Goal: Answer question/provide support: Share knowledge or assist other users

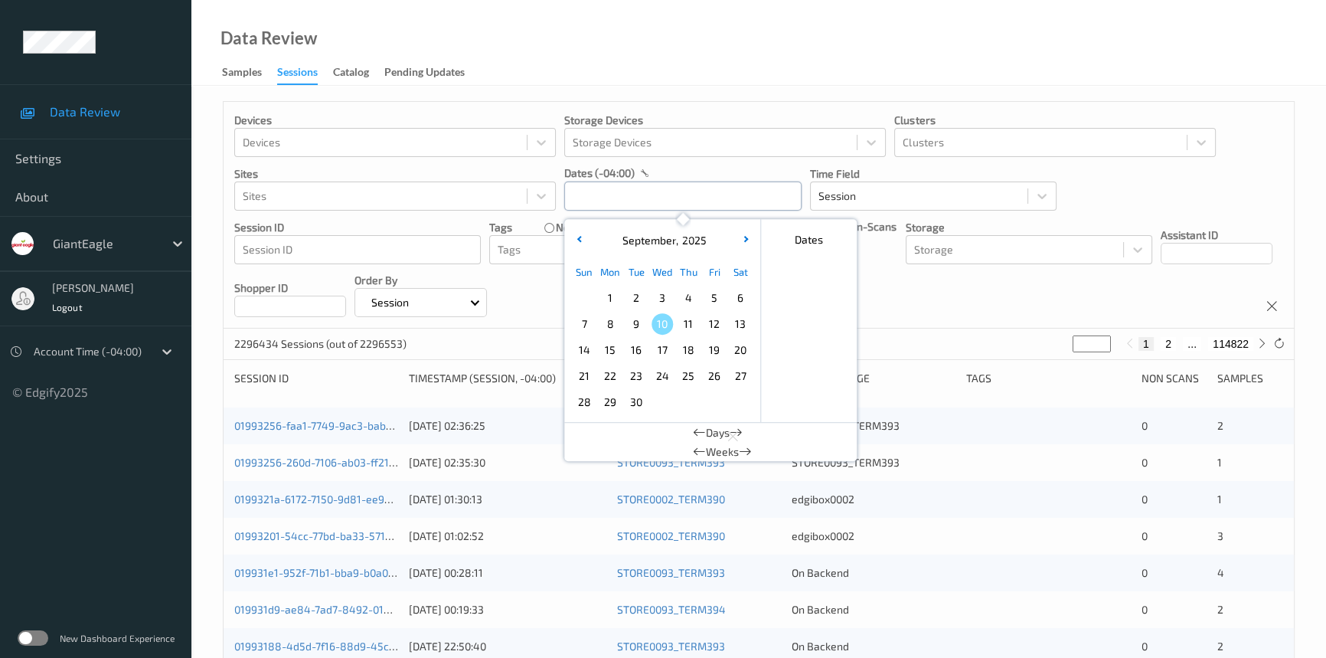
click at [636, 199] on input "text" at bounding box center [682, 195] width 237 height 29
click at [638, 323] on span "9" at bounding box center [636, 323] width 21 height 21
drag, startPoint x: 691, startPoint y: 191, endPoint x: 510, endPoint y: 194, distance: 181.5
click at [498, 197] on div "Devices Devices Storage Devices Storage Devices Clusters Clusters Sites Sites d…" at bounding box center [759, 215] width 1070 height 227
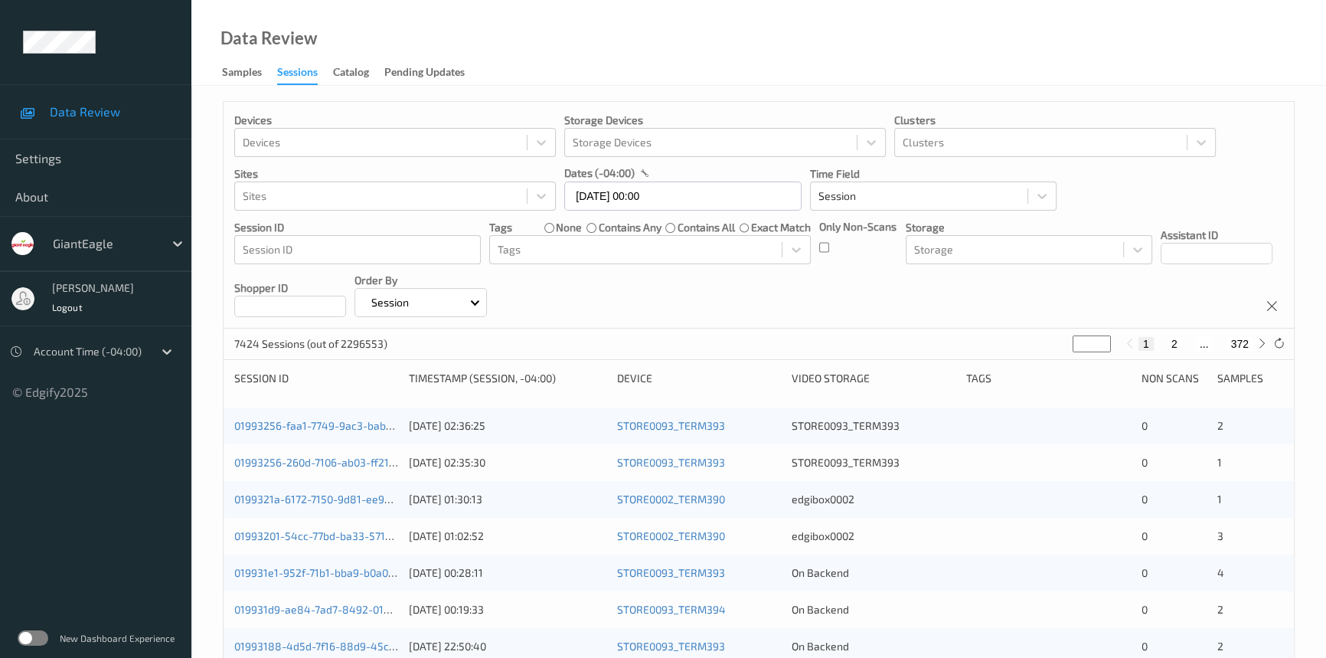
click at [696, 45] on div "Data Review Samples Sessions Catalog Pending Updates" at bounding box center [758, 43] width 1135 height 86
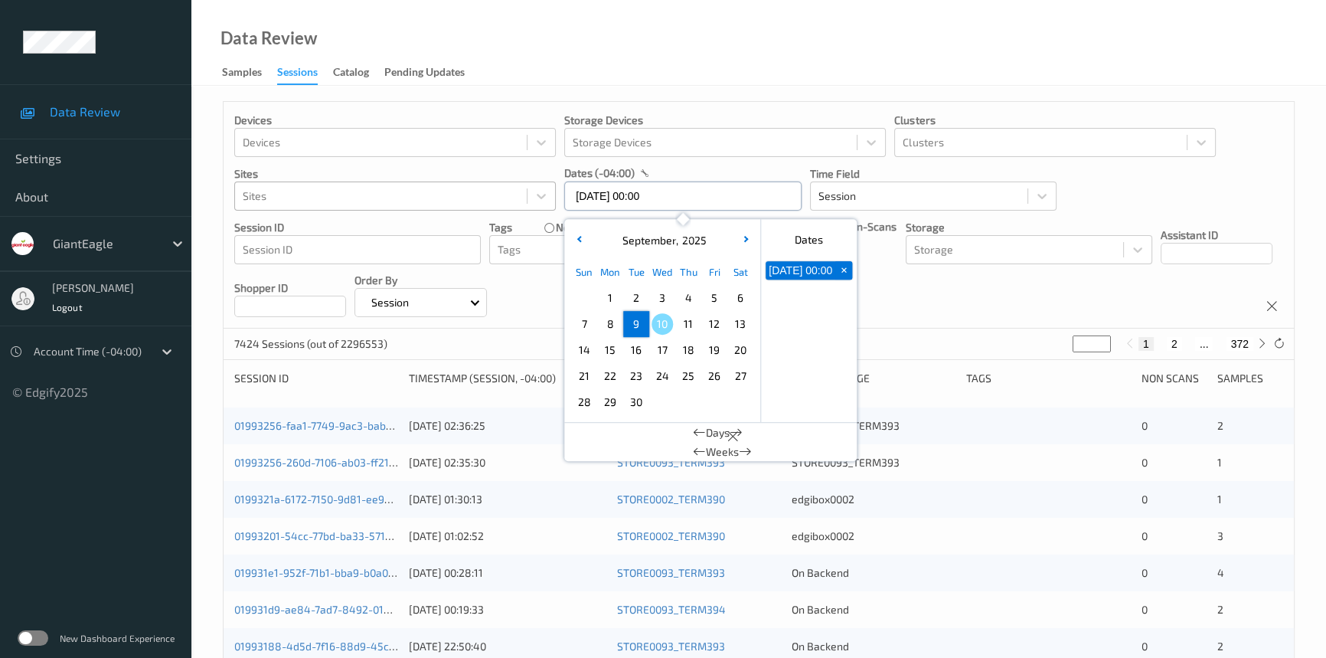
drag, startPoint x: 649, startPoint y: 200, endPoint x: 515, endPoint y: 208, distance: 134.3
click at [515, 208] on div "Devices Devices Storage Devices Storage Devices Clusters Clusters Sites Sites d…" at bounding box center [759, 215] width 1070 height 227
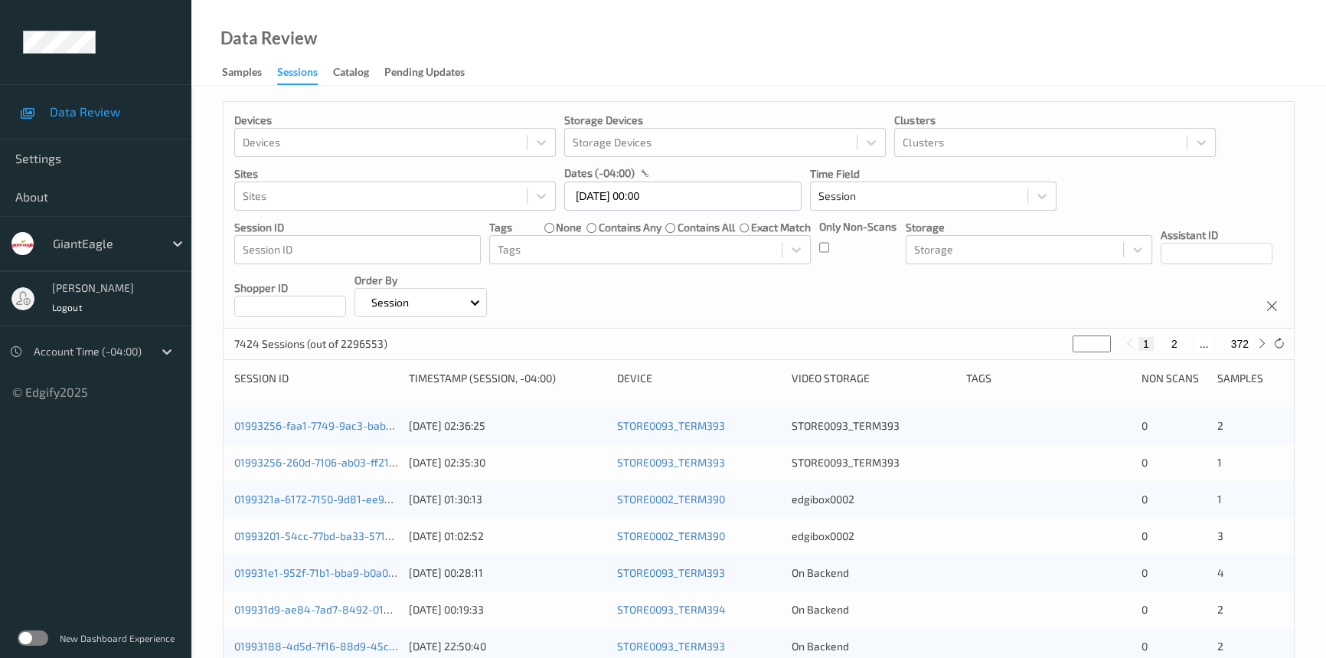
click at [720, 28] on div "Data Review Samples Sessions Catalog Pending Updates" at bounding box center [758, 43] width 1135 height 86
click at [663, 201] on input "09/09/2025 00:00" at bounding box center [682, 195] width 237 height 29
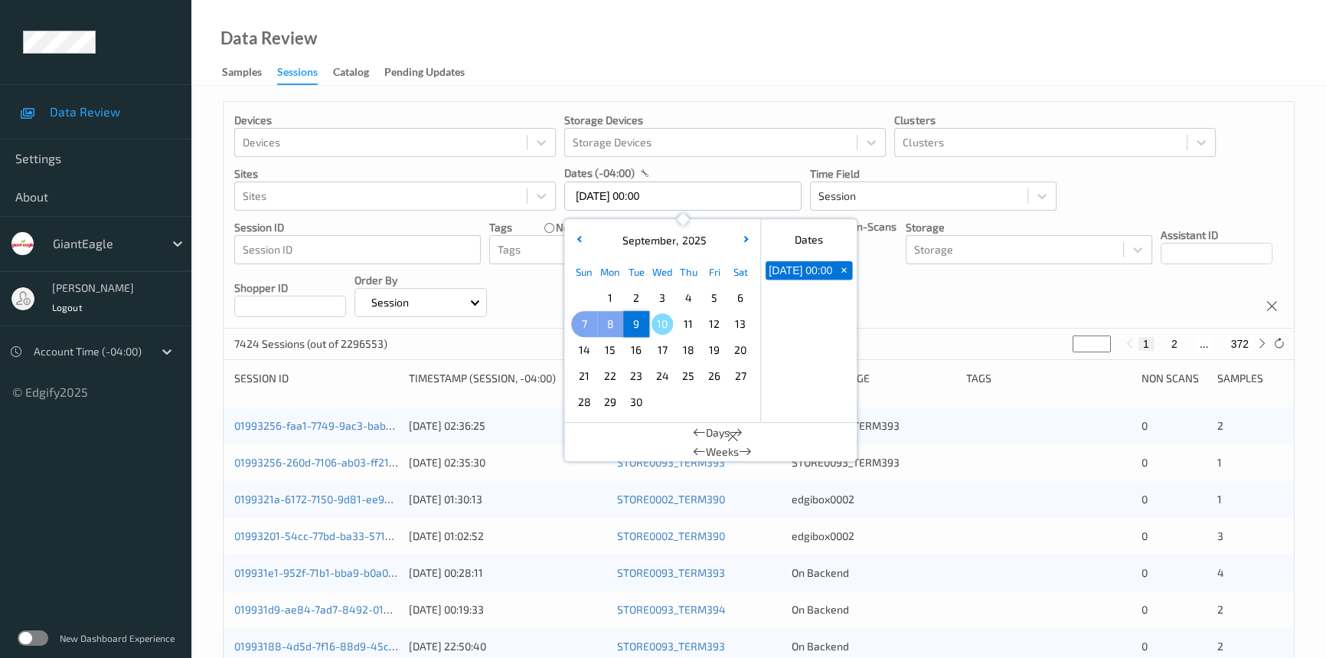
click at [589, 321] on span "7" at bounding box center [584, 323] width 21 height 21
type input "07/09/2025 00:00 -> 09/09/2025 23:59"
click at [631, 34] on div "Data Review Samples Sessions Catalog Pending Updates" at bounding box center [758, 43] width 1135 height 86
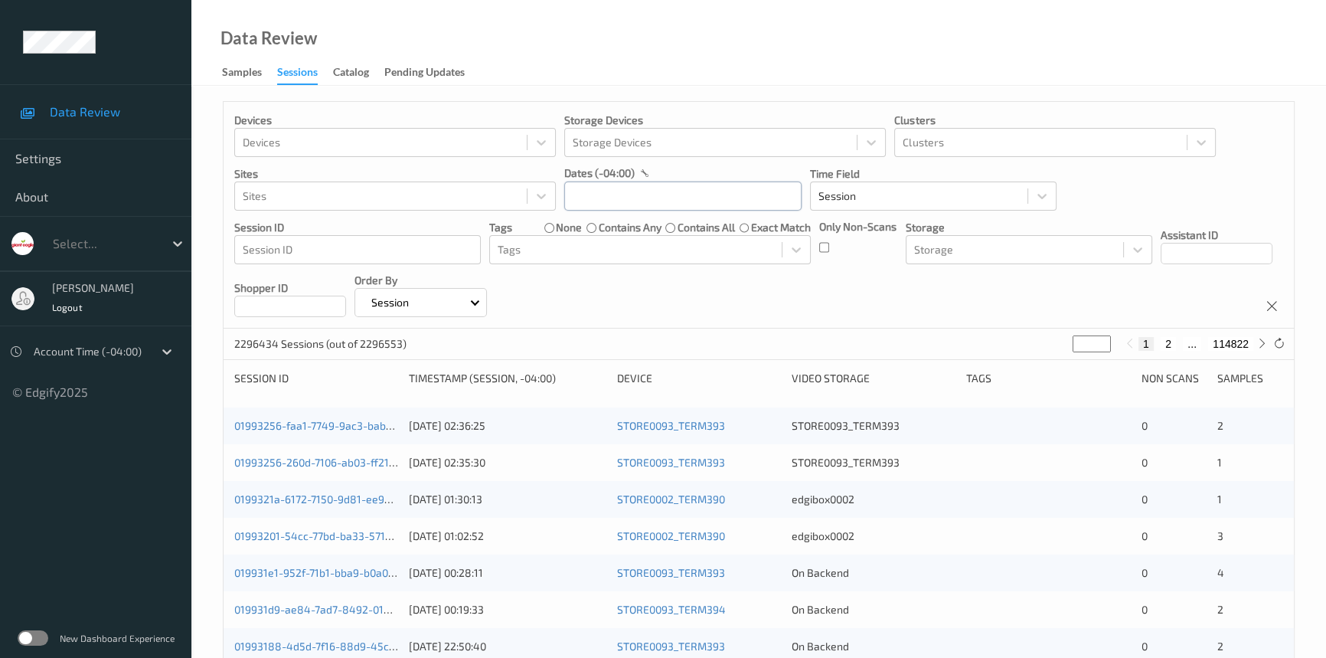
click at [593, 196] on input "text" at bounding box center [682, 195] width 237 height 29
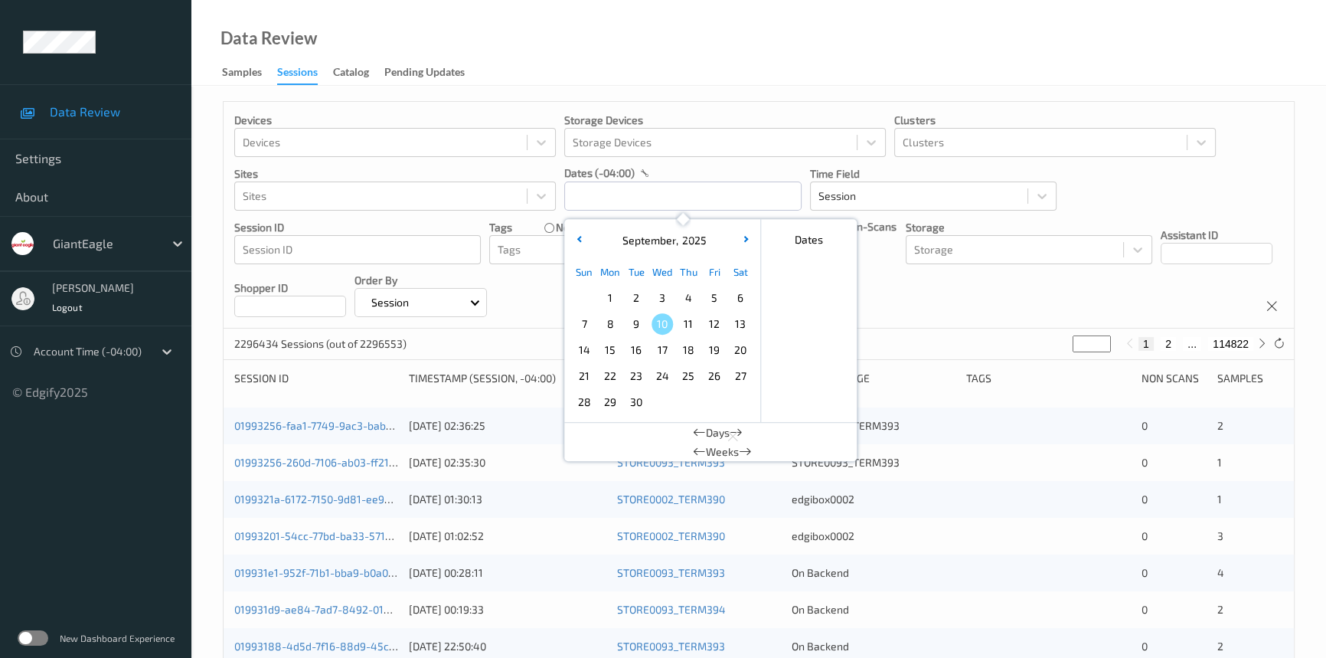
click at [582, 320] on span "7" at bounding box center [584, 323] width 21 height 21
type input "07/09/2025 00:00 -> 07/09/2025 23:59"
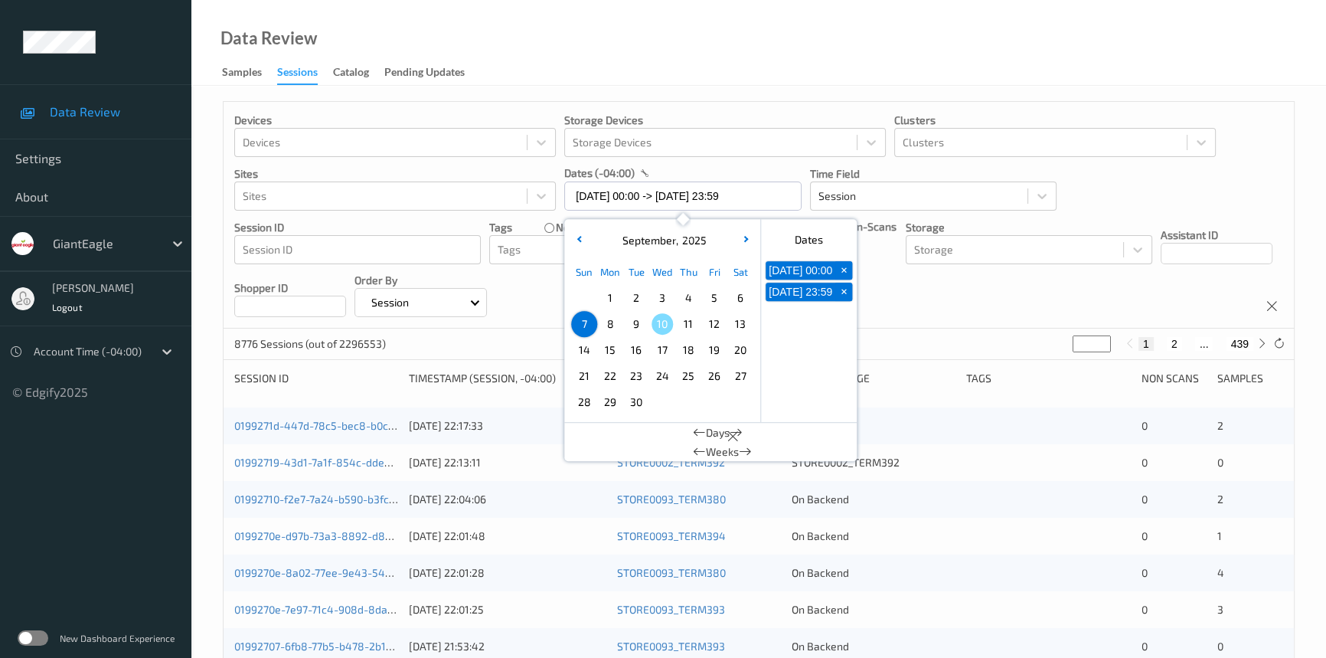
click at [609, 60] on div "Data Review Samples Sessions Catalog Pending Updates" at bounding box center [758, 43] width 1135 height 86
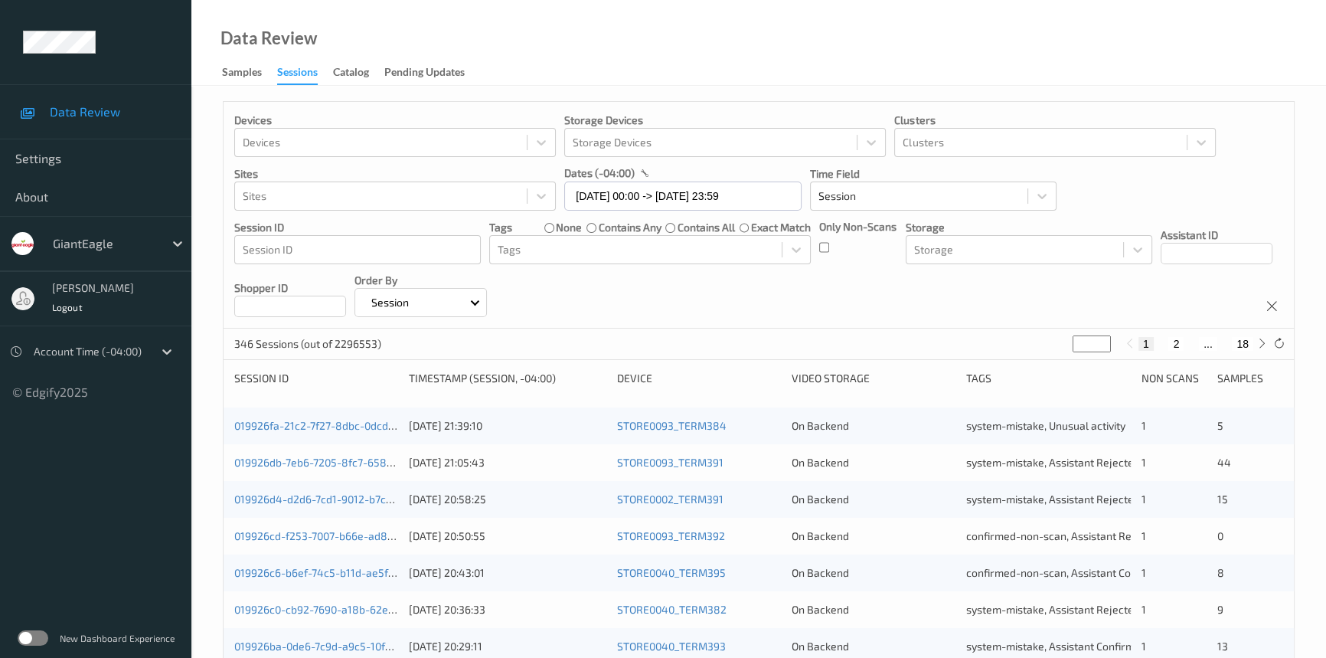
drag, startPoint x: 1083, startPoint y: 338, endPoint x: 1044, endPoint y: 358, distance: 42.8
click at [1051, 360] on div "Devices Devices Storage Devices Storage Devices Clusters Clusters Sites Sites d…" at bounding box center [759, 637] width 1072 height 1073
type input "**"
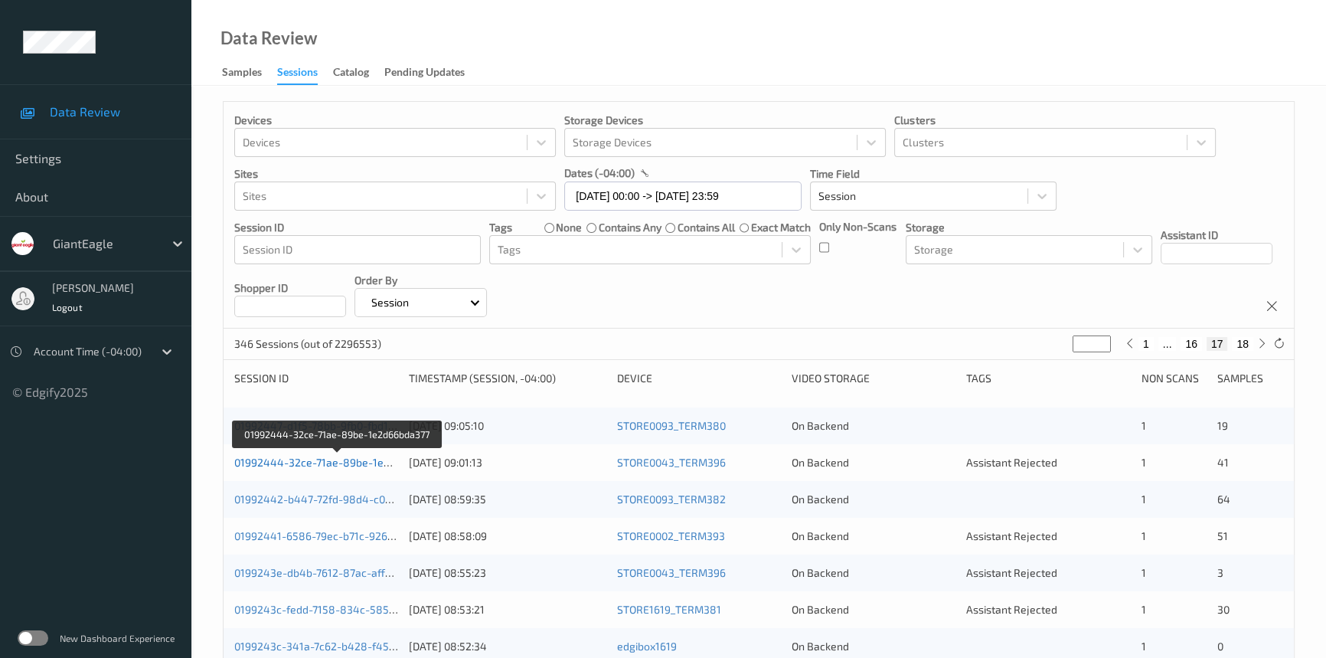
type input "**"
click at [321, 462] on link "01992444-32ce-71ae-89be-1e2d66bda377" at bounding box center [338, 462] width 209 height 13
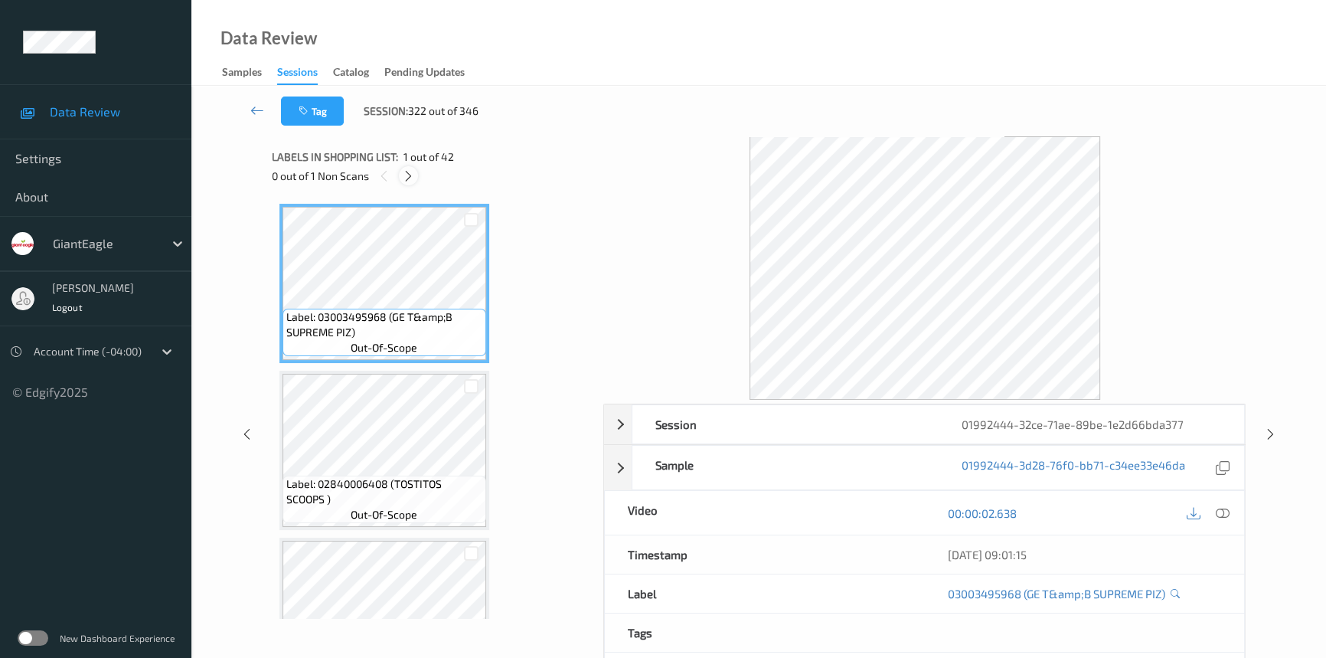
click at [408, 170] on icon at bounding box center [408, 176] width 13 height 14
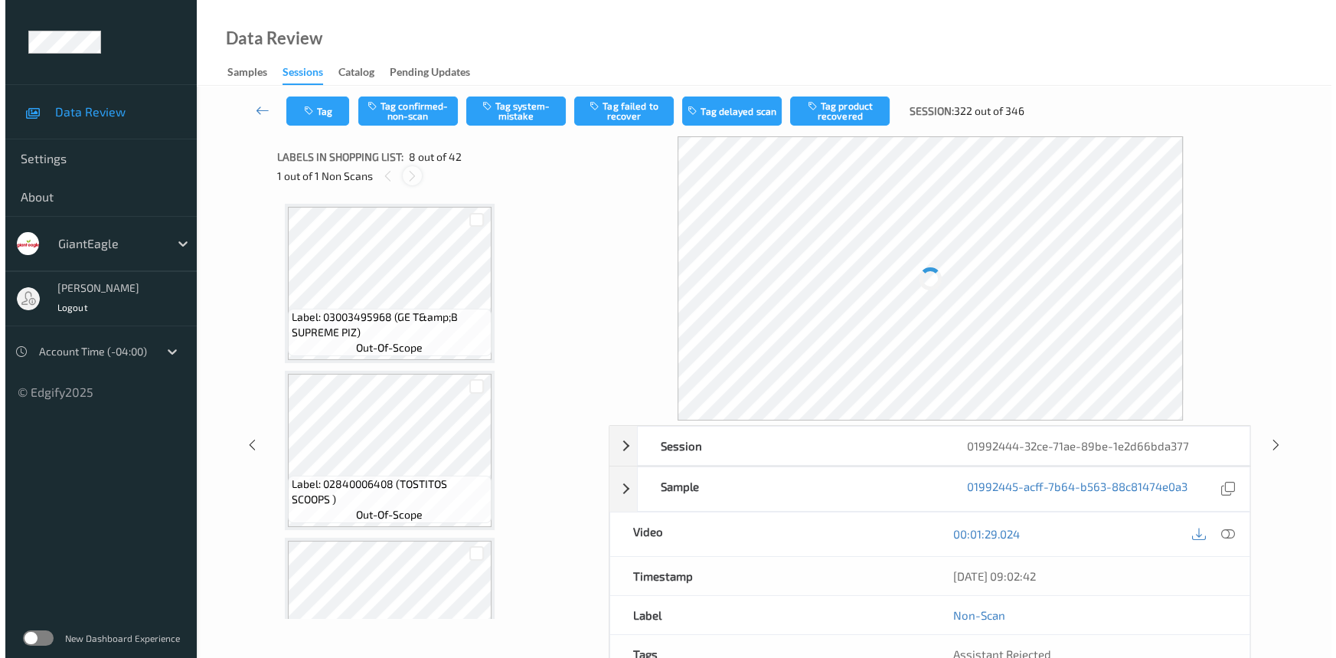
scroll to position [1005, 0]
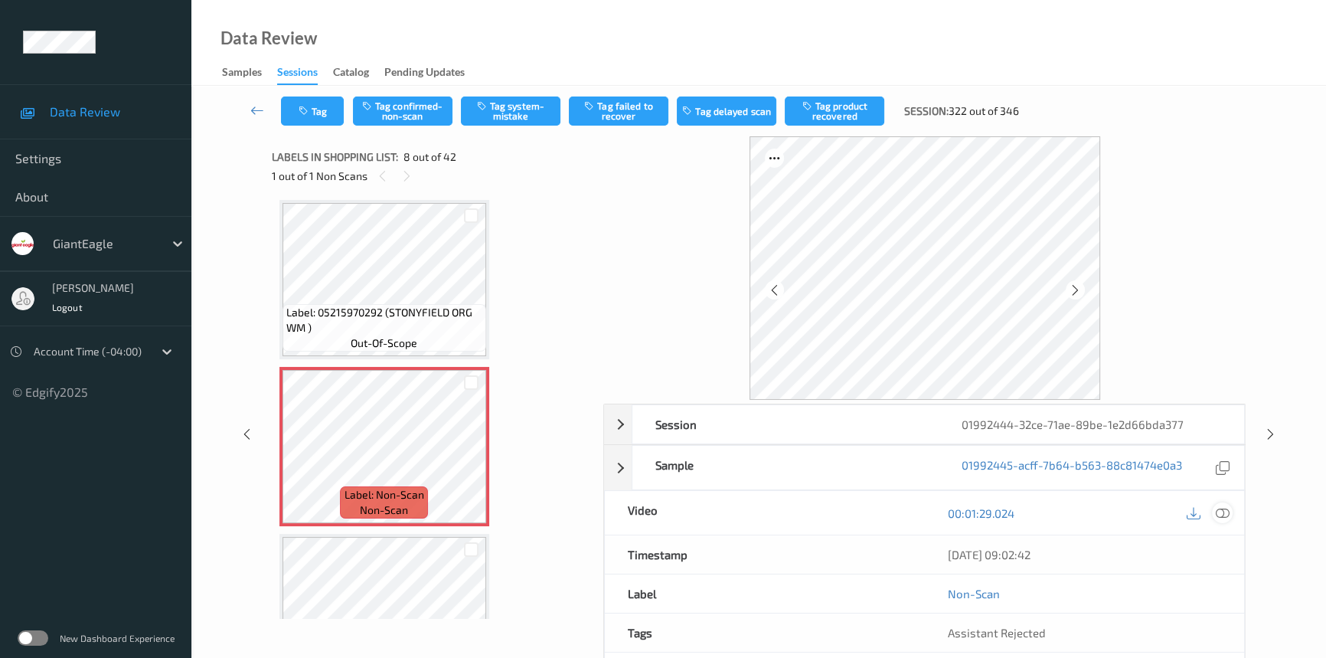
click at [1219, 512] on icon at bounding box center [1223, 513] width 14 height 14
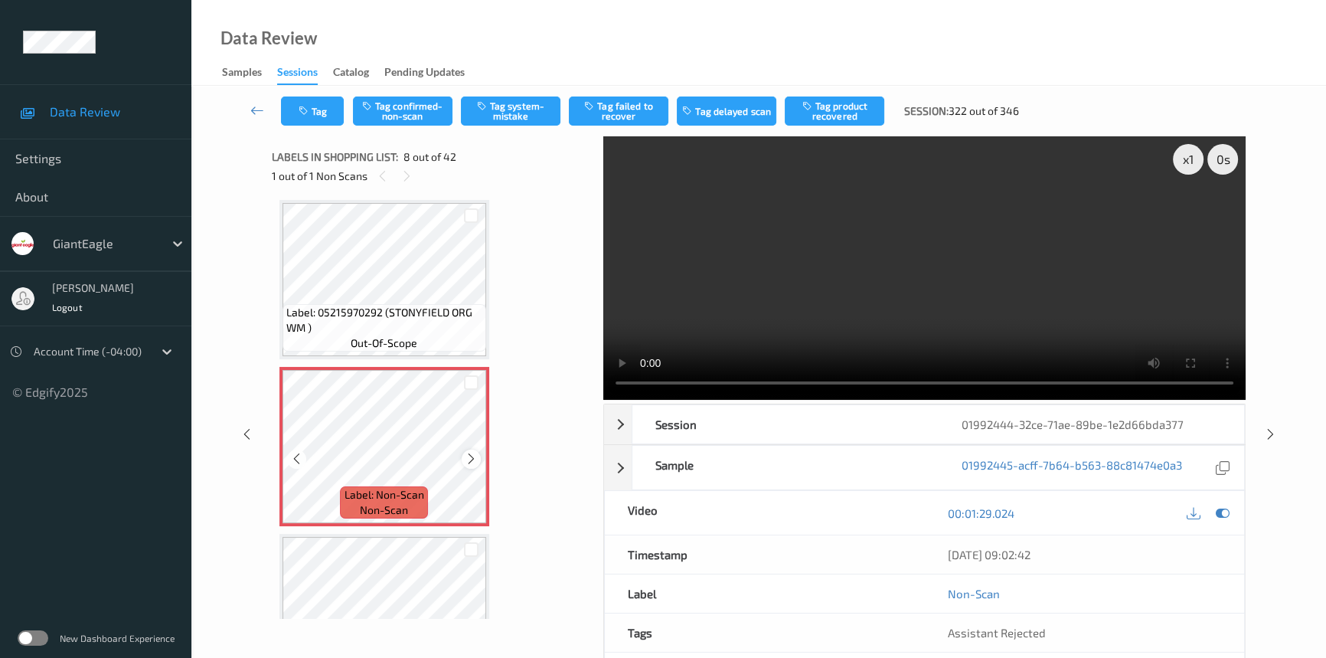
click at [473, 453] on icon at bounding box center [471, 459] width 13 height 14
click at [476, 456] on icon at bounding box center [471, 459] width 13 height 14
click at [804, 336] on video at bounding box center [924, 267] width 642 height 263
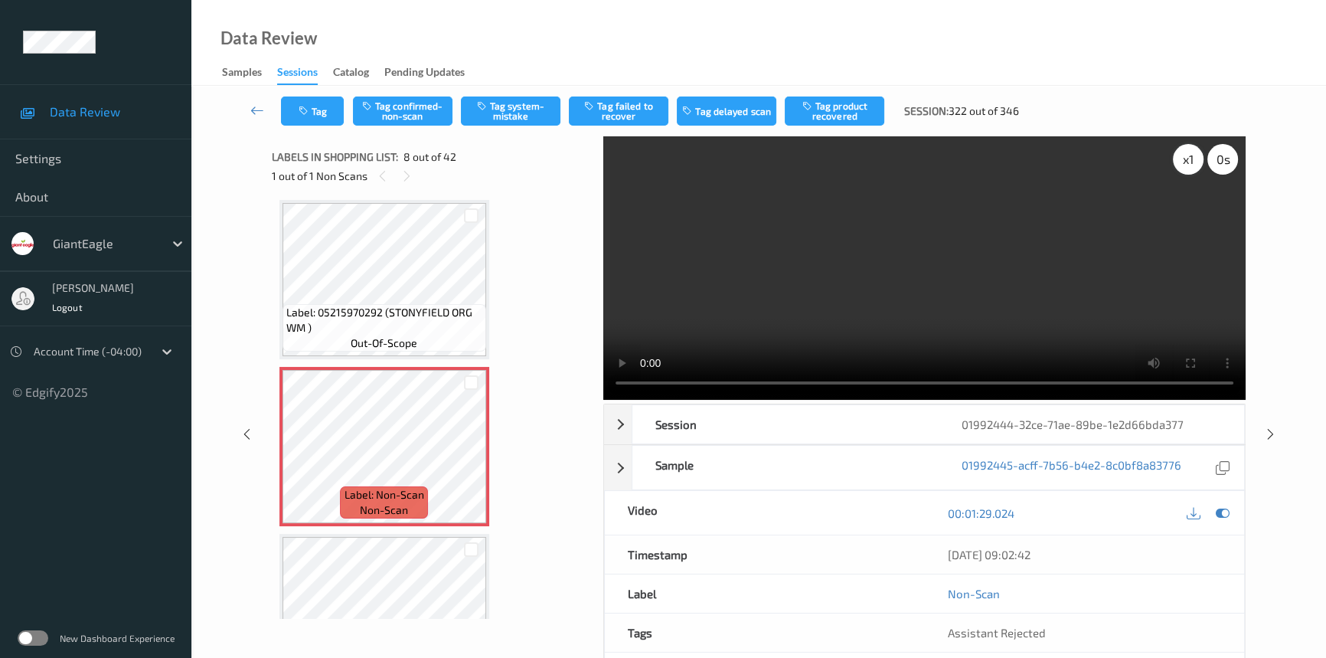
click at [1182, 160] on div "x 1" at bounding box center [1188, 159] width 31 height 31
click at [1188, 156] on div "x 2" at bounding box center [1188, 159] width 31 height 31
click at [865, 304] on video at bounding box center [924, 267] width 642 height 263
click at [518, 107] on button "Tag system-mistake" at bounding box center [511, 110] width 100 height 29
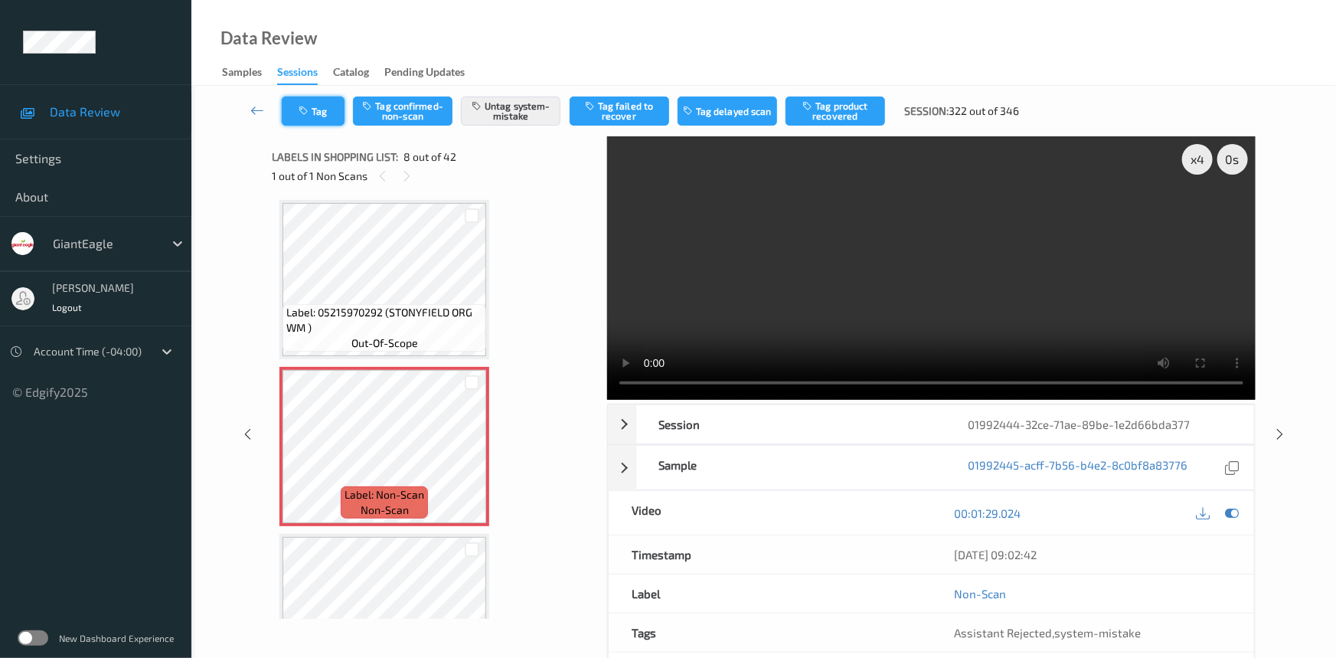
click at [327, 103] on button "Tag" at bounding box center [313, 110] width 63 height 29
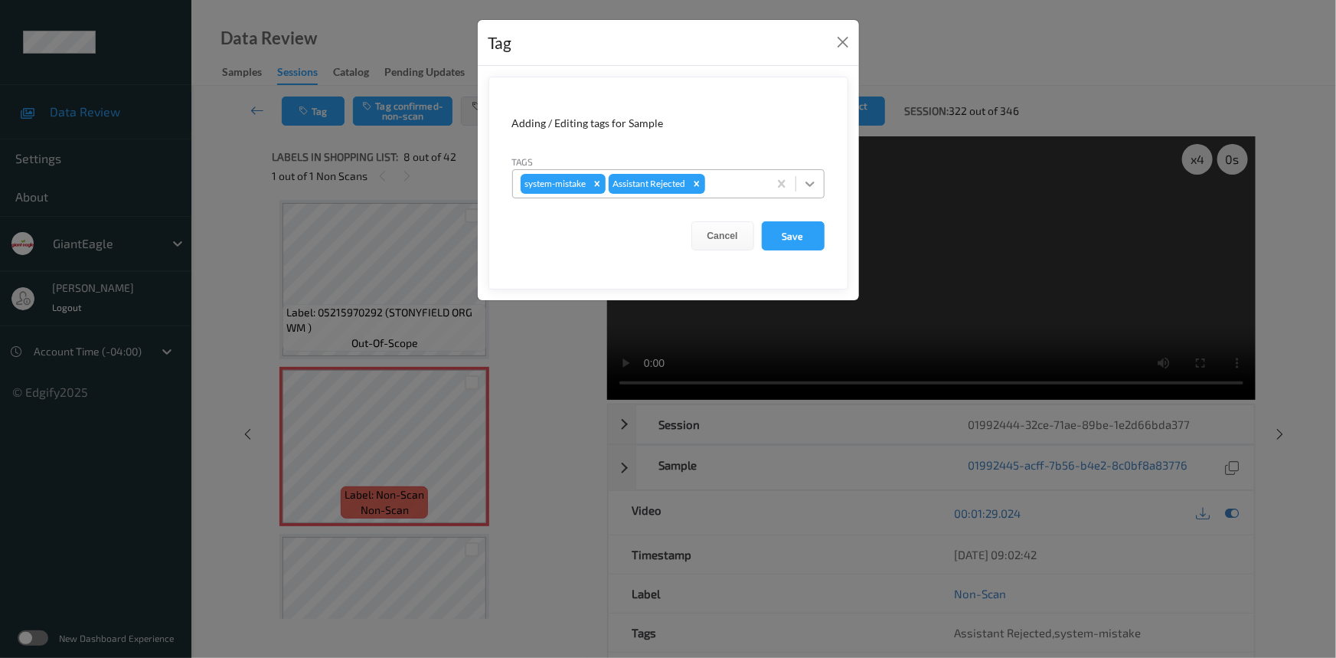
click at [815, 186] on icon at bounding box center [809, 183] width 15 height 15
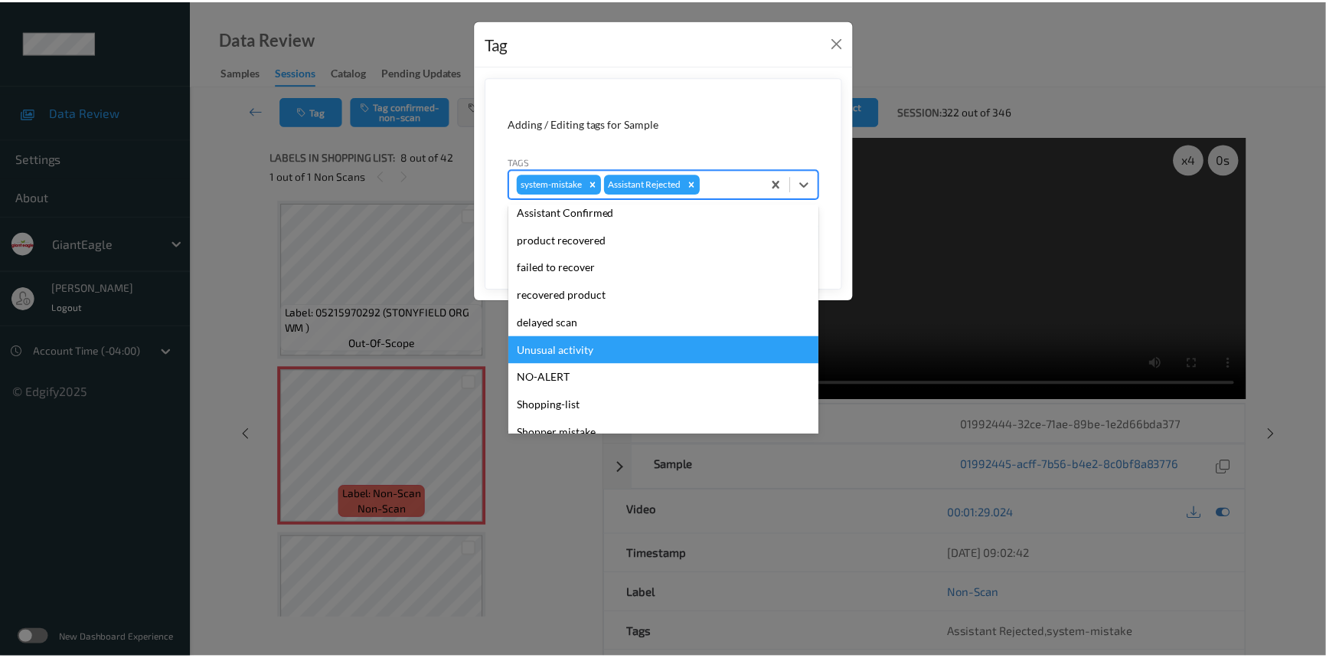
scroll to position [135, 0]
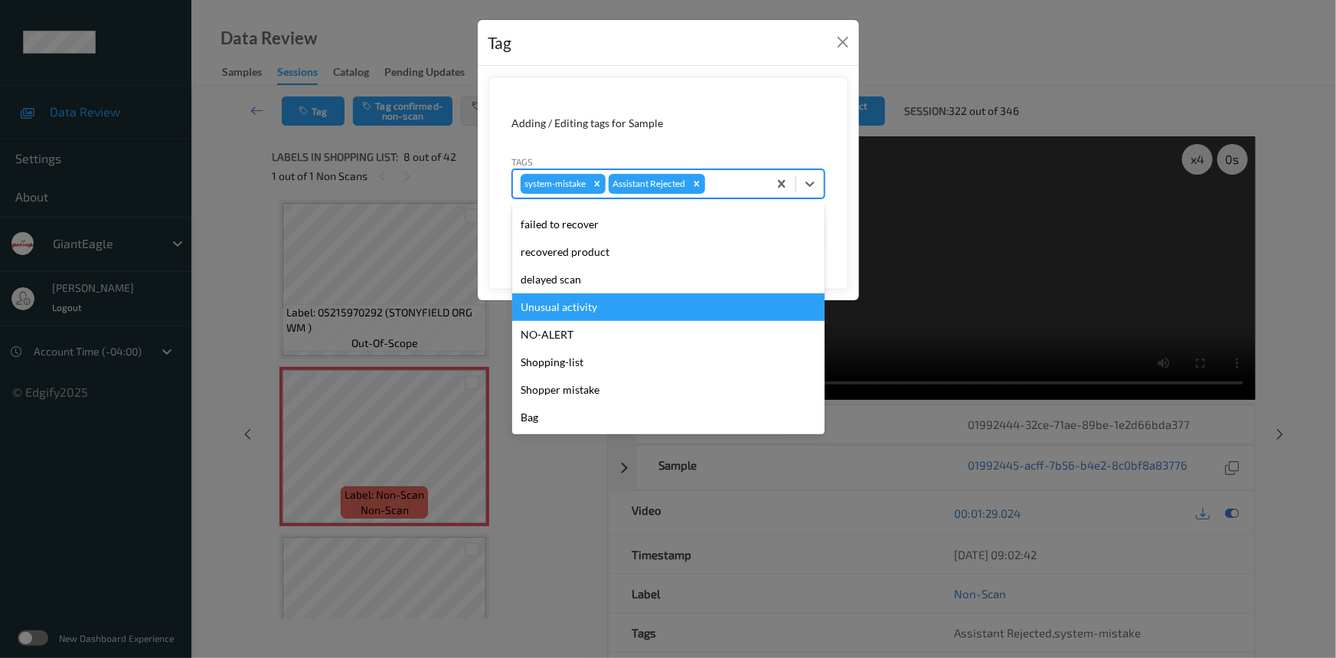
click at [598, 306] on div "Unusual activity" at bounding box center [668, 307] width 312 height 28
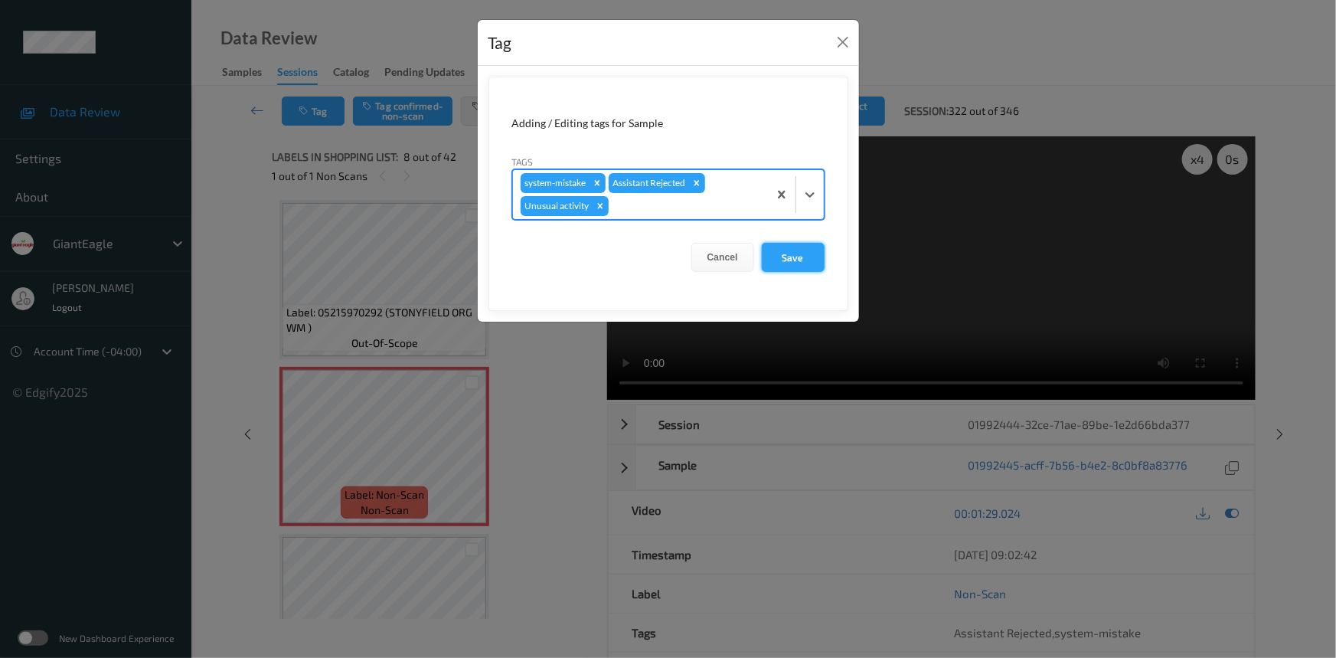
click at [799, 263] on button "Save" at bounding box center [793, 257] width 63 height 29
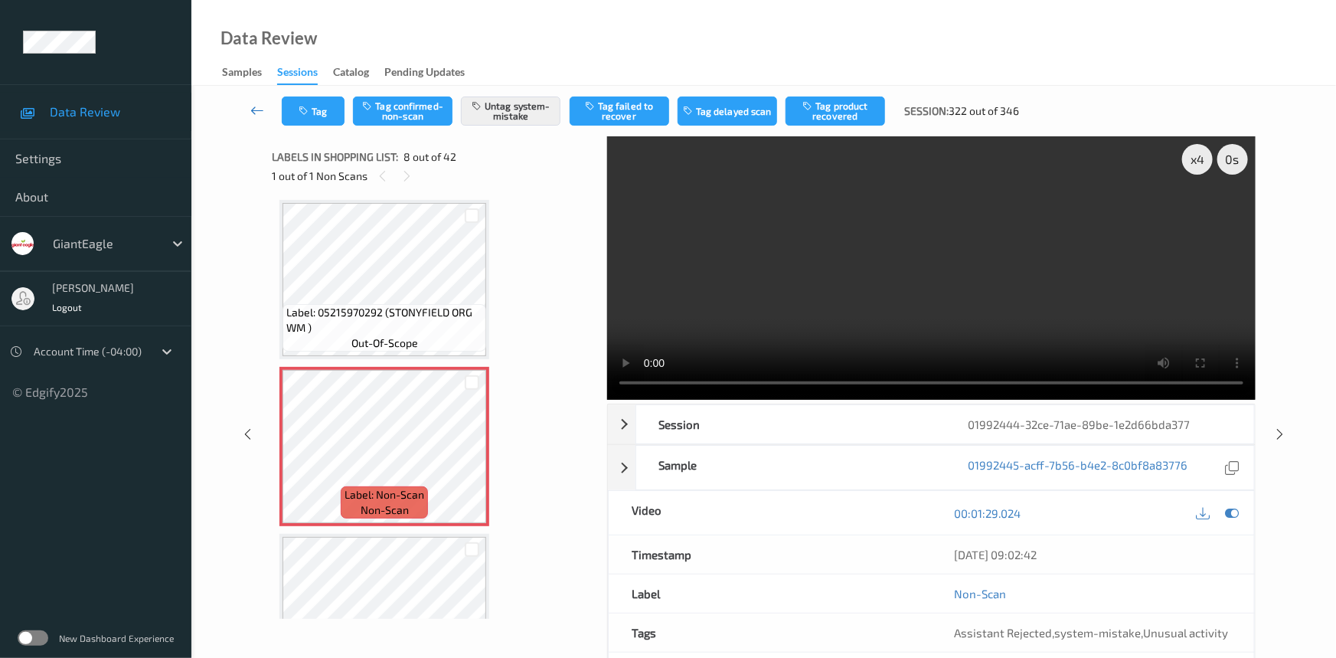
click at [255, 100] on link at bounding box center [258, 110] width 48 height 29
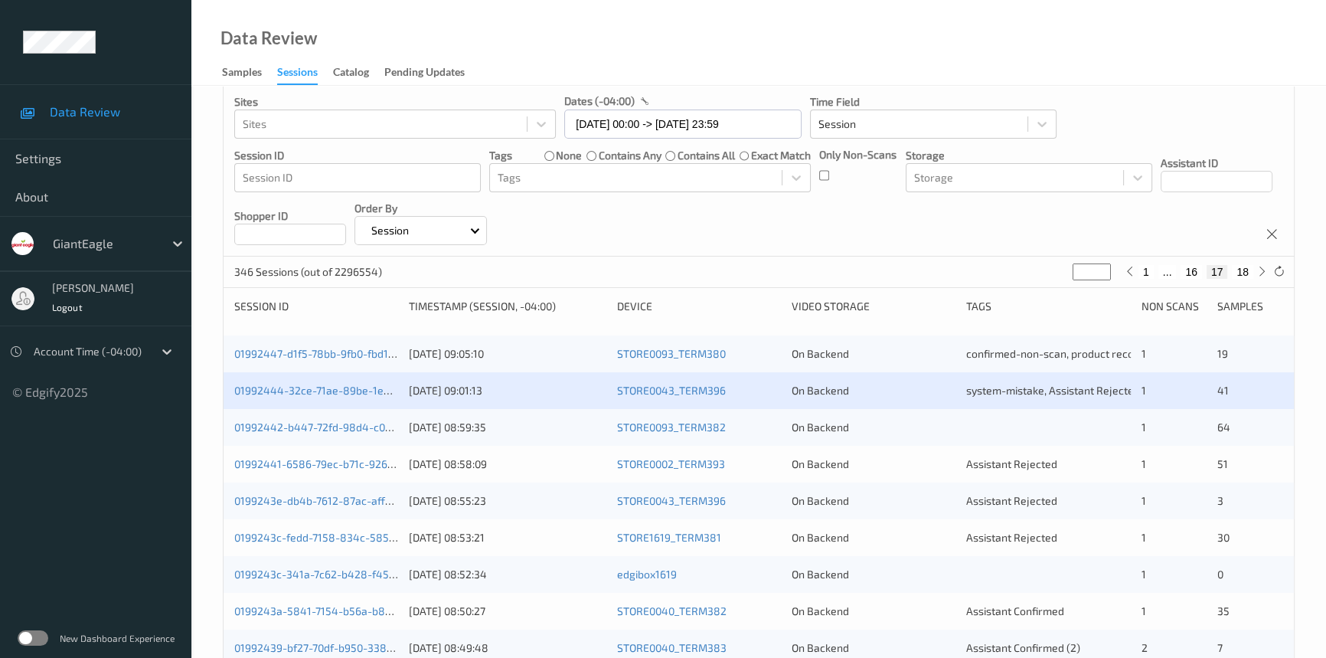
scroll to position [139, 0]
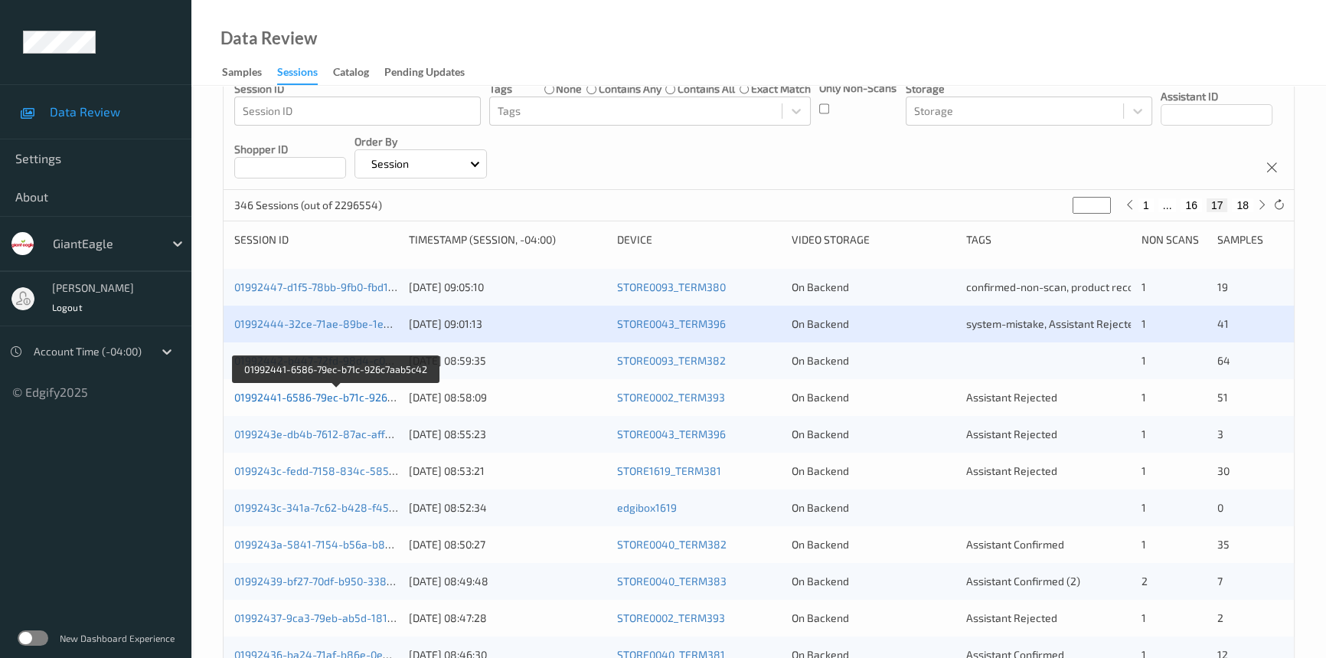
click at [312, 398] on link "01992441-6586-79ec-b71c-926c7aab5c42" at bounding box center [337, 397] width 207 height 13
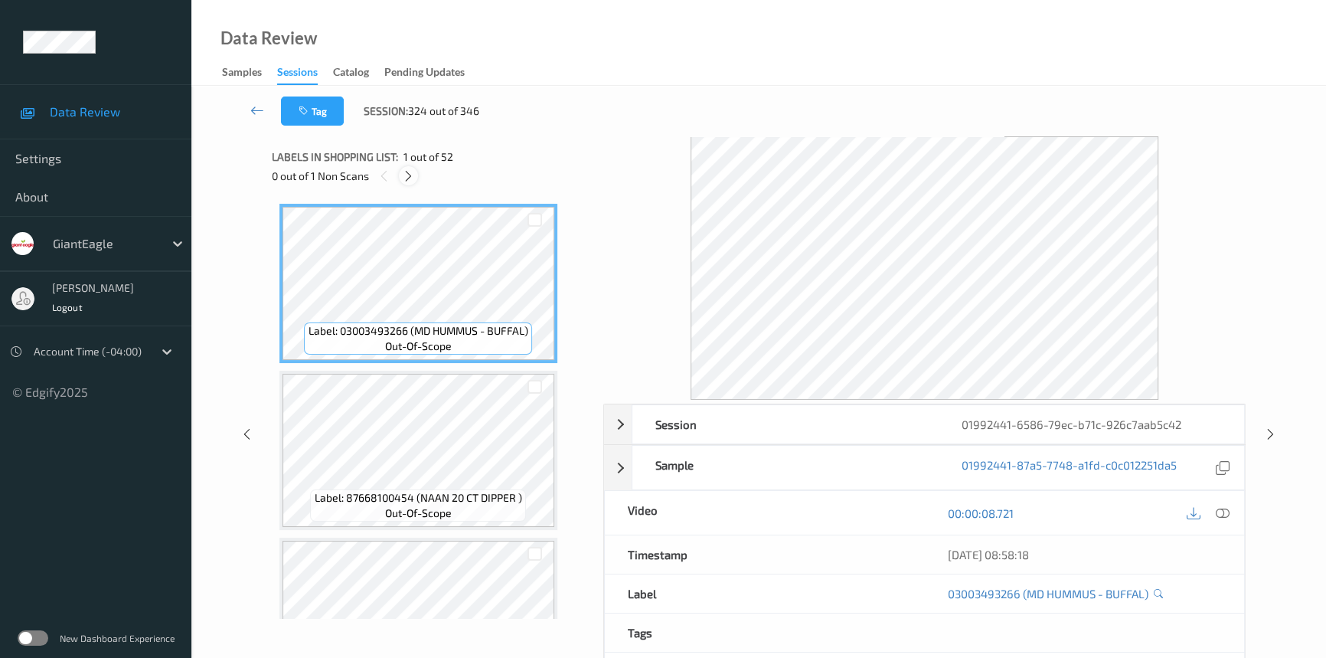
click at [408, 174] on icon at bounding box center [408, 176] width 13 height 14
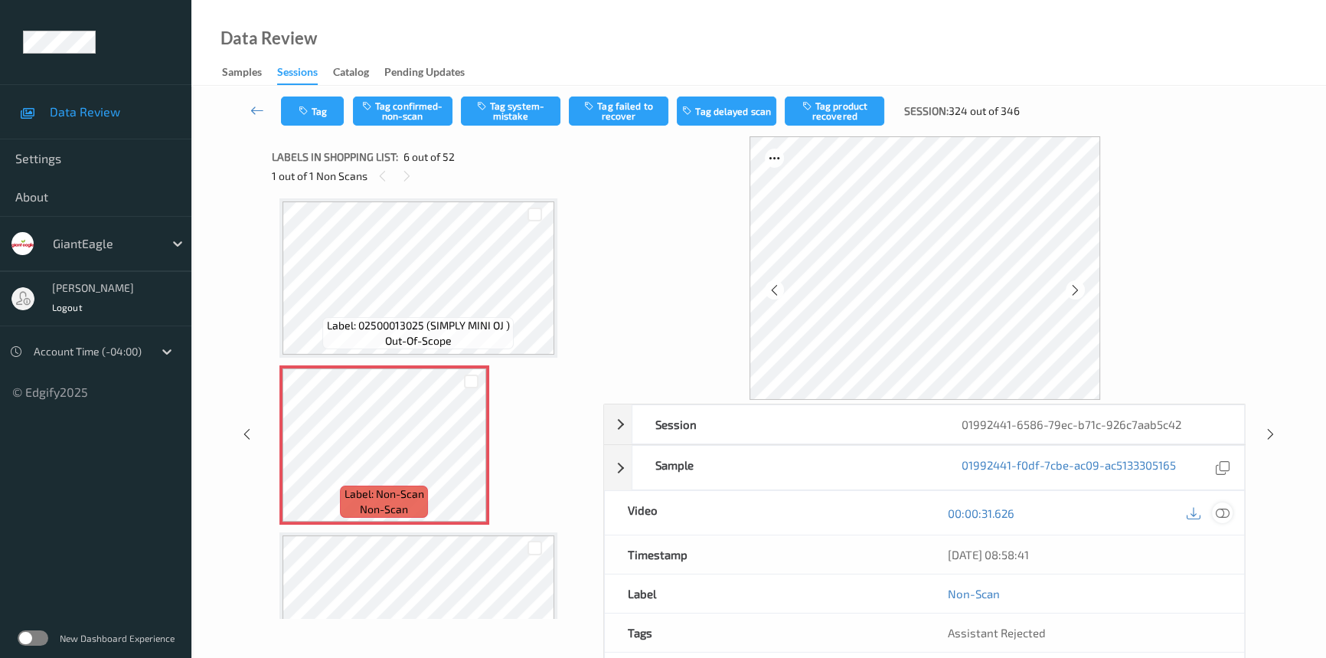
click at [1224, 510] on icon at bounding box center [1223, 513] width 14 height 14
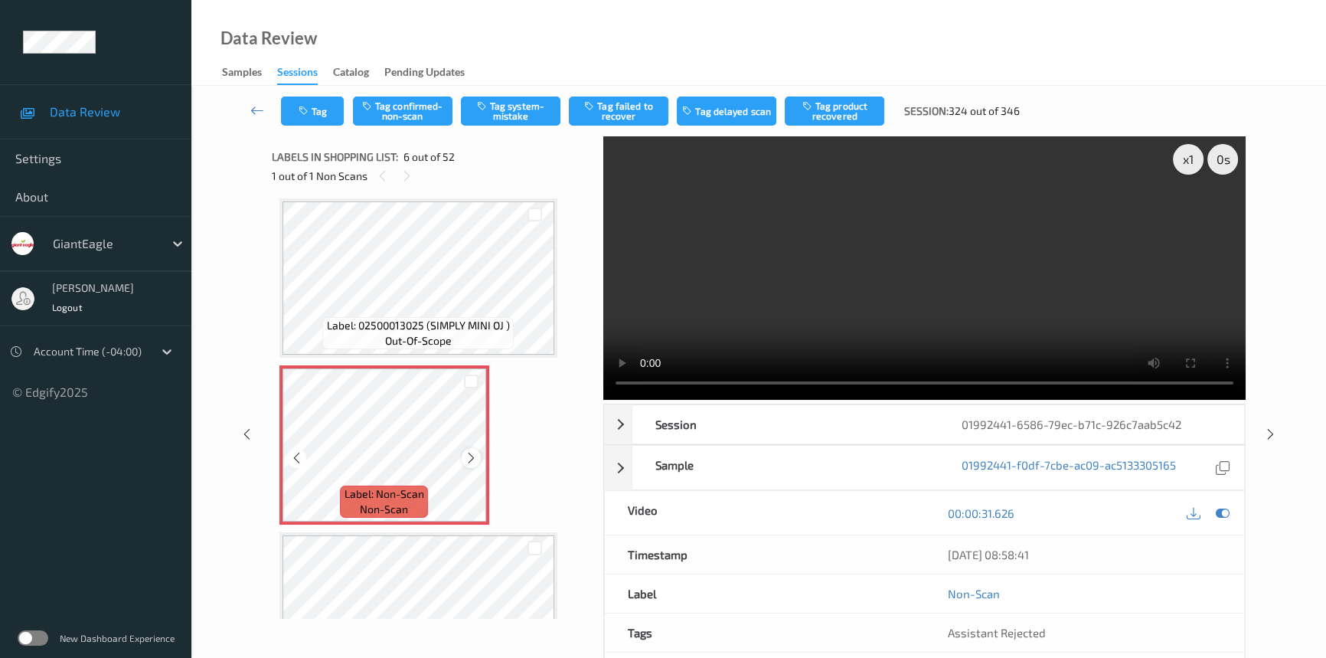
click at [471, 456] on icon at bounding box center [471, 458] width 13 height 14
click at [882, 306] on video at bounding box center [924, 267] width 642 height 263
click at [1183, 156] on div "x 1" at bounding box center [1188, 159] width 31 height 31
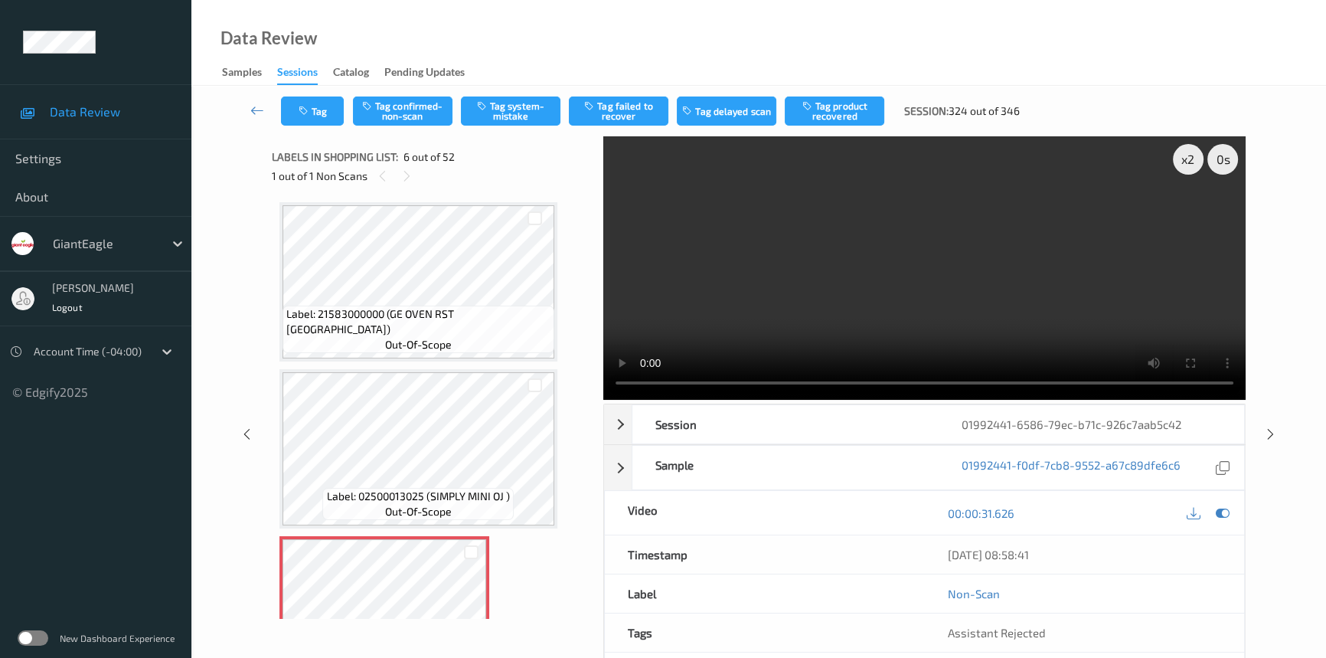
scroll to position [534, 0]
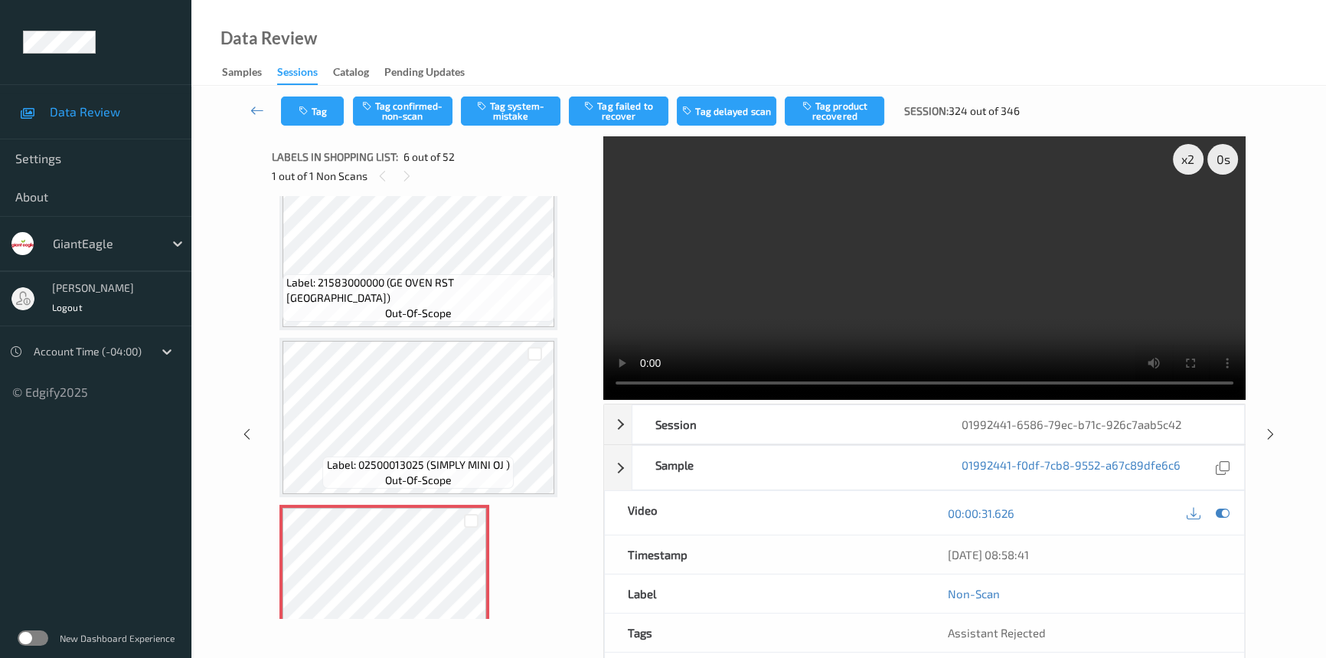
click at [770, 306] on video at bounding box center [924, 267] width 642 height 263
click at [835, 275] on video at bounding box center [924, 267] width 642 height 263
click at [828, 274] on video at bounding box center [924, 267] width 642 height 263
click at [852, 276] on video at bounding box center [924, 267] width 642 height 263
click at [861, 289] on video at bounding box center [924, 267] width 642 height 263
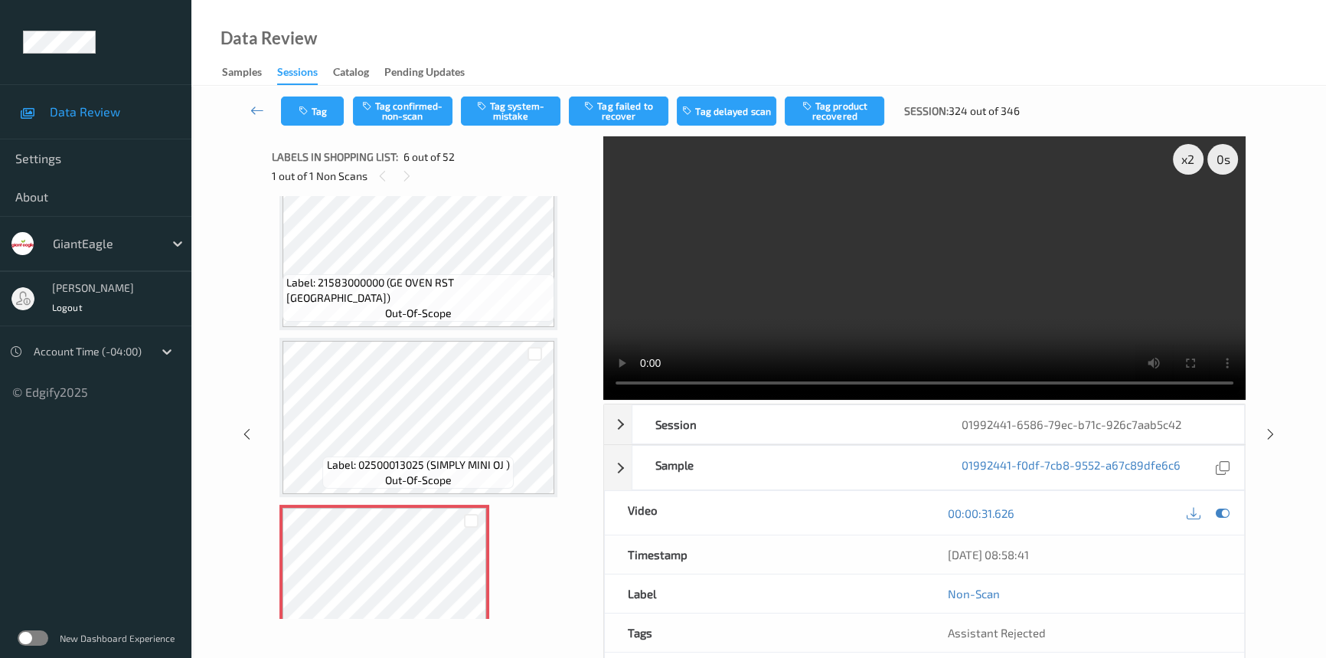
click at [848, 284] on video at bounding box center [924, 267] width 642 height 263
click at [905, 293] on video at bounding box center [924, 267] width 642 height 263
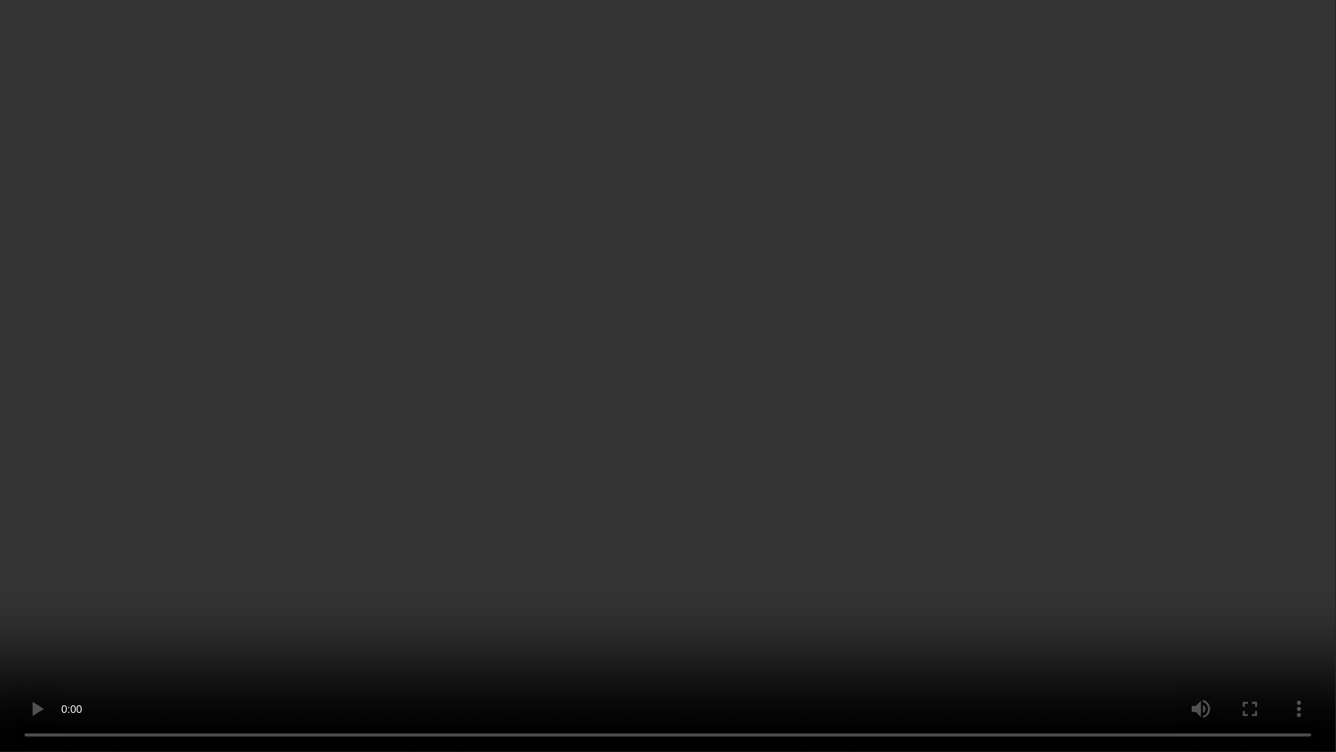
click at [799, 498] on video at bounding box center [668, 376] width 1336 height 752
click at [1054, 531] on video at bounding box center [668, 376] width 1336 height 752
click at [717, 494] on video at bounding box center [668, 376] width 1336 height 752
click at [894, 515] on video at bounding box center [668, 376] width 1336 height 752
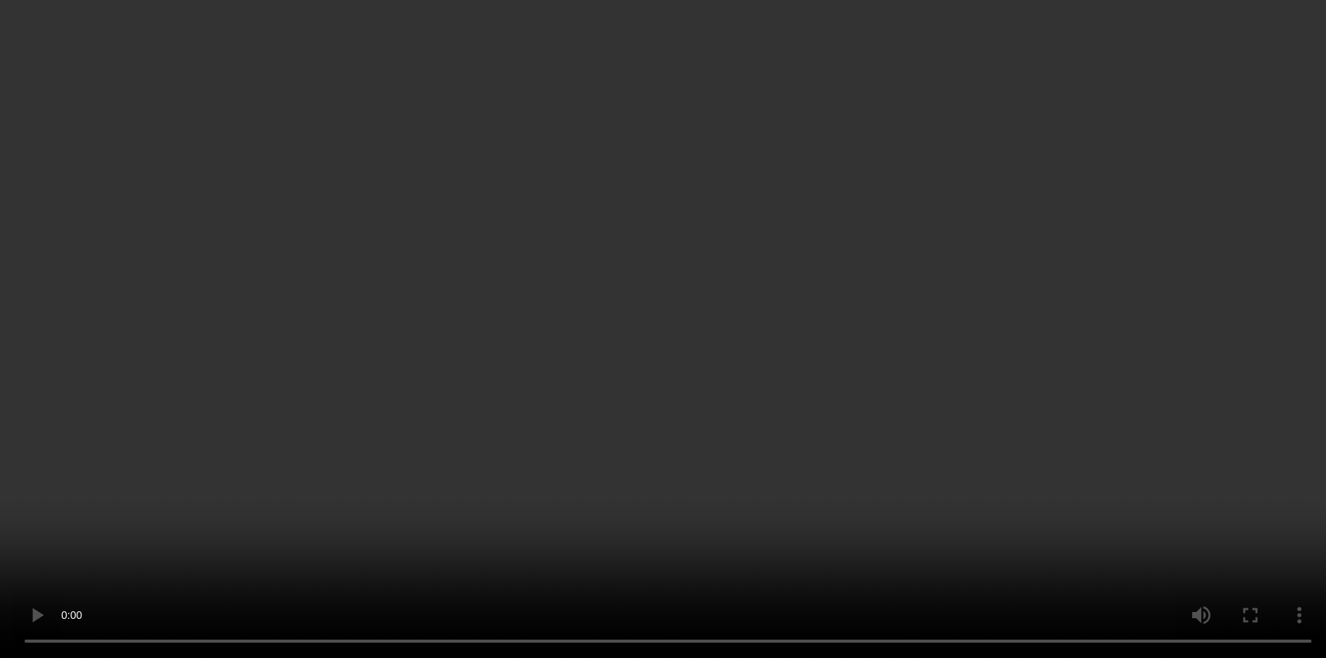
click at [923, 255] on video at bounding box center [663, 329] width 1326 height 658
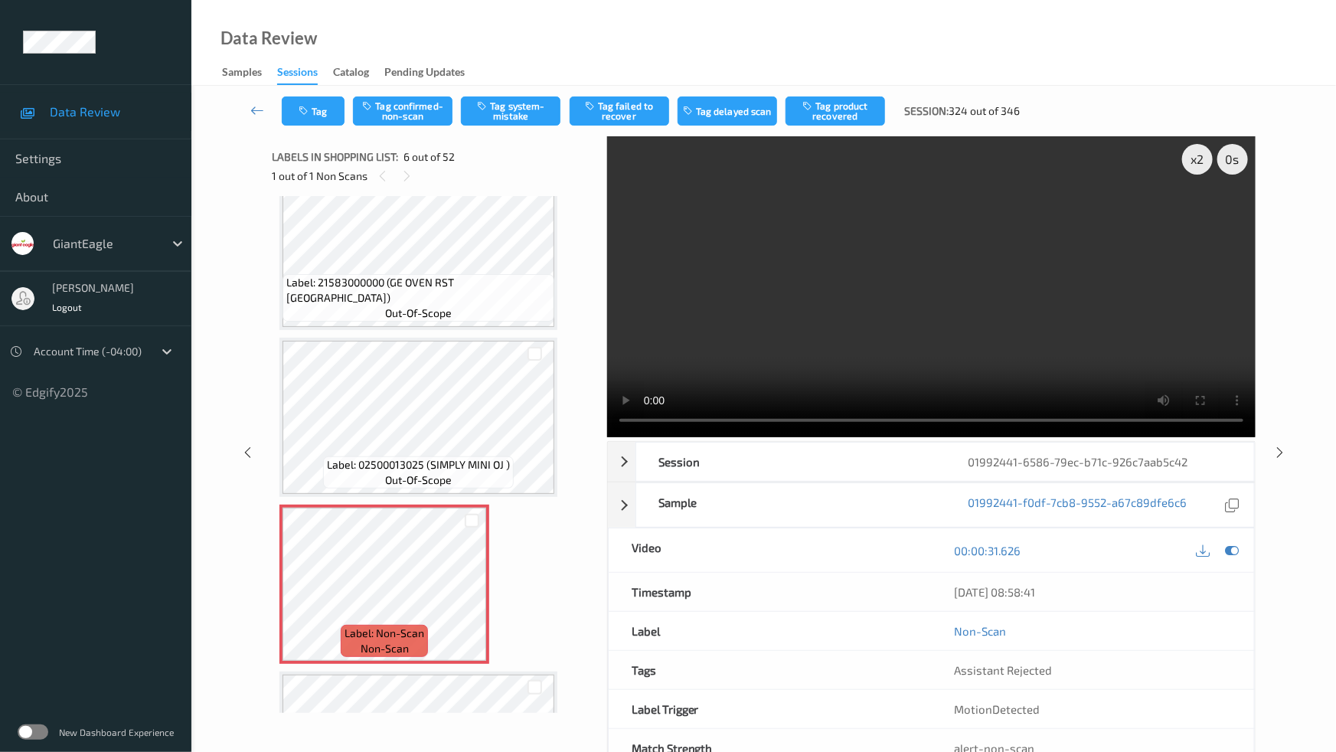
drag, startPoint x: 1002, startPoint y: 551, endPoint x: 1184, endPoint y: 547, distance: 181.5
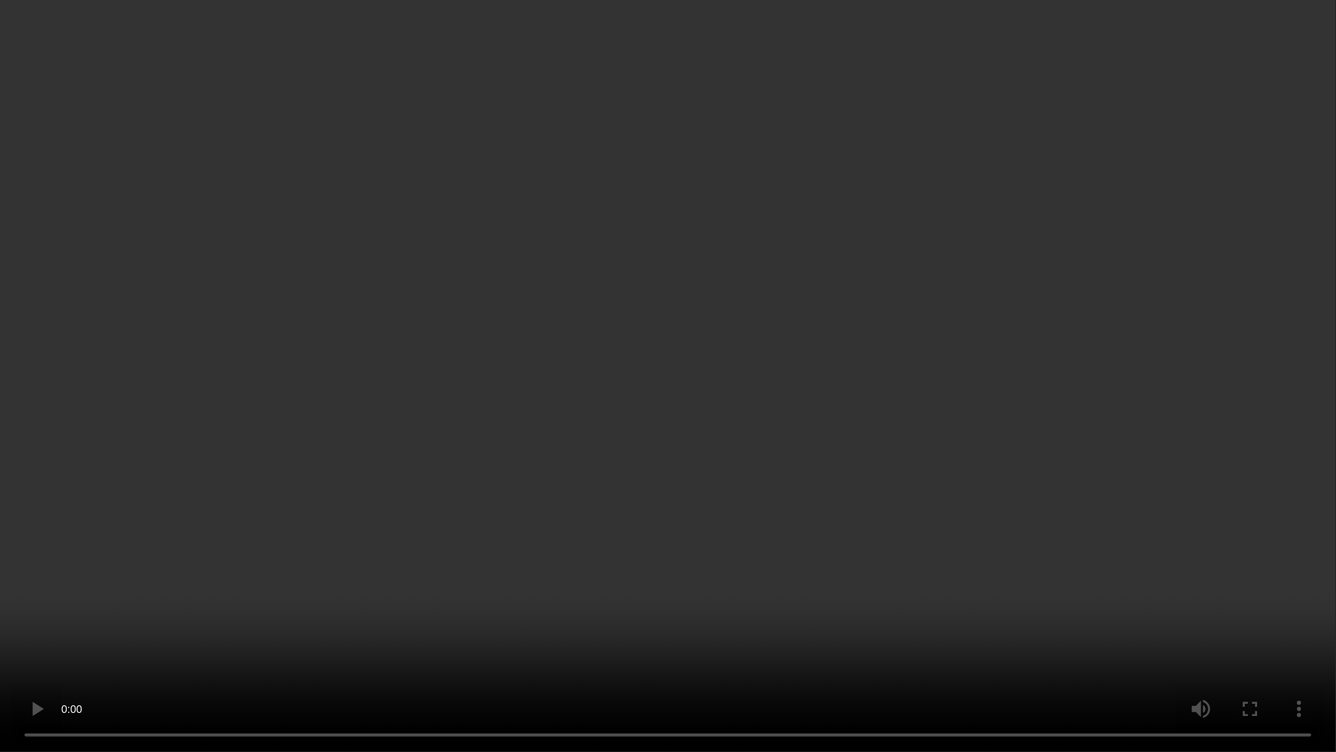
click at [1003, 551] on video at bounding box center [668, 376] width 1336 height 752
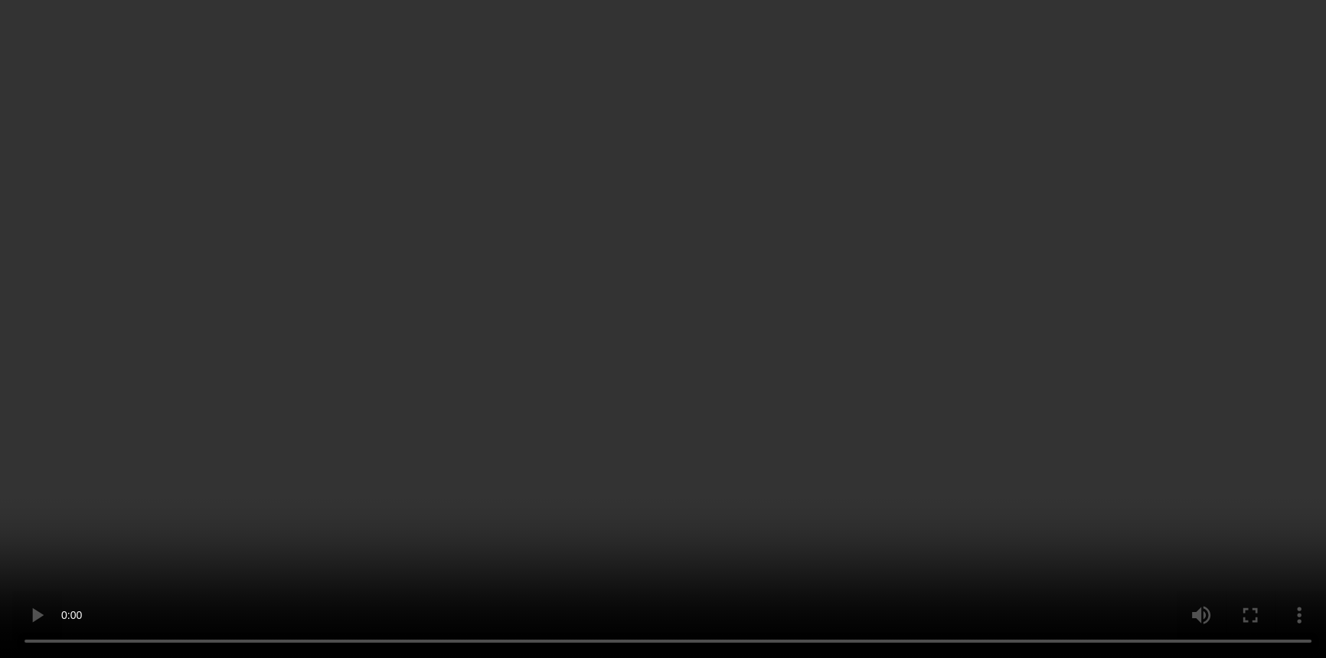
scroll to position [673, 0]
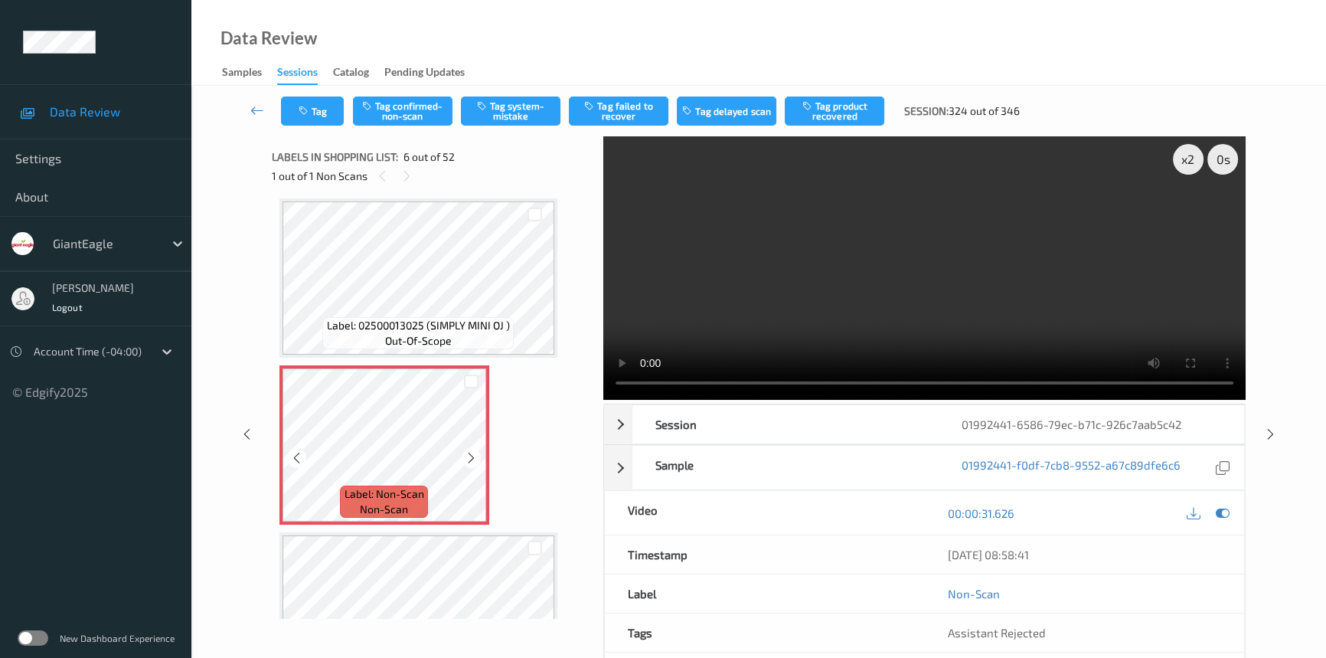
click at [467, 454] on icon at bounding box center [471, 458] width 13 height 14
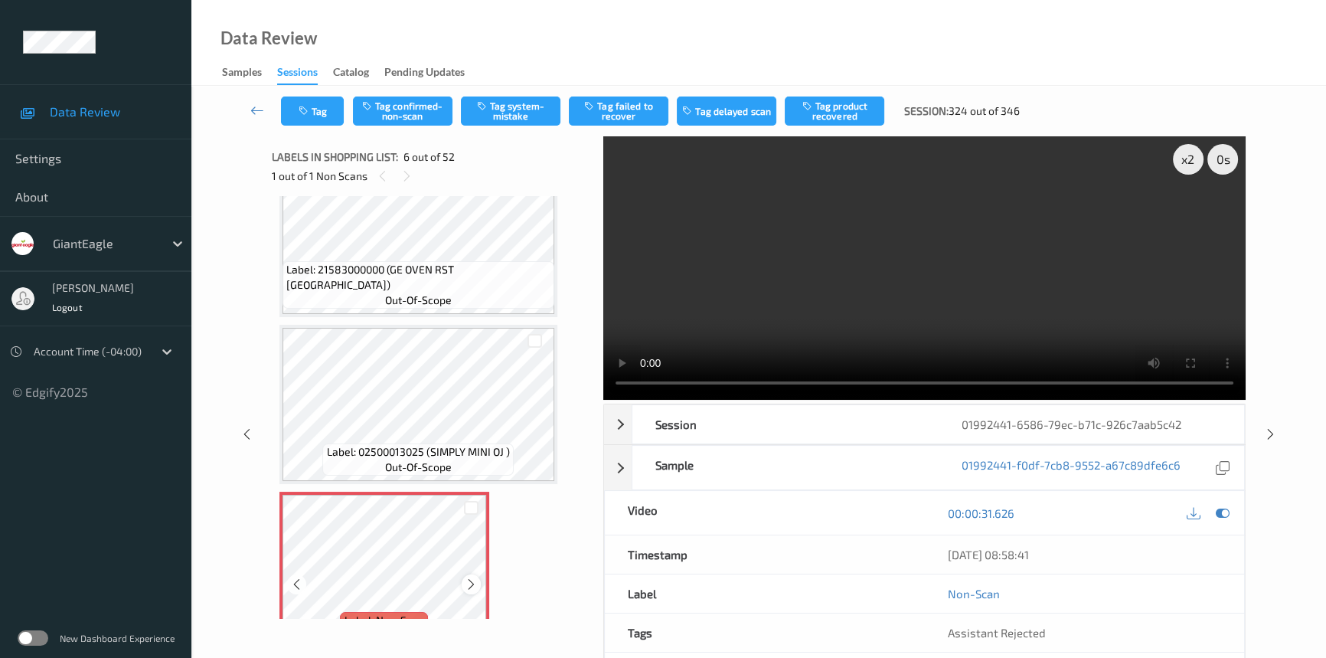
scroll to position [534, 0]
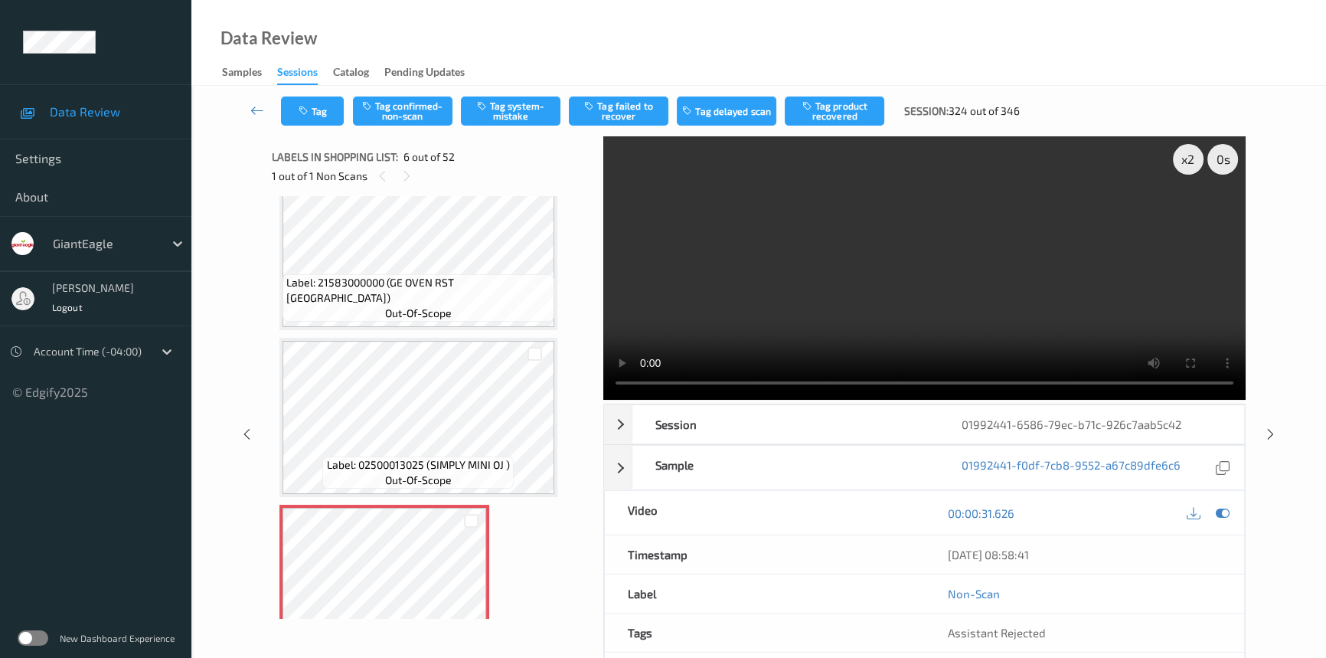
click at [776, 312] on video at bounding box center [924, 267] width 642 height 263
click at [776, 302] on video at bounding box center [924, 267] width 642 height 263
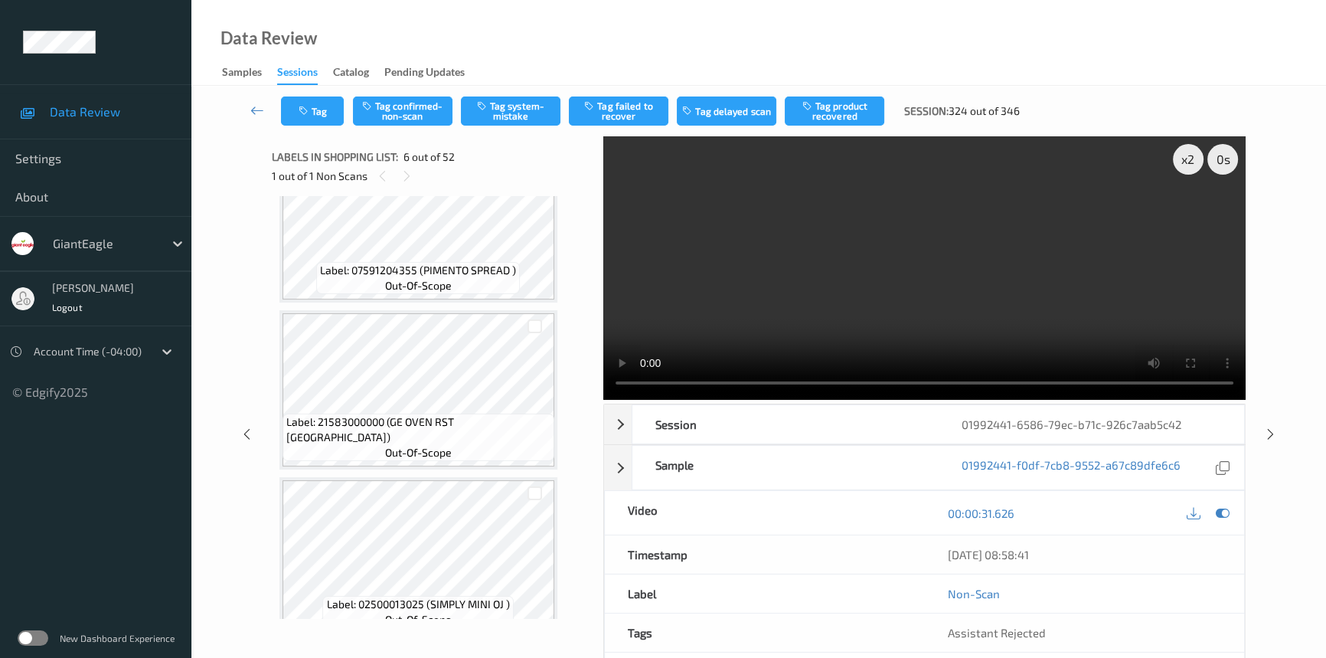
scroll to position [325, 0]
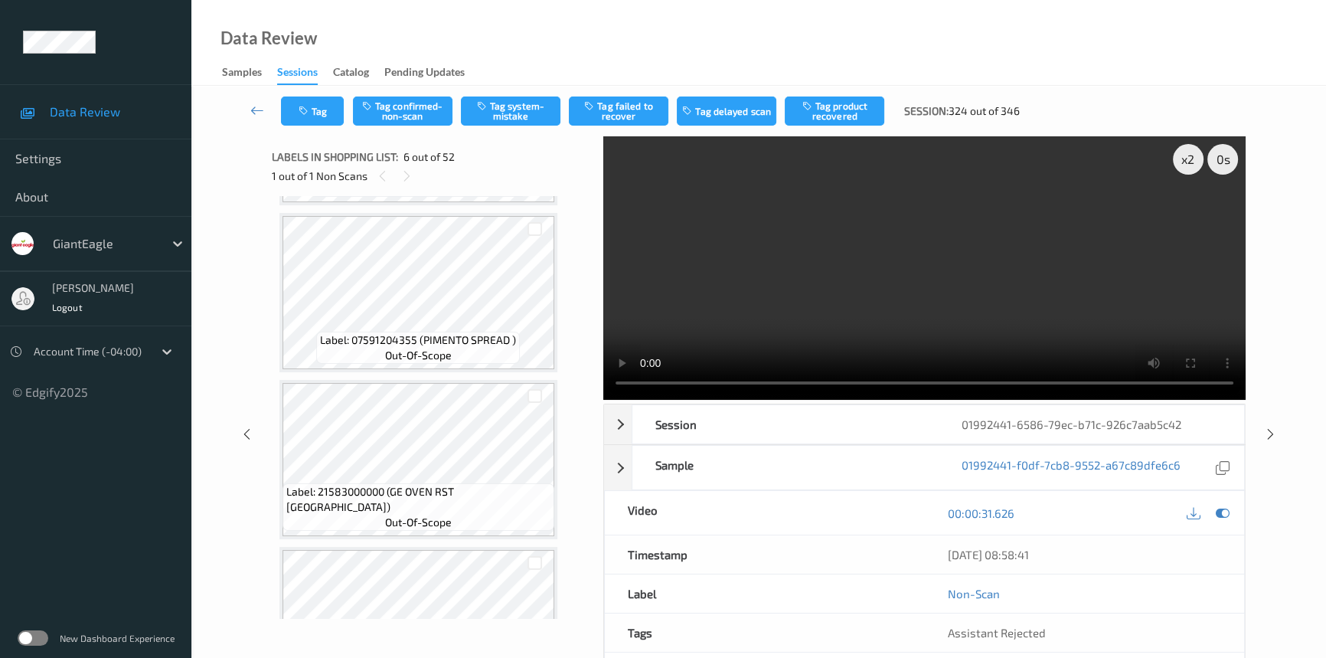
click at [732, 315] on video at bounding box center [924, 267] width 642 height 263
click at [825, 279] on video at bounding box center [924, 267] width 642 height 263
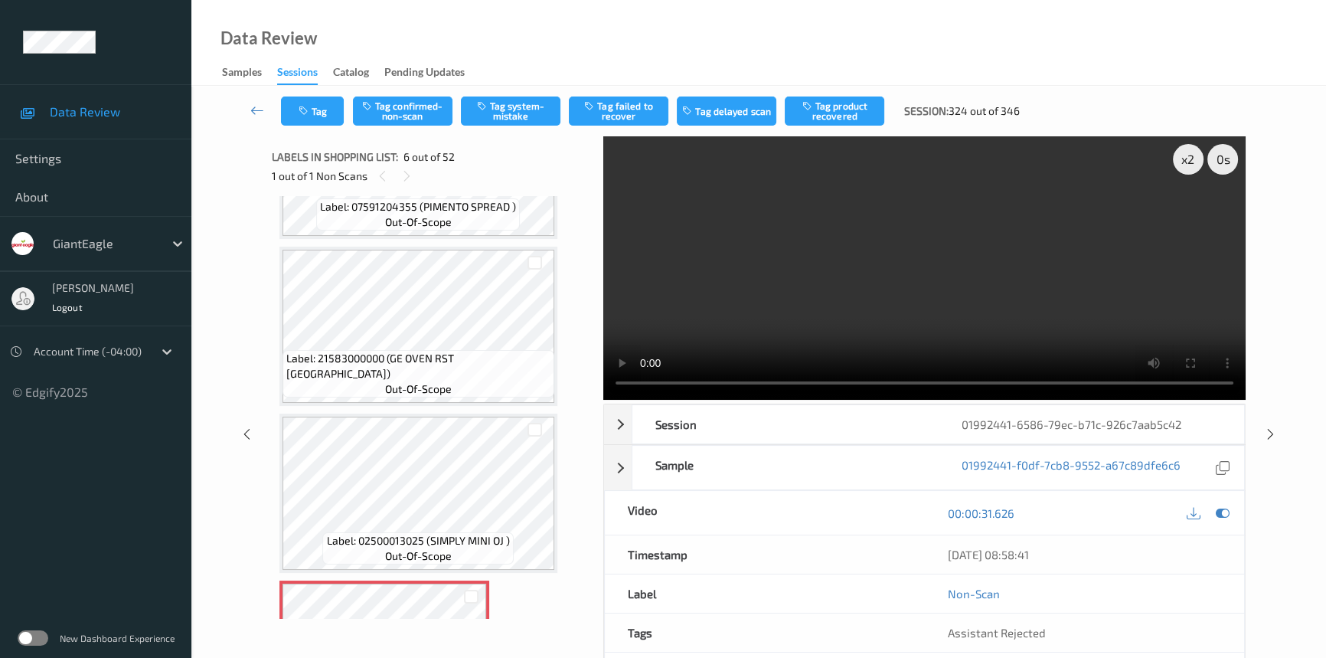
scroll to position [464, 0]
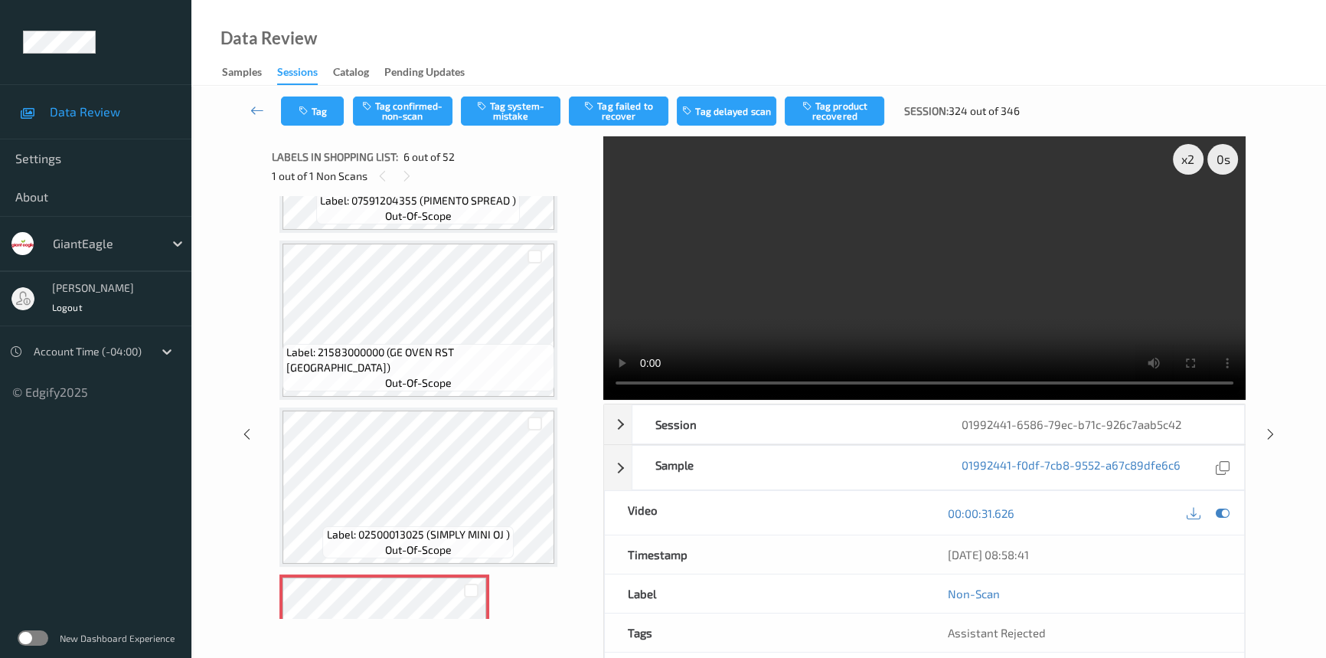
click at [869, 250] on video at bounding box center [924, 267] width 642 height 263
click at [891, 252] on video at bounding box center [924, 267] width 642 height 263
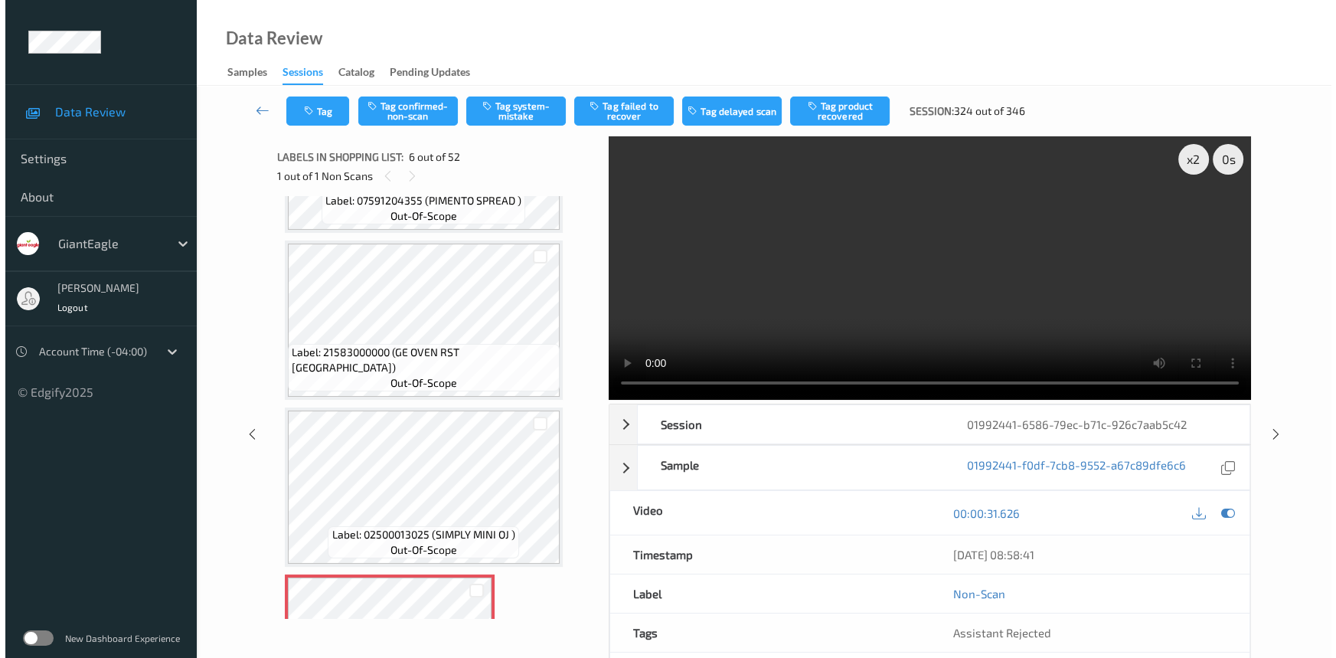
scroll to position [603, 0]
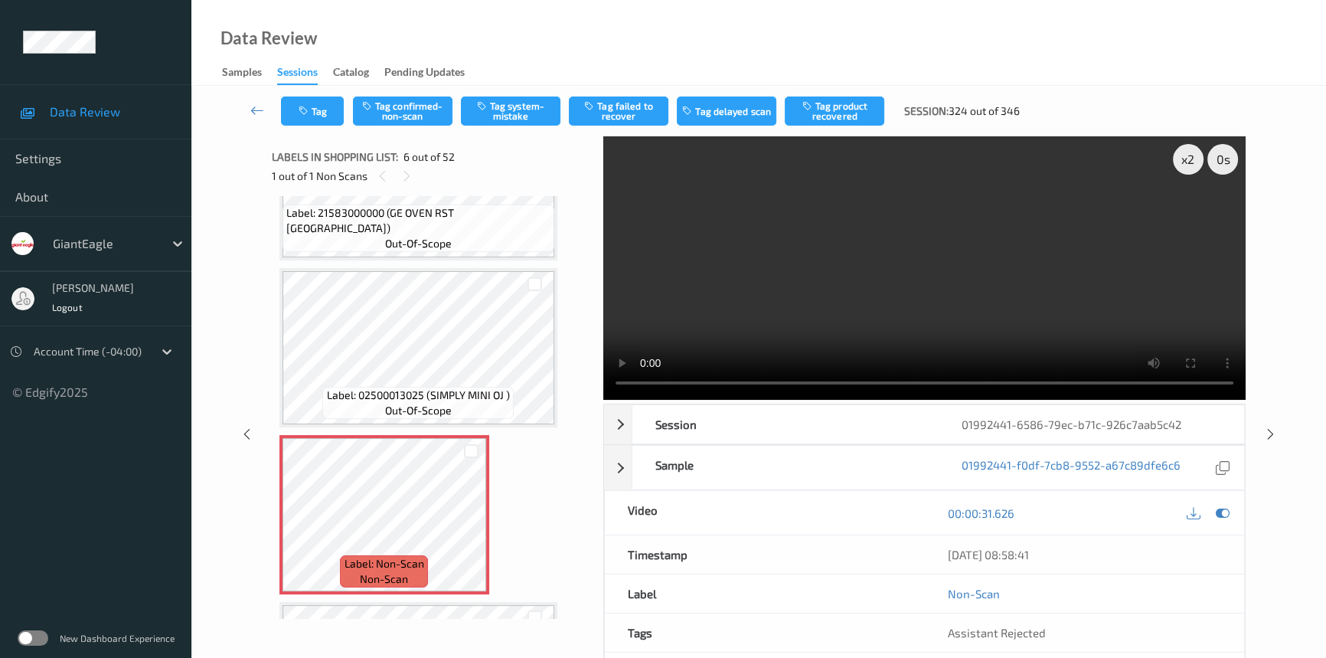
click at [799, 253] on video at bounding box center [924, 267] width 642 height 263
click at [800, 240] on video at bounding box center [924, 267] width 642 height 263
drag, startPoint x: 734, startPoint y: 306, endPoint x: 757, endPoint y: 304, distance: 23.0
click at [735, 306] on video at bounding box center [924, 267] width 642 height 263
click at [854, 291] on video at bounding box center [924, 267] width 642 height 263
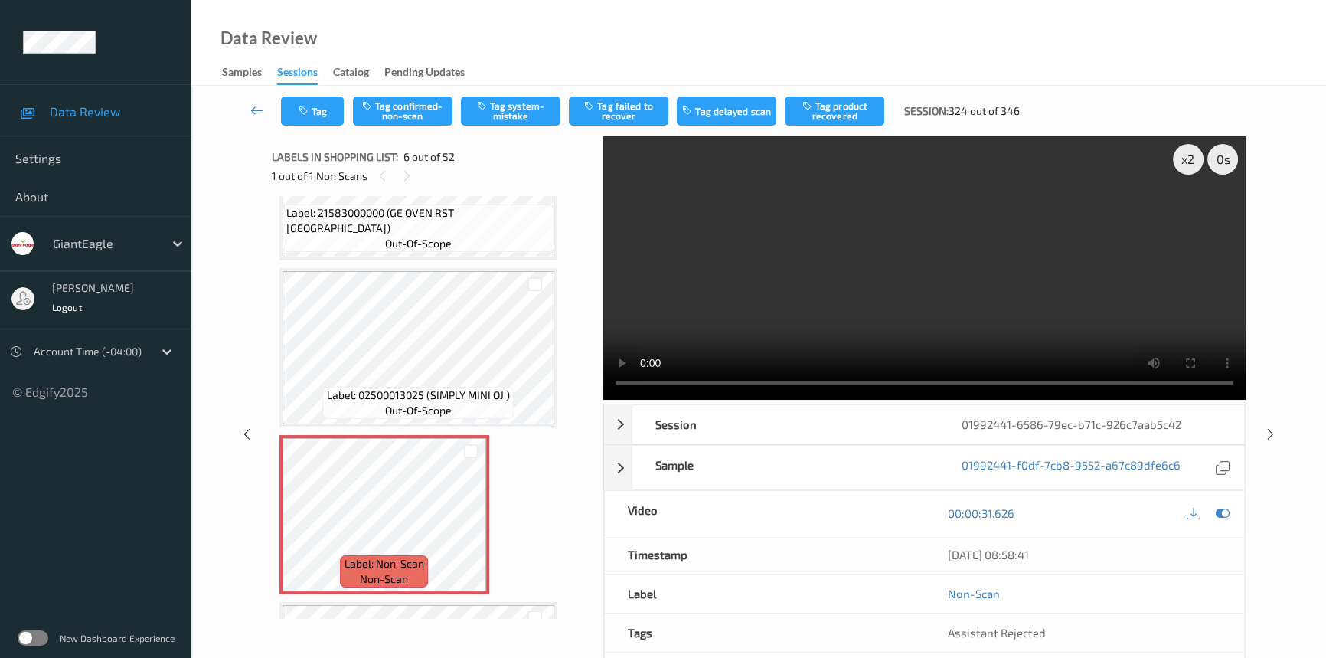
click at [792, 286] on video at bounding box center [924, 267] width 642 height 263
click at [890, 290] on video at bounding box center [924, 267] width 642 height 263
click at [511, 115] on button "Tag system-mistake" at bounding box center [511, 110] width 100 height 29
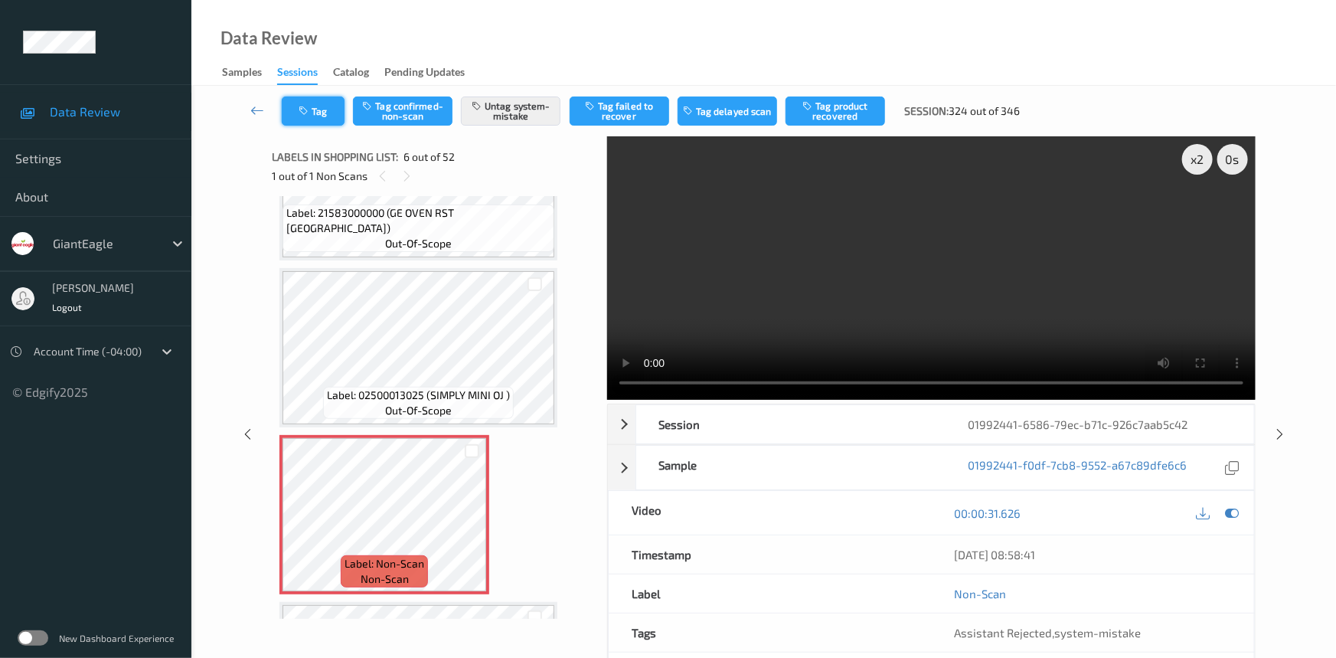
click at [332, 111] on button "Tag" at bounding box center [313, 110] width 63 height 29
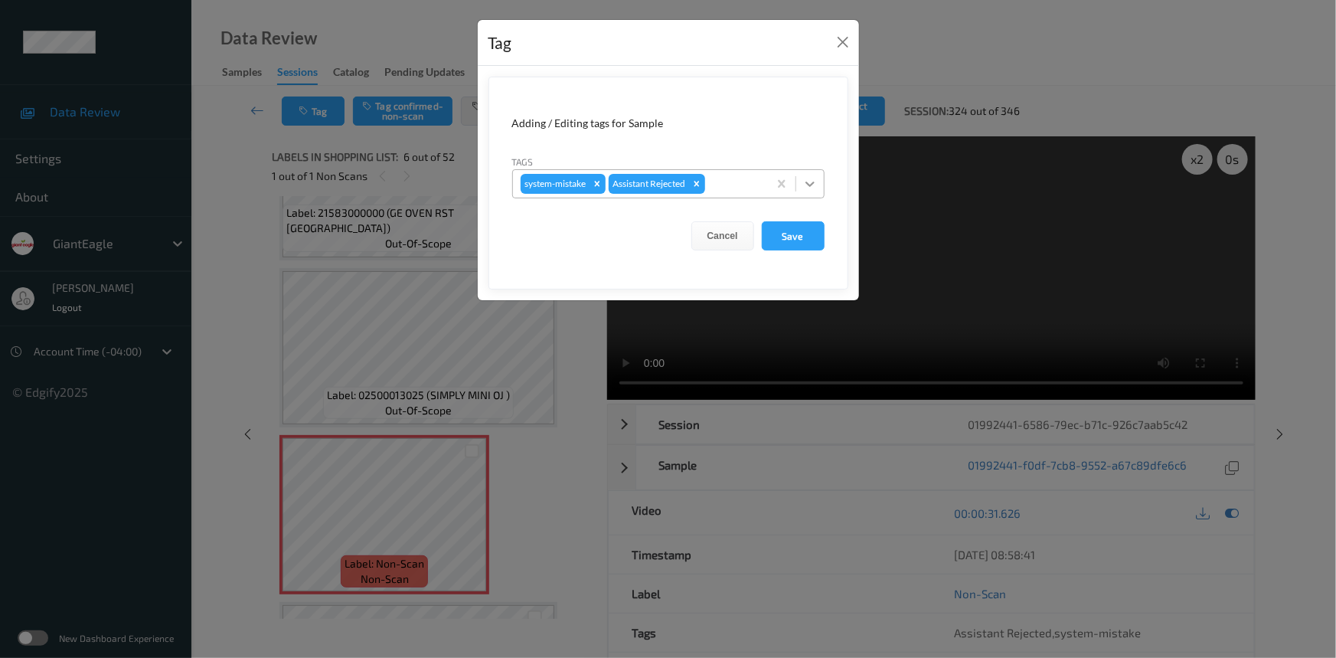
click at [808, 185] on icon at bounding box center [810, 183] width 9 height 5
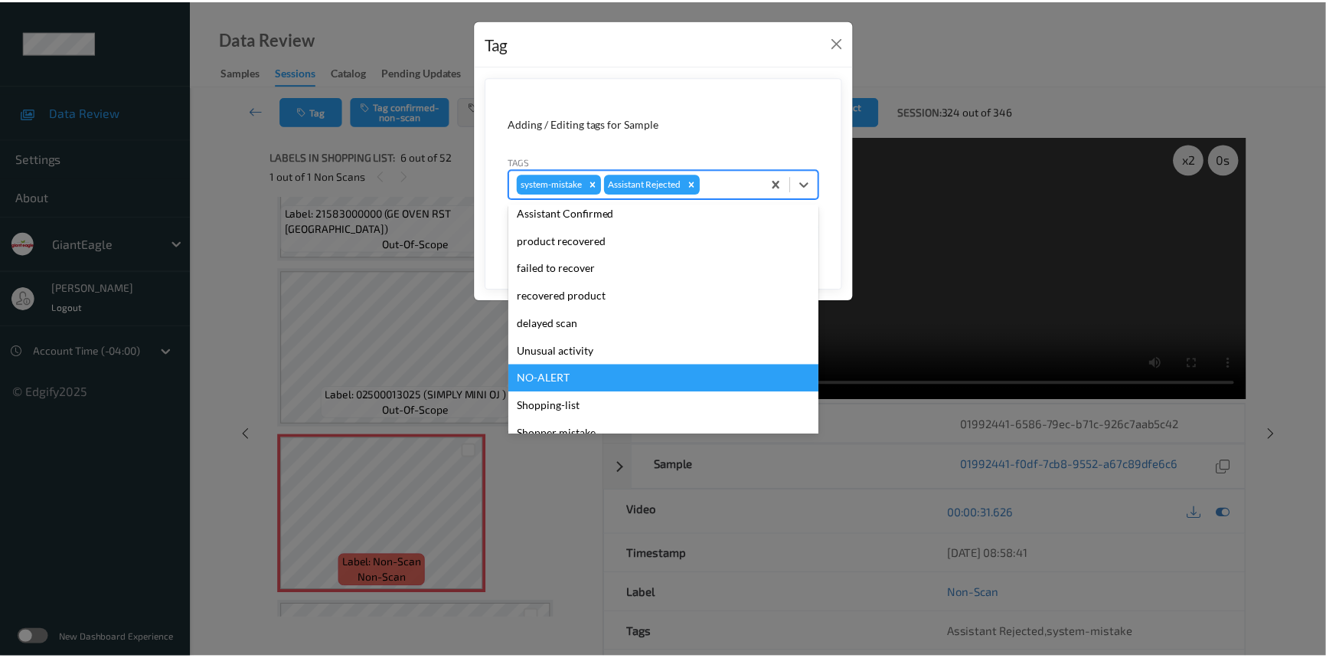
scroll to position [135, 0]
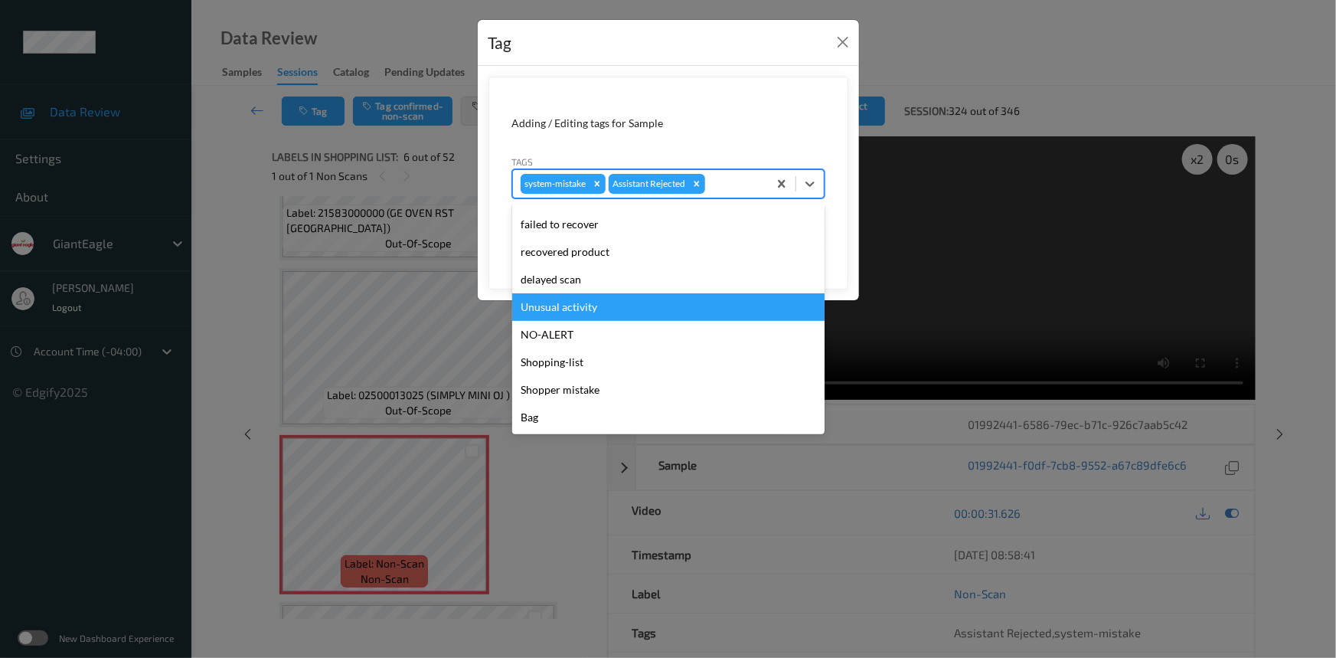
click at [569, 310] on div "Unusual activity" at bounding box center [668, 307] width 312 height 28
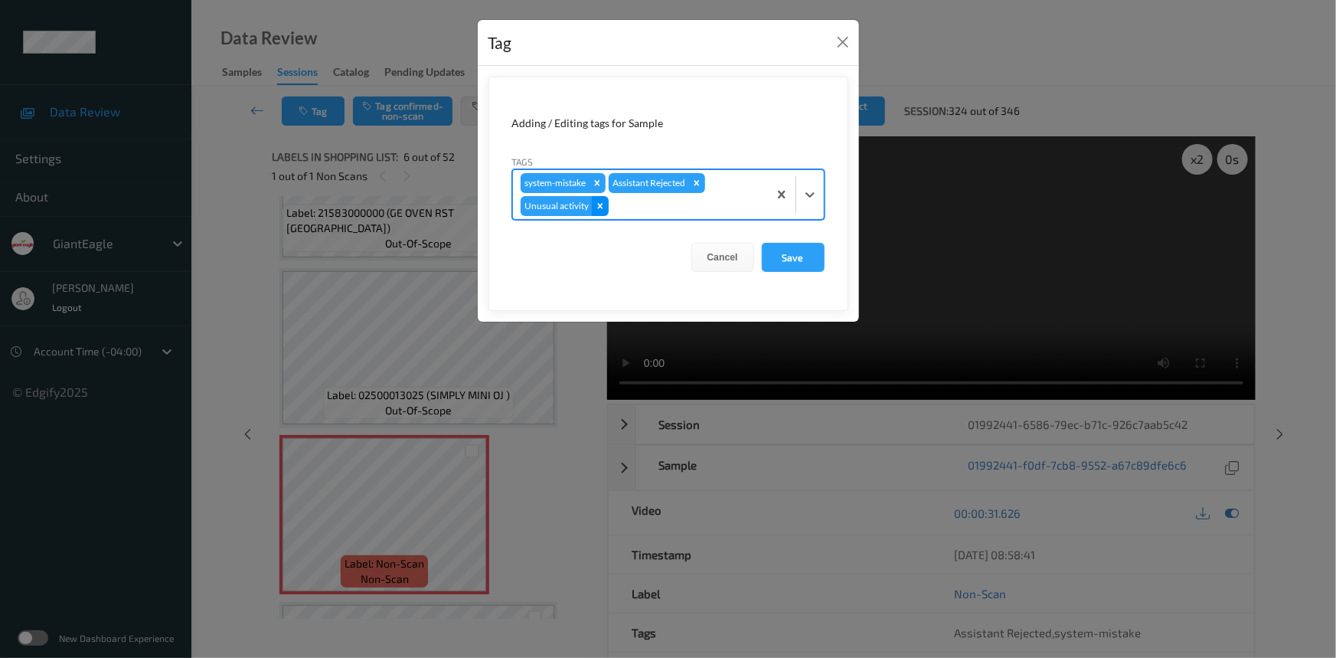
click at [600, 207] on icon "Remove Unusual activity" at bounding box center [599, 205] width 5 height 5
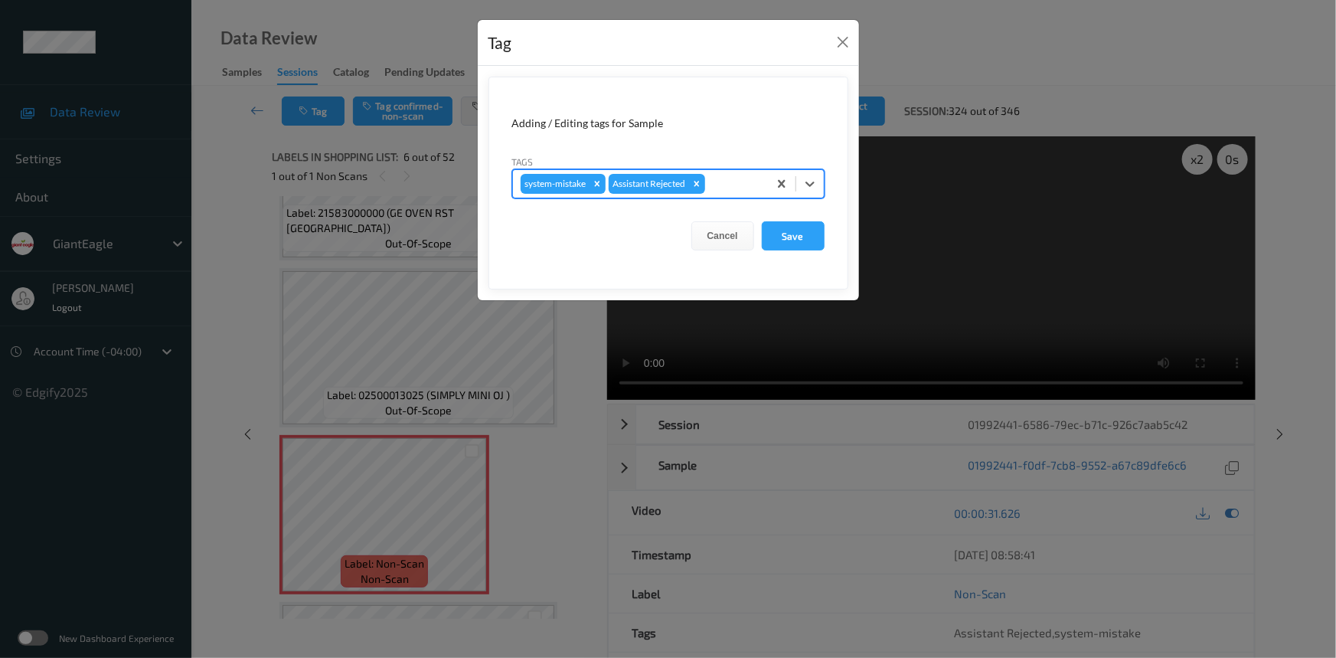
click at [923, 36] on div "Tag Adding / Editing tags for Sample Tags option Unusual activity, deselected. …" at bounding box center [668, 329] width 1336 height 658
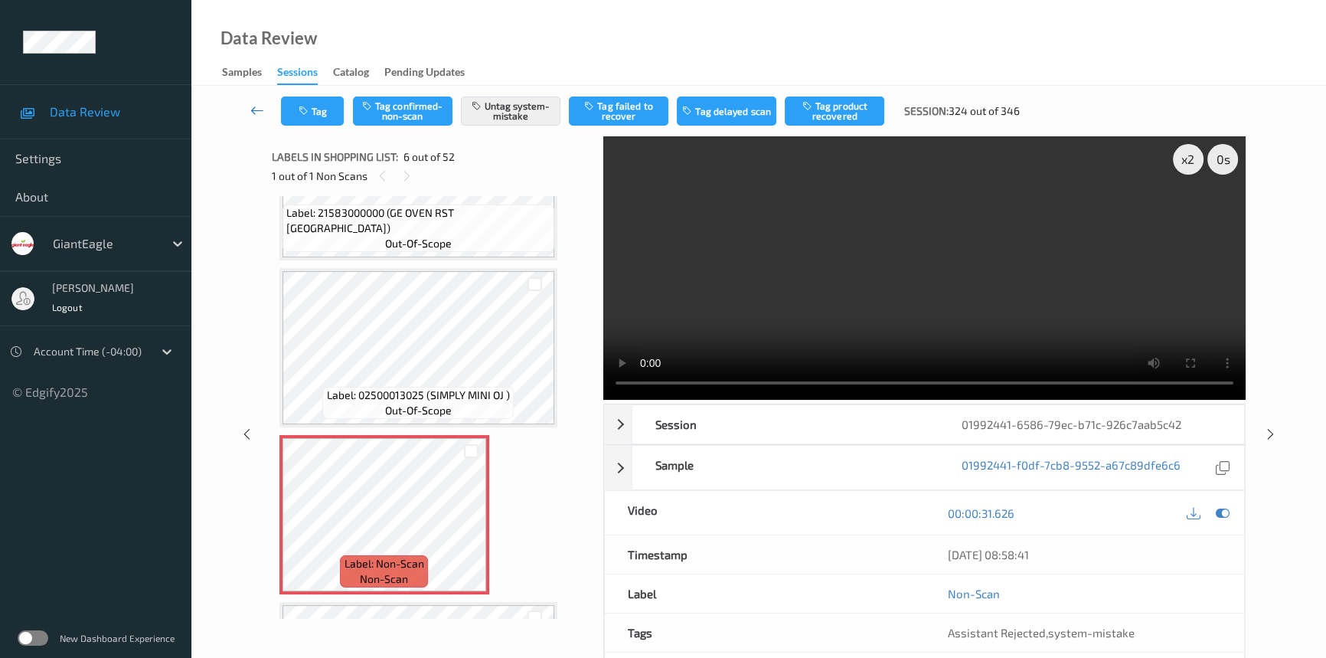
click at [257, 103] on icon at bounding box center [257, 110] width 14 height 15
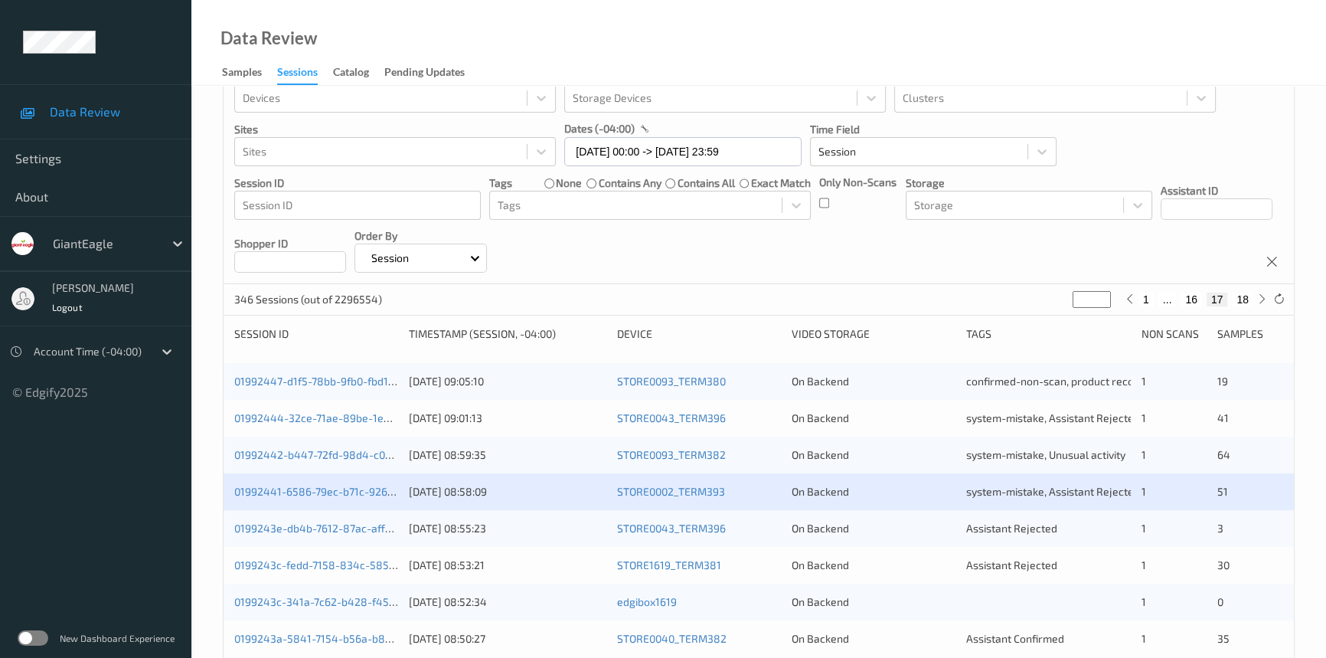
scroll to position [69, 0]
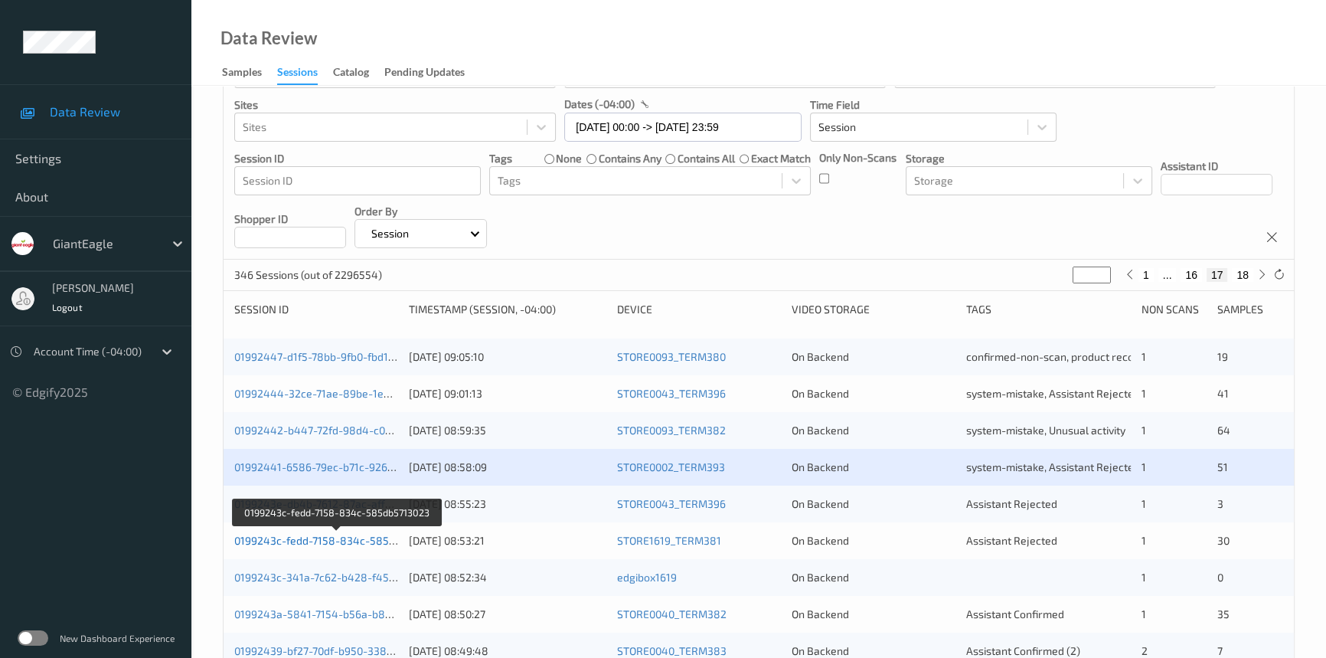
click at [296, 539] on link "0199243c-fedd-7158-834c-585db5713023" at bounding box center [338, 540] width 208 height 13
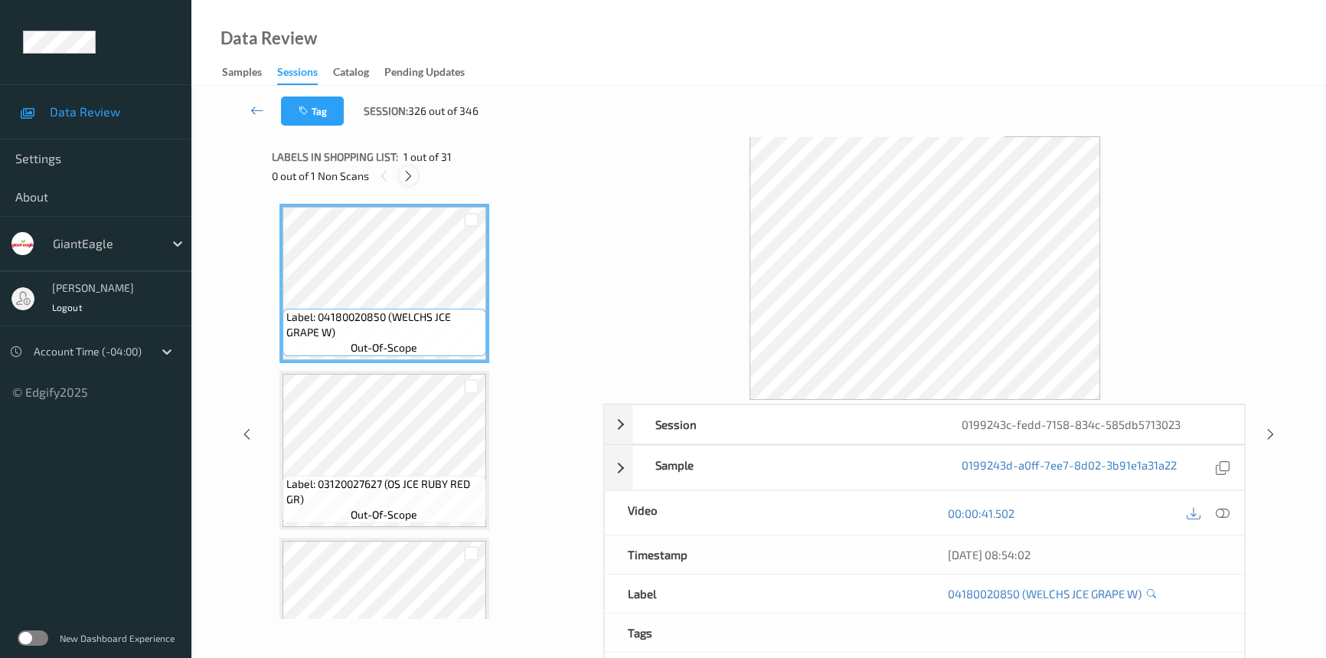
click at [411, 173] on icon at bounding box center [408, 176] width 13 height 14
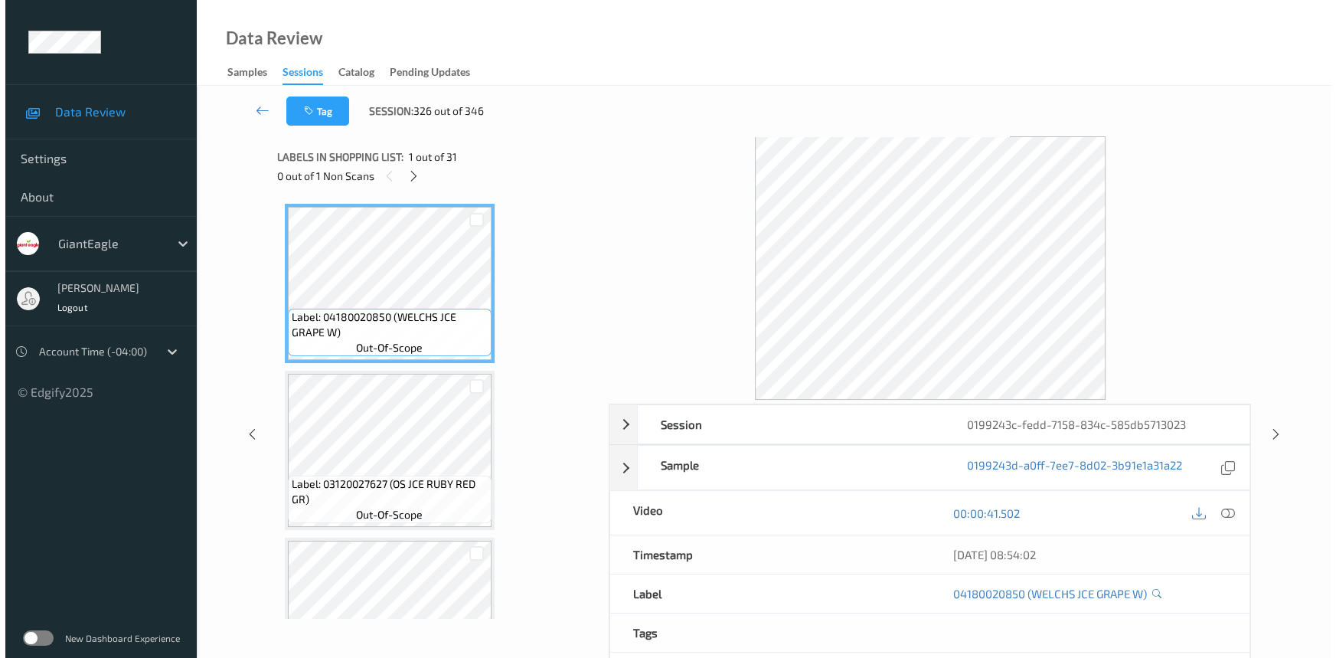
scroll to position [1505, 0]
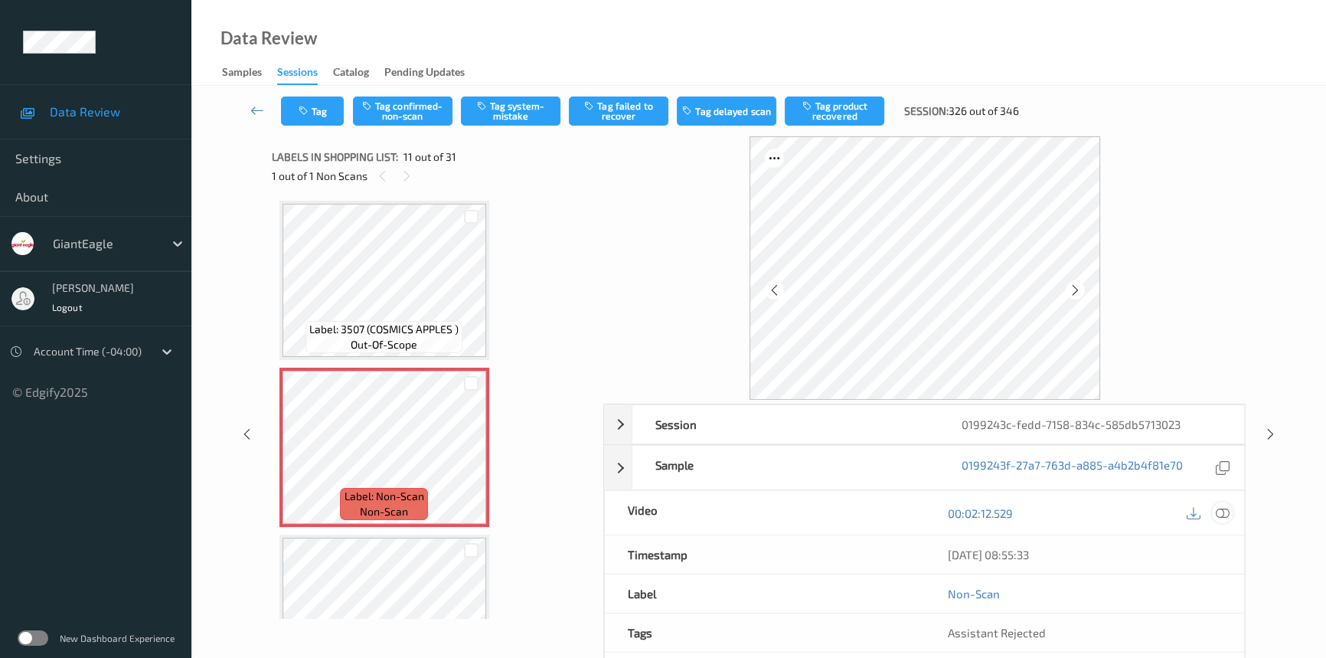
click at [1222, 508] on icon at bounding box center [1223, 513] width 14 height 14
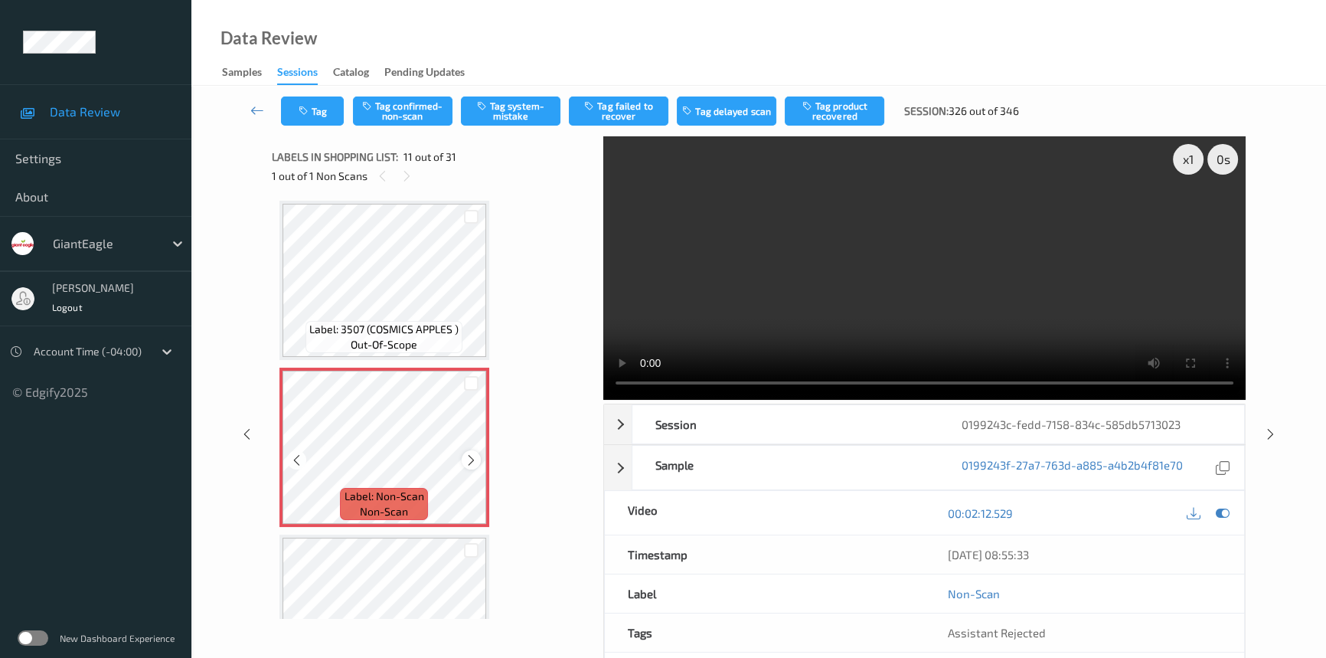
click at [470, 454] on icon at bounding box center [471, 460] width 13 height 14
click at [466, 453] on icon at bounding box center [471, 460] width 13 height 14
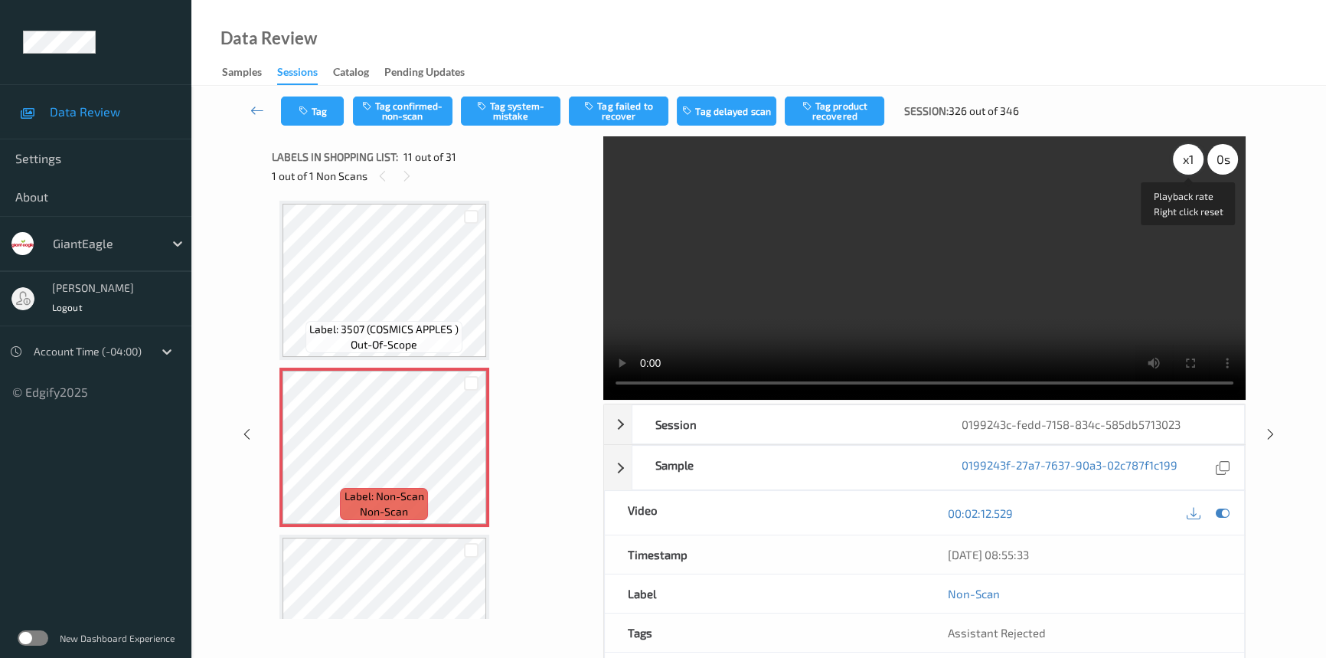
click at [1193, 152] on div "x 1" at bounding box center [1188, 159] width 31 height 31
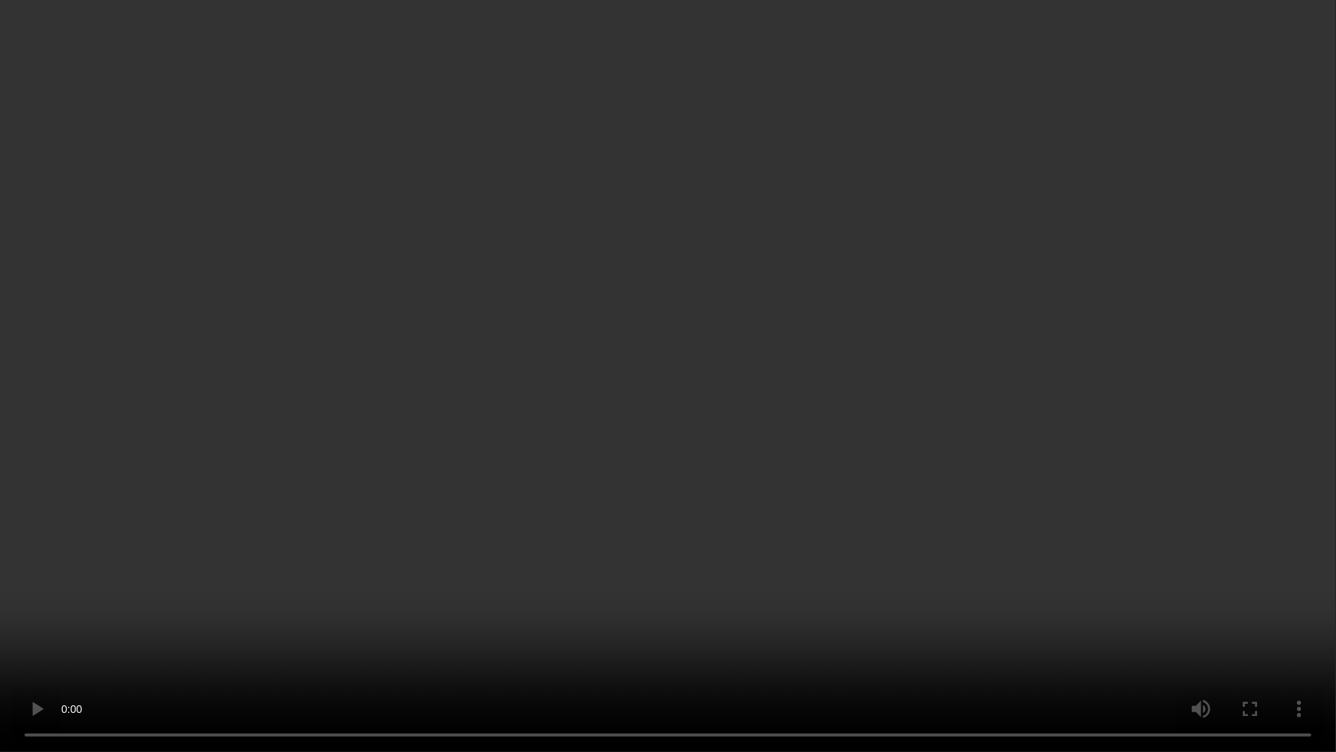
click at [848, 503] on video at bounding box center [668, 376] width 1336 height 752
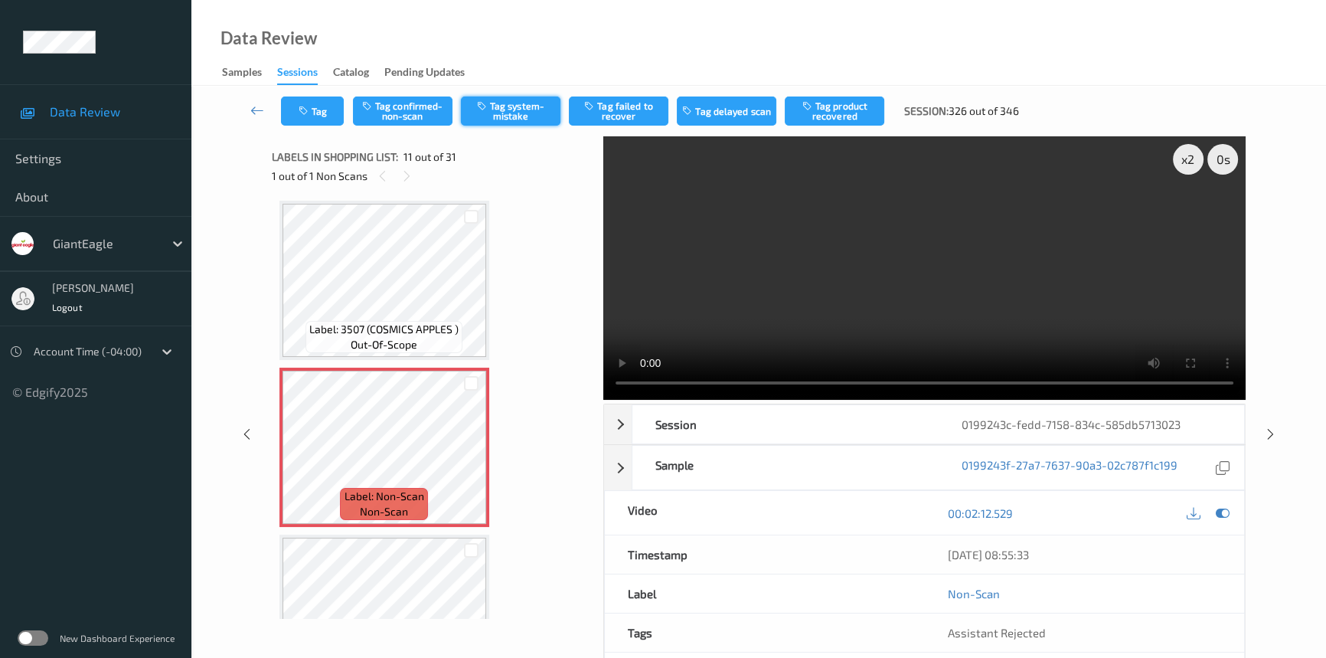
click at [523, 105] on button "Tag system-mistake" at bounding box center [511, 110] width 100 height 29
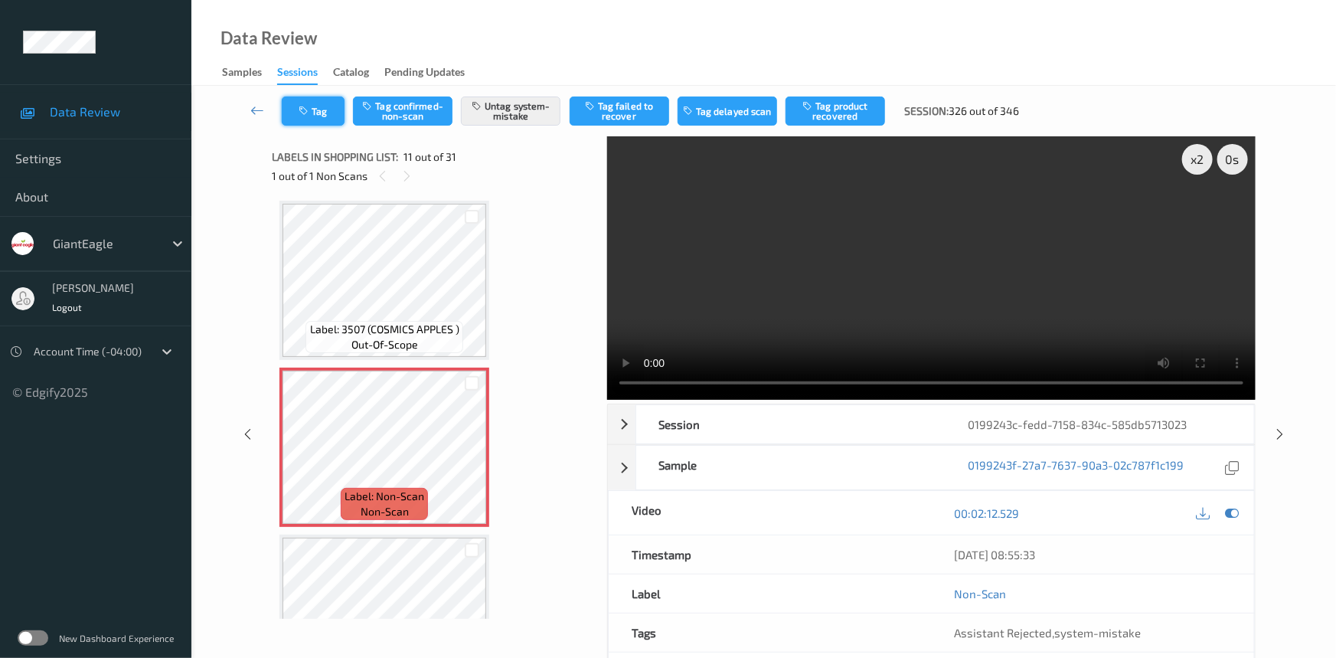
click at [318, 115] on button "Tag" at bounding box center [313, 110] width 63 height 29
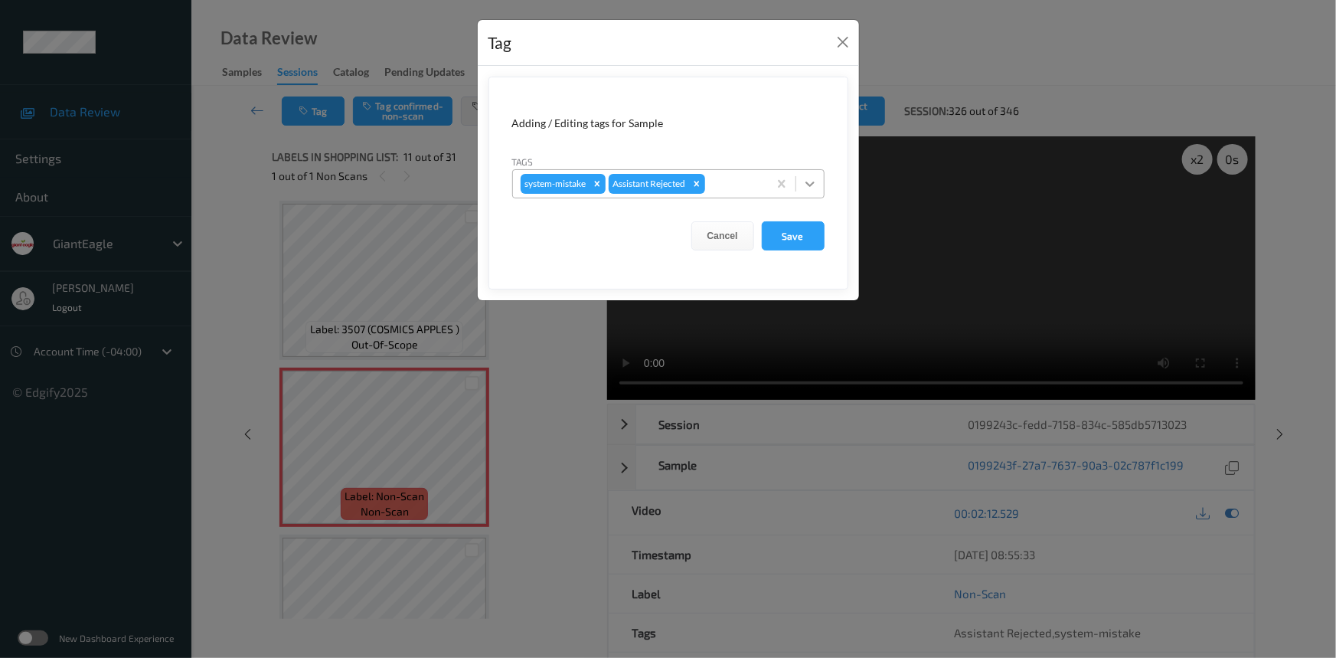
click at [809, 190] on icon at bounding box center [809, 183] width 15 height 15
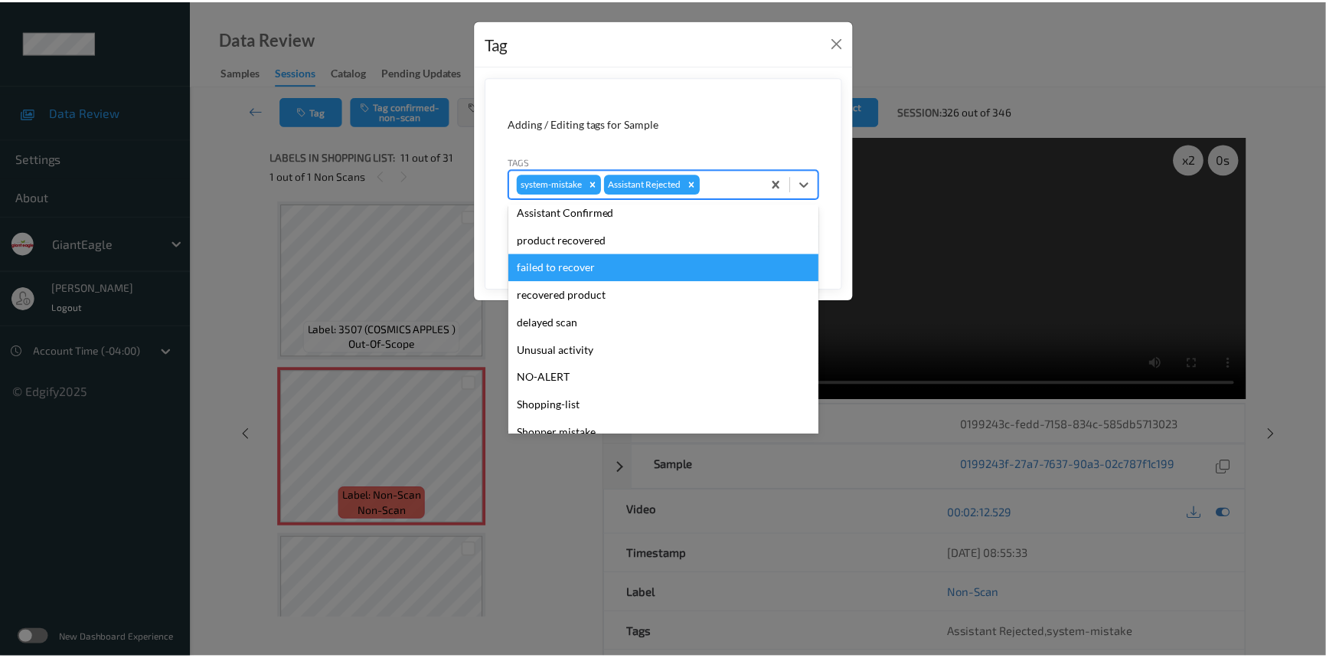
scroll to position [135, 0]
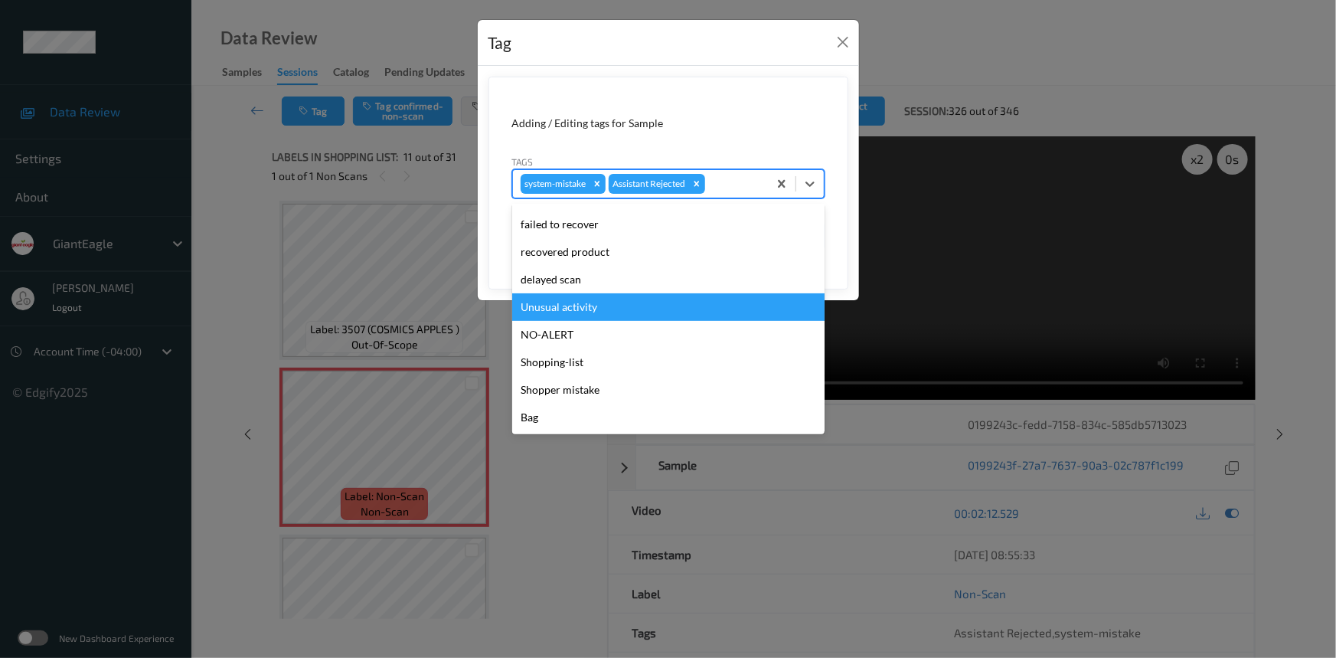
drag, startPoint x: 598, startPoint y: 307, endPoint x: 725, endPoint y: 283, distance: 129.3
click at [600, 307] on div "Unusual activity" at bounding box center [668, 307] width 312 height 28
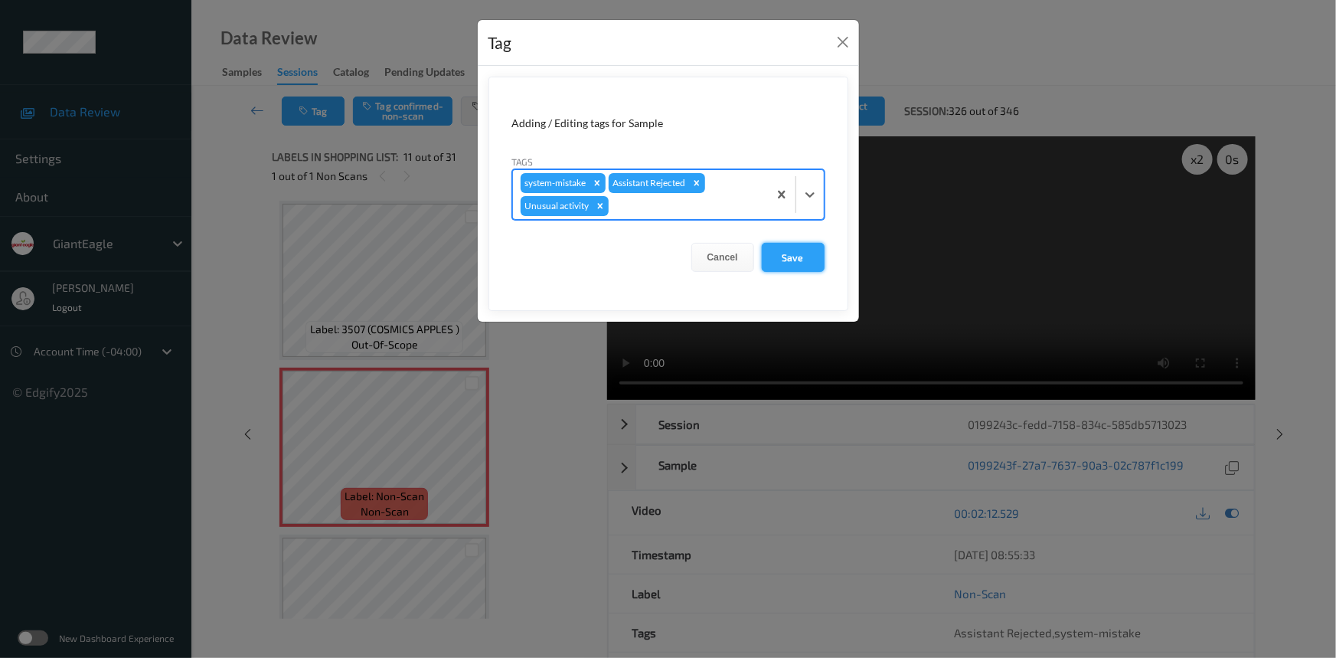
click at [802, 260] on button "Save" at bounding box center [793, 257] width 63 height 29
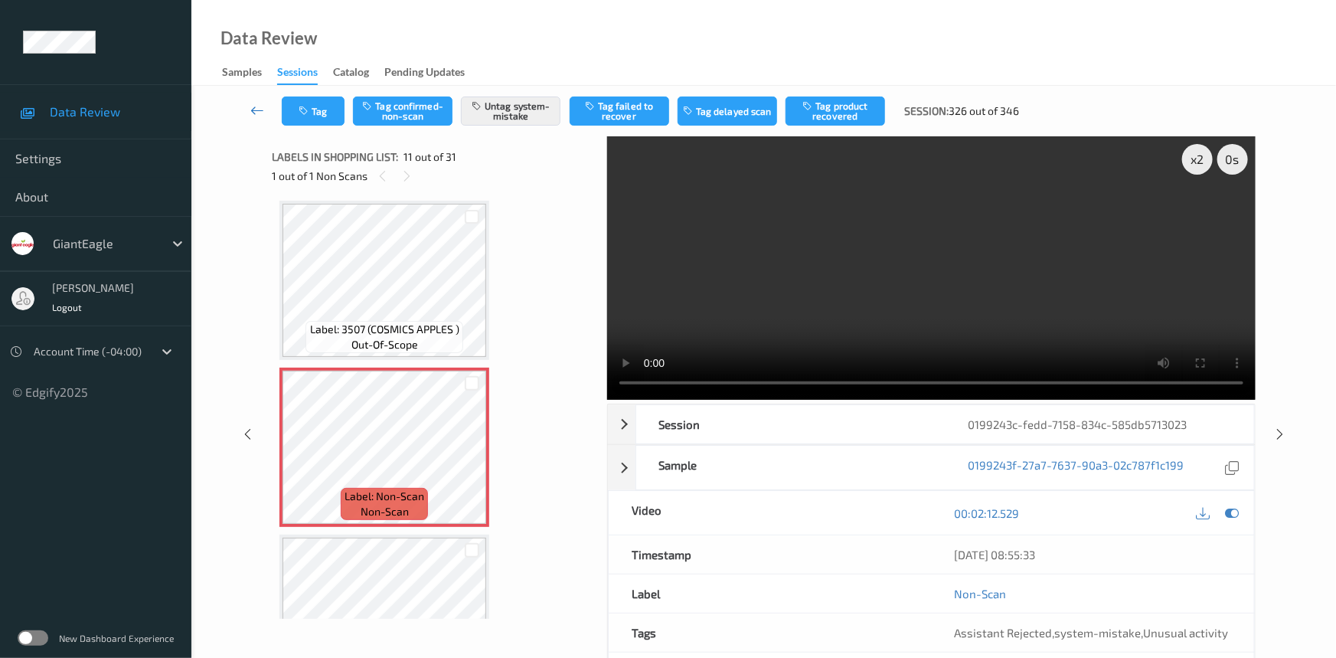
click at [252, 100] on link at bounding box center [258, 110] width 48 height 29
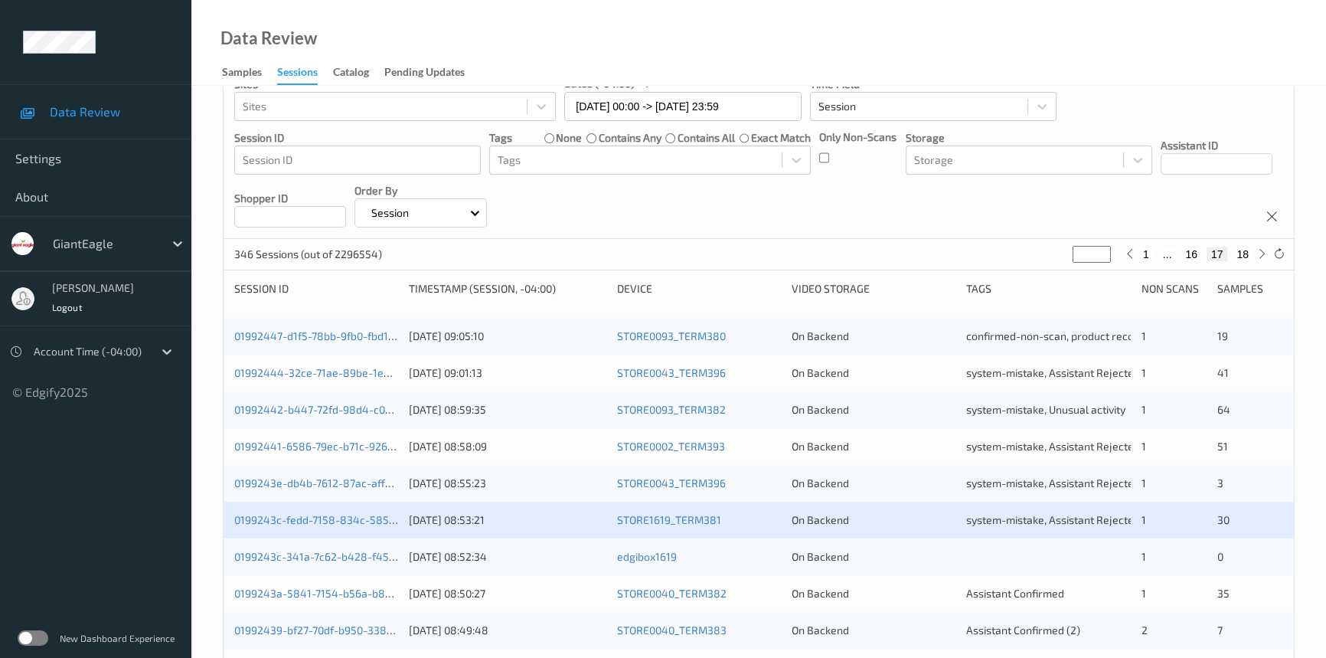
scroll to position [348, 0]
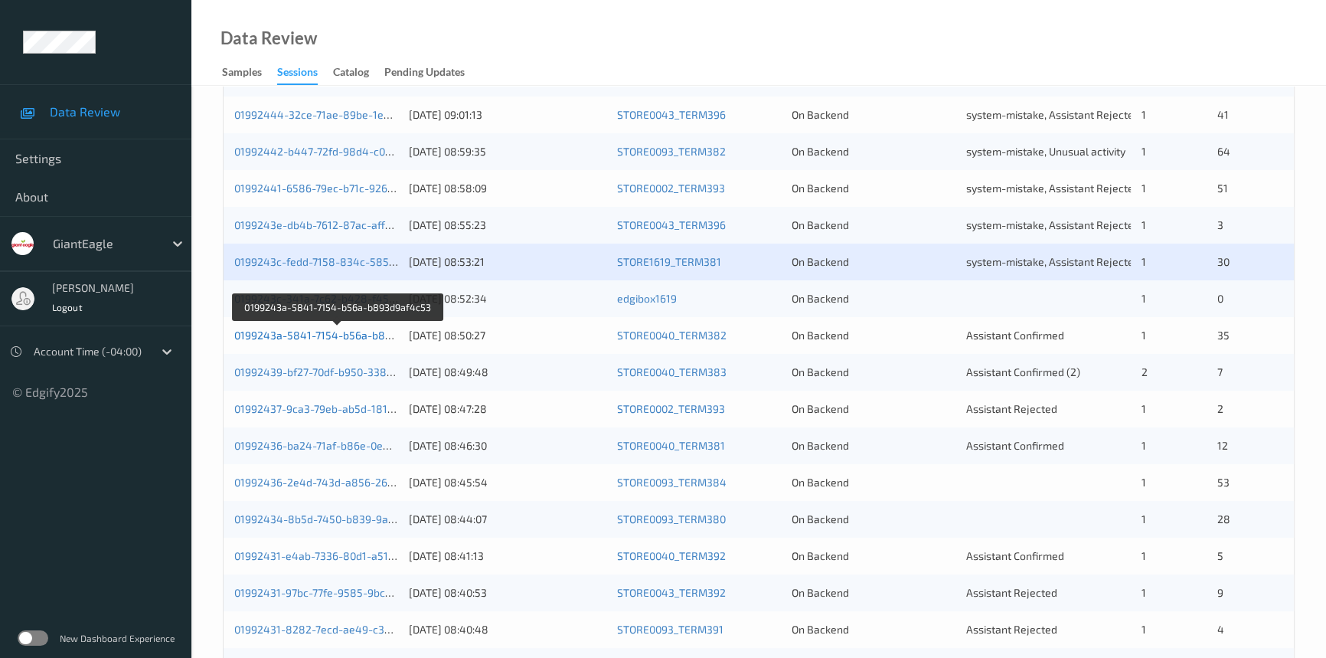
click at [302, 335] on link "0199243a-5841-7154-b56a-b893d9af4c53" at bounding box center [339, 334] width 210 height 13
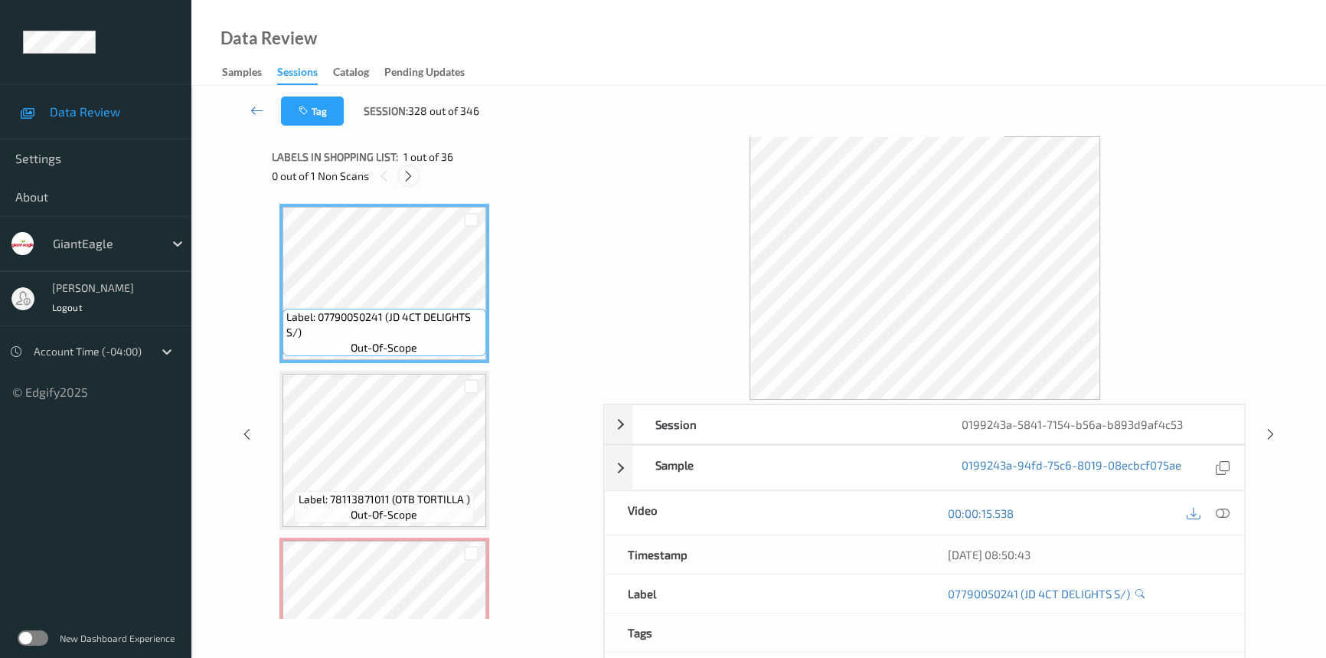
click at [405, 181] on icon at bounding box center [408, 176] width 13 height 14
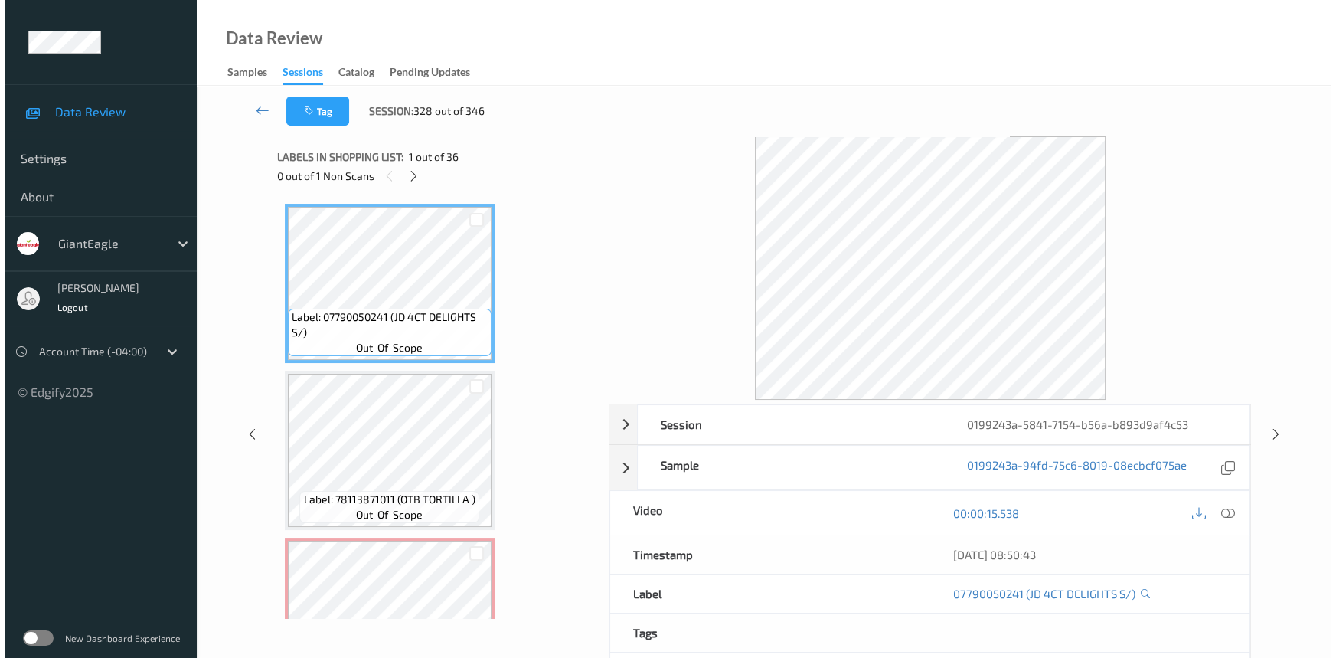
scroll to position [174, 0]
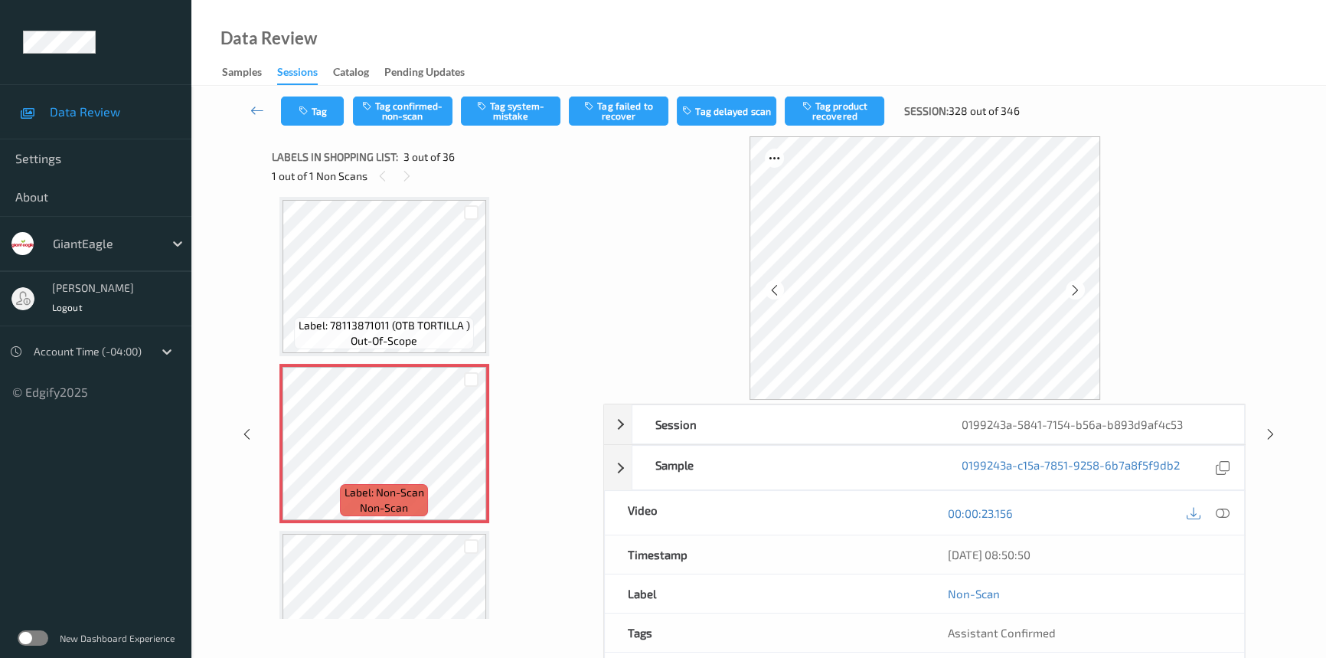
click at [1233, 509] on div at bounding box center [1208, 512] width 50 height 21
click at [1225, 509] on icon at bounding box center [1223, 513] width 14 height 14
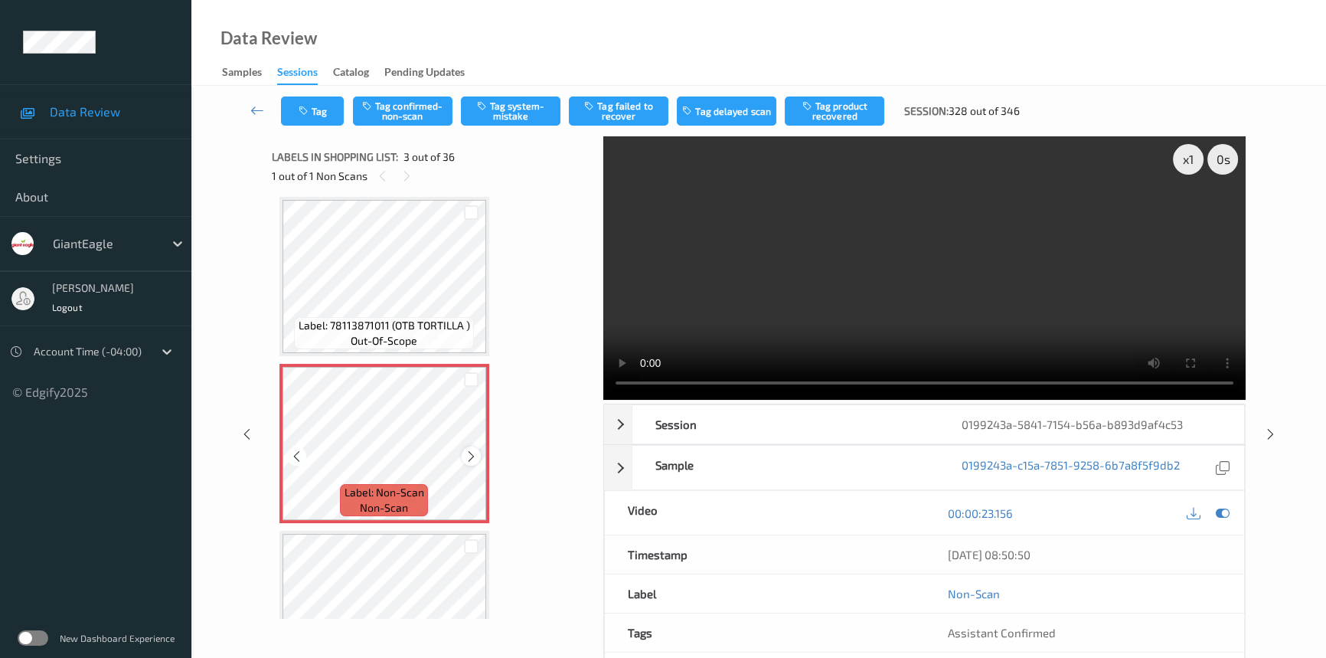
click at [469, 453] on icon at bounding box center [471, 456] width 13 height 14
click at [746, 328] on video at bounding box center [924, 267] width 642 height 263
click at [1188, 155] on div "x 1" at bounding box center [1188, 159] width 31 height 31
click at [1102, 322] on video at bounding box center [924, 267] width 642 height 263
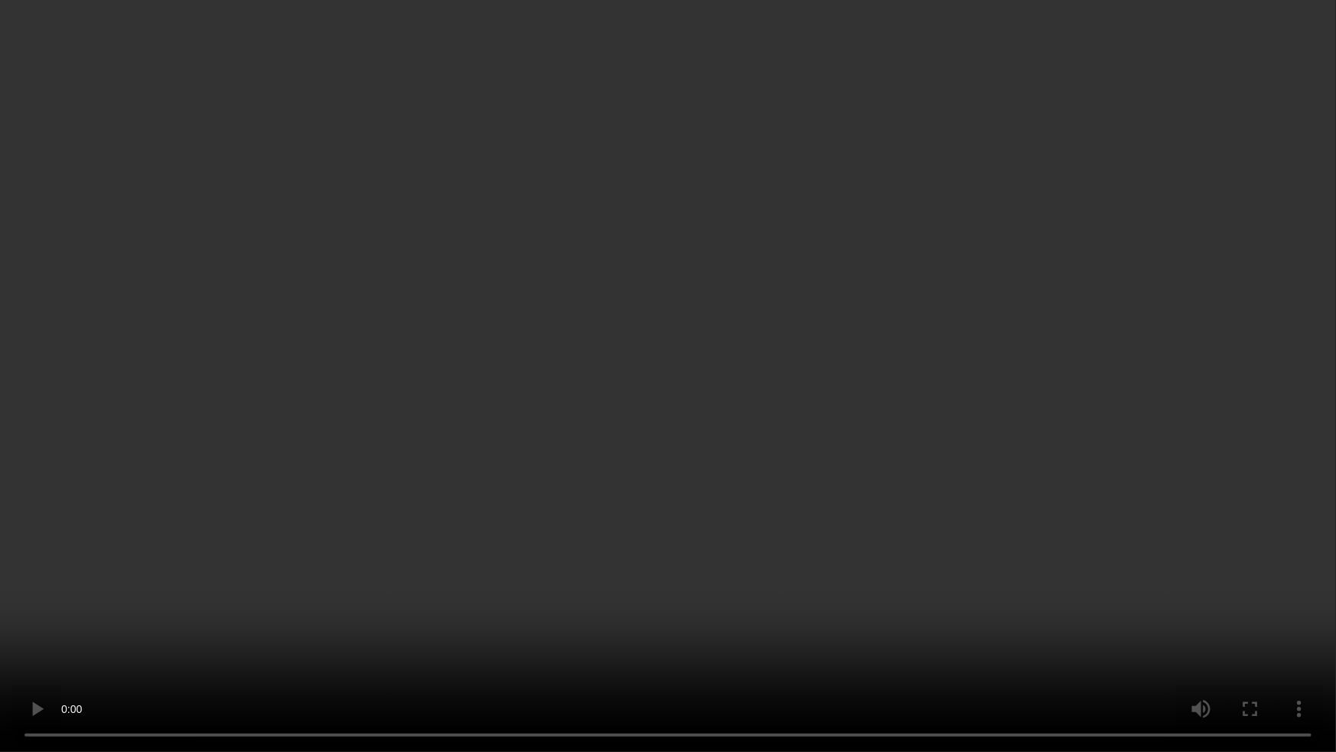
click at [948, 490] on video at bounding box center [668, 376] width 1336 height 752
click at [688, 514] on video at bounding box center [668, 376] width 1336 height 752
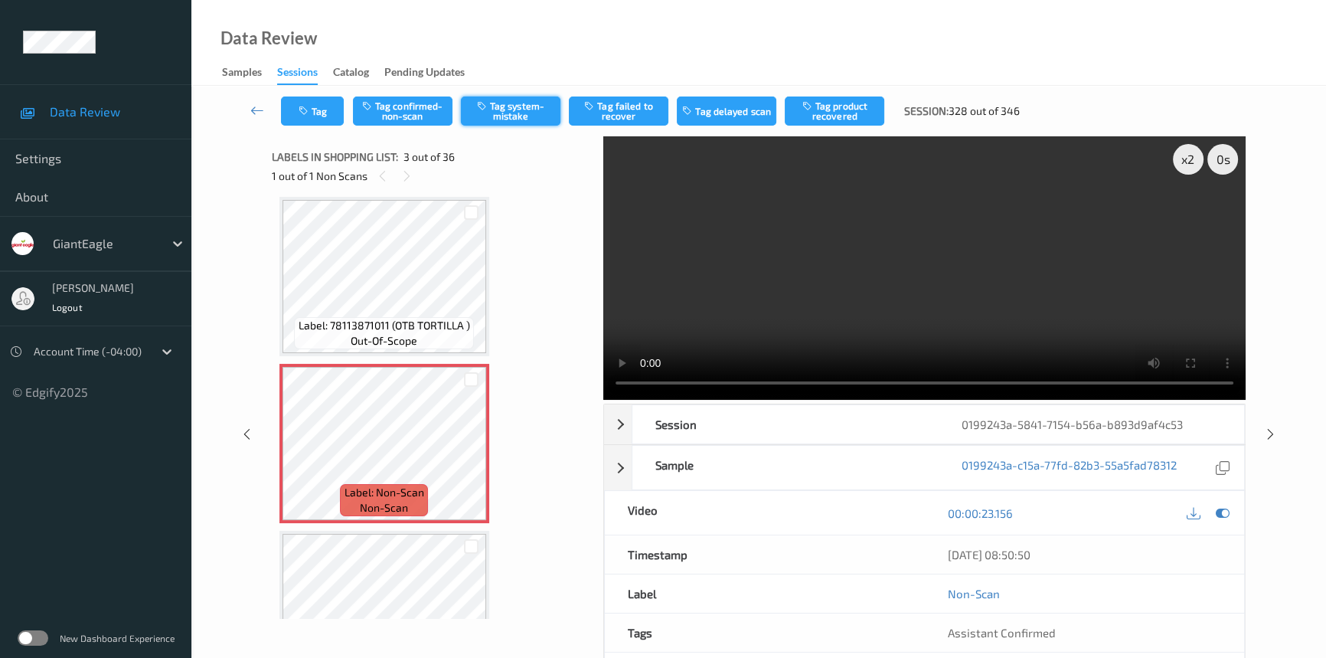
click at [514, 114] on button "Tag system-mistake" at bounding box center [511, 110] width 100 height 29
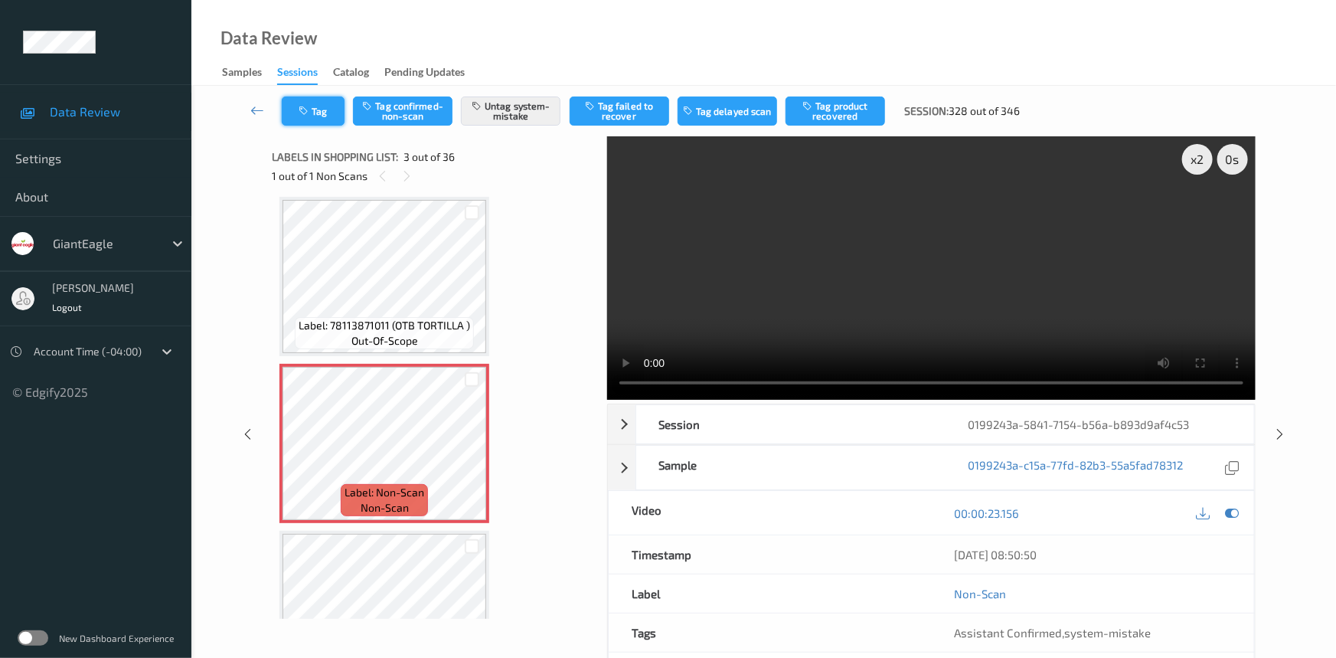
click at [322, 113] on button "Tag" at bounding box center [313, 110] width 63 height 29
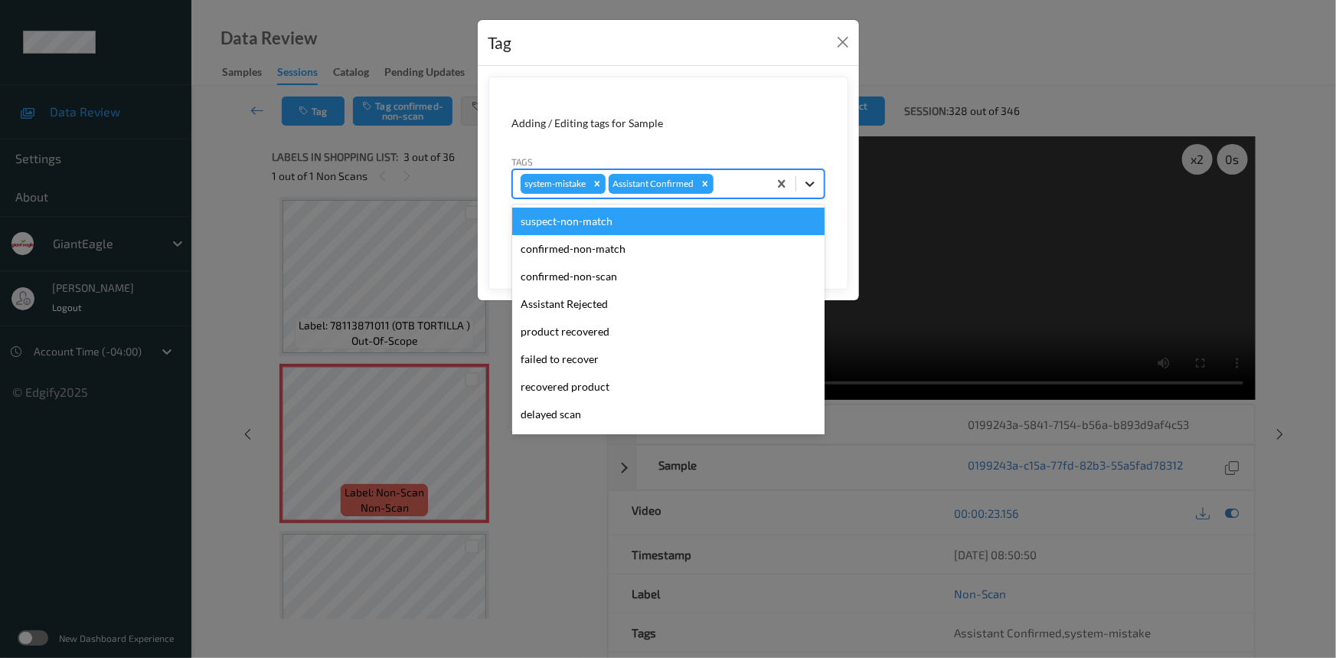
click at [806, 182] on icon at bounding box center [810, 183] width 9 height 5
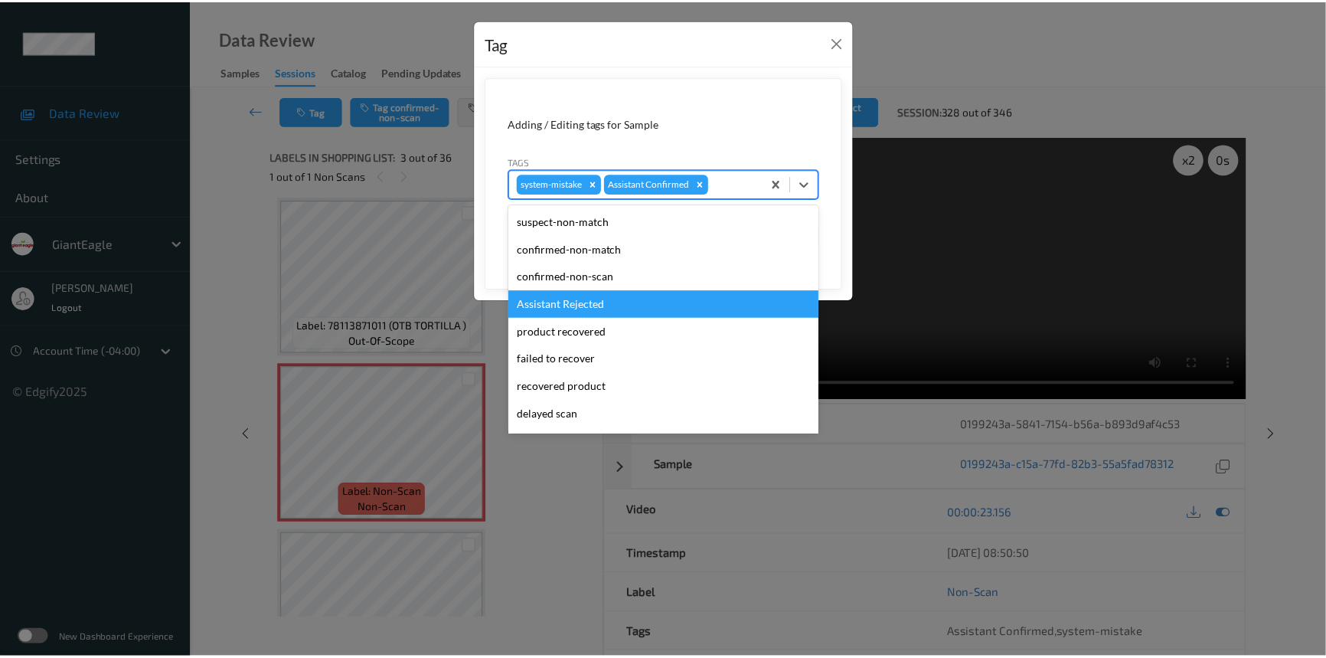
scroll to position [135, 0]
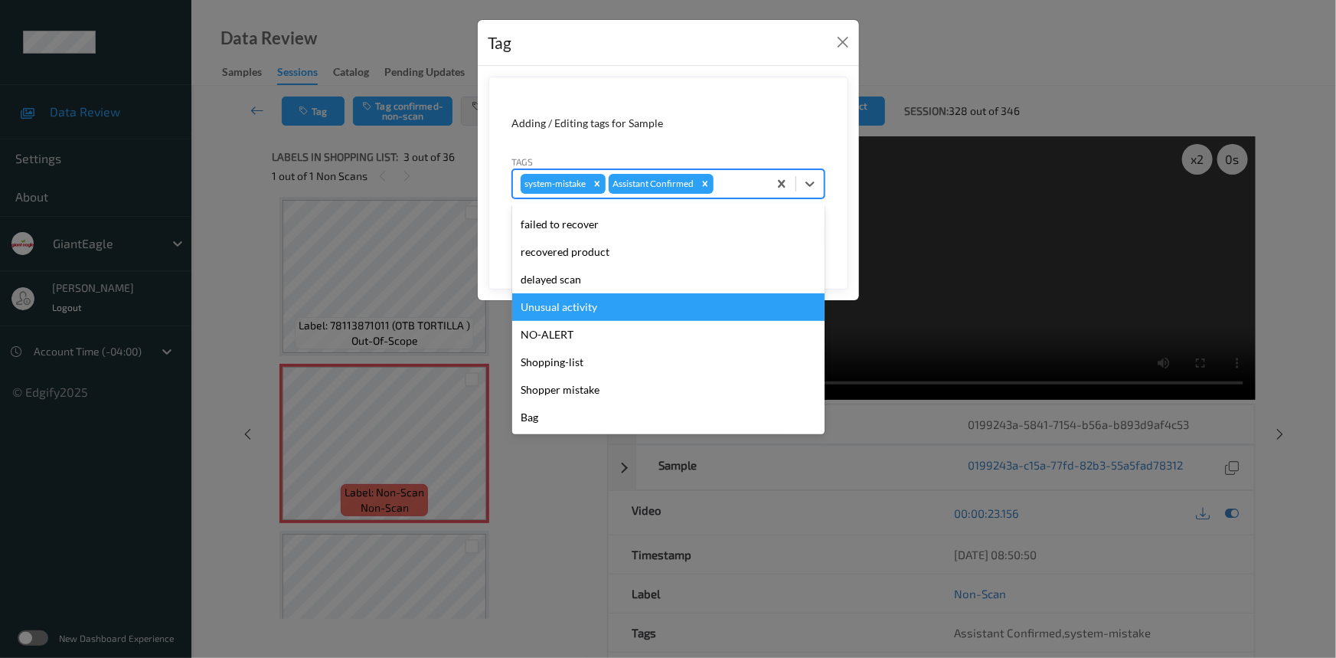
click at [547, 316] on div "Unusual activity" at bounding box center [668, 307] width 312 height 28
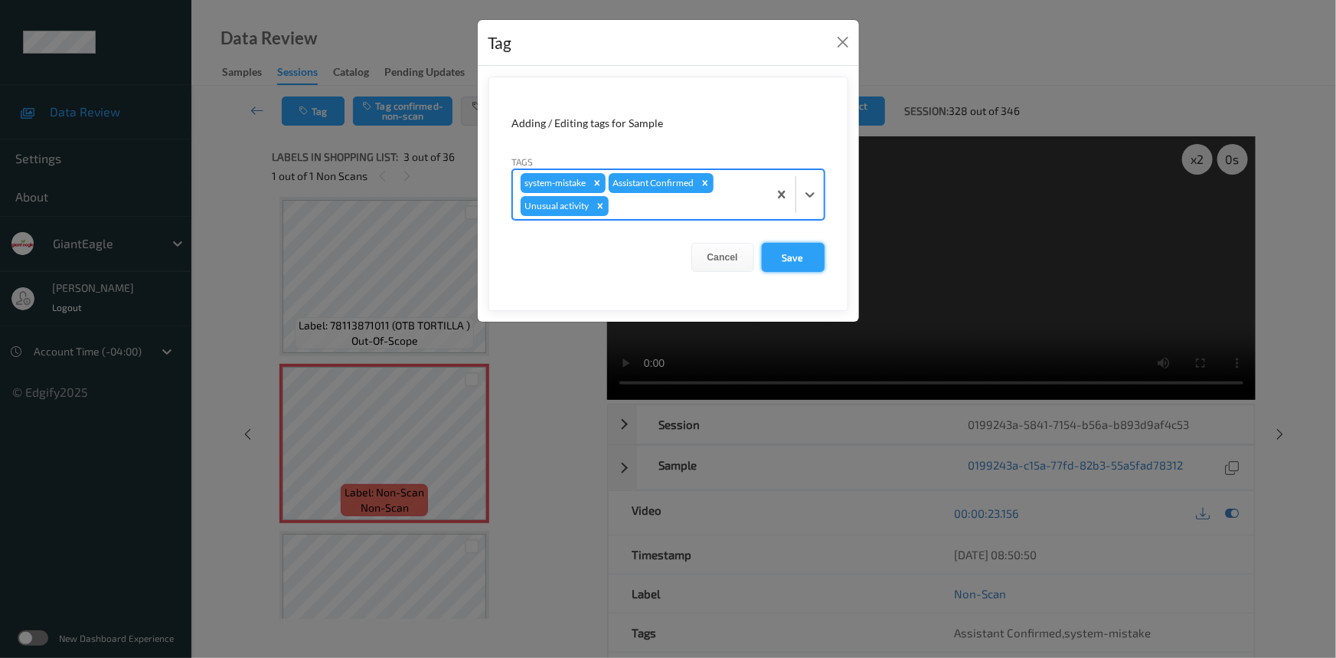
click at [803, 258] on button "Save" at bounding box center [793, 257] width 63 height 29
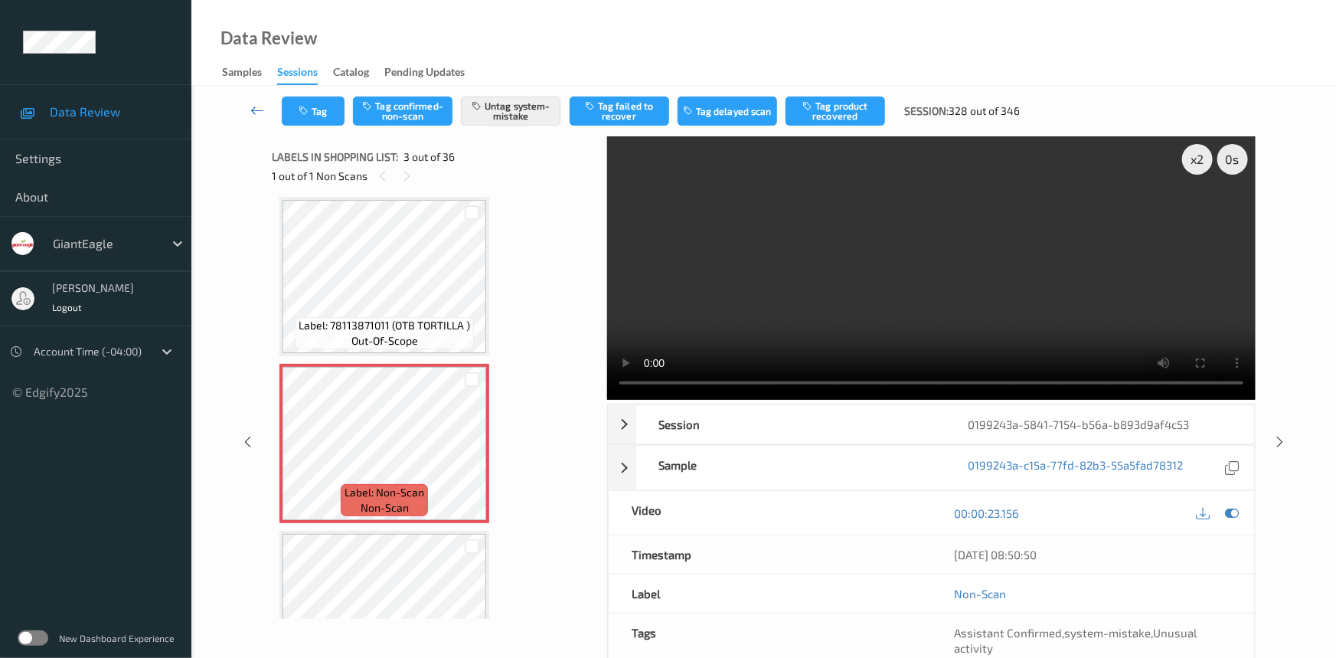
click at [250, 96] on link at bounding box center [258, 110] width 48 height 29
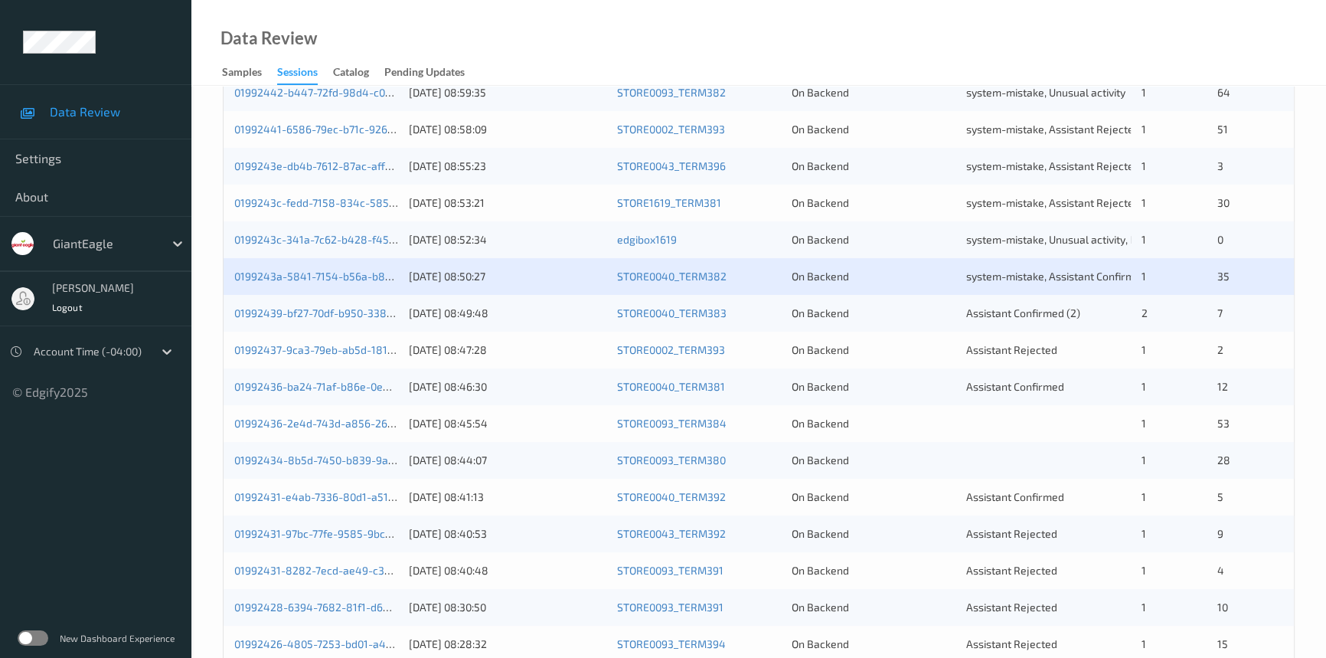
scroll to position [417, 0]
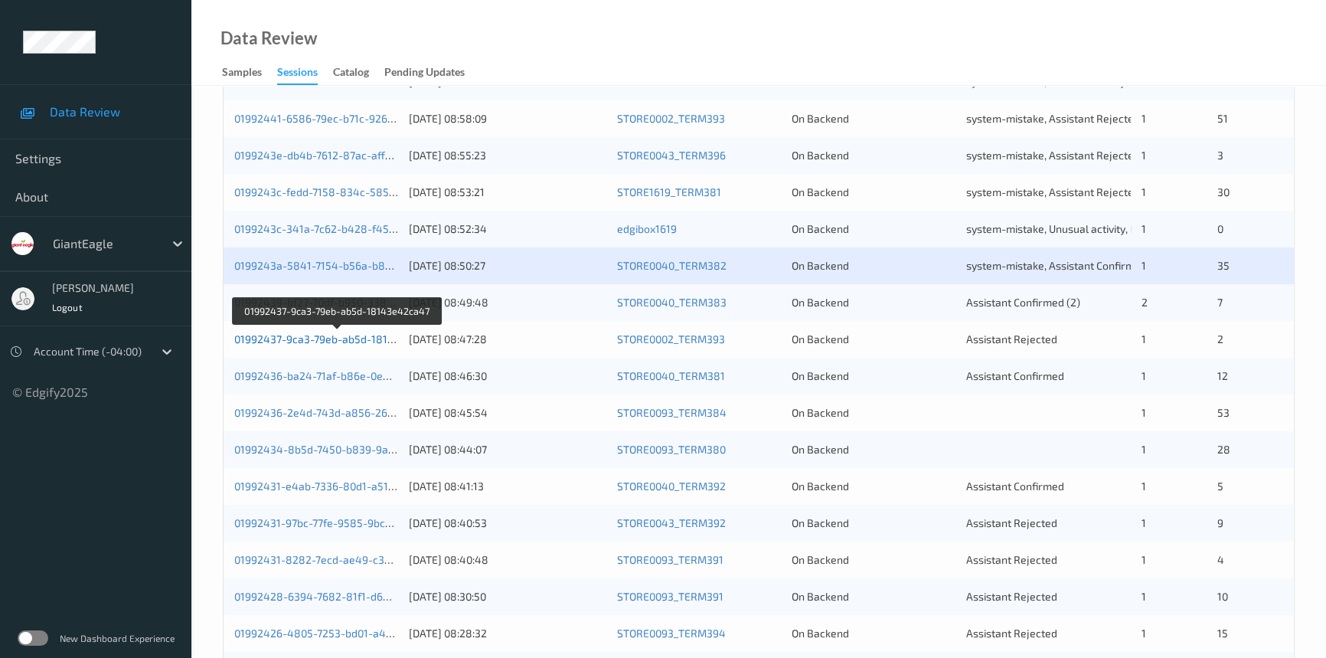
click at [291, 340] on link "01992437-9ca3-79eb-ab5d-18143e42ca47" at bounding box center [338, 338] width 209 height 13
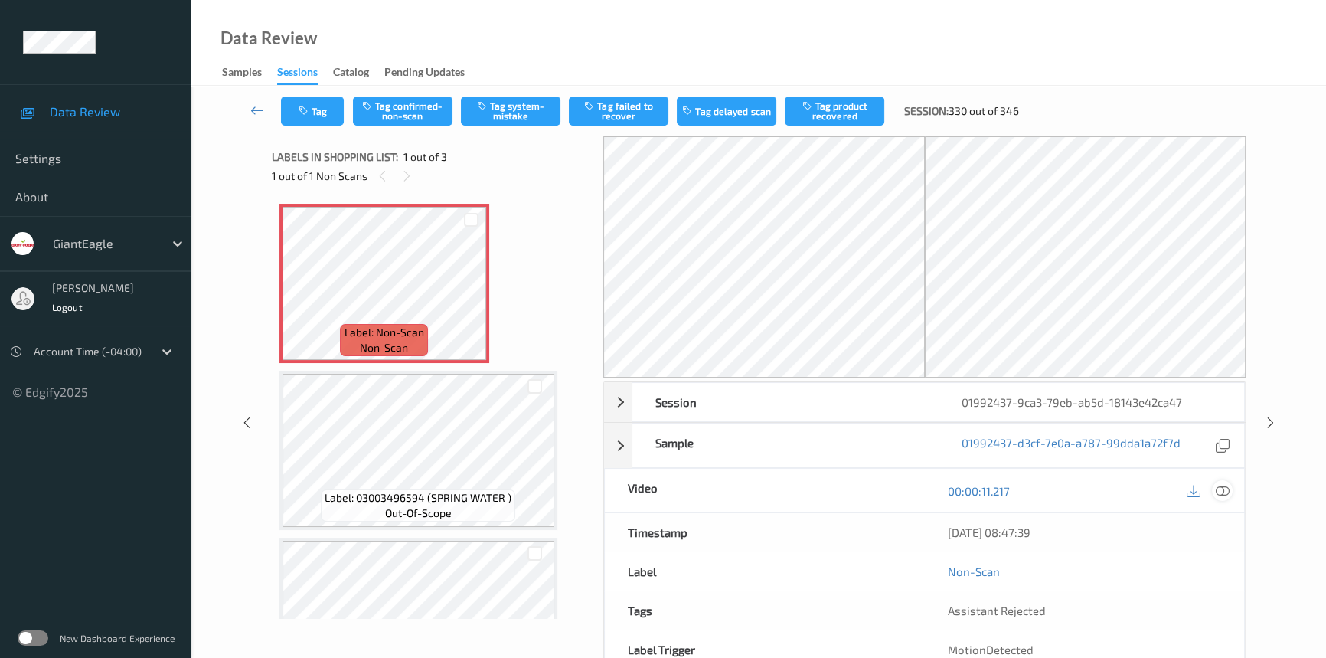
click at [1219, 490] on icon at bounding box center [1223, 491] width 14 height 14
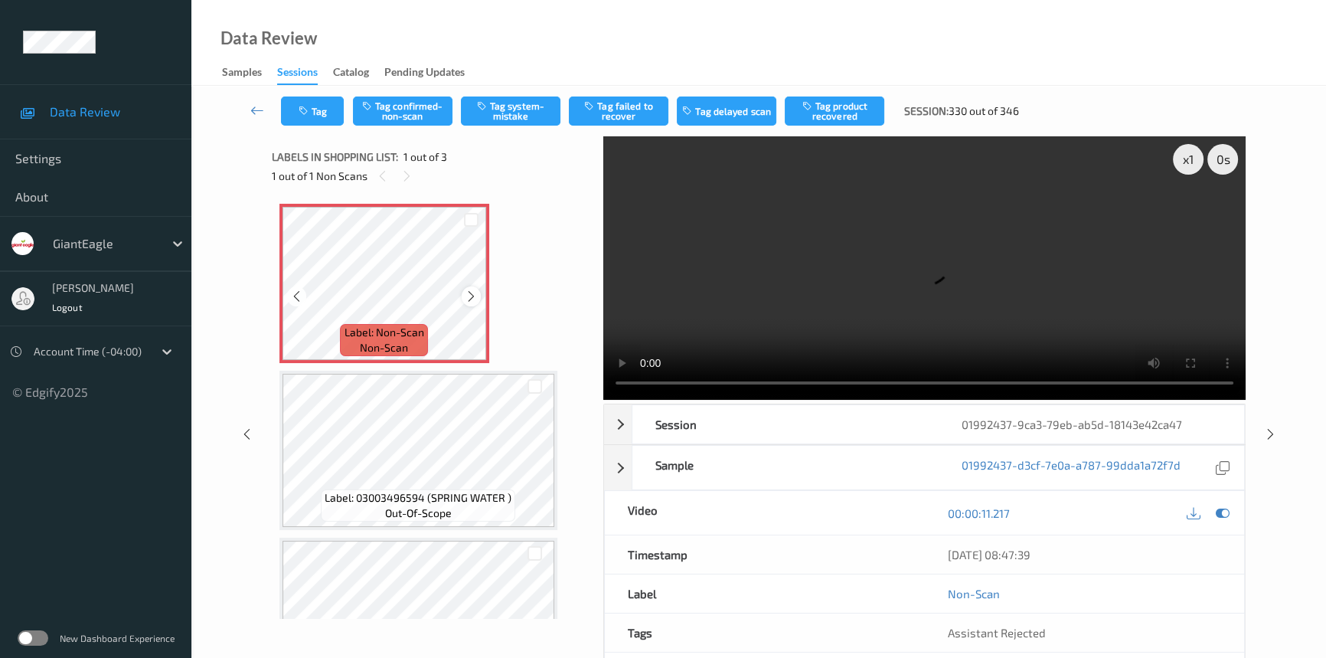
click at [466, 296] on icon at bounding box center [471, 296] width 13 height 14
click at [468, 296] on icon at bounding box center [471, 296] width 13 height 14
click at [722, 332] on video at bounding box center [924, 267] width 642 height 263
click at [1185, 162] on div "x 1" at bounding box center [1188, 159] width 31 height 31
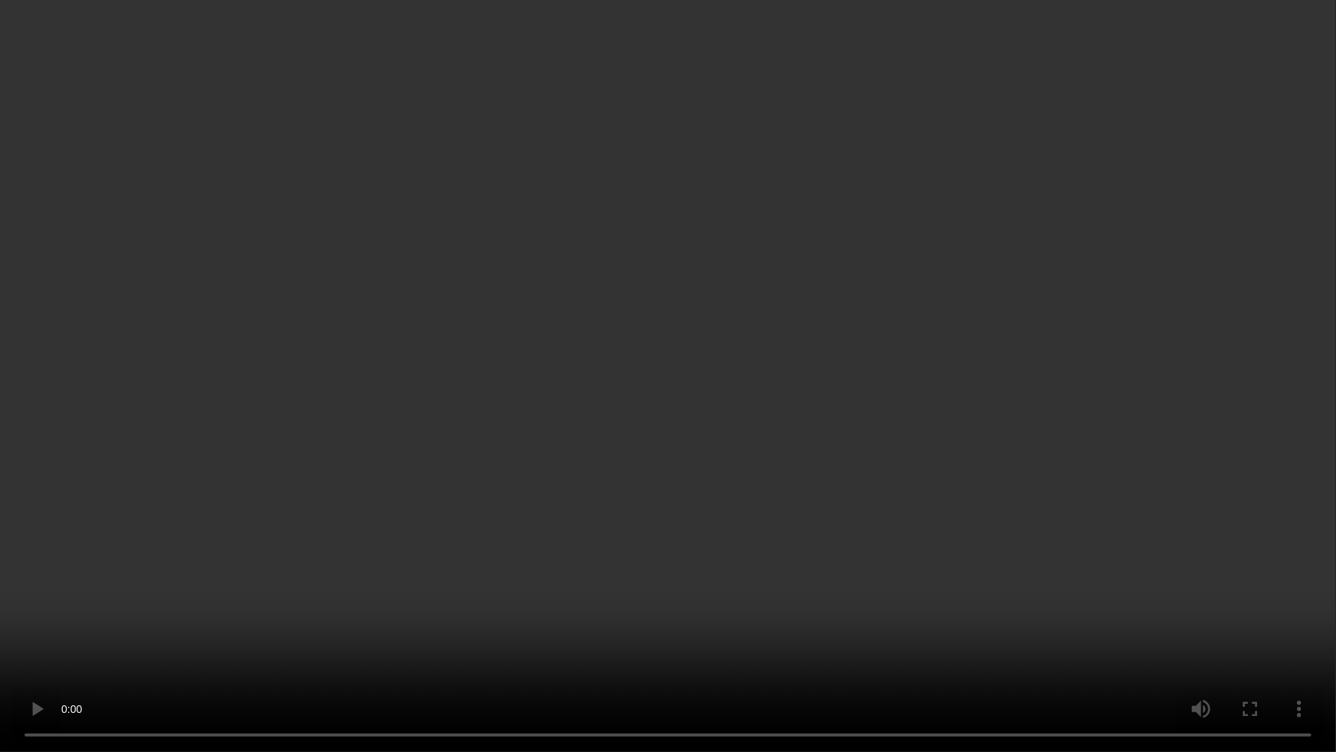
click at [311, 637] on video at bounding box center [668, 376] width 1336 height 752
click at [315, 573] on video at bounding box center [668, 376] width 1336 height 752
click at [428, 567] on video at bounding box center [668, 376] width 1336 height 752
click at [431, 560] on video at bounding box center [668, 376] width 1336 height 752
click at [528, 536] on video at bounding box center [668, 376] width 1336 height 752
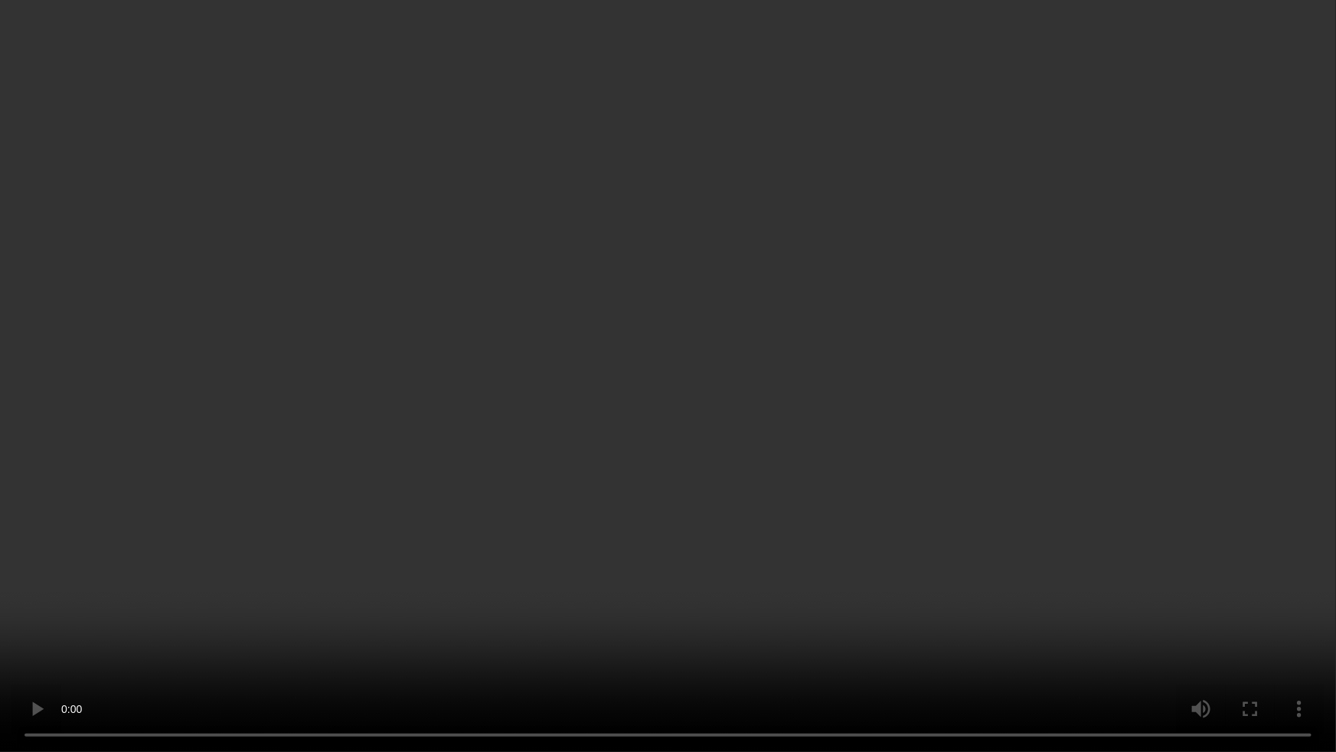
click at [529, 534] on video at bounding box center [668, 376] width 1336 height 752
click at [740, 504] on video at bounding box center [668, 376] width 1336 height 752
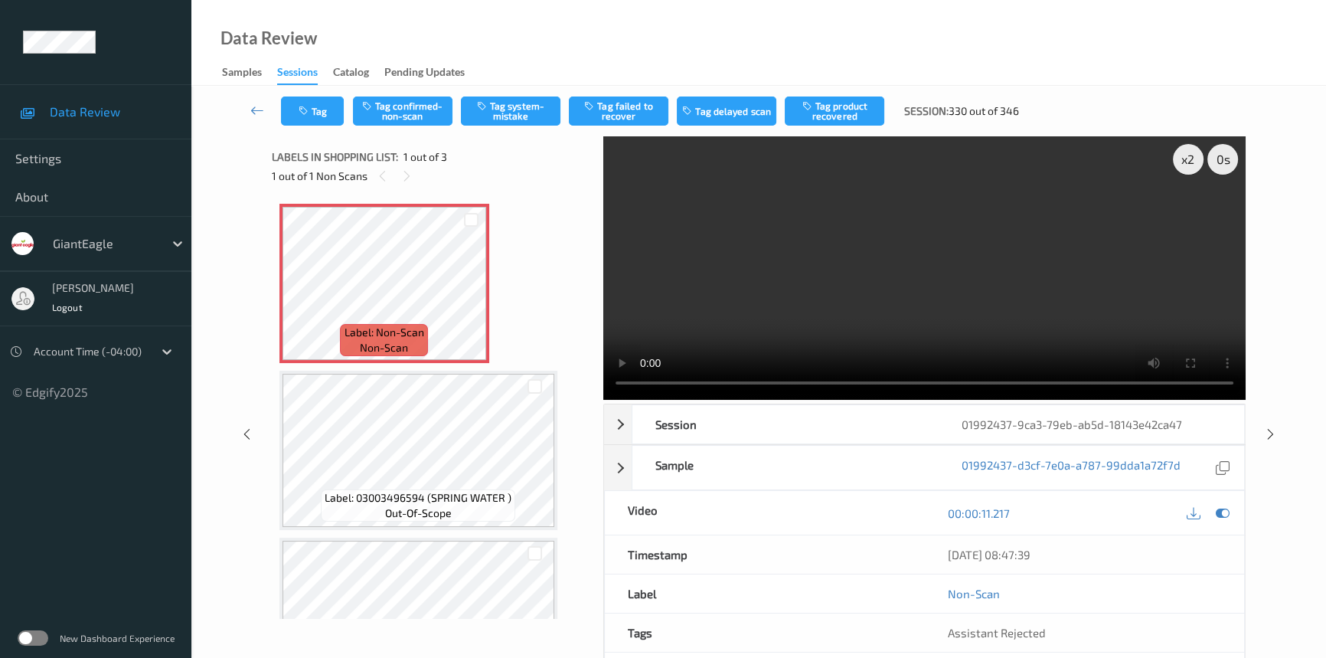
click at [788, 266] on video at bounding box center [924, 267] width 642 height 263
click at [829, 268] on video at bounding box center [924, 267] width 642 height 263
click at [1179, 158] on div "x 2" at bounding box center [1188, 159] width 31 height 31
click at [1181, 159] on div "x 4" at bounding box center [1188, 159] width 31 height 31
click at [1188, 164] on div "x 8" at bounding box center [1188, 159] width 31 height 31
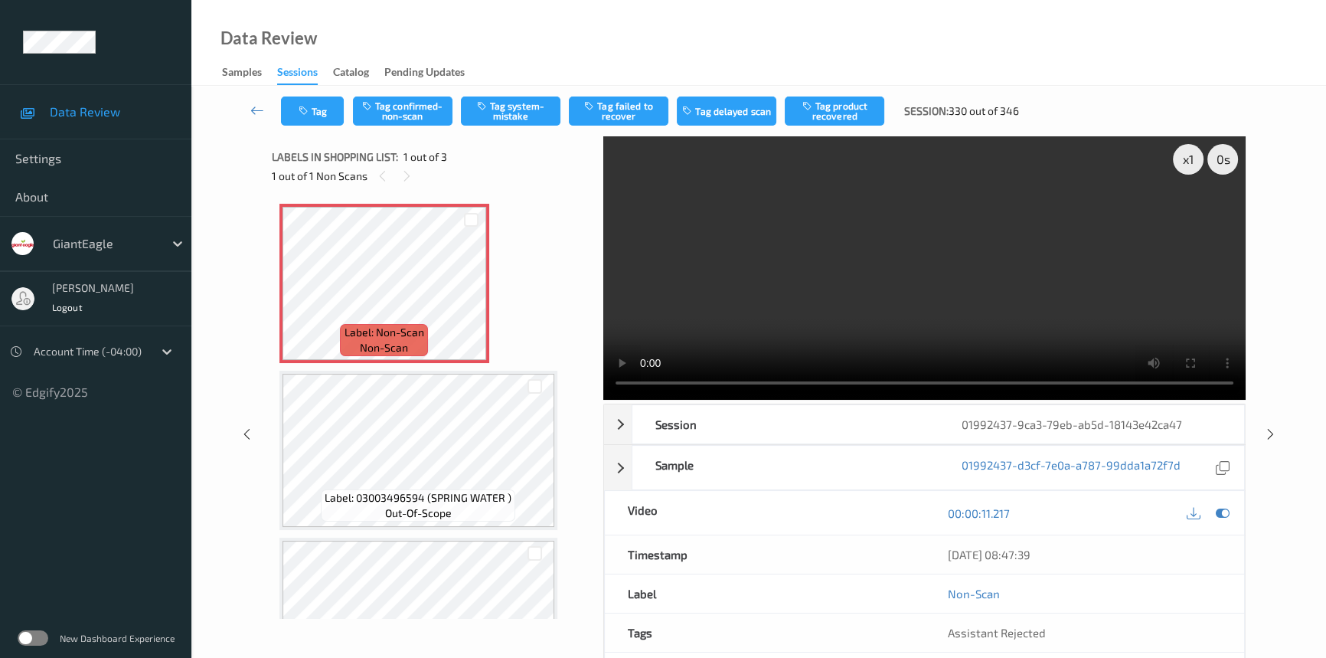
click at [1080, 250] on video at bounding box center [924, 267] width 642 height 263
click at [1173, 157] on div "x 1" at bounding box center [1188, 159] width 31 height 31
click at [783, 266] on video at bounding box center [924, 267] width 642 height 263
click at [504, 104] on button "Tag system-mistake" at bounding box center [511, 110] width 100 height 29
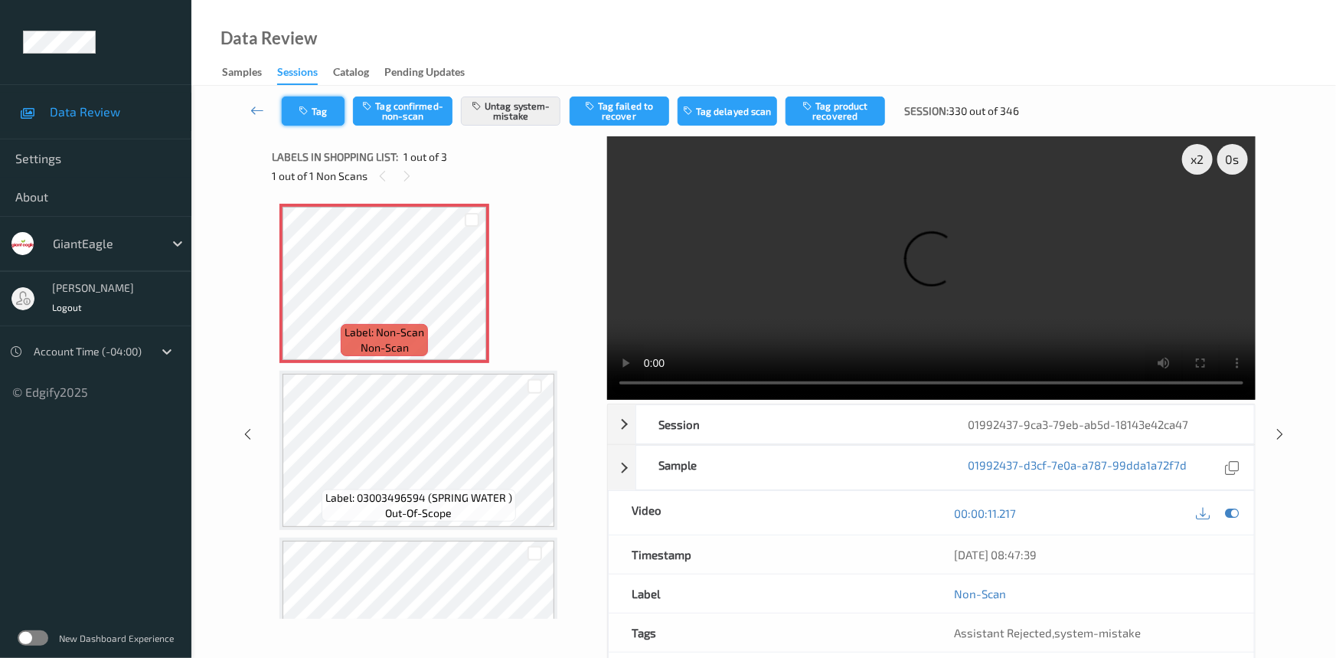
click at [321, 113] on button "Tag" at bounding box center [313, 110] width 63 height 29
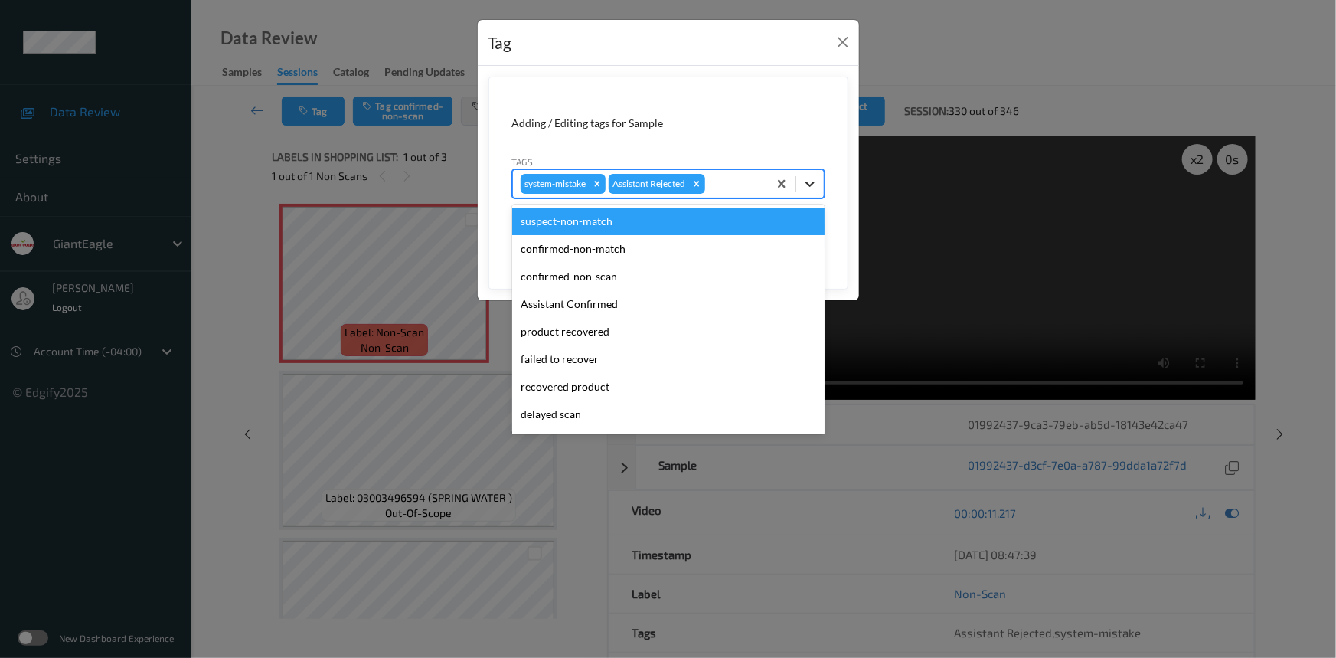
click at [819, 186] on div at bounding box center [810, 184] width 28 height 28
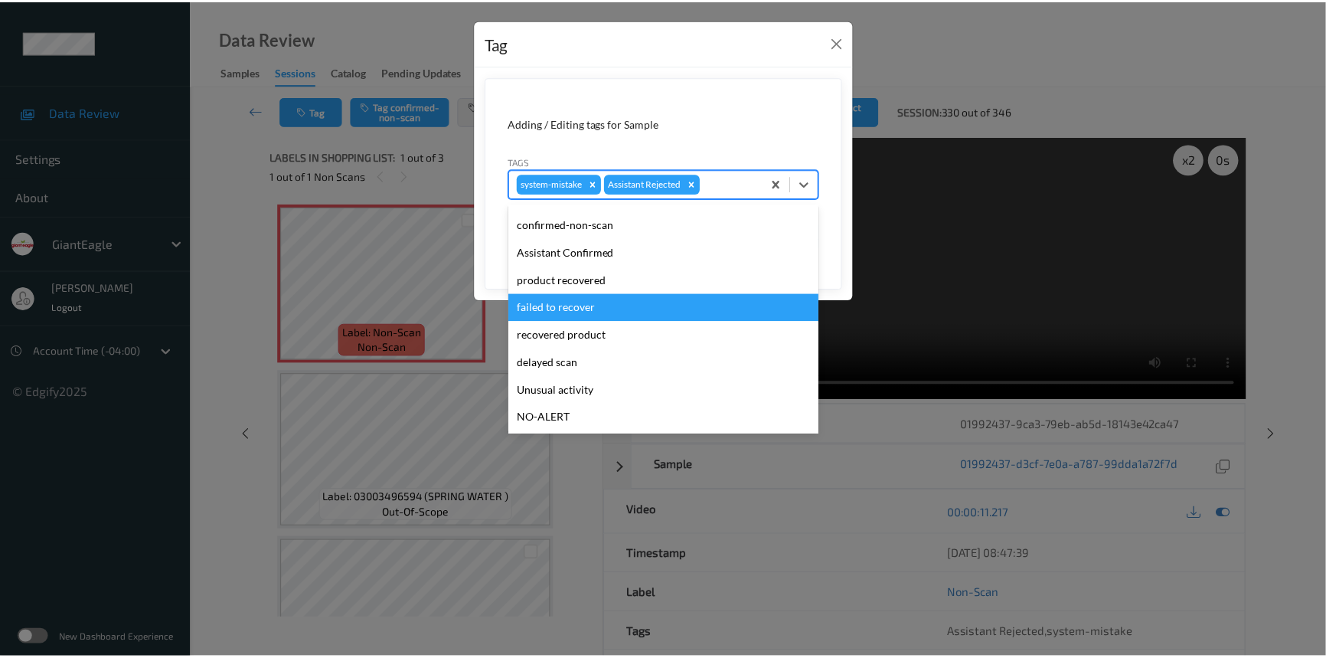
scroll to position [135, 0]
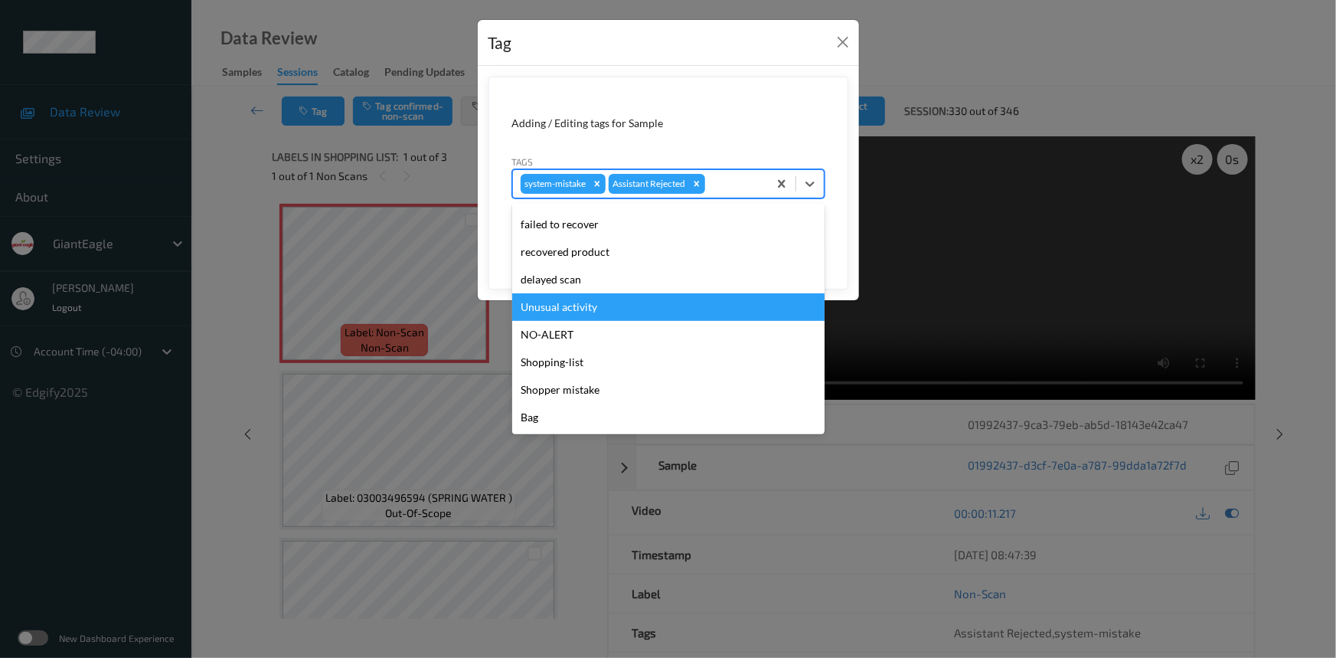
click at [603, 308] on div "Unusual activity" at bounding box center [668, 307] width 312 height 28
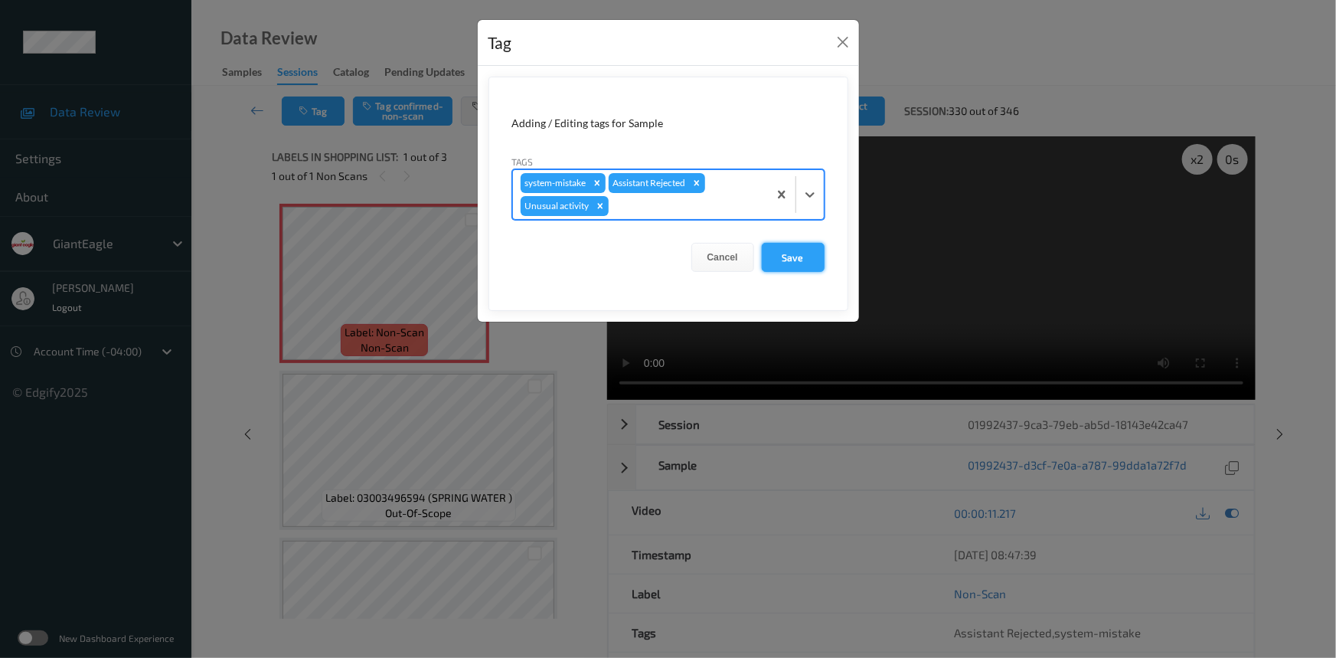
click at [793, 261] on button "Save" at bounding box center [793, 257] width 63 height 29
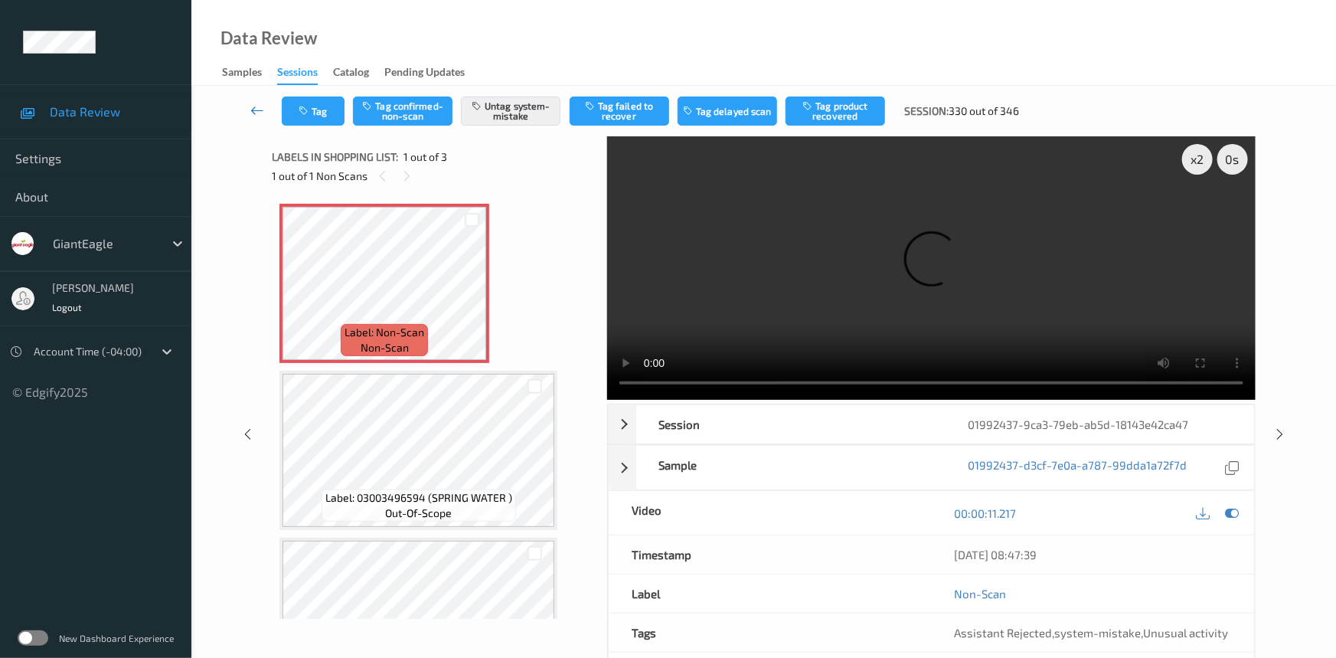
click at [263, 104] on icon at bounding box center [257, 110] width 14 height 15
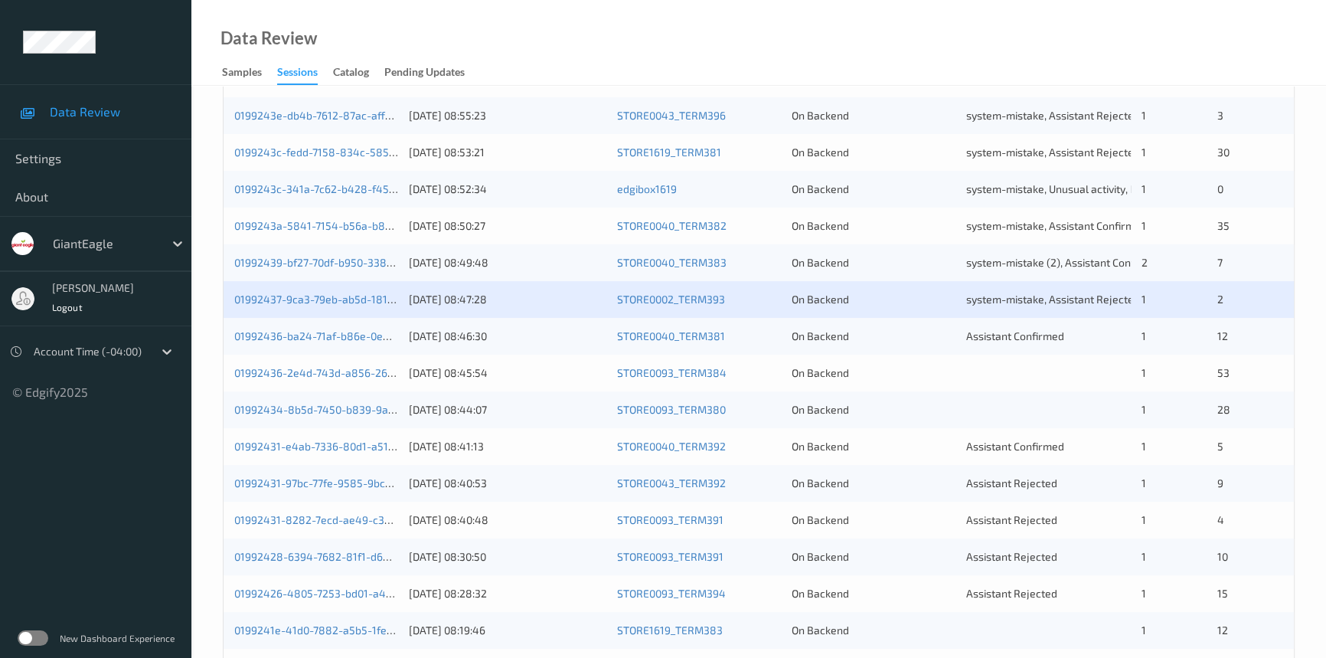
scroll to position [487, 0]
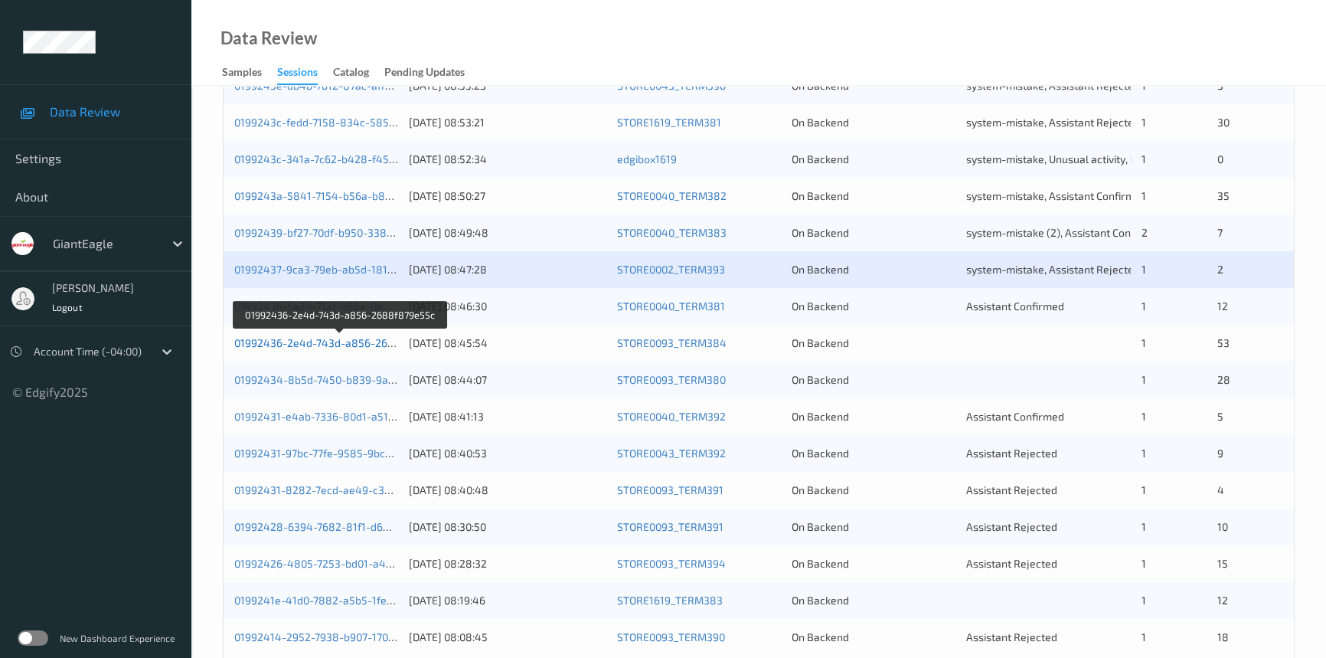
click at [303, 342] on link "01992436-2e4d-743d-a856-2688f879e55c" at bounding box center [340, 342] width 213 height 13
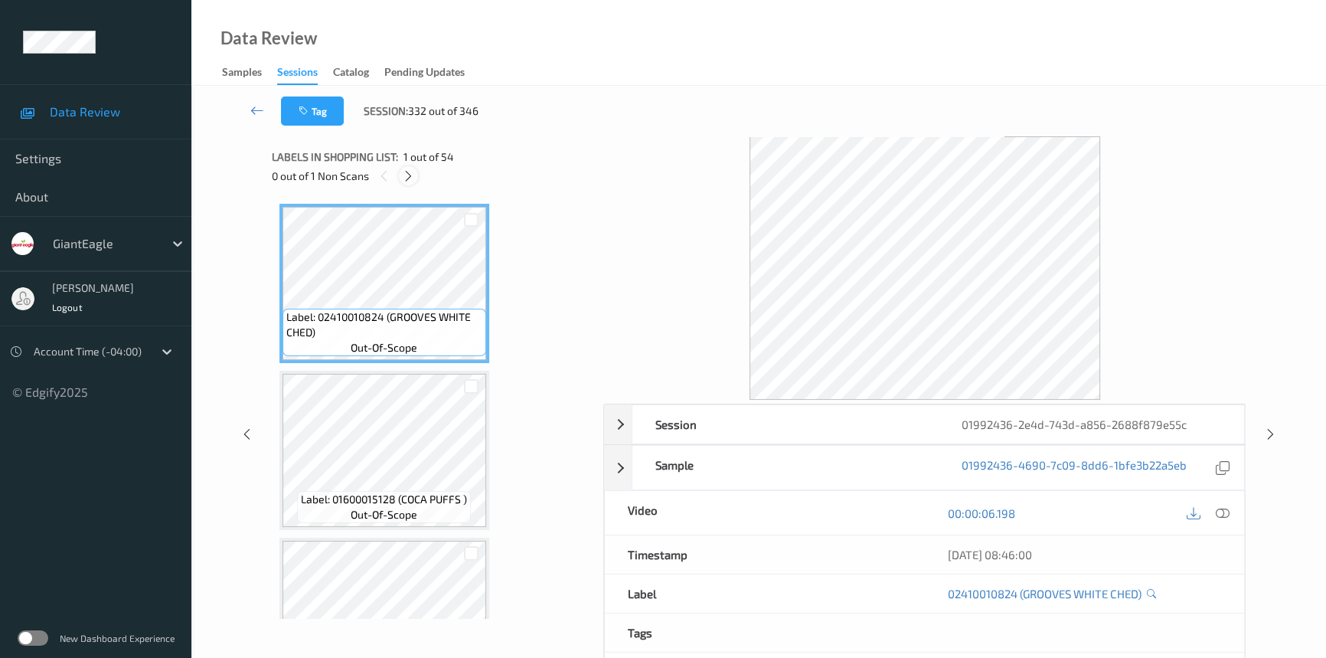
click at [410, 181] on icon at bounding box center [408, 176] width 13 height 14
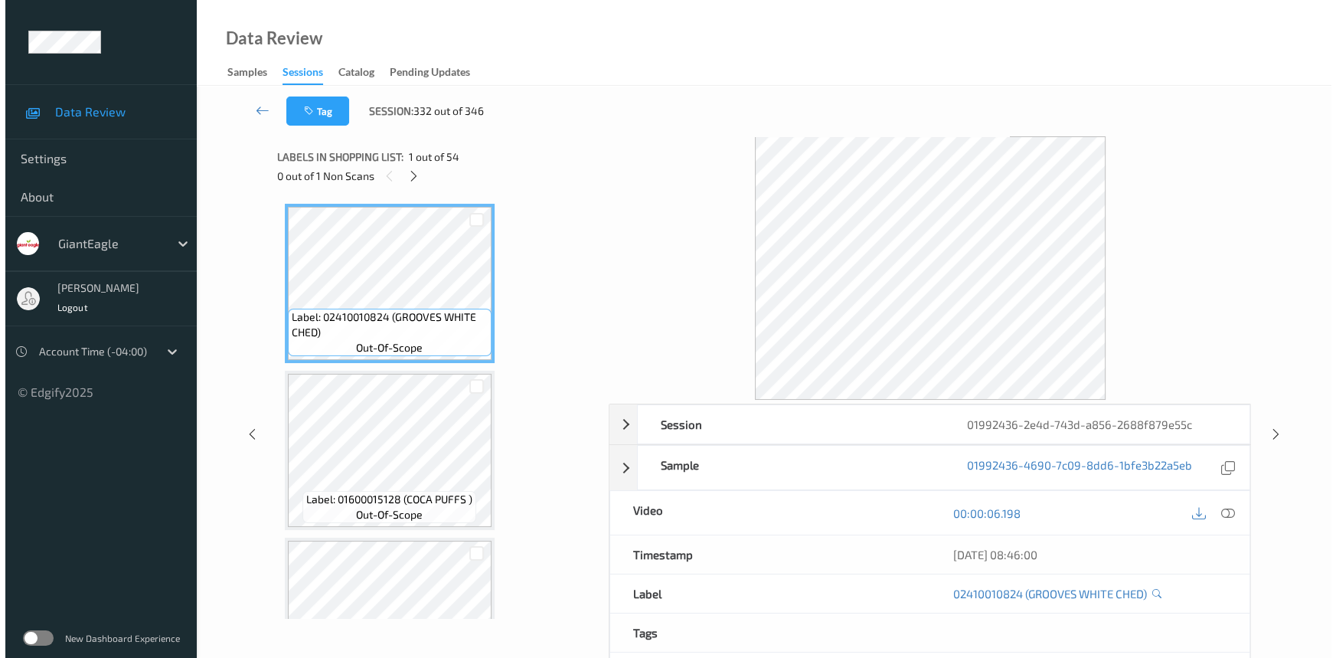
scroll to position [1005, 0]
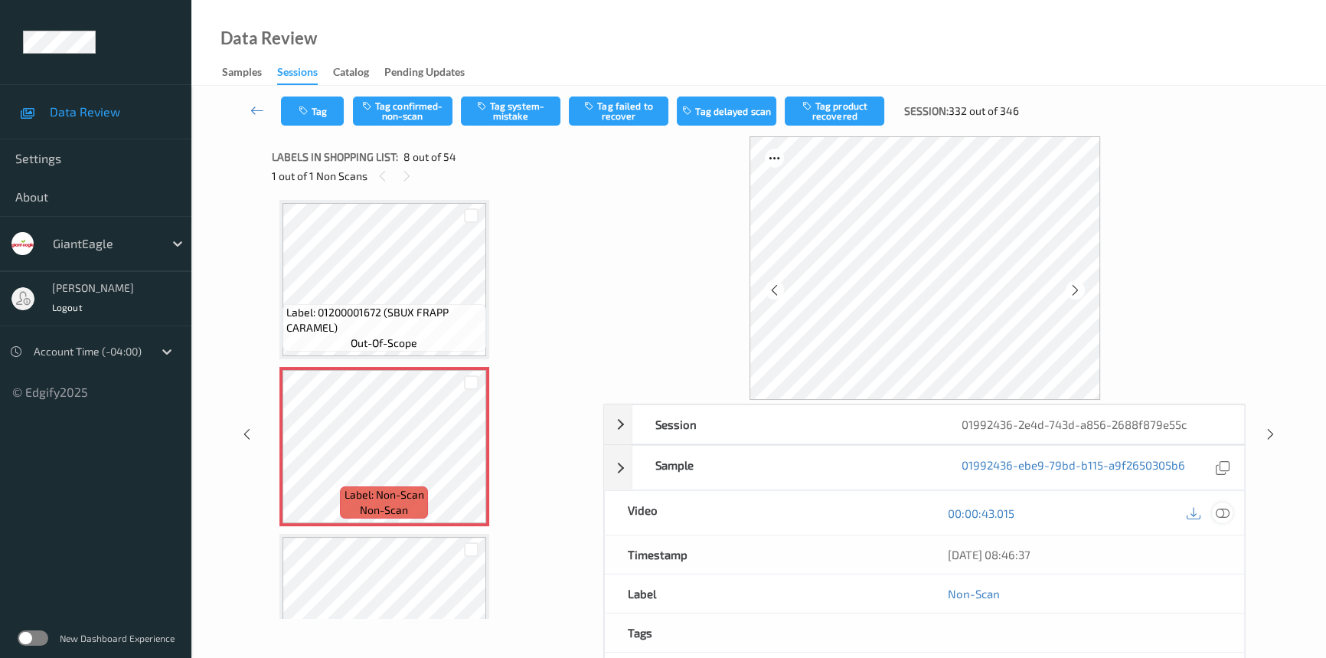
click at [1227, 506] on icon at bounding box center [1223, 513] width 14 height 14
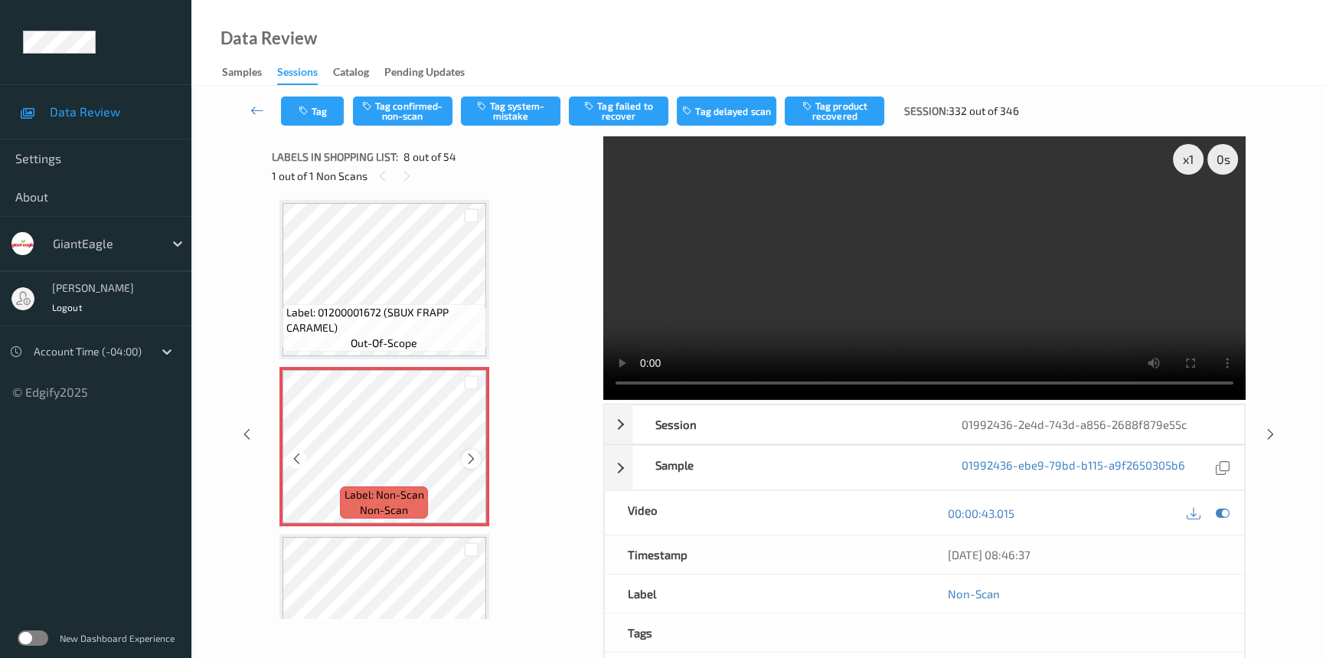
click at [470, 452] on icon at bounding box center [471, 459] width 13 height 14
click at [470, 455] on icon at bounding box center [471, 459] width 13 height 14
click at [470, 461] on div at bounding box center [471, 458] width 19 height 19
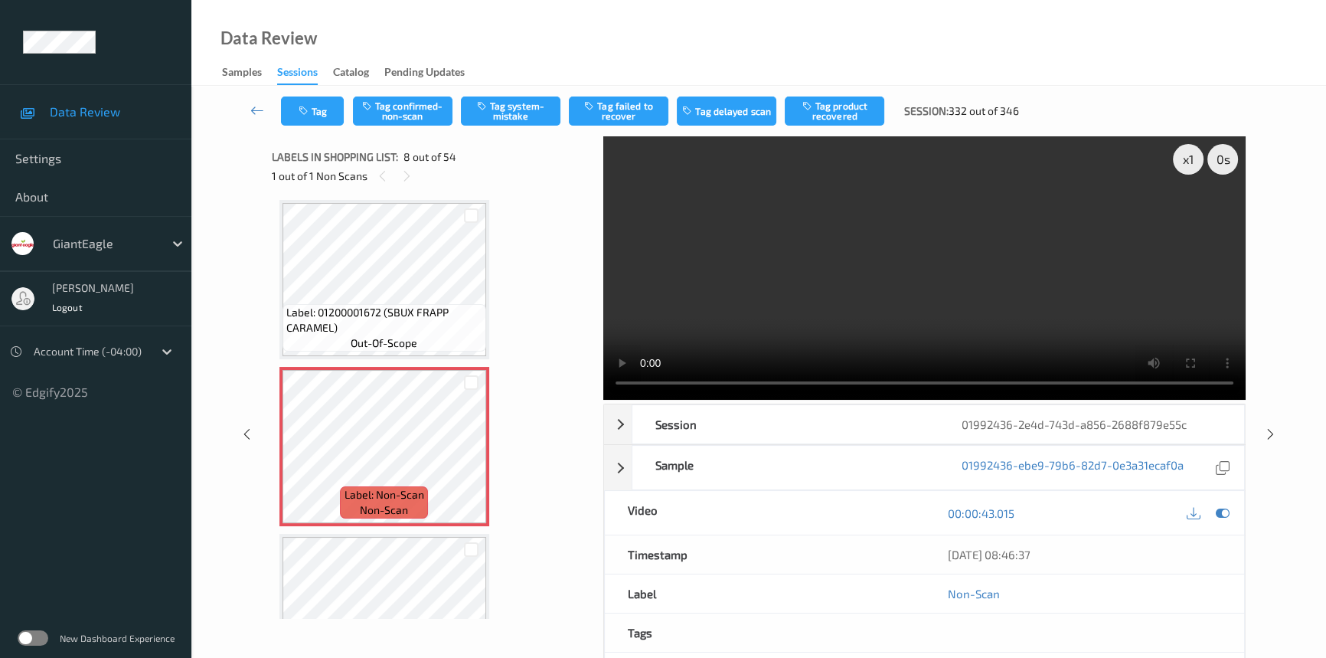
click at [825, 335] on video at bounding box center [924, 267] width 642 height 263
click at [1041, 289] on video at bounding box center [924, 267] width 642 height 263
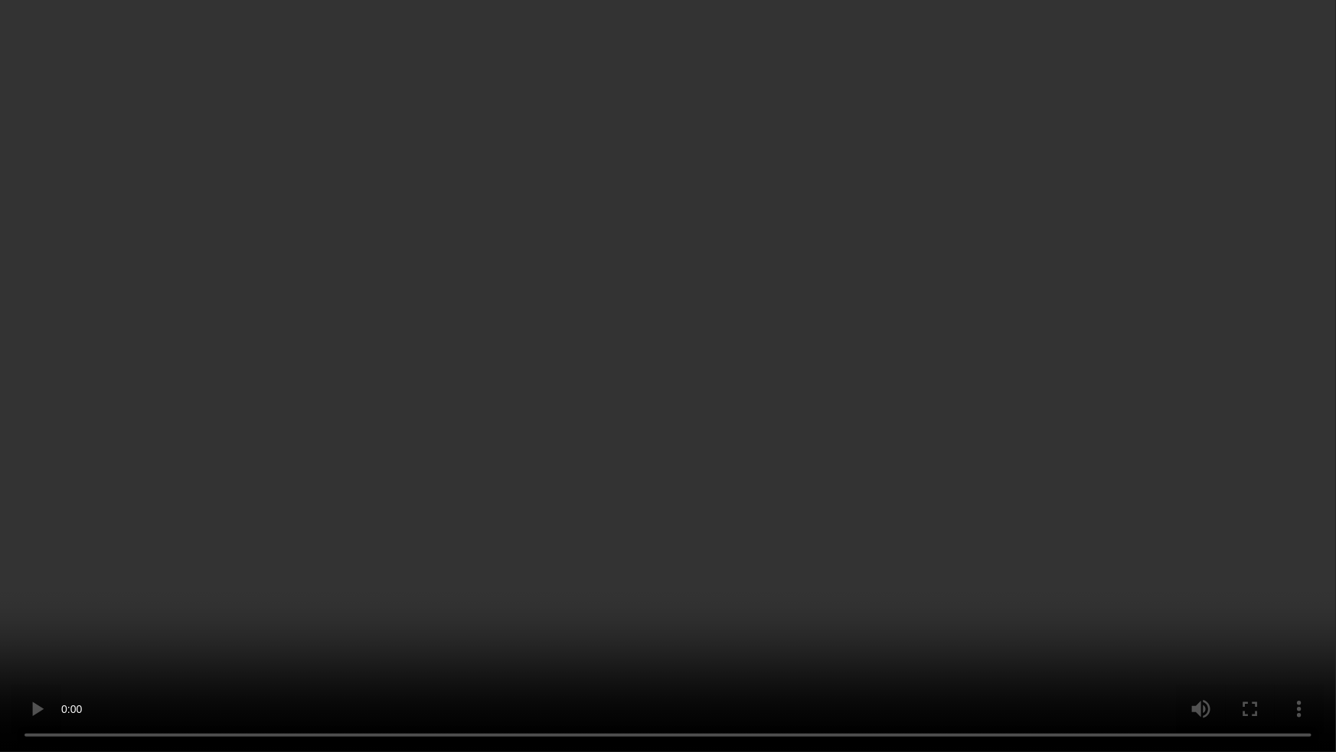
click at [584, 590] on video at bounding box center [668, 376] width 1336 height 752
click at [671, 562] on video at bounding box center [668, 376] width 1336 height 752
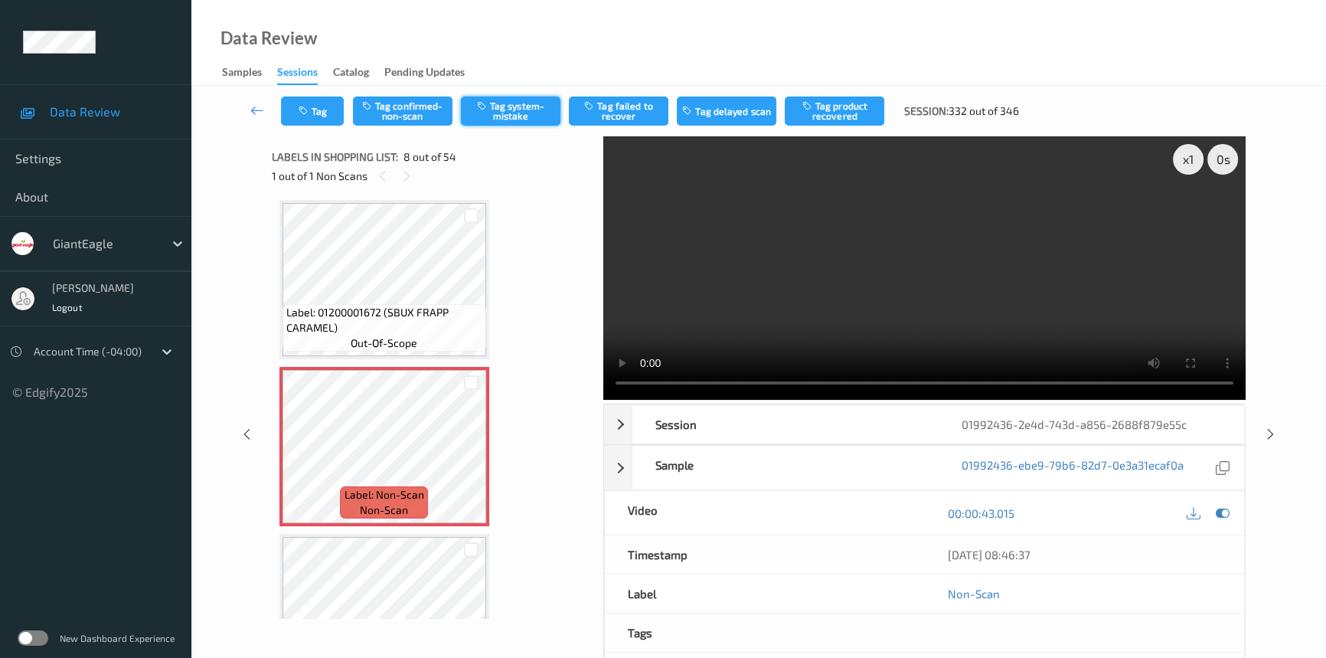
click at [502, 105] on button "Tag system-mistake" at bounding box center [511, 110] width 100 height 29
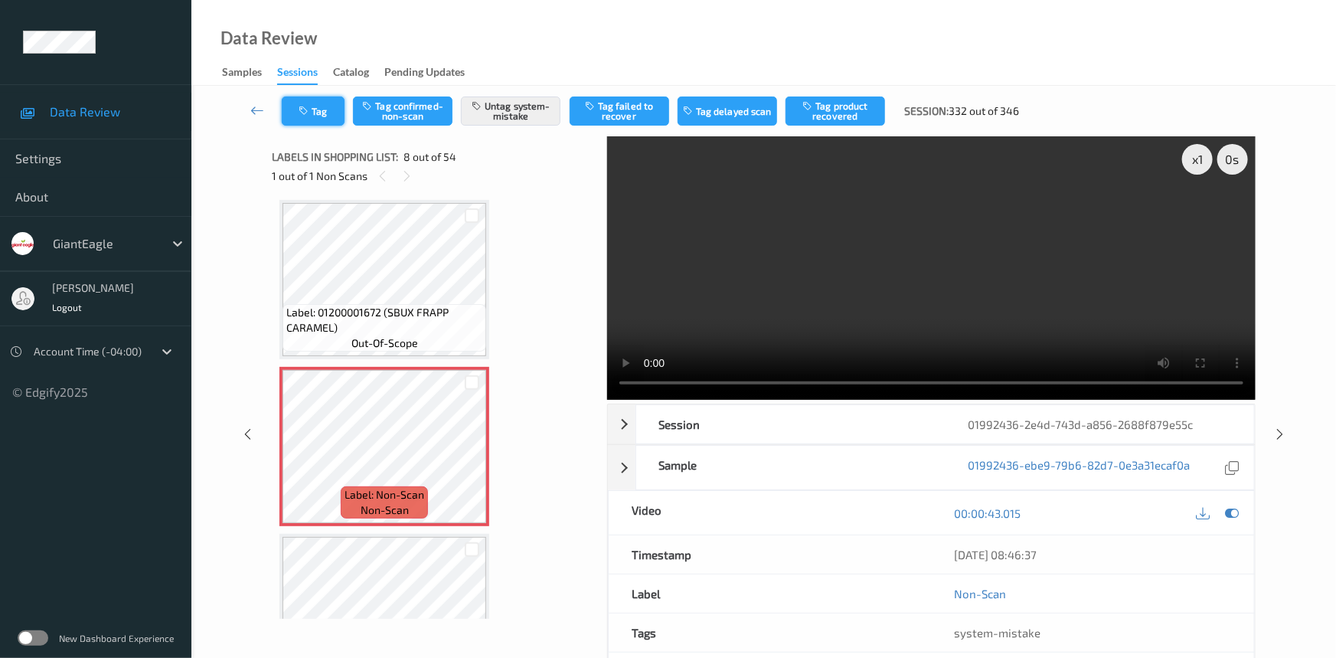
click at [314, 118] on button "Tag" at bounding box center [313, 110] width 63 height 29
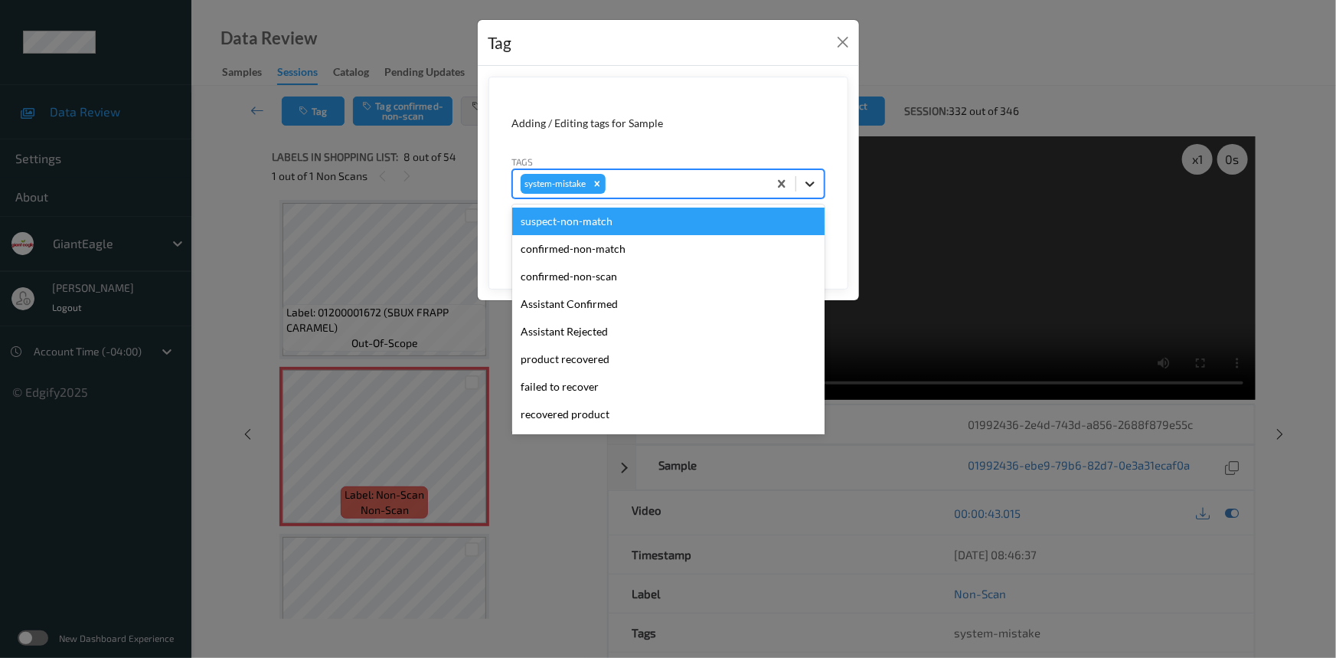
click at [804, 182] on icon at bounding box center [809, 183] width 15 height 15
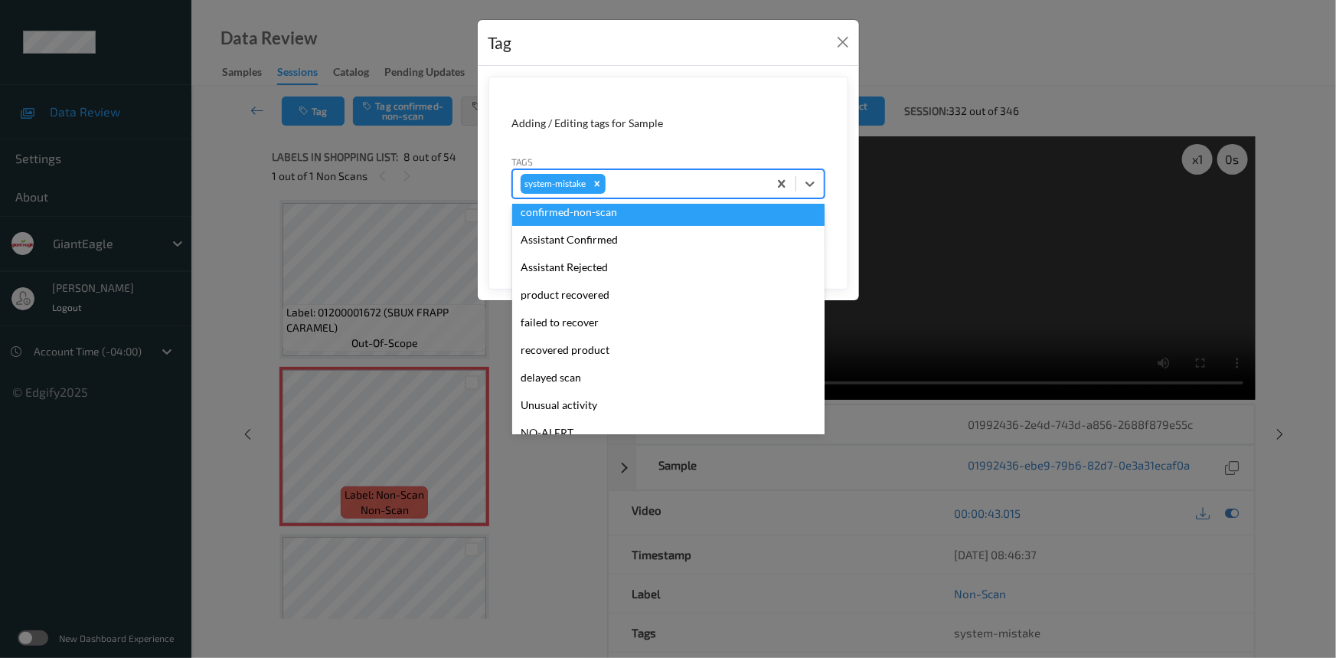
scroll to position [162, 0]
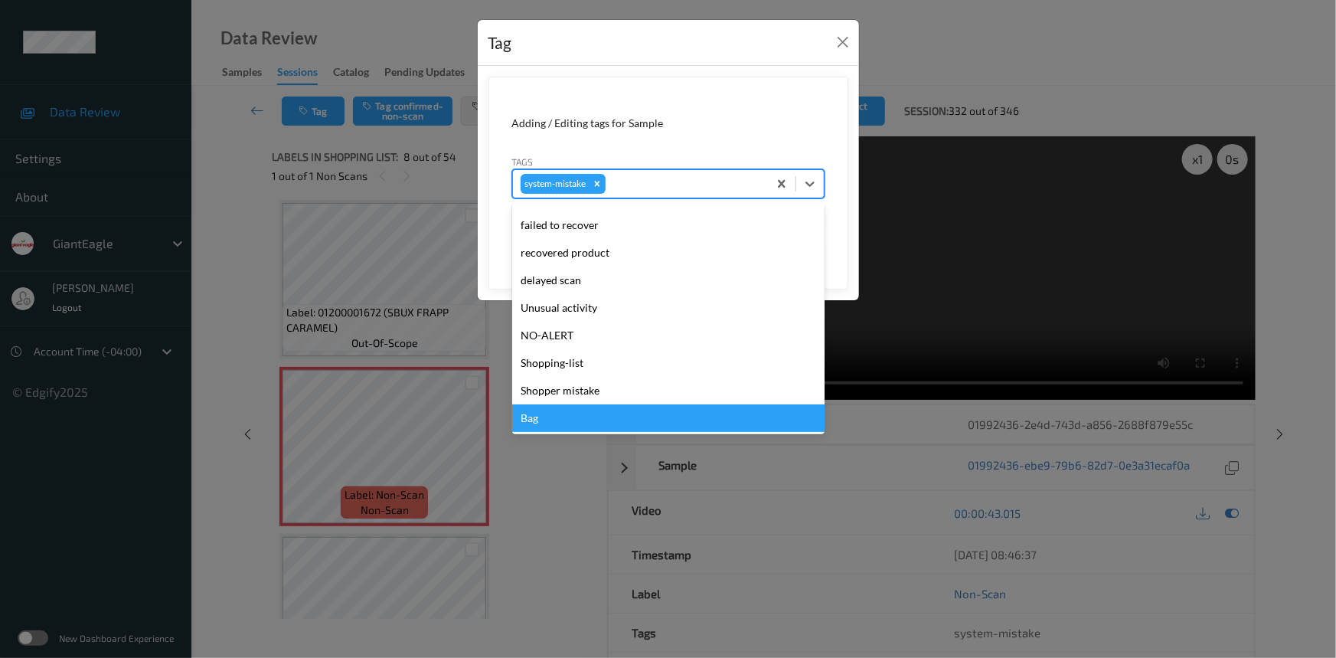
click at [543, 415] on div "Bag" at bounding box center [668, 418] width 312 height 28
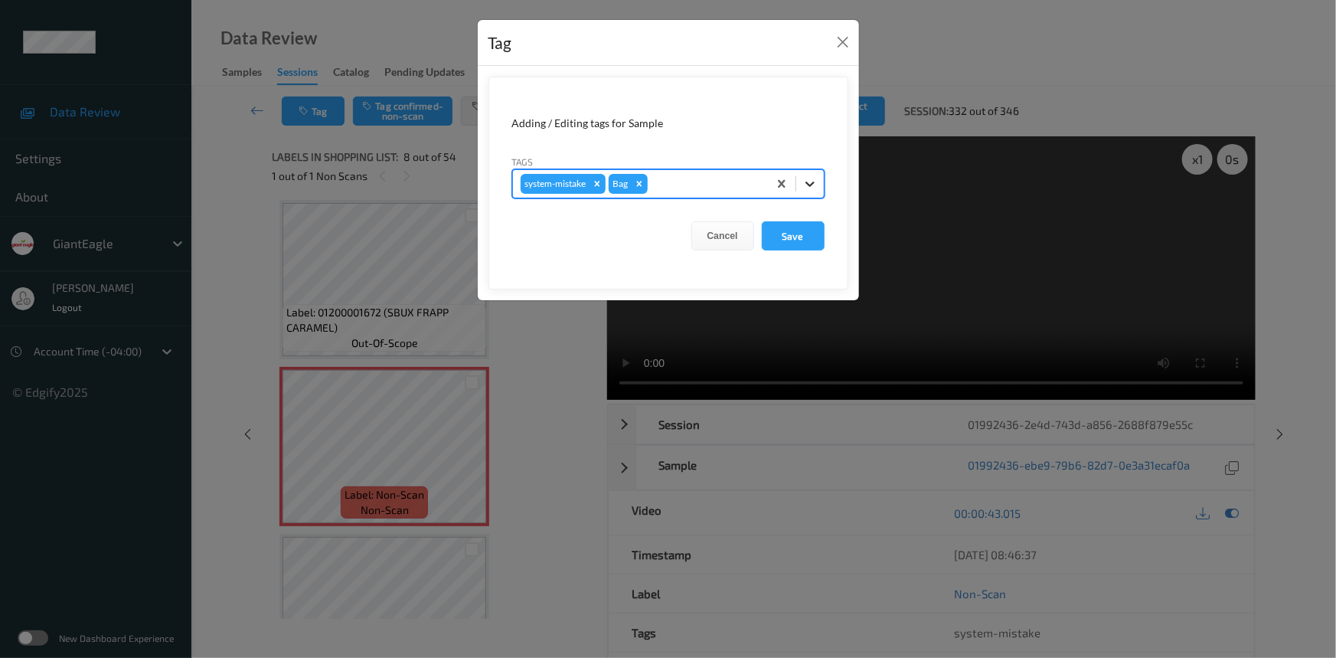
click at [817, 185] on icon at bounding box center [809, 183] width 15 height 15
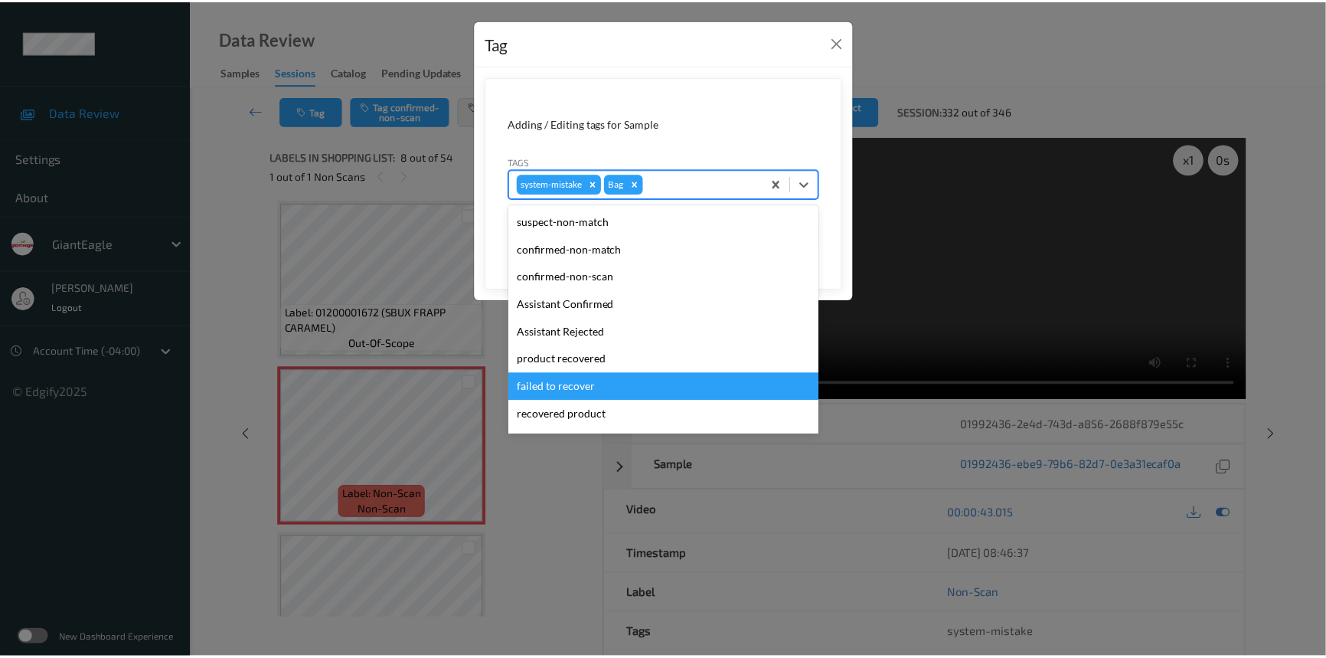
scroll to position [135, 0]
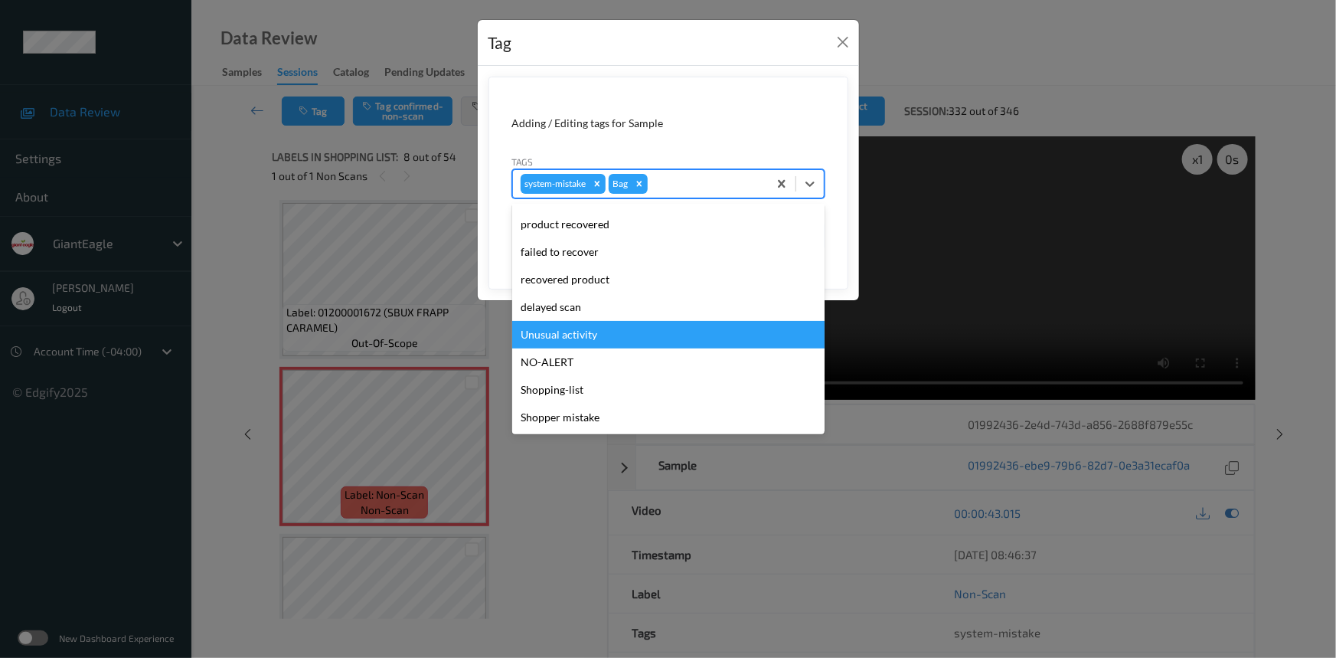
click at [583, 342] on div "Unusual activity" at bounding box center [668, 335] width 312 height 28
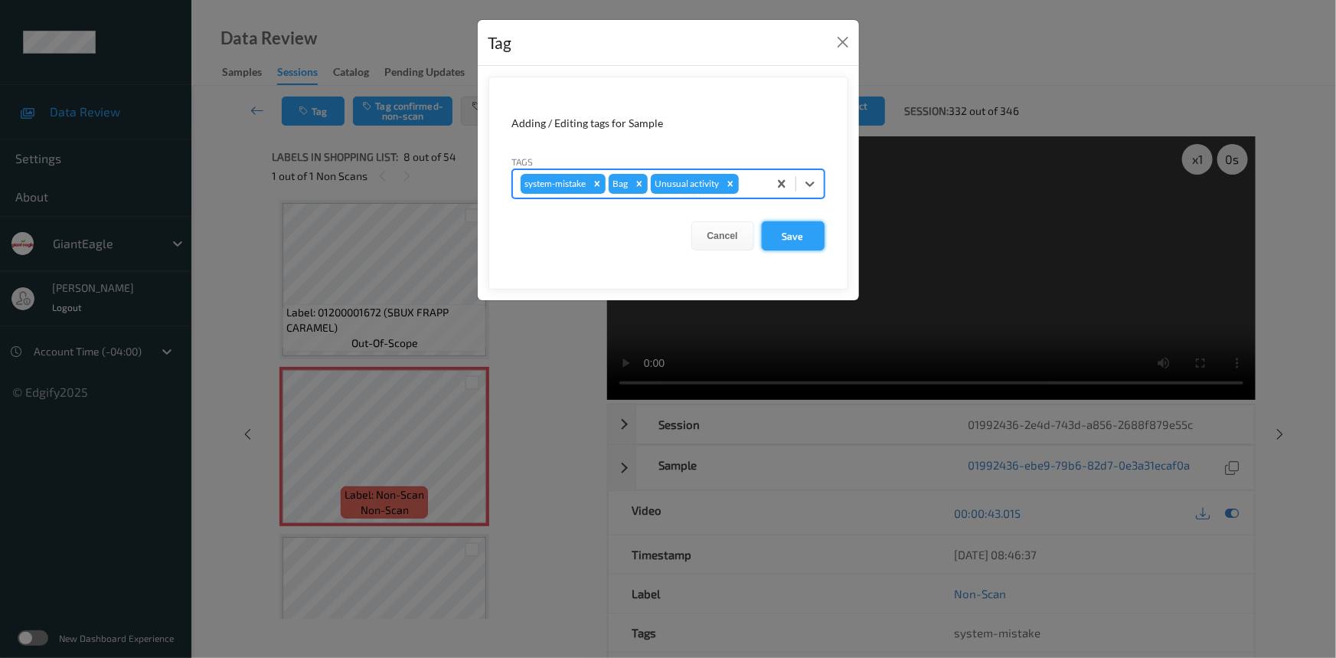
click at [793, 239] on button "Save" at bounding box center [793, 235] width 63 height 29
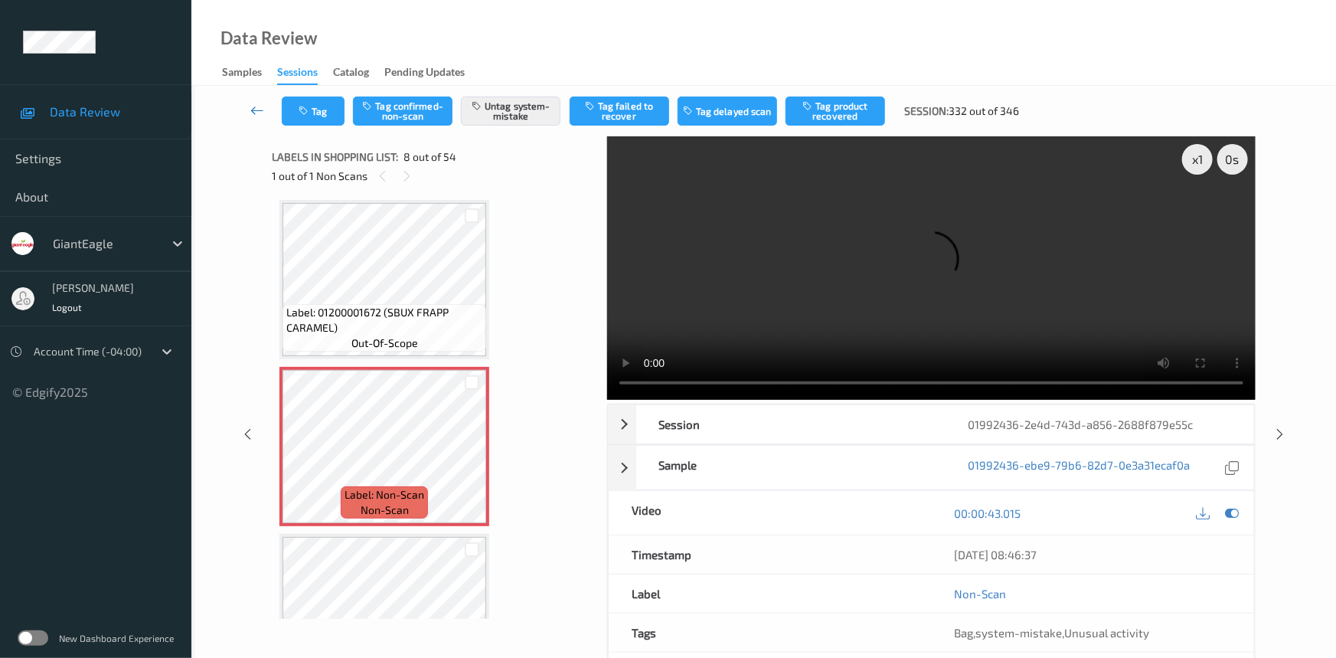
click at [250, 101] on link at bounding box center [258, 110] width 48 height 29
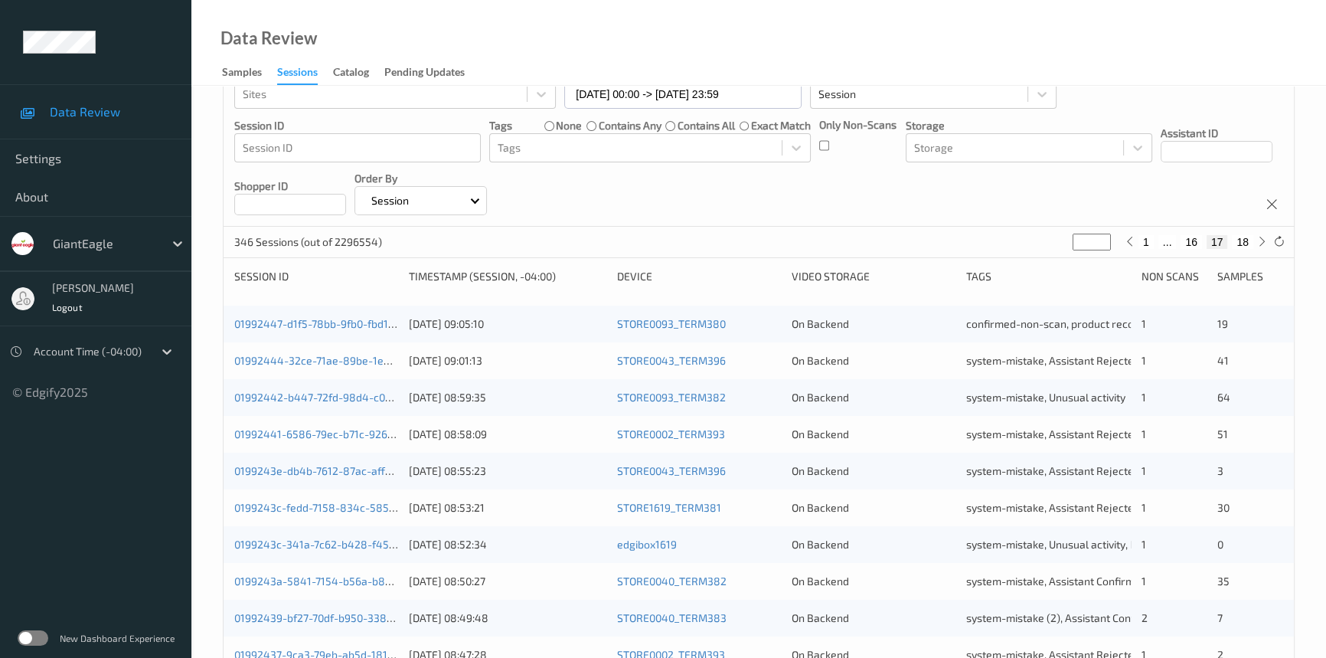
scroll to position [417, 0]
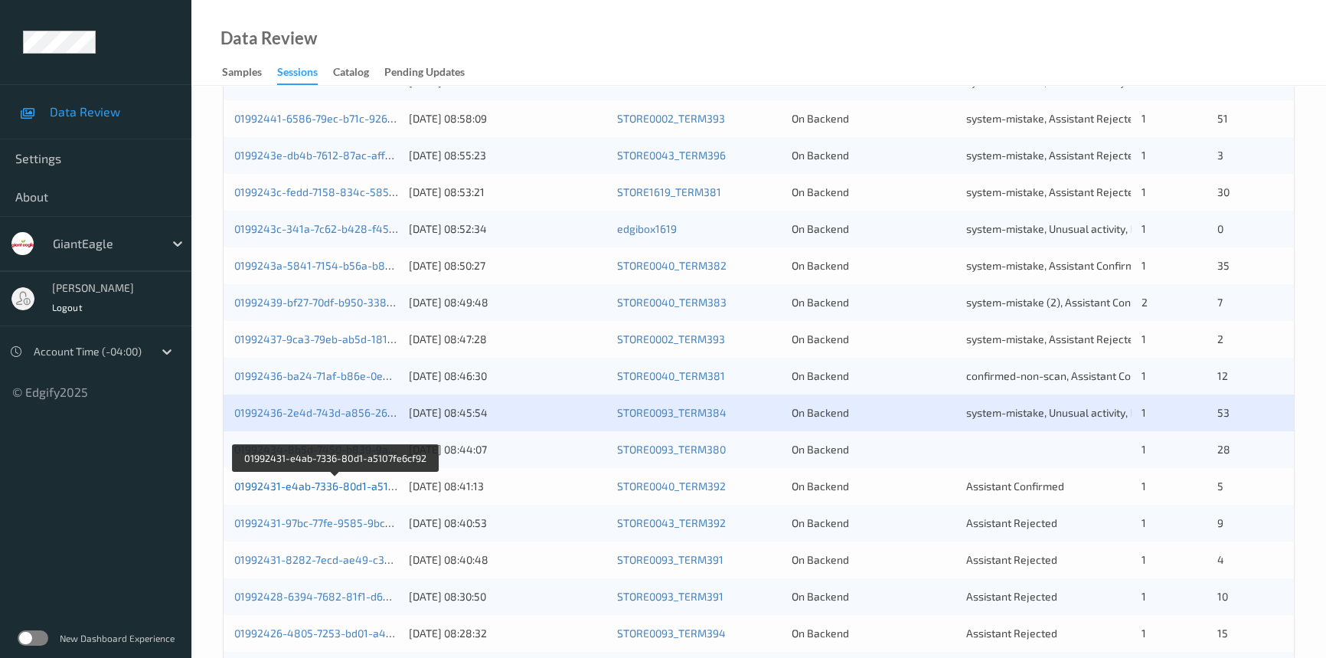
click at [291, 485] on link "01992431-e4ab-7336-80d1-a5107fe6cf92" at bounding box center [335, 485] width 203 height 13
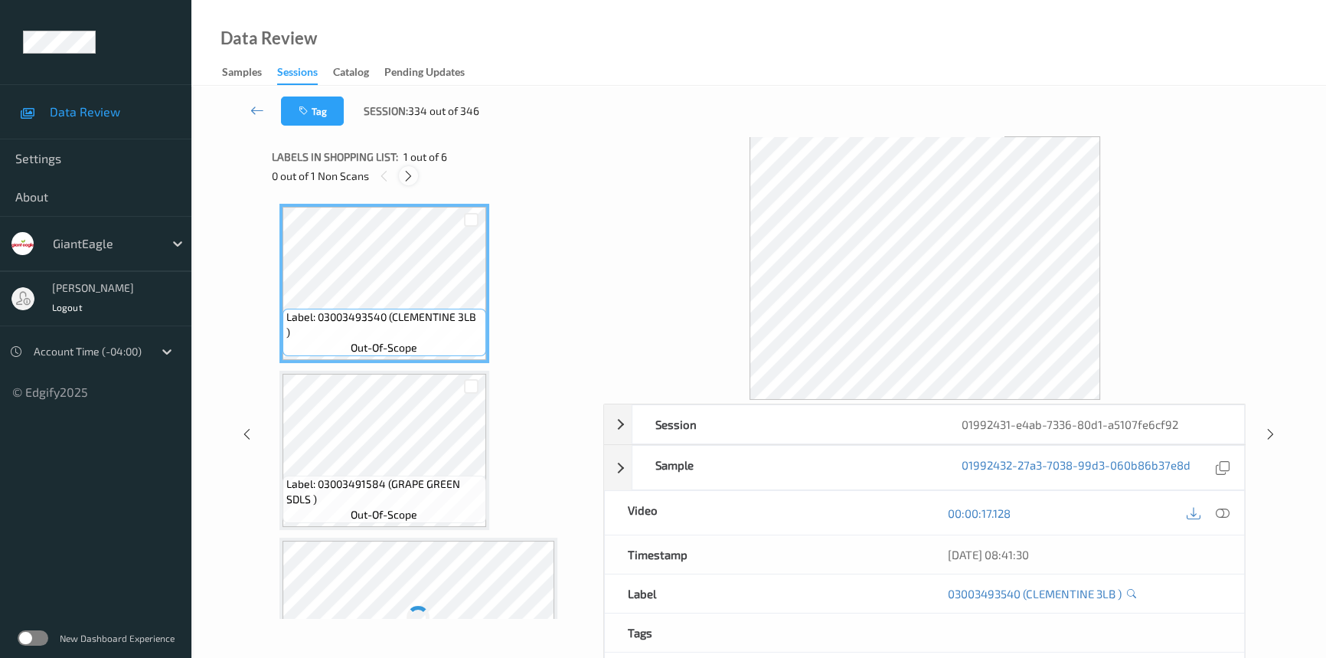
click at [405, 181] on icon at bounding box center [408, 176] width 13 height 14
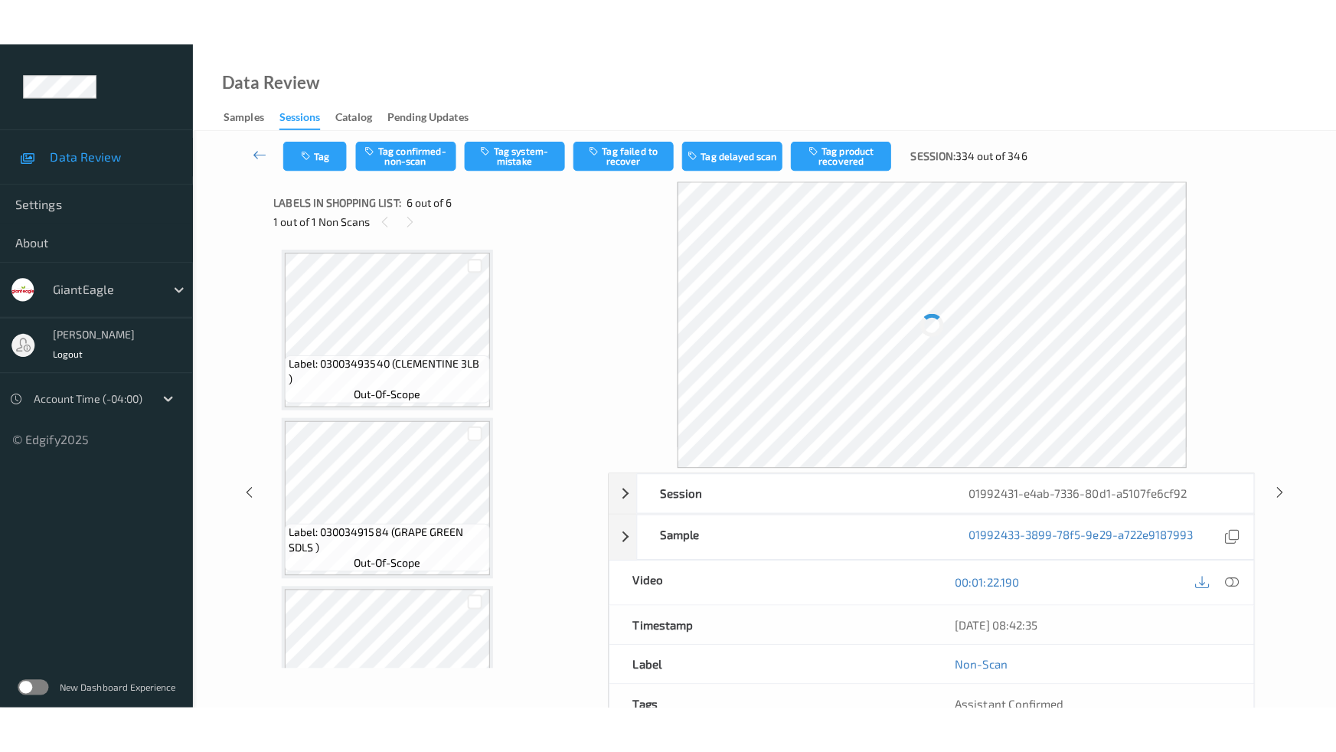
scroll to position [583, 0]
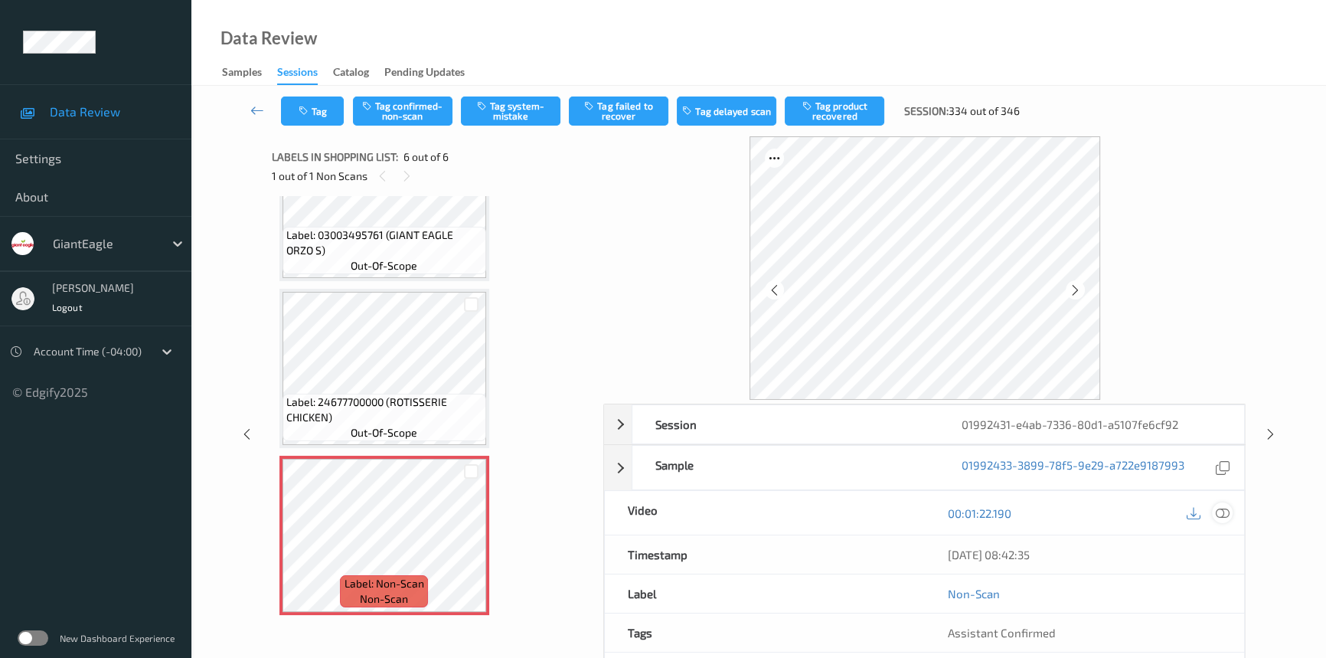
click at [1224, 512] on icon at bounding box center [1223, 513] width 14 height 14
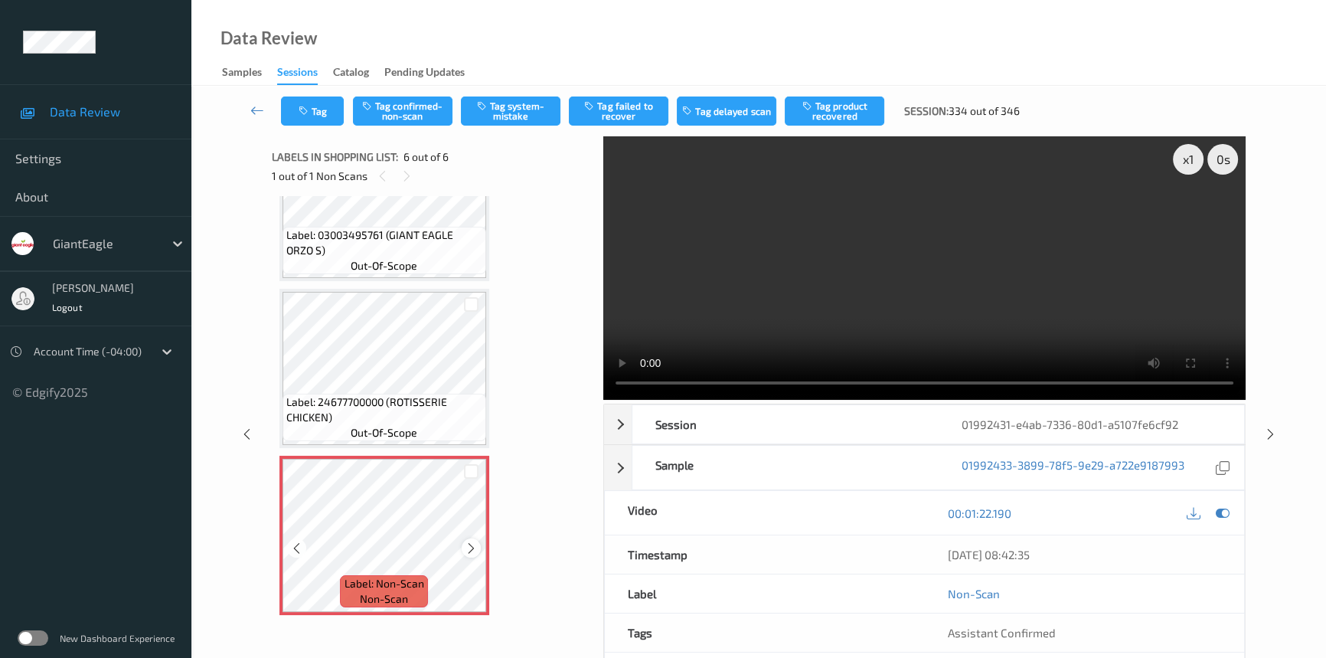
click at [472, 541] on icon at bounding box center [471, 548] width 13 height 14
click at [814, 299] on video at bounding box center [924, 267] width 642 height 263
click at [1187, 158] on div "x 1" at bounding box center [1188, 159] width 31 height 31
click at [1034, 228] on video at bounding box center [924, 267] width 642 height 263
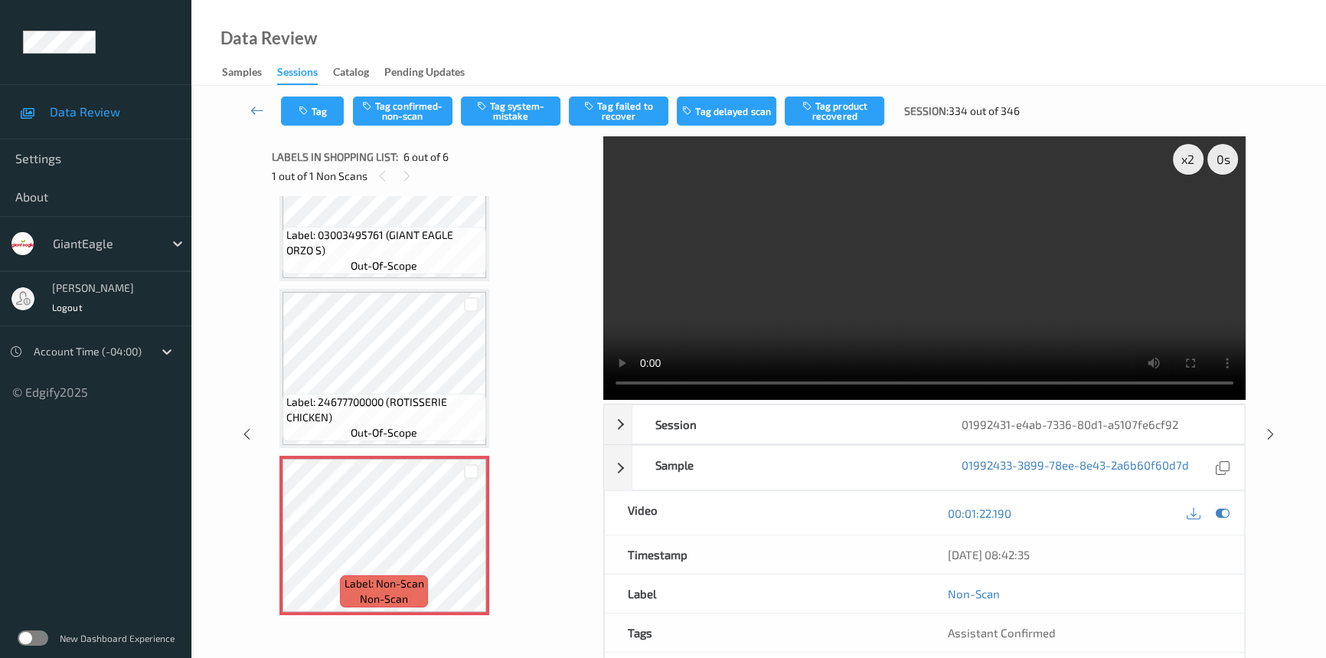
click at [1097, 327] on video at bounding box center [924, 267] width 642 height 263
click at [1195, 158] on div "x 2" at bounding box center [1188, 159] width 31 height 31
click at [1186, 154] on div "x 4" at bounding box center [1188, 159] width 31 height 31
click at [1191, 156] on div "x 8" at bounding box center [1188, 159] width 31 height 31
drag, startPoint x: 1192, startPoint y: 163, endPoint x: 1149, endPoint y: 252, distance: 99.0
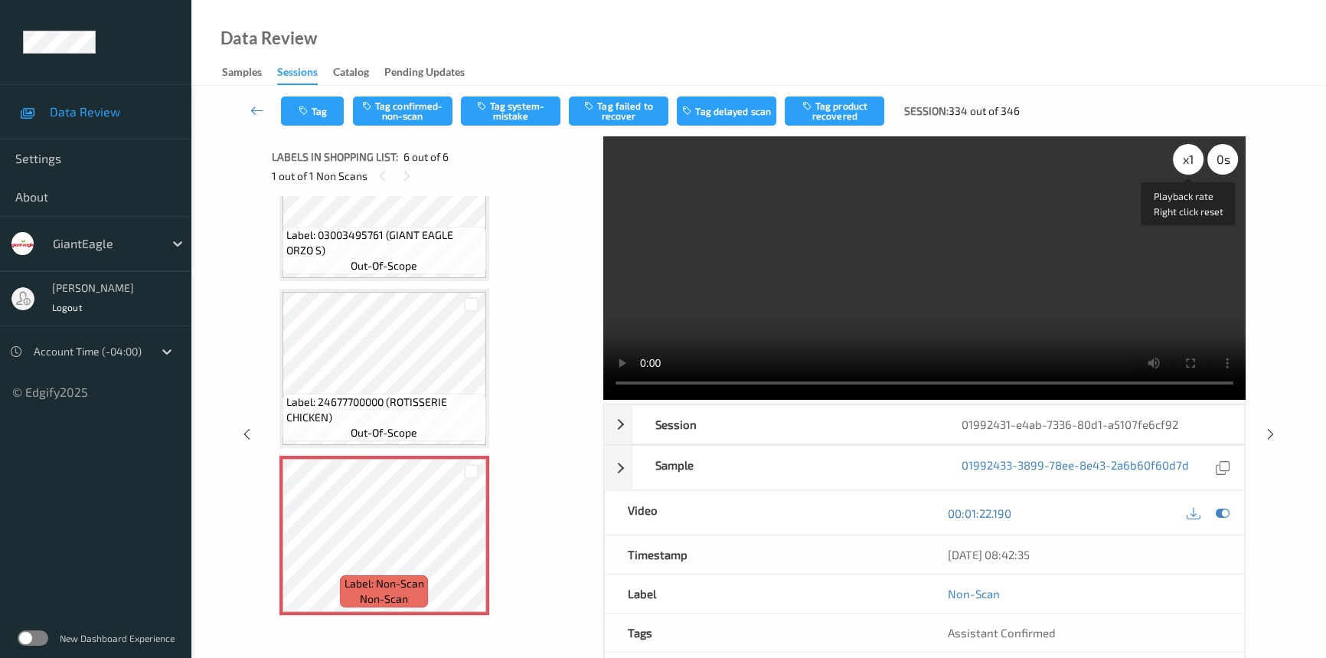
click at [1192, 164] on div "x 1" at bounding box center [1188, 159] width 31 height 31
click at [1090, 293] on video at bounding box center [924, 267] width 642 height 263
click at [1109, 270] on video at bounding box center [924, 267] width 642 height 263
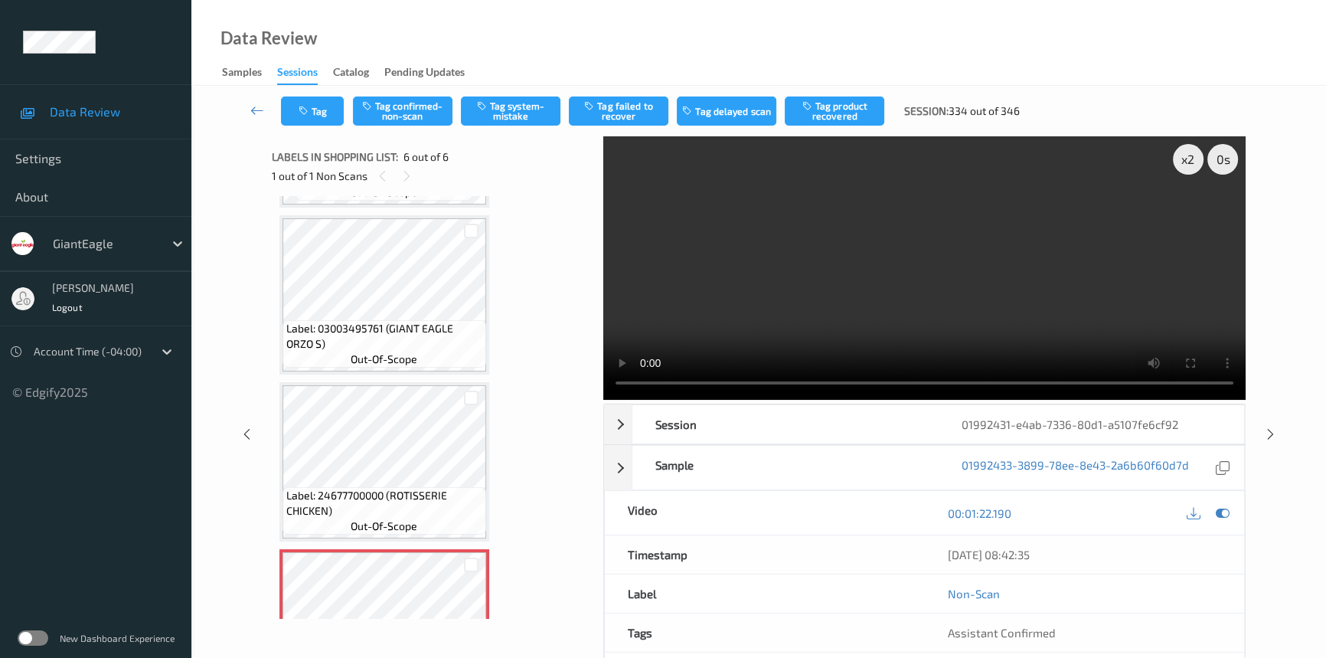
click at [1064, 286] on video at bounding box center [924, 267] width 642 height 263
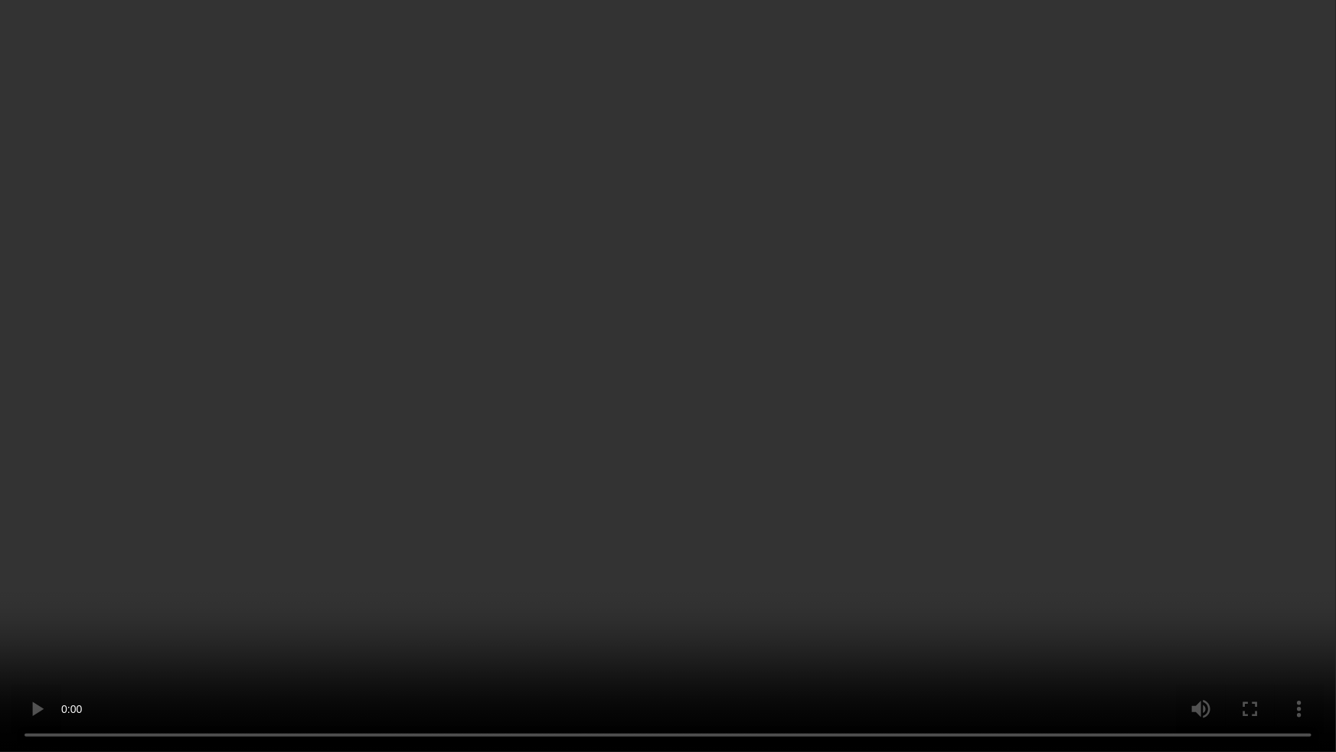
click at [921, 419] on video at bounding box center [668, 376] width 1336 height 752
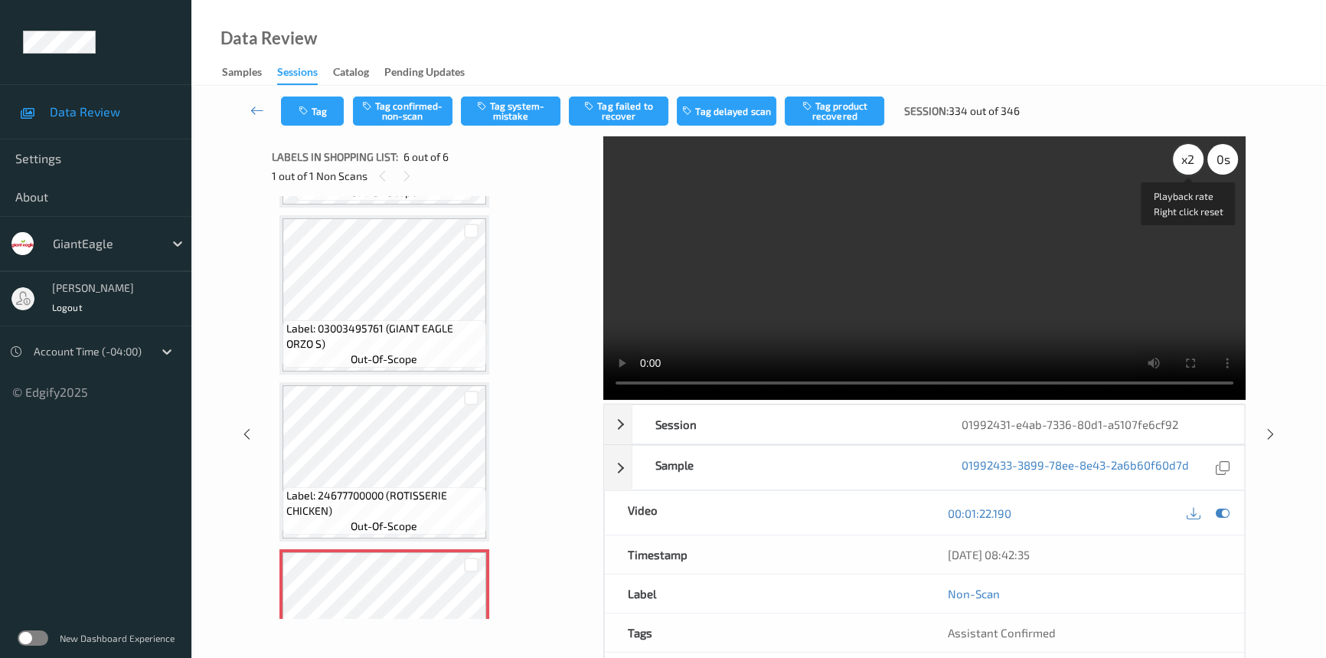
click at [1181, 160] on div "x 2" at bounding box center [1188, 159] width 31 height 31
click at [835, 272] on video at bounding box center [924, 267] width 642 height 263
click at [521, 107] on button "Tag system-mistake" at bounding box center [511, 110] width 100 height 29
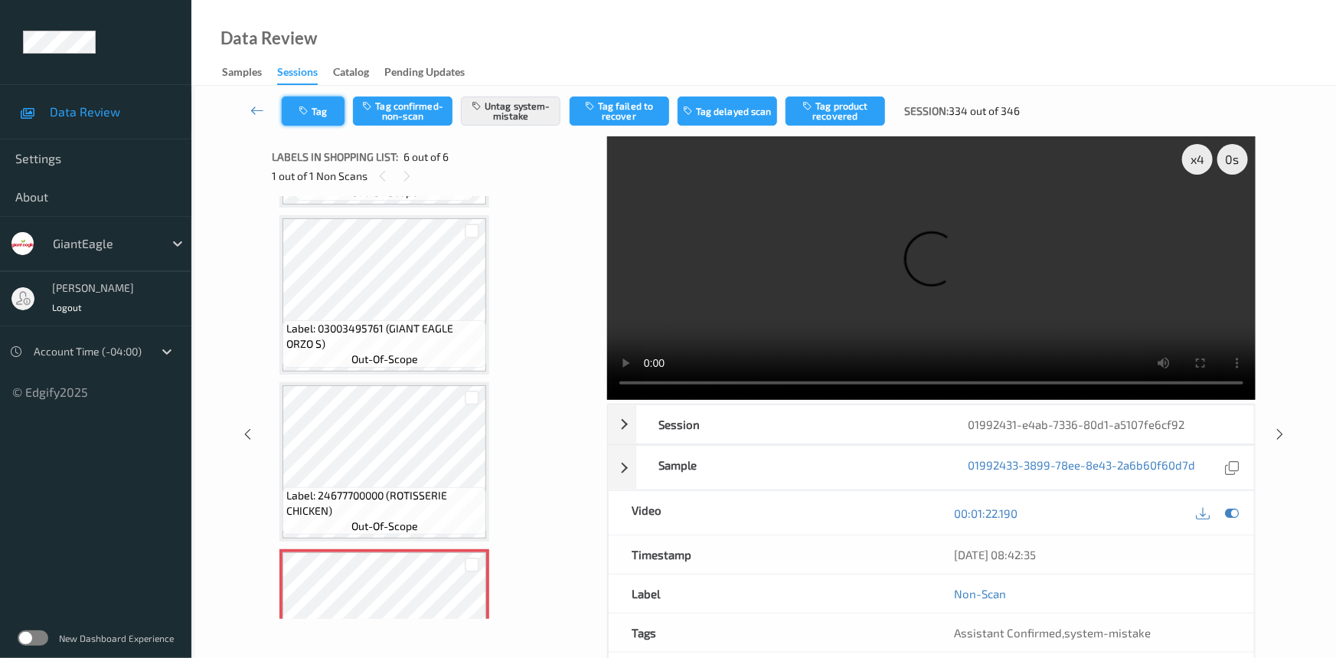
click at [321, 107] on button "Tag" at bounding box center [313, 110] width 63 height 29
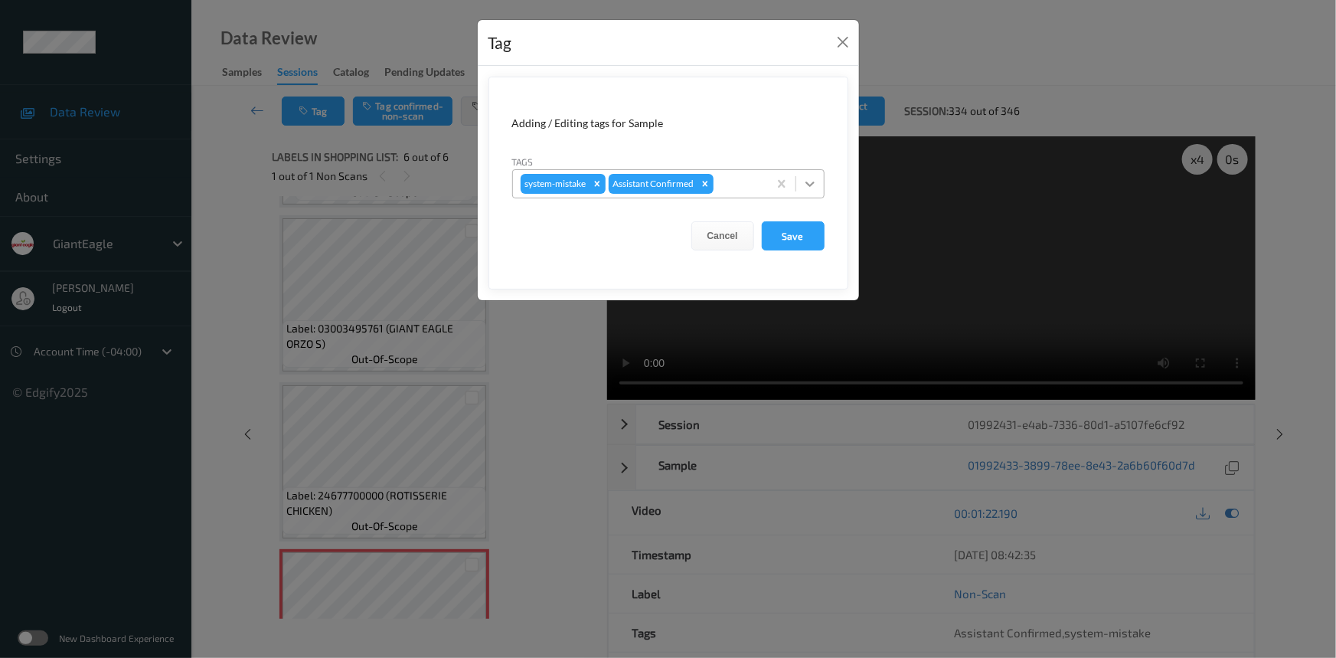
click at [819, 185] on div at bounding box center [810, 184] width 28 height 28
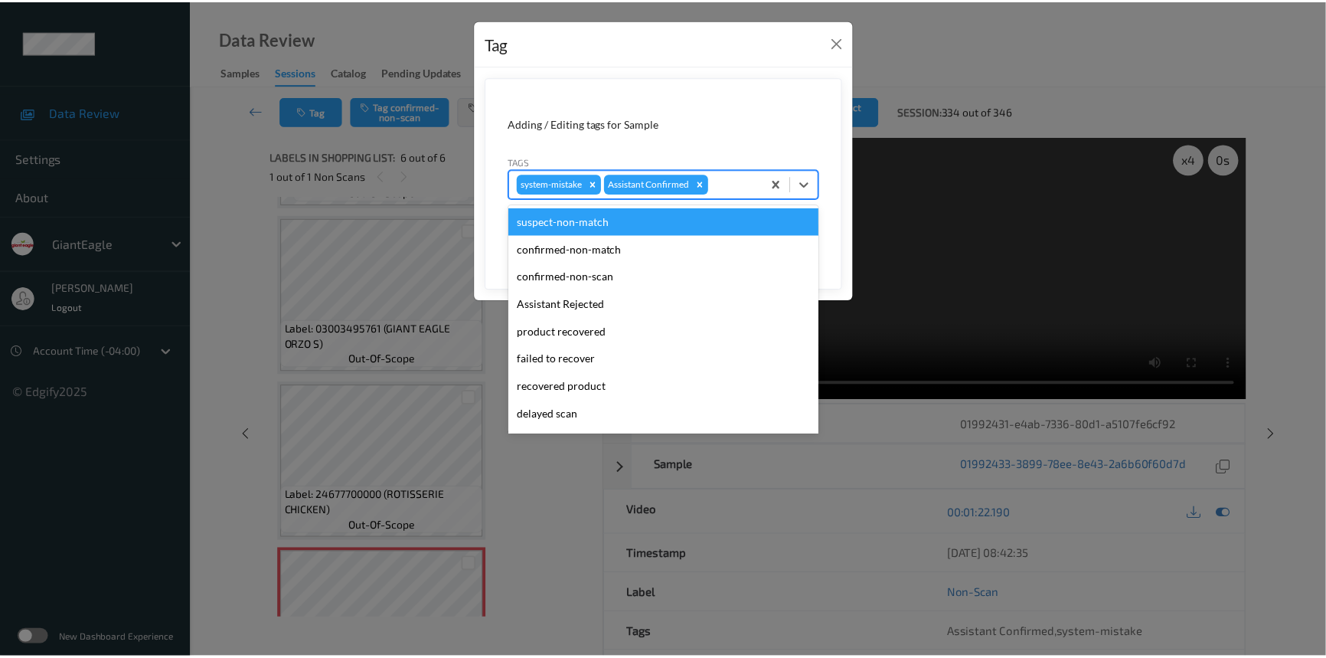
scroll to position [135, 0]
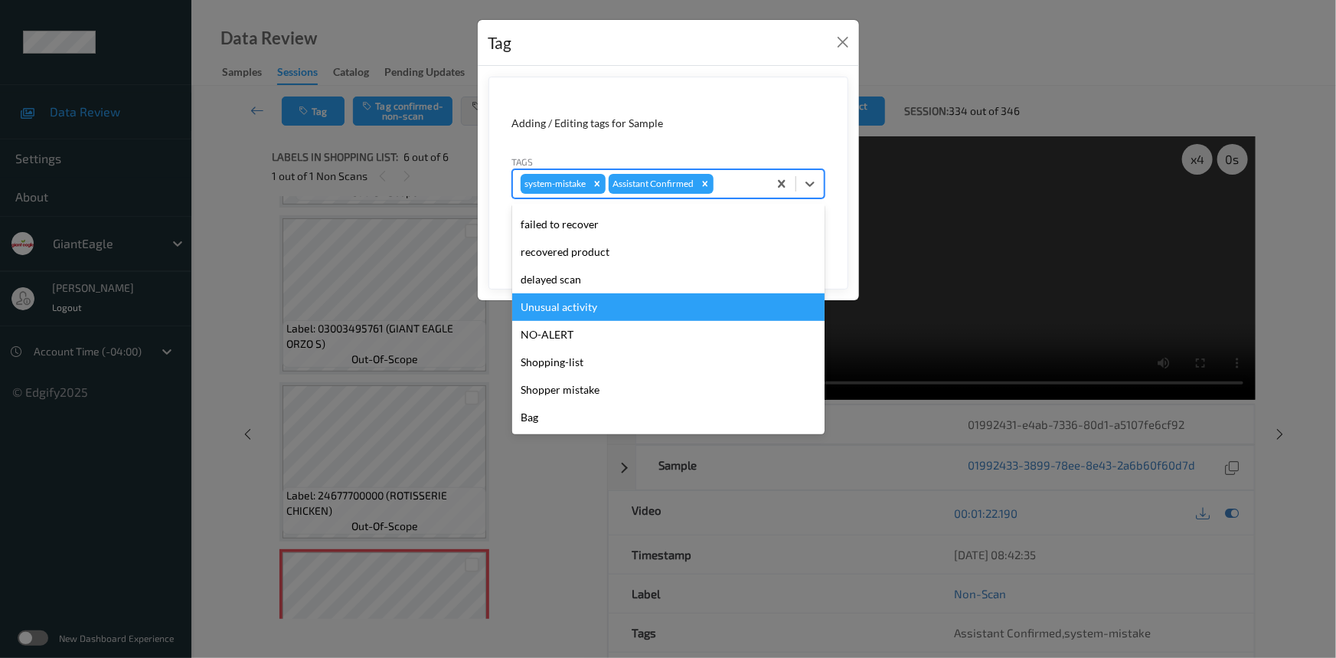
click at [549, 302] on div "Unusual activity" at bounding box center [668, 307] width 312 height 28
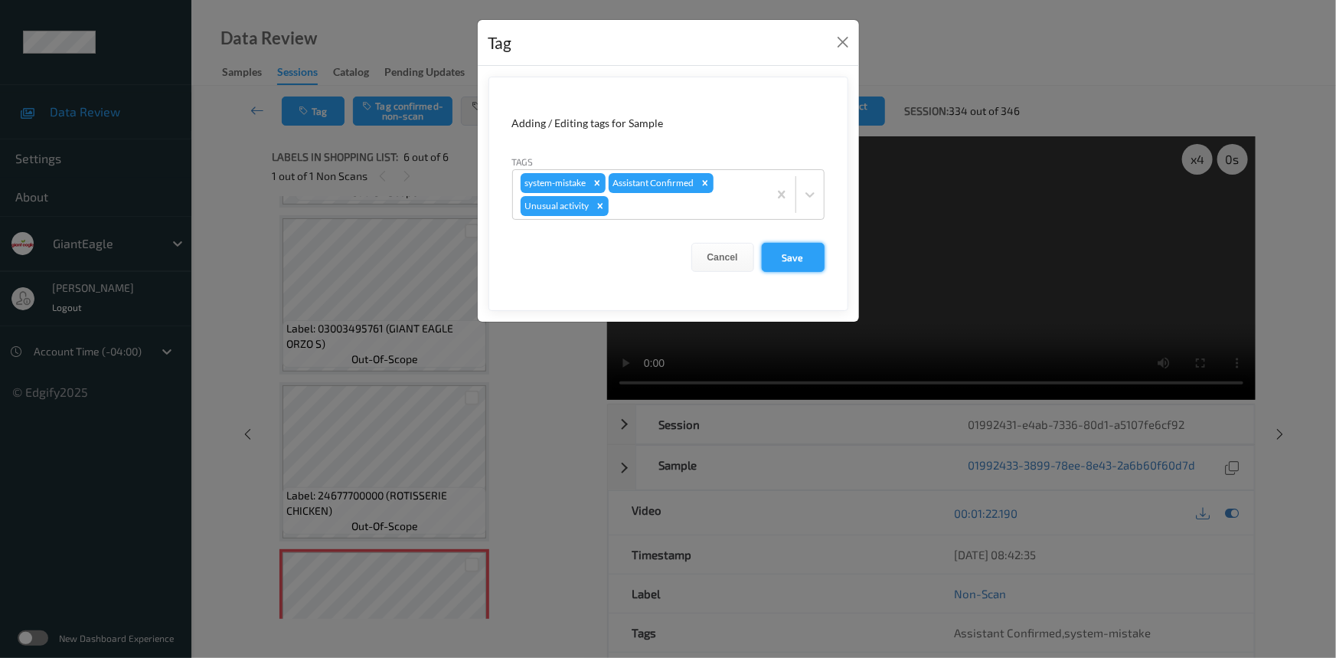
click at [780, 257] on button "Save" at bounding box center [793, 257] width 63 height 29
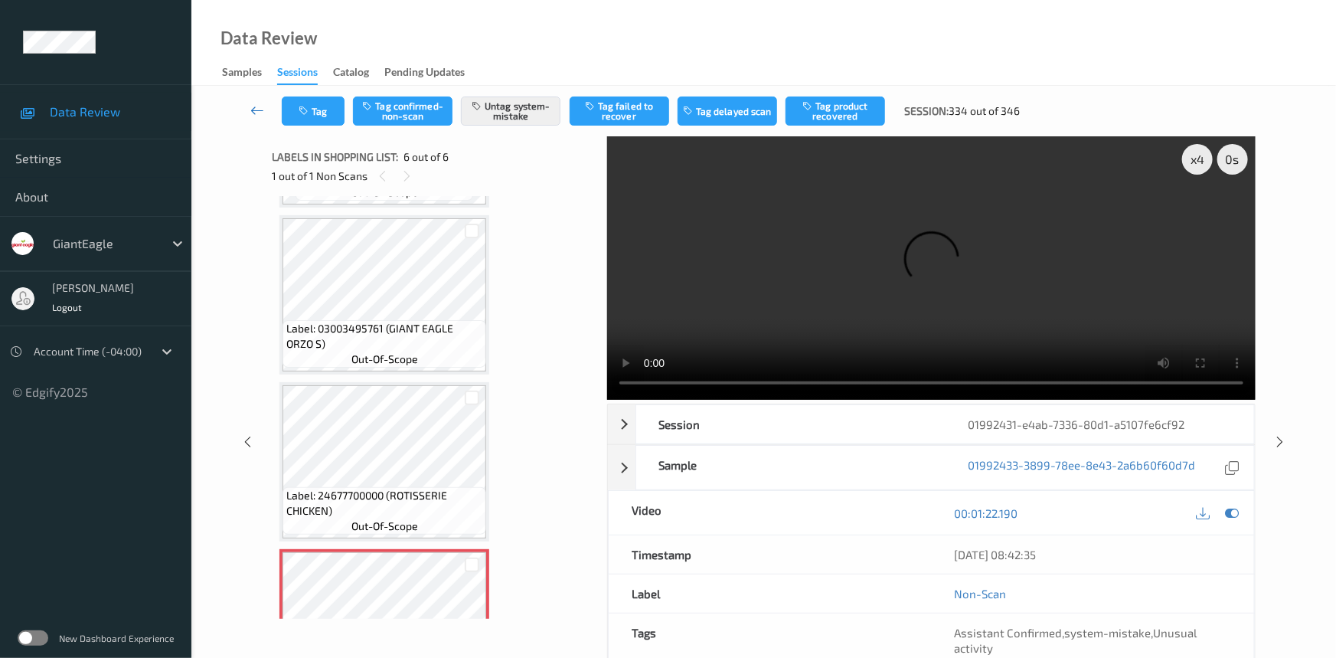
click at [253, 100] on link at bounding box center [258, 110] width 48 height 29
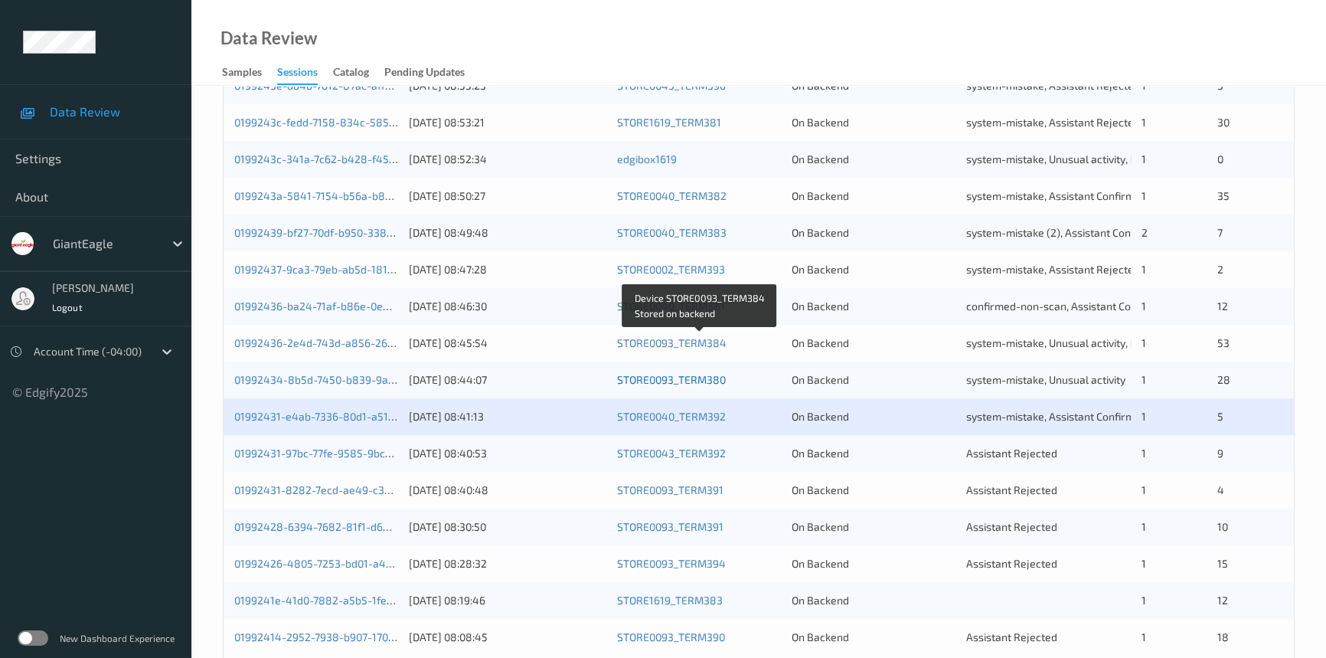
scroll to position [546, 0]
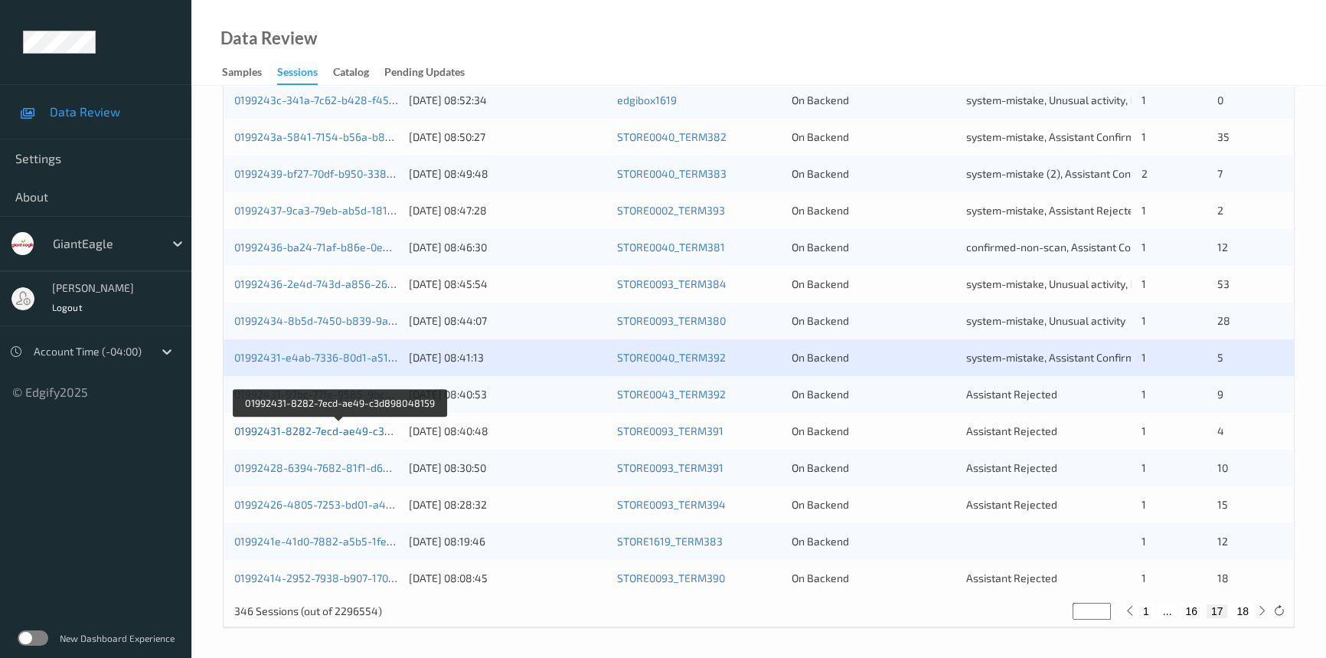
click at [289, 430] on link "01992431-8282-7ecd-ae49-c3d898048159" at bounding box center [340, 430] width 213 height 13
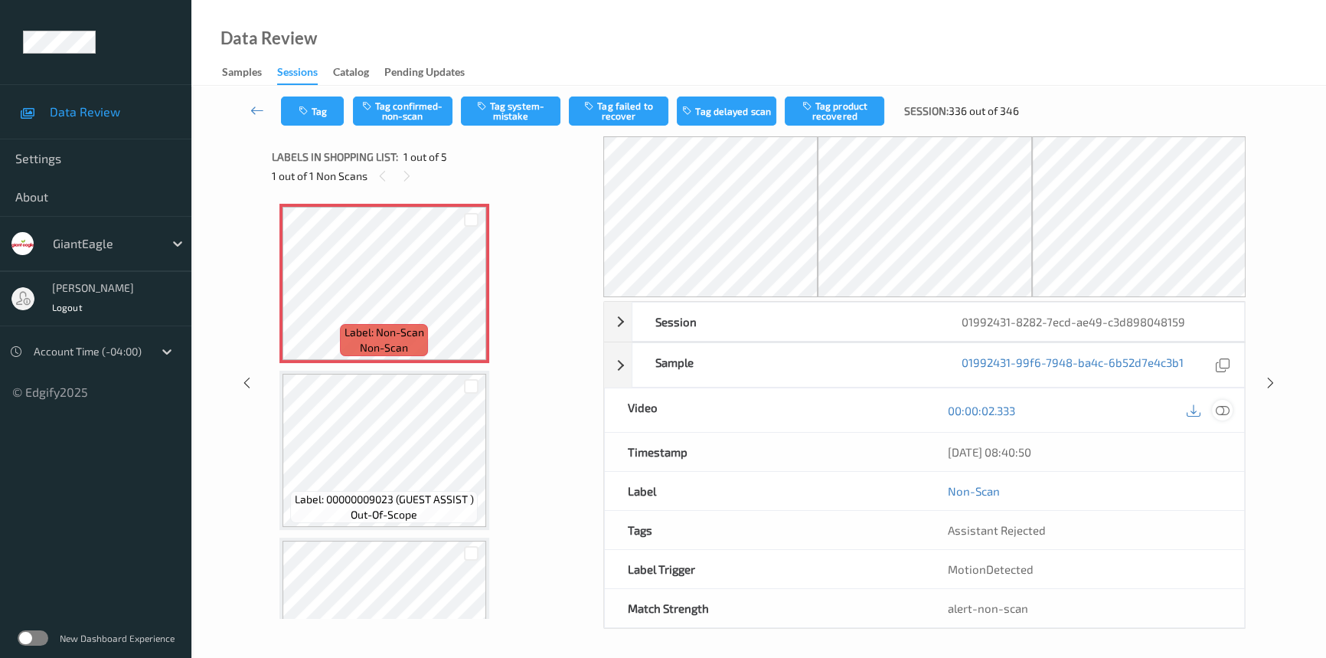
click at [1221, 407] on icon at bounding box center [1223, 411] width 14 height 14
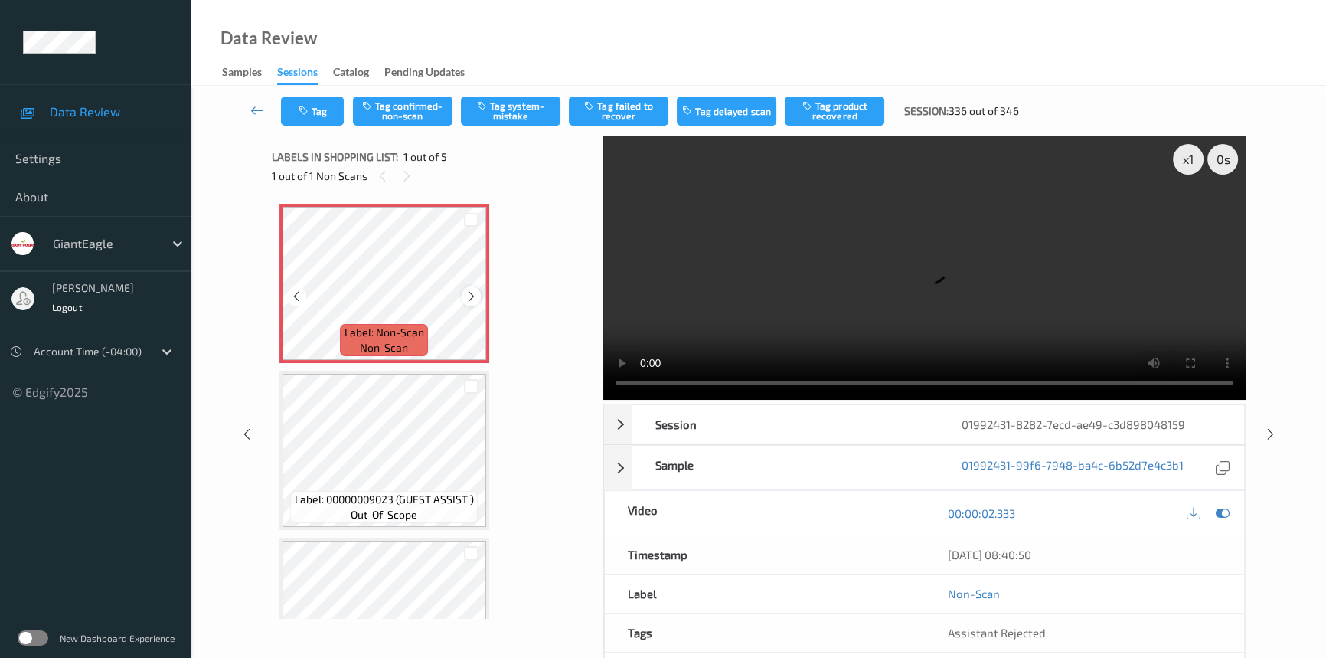
click at [470, 299] on icon at bounding box center [471, 296] width 13 height 14
click at [473, 299] on icon at bounding box center [471, 296] width 13 height 14
click at [757, 282] on video at bounding box center [924, 267] width 642 height 263
drag, startPoint x: 1184, startPoint y: 162, endPoint x: 1182, endPoint y: 236, distance: 74.3
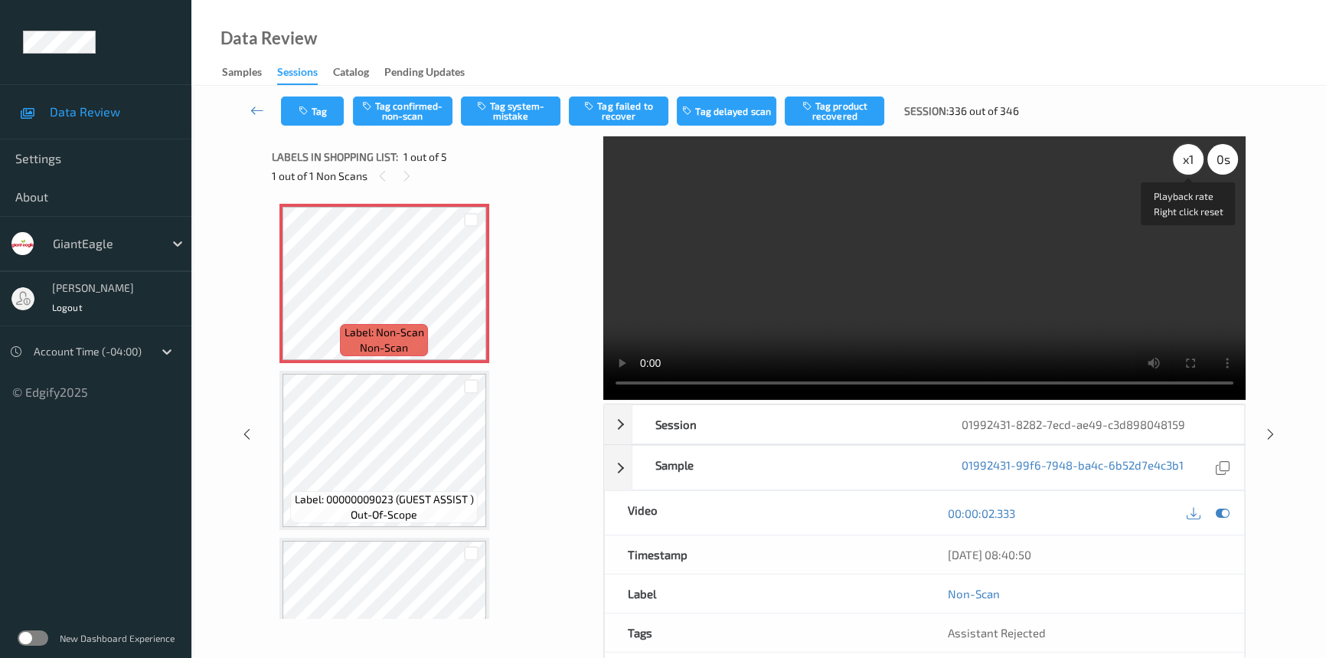
click at [1184, 163] on div "x 1" at bounding box center [1188, 159] width 31 height 31
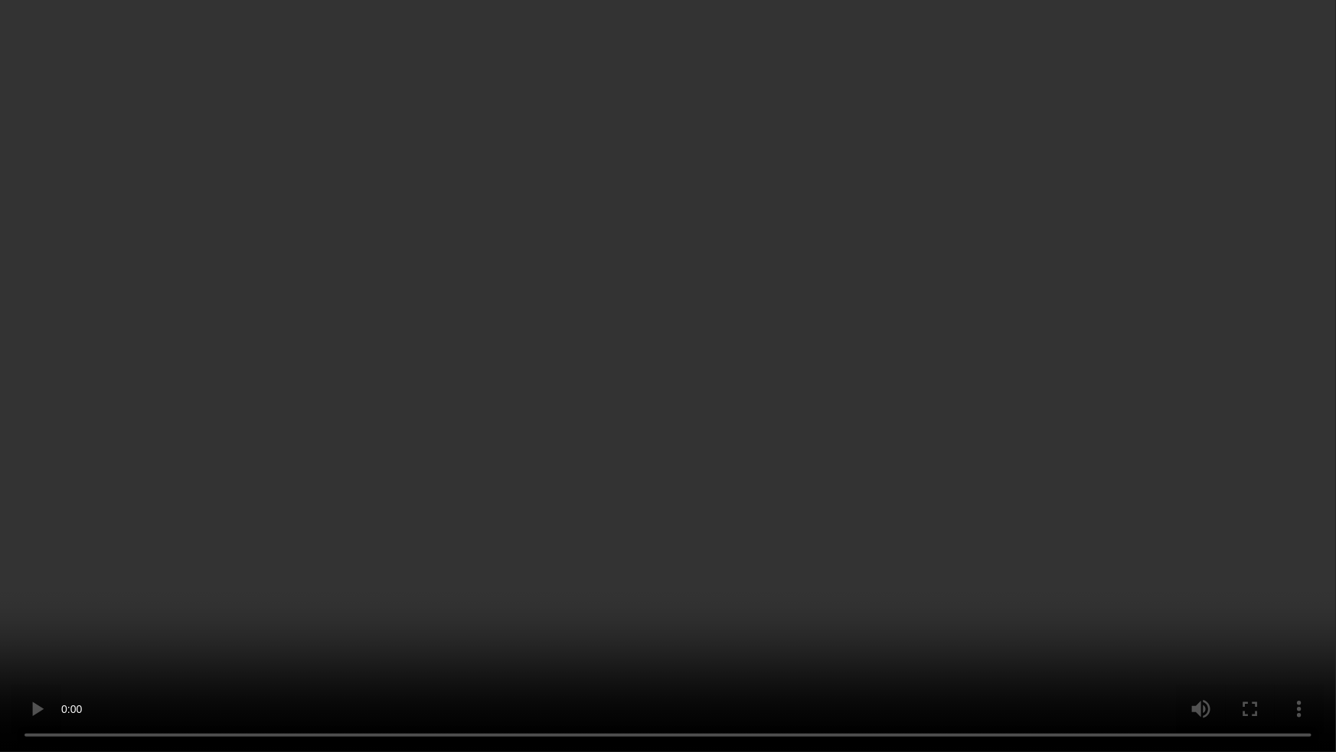
click at [972, 533] on video at bounding box center [668, 376] width 1336 height 752
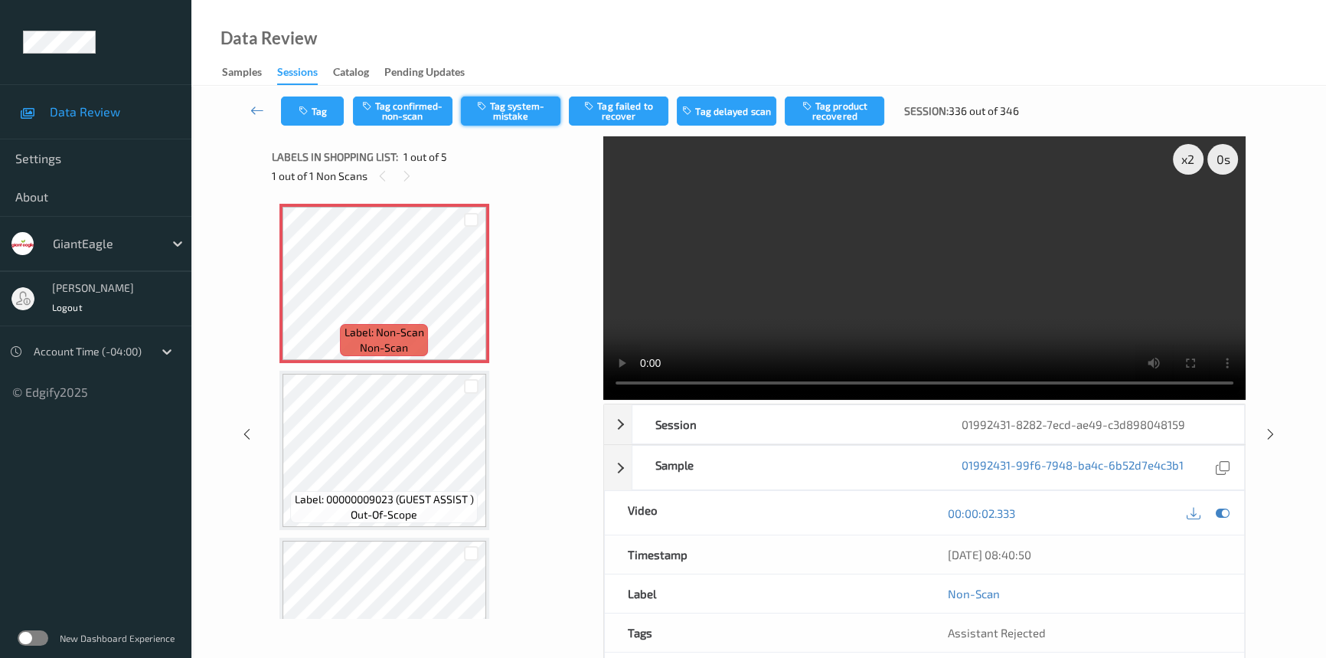
click at [521, 114] on button "Tag system-mistake" at bounding box center [511, 110] width 100 height 29
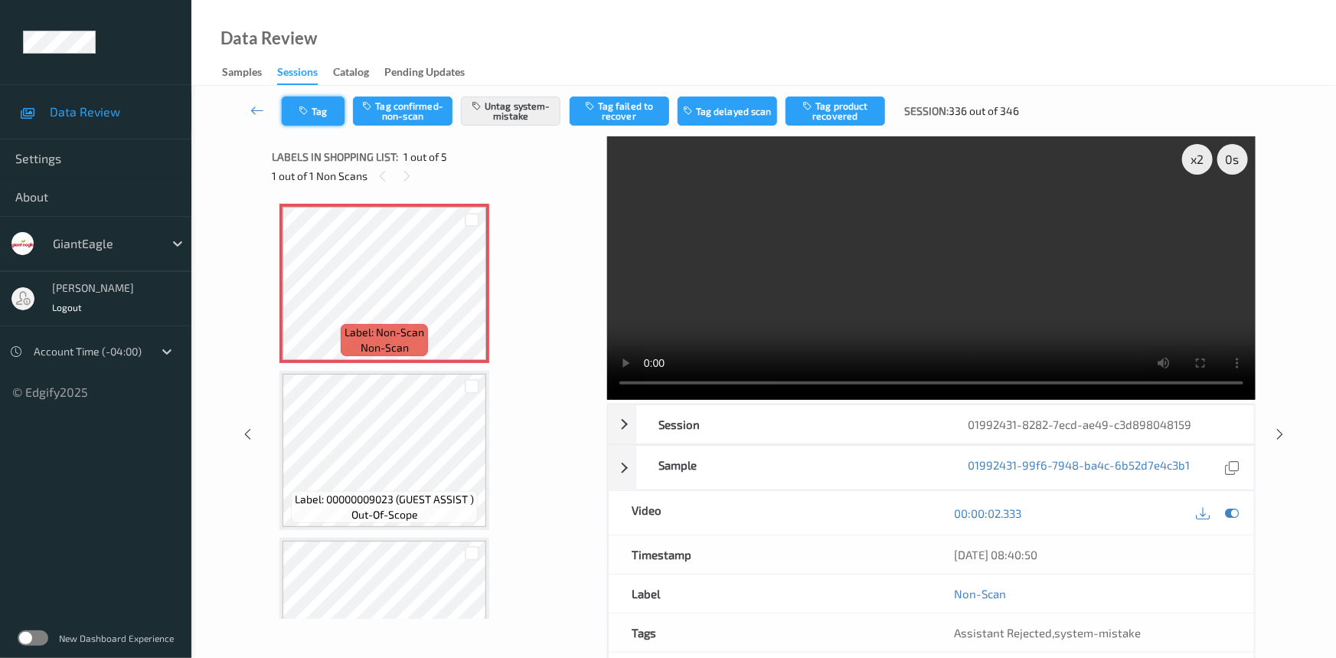
click at [322, 104] on button "Tag" at bounding box center [313, 110] width 63 height 29
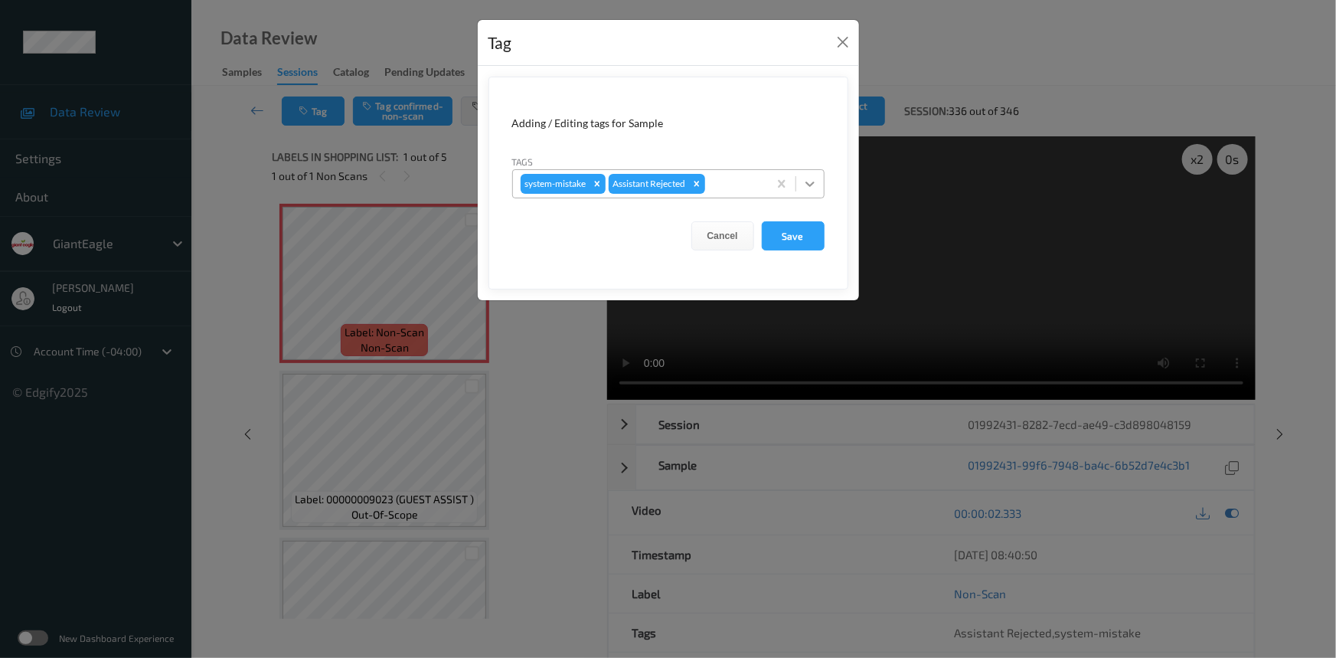
click at [812, 187] on icon at bounding box center [809, 183] width 15 height 15
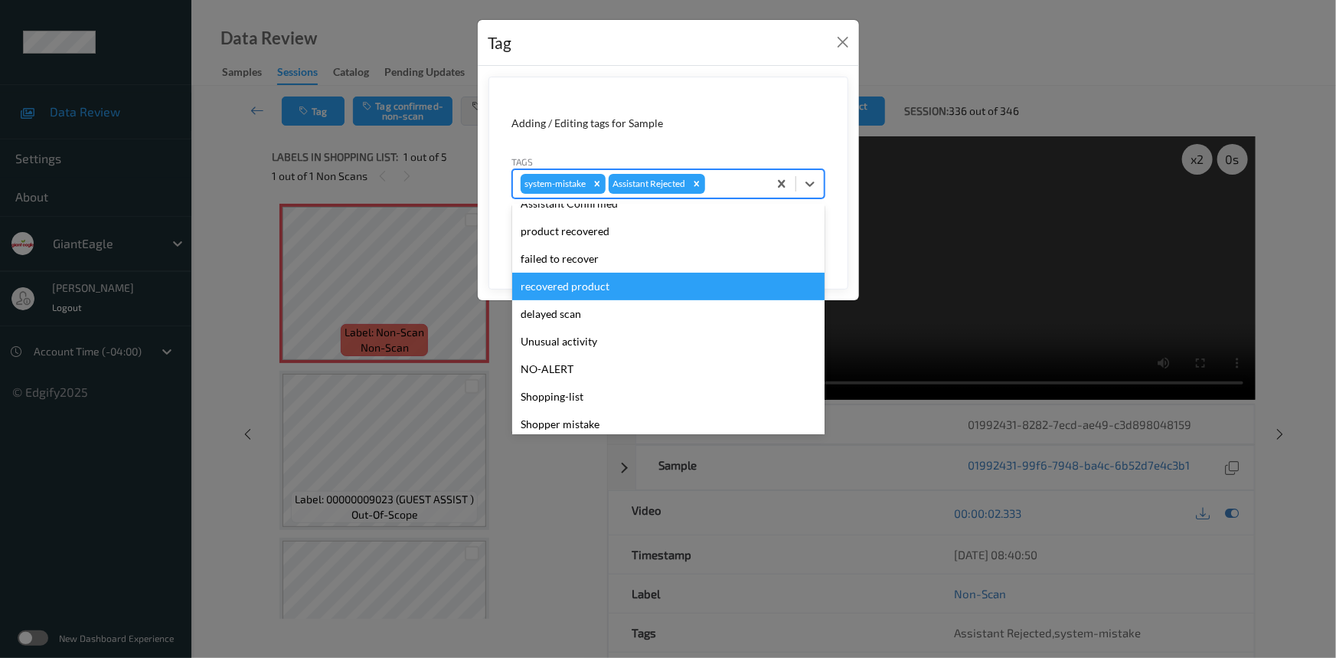
scroll to position [135, 0]
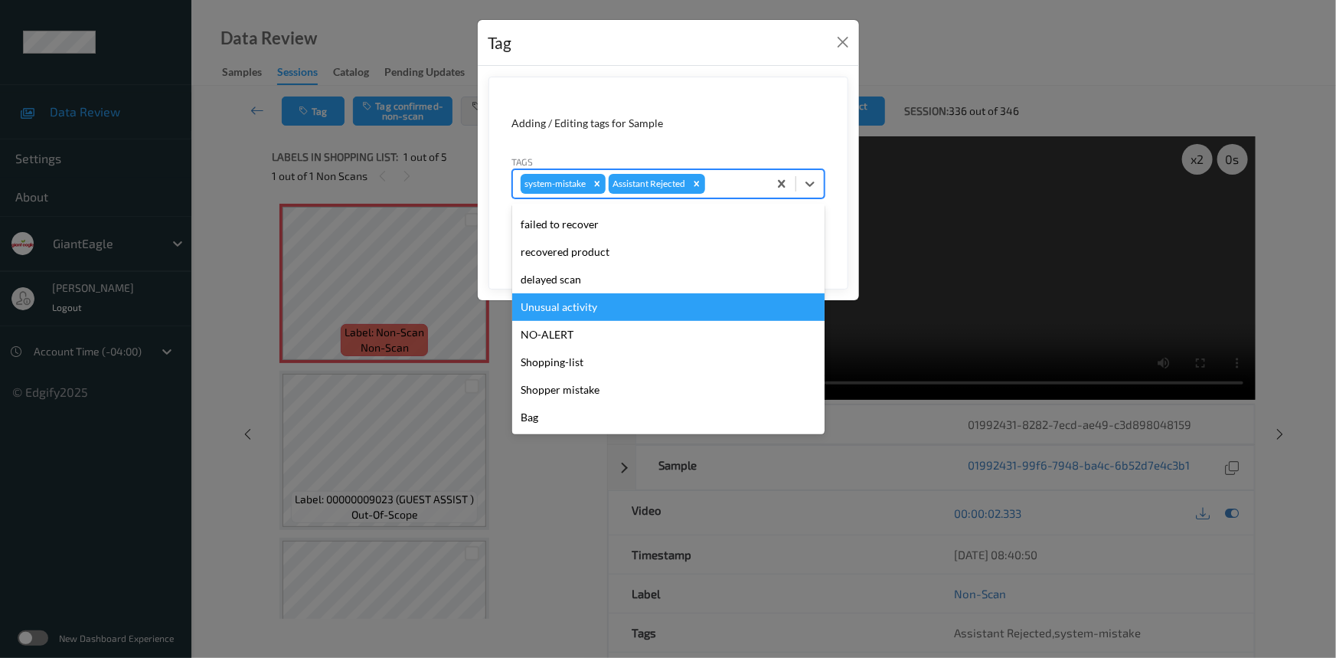
click at [568, 312] on div "Unusual activity" at bounding box center [668, 307] width 312 height 28
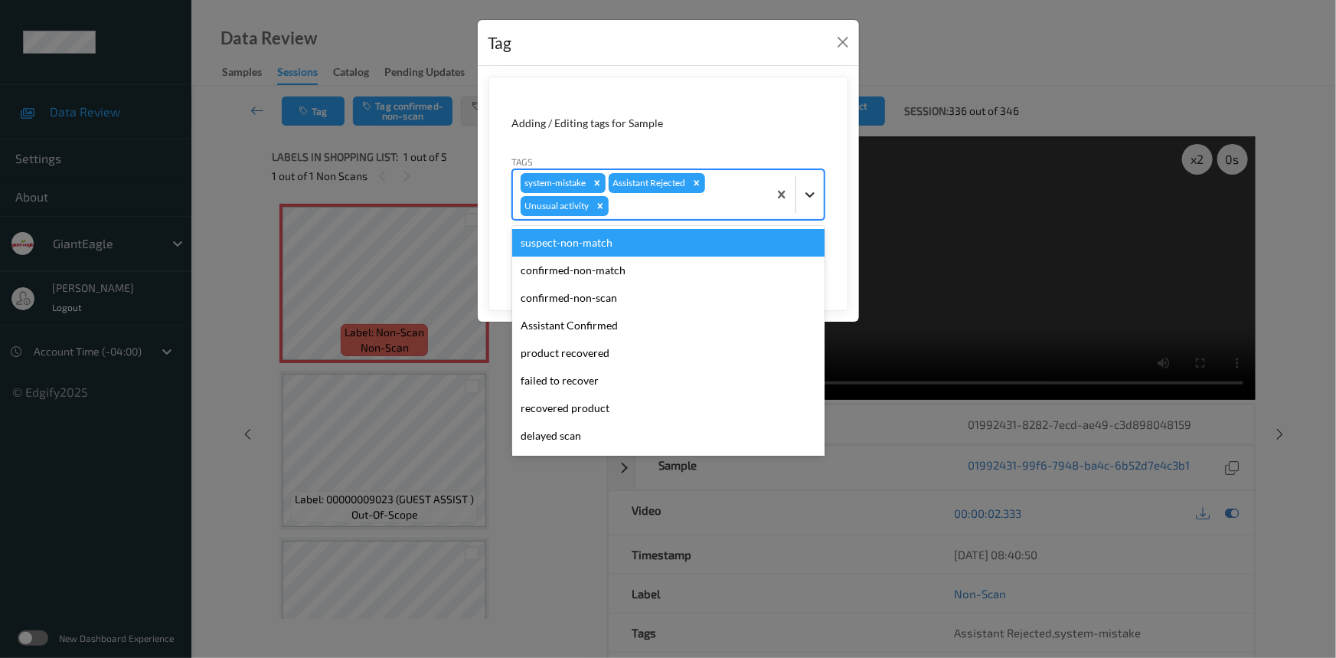
drag, startPoint x: 811, startPoint y: 198, endPoint x: 727, endPoint y: 289, distance: 123.0
click at [811, 202] on div at bounding box center [810, 195] width 28 height 28
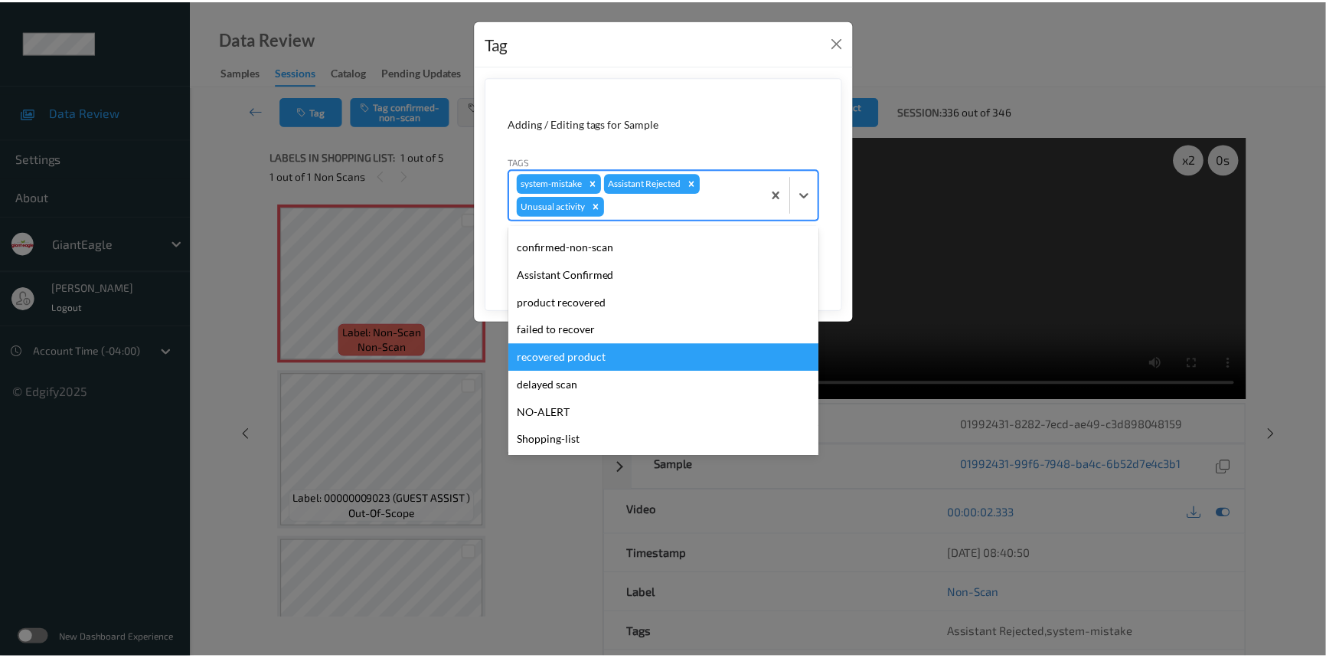
scroll to position [107, 0]
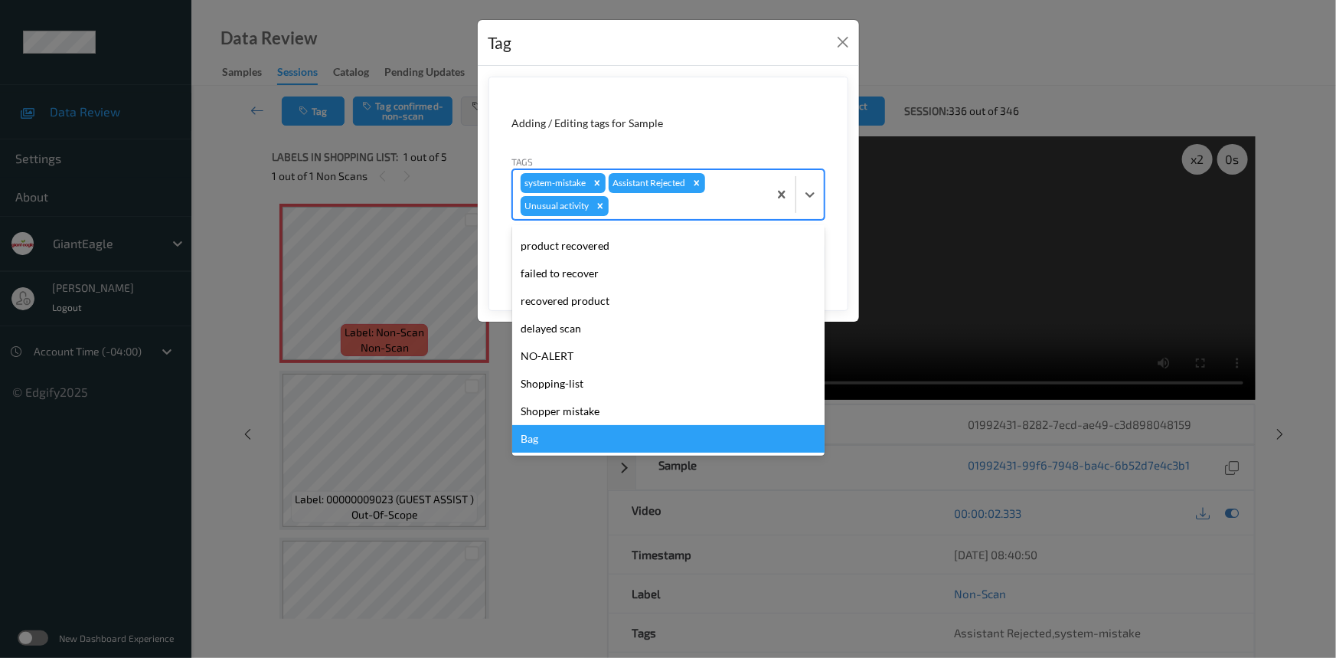
click at [551, 440] on div "Bag" at bounding box center [668, 439] width 312 height 28
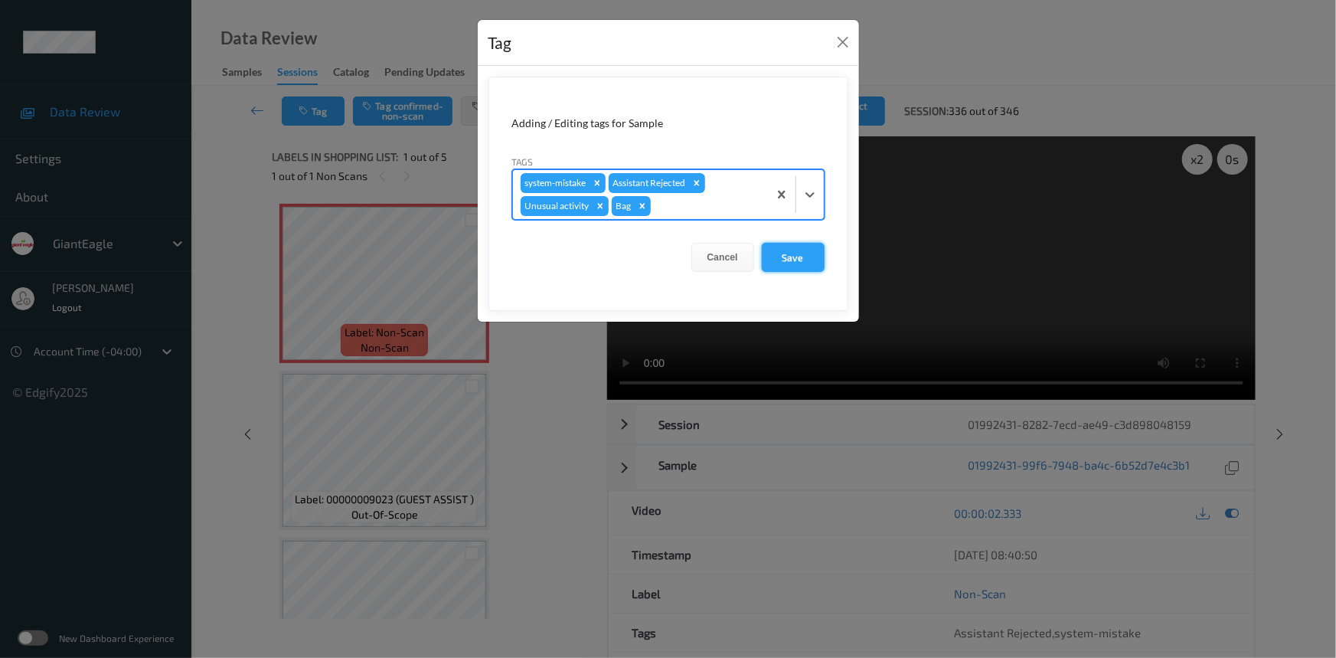
click at [793, 260] on button "Save" at bounding box center [793, 257] width 63 height 29
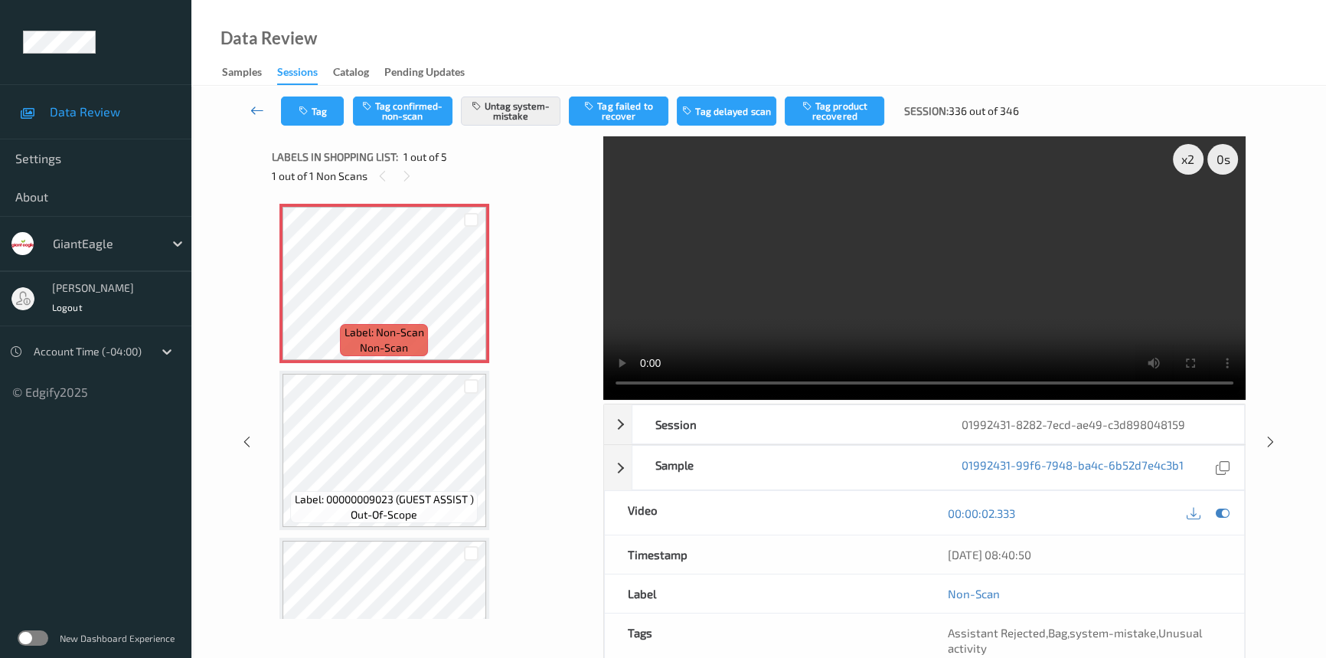
click at [253, 101] on link at bounding box center [257, 110] width 47 height 29
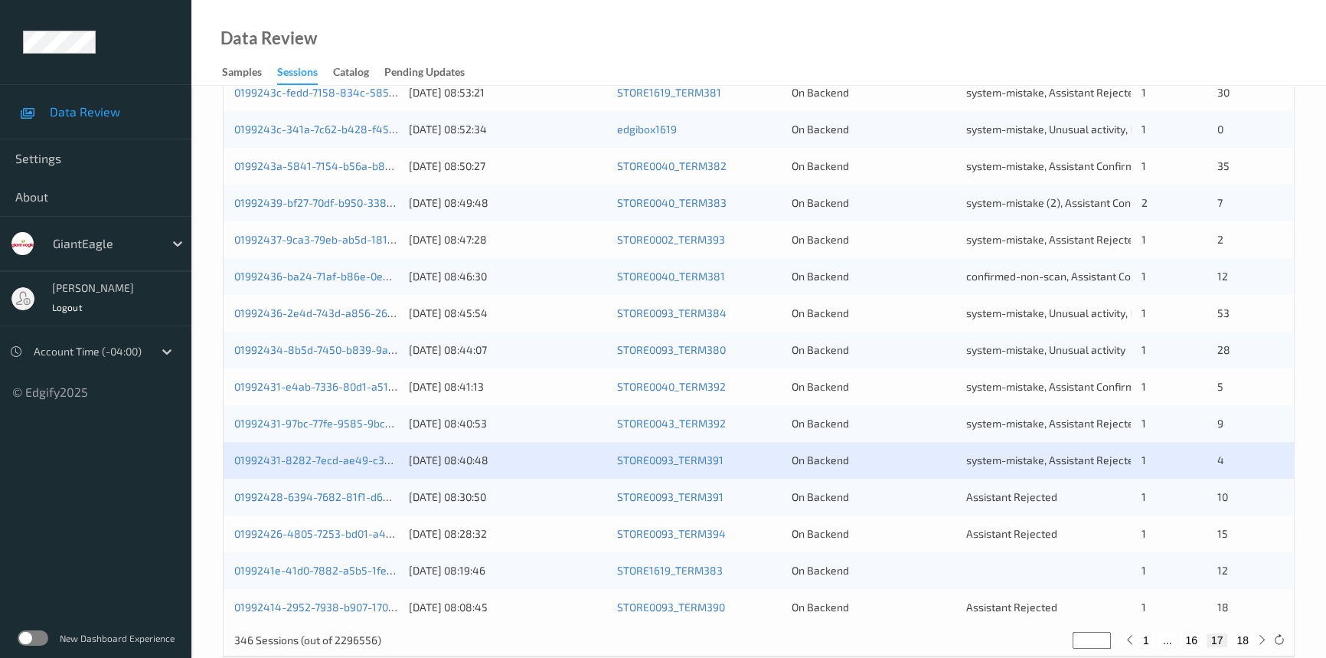
scroll to position [546, 0]
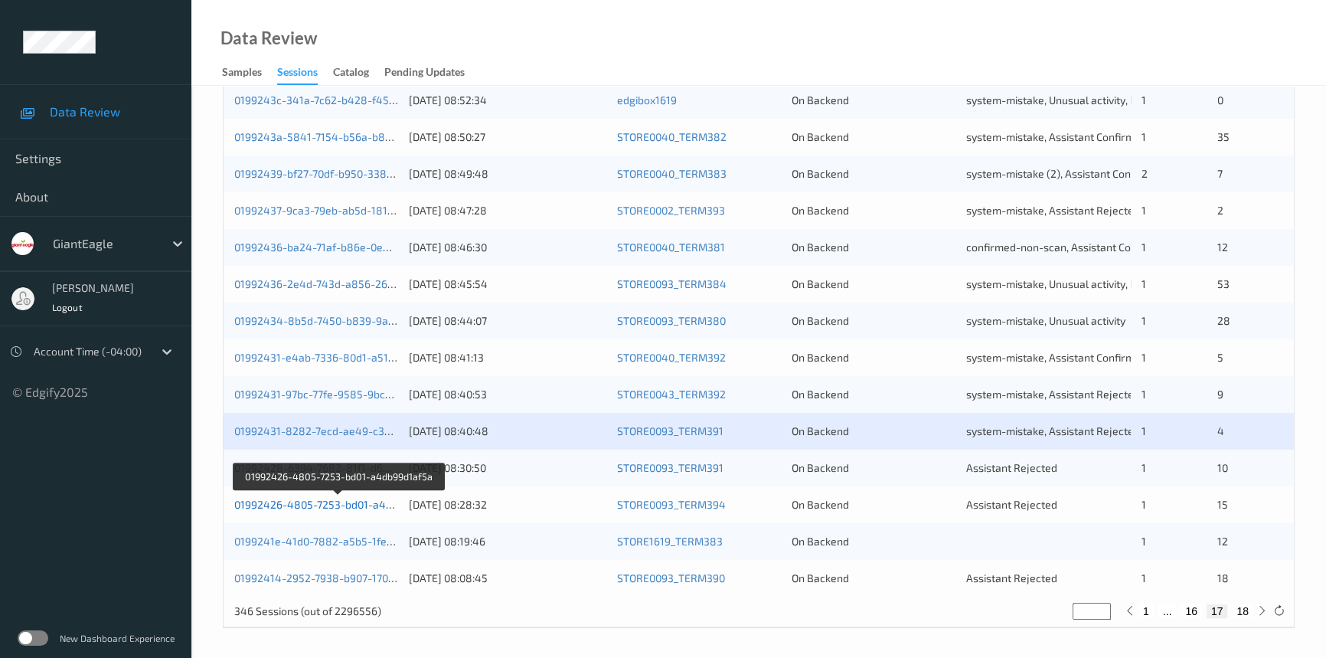
click at [299, 503] on link "01992426-4805-7253-bd01-a4db99d1af5a" at bounding box center [338, 504] width 209 height 13
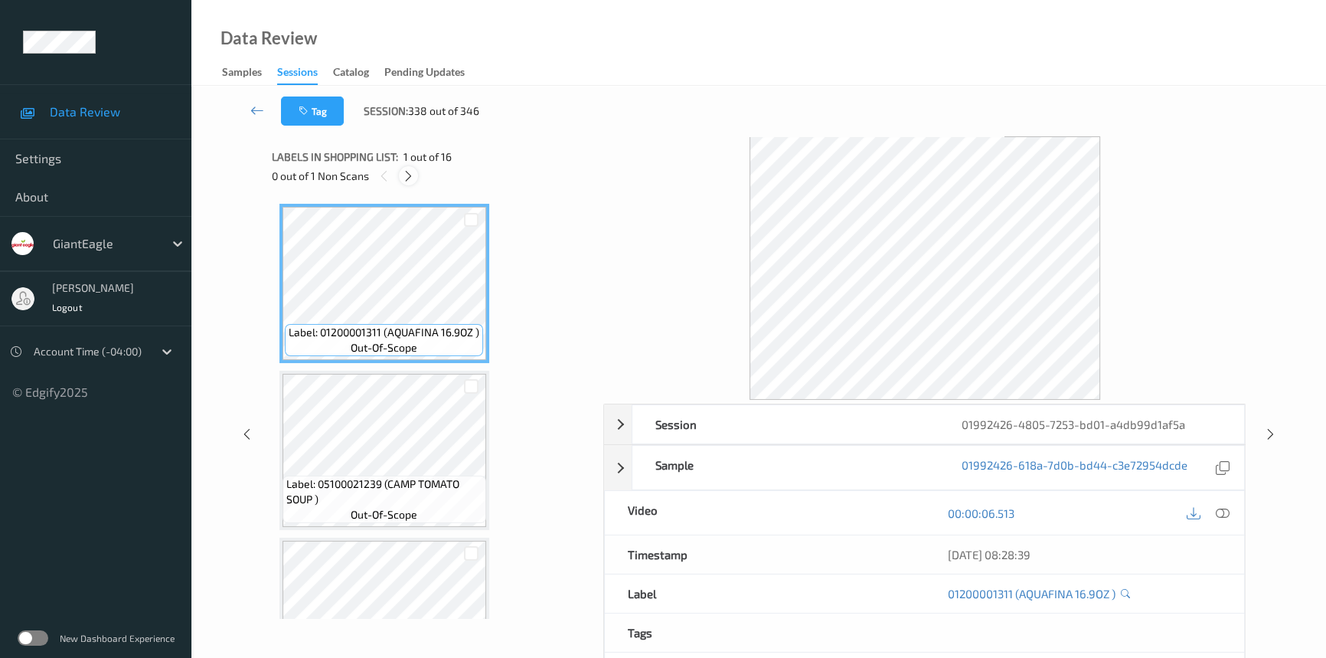
click at [413, 182] on icon at bounding box center [408, 176] width 13 height 14
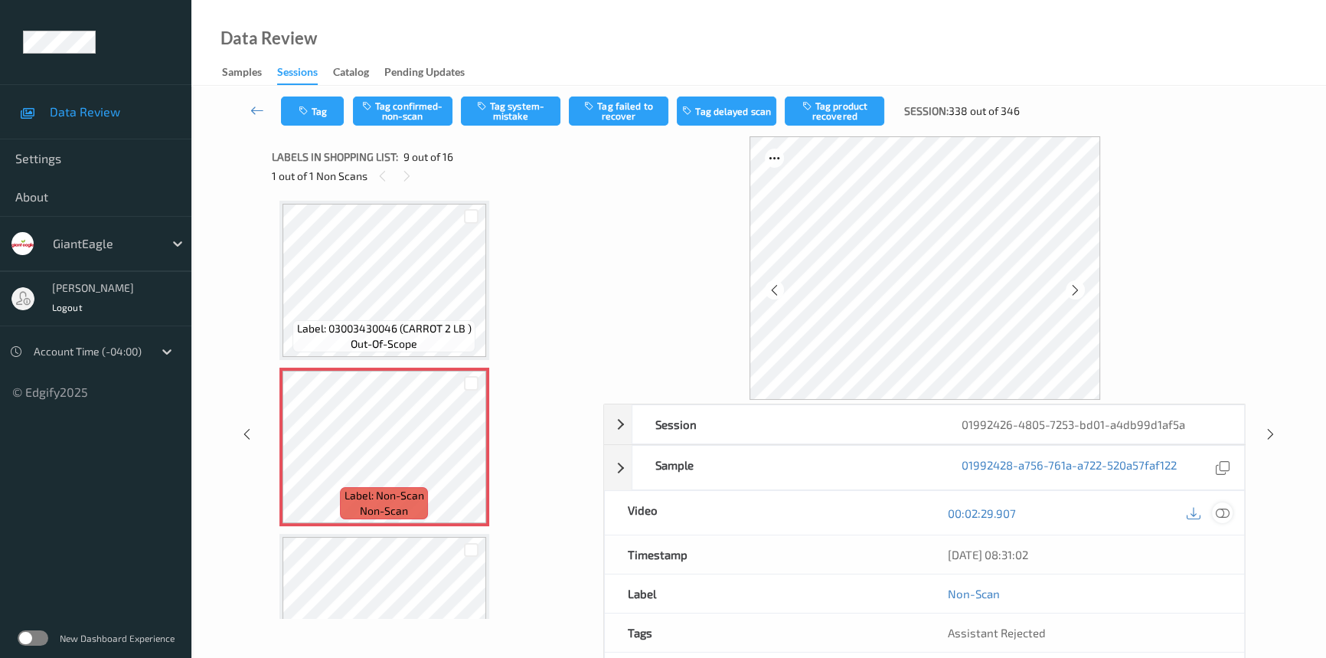
click at [1220, 511] on icon at bounding box center [1223, 513] width 14 height 14
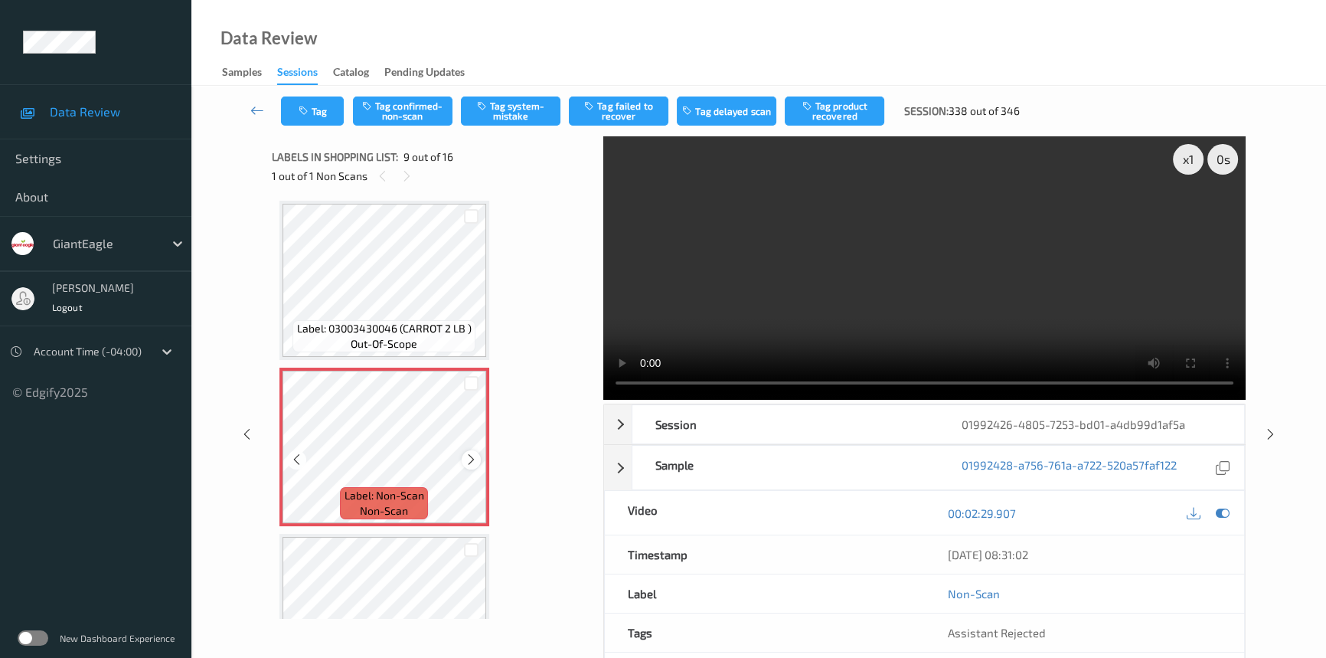
click at [472, 454] on icon at bounding box center [471, 460] width 13 height 14
click at [472, 453] on icon at bounding box center [471, 460] width 13 height 14
click at [899, 289] on video at bounding box center [924, 267] width 642 height 263
click at [1188, 156] on div "x 1" at bounding box center [1188, 159] width 31 height 31
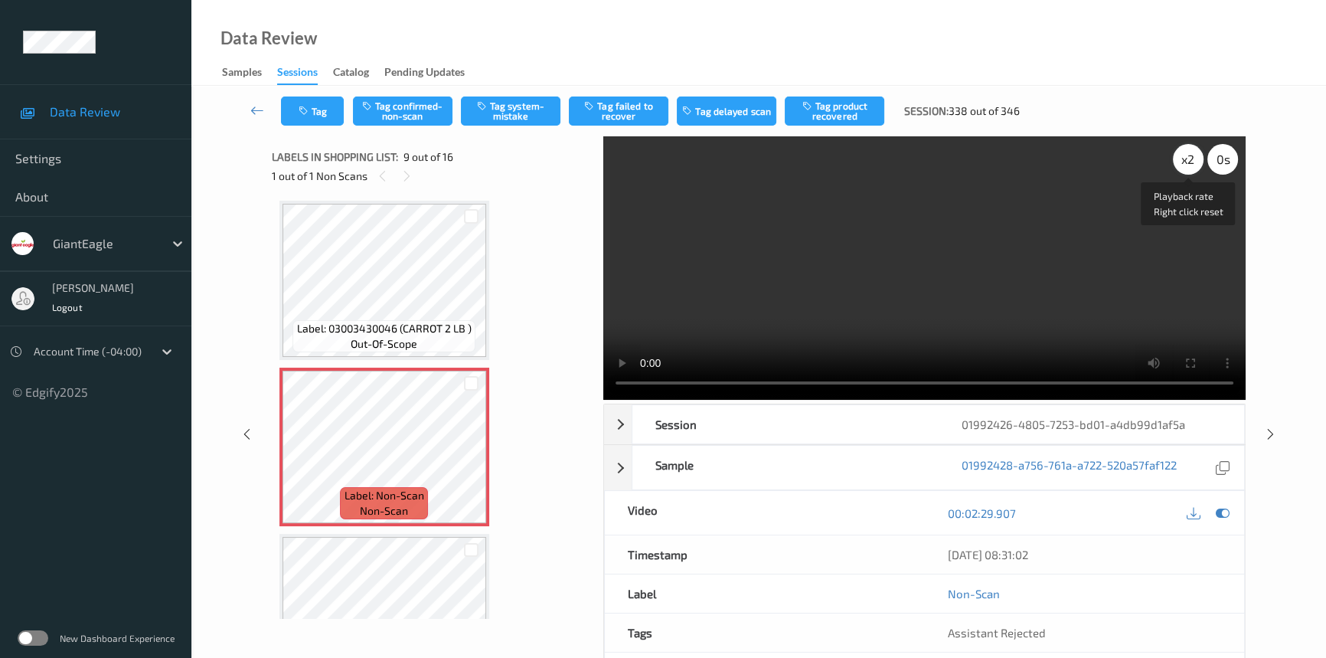
click at [1195, 165] on div "x 2" at bounding box center [1188, 159] width 31 height 31
click at [1097, 189] on video at bounding box center [924, 267] width 642 height 263
click at [1117, 181] on video at bounding box center [924, 267] width 642 height 263
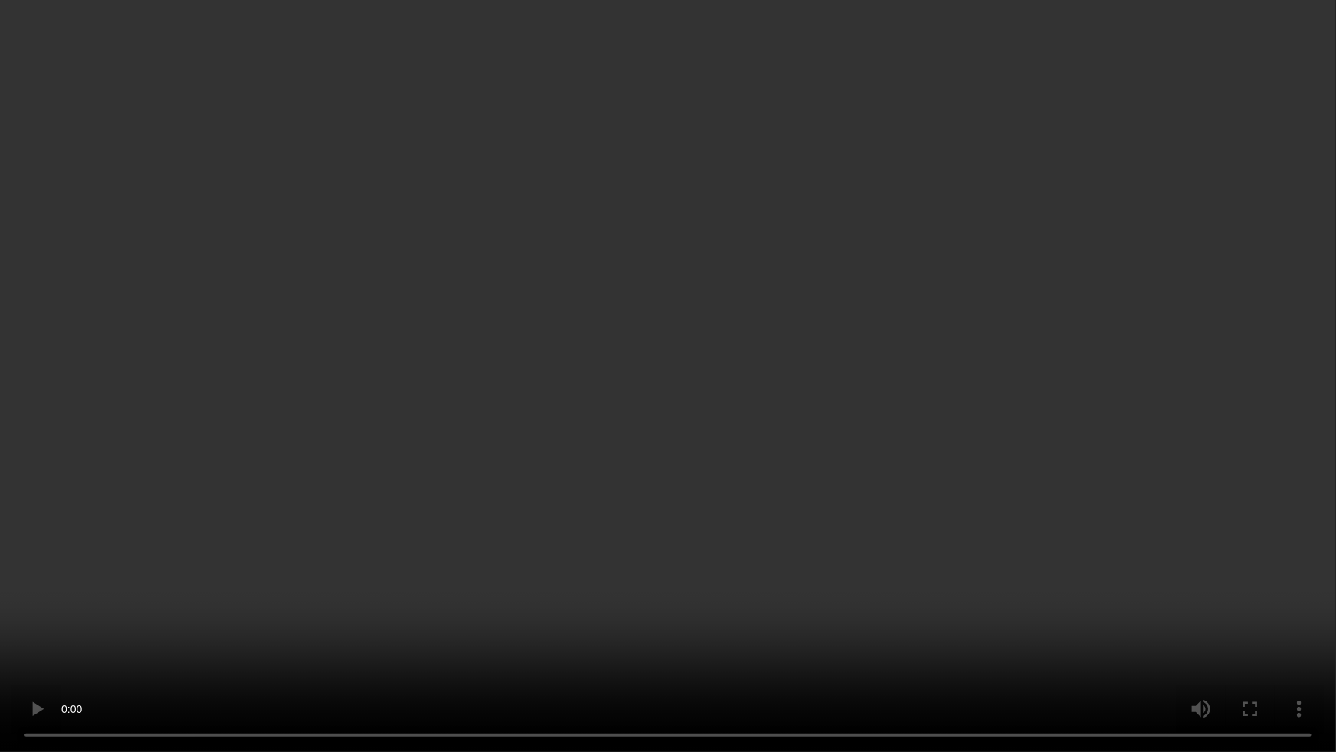
click at [899, 647] on video at bounding box center [668, 376] width 1336 height 752
click at [901, 657] on video at bounding box center [668, 376] width 1336 height 752
click at [904, 657] on video at bounding box center [668, 376] width 1336 height 752
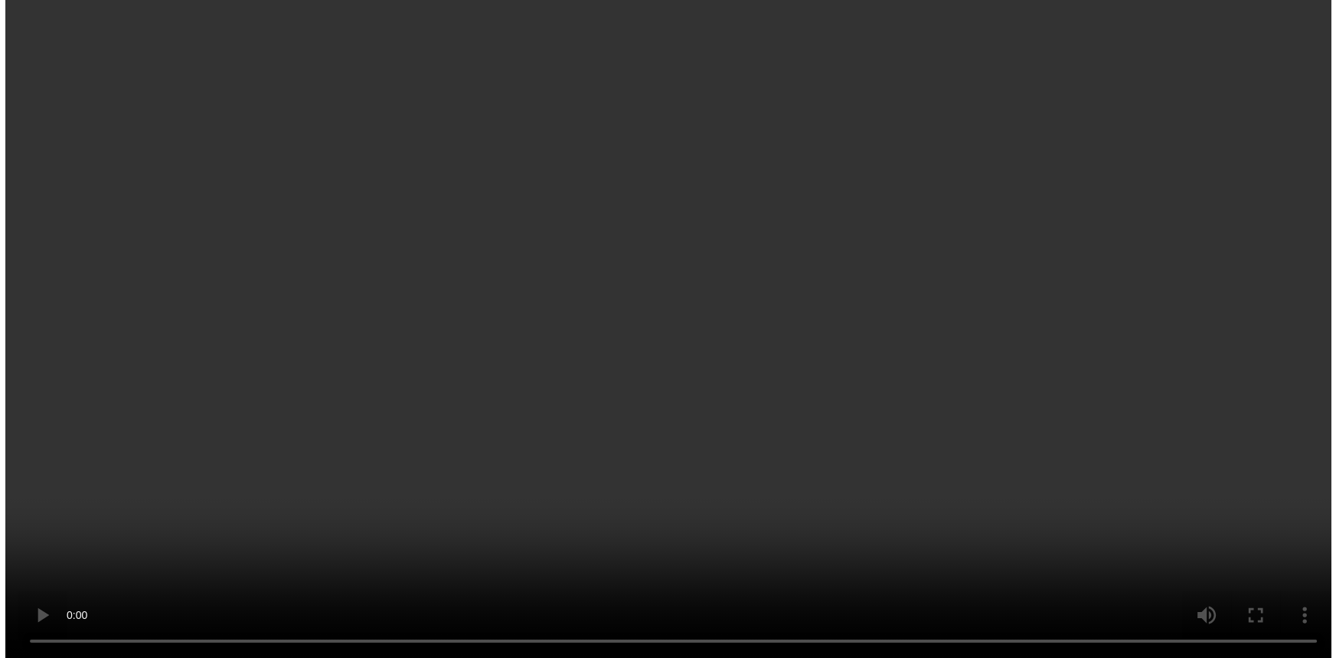
scroll to position [1241, 0]
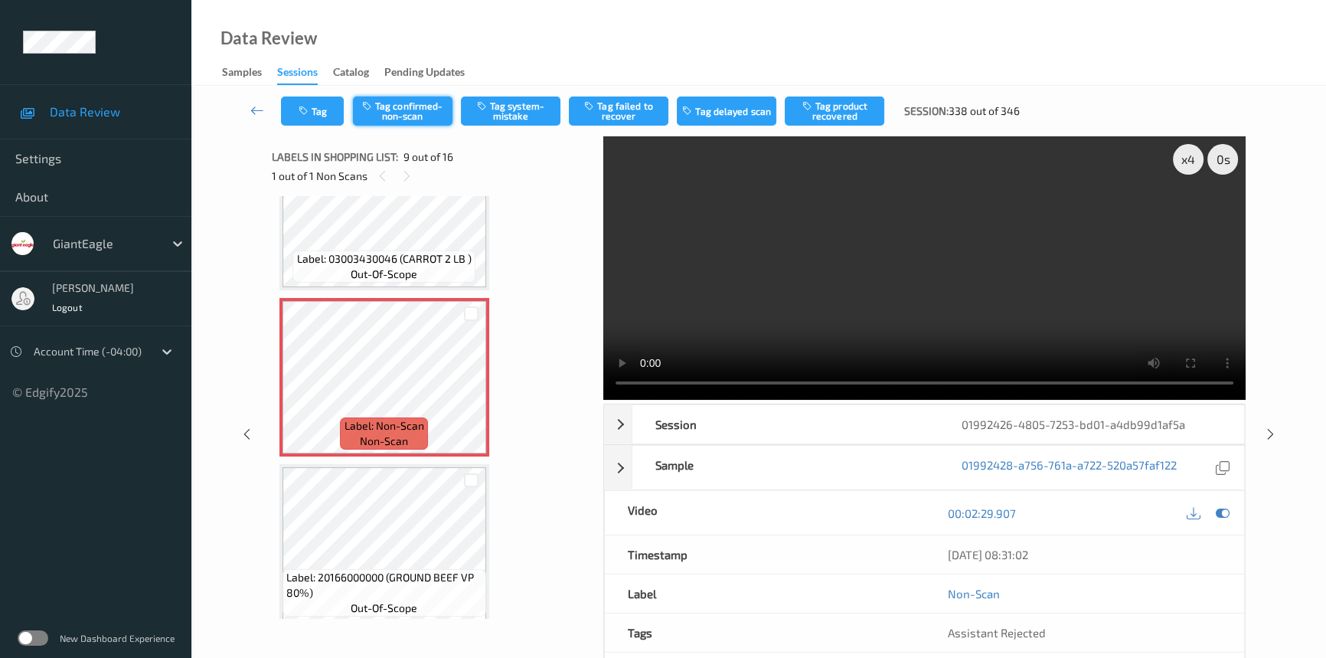
click at [411, 100] on button "Tag confirmed-non-scan" at bounding box center [403, 110] width 100 height 29
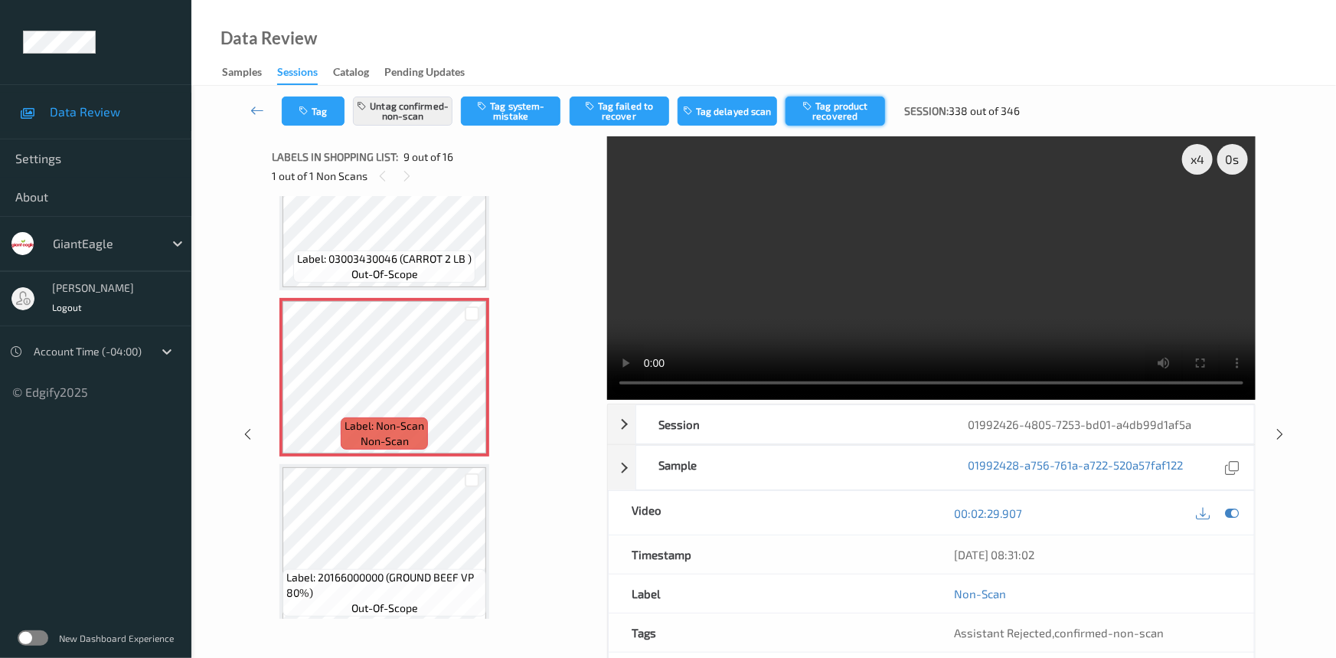
click at [855, 100] on button "Tag product recovered" at bounding box center [836, 110] width 100 height 29
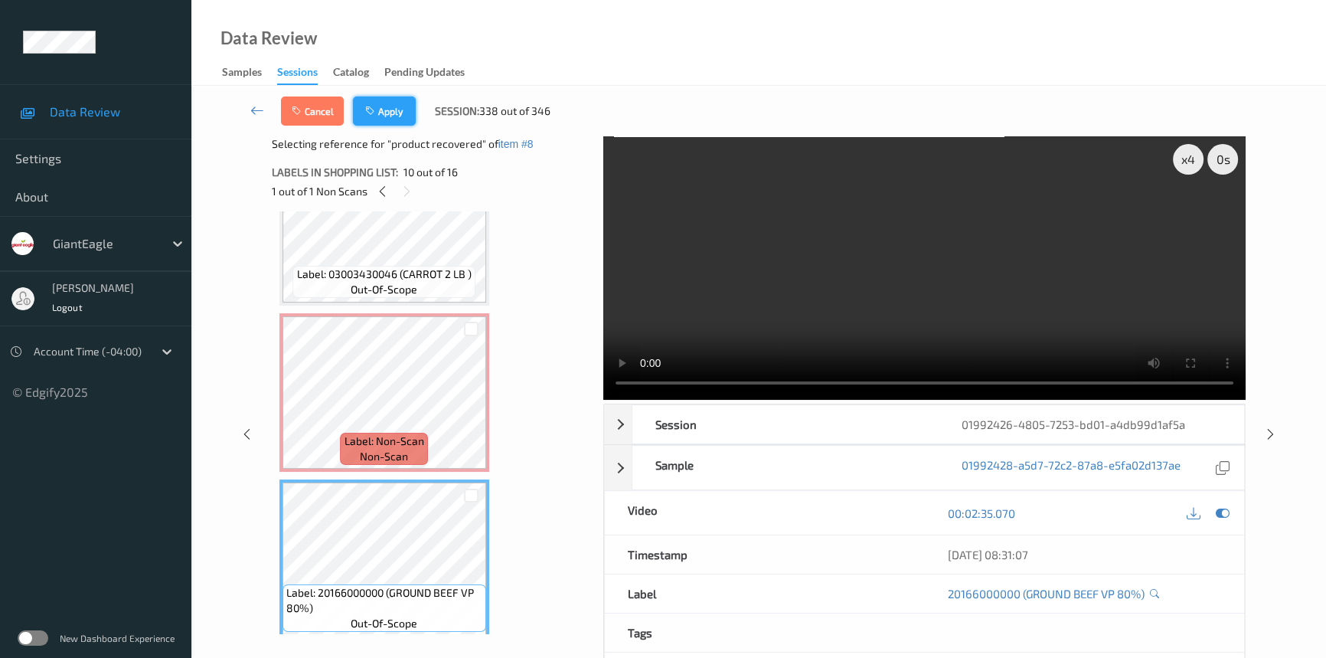
click at [392, 110] on button "Apply" at bounding box center [384, 110] width 63 height 29
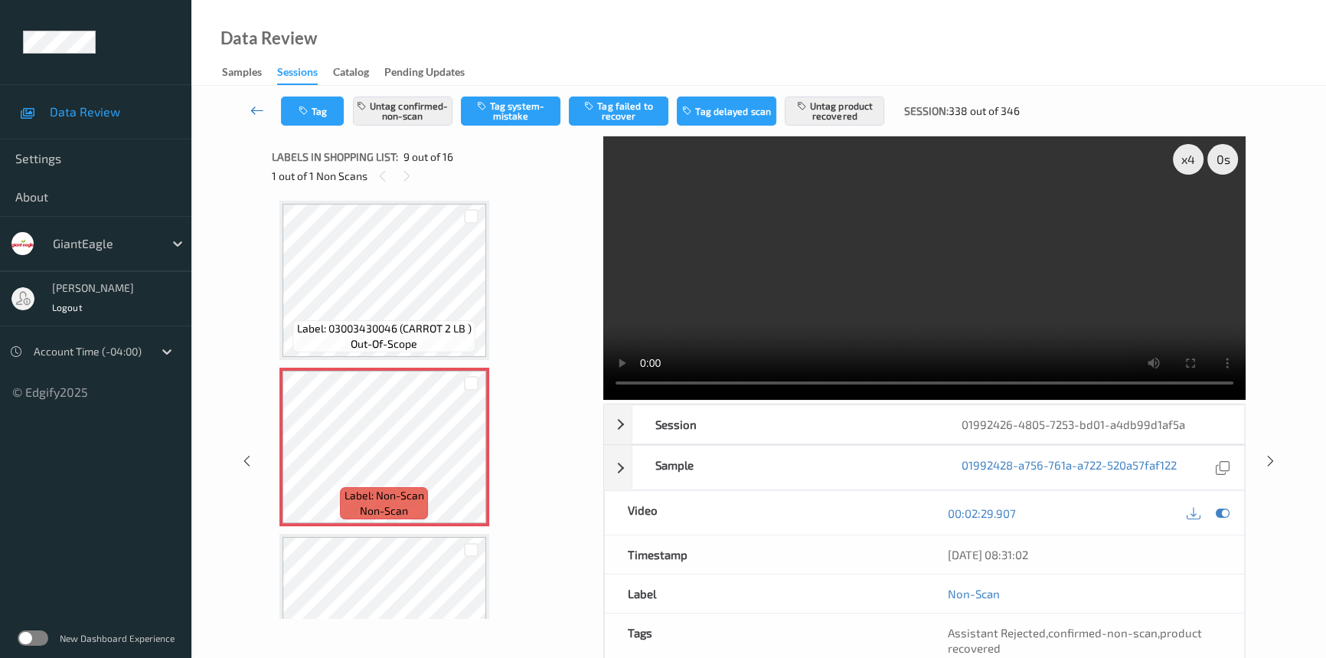
click at [253, 104] on icon at bounding box center [257, 110] width 14 height 15
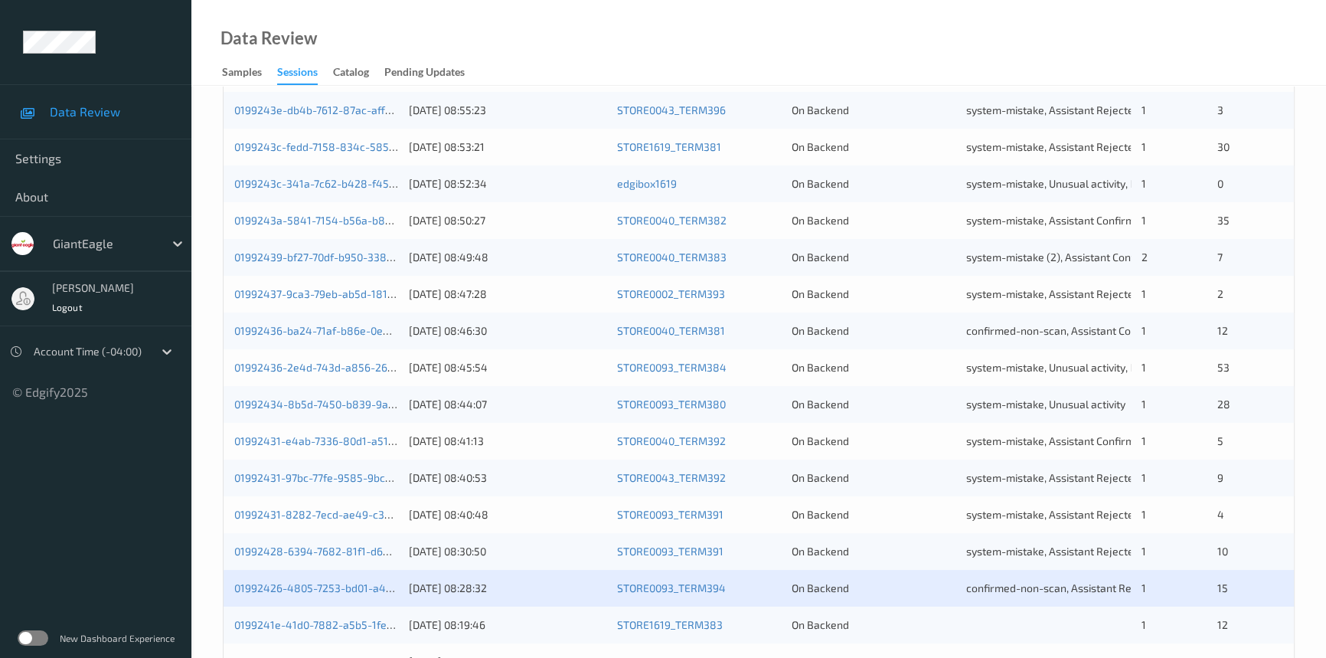
scroll to position [546, 0]
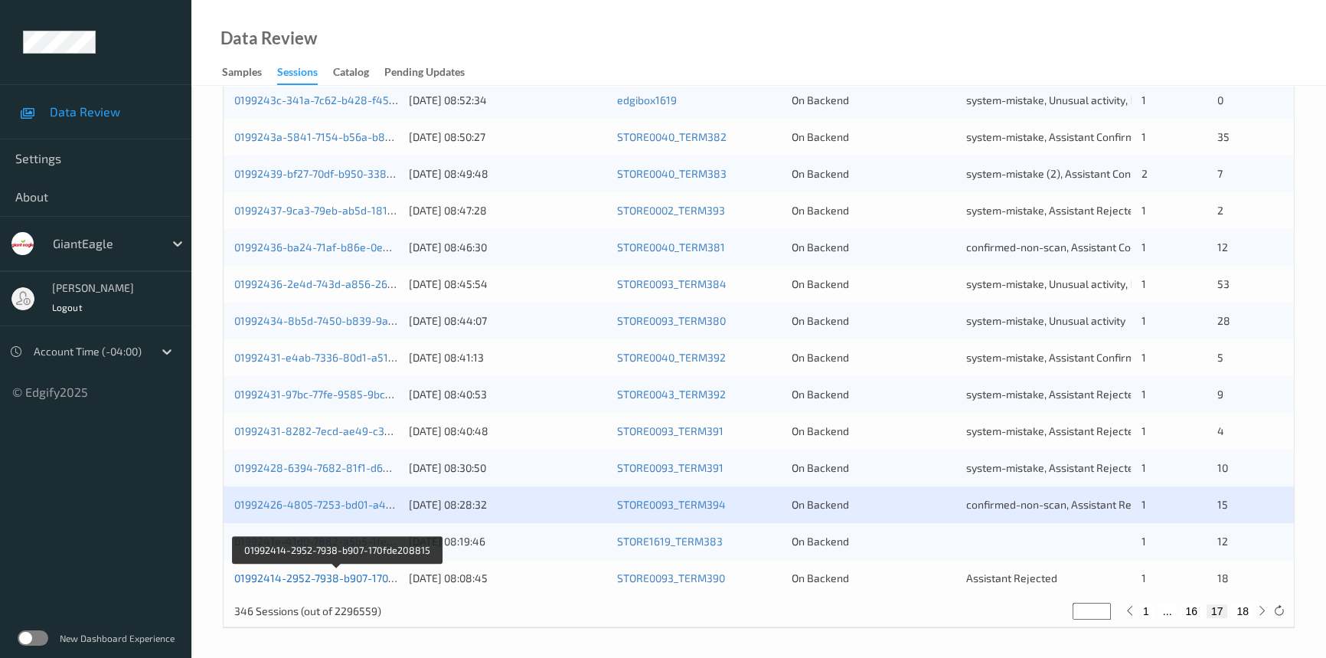
click at [293, 574] on link "01992414-2952-7938-b907-170fde208815" at bounding box center [337, 577] width 207 height 13
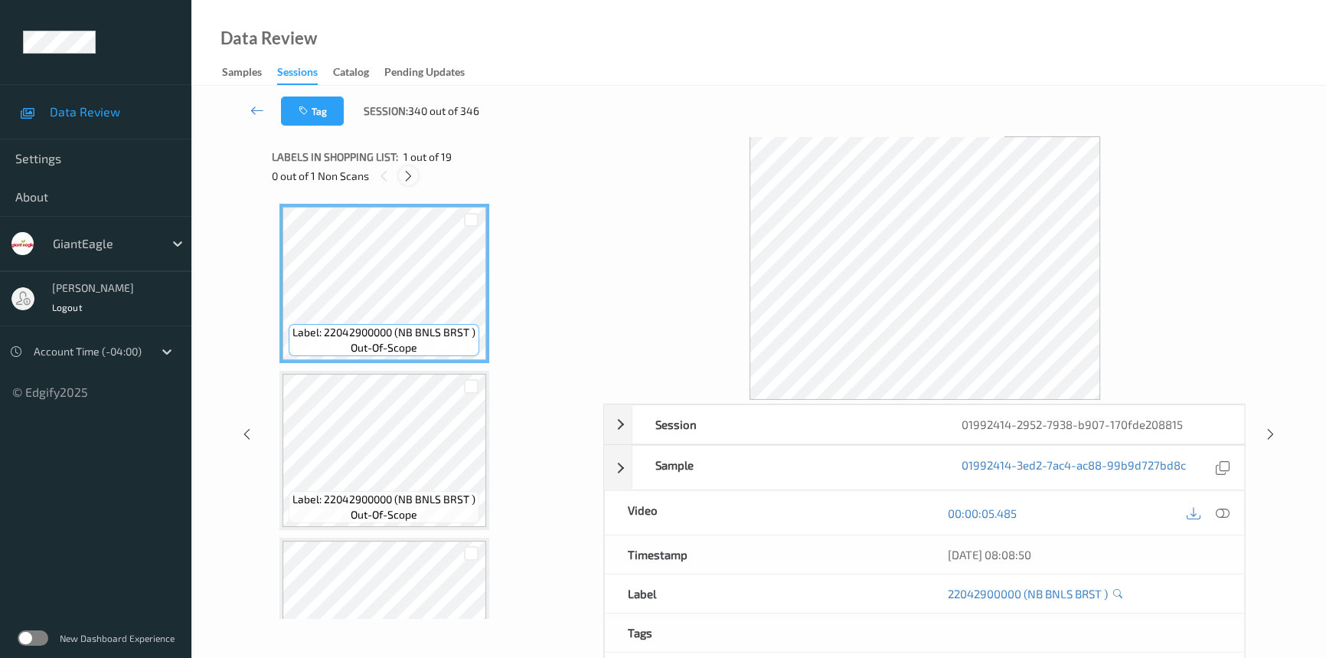
click at [404, 177] on icon at bounding box center [408, 176] width 13 height 14
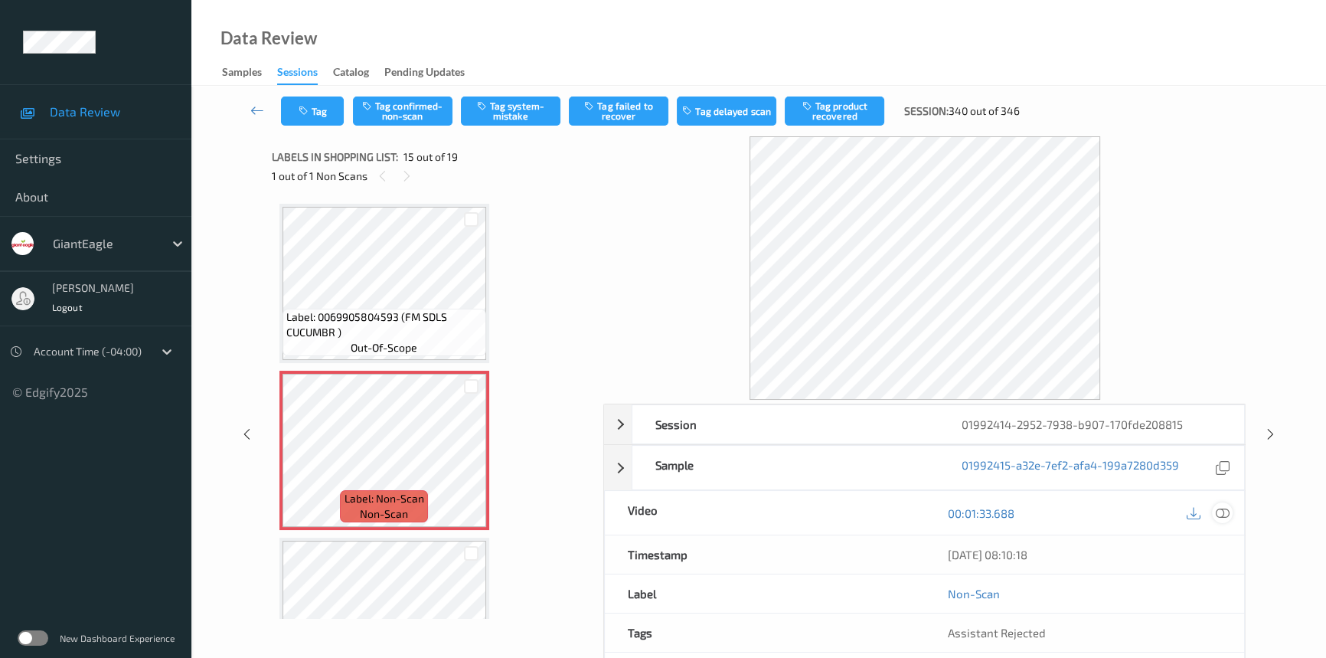
click at [1225, 512] on icon at bounding box center [1223, 513] width 14 height 14
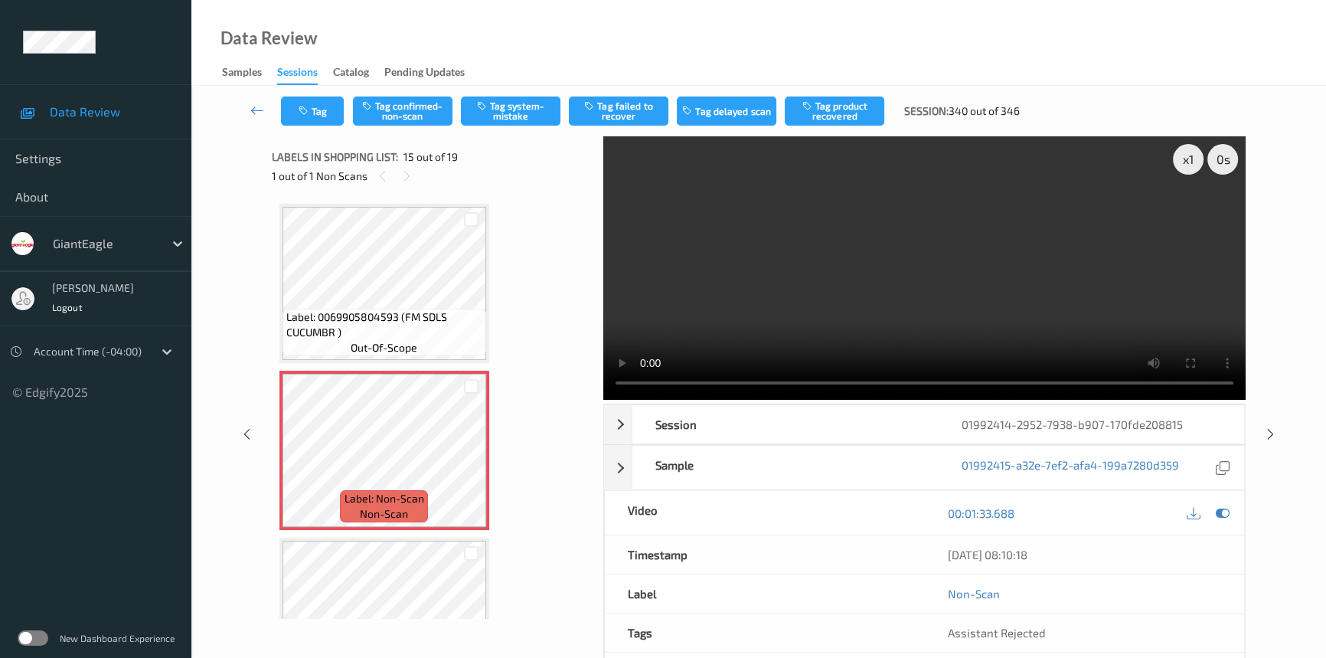
click at [982, 301] on video at bounding box center [924, 267] width 642 height 263
click at [931, 306] on video at bounding box center [924, 267] width 642 height 263
drag, startPoint x: 1184, startPoint y: 159, endPoint x: 1172, endPoint y: 177, distance: 21.5
click at [1181, 164] on div "x 1" at bounding box center [1188, 159] width 31 height 31
click at [1007, 301] on video at bounding box center [924, 267] width 642 height 263
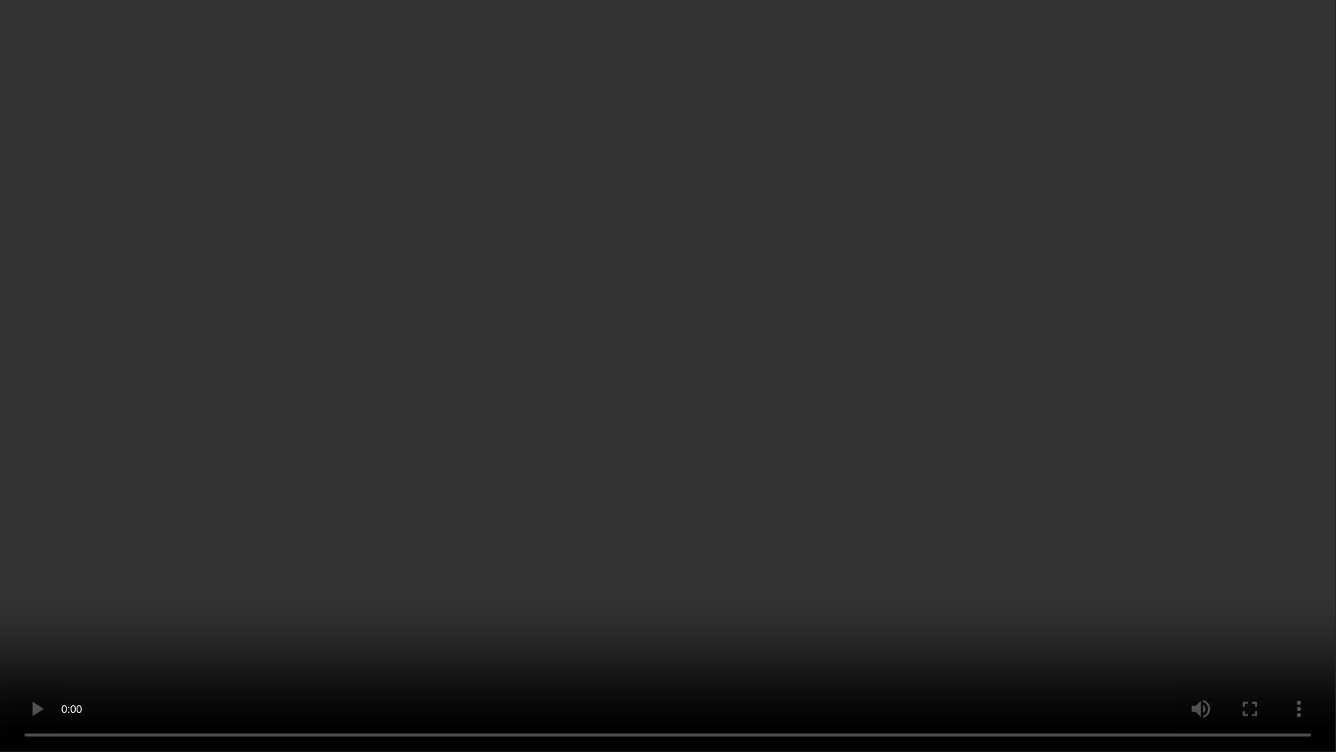
drag, startPoint x: 1013, startPoint y: 522, endPoint x: 1178, endPoint y: 620, distance: 192.3
click at [1013, 523] on video at bounding box center [668, 376] width 1336 height 752
click at [959, 488] on video at bounding box center [668, 376] width 1336 height 752
click at [783, 474] on video at bounding box center [668, 376] width 1336 height 752
click at [819, 441] on video at bounding box center [668, 376] width 1336 height 752
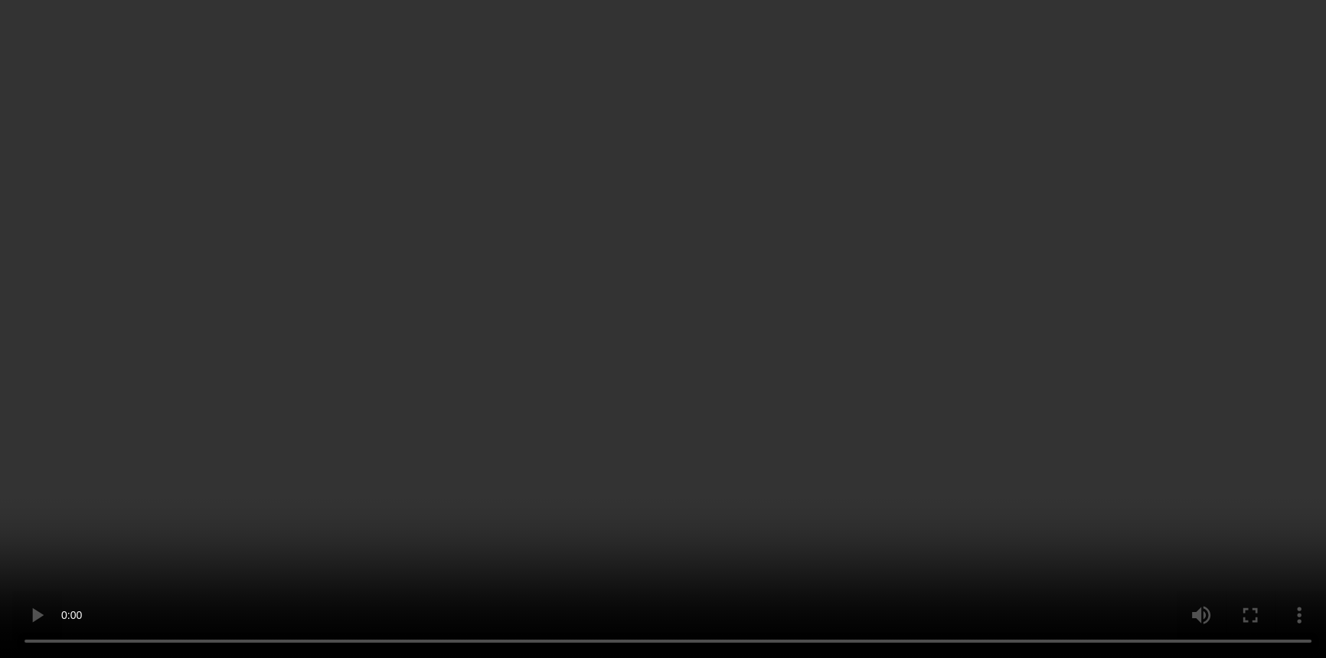
scroll to position [2309, 0]
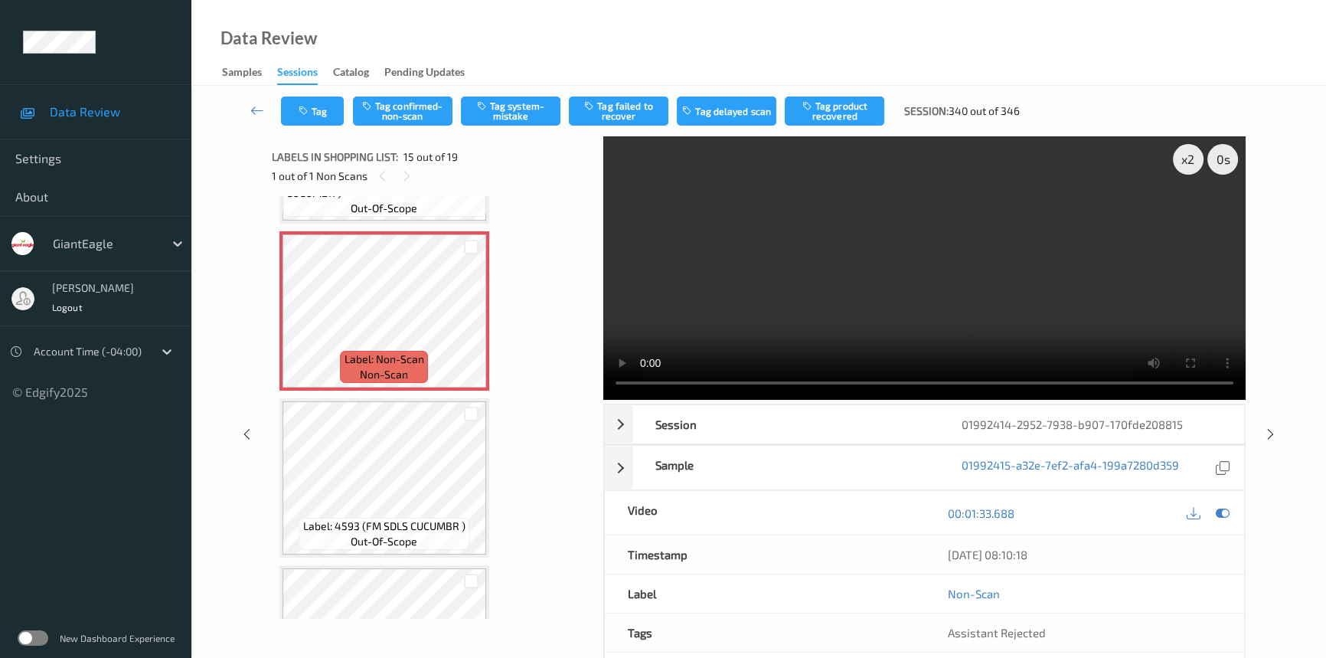
click at [806, 277] on video at bounding box center [924, 267] width 642 height 263
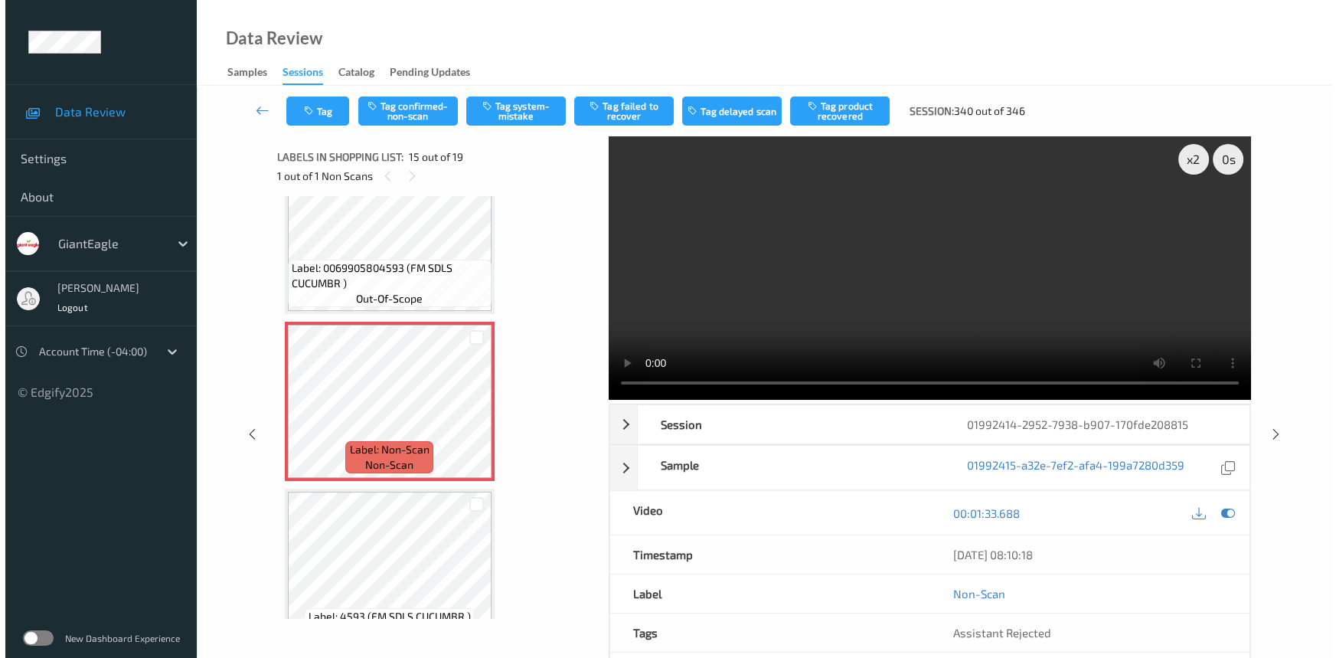
scroll to position [2239, 0]
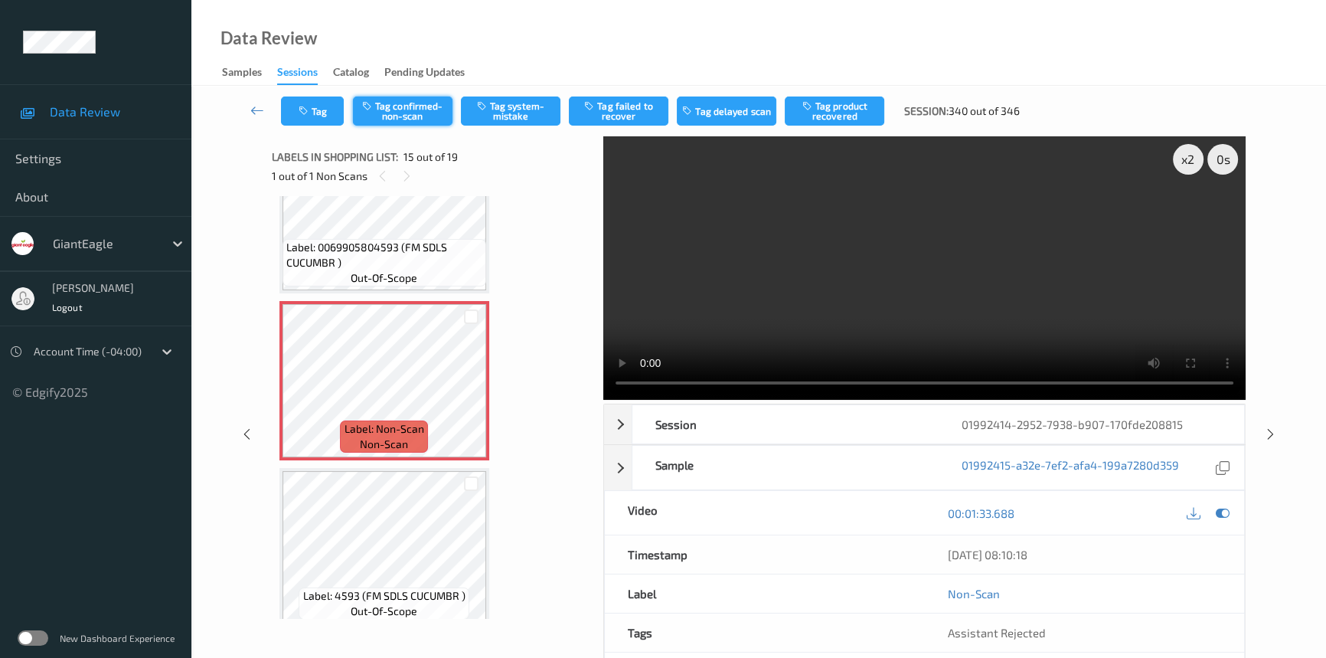
click at [429, 112] on button "Tag confirmed-non-scan" at bounding box center [403, 110] width 100 height 29
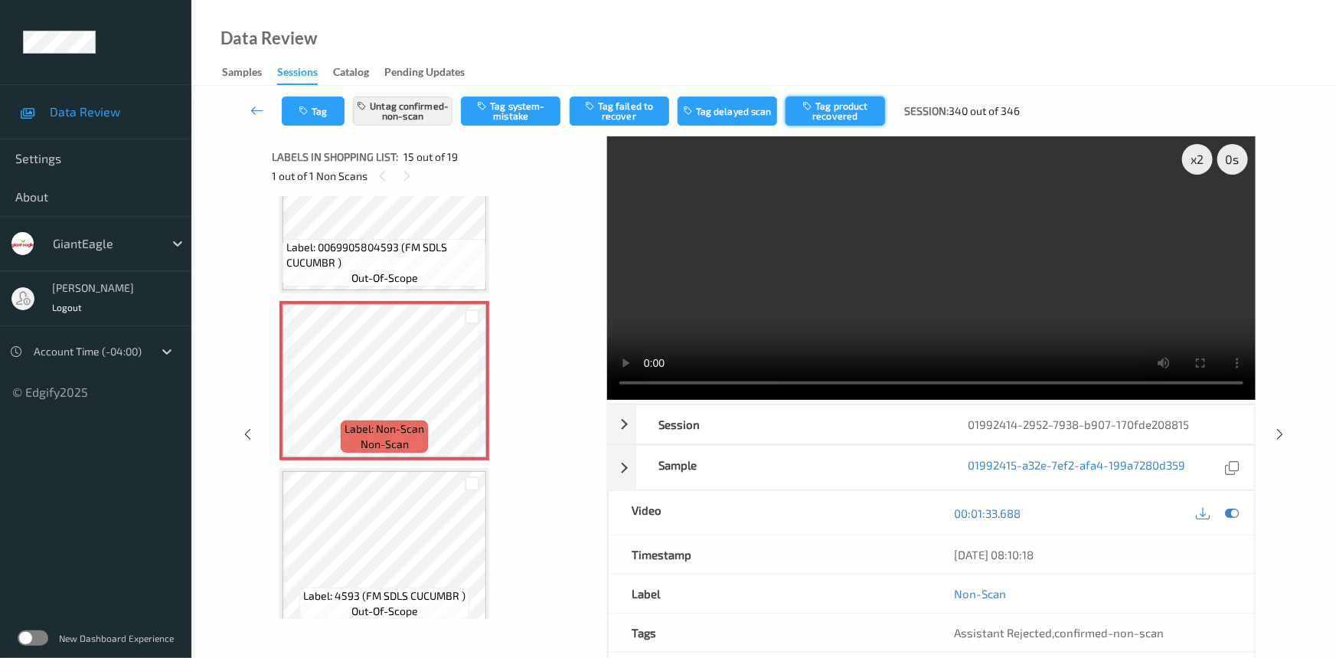
click at [848, 111] on button "Tag product recovered" at bounding box center [836, 110] width 100 height 29
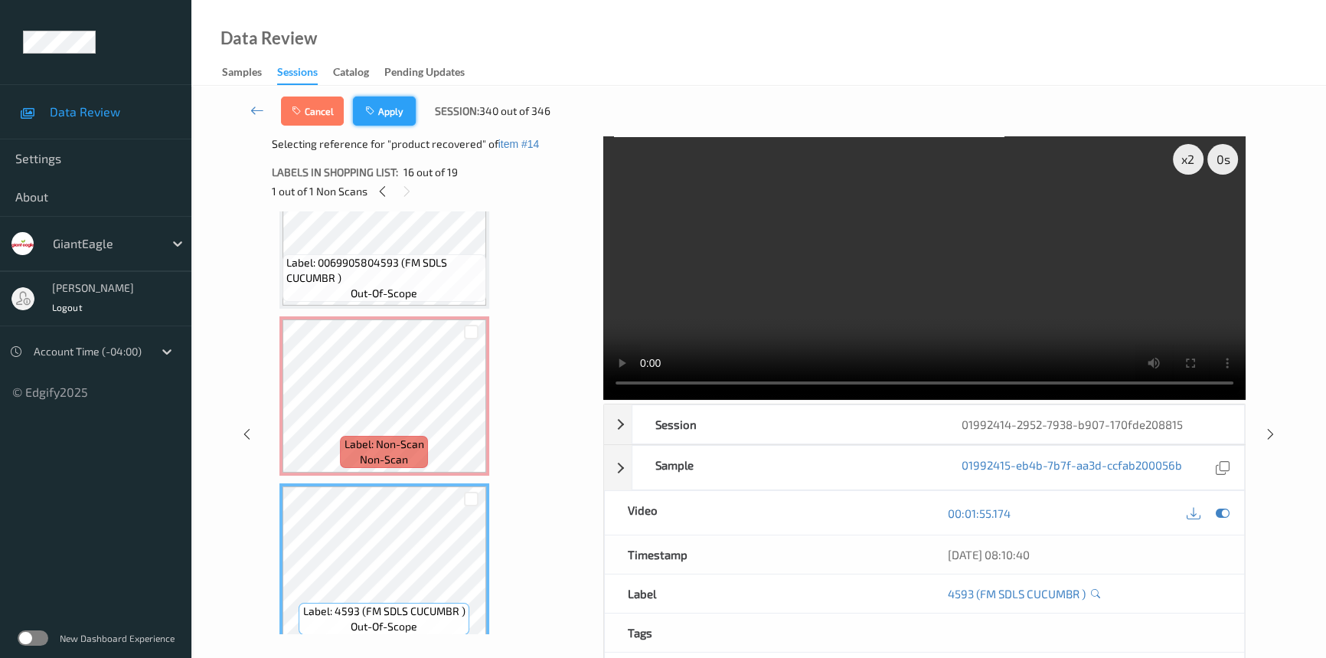
click at [399, 110] on button "Apply" at bounding box center [384, 110] width 63 height 29
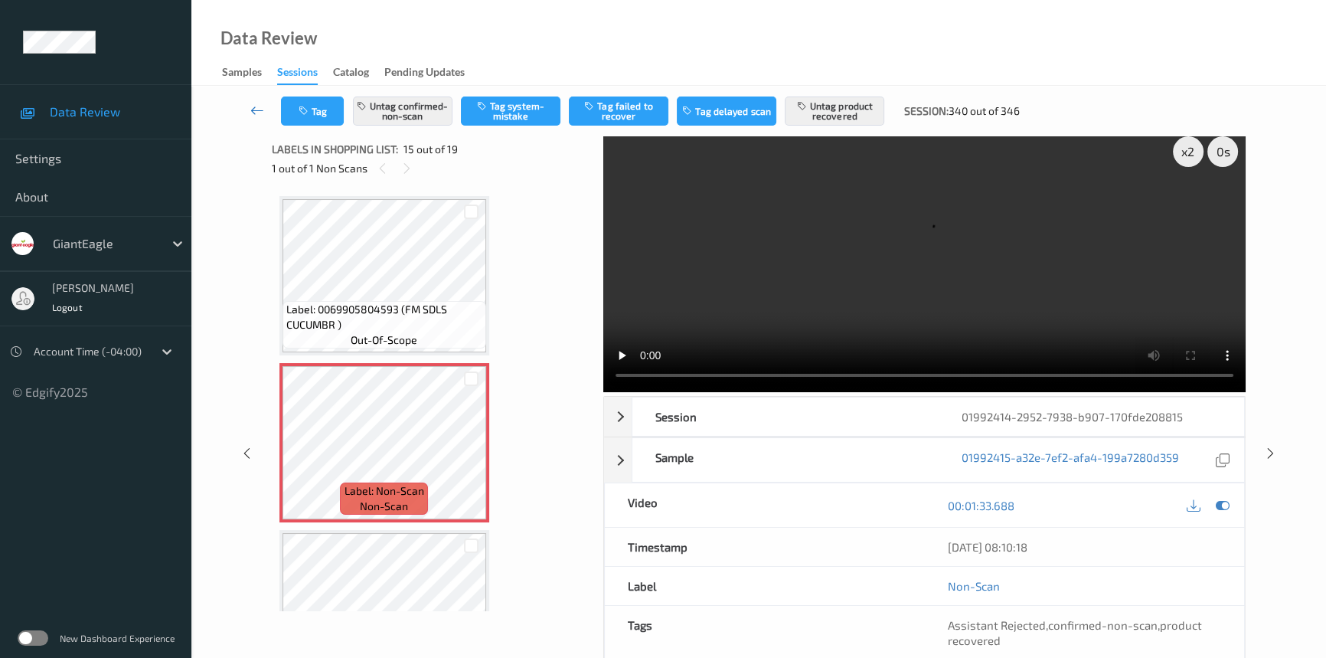
scroll to position [9, 0]
drag, startPoint x: 253, startPoint y: 100, endPoint x: 270, endPoint y: 100, distance: 16.1
click at [253, 100] on link at bounding box center [257, 110] width 47 height 29
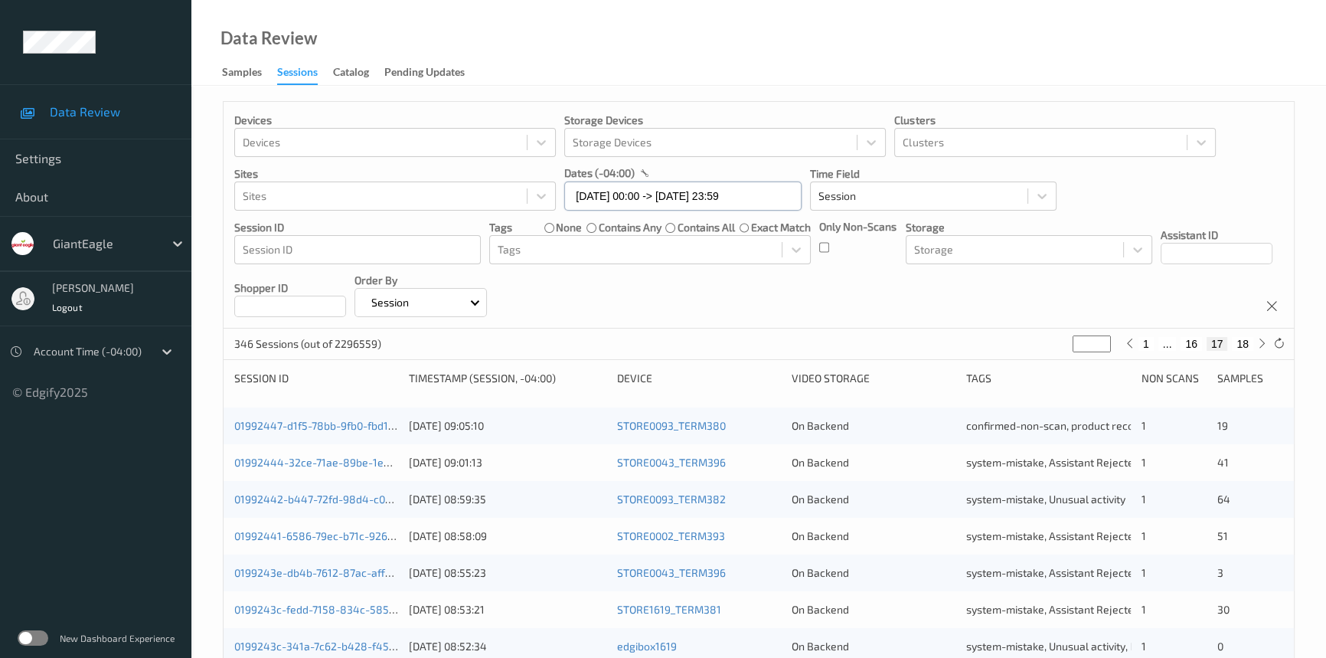
click at [784, 199] on input "07/09/2025 00:00 -> 07/09/2025 23:59" at bounding box center [682, 195] width 237 height 29
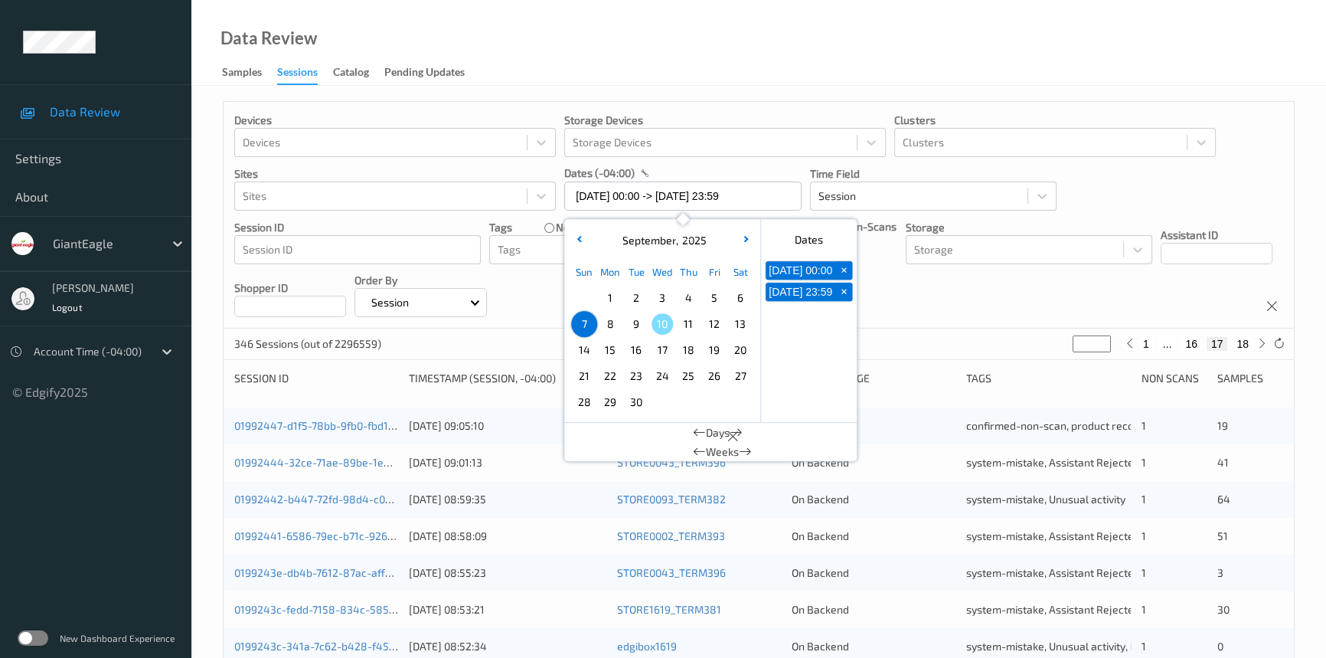
click at [606, 322] on span "8" at bounding box center [610, 323] width 21 height 21
type input "08/09/2025 00:00"
type input "*"
click at [606, 322] on span "8" at bounding box center [610, 323] width 21 height 21
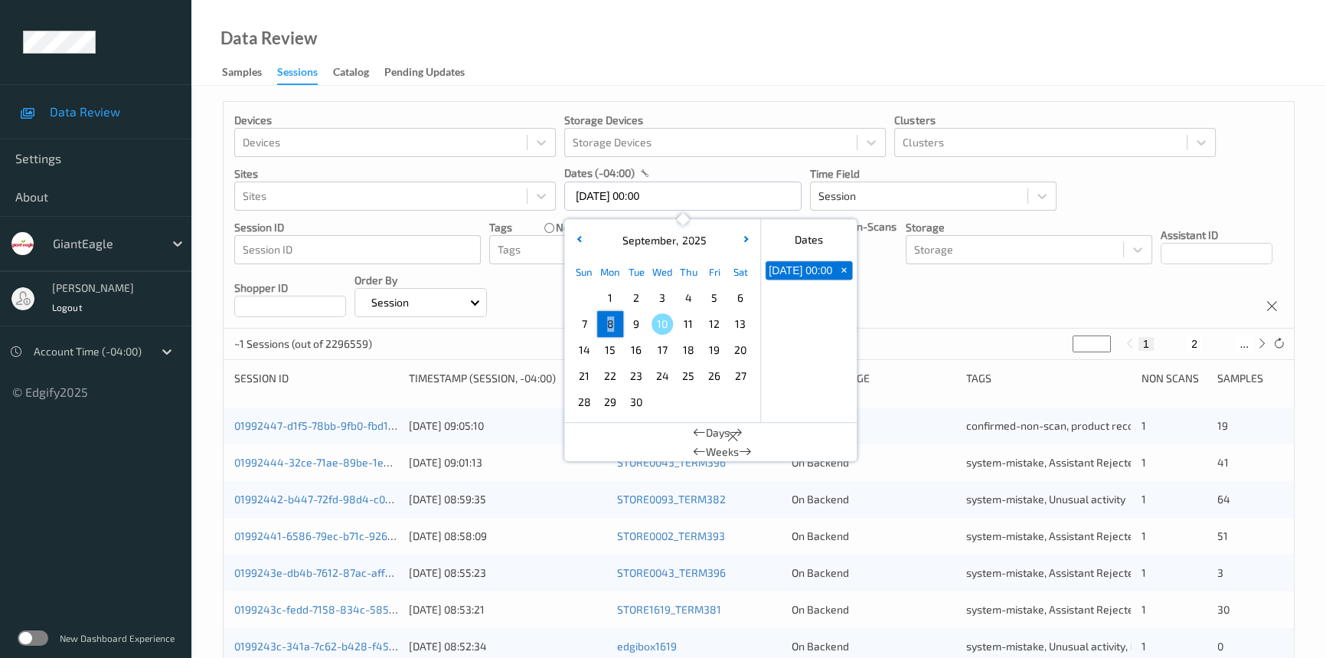
type input "08/09/2025 00:00 -> 08/09/2025 23:59"
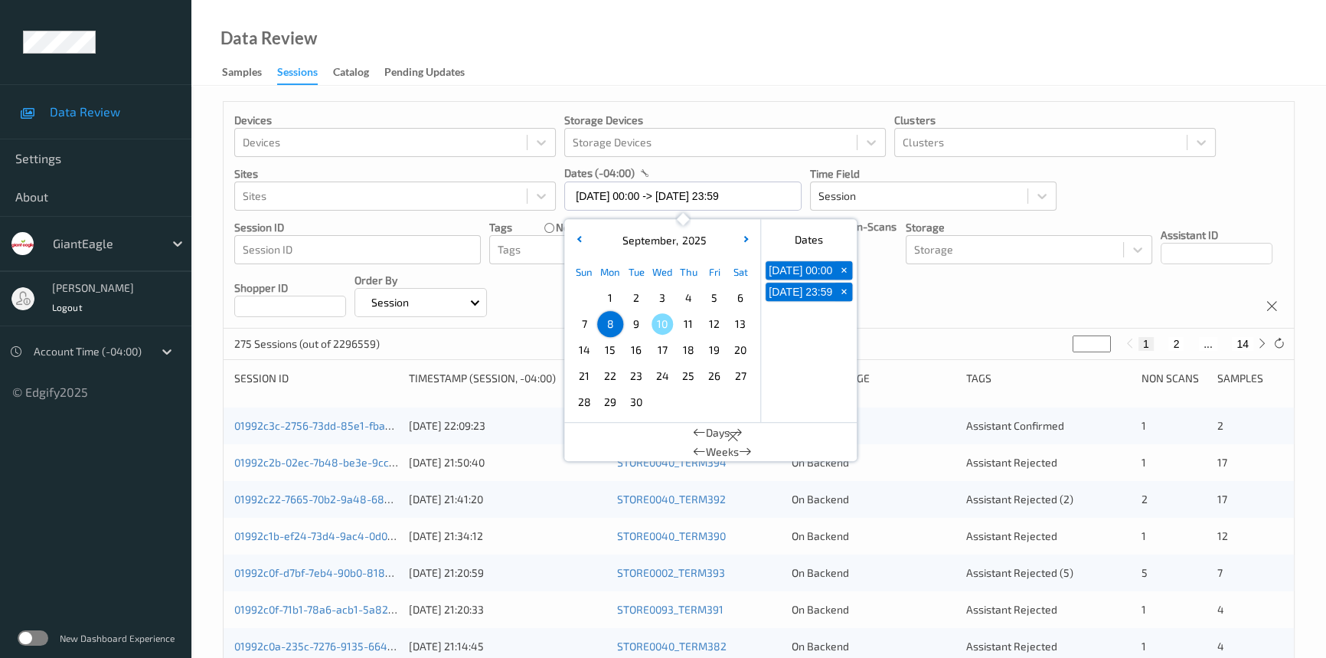
drag, startPoint x: 638, startPoint y: 32, endPoint x: 703, endPoint y: 145, distance: 130.7
click at [643, 34] on div "Data Review Samples Sessions Catalog Pending Updates" at bounding box center [758, 43] width 1135 height 86
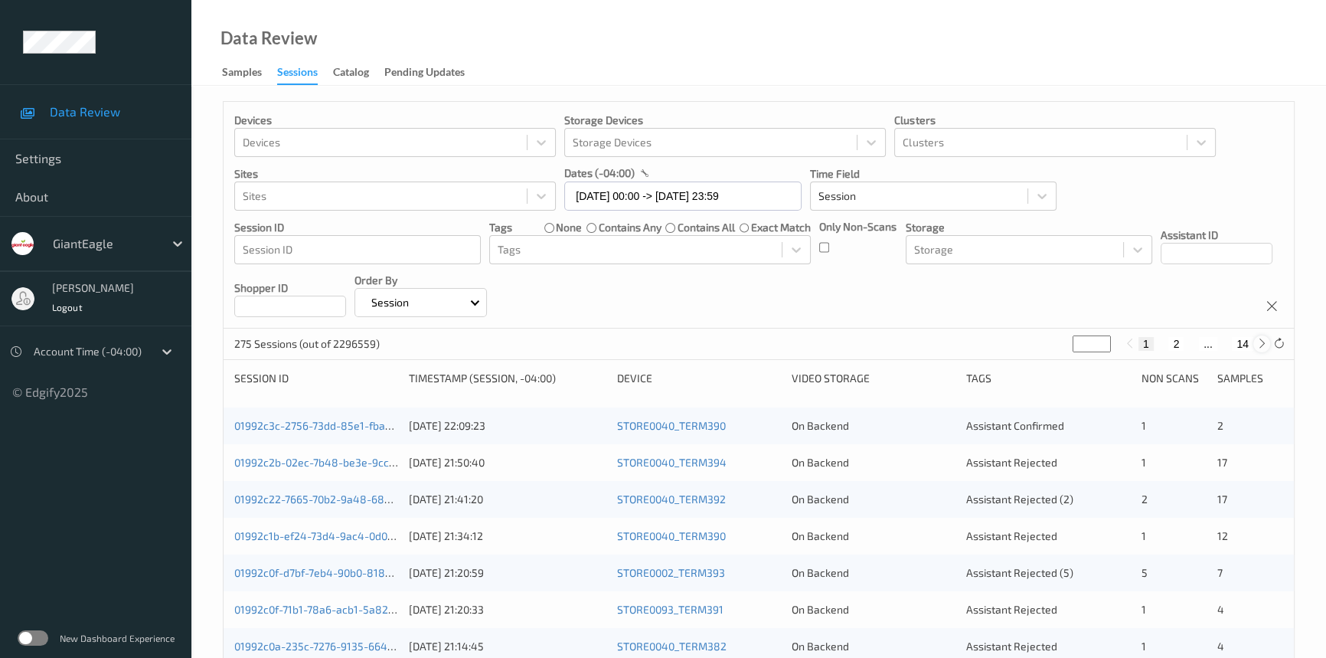
click at [1266, 347] on icon at bounding box center [1262, 343] width 11 height 11
type input "*"
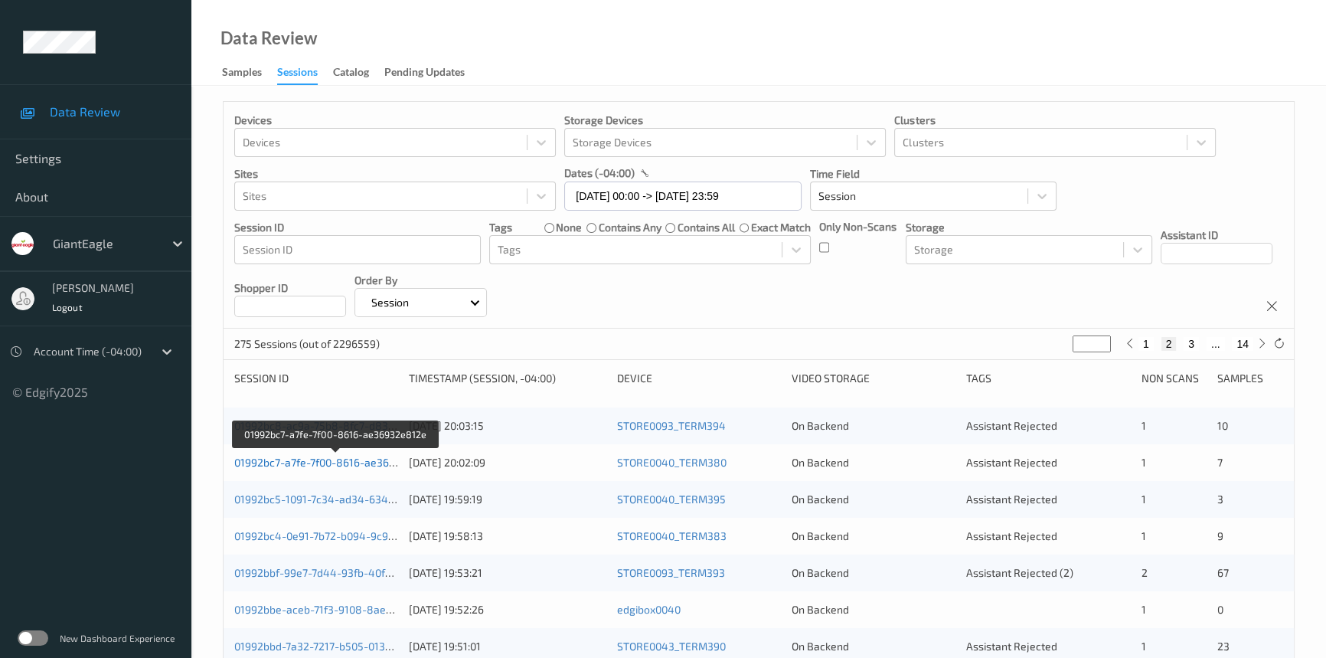
click at [290, 464] on link "01992bc7-a7fe-7f00-8616-ae36932e812e" at bounding box center [335, 462] width 203 height 13
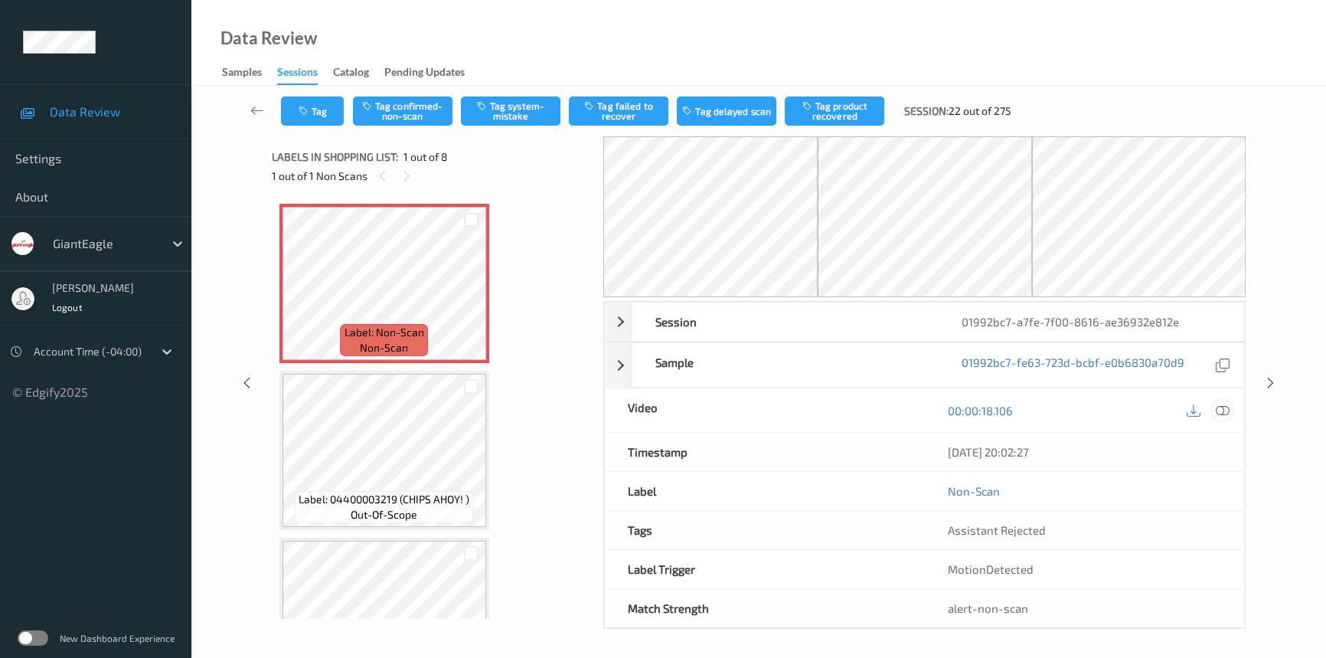
click at [1224, 409] on icon at bounding box center [1223, 411] width 14 height 14
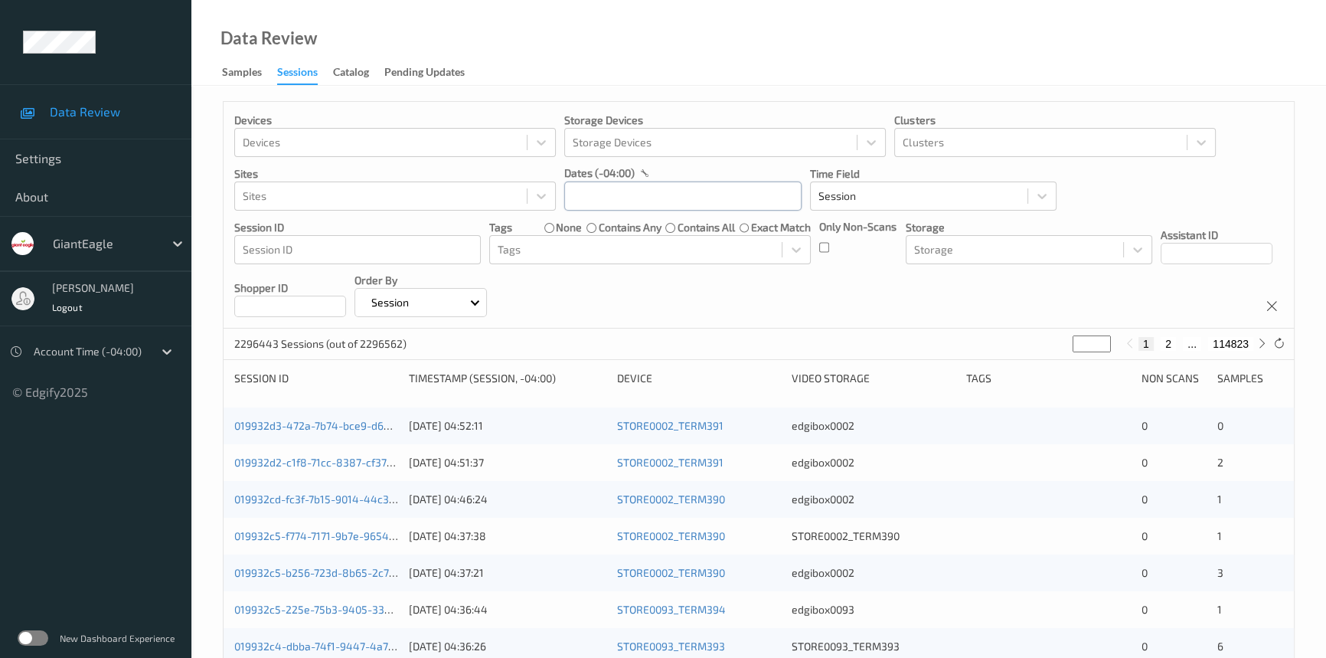
click at [647, 199] on input "text" at bounding box center [682, 195] width 237 height 29
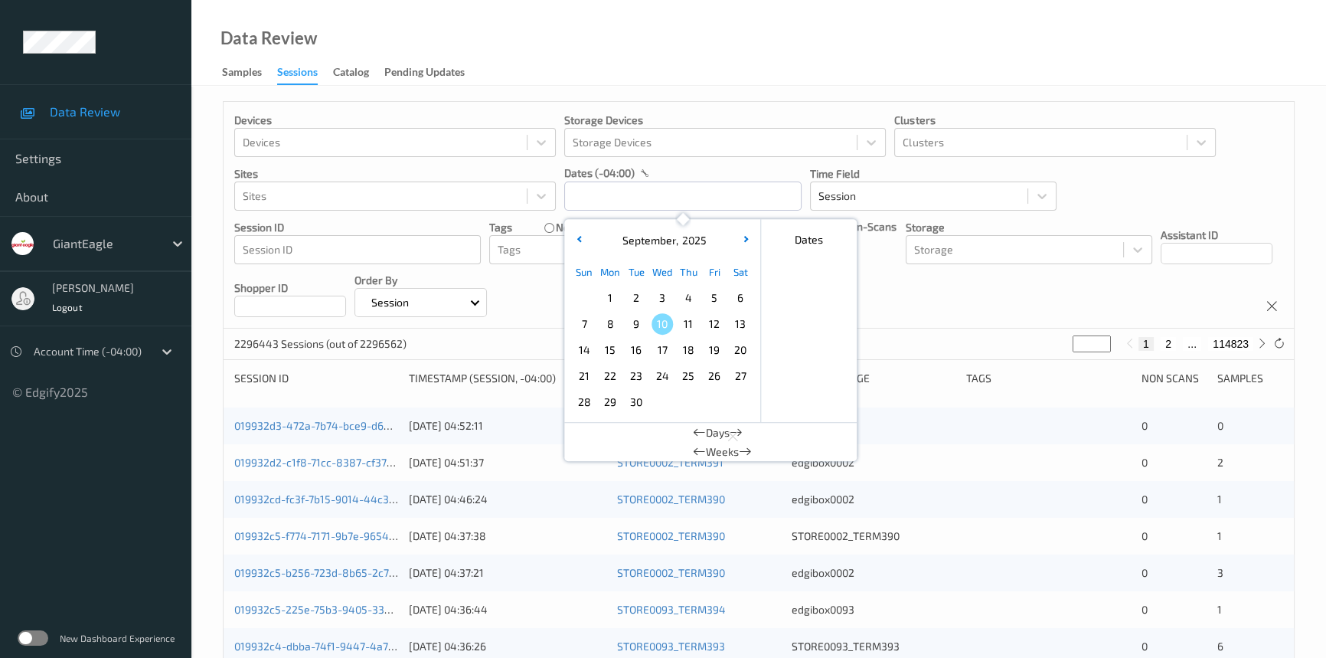
click at [608, 322] on span "8" at bounding box center [610, 323] width 21 height 21
type input "[DATE] 00:00 -> [DATE] 23:59"
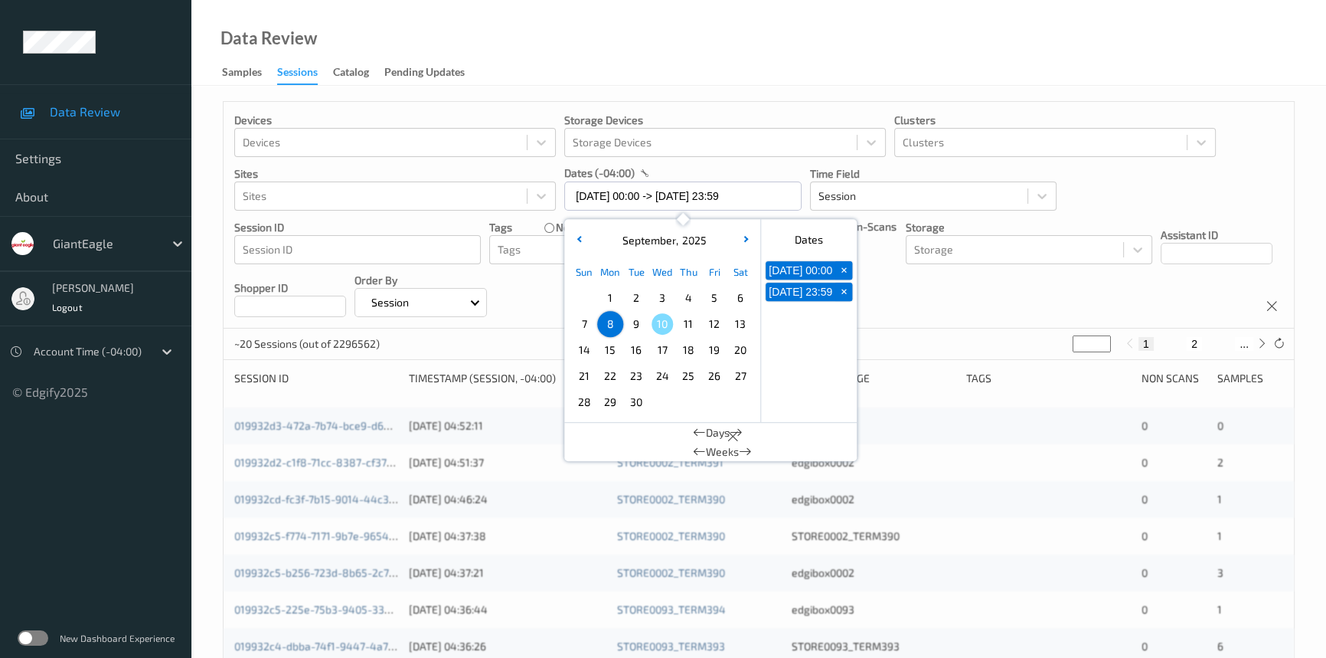
click at [711, 80] on div "Data Review Samples Sessions Catalog Pending Updates" at bounding box center [758, 43] width 1135 height 86
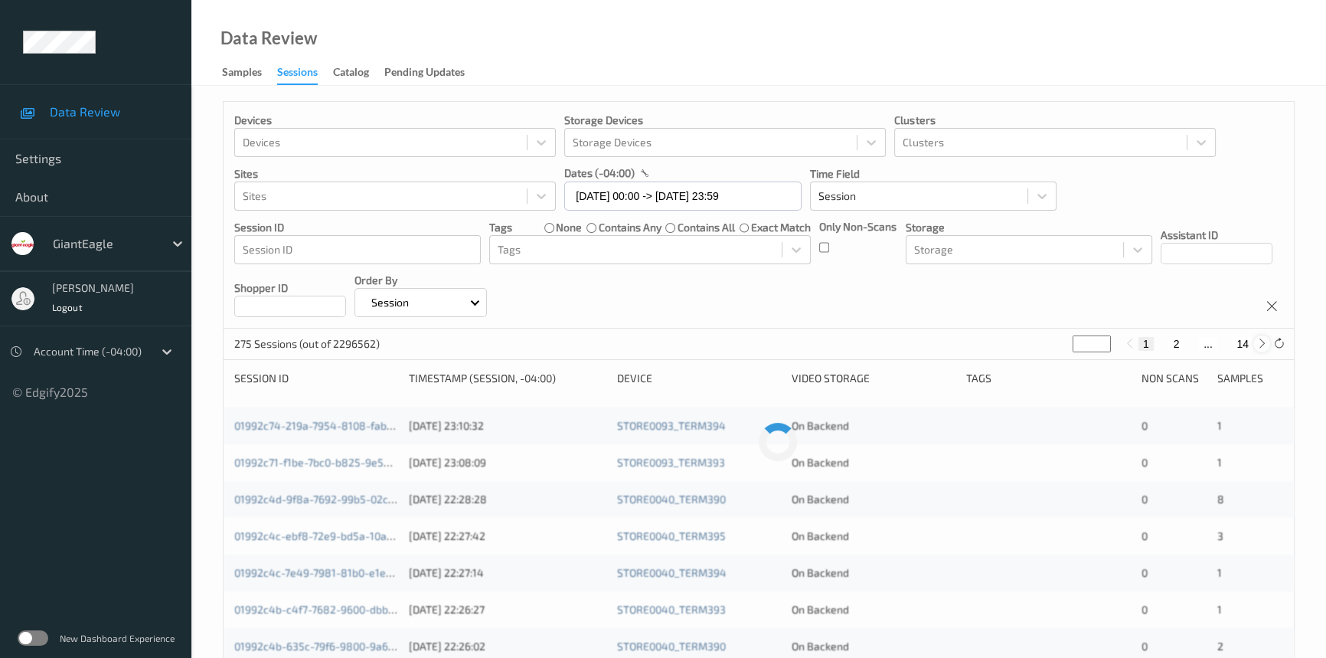
click at [1257, 345] on icon at bounding box center [1262, 343] width 11 height 11
type input "*"
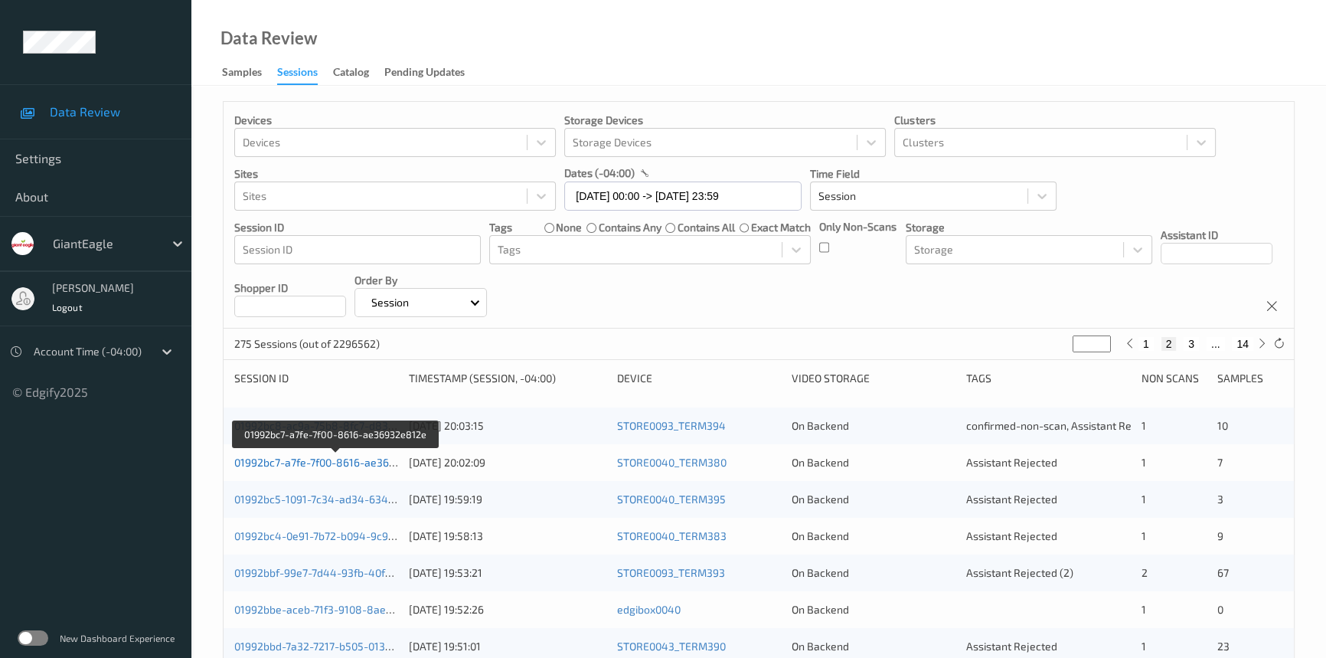
click at [301, 460] on link "01992bc7-a7fe-7f00-8616-ae36932e812e" at bounding box center [335, 462] width 203 height 13
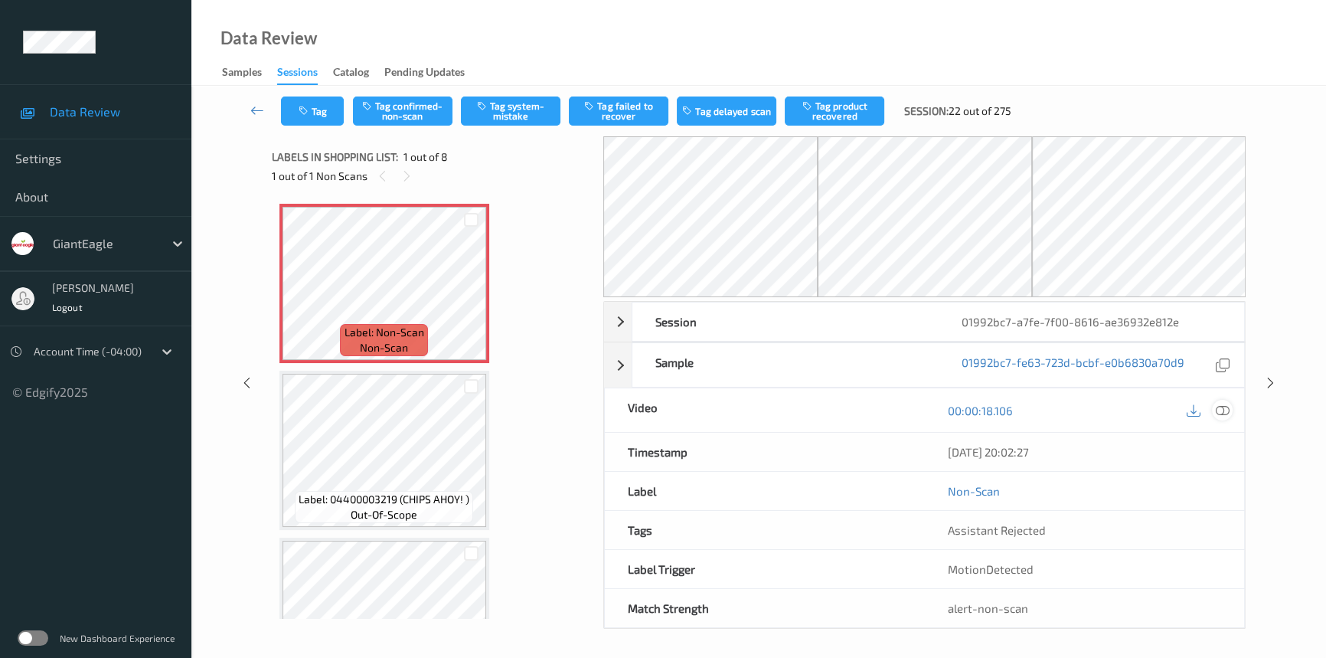
click at [1221, 406] on icon at bounding box center [1223, 411] width 14 height 14
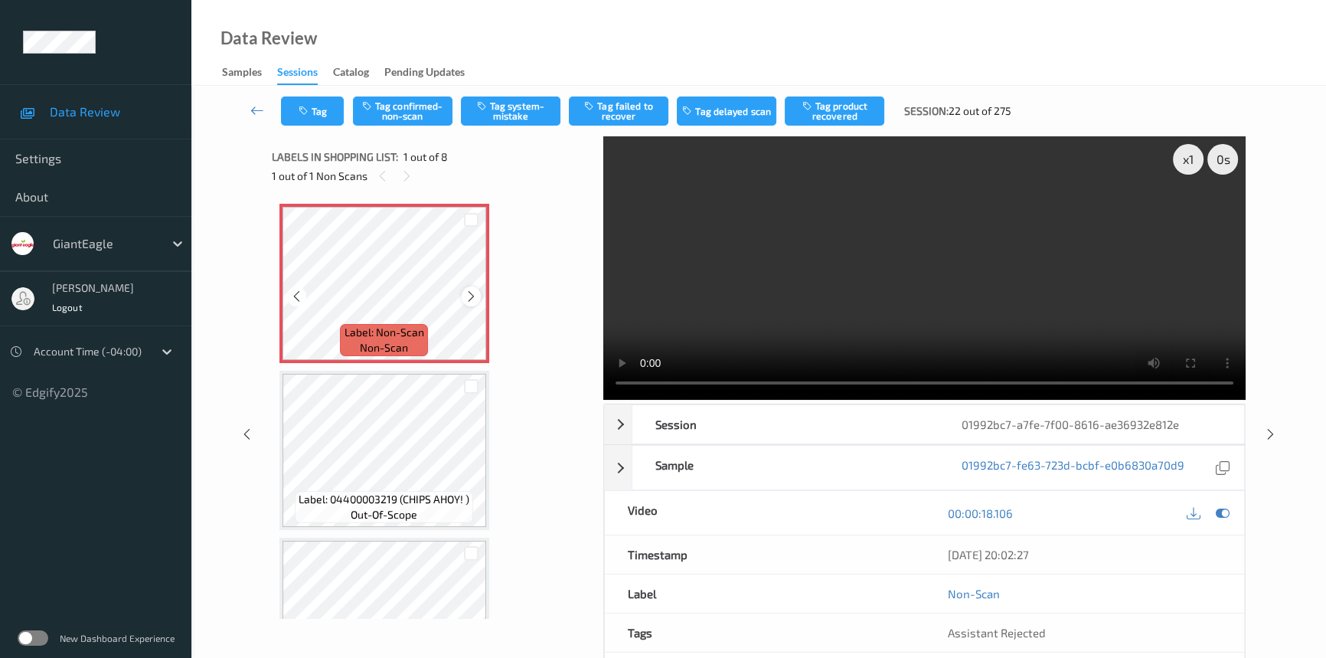
click at [470, 296] on icon at bounding box center [471, 296] width 13 height 14
click at [475, 296] on icon at bounding box center [471, 296] width 13 height 14
click at [701, 296] on video at bounding box center [924, 267] width 642 height 263
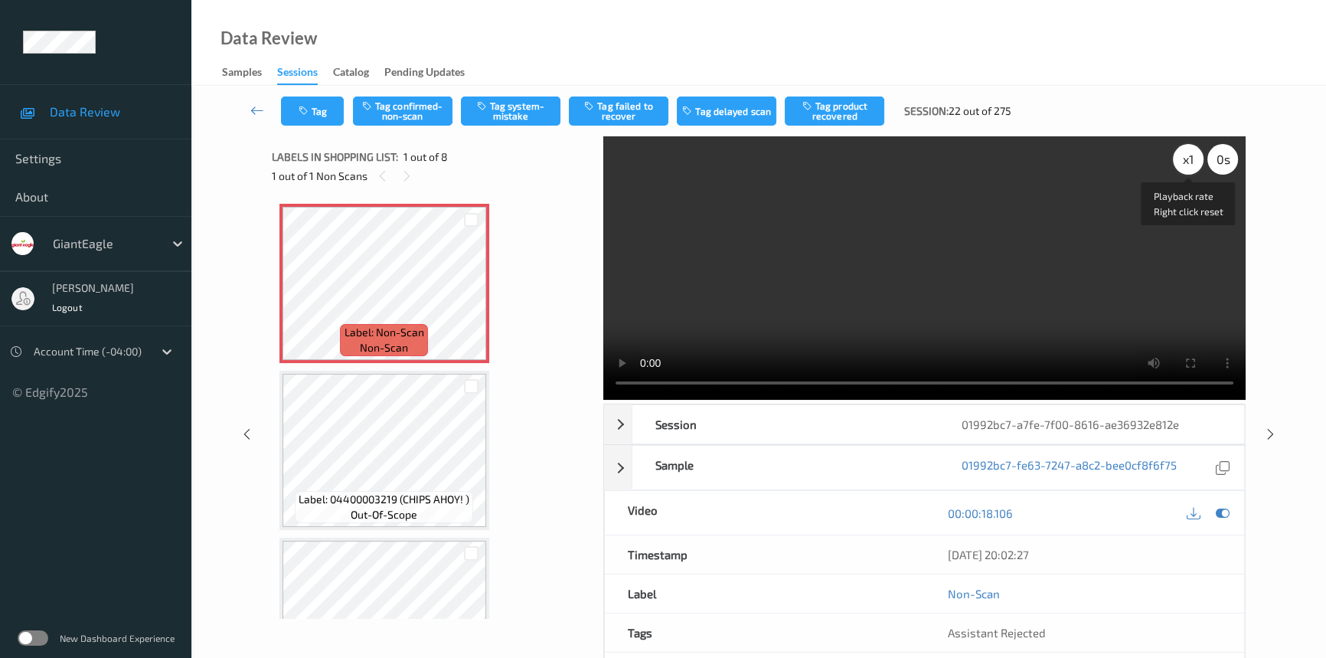
click at [1187, 162] on div "x 1" at bounding box center [1188, 159] width 31 height 31
click at [509, 105] on button "Tag system-mistake" at bounding box center [511, 110] width 100 height 29
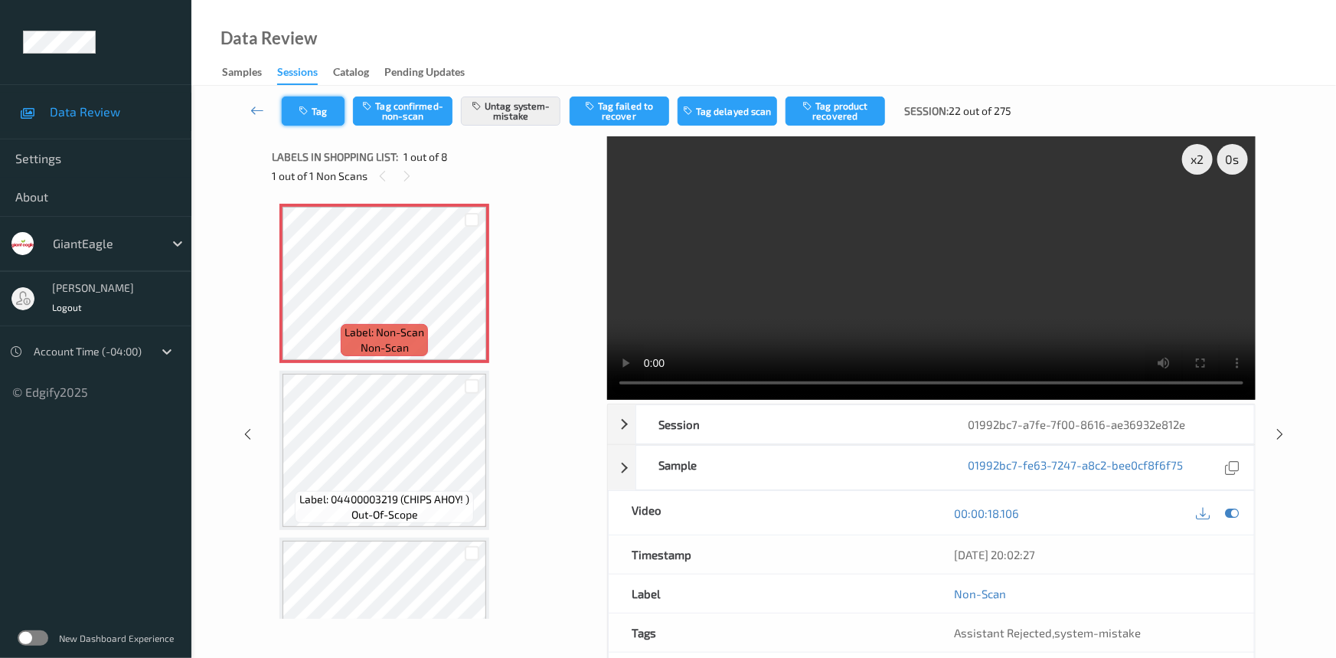
click at [304, 104] on button "Tag" at bounding box center [313, 110] width 63 height 29
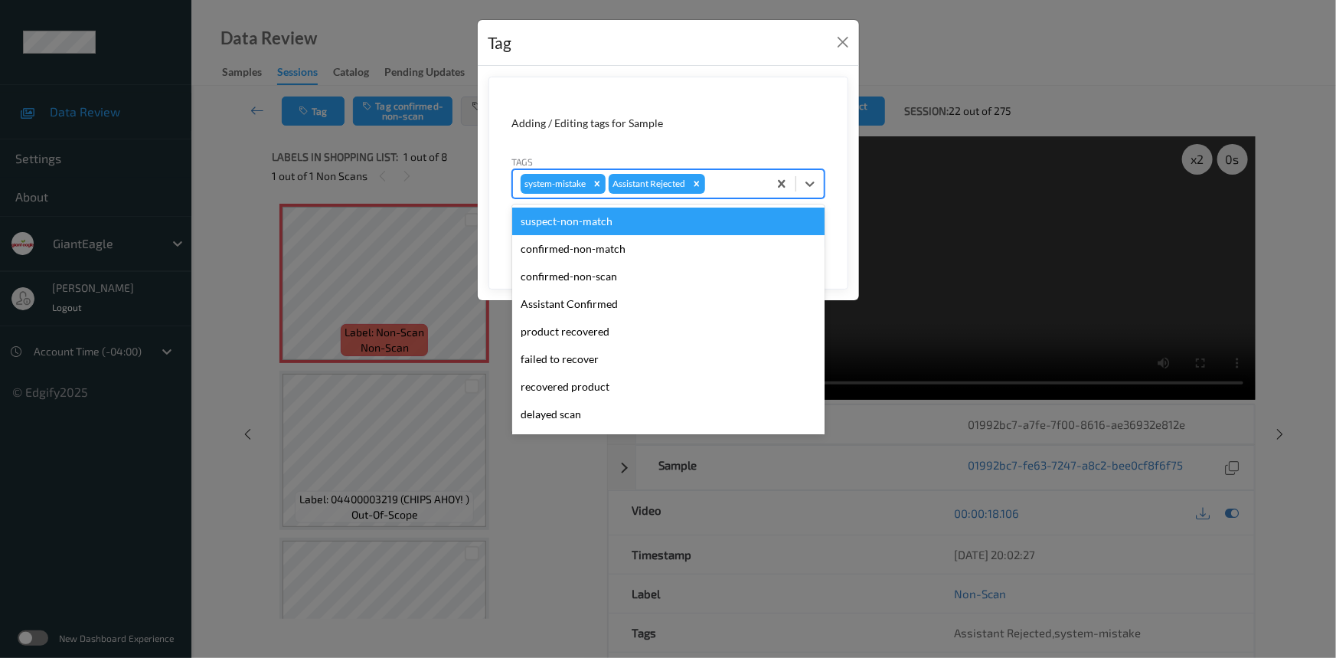
click at [824, 185] on div "system-mistake Assistant Rejected" at bounding box center [668, 183] width 312 height 29
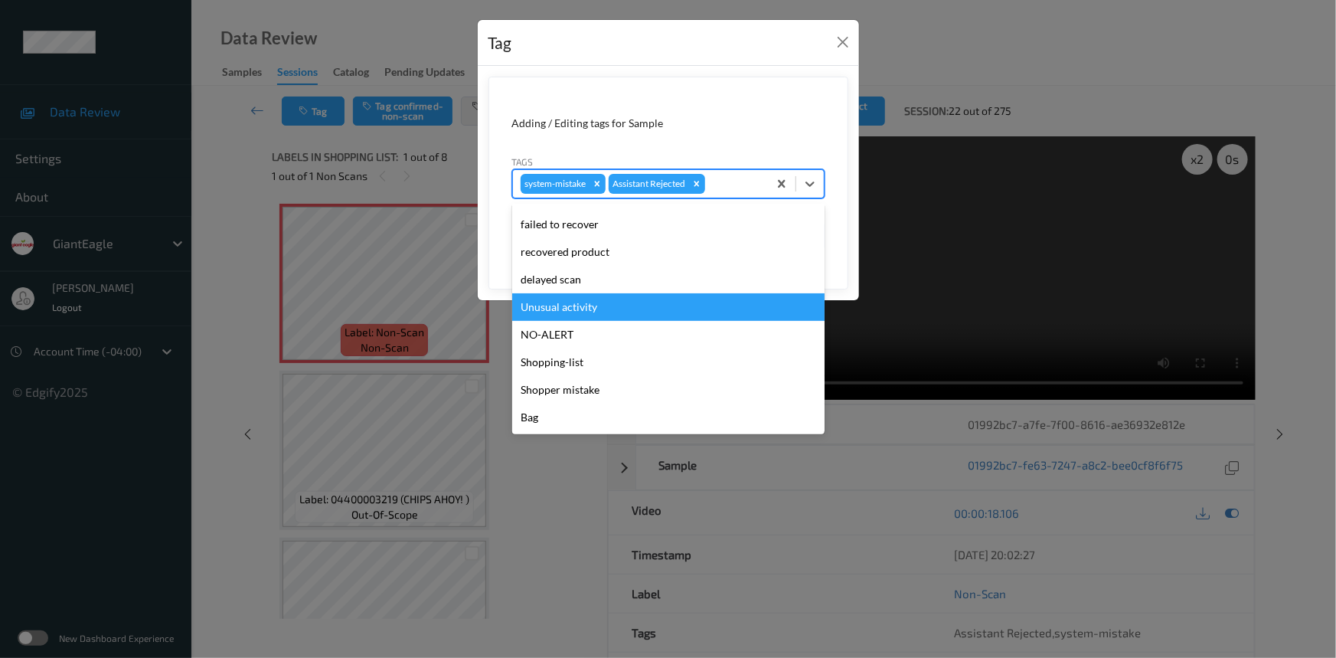
drag, startPoint x: 568, startPoint y: 307, endPoint x: 623, endPoint y: 283, distance: 59.6
click at [573, 306] on div "Unusual activity" at bounding box center [668, 307] width 312 height 28
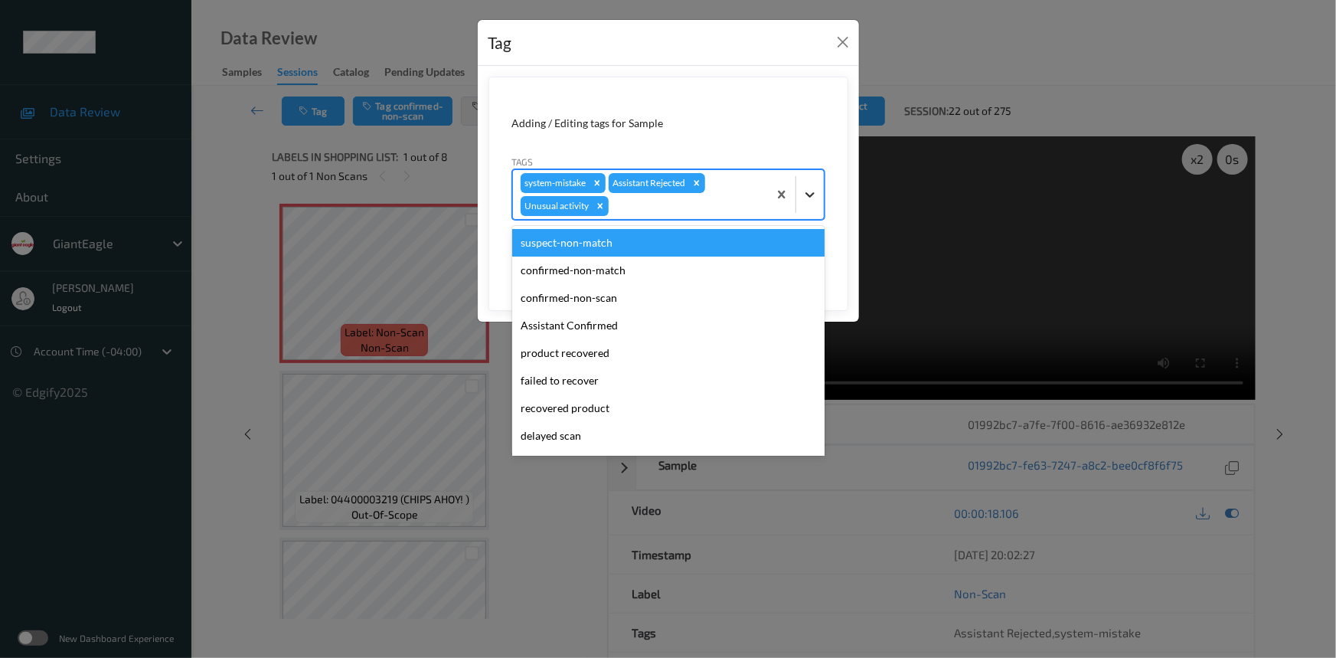
click at [806, 188] on icon at bounding box center [809, 194] width 15 height 15
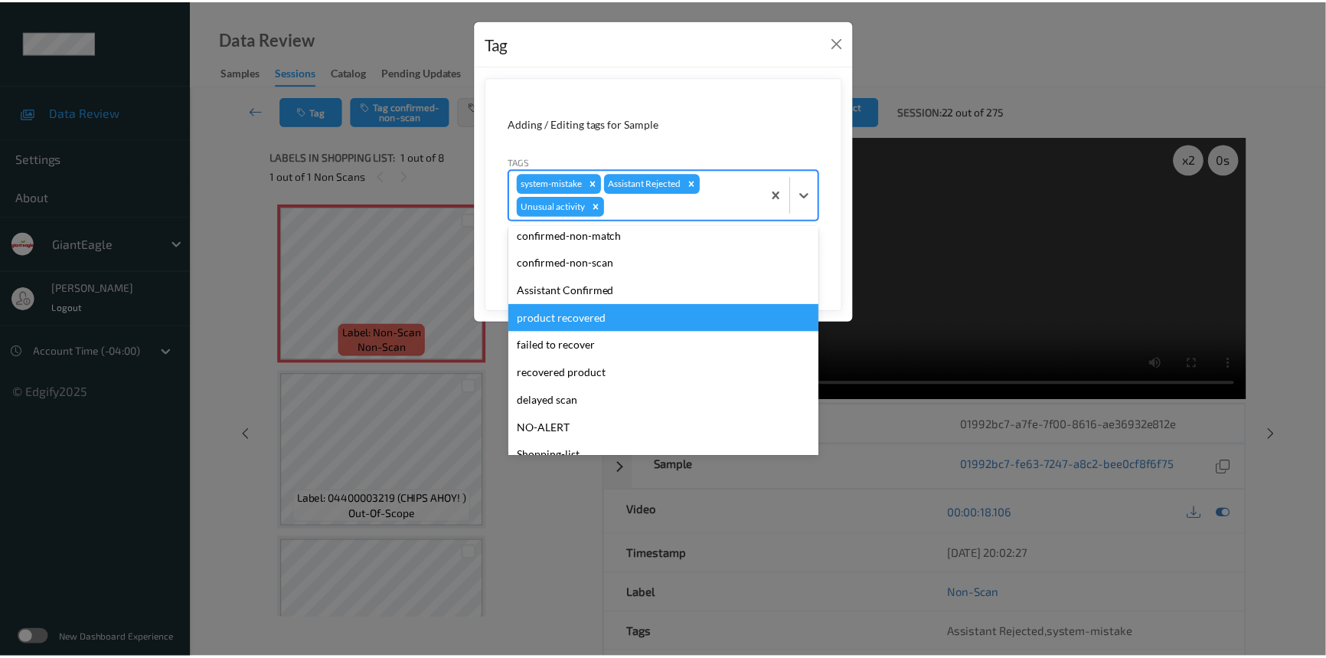
scroll to position [107, 0]
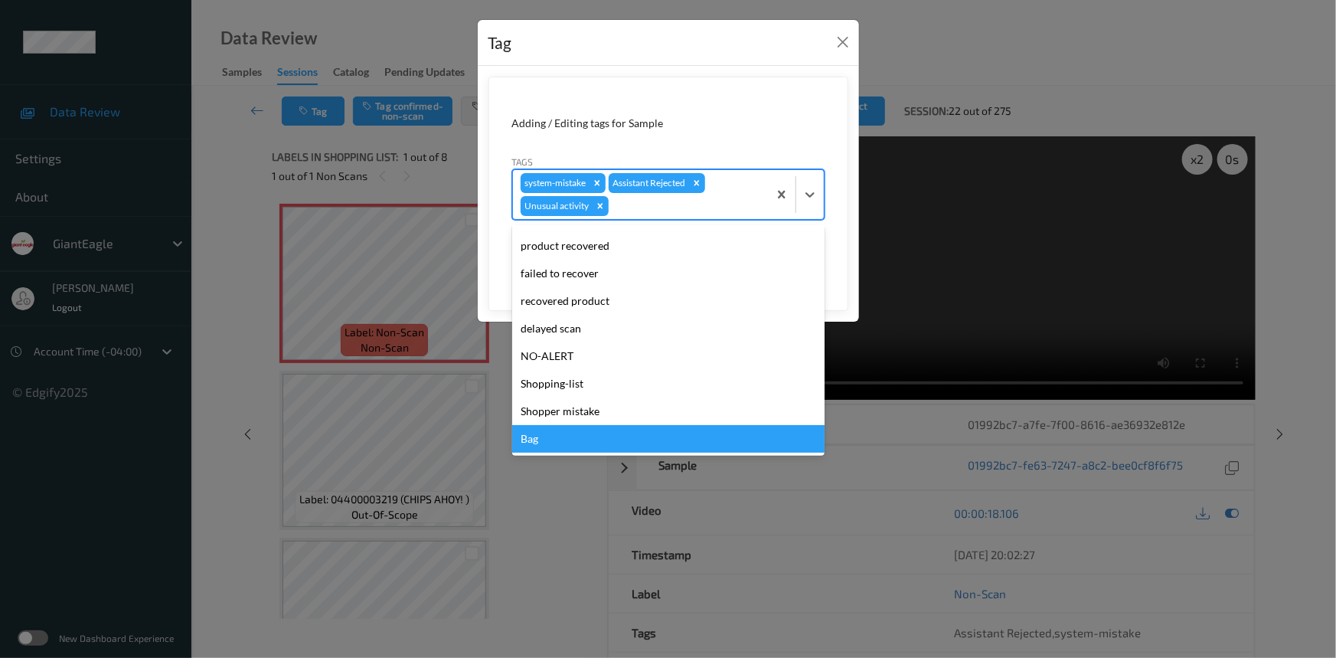
drag, startPoint x: 546, startPoint y: 434, endPoint x: 615, endPoint y: 394, distance: 79.6
click at [547, 433] on div "Bag" at bounding box center [668, 439] width 312 height 28
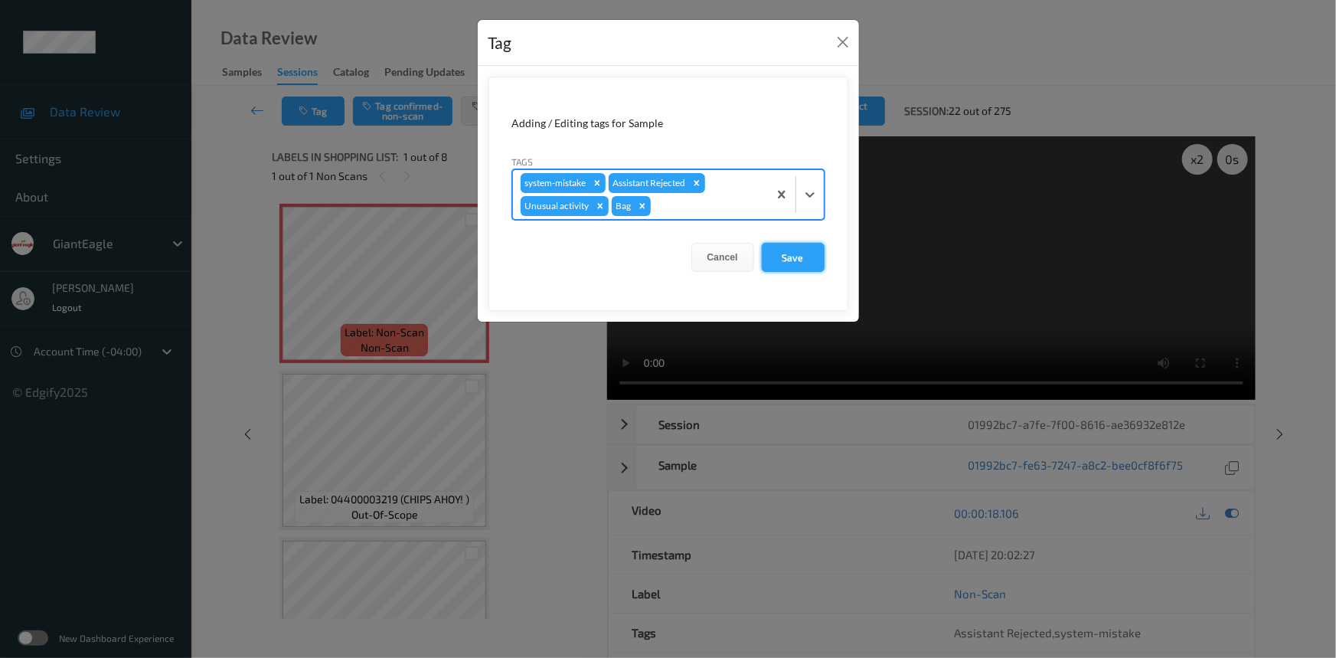
click at [802, 261] on button "Save" at bounding box center [793, 257] width 63 height 29
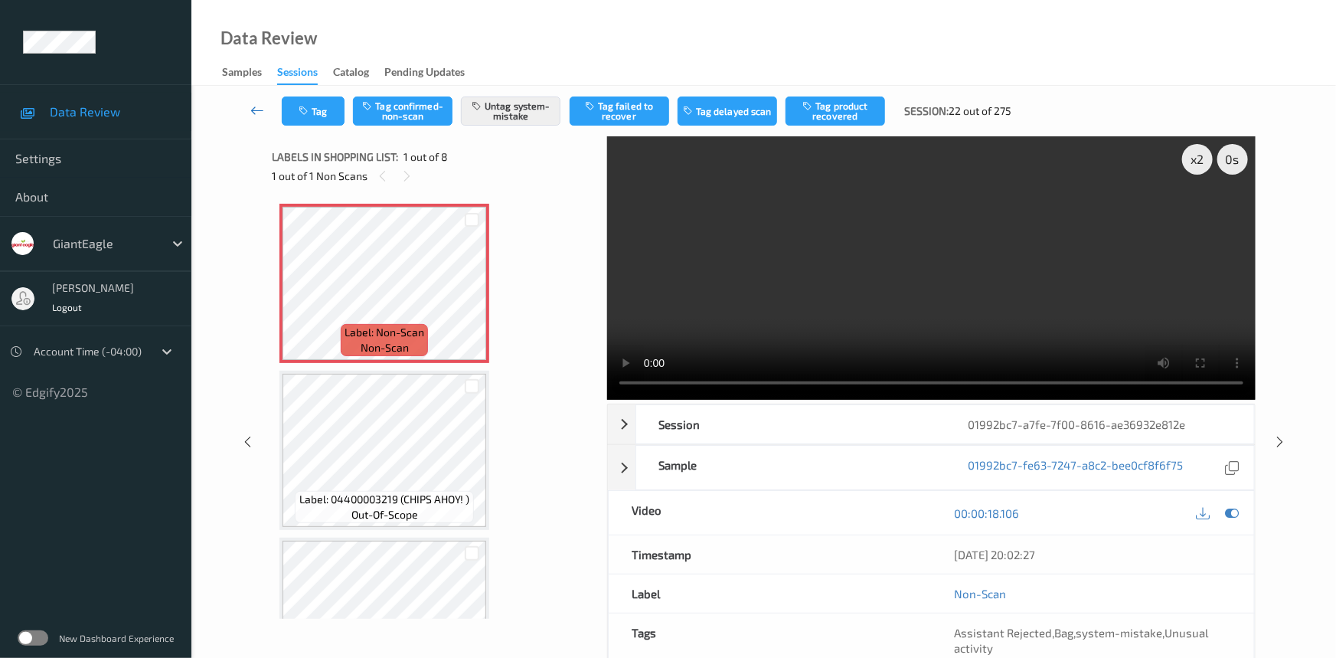
click at [253, 100] on link at bounding box center [258, 110] width 48 height 29
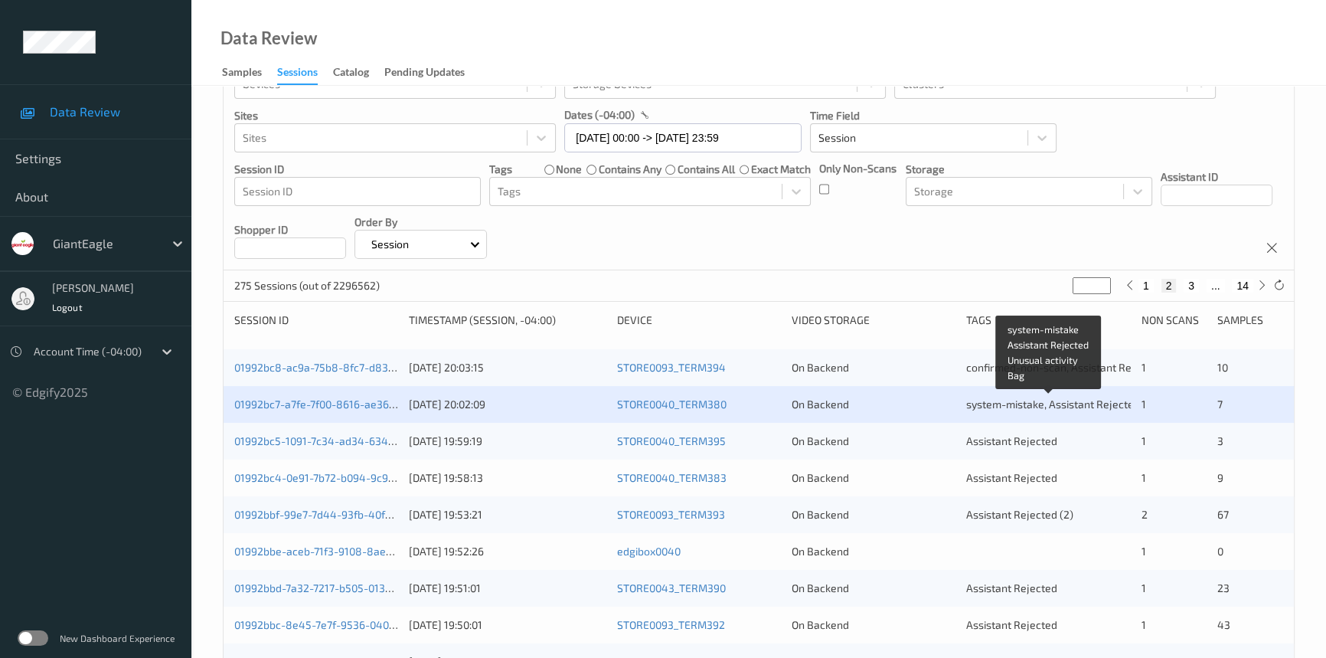
scroll to position [139, 0]
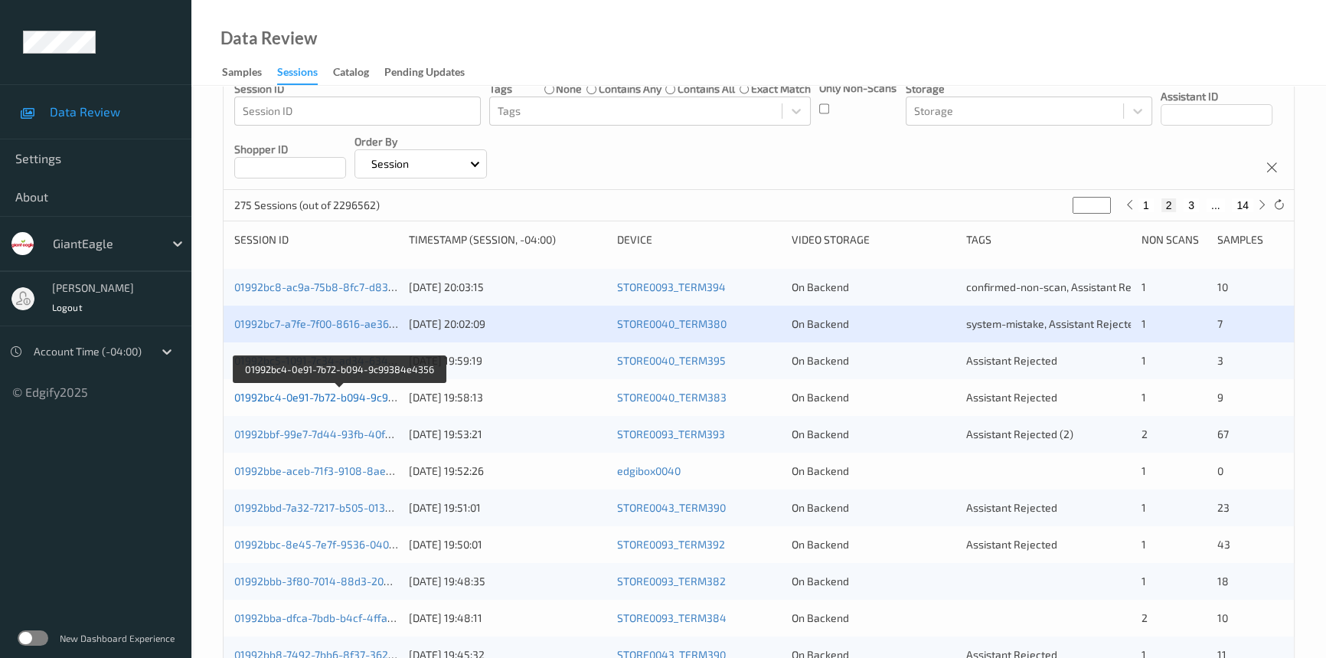
click at [312, 396] on link "01992bc4-0e91-7b72-b094-9c99384e4356" at bounding box center [339, 397] width 211 height 13
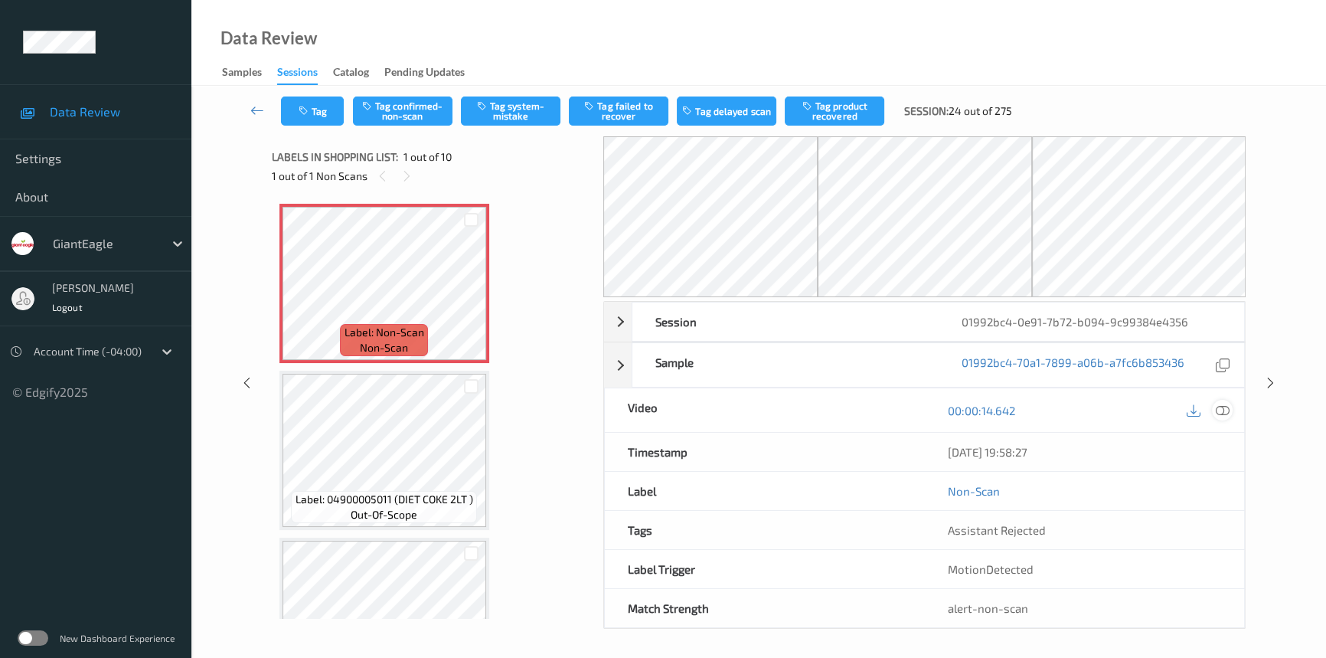
click at [1221, 407] on icon at bounding box center [1223, 411] width 14 height 14
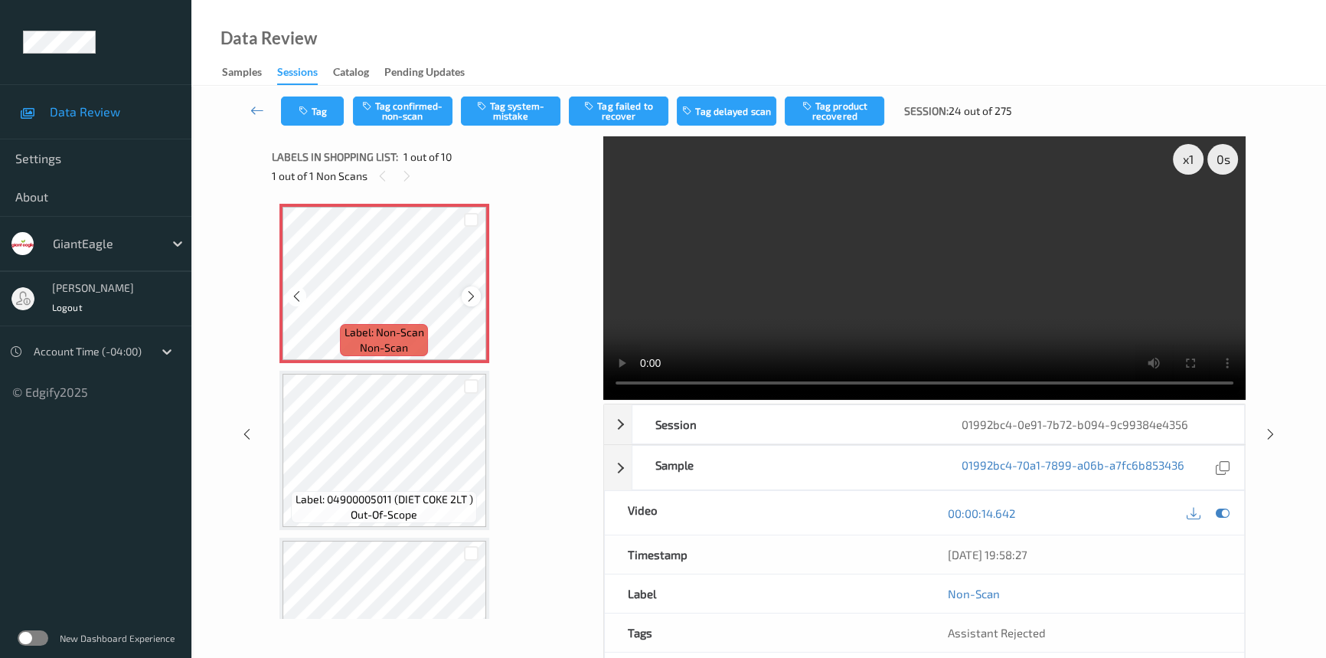
click at [470, 294] on icon at bounding box center [471, 296] width 13 height 14
click at [740, 303] on video at bounding box center [924, 267] width 642 height 263
click at [1189, 155] on div "x 1" at bounding box center [1188, 159] width 31 height 31
click at [780, 323] on video at bounding box center [924, 267] width 642 height 263
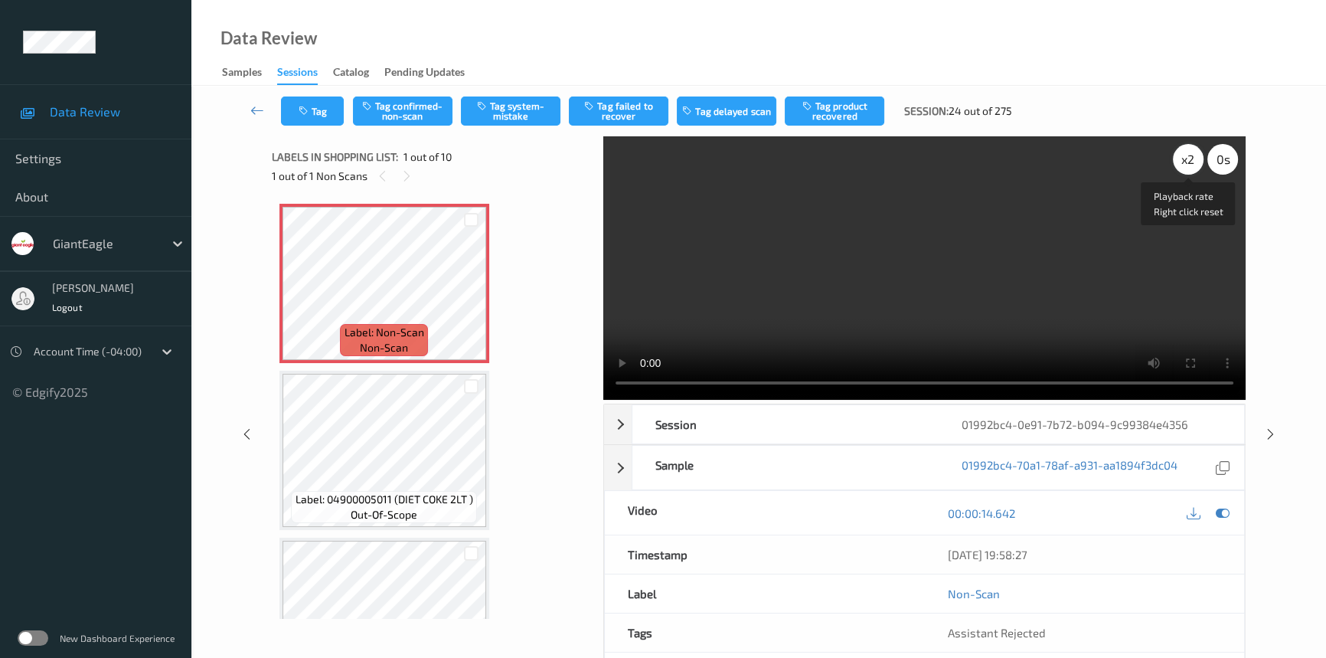
click at [1190, 159] on div "x 2" at bounding box center [1188, 159] width 31 height 31
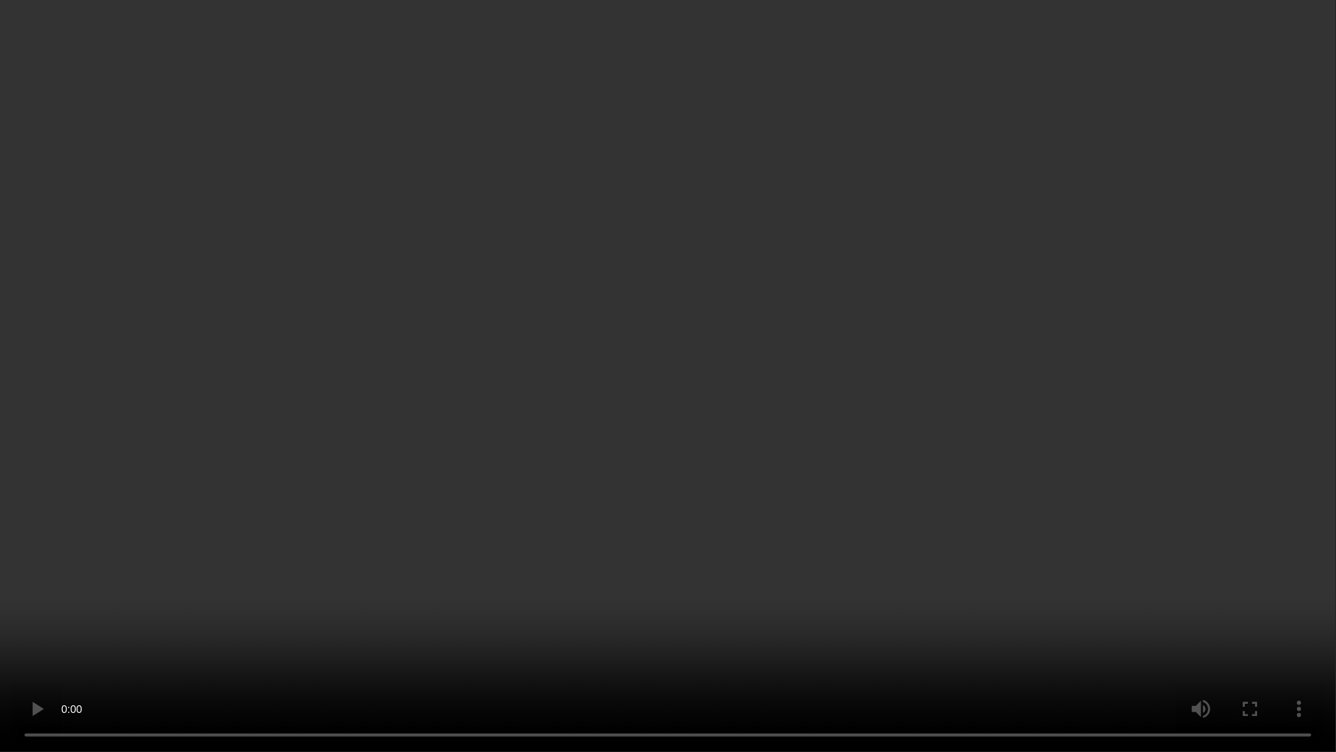
click at [735, 518] on video at bounding box center [668, 376] width 1336 height 752
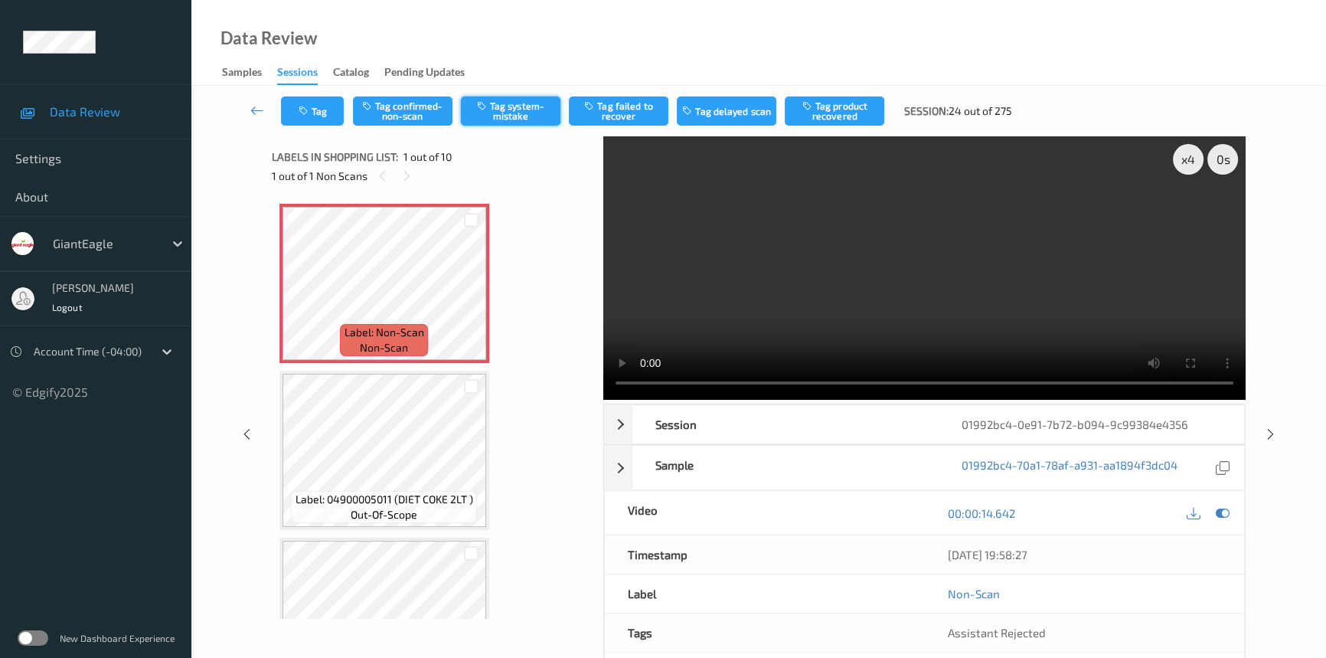
click at [522, 106] on button "Tag system-mistake" at bounding box center [511, 110] width 100 height 29
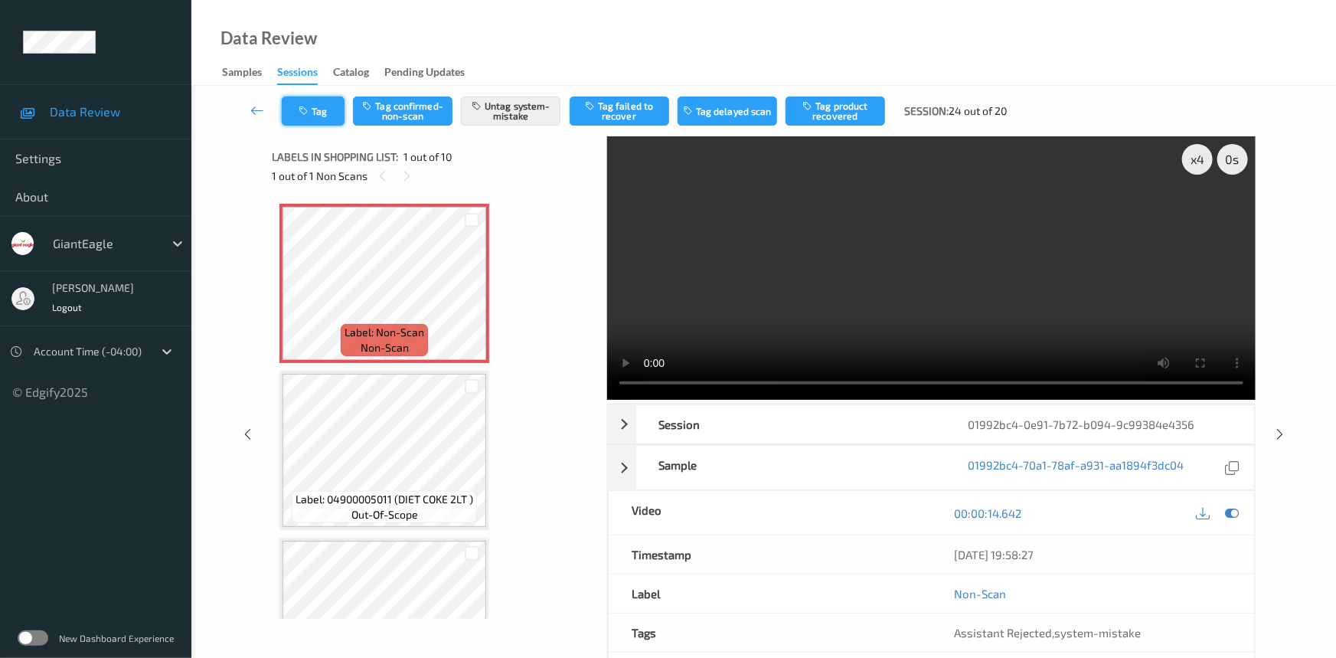
click at [319, 110] on button "Tag" at bounding box center [313, 110] width 63 height 29
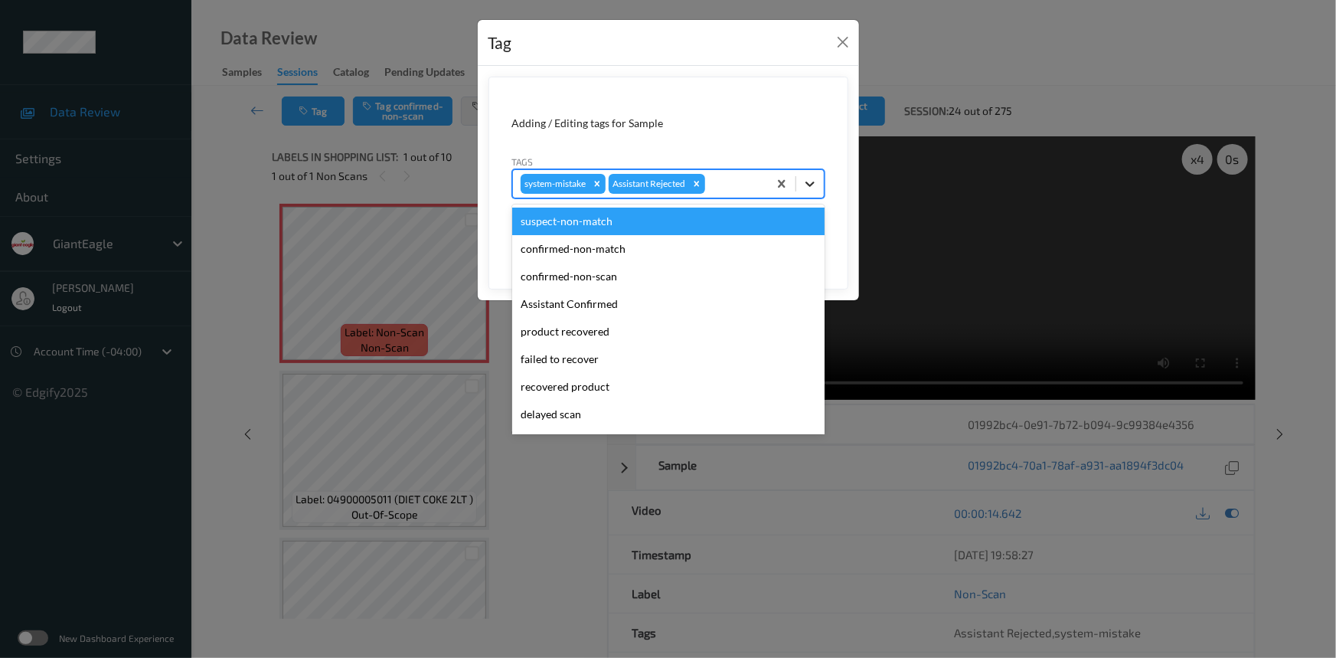
click at [807, 183] on icon at bounding box center [810, 183] width 9 height 5
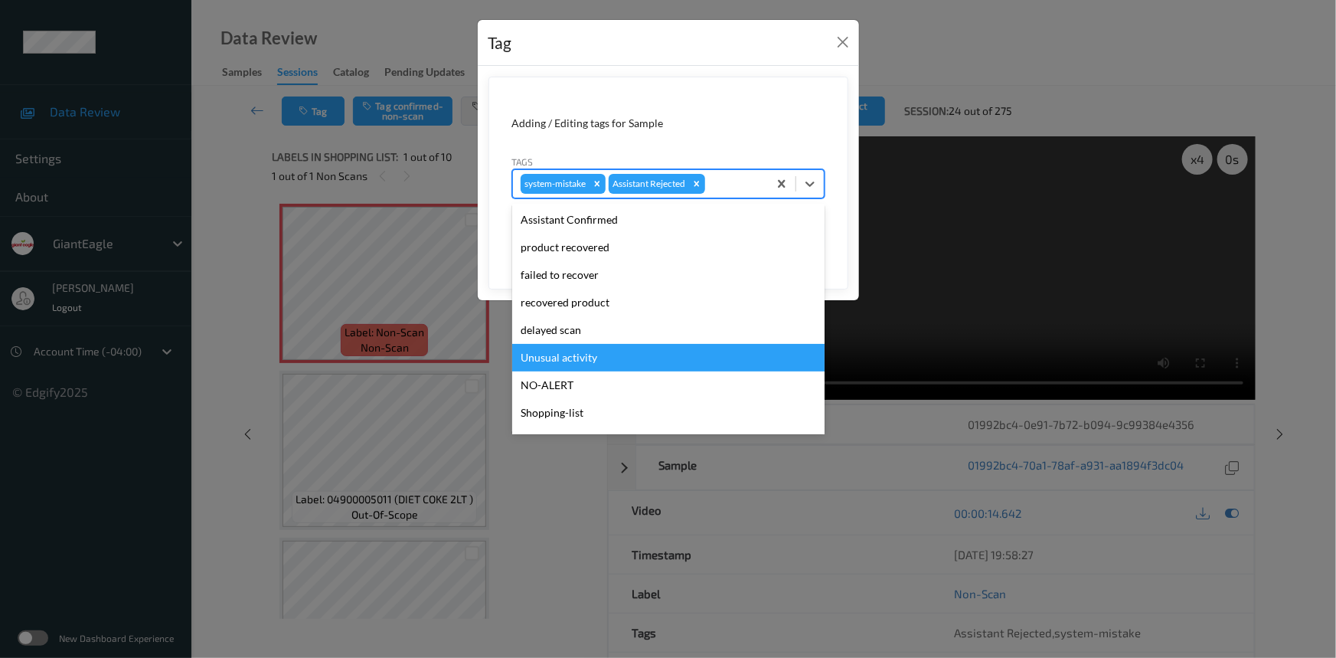
scroll to position [135, 0]
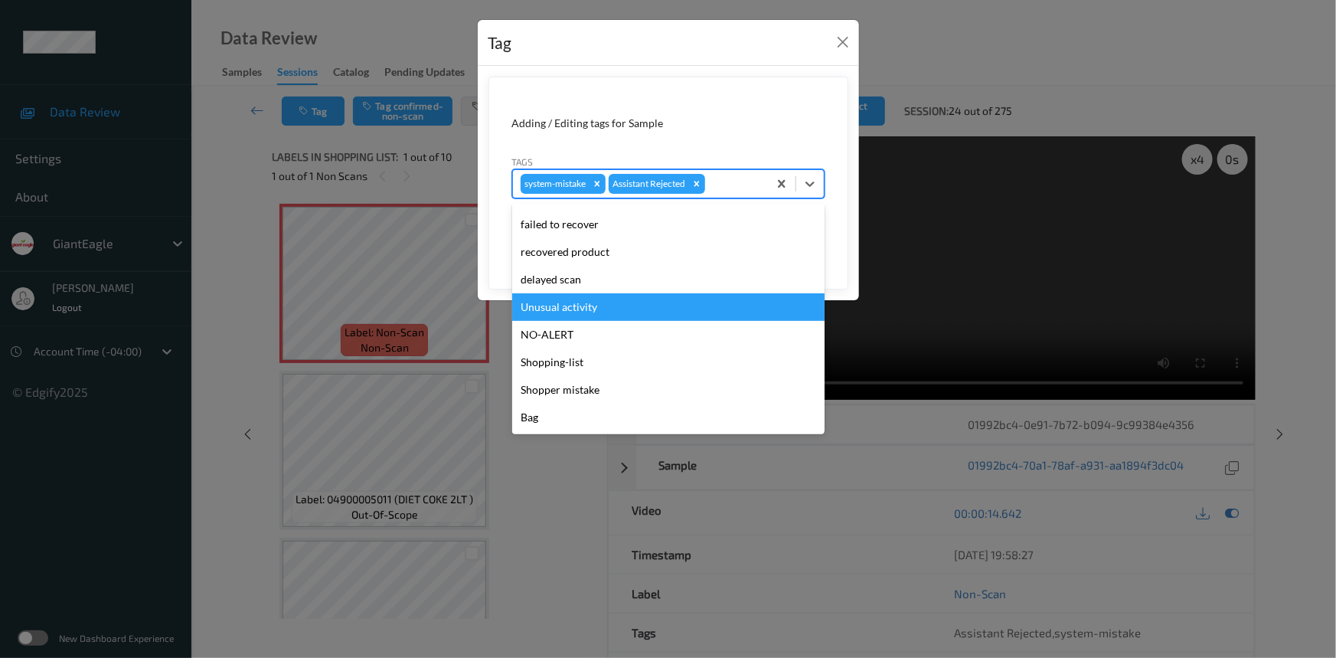
click at [552, 303] on div "Unusual activity" at bounding box center [668, 307] width 312 height 28
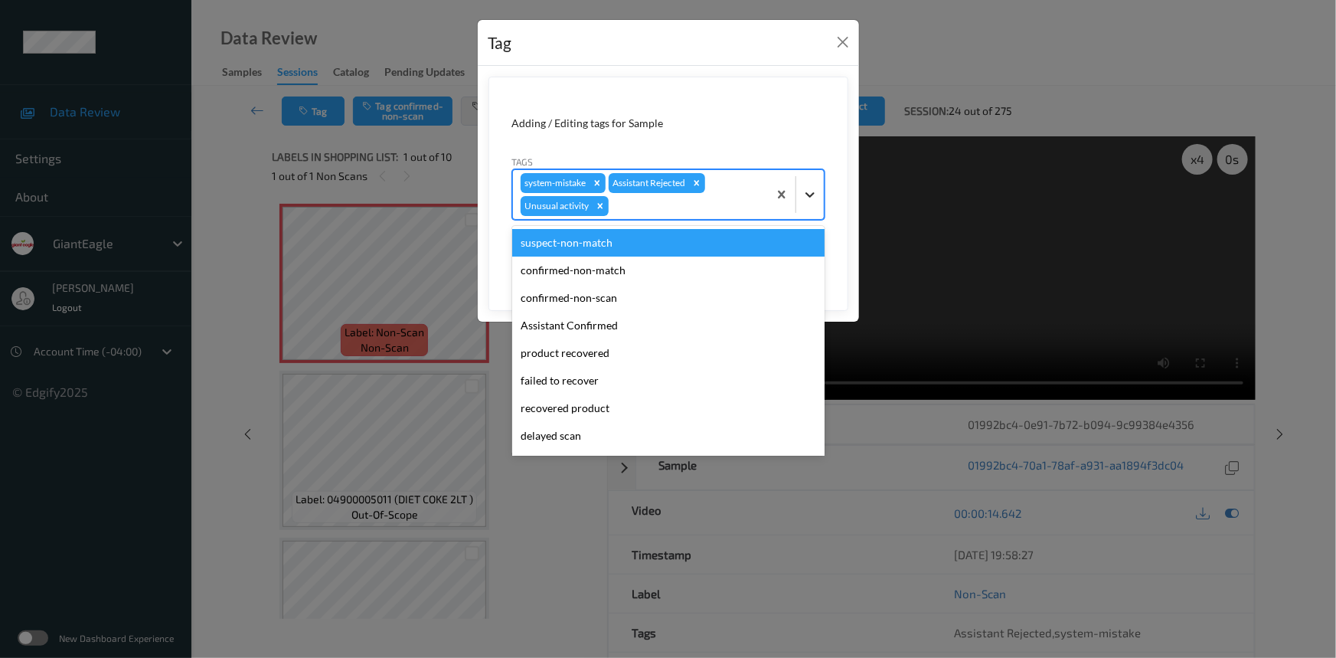
click at [800, 199] on div at bounding box center [810, 195] width 28 height 28
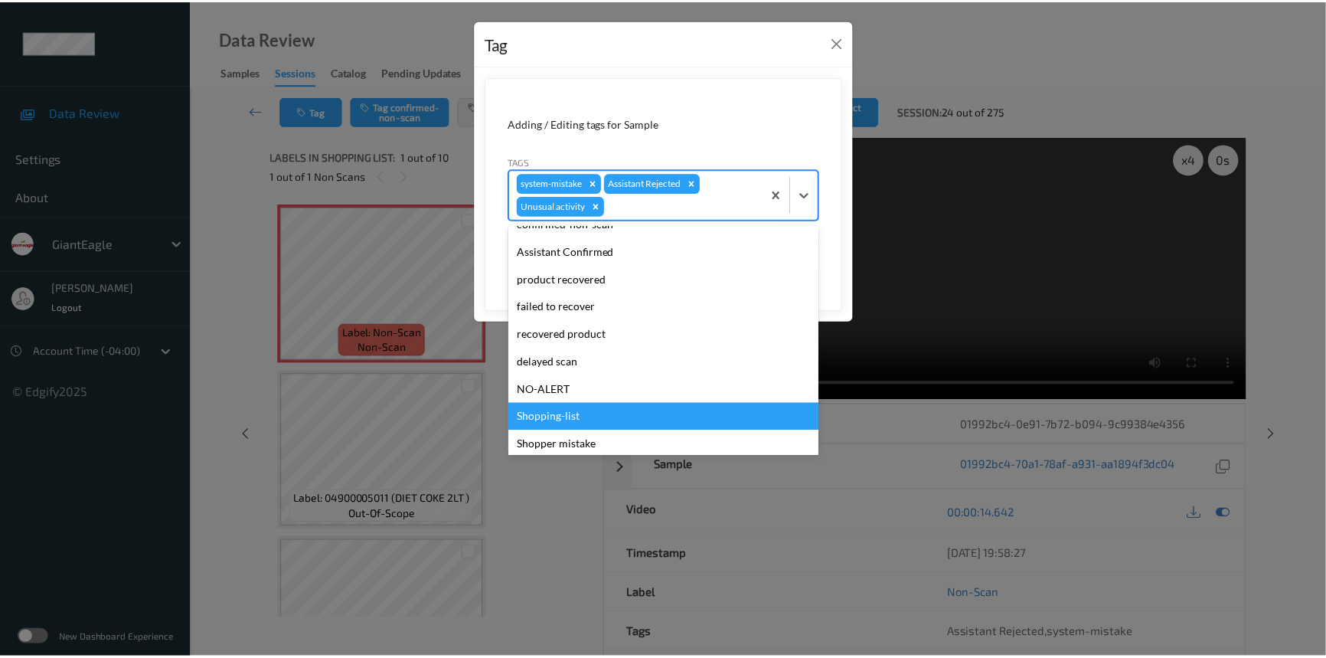
scroll to position [107, 0]
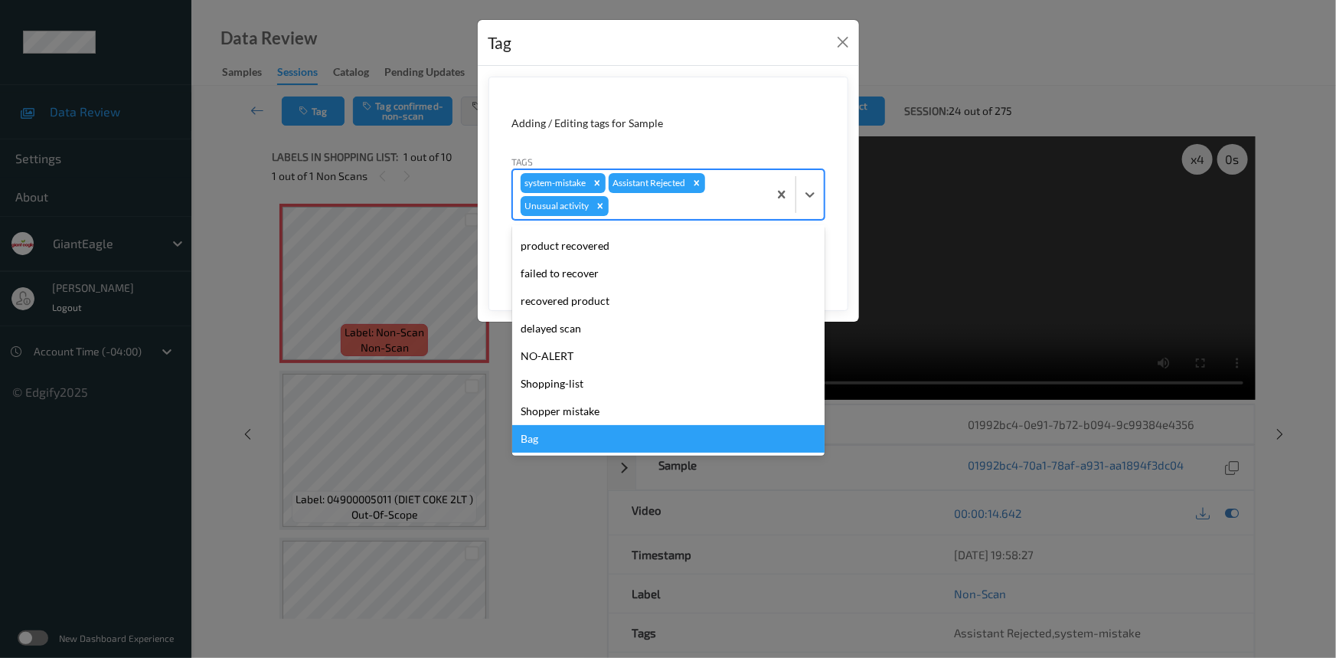
click at [523, 435] on div "Bag" at bounding box center [668, 439] width 312 height 28
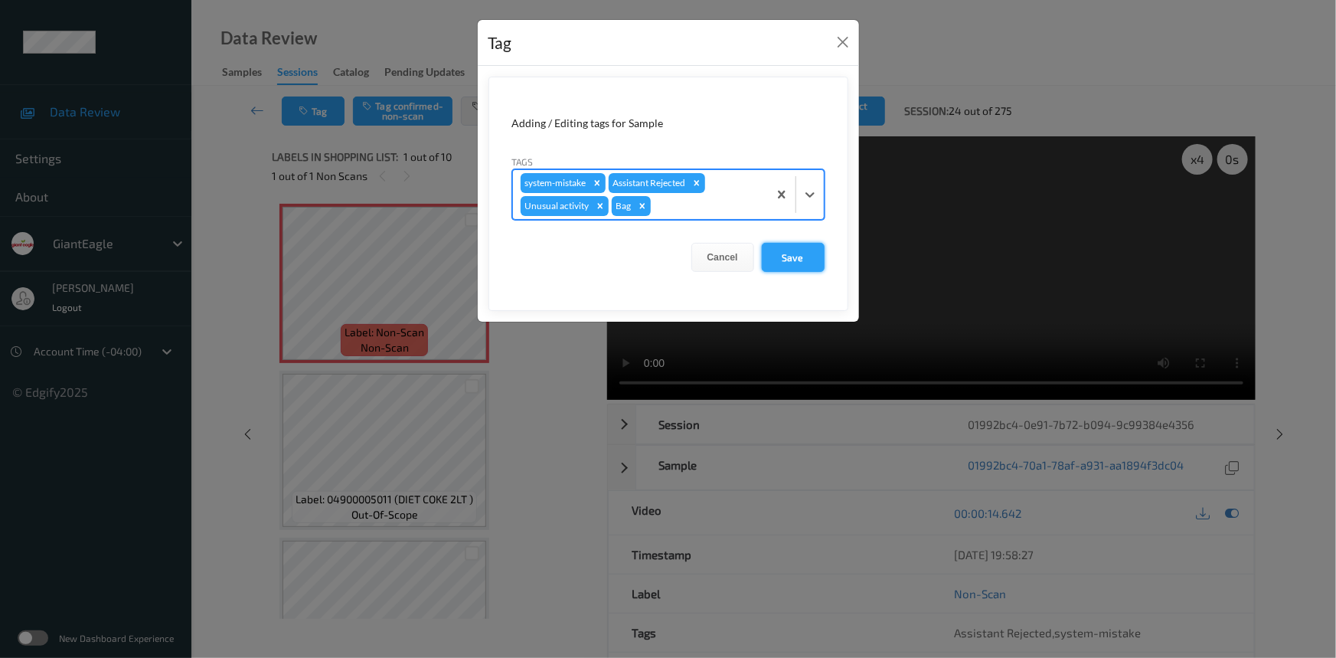
click at [810, 249] on button "Save" at bounding box center [793, 257] width 63 height 29
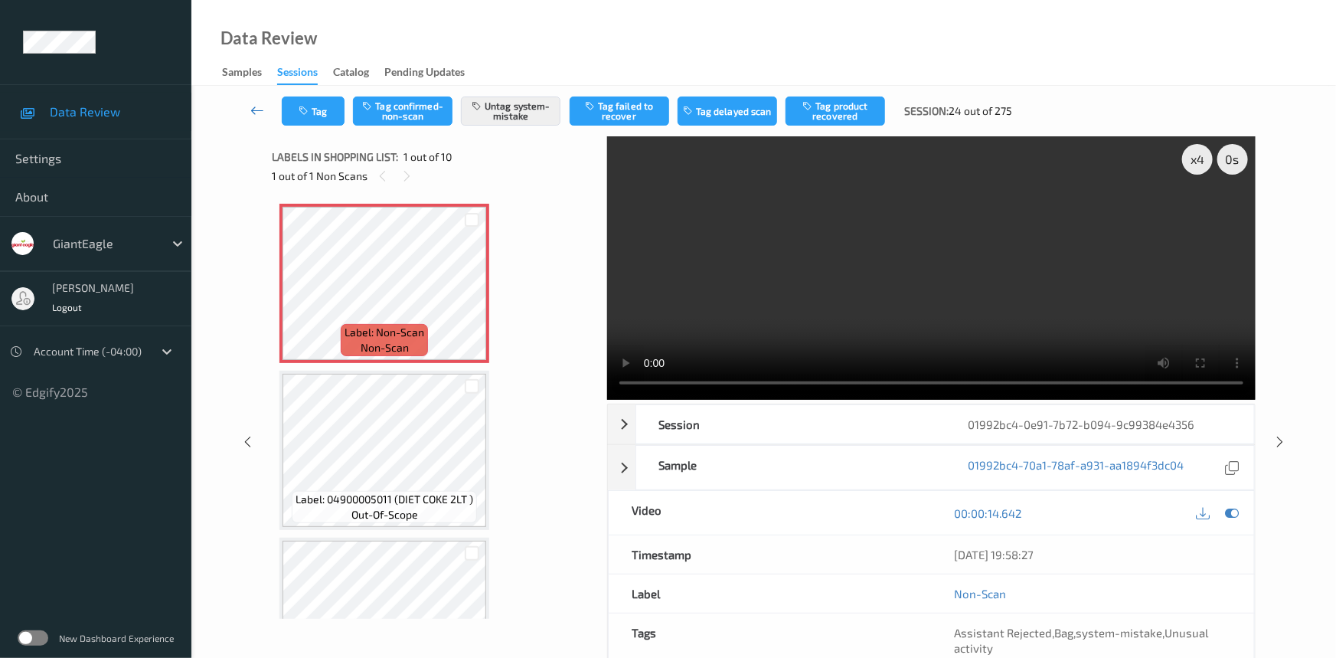
click at [253, 103] on icon at bounding box center [257, 110] width 14 height 15
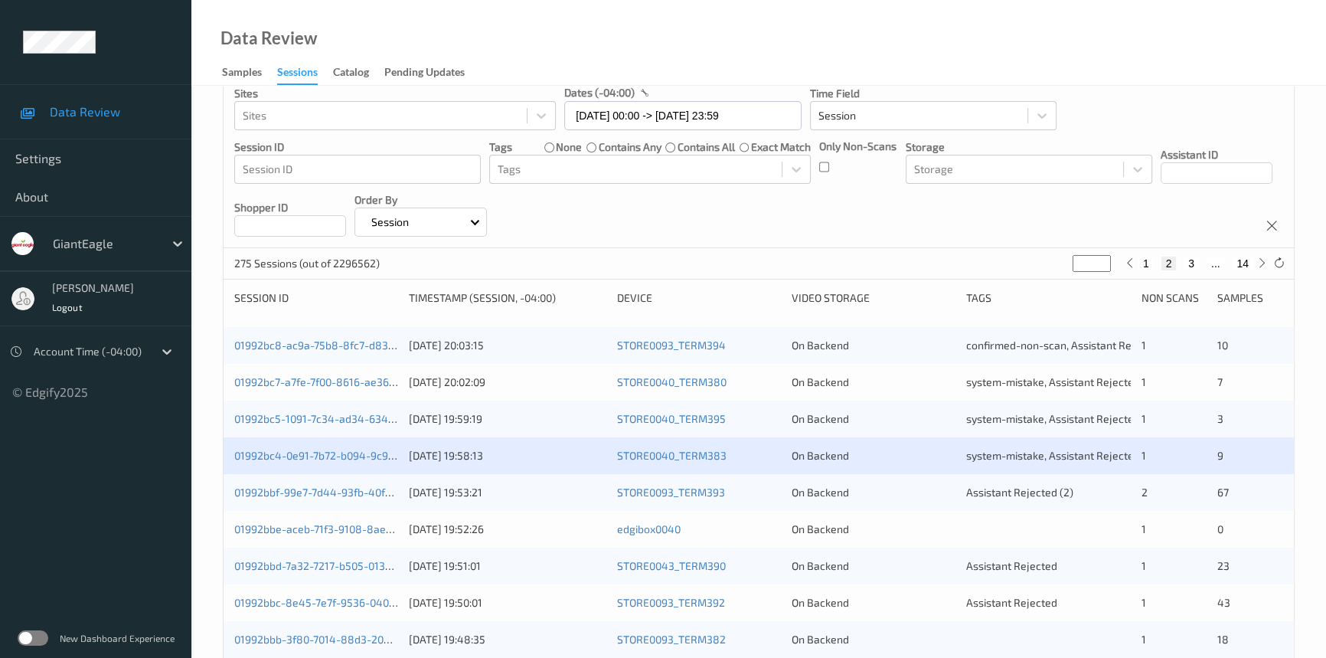
scroll to position [208, 0]
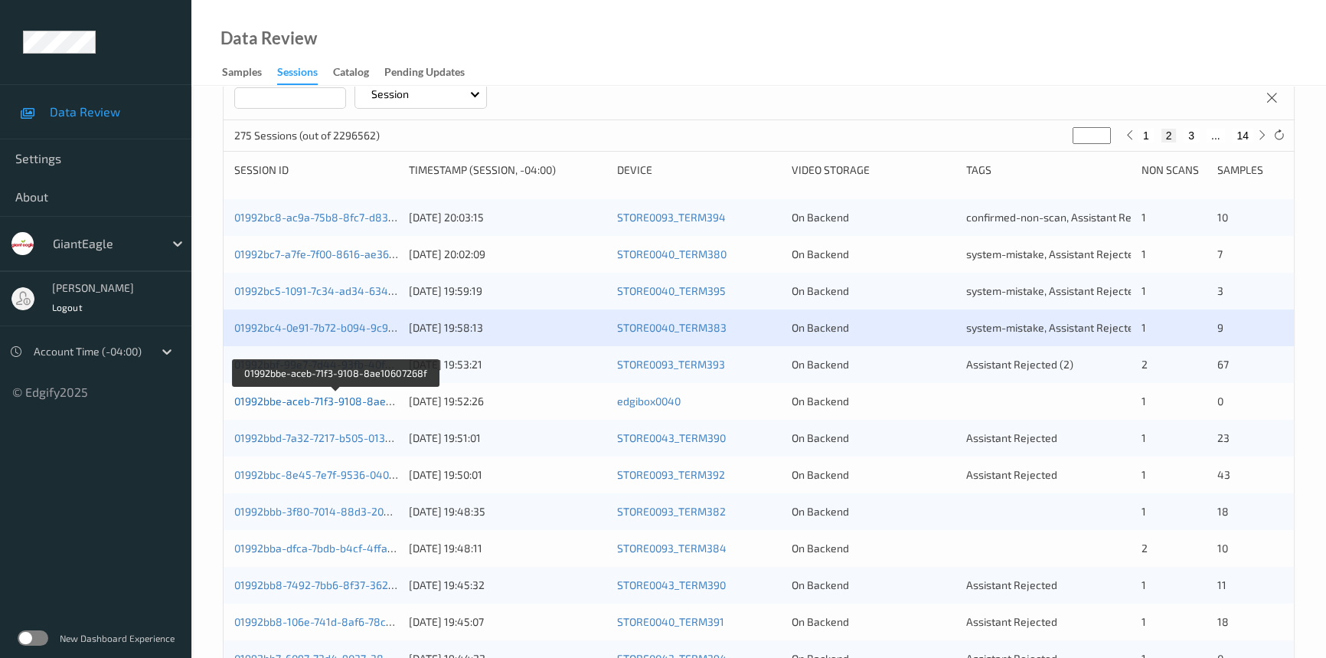
click at [296, 400] on link "01992bbe-aceb-71f3-9108-8ae10607268f" at bounding box center [335, 400] width 203 height 13
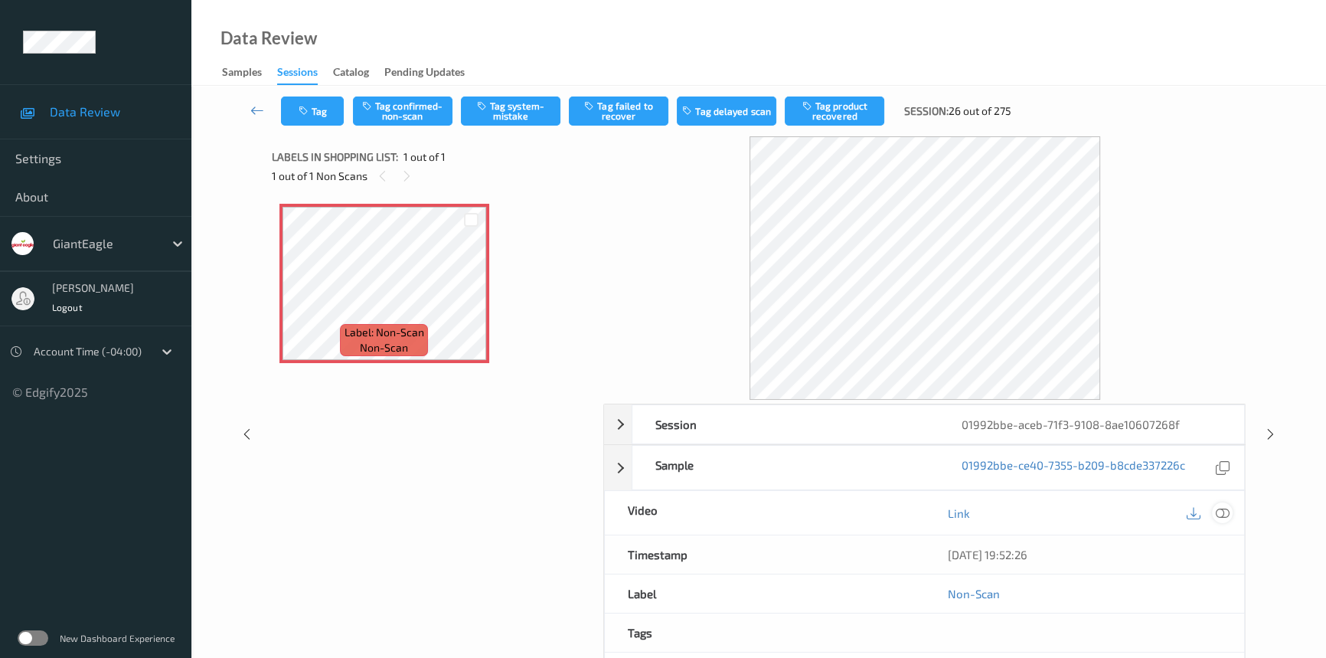
click at [1217, 507] on icon at bounding box center [1223, 513] width 14 height 14
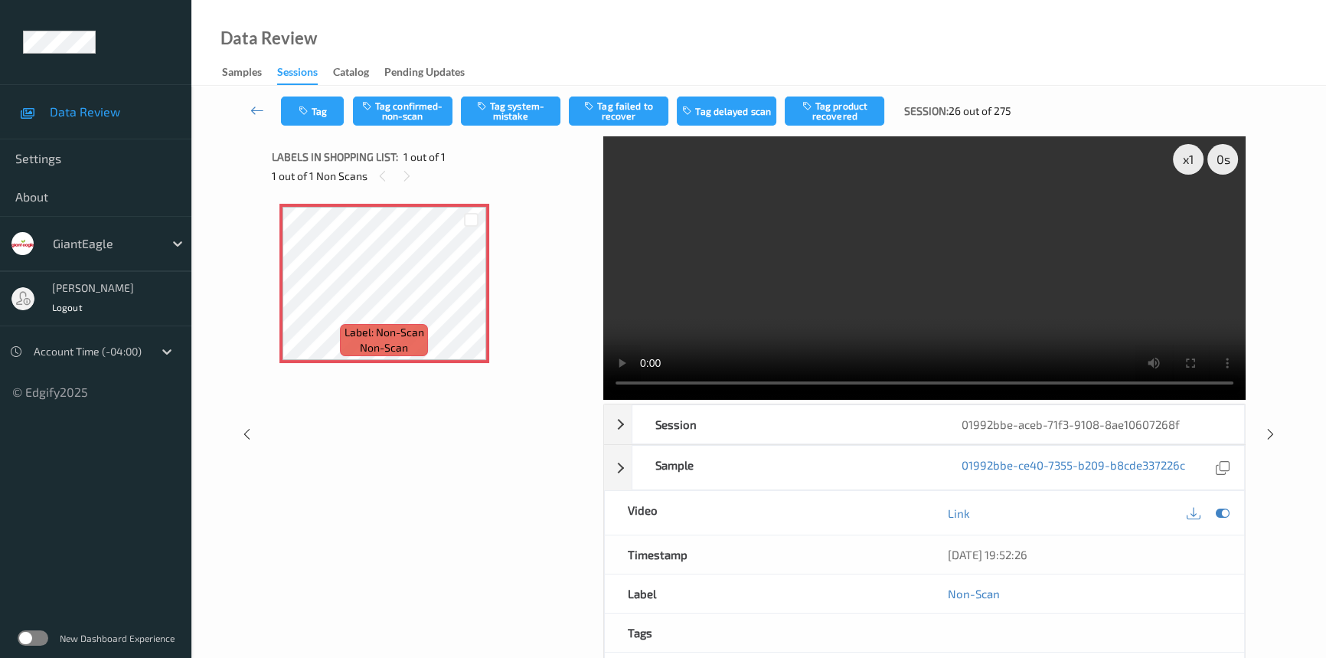
click at [720, 283] on video at bounding box center [924, 267] width 642 height 263
click at [1181, 155] on div "x 1" at bounding box center [1188, 159] width 31 height 31
click at [1188, 154] on div "x 2" at bounding box center [1188, 159] width 31 height 31
click at [532, 98] on button "Tag system-mistake" at bounding box center [511, 110] width 100 height 29
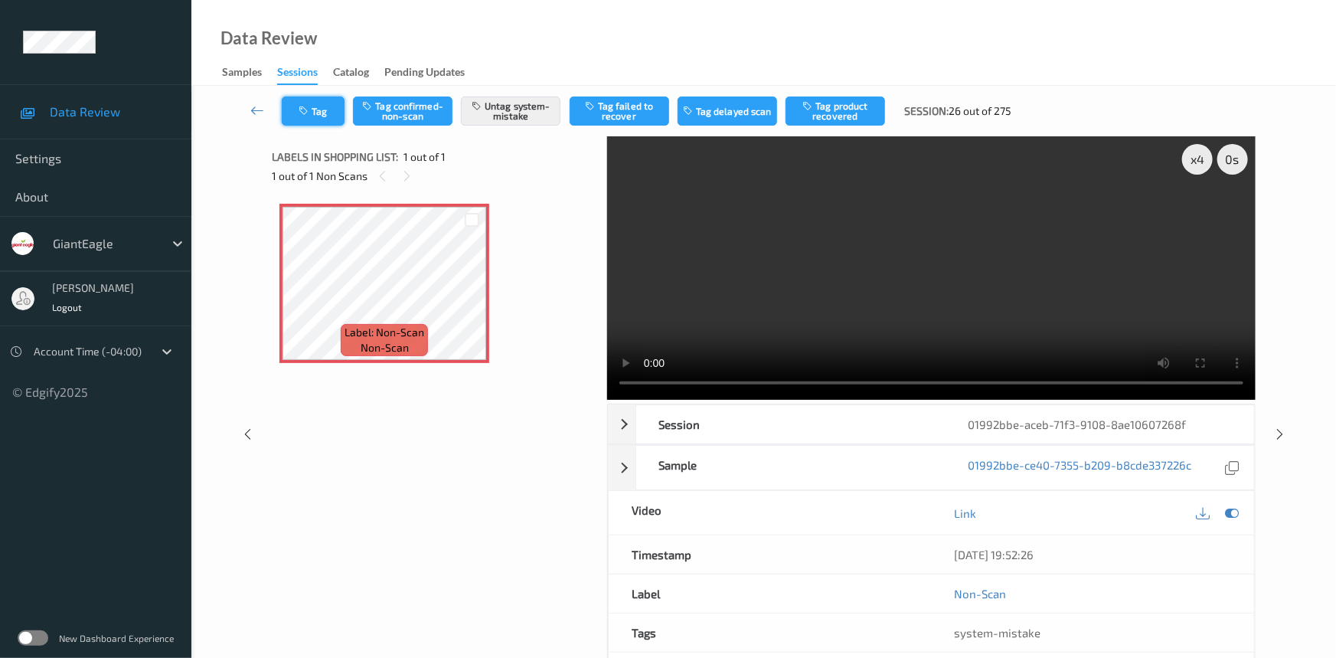
click at [322, 107] on button "Tag" at bounding box center [313, 110] width 63 height 29
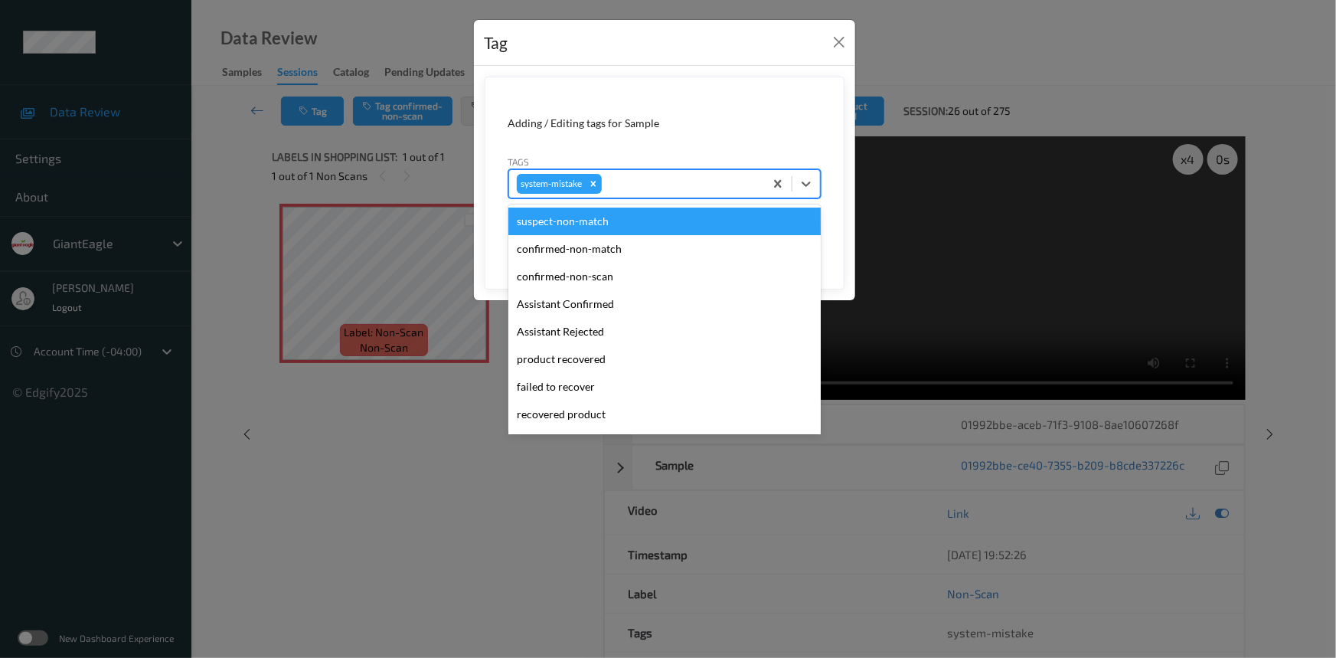
drag, startPoint x: 804, startPoint y: 175, endPoint x: 764, endPoint y: 241, distance: 77.0
click at [804, 176] on div at bounding box center [807, 184] width 28 height 28
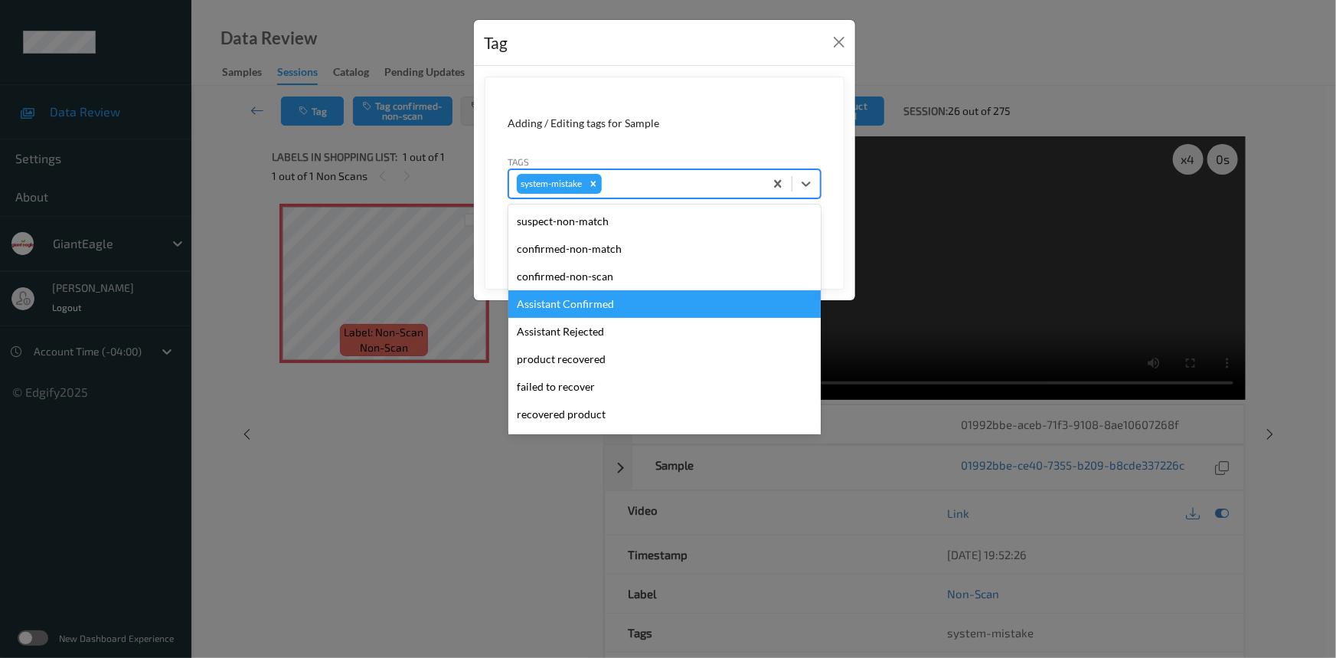
scroll to position [162, 0]
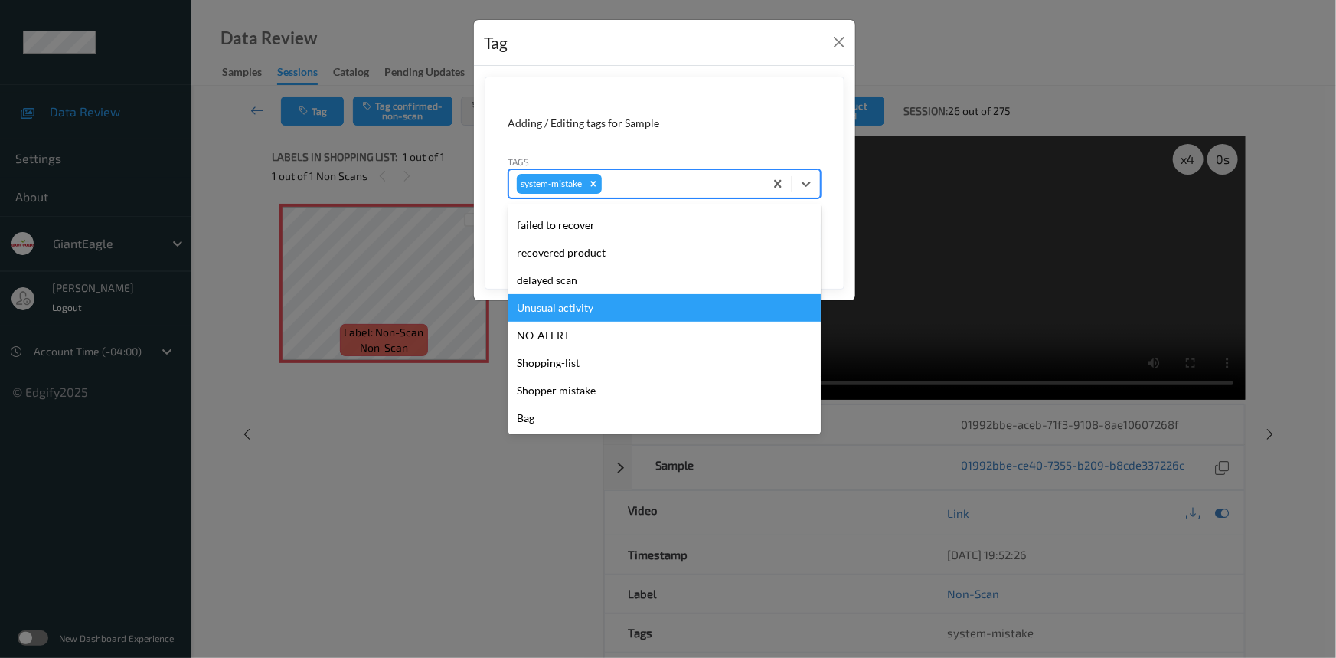
click at [601, 299] on div "Unusual activity" at bounding box center [664, 308] width 312 height 28
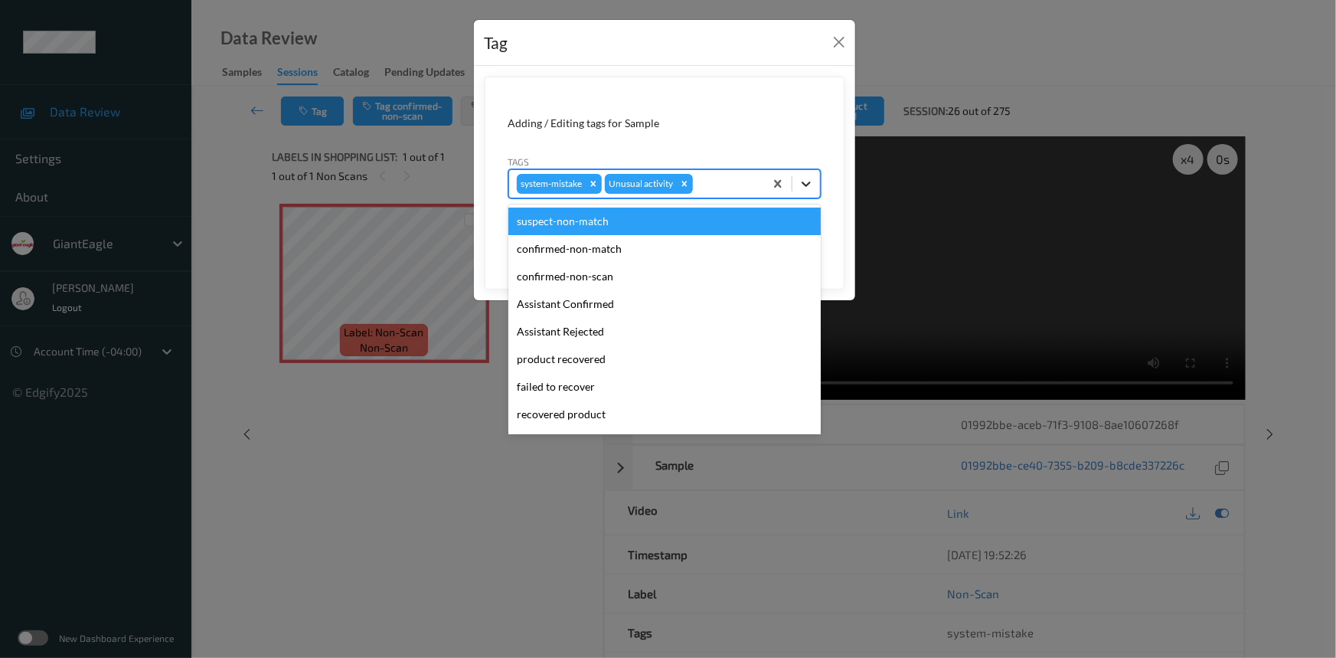
click at [812, 181] on icon at bounding box center [806, 183] width 15 height 15
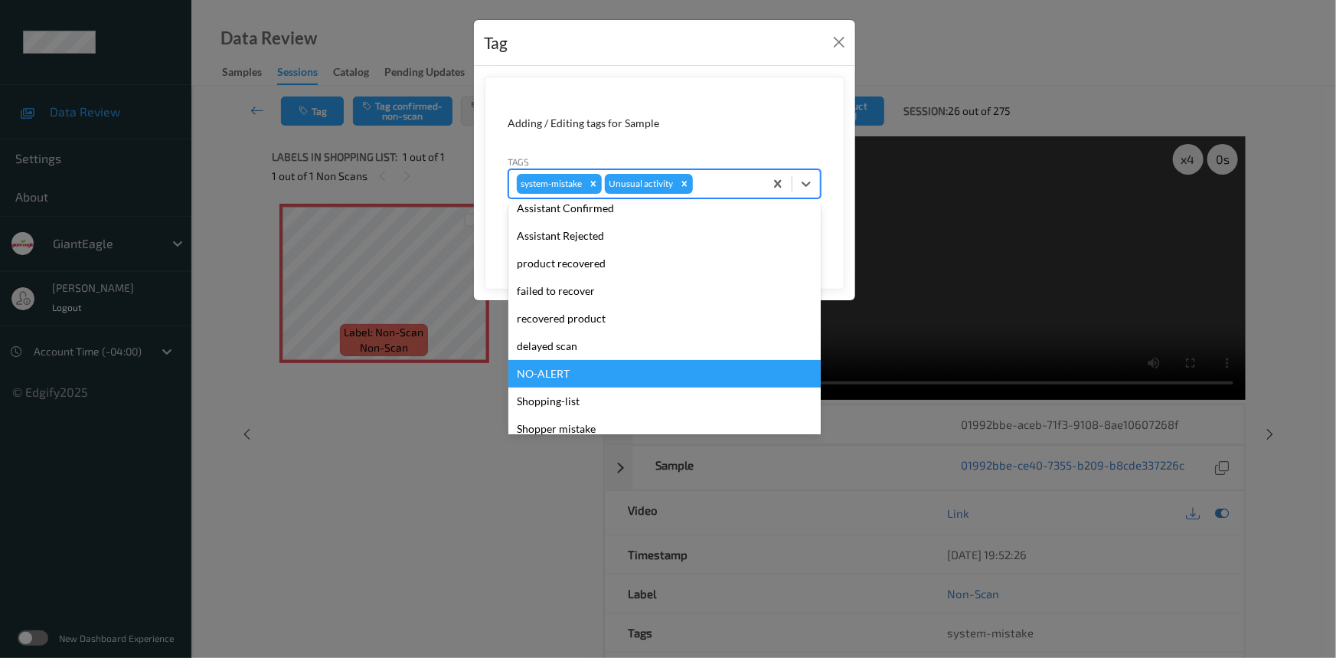
scroll to position [135, 0]
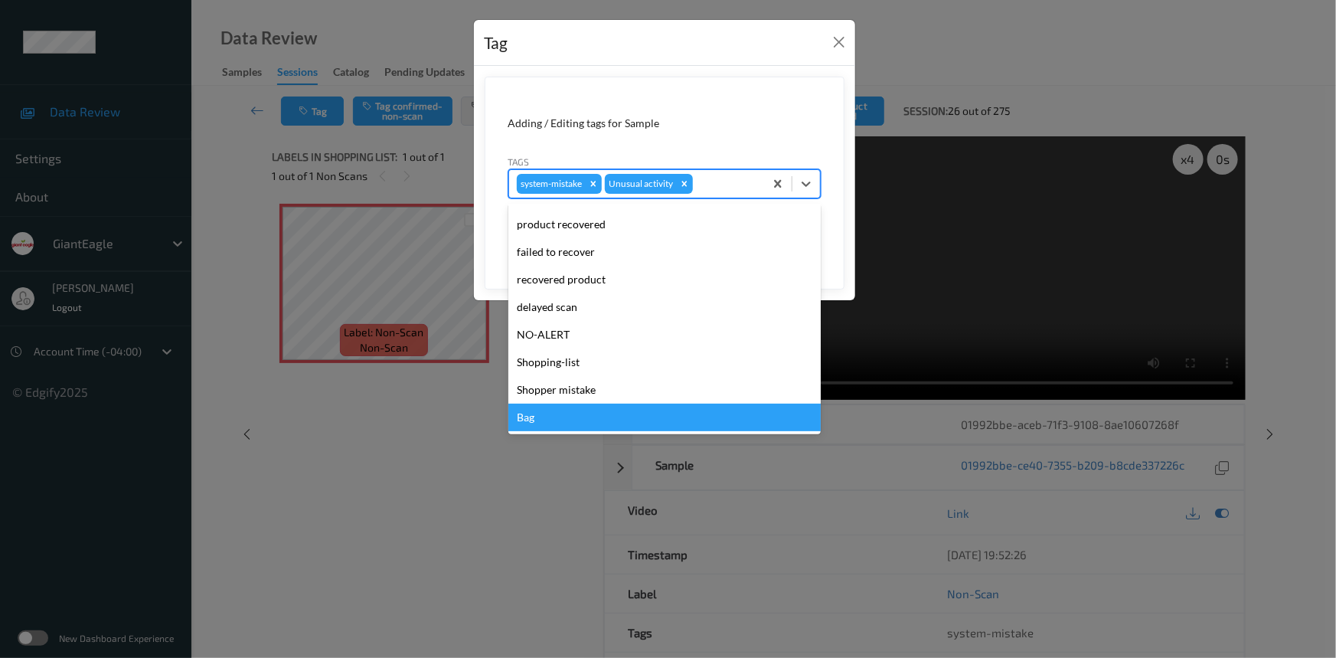
drag, startPoint x: 550, startPoint y: 413, endPoint x: 717, endPoint y: 335, distance: 185.3
click at [551, 413] on div "Bag" at bounding box center [664, 418] width 312 height 28
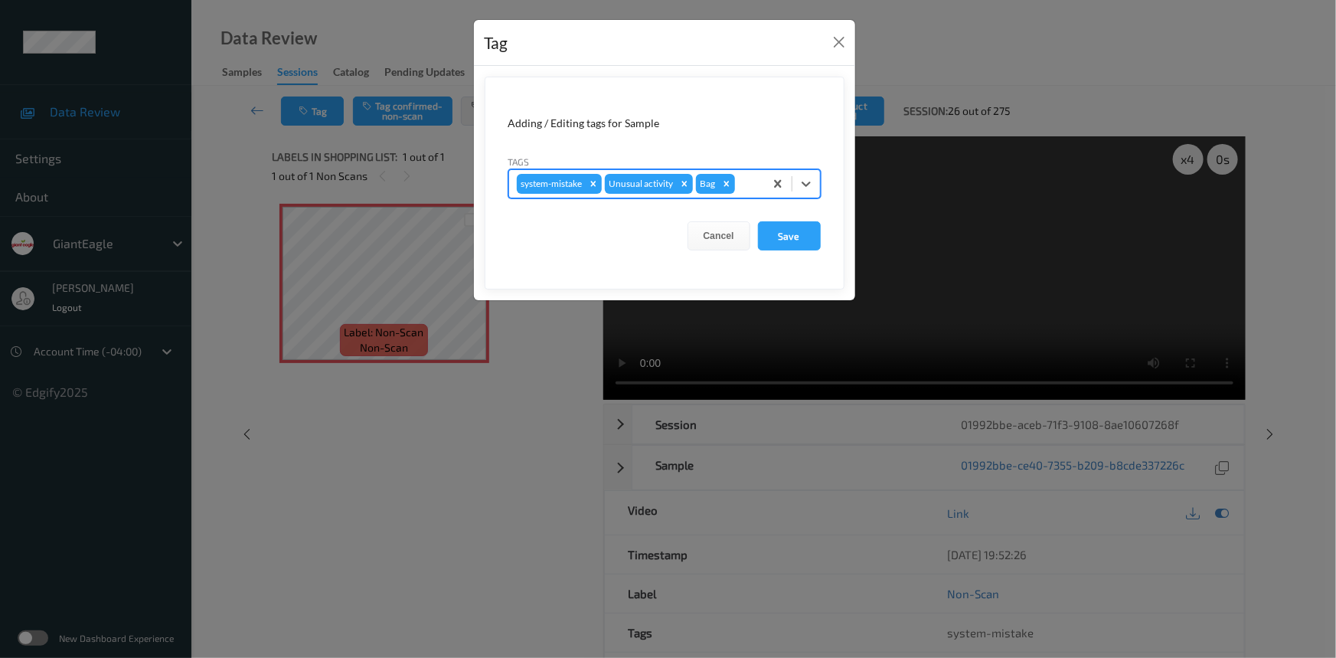
click at [620, 359] on div "Tag Adding / Editing tags for Sample Tags option Bag, selected. Select is focus…" at bounding box center [668, 329] width 1336 height 658
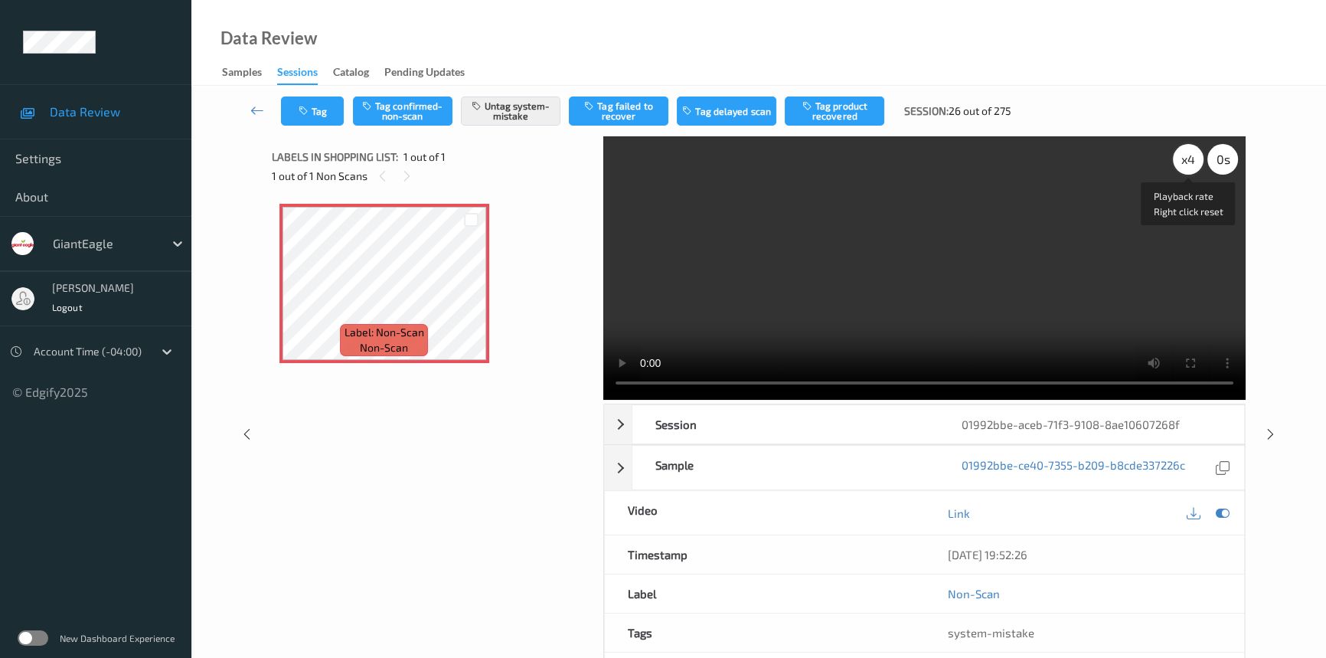
click at [1179, 156] on div "x 4" at bounding box center [1188, 159] width 31 height 31
click at [1083, 246] on video at bounding box center [924, 267] width 642 height 263
click at [318, 101] on button "Tag" at bounding box center [312, 110] width 63 height 29
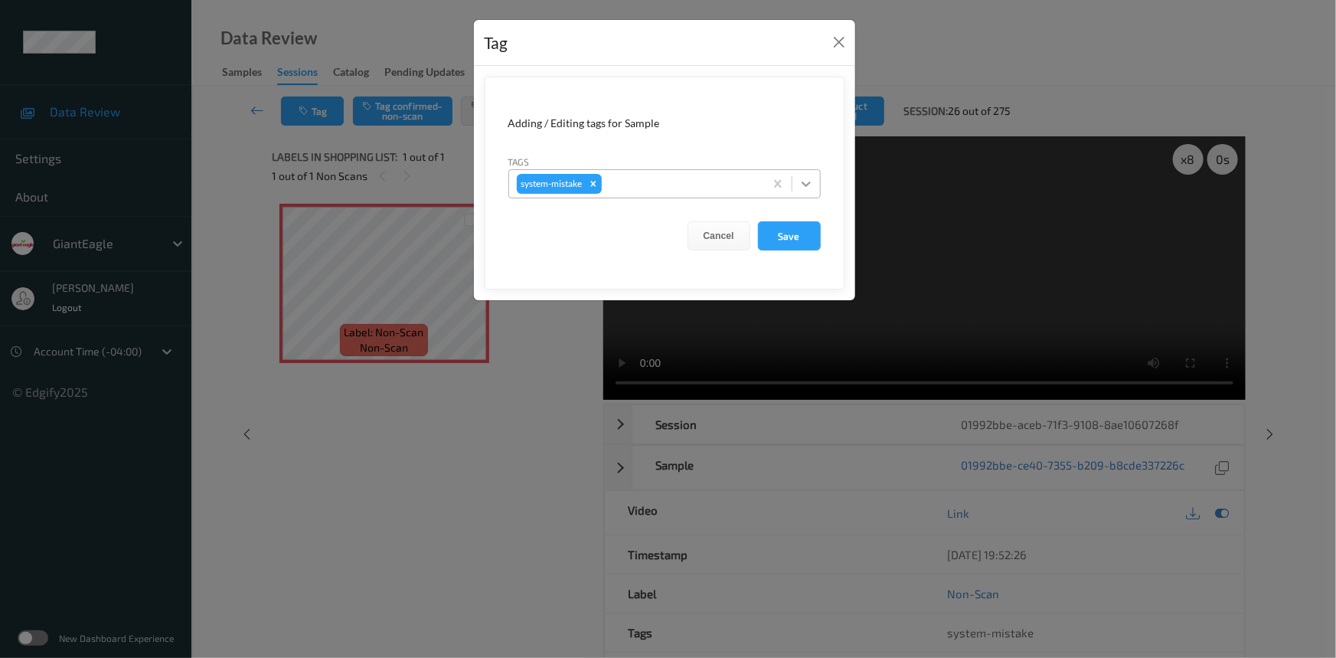
click at [816, 185] on div at bounding box center [807, 184] width 28 height 28
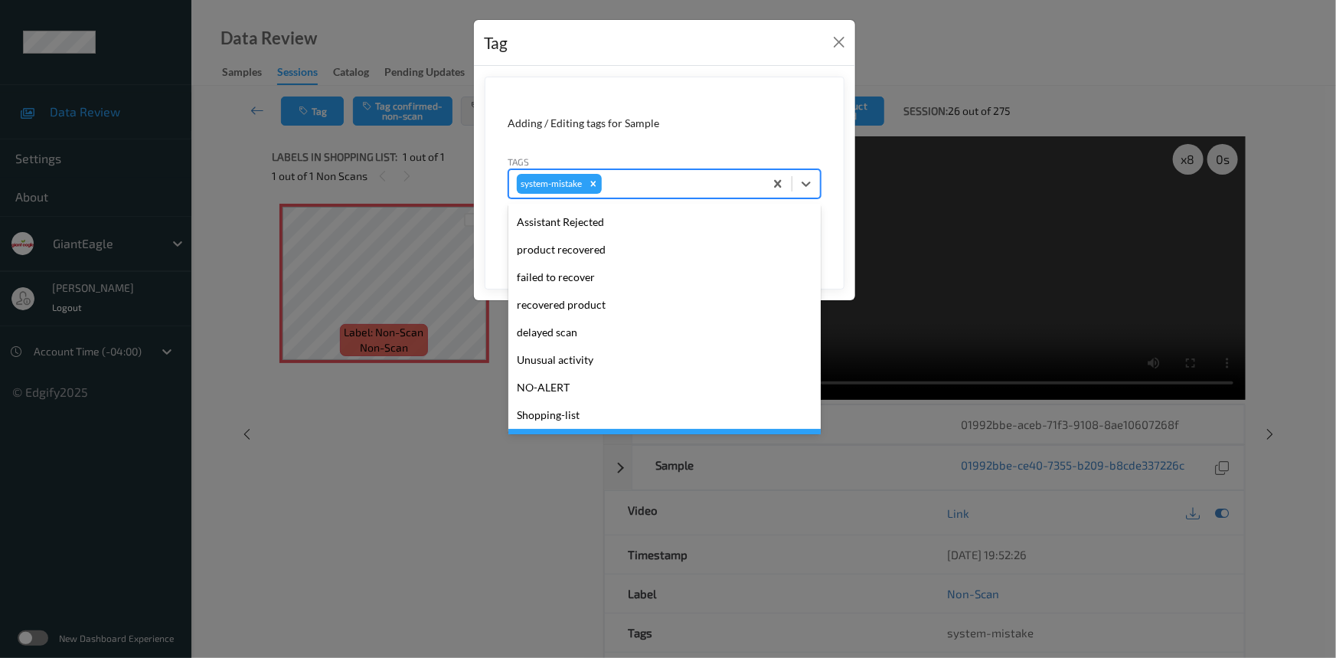
scroll to position [162, 0]
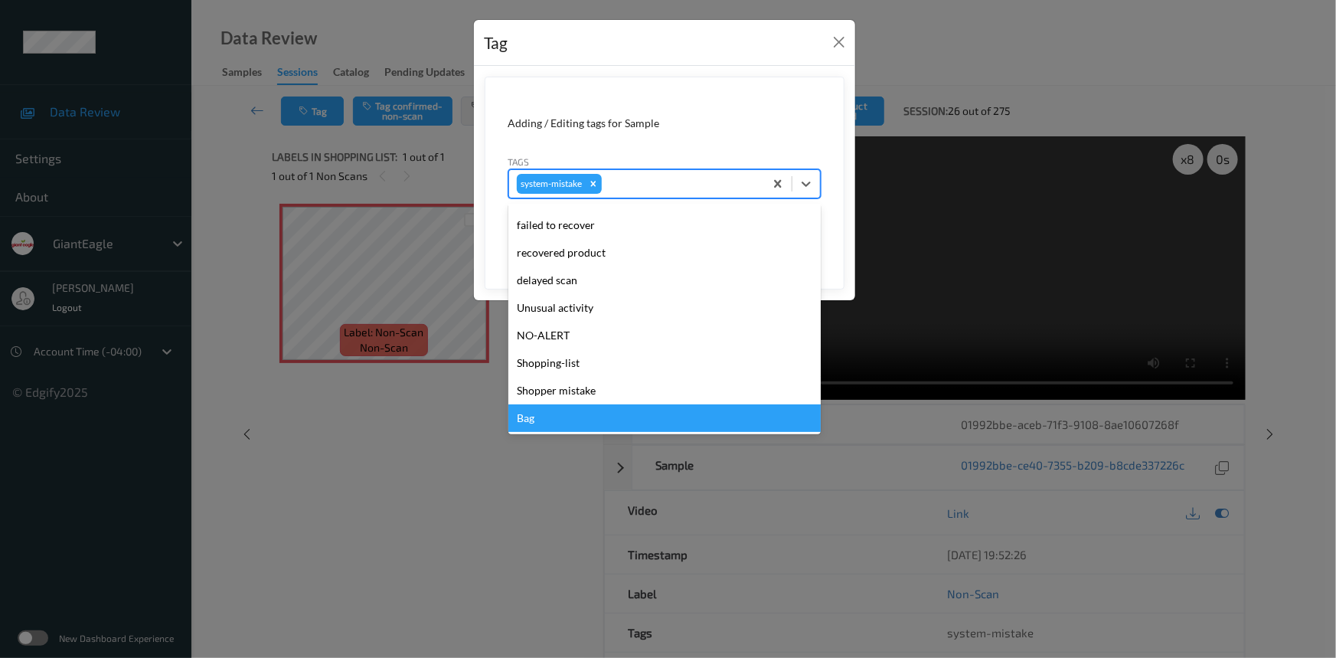
click at [577, 416] on div "Bag" at bounding box center [664, 418] width 312 height 28
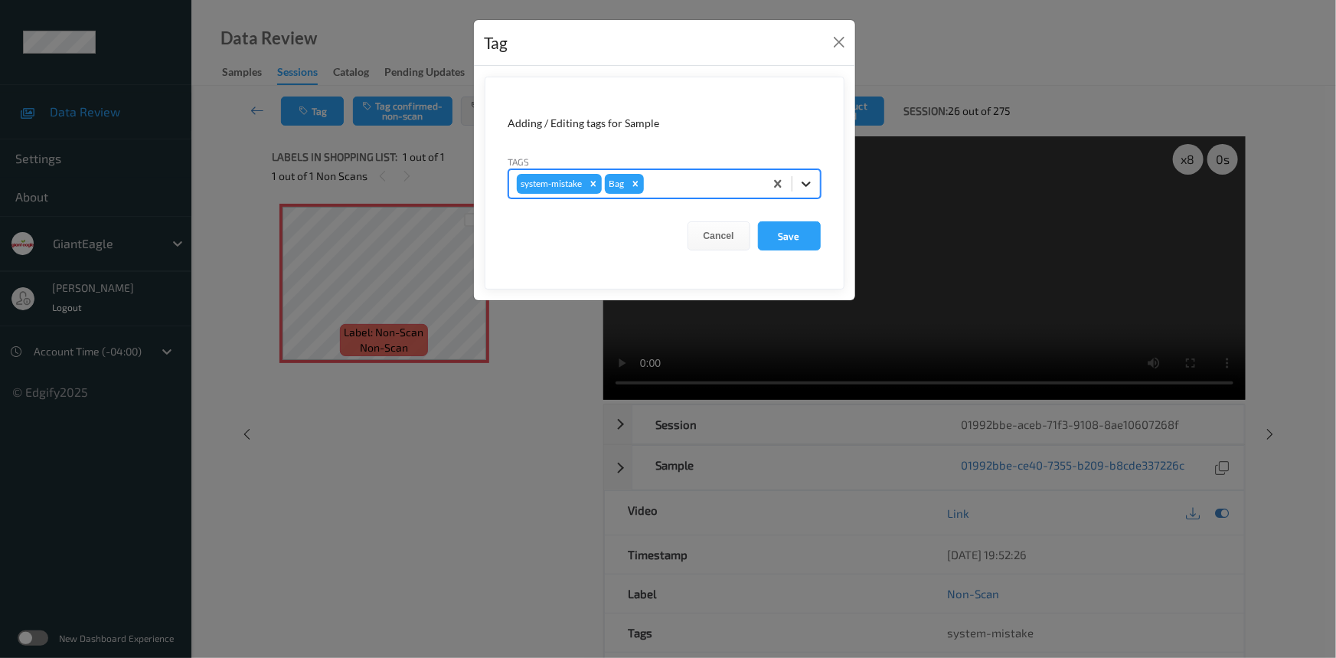
click at [804, 176] on icon at bounding box center [806, 183] width 15 height 15
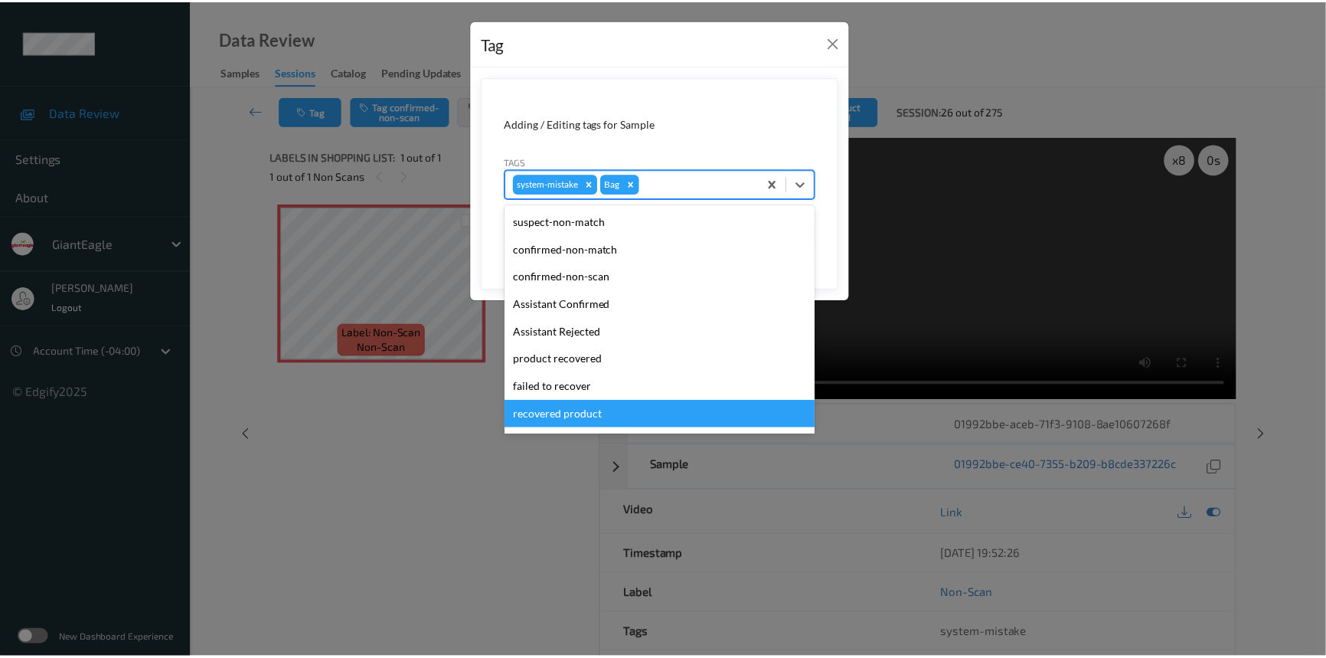
scroll to position [135, 0]
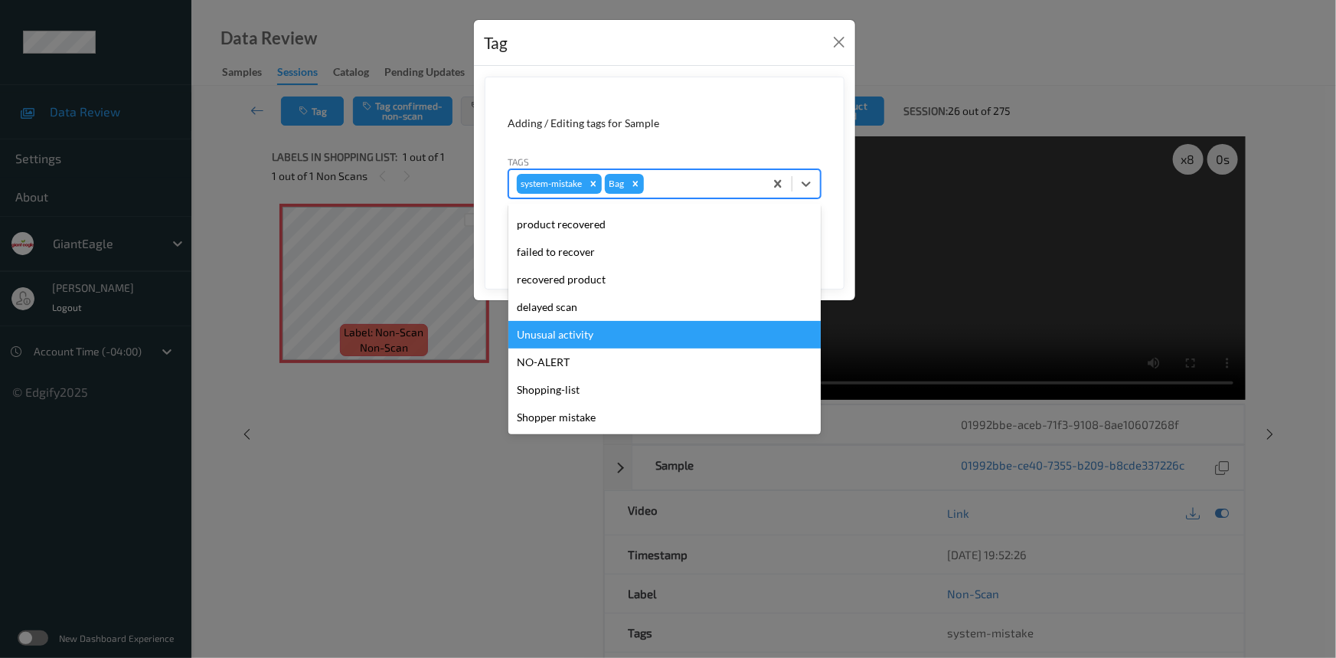
click at [568, 332] on div "Unusual activity" at bounding box center [664, 335] width 312 height 28
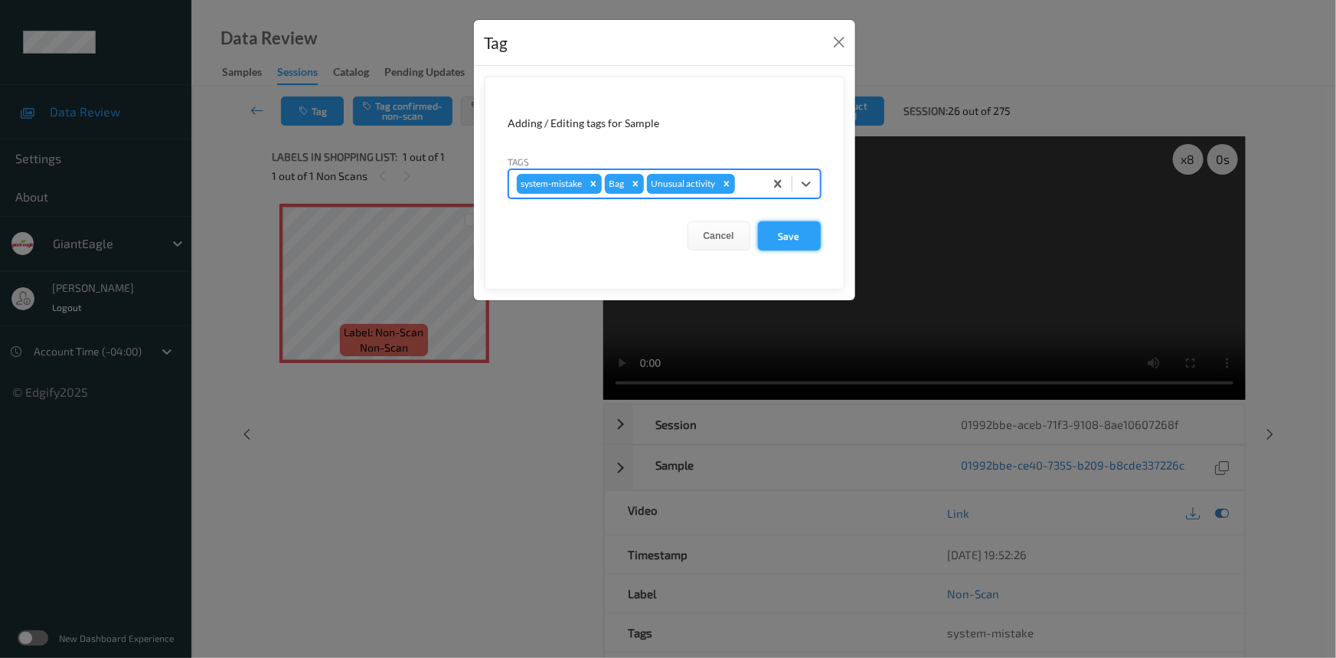
click at [786, 231] on button "Save" at bounding box center [789, 235] width 63 height 29
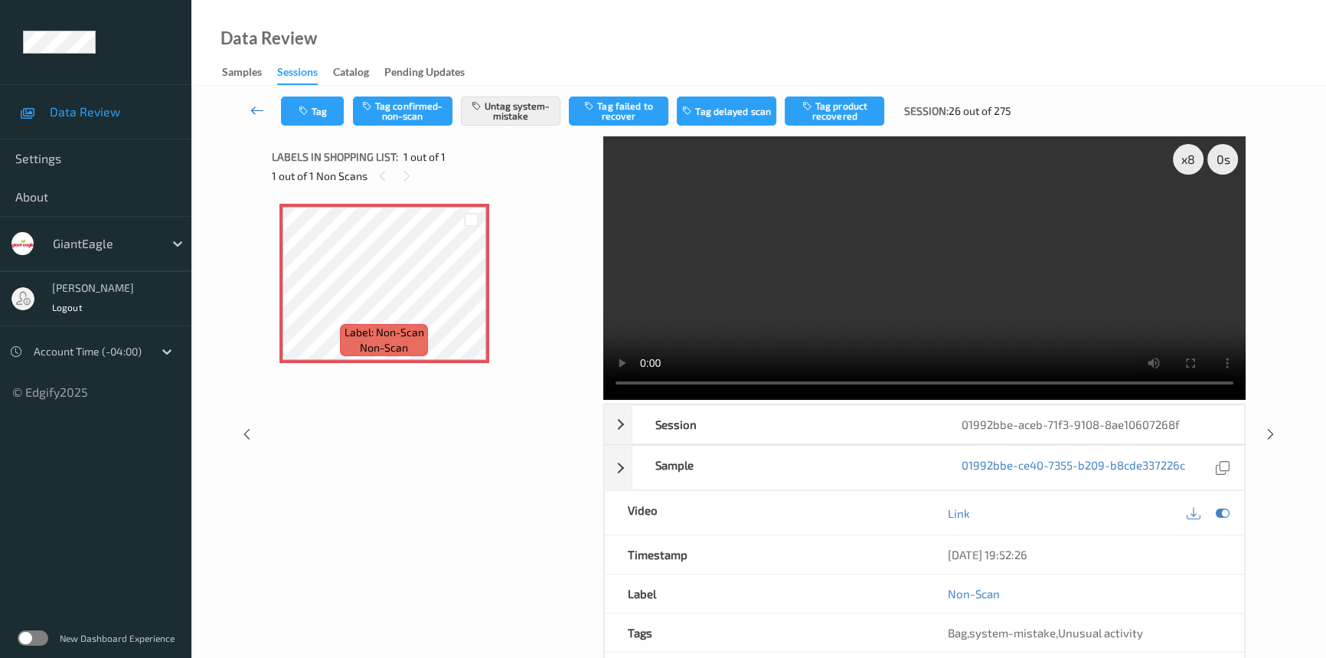
click at [253, 103] on icon at bounding box center [257, 110] width 14 height 15
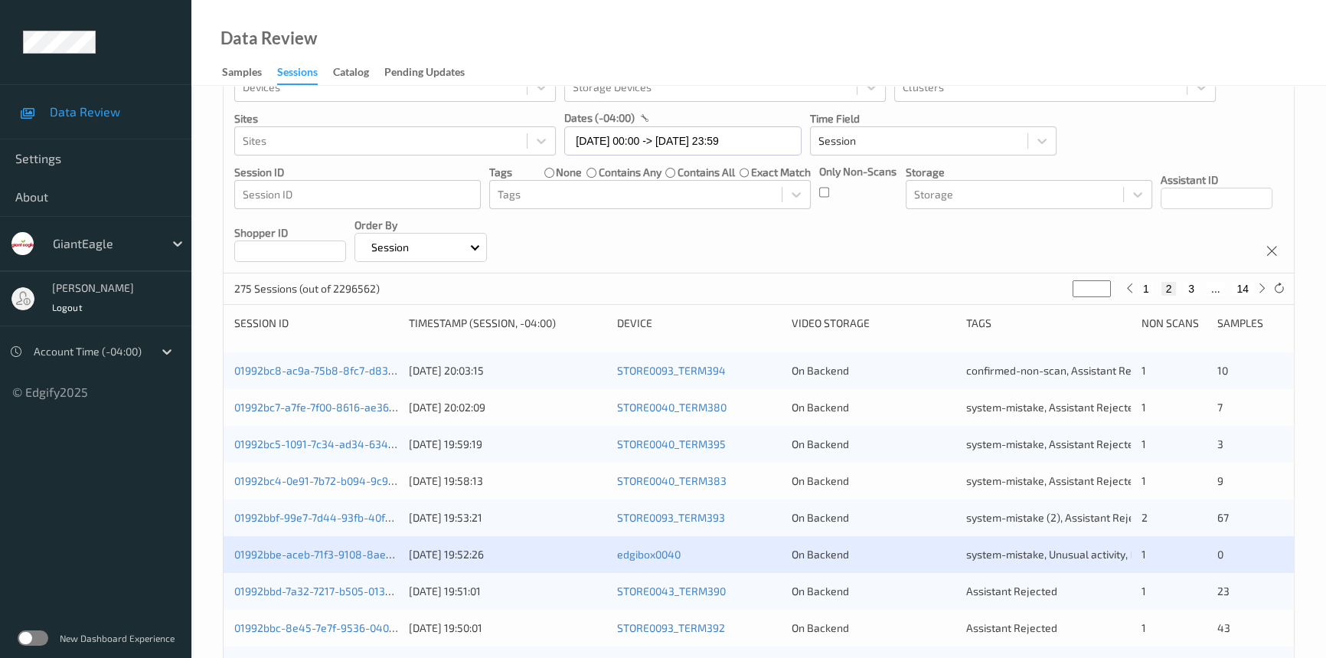
scroll to position [348, 0]
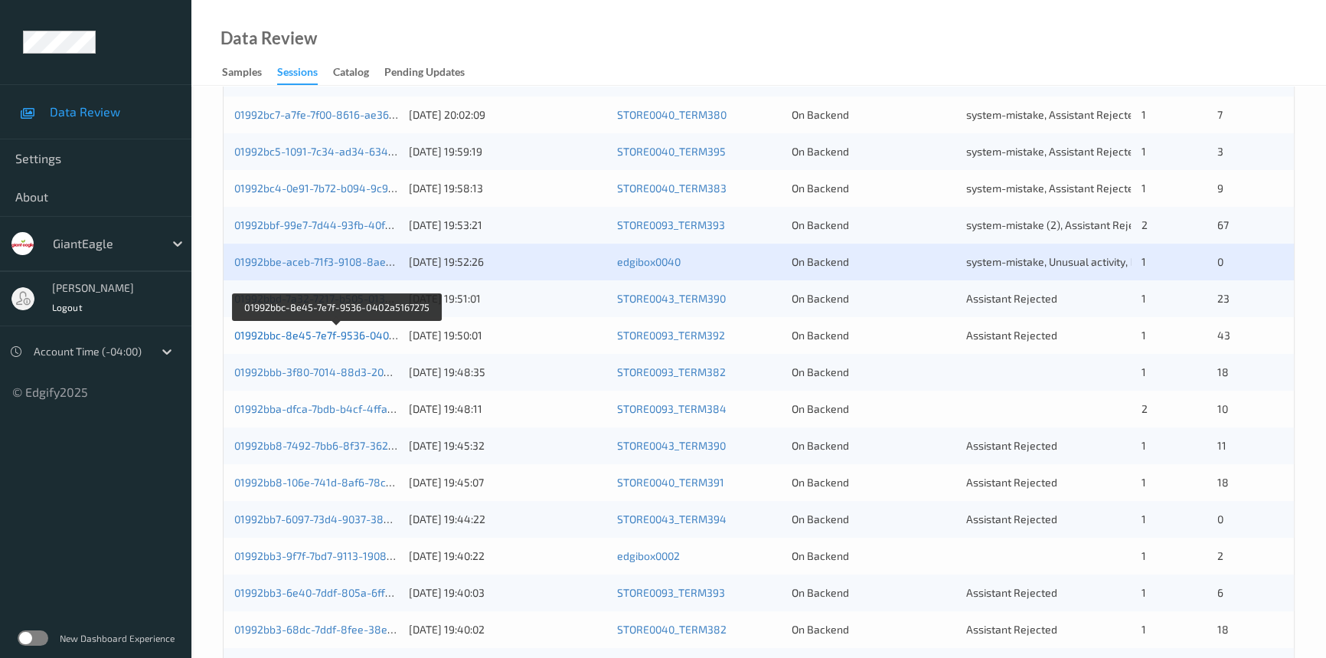
click at [299, 334] on link "01992bbc-8e45-7e7f-9536-0402a5167275" at bounding box center [337, 334] width 207 height 13
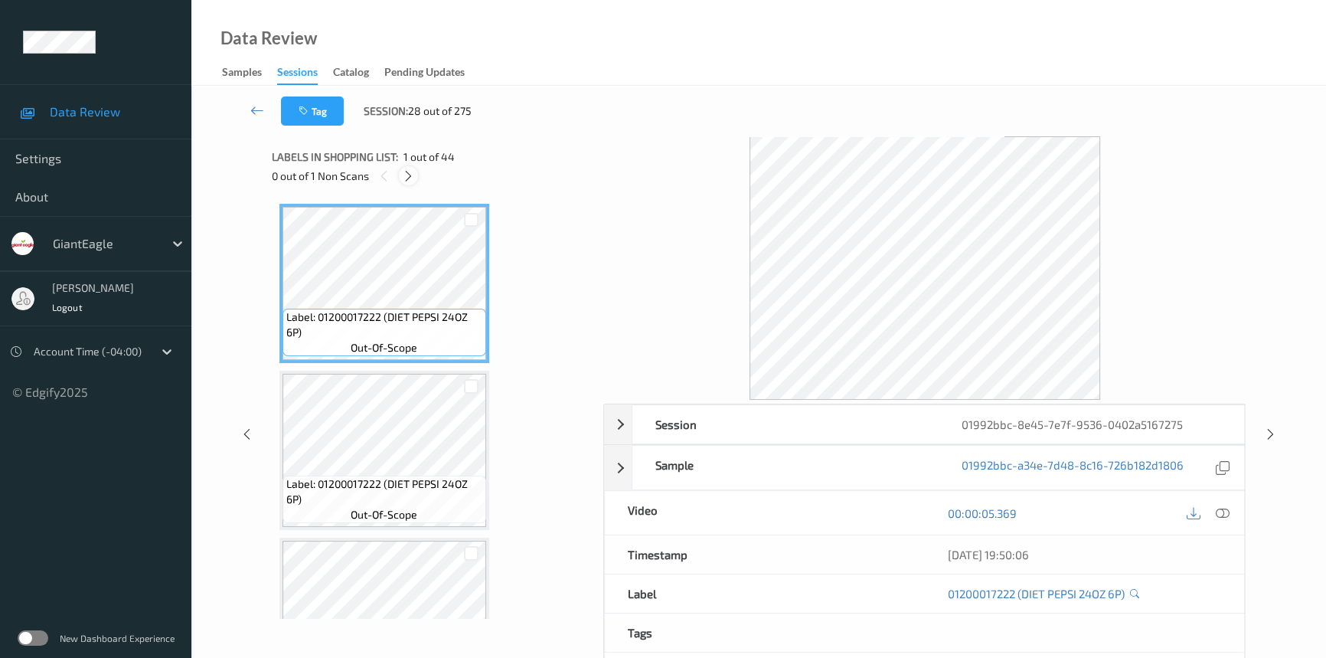
click at [407, 177] on icon at bounding box center [408, 176] width 13 height 14
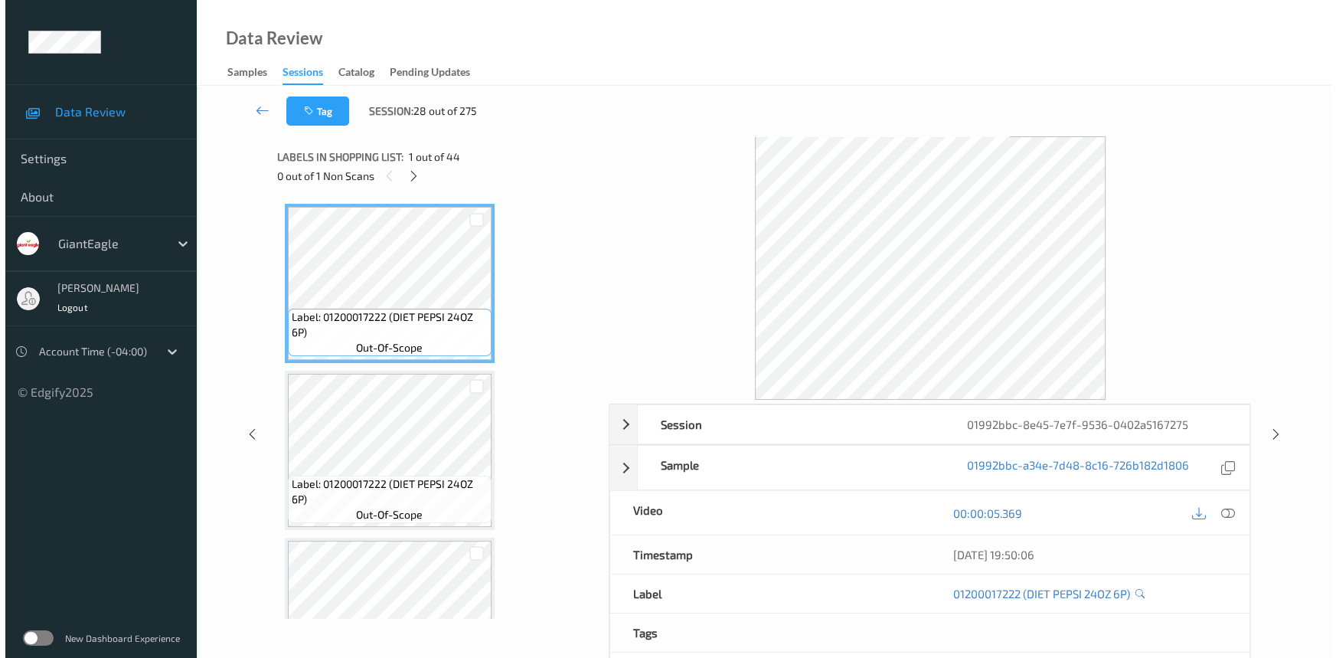
scroll to position [4665, 0]
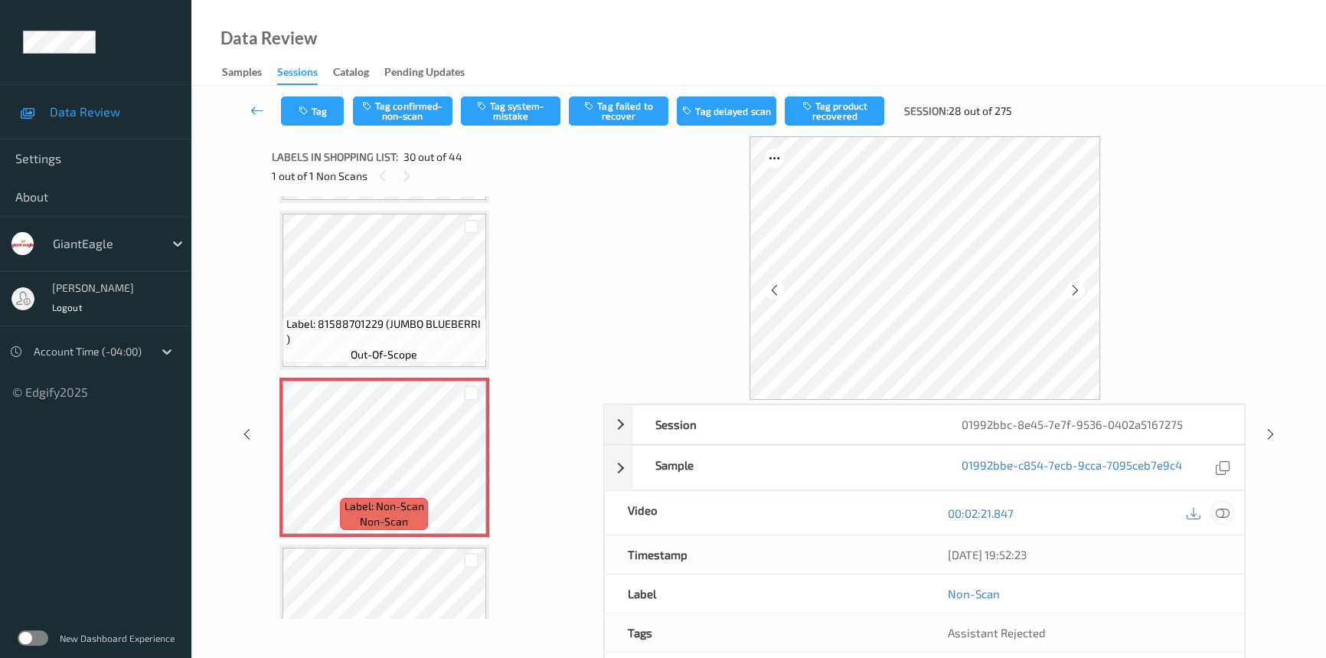
click at [1221, 511] on icon at bounding box center [1223, 513] width 14 height 14
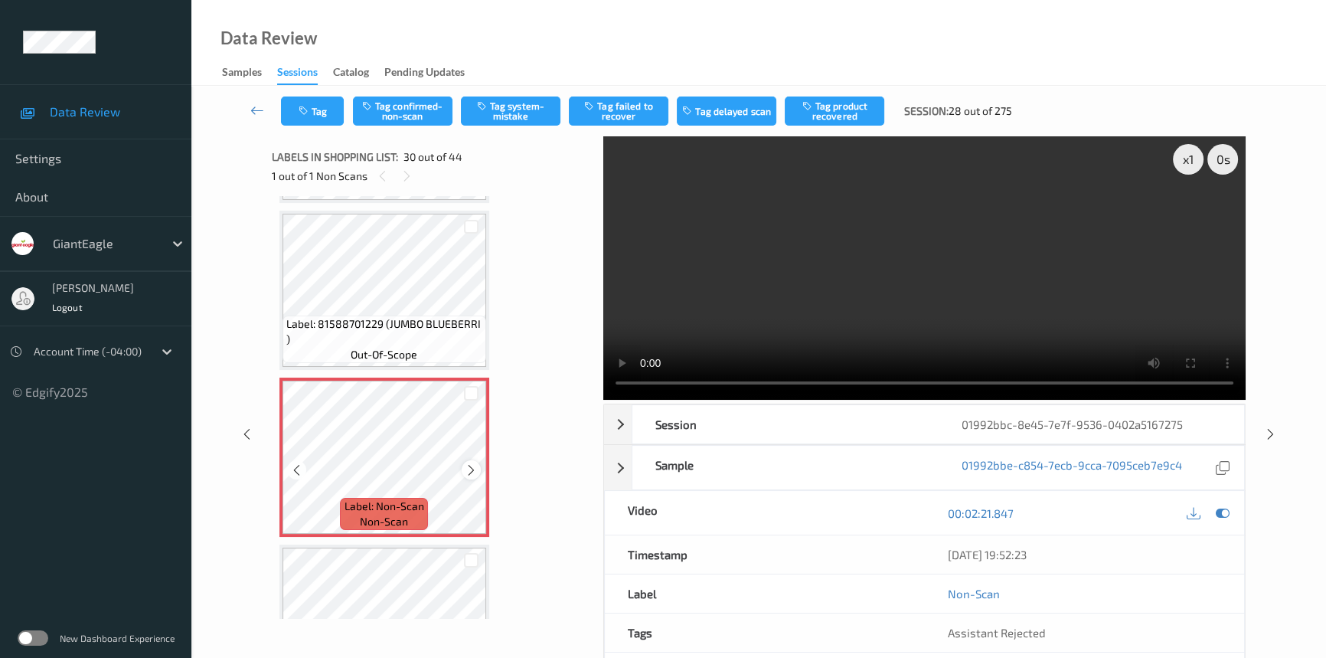
click at [472, 463] on icon at bounding box center [471, 470] width 13 height 14
click at [478, 460] on div at bounding box center [471, 469] width 19 height 19
click at [882, 327] on video at bounding box center [924, 267] width 642 height 263
click at [1176, 168] on div "x 1" at bounding box center [1188, 159] width 31 height 31
click at [886, 295] on video at bounding box center [924, 267] width 642 height 263
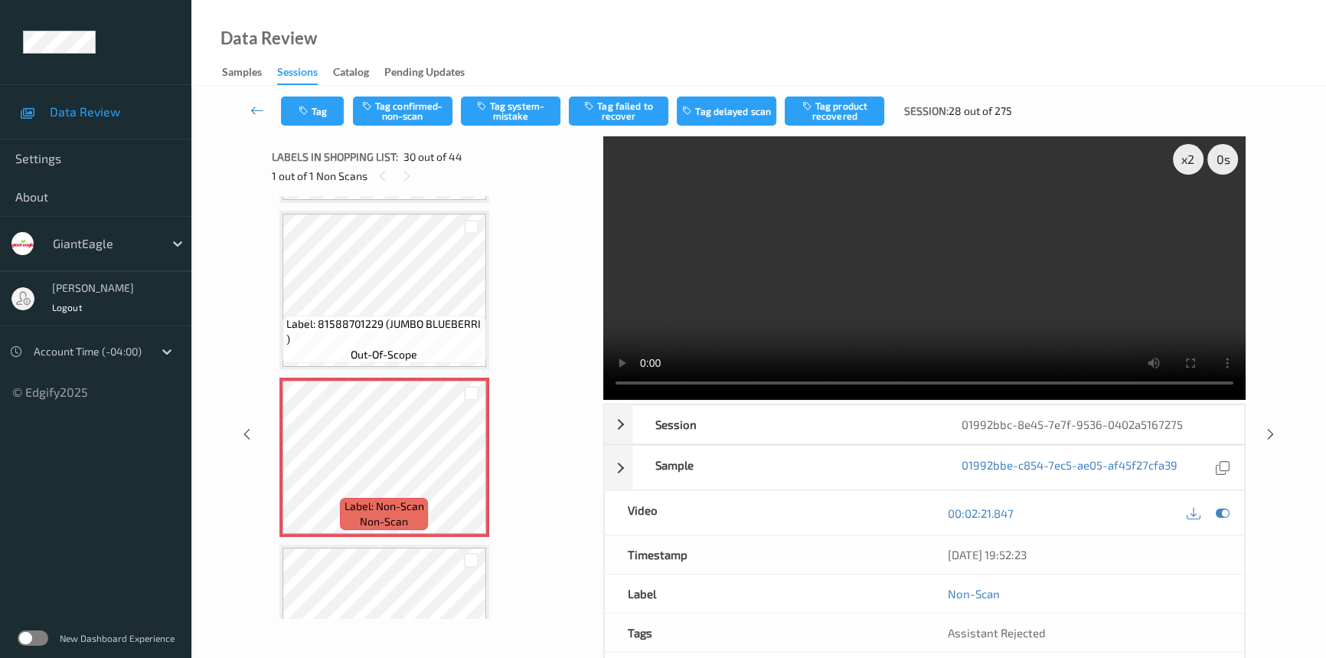
drag, startPoint x: 873, startPoint y: 309, endPoint x: 894, endPoint y: 309, distance: 21.5
click at [874, 309] on video at bounding box center [924, 267] width 642 height 263
drag, startPoint x: 1187, startPoint y: 149, endPoint x: 1197, endPoint y: 270, distance: 120.6
click at [1187, 149] on div "x 2" at bounding box center [1188, 159] width 31 height 31
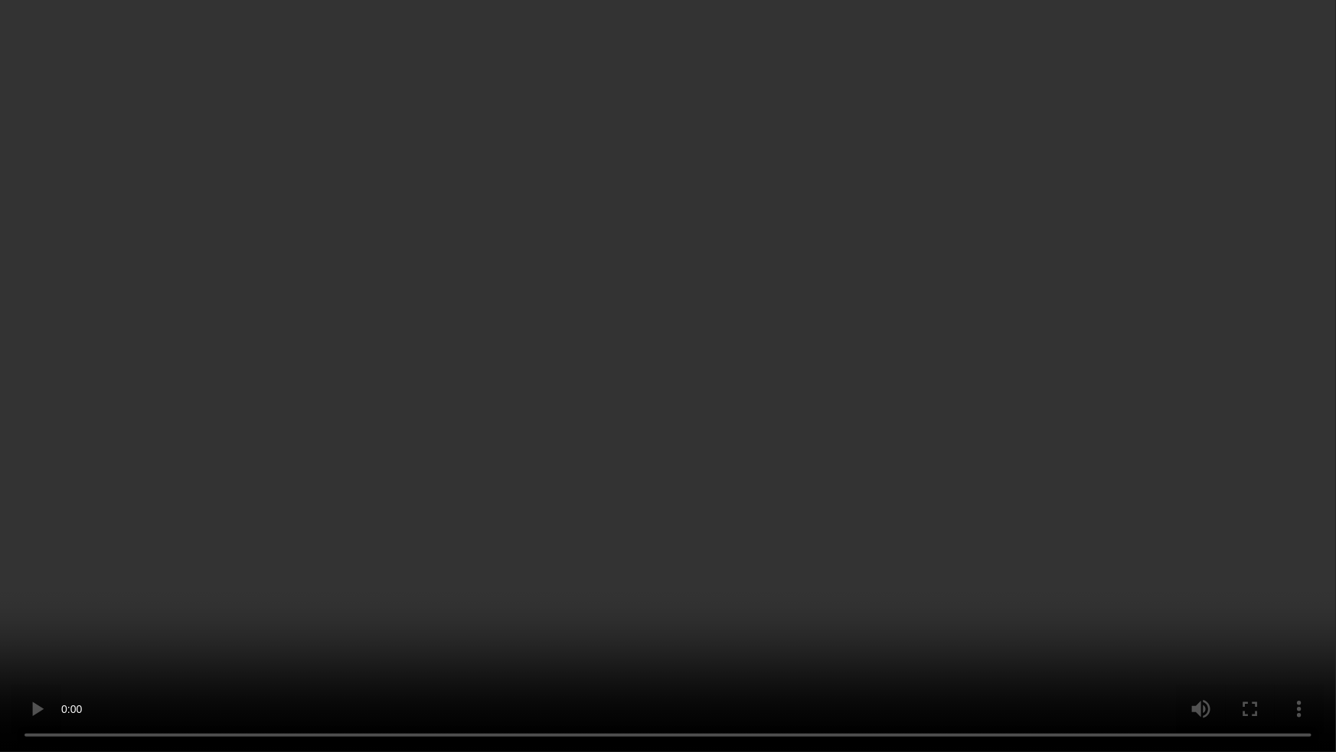
click at [983, 534] on video at bounding box center [668, 376] width 1336 height 752
click at [687, 561] on video at bounding box center [668, 376] width 1336 height 752
click at [681, 562] on video at bounding box center [668, 376] width 1336 height 752
click at [564, 657] on video at bounding box center [668, 376] width 1336 height 752
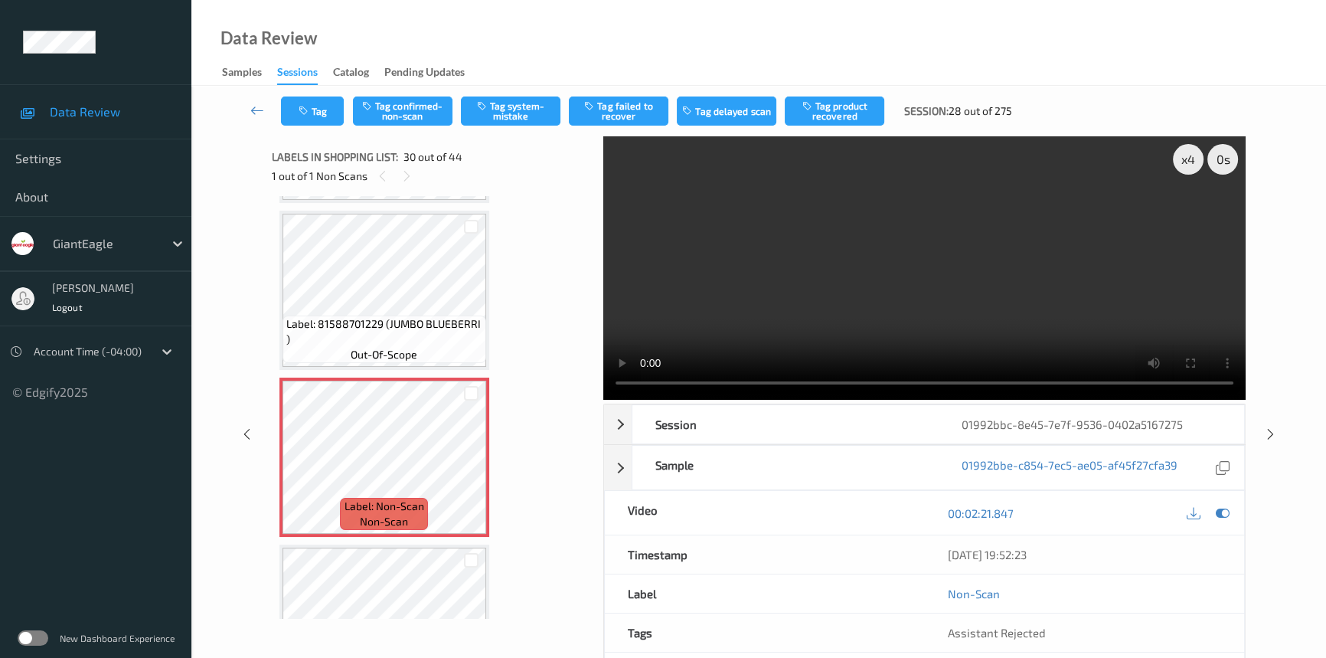
click at [976, 283] on video at bounding box center [924, 267] width 642 height 263
click at [734, 263] on video at bounding box center [924, 267] width 642 height 263
click at [734, 265] on video at bounding box center [924, 267] width 642 height 263
click at [829, 260] on video at bounding box center [924, 267] width 642 height 263
click at [791, 266] on video at bounding box center [924, 267] width 642 height 263
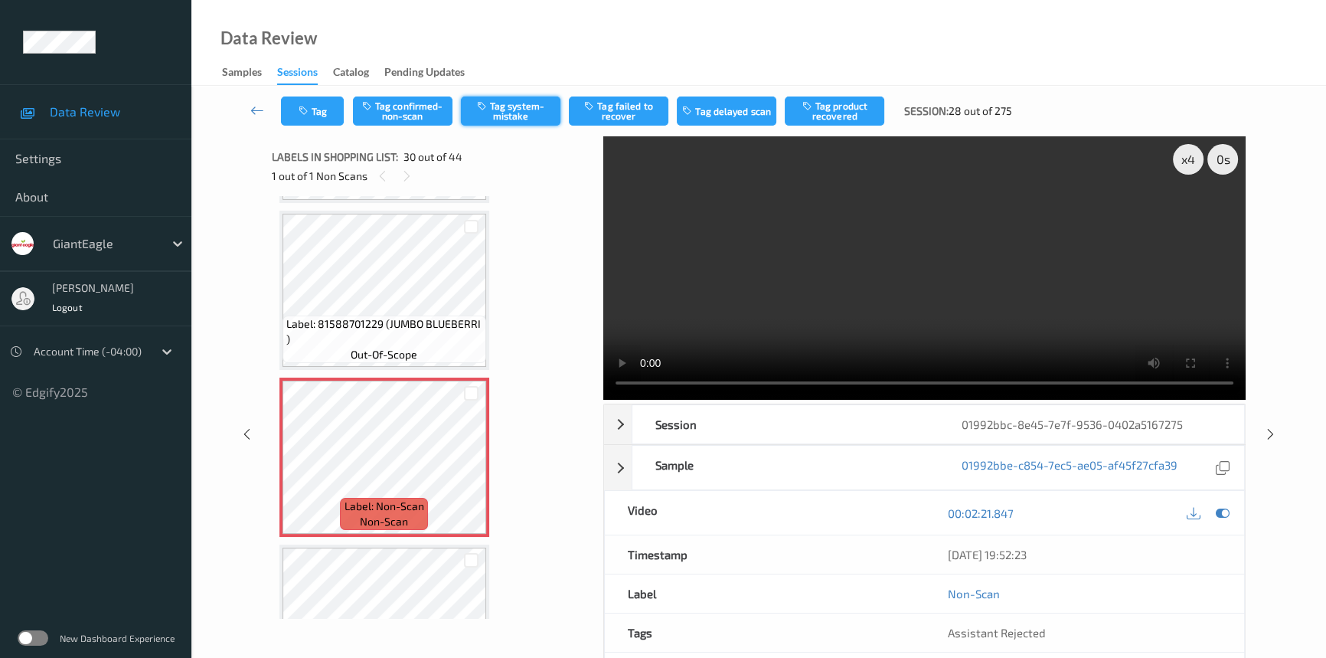
click at [534, 111] on button "Tag system-mistake" at bounding box center [511, 110] width 100 height 29
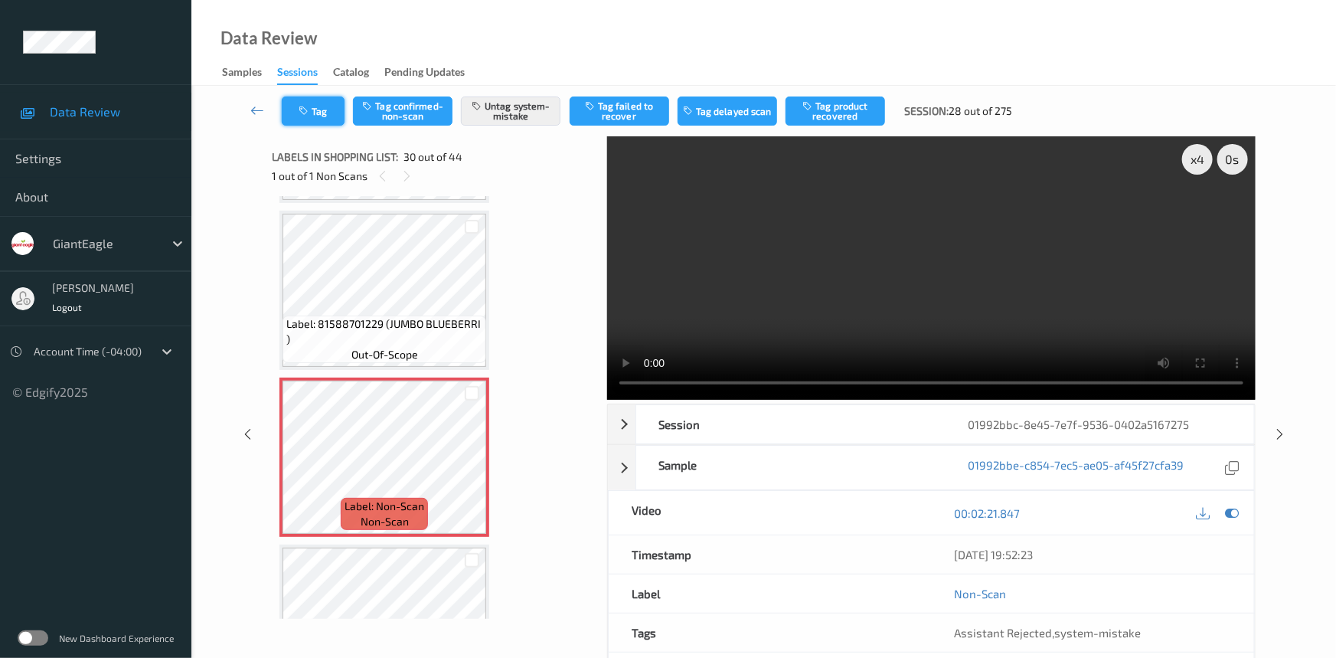
click at [322, 124] on button "Tag" at bounding box center [313, 110] width 63 height 29
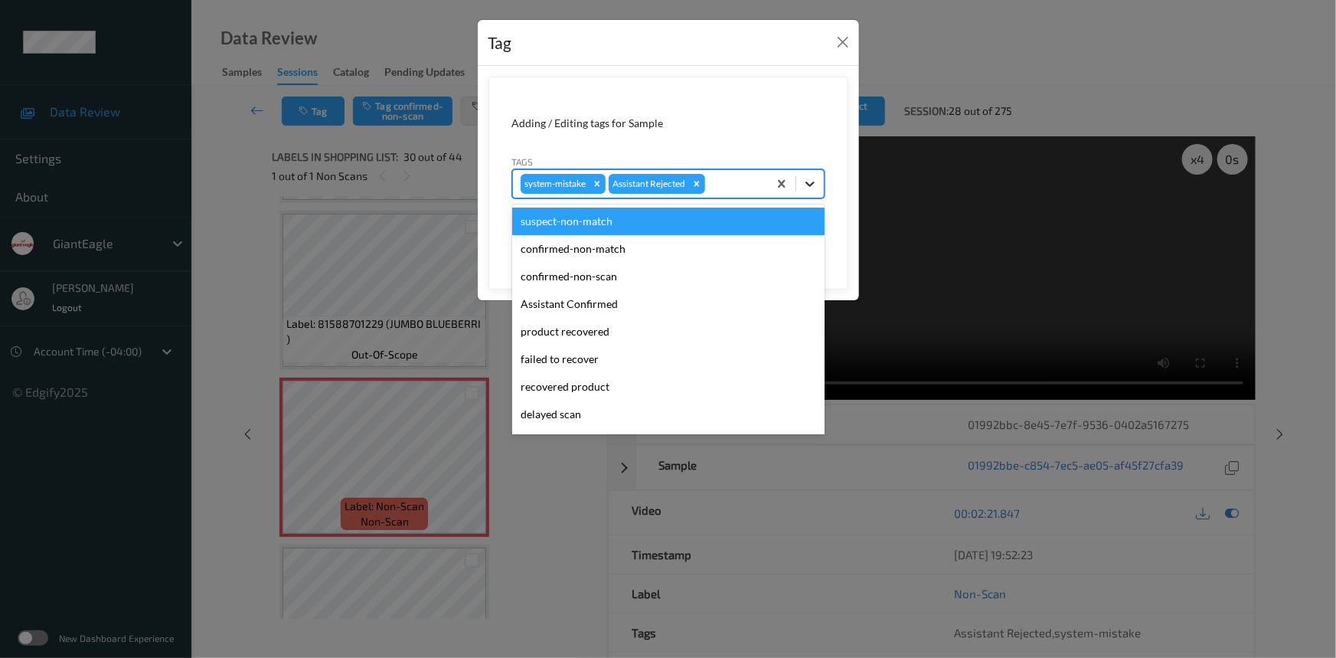
click at [818, 182] on div at bounding box center [810, 184] width 28 height 28
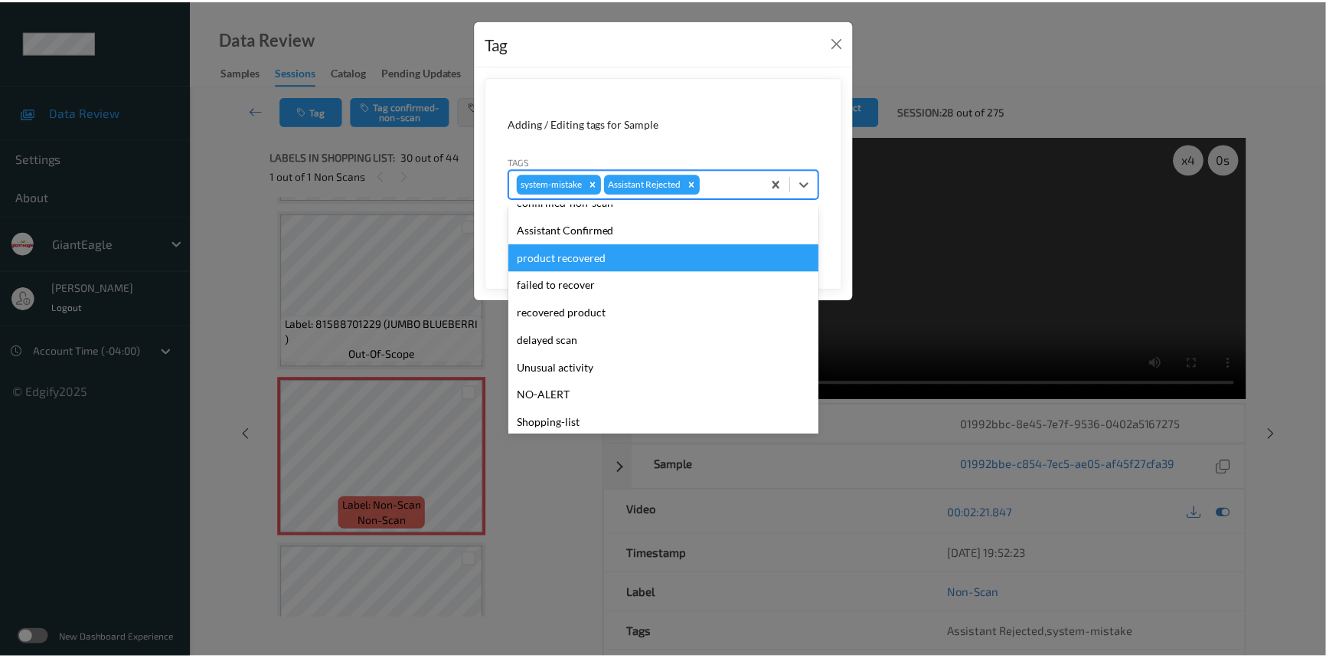
scroll to position [135, 0]
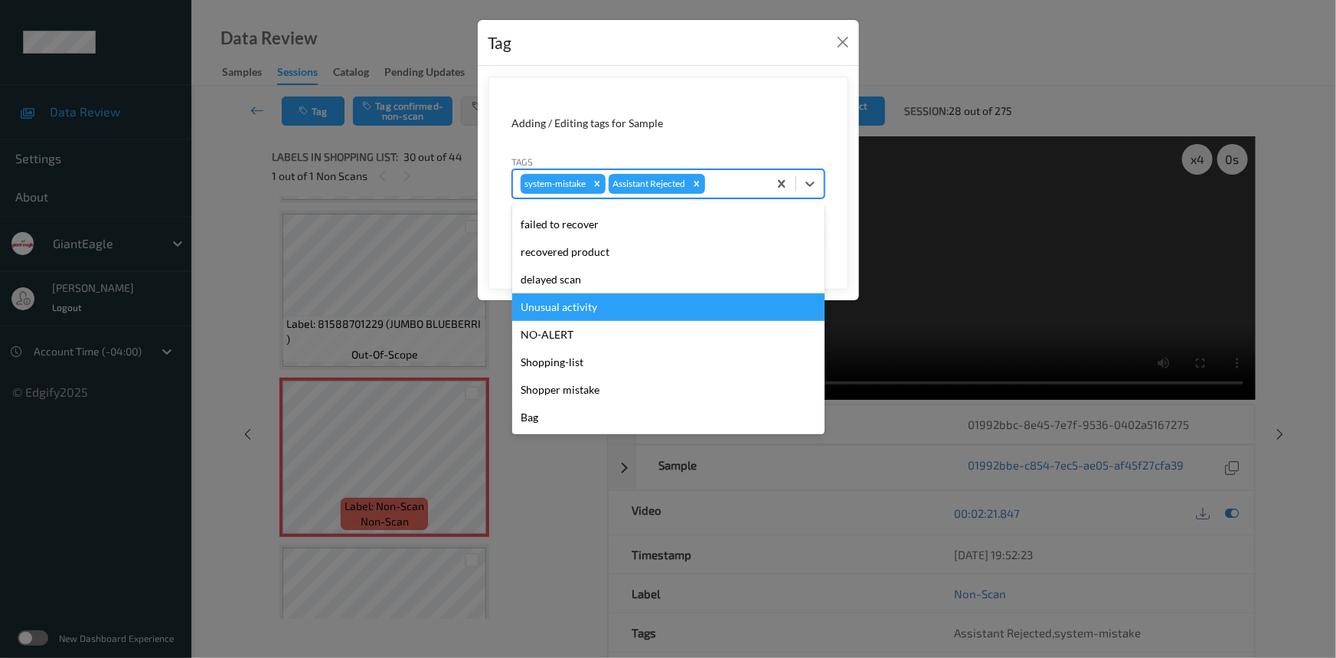
click at [580, 306] on div "Unusual activity" at bounding box center [668, 307] width 312 height 28
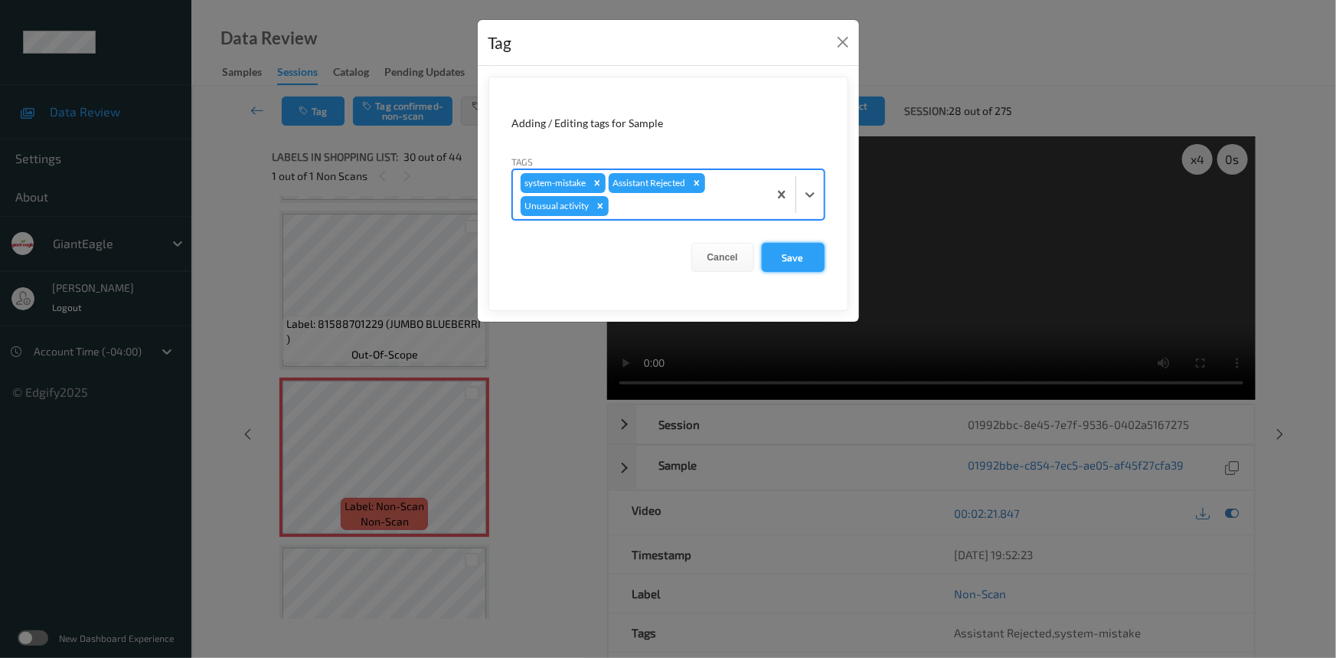
click at [773, 259] on button "Save" at bounding box center [793, 257] width 63 height 29
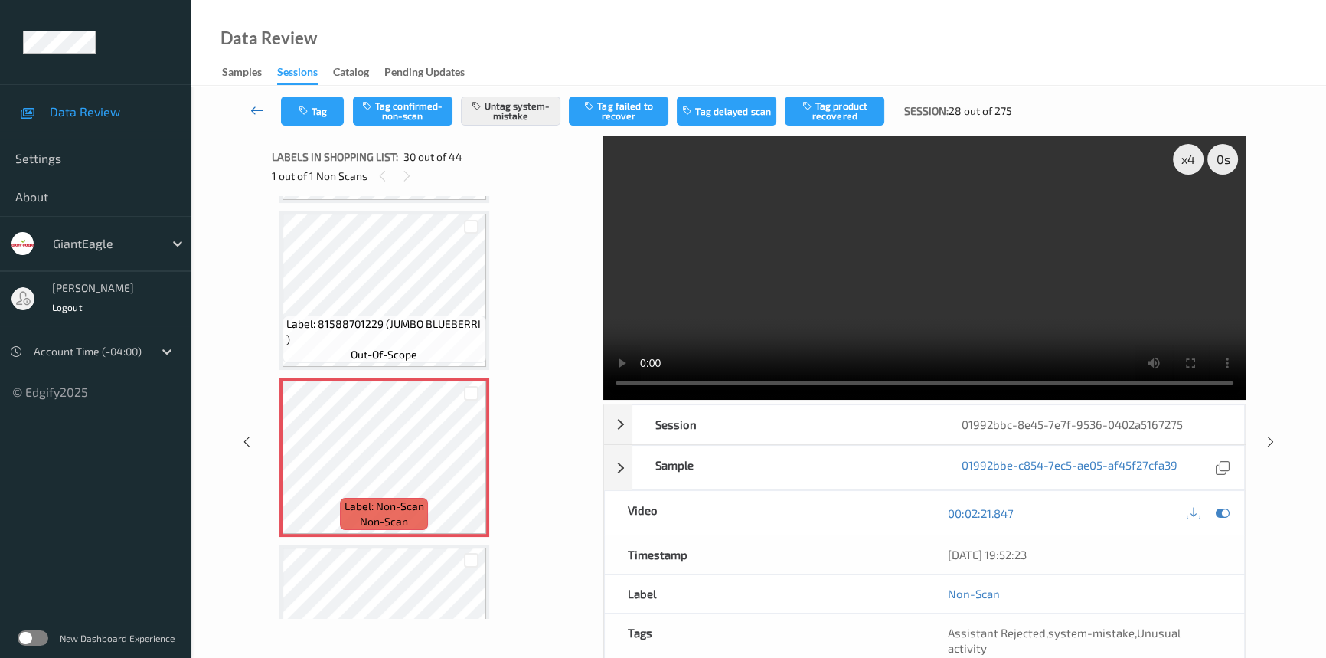
click at [252, 101] on link at bounding box center [257, 110] width 47 height 29
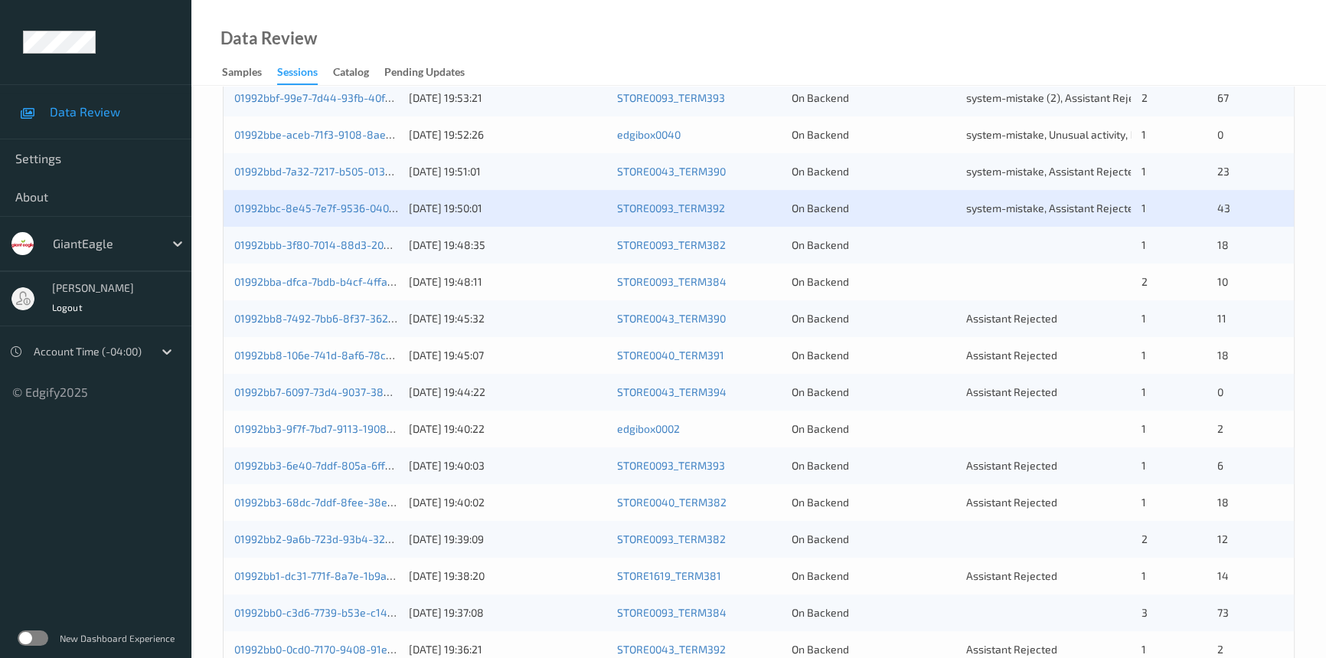
scroll to position [487, 0]
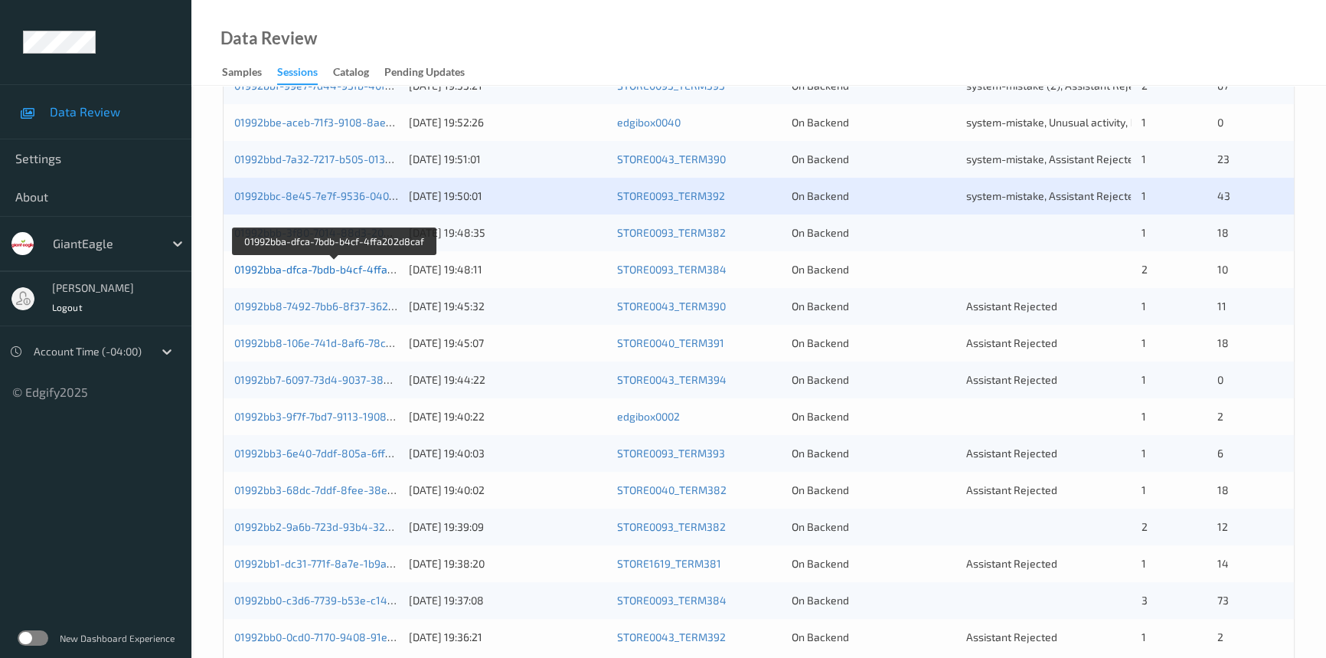
click at [306, 270] on link "01992bba-dfca-7bdb-b4cf-4ffa202d8caf" at bounding box center [334, 269] width 200 height 13
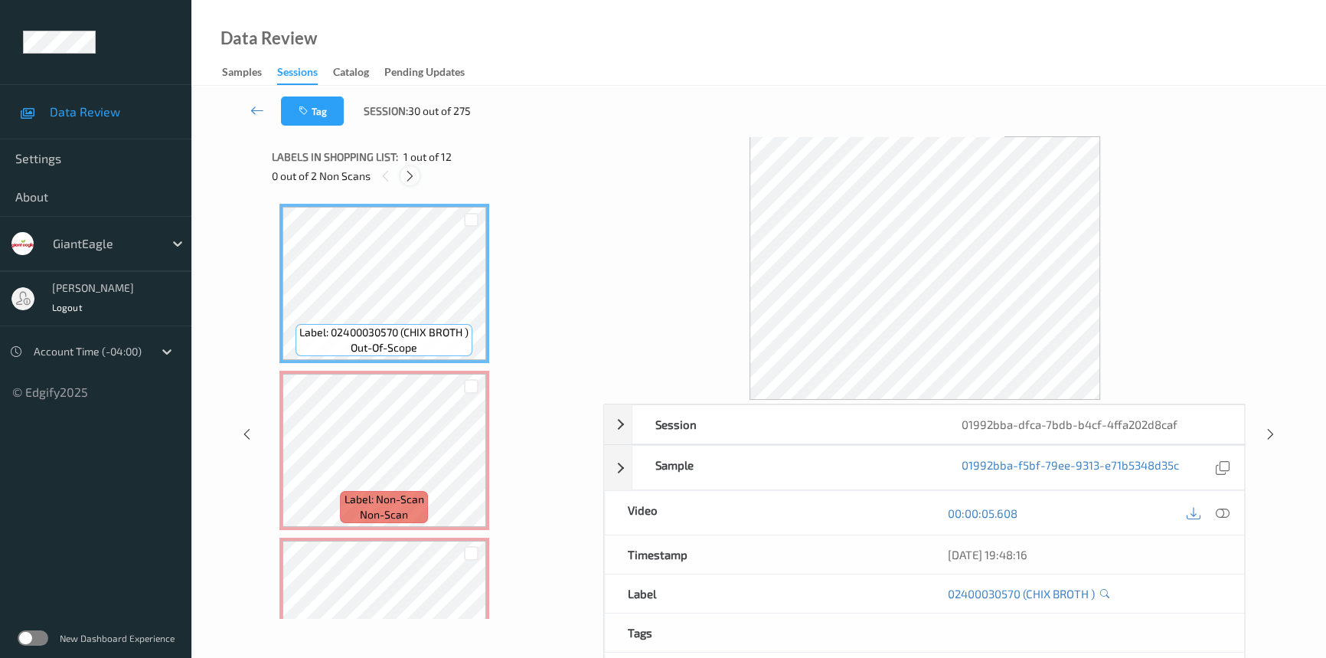
click at [403, 175] on div at bounding box center [409, 175] width 19 height 19
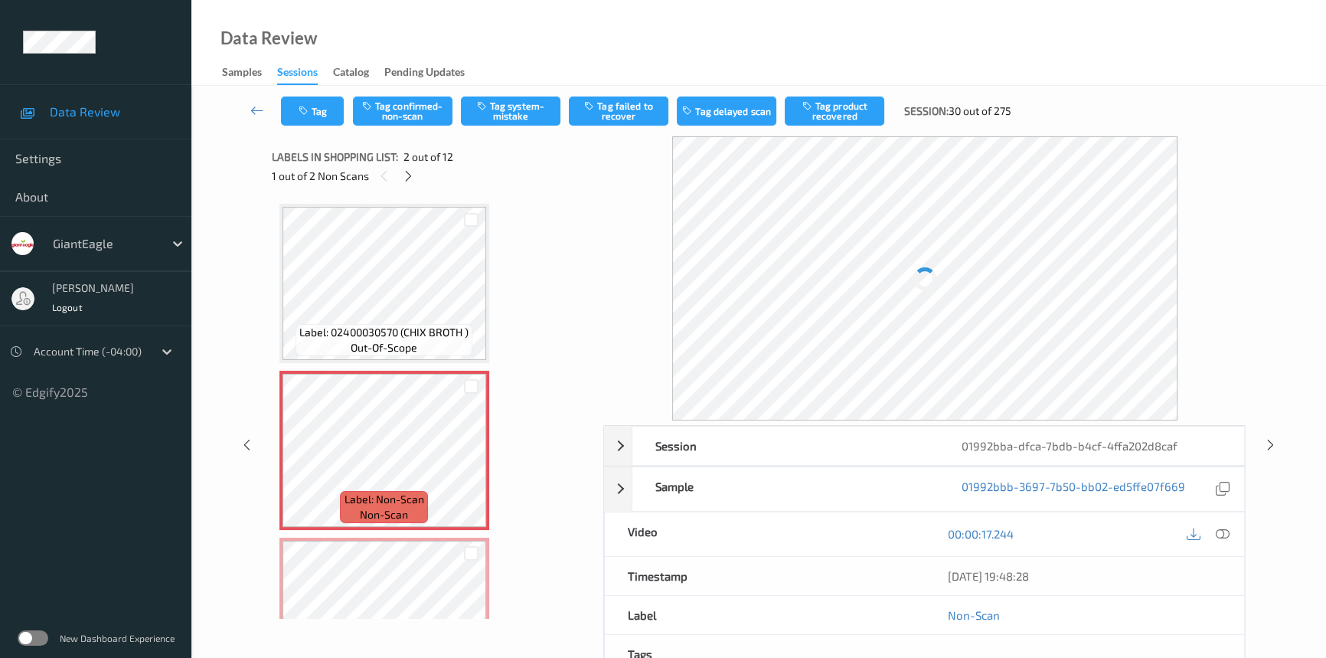
scroll to position [8, 0]
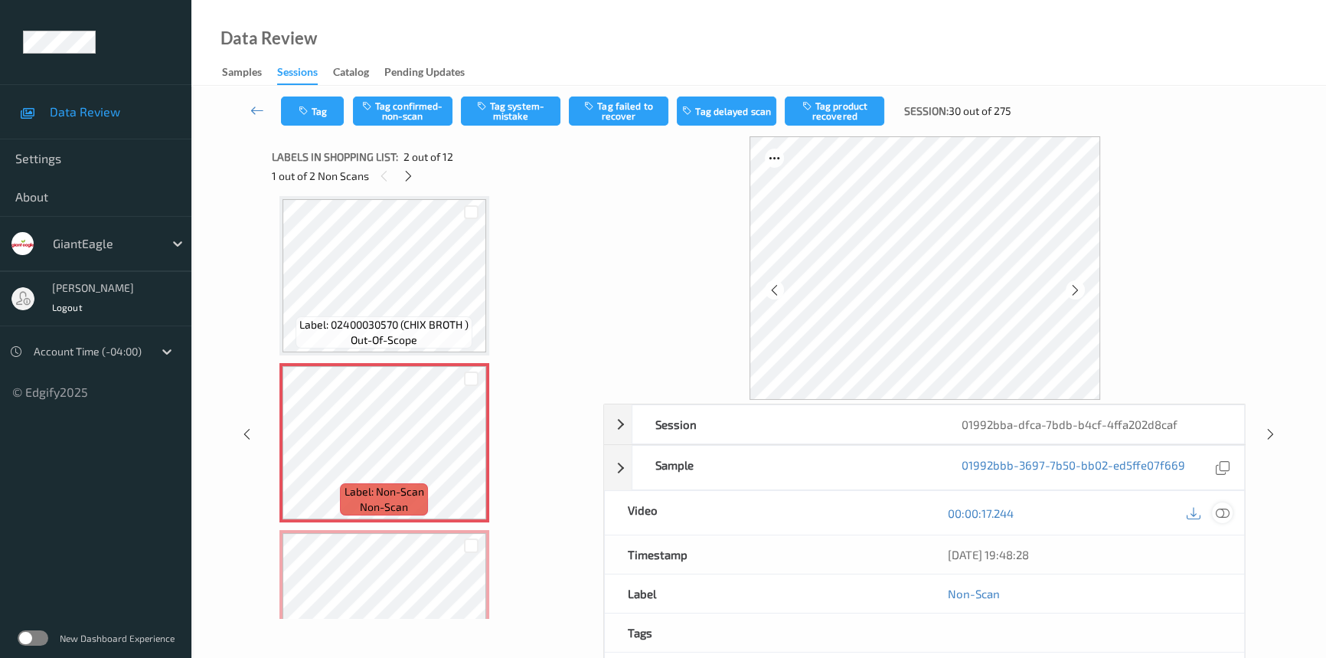
drag, startPoint x: 1231, startPoint y: 508, endPoint x: 1221, endPoint y: 490, distance: 20.9
click at [1232, 508] on div at bounding box center [1222, 512] width 21 height 21
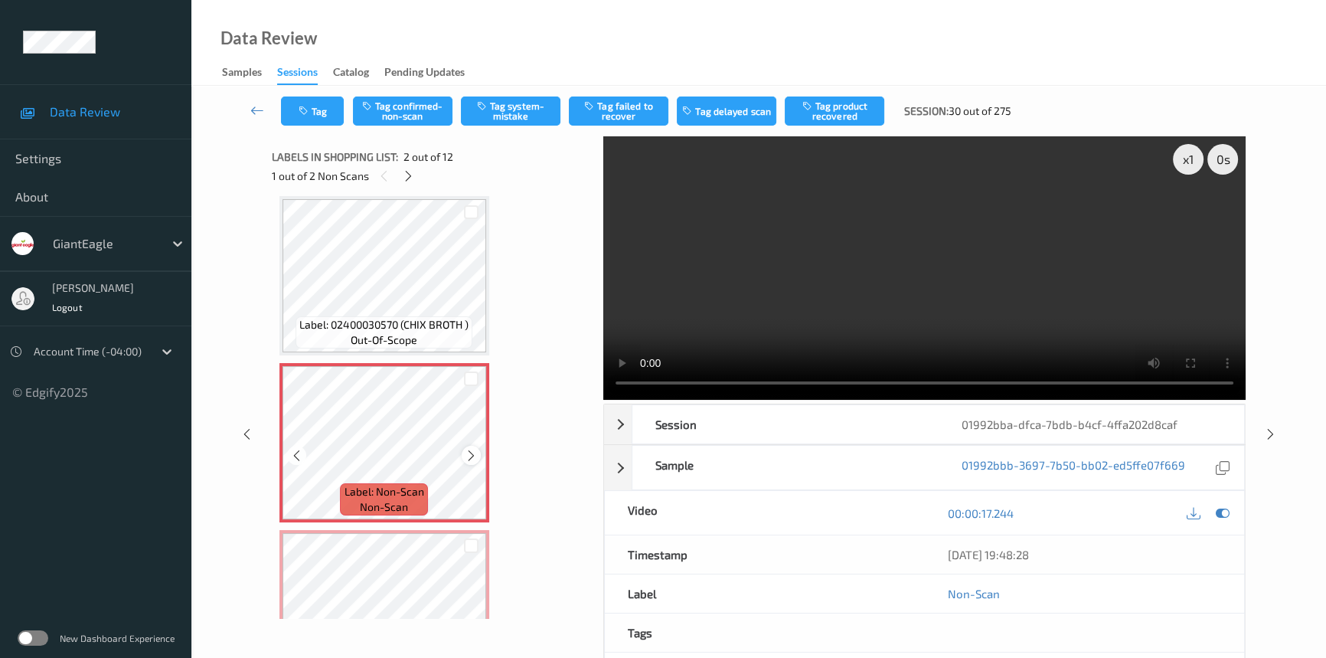
click at [471, 453] on icon at bounding box center [471, 456] width 13 height 14
click at [476, 452] on icon at bounding box center [471, 456] width 13 height 14
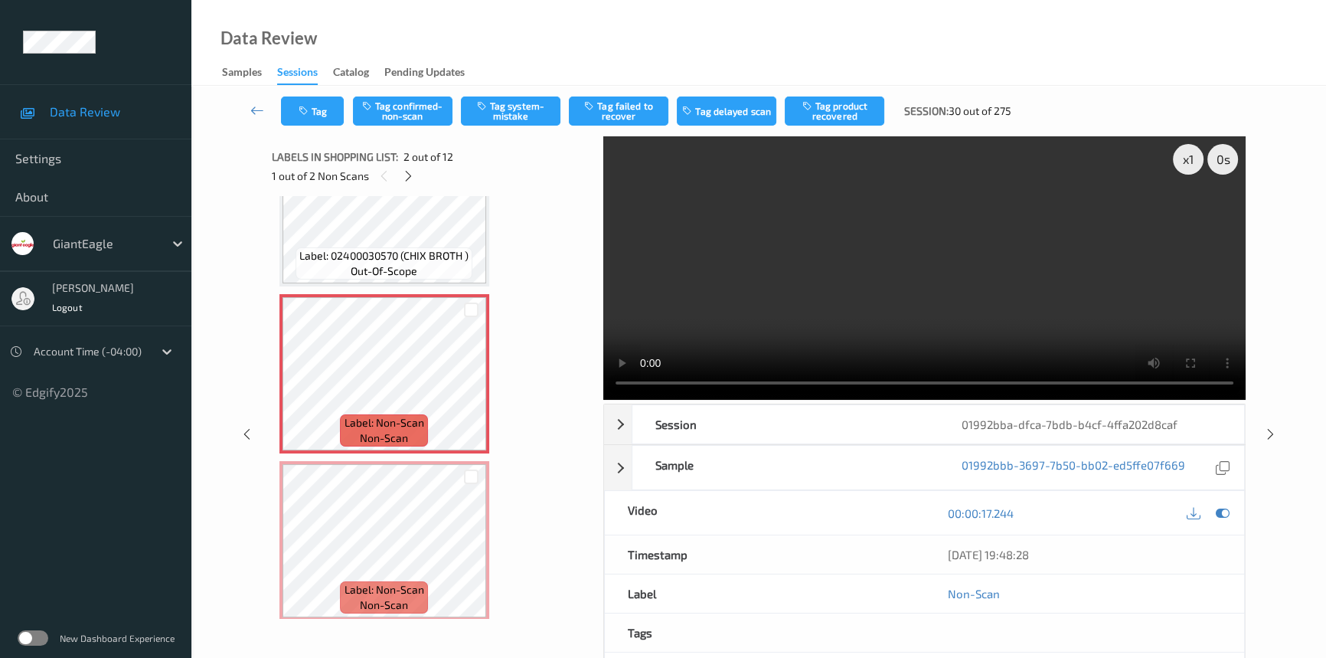
click at [862, 293] on video at bounding box center [924, 267] width 642 height 263
click at [1187, 160] on div "x 1" at bounding box center [1188, 159] width 31 height 31
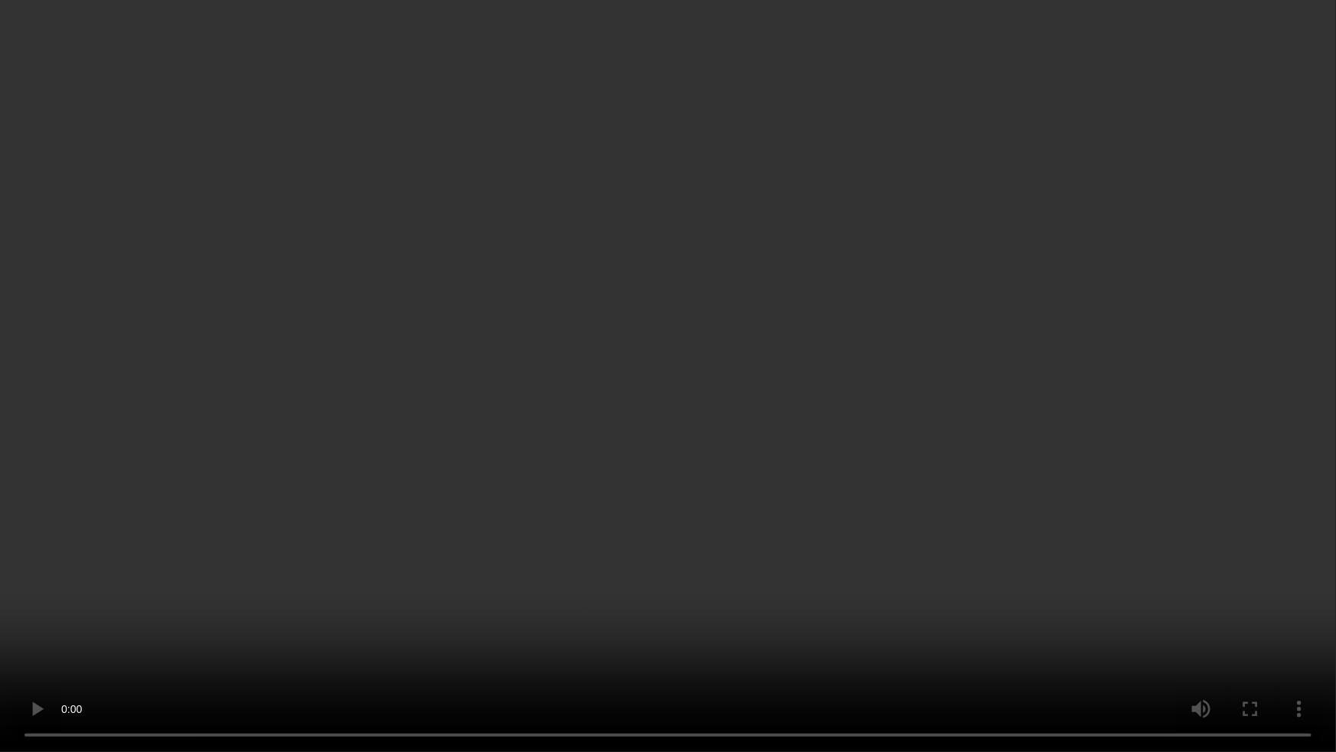
click at [1138, 422] on video at bounding box center [668, 376] width 1336 height 752
drag, startPoint x: 1025, startPoint y: 500, endPoint x: 1009, endPoint y: 510, distance: 18.9
click at [1018, 505] on video at bounding box center [668, 376] width 1336 height 752
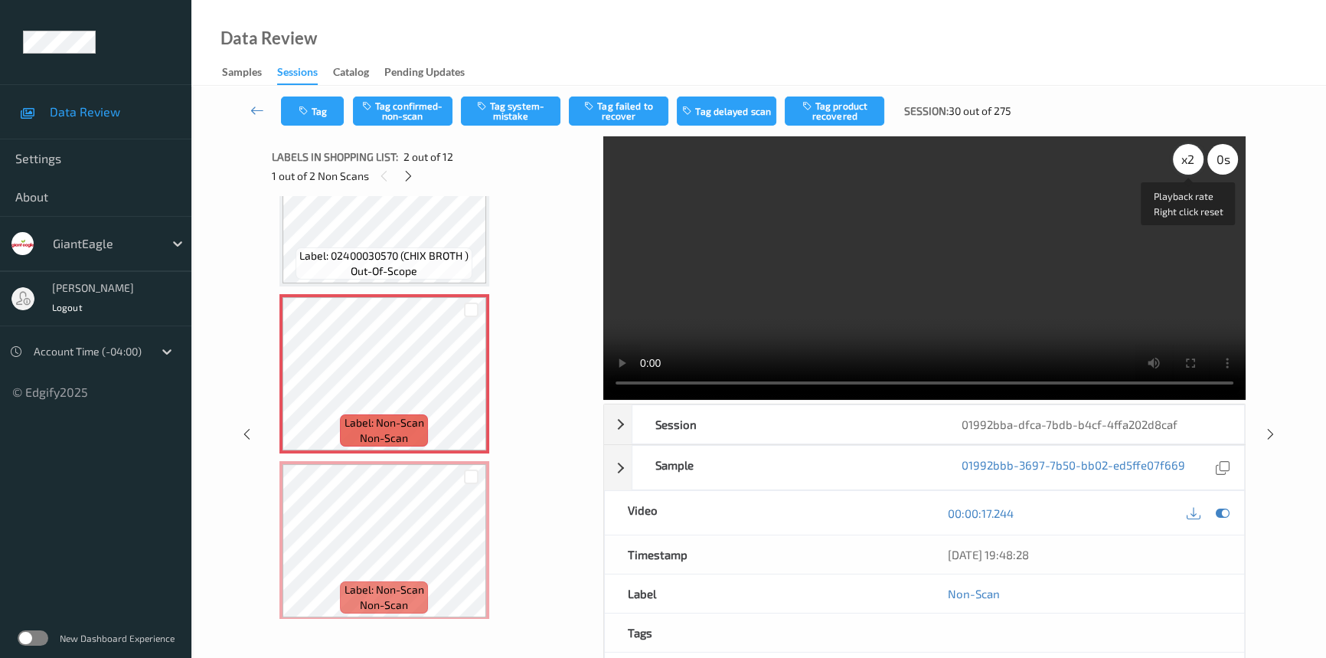
click at [1188, 151] on div "x 2" at bounding box center [1188, 159] width 31 height 31
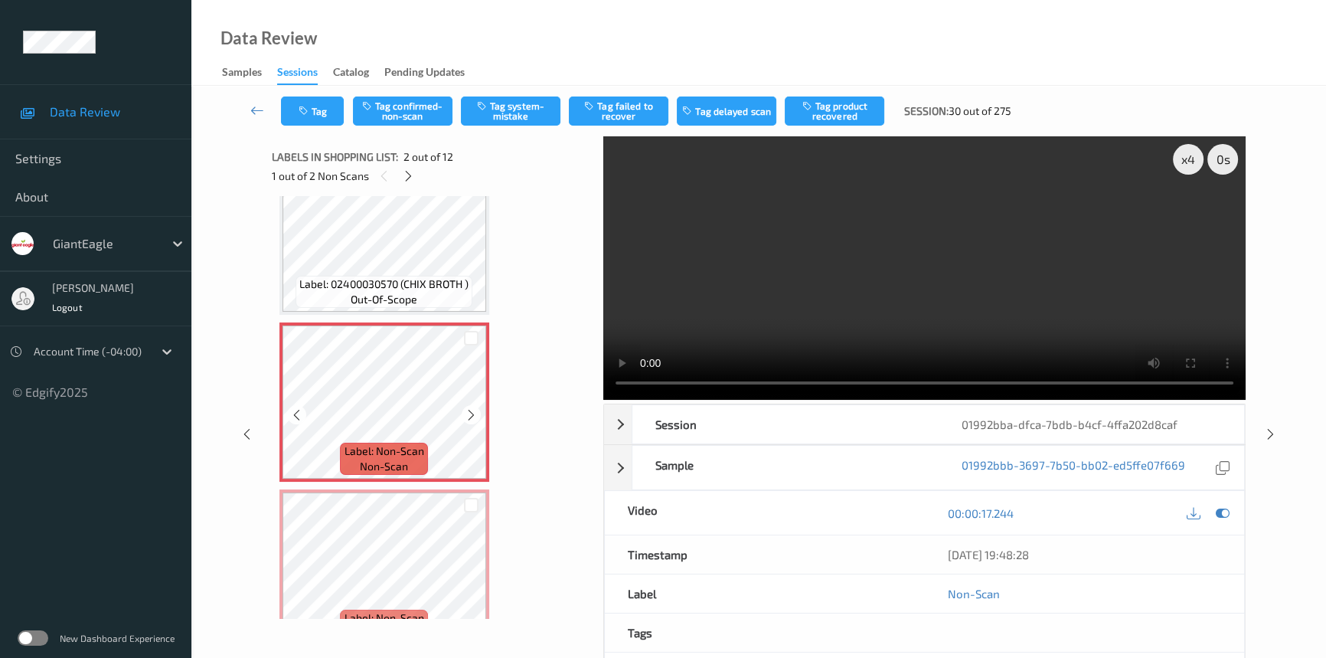
scroll to position [0, 0]
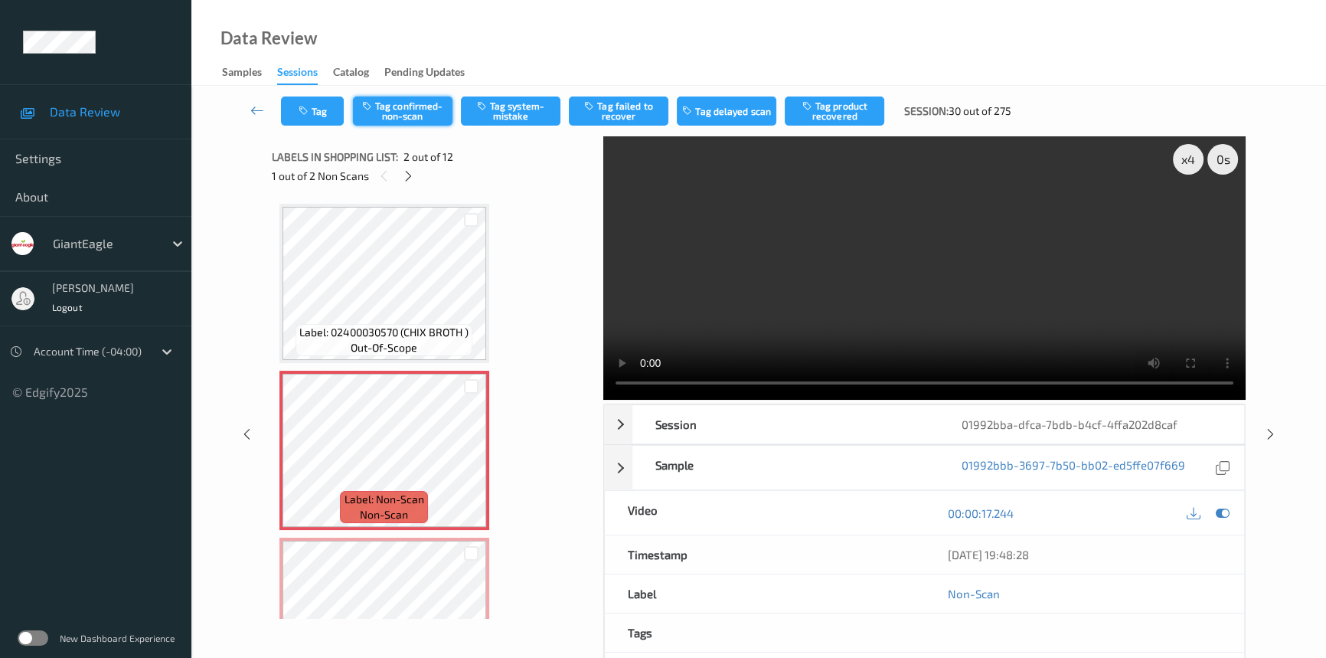
click at [413, 114] on button "Tag confirmed-non-scan" at bounding box center [403, 110] width 100 height 29
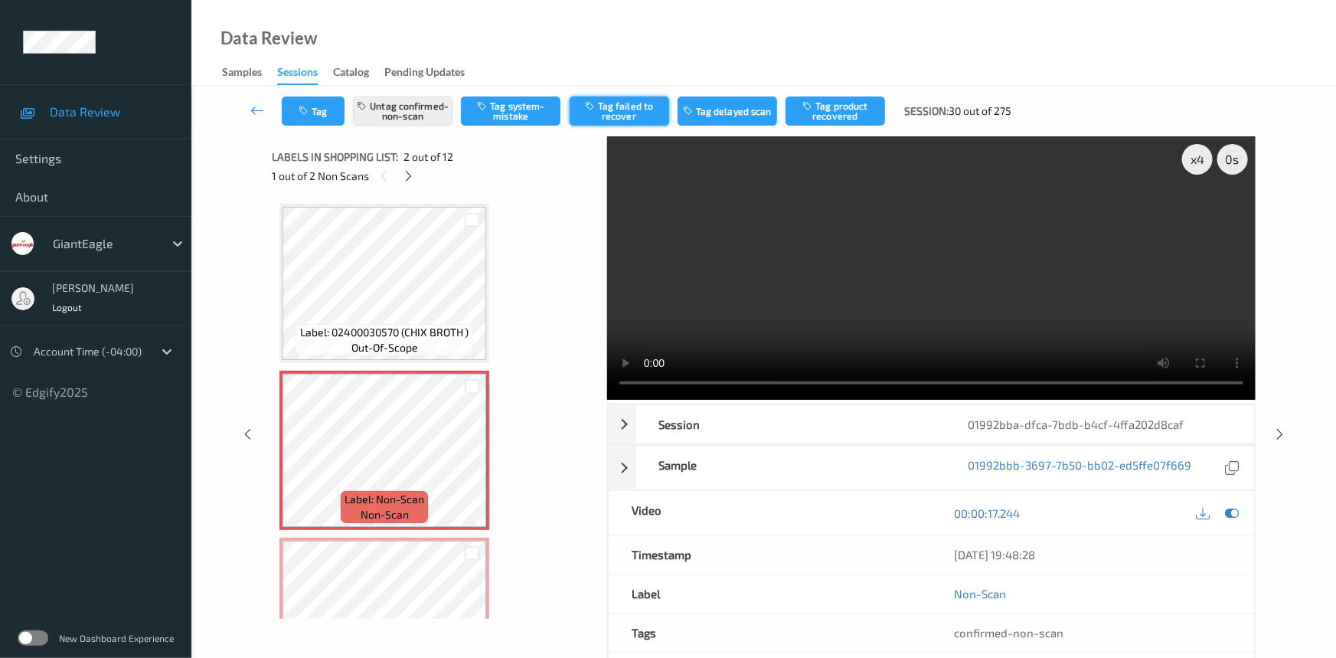
click at [633, 106] on button "Tag failed to recover" at bounding box center [620, 110] width 100 height 29
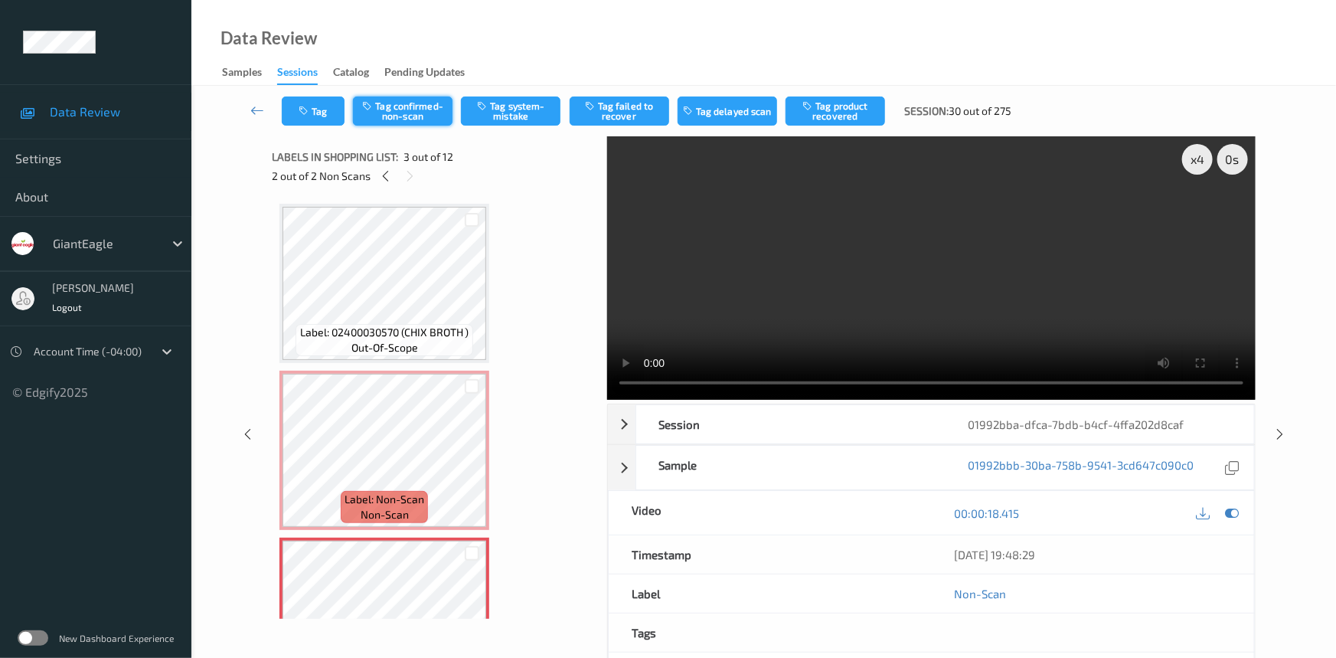
click at [400, 107] on button "Tag confirmed-non-scan" at bounding box center [403, 110] width 100 height 29
click at [642, 106] on button "Tag failed to recover" at bounding box center [620, 110] width 100 height 29
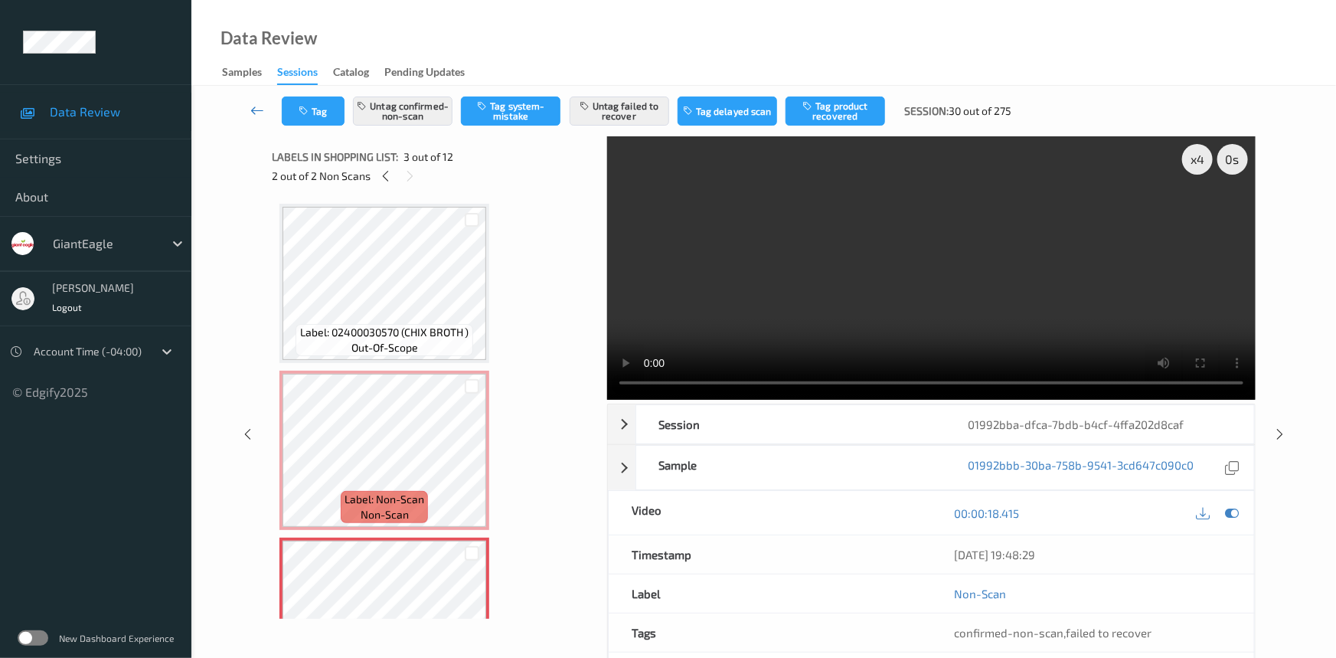
click at [253, 103] on icon at bounding box center [257, 110] width 14 height 15
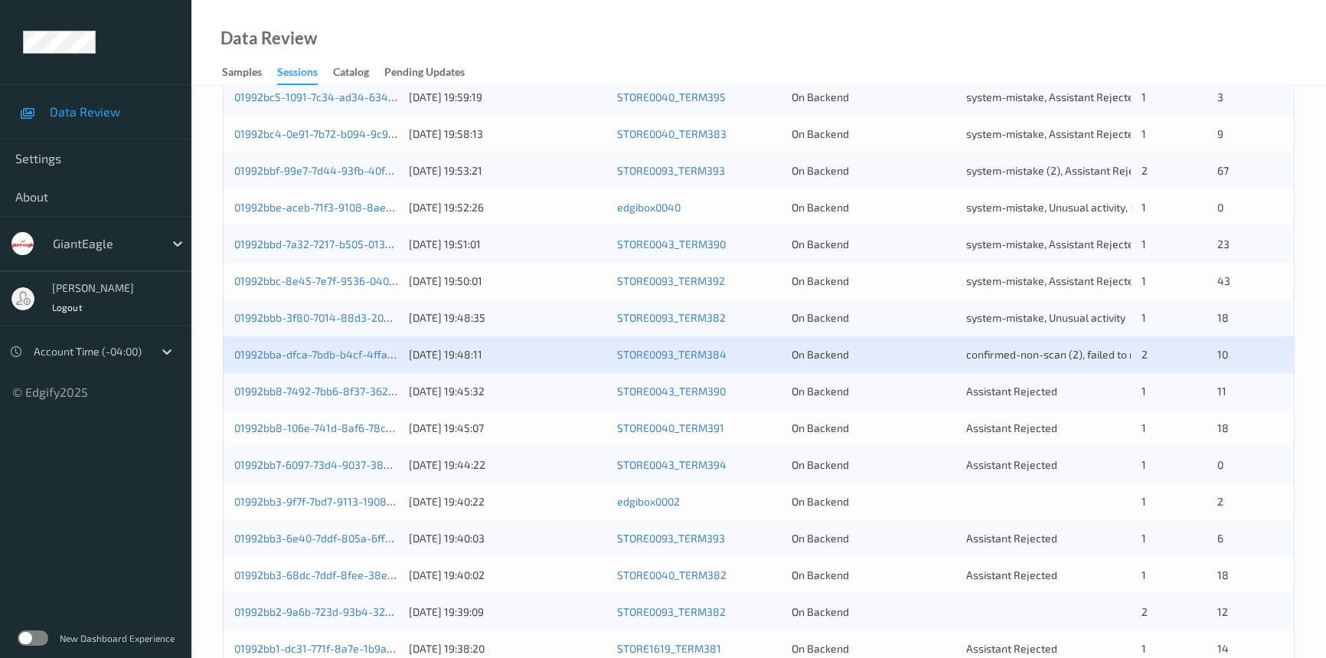
scroll to position [417, 0]
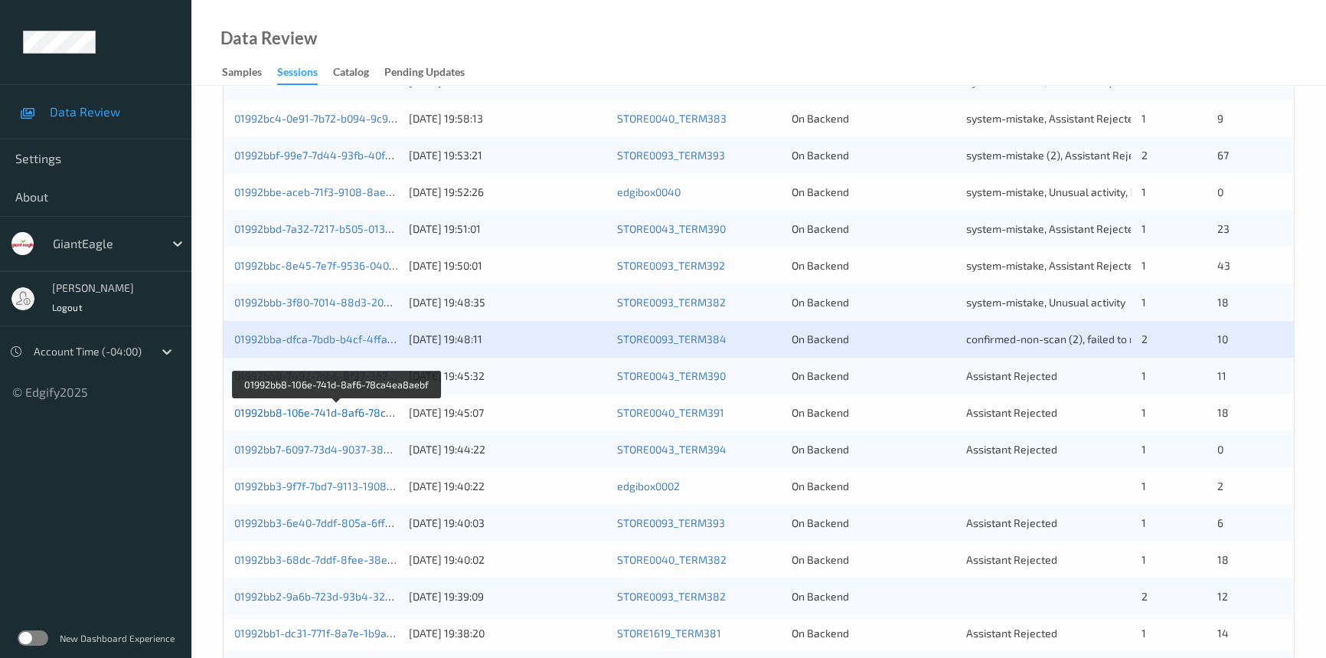
click at [296, 410] on link "01992bb8-106e-741d-8af6-78ca4ea8aebf" at bounding box center [337, 412] width 206 height 13
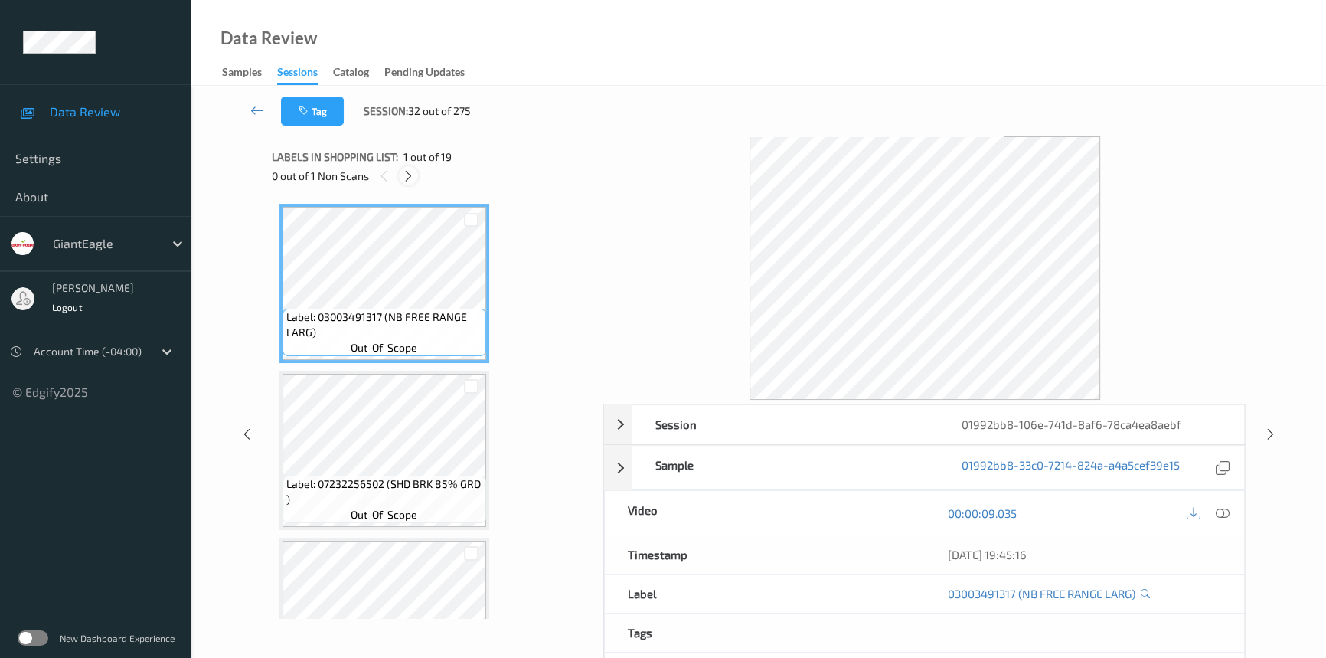
click at [405, 172] on icon at bounding box center [408, 176] width 13 height 14
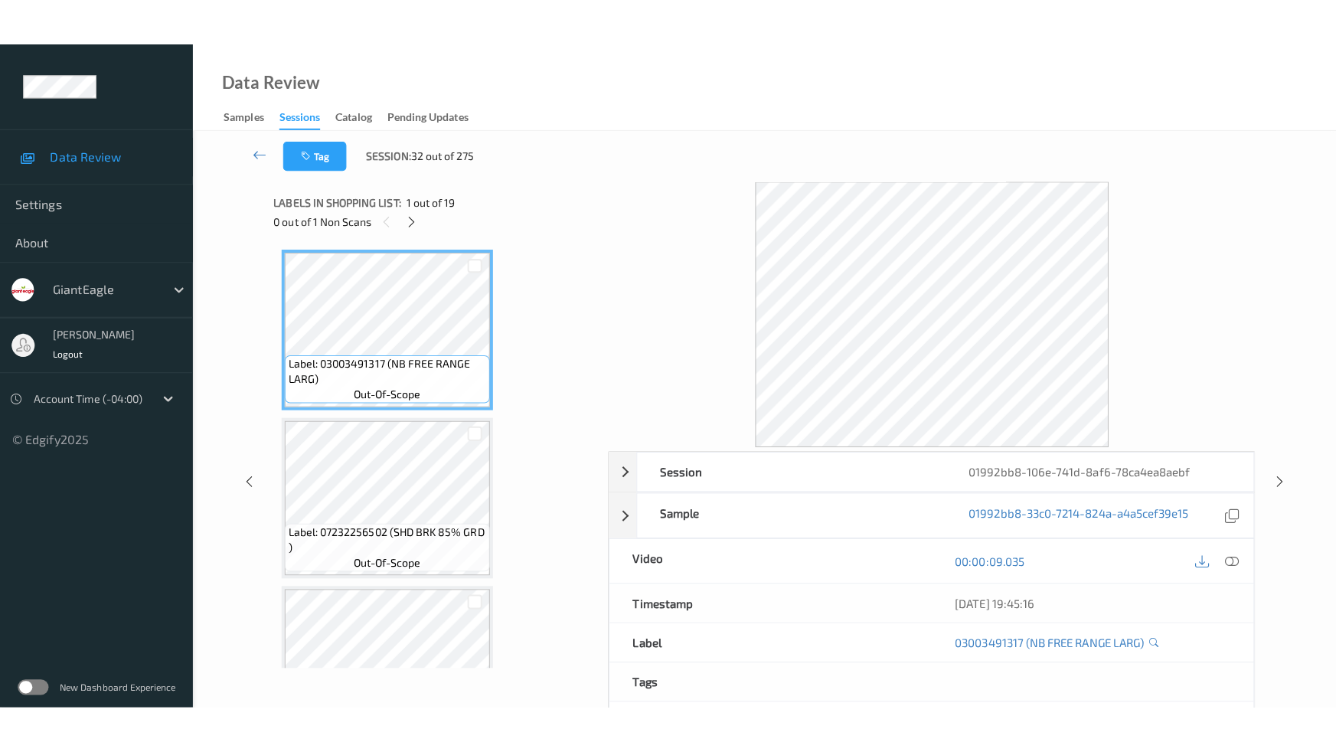
scroll to position [2746, 0]
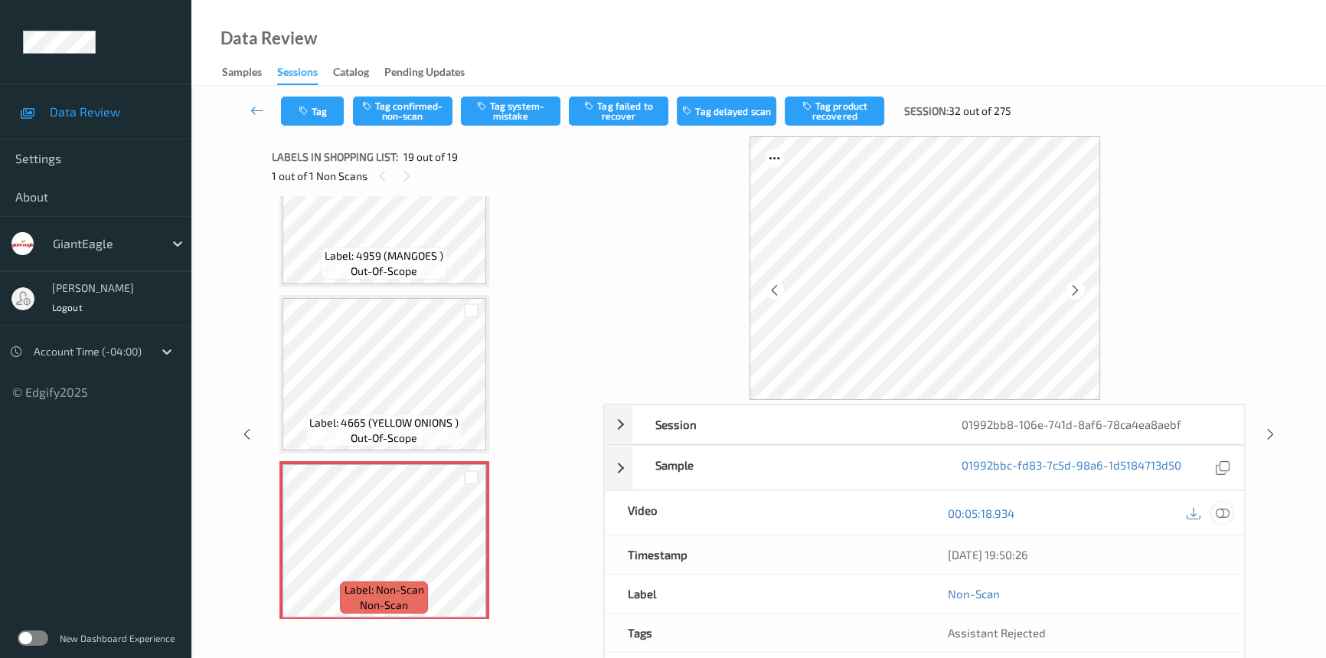
click at [1220, 509] on icon at bounding box center [1223, 513] width 14 height 14
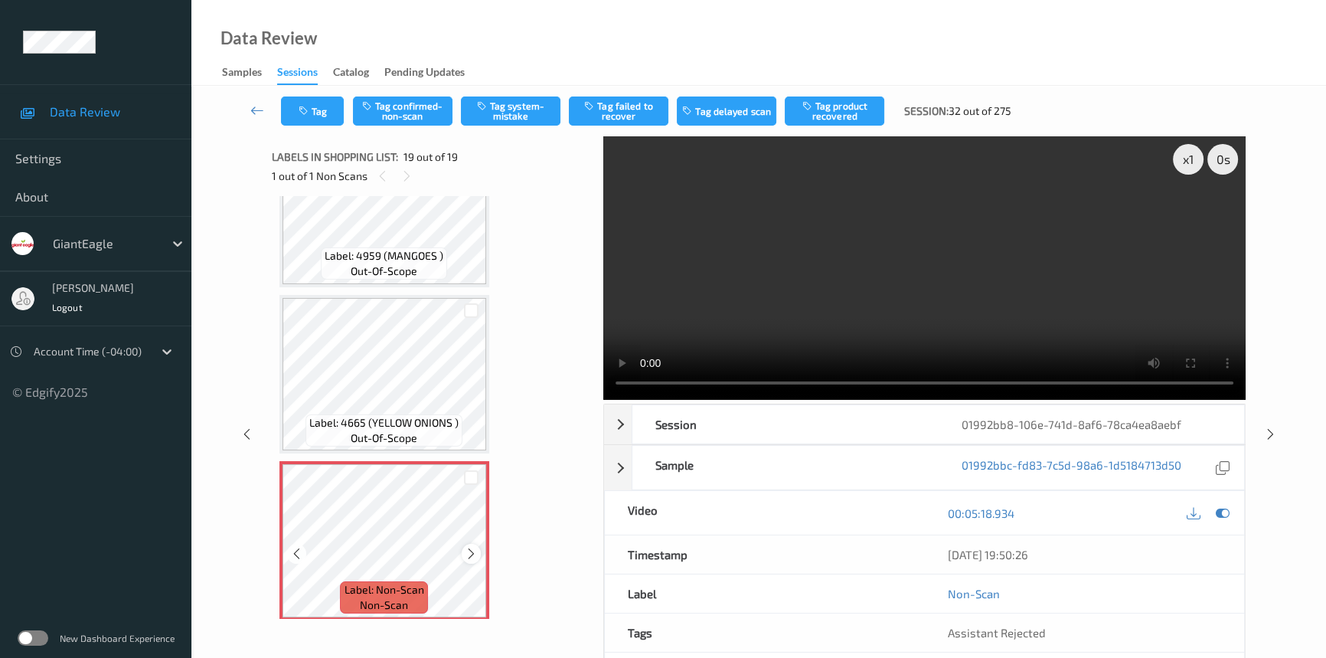
click at [469, 547] on icon at bounding box center [471, 554] width 13 height 14
click at [470, 547] on icon at bounding box center [471, 554] width 13 height 14
drag, startPoint x: 745, startPoint y: 261, endPoint x: 758, endPoint y: 260, distance: 13.0
click at [746, 261] on video at bounding box center [924, 267] width 642 height 263
click at [1188, 162] on div "x 1" at bounding box center [1188, 159] width 31 height 31
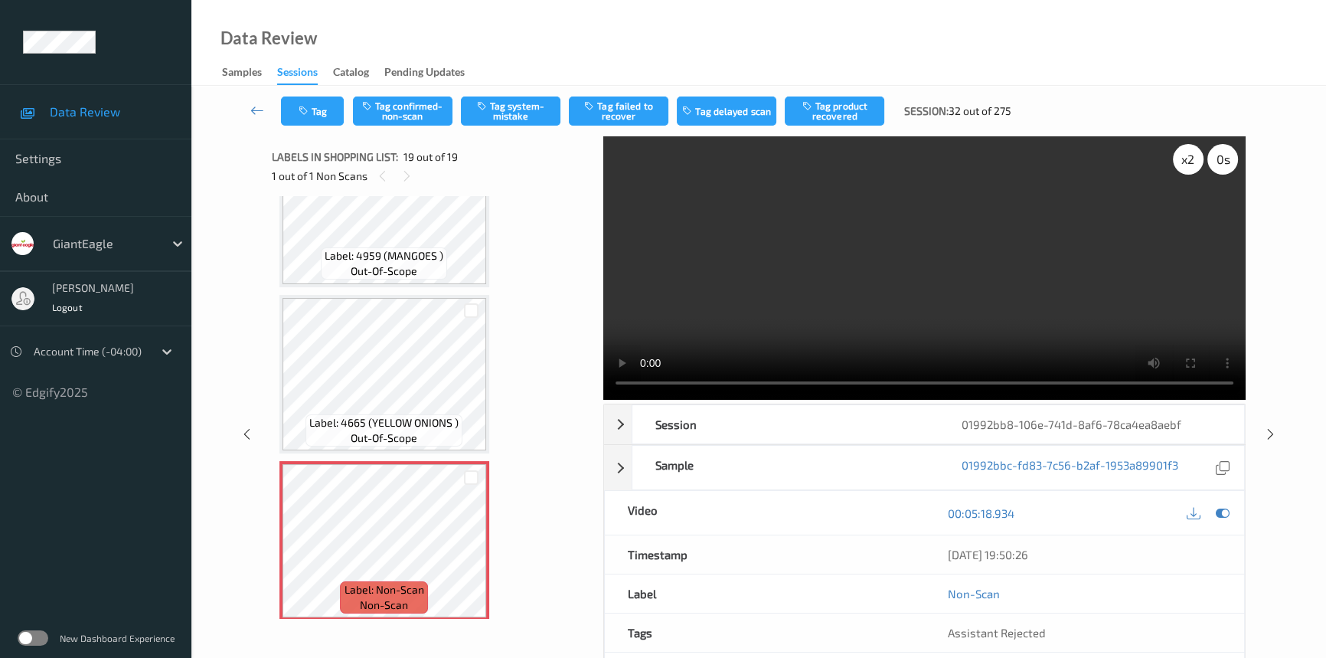
drag, startPoint x: 1197, startPoint y: 153, endPoint x: 1201, endPoint y: 170, distance: 17.5
click at [1201, 167] on div "x 2" at bounding box center [1188, 159] width 31 height 31
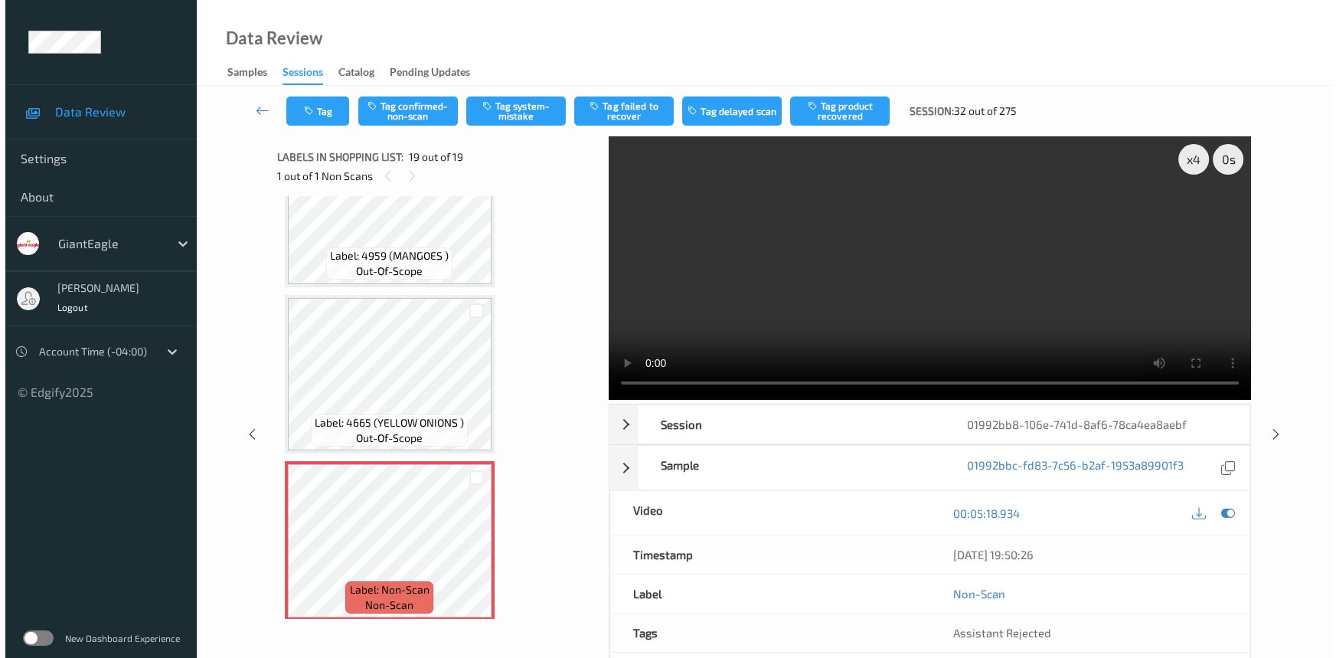
scroll to position [2652, 0]
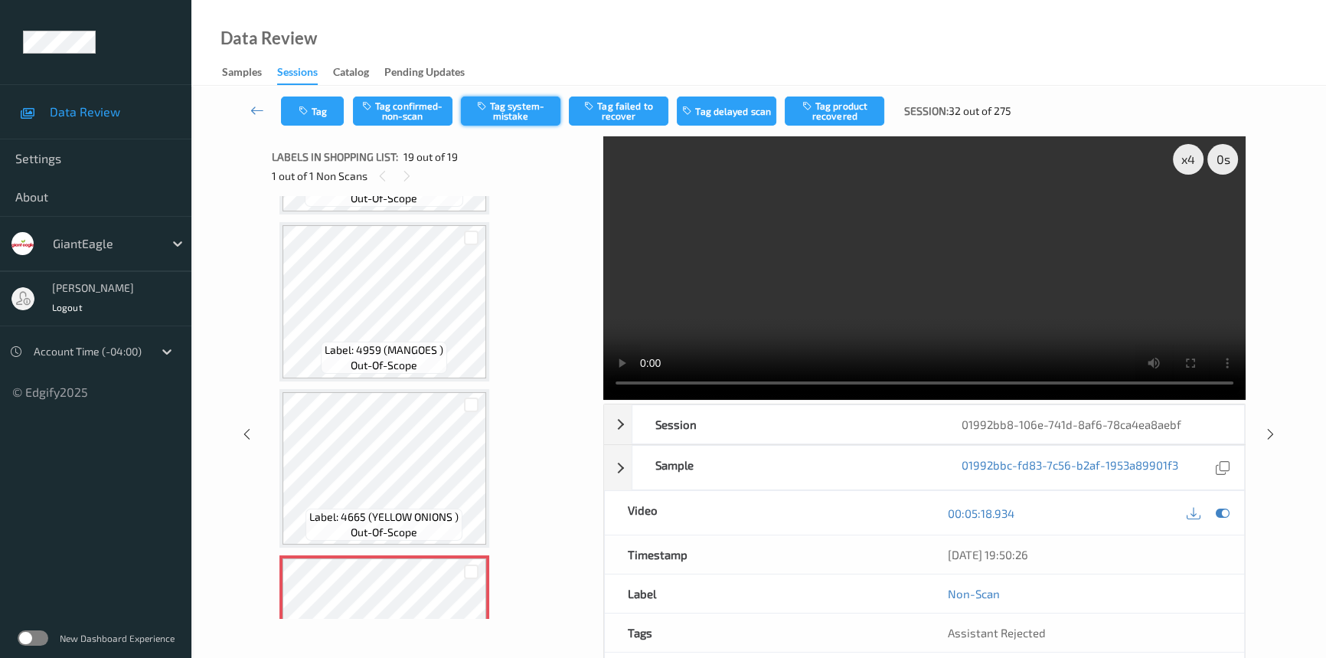
click at [533, 109] on button "Tag system-mistake" at bounding box center [511, 110] width 100 height 29
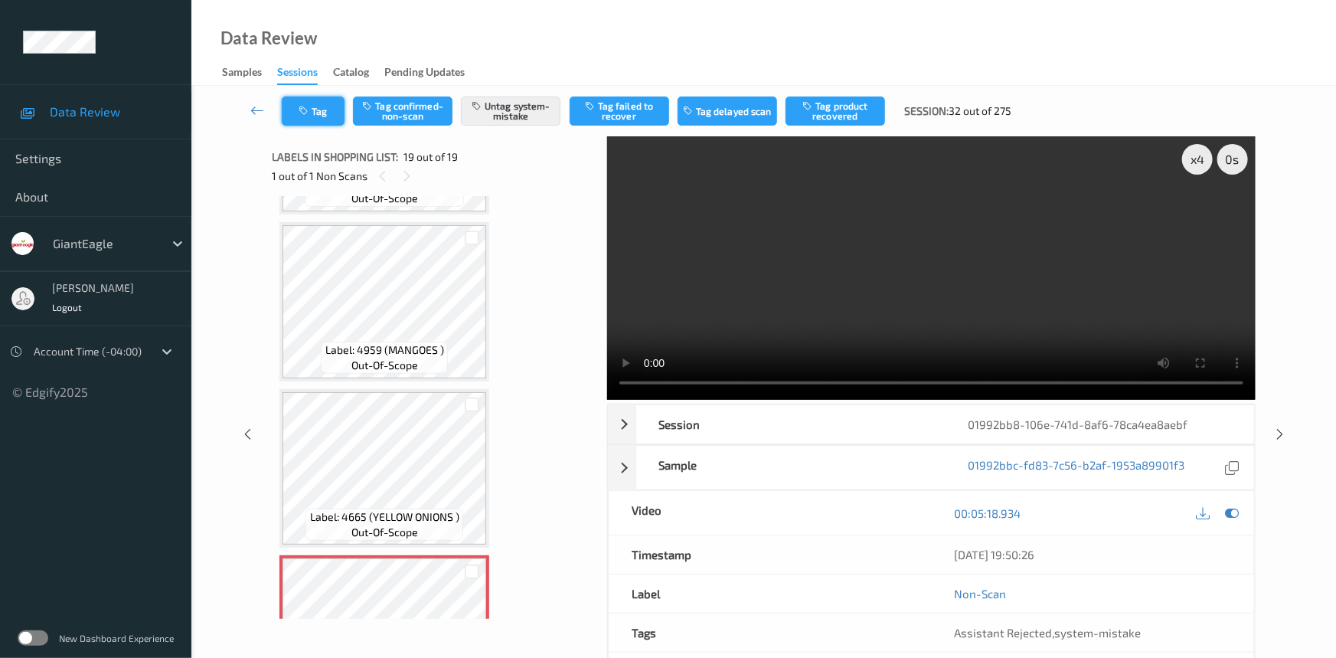
click at [320, 107] on button "Tag" at bounding box center [313, 110] width 63 height 29
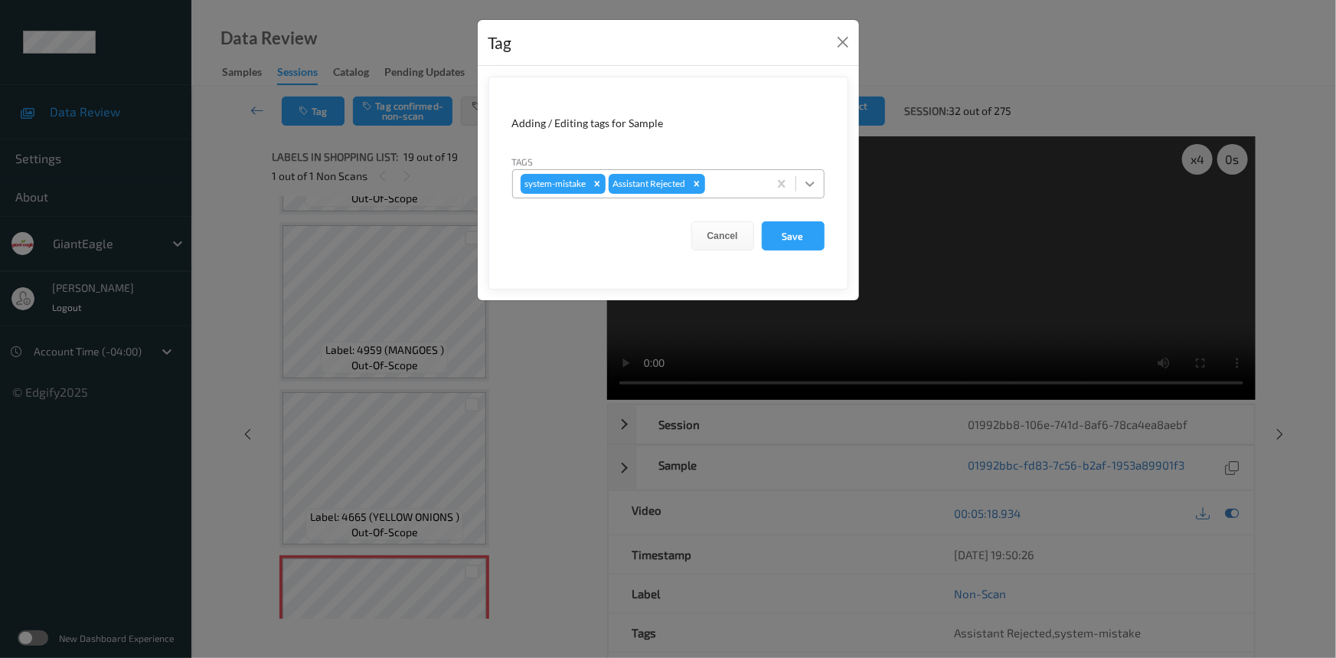
click at [805, 185] on icon at bounding box center [809, 183] width 15 height 15
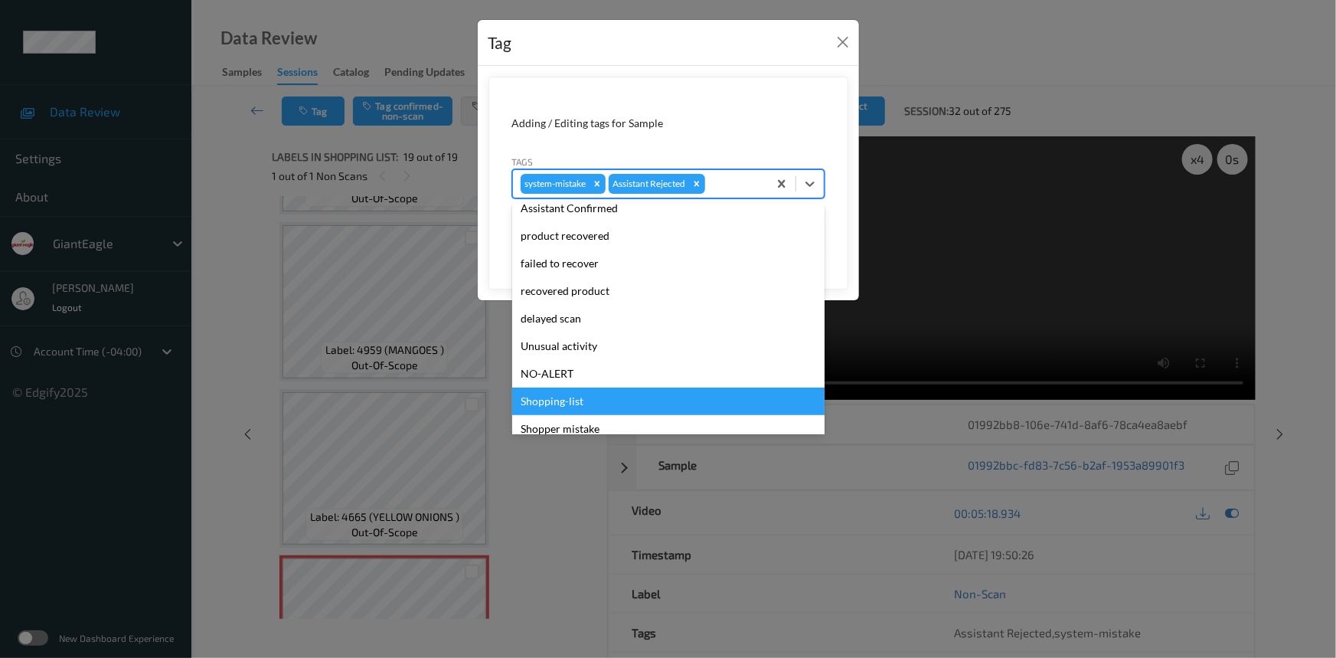
scroll to position [135, 0]
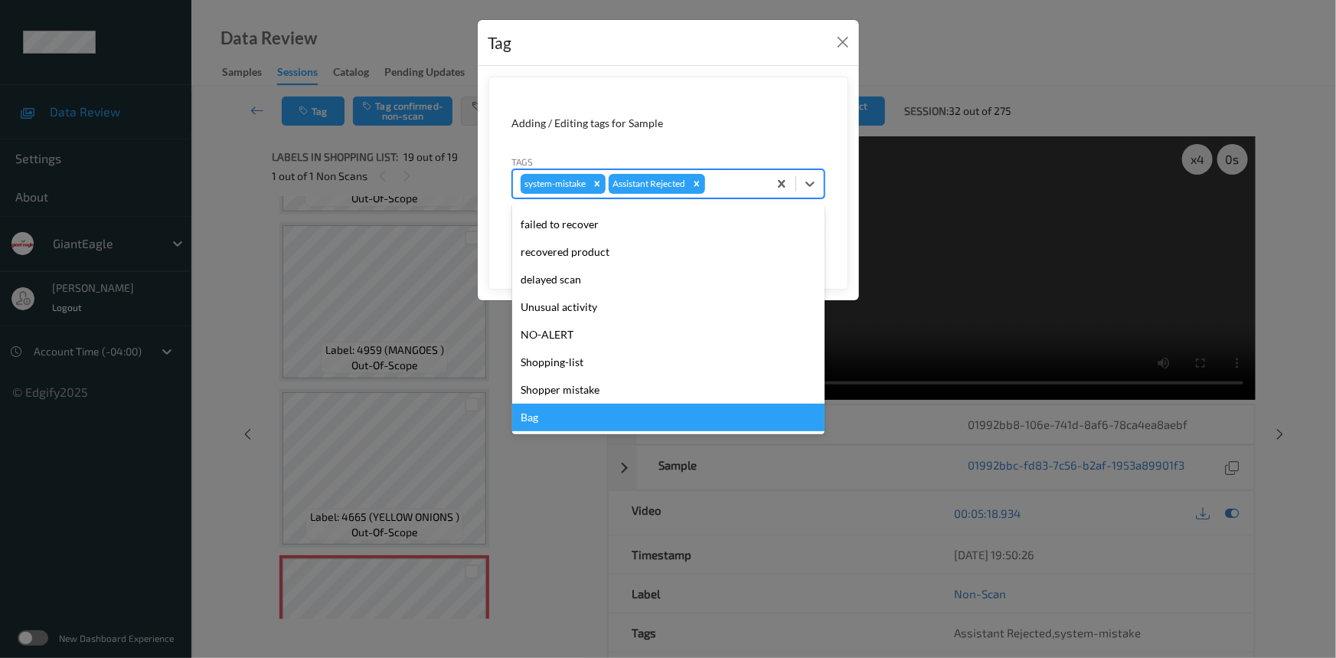
click at [575, 416] on div "Bag" at bounding box center [668, 418] width 312 height 28
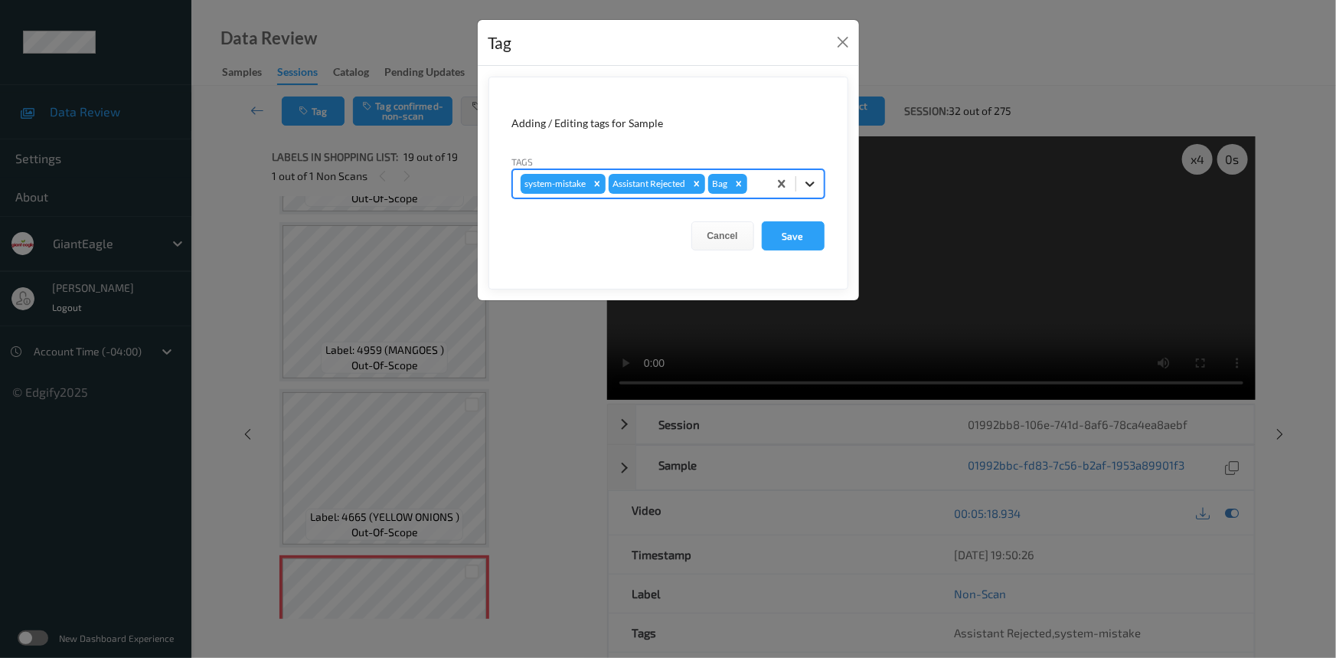
click at [814, 185] on icon at bounding box center [809, 183] width 15 height 15
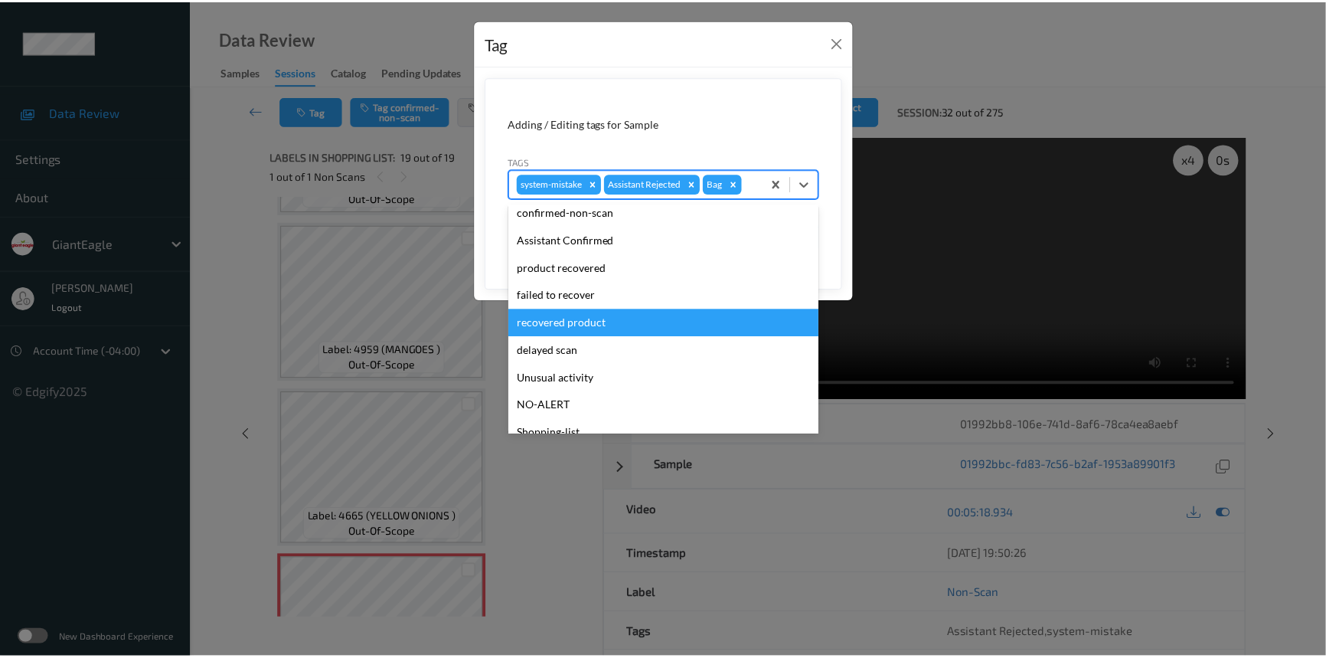
scroll to position [107, 0]
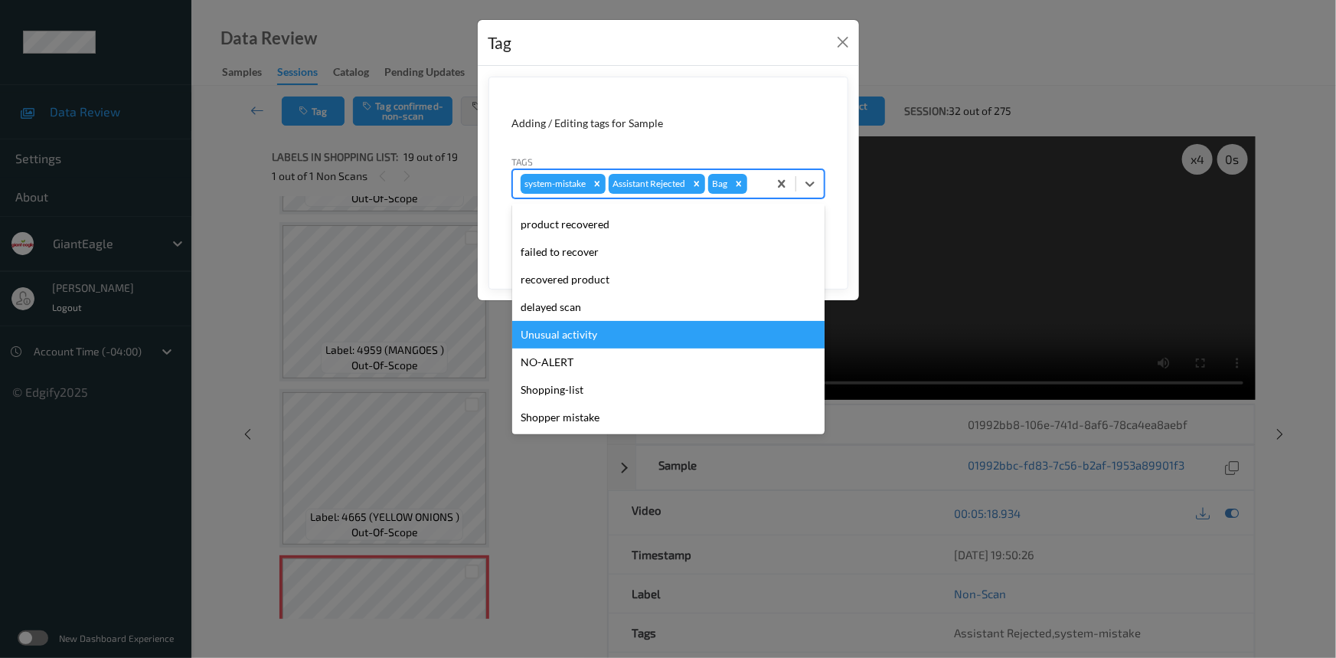
click at [572, 334] on div "Unusual activity" at bounding box center [668, 335] width 312 height 28
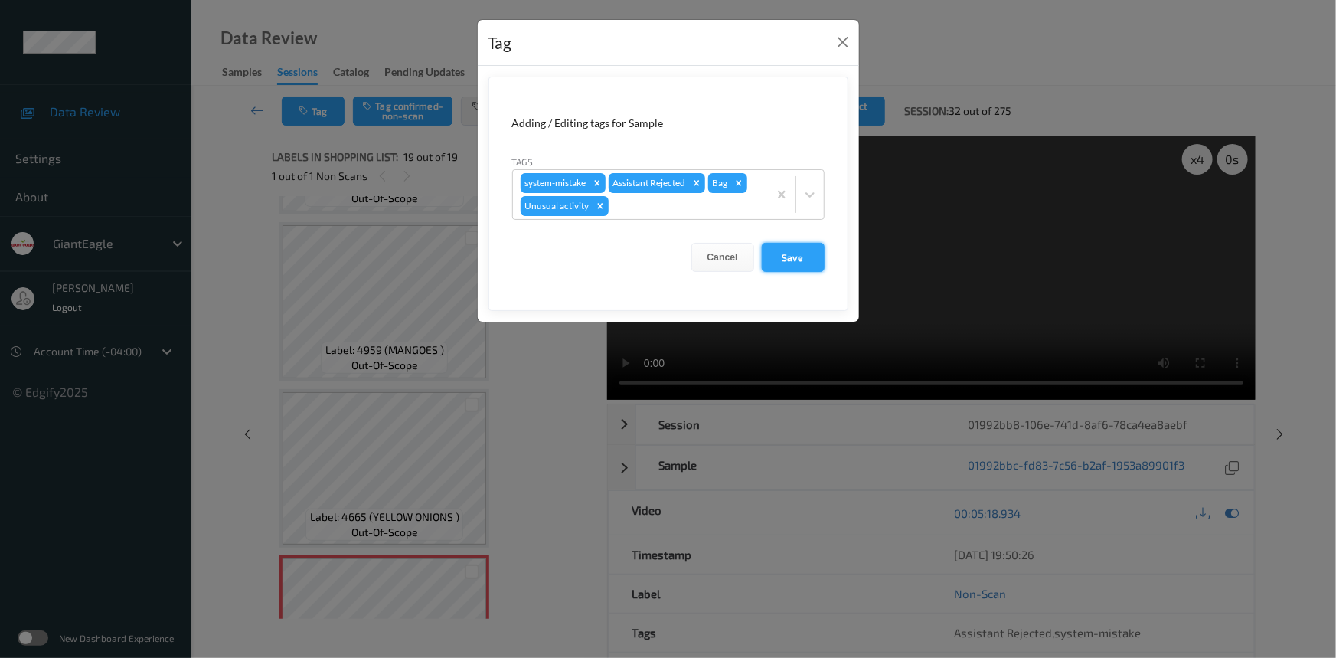
click at [821, 257] on button "Save" at bounding box center [793, 257] width 63 height 29
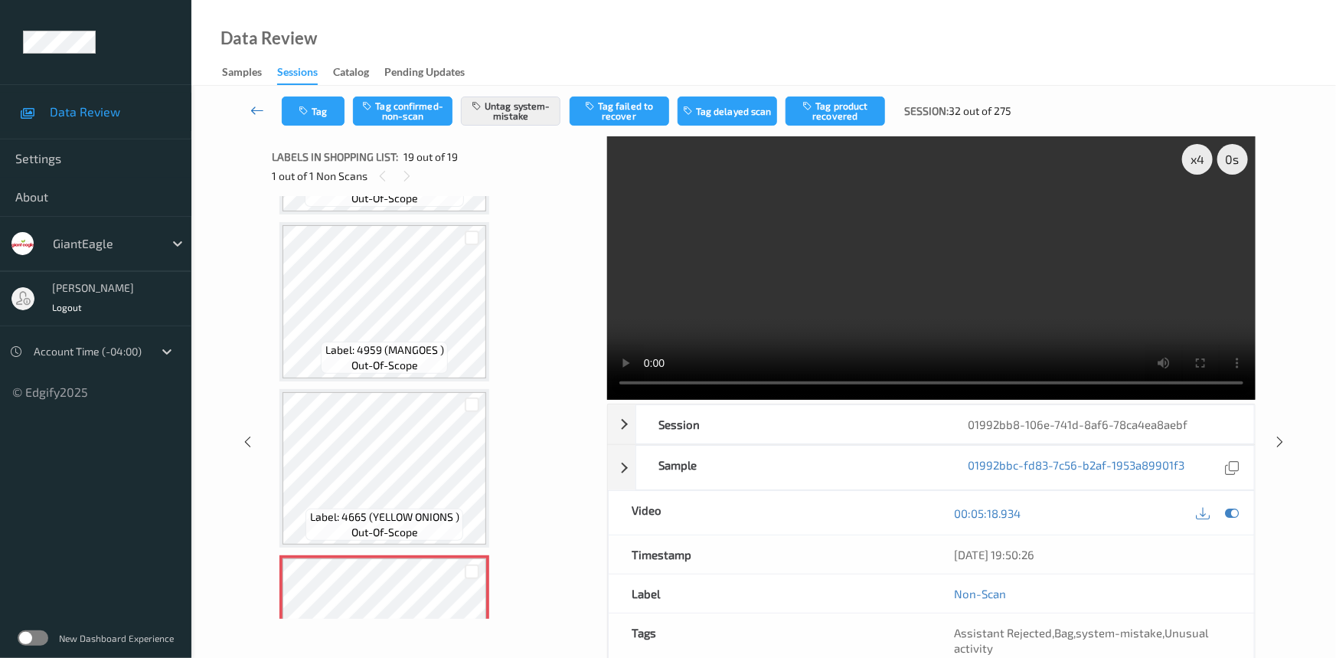
click at [256, 103] on icon at bounding box center [257, 110] width 14 height 15
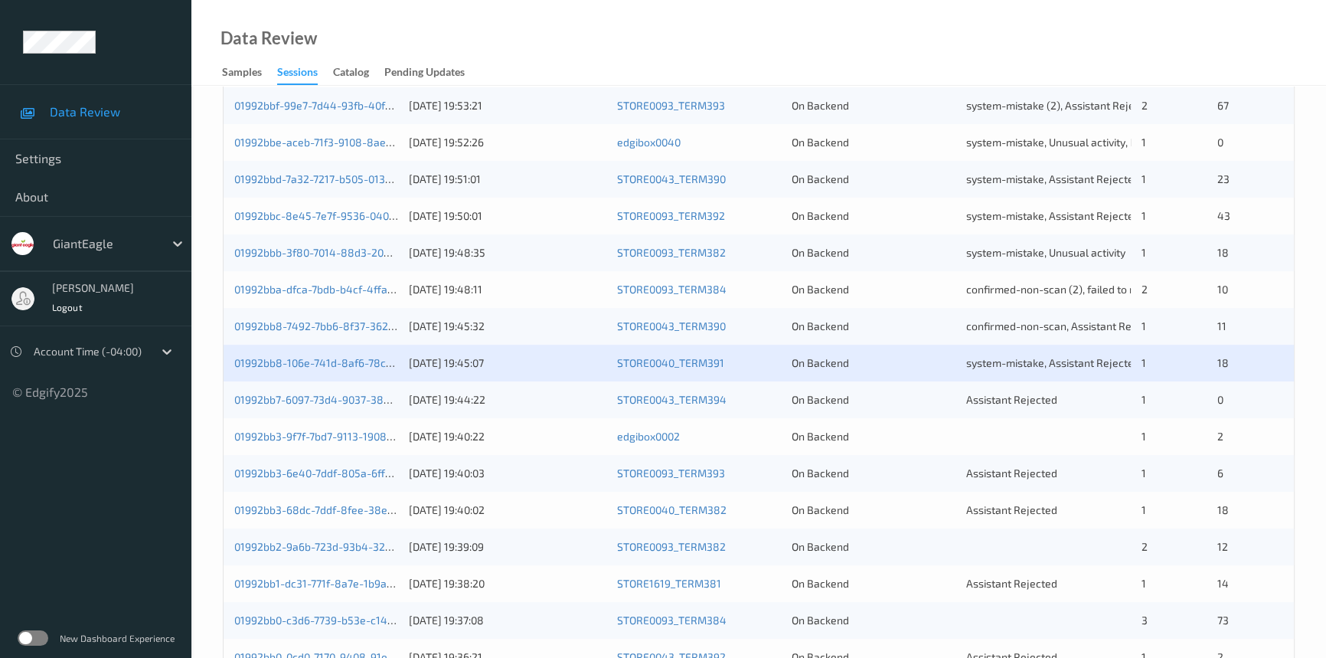
scroll to position [487, 0]
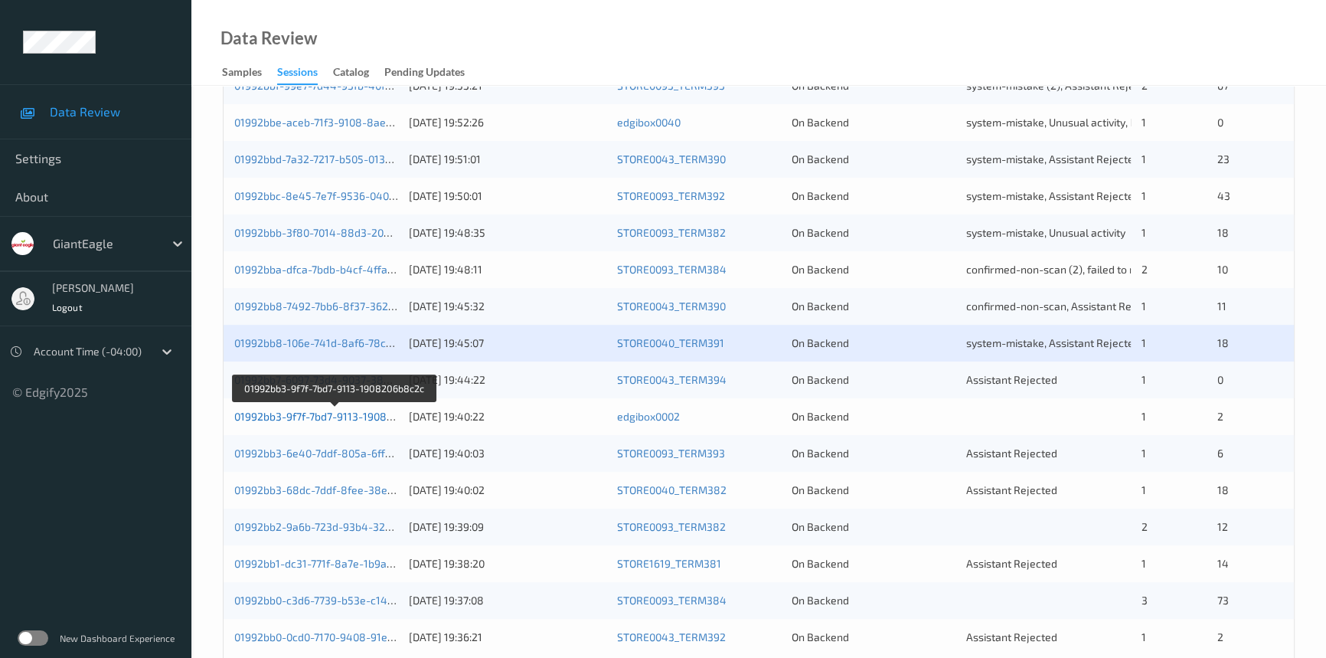
click at [298, 416] on link "01992bb3-9f7f-7bd7-9113-1908206b8c2c" at bounding box center [334, 416] width 201 height 13
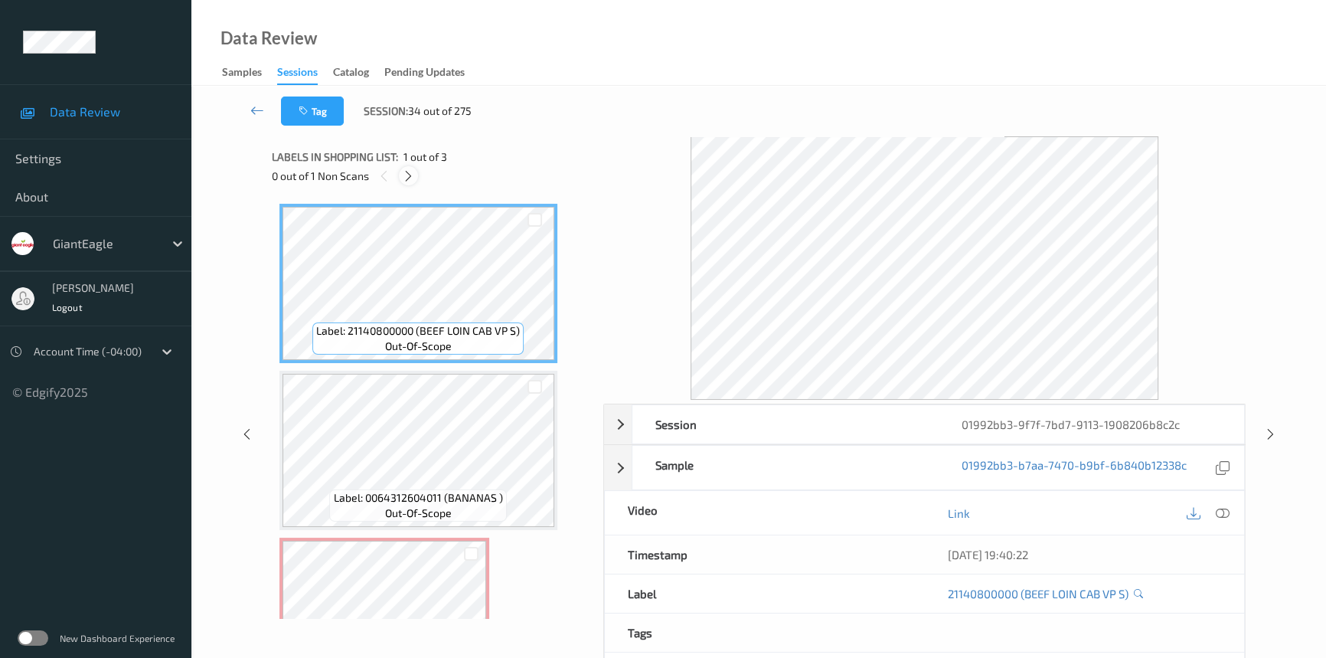
drag, startPoint x: 409, startPoint y: 180, endPoint x: 415, endPoint y: 188, distance: 10.4
click at [410, 181] on icon at bounding box center [408, 176] width 13 height 14
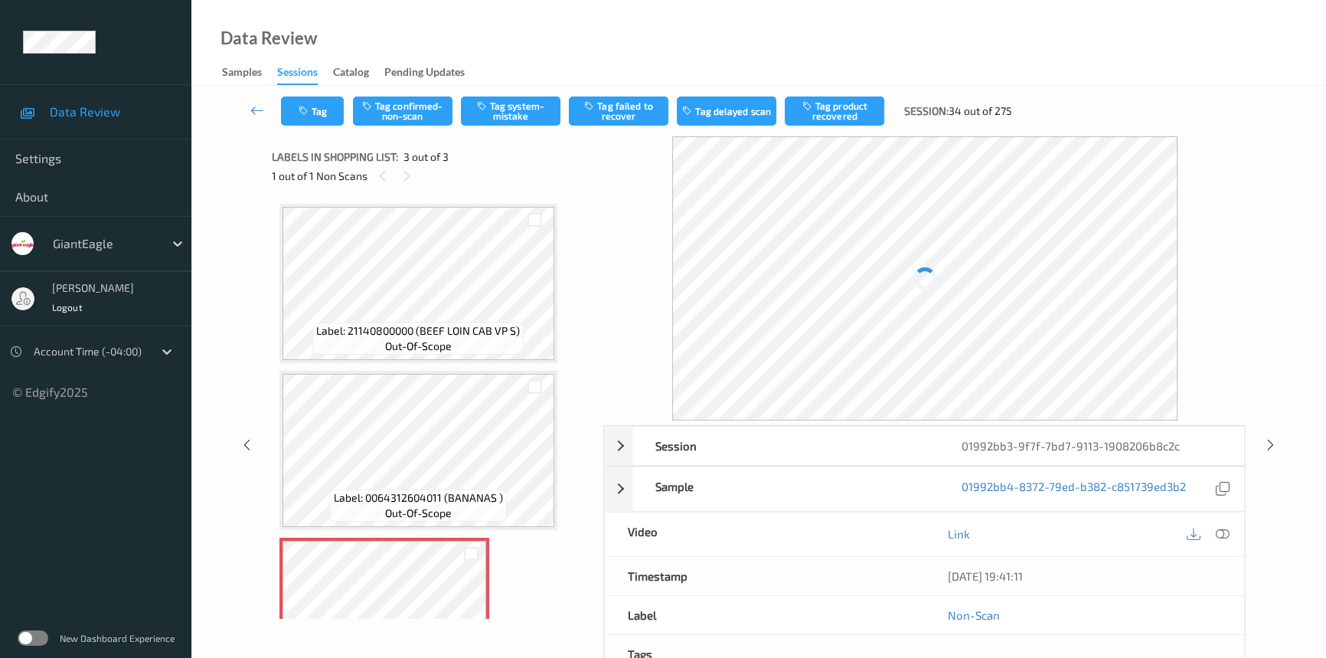
scroll to position [84, 0]
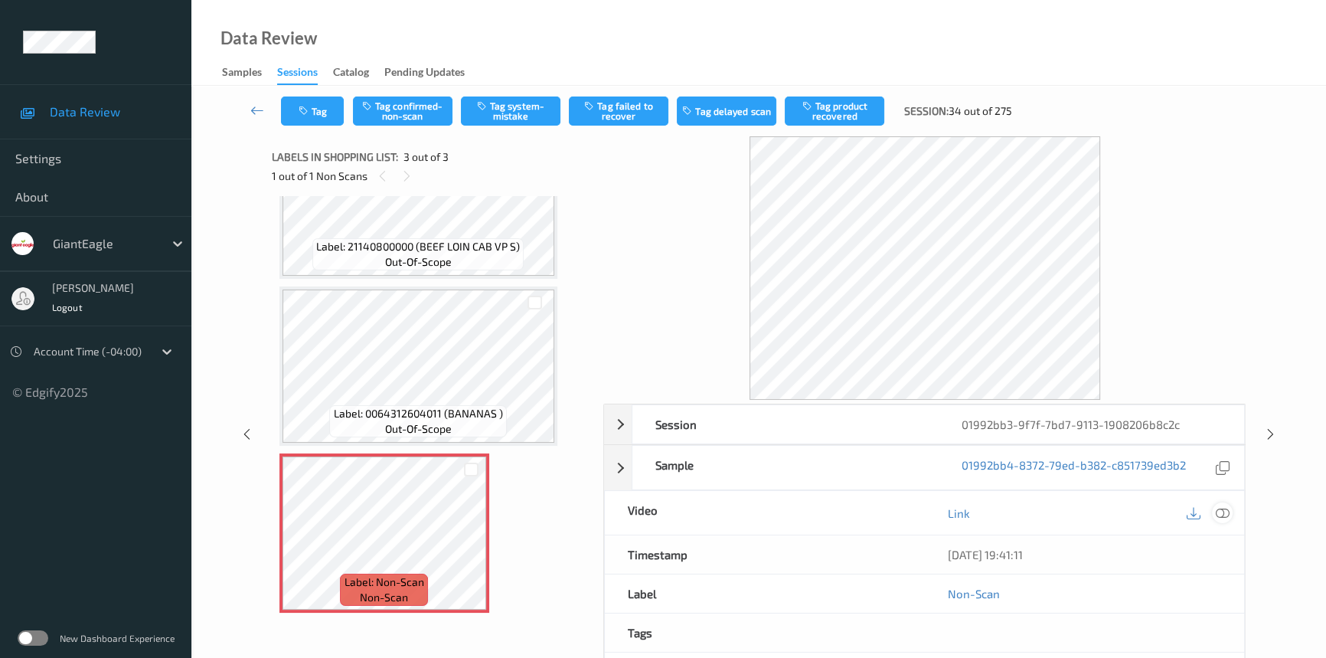
click at [1222, 509] on icon at bounding box center [1223, 513] width 14 height 14
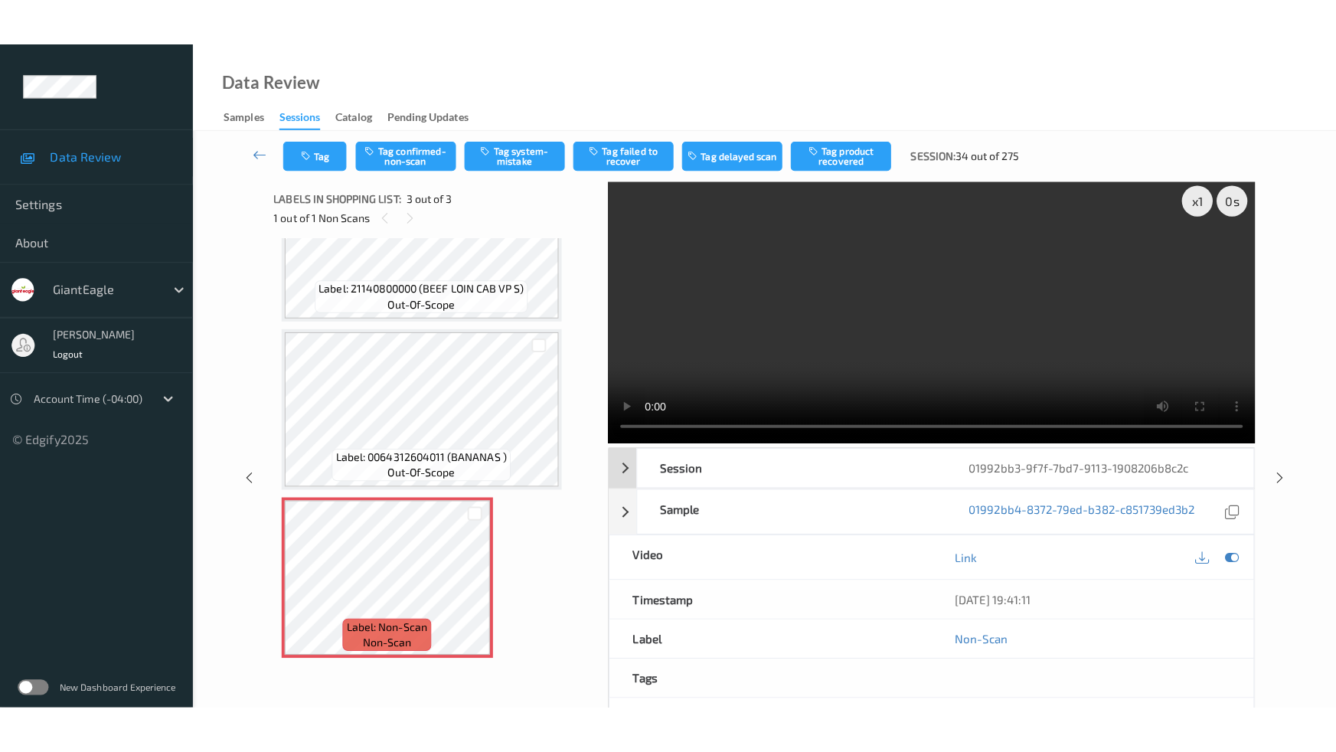
scroll to position [0, 0]
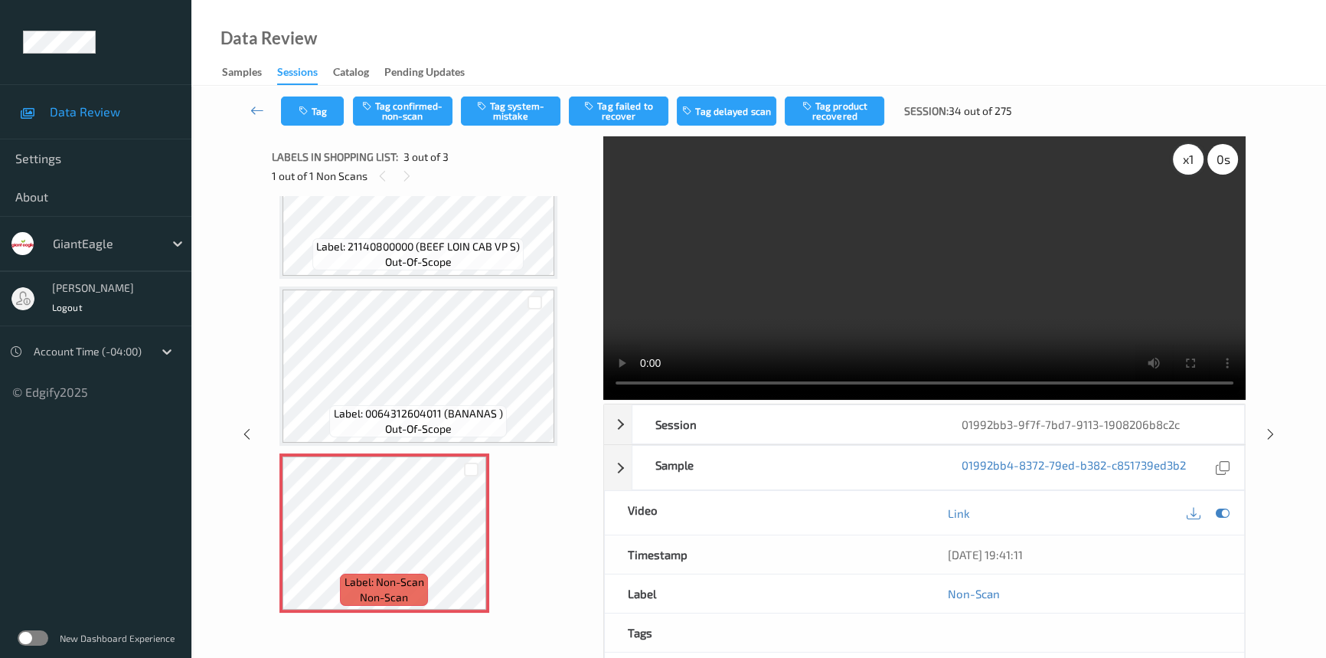
click at [1188, 153] on div "x 1" at bounding box center [1188, 159] width 31 height 31
drag, startPoint x: 1193, startPoint y: 157, endPoint x: 1164, endPoint y: 203, distance: 54.4
click at [1194, 162] on div "x 2" at bounding box center [1188, 159] width 31 height 31
click at [1047, 291] on video at bounding box center [924, 267] width 642 height 263
click at [879, 275] on video at bounding box center [924, 267] width 642 height 263
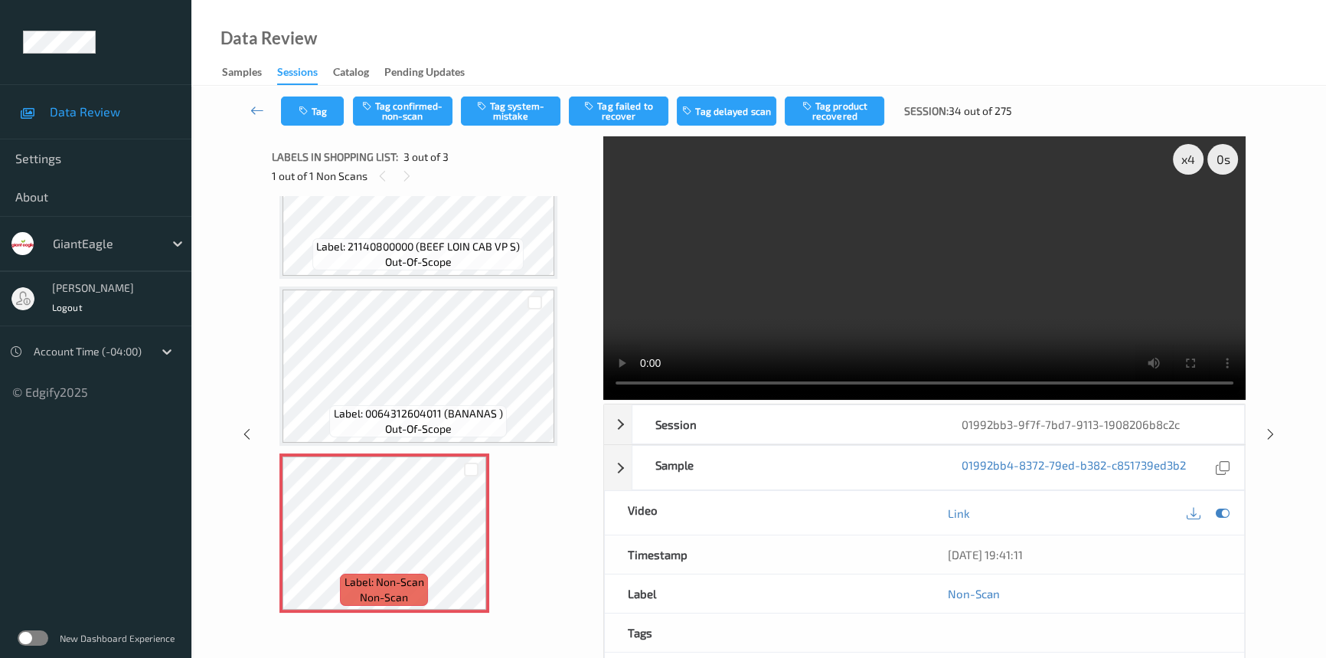
click at [883, 280] on video at bounding box center [924, 267] width 642 height 263
click at [923, 275] on video at bounding box center [924, 267] width 642 height 263
click at [947, 270] on video at bounding box center [924, 267] width 642 height 263
drag, startPoint x: 952, startPoint y: 271, endPoint x: 963, endPoint y: 266, distance: 11.7
click at [953, 271] on video at bounding box center [924, 267] width 642 height 263
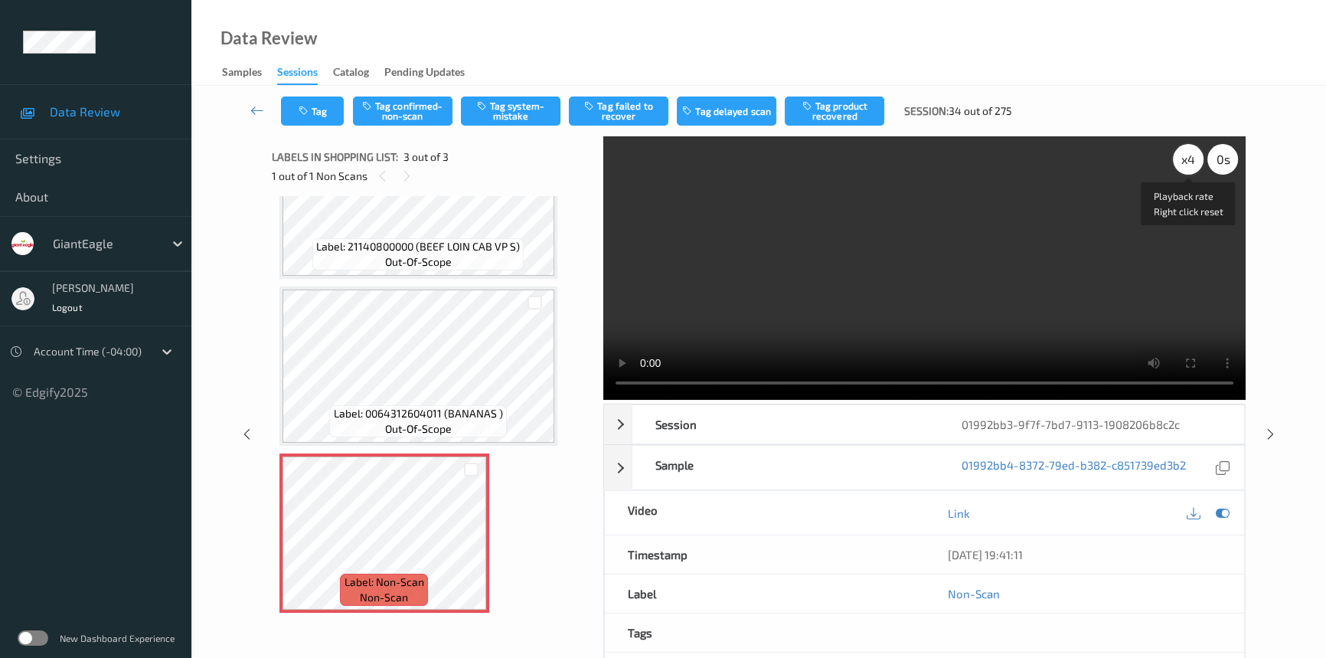
click at [1183, 161] on div "x 4" at bounding box center [1188, 159] width 31 height 31
click at [1183, 161] on div "x 8" at bounding box center [1188, 159] width 31 height 31
click at [1185, 161] on div "x 1" at bounding box center [1188, 159] width 31 height 31
click at [997, 284] on video at bounding box center [924, 267] width 642 height 263
click at [980, 306] on video at bounding box center [924, 267] width 642 height 263
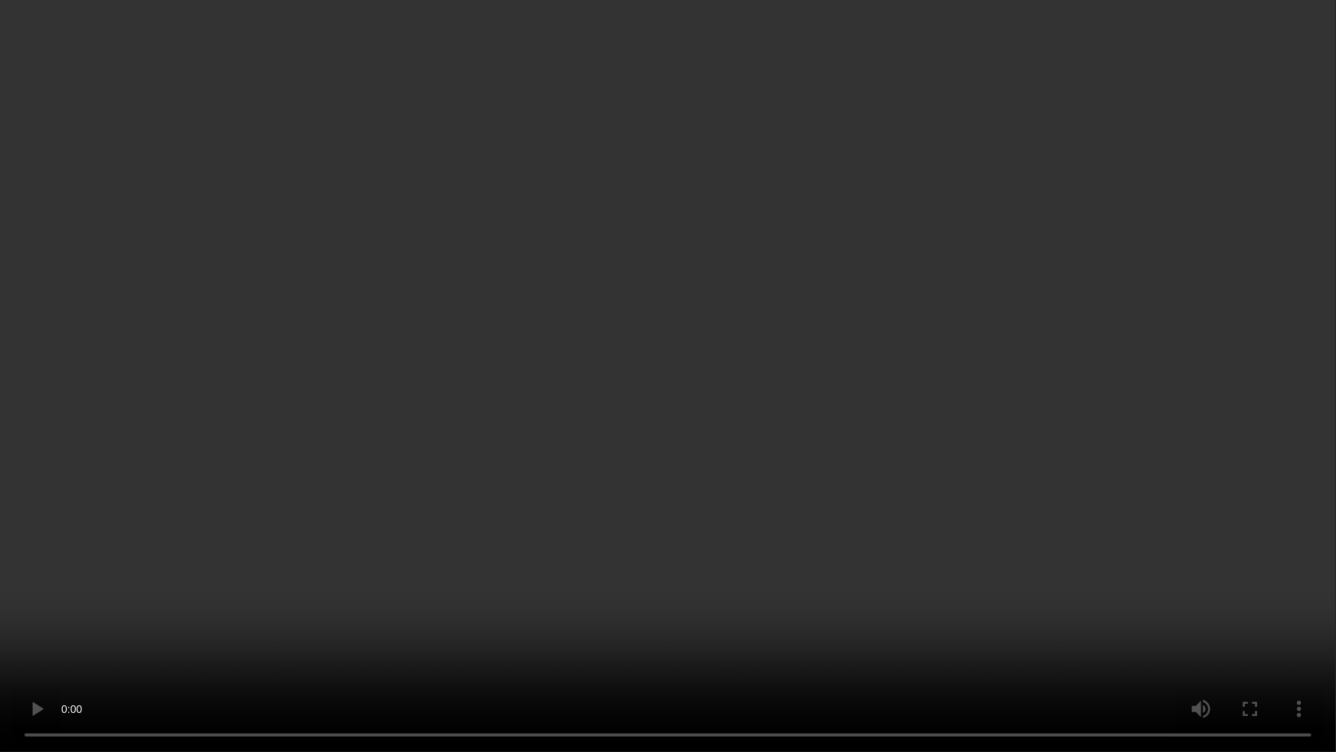
click at [935, 466] on video at bounding box center [668, 376] width 1336 height 752
click at [936, 451] on video at bounding box center [668, 376] width 1336 height 752
click at [1013, 597] on video at bounding box center [668, 376] width 1336 height 752
click at [925, 513] on video at bounding box center [668, 376] width 1336 height 752
drag, startPoint x: 954, startPoint y: 452, endPoint x: 995, endPoint y: 456, distance: 41.5
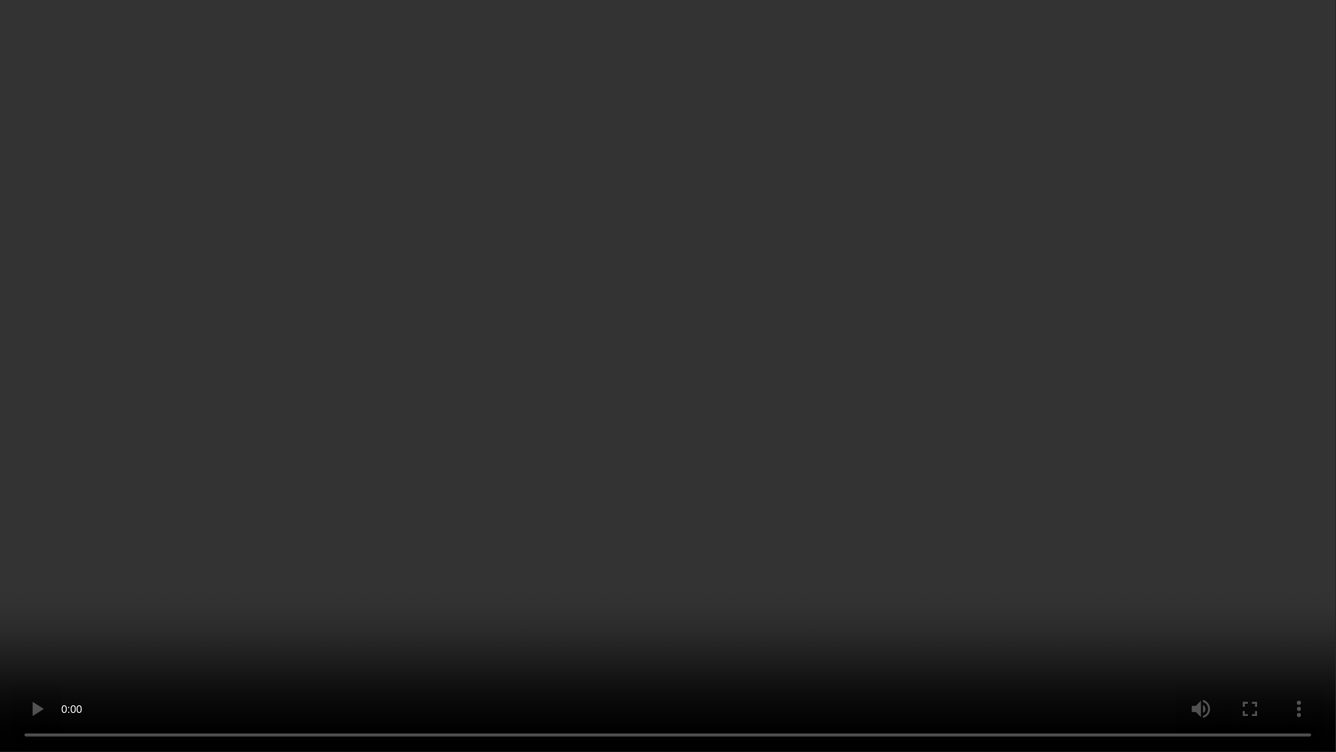
click at [954, 452] on video at bounding box center [668, 376] width 1336 height 752
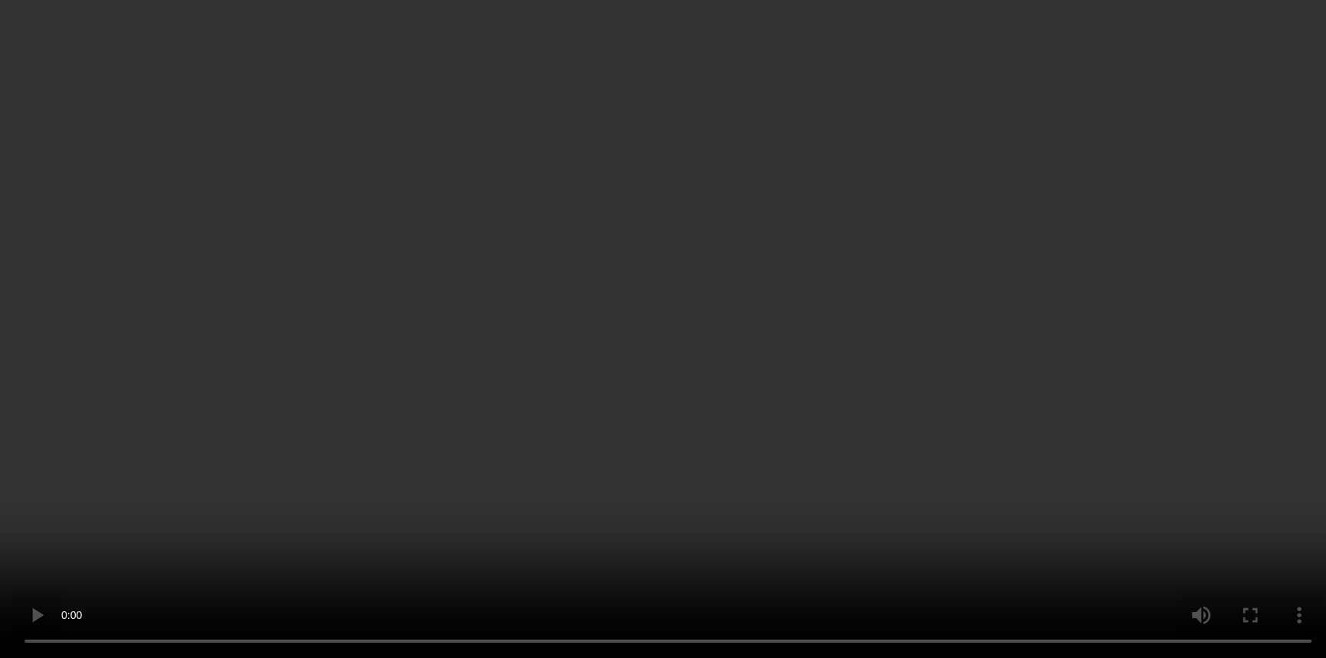
click at [1191, 165] on div "x 2" at bounding box center [1188, 159] width 31 height 31
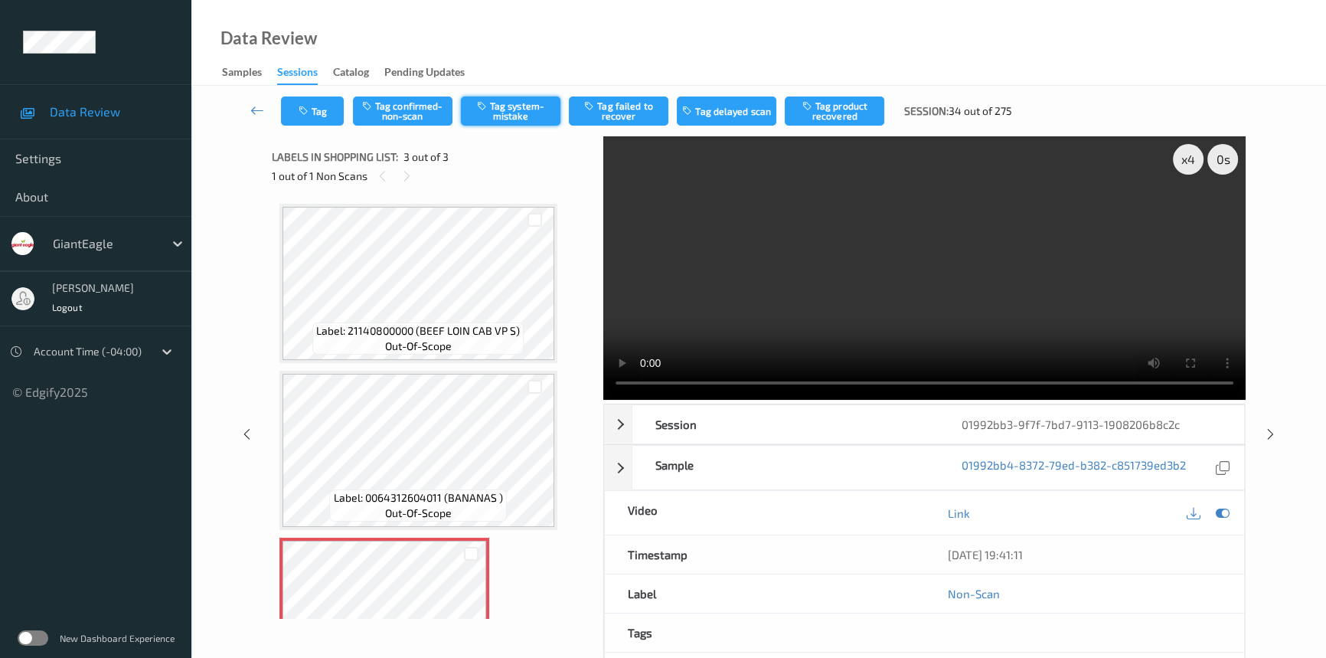
click at [526, 117] on button "Tag system-mistake" at bounding box center [511, 110] width 100 height 29
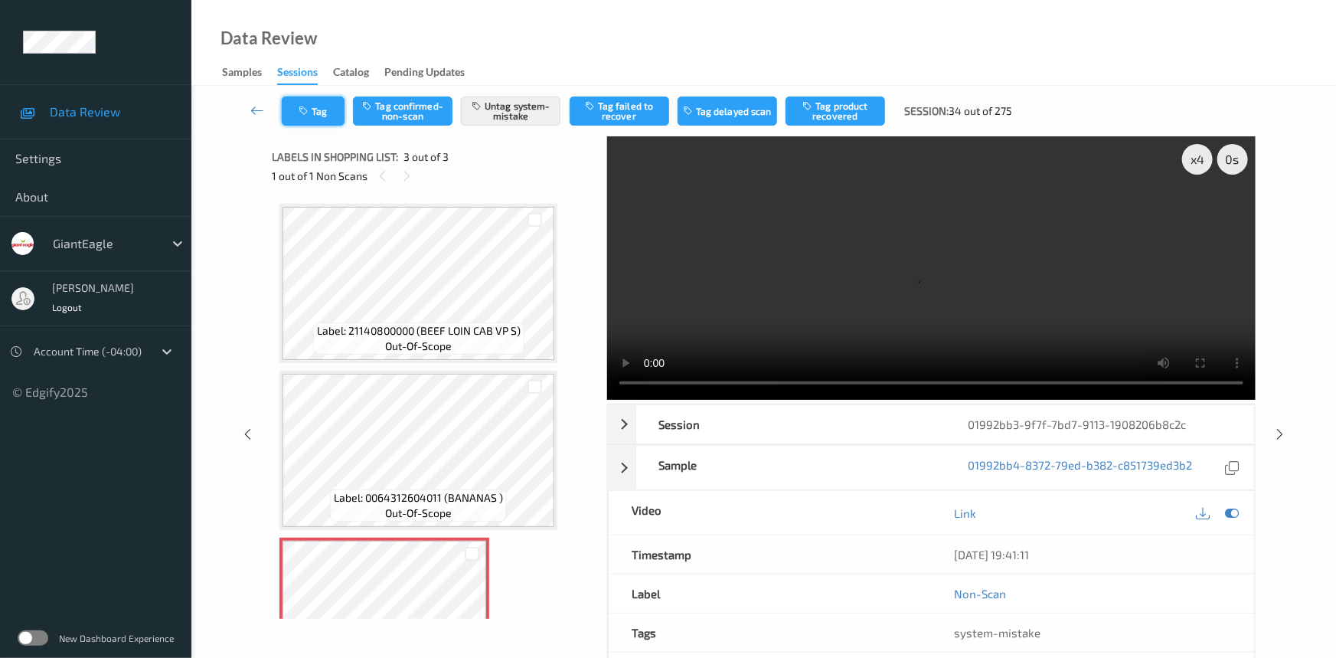
click at [321, 113] on button "Tag" at bounding box center [313, 110] width 63 height 29
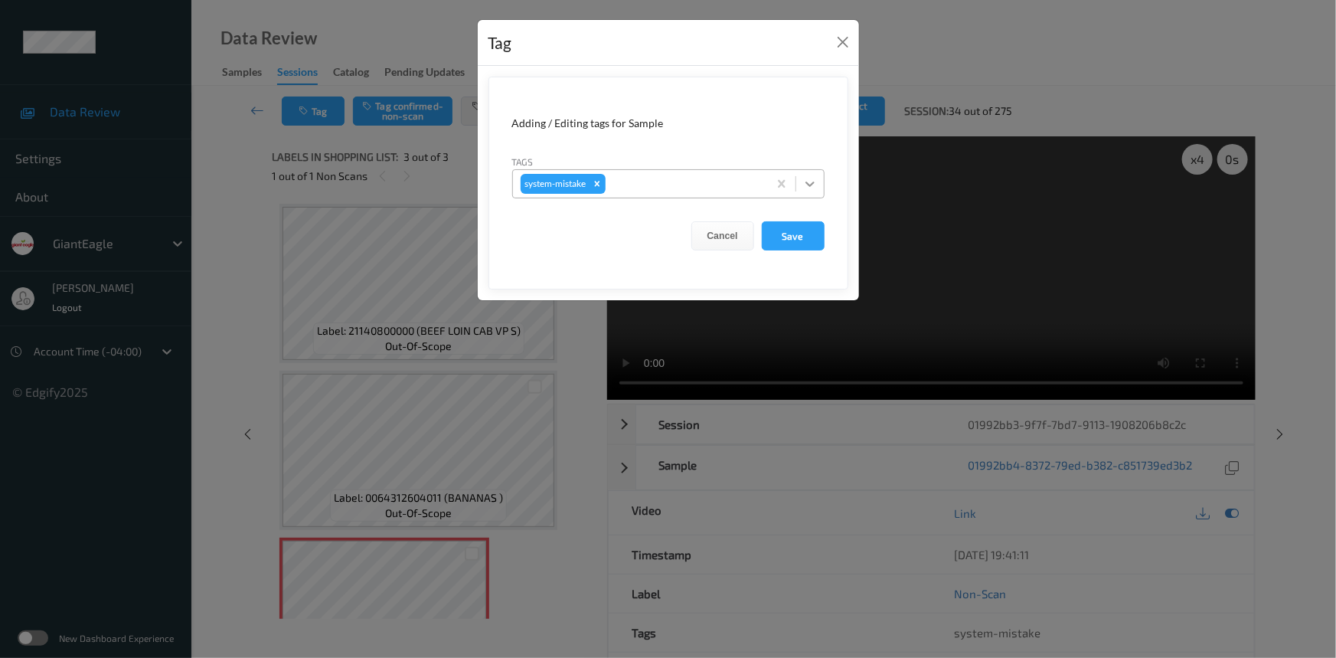
click at [810, 180] on icon at bounding box center [809, 183] width 15 height 15
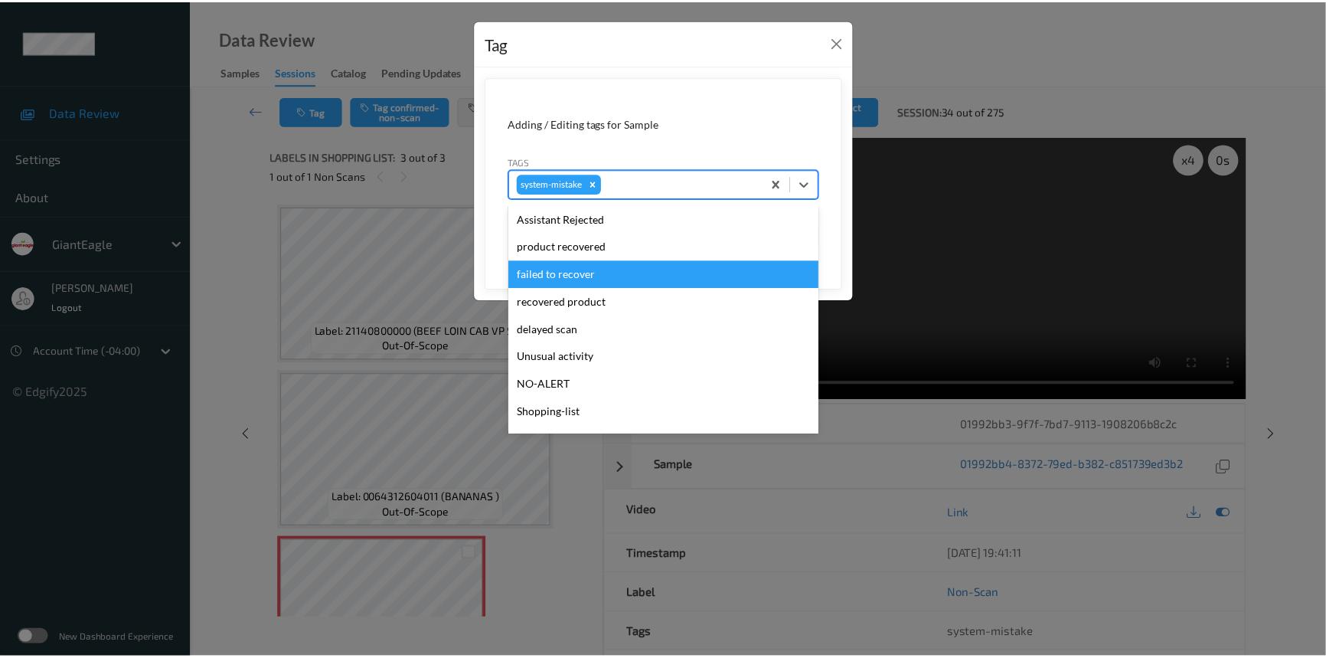
scroll to position [162, 0]
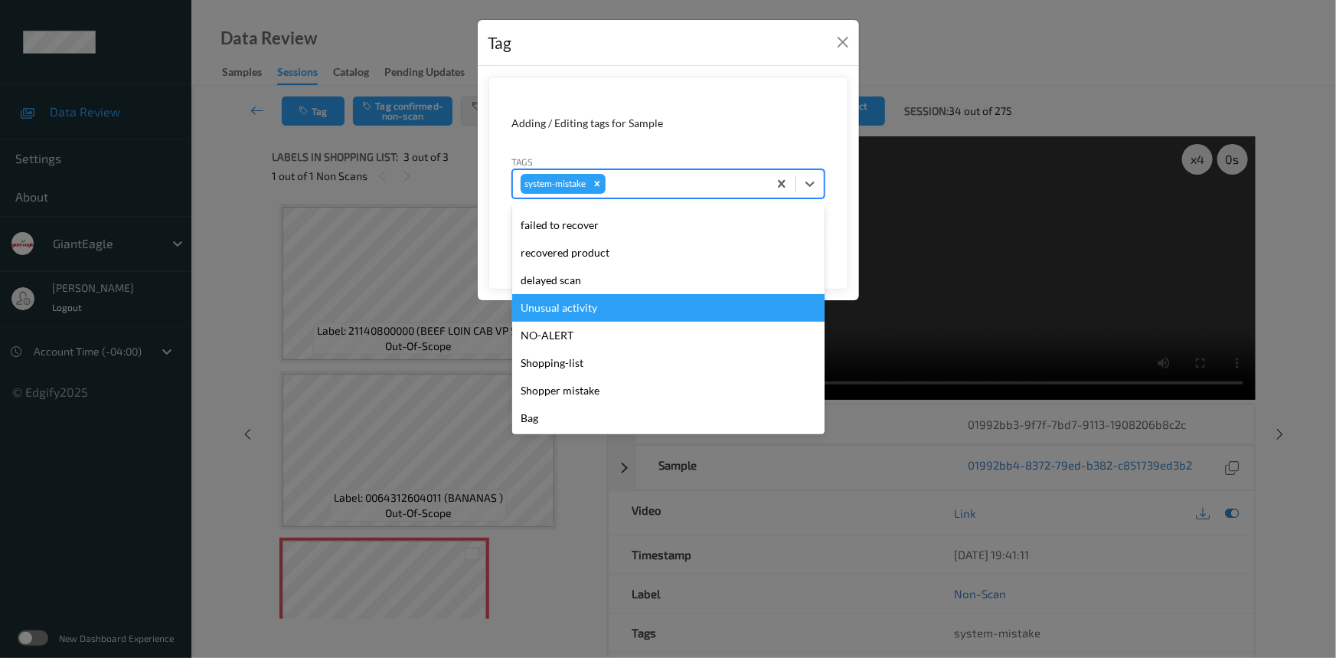
click at [551, 302] on div "Unusual activity" at bounding box center [668, 308] width 312 height 28
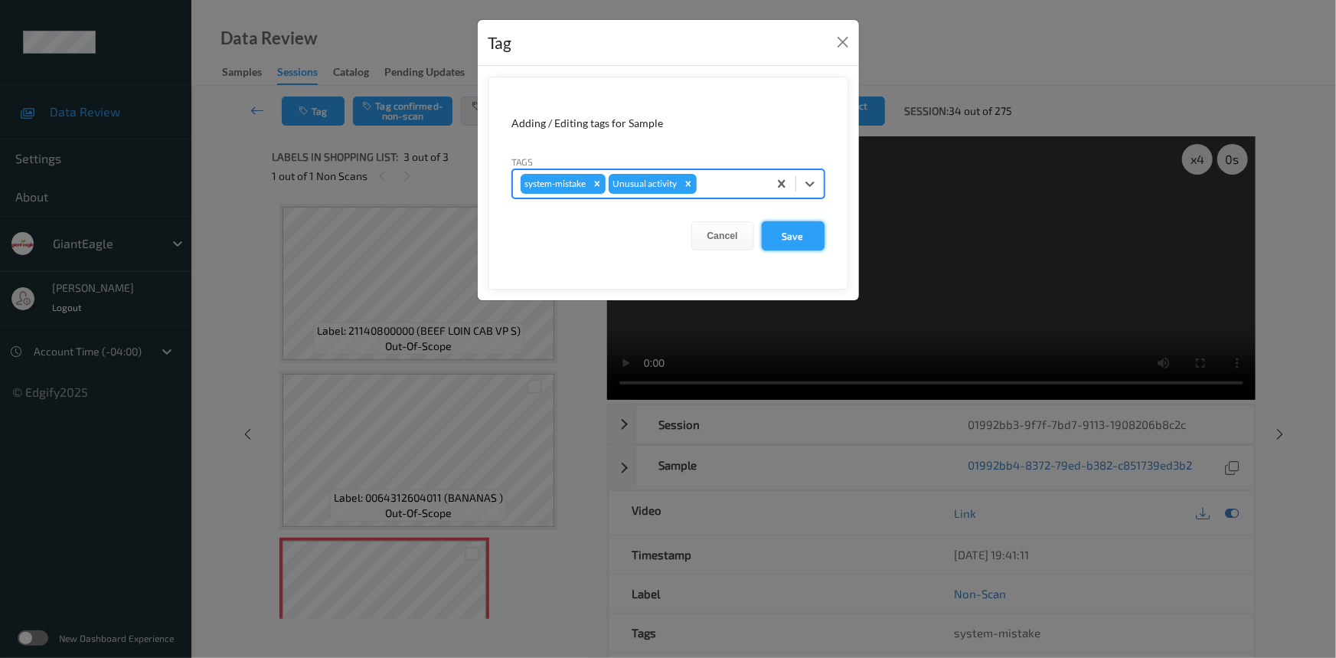
click at [804, 236] on button "Save" at bounding box center [793, 235] width 63 height 29
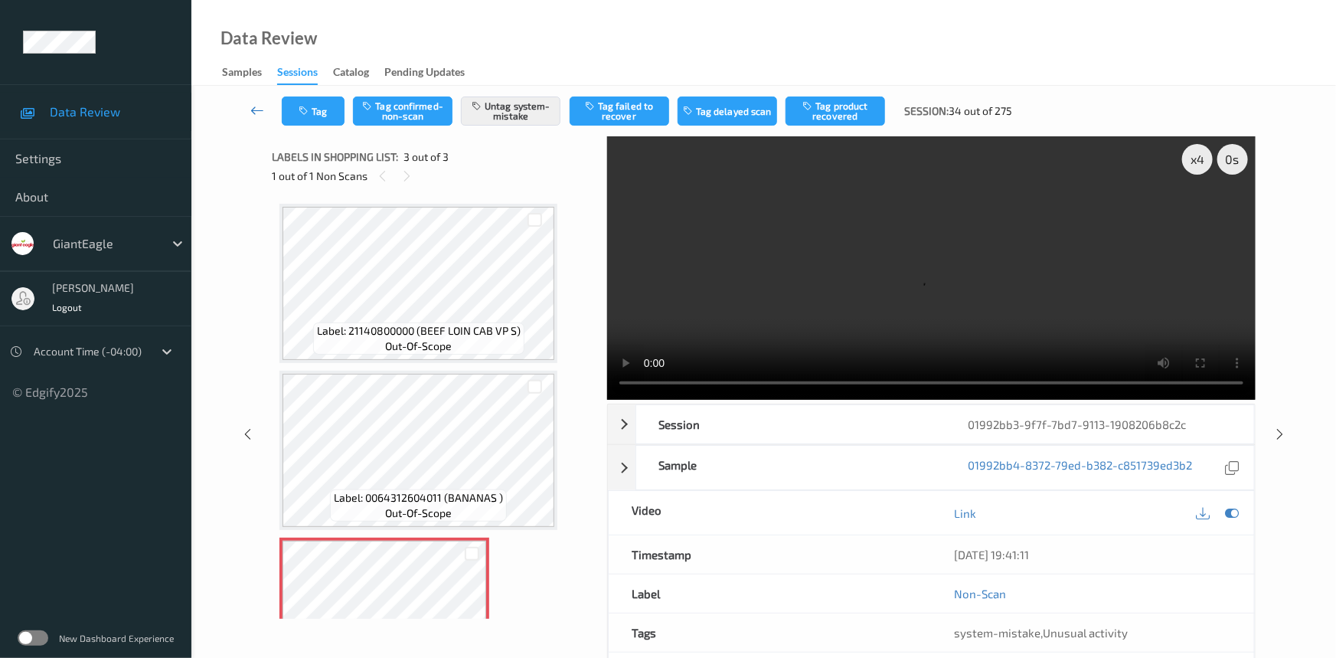
click at [260, 103] on icon at bounding box center [257, 110] width 14 height 15
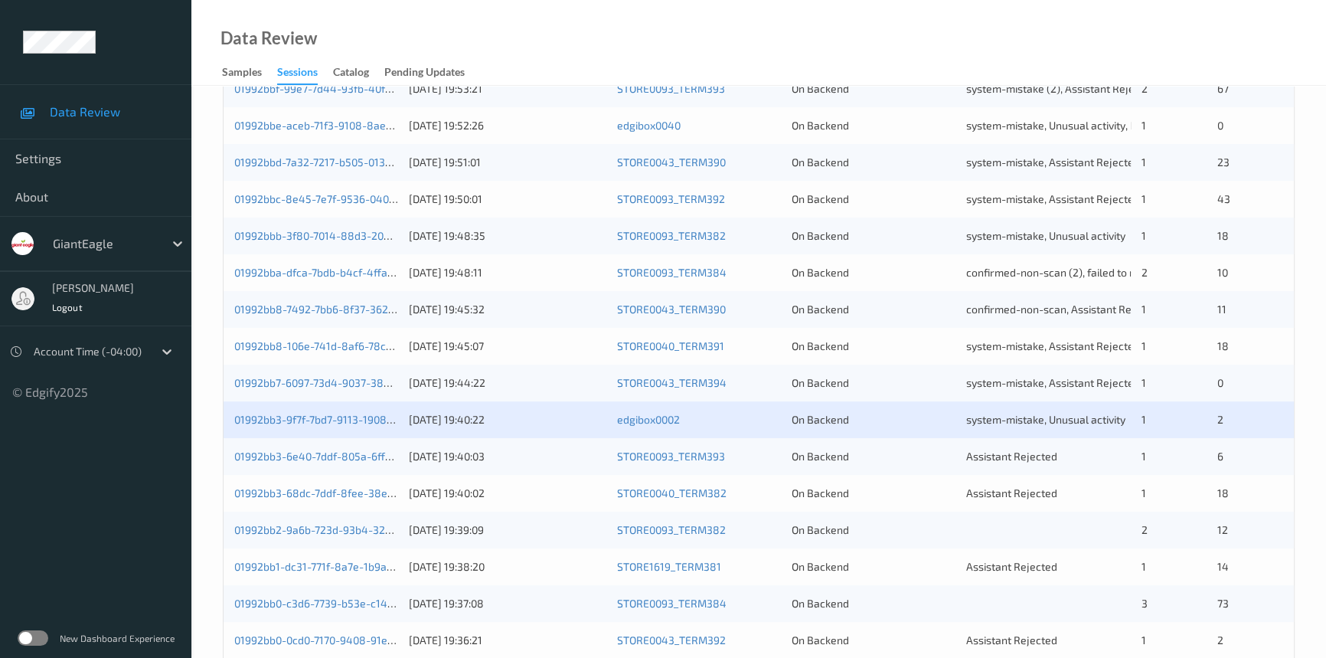
scroll to position [487, 0]
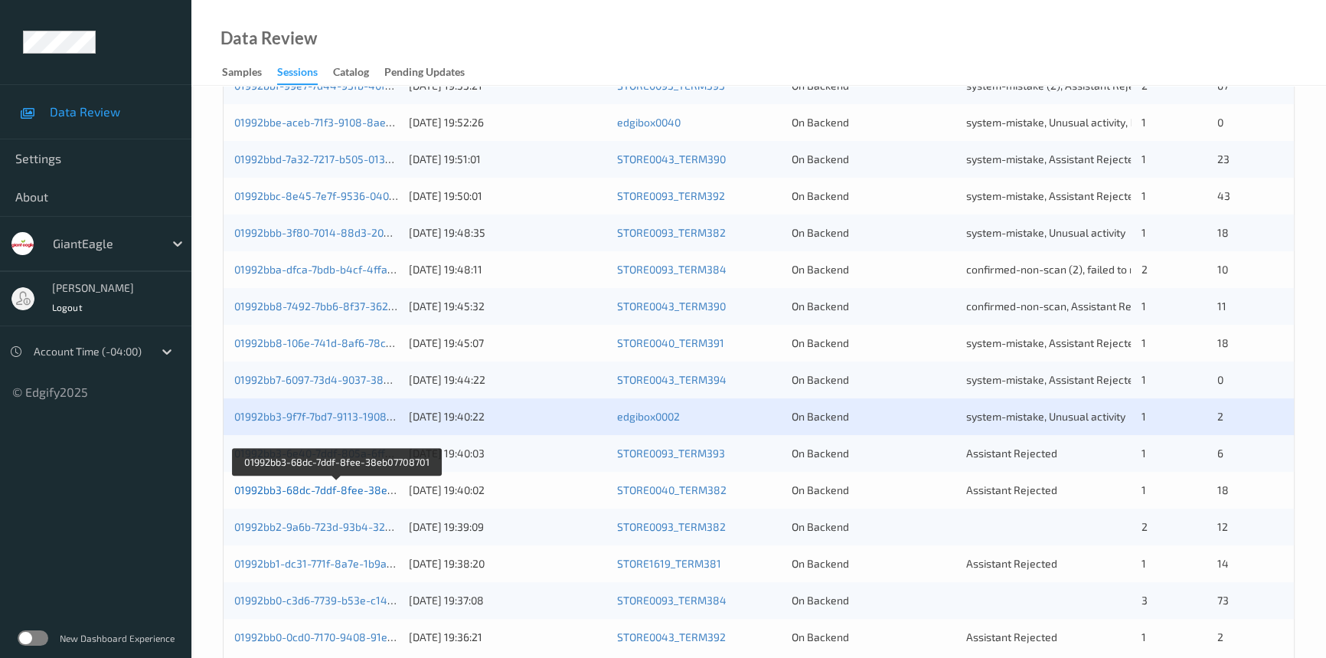
click at [288, 492] on link "01992bb3-68dc-7ddf-8fee-38eb07708701" at bounding box center [336, 489] width 205 height 13
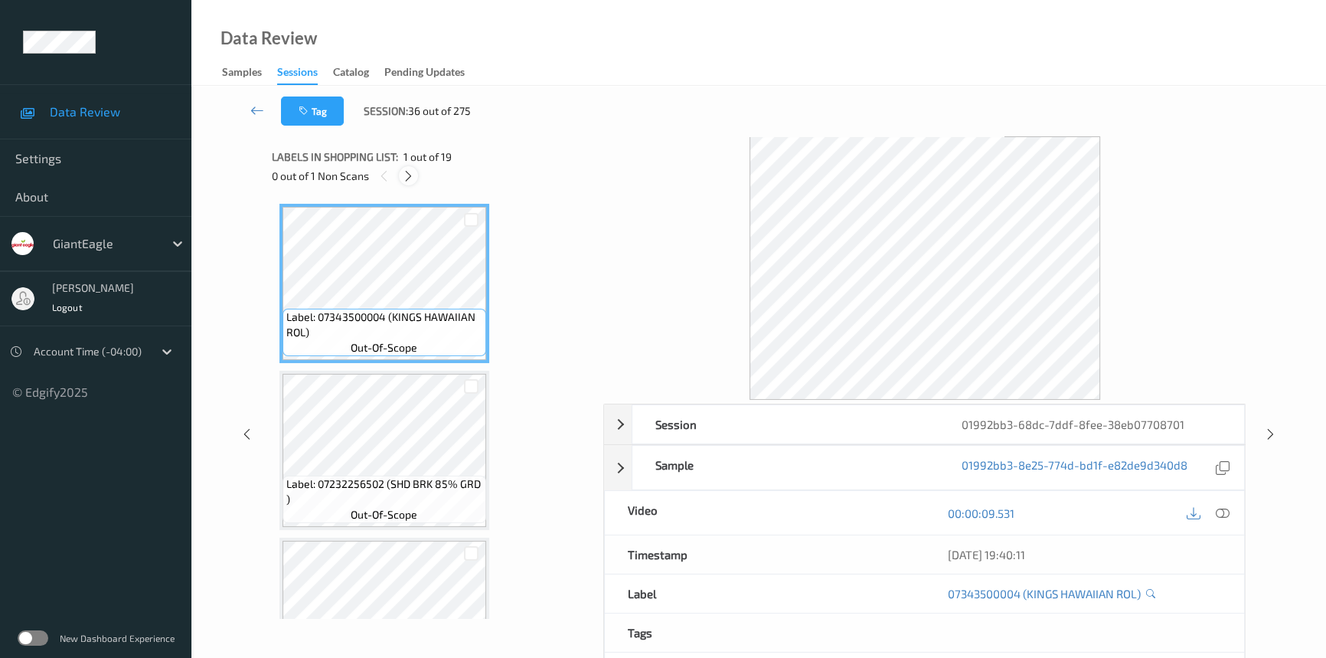
click at [410, 175] on icon at bounding box center [408, 176] width 13 height 14
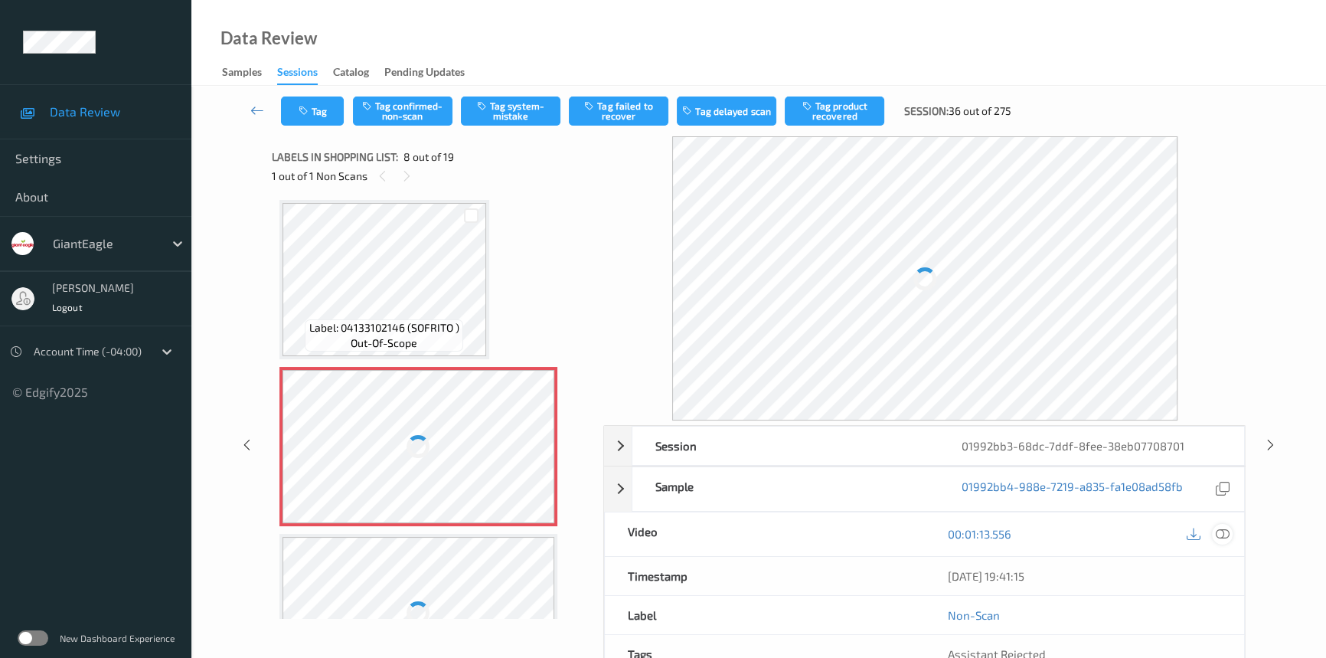
click at [1224, 528] on icon at bounding box center [1223, 534] width 14 height 14
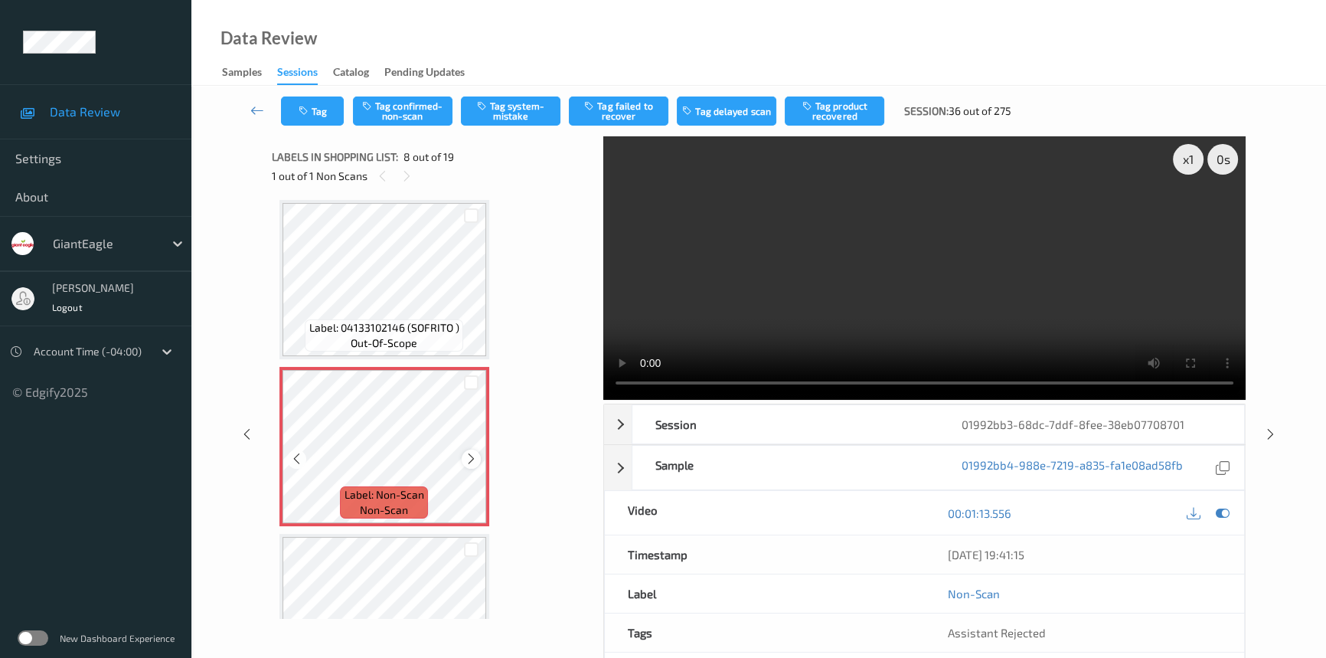
click at [468, 452] on icon at bounding box center [471, 459] width 13 height 14
click at [469, 452] on icon at bounding box center [471, 459] width 13 height 14
click at [845, 319] on video at bounding box center [924, 267] width 642 height 263
click at [1192, 161] on div "x 1" at bounding box center [1188, 159] width 31 height 31
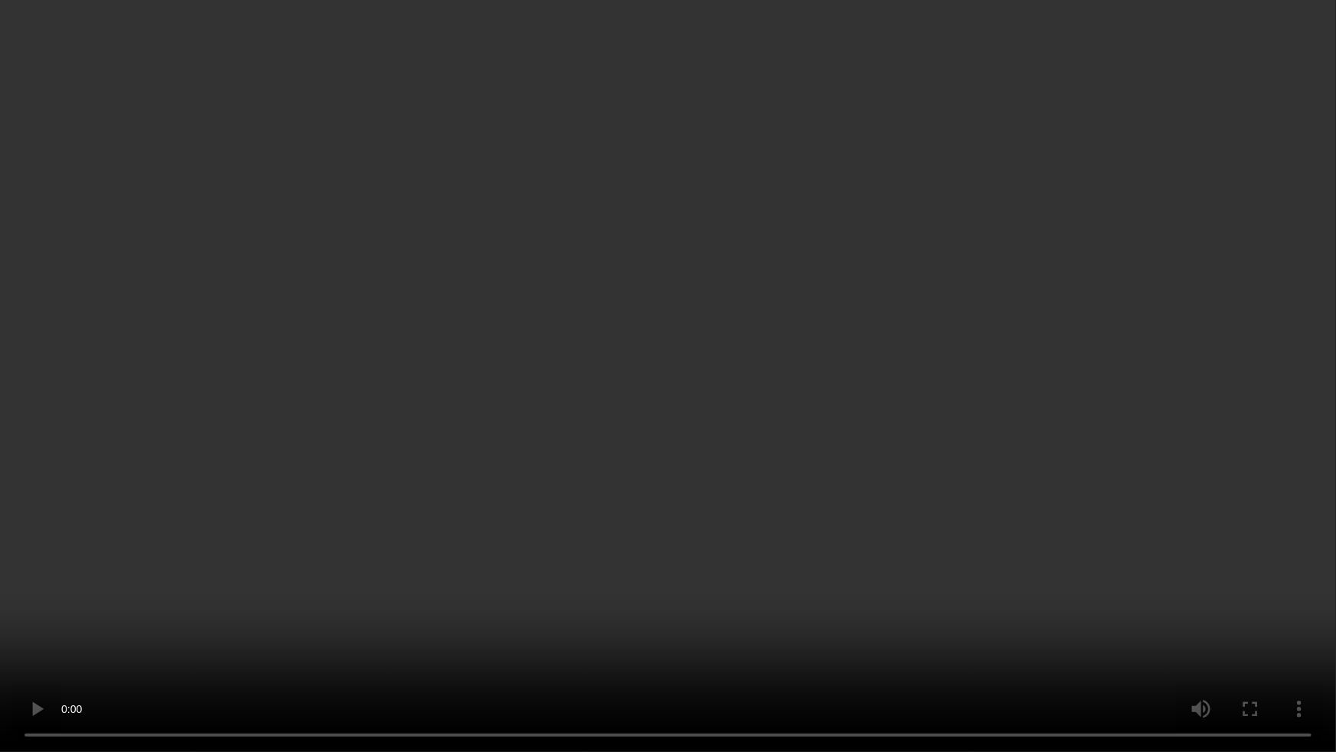
click at [949, 614] on video at bounding box center [668, 376] width 1336 height 752
click at [904, 599] on video at bounding box center [668, 376] width 1336 height 752
click at [822, 539] on video at bounding box center [668, 376] width 1336 height 752
click at [688, 657] on video at bounding box center [668, 376] width 1336 height 752
click at [860, 580] on video at bounding box center [668, 376] width 1336 height 752
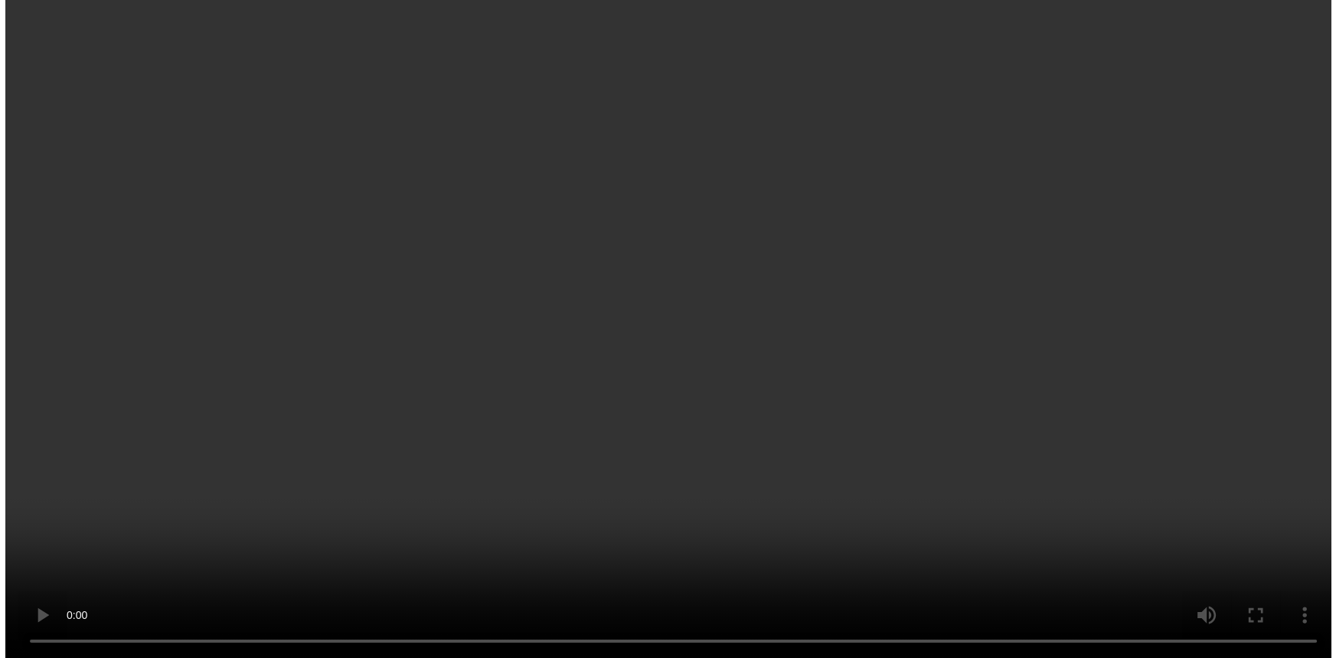
scroll to position [1145, 0]
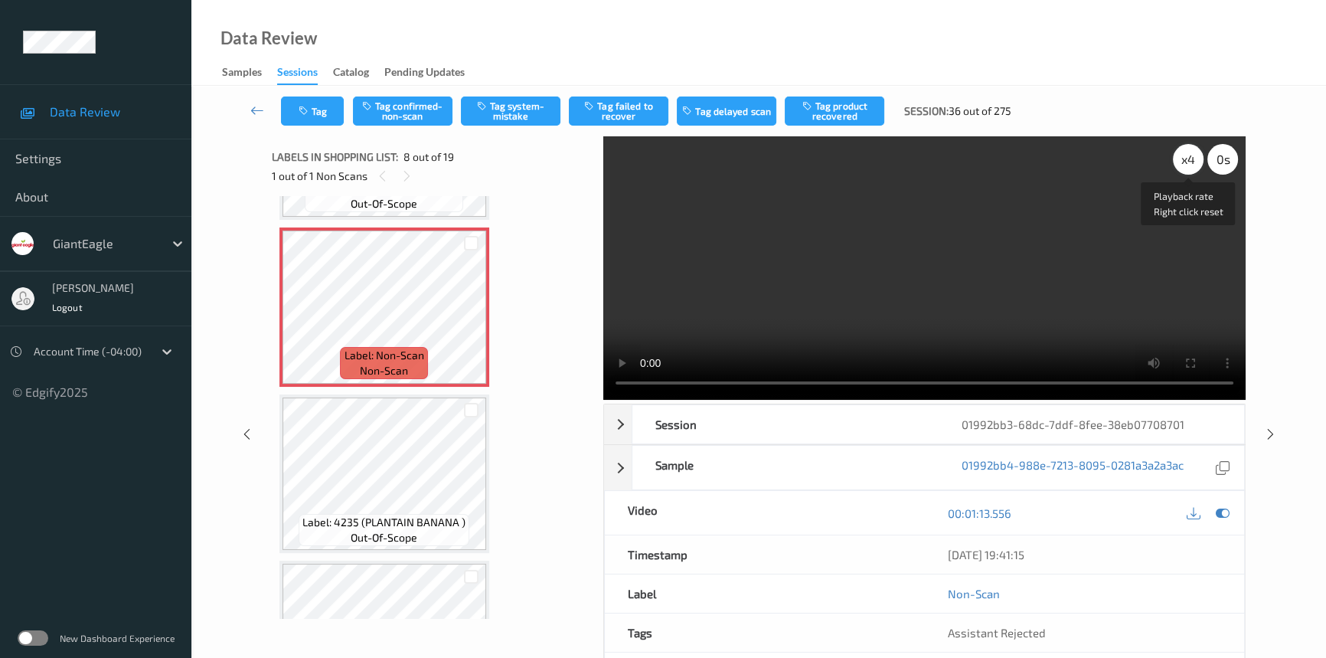
click at [1187, 162] on div "x 4" at bounding box center [1188, 159] width 31 height 31
click at [1187, 162] on div "x 8" at bounding box center [1188, 159] width 31 height 31
click at [1187, 162] on div "x 1" at bounding box center [1188, 159] width 31 height 31
click at [980, 328] on video at bounding box center [924, 267] width 642 height 263
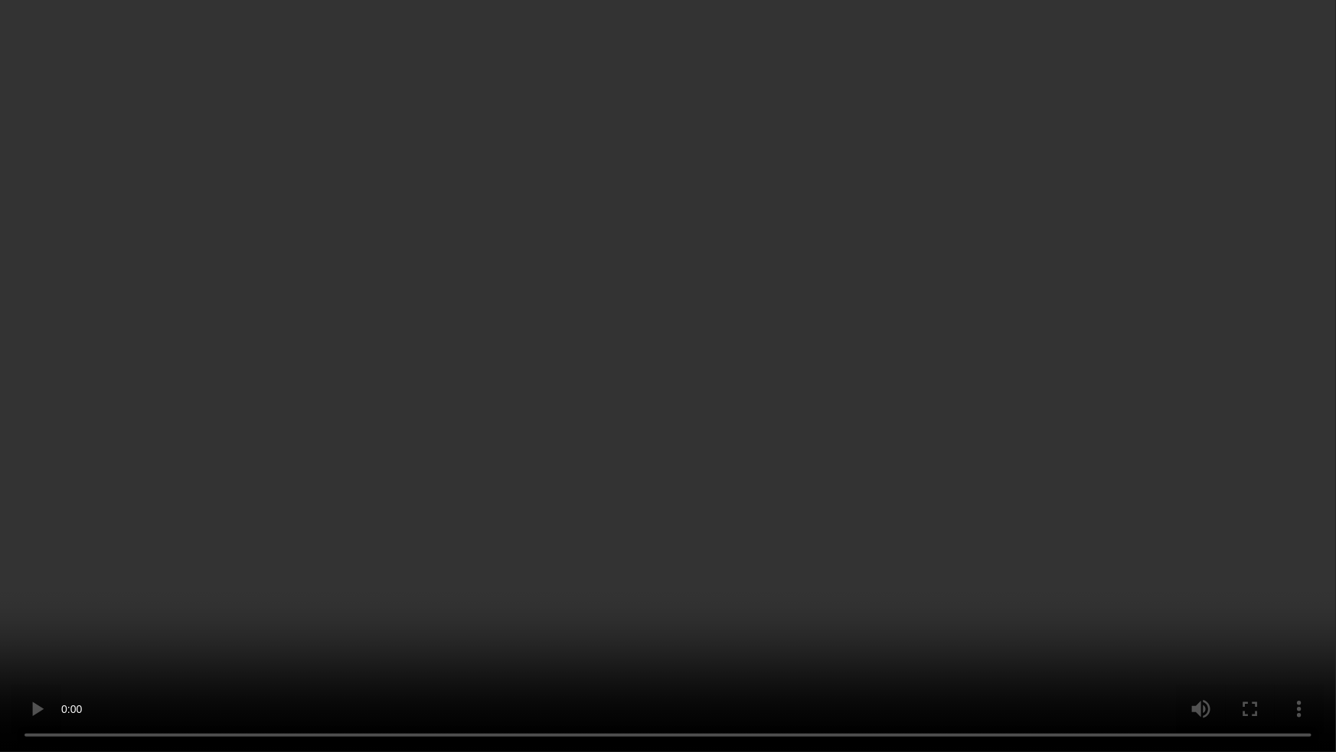
click at [733, 601] on video at bounding box center [668, 376] width 1336 height 752
click at [809, 499] on video at bounding box center [668, 376] width 1336 height 752
click at [801, 560] on video at bounding box center [668, 376] width 1336 height 752
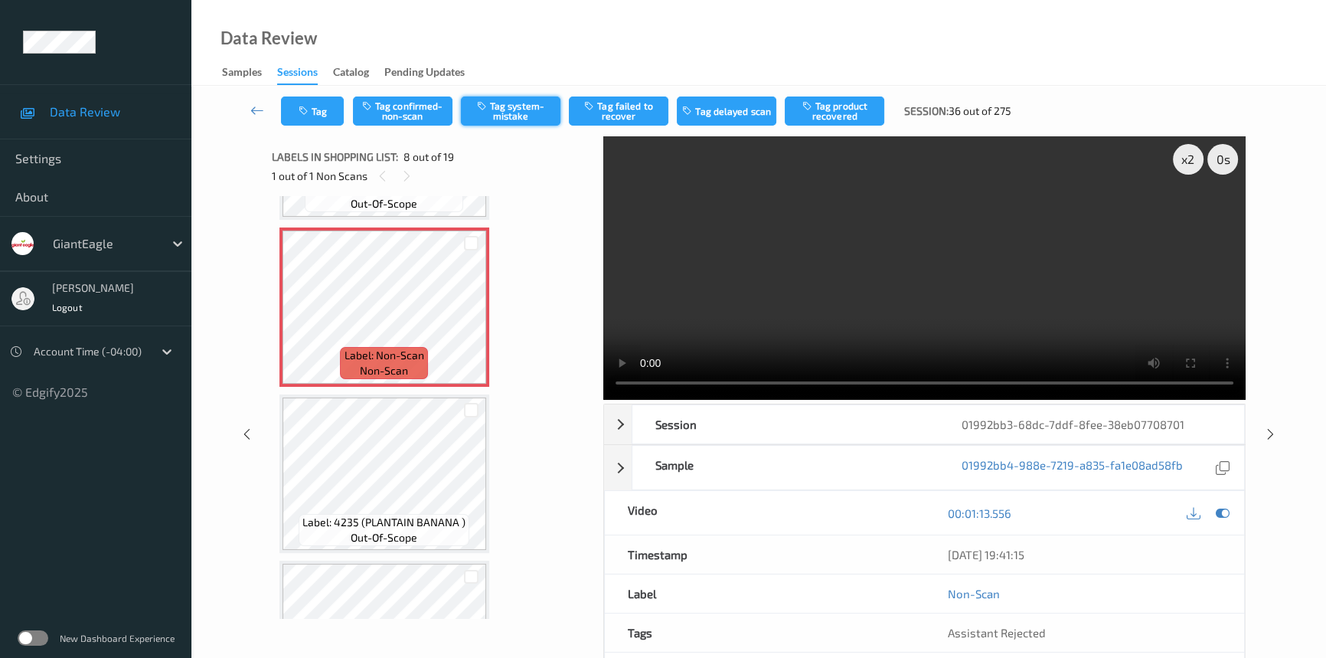
click at [522, 112] on button "Tag system-mistake" at bounding box center [511, 110] width 100 height 29
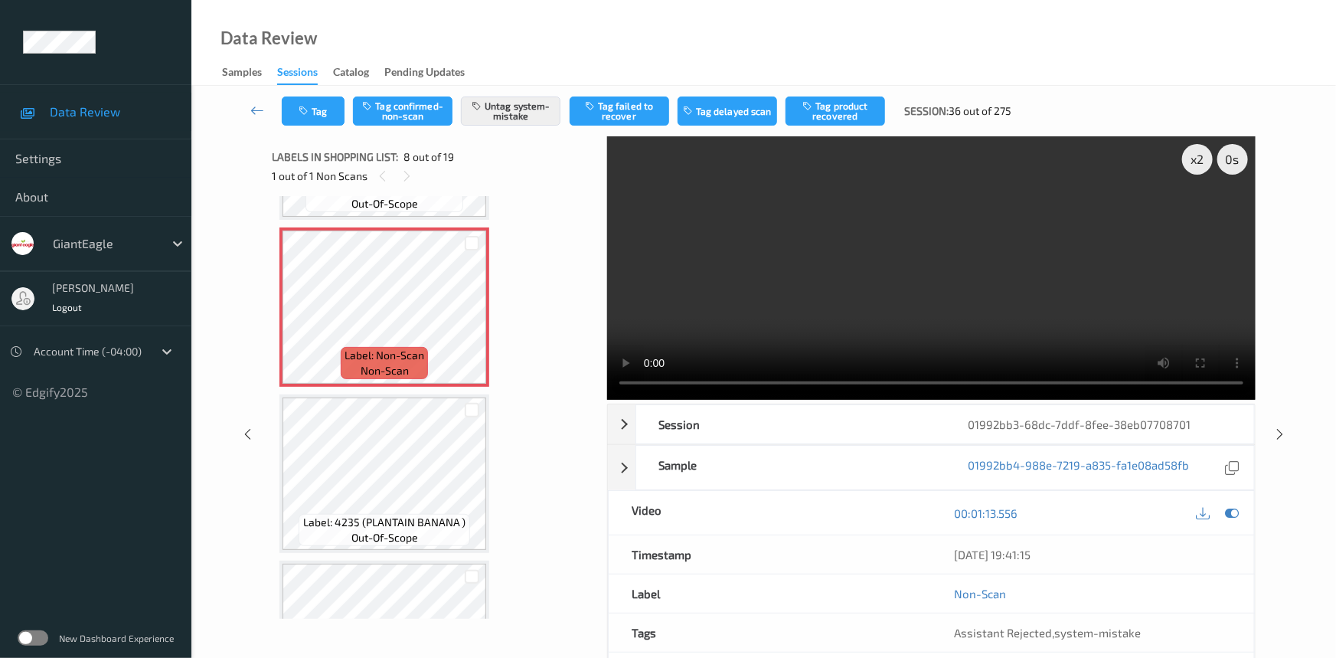
click at [309, 88] on div "Tag Tag confirmed-non-scan Untag system-mistake Tag failed to recover Tag delay…" at bounding box center [764, 111] width 1082 height 51
click at [312, 109] on button "Tag" at bounding box center [313, 110] width 63 height 29
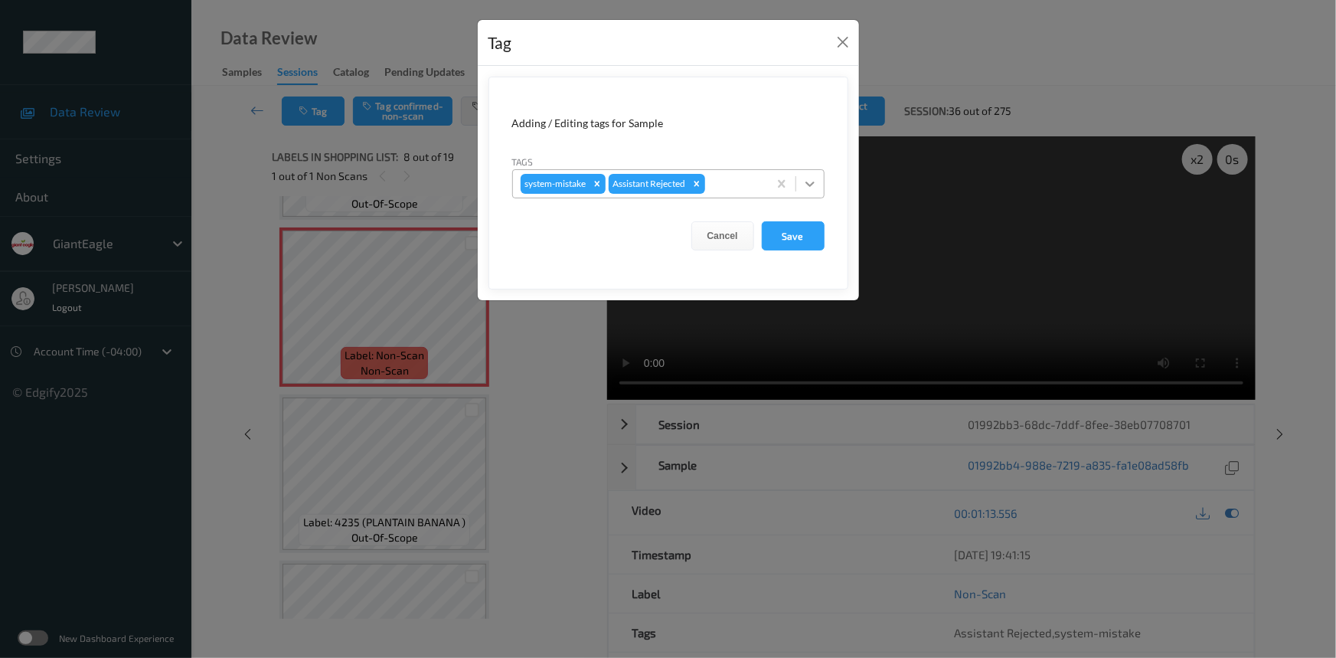
click at [796, 181] on div at bounding box center [810, 184] width 28 height 28
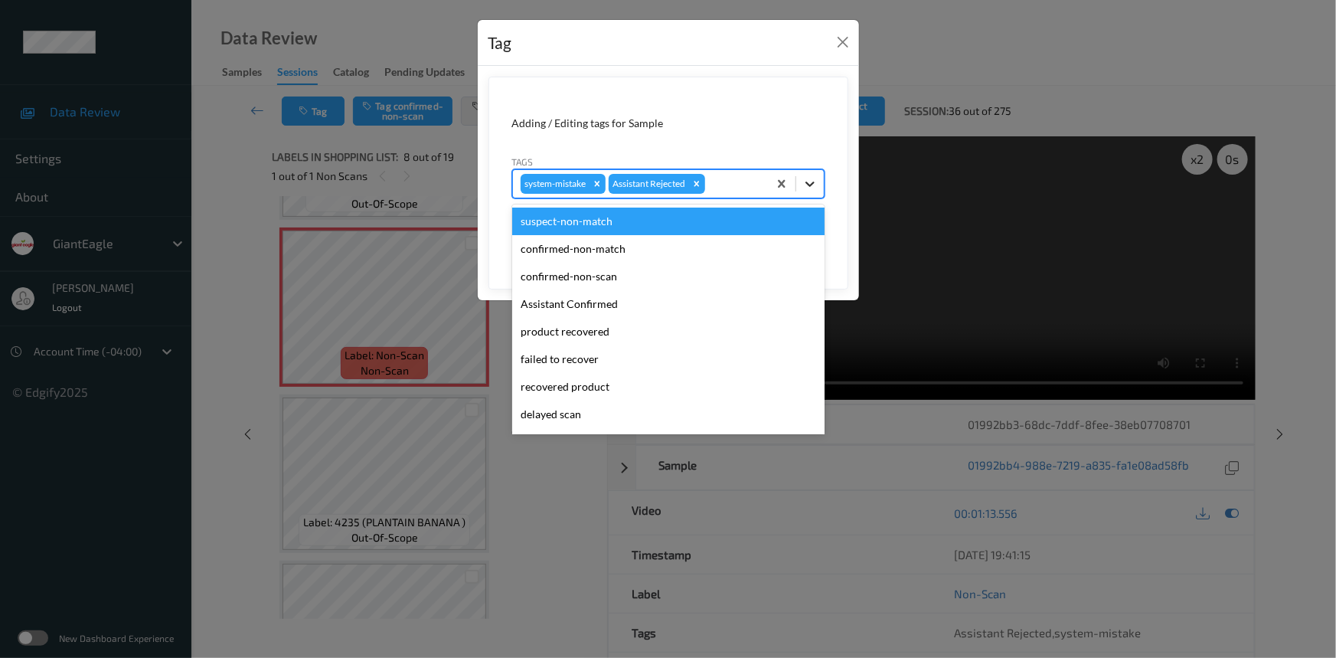
click at [809, 185] on icon at bounding box center [810, 183] width 9 height 5
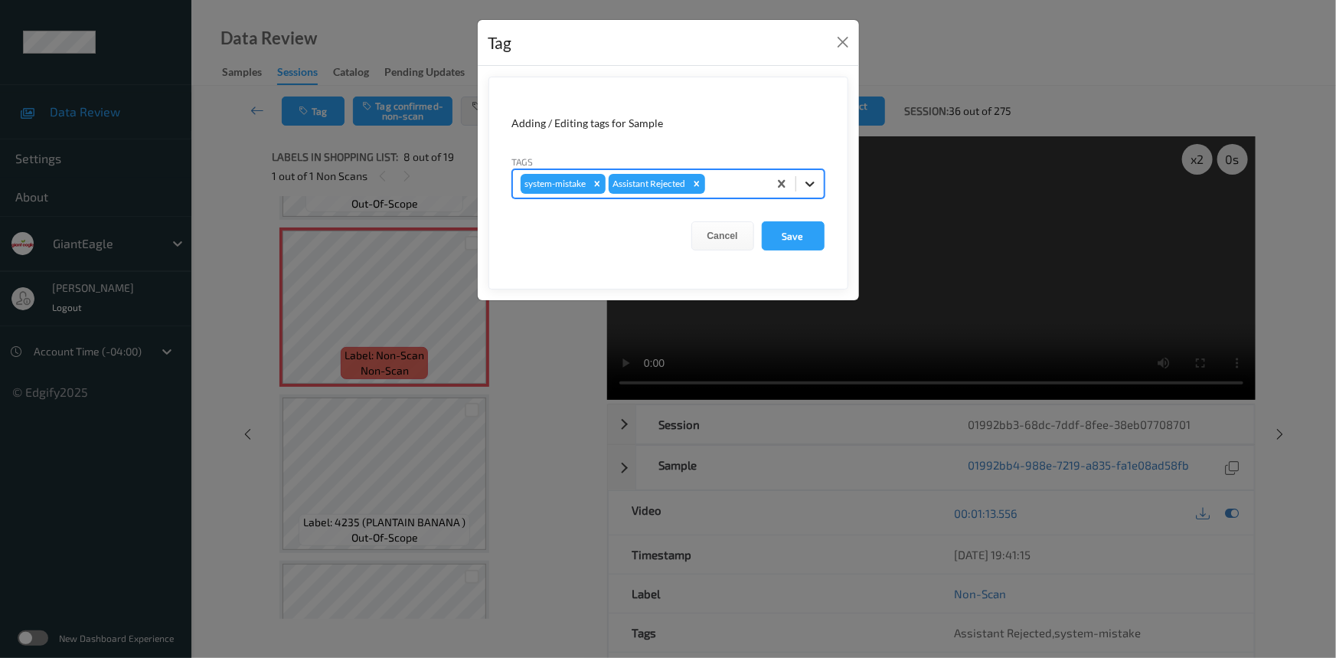
click at [812, 183] on icon at bounding box center [810, 183] width 9 height 5
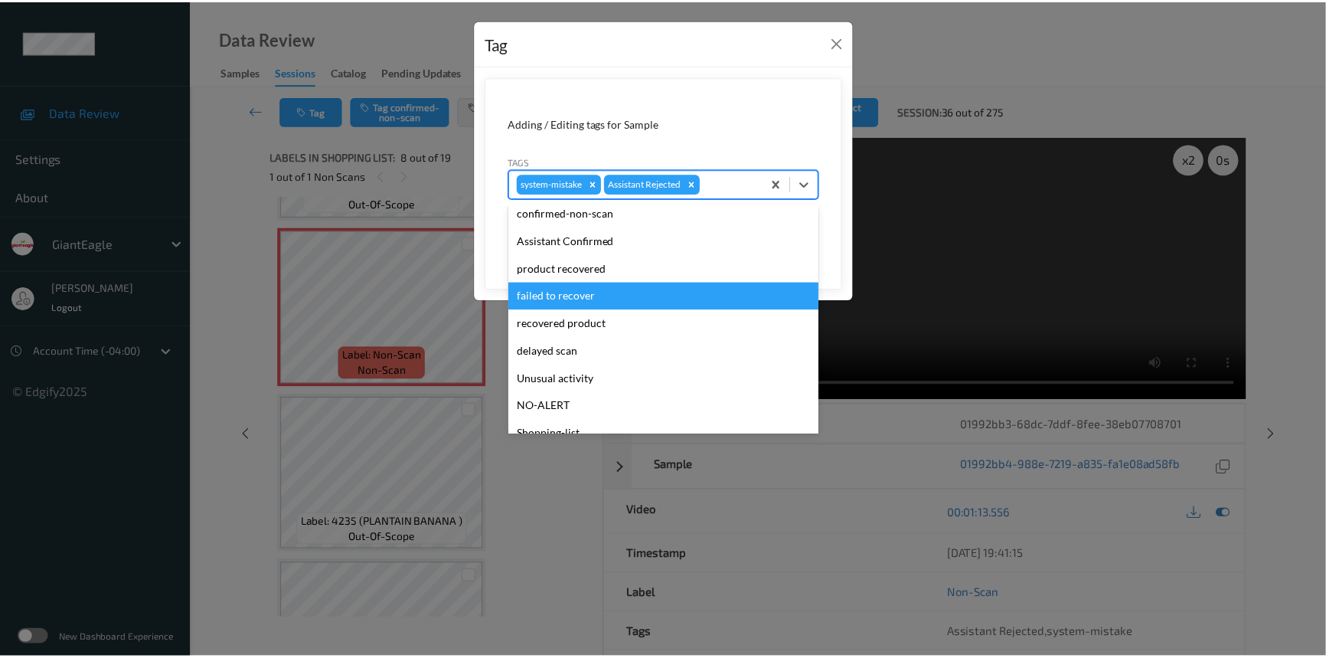
scroll to position [135, 0]
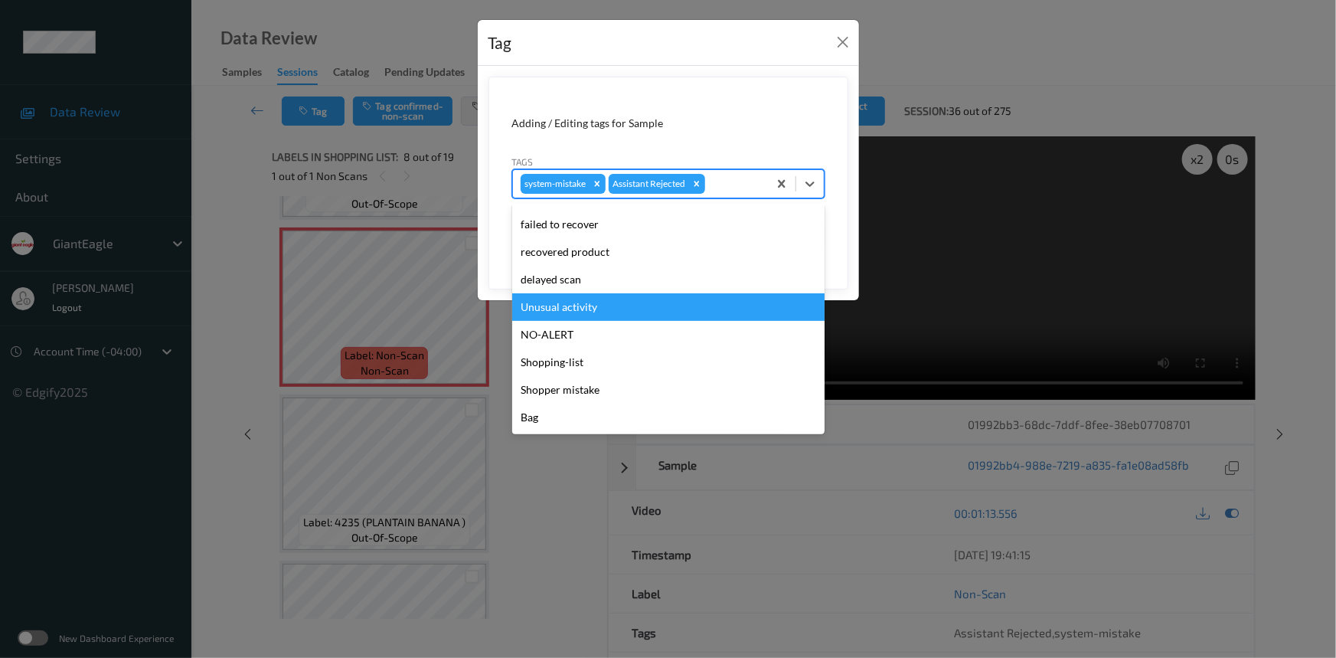
drag, startPoint x: 549, startPoint y: 305, endPoint x: 574, endPoint y: 304, distance: 25.3
click at [550, 306] on div "Unusual activity" at bounding box center [668, 307] width 312 height 28
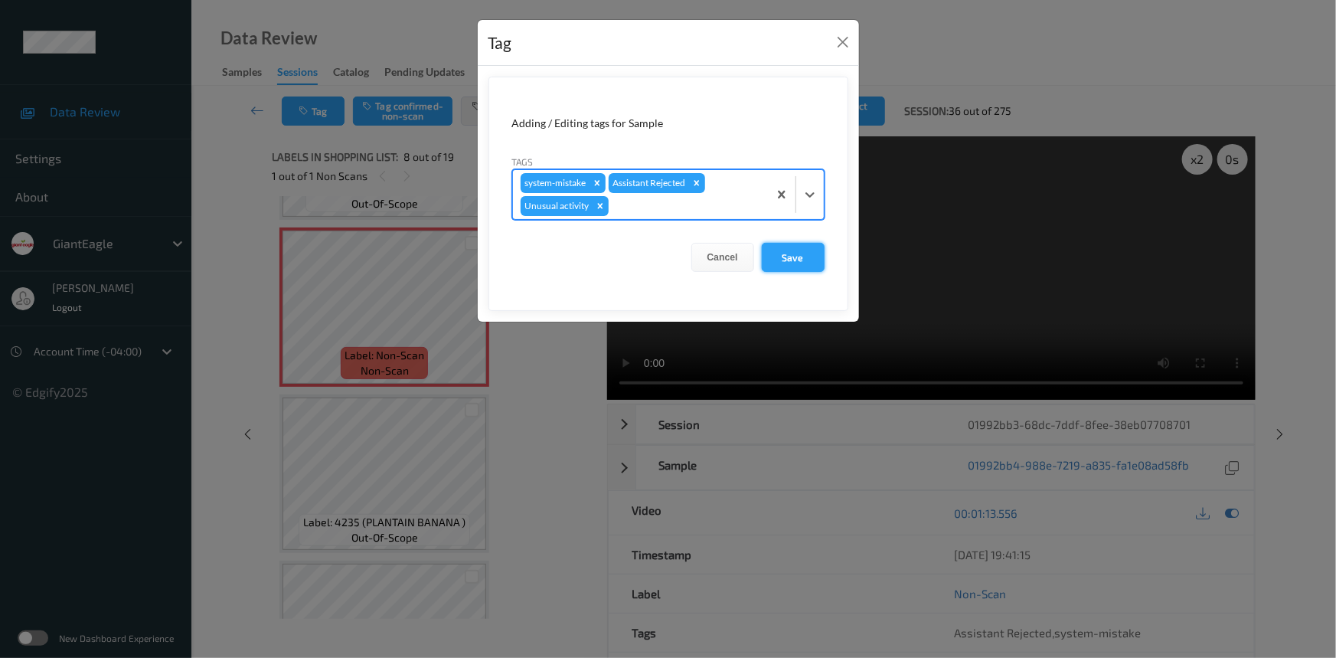
click at [807, 264] on button "Save" at bounding box center [793, 257] width 63 height 29
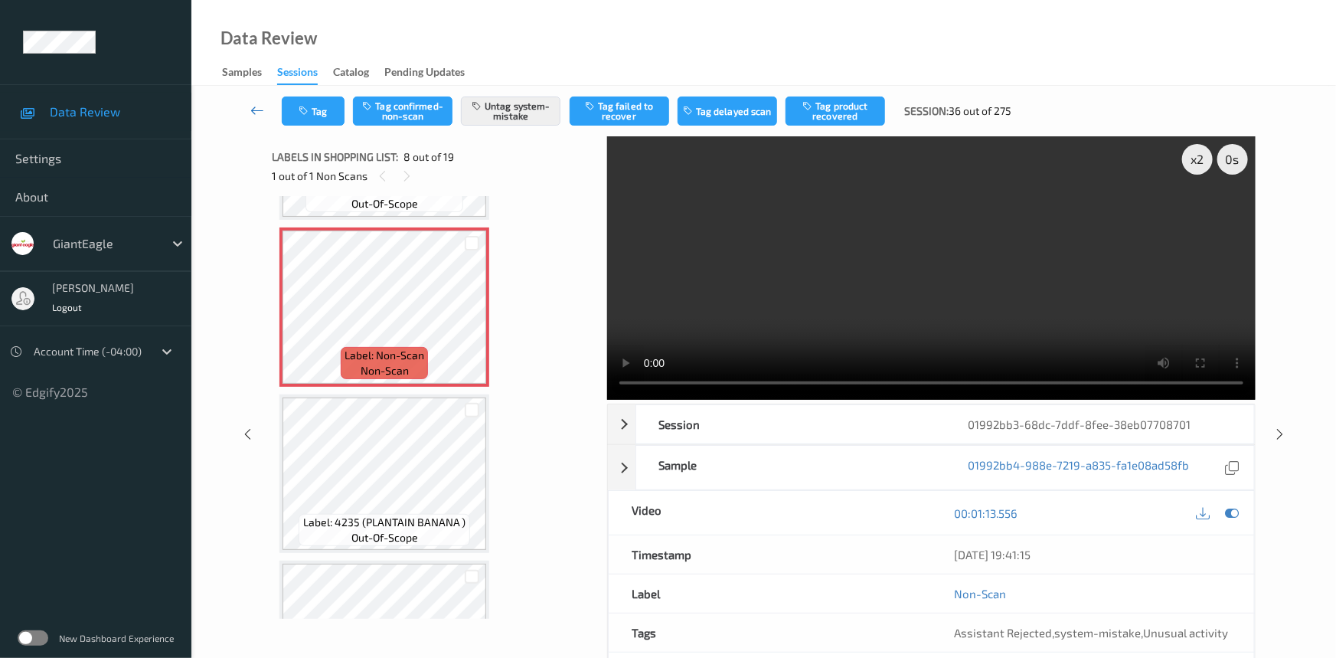
click at [256, 105] on icon at bounding box center [257, 110] width 14 height 15
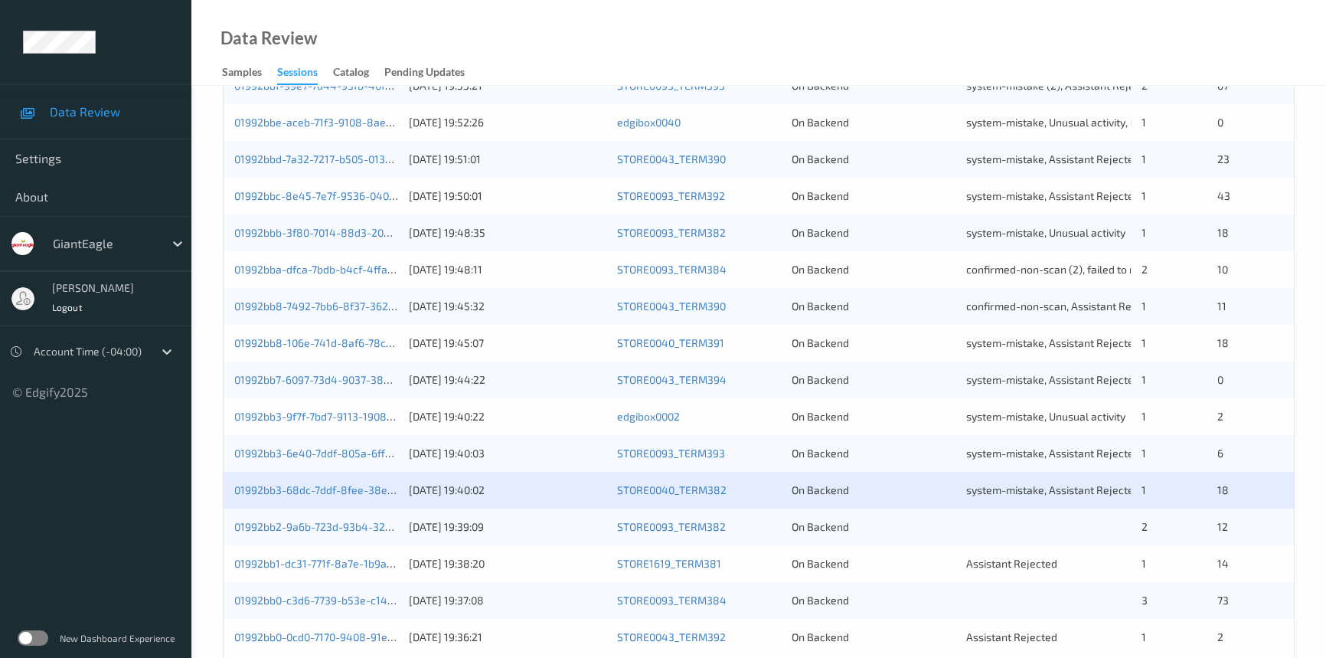
scroll to position [546, 0]
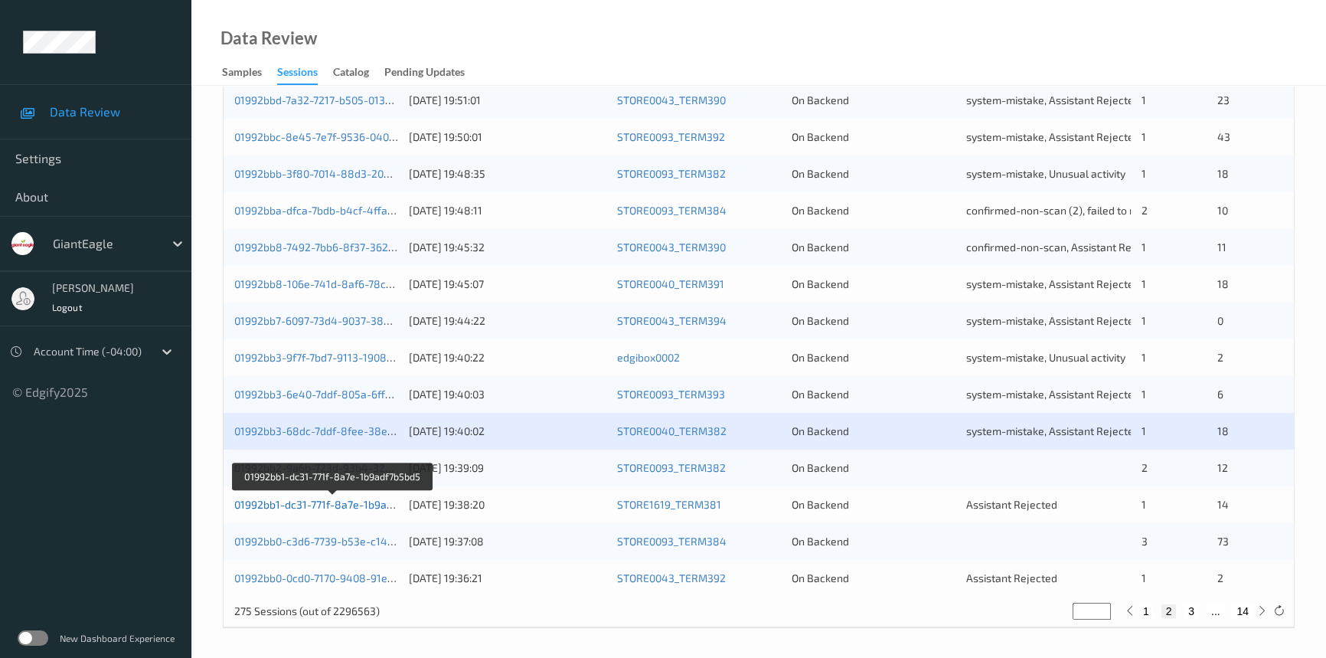
click at [298, 505] on link "01992bb1-dc31-771f-8a7e-1b9adf7b5bd5" at bounding box center [333, 504] width 198 height 13
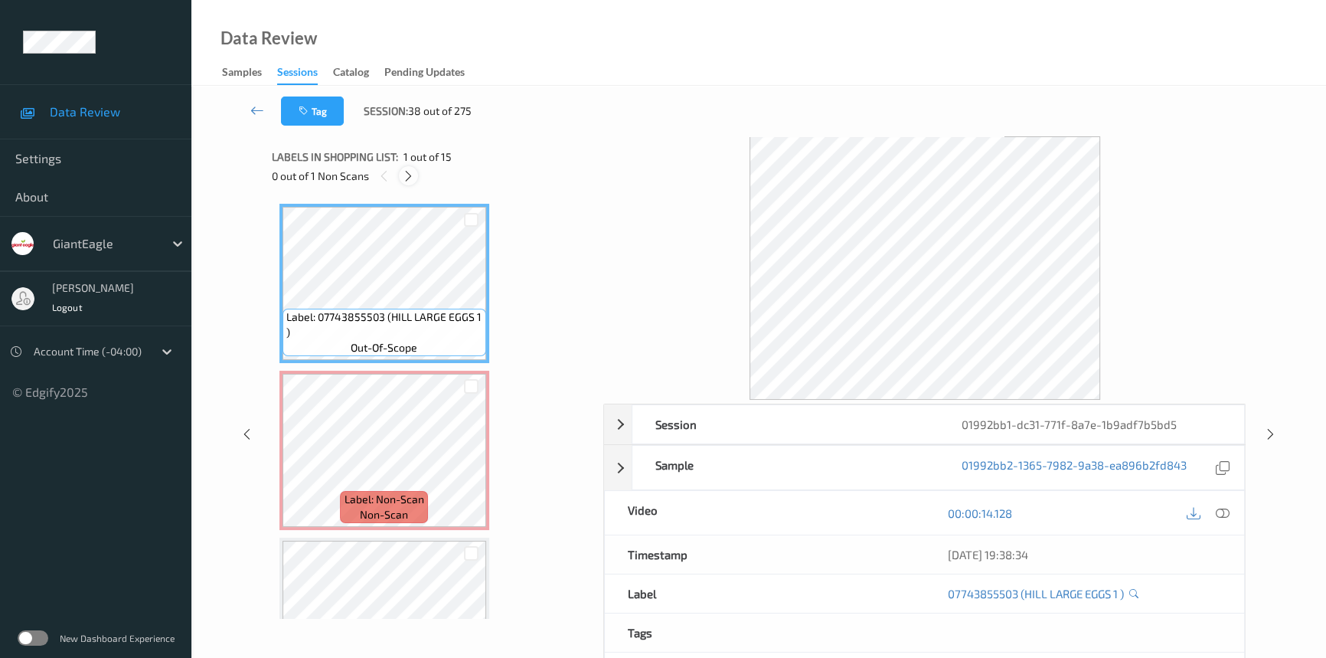
click at [410, 175] on icon at bounding box center [408, 176] width 13 height 14
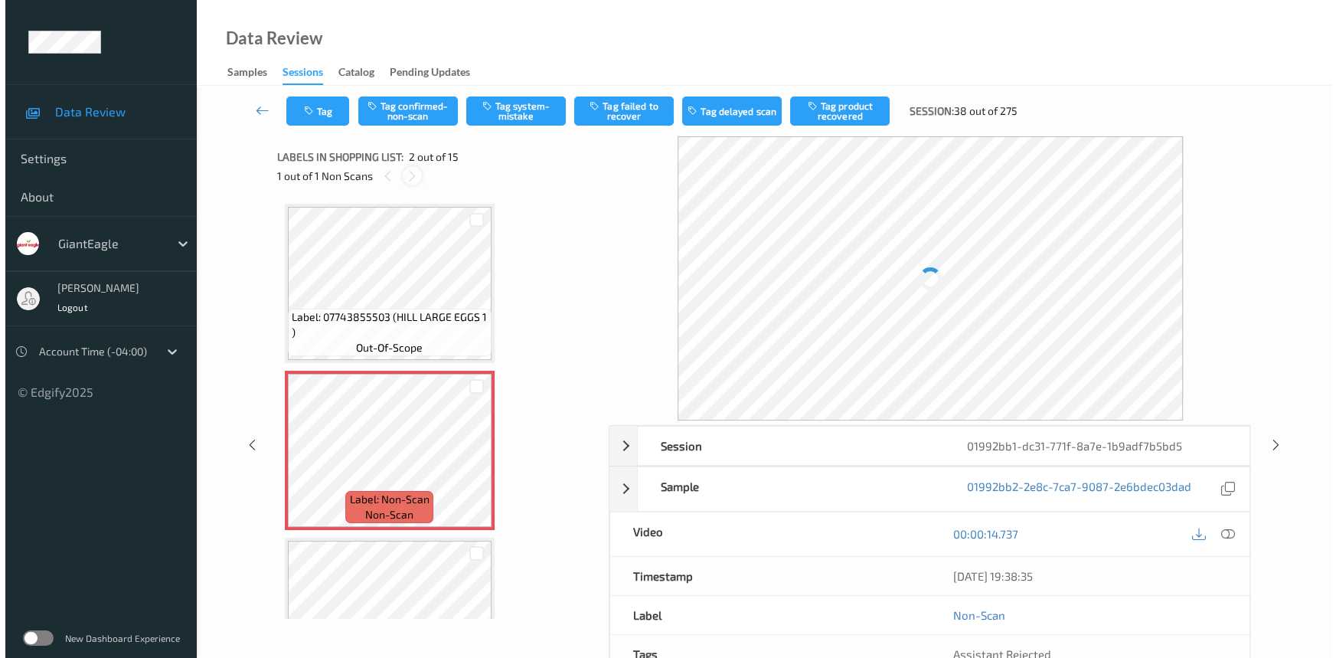
scroll to position [8, 0]
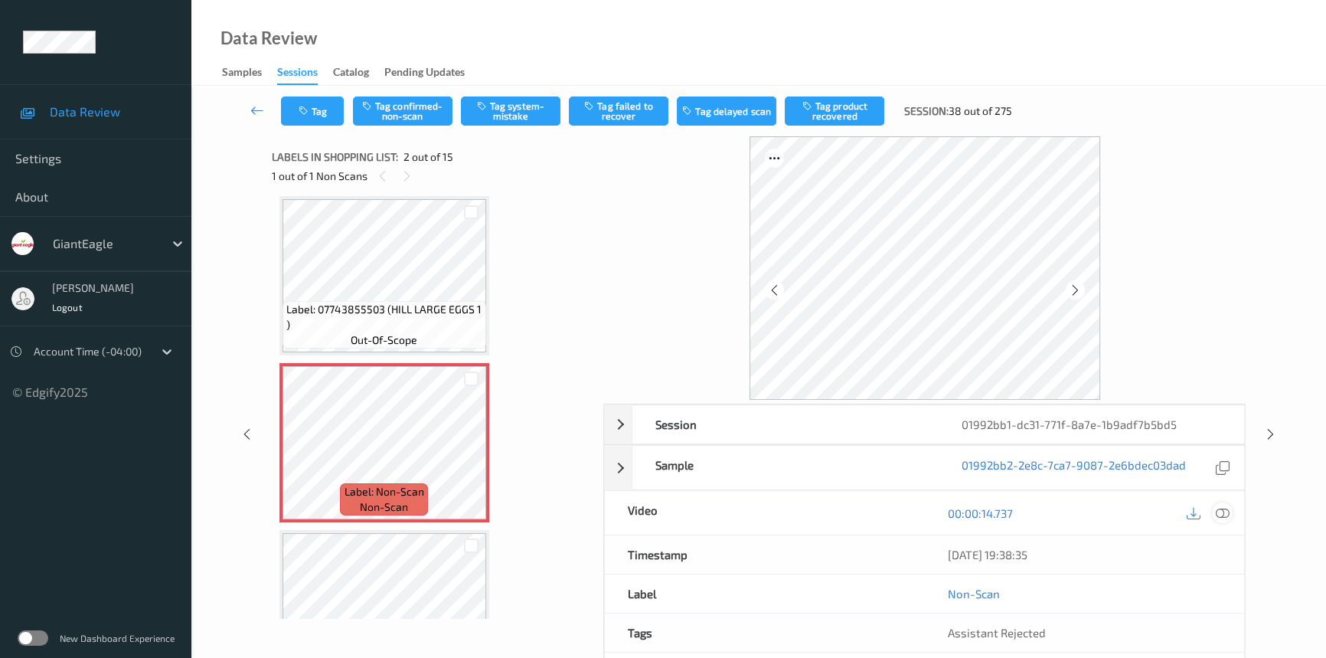
click at [1230, 513] on div at bounding box center [1222, 512] width 21 height 21
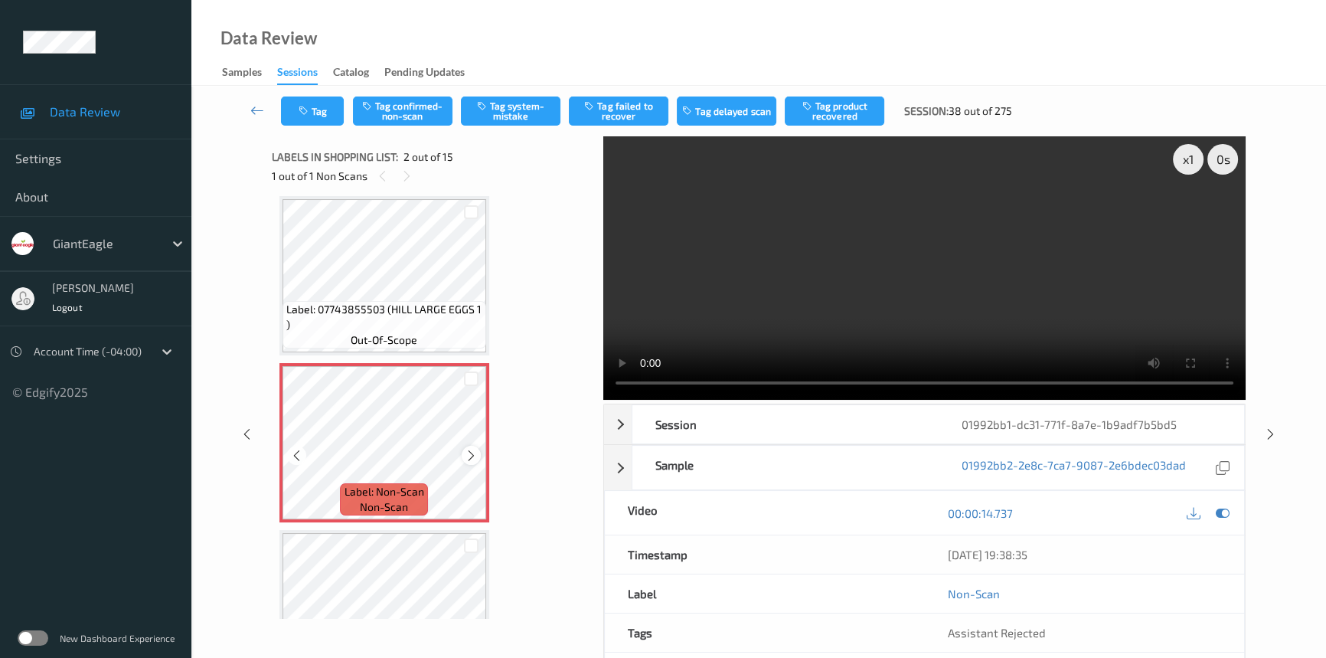
click at [471, 455] on icon at bounding box center [471, 456] width 13 height 14
click at [473, 454] on icon at bounding box center [471, 456] width 13 height 14
click at [733, 322] on video at bounding box center [924, 267] width 642 height 263
click at [1186, 155] on div "x 1" at bounding box center [1188, 159] width 31 height 31
drag, startPoint x: 1186, startPoint y: 155, endPoint x: 1191, endPoint y: 192, distance: 37.1
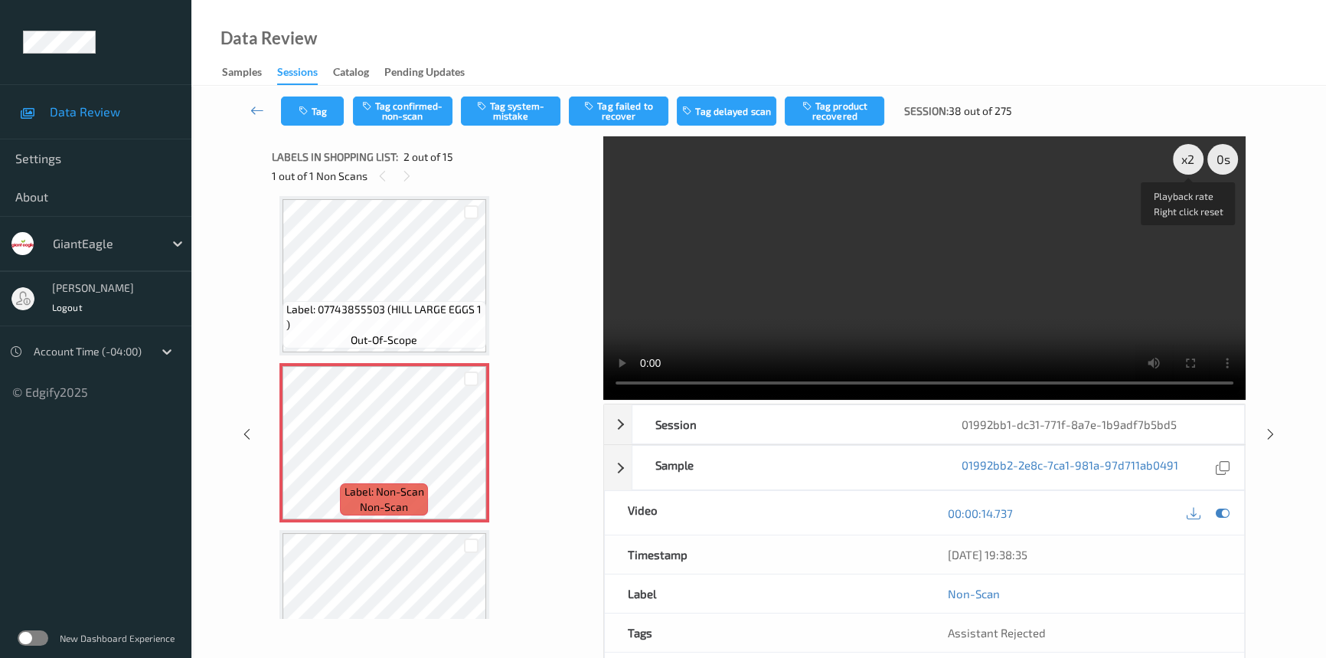
click at [1189, 162] on div "x 2" at bounding box center [1188, 159] width 31 height 31
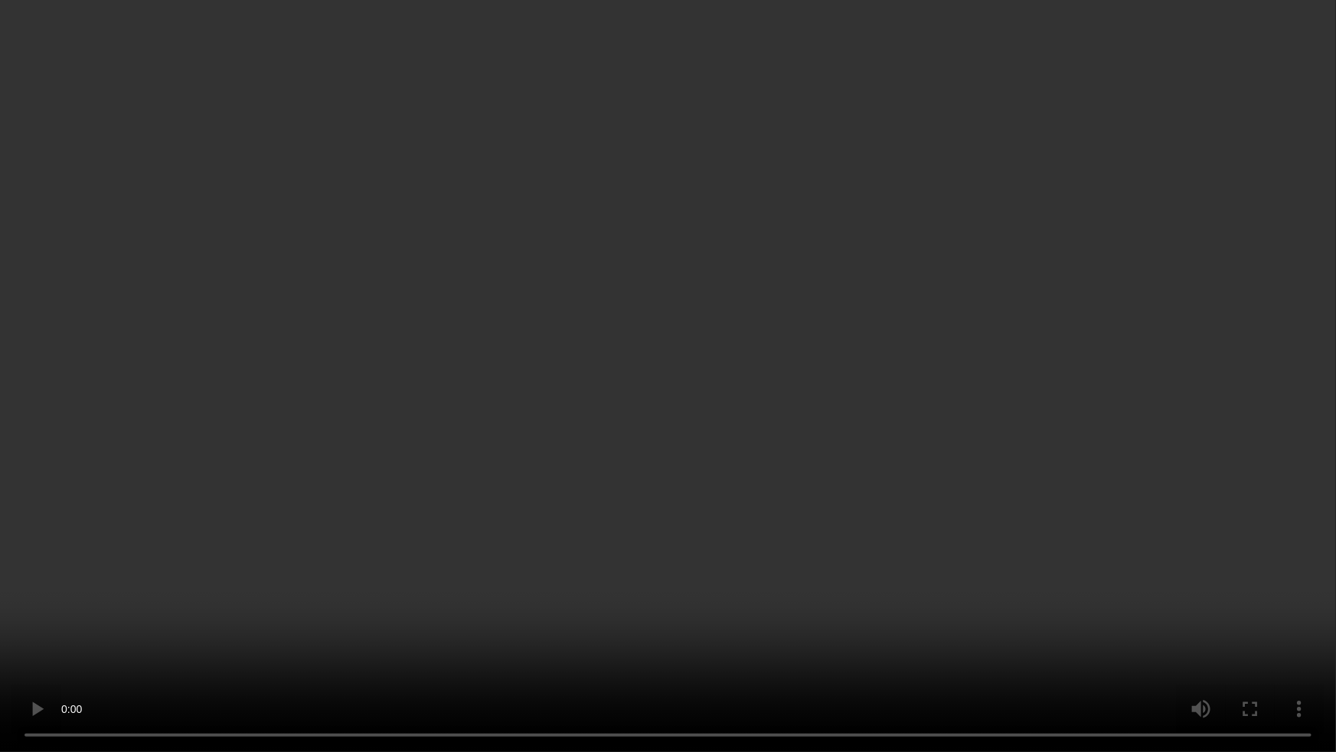
click at [1093, 624] on video at bounding box center [668, 376] width 1336 height 752
click at [1011, 486] on video at bounding box center [668, 376] width 1336 height 752
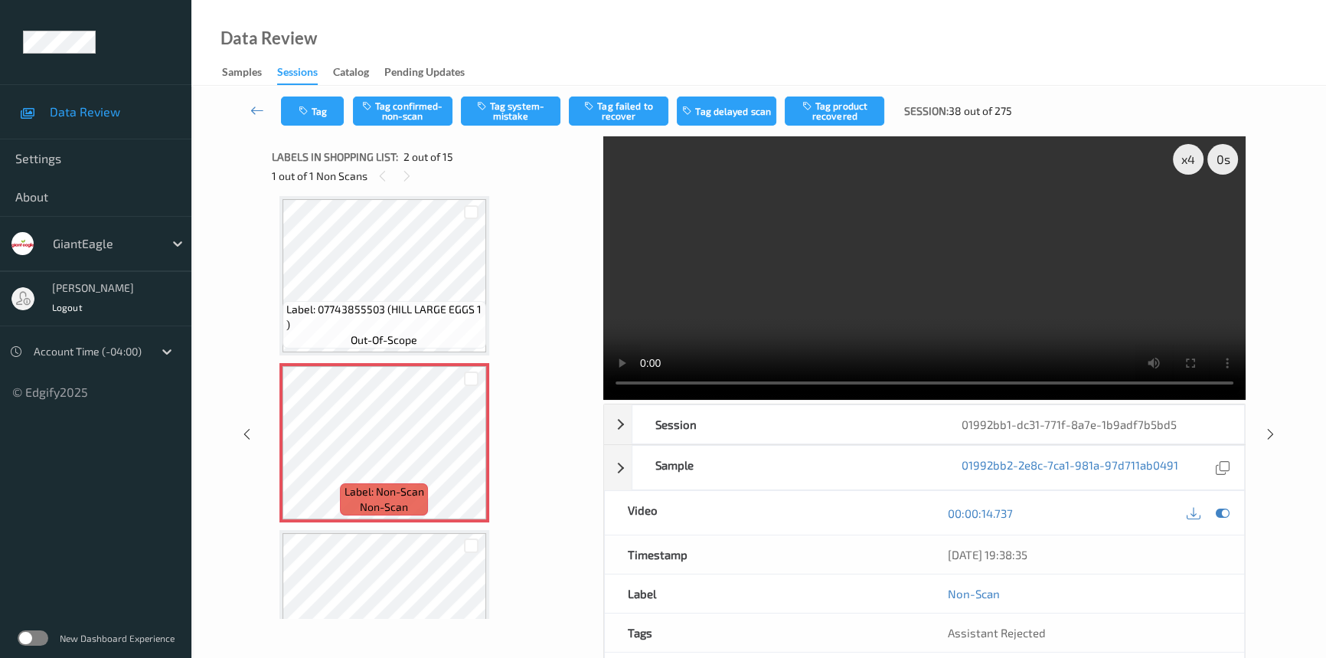
click at [793, 197] on video at bounding box center [924, 267] width 642 height 263
click at [525, 104] on button "Tag system-mistake" at bounding box center [511, 110] width 100 height 29
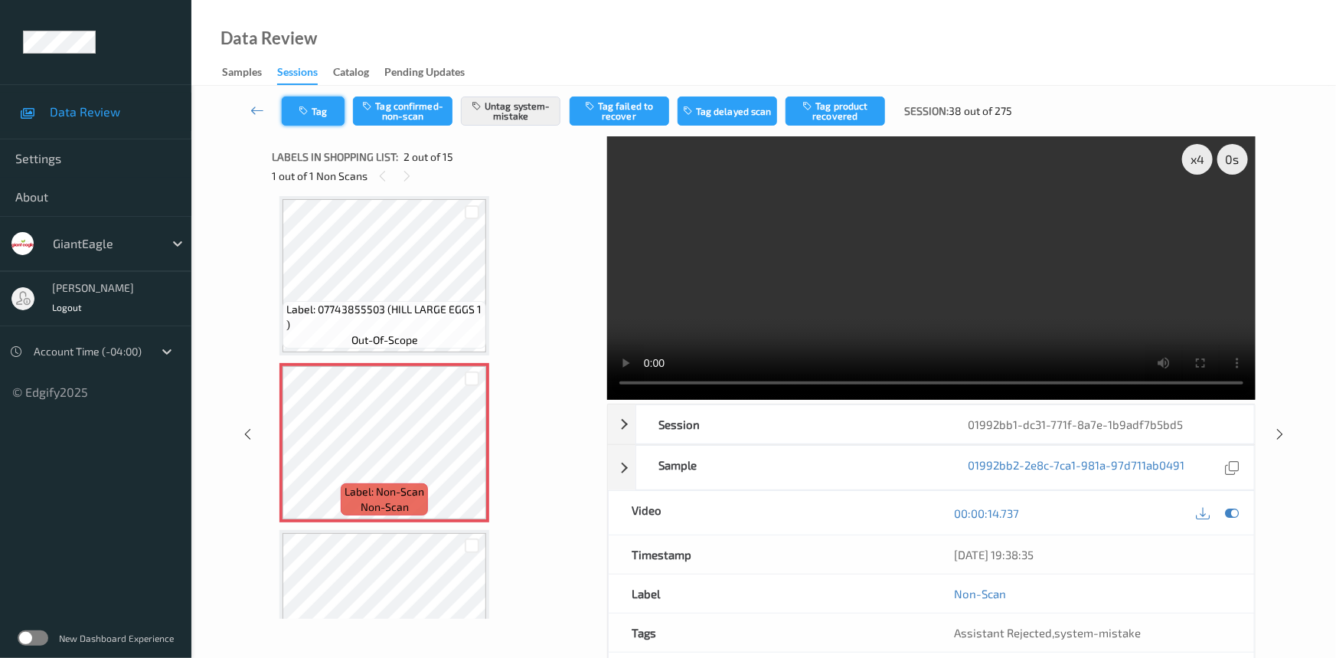
click at [313, 106] on button "Tag" at bounding box center [313, 110] width 63 height 29
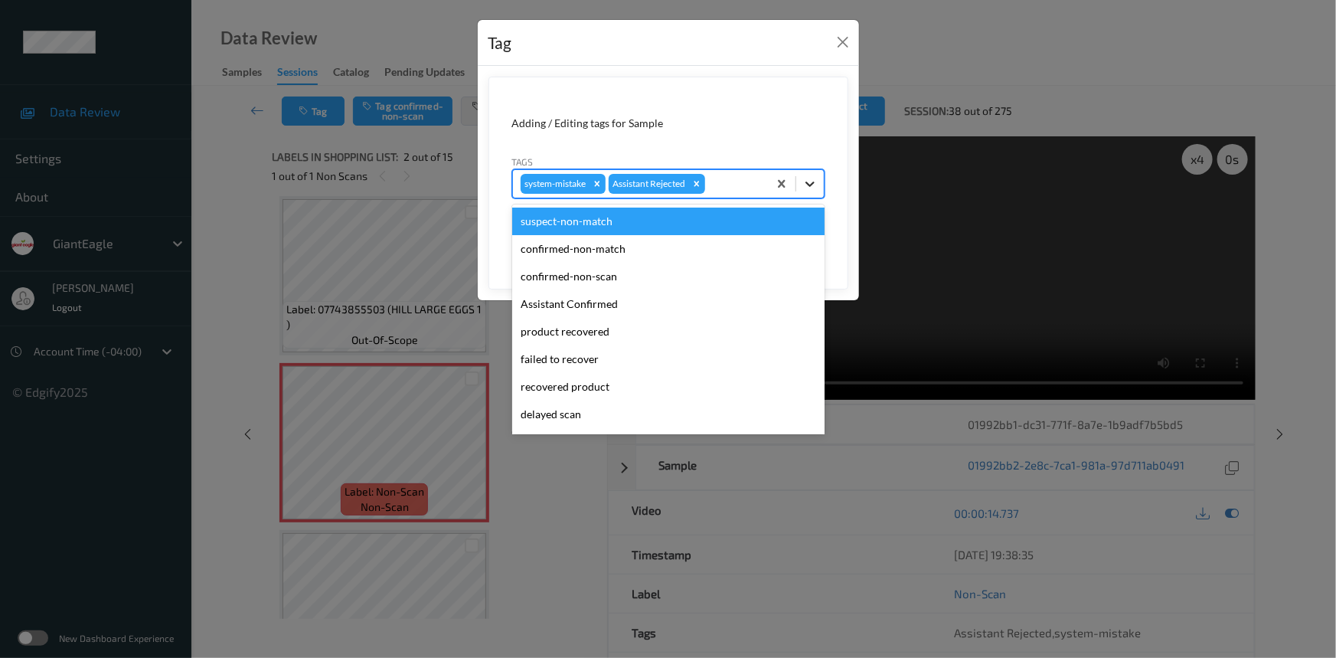
click at [812, 184] on icon at bounding box center [810, 183] width 9 height 5
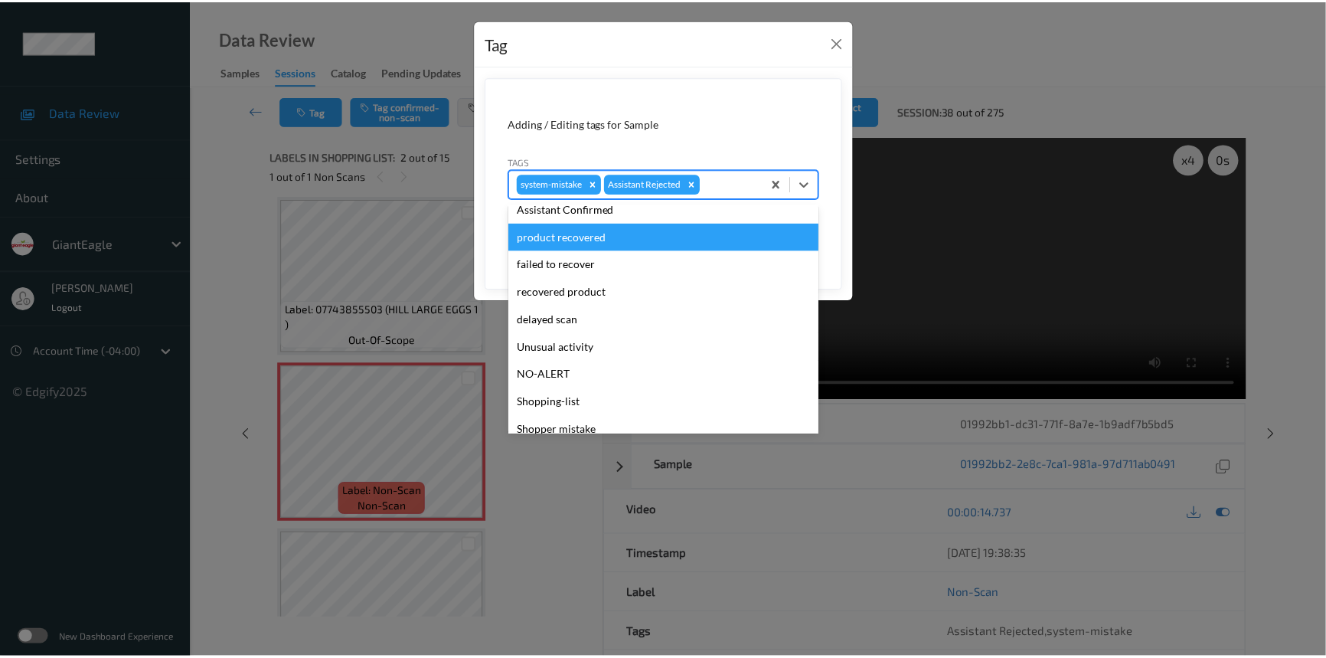
scroll to position [135, 0]
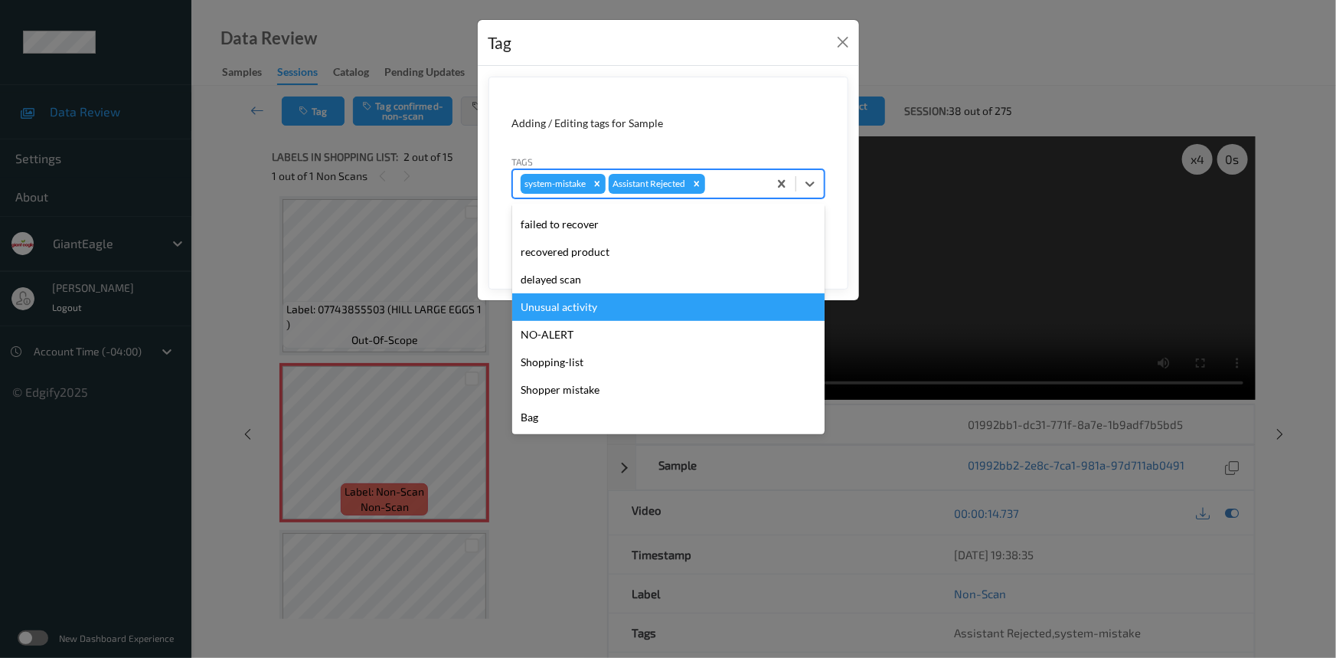
click at [574, 315] on div "Unusual activity" at bounding box center [668, 307] width 312 height 28
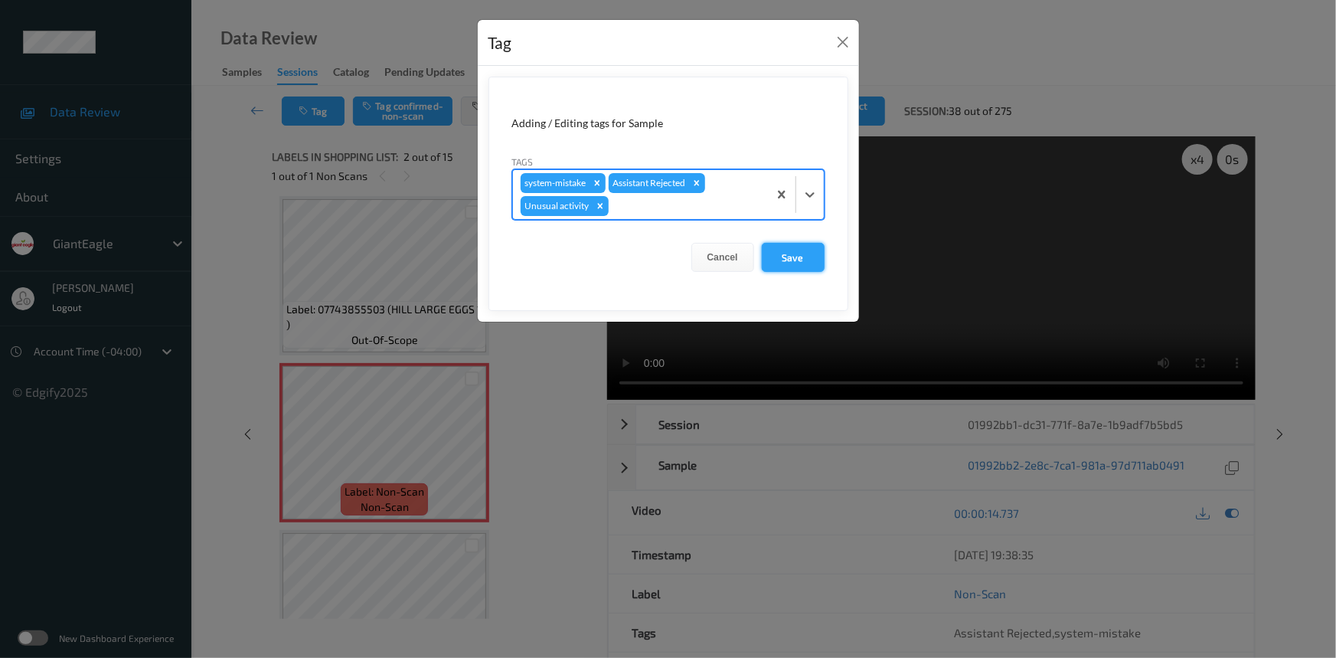
click at [817, 251] on button "Save" at bounding box center [793, 257] width 63 height 29
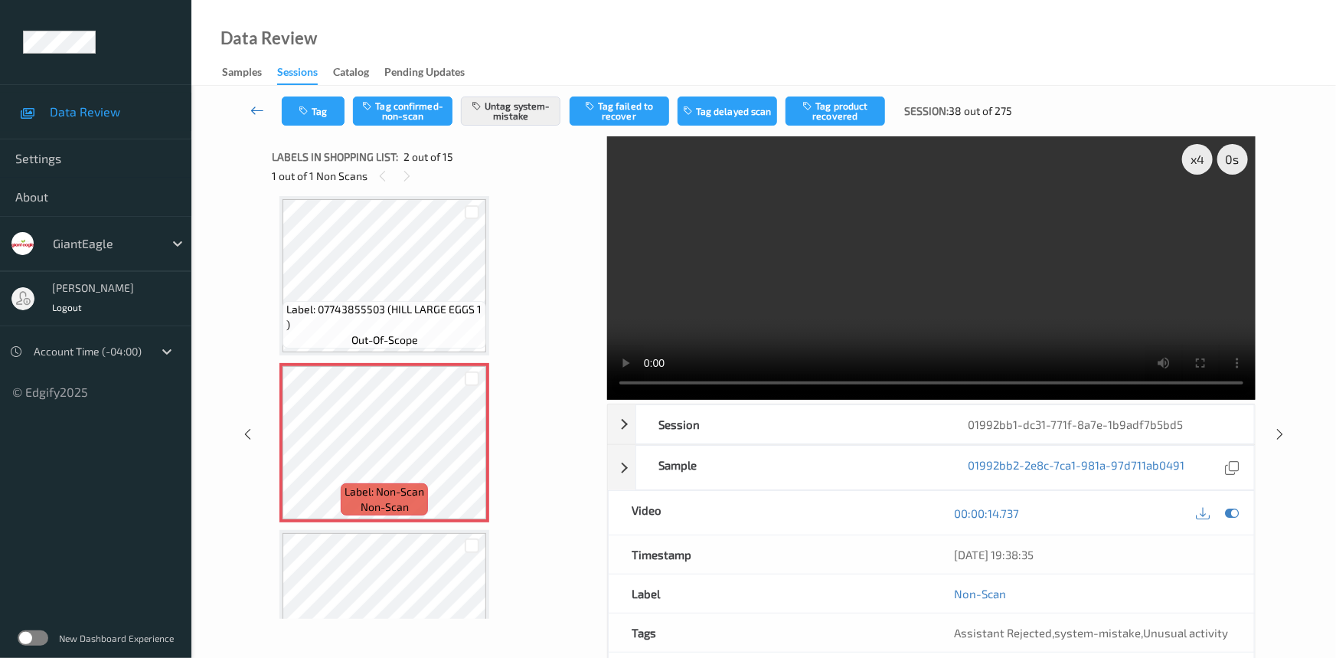
click at [255, 103] on icon at bounding box center [257, 110] width 14 height 15
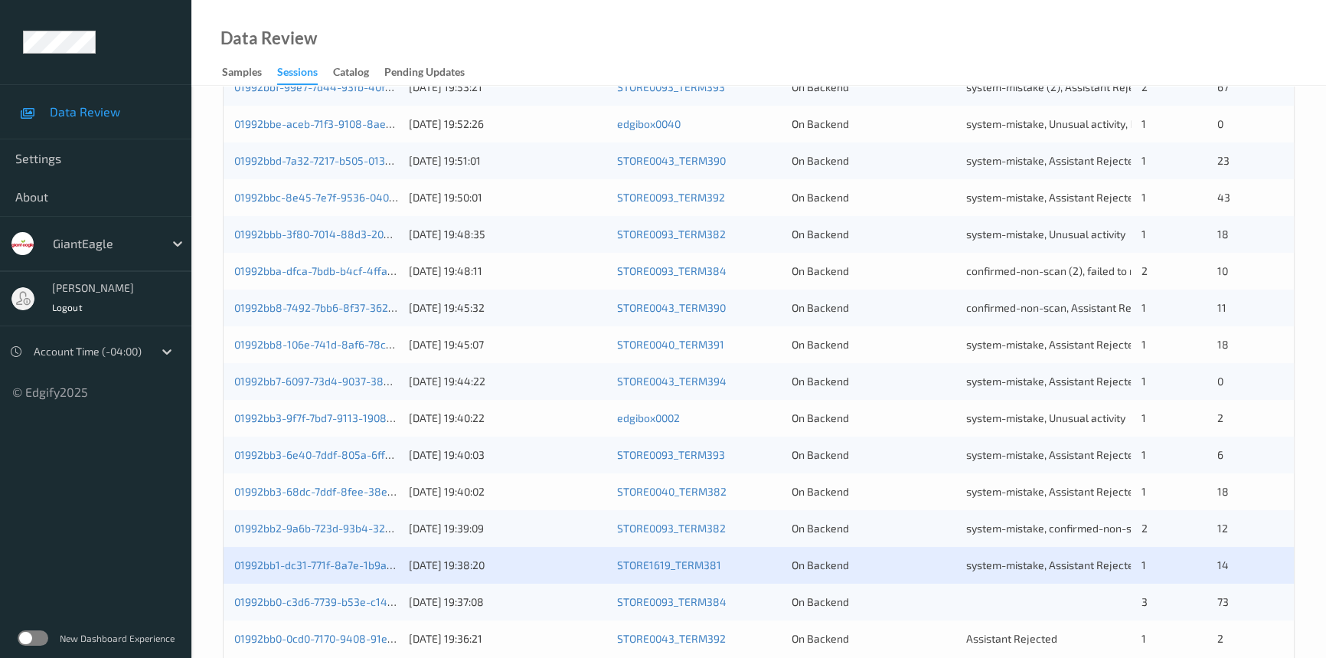
scroll to position [546, 0]
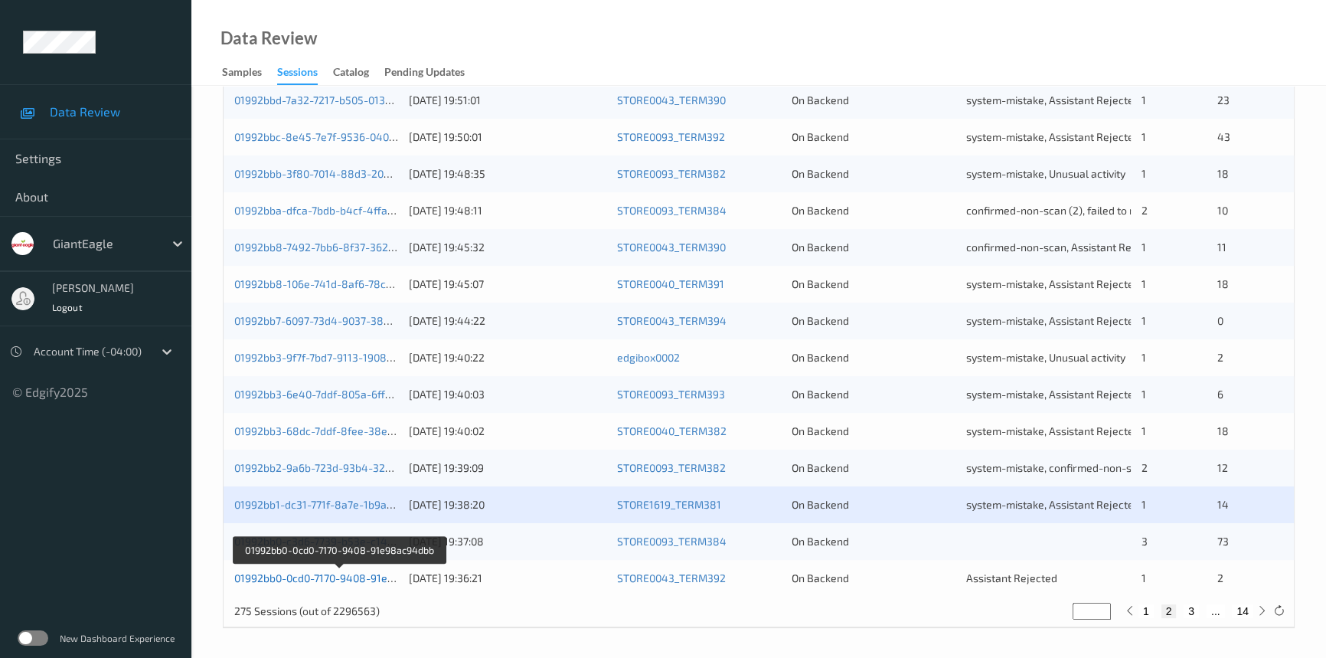
click at [302, 574] on link "01992bb0-0cd0-7170-9408-91e98ac94dbb" at bounding box center [338, 577] width 209 height 13
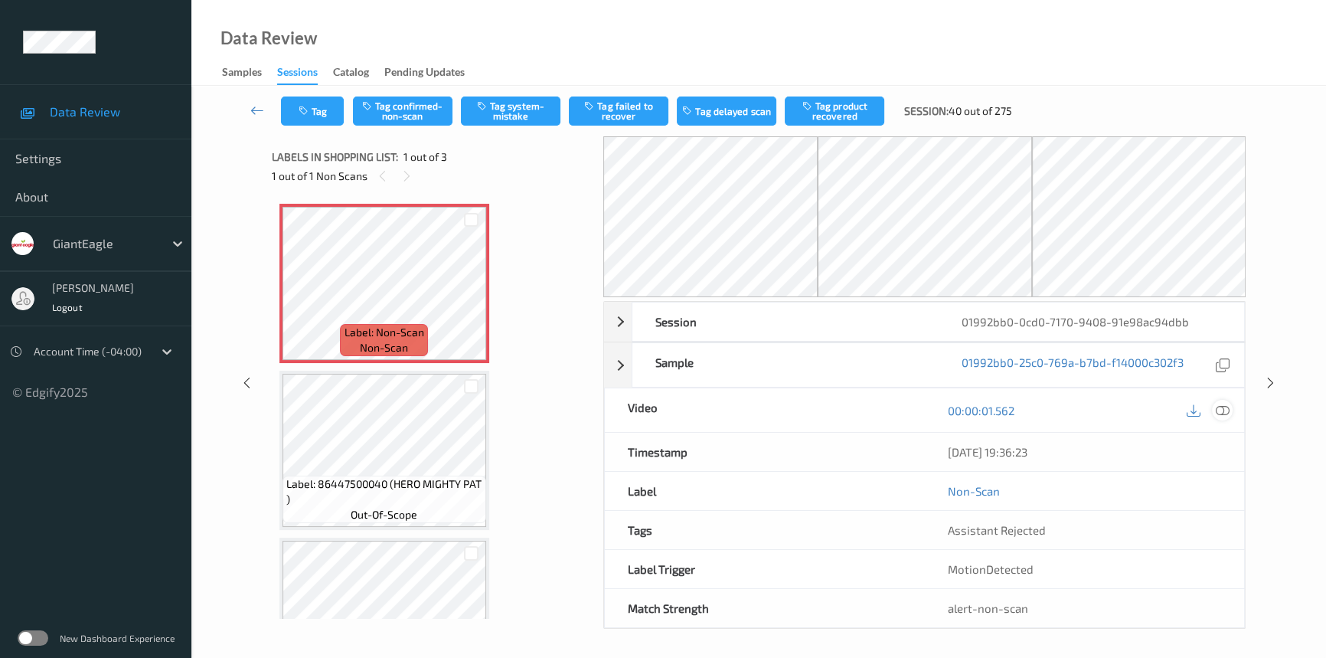
click at [1222, 410] on icon at bounding box center [1223, 411] width 14 height 14
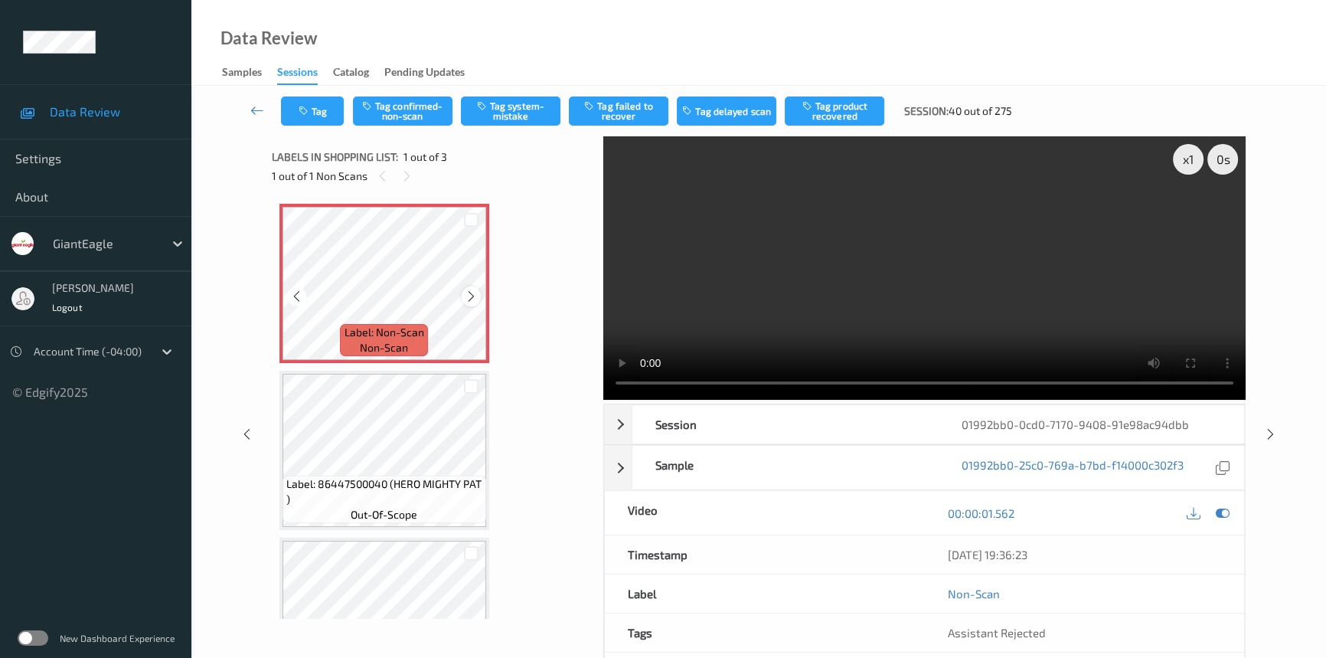
click at [469, 291] on icon at bounding box center [471, 296] width 13 height 14
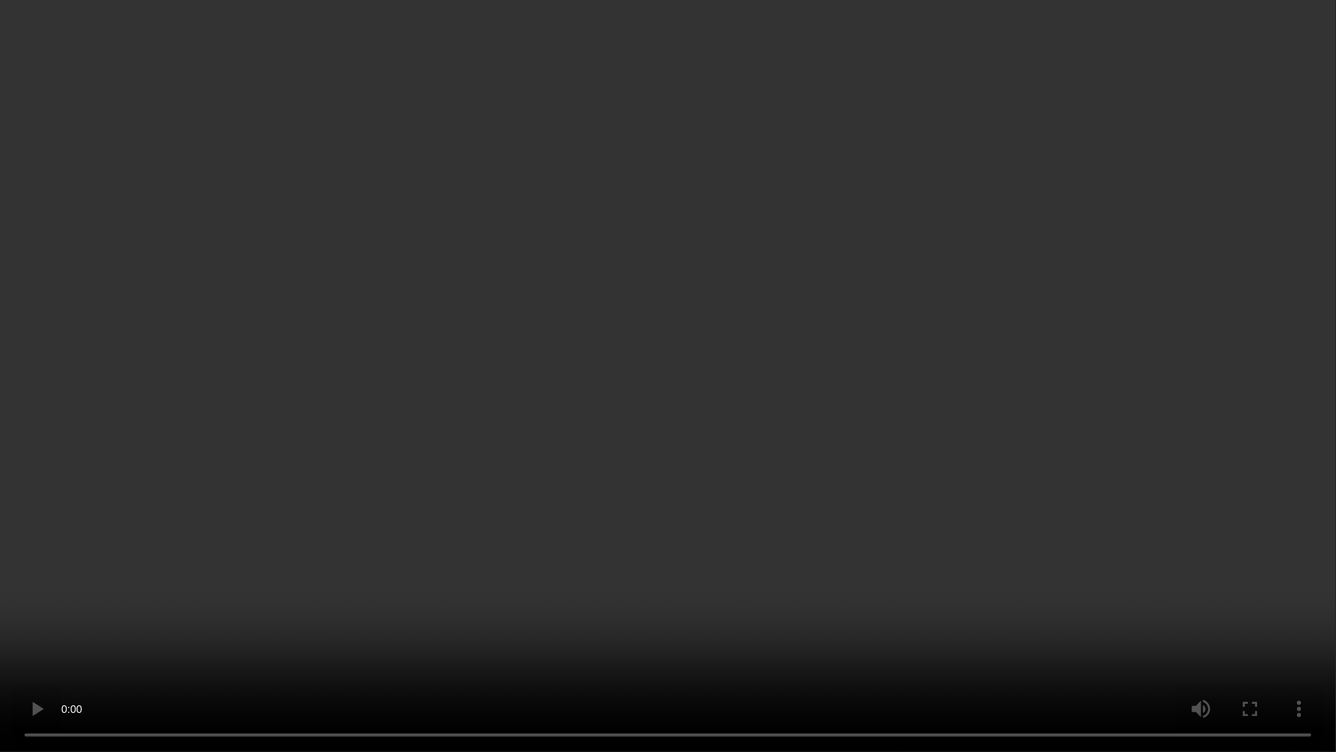
drag, startPoint x: 1000, startPoint y: 446, endPoint x: 1039, endPoint y: 469, distance: 45.3
click at [1005, 447] on video at bounding box center [668, 376] width 1336 height 752
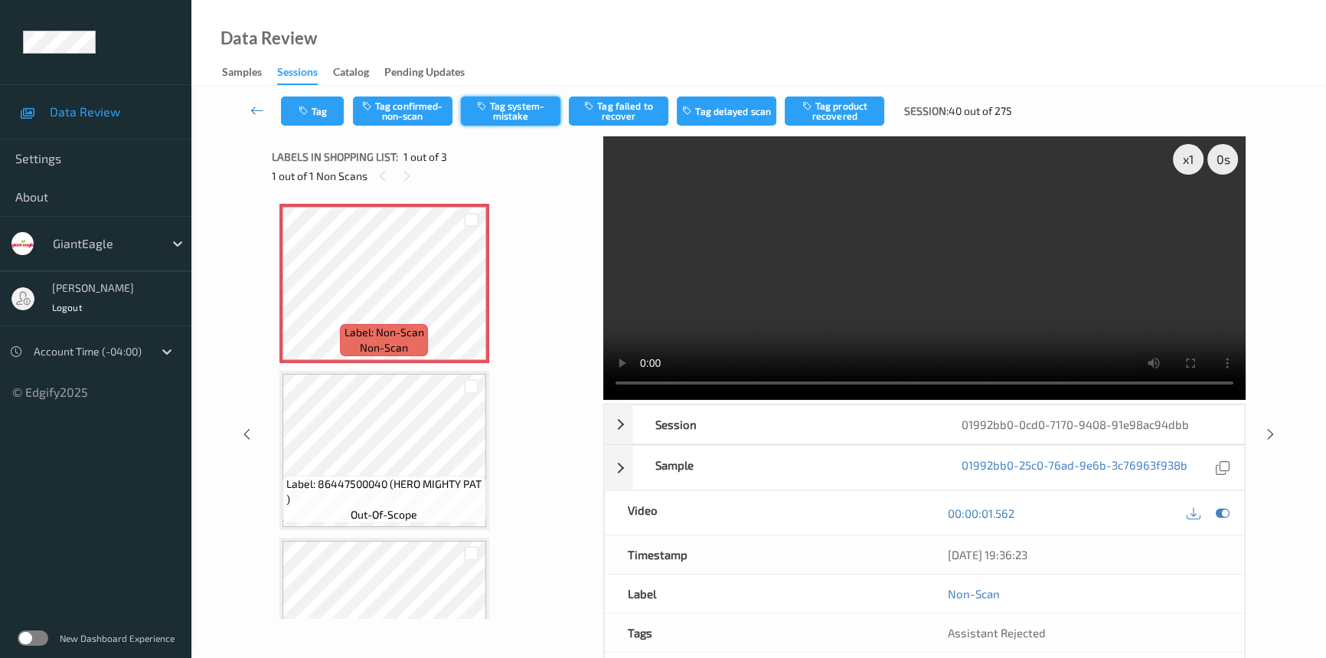
click at [534, 107] on button "Tag system-mistake" at bounding box center [511, 110] width 100 height 29
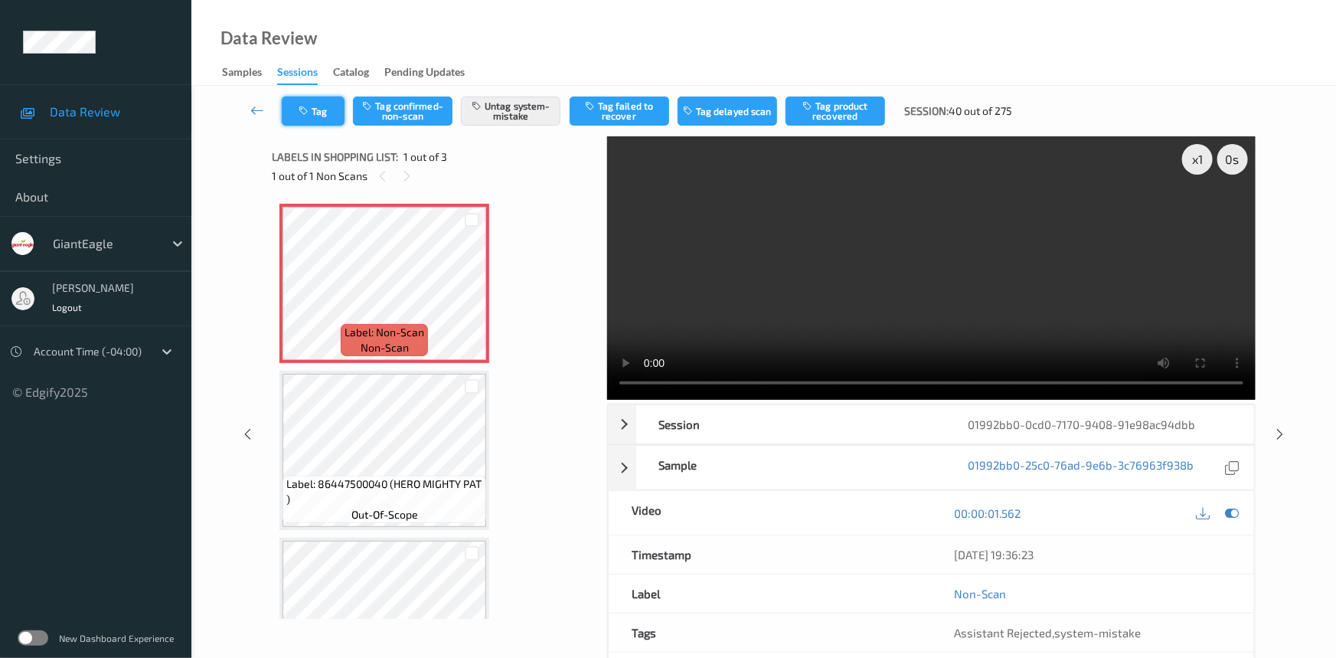
click at [314, 113] on button "Tag" at bounding box center [313, 110] width 63 height 29
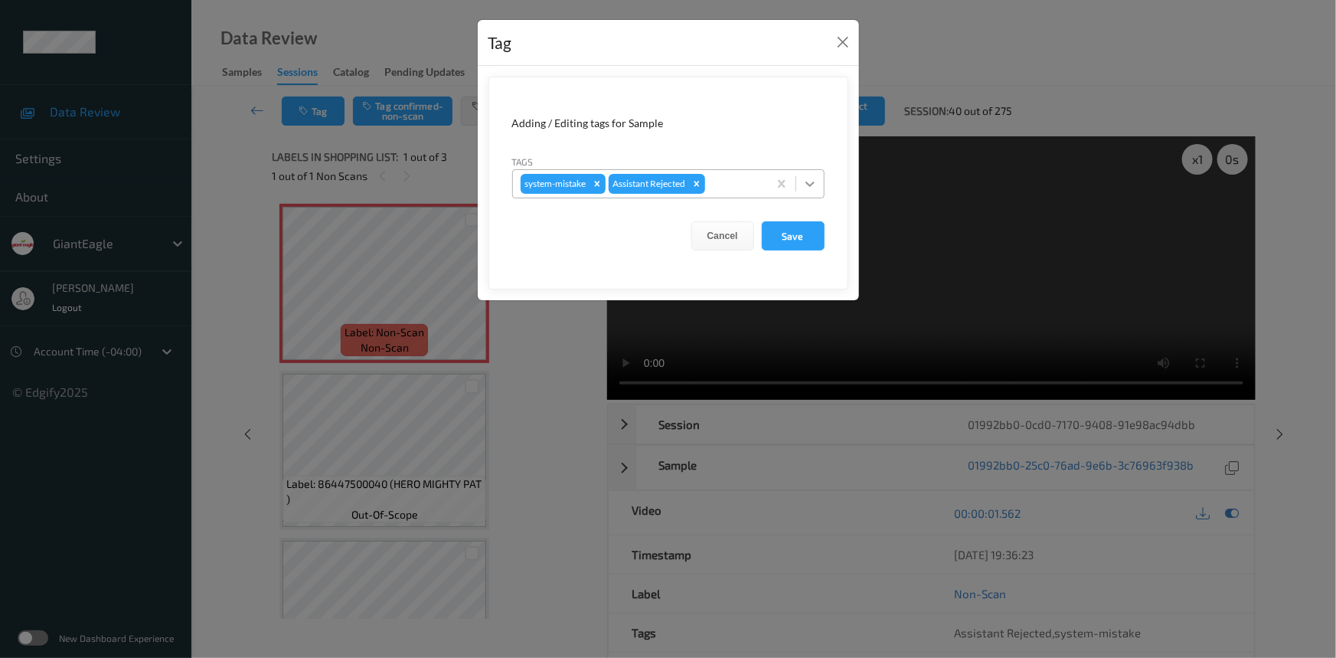
click at [807, 189] on icon at bounding box center [809, 183] width 15 height 15
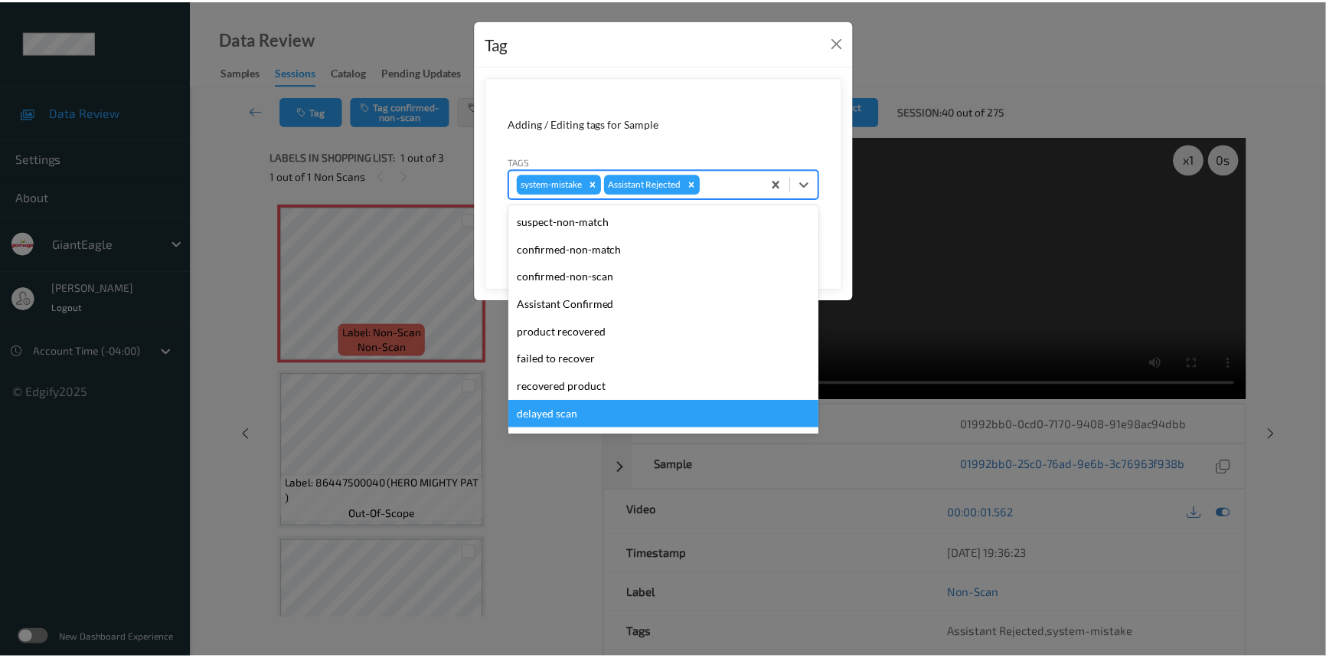
scroll to position [135, 0]
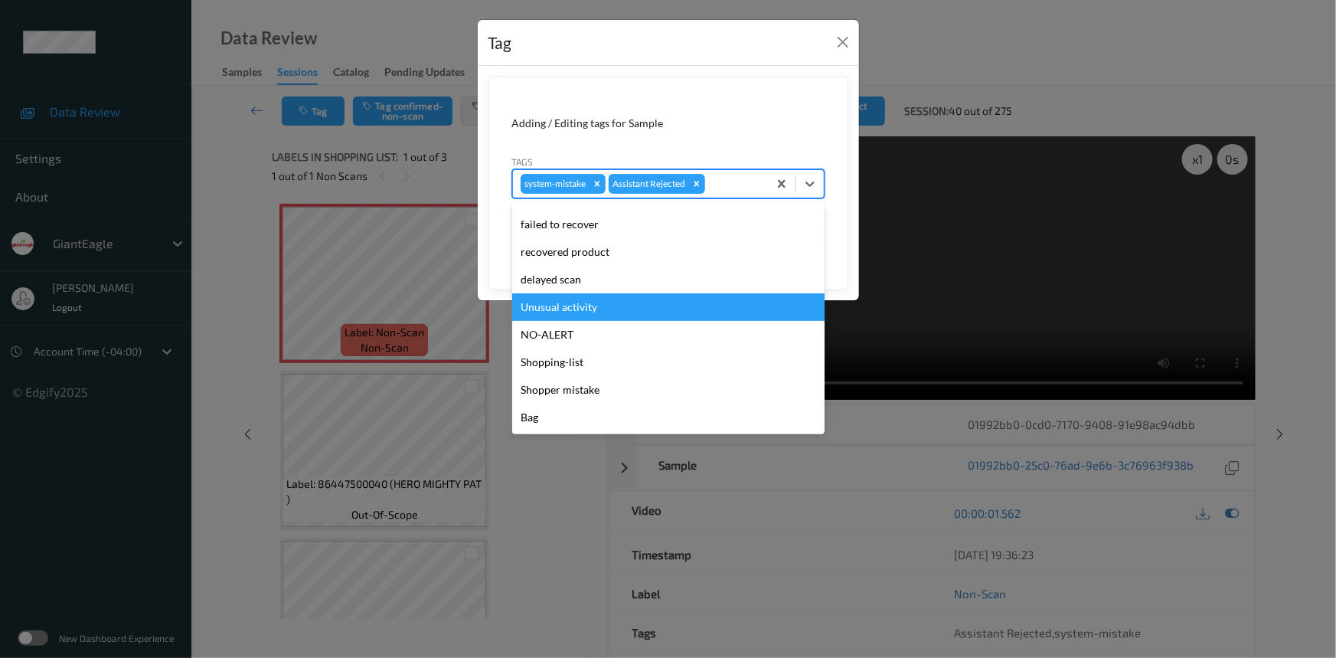
click at [560, 310] on div "Unusual activity" at bounding box center [668, 307] width 312 height 28
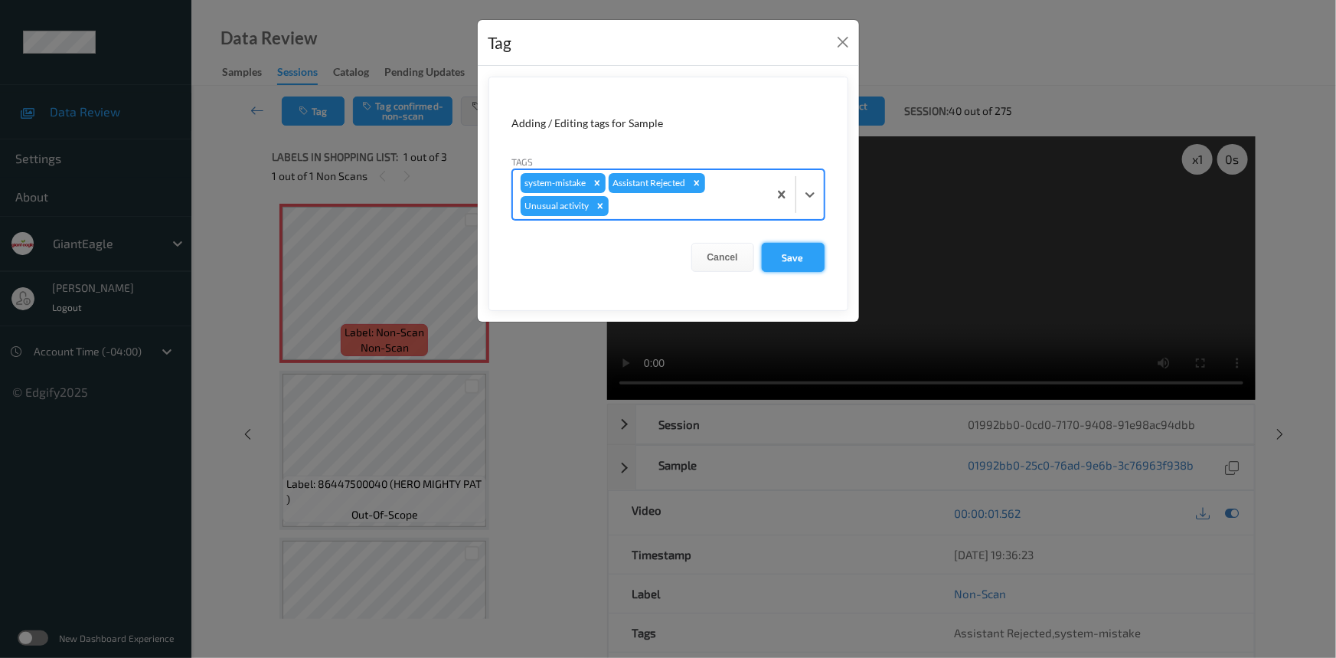
click at [797, 257] on button "Save" at bounding box center [793, 257] width 63 height 29
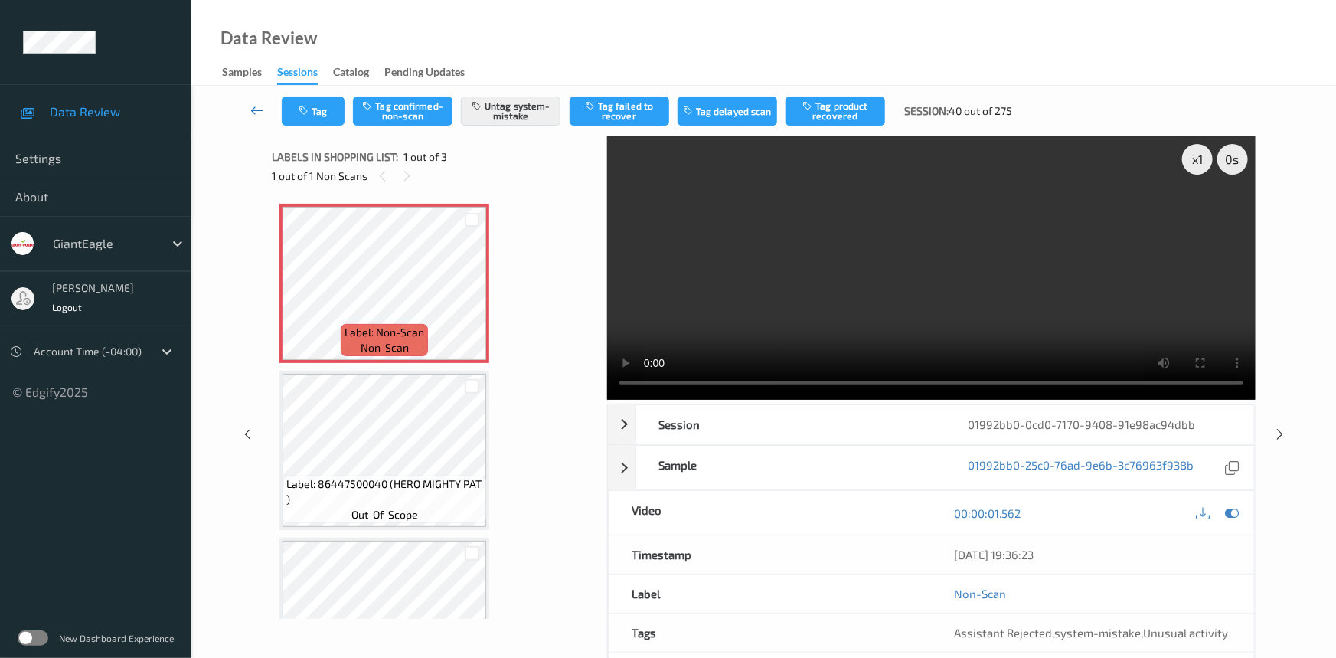
click at [252, 104] on icon at bounding box center [257, 110] width 14 height 15
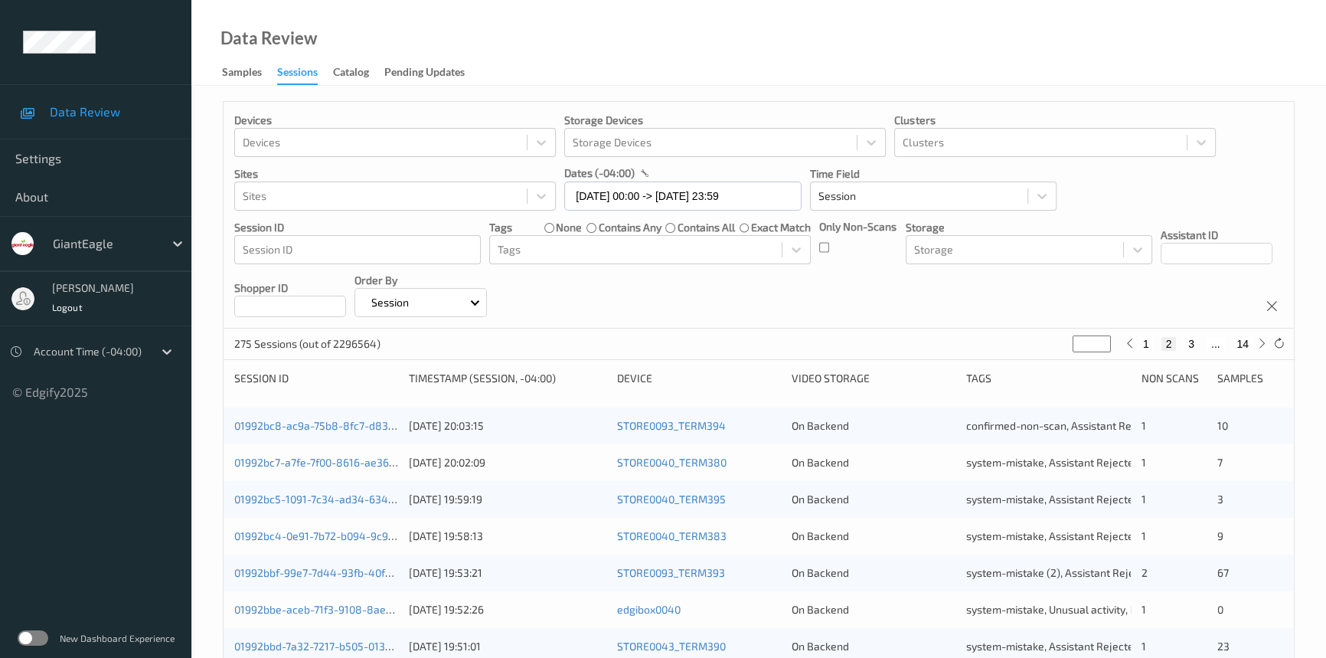
drag, startPoint x: 1080, startPoint y: 338, endPoint x: 992, endPoint y: 368, distance: 92.3
click at [992, 368] on div "Devices Devices Storage Devices Storage Devices Clusters Clusters Sites Sites d…" at bounding box center [759, 637] width 1072 height 1073
type input "*"
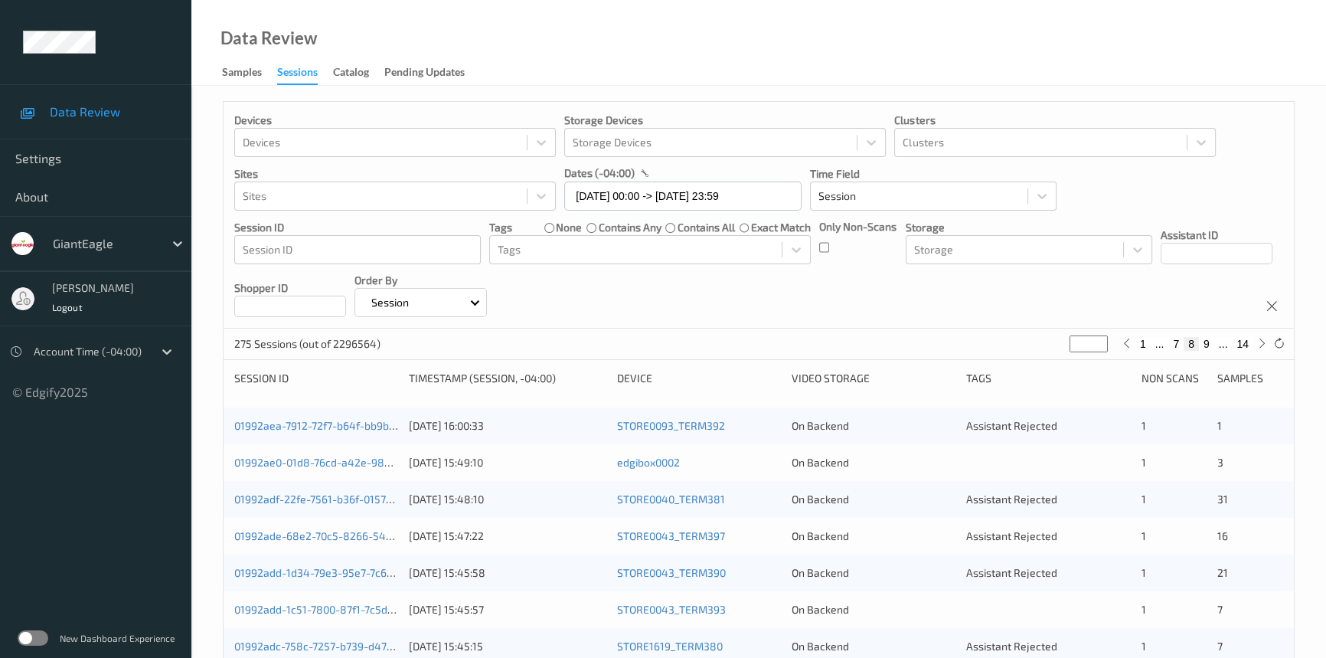
type input "*"
click at [309, 464] on link "01992ae0-01d8-76cd-a42e-98c6b2540c96" at bounding box center [339, 462] width 211 height 13
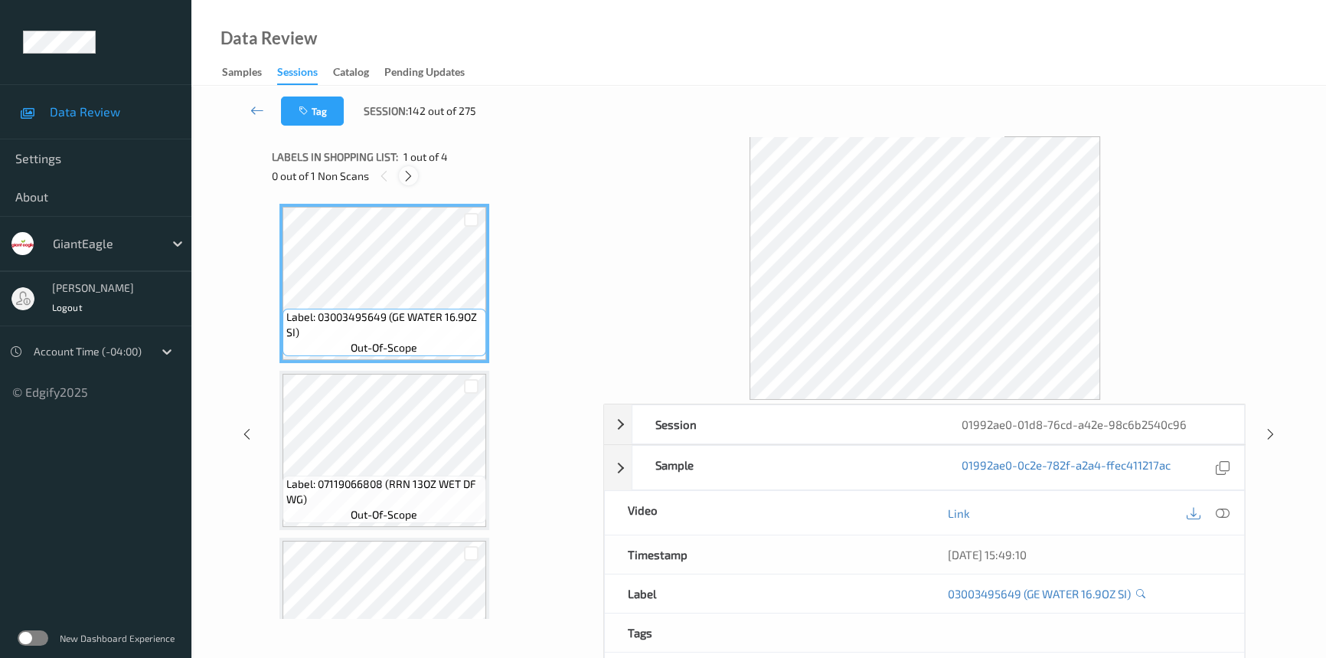
click at [409, 176] on icon at bounding box center [408, 176] width 13 height 14
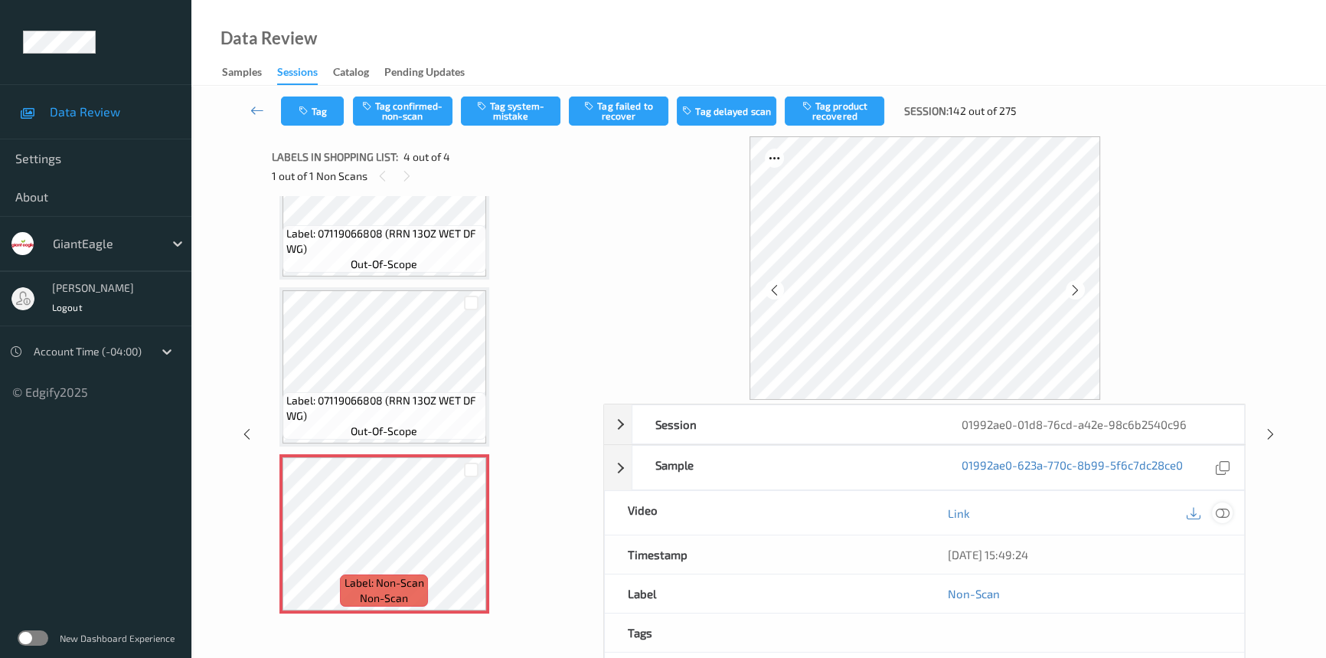
click at [1217, 507] on icon at bounding box center [1223, 513] width 14 height 14
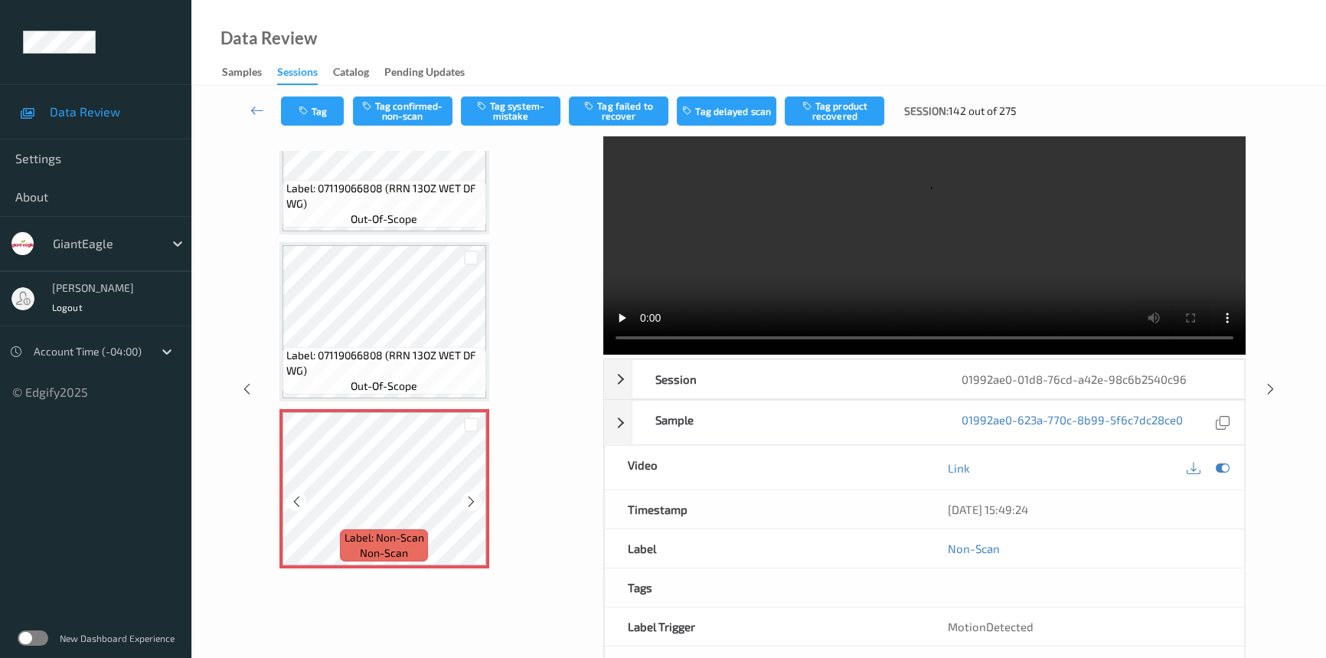
scroll to position [69, 0]
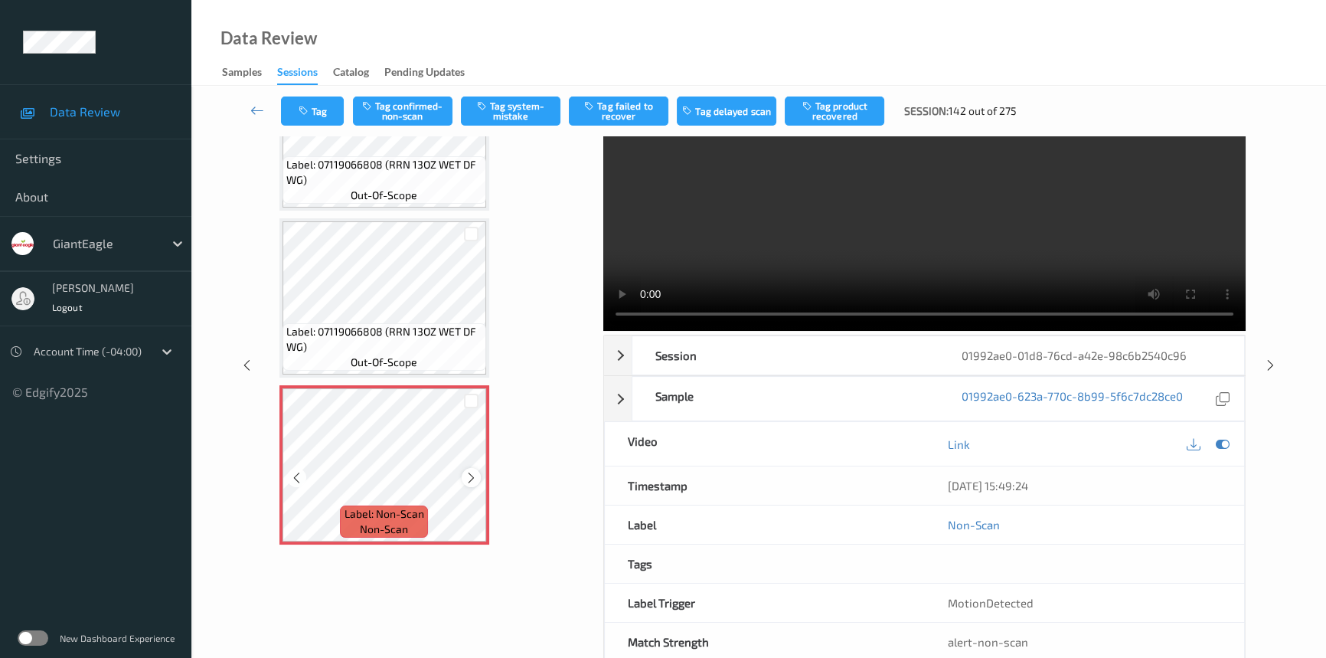
click at [477, 475] on div at bounding box center [471, 477] width 19 height 19
click at [473, 471] on icon at bounding box center [471, 478] width 13 height 14
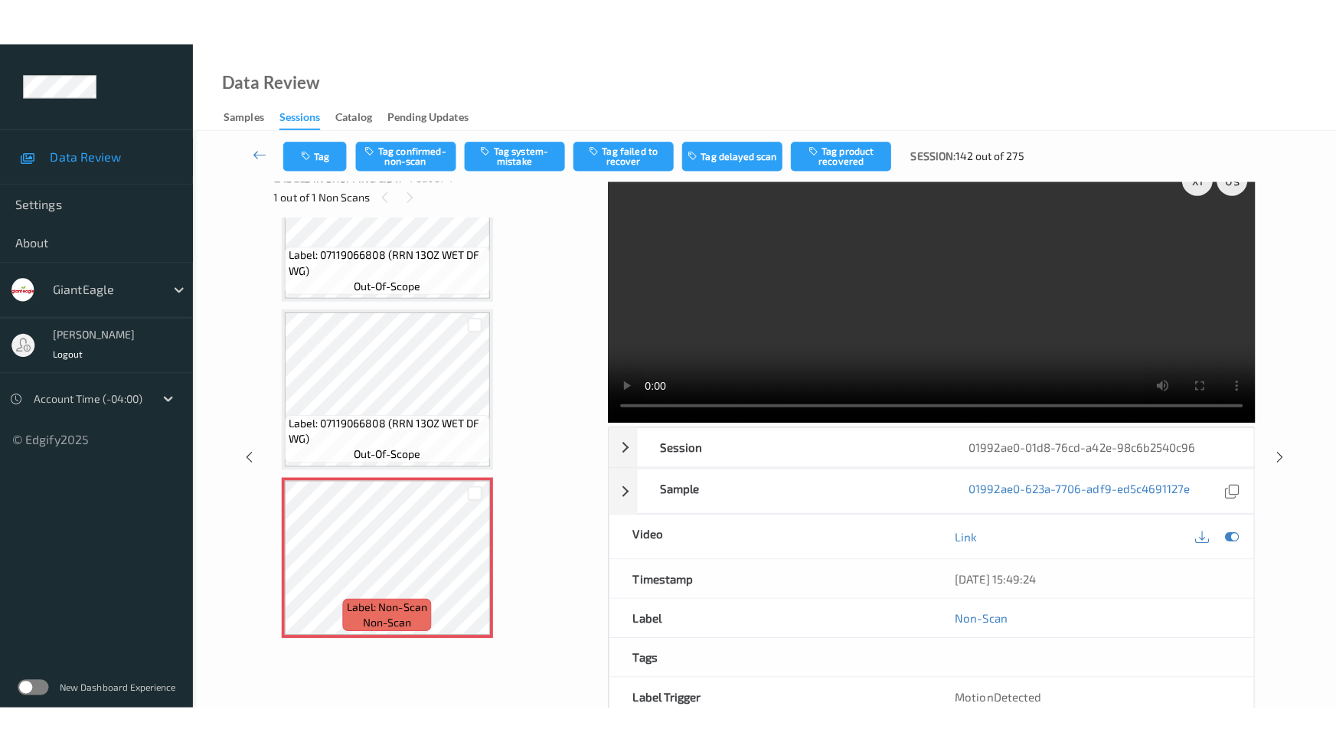
scroll to position [0, 0]
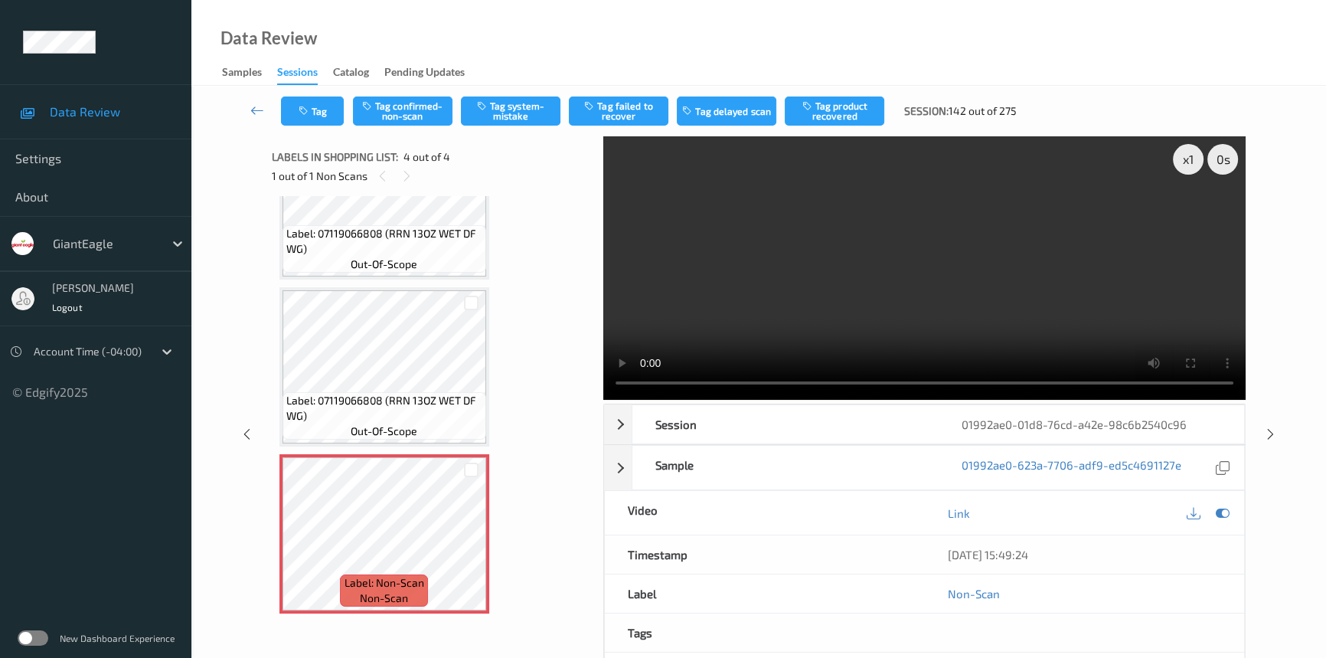
click at [913, 279] on video at bounding box center [924, 267] width 642 height 263
click at [470, 540] on icon at bounding box center [471, 547] width 13 height 14
click at [467, 542] on icon at bounding box center [471, 547] width 13 height 14
click at [1196, 166] on div "x 1" at bounding box center [1188, 159] width 31 height 31
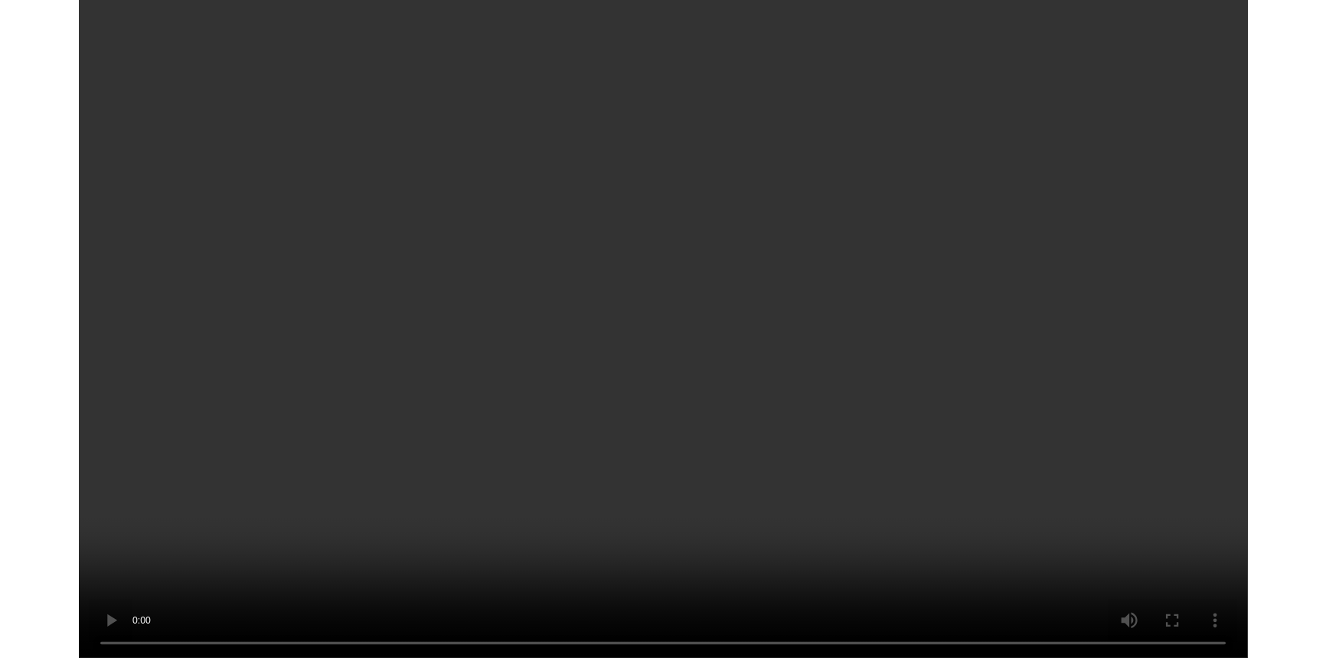
scroll to position [156, 0]
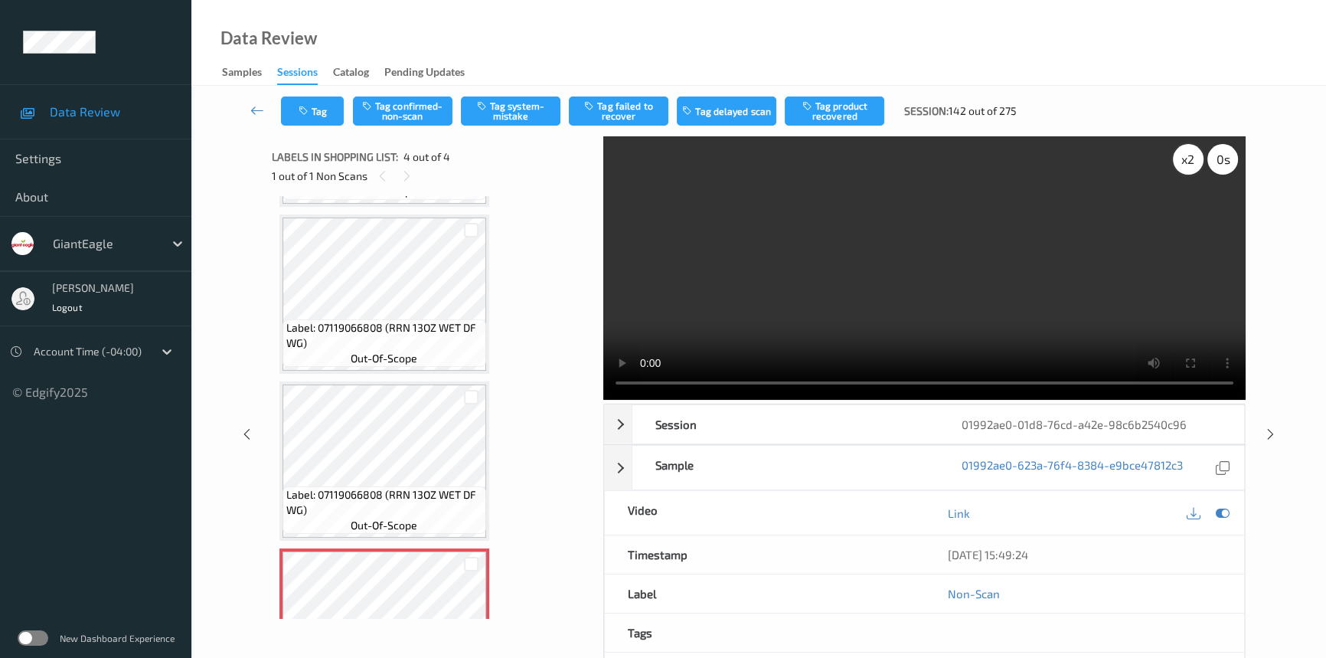
click at [1181, 162] on div "x 2" at bounding box center [1188, 159] width 31 height 31
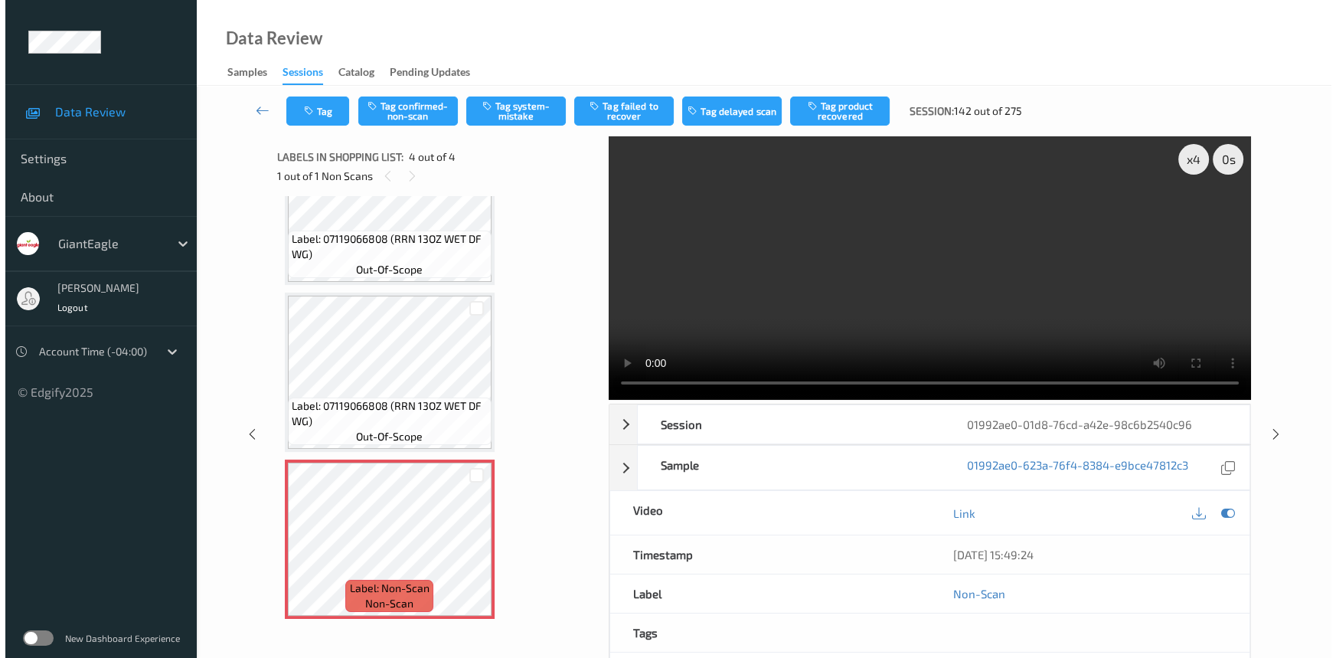
scroll to position [250, 0]
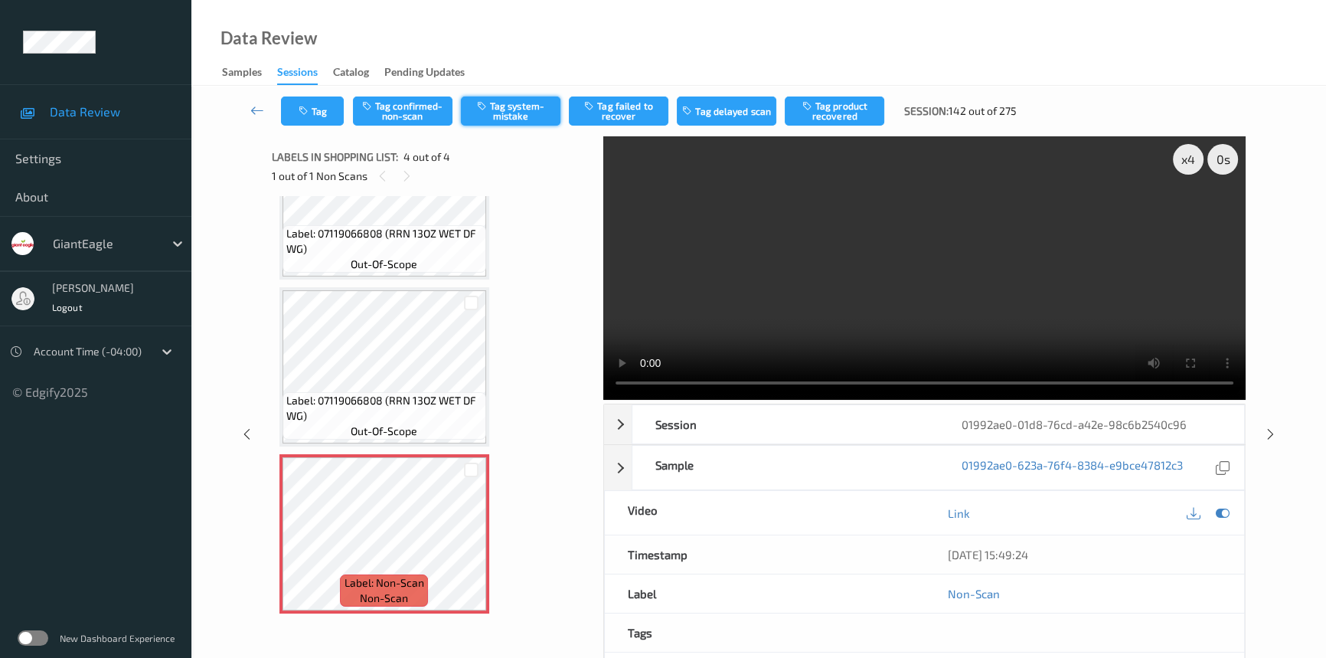
click at [515, 115] on button "Tag system-mistake" at bounding box center [511, 110] width 100 height 29
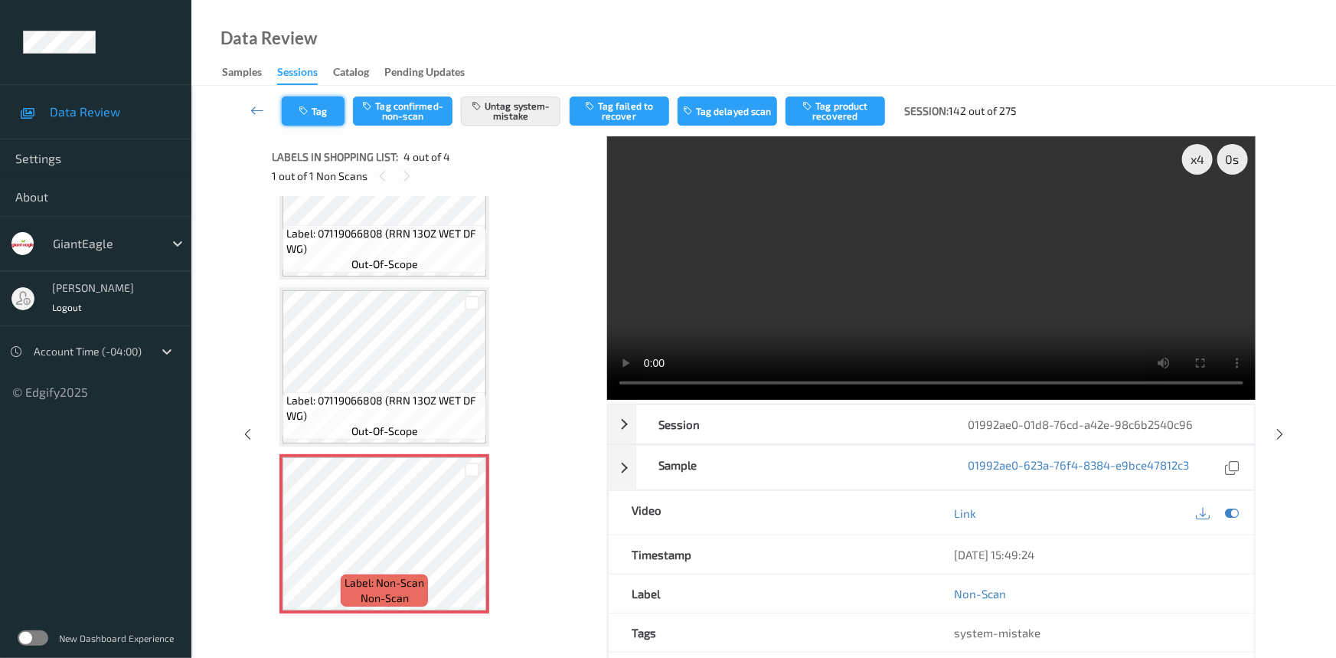
click at [299, 103] on button "Tag" at bounding box center [313, 110] width 63 height 29
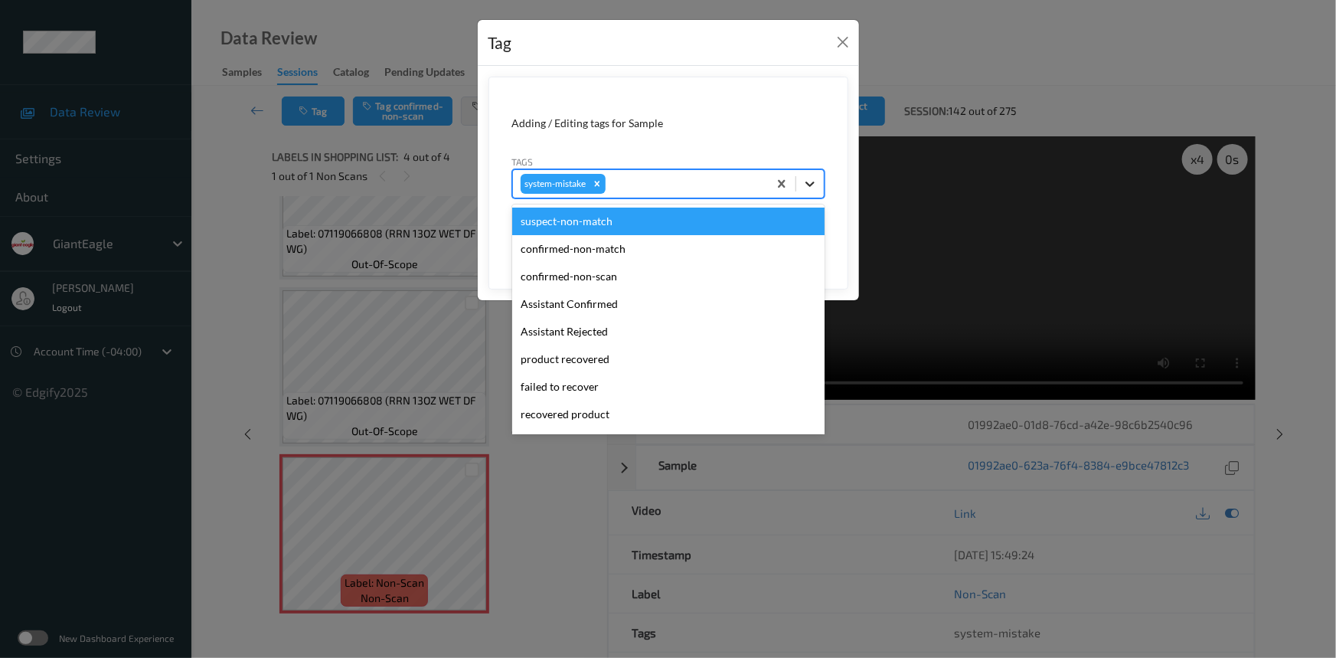
click at [812, 189] on icon at bounding box center [809, 183] width 15 height 15
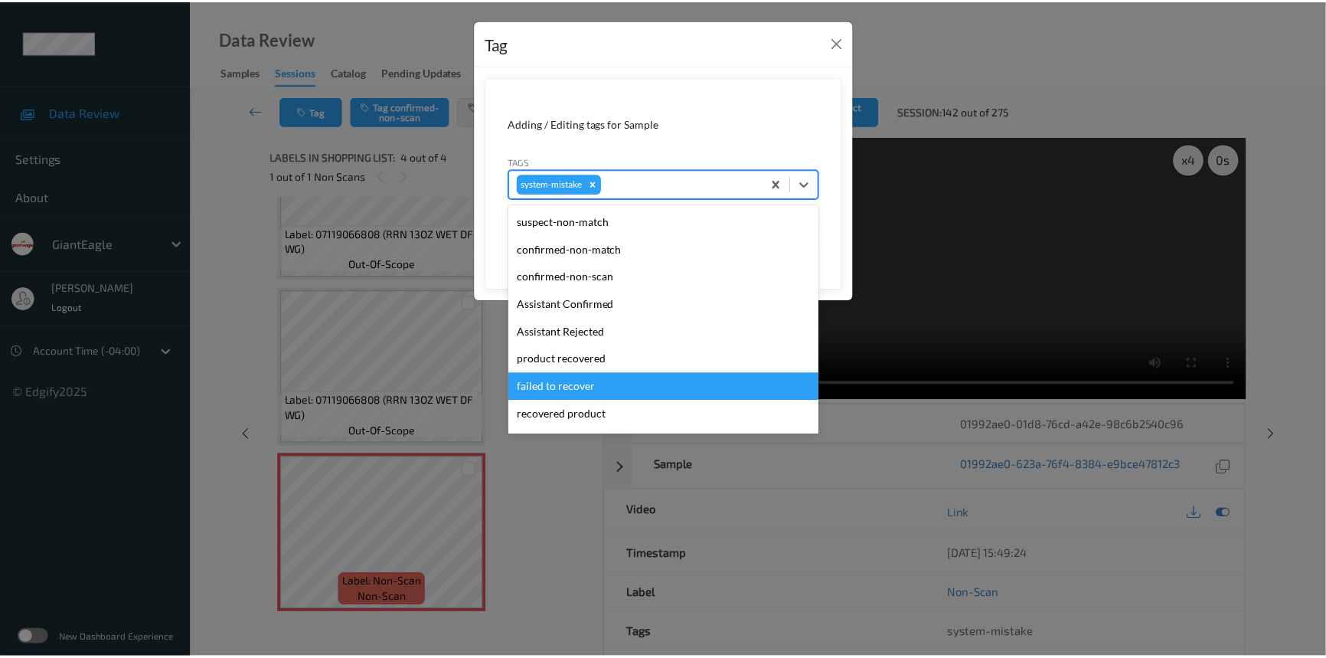
scroll to position [162, 0]
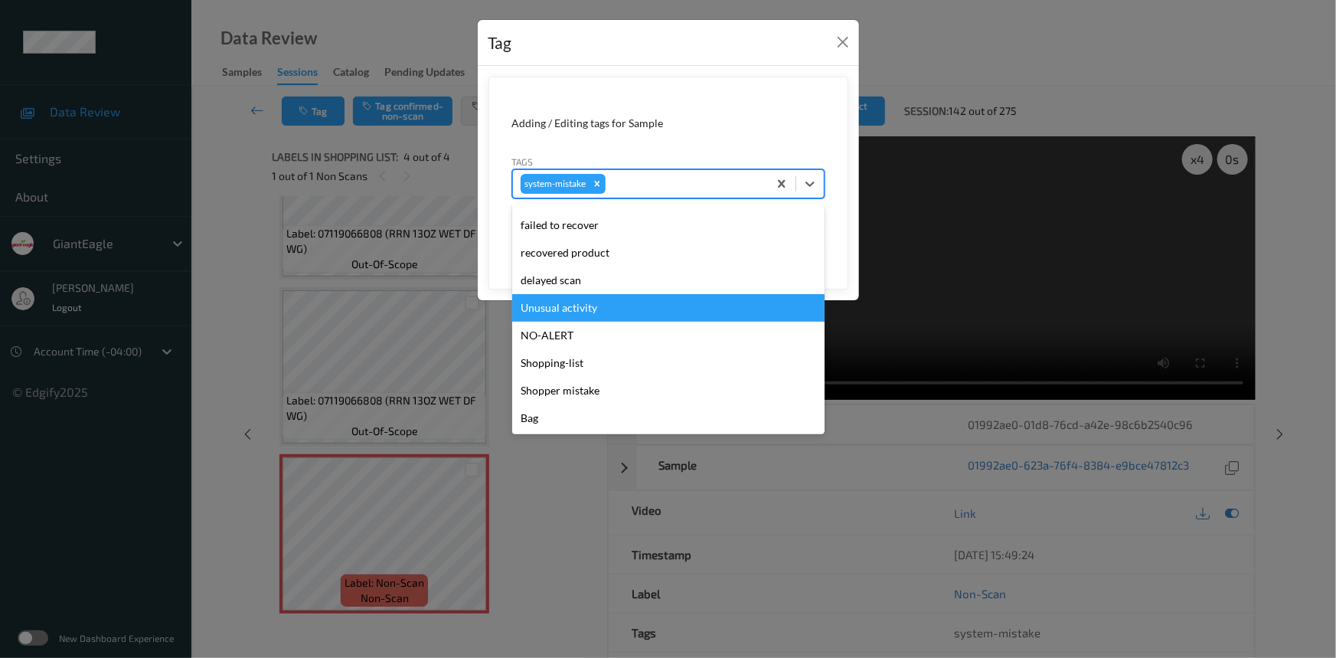
click at [562, 303] on div "Unusual activity" at bounding box center [668, 308] width 312 height 28
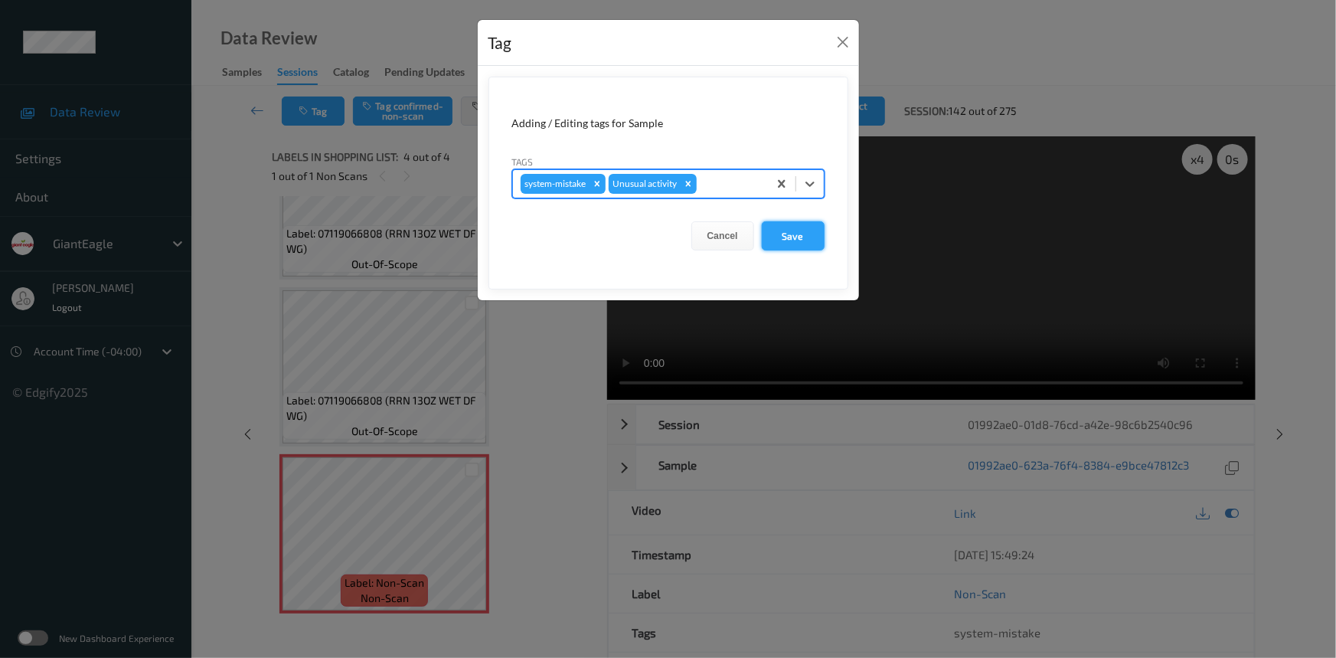
click at [795, 234] on button "Save" at bounding box center [793, 235] width 63 height 29
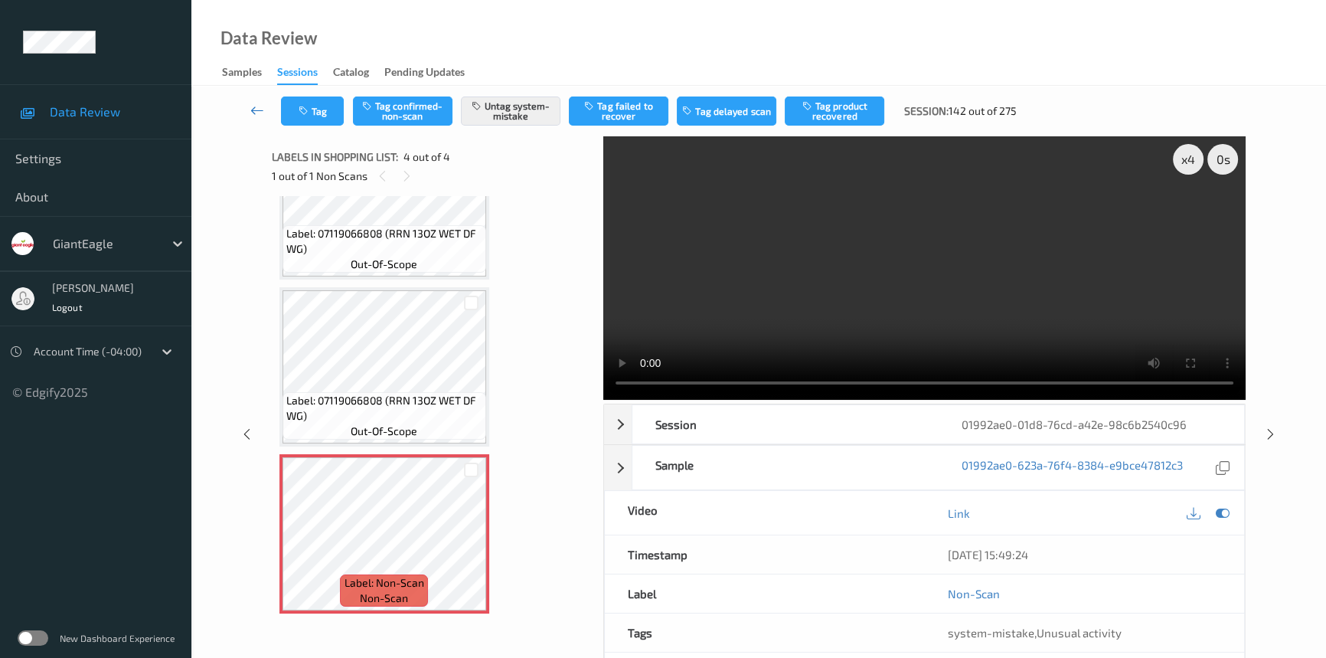
click at [253, 104] on icon at bounding box center [257, 110] width 14 height 15
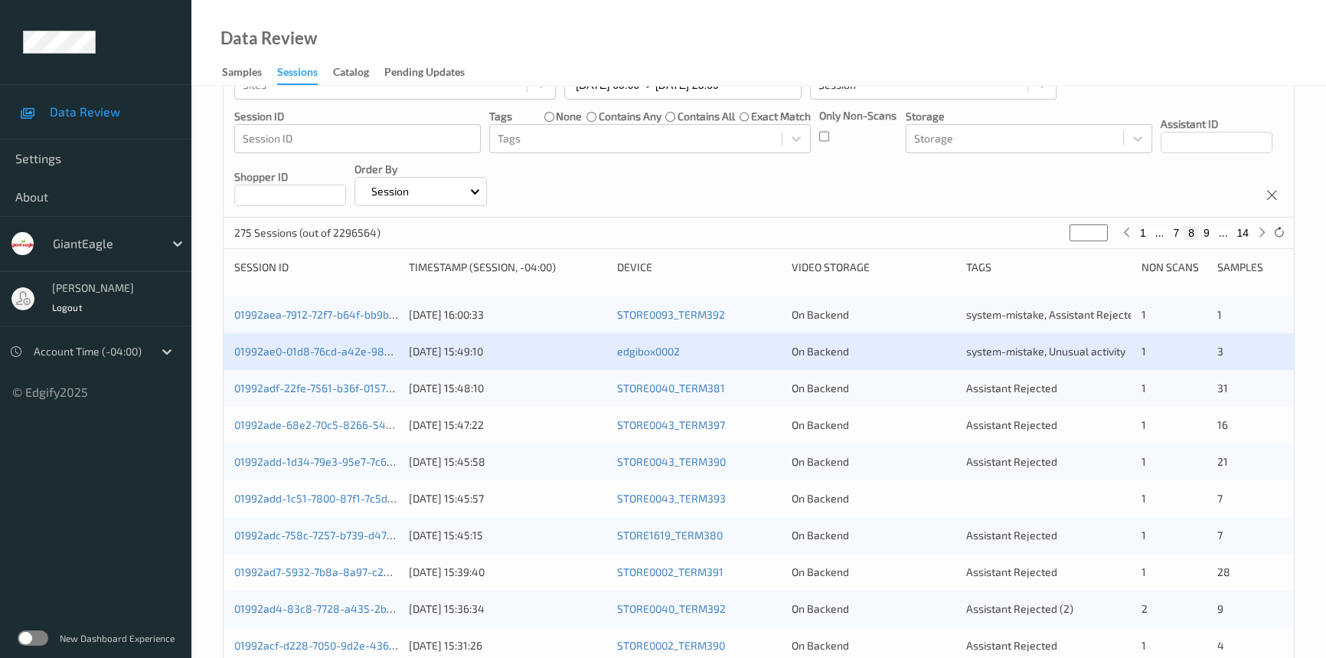
scroll to position [69, 0]
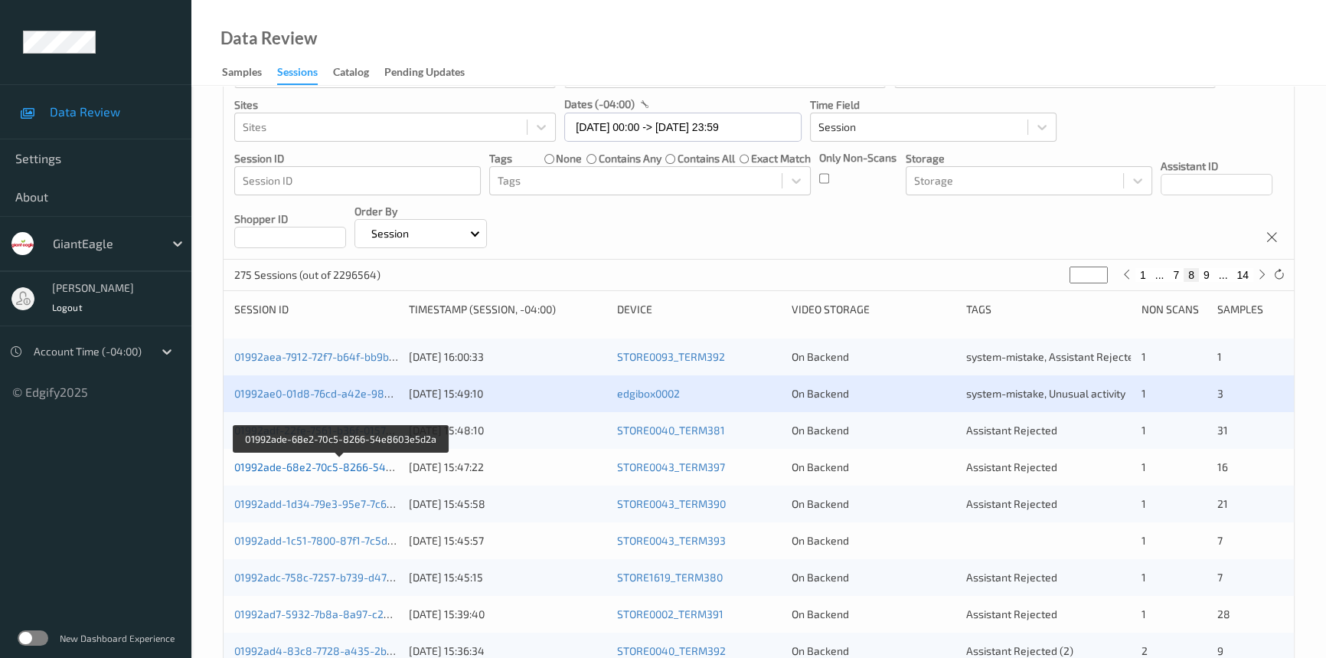
click at [312, 466] on link "01992ade-68e2-70c5-8266-54e8603e5d2a" at bounding box center [341, 466] width 214 height 13
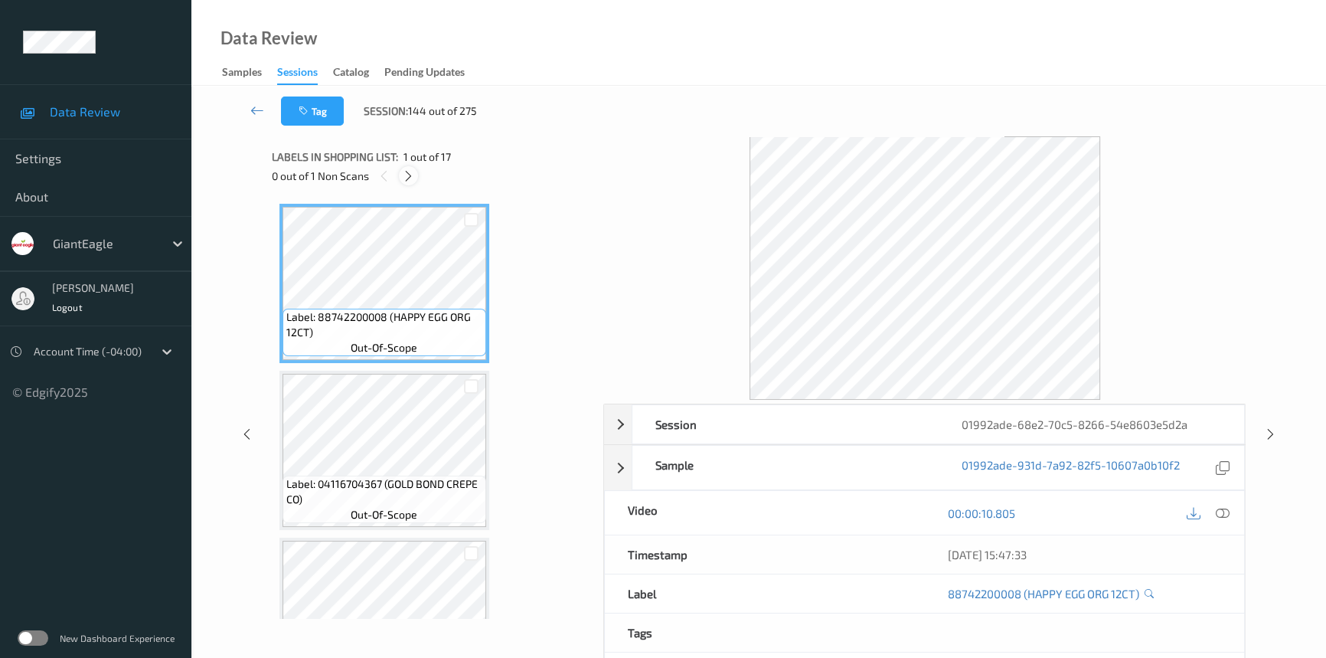
click at [410, 176] on icon at bounding box center [408, 176] width 13 height 14
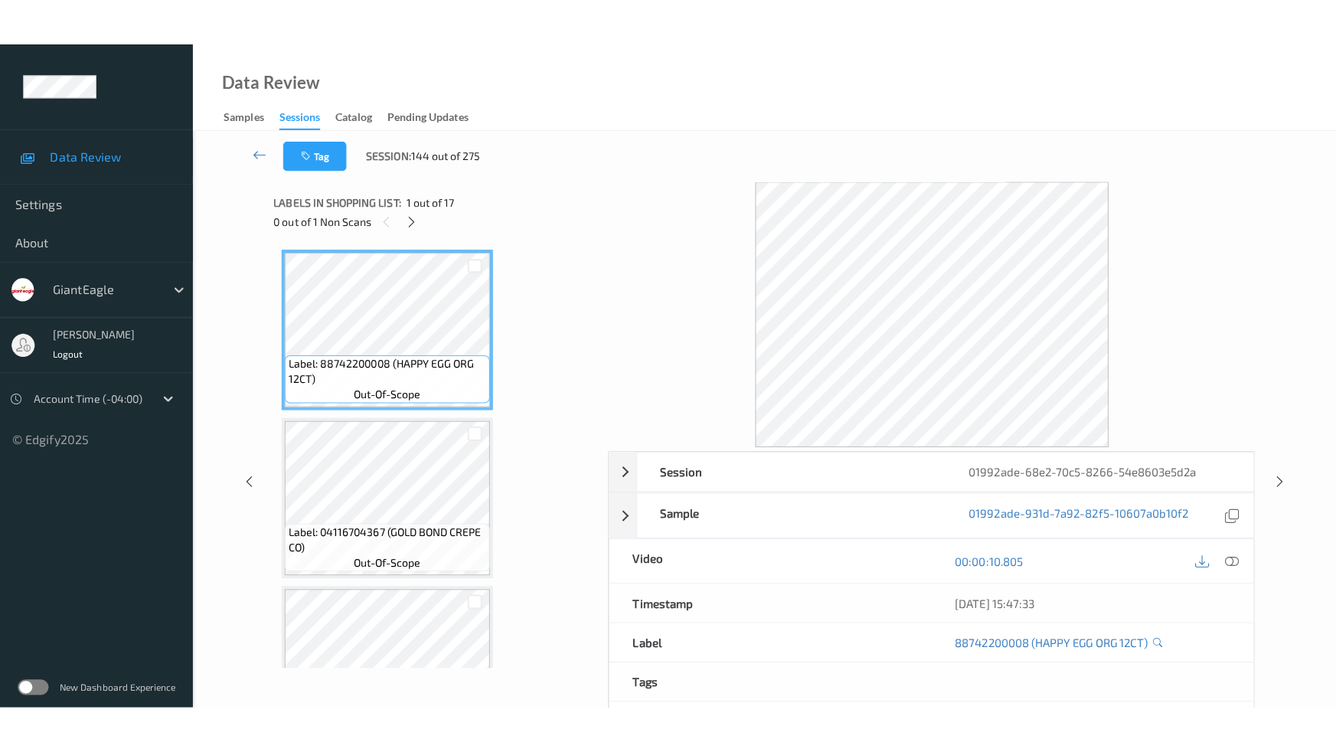
scroll to position [2336, 0]
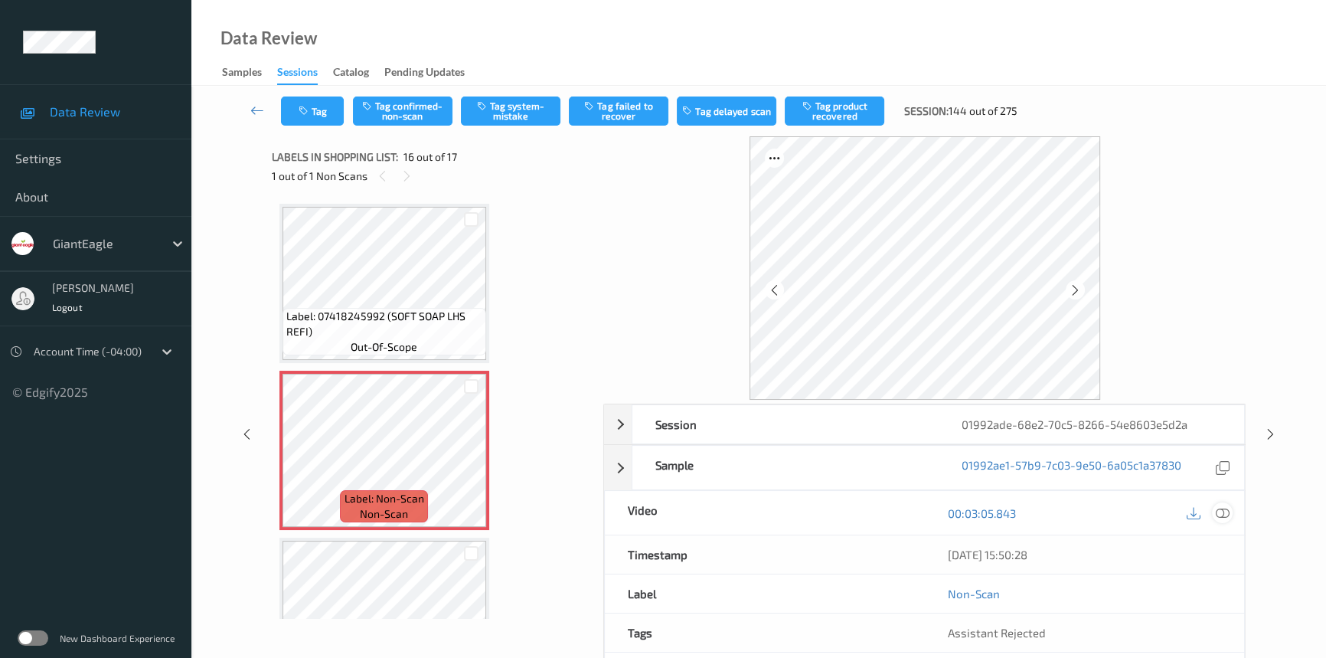
click at [1222, 511] on icon at bounding box center [1223, 513] width 14 height 14
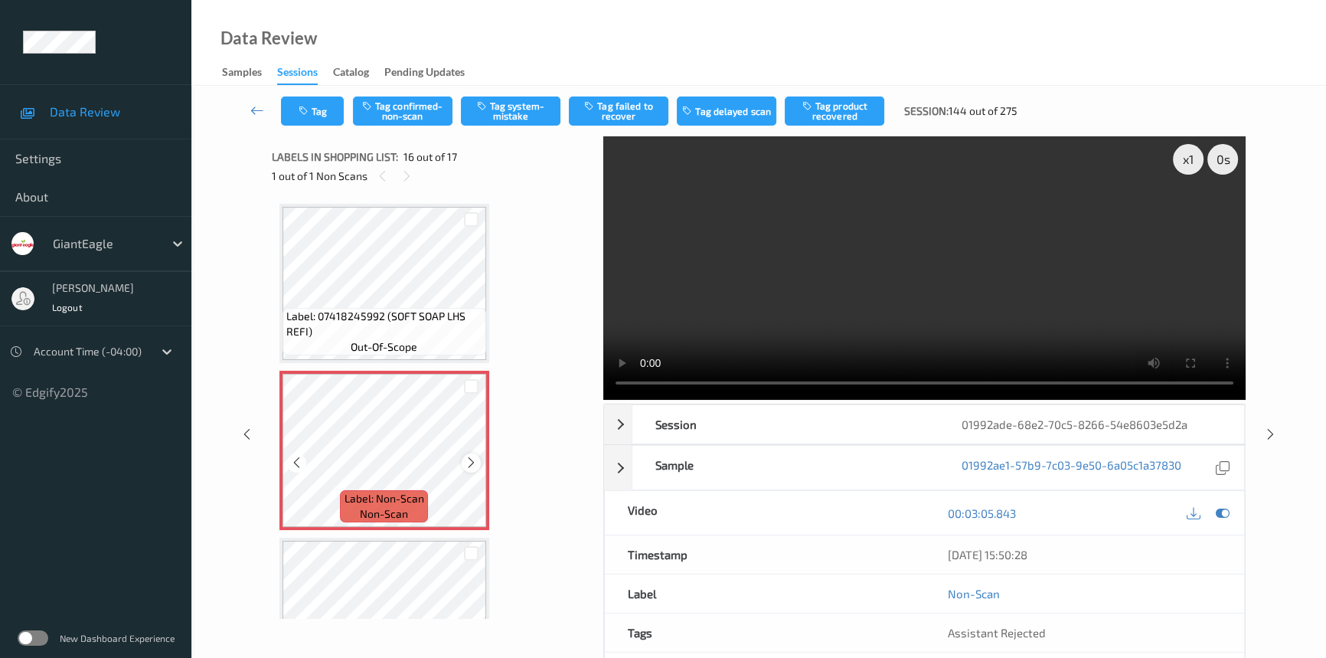
click at [467, 459] on icon at bounding box center [471, 463] width 13 height 14
click at [468, 459] on icon at bounding box center [471, 463] width 13 height 14
click at [470, 456] on icon at bounding box center [471, 463] width 13 height 14
click at [985, 260] on video at bounding box center [924, 267] width 642 height 263
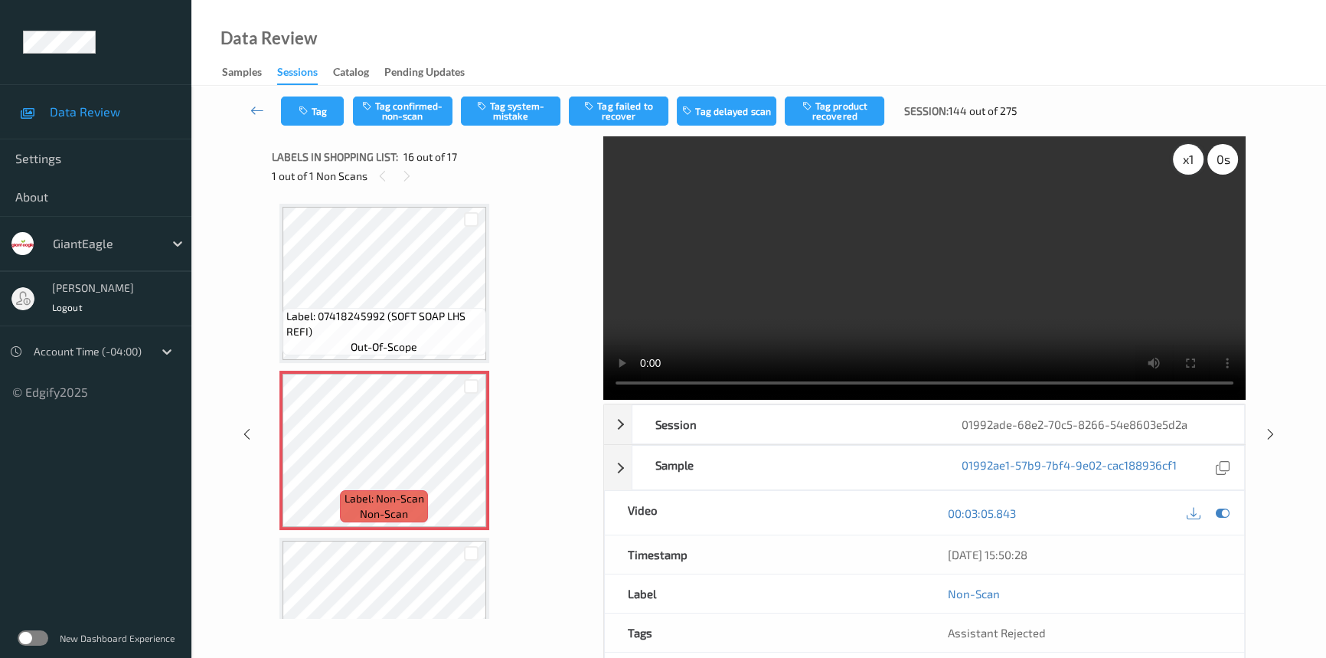
click at [1198, 154] on div "x 1" at bounding box center [1188, 159] width 31 height 31
click at [1186, 155] on div "x 2" at bounding box center [1188, 159] width 31 height 31
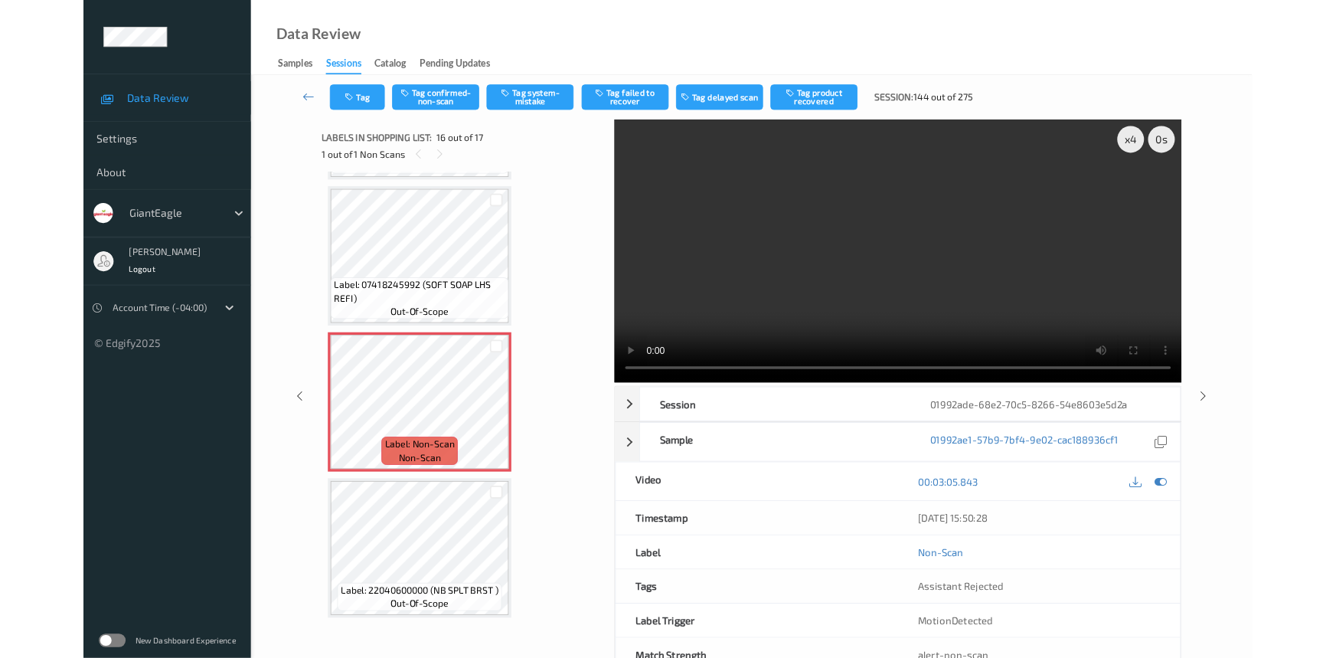
scroll to position [2319, 0]
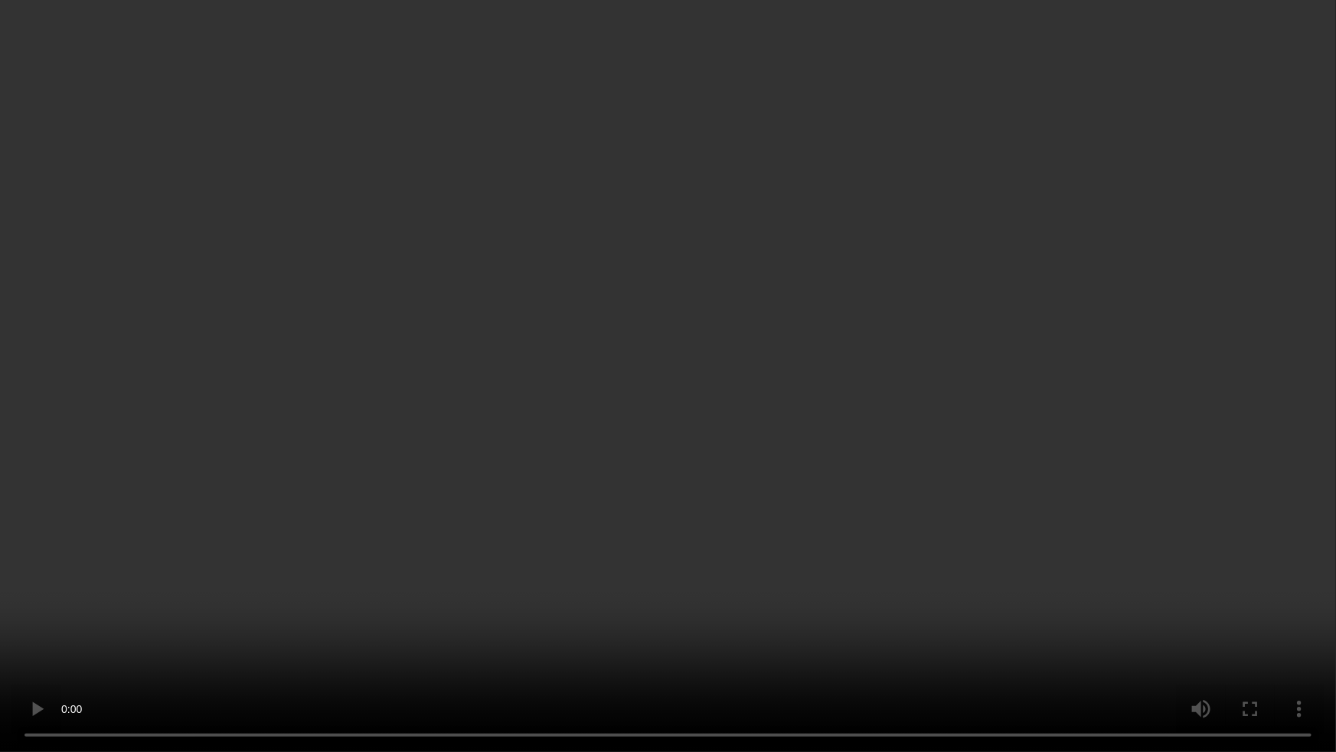
click at [871, 511] on video at bounding box center [668, 376] width 1336 height 752
click at [898, 614] on video at bounding box center [668, 376] width 1336 height 752
click at [1078, 657] on video at bounding box center [668, 376] width 1336 height 752
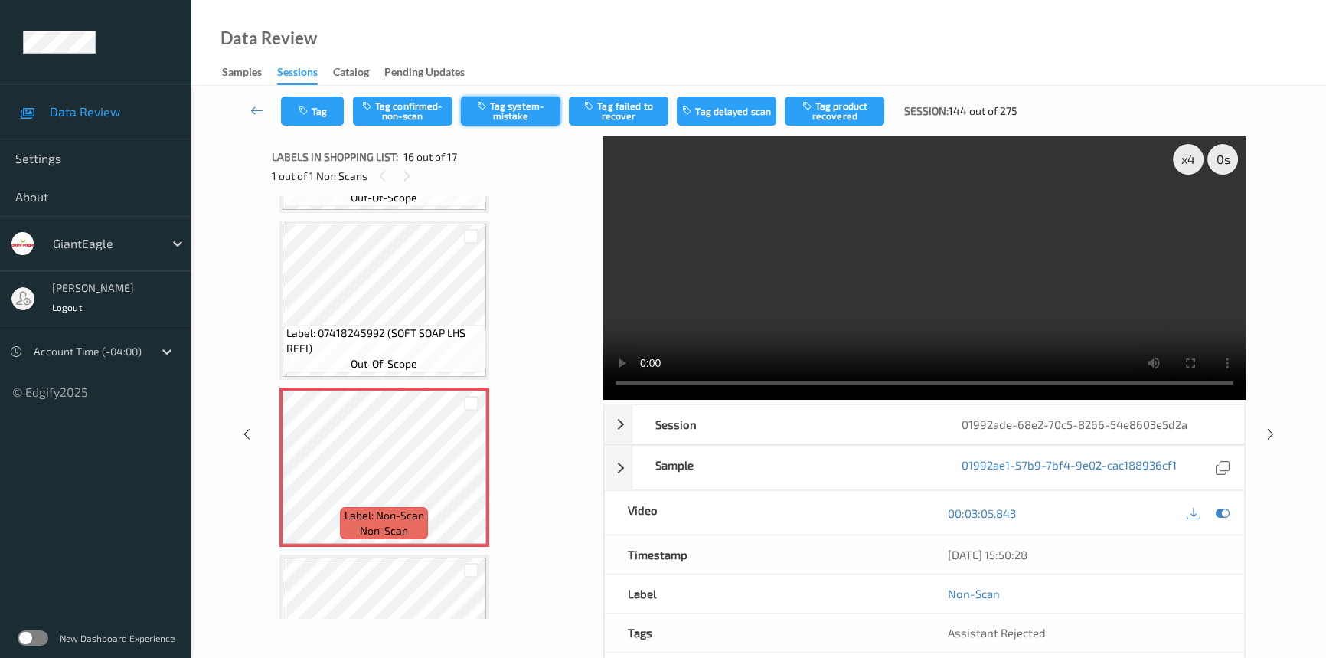
click at [511, 103] on button "Tag system-mistake" at bounding box center [511, 110] width 100 height 29
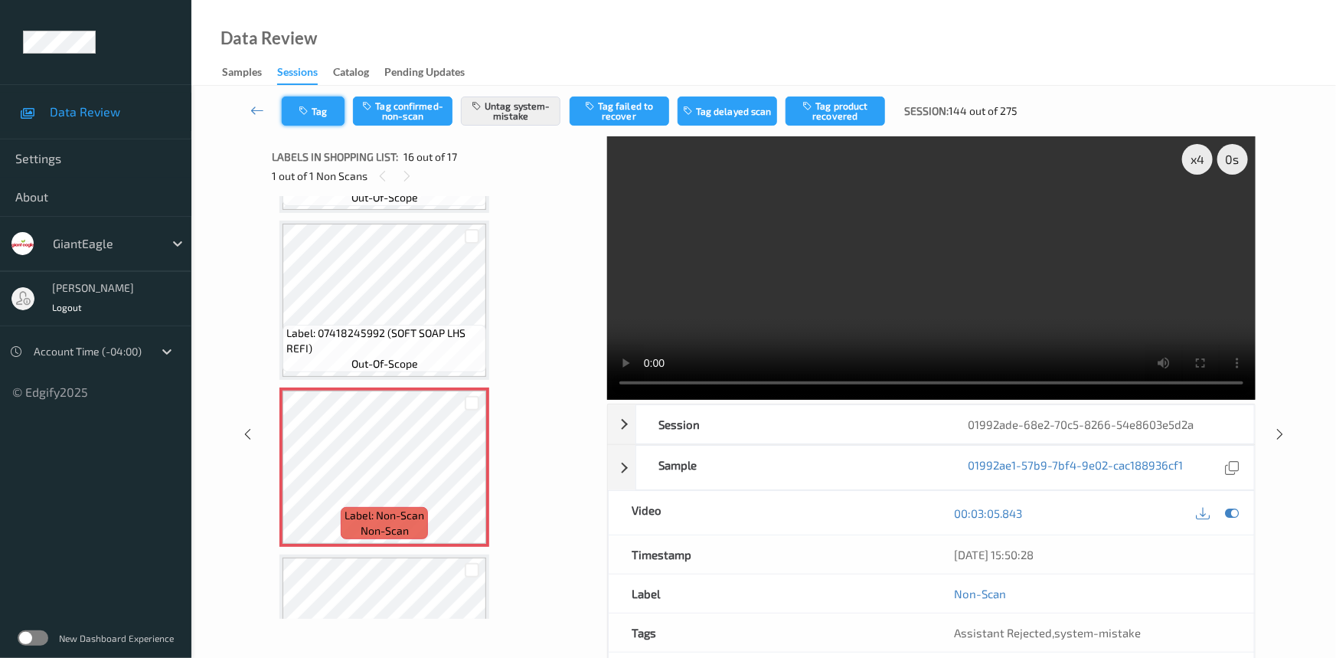
click at [315, 114] on button "Tag" at bounding box center [313, 110] width 63 height 29
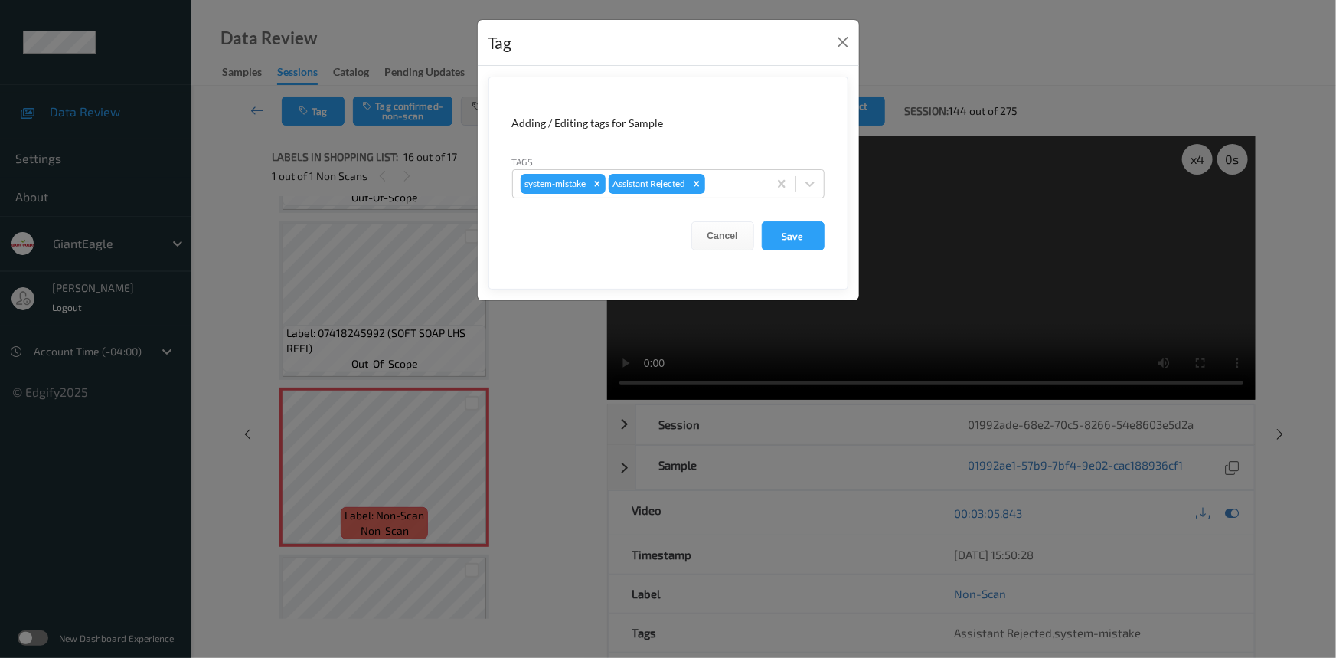
drag, startPoint x: 810, startPoint y: 181, endPoint x: 796, endPoint y: 203, distance: 25.5
click at [810, 182] on icon at bounding box center [809, 183] width 15 height 15
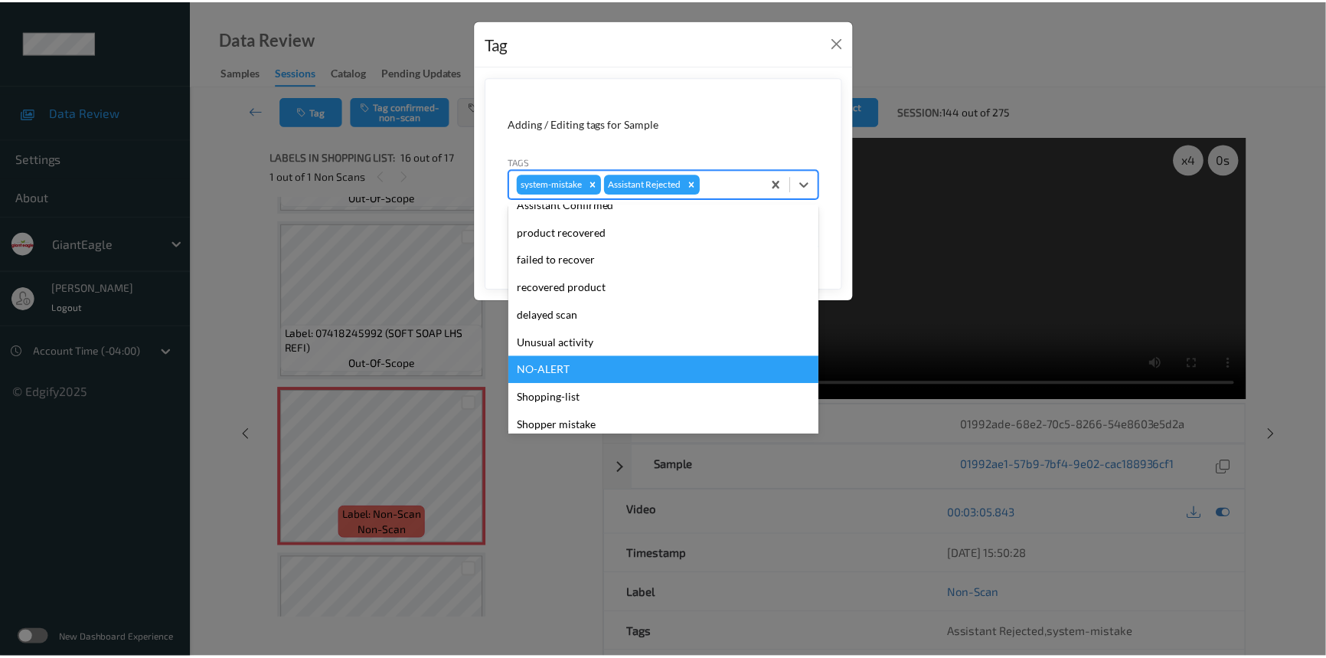
scroll to position [135, 0]
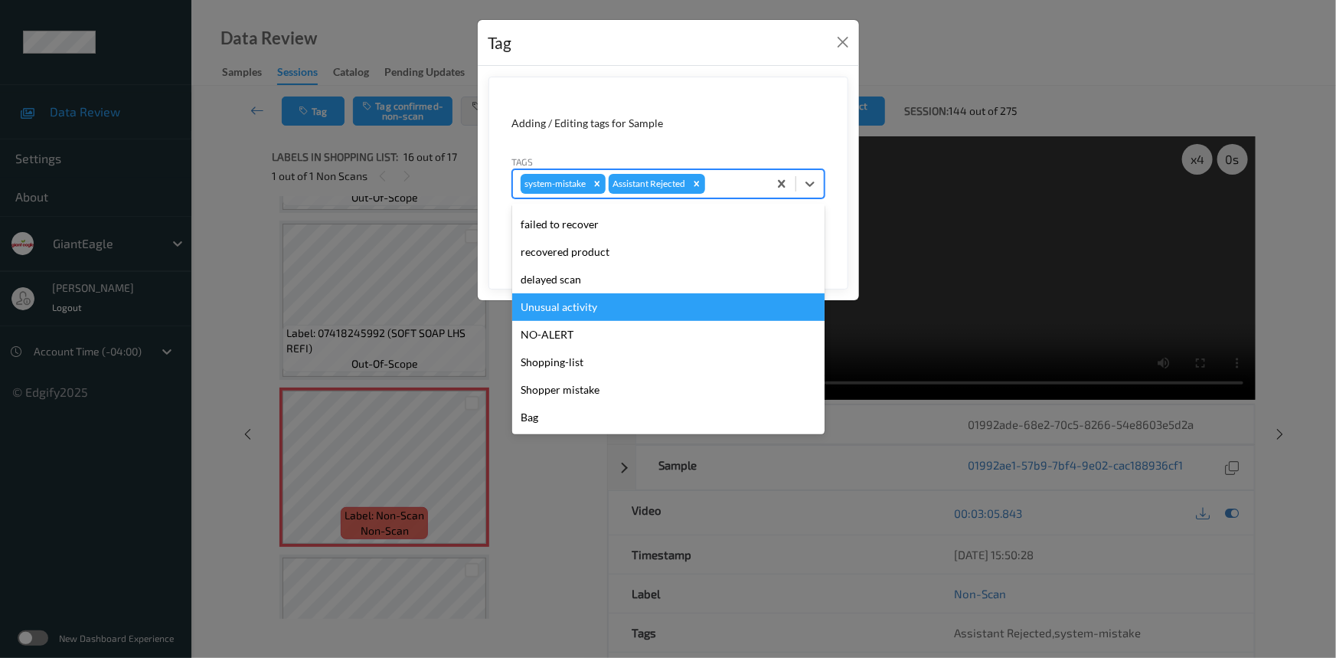
click at [552, 308] on div "Unusual activity" at bounding box center [668, 307] width 312 height 28
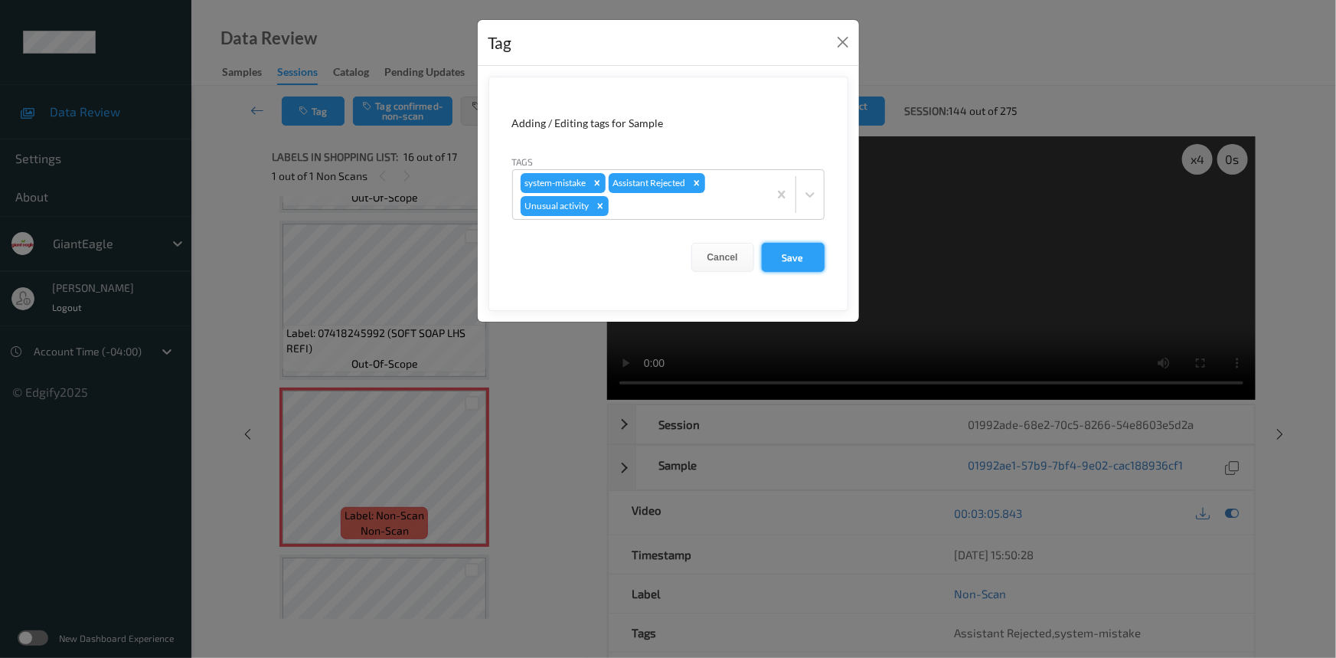
click at [780, 256] on button "Save" at bounding box center [793, 257] width 63 height 29
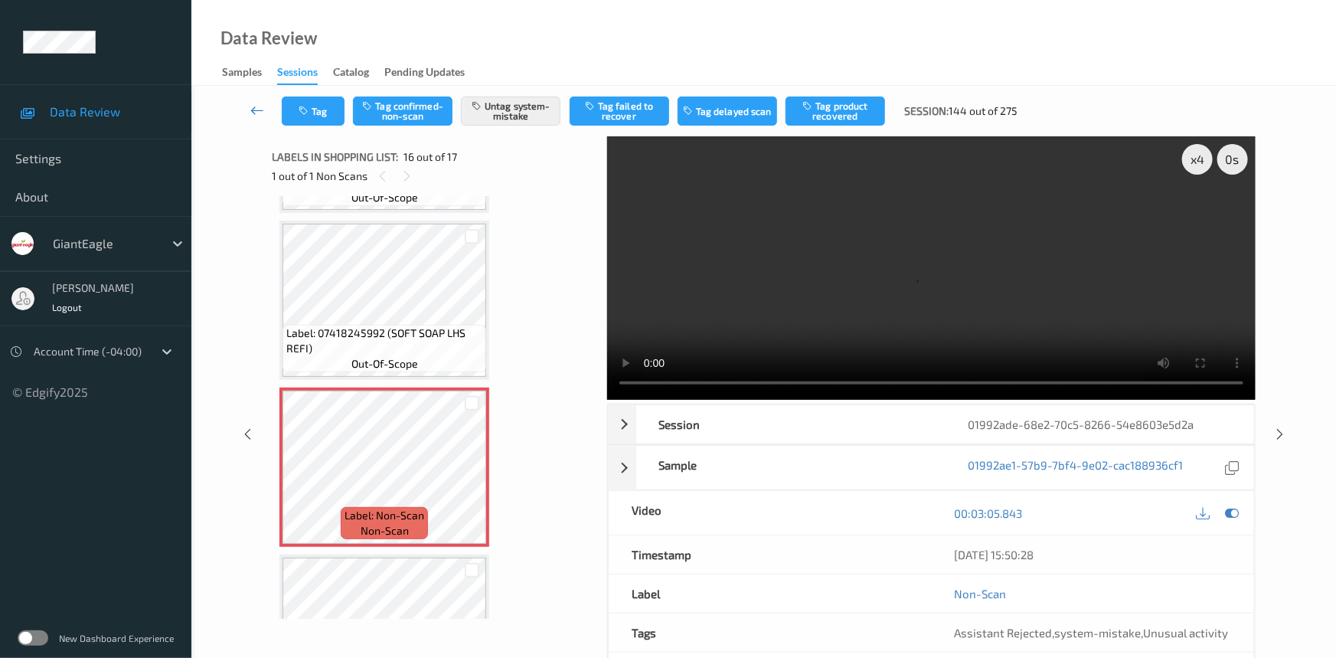
click at [250, 104] on icon at bounding box center [257, 110] width 14 height 15
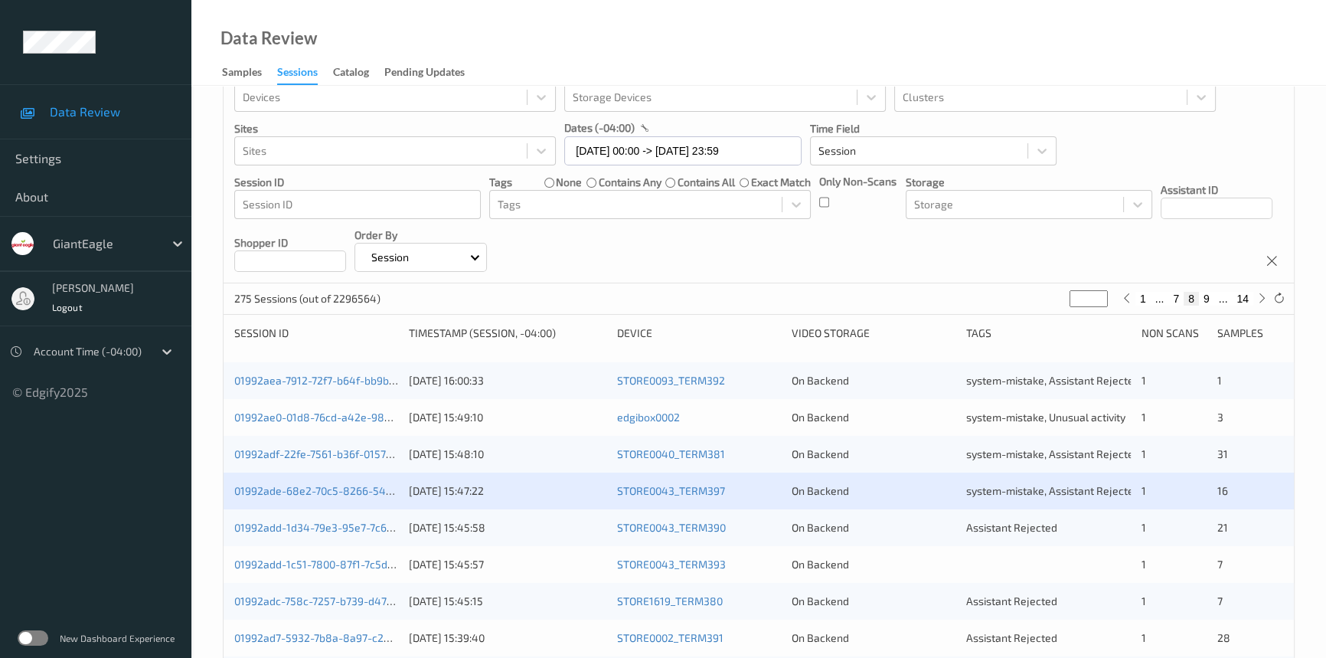
scroll to position [69, 0]
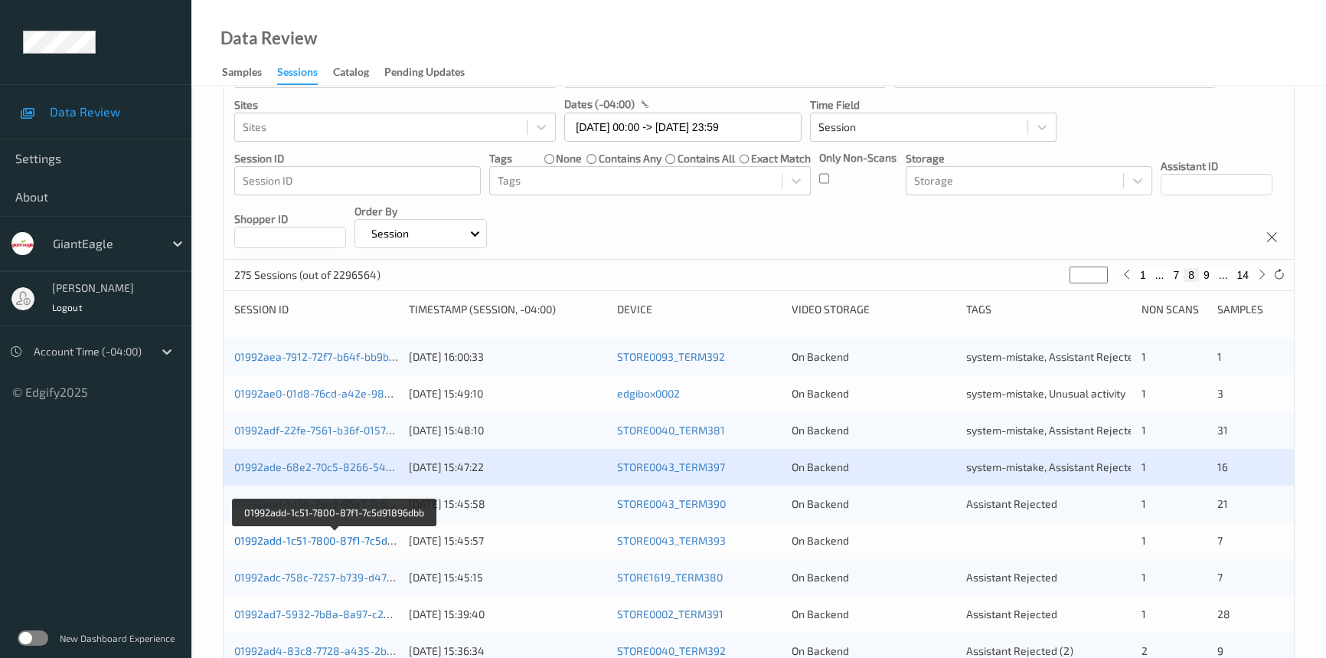
click at [312, 539] on link "01992add-1c51-7800-87f1-7c5d91896dbb" at bounding box center [334, 540] width 201 height 13
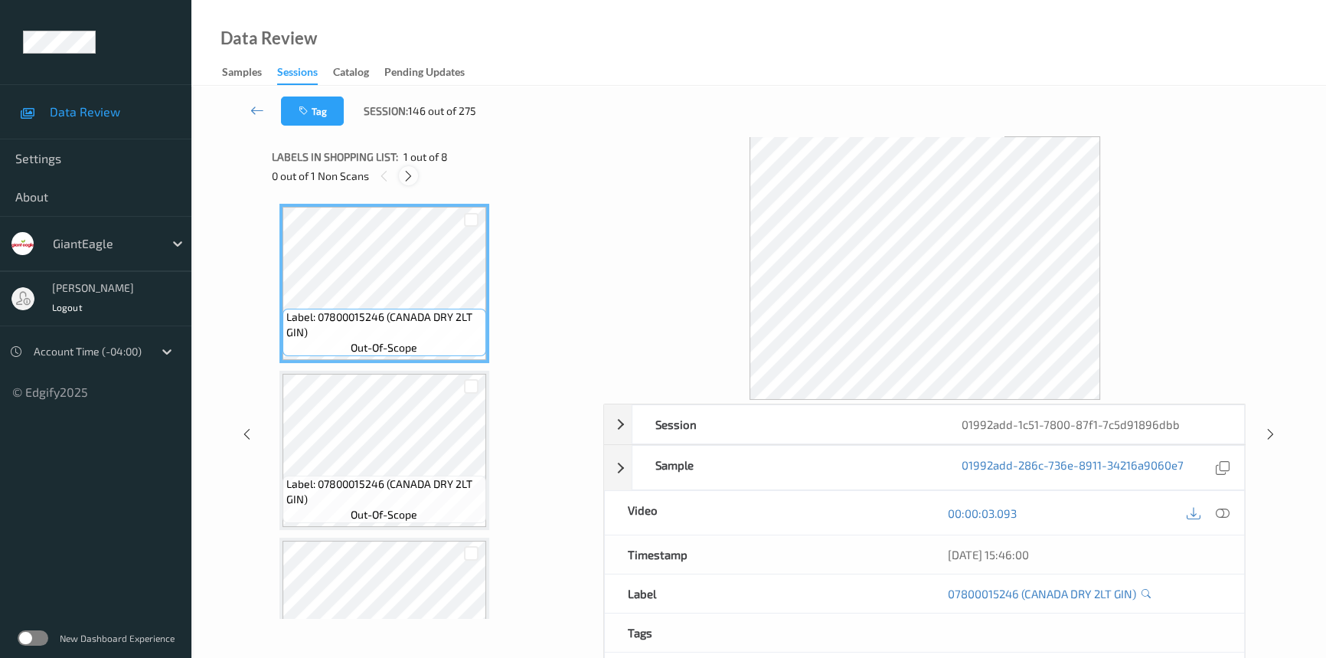
click at [412, 178] on icon at bounding box center [408, 176] width 13 height 14
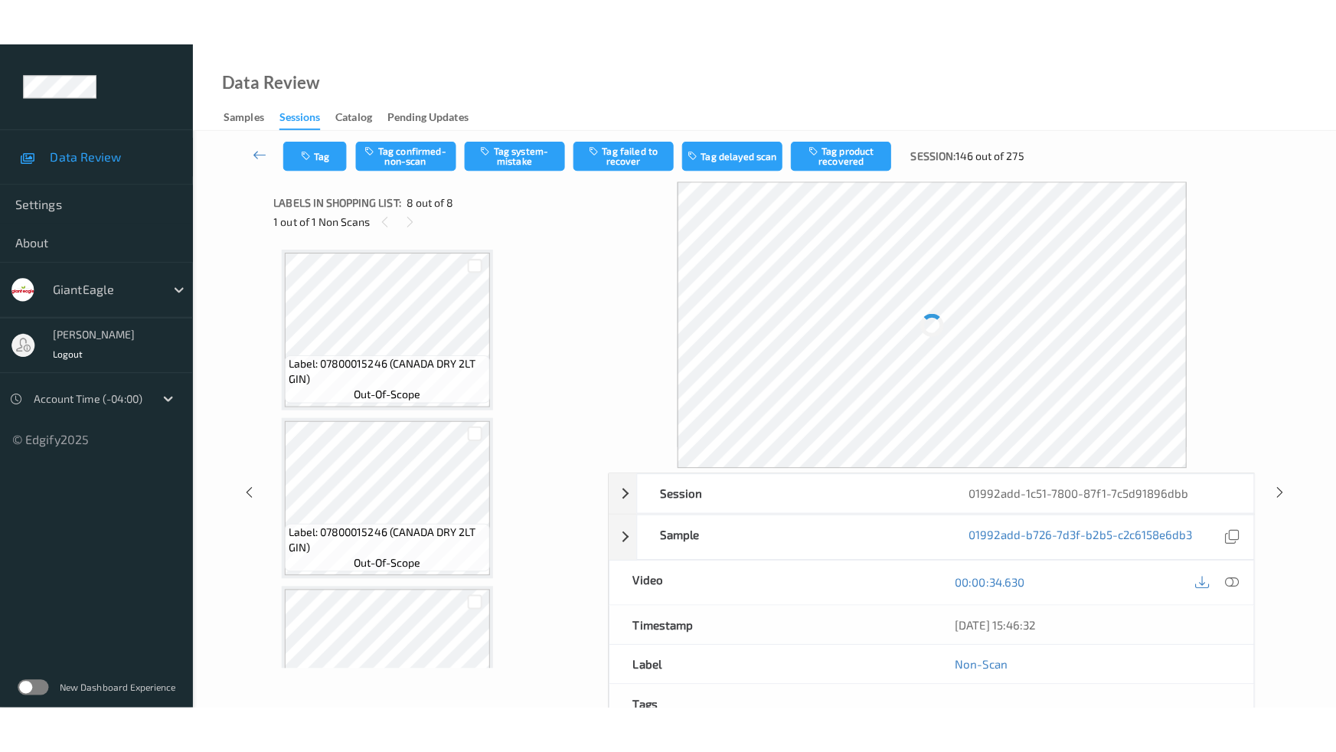
scroll to position [916, 0]
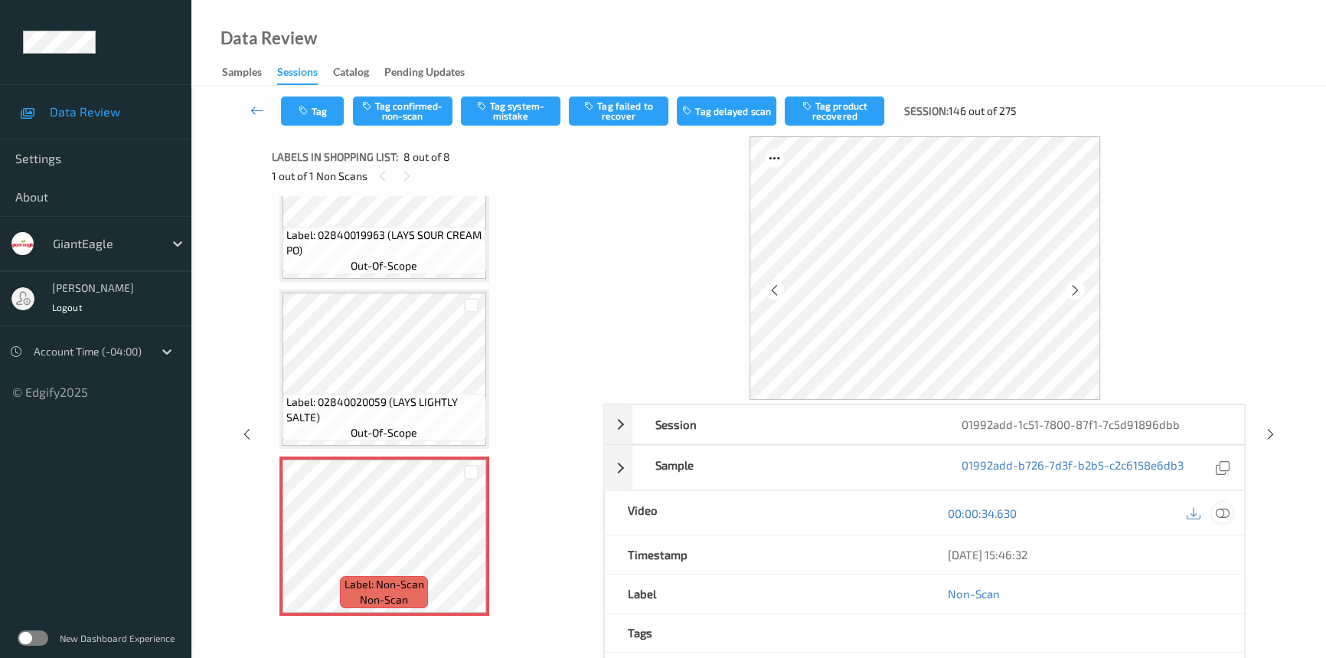
drag, startPoint x: 1224, startPoint y: 515, endPoint x: 1214, endPoint y: 513, distance: 9.3
click at [1224, 515] on icon at bounding box center [1223, 513] width 14 height 14
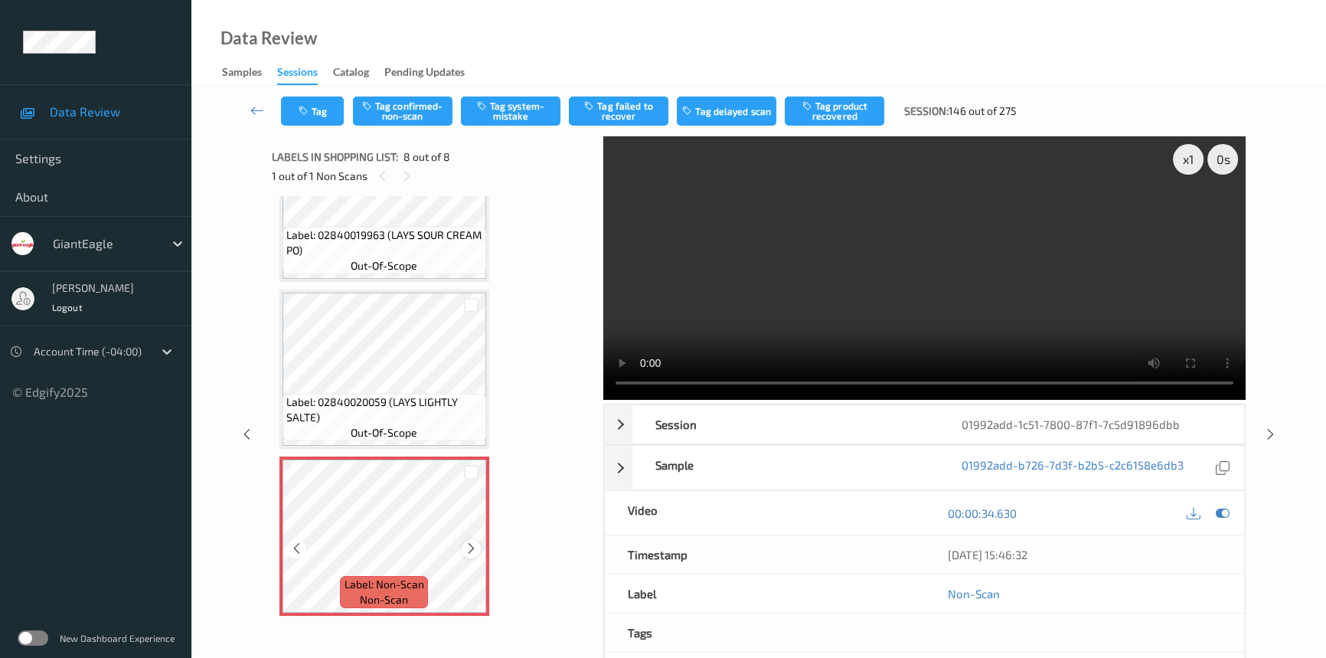
click at [476, 547] on icon at bounding box center [471, 548] width 13 height 14
click at [476, 551] on icon at bounding box center [471, 548] width 13 height 14
click at [805, 283] on video at bounding box center [924, 267] width 642 height 263
click at [1183, 154] on div "x 1" at bounding box center [1188, 159] width 31 height 31
click at [1189, 156] on div "x 2" at bounding box center [1188, 159] width 31 height 31
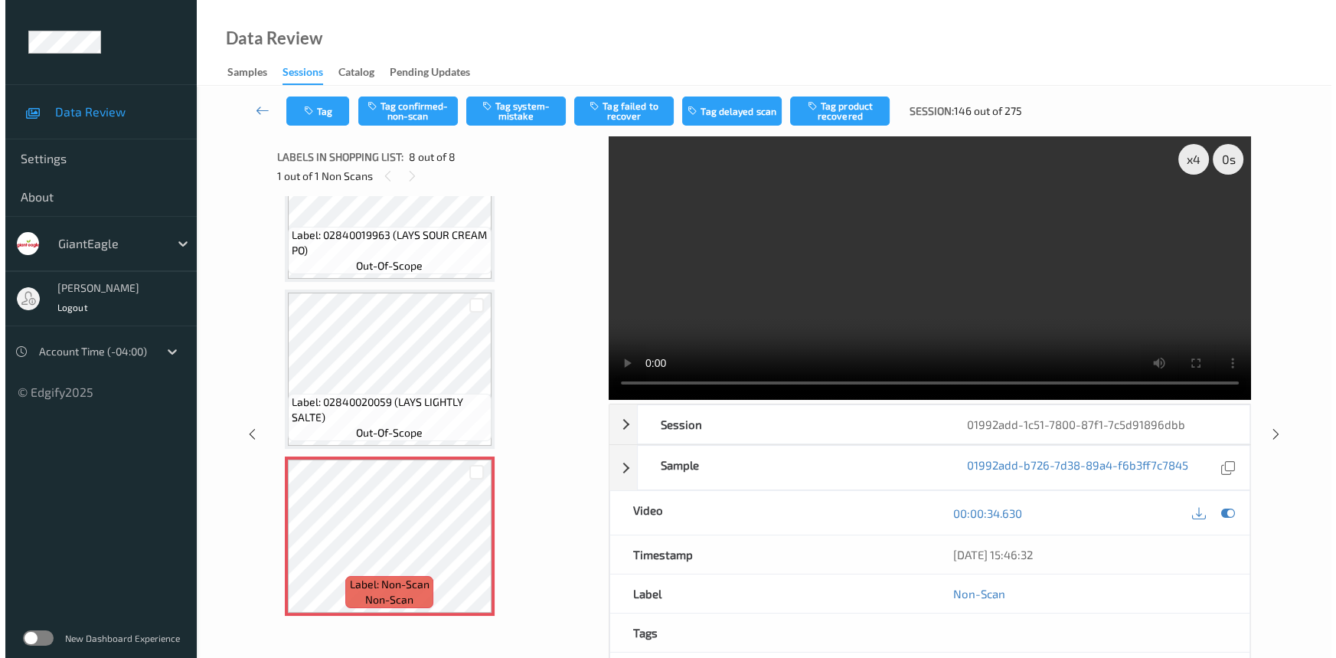
scroll to position [822, 0]
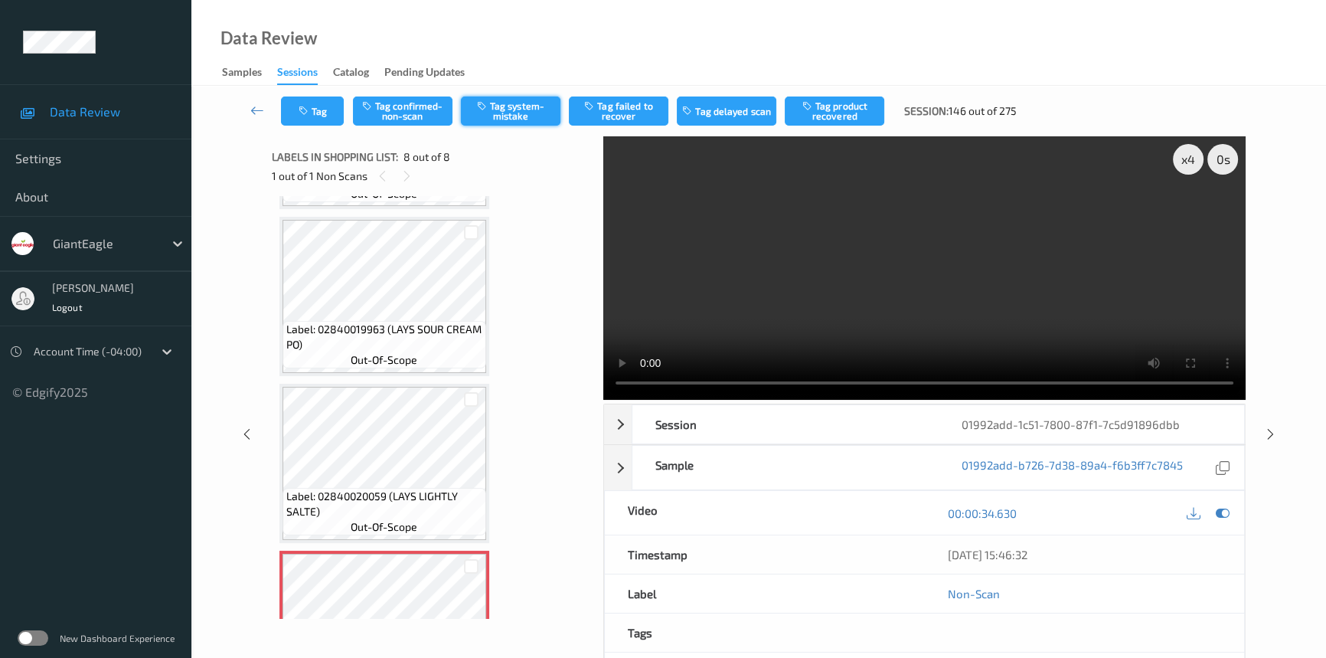
click at [511, 114] on button "Tag system-mistake" at bounding box center [511, 110] width 100 height 29
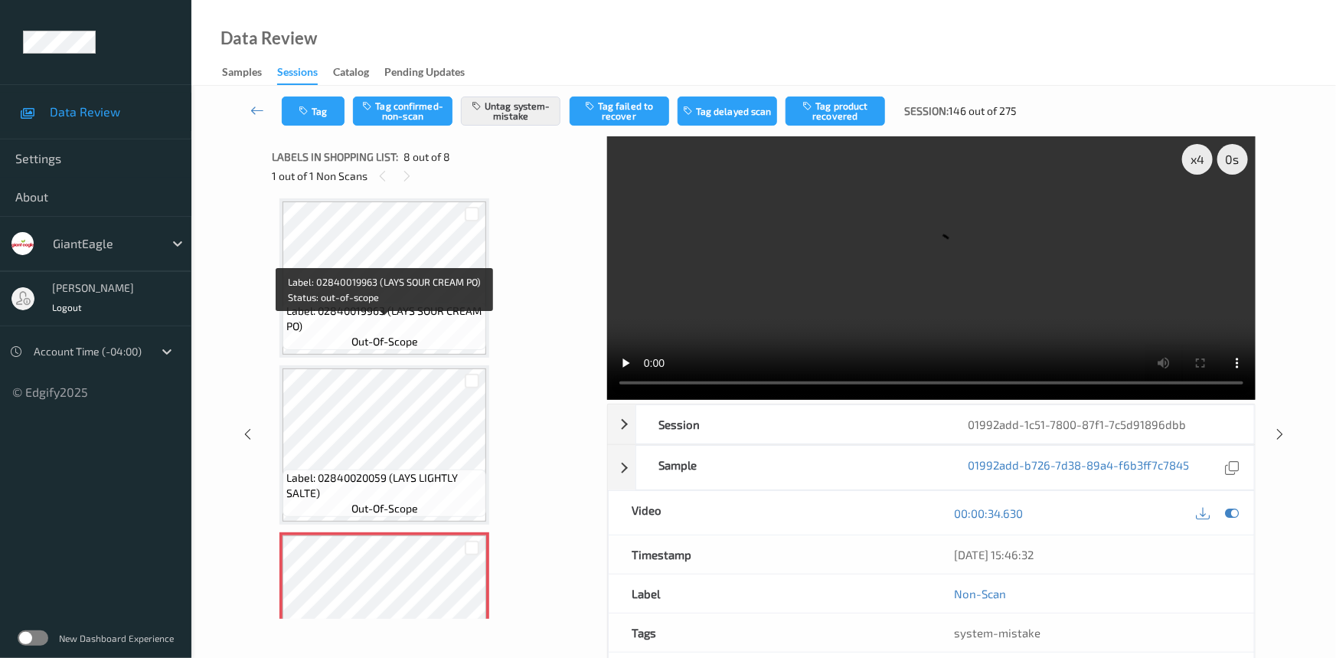
scroll to position [891, 0]
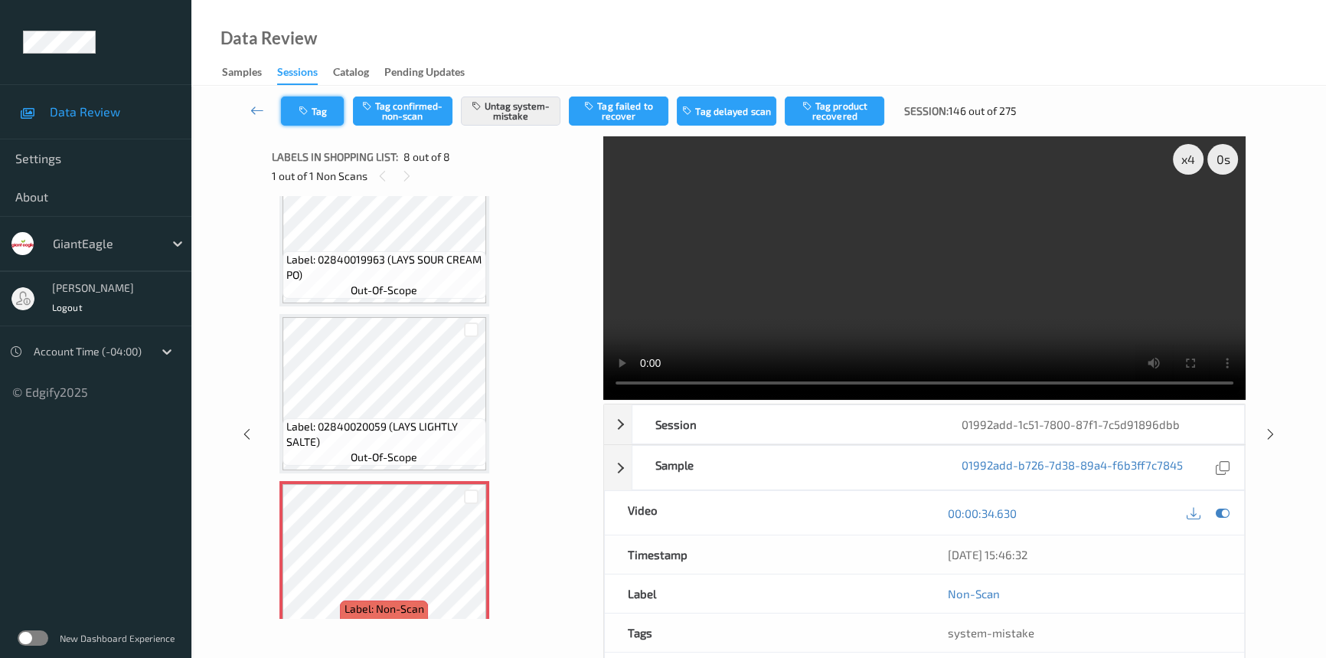
click at [314, 104] on button "Tag" at bounding box center [312, 110] width 63 height 29
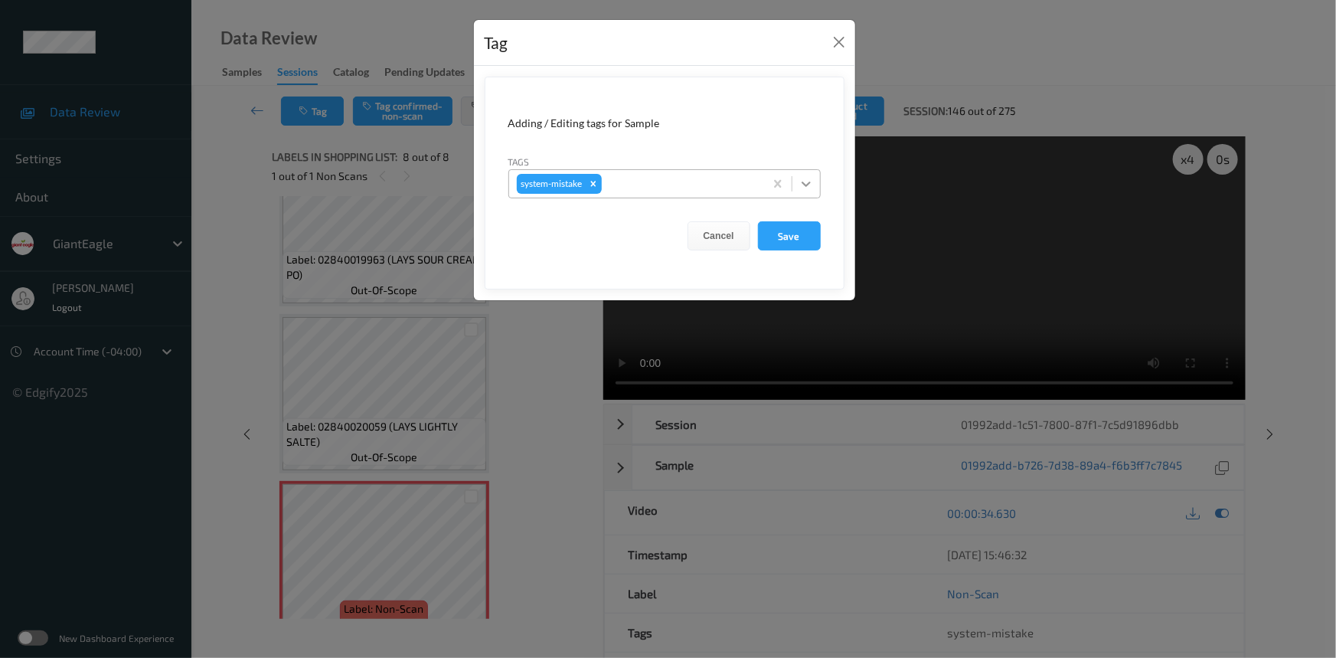
click at [810, 197] on div at bounding box center [807, 184] width 28 height 28
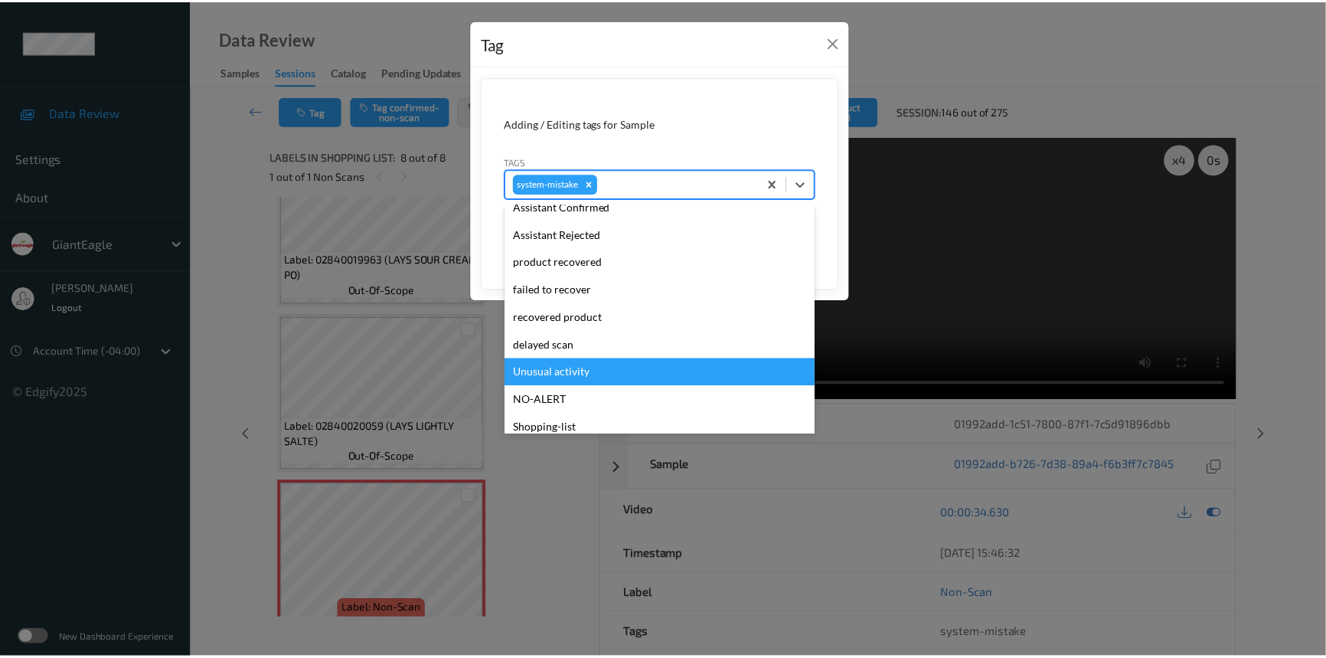
scroll to position [162, 0]
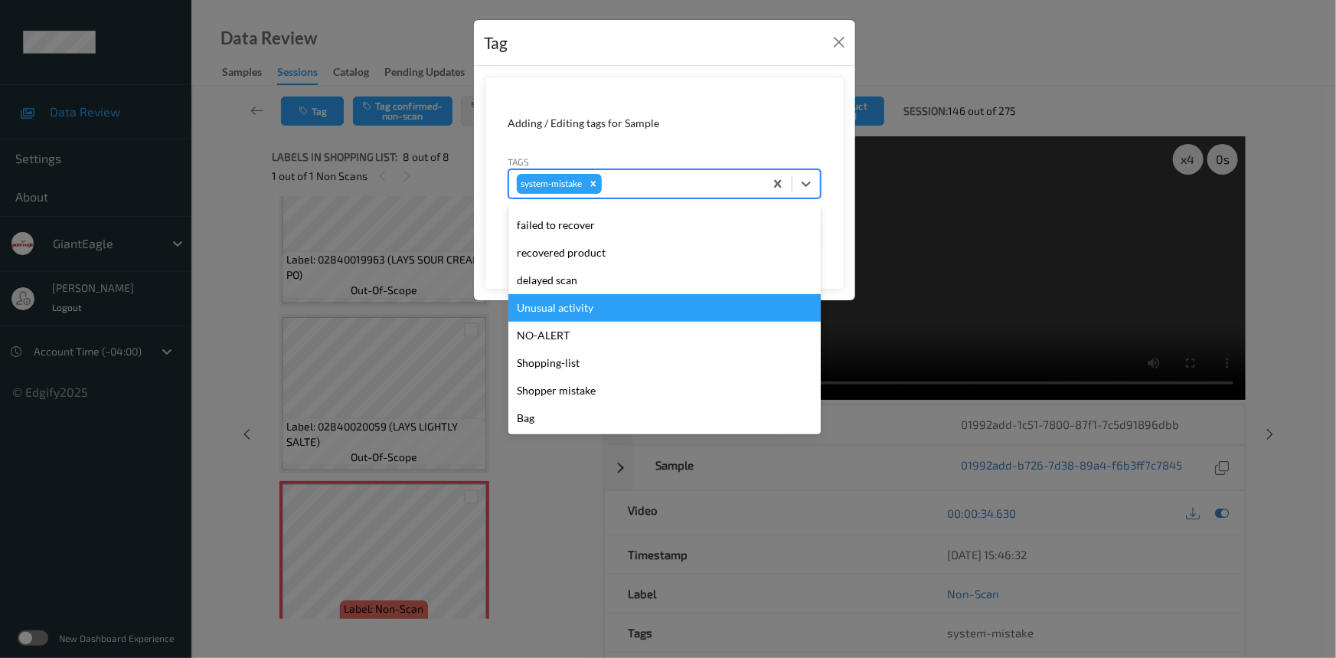
click at [592, 311] on div "Unusual activity" at bounding box center [664, 308] width 312 height 28
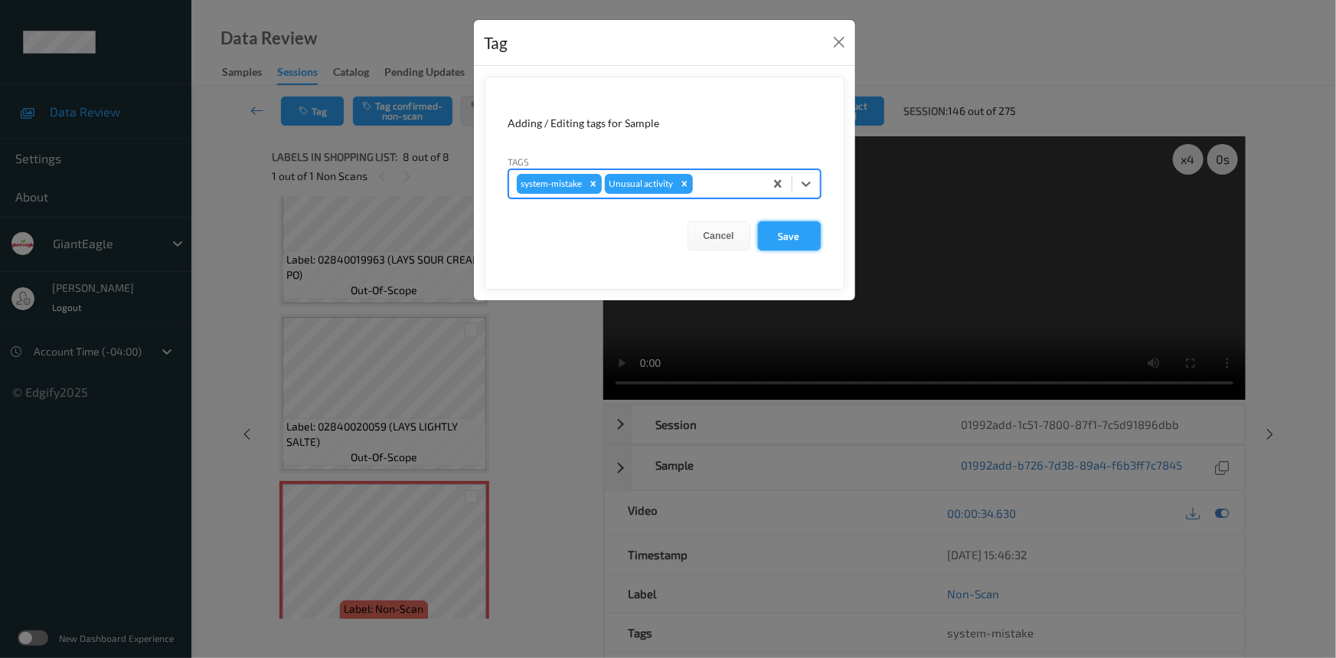
click at [802, 233] on button "Save" at bounding box center [789, 235] width 63 height 29
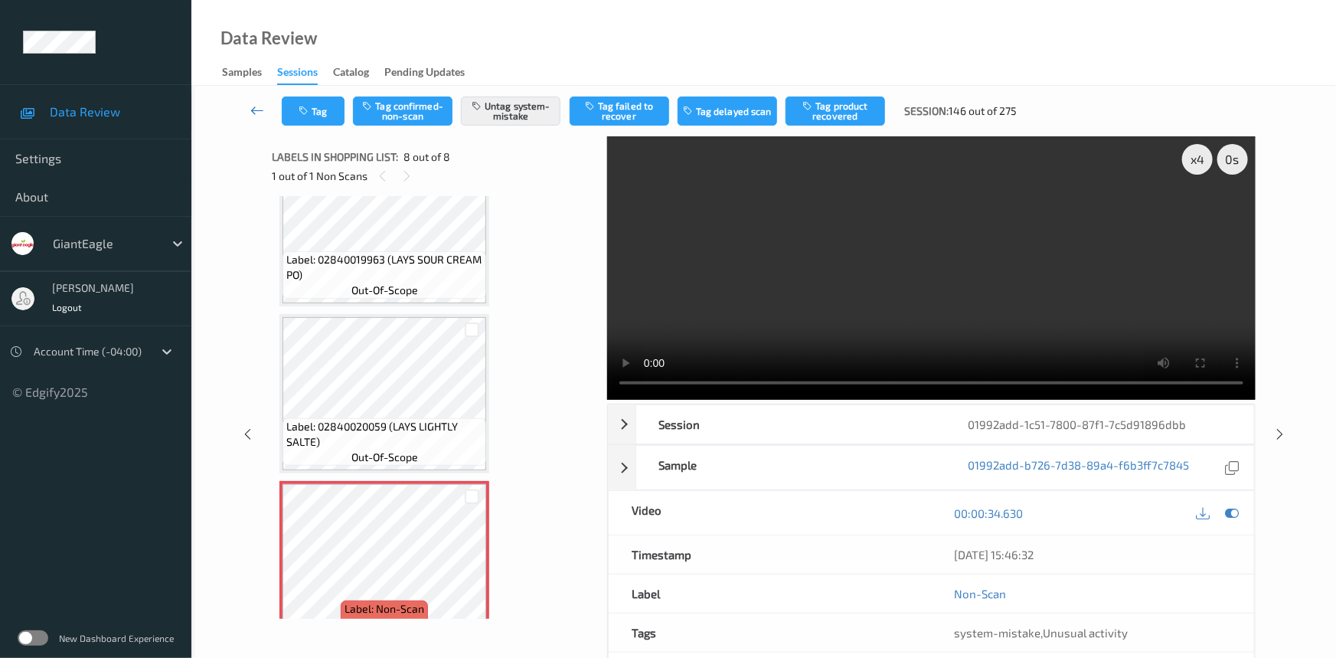
click at [255, 104] on icon at bounding box center [257, 110] width 14 height 15
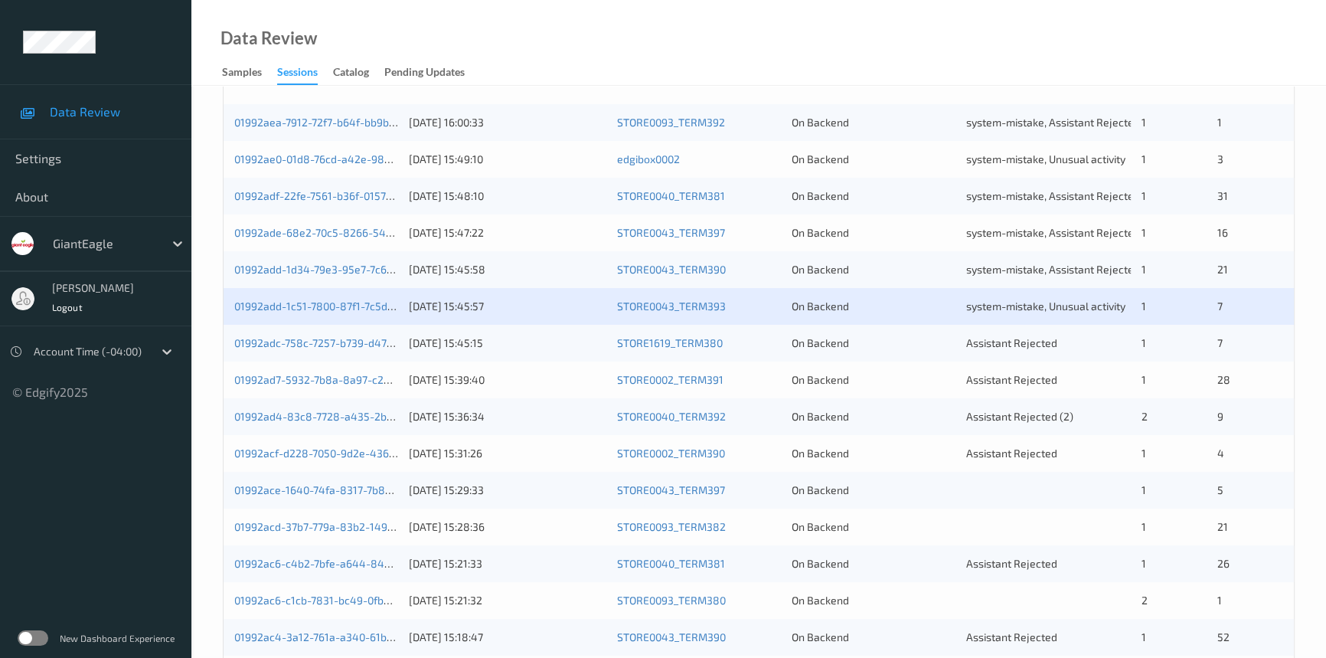
scroll to position [348, 0]
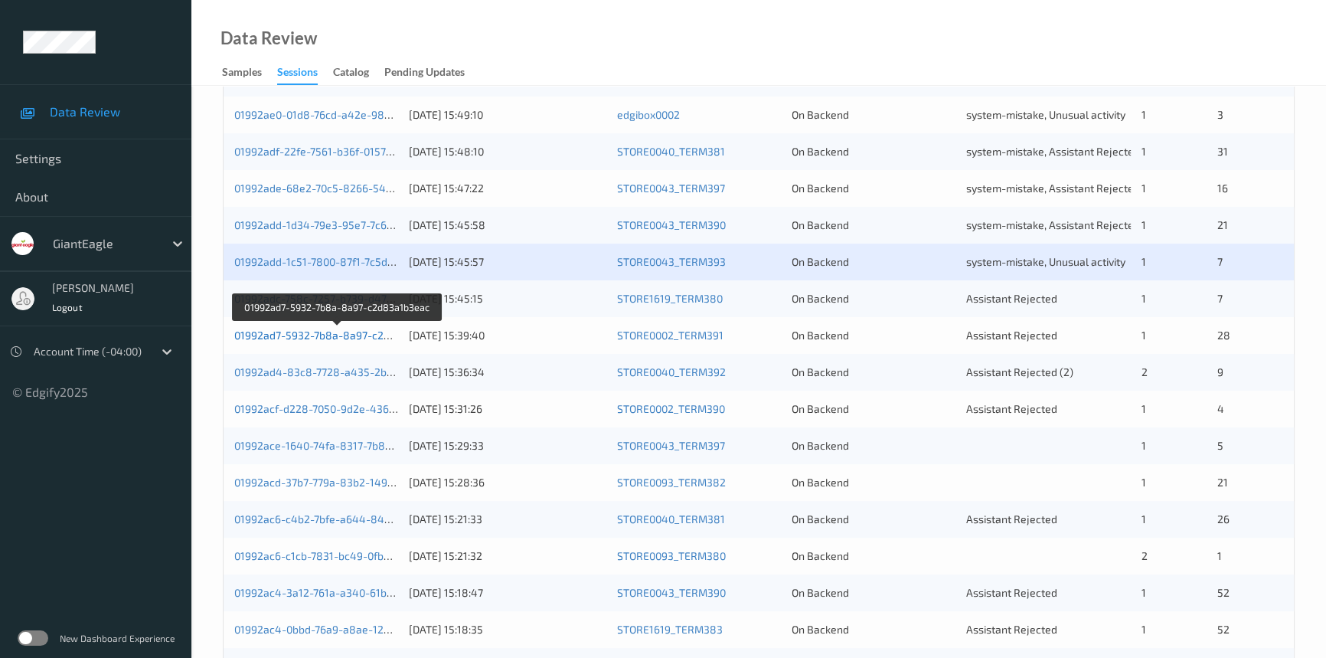
click at [298, 335] on link "01992ad7-5932-7b8a-8a97-c2d83a1b3eac" at bounding box center [338, 334] width 209 height 13
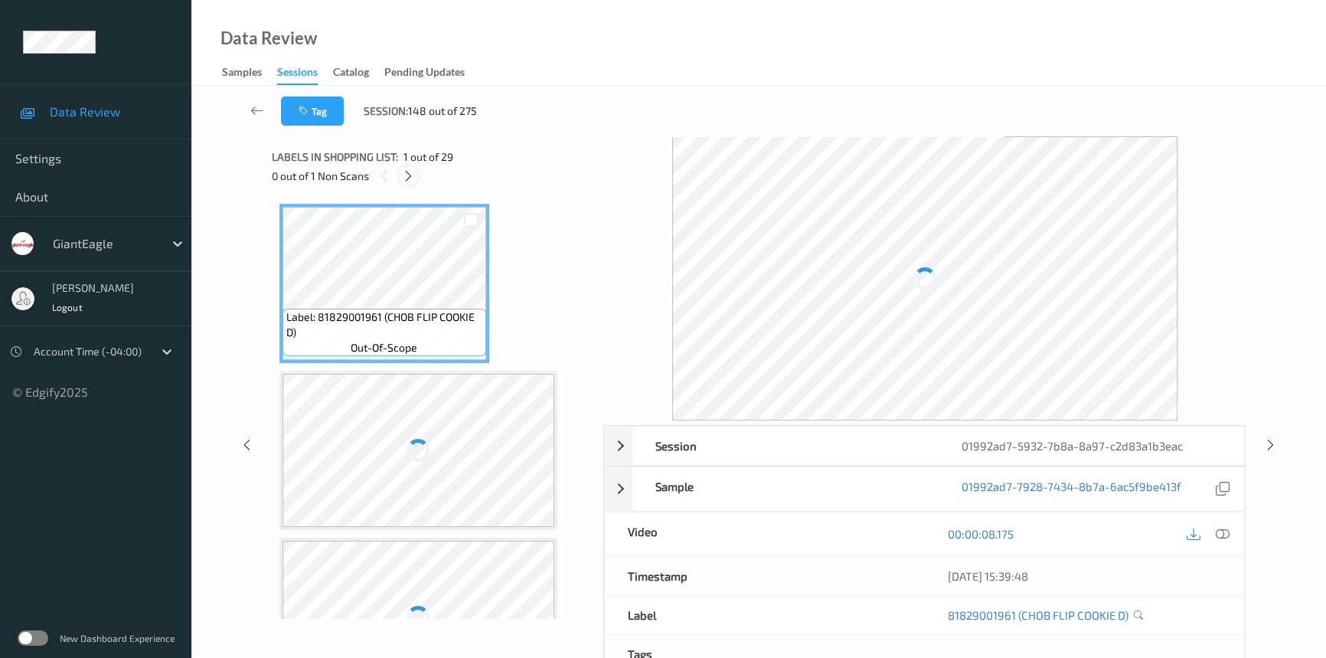
click at [408, 176] on icon at bounding box center [408, 176] width 13 height 14
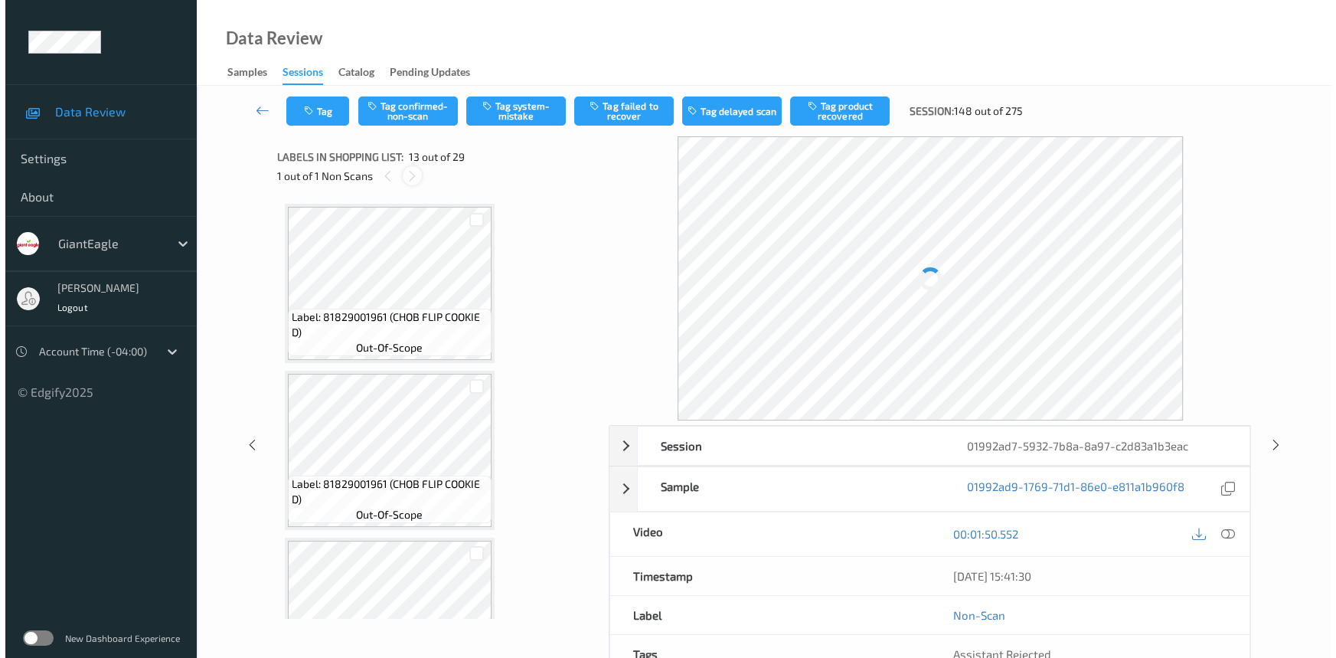
scroll to position [1838, 0]
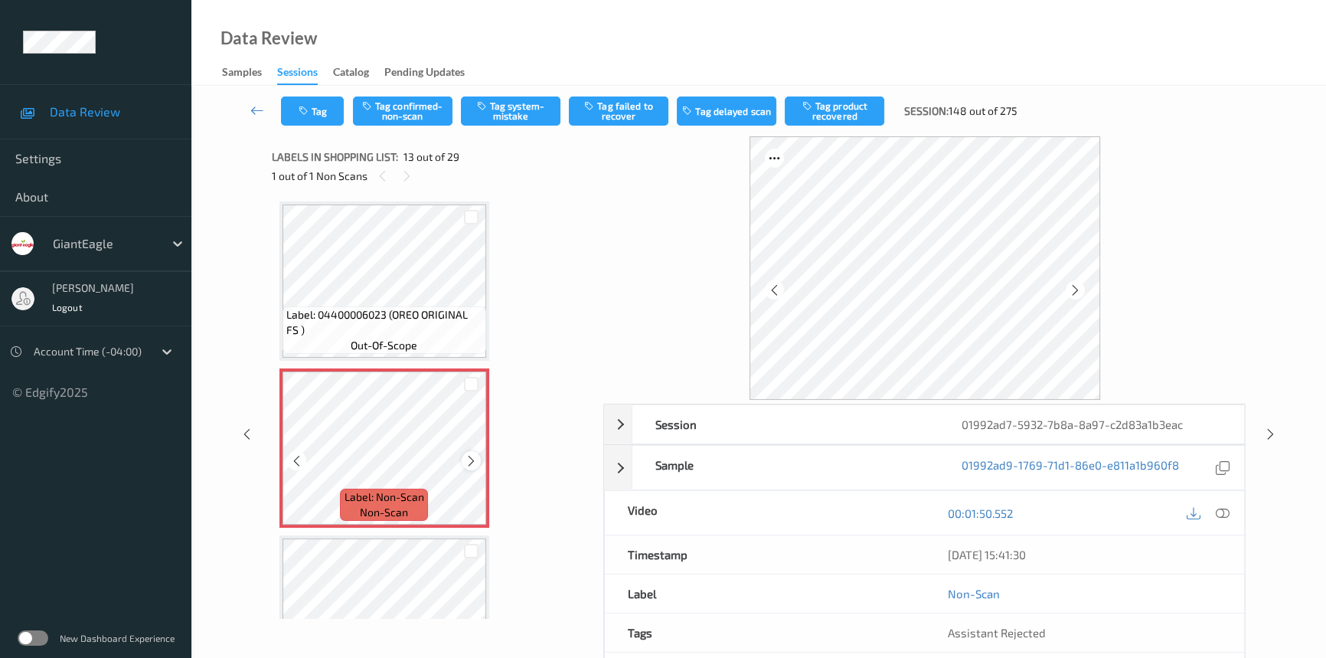
click at [472, 454] on icon at bounding box center [471, 461] width 13 height 14
click at [1216, 508] on icon at bounding box center [1223, 513] width 14 height 14
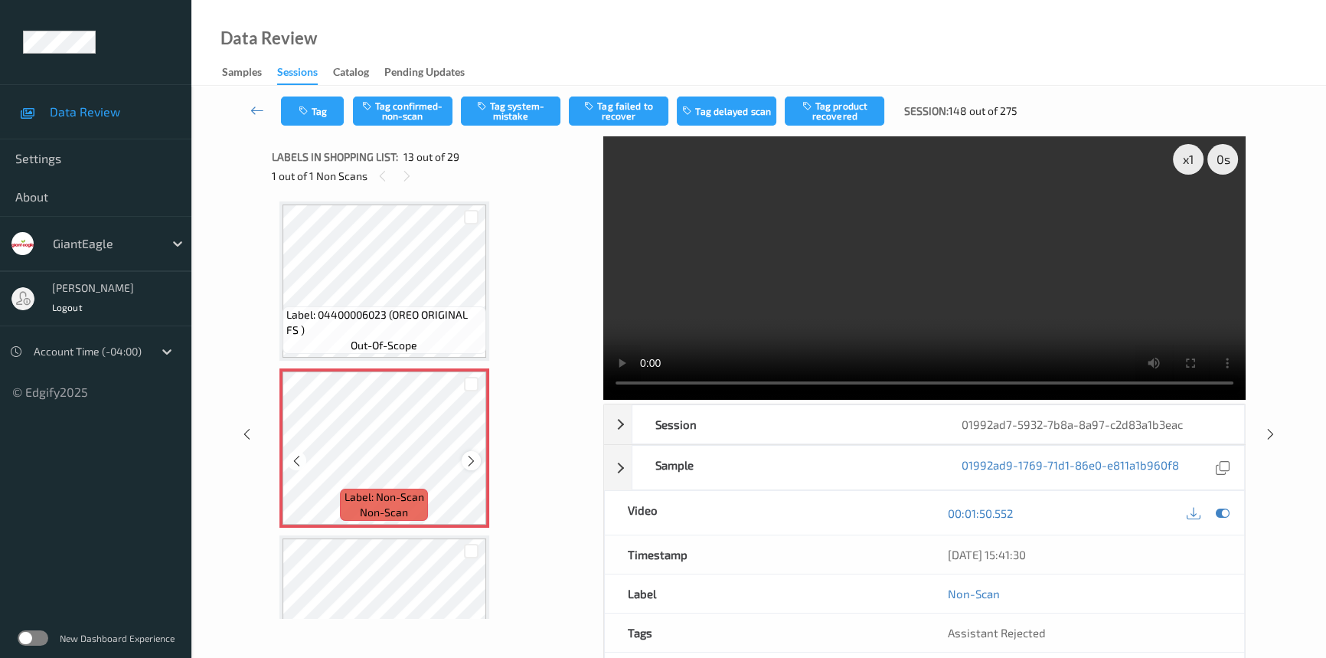
click at [476, 456] on icon at bounding box center [471, 461] width 13 height 14
click at [477, 453] on div at bounding box center [471, 460] width 19 height 19
click at [880, 313] on video at bounding box center [924, 267] width 642 height 263
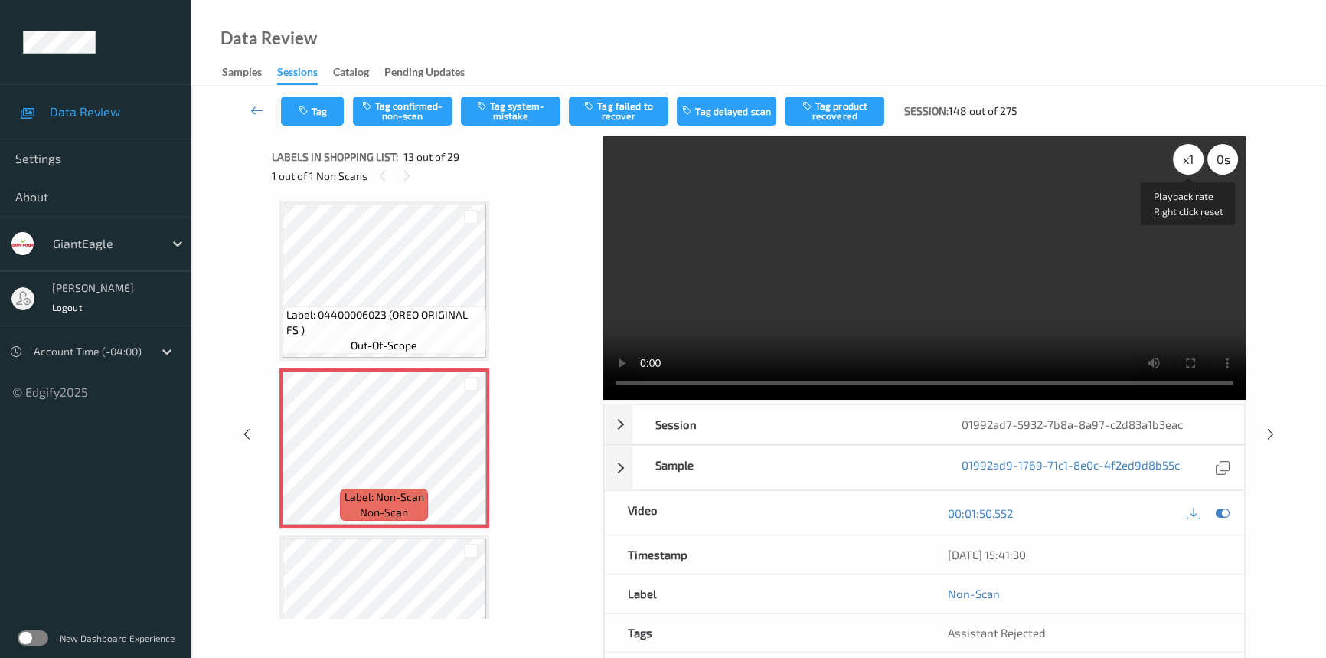
click at [1179, 159] on div "x 1" at bounding box center [1188, 159] width 31 height 31
click at [791, 287] on video at bounding box center [924, 267] width 642 height 263
click at [467, 454] on icon at bounding box center [471, 461] width 13 height 14
click at [466, 454] on icon at bounding box center [471, 461] width 13 height 14
click at [505, 100] on button "Tag system-mistake" at bounding box center [511, 110] width 100 height 29
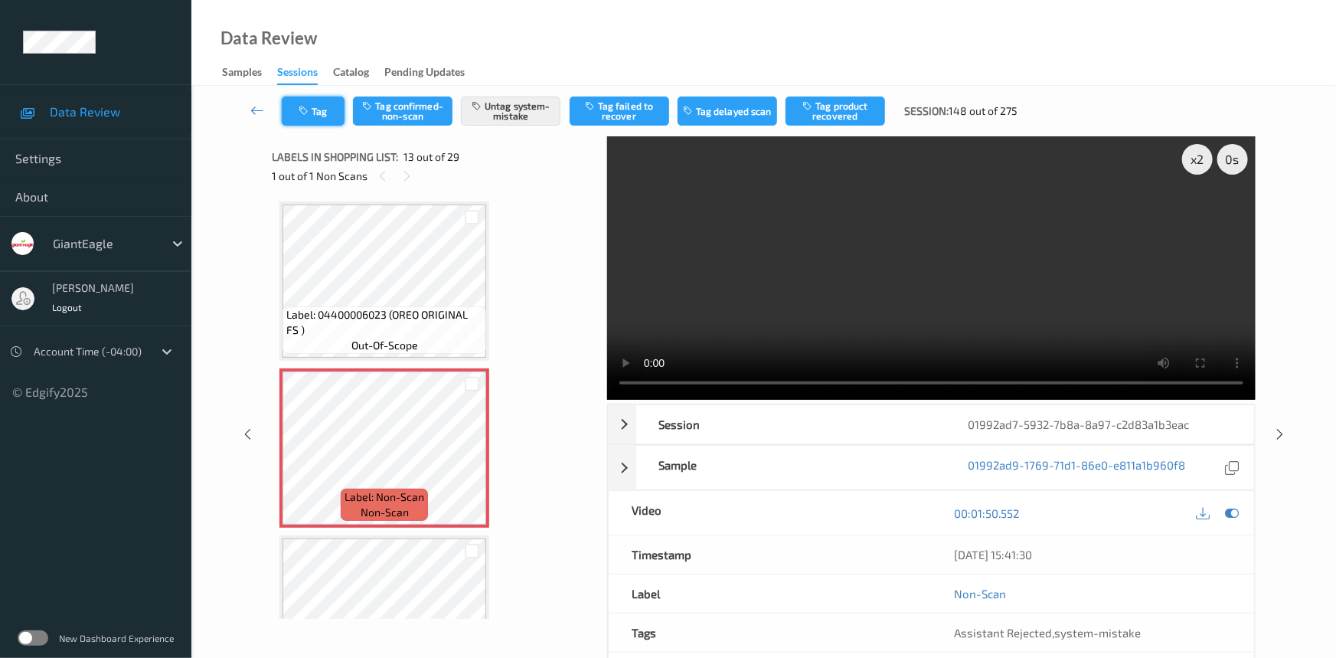
click at [317, 103] on button "Tag" at bounding box center [313, 110] width 63 height 29
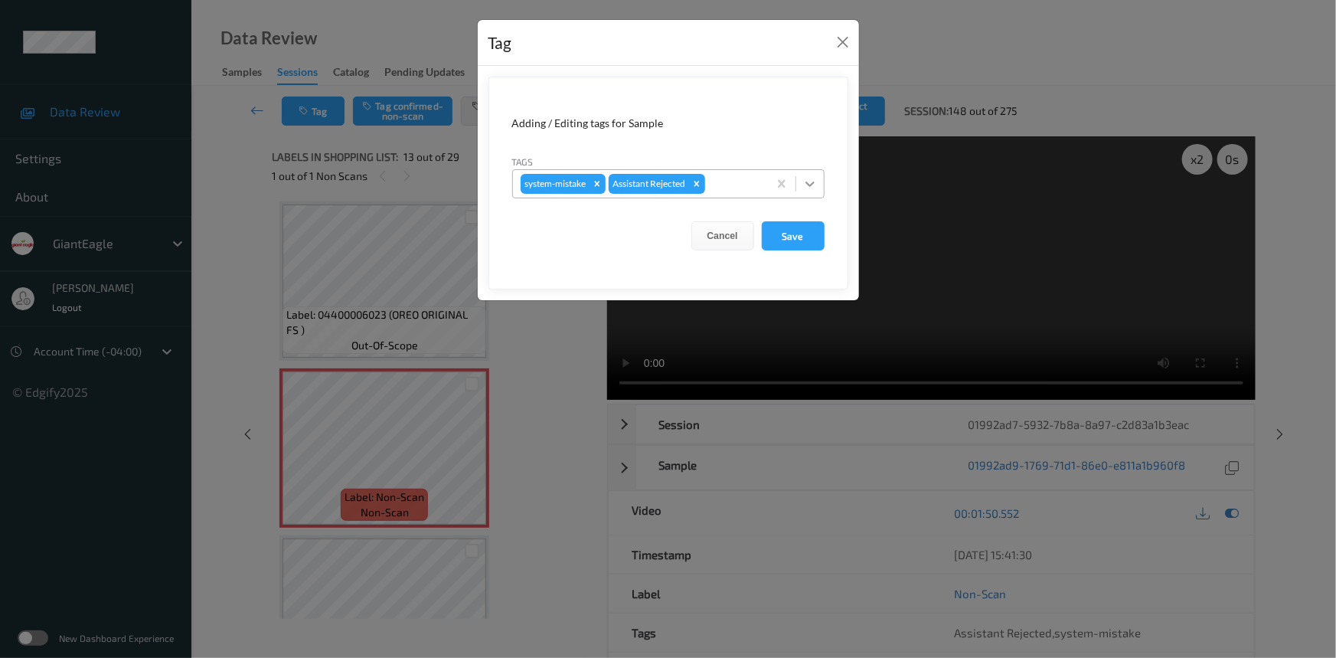
click at [816, 185] on icon at bounding box center [809, 183] width 15 height 15
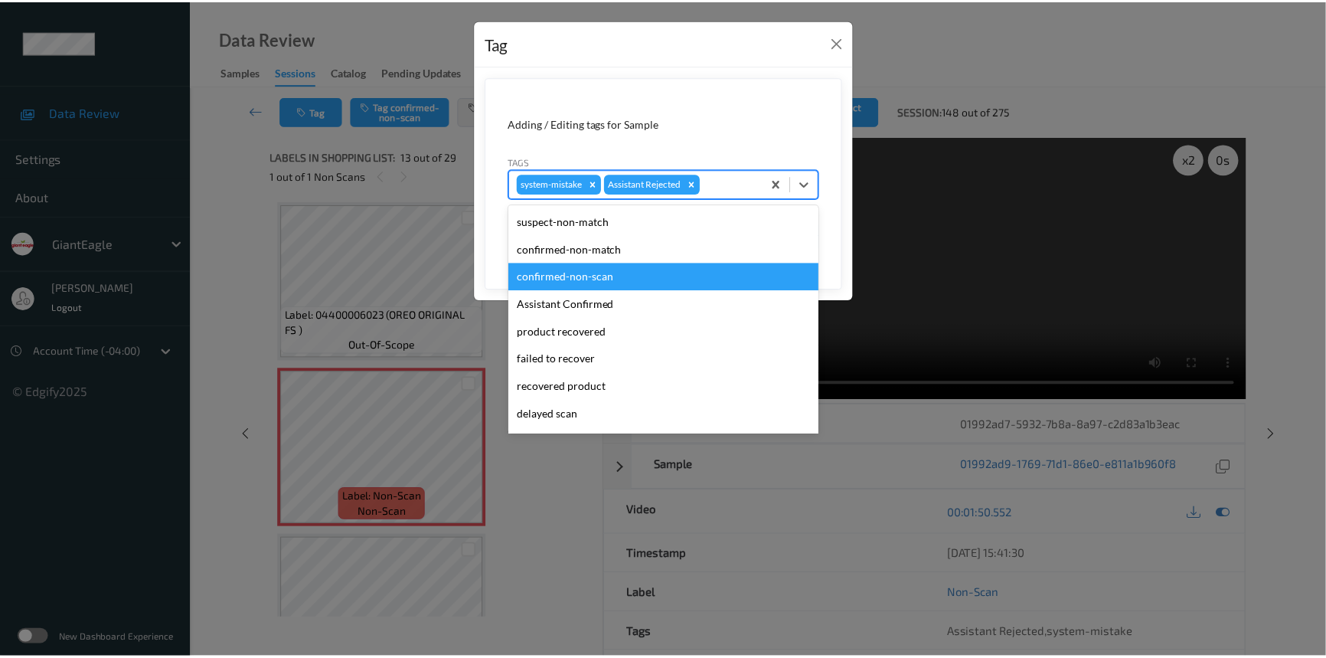
scroll to position [135, 0]
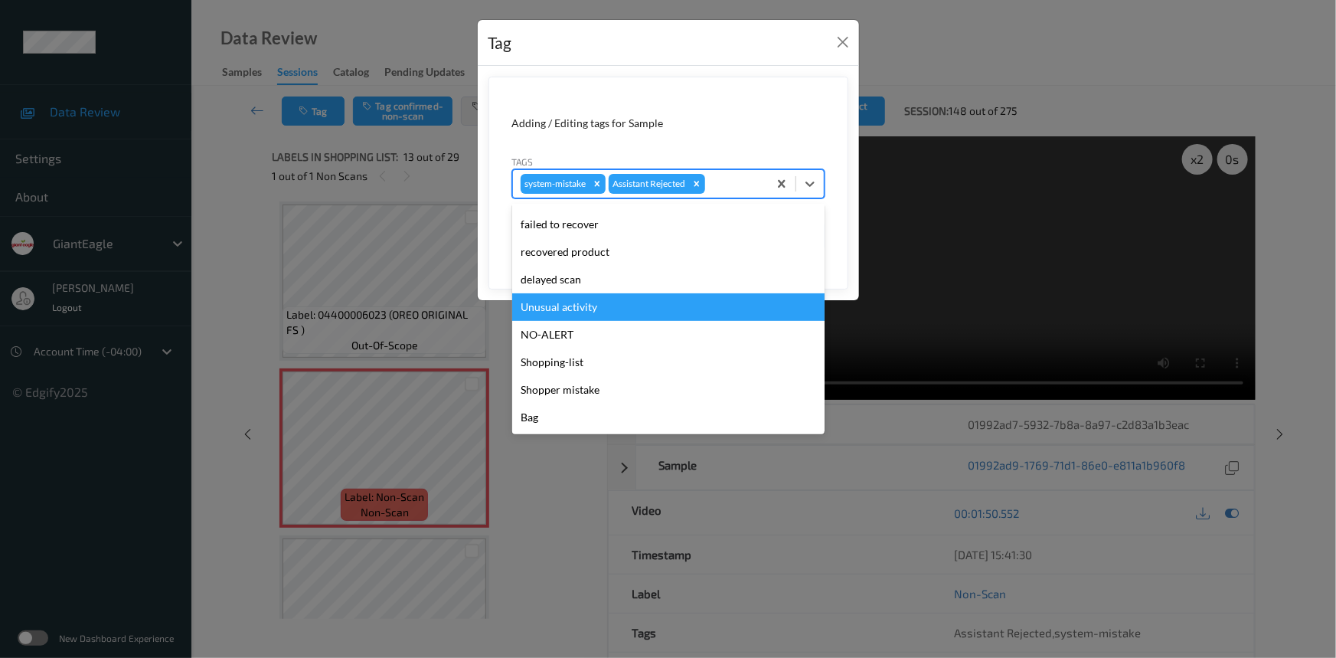
click at [616, 309] on div "Unusual activity" at bounding box center [668, 307] width 312 height 28
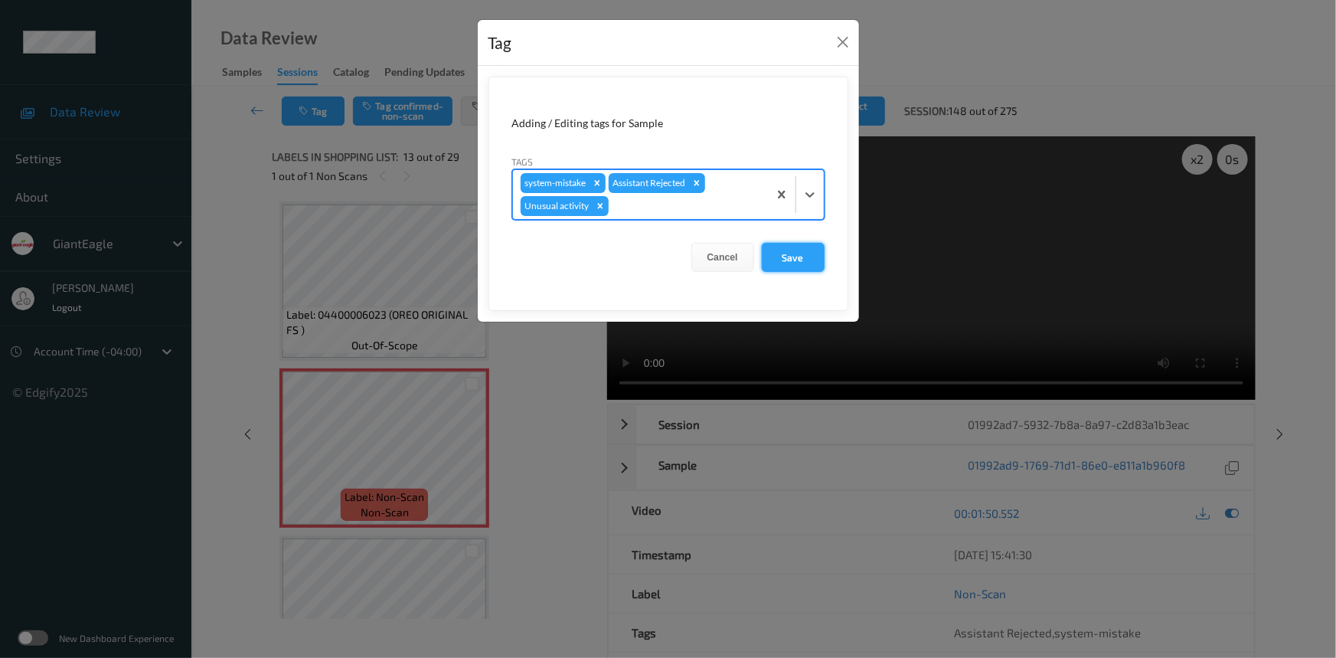
click at [786, 259] on button "Save" at bounding box center [793, 257] width 63 height 29
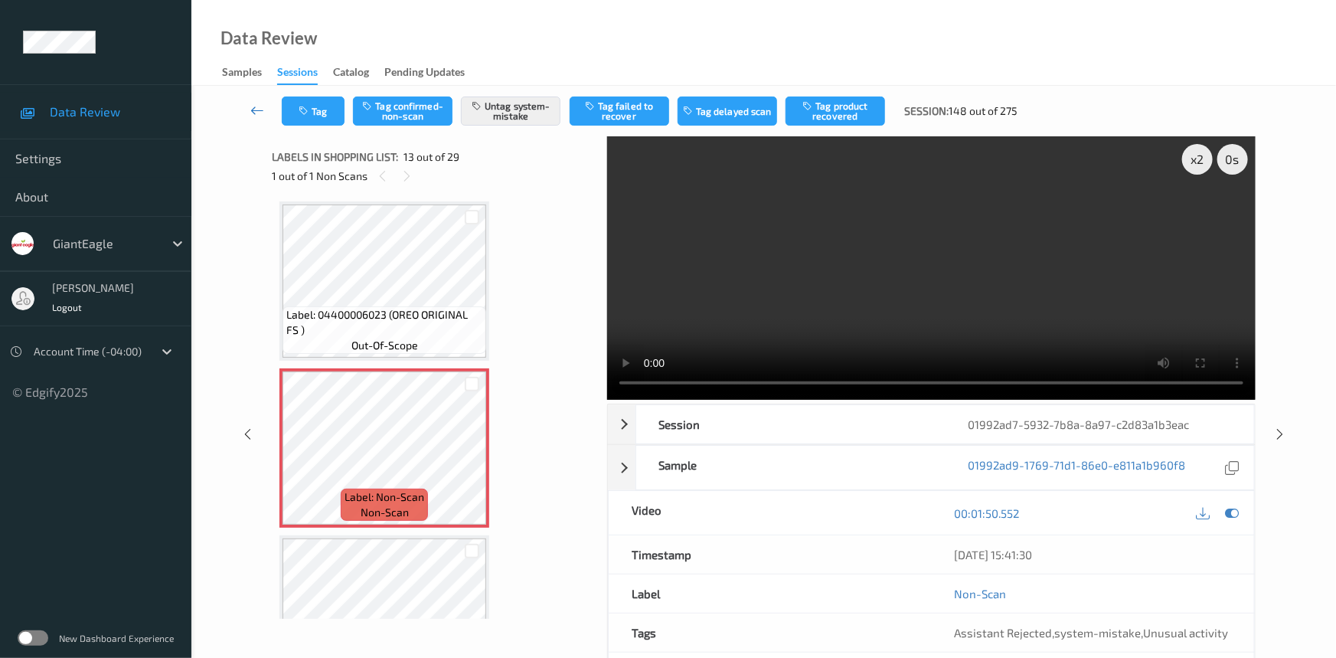
click at [253, 103] on icon at bounding box center [257, 110] width 14 height 15
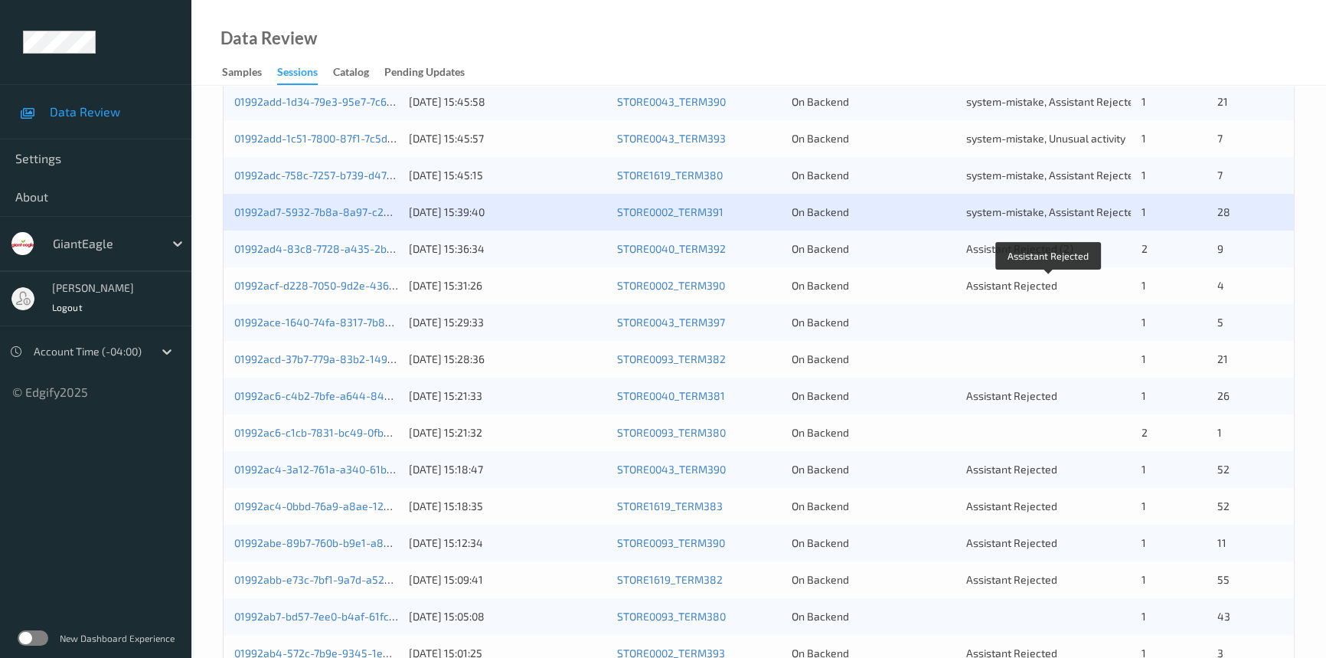
scroll to position [337, 0]
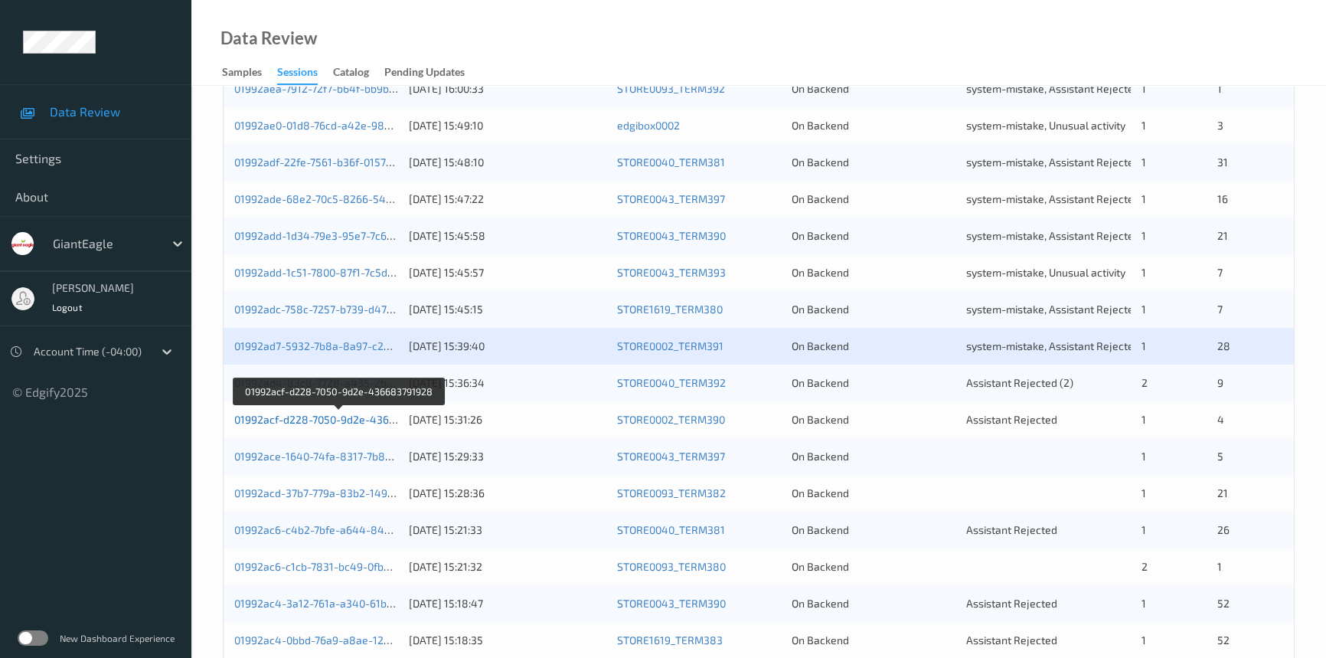
click at [301, 418] on link "01992acf-d228-7050-9d2e-436683791928" at bounding box center [338, 419] width 209 height 13
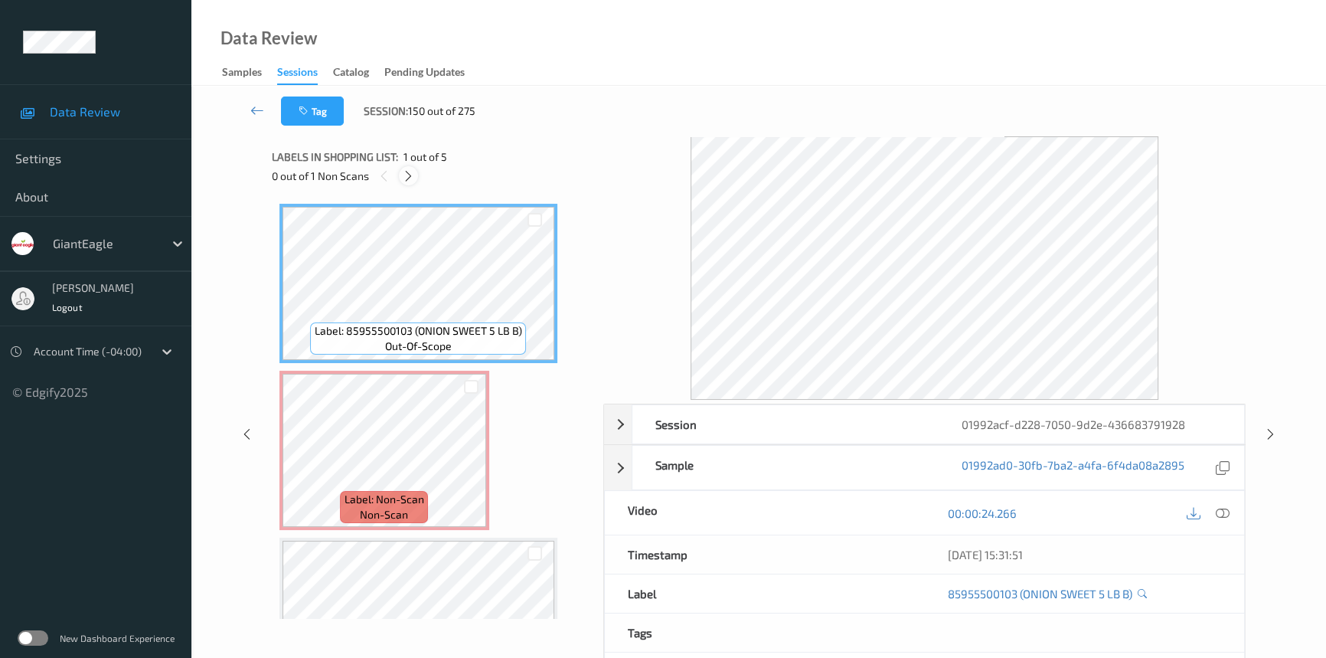
click at [406, 176] on icon at bounding box center [408, 176] width 13 height 14
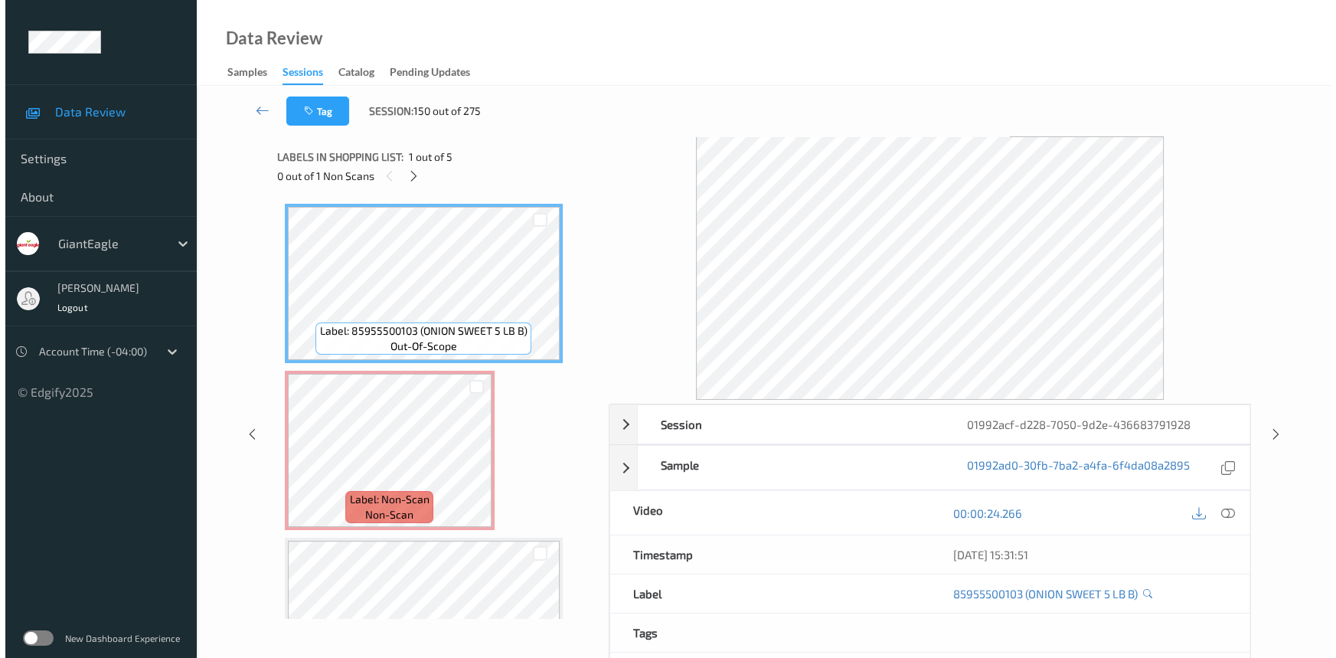
scroll to position [8, 0]
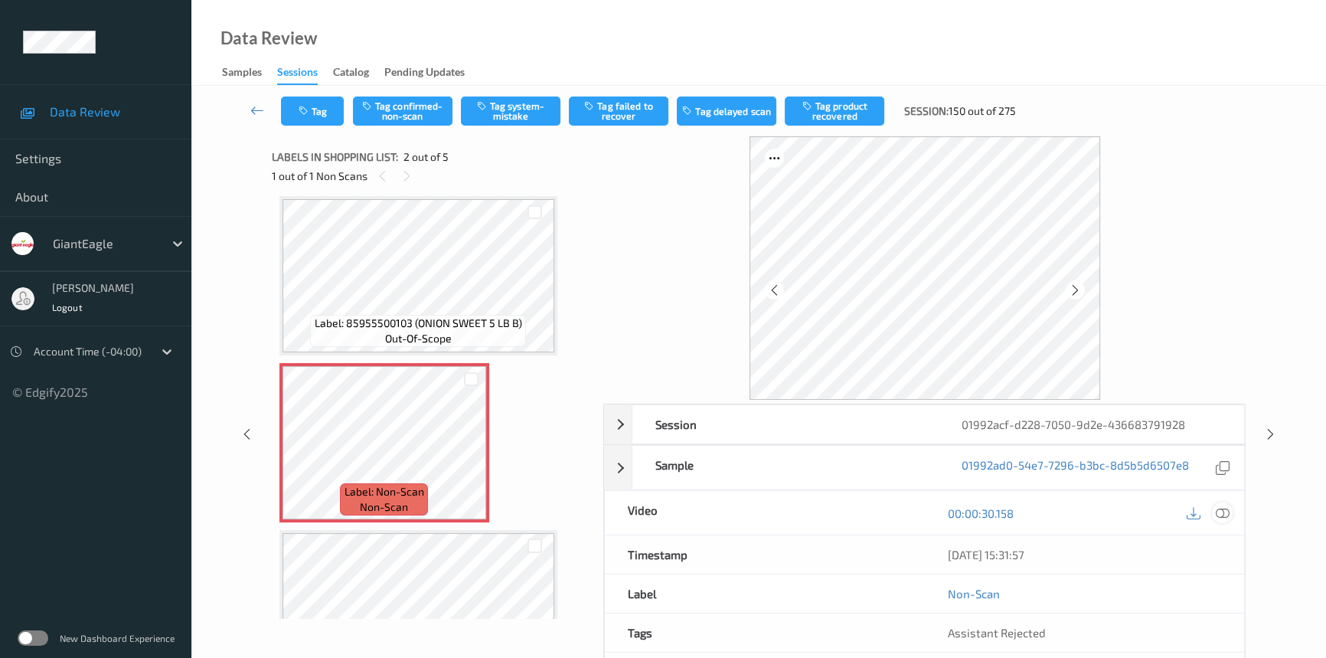
click at [1217, 508] on icon at bounding box center [1223, 513] width 14 height 14
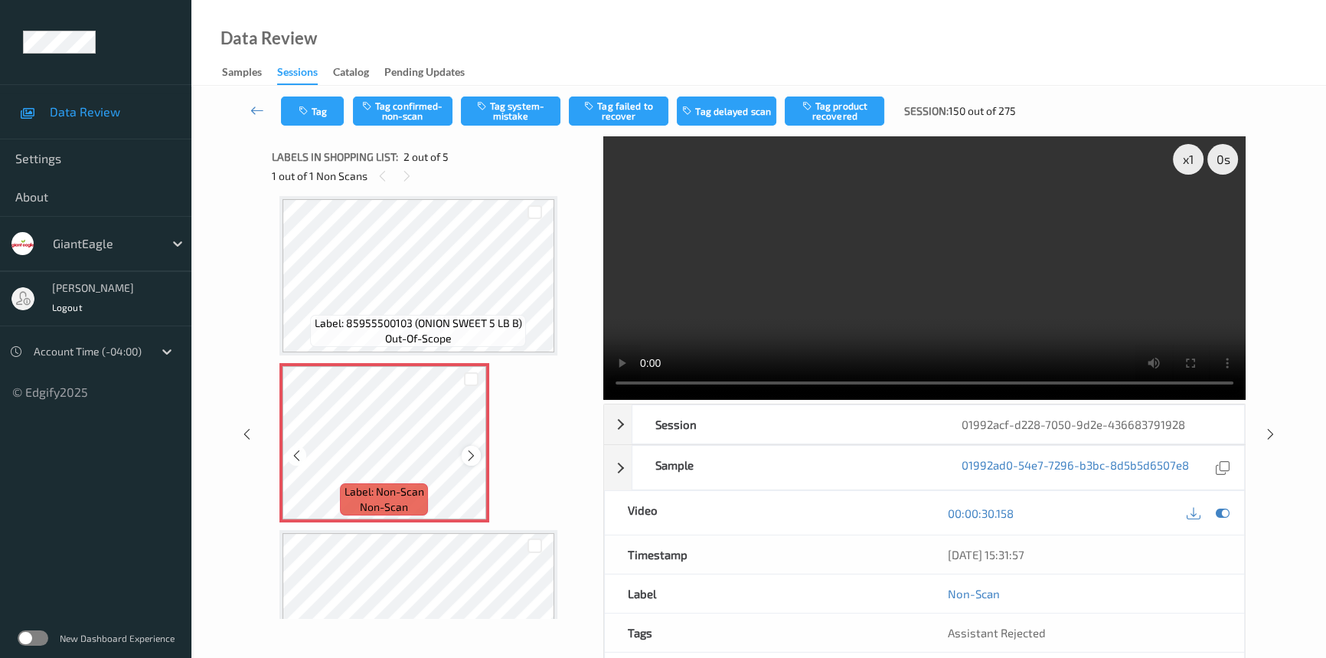
click at [473, 451] on icon at bounding box center [471, 456] width 13 height 14
click at [1183, 156] on div "x 1" at bounding box center [1188, 159] width 31 height 31
click at [1189, 153] on div "x 2" at bounding box center [1188, 159] width 31 height 31
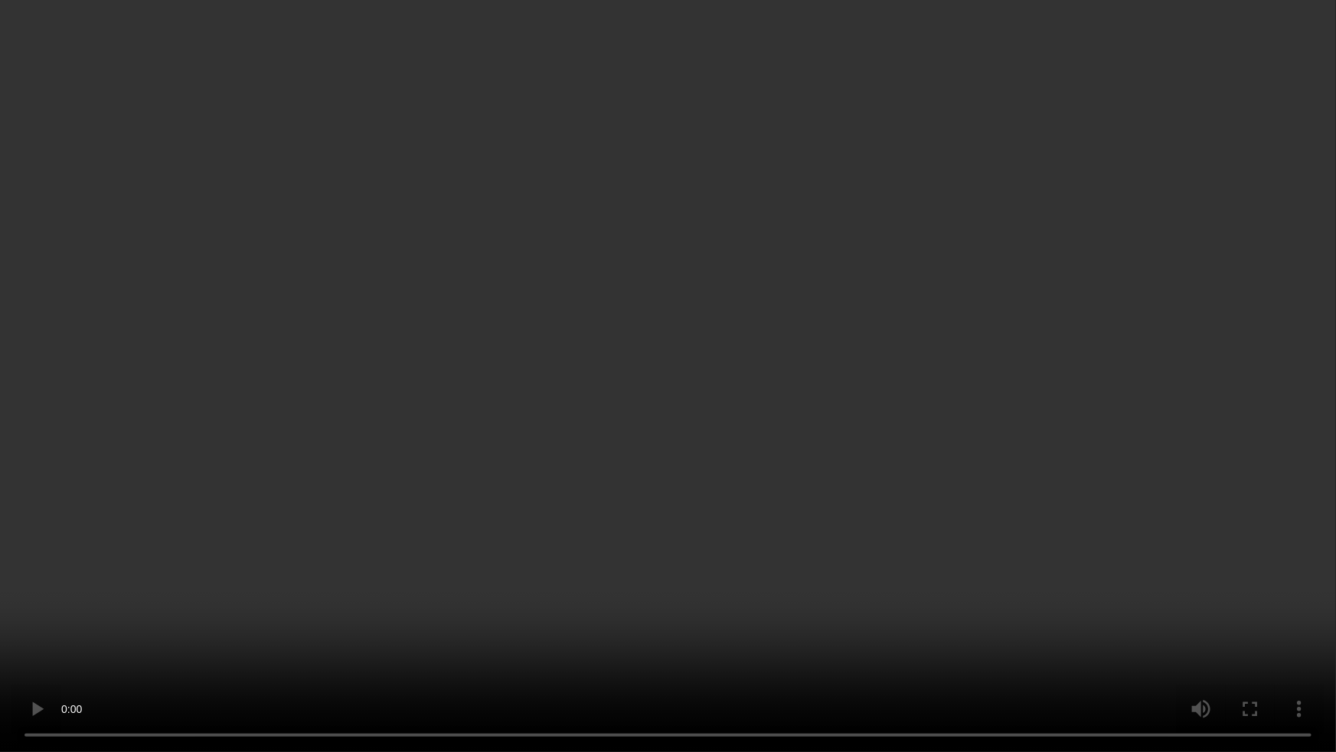
click at [936, 514] on video at bounding box center [668, 376] width 1336 height 752
click at [760, 642] on video at bounding box center [668, 376] width 1336 height 752
click at [704, 634] on video at bounding box center [668, 376] width 1336 height 752
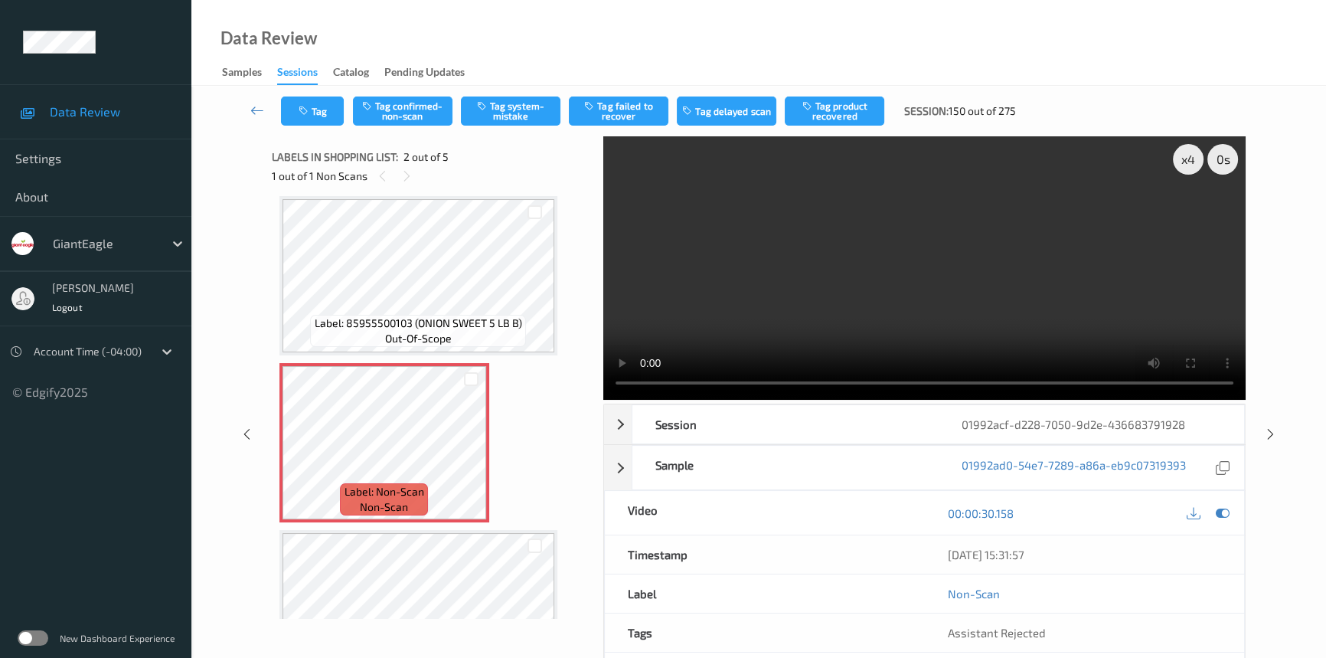
click at [902, 314] on video at bounding box center [924, 267] width 642 height 263
click at [508, 103] on button "Tag system-mistake" at bounding box center [511, 110] width 100 height 29
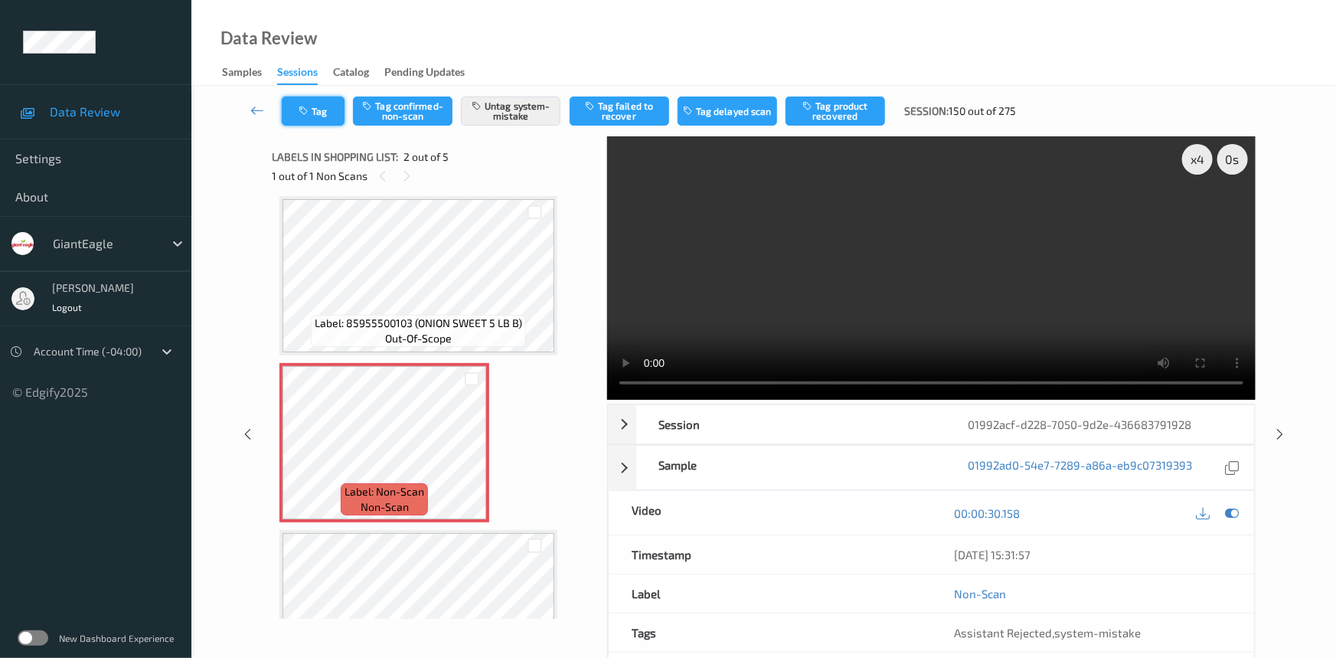
click at [307, 98] on button "Tag" at bounding box center [313, 110] width 63 height 29
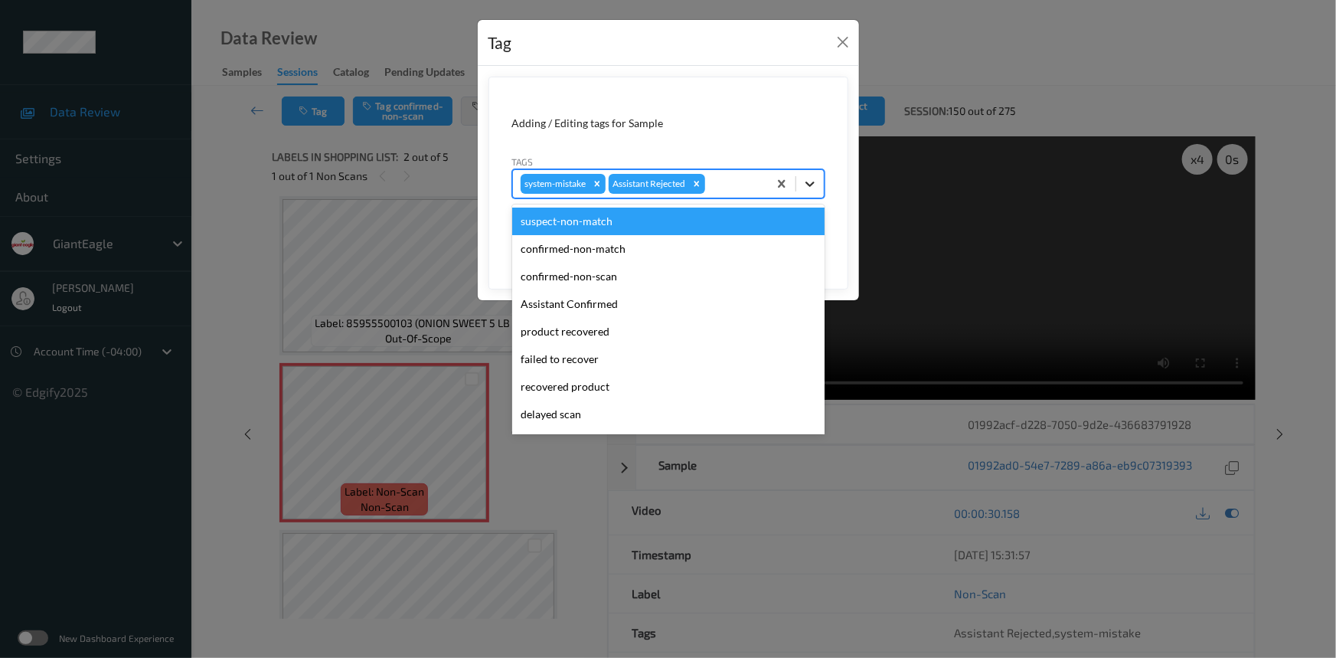
click at [820, 183] on div at bounding box center [810, 184] width 28 height 28
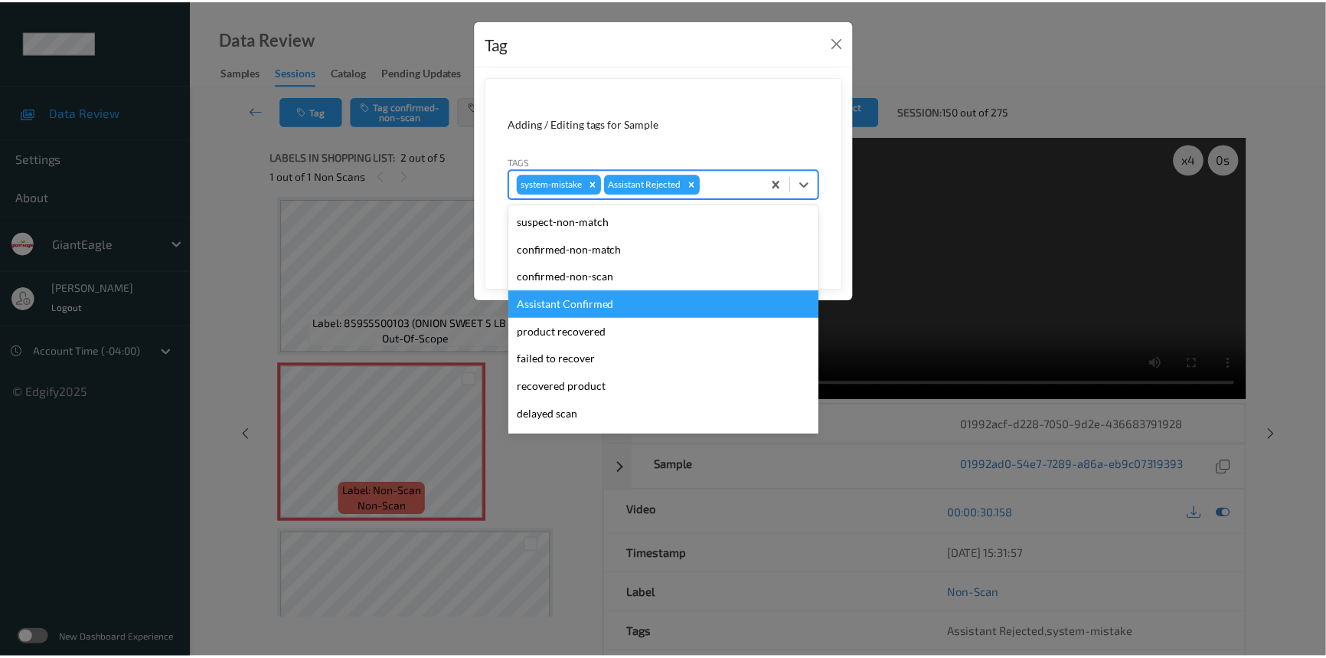
scroll to position [135, 0]
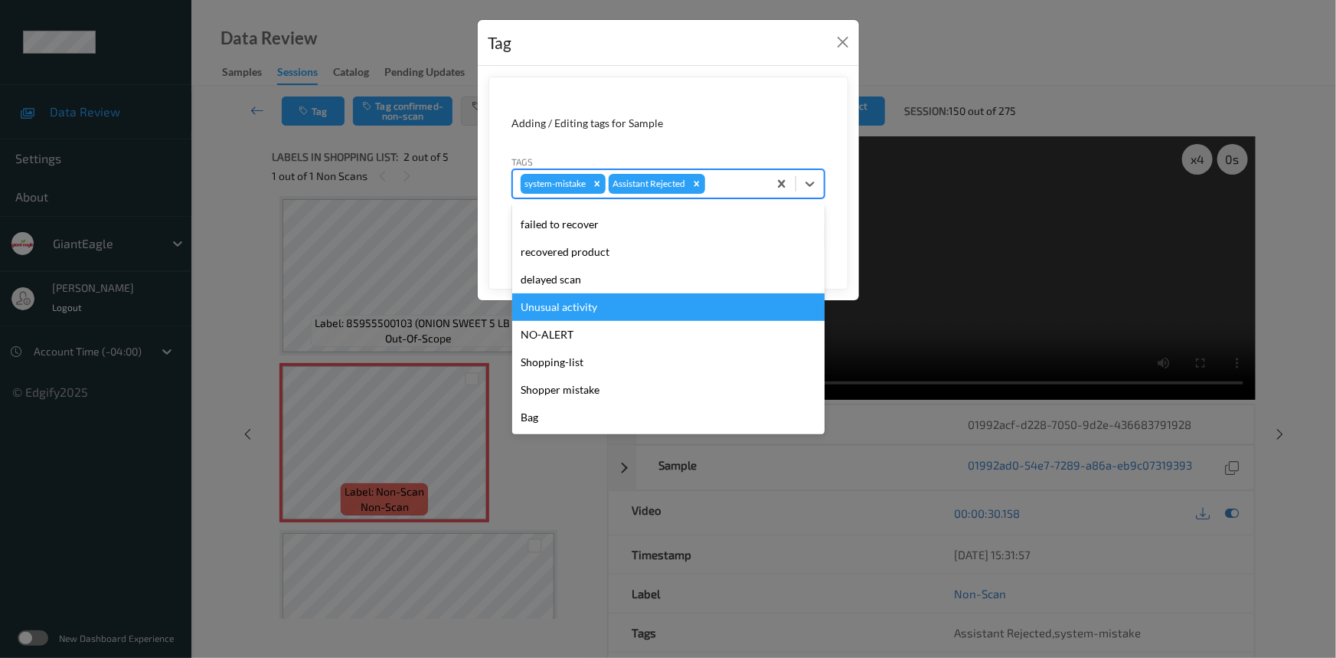
click at [598, 306] on div "Unusual activity" at bounding box center [668, 307] width 312 height 28
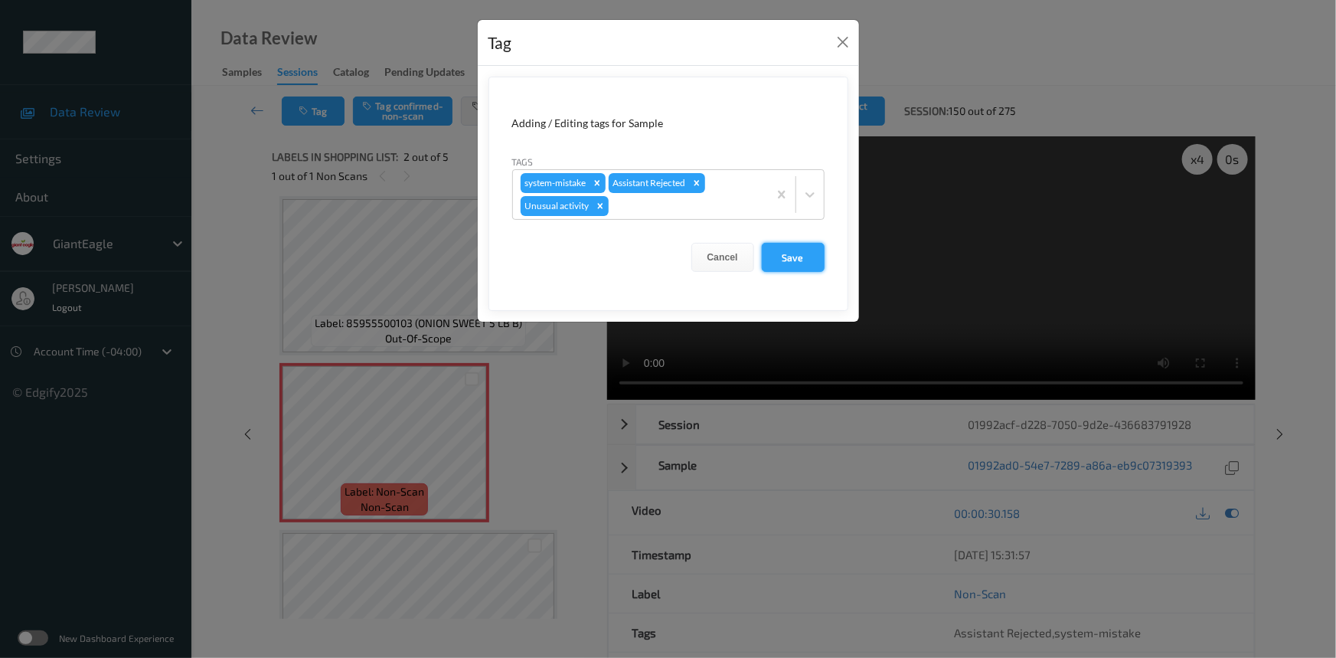
click at [793, 254] on button "Save" at bounding box center [793, 257] width 63 height 29
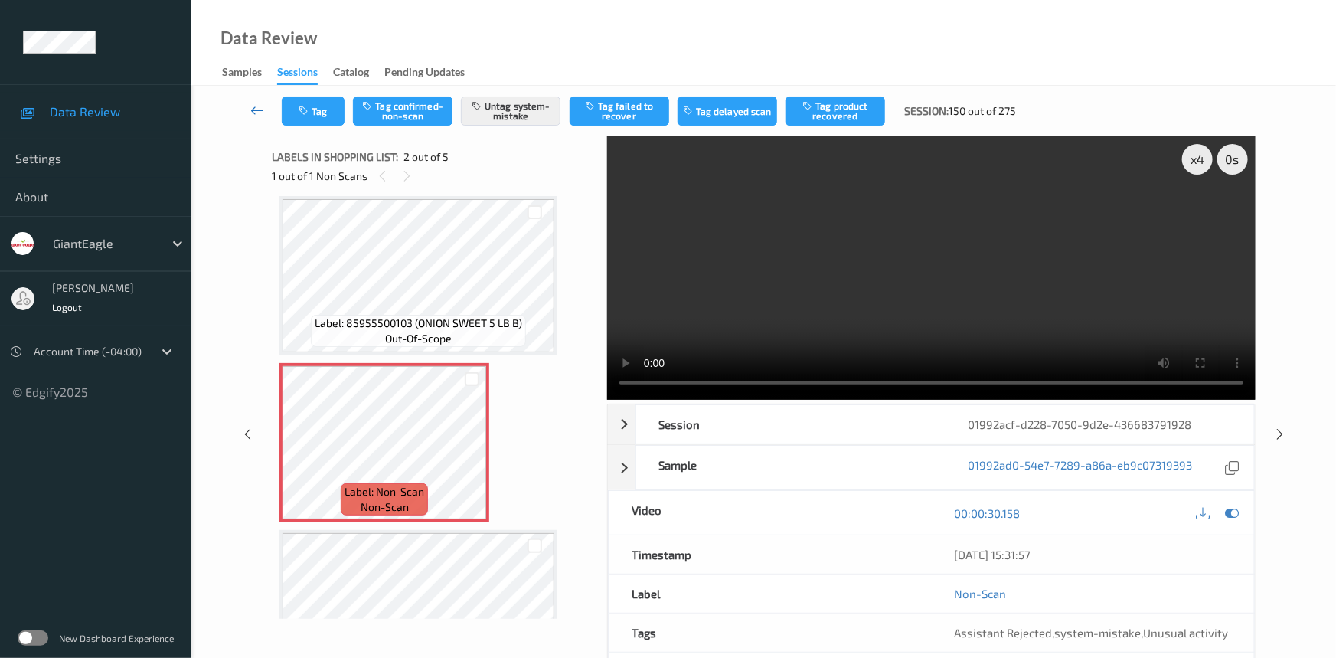
click at [249, 99] on link at bounding box center [258, 110] width 48 height 29
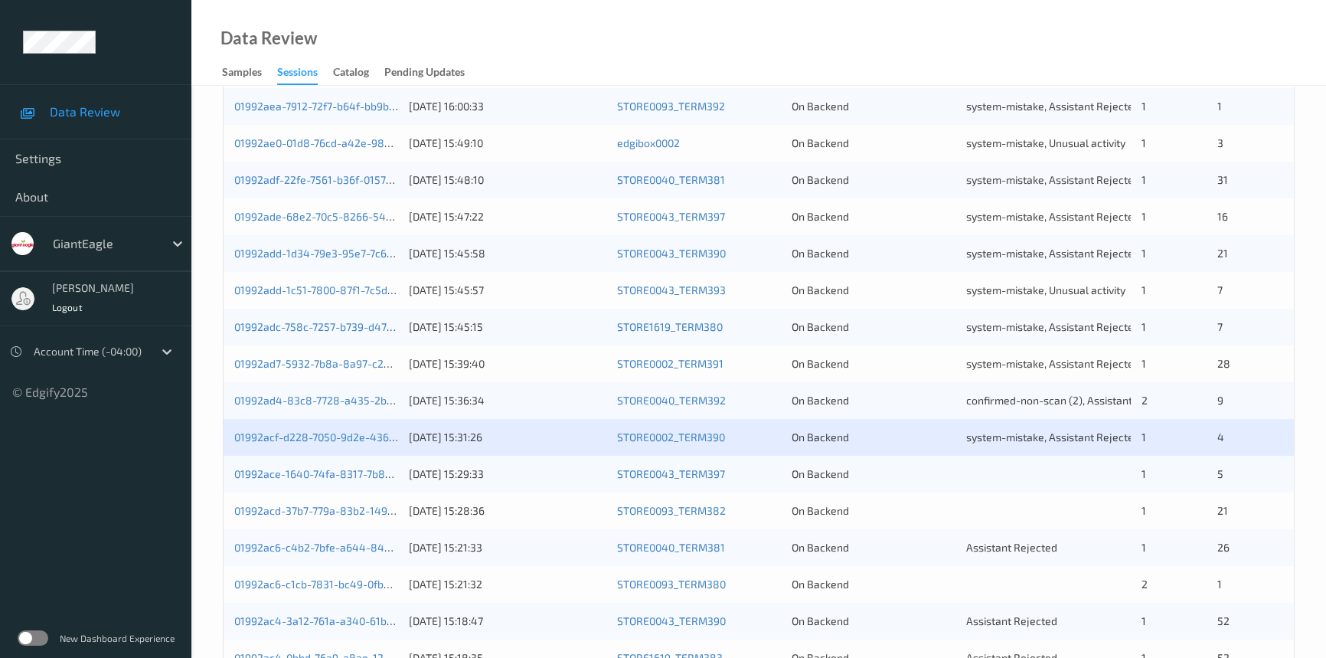
scroll to position [487, 0]
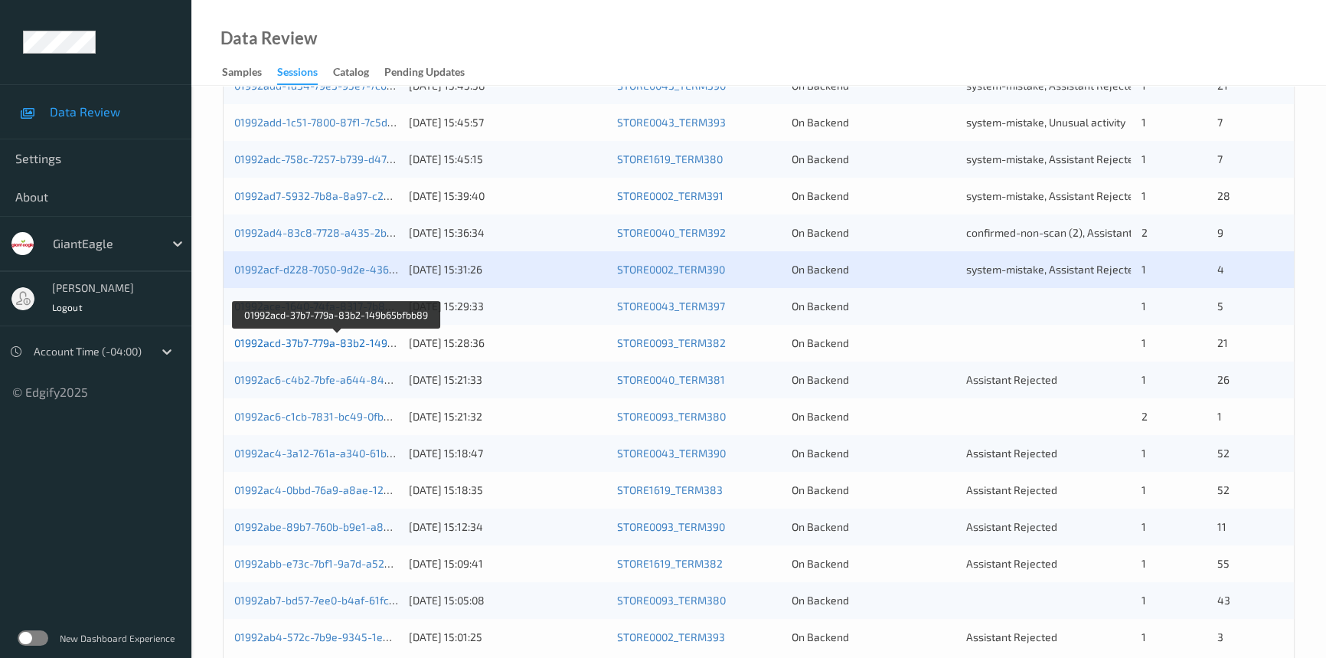
click at [293, 343] on link "01992acd-37b7-779a-83b2-149b65bfbb89" at bounding box center [337, 342] width 207 height 13
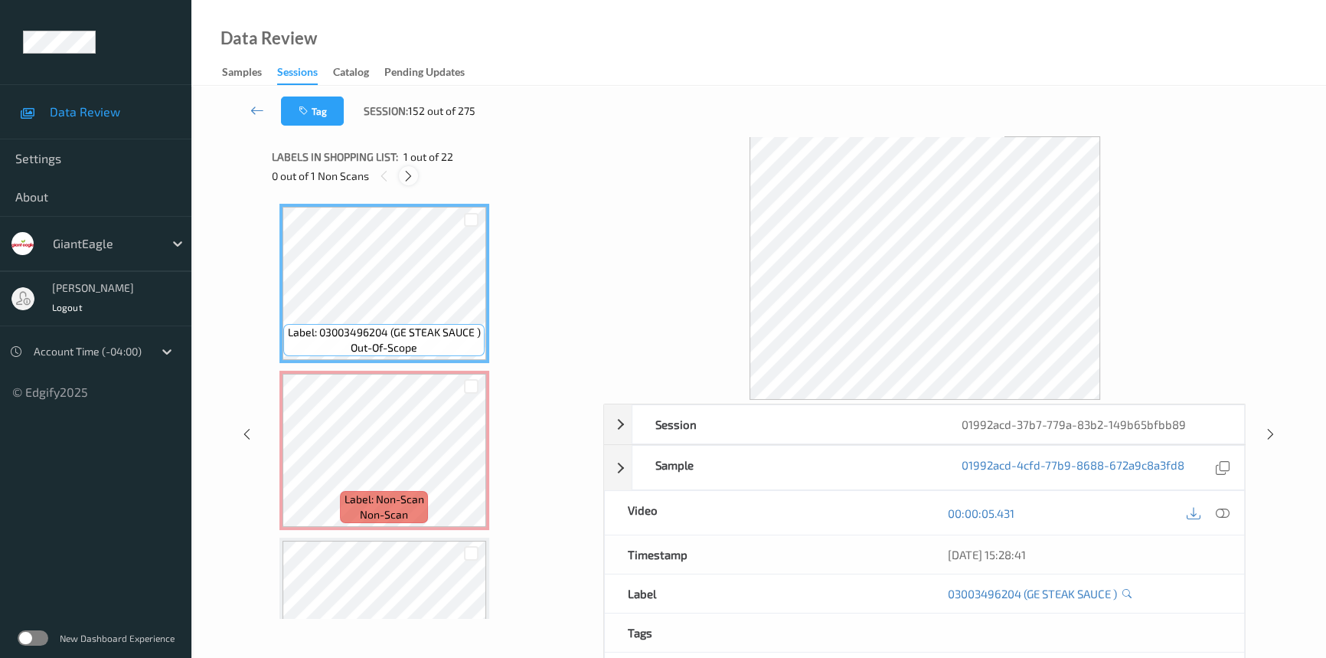
click at [407, 178] on icon at bounding box center [408, 176] width 13 height 14
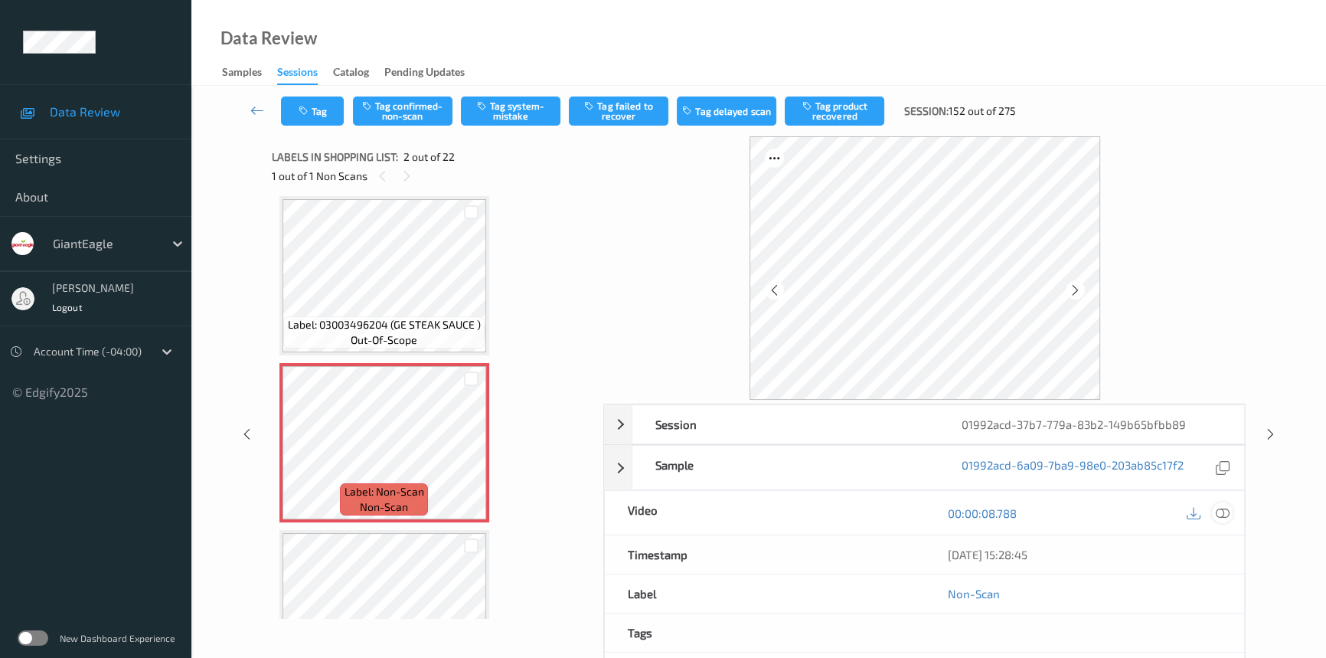
click at [1227, 511] on icon at bounding box center [1223, 513] width 14 height 14
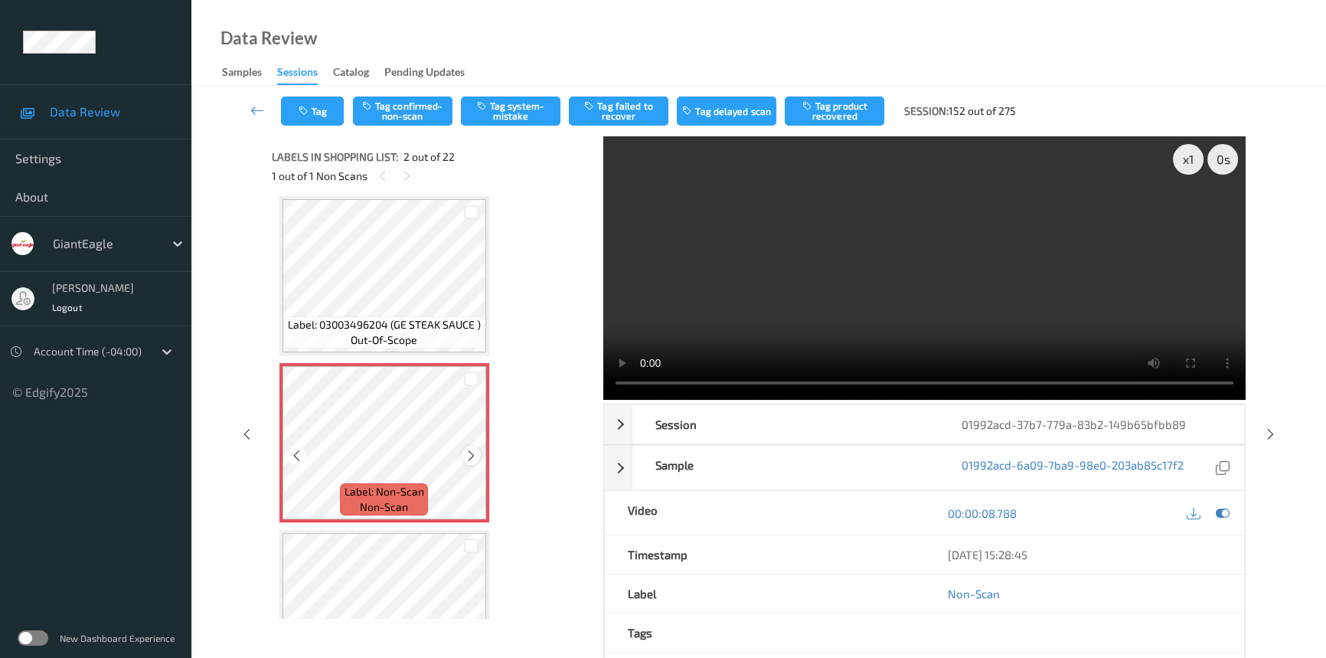
click at [466, 455] on icon at bounding box center [471, 456] width 13 height 14
click at [1184, 155] on div "x 1" at bounding box center [1188, 159] width 31 height 31
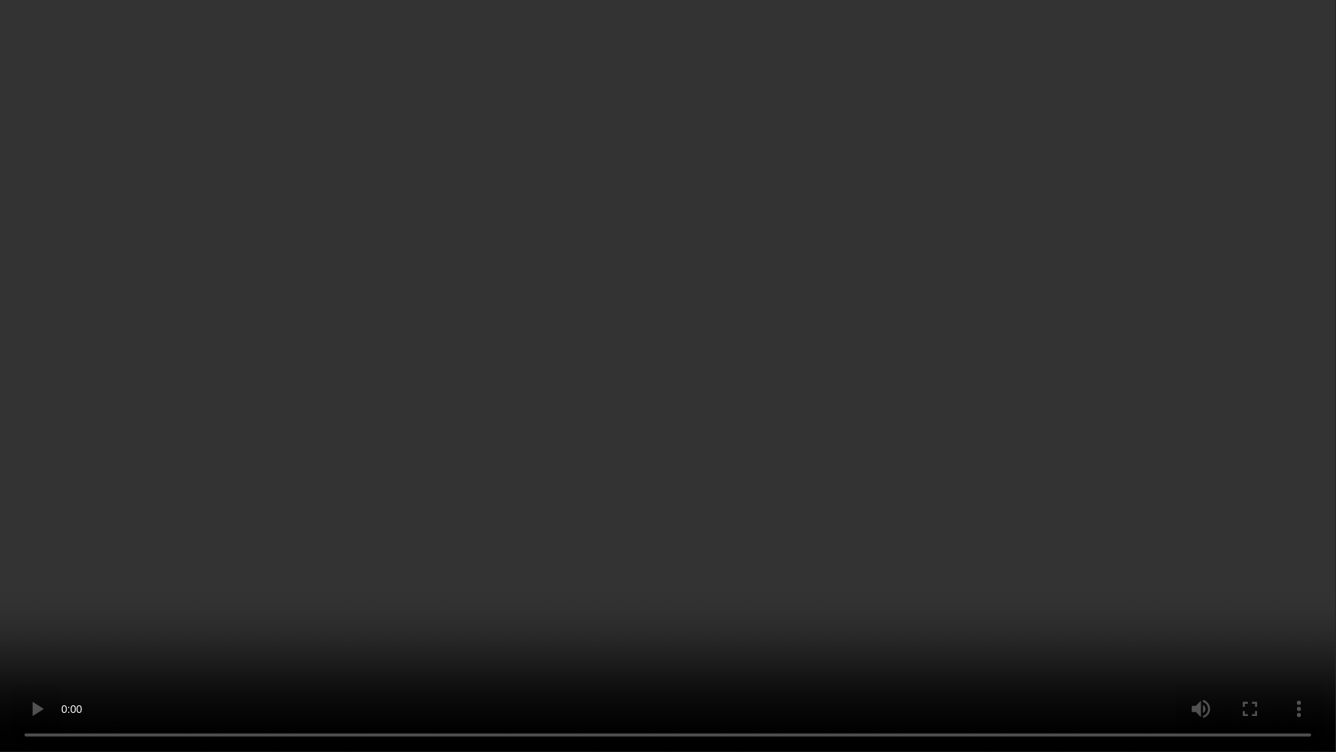
click at [251, 418] on video at bounding box center [668, 376] width 1336 height 752
click at [225, 429] on video at bounding box center [668, 376] width 1336 height 752
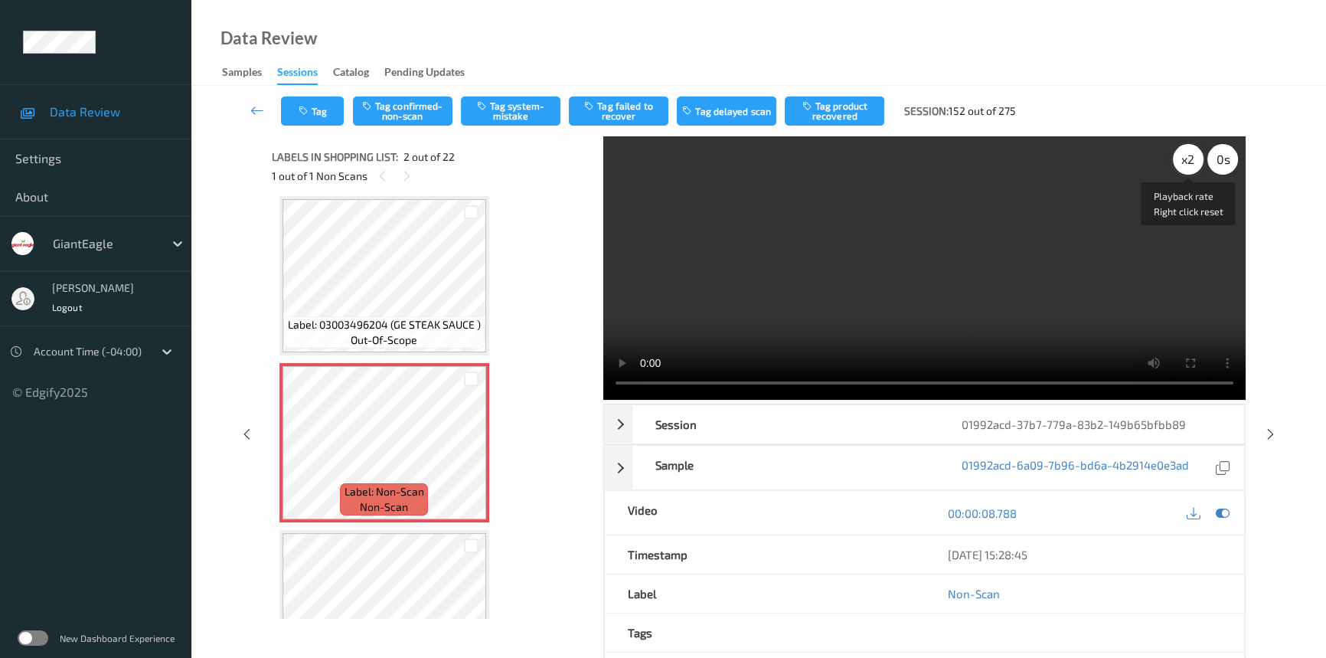
drag, startPoint x: 1187, startPoint y: 162, endPoint x: 1184, endPoint y: 178, distance: 15.6
click at [1187, 163] on div "x 2" at bounding box center [1188, 159] width 31 height 31
click at [869, 271] on video at bounding box center [924, 267] width 642 height 263
drag, startPoint x: 397, startPoint y: 97, endPoint x: 406, endPoint y: 100, distance: 8.7
click at [403, 99] on button "Tag confirmed-non-scan" at bounding box center [403, 110] width 100 height 29
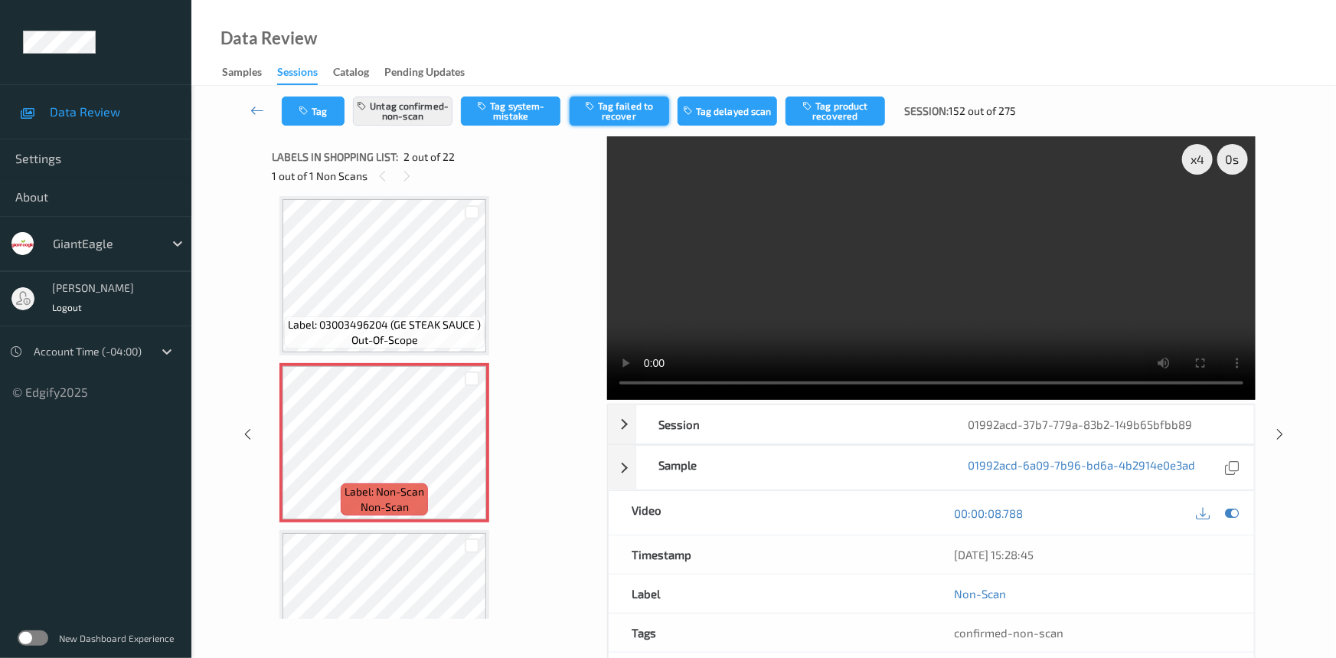
click at [639, 109] on button "Tag failed to recover" at bounding box center [620, 110] width 100 height 29
click at [253, 100] on link at bounding box center [258, 110] width 48 height 29
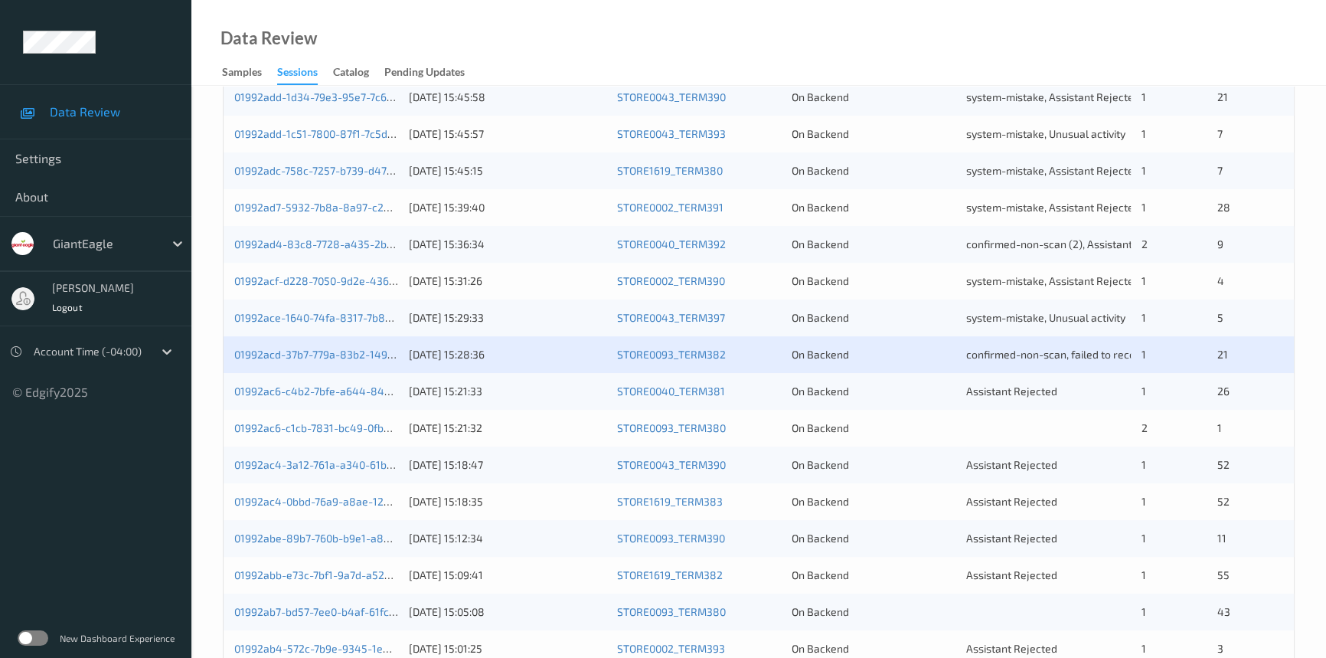
scroll to position [487, 0]
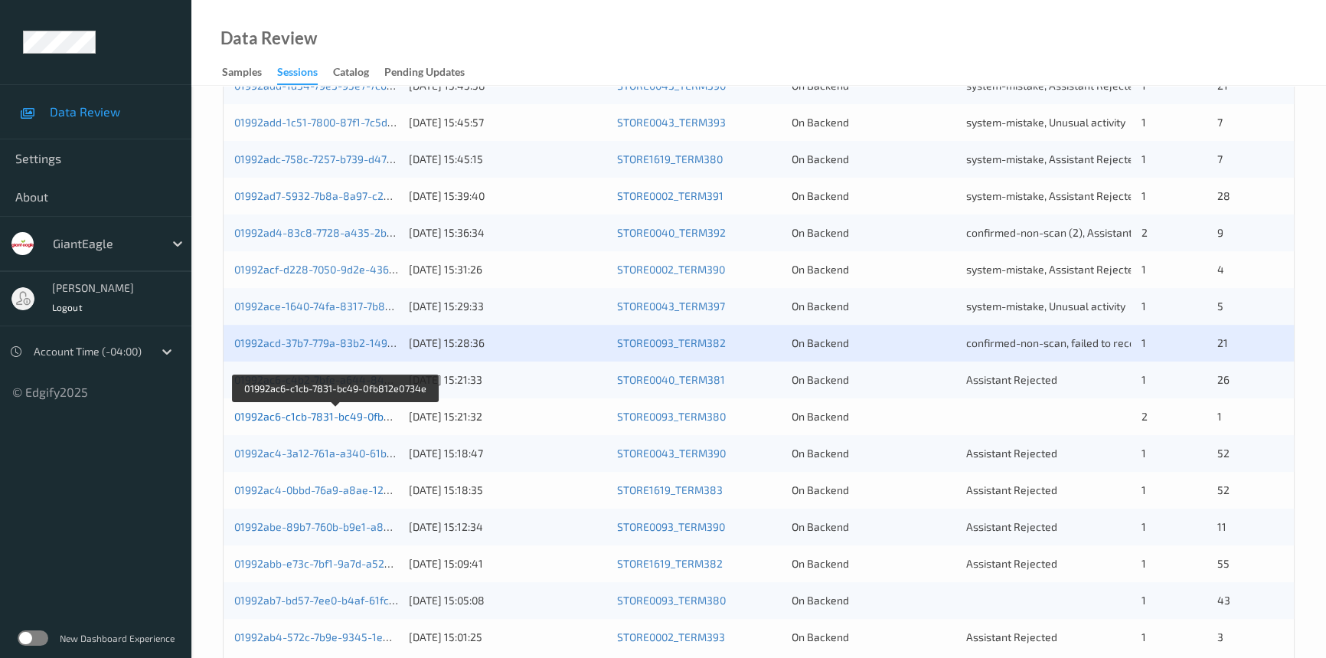
click at [310, 412] on link "01992ac6-c1cb-7831-bc49-0fb812e0734e" at bounding box center [336, 416] width 204 height 13
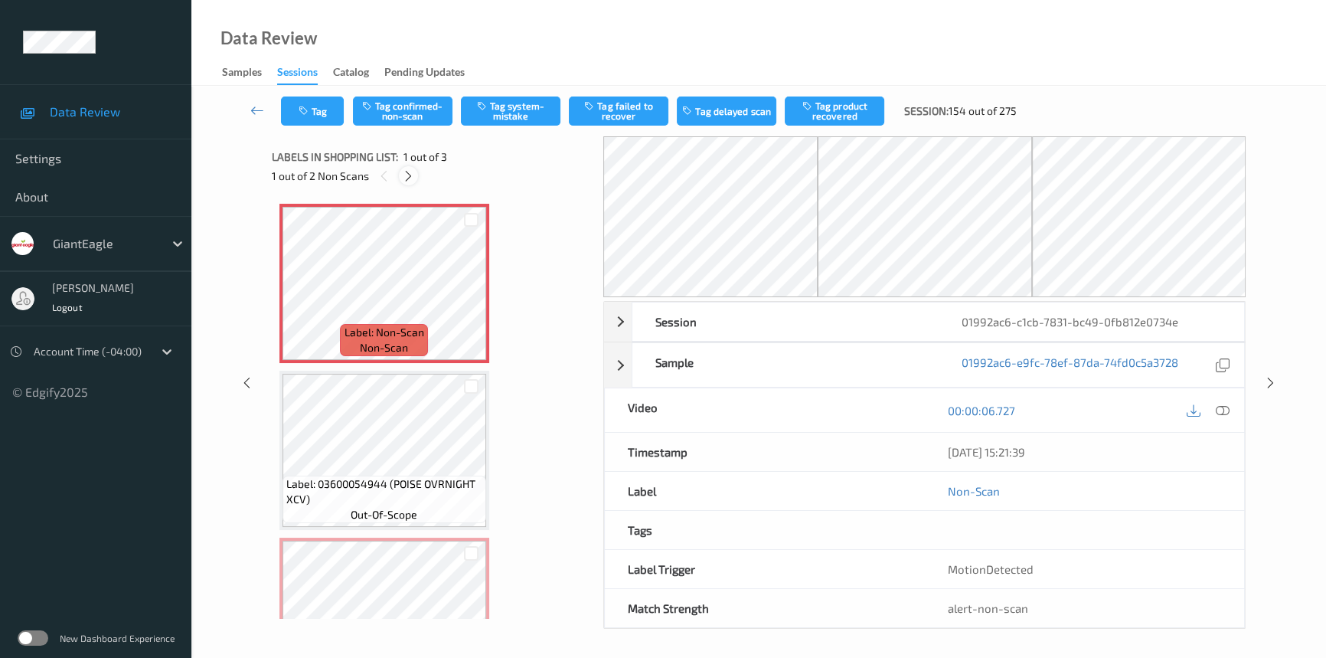
click at [404, 170] on icon at bounding box center [408, 176] width 13 height 14
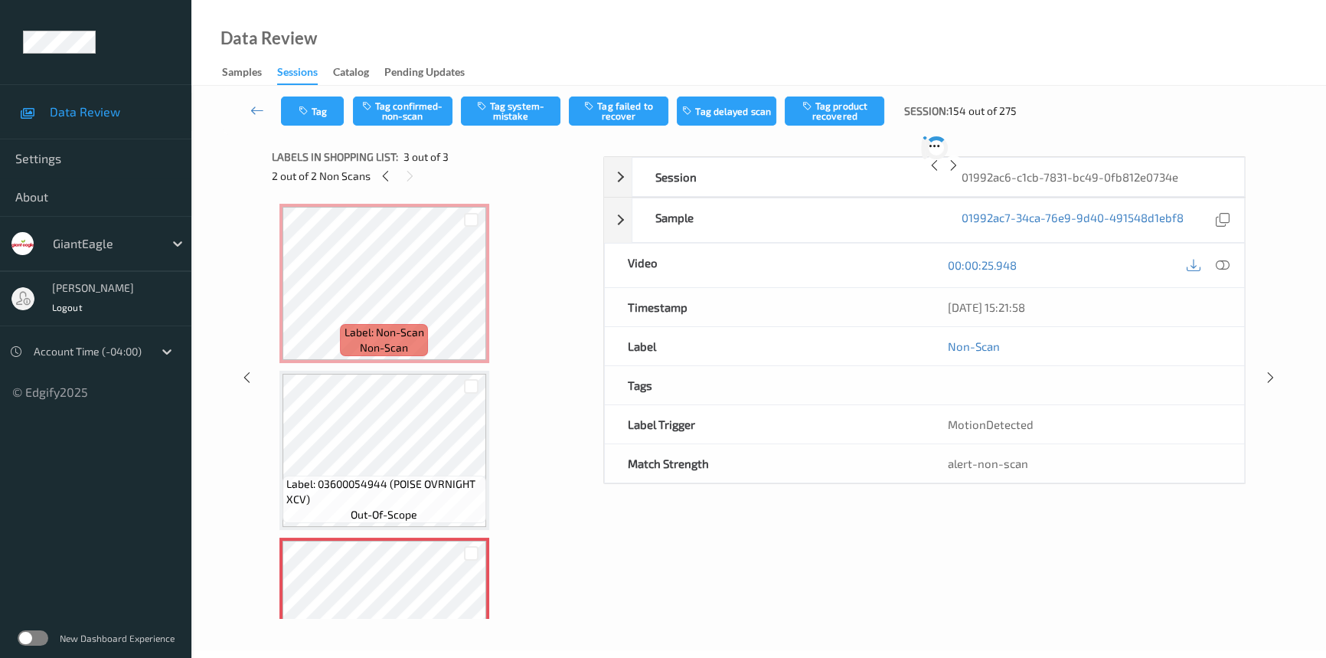
scroll to position [84, 0]
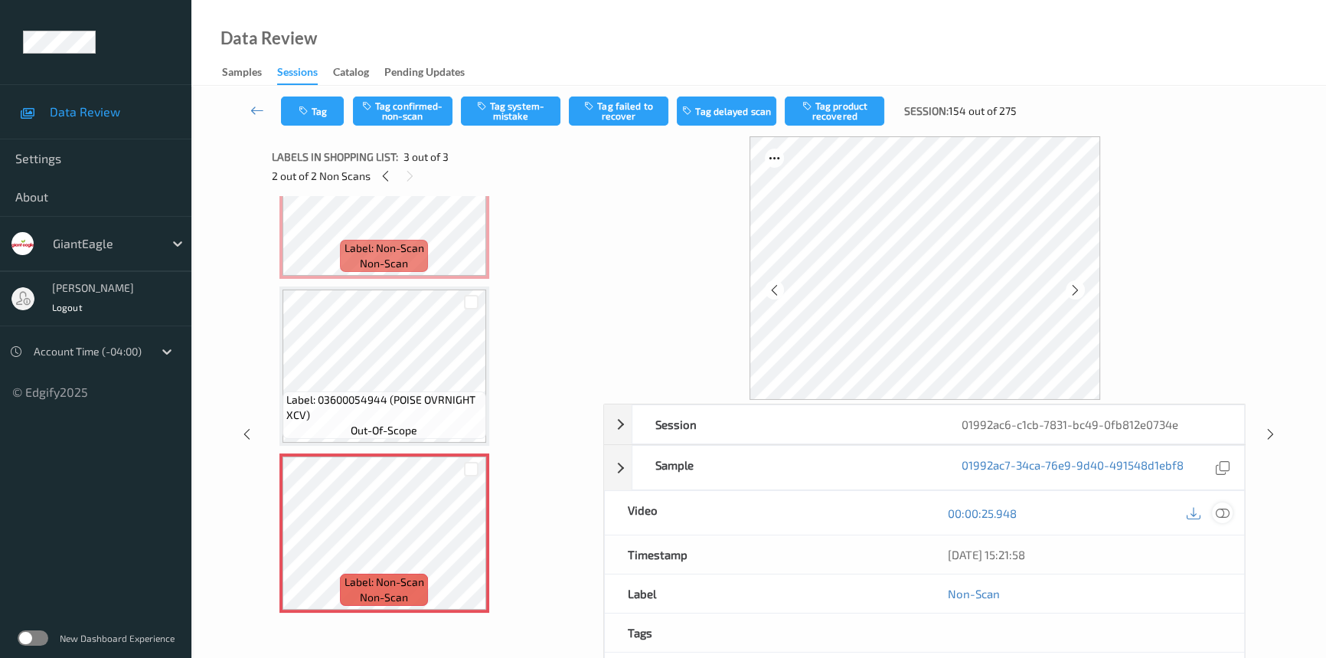
click at [1224, 508] on icon at bounding box center [1223, 513] width 14 height 14
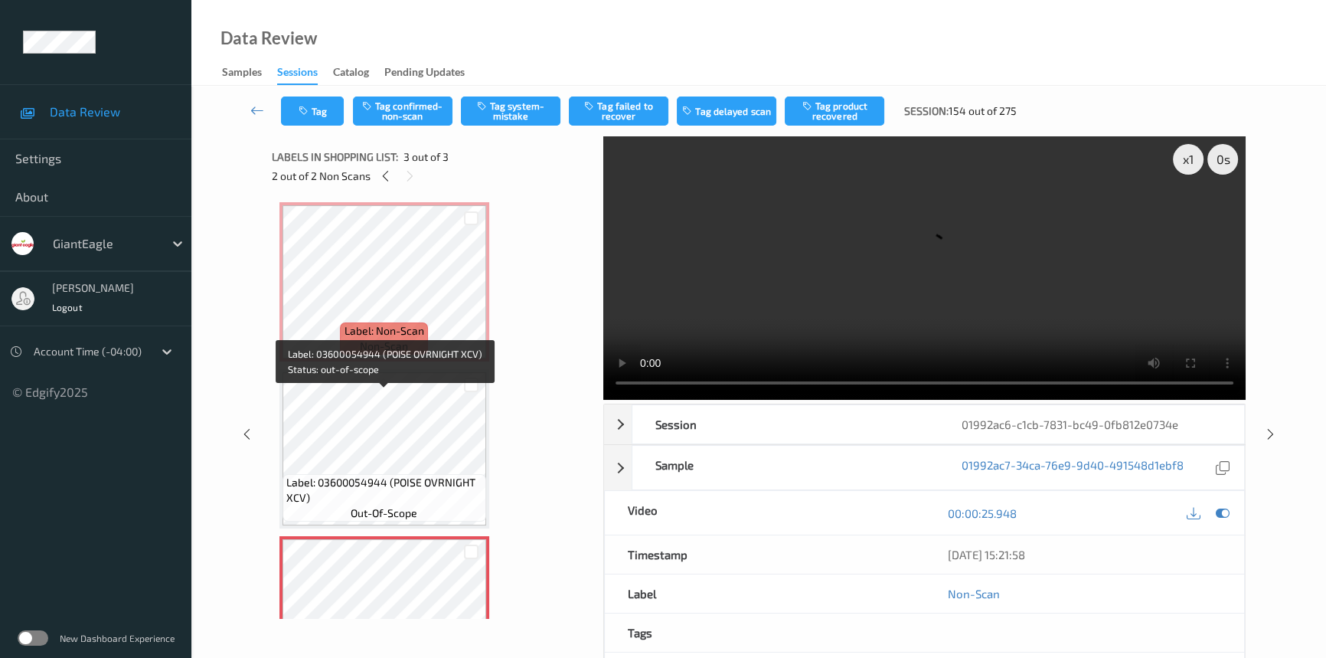
scroll to position [0, 0]
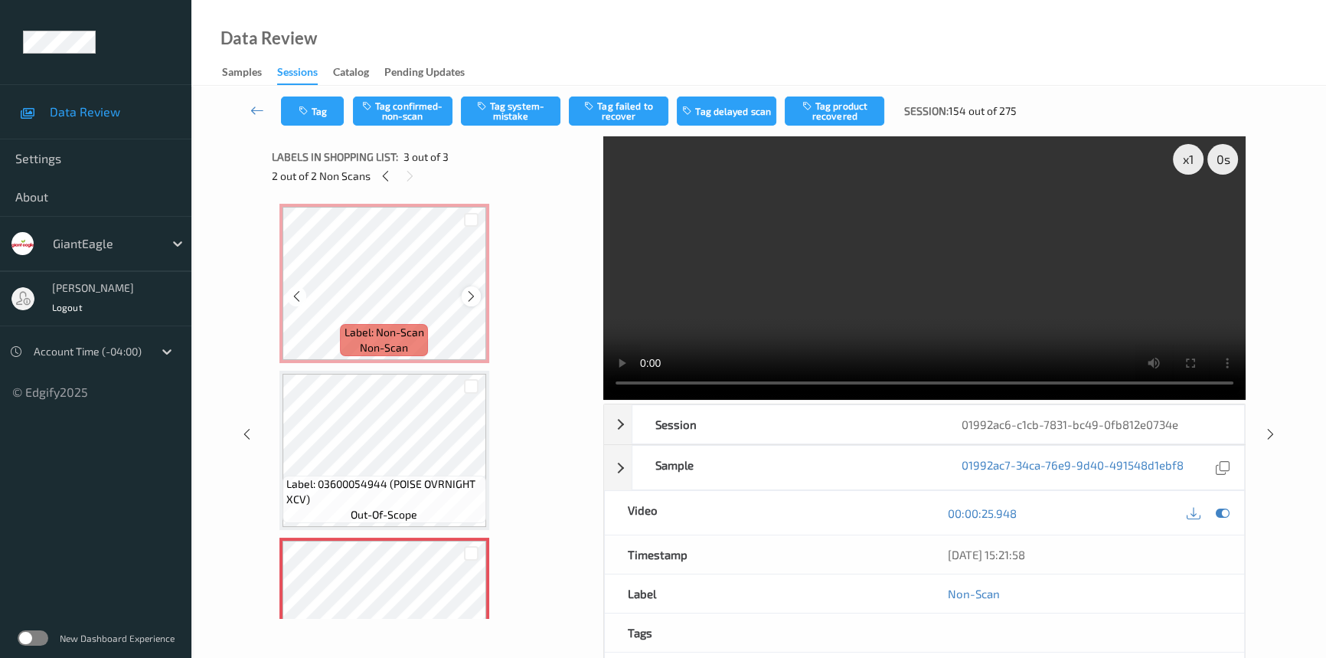
click at [475, 294] on icon at bounding box center [471, 296] width 13 height 14
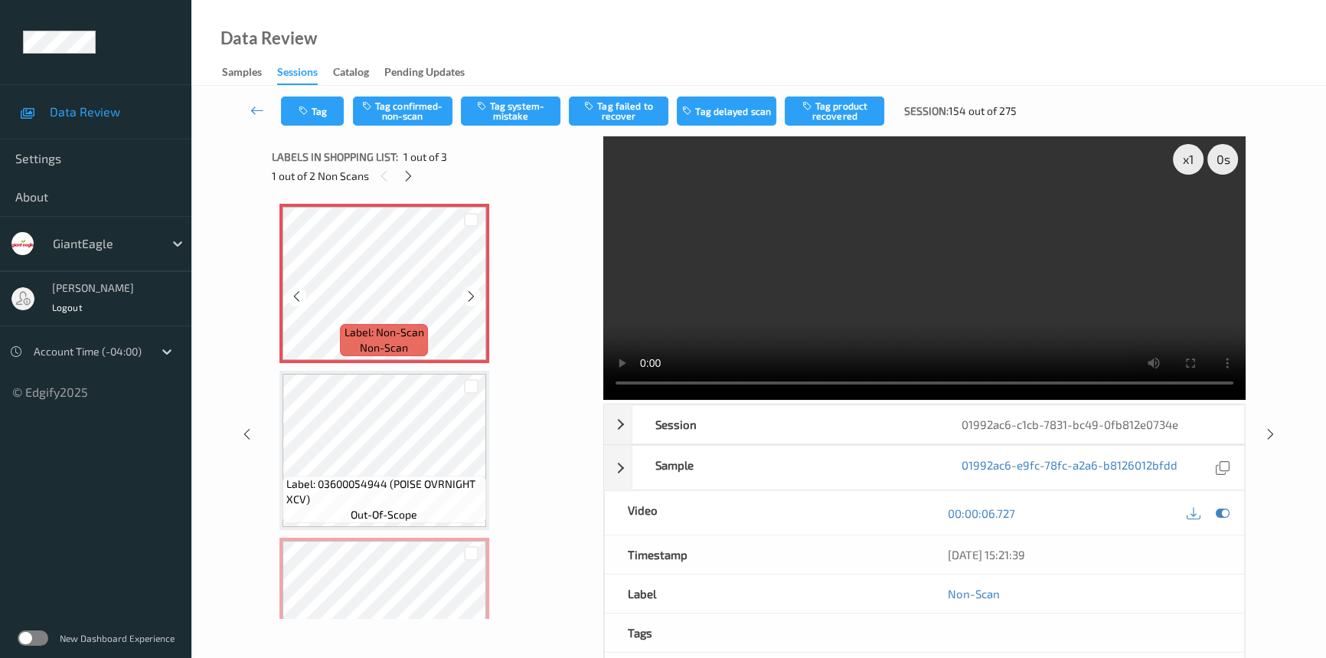
click at [475, 294] on icon at bounding box center [471, 296] width 13 height 14
click at [1187, 153] on div "x 1" at bounding box center [1188, 159] width 31 height 31
click at [542, 113] on button "Tag system-mistake" at bounding box center [511, 110] width 100 height 29
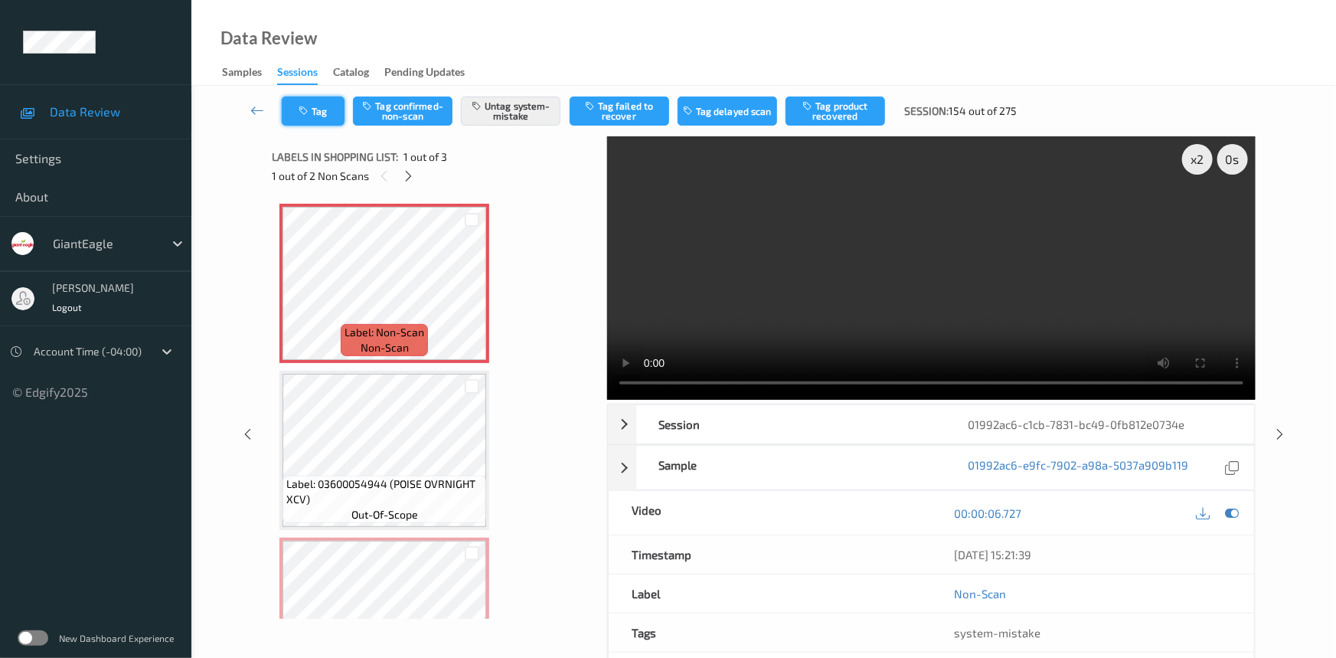
click at [310, 107] on icon "button" at bounding box center [305, 111] width 13 height 11
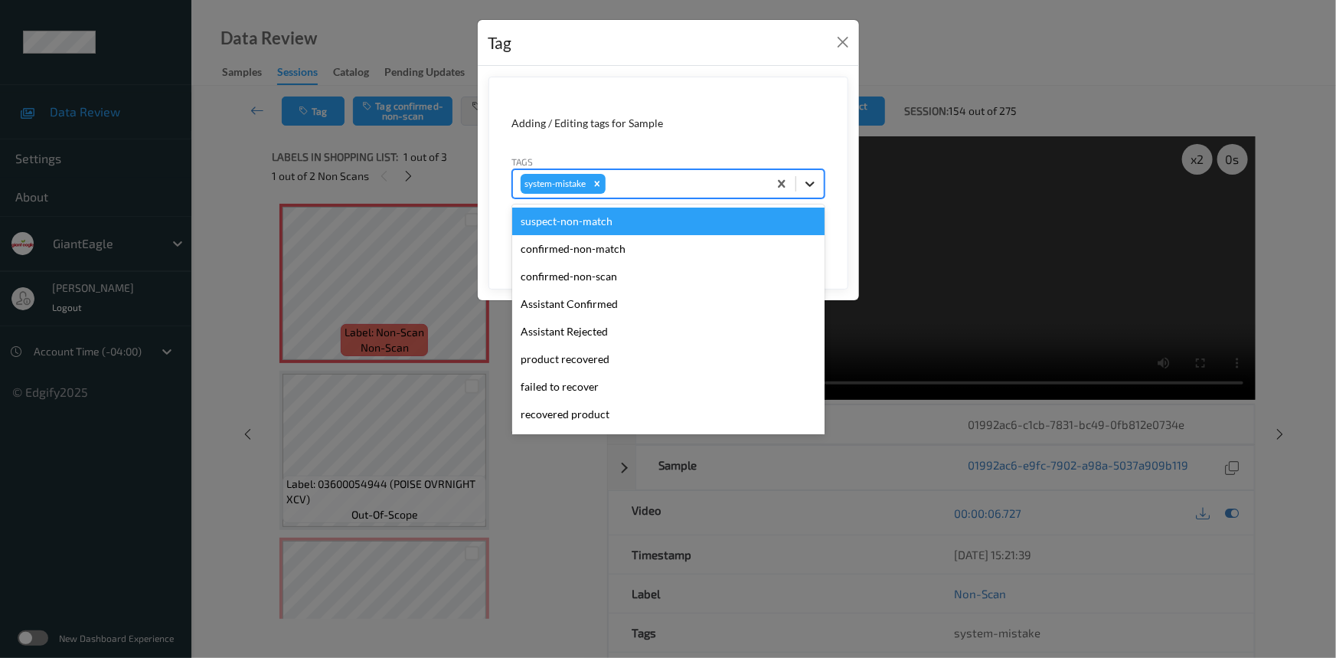
click at [812, 180] on icon at bounding box center [809, 183] width 15 height 15
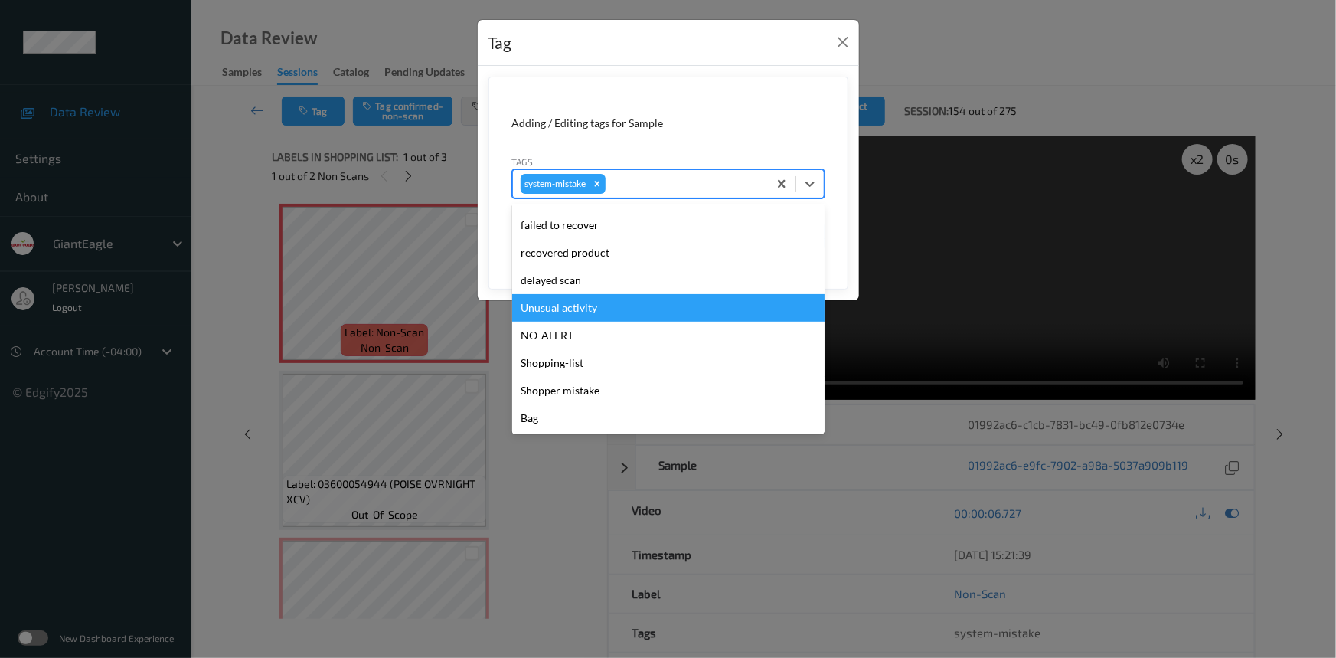
click at [556, 309] on div "Unusual activity" at bounding box center [668, 308] width 312 height 28
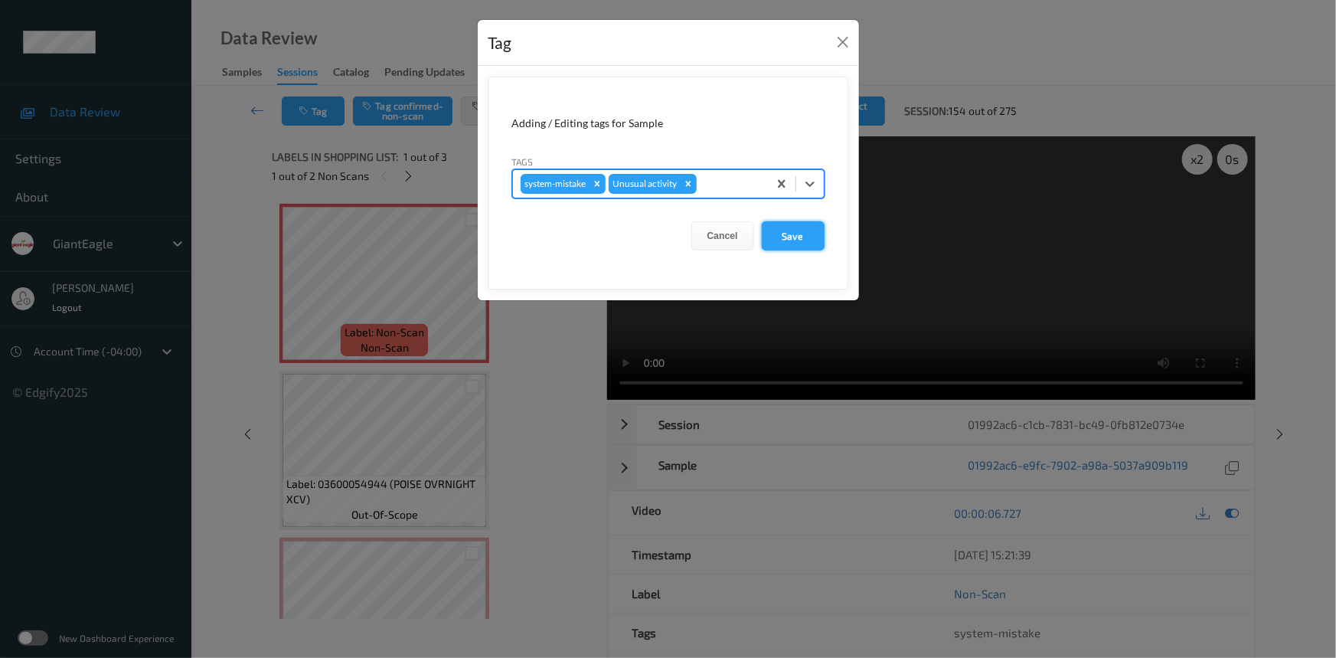
click at [789, 240] on button "Save" at bounding box center [793, 235] width 63 height 29
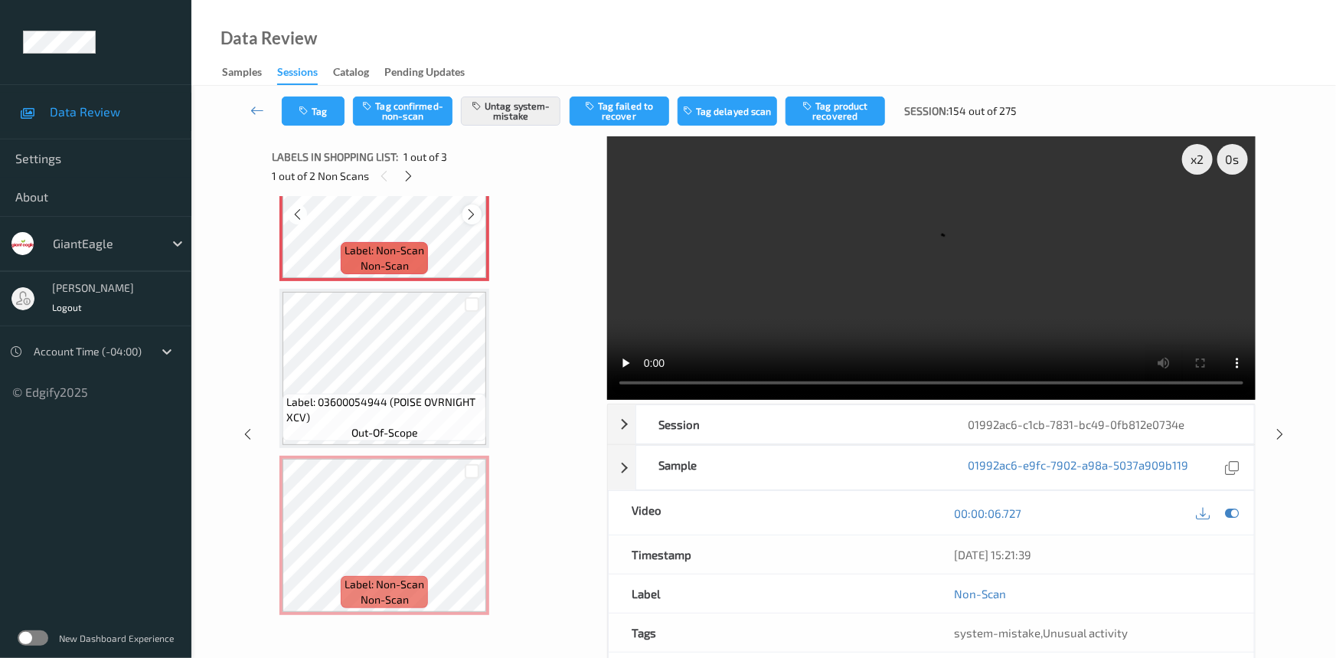
scroll to position [84, 0]
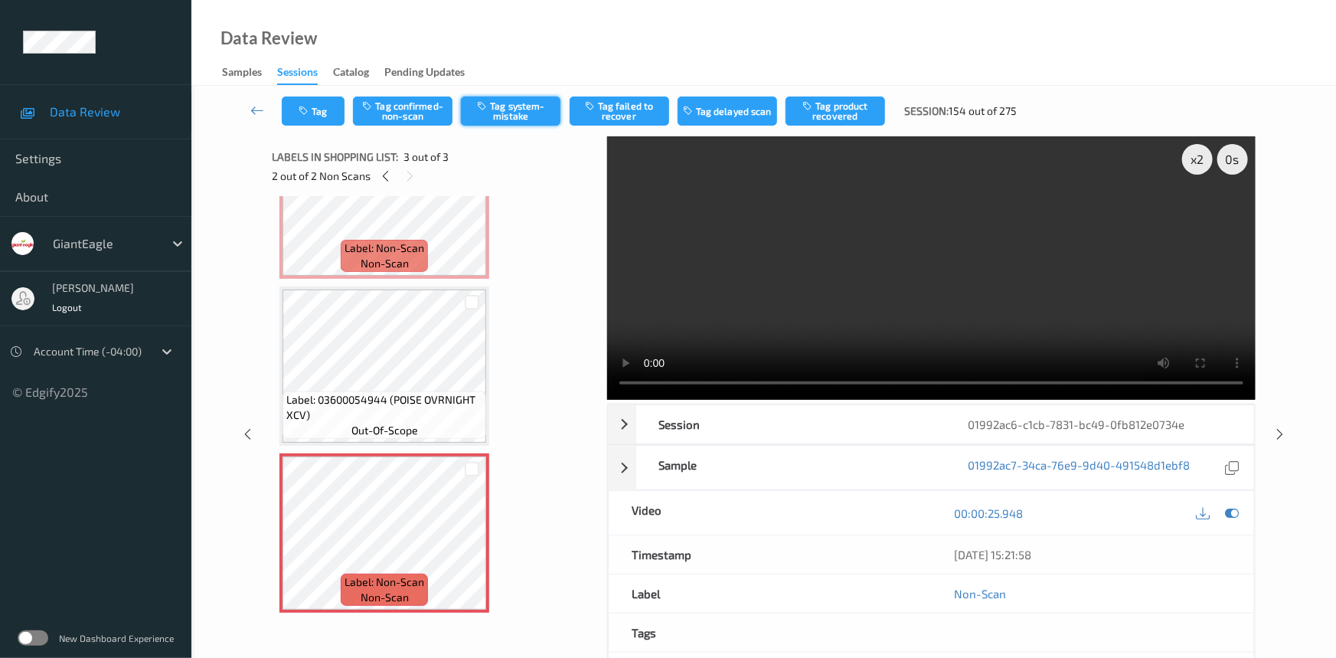
click at [525, 109] on button "Tag system-mistake" at bounding box center [511, 110] width 100 height 29
click at [319, 113] on button "Tag" at bounding box center [313, 110] width 63 height 29
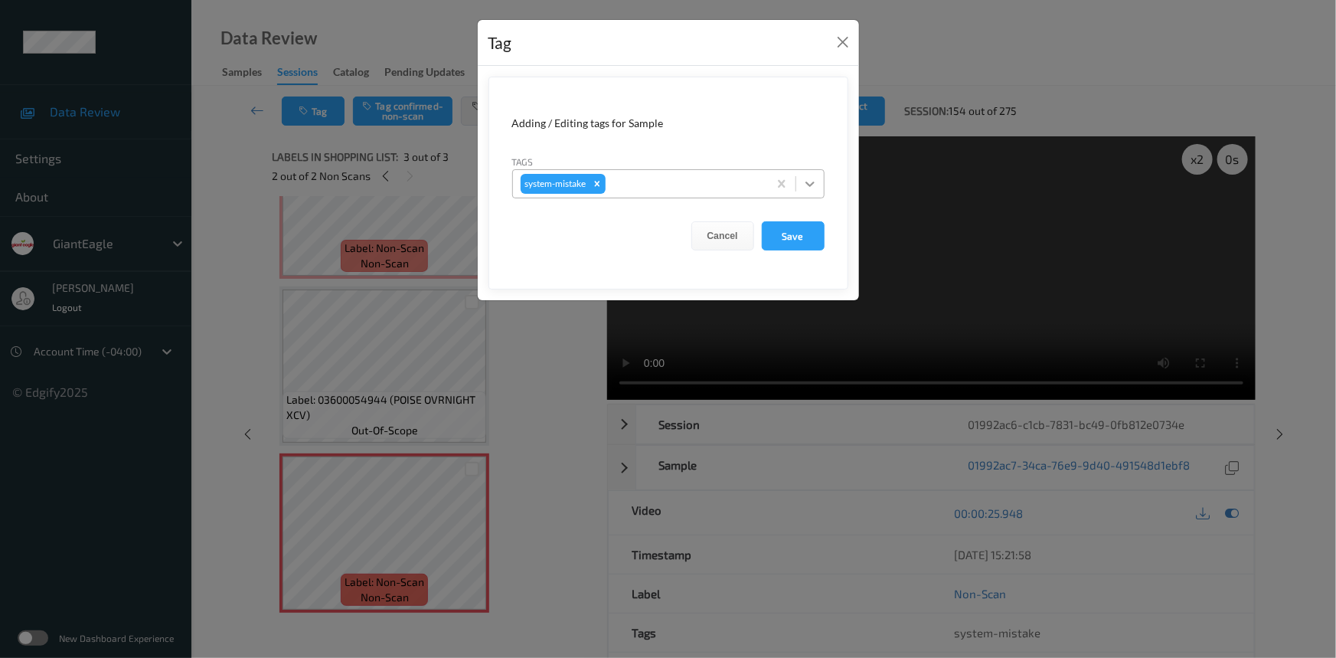
click at [814, 184] on icon at bounding box center [809, 183] width 15 height 15
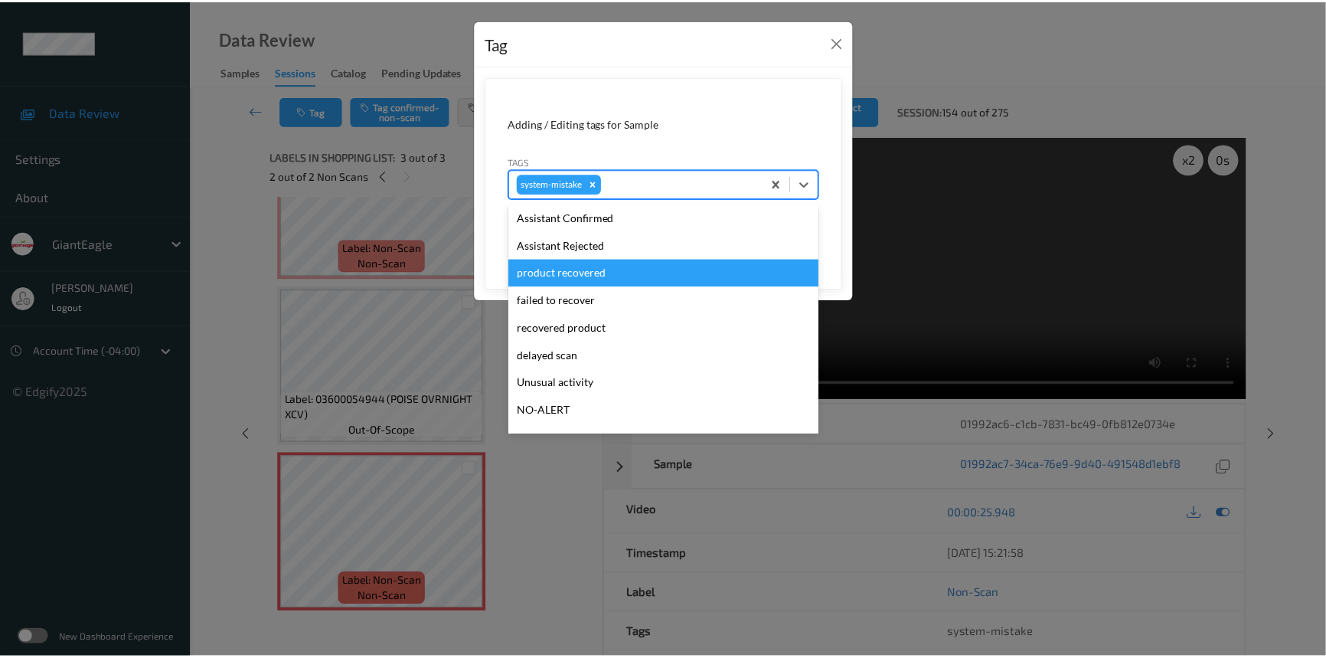
scroll to position [162, 0]
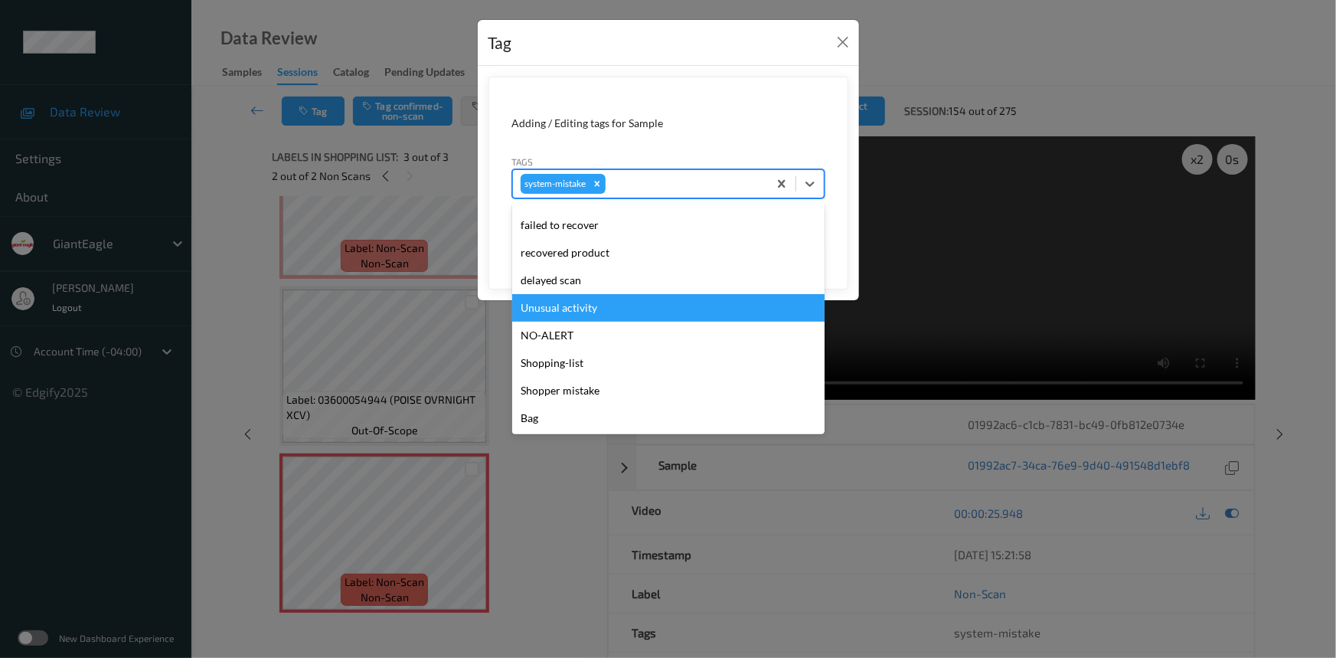
click at [587, 308] on div "Unusual activity" at bounding box center [668, 308] width 312 height 28
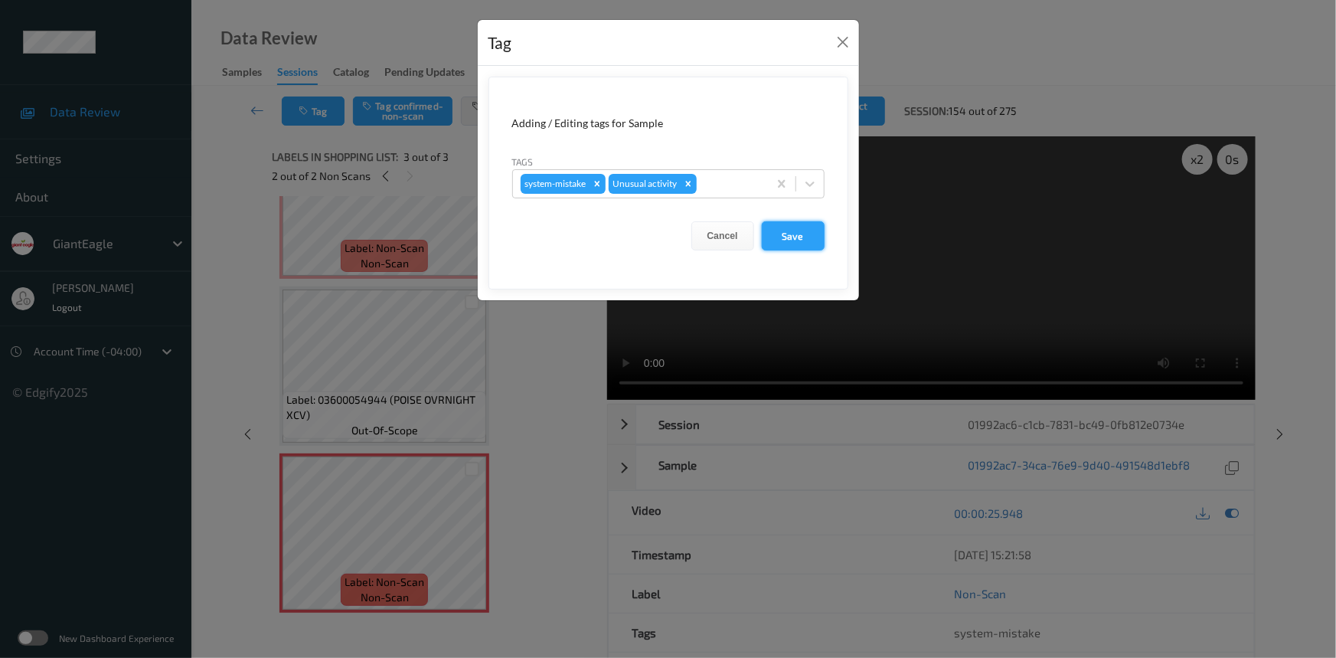
click at [795, 243] on button "Save" at bounding box center [793, 235] width 63 height 29
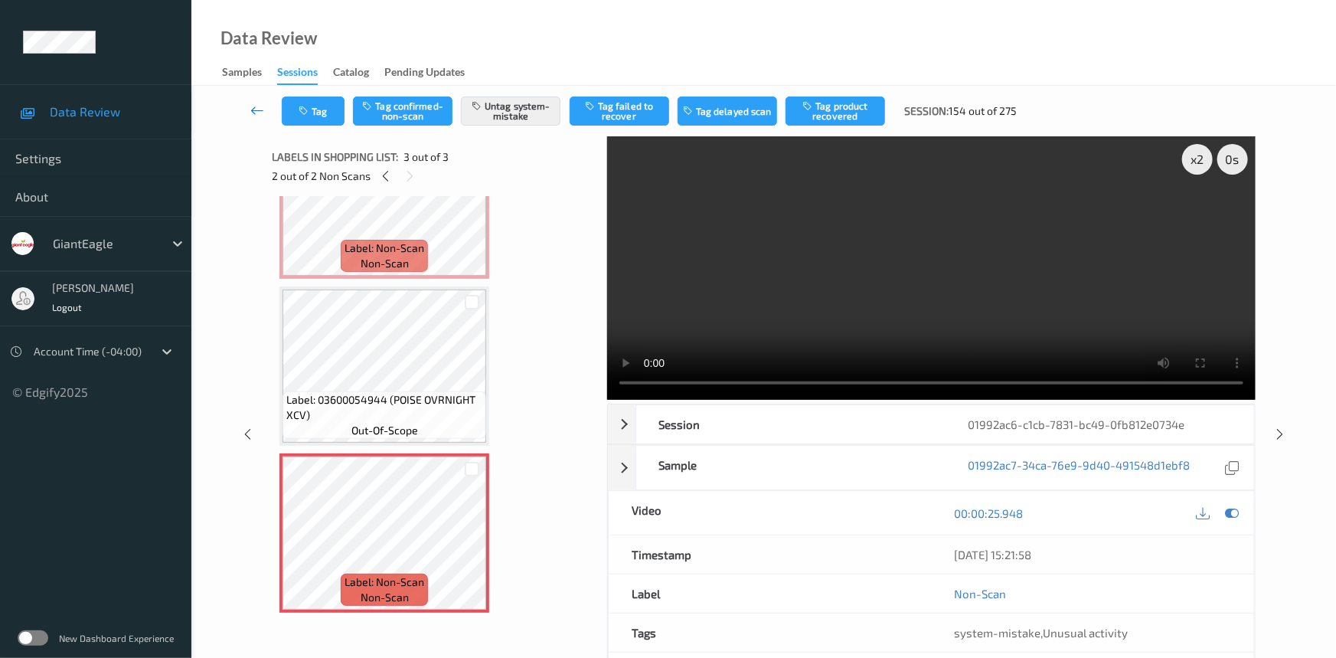
click at [253, 101] on link at bounding box center [258, 110] width 48 height 29
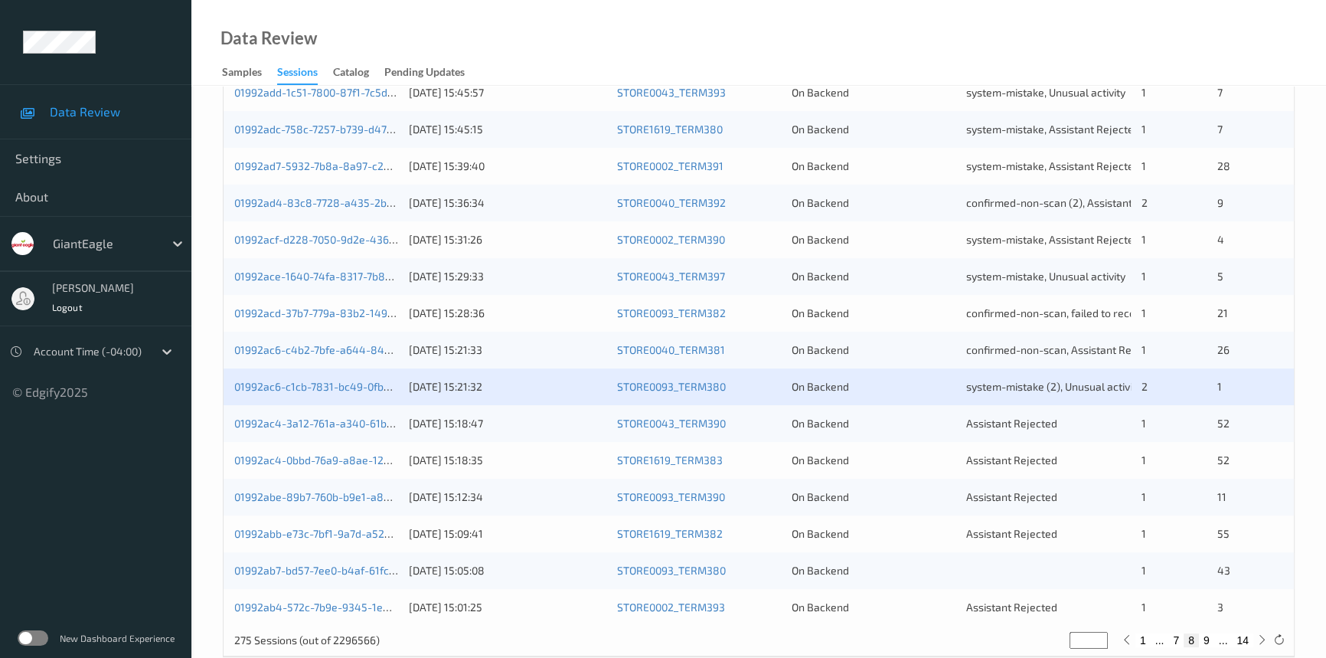
scroll to position [546, 0]
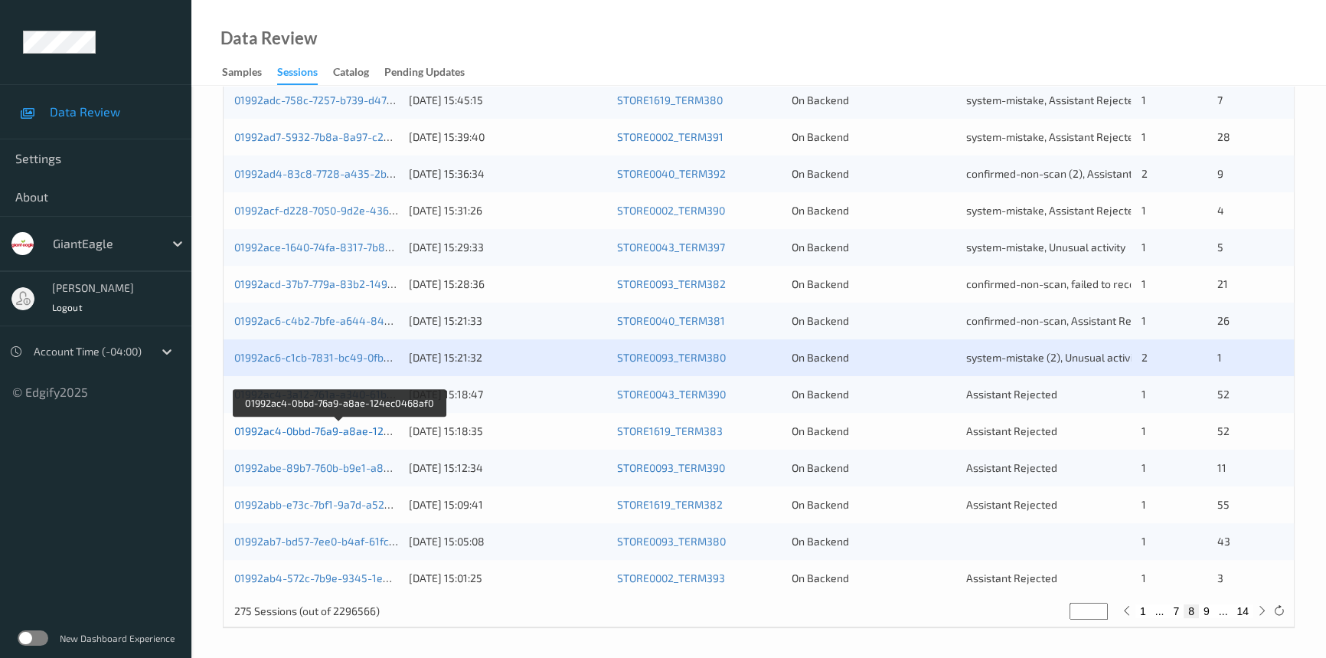
click at [299, 430] on link "01992ac4-0bbd-76a9-a8ae-124ec0468af0" at bounding box center [339, 430] width 210 height 13
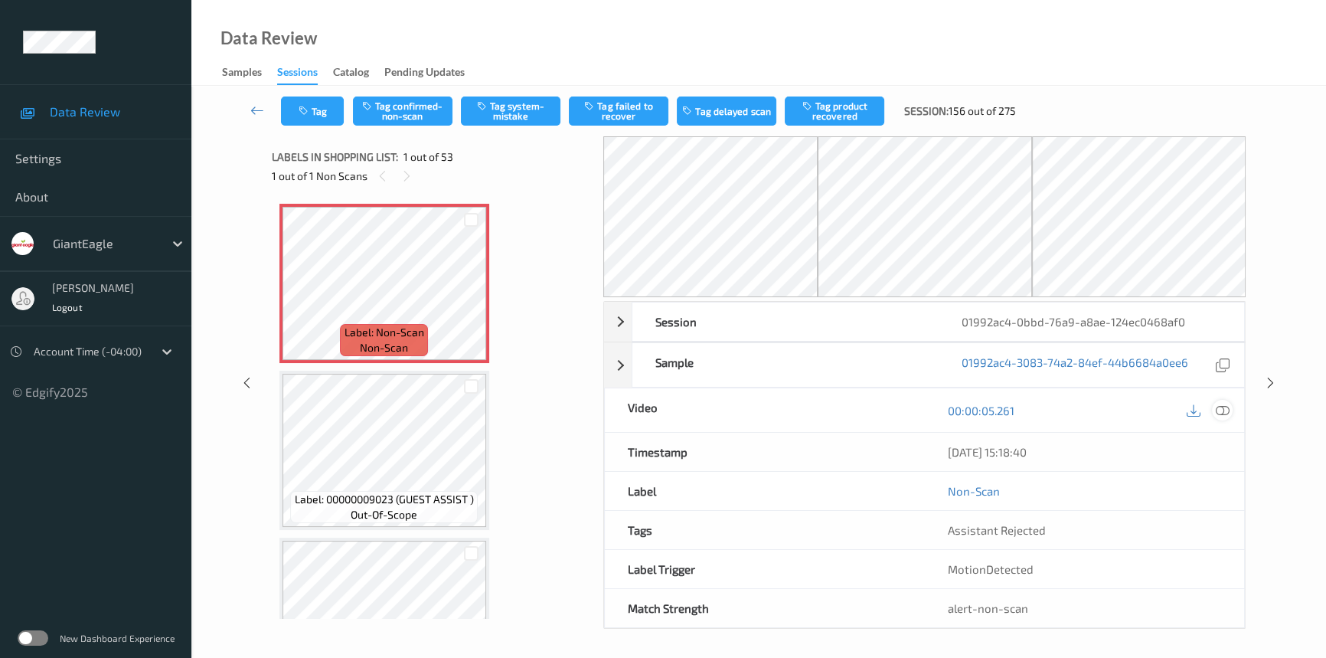
click at [1222, 406] on icon at bounding box center [1223, 411] width 14 height 14
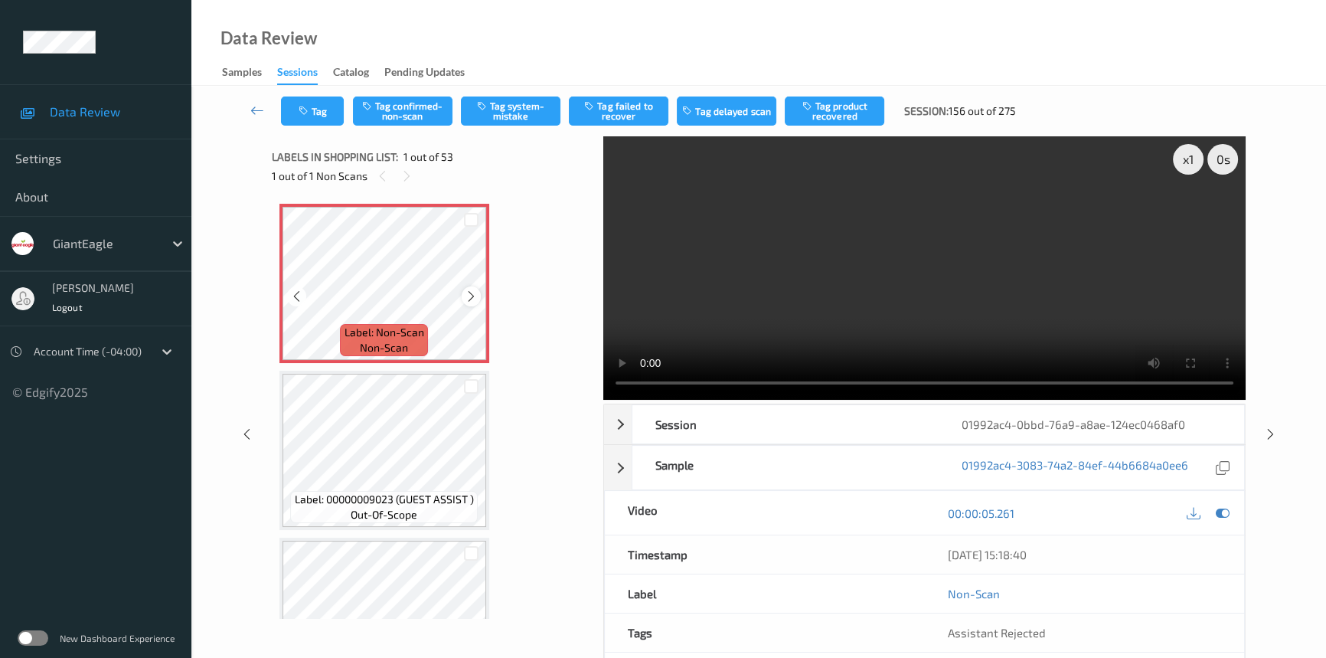
click at [465, 293] on icon at bounding box center [471, 296] width 13 height 14
click at [689, 299] on video at bounding box center [924, 267] width 642 height 263
click at [1190, 163] on div "x 1" at bounding box center [1188, 159] width 31 height 31
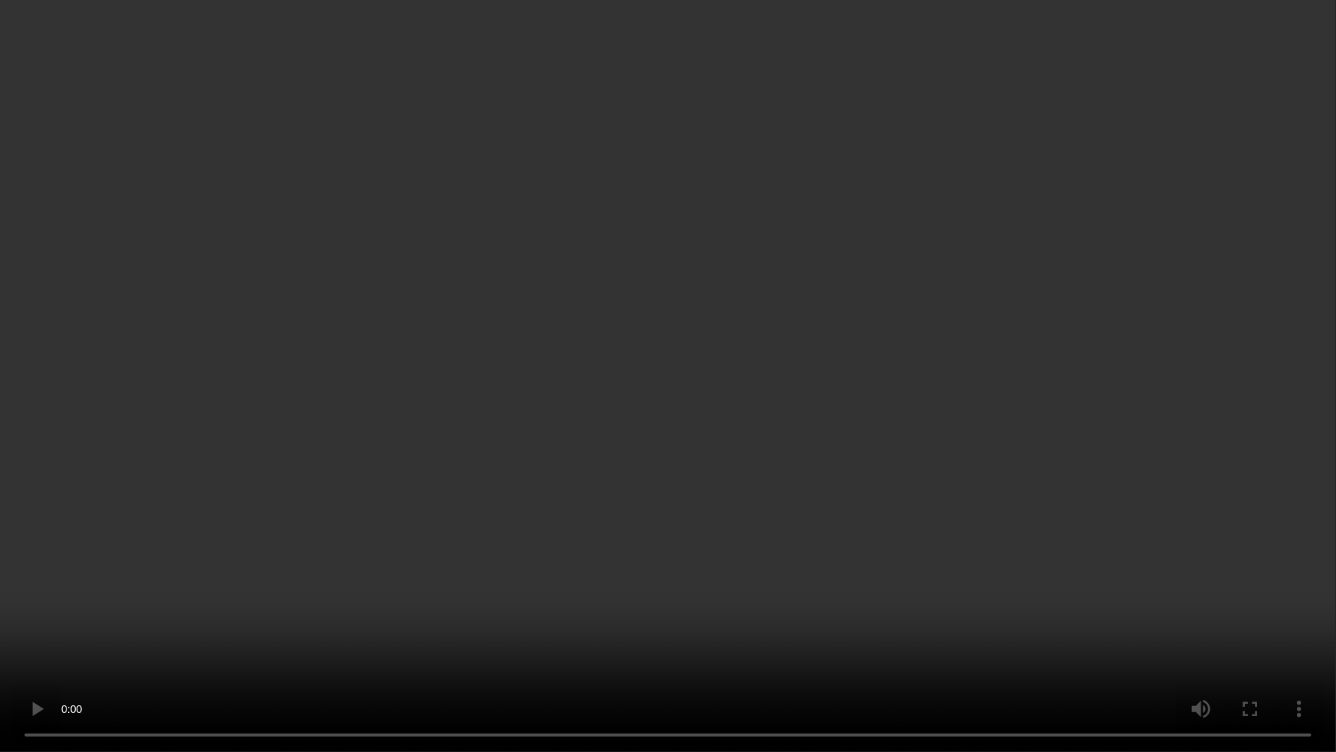
drag, startPoint x: 969, startPoint y: 449, endPoint x: 990, endPoint y: 453, distance: 21.7
click at [970, 450] on video at bounding box center [668, 376] width 1336 height 752
click at [597, 638] on video at bounding box center [668, 376] width 1336 height 752
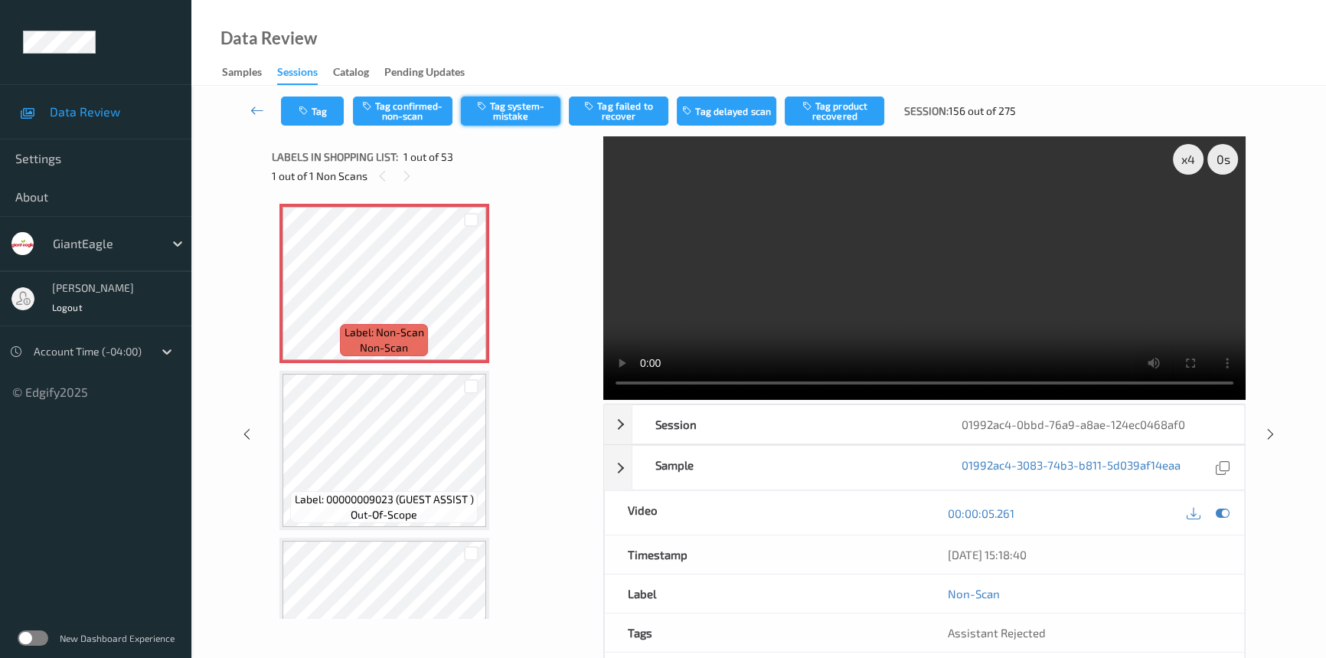
click at [533, 118] on button "Tag system-mistake" at bounding box center [511, 110] width 100 height 29
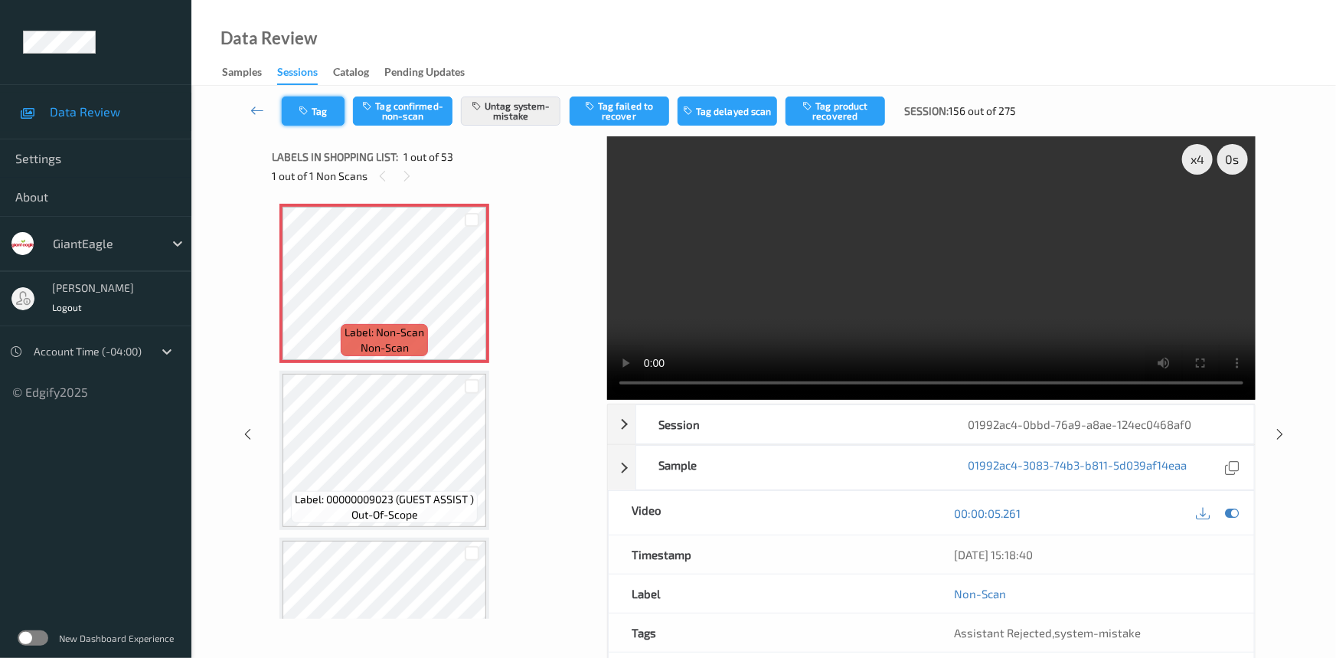
click at [330, 107] on button "Tag" at bounding box center [313, 110] width 63 height 29
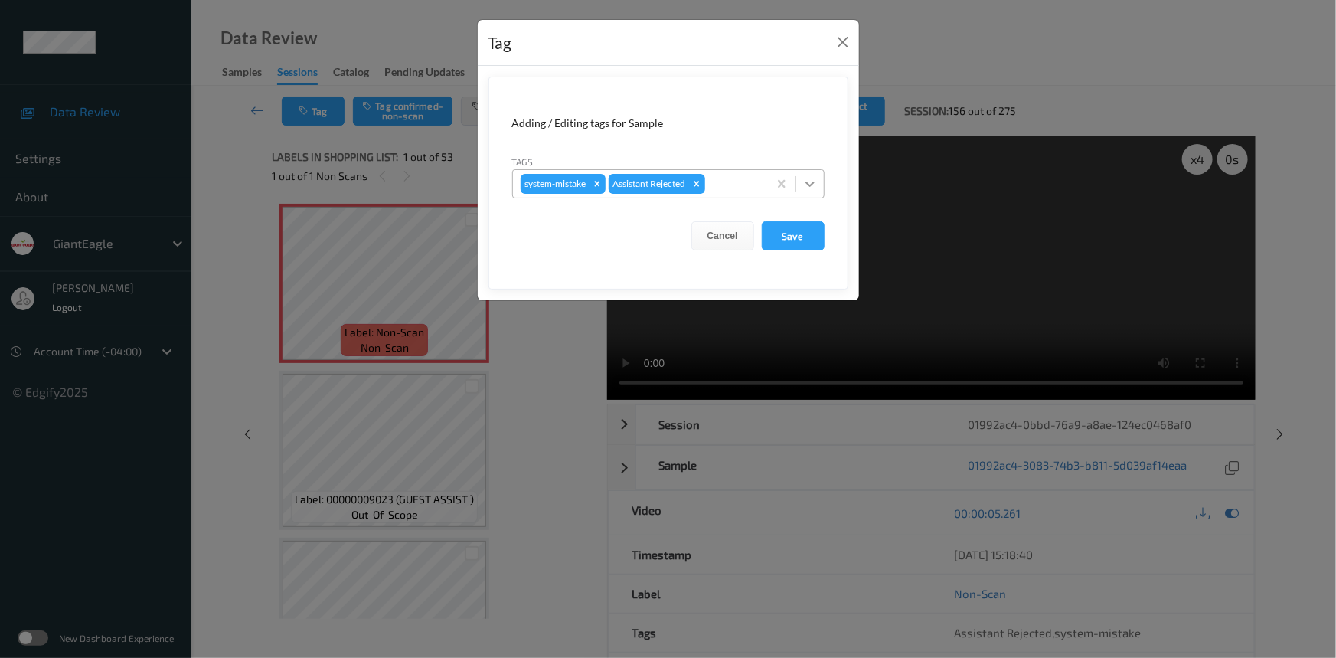
click at [811, 188] on icon at bounding box center [809, 183] width 15 height 15
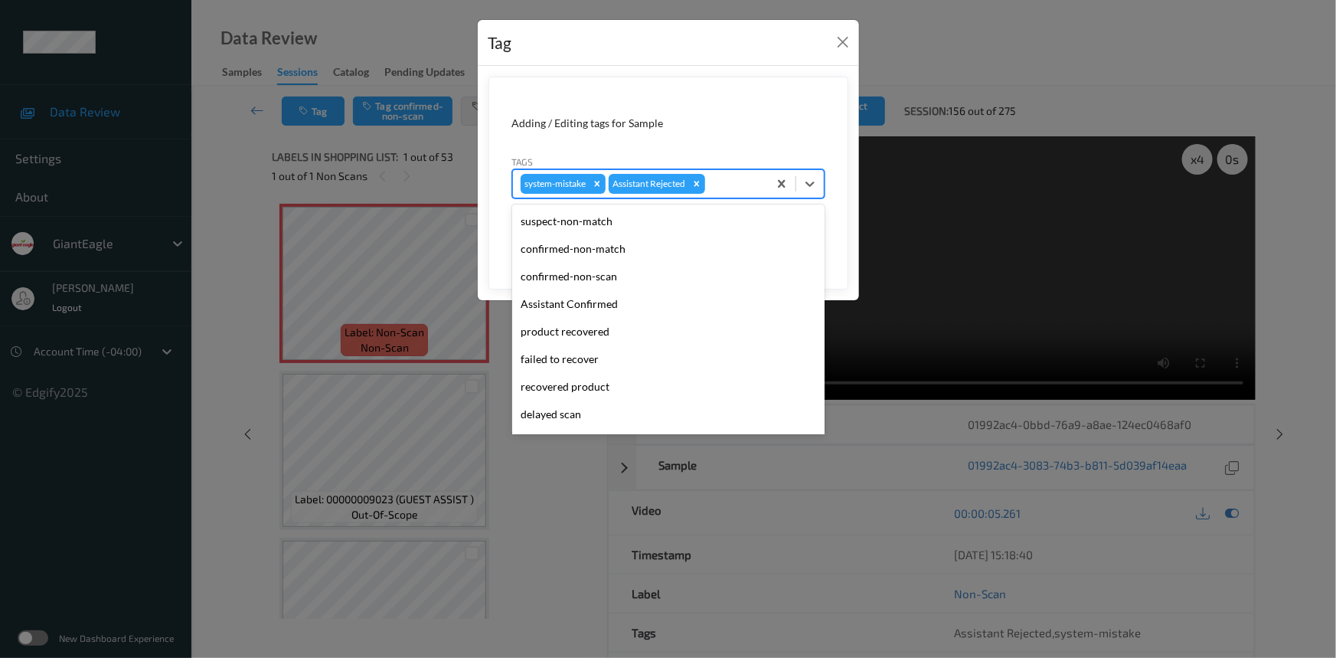
scroll to position [135, 0]
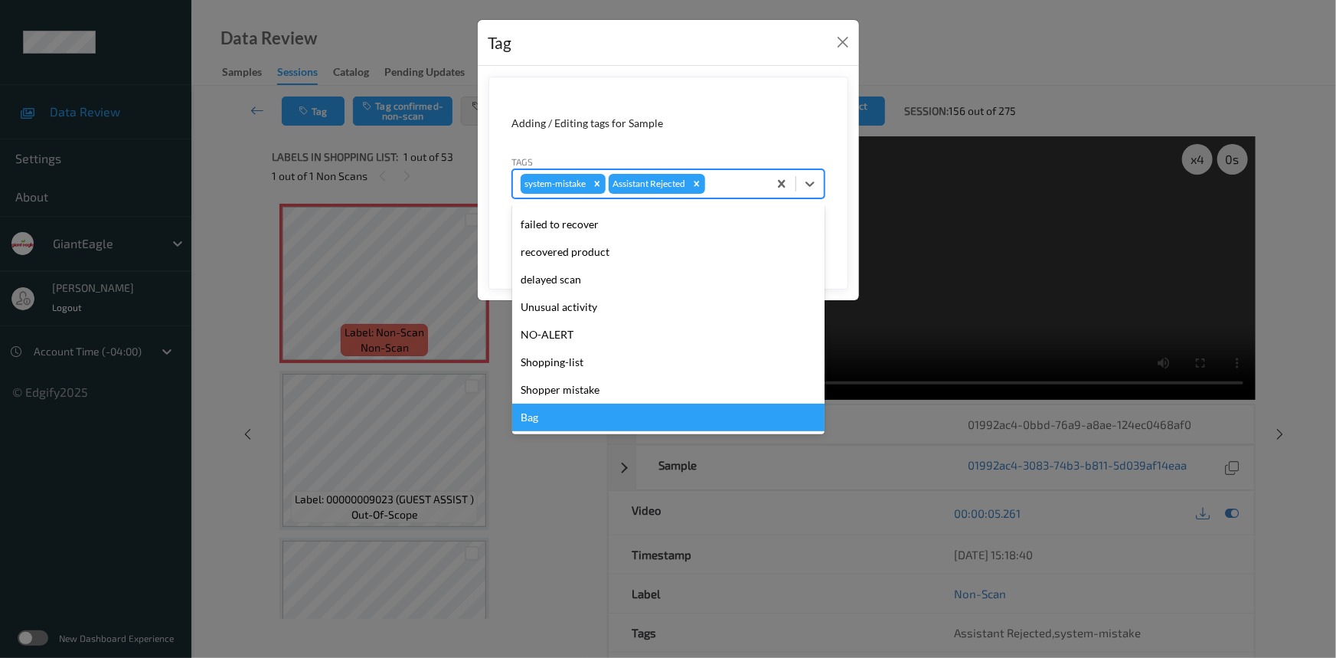
click at [520, 407] on div "Bag" at bounding box center [668, 418] width 312 height 28
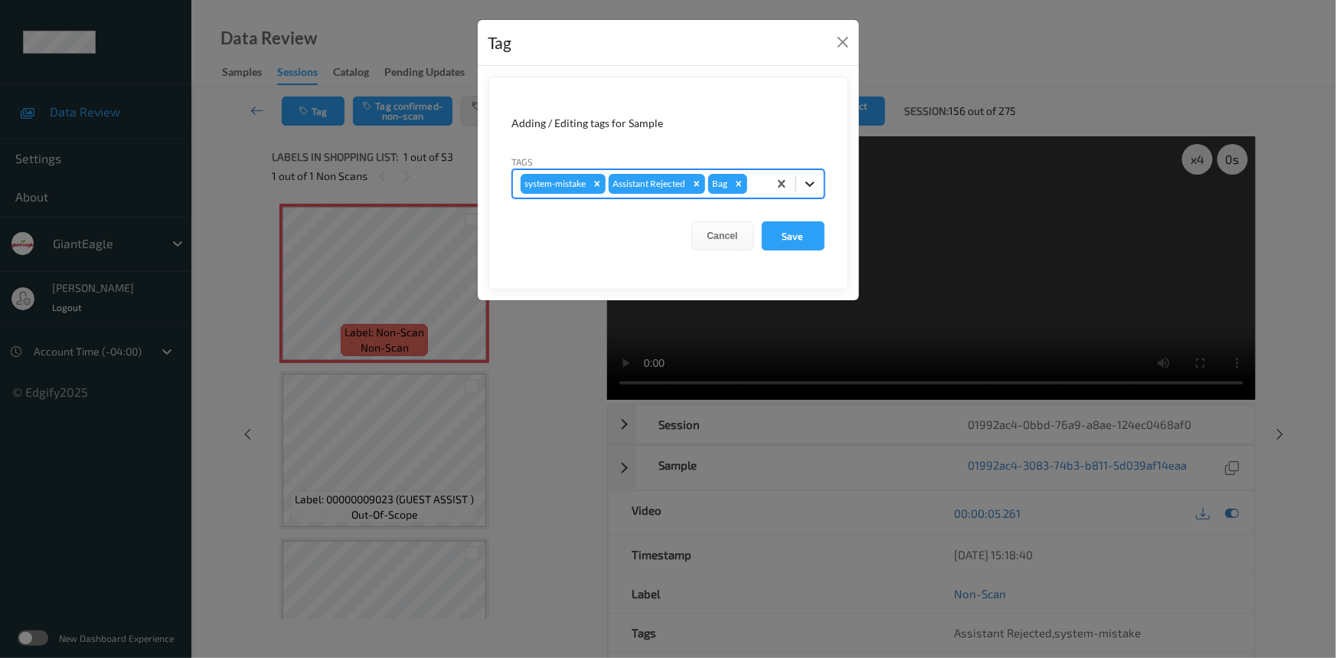
click at [800, 183] on div at bounding box center [810, 184] width 28 height 28
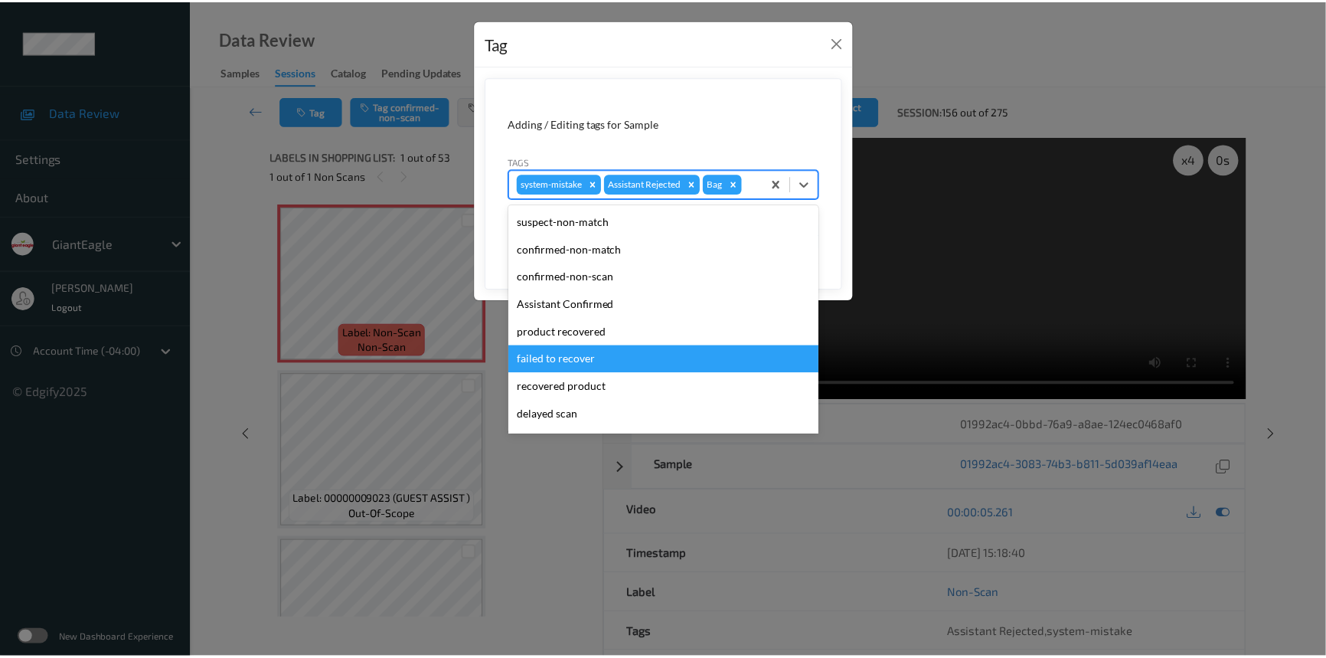
scroll to position [107, 0]
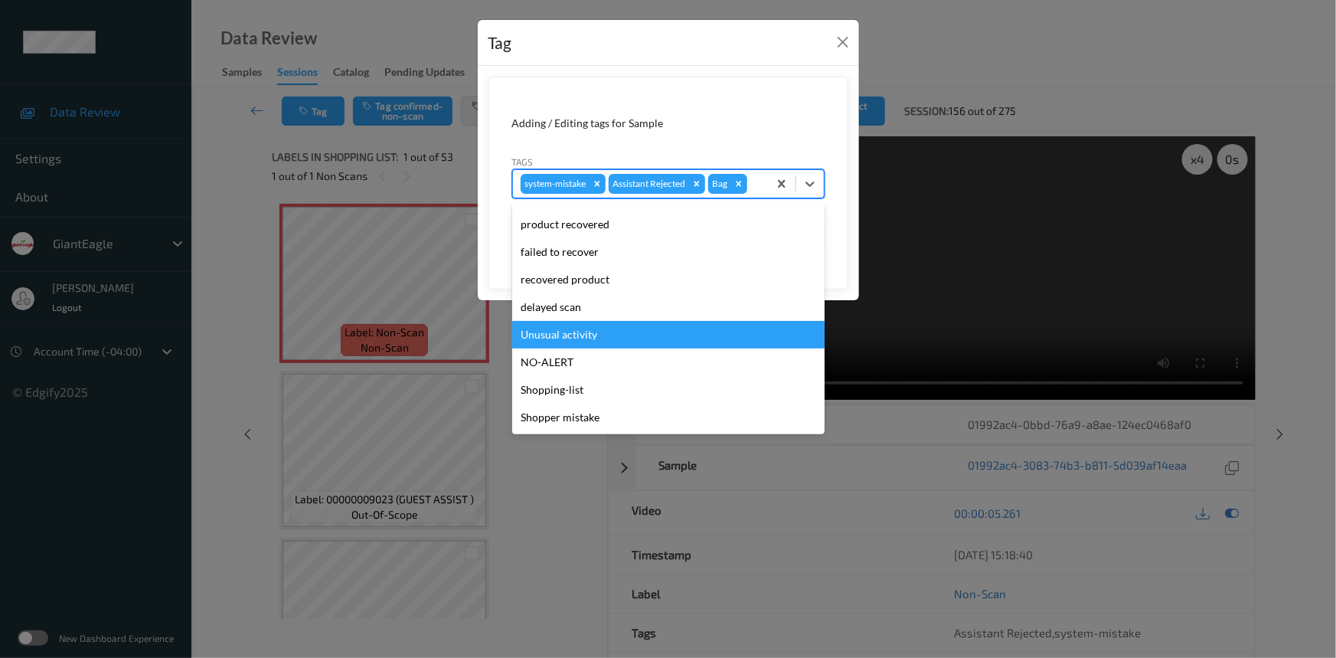
click at [571, 336] on div "Unusual activity" at bounding box center [668, 335] width 312 height 28
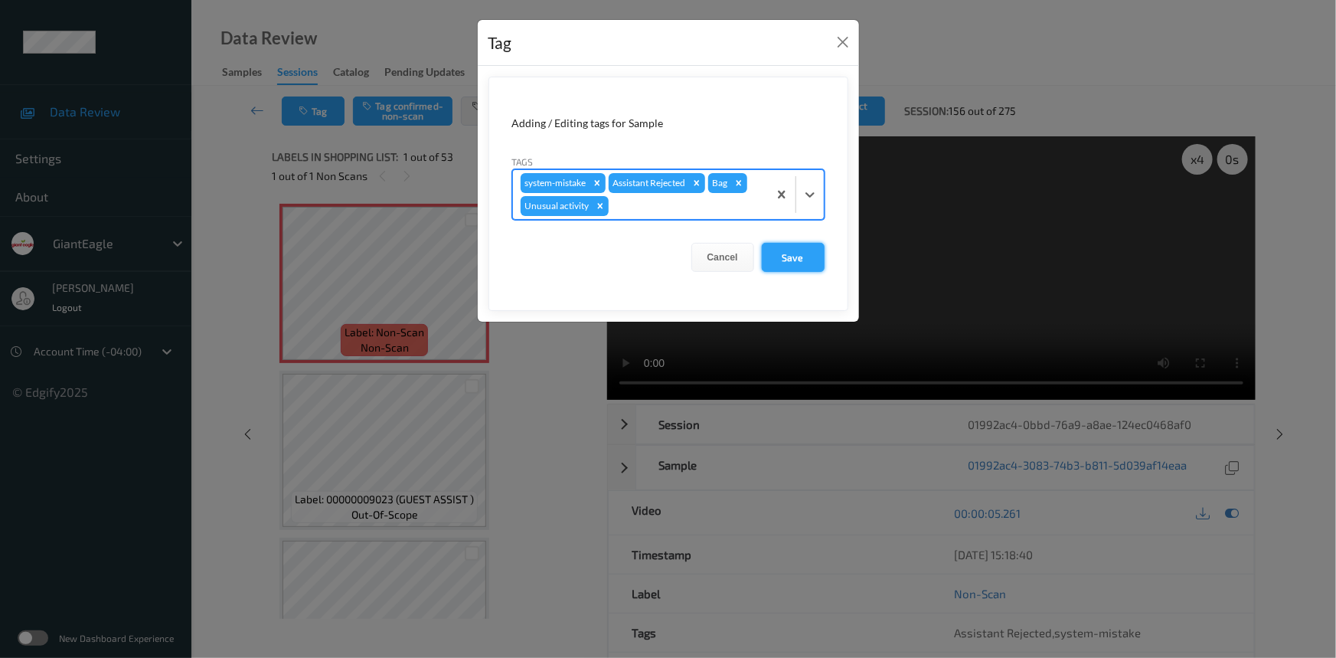
click at [806, 263] on button "Save" at bounding box center [793, 257] width 63 height 29
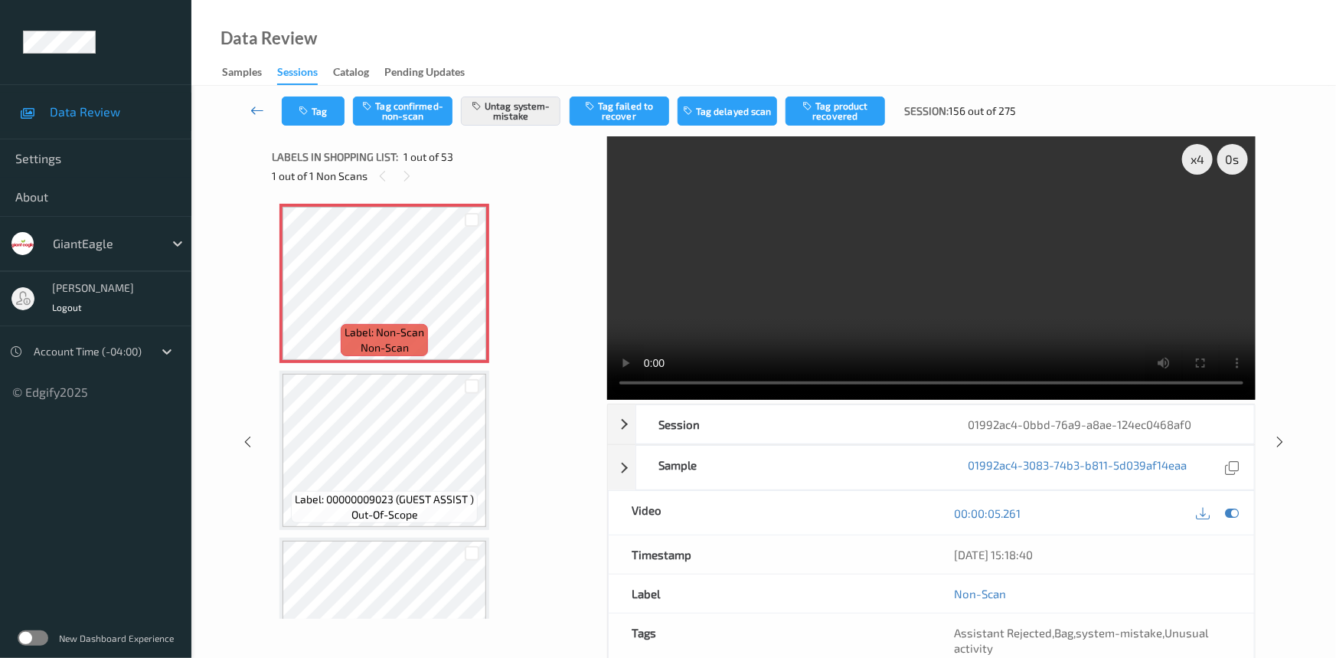
click at [253, 101] on link at bounding box center [258, 110] width 48 height 29
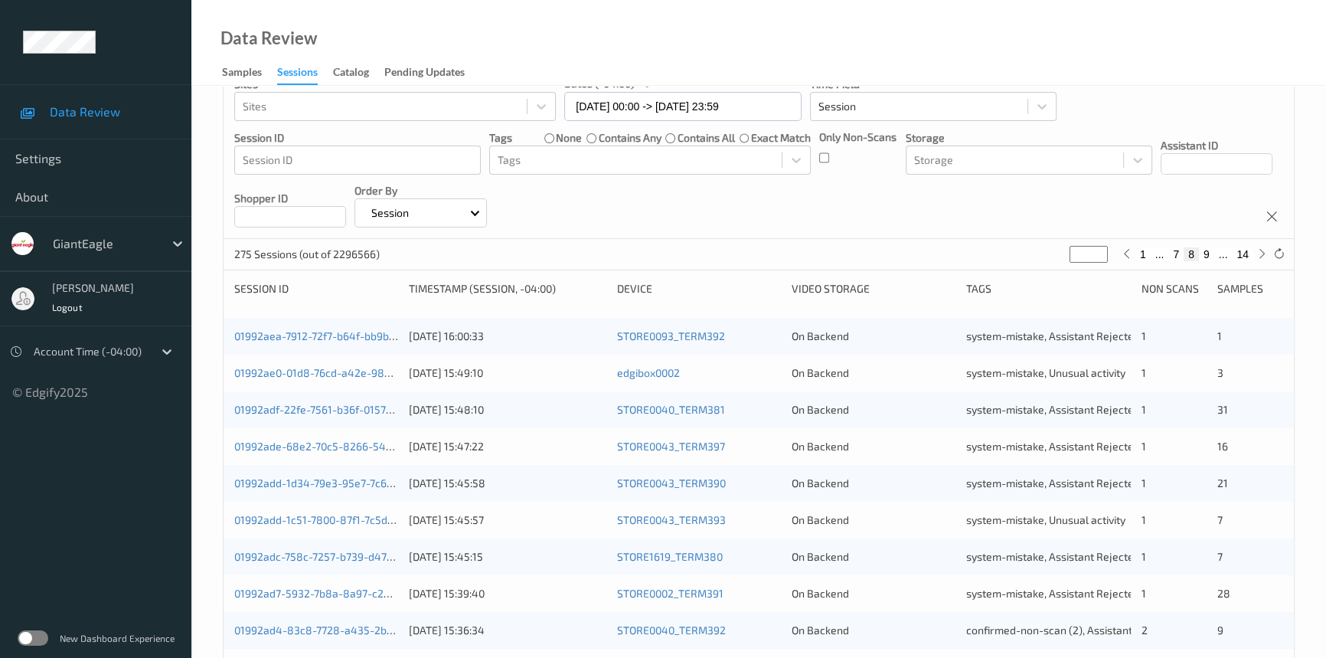
scroll to position [546, 0]
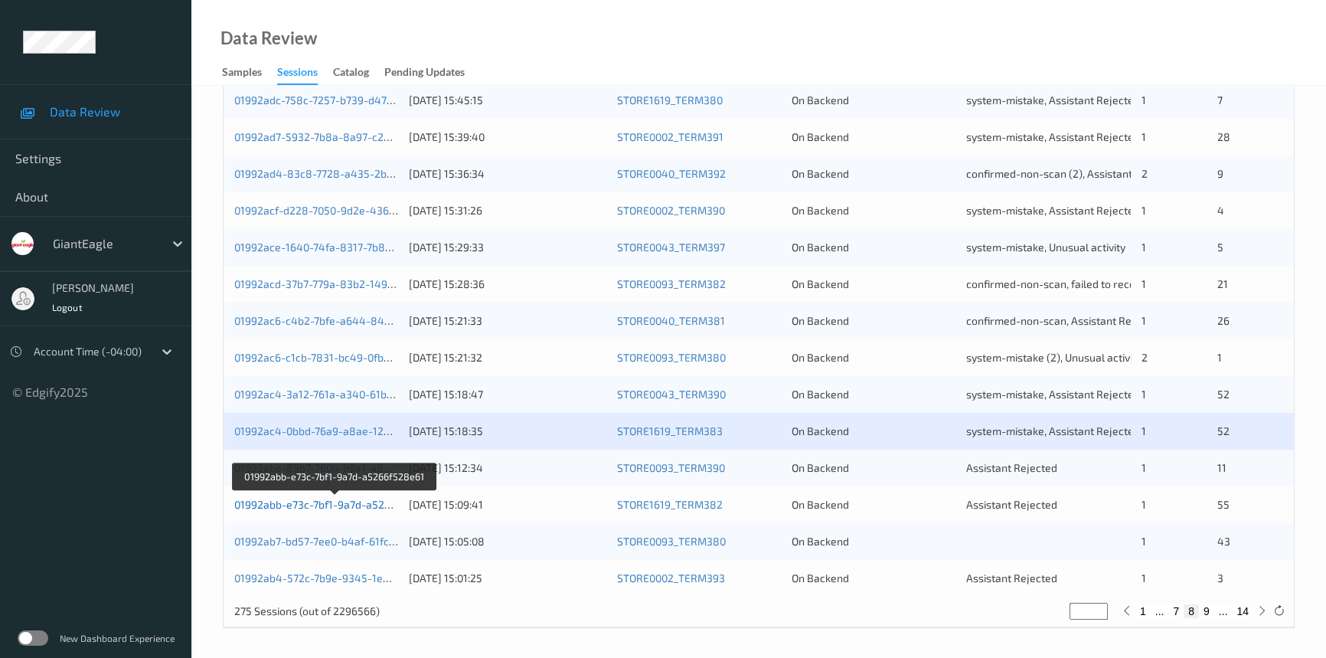
click at [299, 505] on link "01992abb-e73c-7bf1-9a7d-a5266f528e61" at bounding box center [335, 504] width 202 height 13
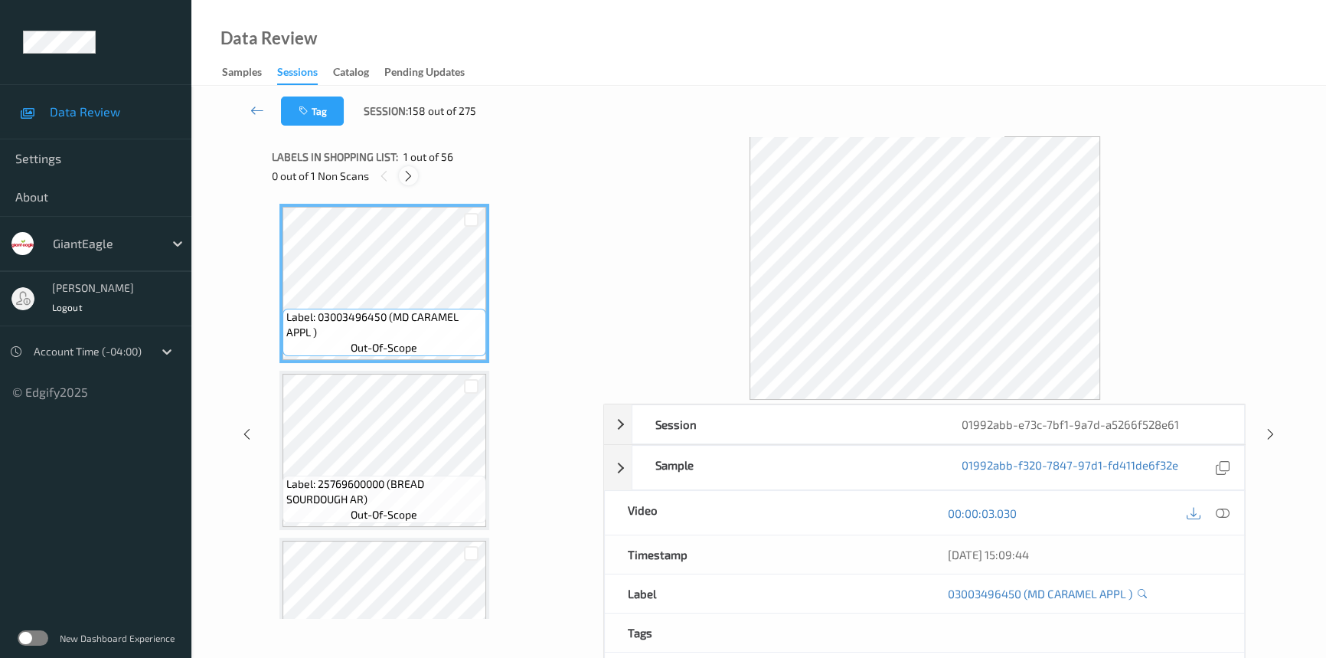
click at [408, 176] on icon at bounding box center [408, 176] width 13 height 14
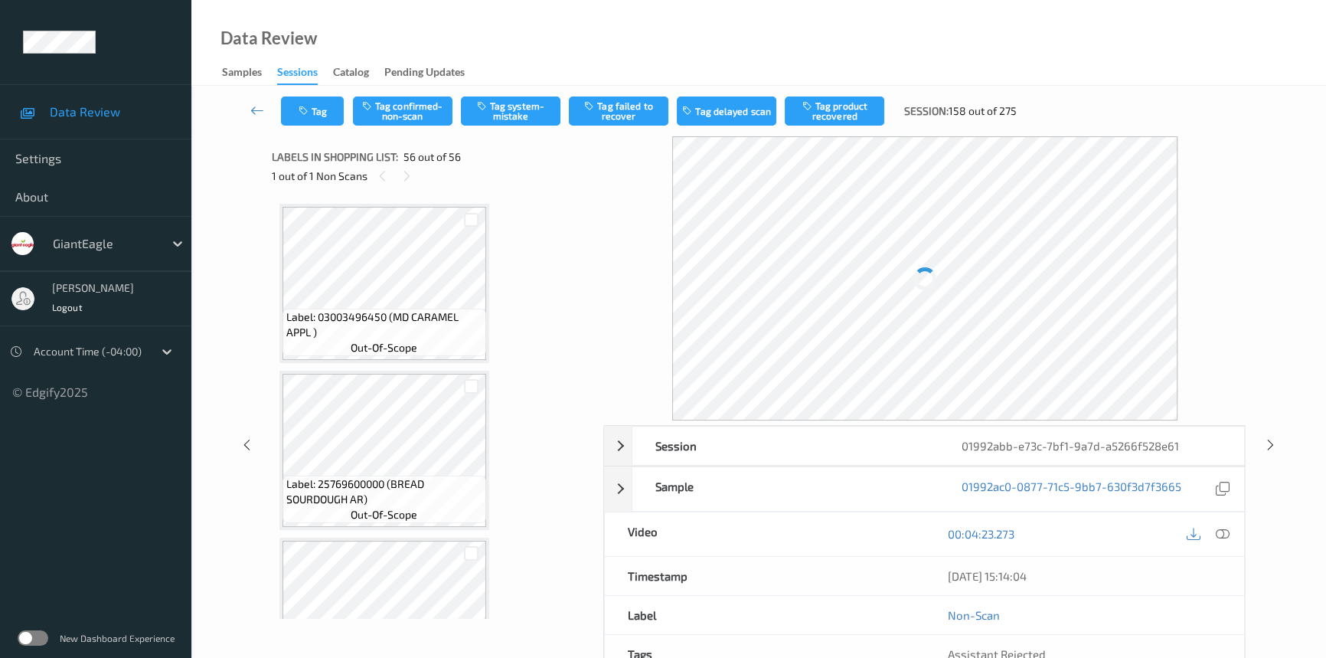
scroll to position [8901, 0]
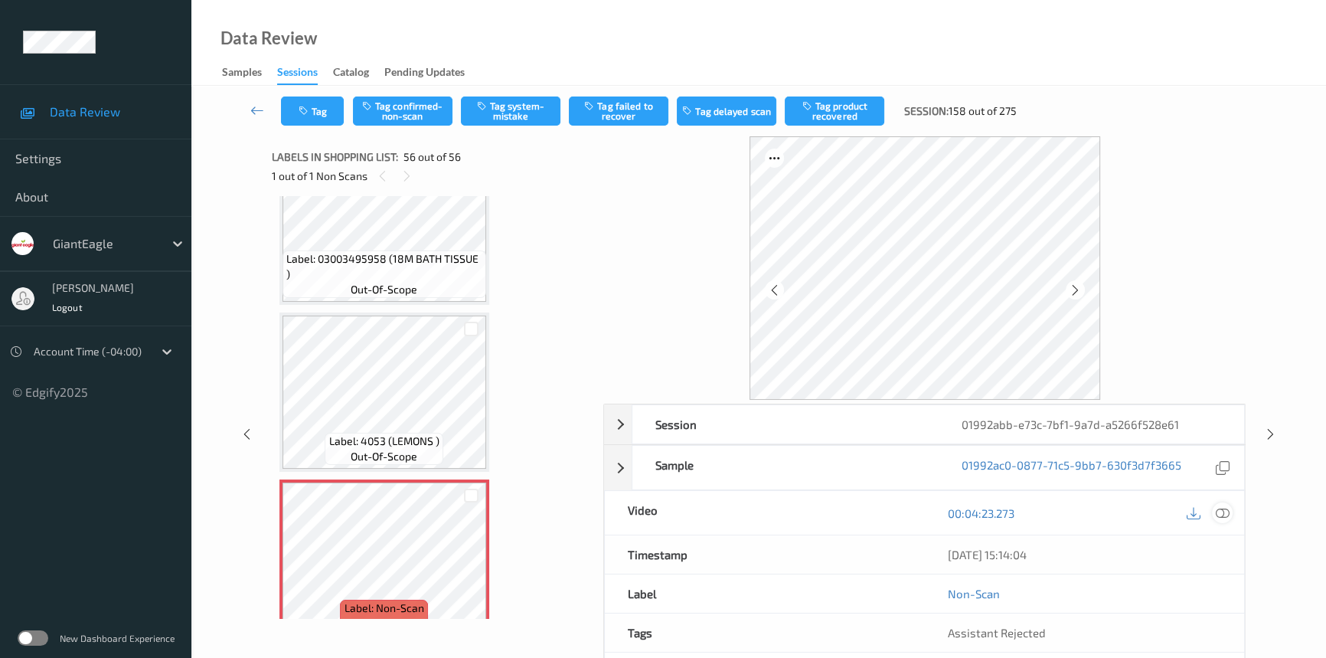
click at [1225, 513] on icon at bounding box center [1223, 513] width 14 height 14
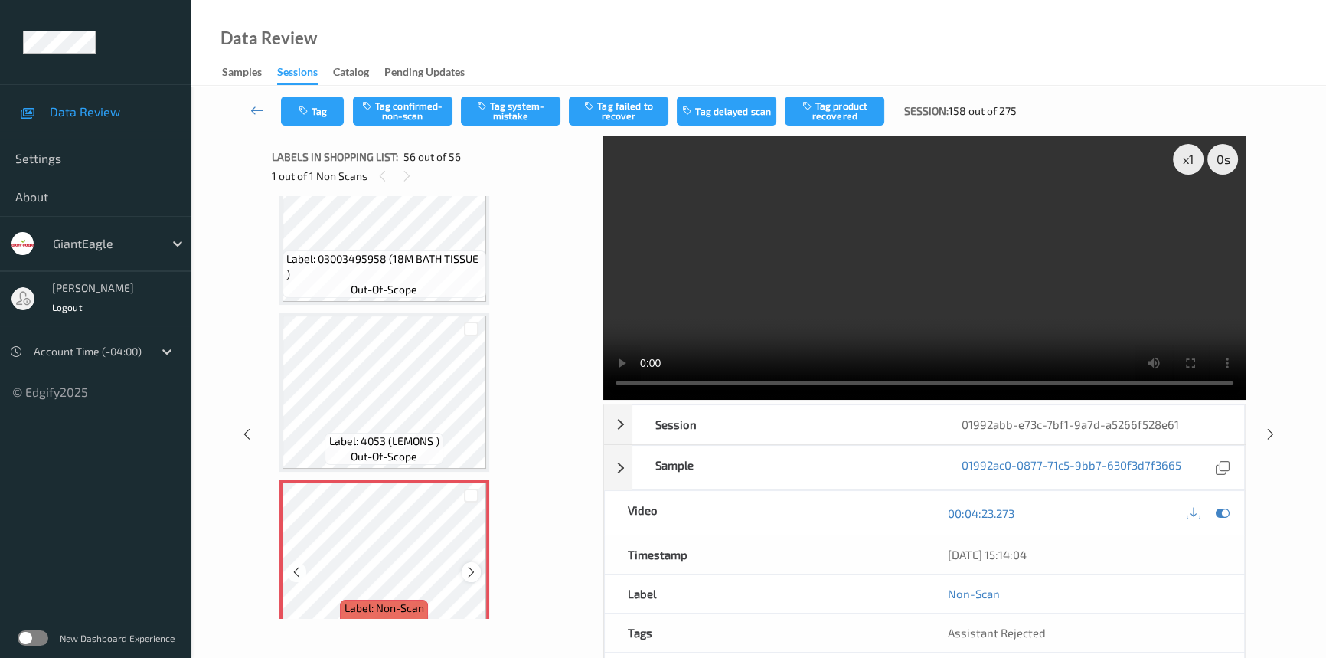
click at [474, 565] on icon at bounding box center [471, 572] width 13 height 14
click at [866, 308] on video at bounding box center [924, 267] width 642 height 263
click at [1188, 160] on div "x 1" at bounding box center [1188, 159] width 31 height 31
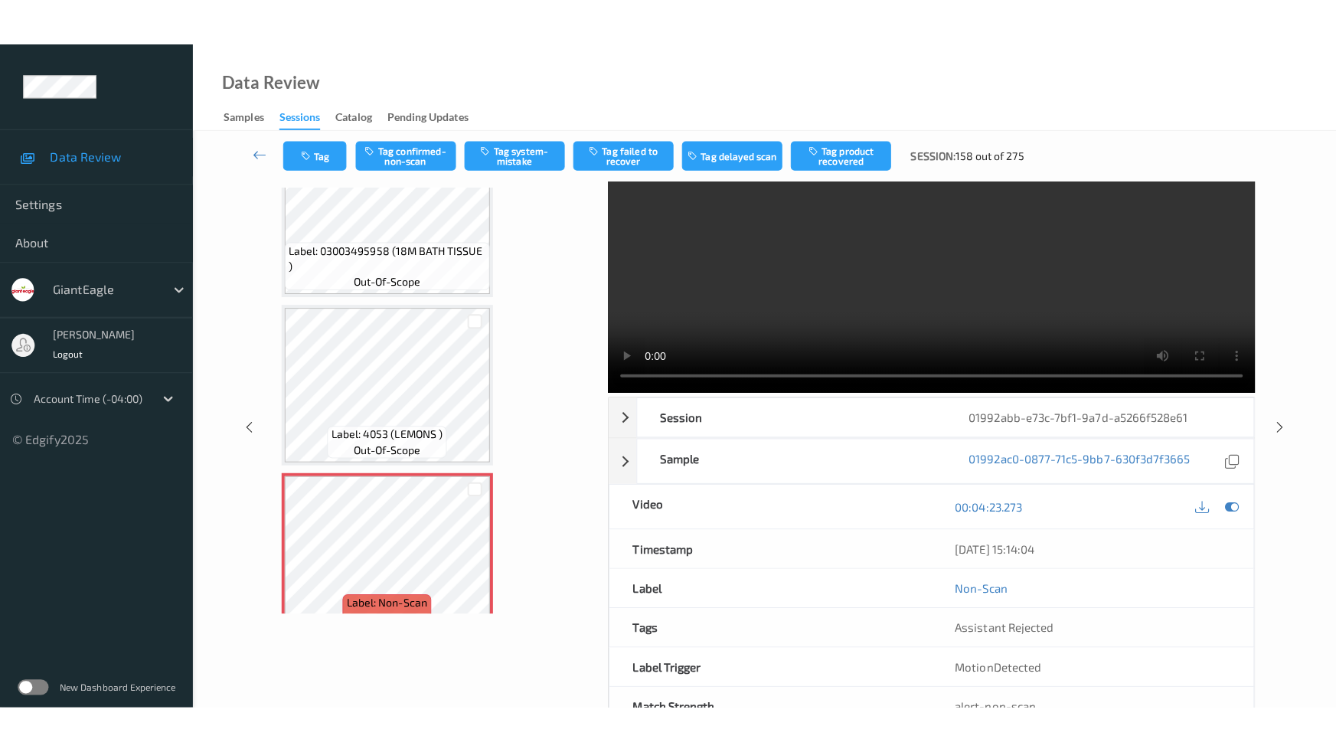
scroll to position [0, 0]
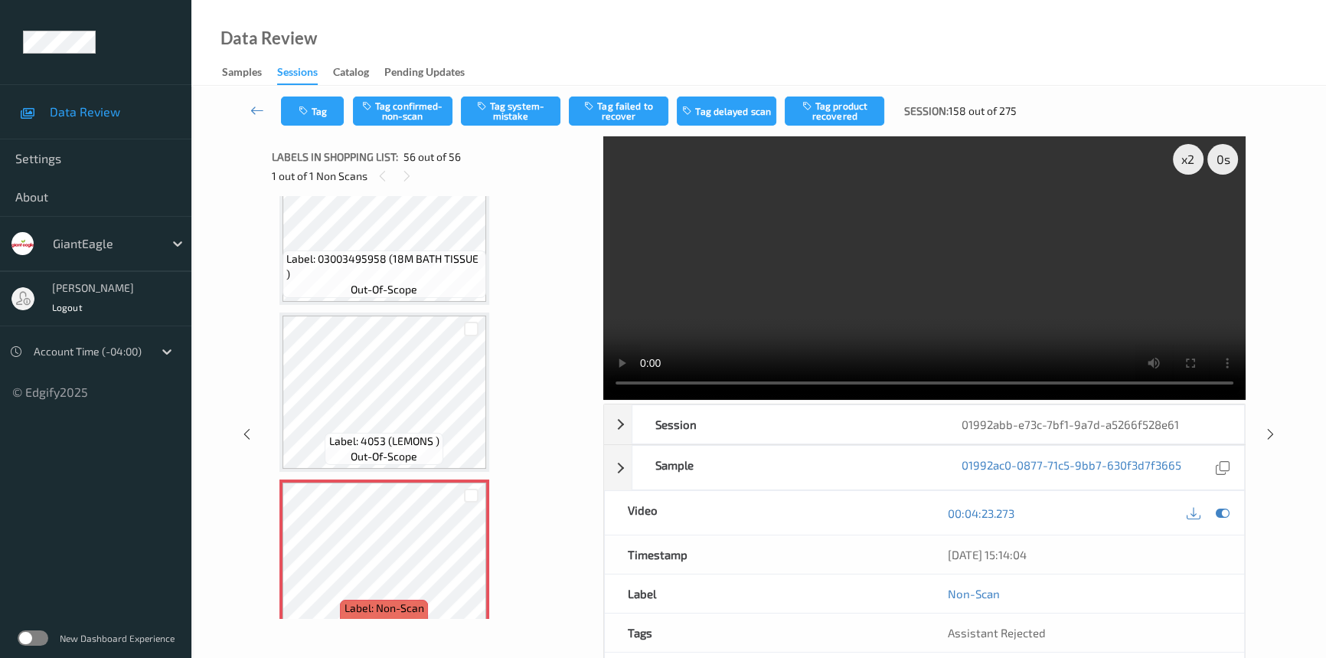
click at [969, 336] on video at bounding box center [924, 267] width 642 height 263
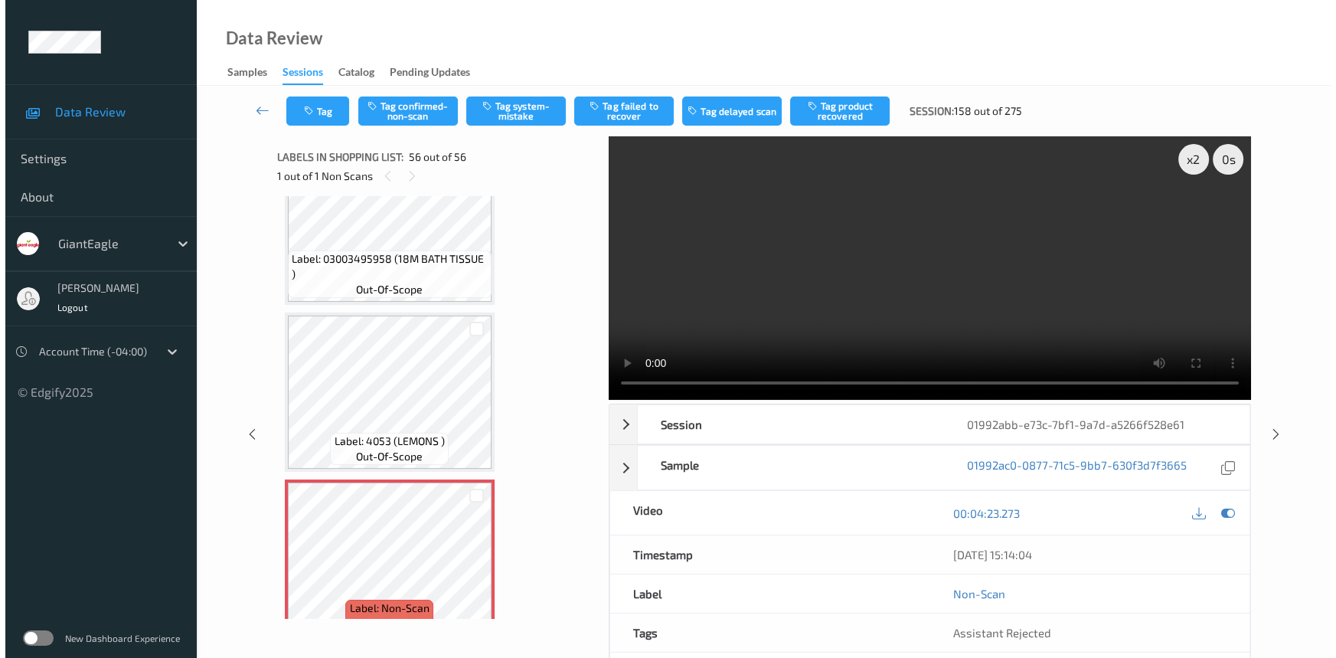
scroll to position [8806, 0]
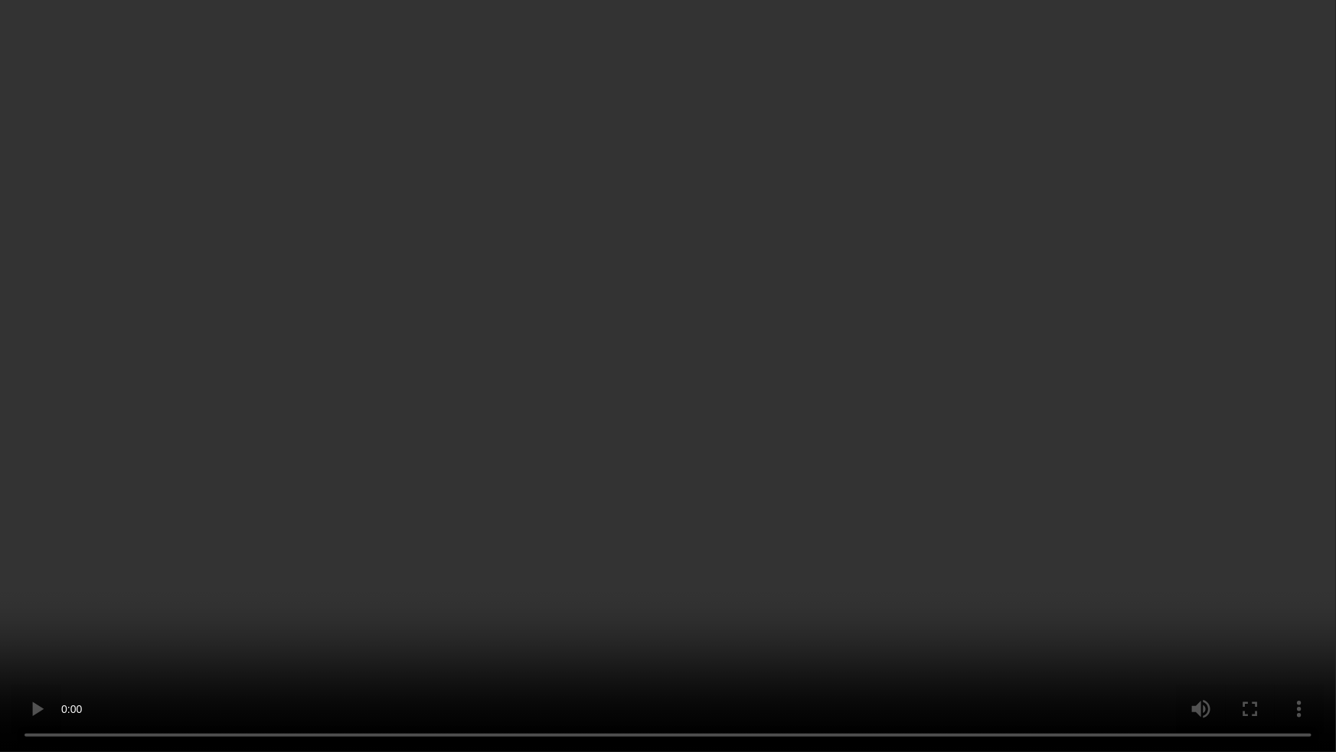
click at [442, 585] on video at bounding box center [668, 376] width 1336 height 752
click at [511, 561] on video at bounding box center [668, 376] width 1336 height 752
click at [949, 561] on video at bounding box center [668, 376] width 1336 height 752
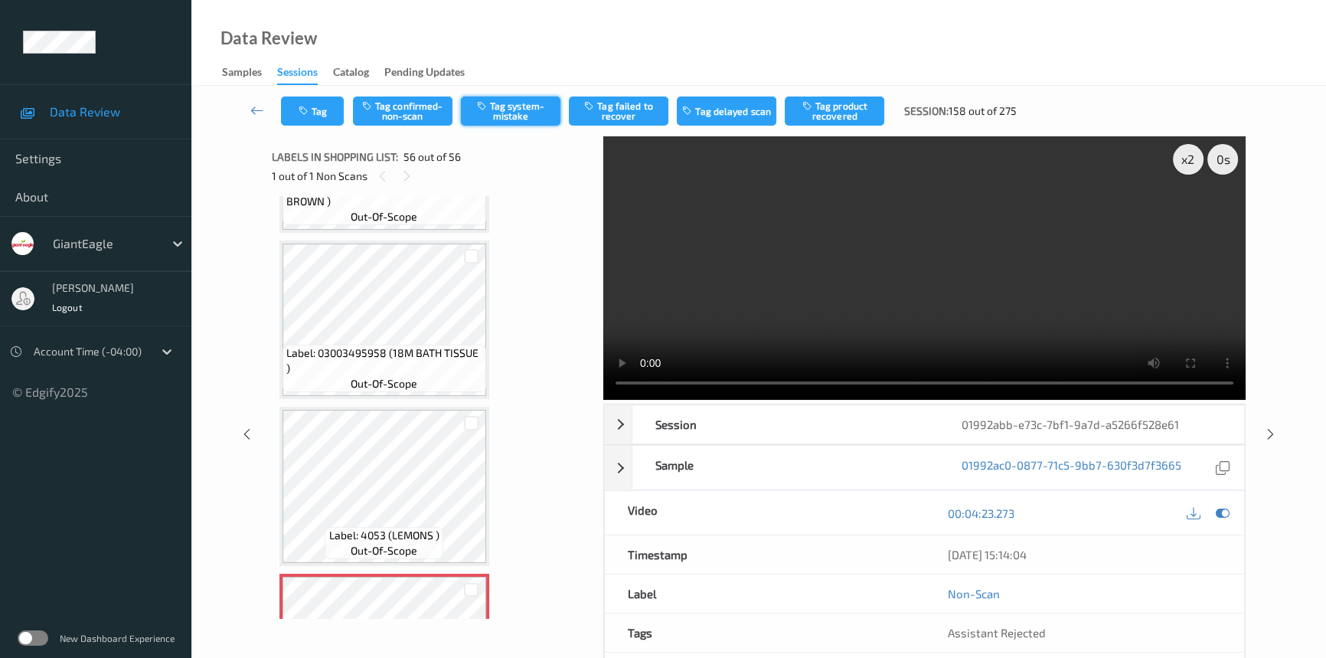
click at [511, 114] on button "Tag system-mistake" at bounding box center [511, 110] width 100 height 29
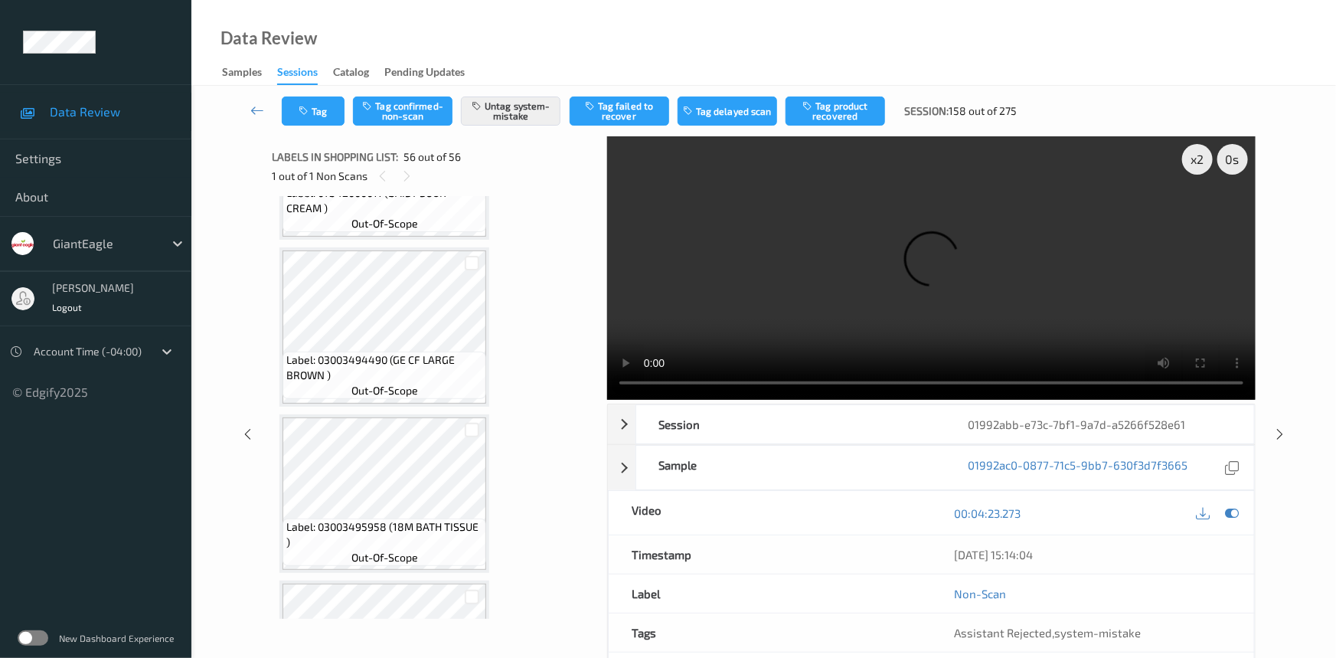
scroll to position [8622, 0]
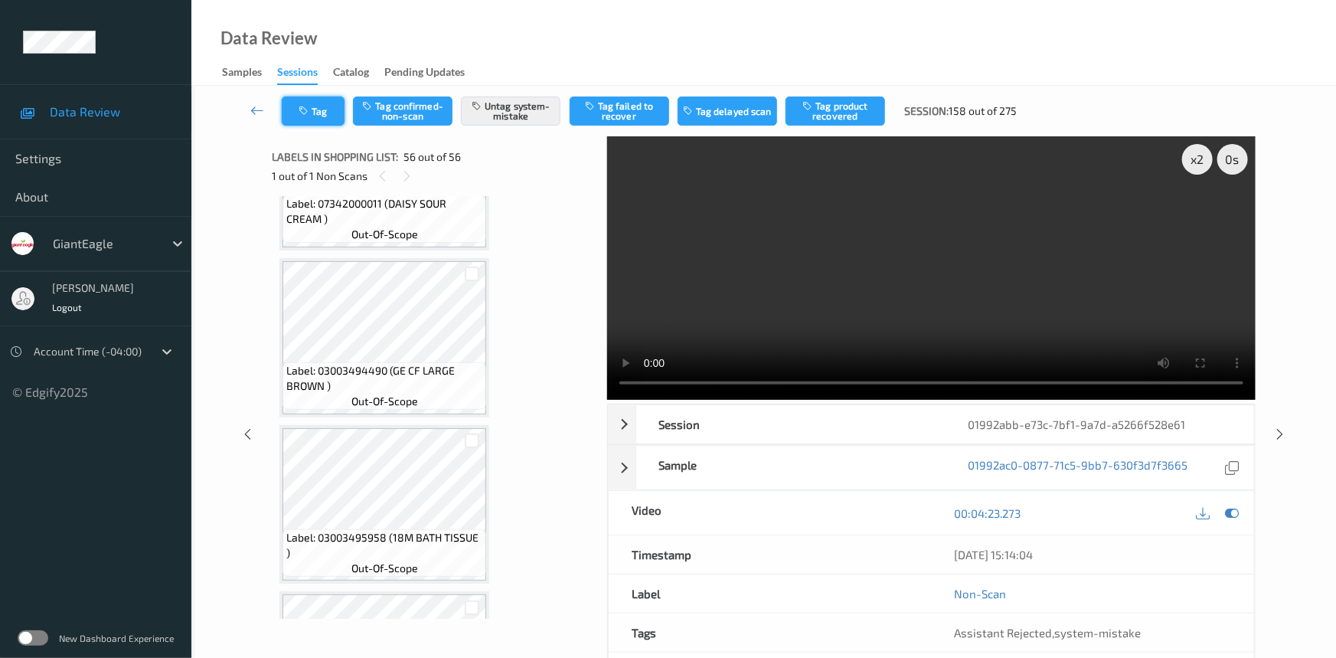
click at [323, 108] on button "Tag" at bounding box center [313, 110] width 63 height 29
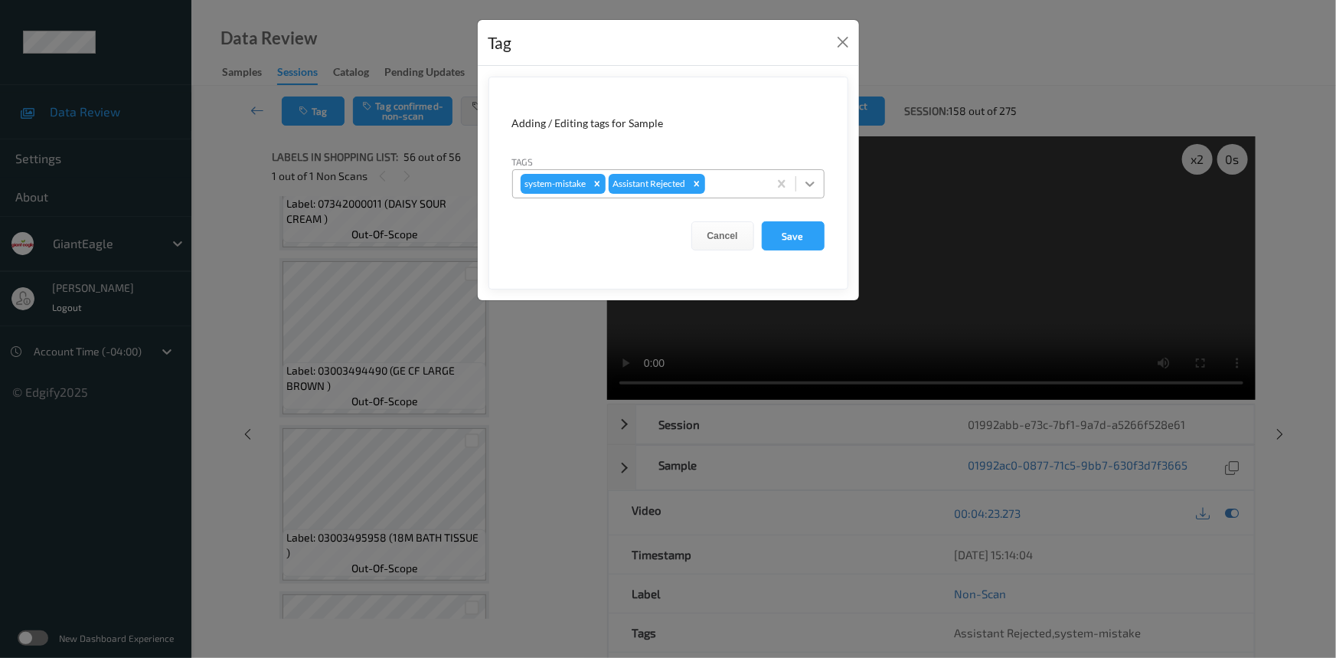
click at [806, 184] on icon at bounding box center [809, 183] width 15 height 15
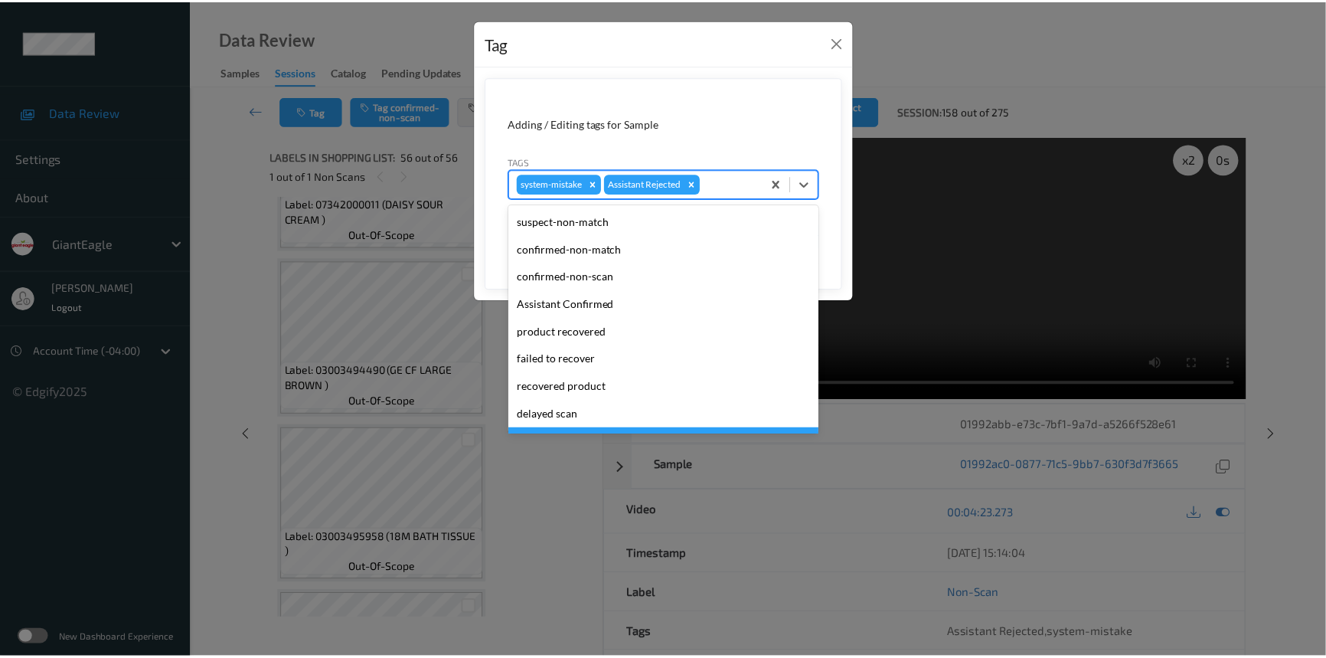
scroll to position [135, 0]
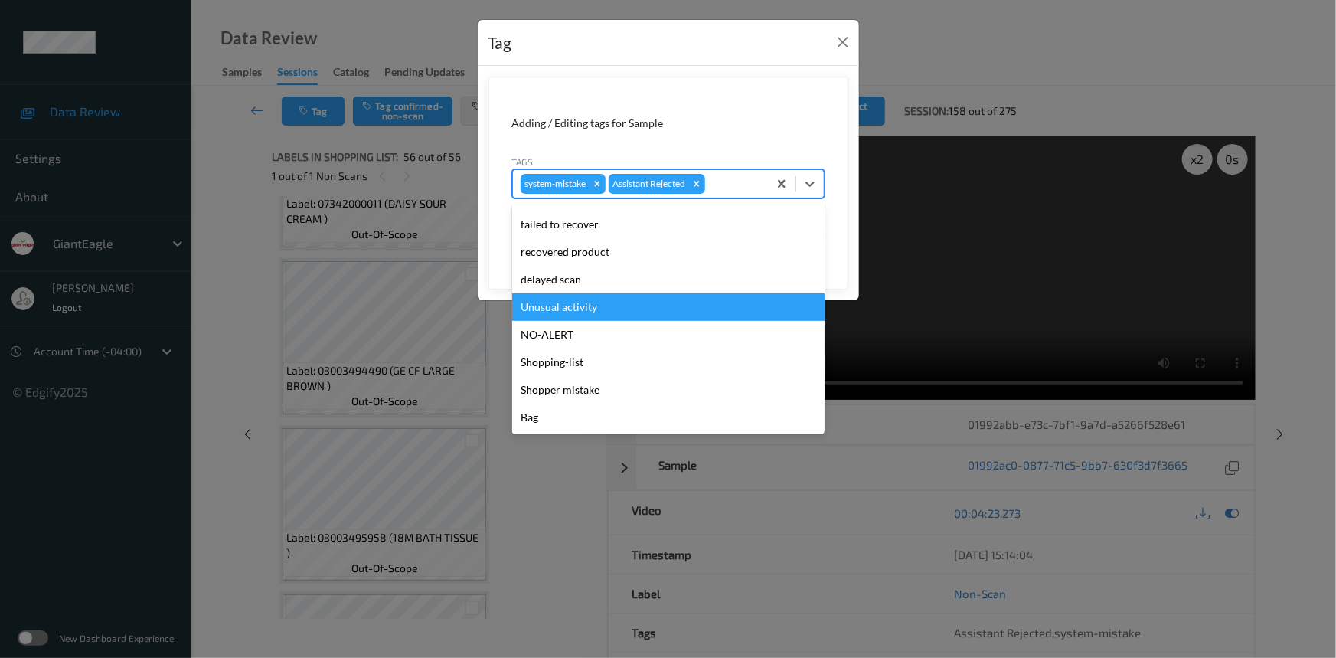
click at [574, 313] on div "Unusual activity" at bounding box center [668, 307] width 312 height 28
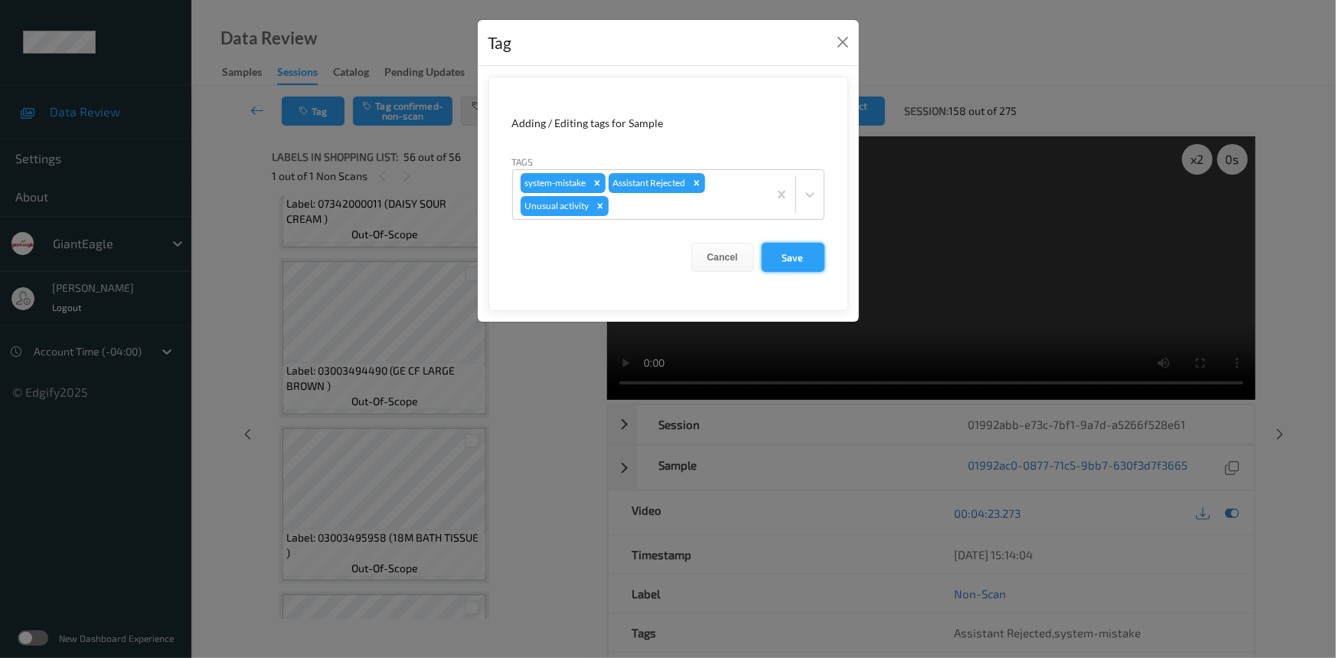
click at [785, 261] on button "Save" at bounding box center [793, 257] width 63 height 29
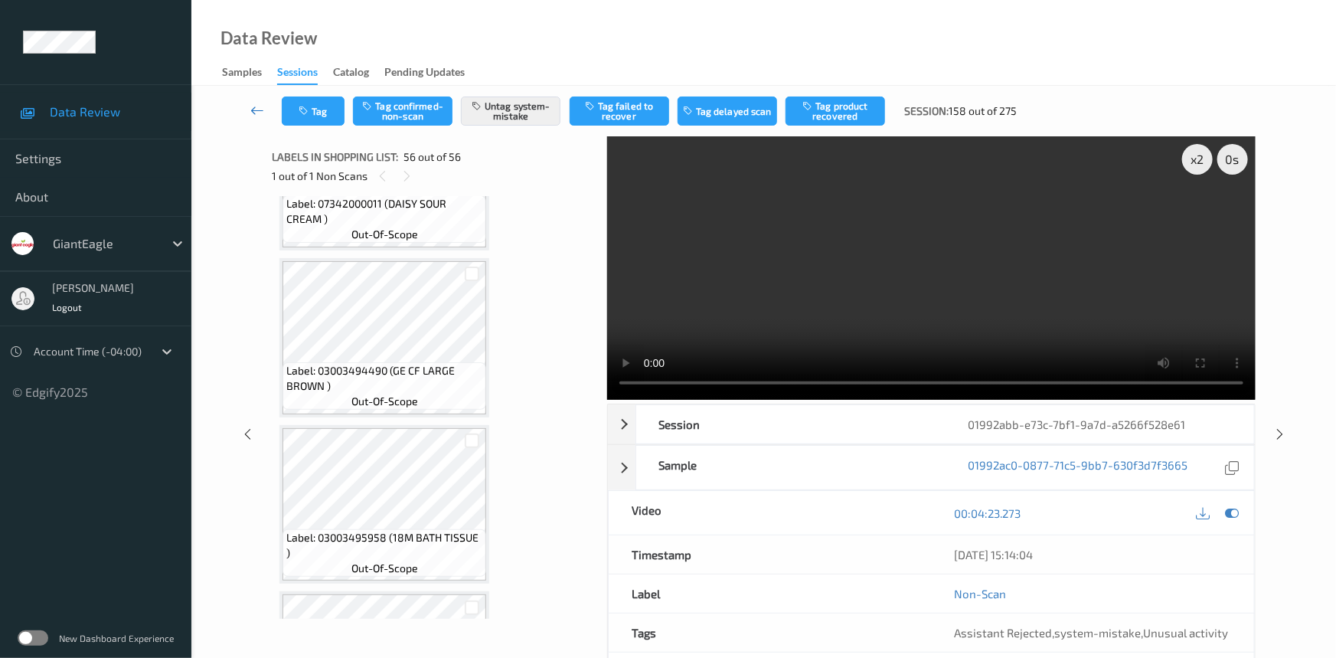
click at [252, 100] on link at bounding box center [258, 110] width 48 height 29
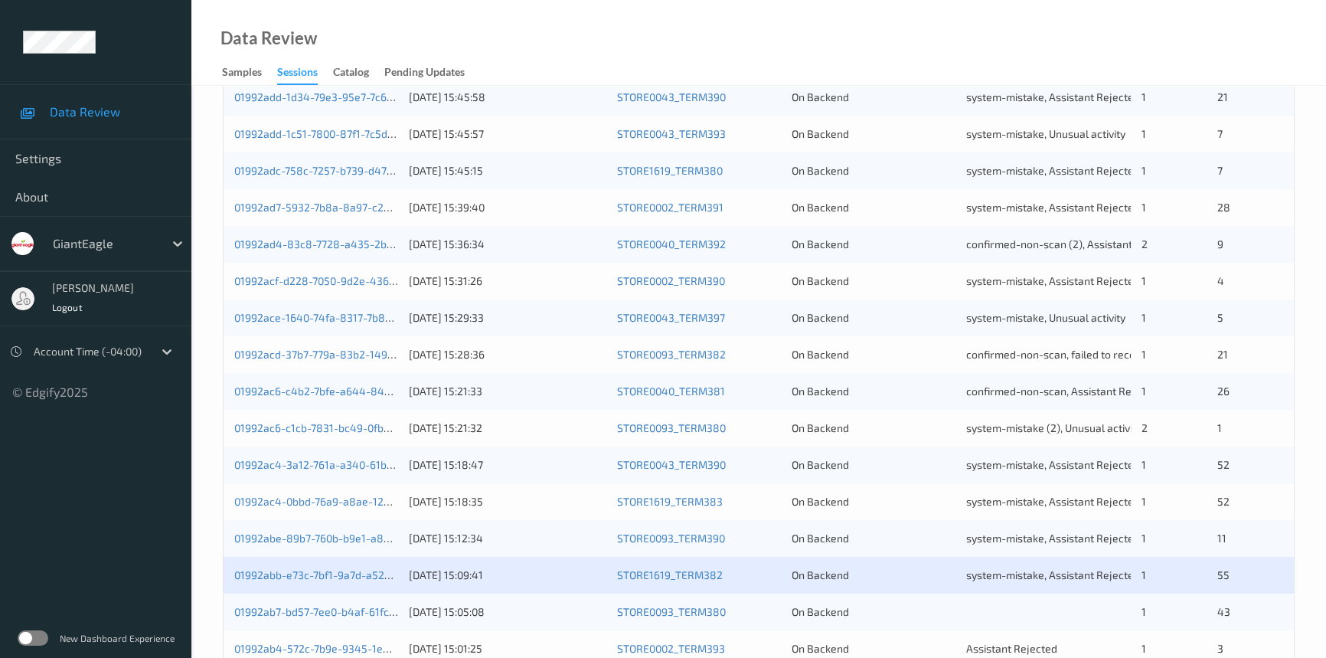
scroll to position [546, 0]
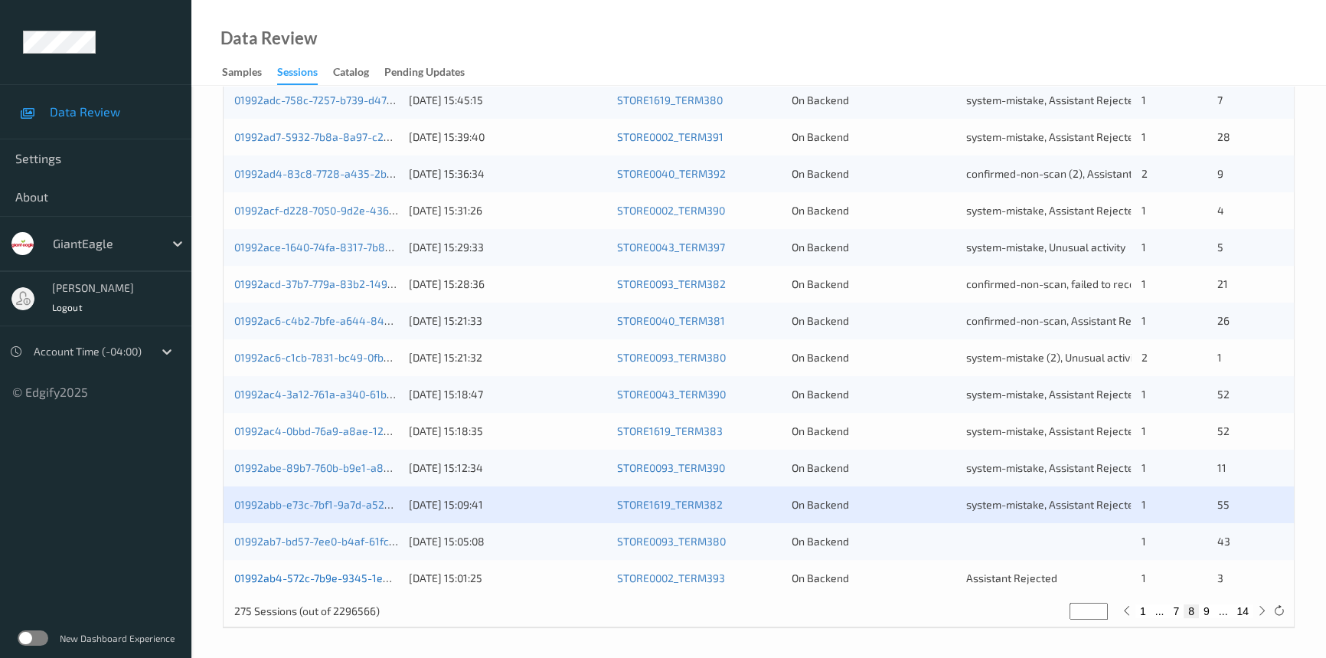
click at [309, 574] on link "01992ab4-572c-7b9e-9345-1e43cbdefbf3" at bounding box center [336, 577] width 205 height 13
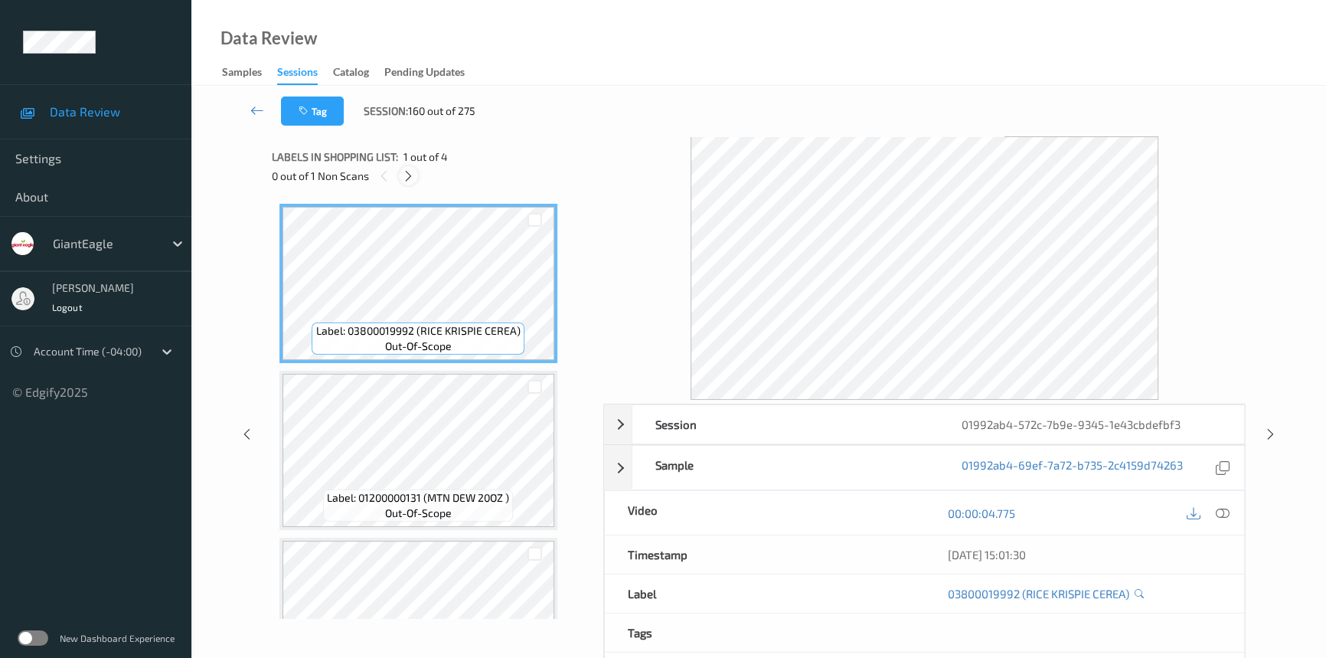
click at [406, 175] on icon at bounding box center [408, 176] width 13 height 14
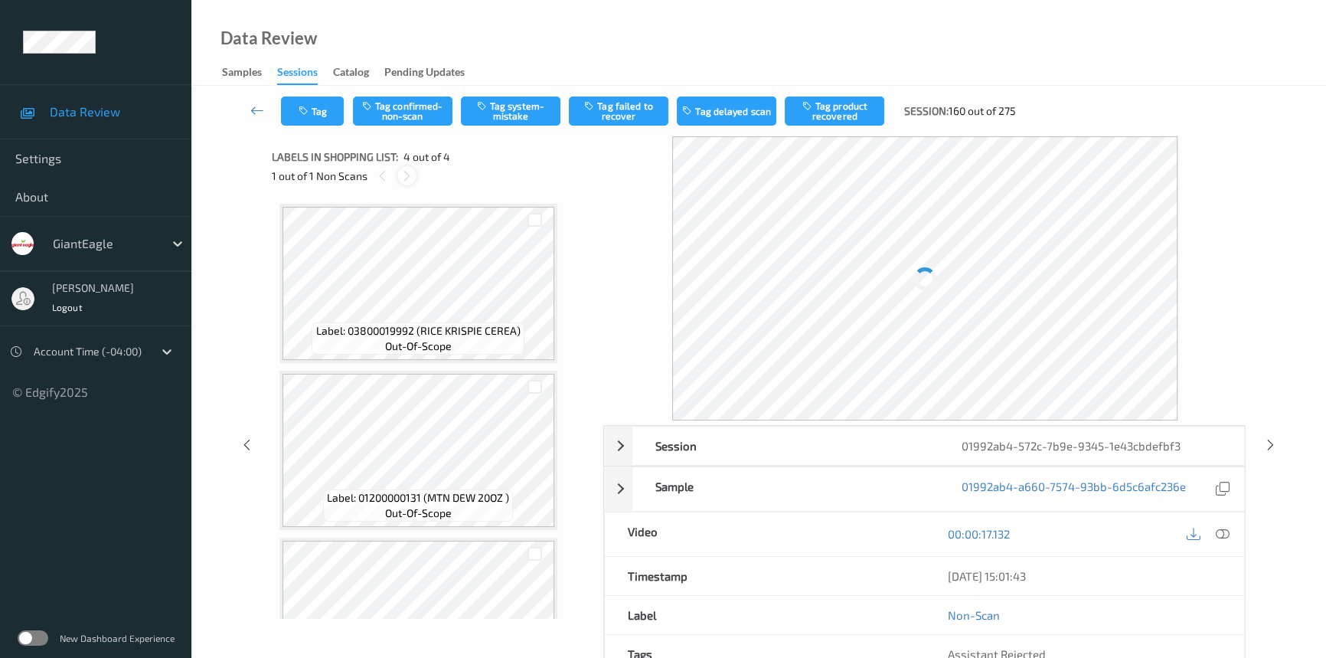
scroll to position [250, 0]
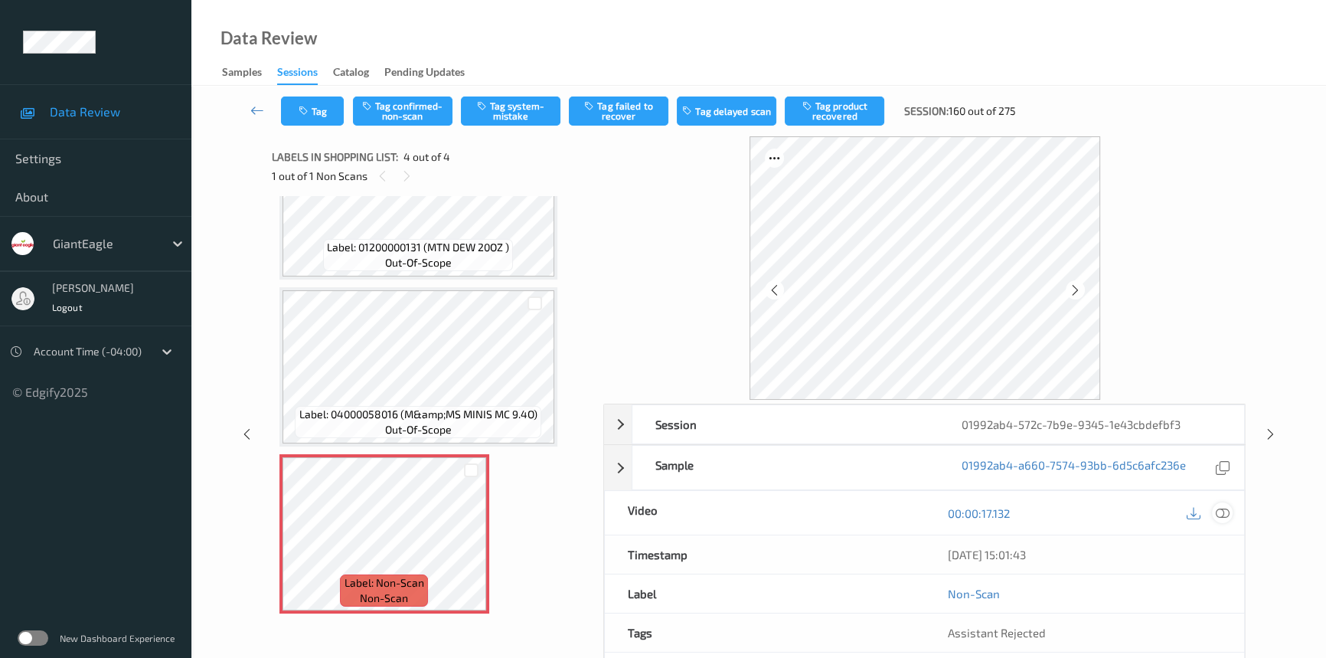
click at [1221, 513] on icon at bounding box center [1223, 513] width 14 height 14
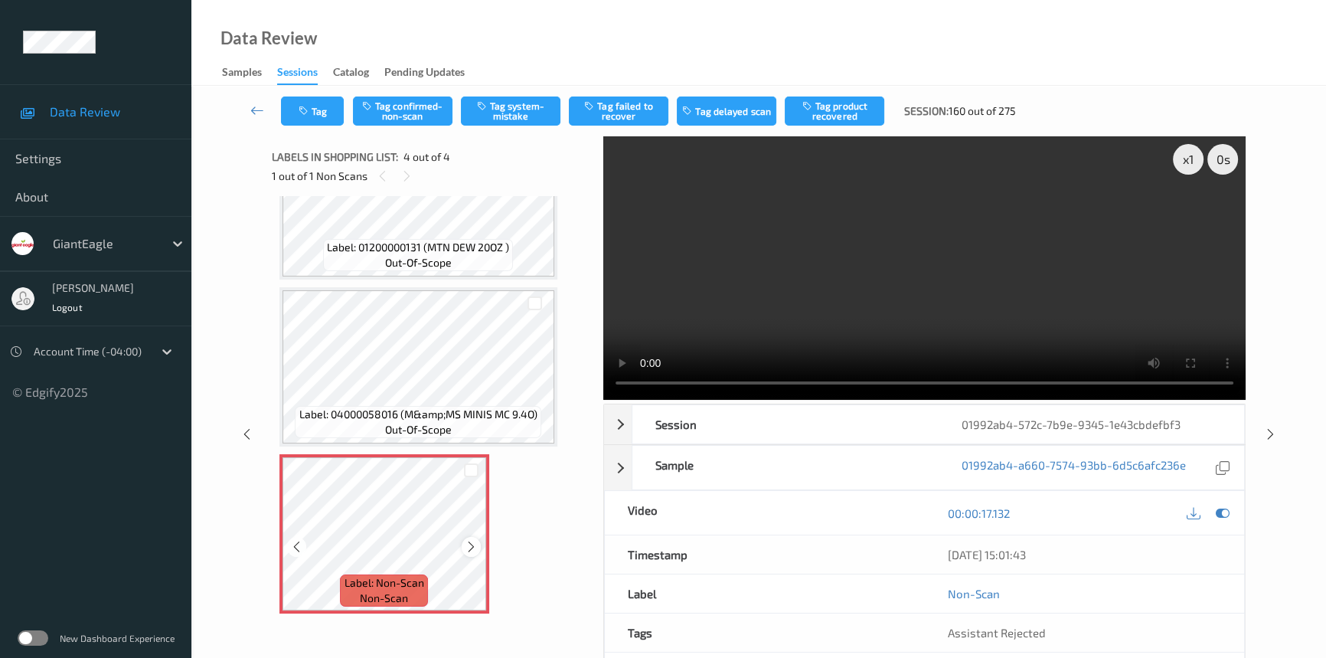
click at [467, 541] on icon at bounding box center [471, 547] width 13 height 14
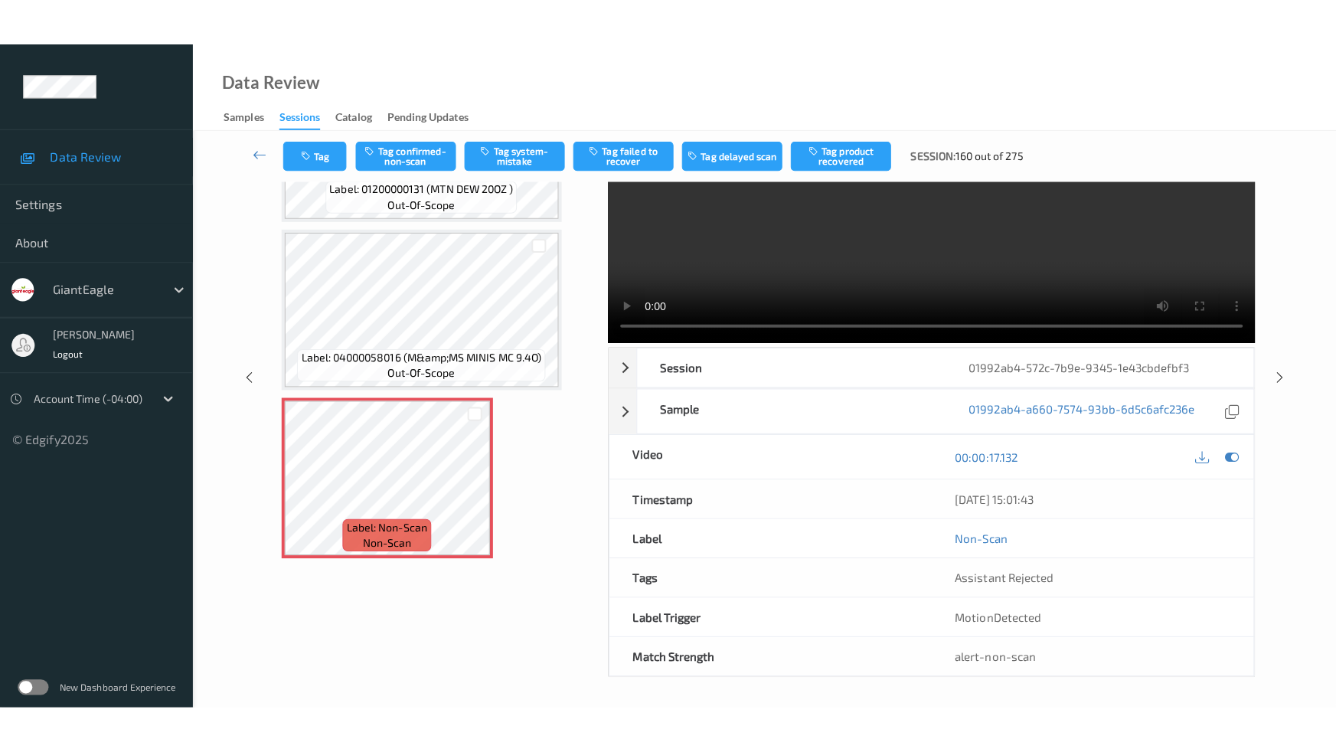
scroll to position [0, 0]
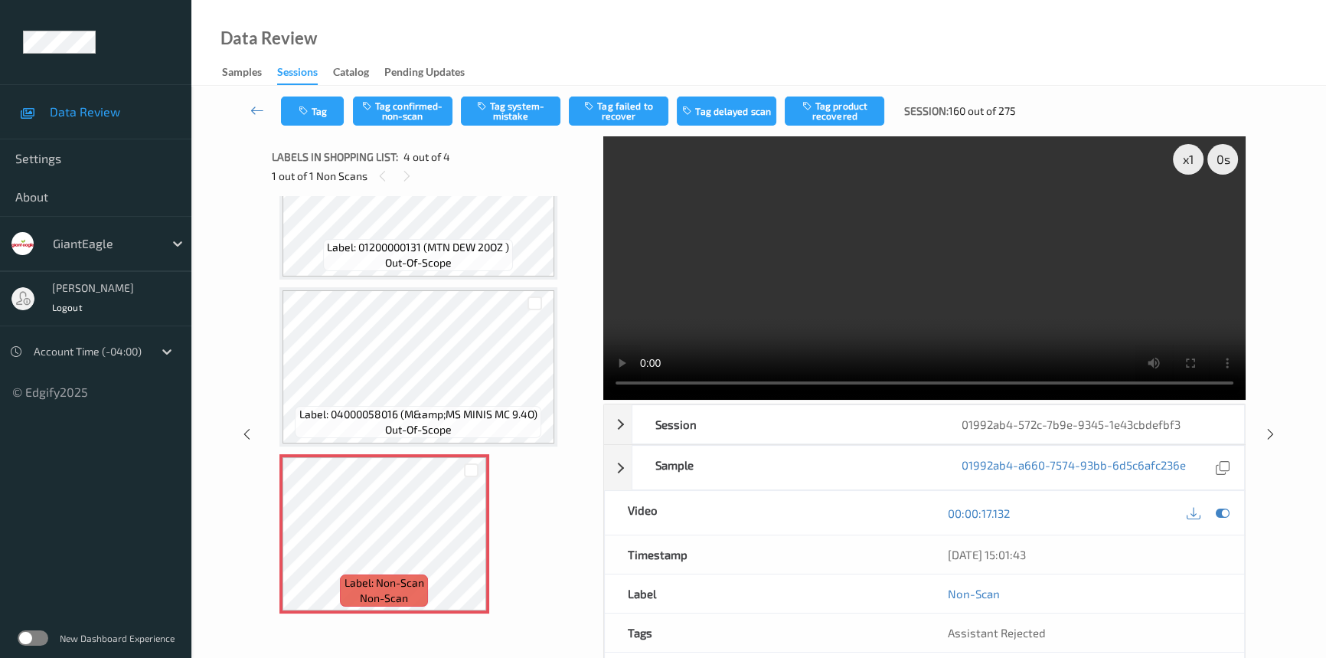
click at [928, 326] on video at bounding box center [924, 267] width 642 height 263
click at [1195, 160] on div "x 1" at bounding box center [1188, 159] width 31 height 31
click at [941, 314] on video at bounding box center [924, 267] width 642 height 263
click at [466, 541] on icon at bounding box center [471, 547] width 13 height 14
click at [467, 540] on icon at bounding box center [471, 547] width 13 height 14
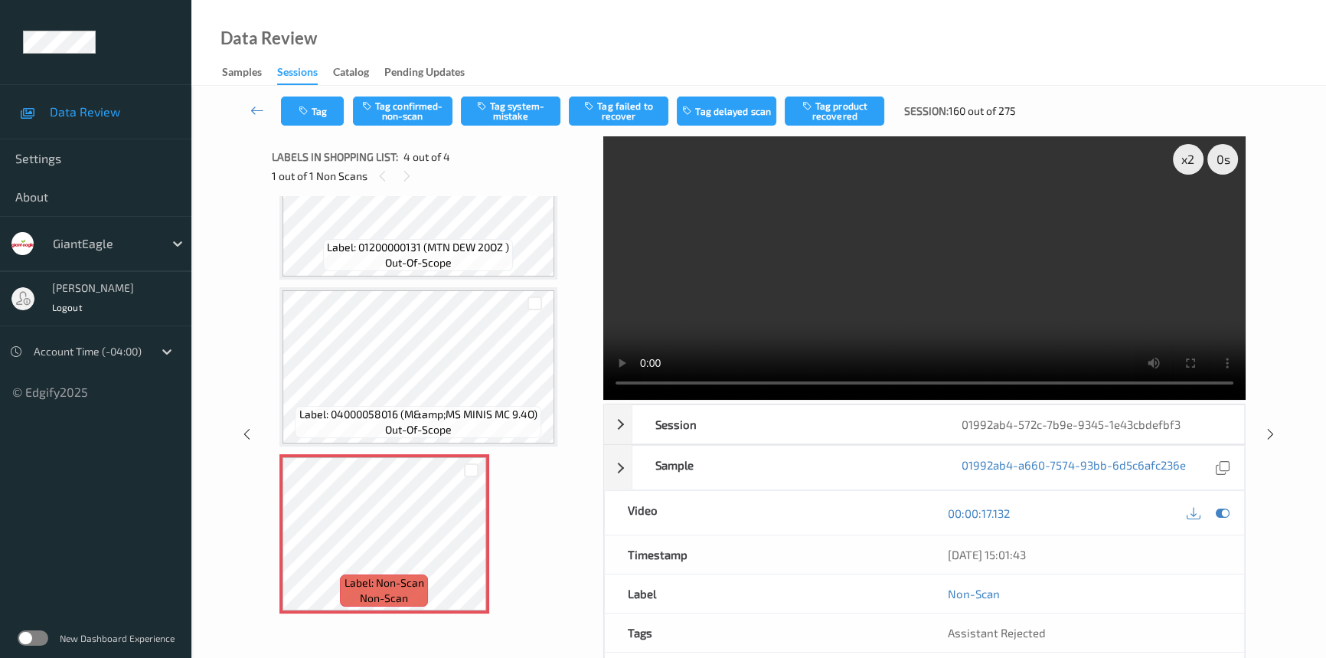
click at [1017, 318] on video at bounding box center [924, 267] width 642 height 263
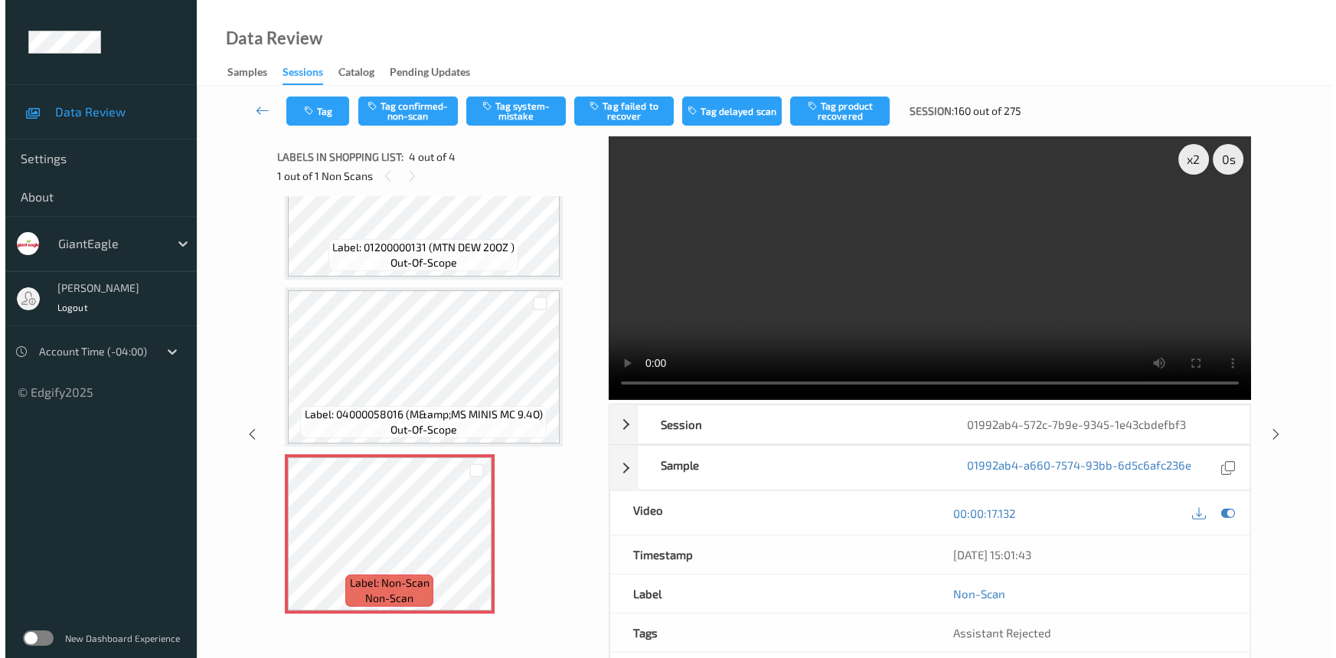
scroll to position [156, 0]
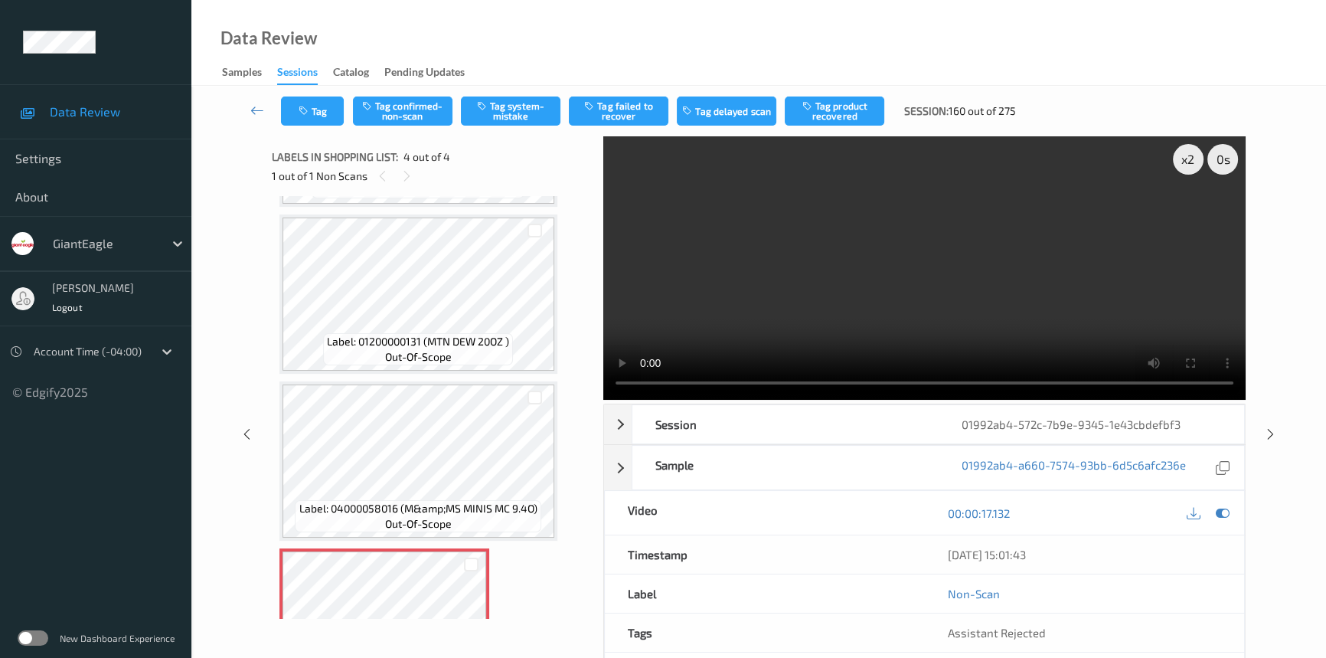
click at [933, 264] on video at bounding box center [924, 267] width 642 height 263
click at [511, 111] on button "Tag system-mistake" at bounding box center [511, 110] width 100 height 29
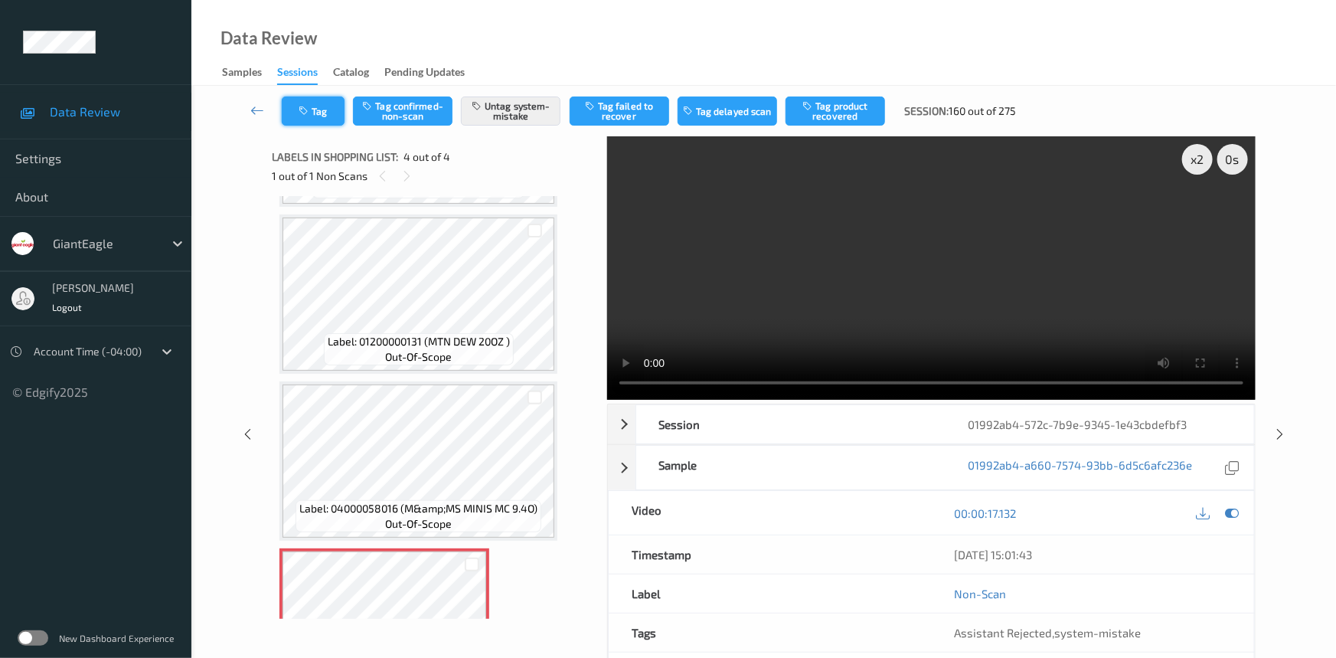
click at [326, 119] on button "Tag" at bounding box center [313, 110] width 63 height 29
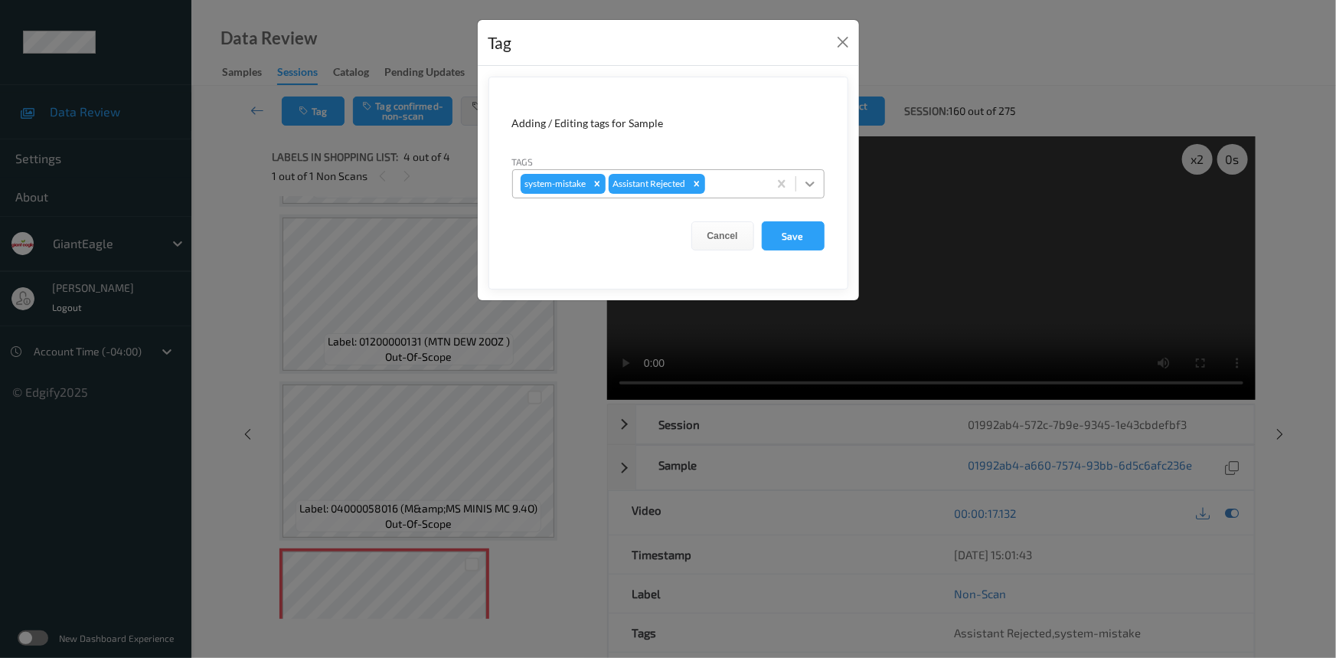
click at [810, 188] on icon at bounding box center [809, 183] width 15 height 15
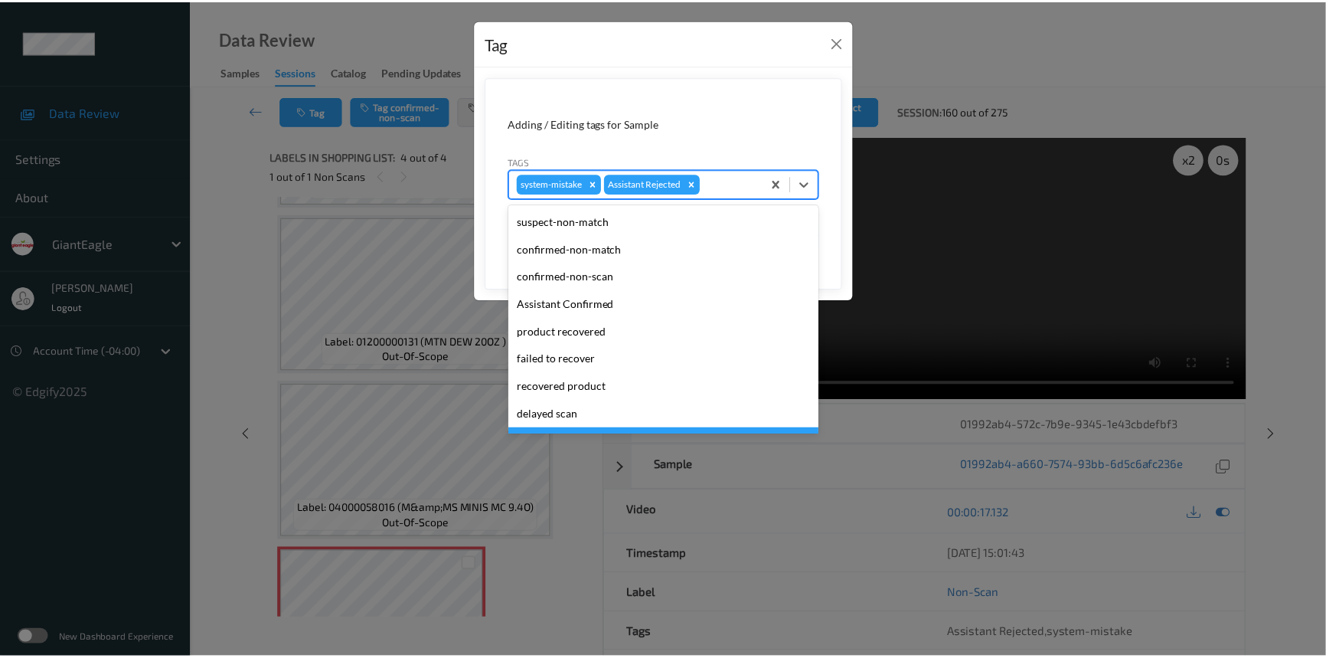
scroll to position [135, 0]
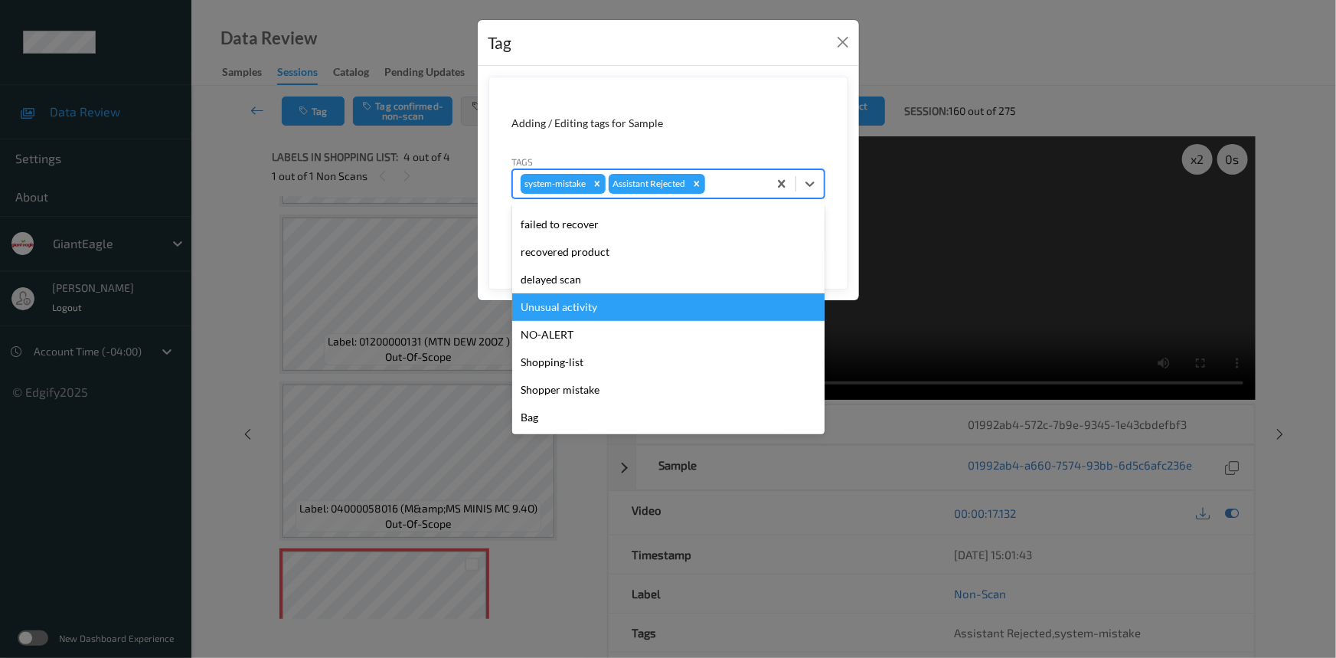
click at [572, 313] on div "Unusual activity" at bounding box center [668, 307] width 312 height 28
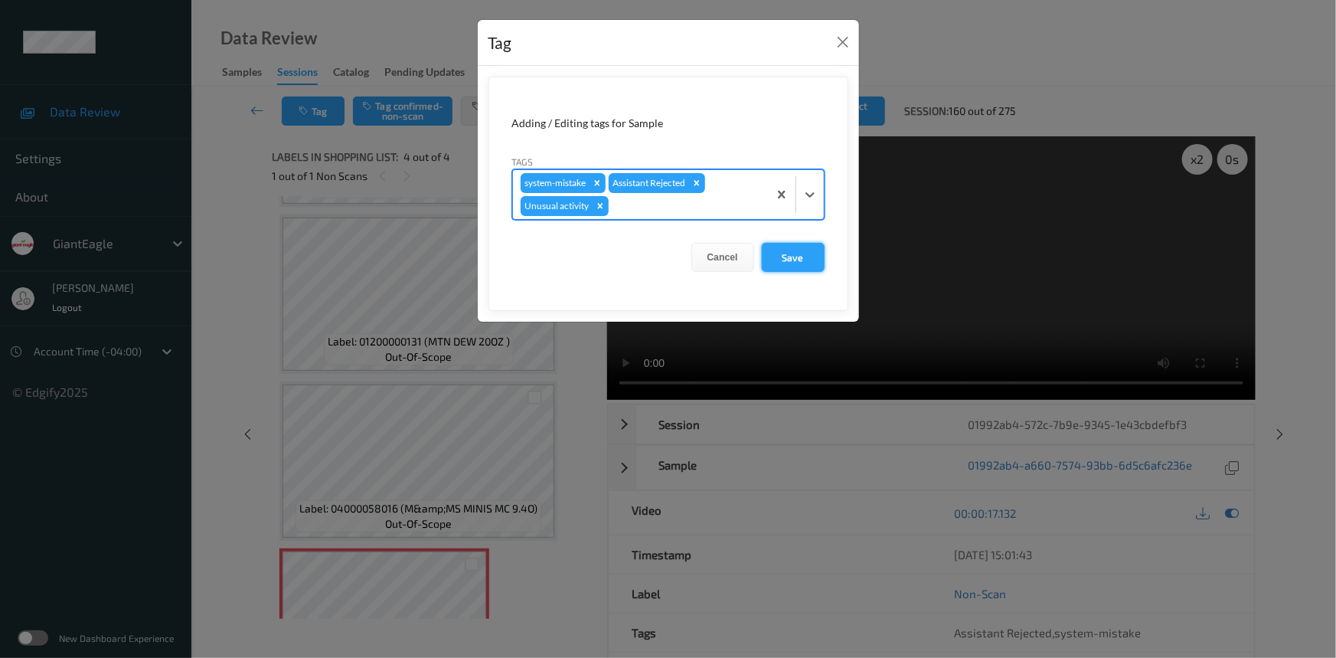
click at [786, 261] on button "Save" at bounding box center [793, 257] width 63 height 29
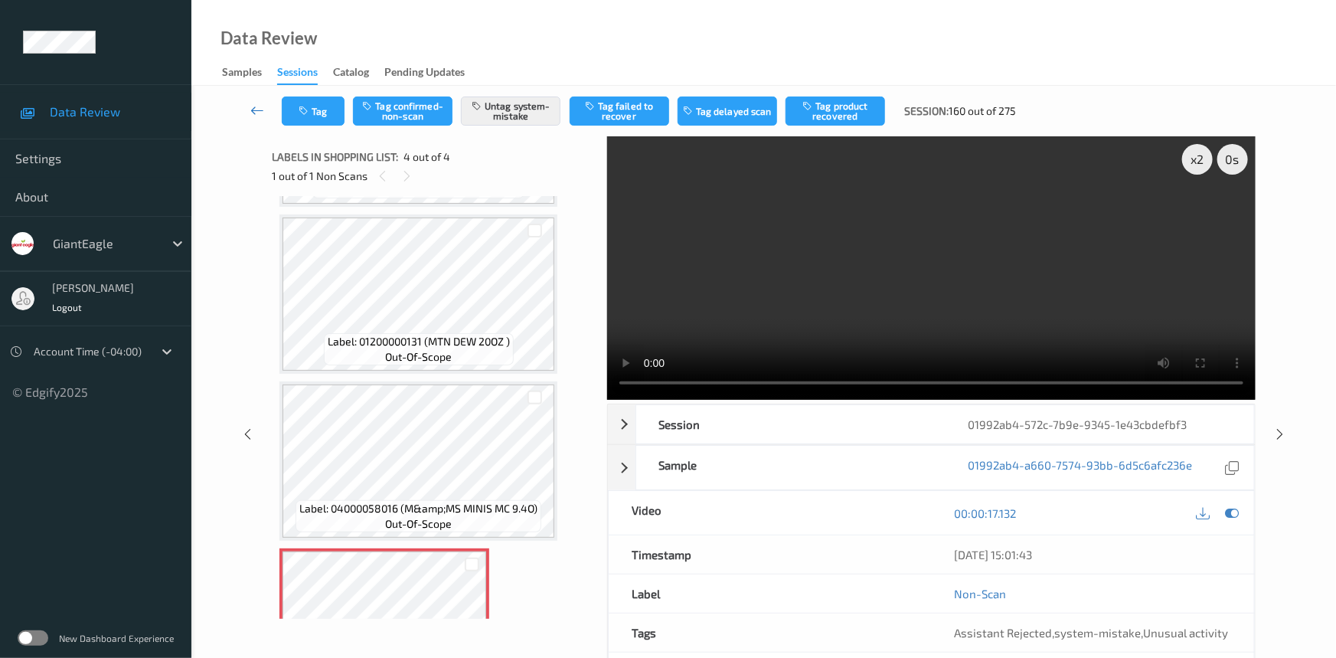
click at [253, 101] on link at bounding box center [258, 110] width 48 height 29
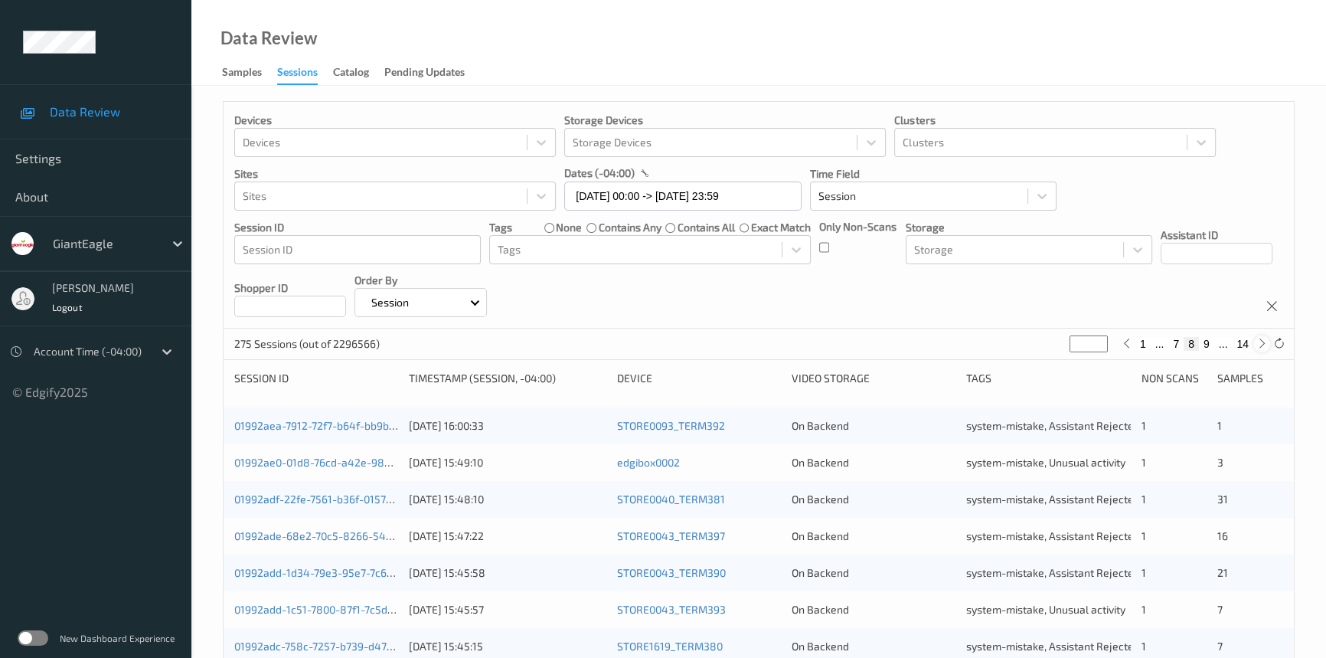
click at [1259, 342] on icon at bounding box center [1262, 343] width 11 height 11
type input "*"
click at [1259, 342] on icon at bounding box center [1262, 343] width 11 height 11
type input "**"
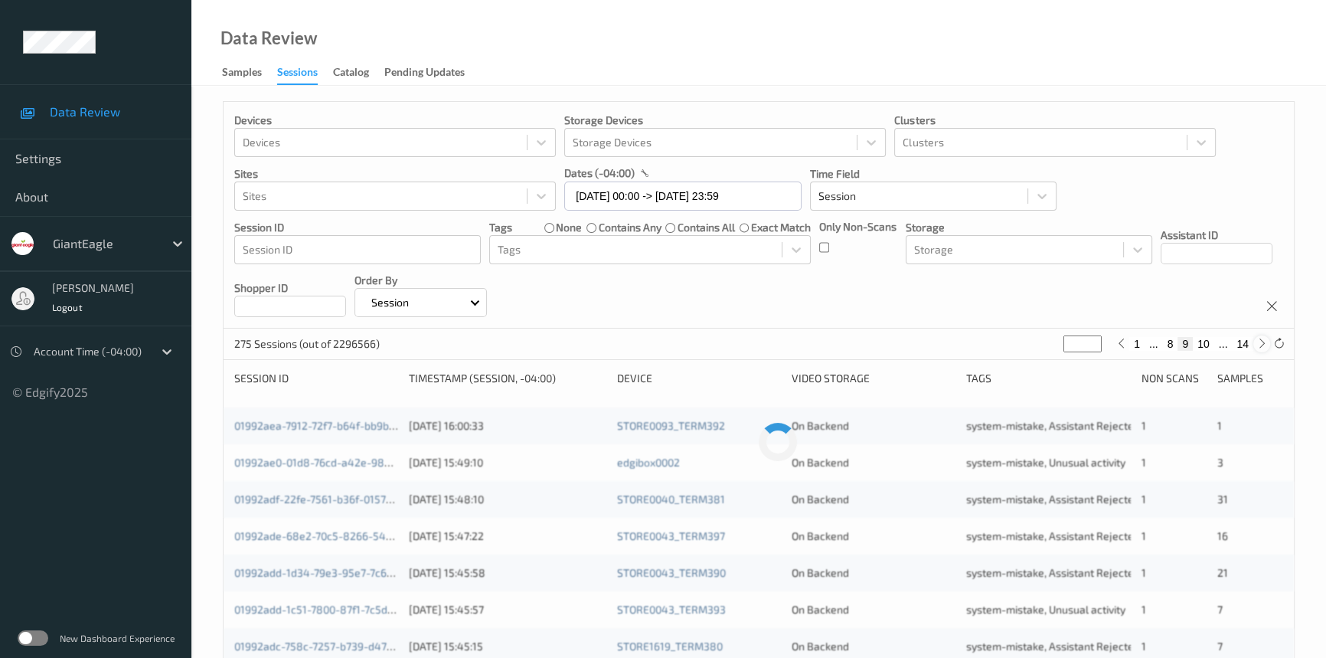
type input "**"
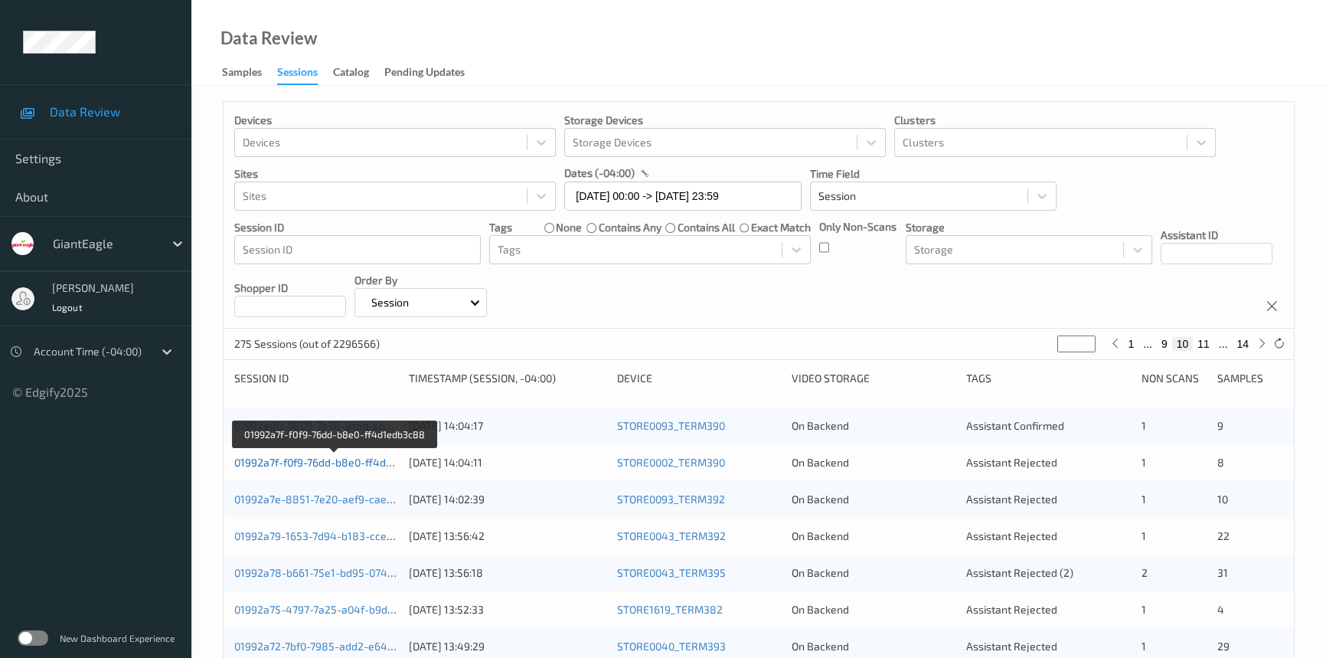
click at [304, 462] on link "01992a7f-f0f9-76dd-b8e0-ff4d1edb3c88" at bounding box center [334, 462] width 200 height 13
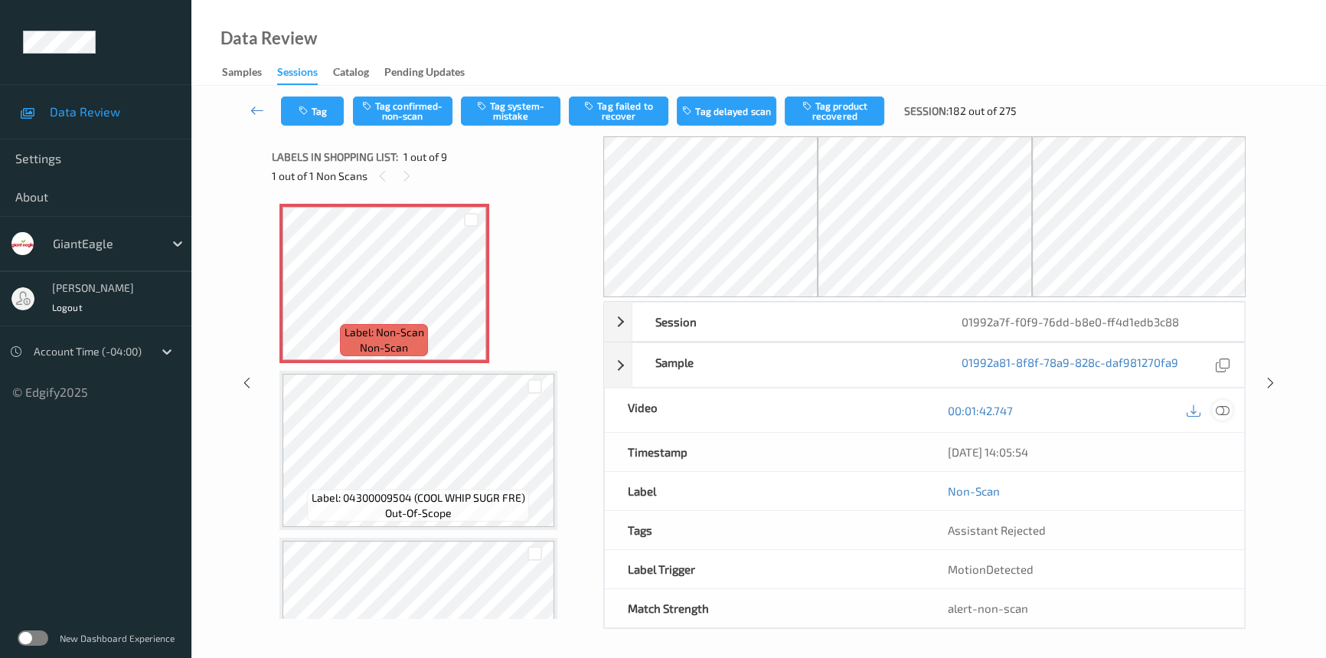
click at [1228, 409] on icon at bounding box center [1223, 411] width 14 height 14
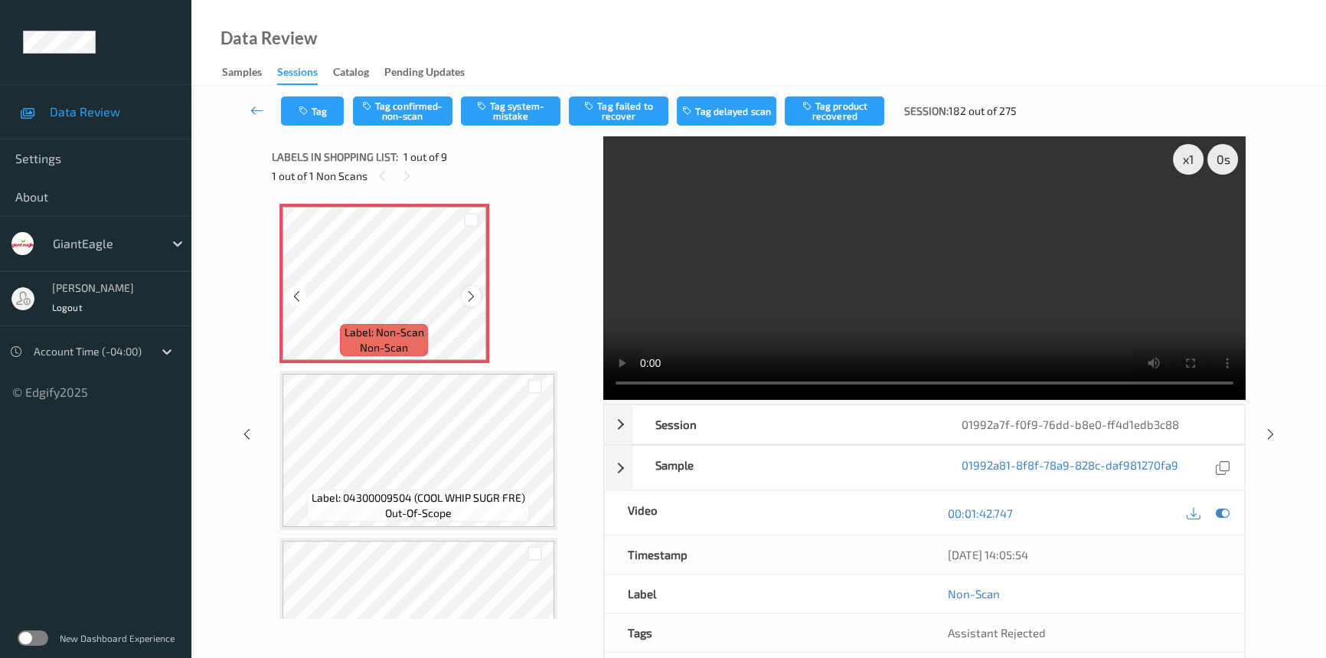
click at [468, 291] on icon at bounding box center [471, 296] width 13 height 14
click at [848, 298] on video at bounding box center [924, 267] width 642 height 263
click at [1200, 159] on div "x 1" at bounding box center [1188, 159] width 31 height 31
click at [1008, 250] on video at bounding box center [924, 267] width 642 height 263
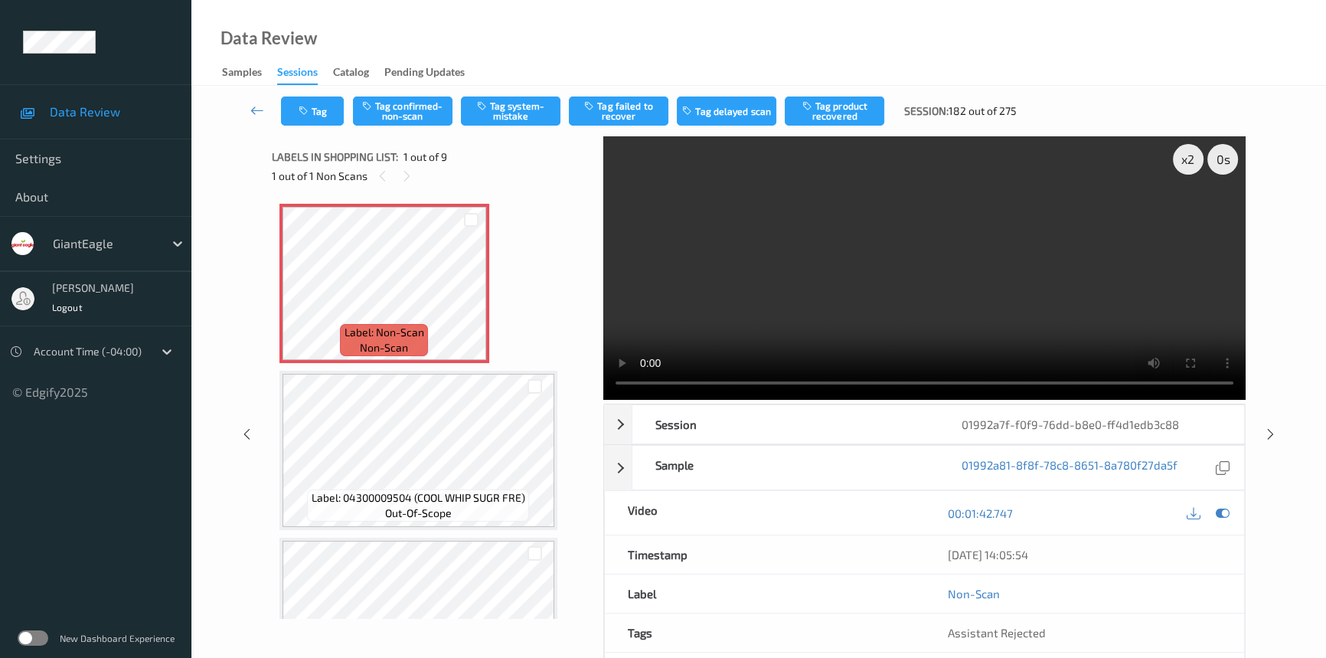
click at [858, 285] on video at bounding box center [924, 267] width 642 height 263
click at [1019, 267] on video at bounding box center [924, 267] width 642 height 263
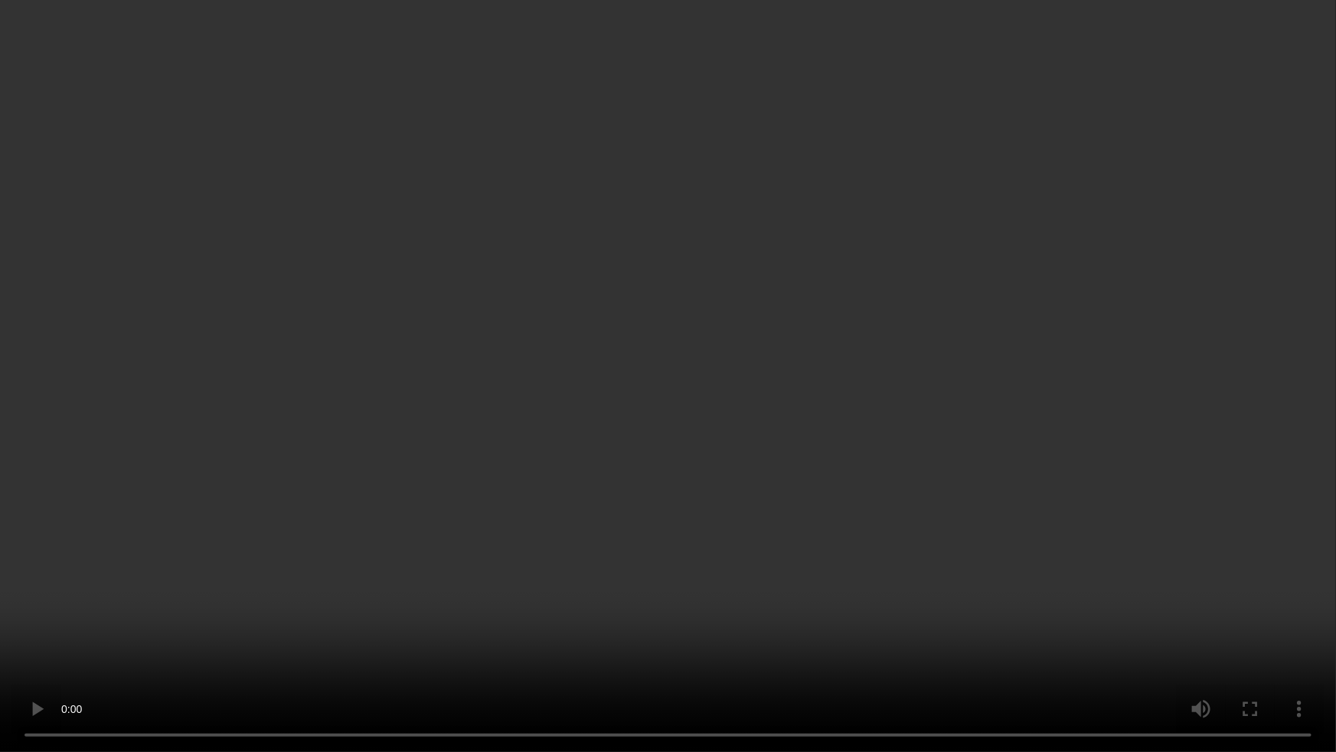
click at [894, 470] on video at bounding box center [668, 376] width 1336 height 752
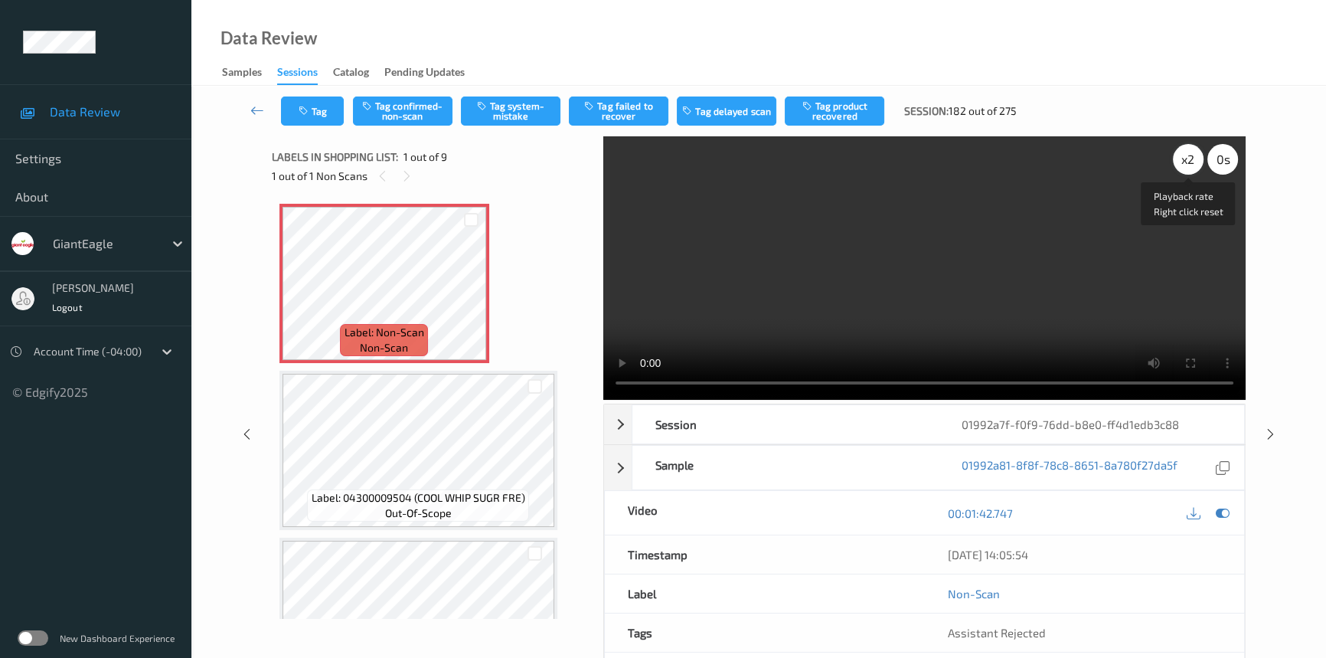
click at [1185, 158] on div "x 2" at bounding box center [1188, 159] width 31 height 31
click at [907, 238] on video at bounding box center [924, 267] width 642 height 263
click at [910, 237] on video at bounding box center [924, 267] width 642 height 263
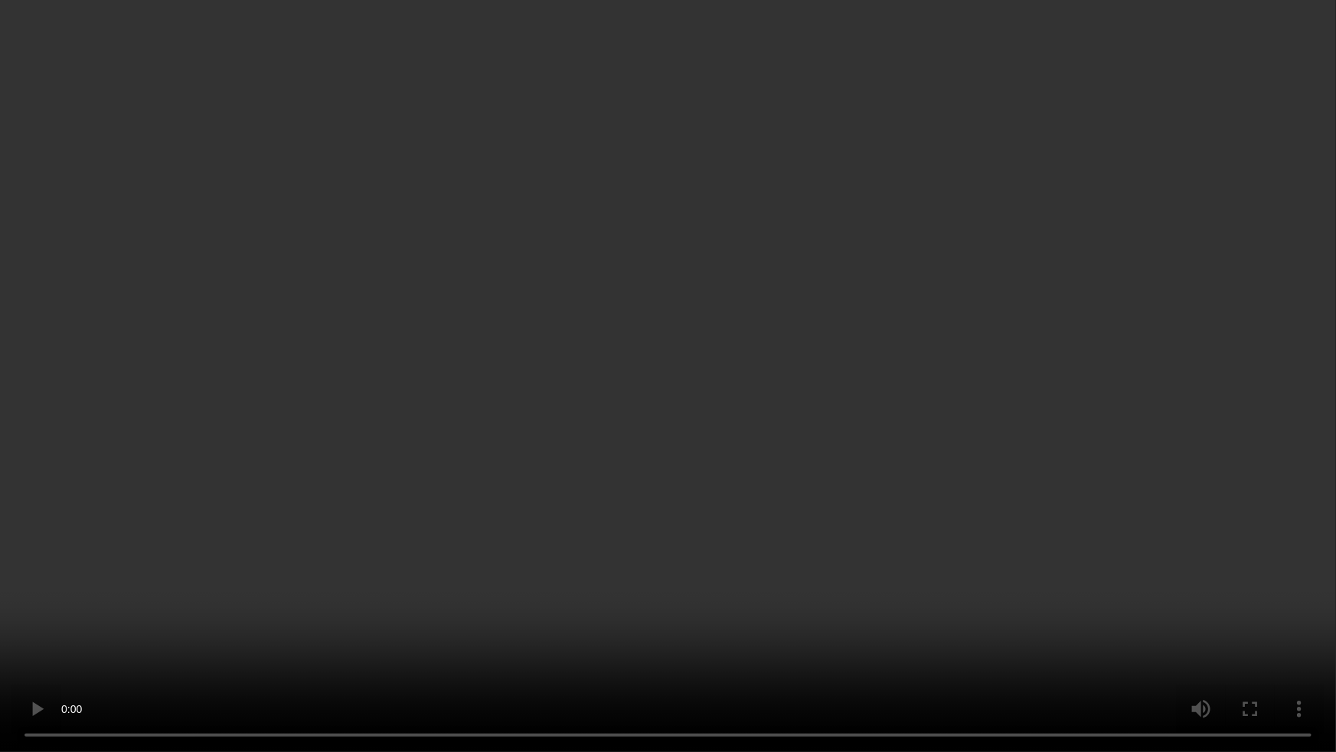
click at [1069, 657] on video at bounding box center [668, 376] width 1336 height 752
click at [865, 560] on video at bounding box center [668, 376] width 1336 height 752
click at [919, 567] on video at bounding box center [668, 376] width 1336 height 752
click at [794, 524] on video at bounding box center [668, 376] width 1336 height 752
drag, startPoint x: 1097, startPoint y: 411, endPoint x: 1112, endPoint y: 413, distance: 14.7
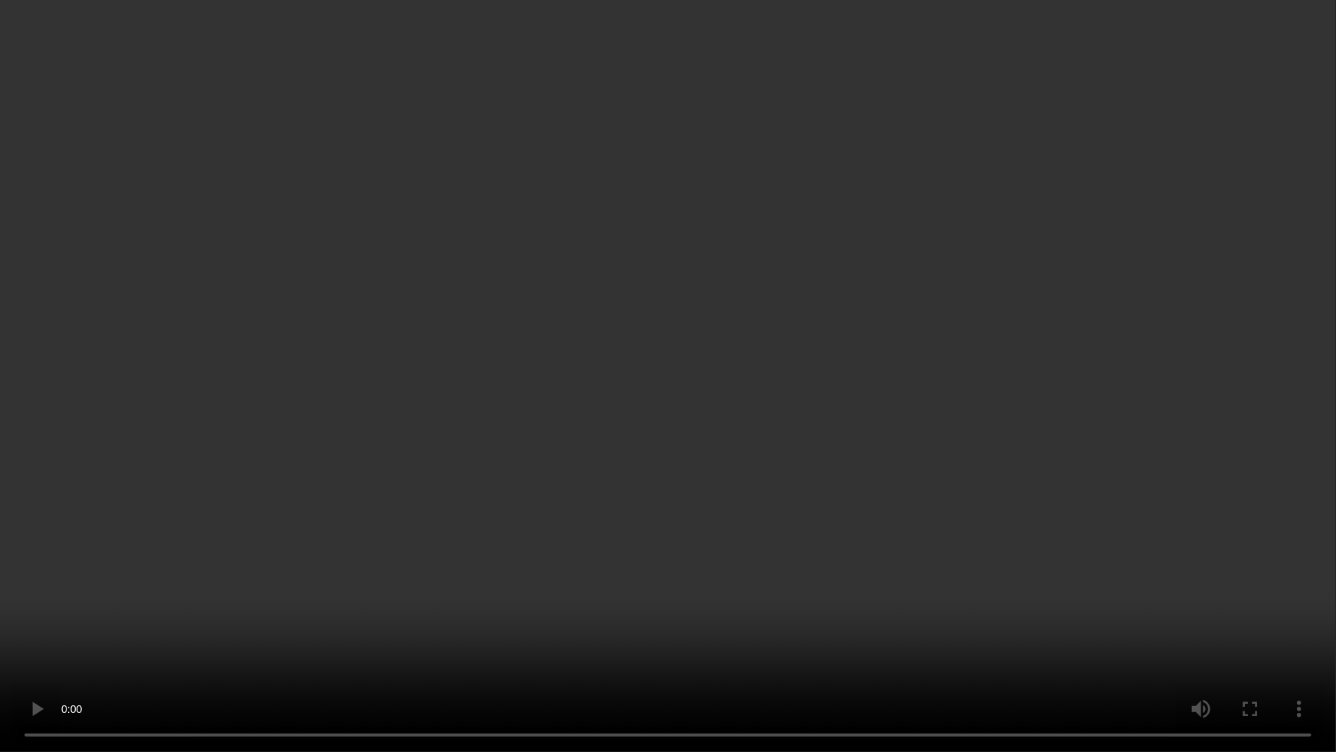
click at [1097, 412] on video at bounding box center [668, 376] width 1336 height 752
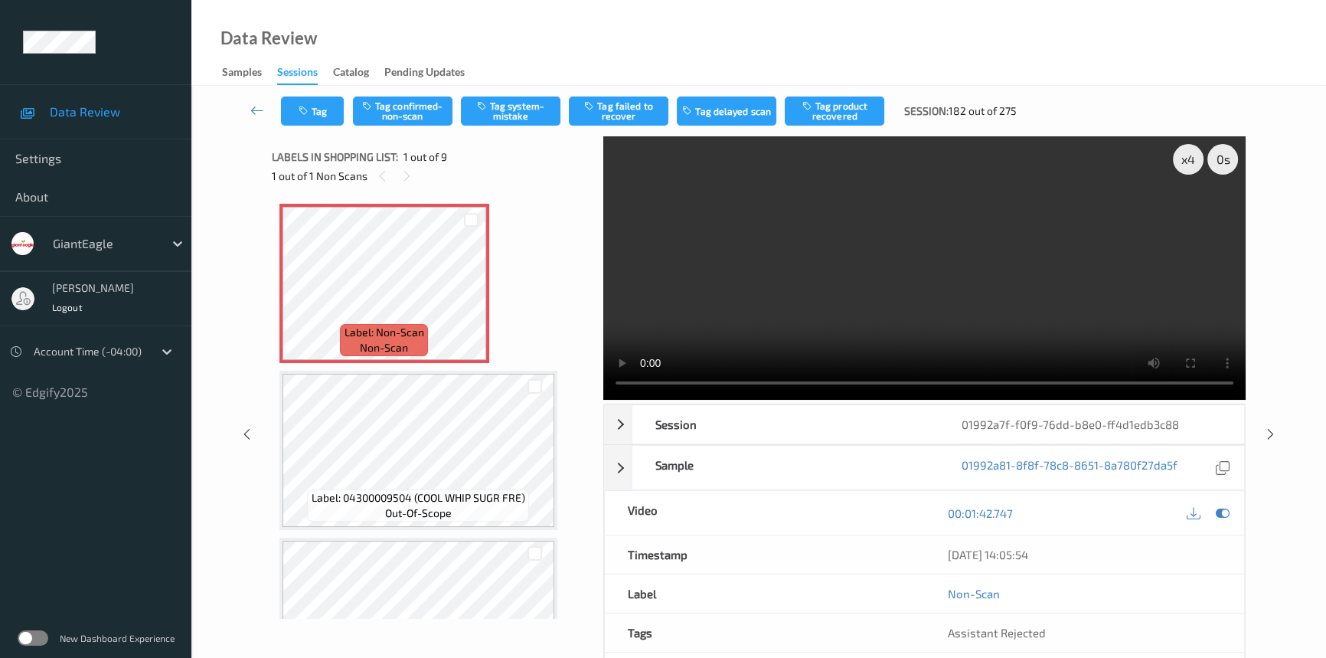
click at [976, 286] on video at bounding box center [924, 267] width 642 height 263
click at [719, 280] on video at bounding box center [924, 267] width 642 height 263
click at [524, 117] on button "Tag system-mistake" at bounding box center [511, 110] width 100 height 29
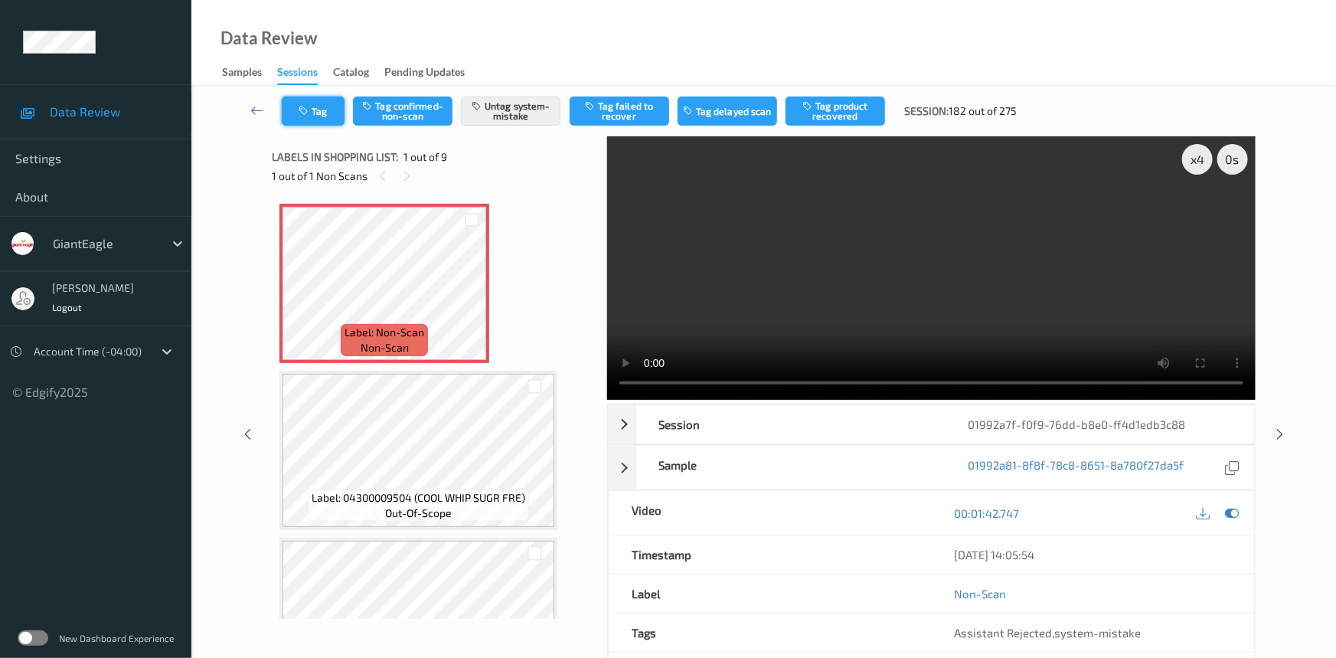
click at [322, 108] on button "Tag" at bounding box center [313, 110] width 63 height 29
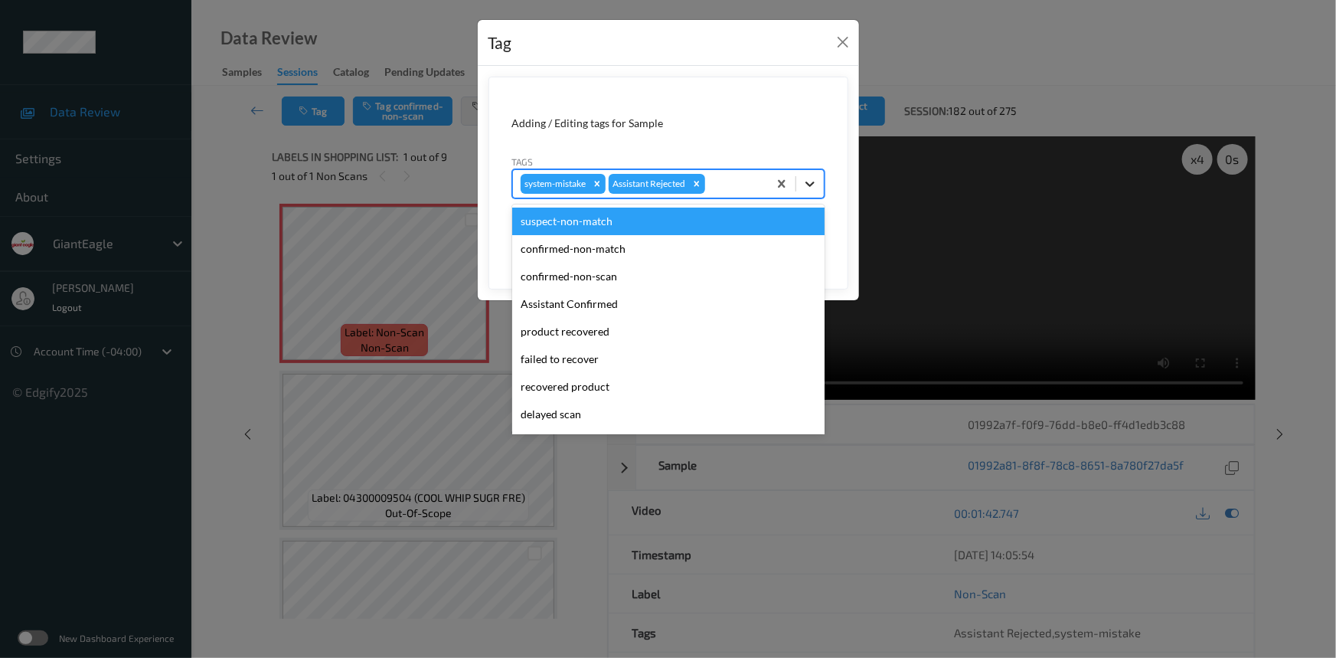
click at [807, 184] on icon at bounding box center [810, 183] width 9 height 5
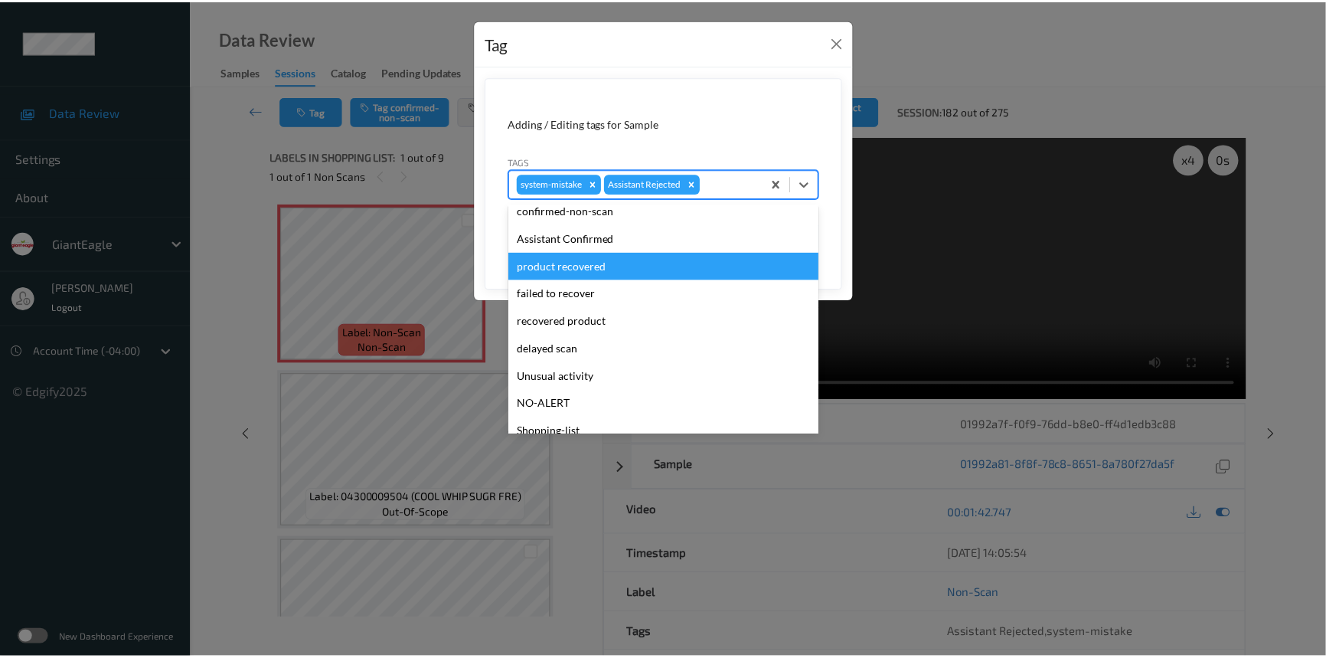
scroll to position [135, 0]
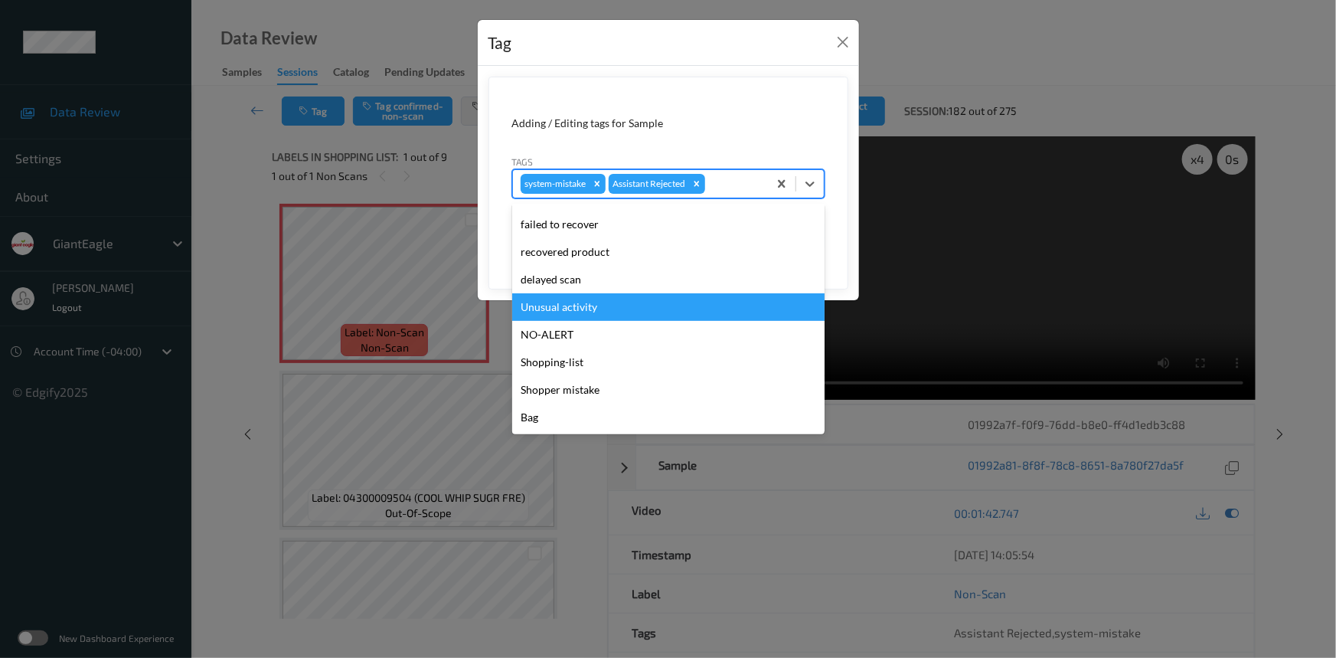
click at [600, 305] on div "Unusual activity" at bounding box center [668, 307] width 312 height 28
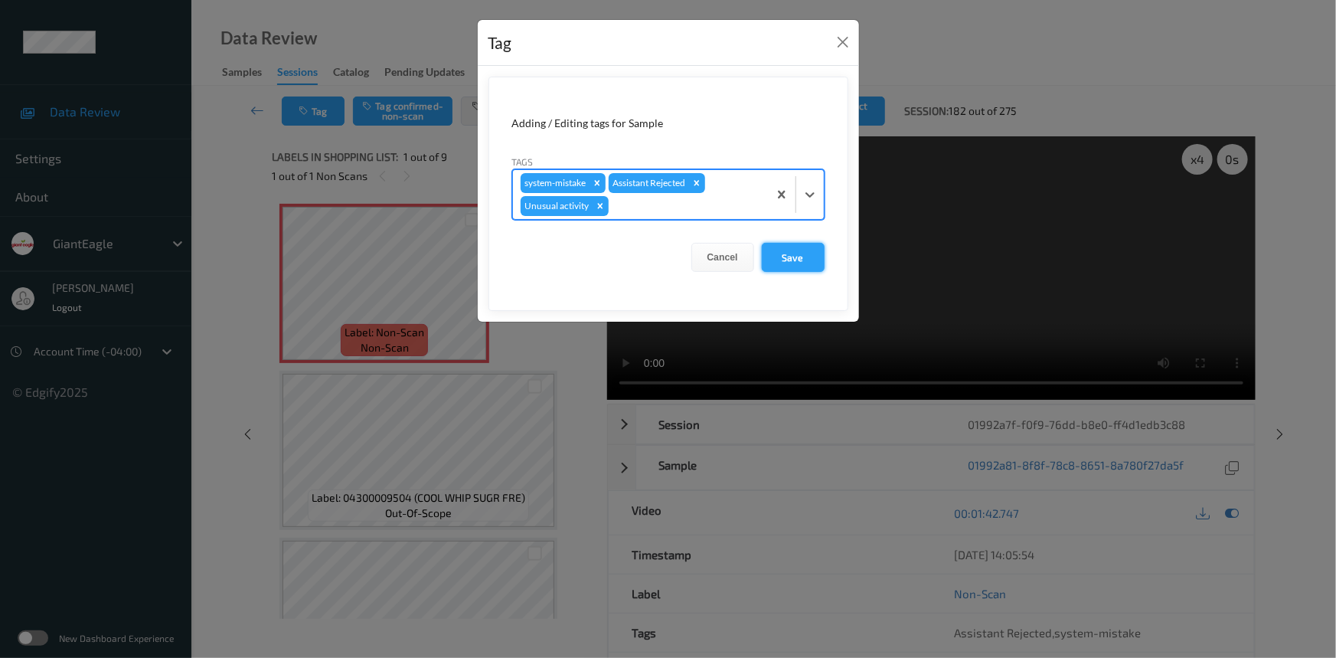
click at [814, 255] on button "Save" at bounding box center [793, 257] width 63 height 29
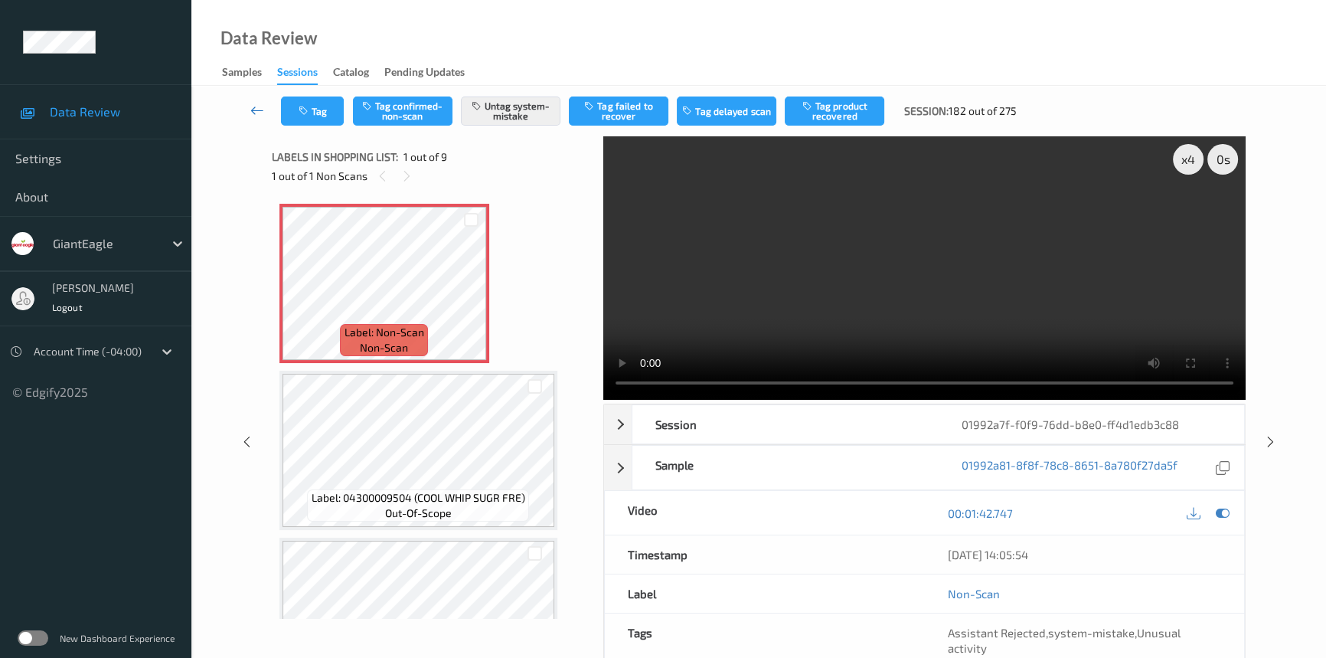
click at [253, 103] on icon at bounding box center [257, 110] width 14 height 15
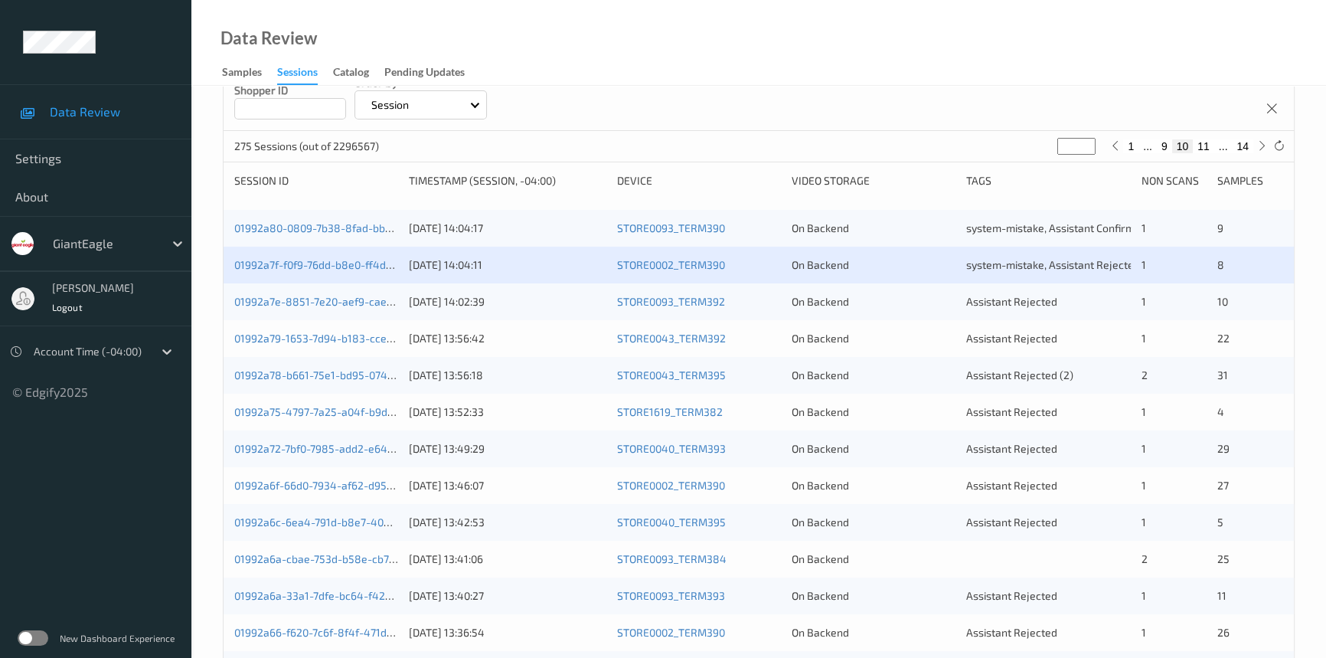
scroll to position [278, 0]
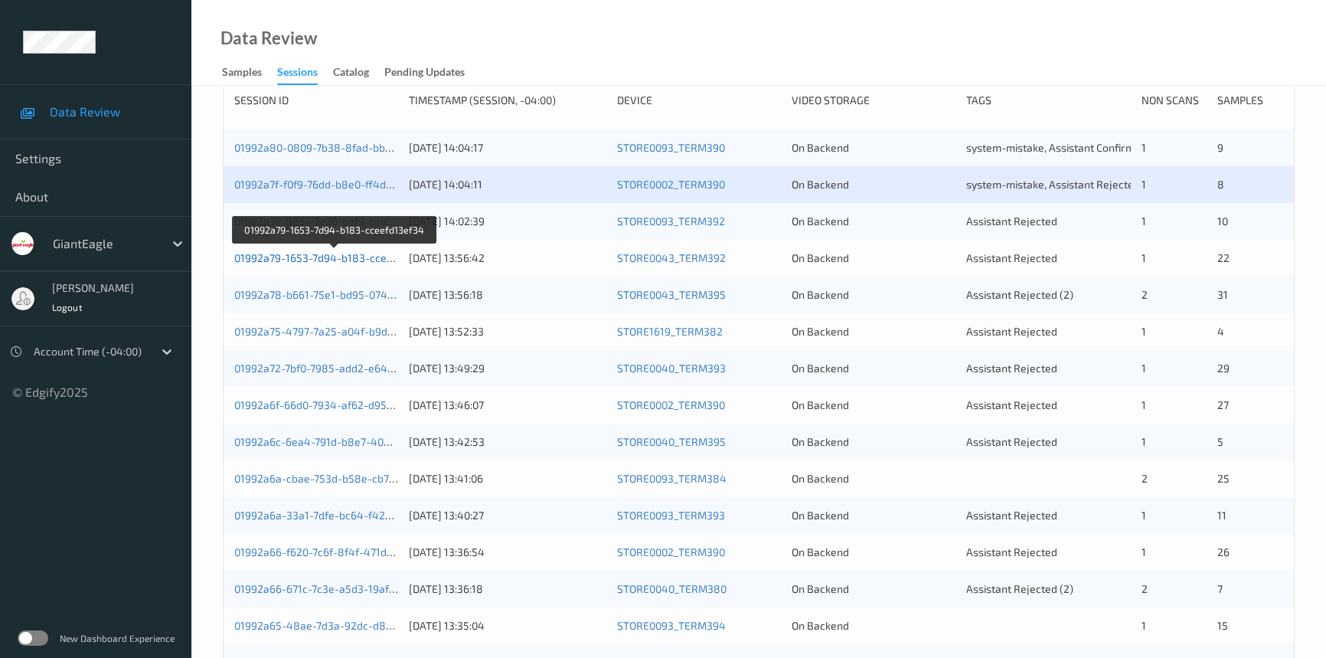
click at [299, 257] on link "01992a79-1653-7d94-b183-cceefd13ef34" at bounding box center [335, 257] width 202 height 13
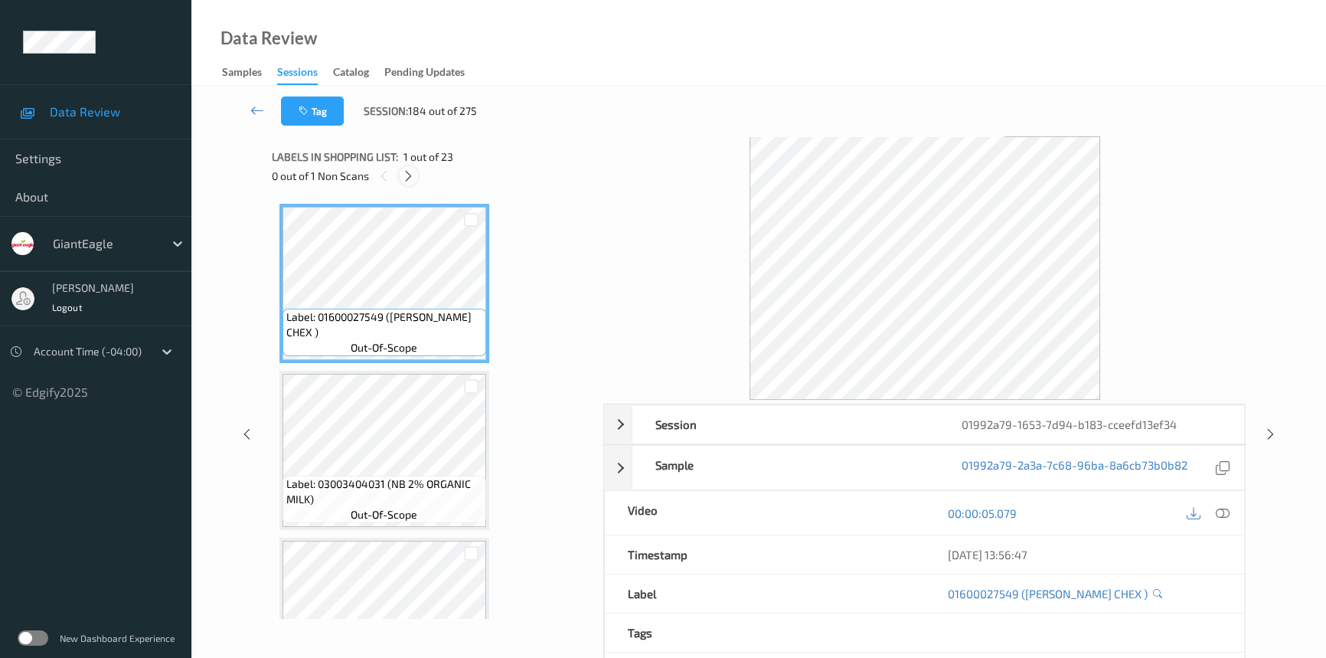
click at [412, 175] on icon at bounding box center [408, 176] width 13 height 14
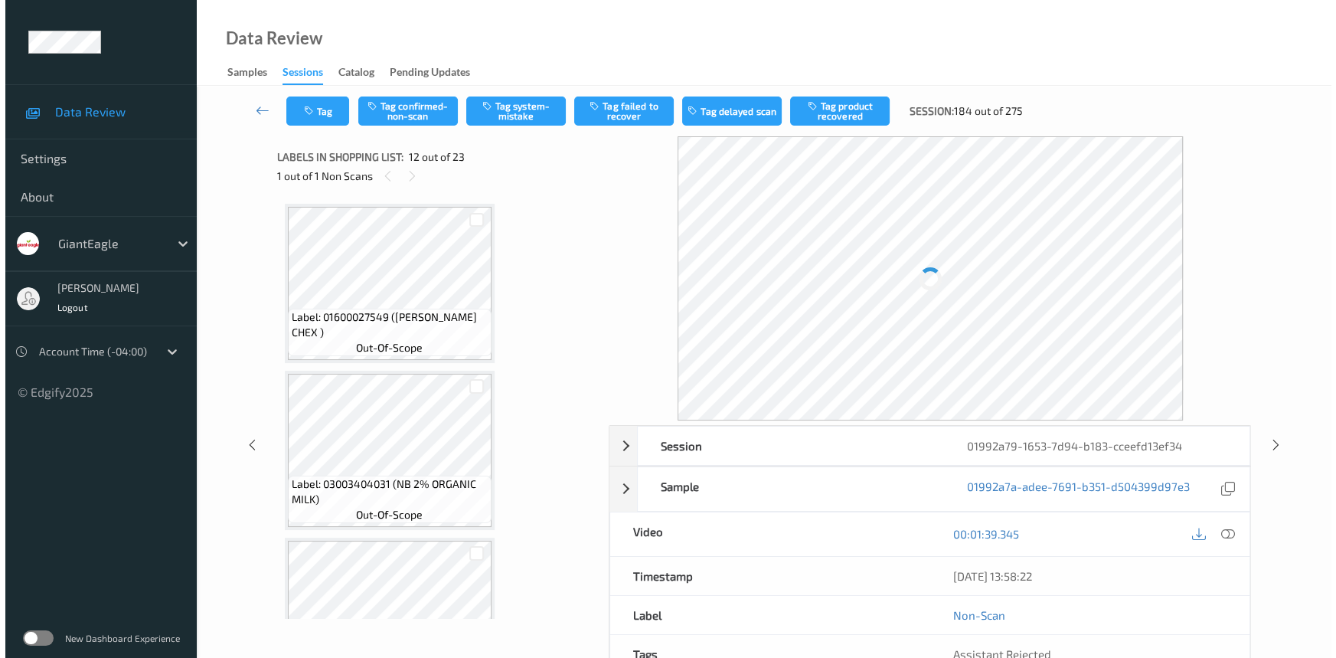
scroll to position [1671, 0]
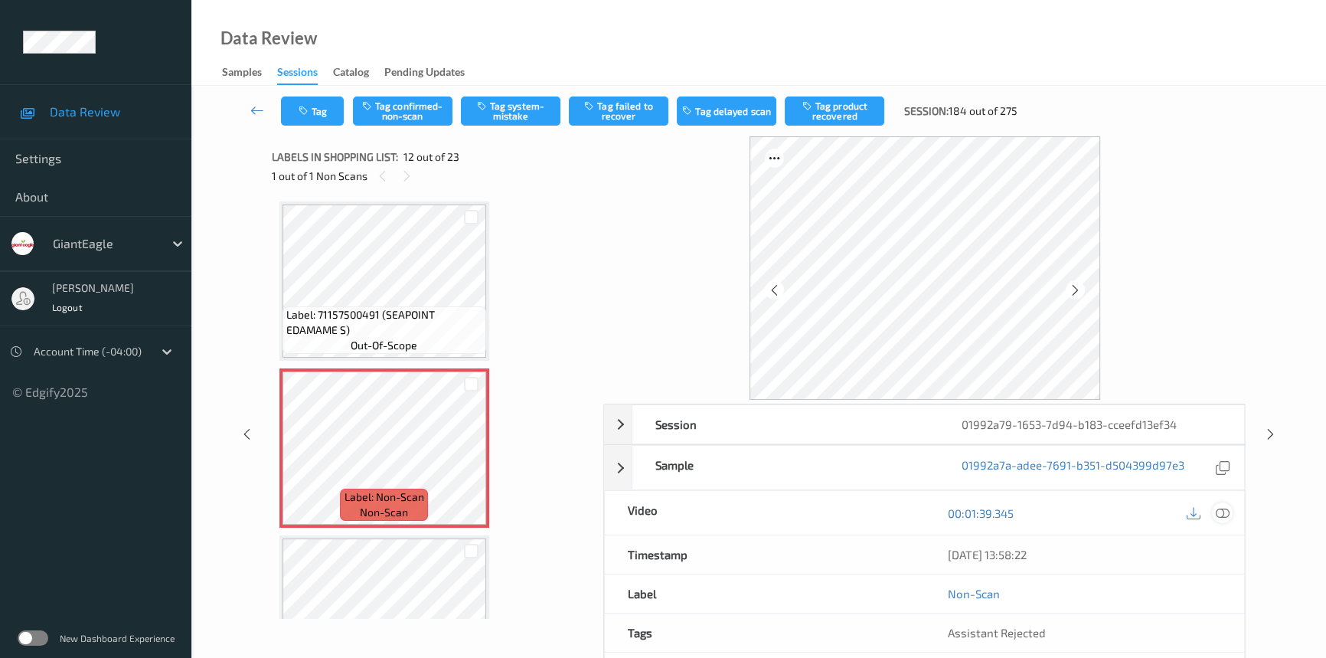
click at [1224, 513] on icon at bounding box center [1223, 513] width 14 height 14
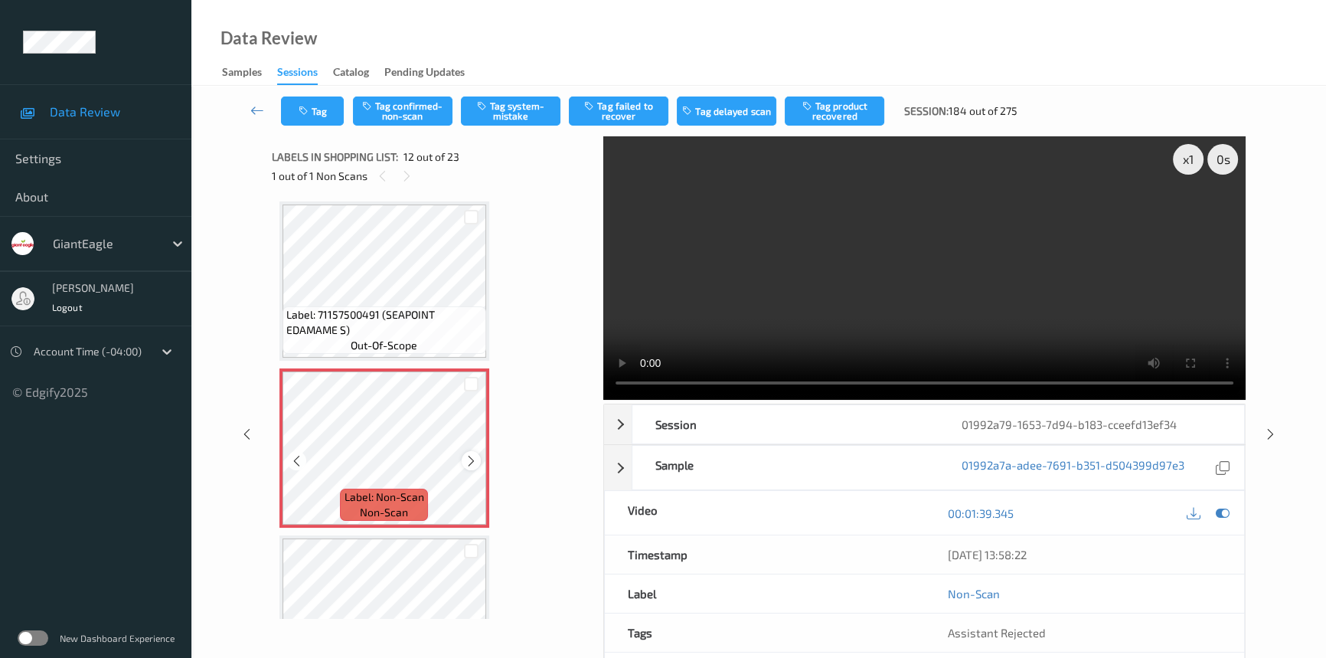
click at [467, 454] on icon at bounding box center [471, 461] width 13 height 14
click at [758, 281] on video at bounding box center [924, 267] width 642 height 263
click at [1195, 159] on div "x 1" at bounding box center [1188, 159] width 31 height 31
click at [1195, 159] on div "x 2" at bounding box center [1188, 159] width 31 height 31
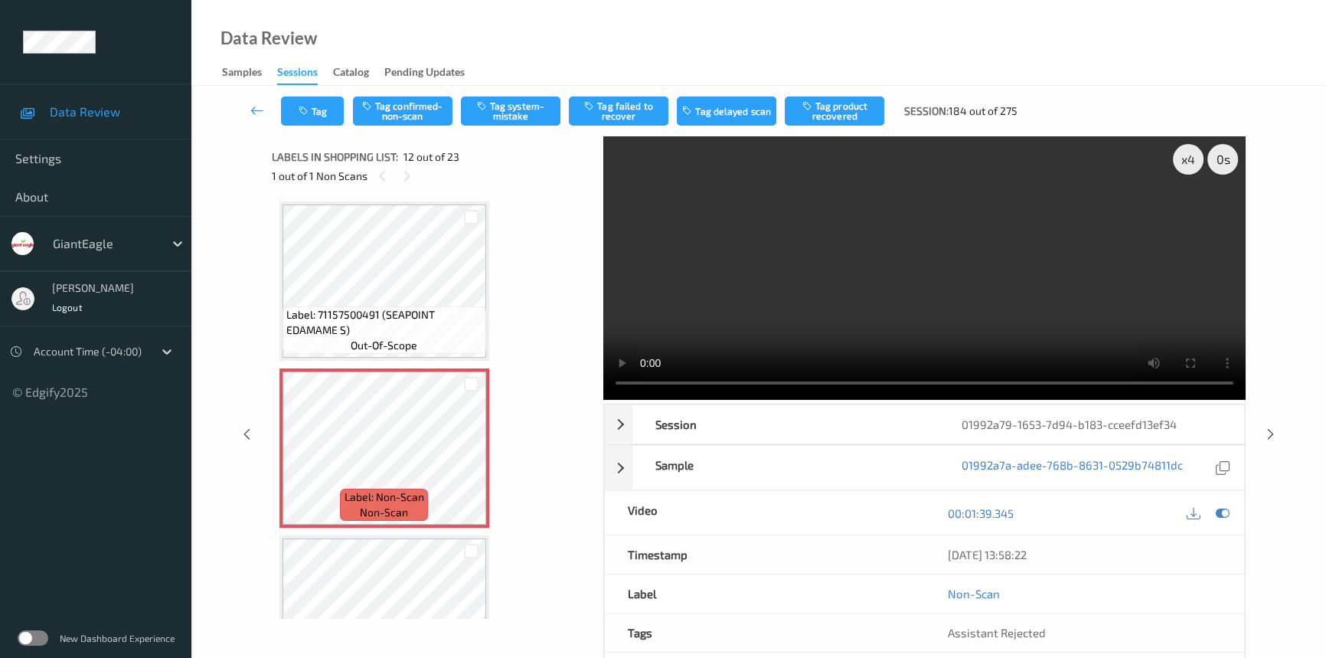
click at [982, 324] on video at bounding box center [924, 267] width 642 height 263
click at [521, 109] on button "Tag system-mistake" at bounding box center [511, 110] width 100 height 29
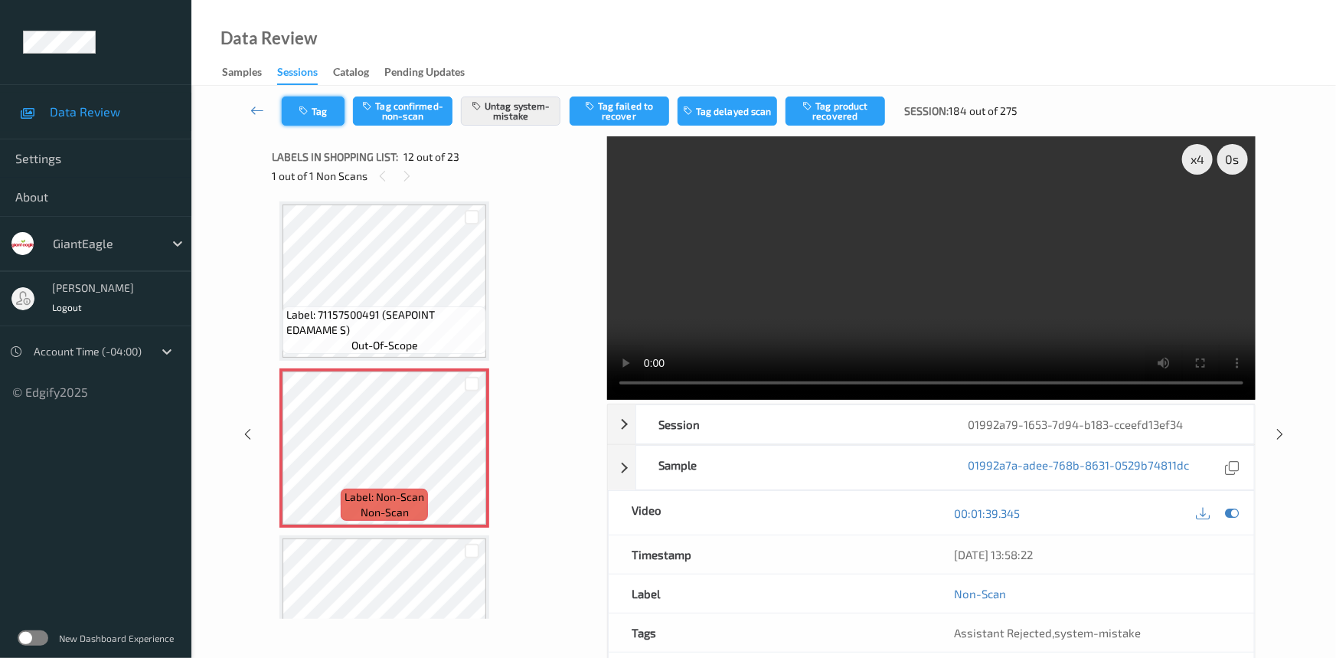
click at [306, 111] on icon "button" at bounding box center [305, 111] width 13 height 11
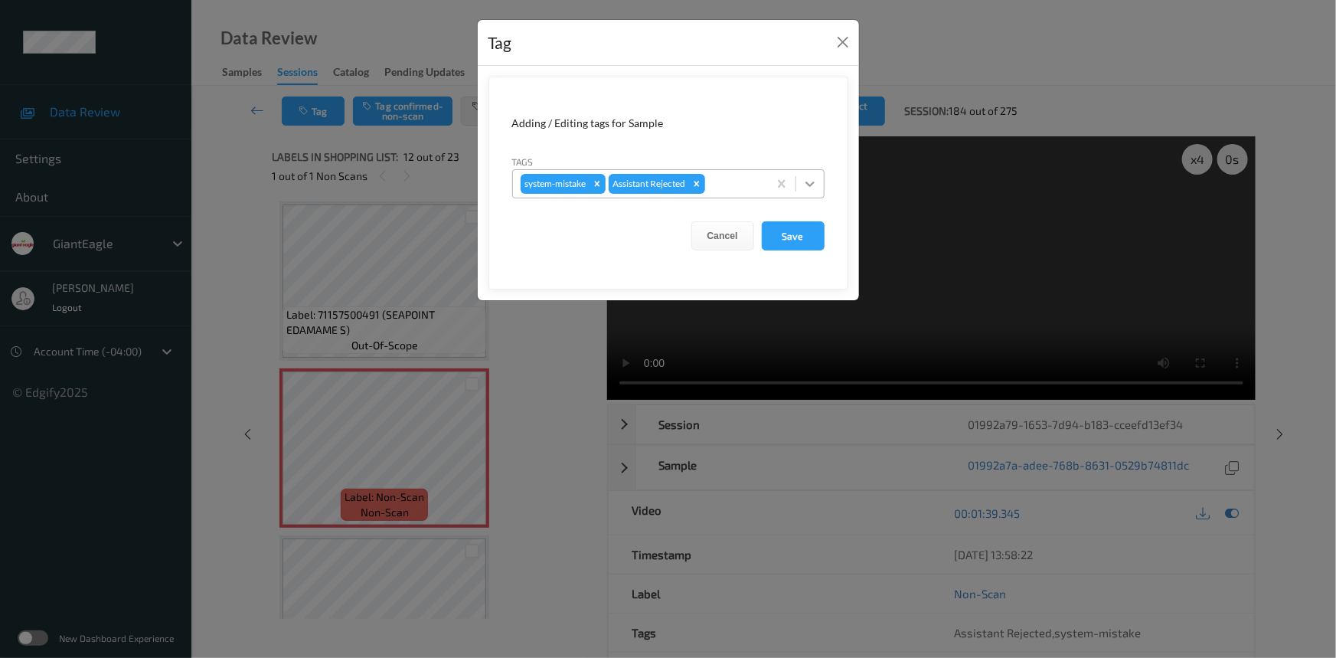
click at [806, 177] on icon at bounding box center [809, 183] width 15 height 15
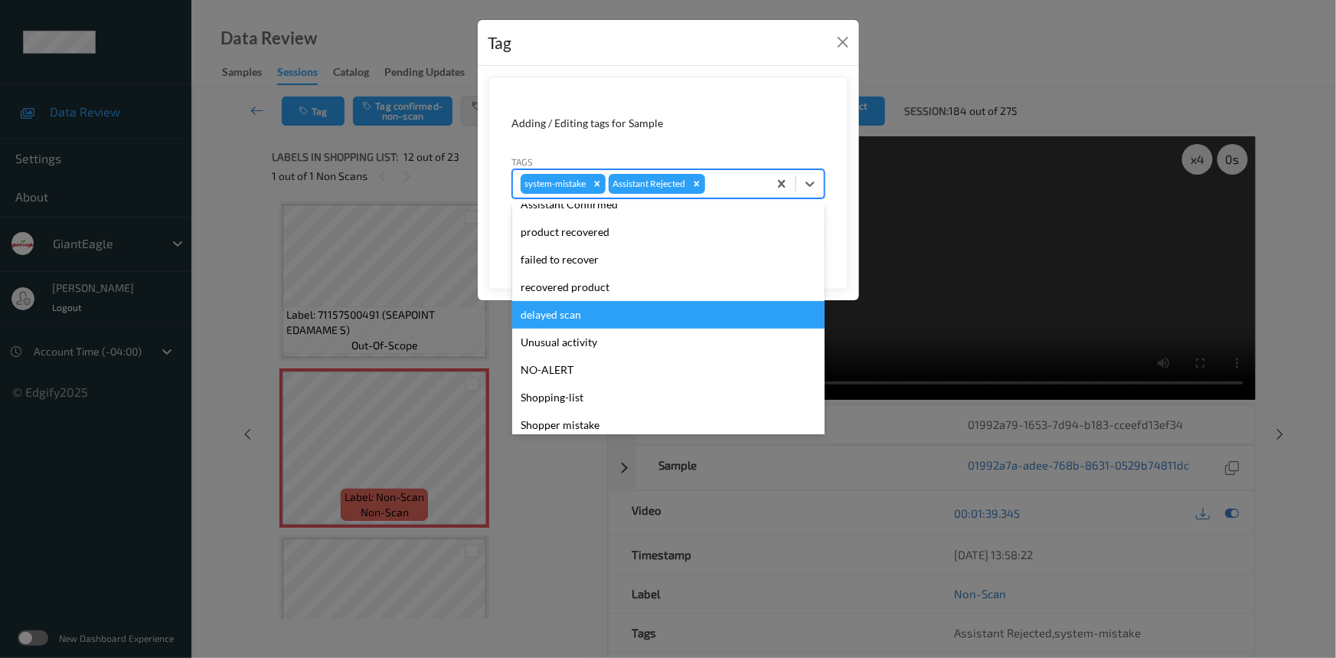
scroll to position [135, 0]
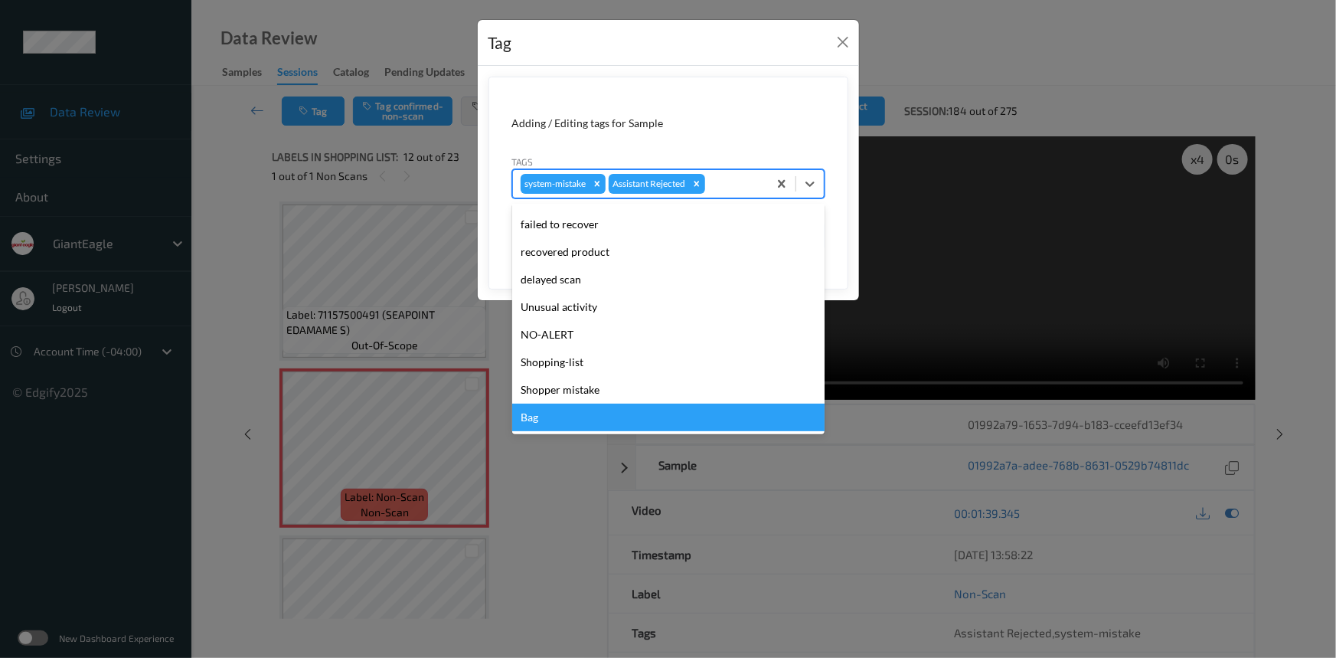
click at [570, 414] on div "Bag" at bounding box center [668, 418] width 312 height 28
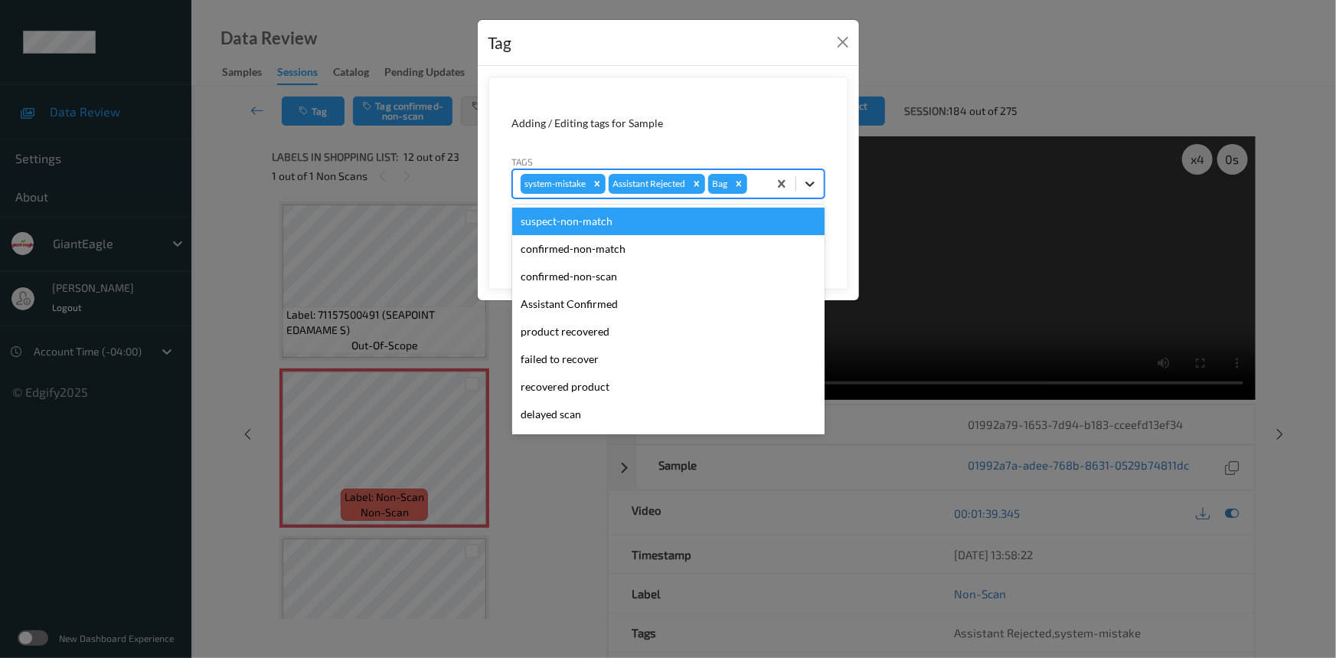
click at [813, 173] on div at bounding box center [810, 184] width 28 height 28
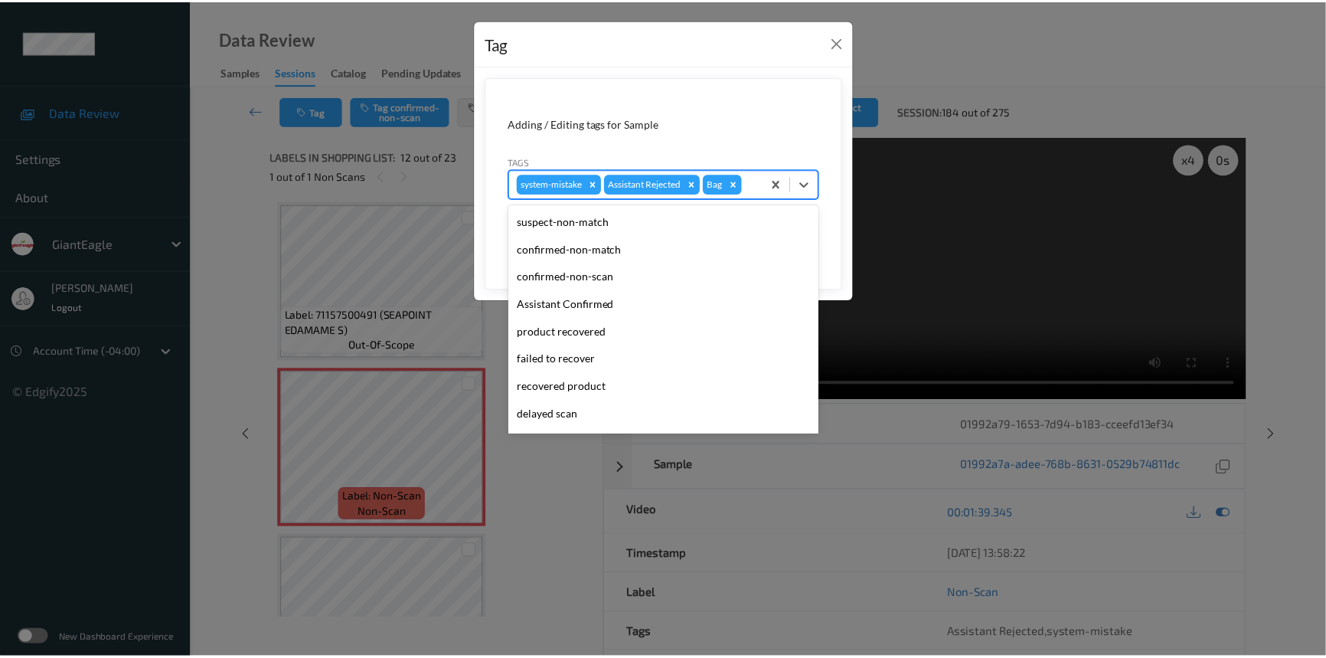
scroll to position [107, 0]
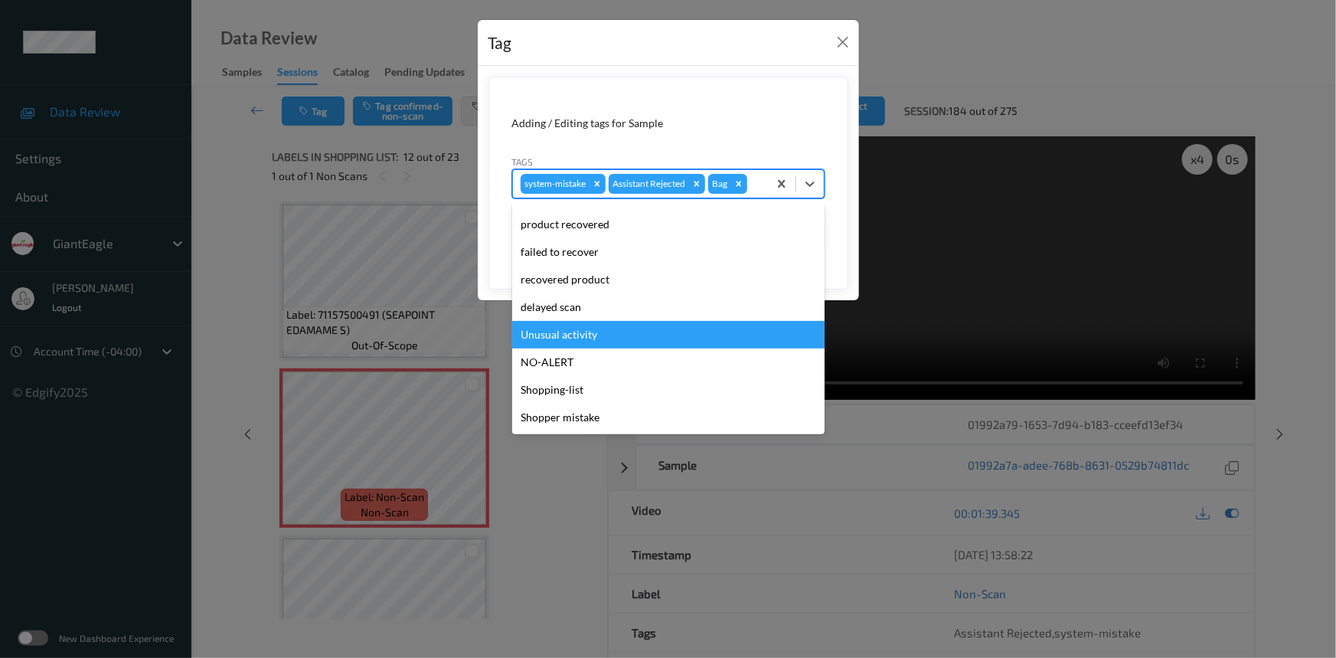
click at [550, 339] on div "Unusual activity" at bounding box center [668, 335] width 312 height 28
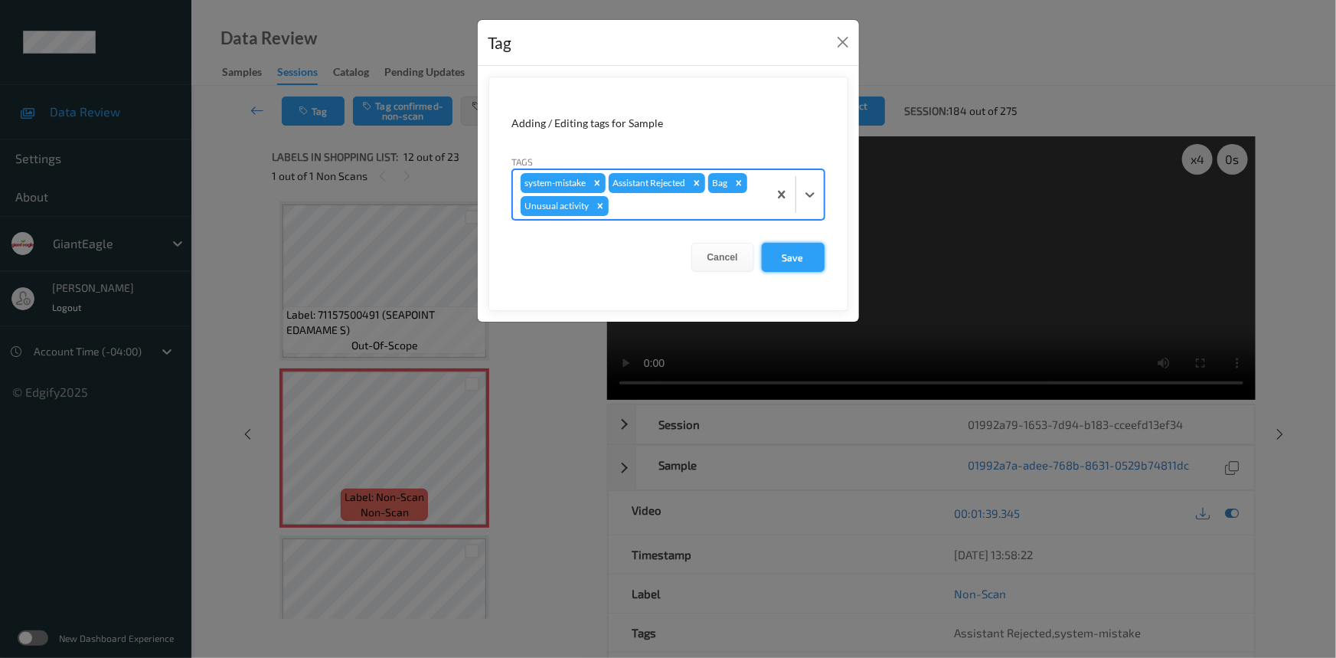
click at [807, 251] on button "Save" at bounding box center [793, 257] width 63 height 29
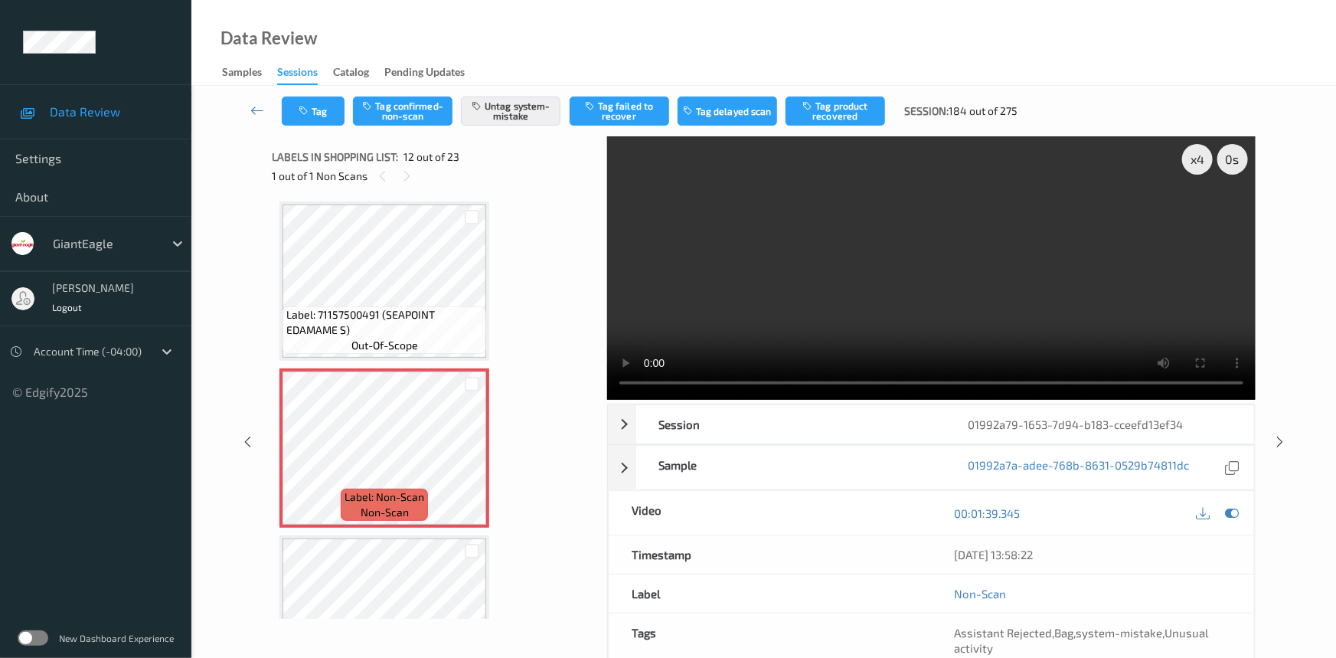
click at [241, 95] on div "Tag Tag confirmed-non-scan Untag system-mistake Tag failed to recover Tag delay…" at bounding box center [764, 111] width 1082 height 51
click at [249, 102] on link at bounding box center [258, 110] width 48 height 29
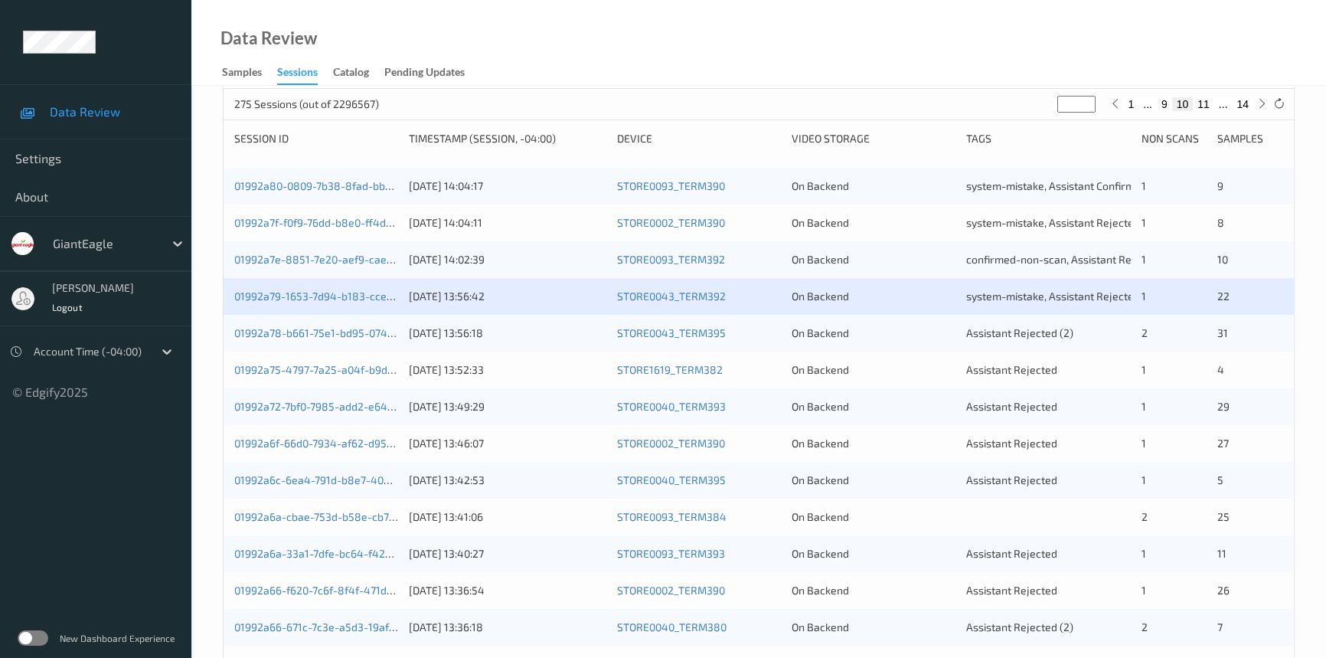
scroll to position [278, 0]
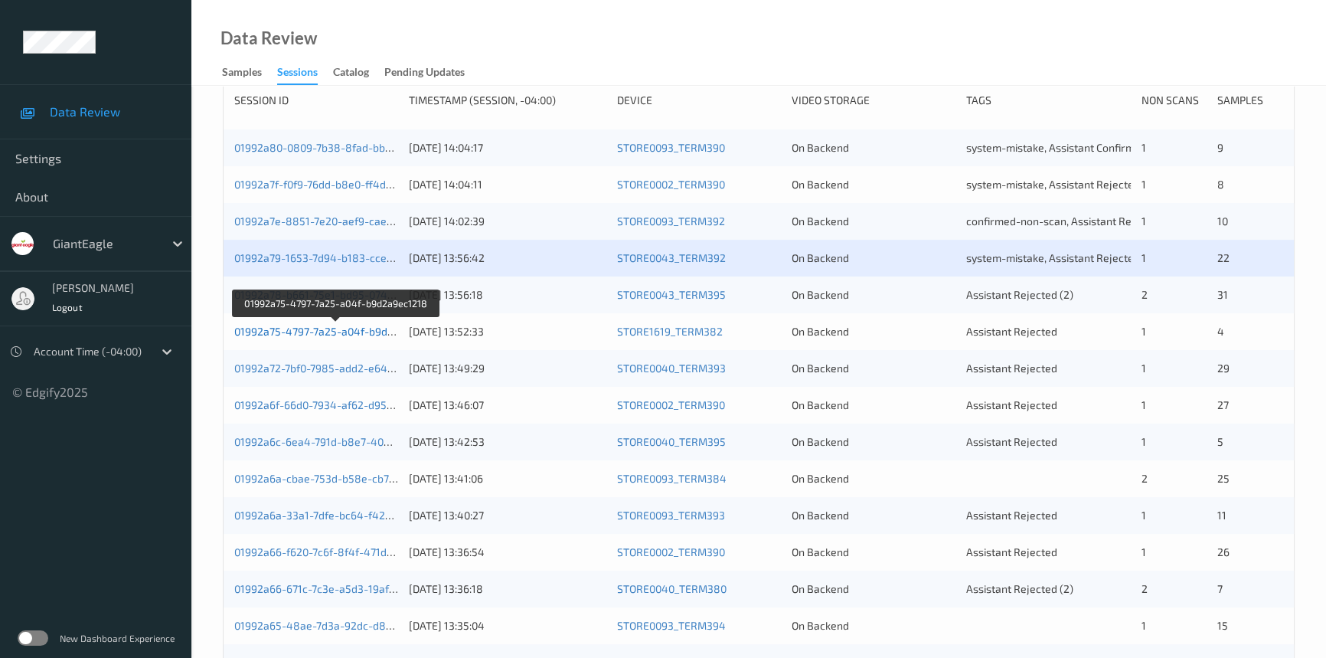
click at [299, 328] on link "01992a75-4797-7a25-a04f-b9d2a9ec1218" at bounding box center [336, 331] width 205 height 13
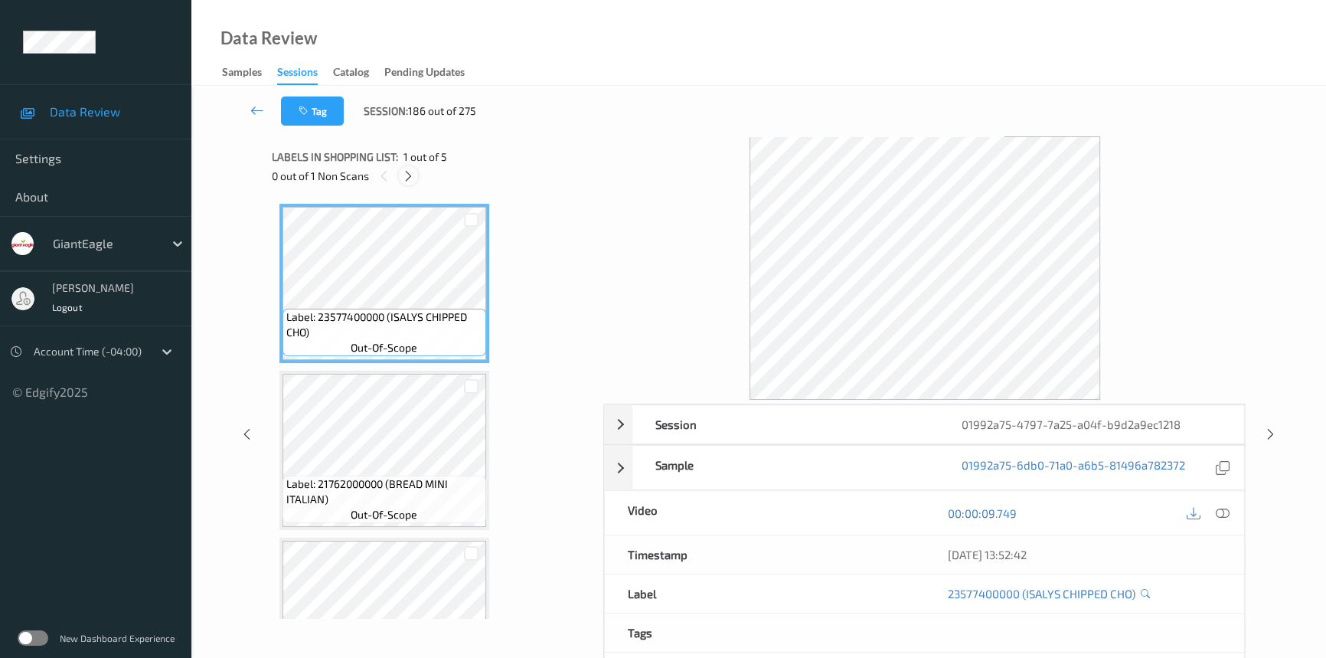
click at [410, 172] on icon at bounding box center [408, 176] width 13 height 14
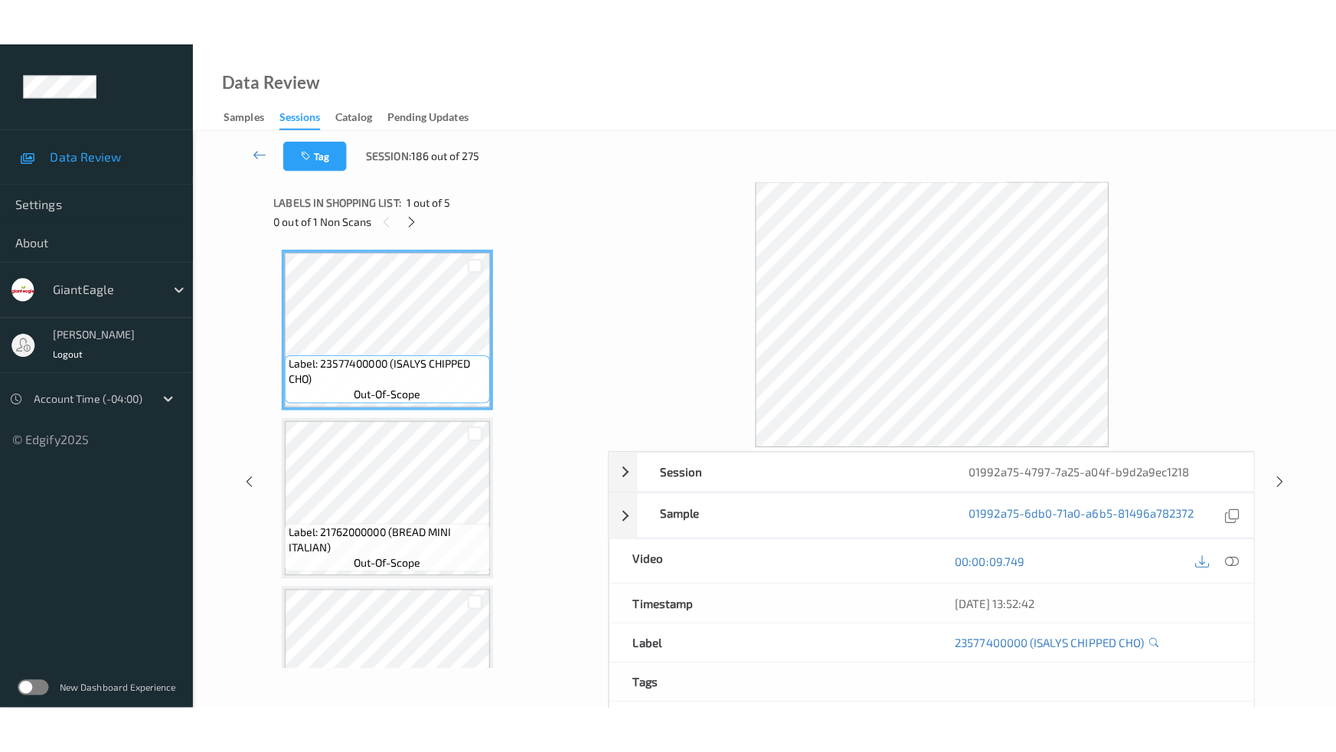
scroll to position [417, 0]
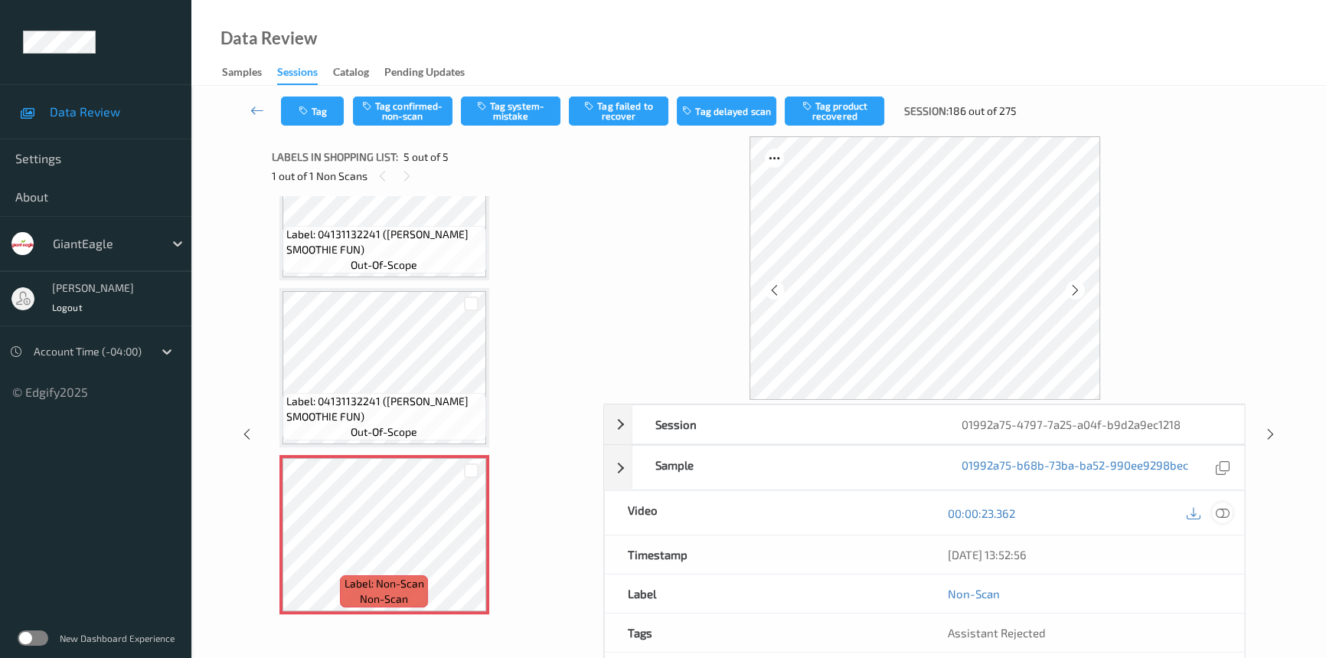
click at [1224, 506] on icon at bounding box center [1223, 513] width 14 height 14
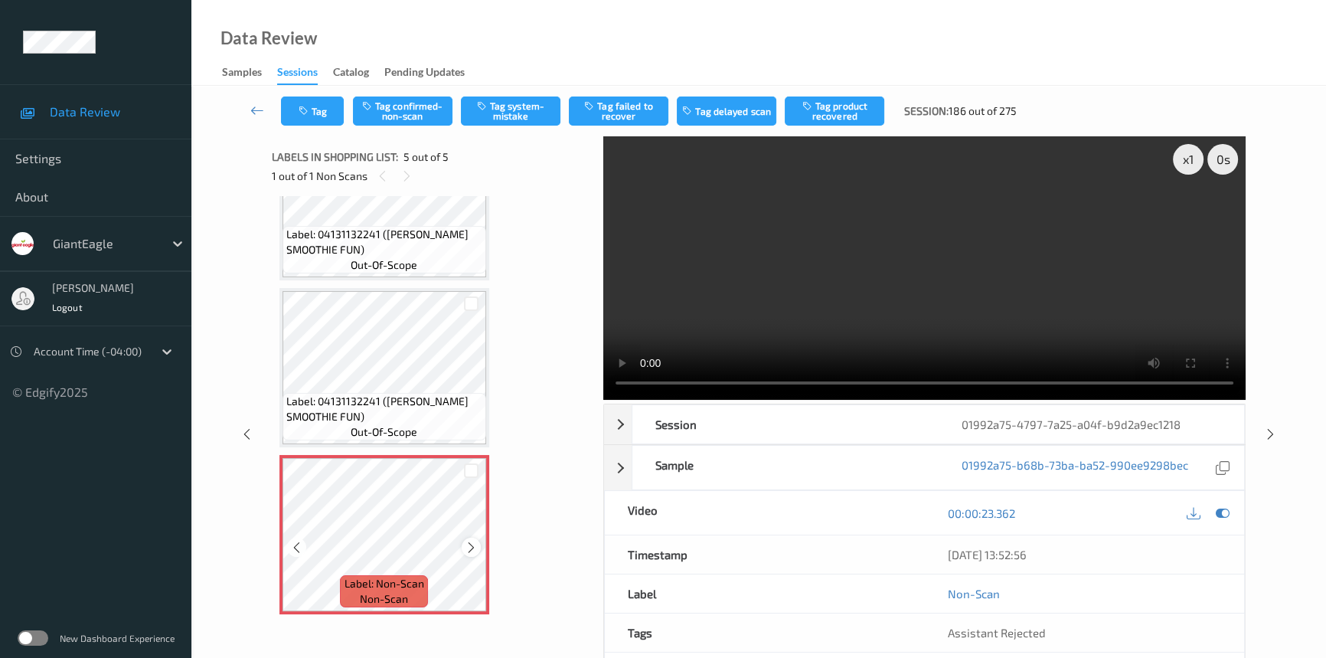
click at [469, 543] on icon at bounding box center [471, 548] width 13 height 14
click at [863, 325] on video at bounding box center [924, 267] width 642 height 263
drag, startPoint x: 1192, startPoint y: 162, endPoint x: 1207, endPoint y: 243, distance: 83.2
click at [1192, 165] on div "x 1" at bounding box center [1188, 159] width 31 height 31
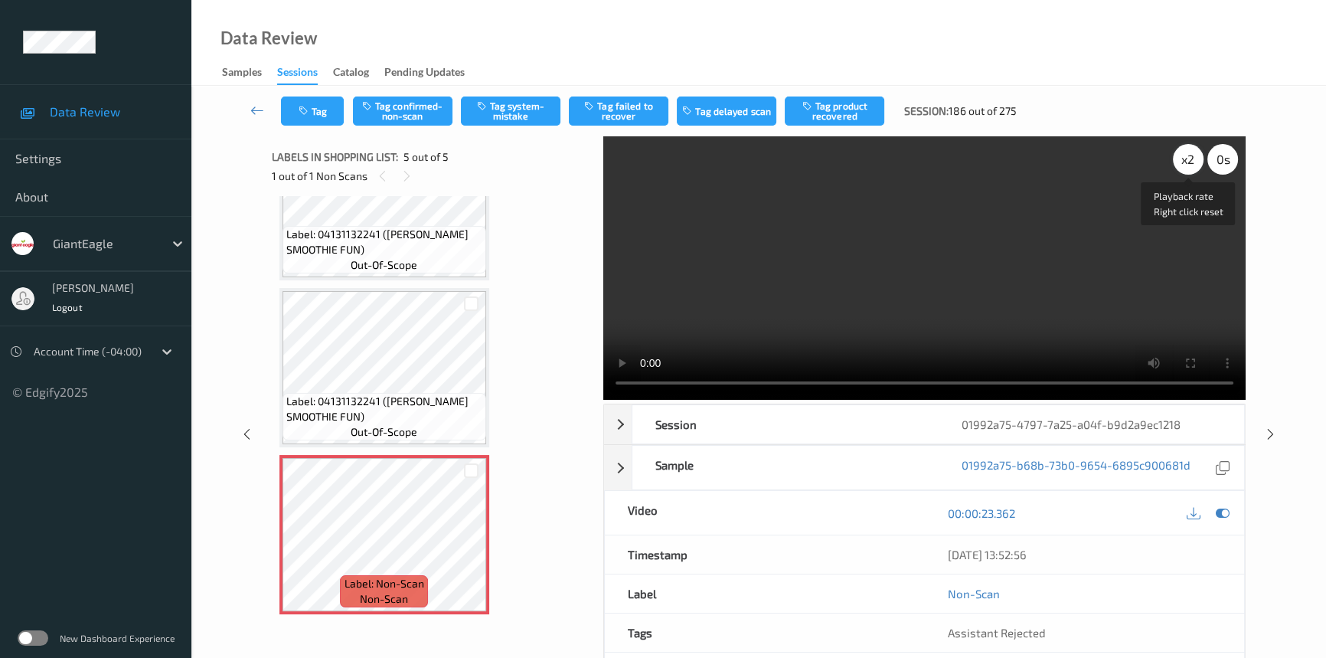
click at [1193, 152] on div "x 2" at bounding box center [1188, 159] width 31 height 31
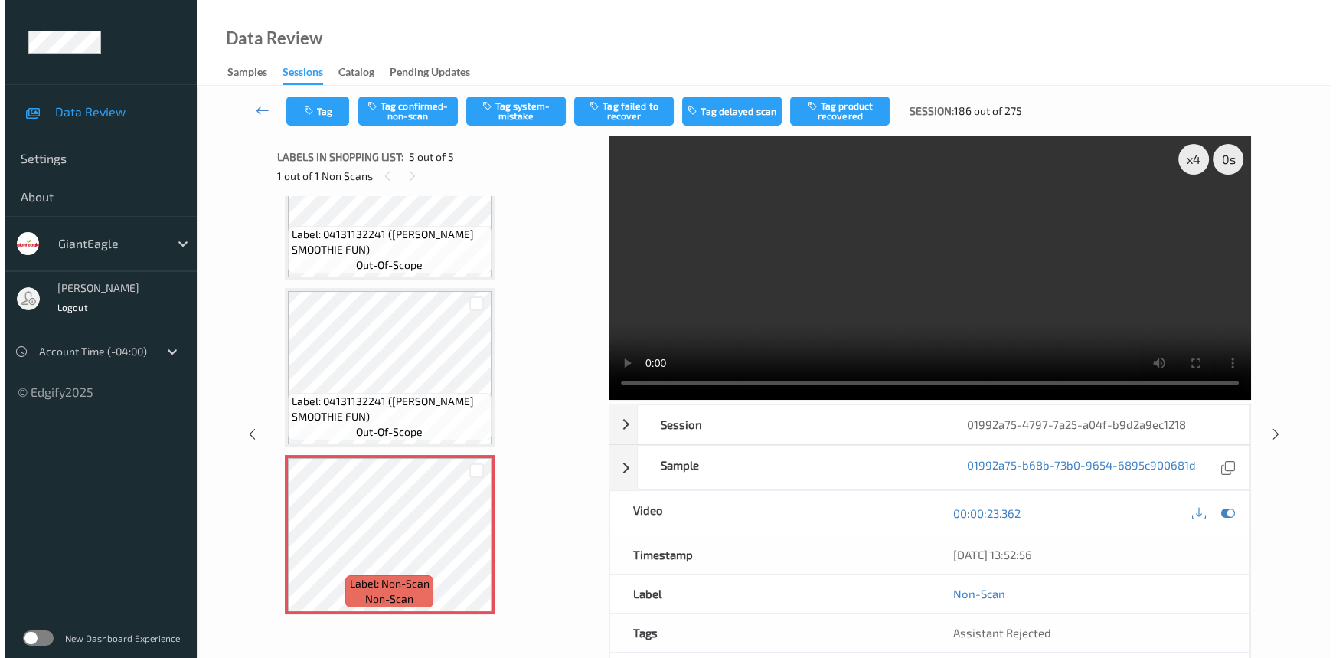
scroll to position [322, 0]
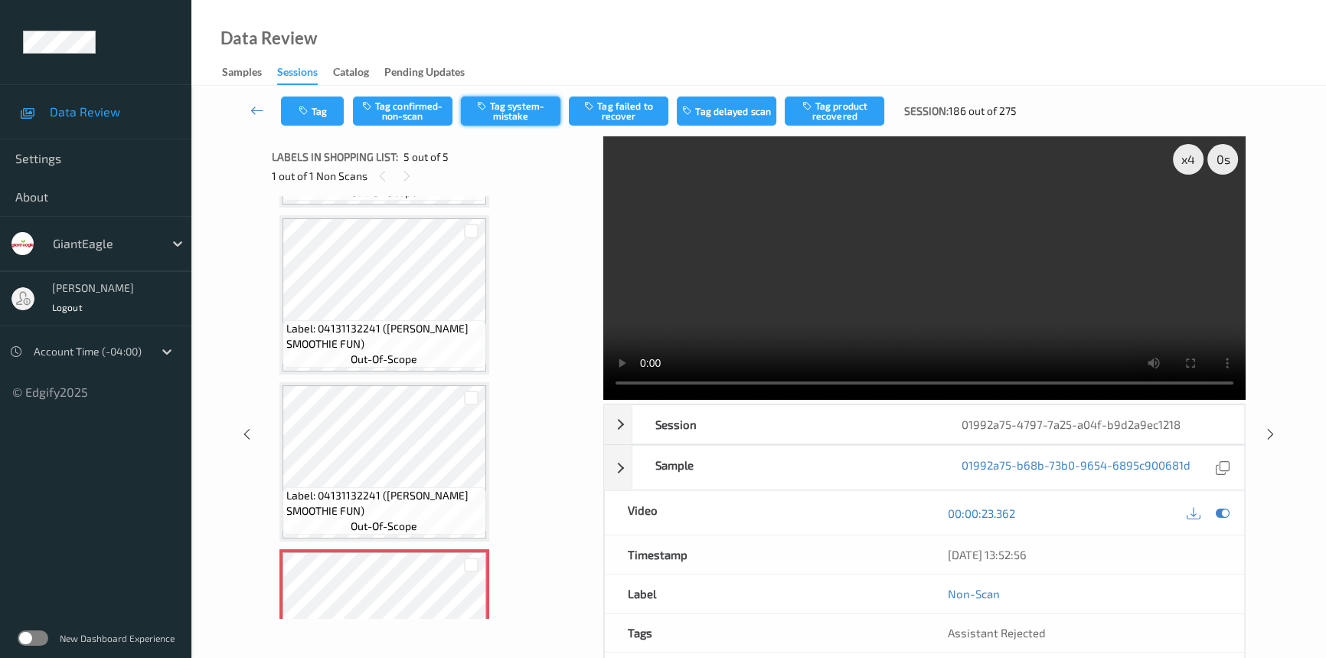
click at [503, 111] on button "Tag system-mistake" at bounding box center [511, 110] width 100 height 29
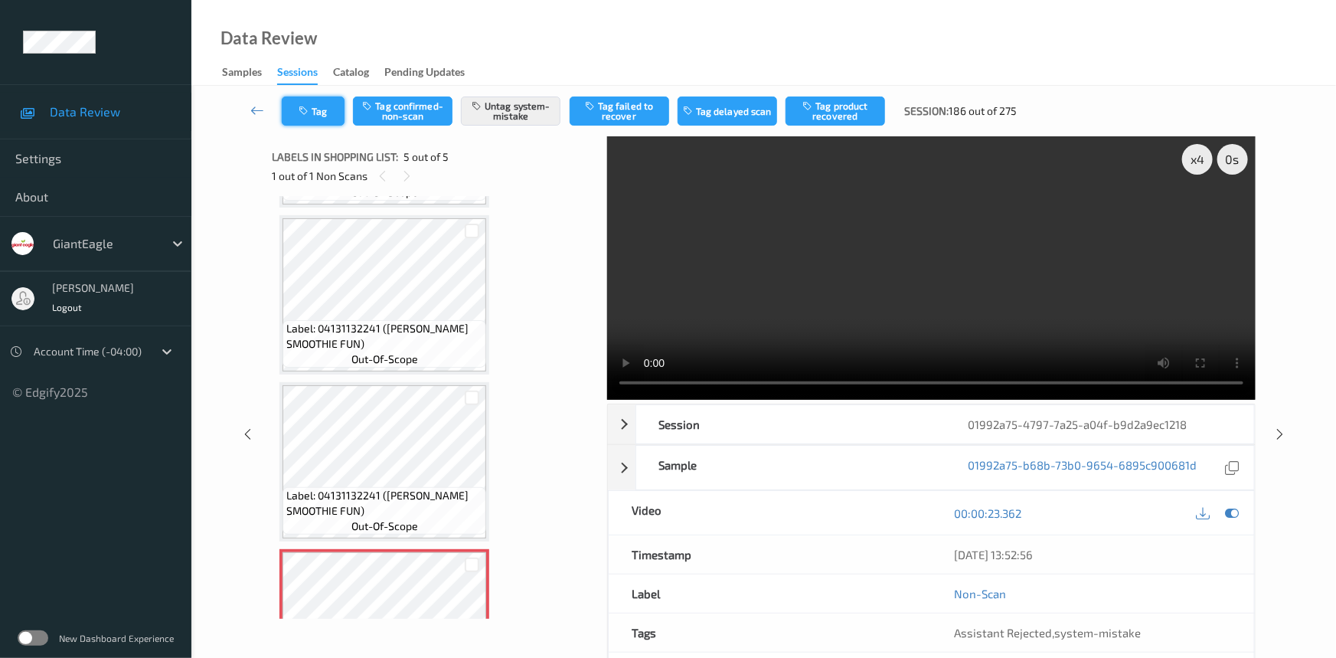
click at [299, 97] on button "Tag" at bounding box center [313, 110] width 63 height 29
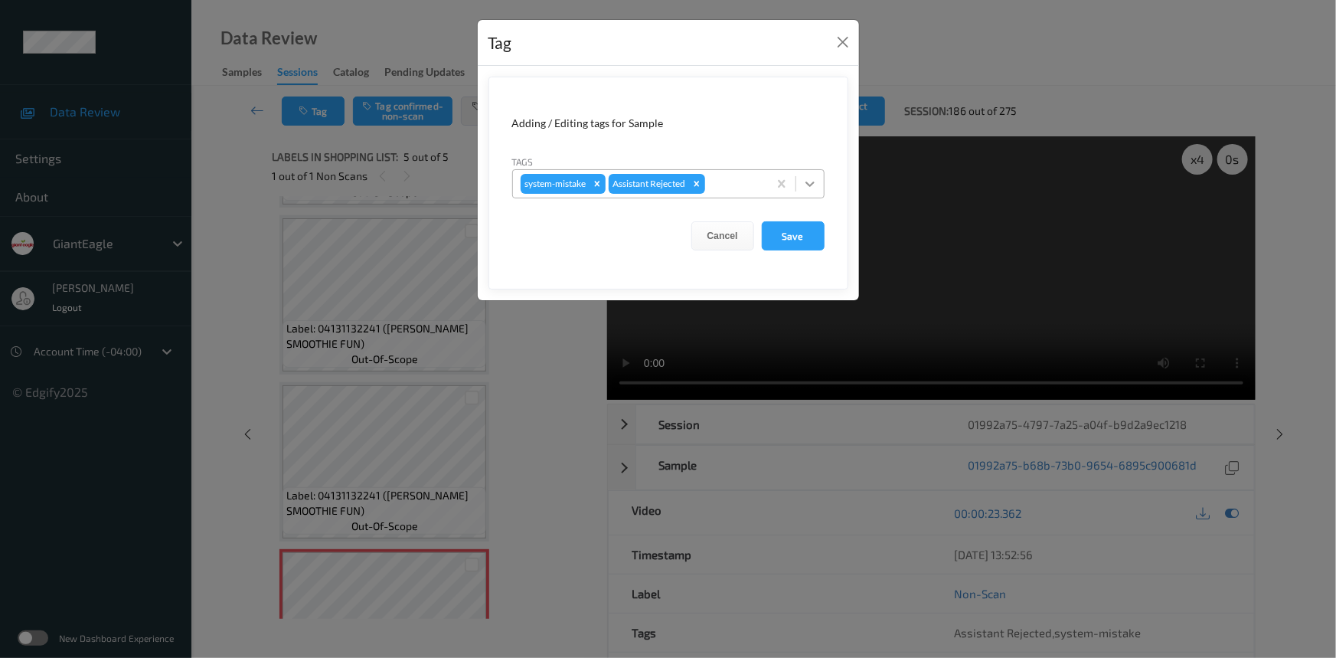
click at [815, 183] on icon at bounding box center [809, 183] width 15 height 15
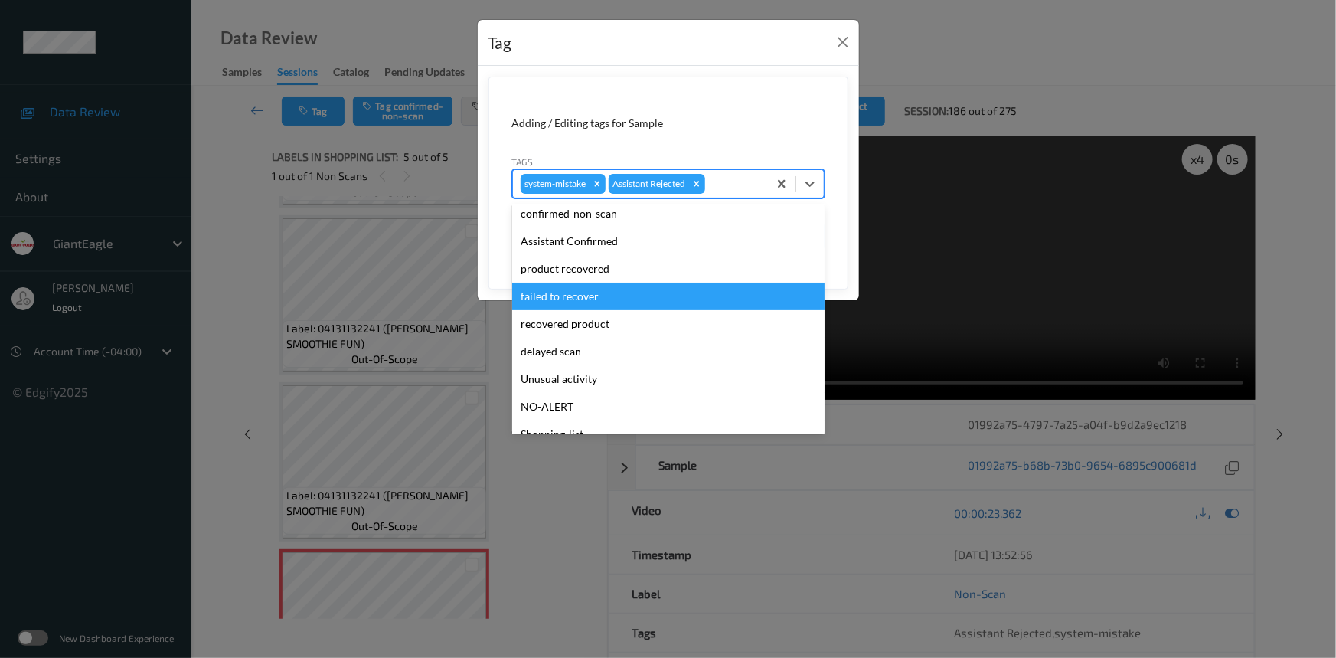
scroll to position [135, 0]
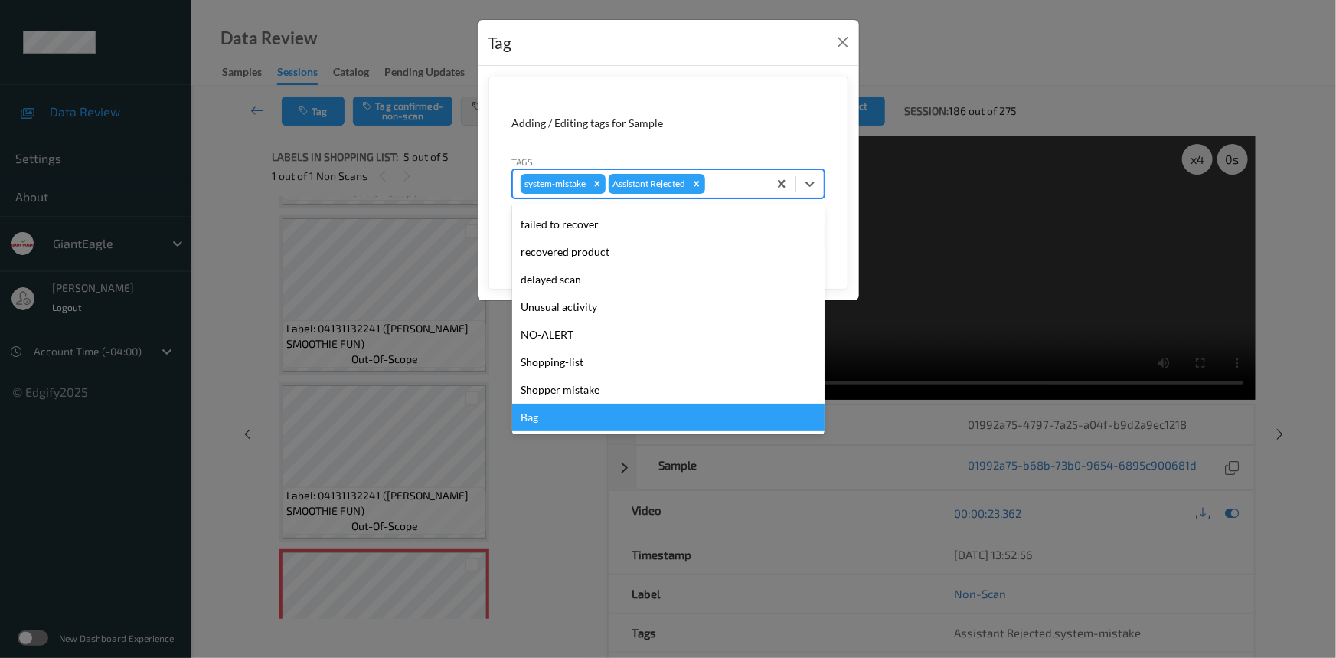
click at [551, 421] on div "Bag" at bounding box center [668, 418] width 312 height 28
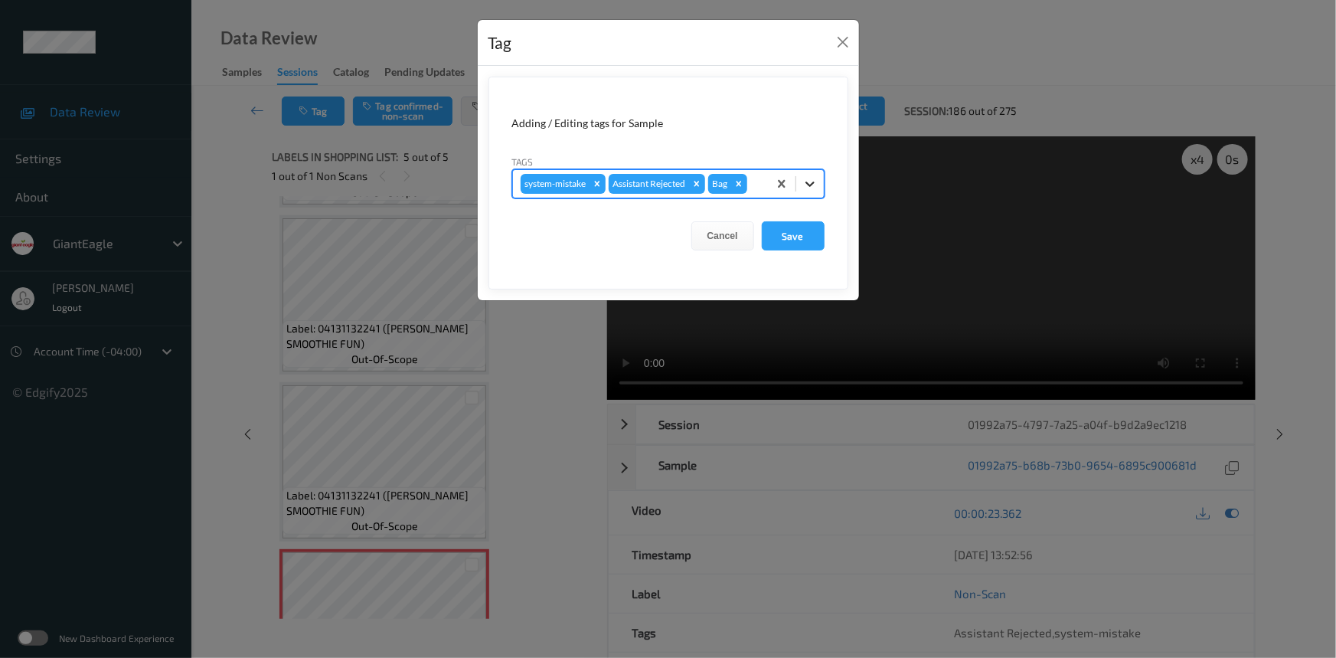
click at [817, 178] on icon at bounding box center [809, 183] width 15 height 15
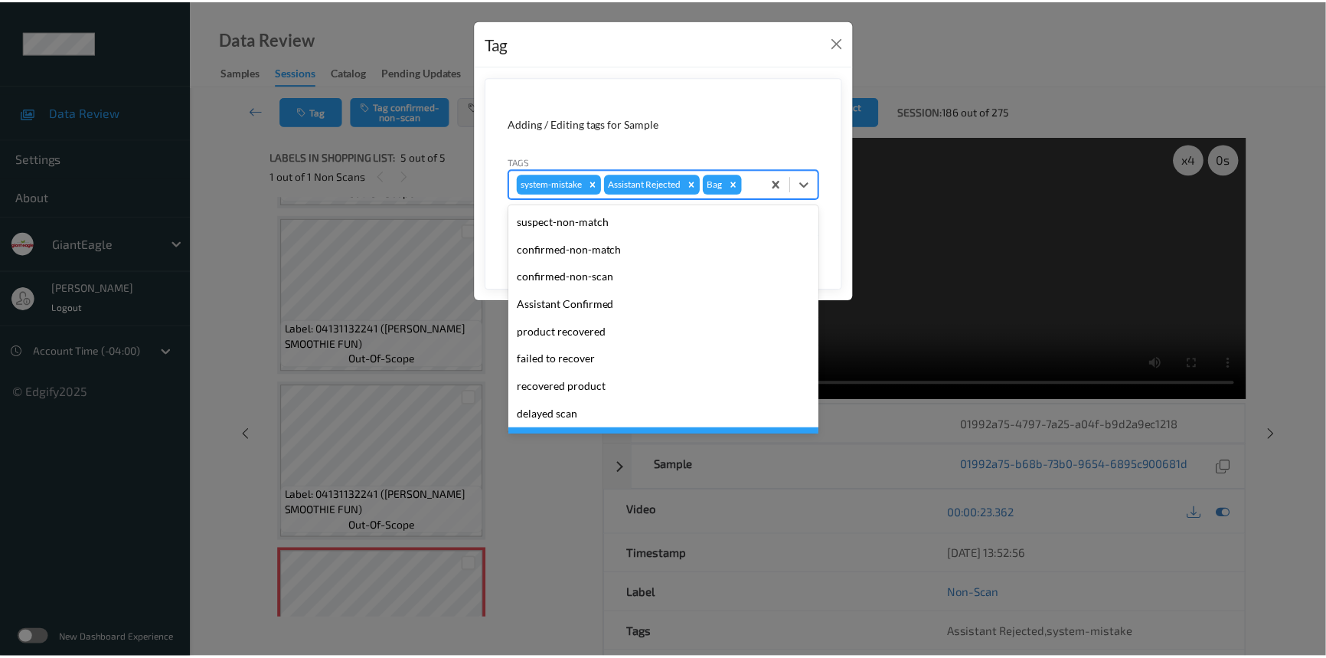
scroll to position [107, 0]
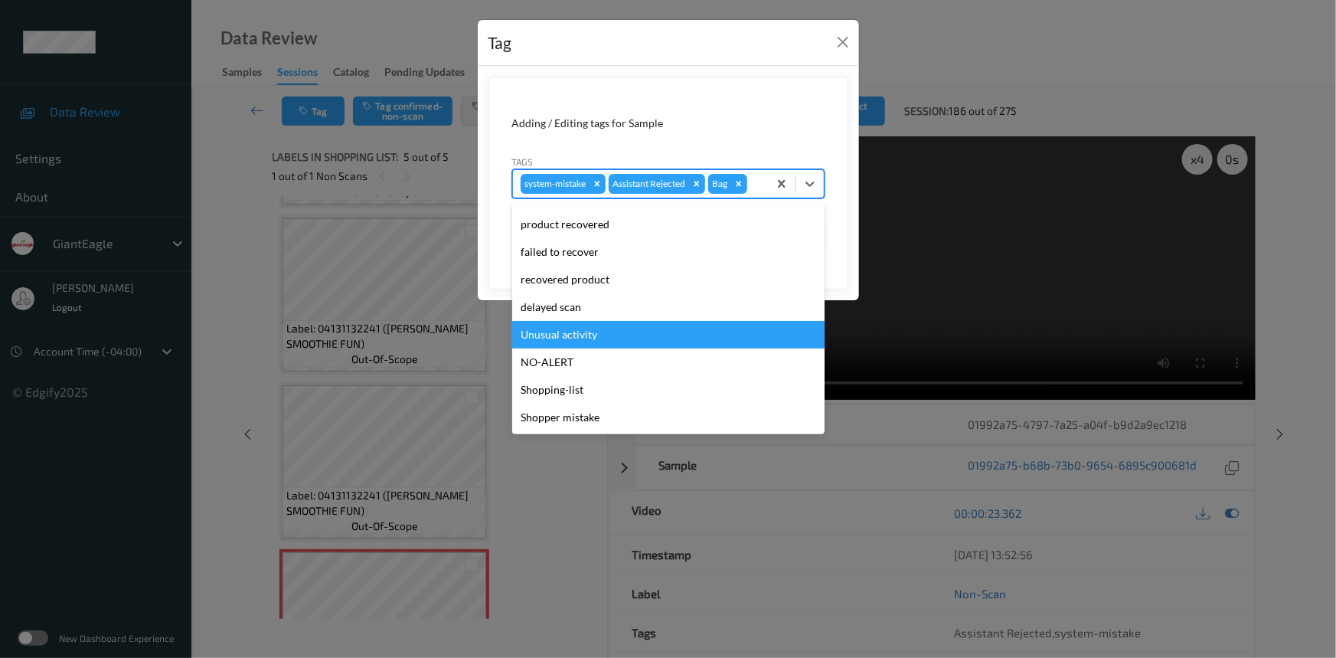
click at [551, 334] on div "Unusual activity" at bounding box center [668, 335] width 312 height 28
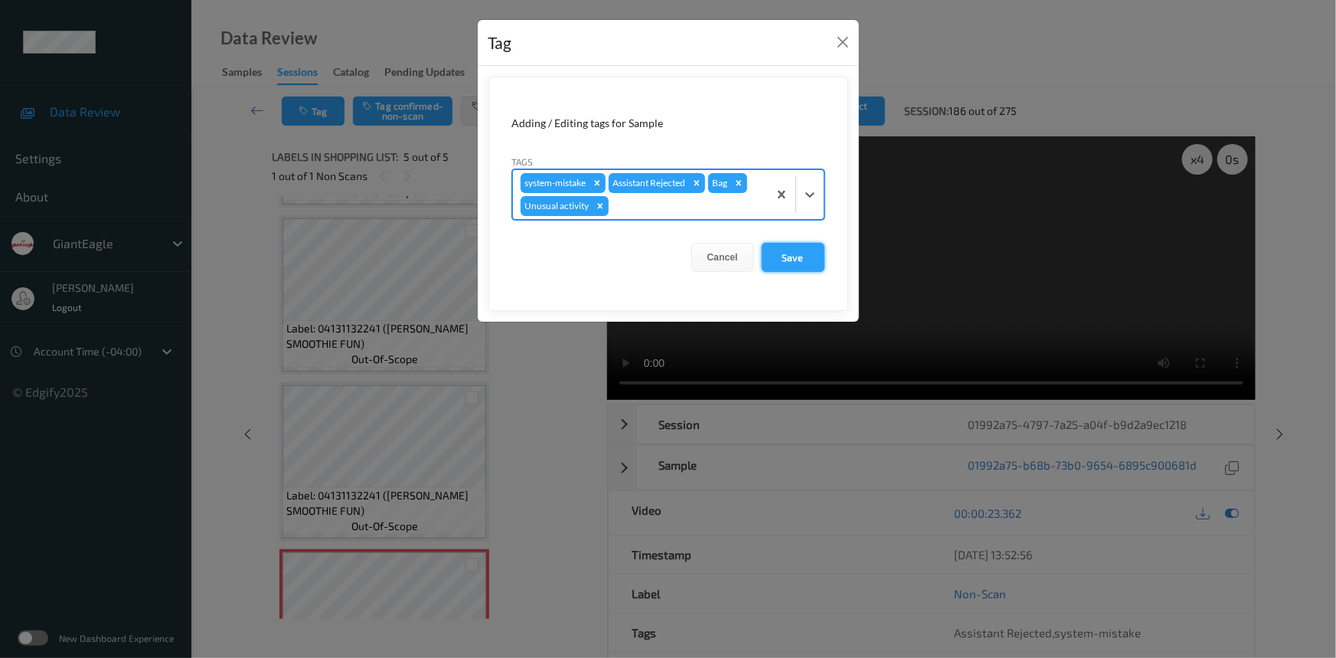
click at [786, 253] on button "Save" at bounding box center [793, 257] width 63 height 29
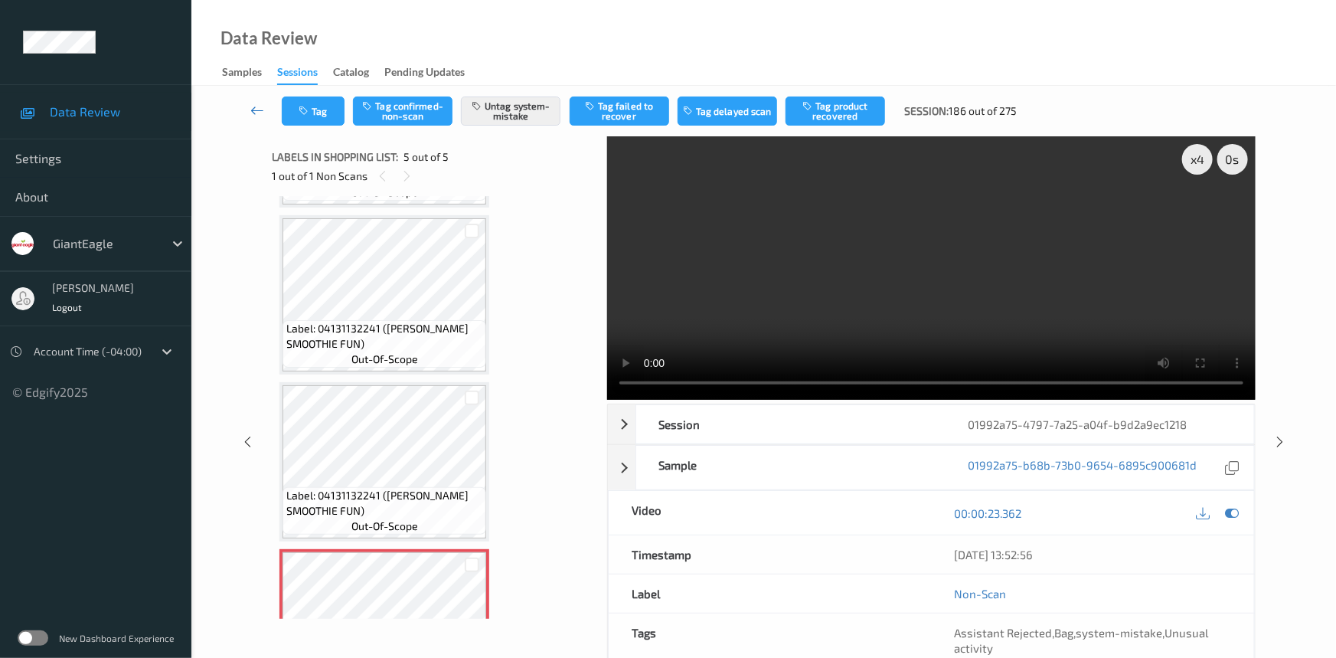
click at [247, 100] on link at bounding box center [258, 110] width 48 height 29
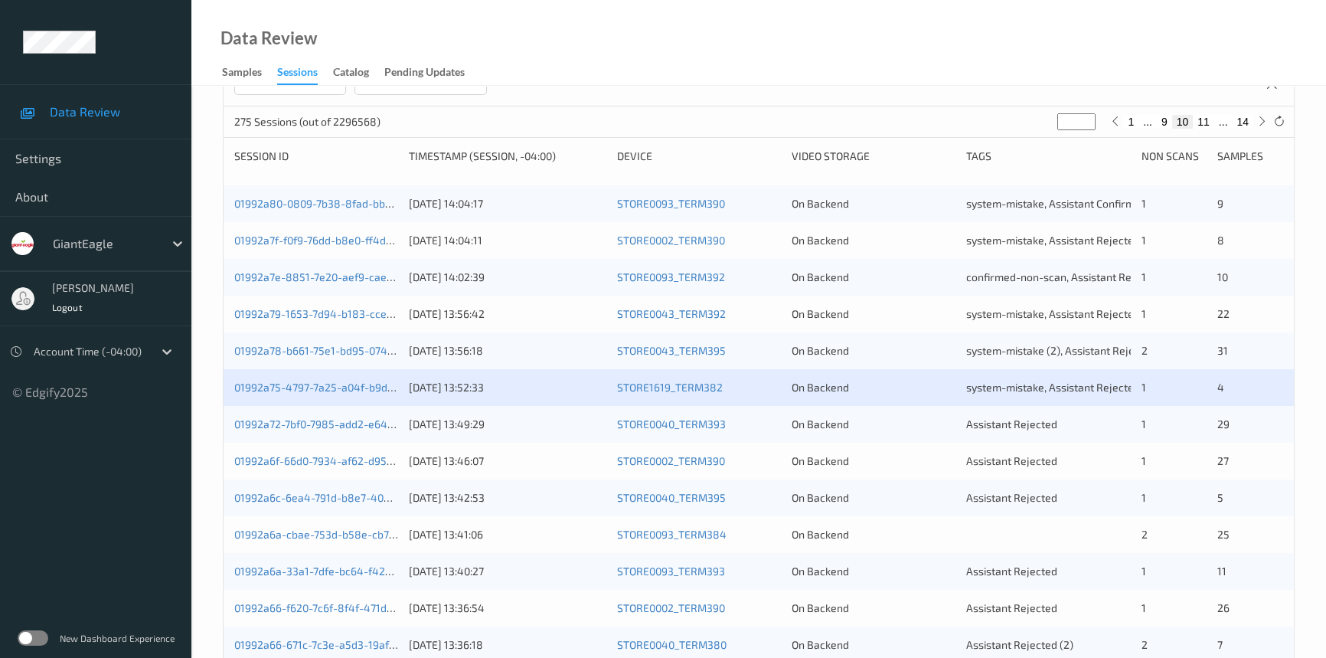
scroll to position [278, 0]
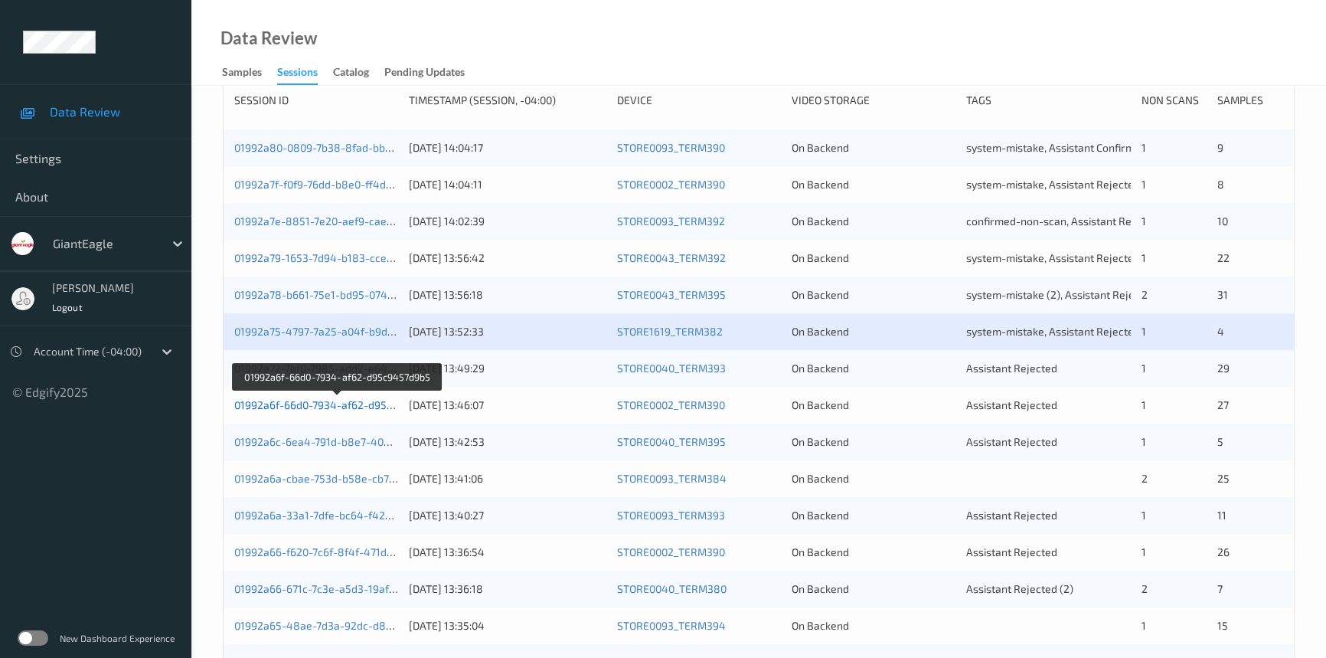
click at [286, 404] on link "01992a6f-66d0-7934-af62-d95c9457d9b5" at bounding box center [337, 404] width 207 height 13
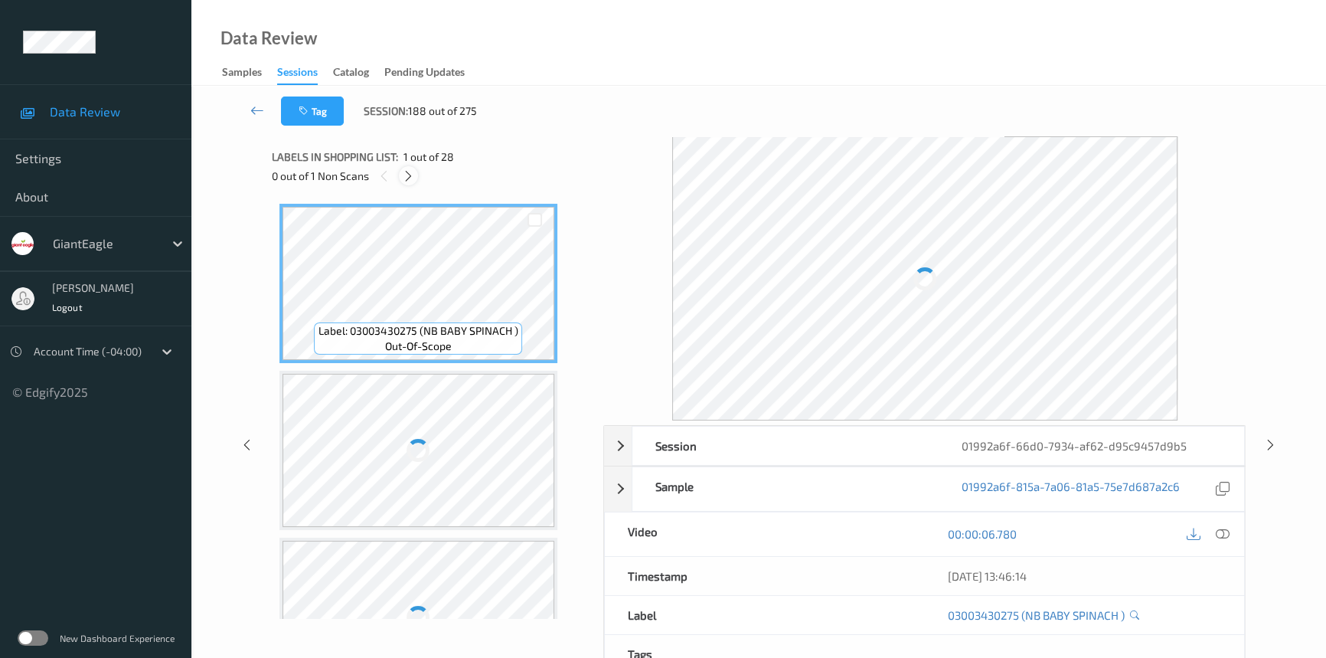
click at [404, 178] on icon at bounding box center [408, 176] width 13 height 14
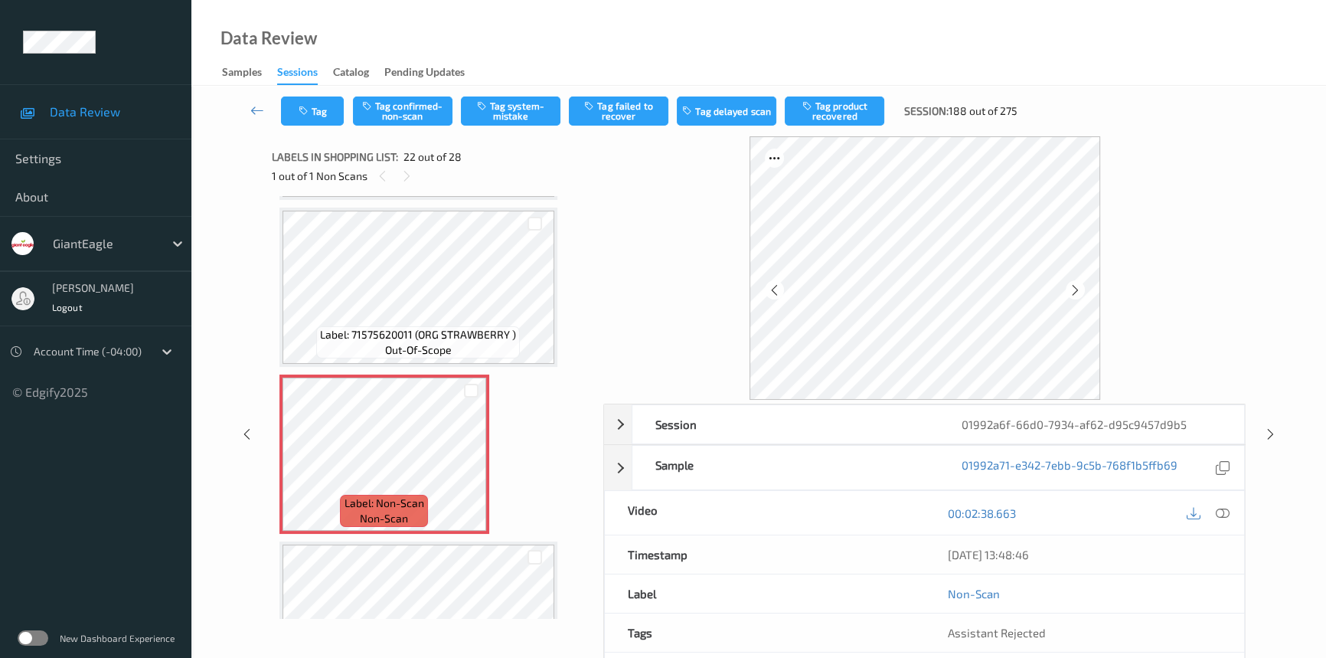
click at [1226, 512] on icon at bounding box center [1223, 513] width 14 height 14
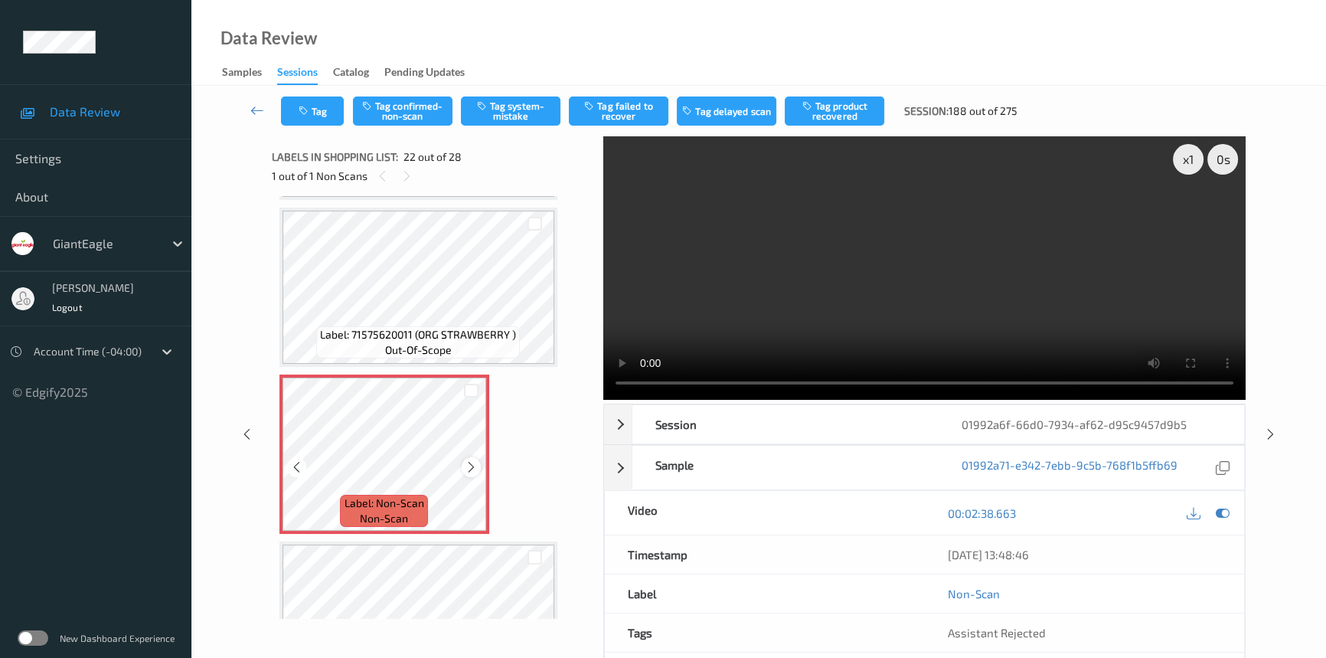
click at [473, 460] on icon at bounding box center [471, 467] width 13 height 14
click at [1002, 307] on video at bounding box center [924, 267] width 642 height 263
click at [992, 293] on video at bounding box center [924, 267] width 642 height 263
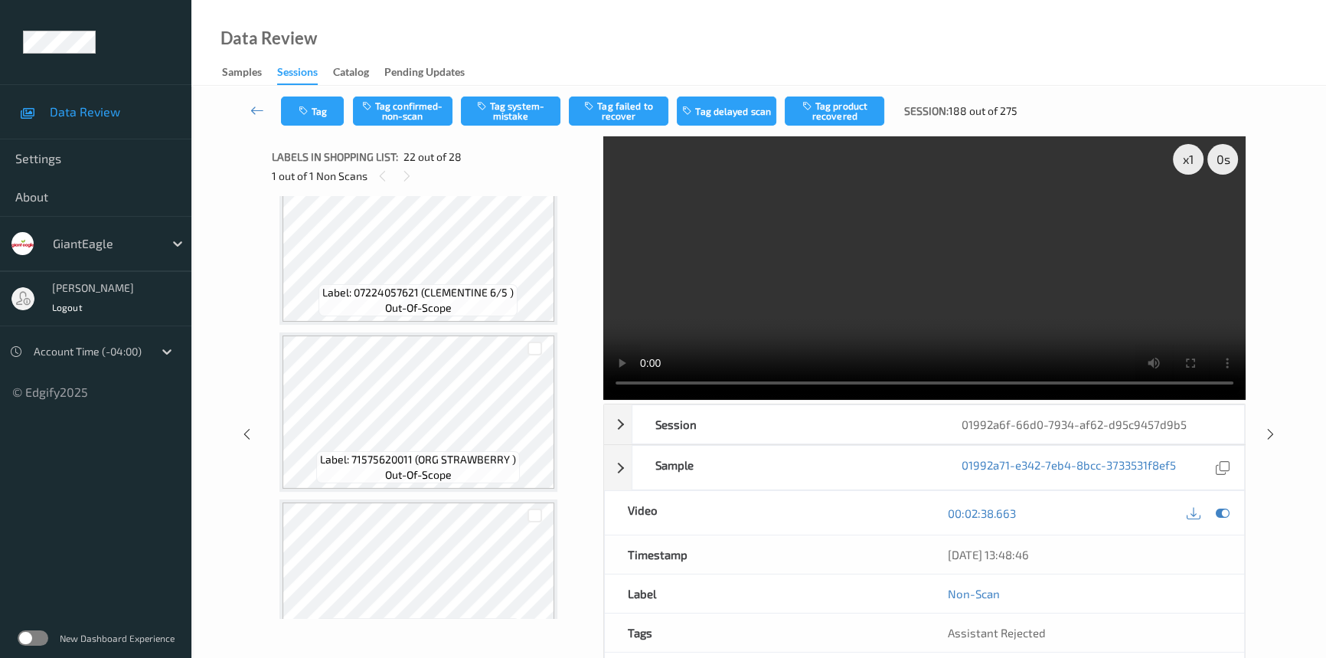
scroll to position [2778, 0]
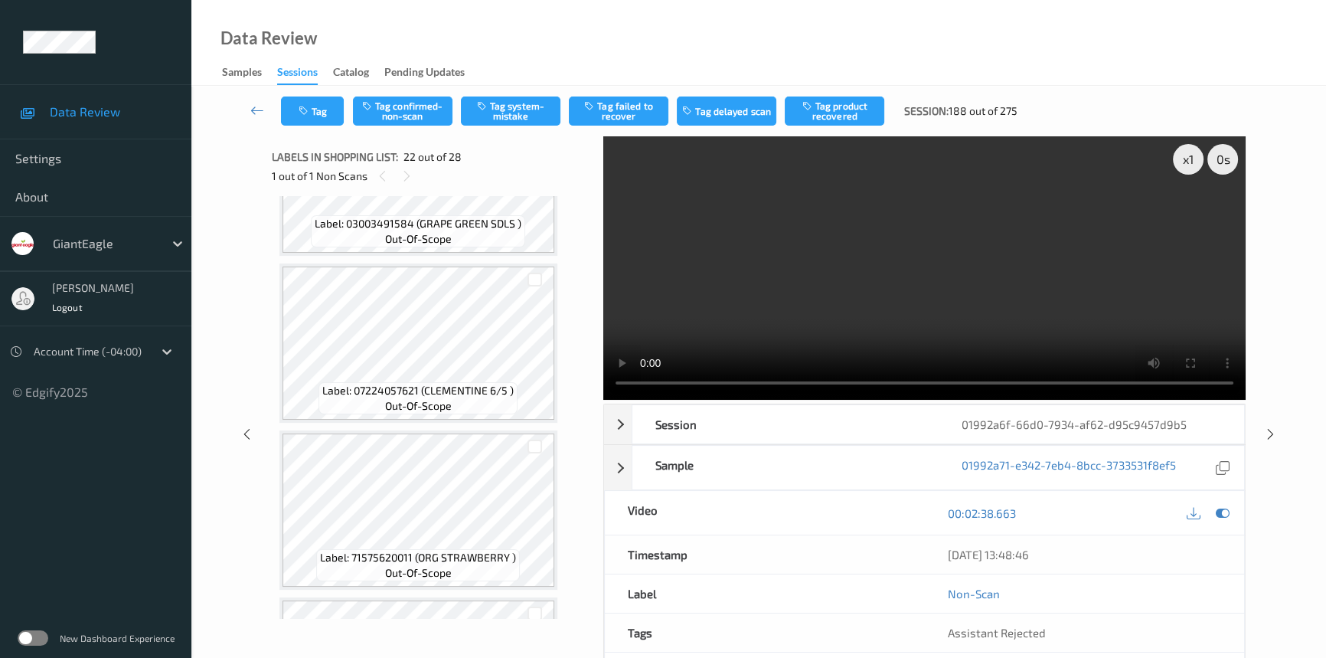
click at [949, 334] on video at bounding box center [924, 267] width 642 height 263
click at [1195, 157] on div "x 1" at bounding box center [1188, 159] width 31 height 31
click at [858, 330] on video at bounding box center [924, 267] width 642 height 263
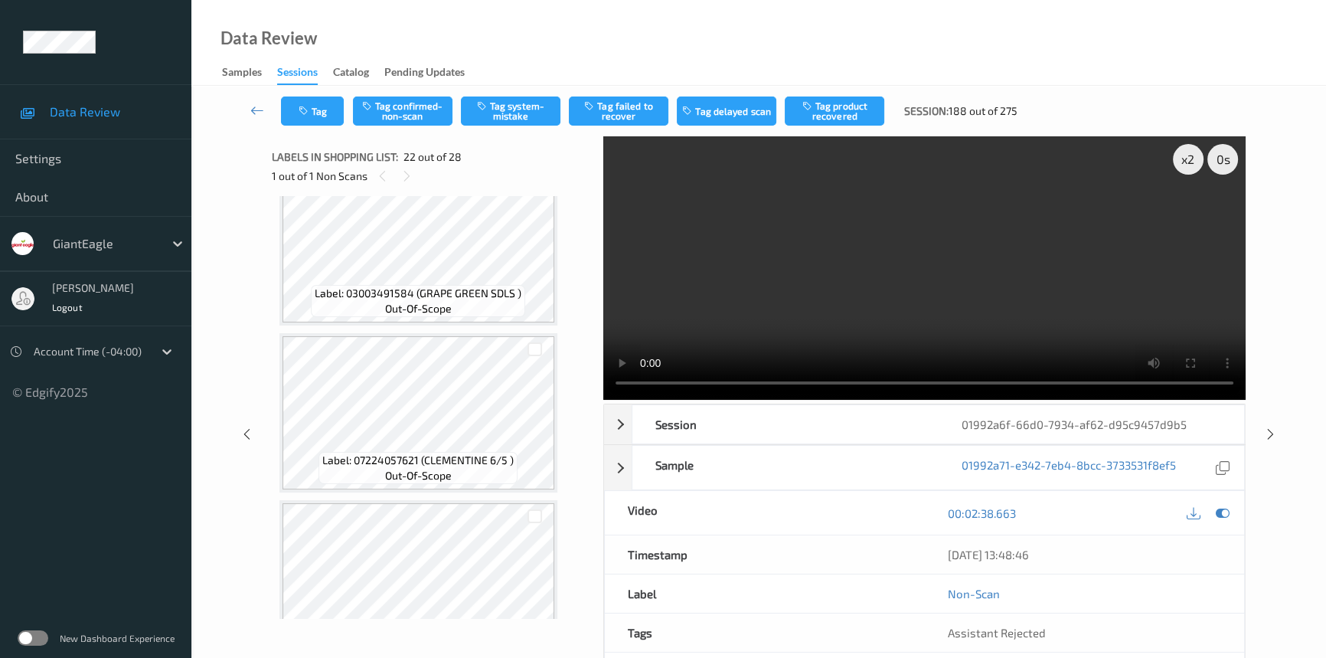
click at [757, 295] on video at bounding box center [924, 267] width 642 height 263
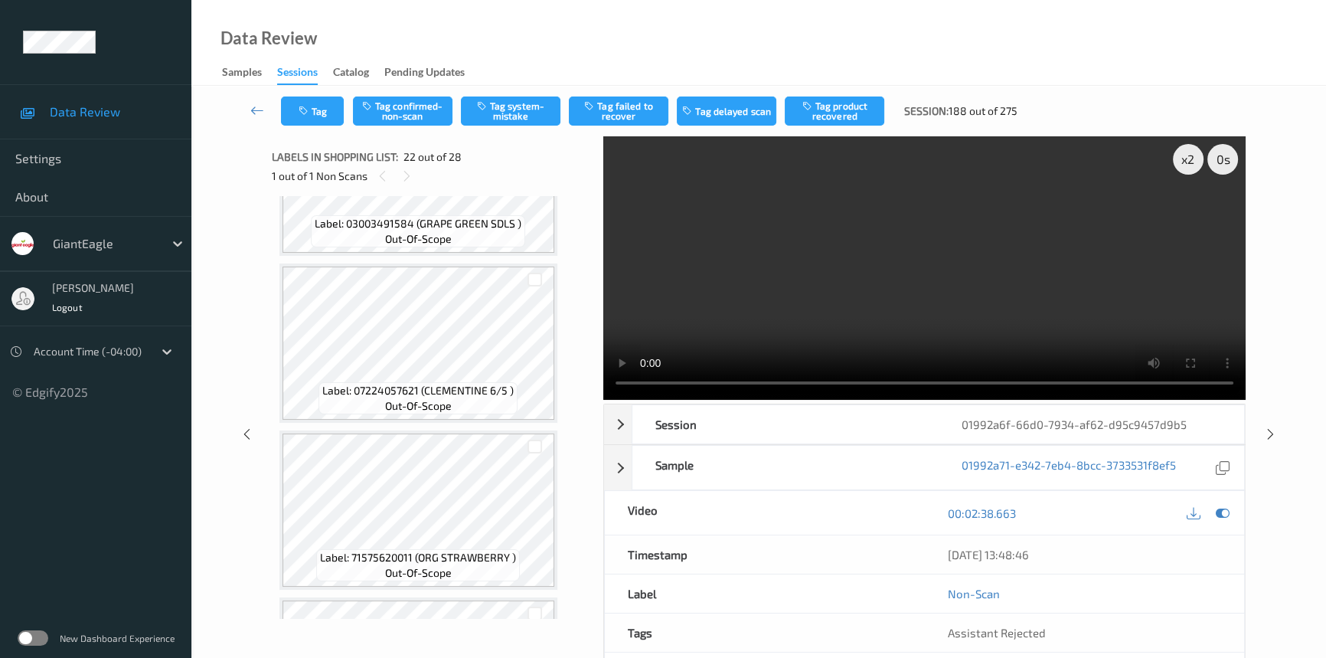
click at [933, 270] on video at bounding box center [924, 267] width 642 height 263
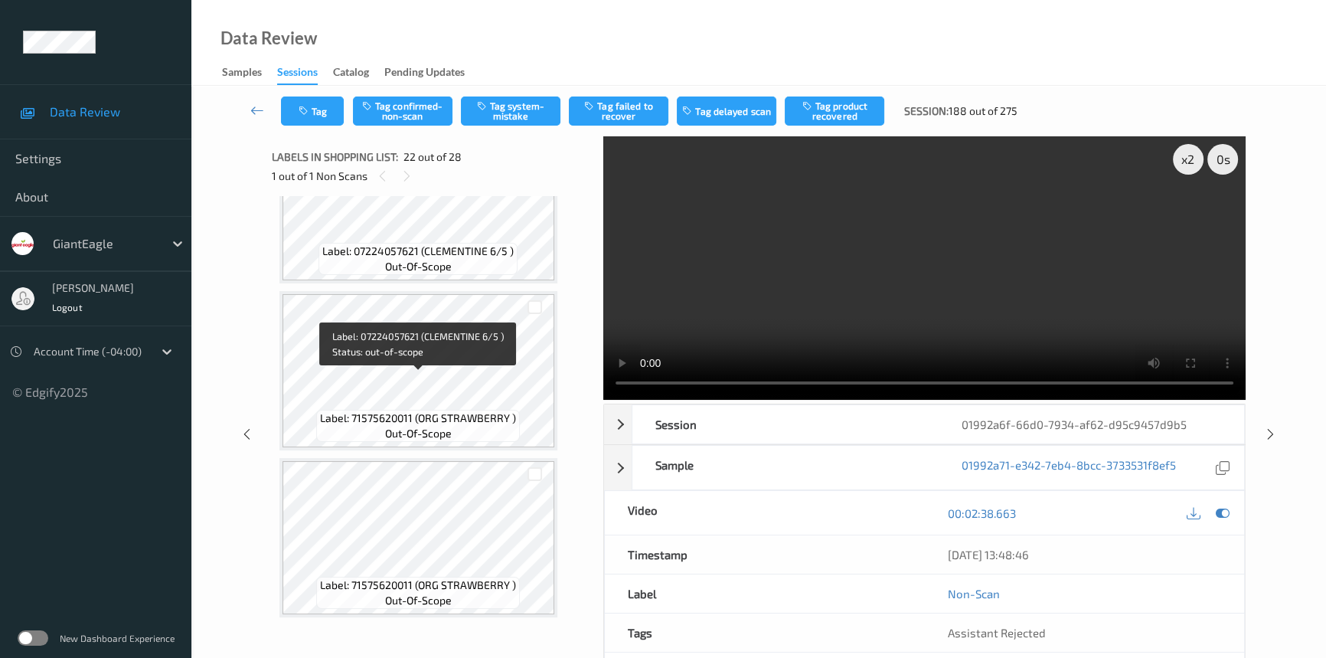
scroll to position [2986, 0]
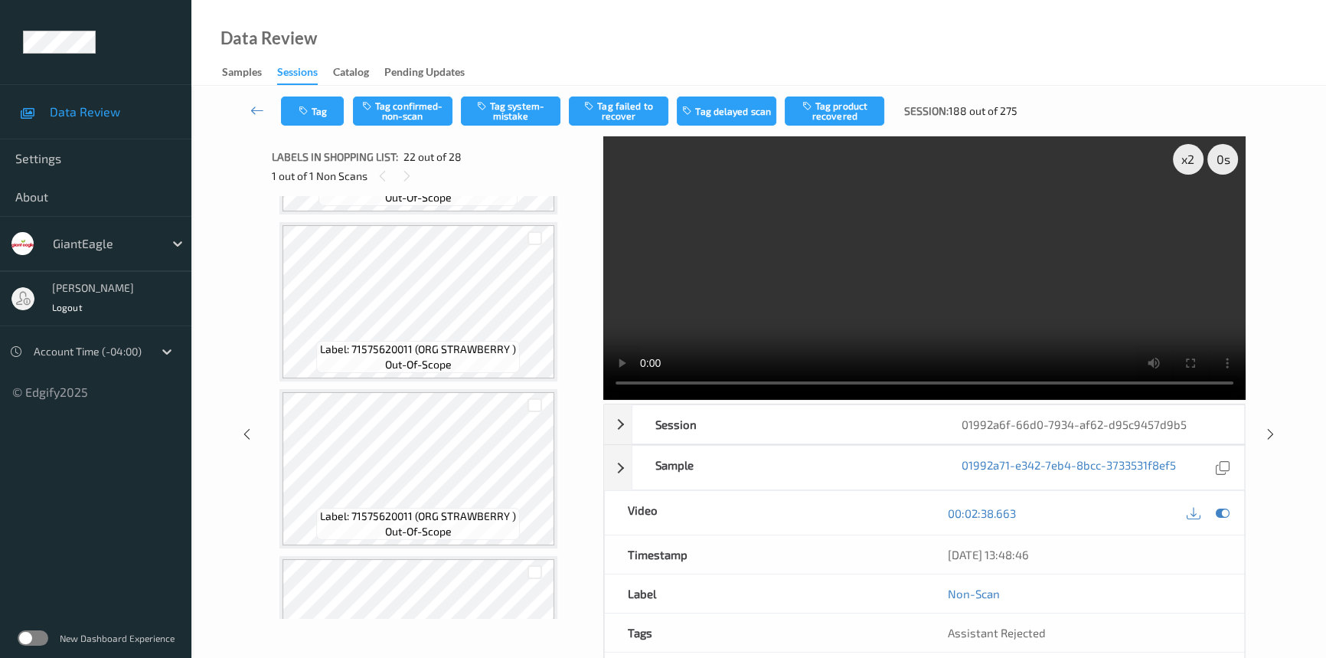
click at [865, 299] on video at bounding box center [924, 267] width 642 height 263
click at [816, 293] on video at bounding box center [924, 267] width 642 height 263
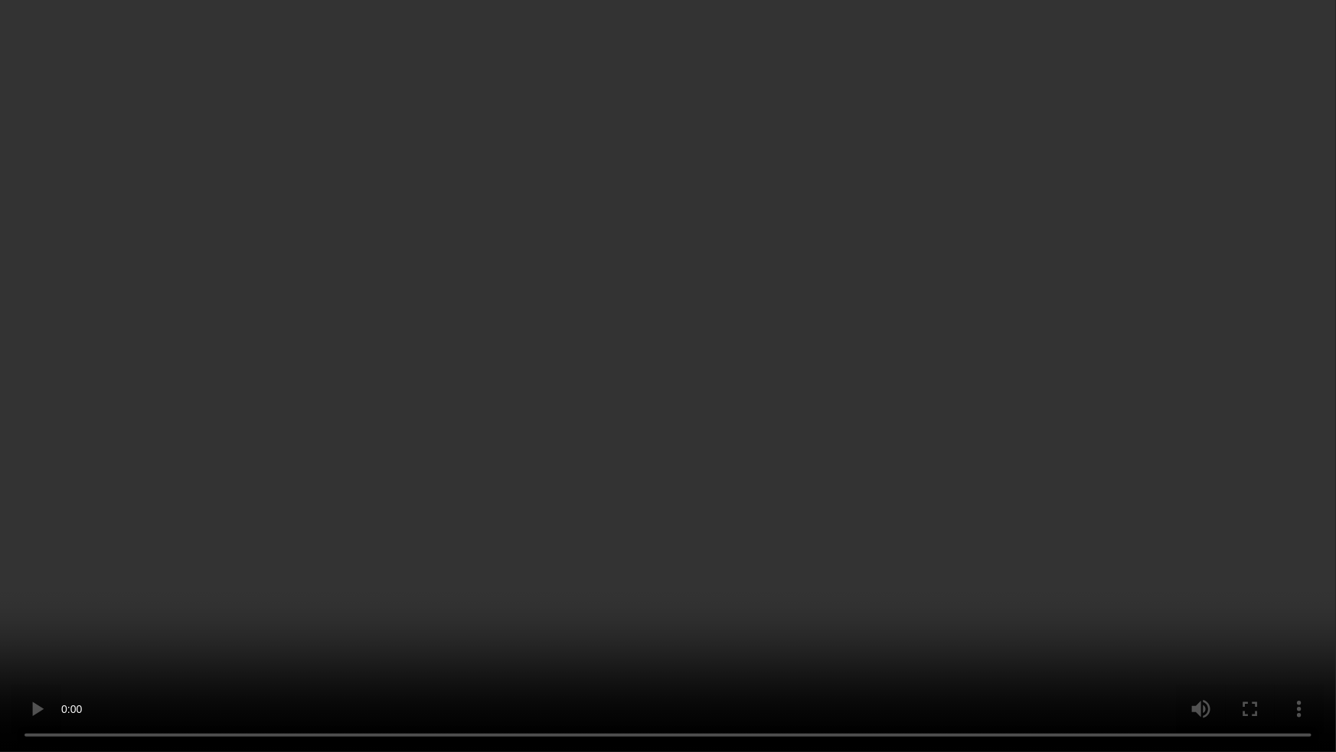
click at [819, 502] on video at bounding box center [668, 376] width 1336 height 752
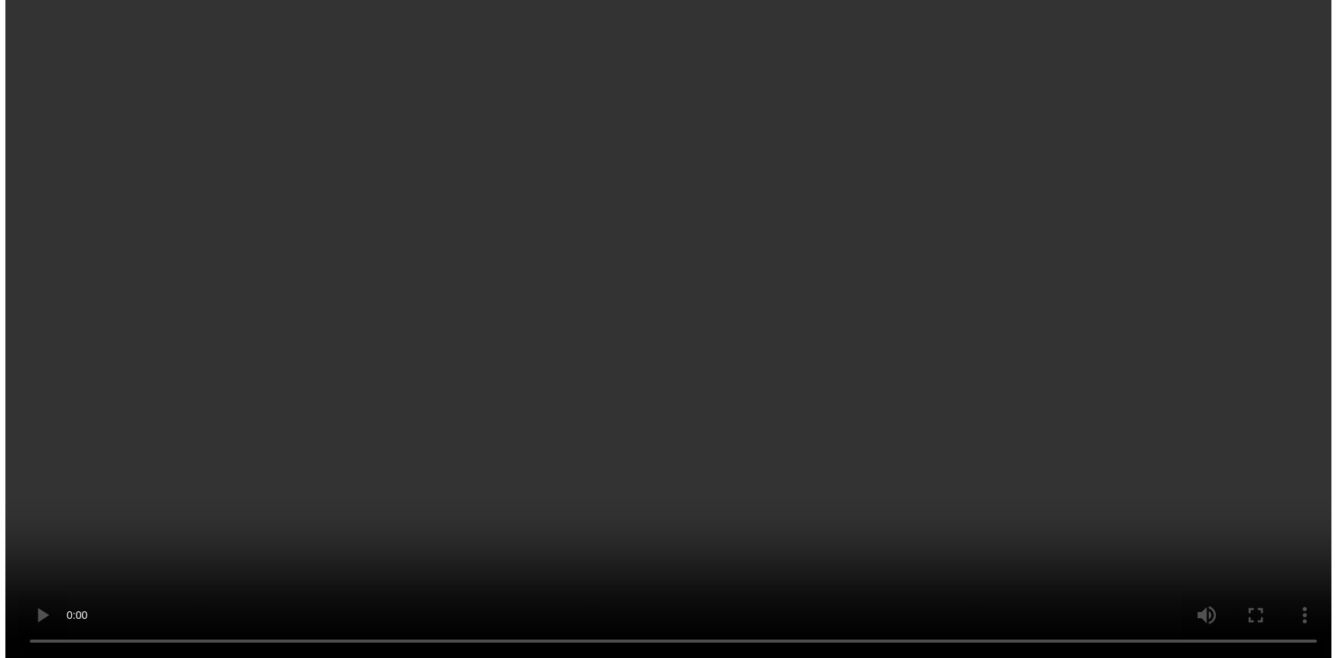
scroll to position [3265, 0]
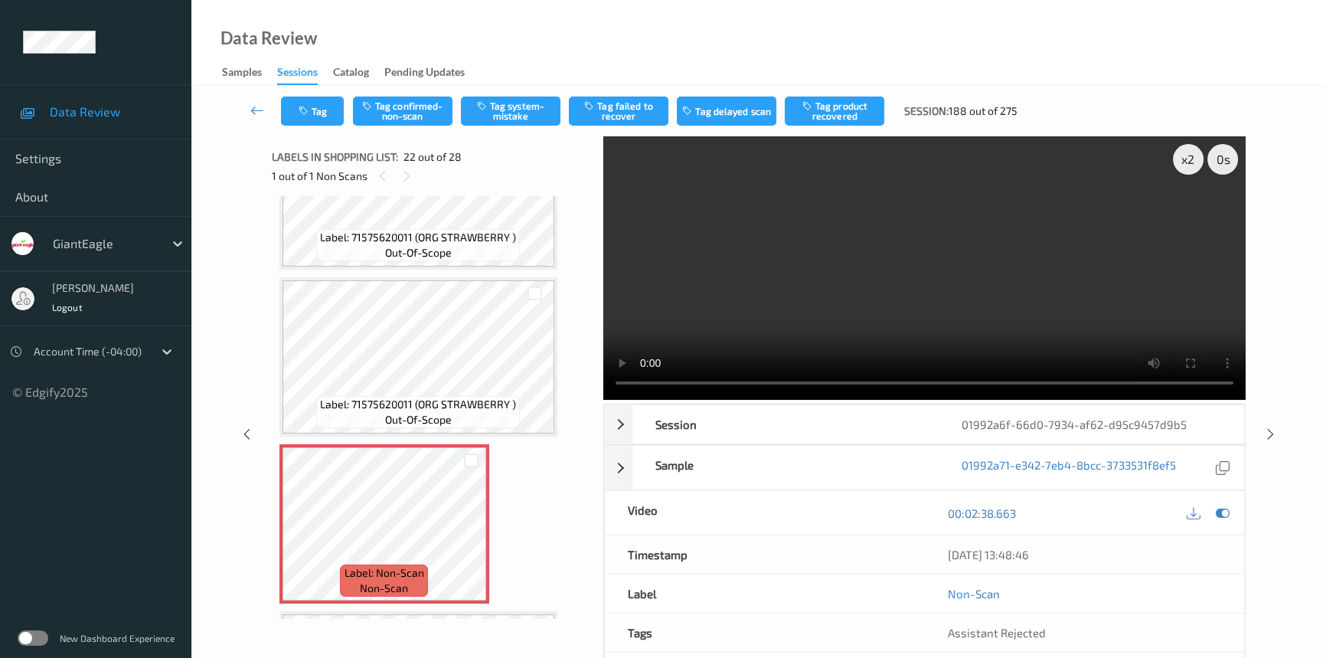
click at [804, 295] on video at bounding box center [924, 267] width 642 height 263
click at [471, 530] on icon at bounding box center [471, 537] width 13 height 14
click at [526, 113] on button "Tag system-mistake" at bounding box center [511, 110] width 100 height 29
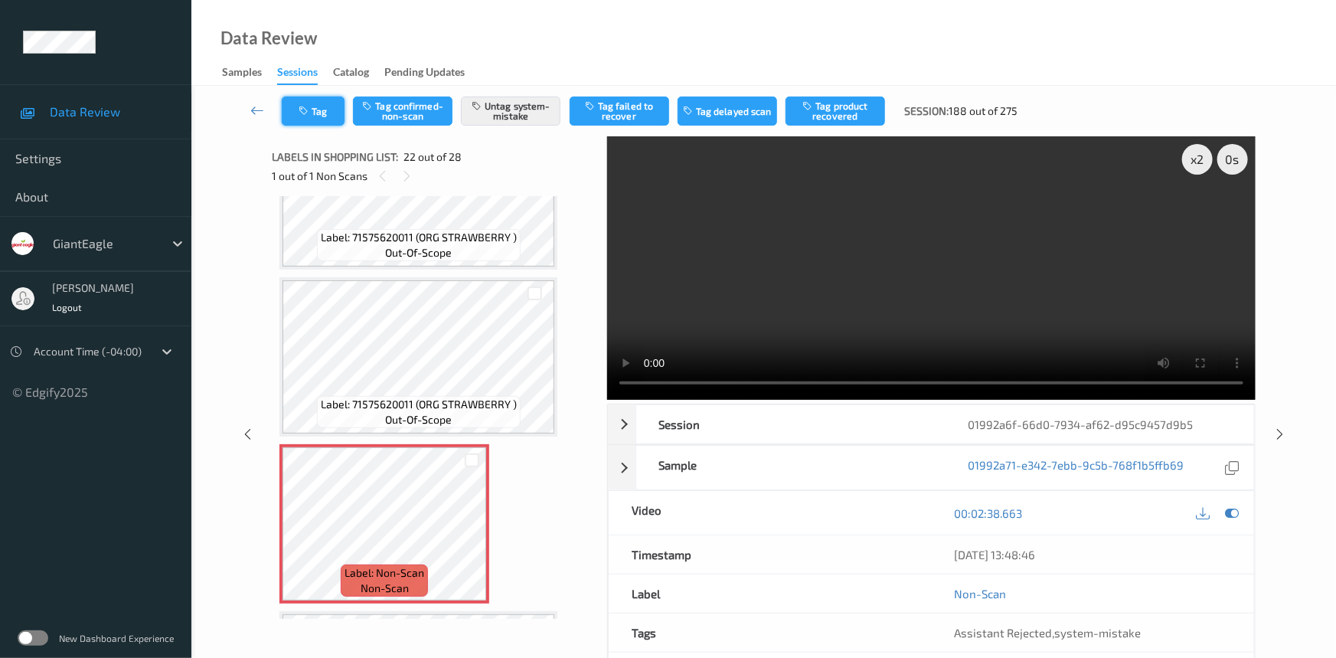
click at [335, 114] on button "Tag" at bounding box center [313, 110] width 63 height 29
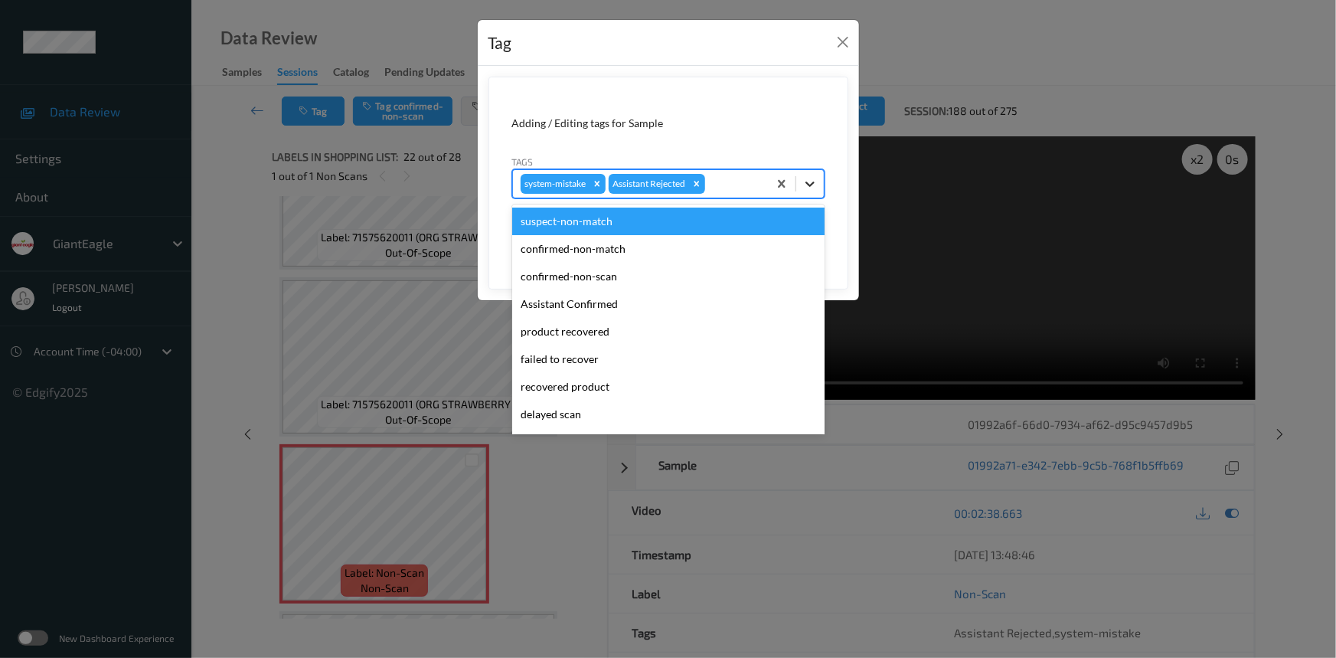
click at [806, 179] on icon at bounding box center [809, 183] width 15 height 15
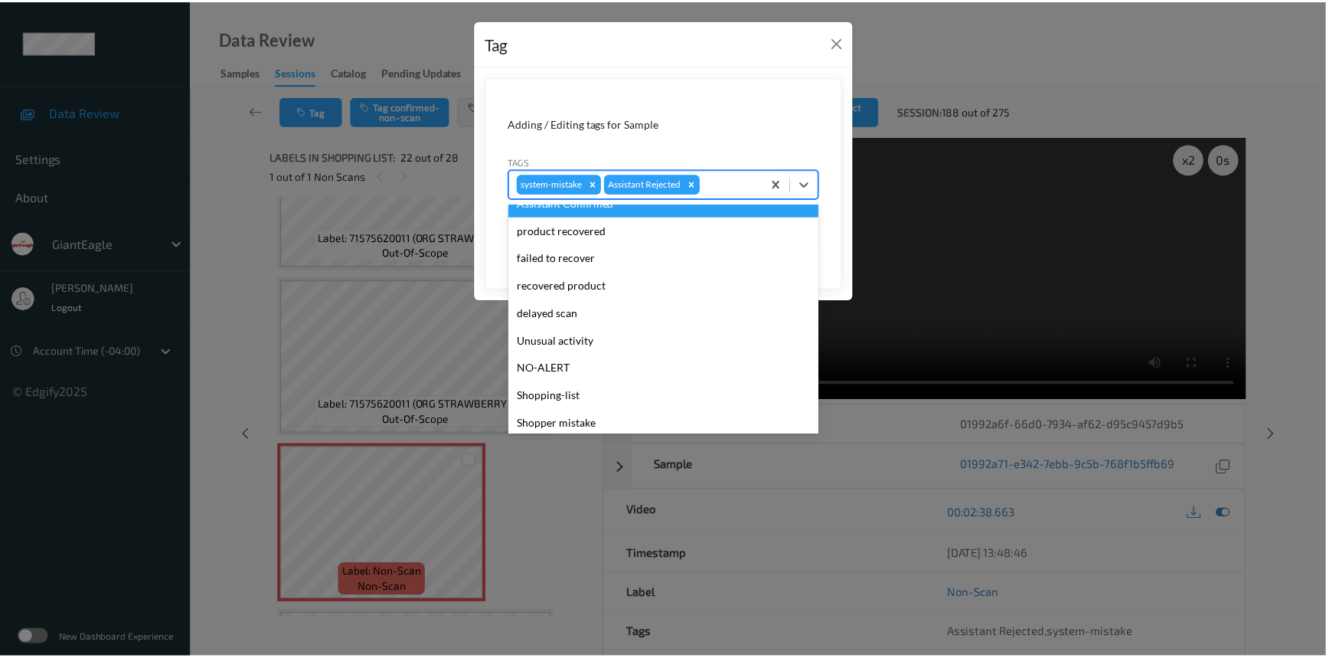
scroll to position [135, 0]
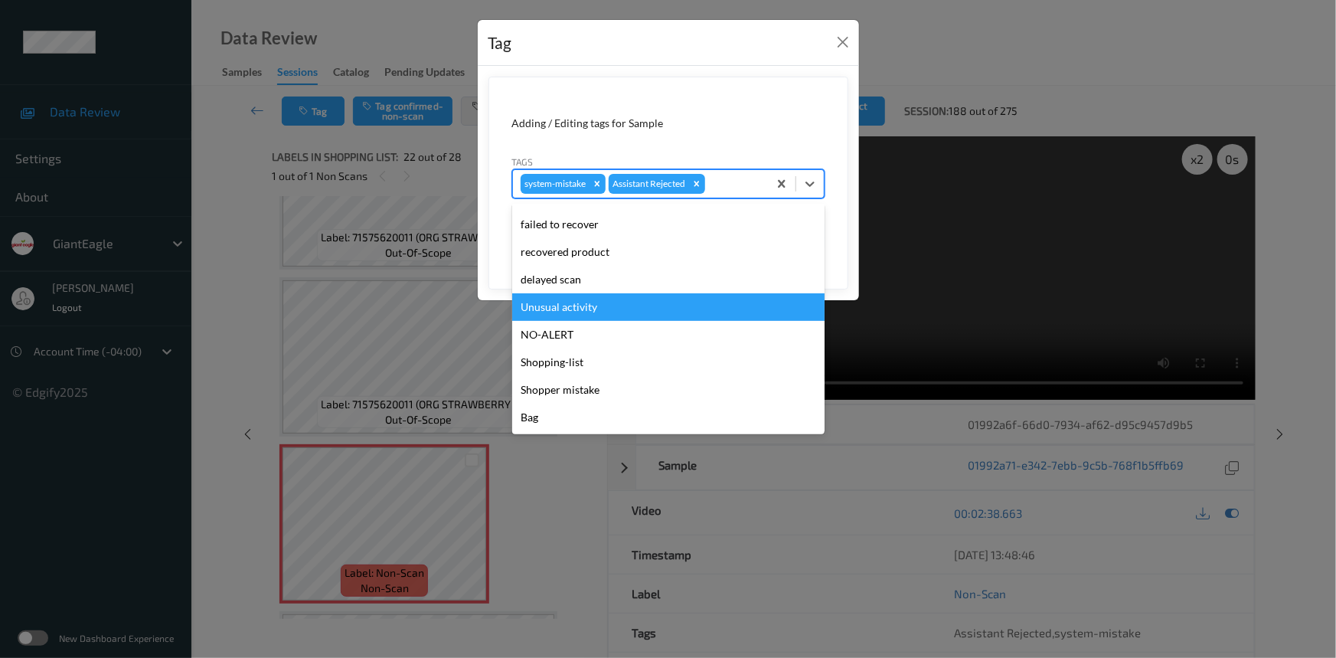
click at [587, 312] on div "Unusual activity" at bounding box center [668, 307] width 312 height 28
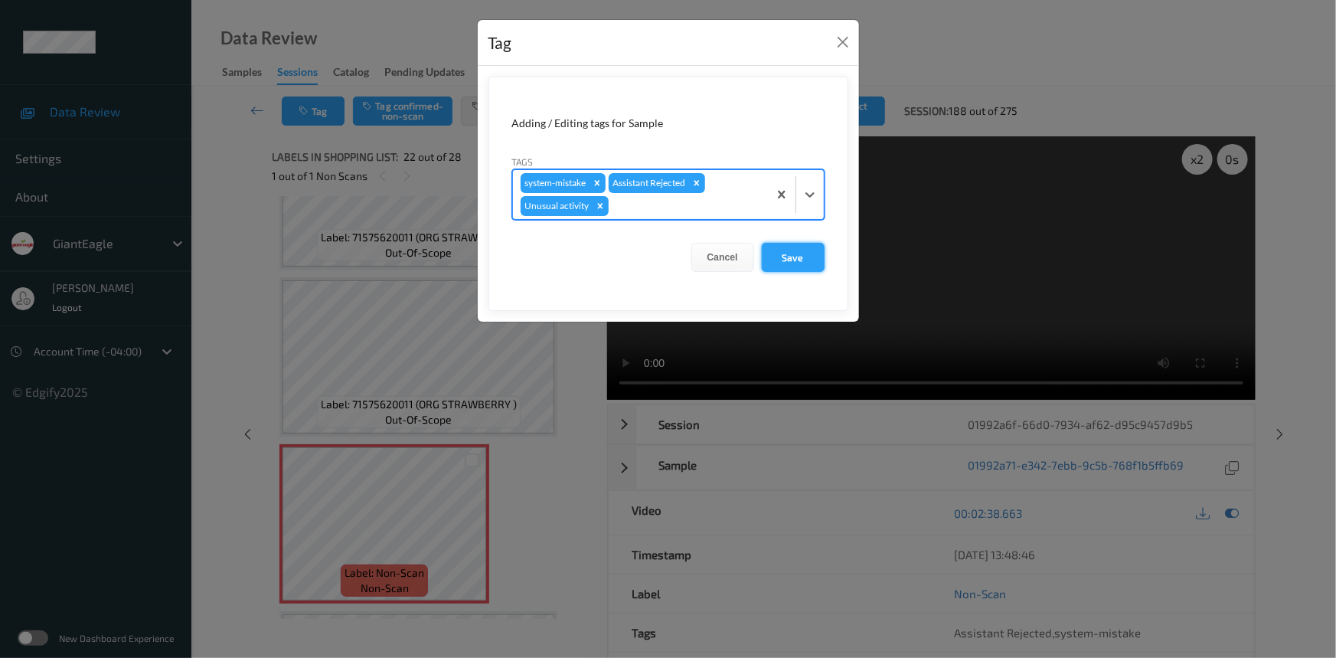
click at [796, 261] on button "Save" at bounding box center [793, 257] width 63 height 29
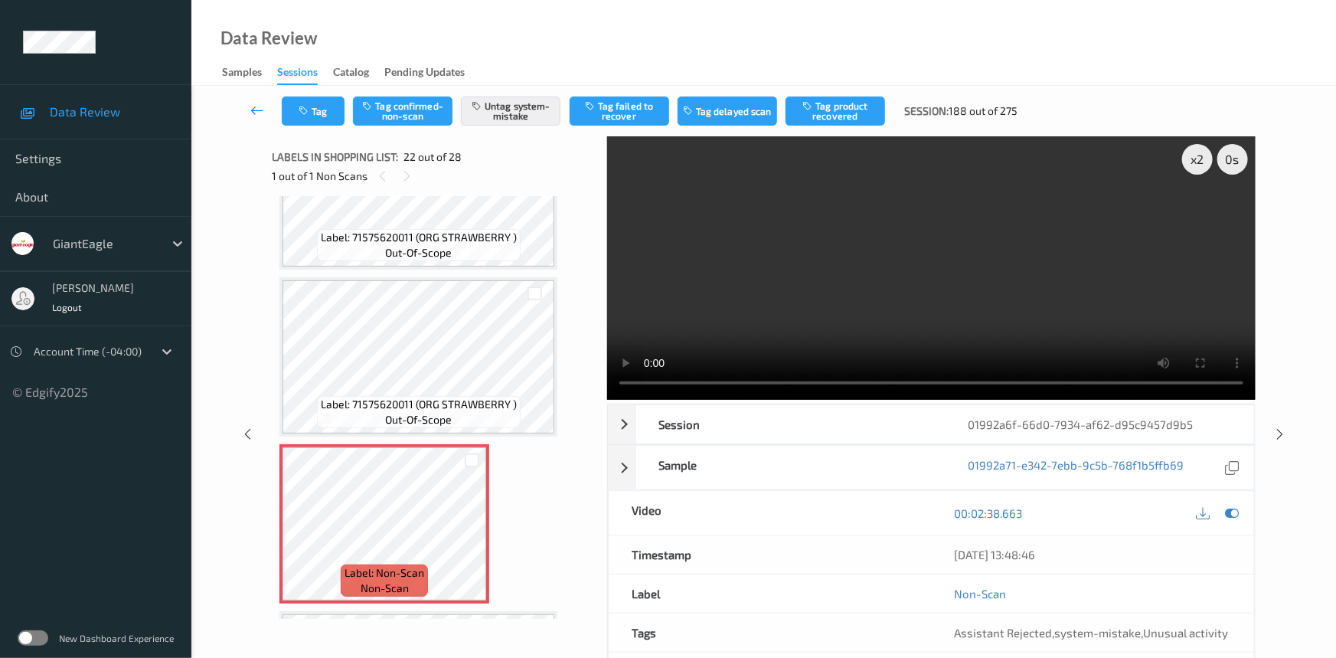
click at [254, 100] on link at bounding box center [258, 110] width 48 height 29
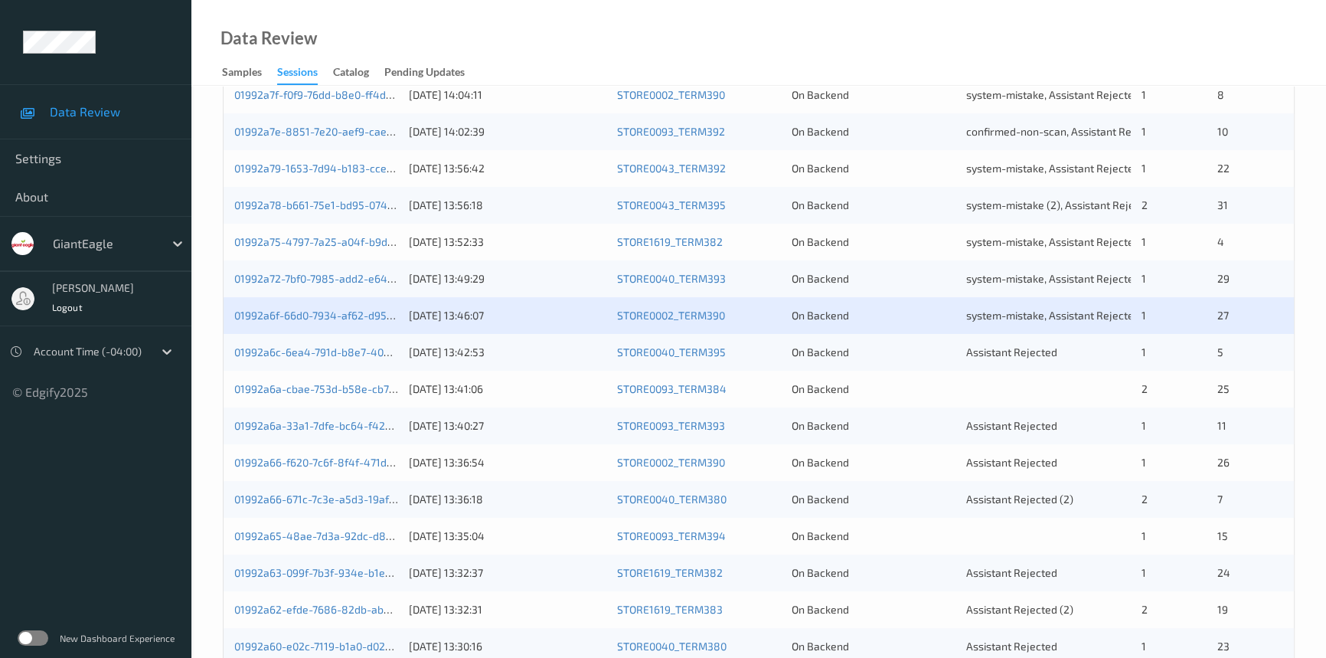
scroll to position [417, 0]
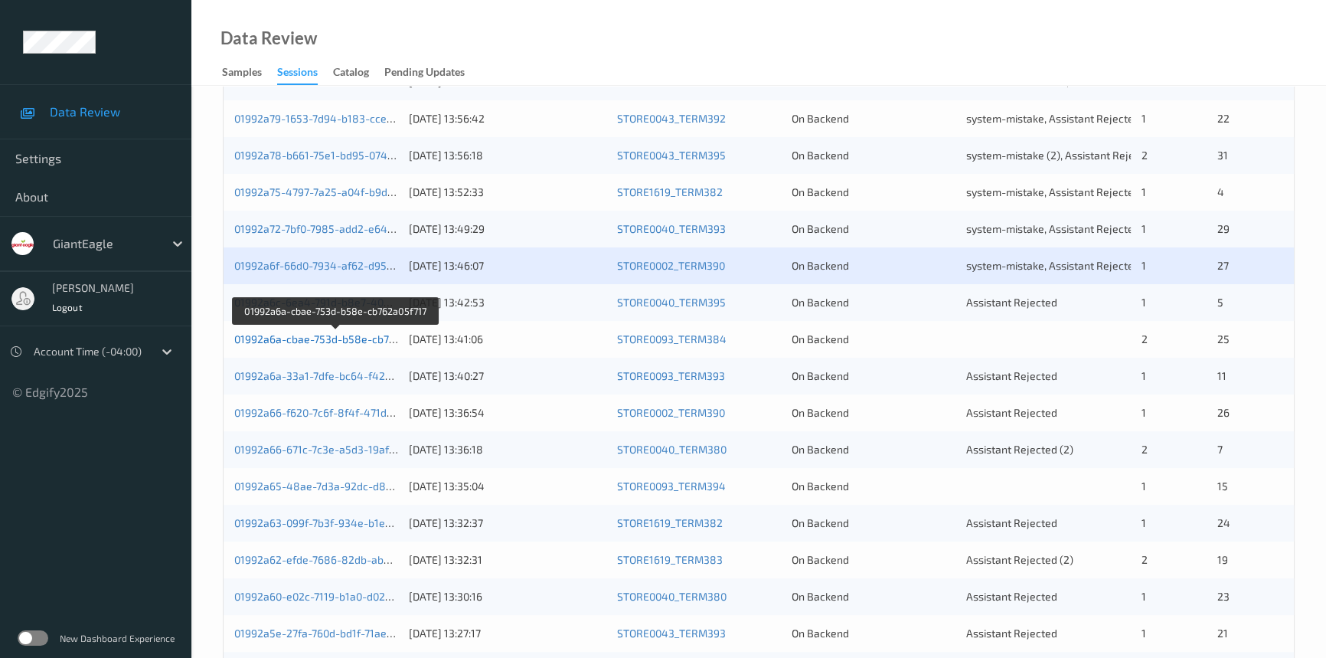
click at [306, 335] on link "01992a6a-cbae-753d-b58e-cb762a05f717" at bounding box center [336, 338] width 204 height 13
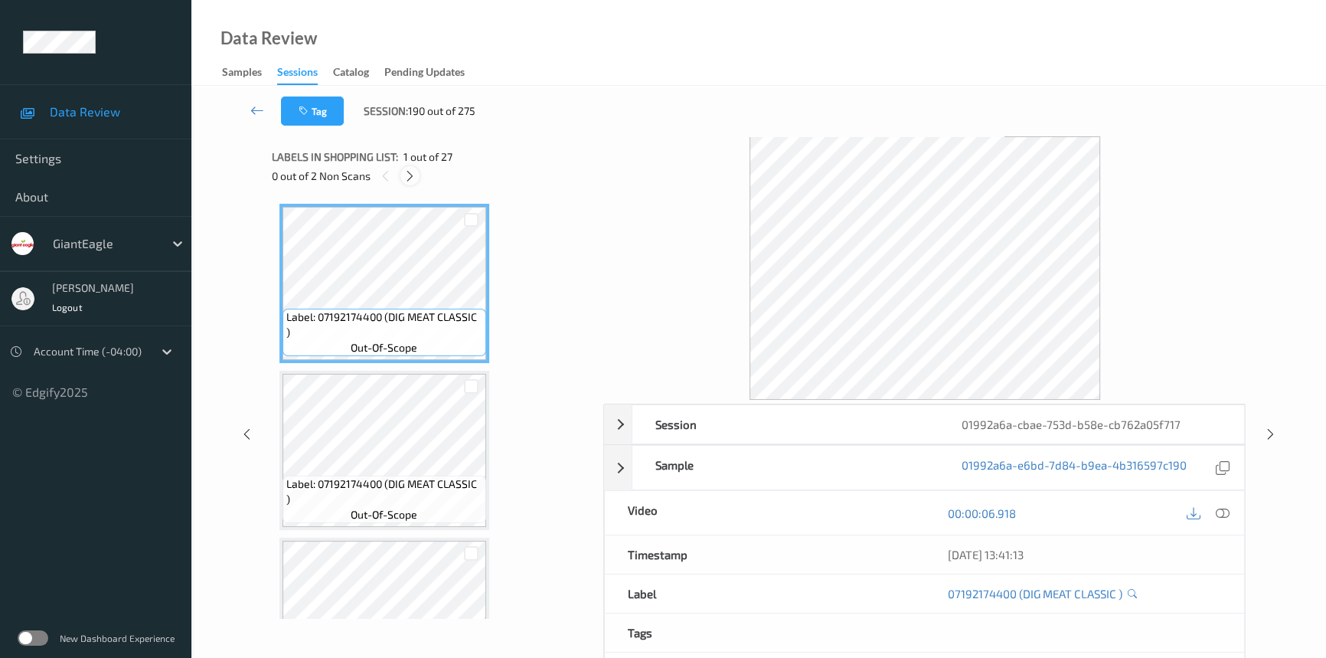
click at [408, 174] on icon at bounding box center [410, 176] width 13 height 14
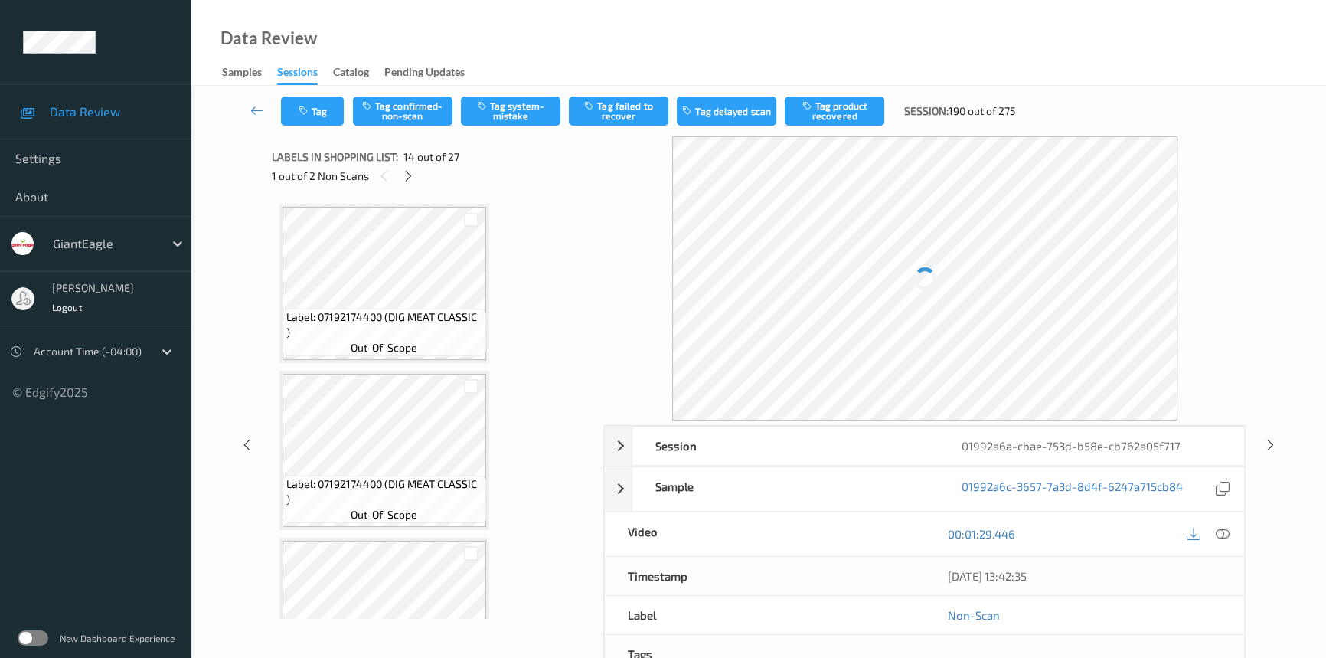
scroll to position [2004, 0]
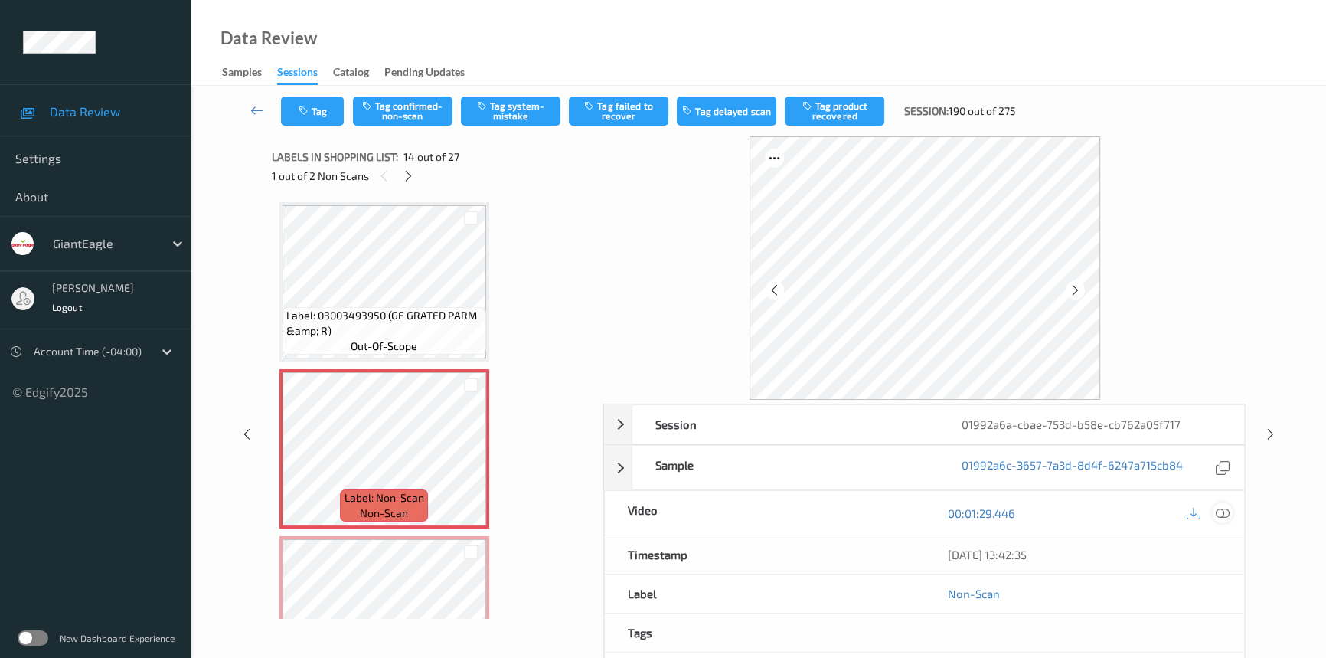
click at [1216, 506] on icon at bounding box center [1223, 513] width 14 height 14
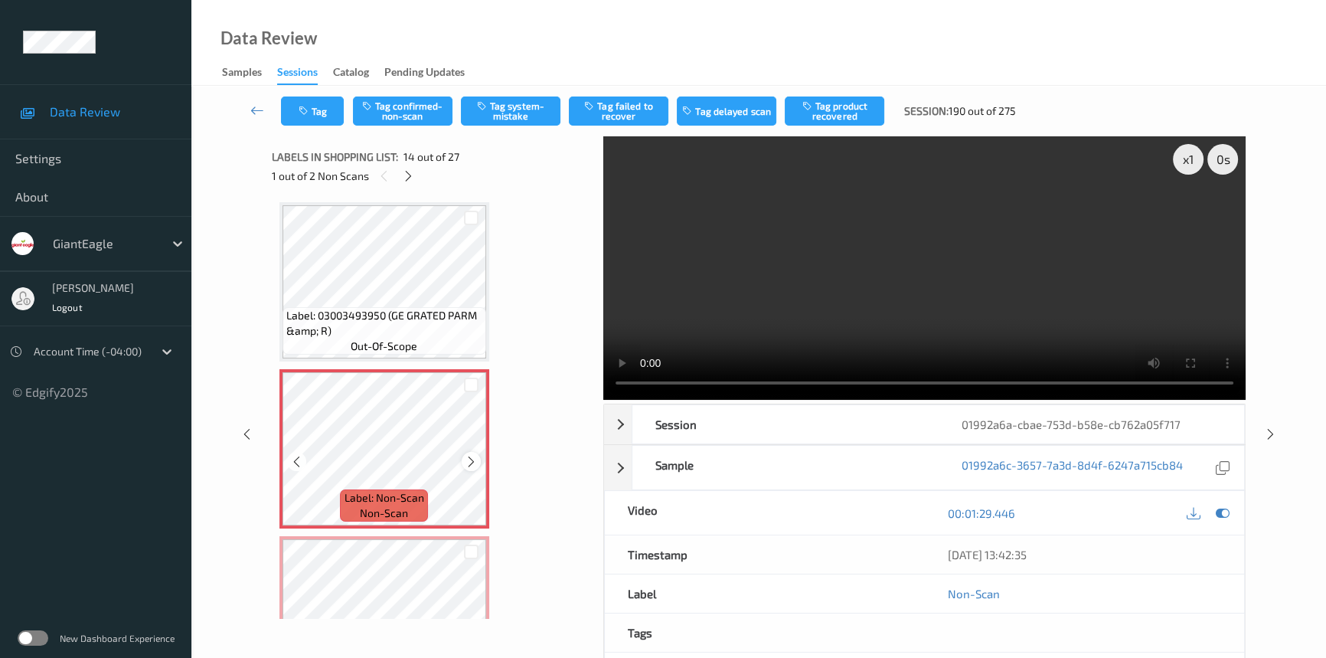
click at [467, 455] on icon at bounding box center [471, 462] width 13 height 14
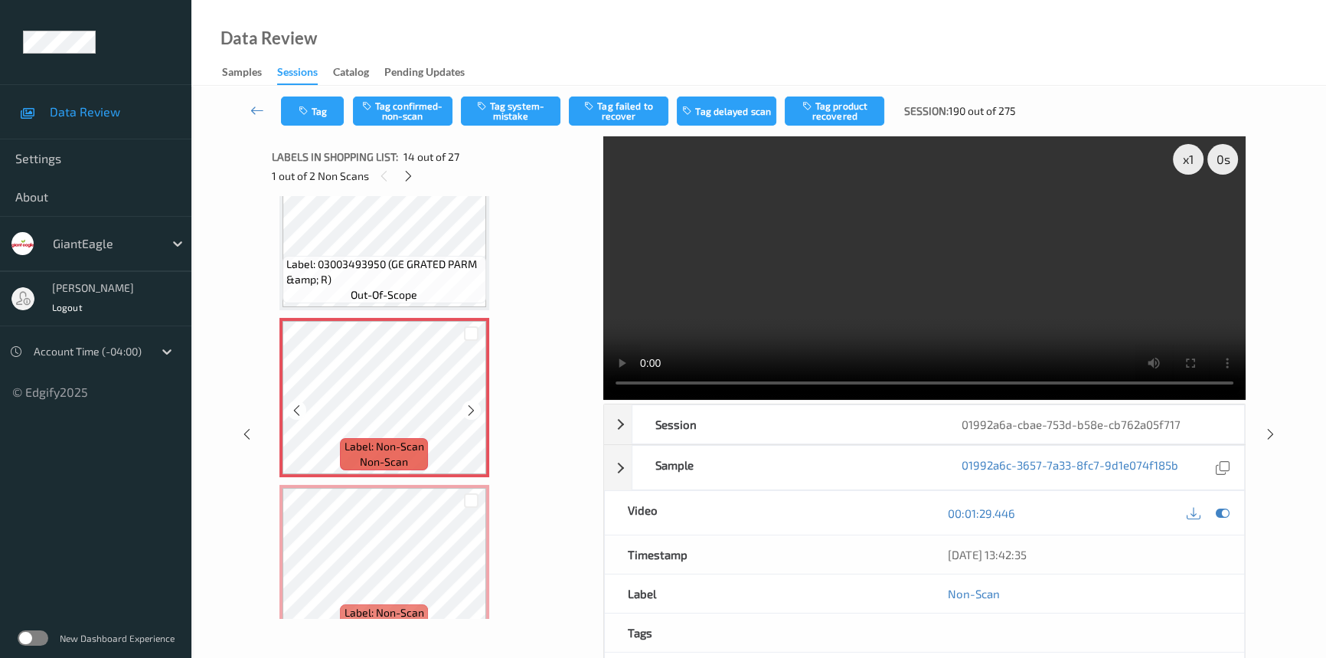
scroll to position [2143, 0]
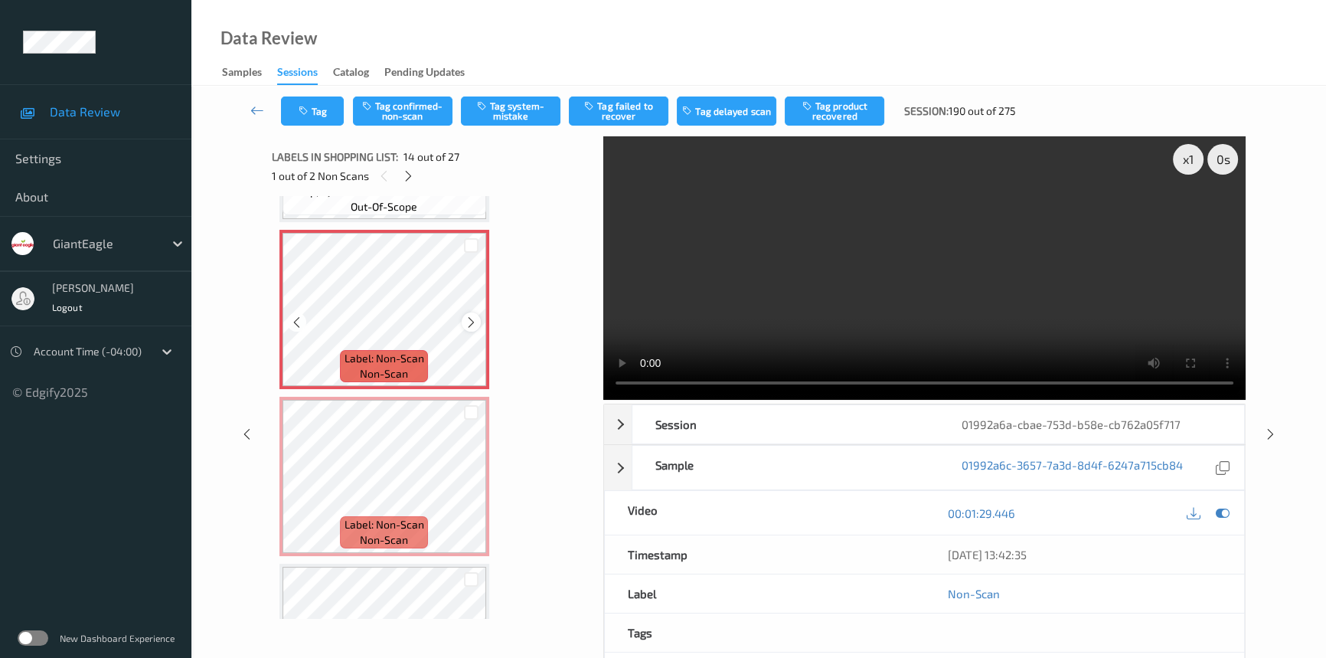
click at [476, 316] on icon at bounding box center [471, 322] width 13 height 14
click at [917, 318] on video at bounding box center [924, 267] width 642 height 263
click at [1192, 161] on div "x 1" at bounding box center [1188, 159] width 31 height 31
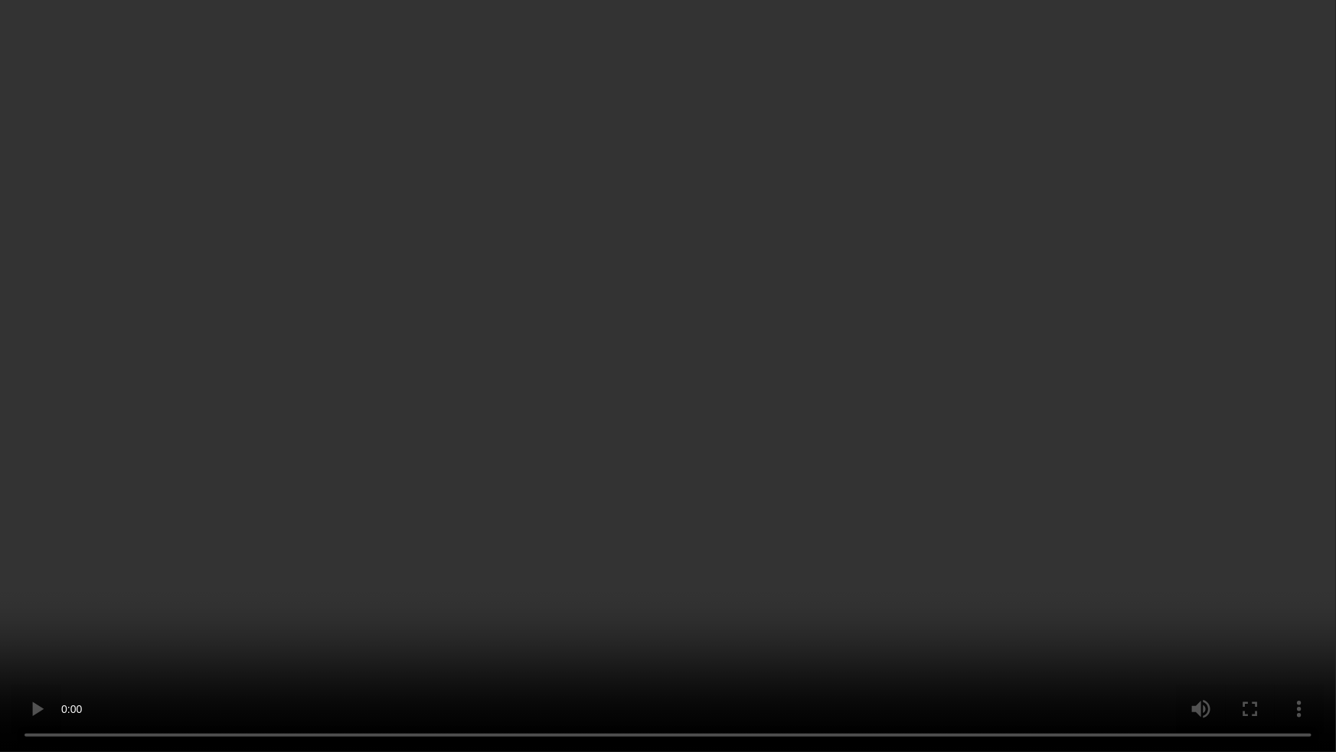
click at [924, 482] on video at bounding box center [668, 376] width 1336 height 752
click at [987, 521] on video at bounding box center [668, 376] width 1336 height 752
click at [1335, 395] on video at bounding box center [668, 376] width 1336 height 752
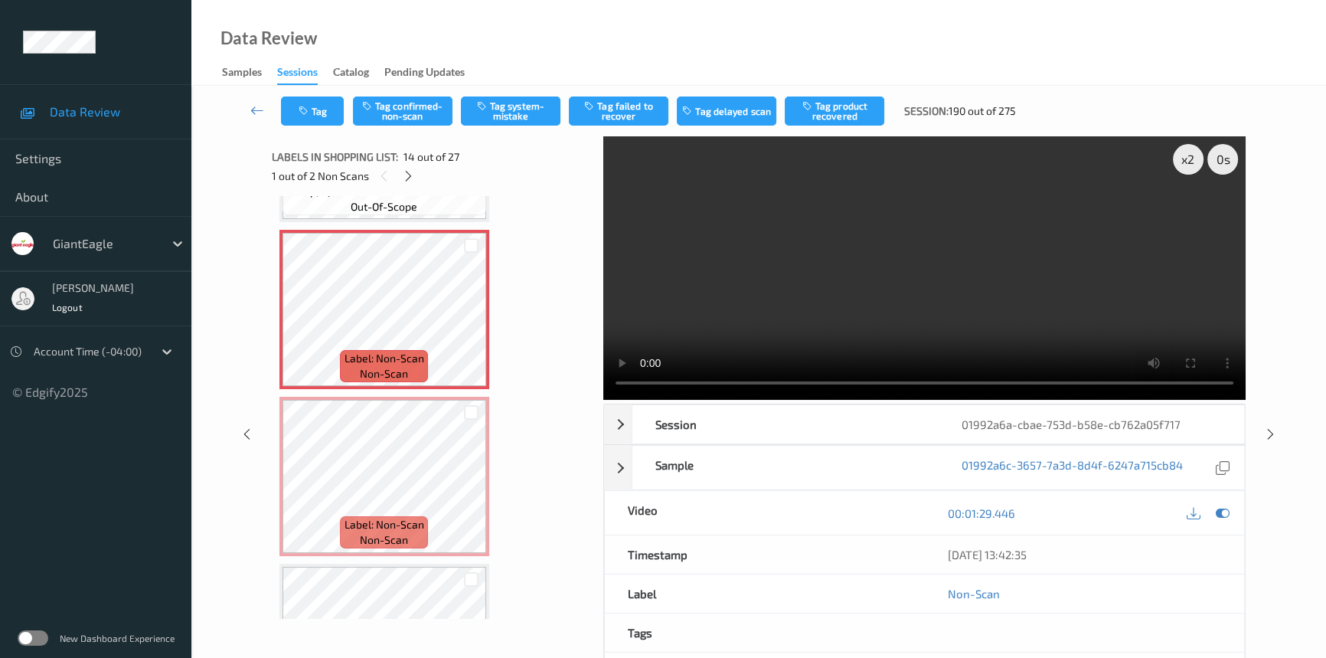
click at [1015, 234] on video at bounding box center [924, 267] width 642 height 263
click at [864, 291] on video at bounding box center [924, 267] width 642 height 263
click at [421, 111] on button "Tag confirmed-non-scan" at bounding box center [403, 110] width 100 height 29
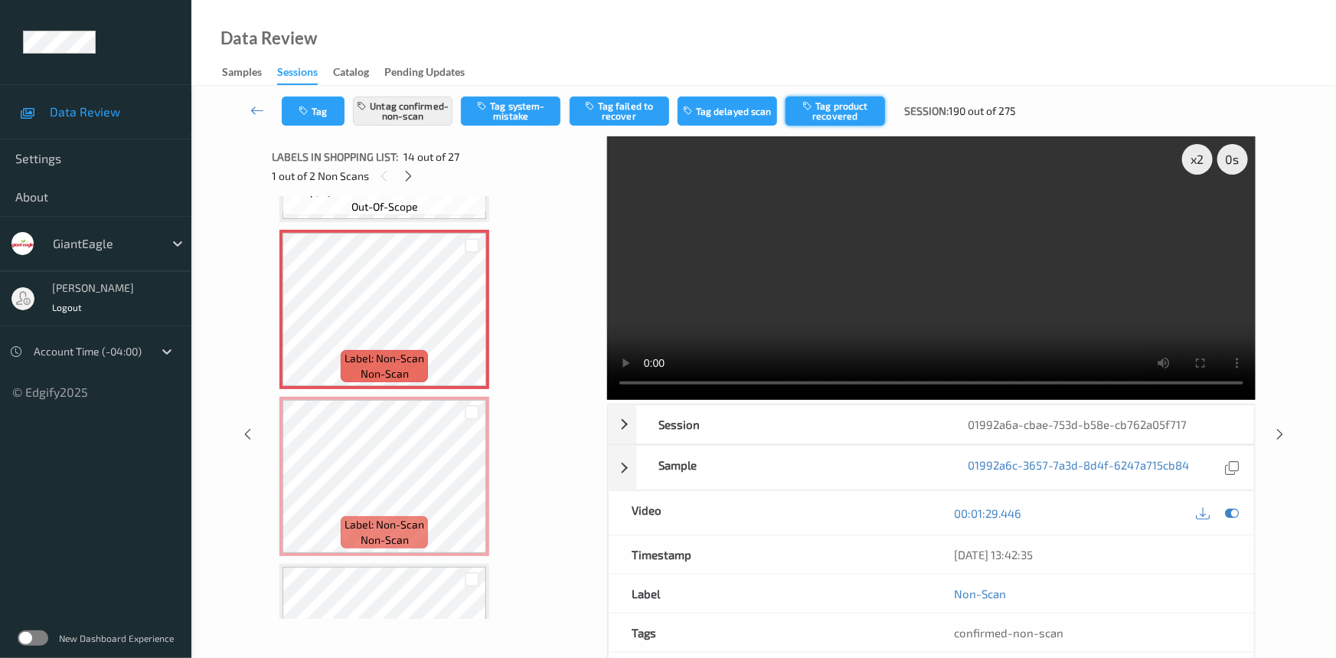
click at [835, 104] on button "Tag product recovered" at bounding box center [836, 110] width 100 height 29
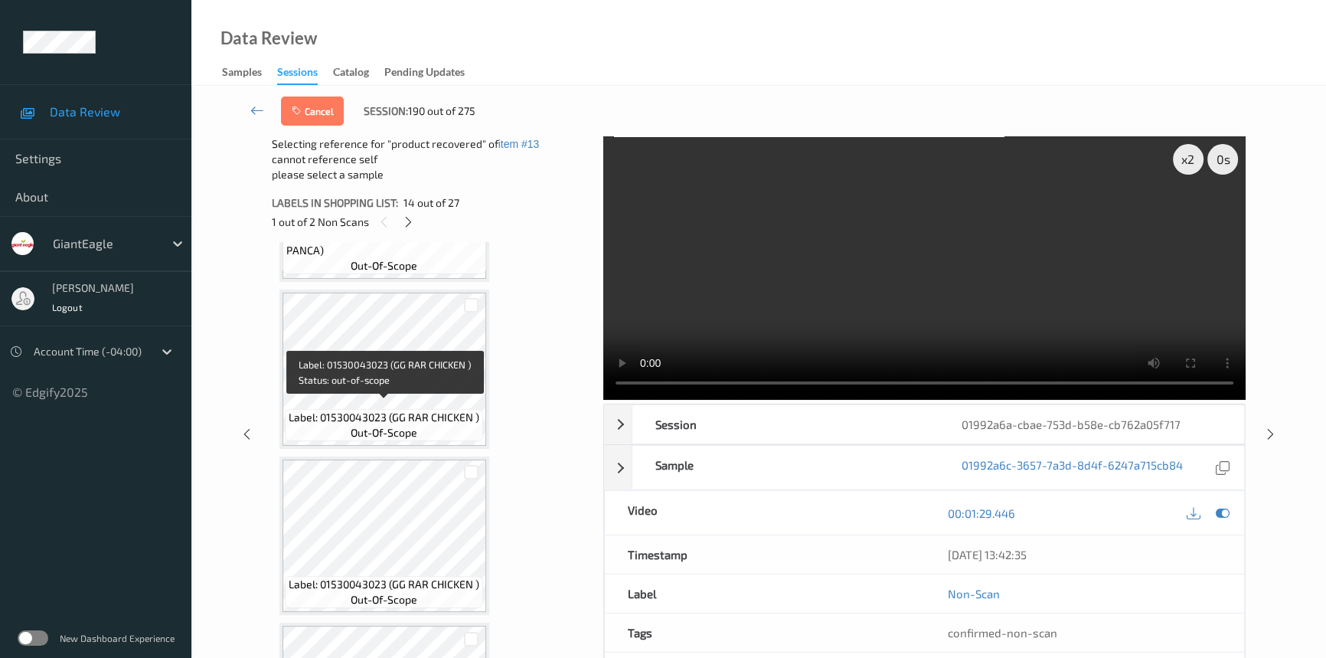
scroll to position [2491, 0]
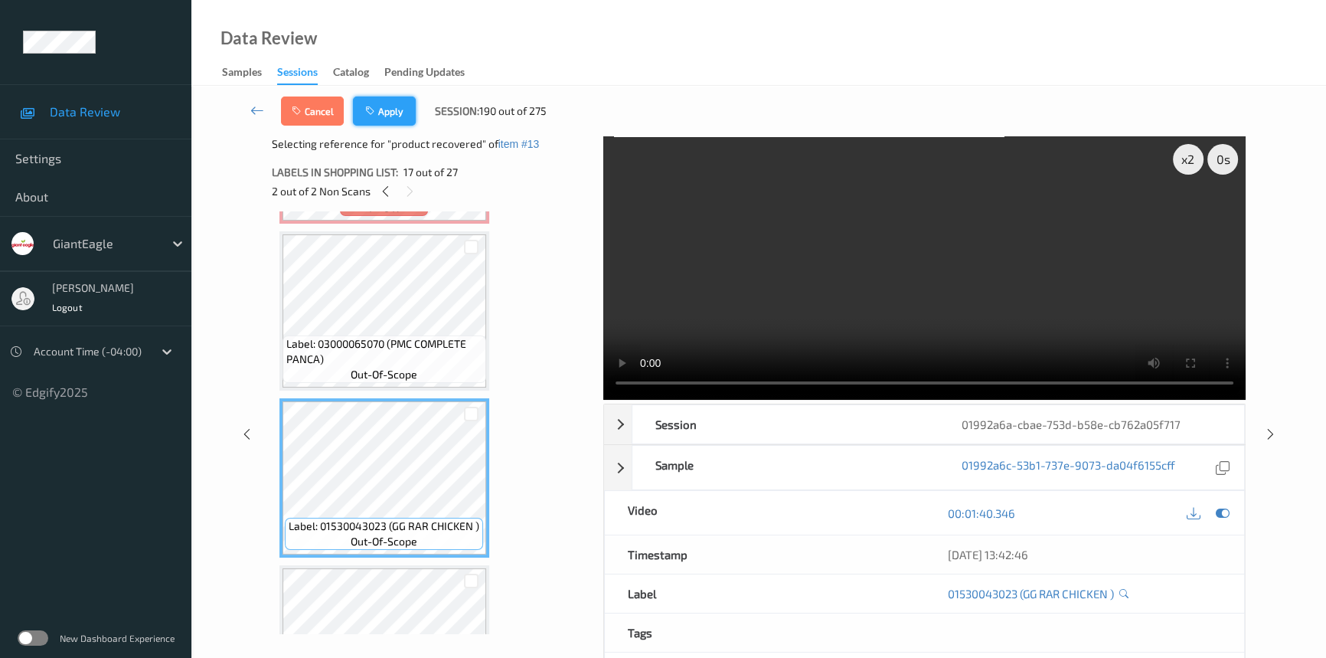
click at [394, 104] on button "Apply" at bounding box center [384, 110] width 63 height 29
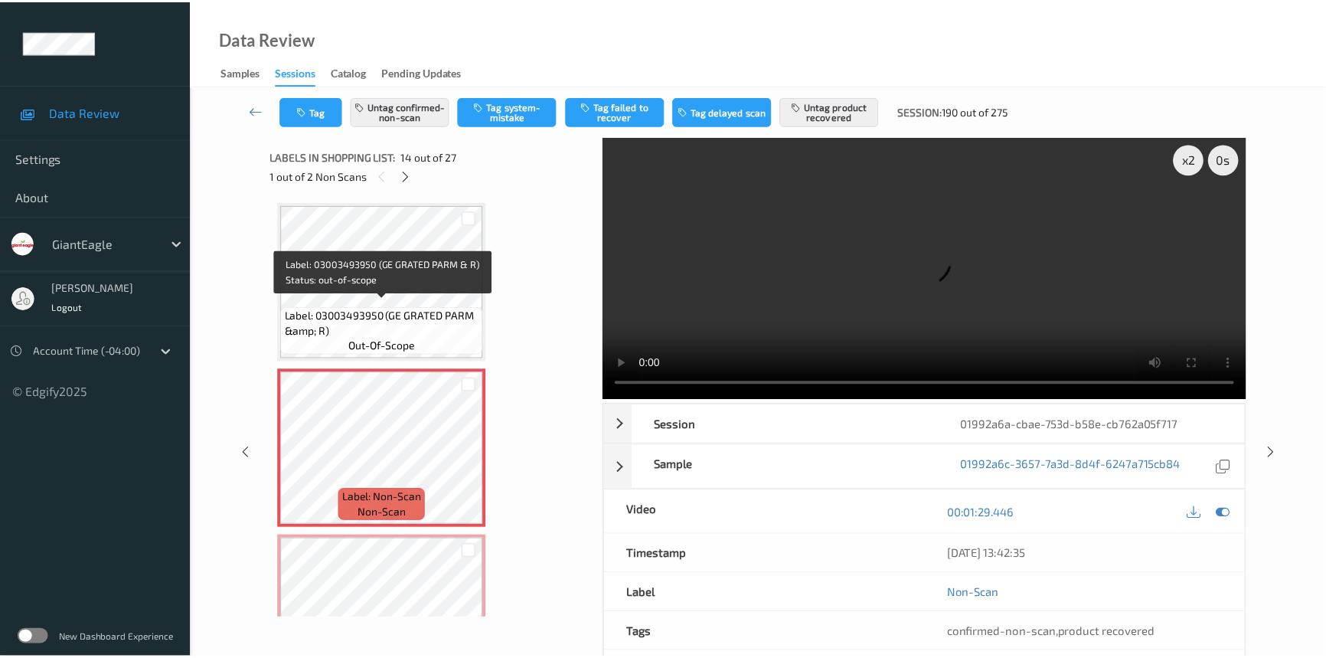
scroll to position [2074, 0]
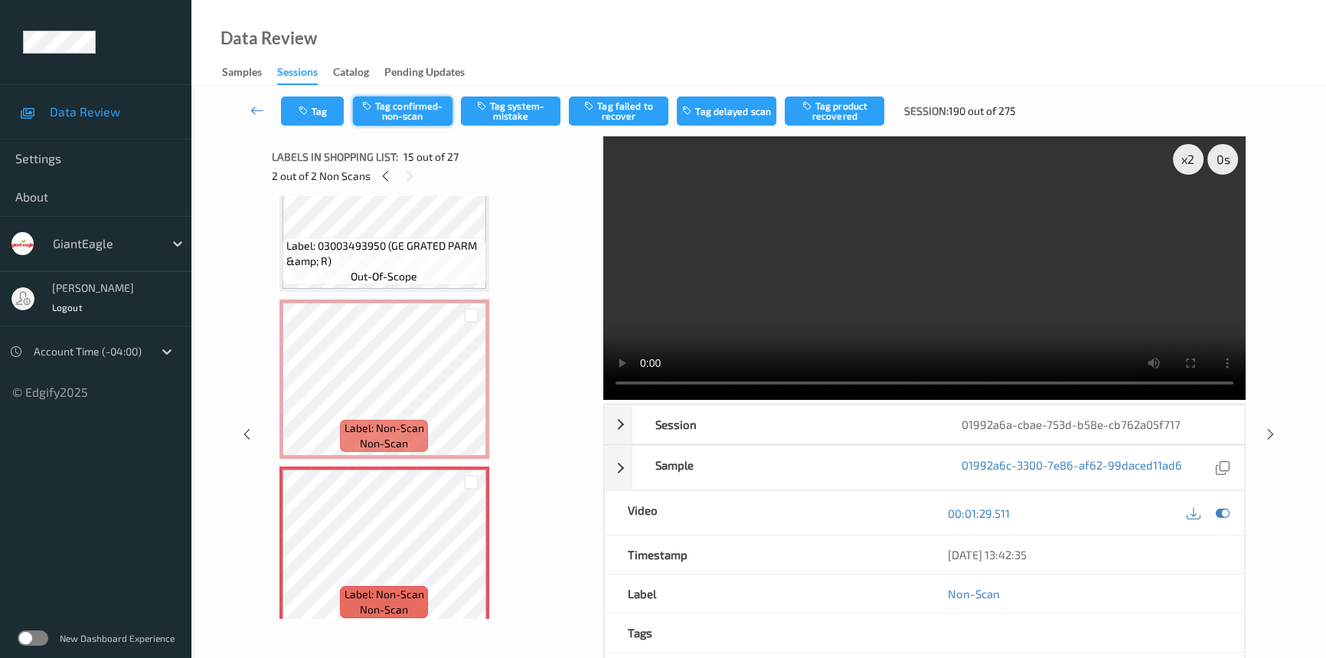
drag, startPoint x: 420, startPoint y: 90, endPoint x: 410, endPoint y: 102, distance: 16.3
click at [418, 93] on div "Tag Tag confirmed-non-scan Tag system-mistake Tag failed to recover Tag delayed…" at bounding box center [759, 111] width 1072 height 51
click at [410, 106] on button "Tag confirmed-non-scan" at bounding box center [403, 110] width 100 height 29
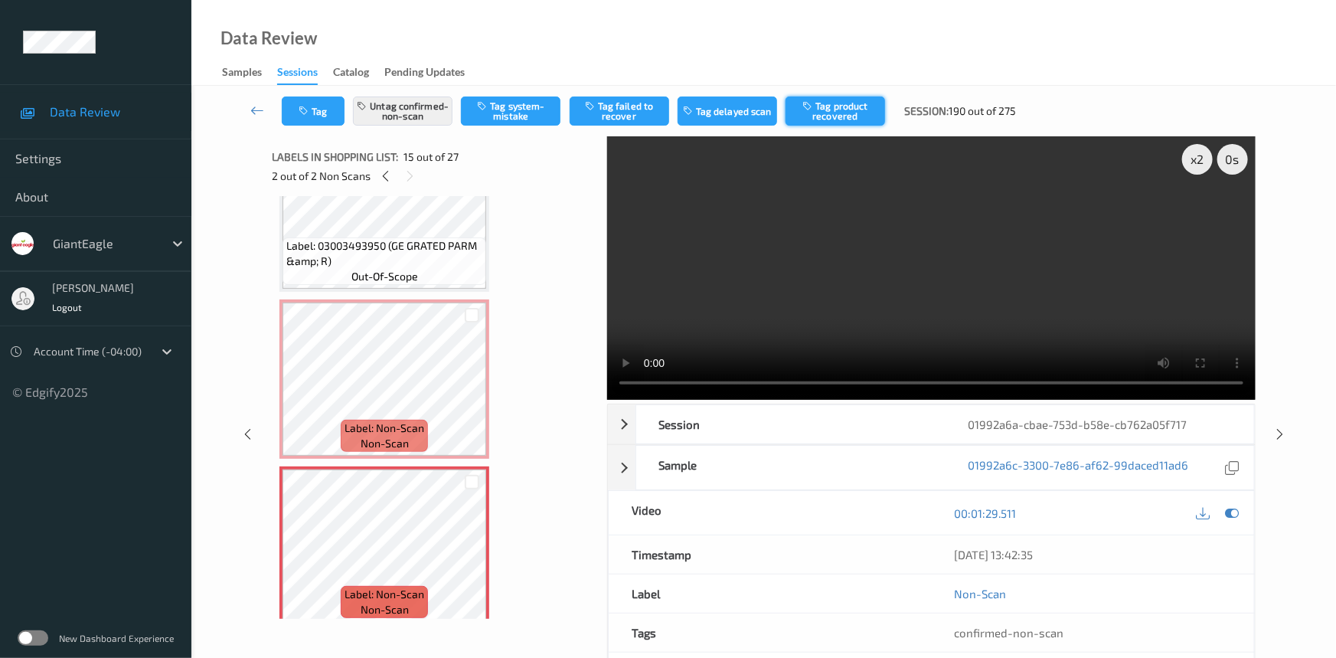
click at [842, 106] on button "Tag product recovered" at bounding box center [836, 110] width 100 height 29
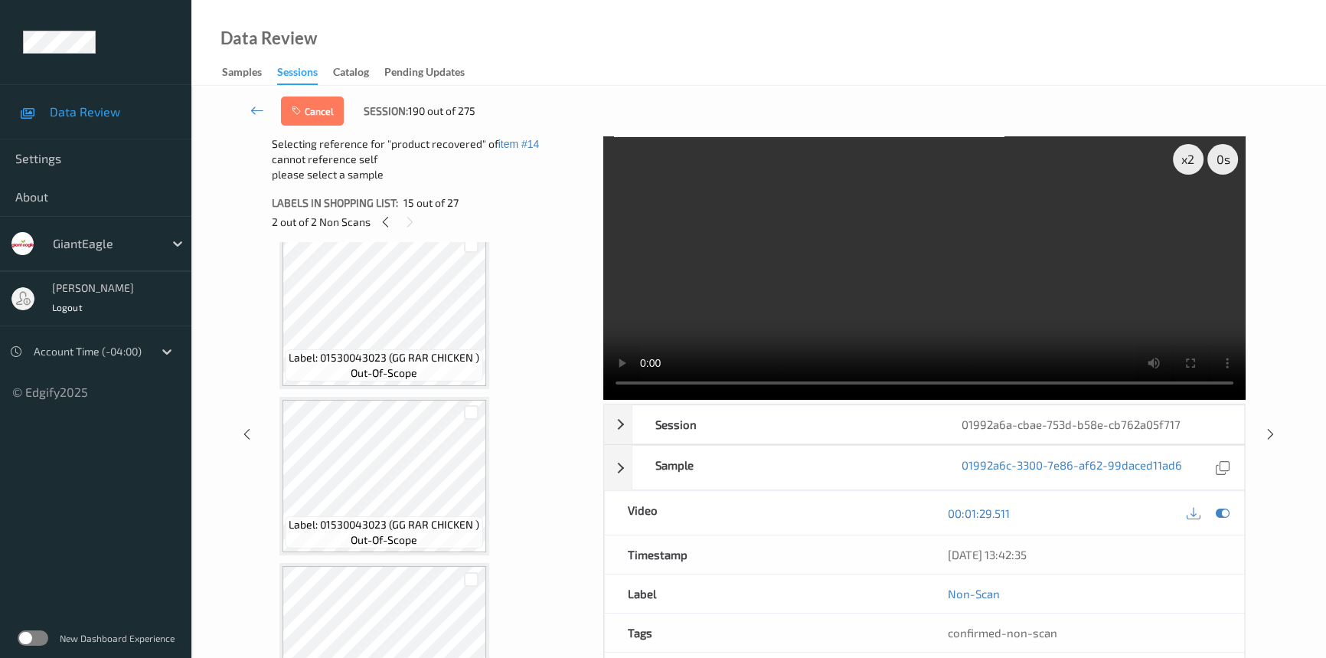
scroll to position [2700, 0]
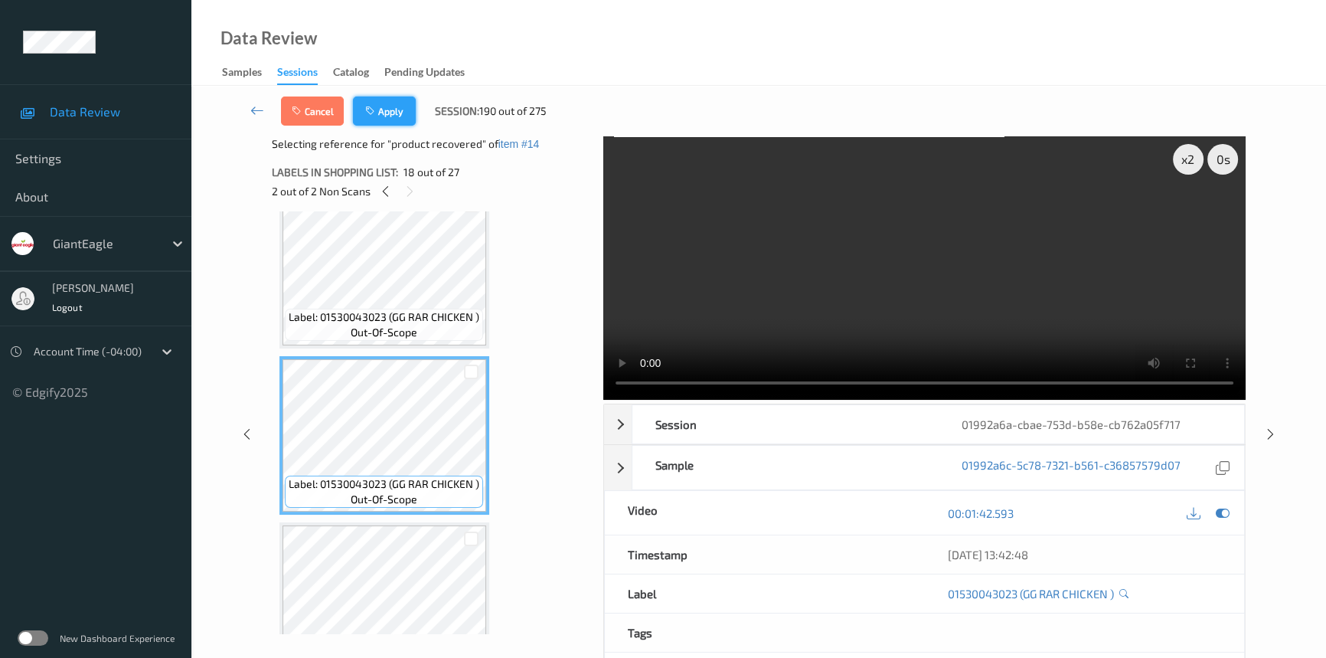
click at [374, 120] on button "Apply" at bounding box center [384, 110] width 63 height 29
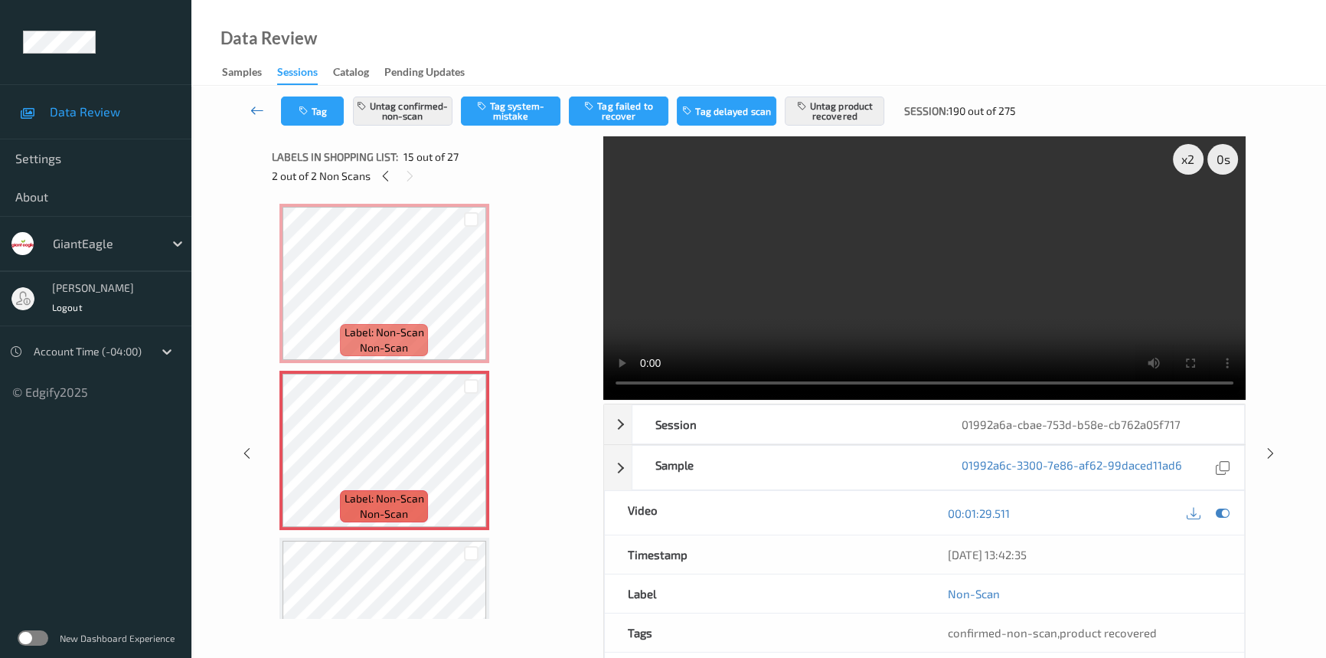
click at [251, 103] on icon at bounding box center [257, 110] width 14 height 15
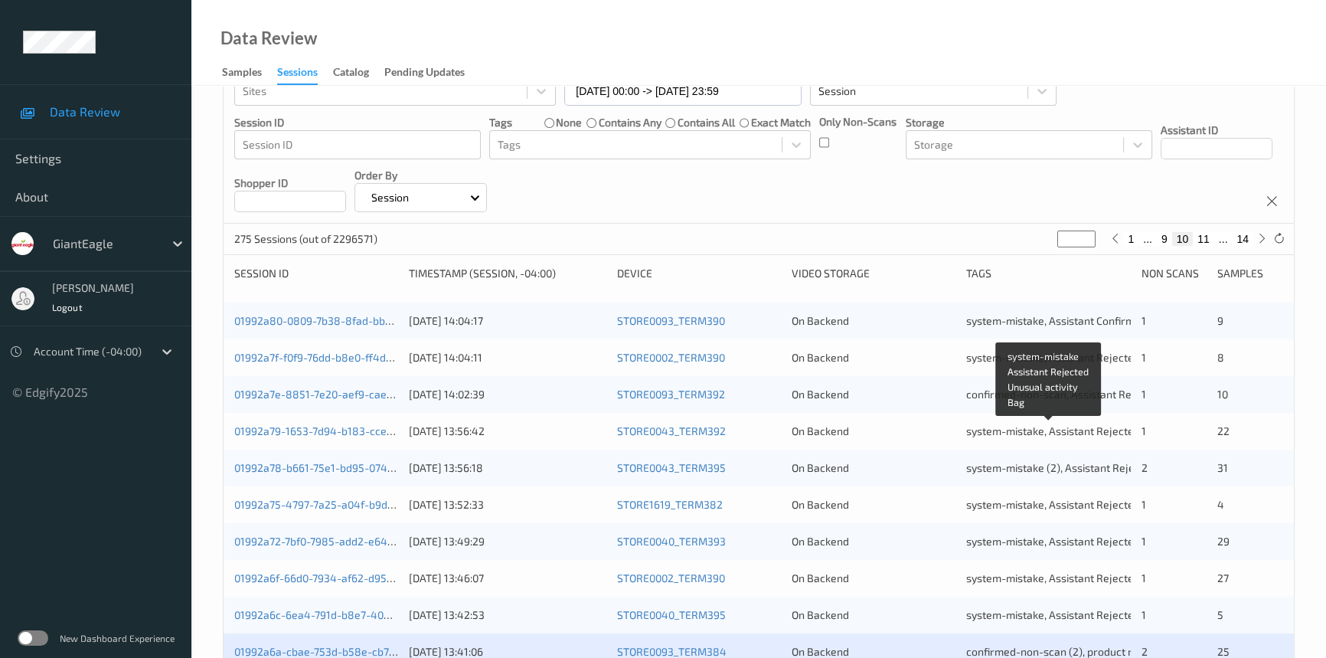
scroll to position [487, 0]
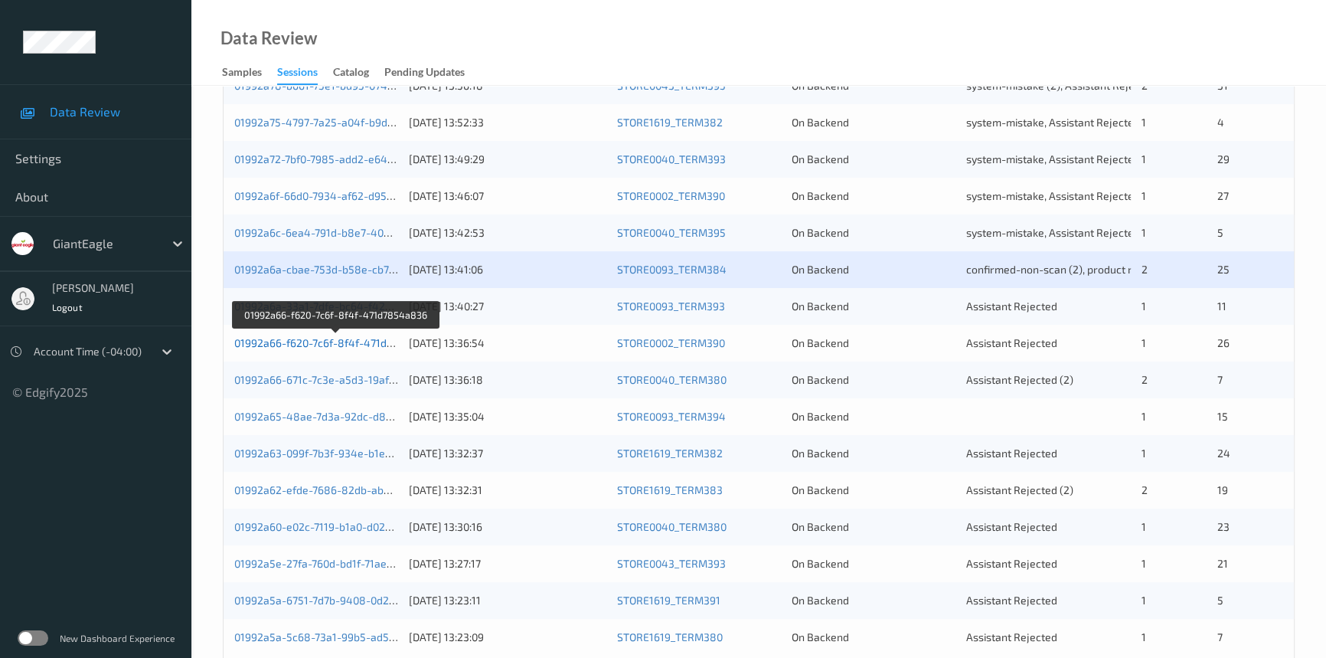
click at [297, 343] on link "01992a66-f620-7c6f-8f4f-471d7854a836" at bounding box center [335, 342] width 203 height 13
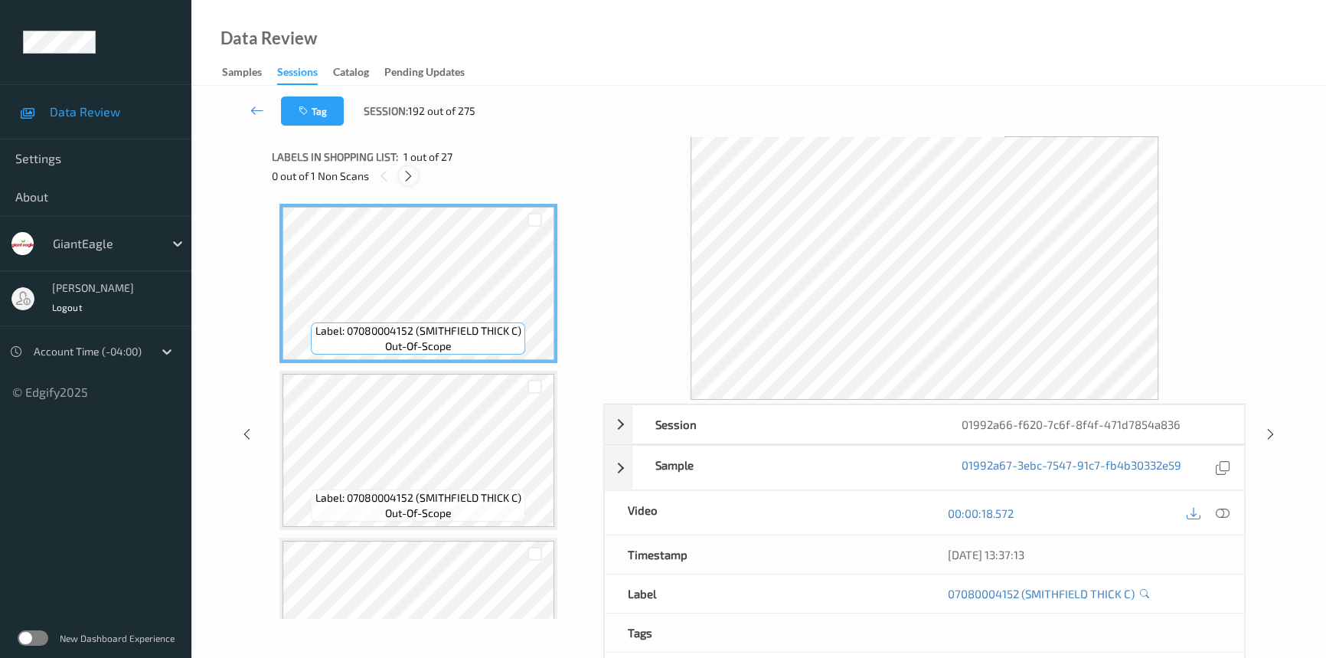
click at [413, 173] on icon at bounding box center [408, 176] width 13 height 14
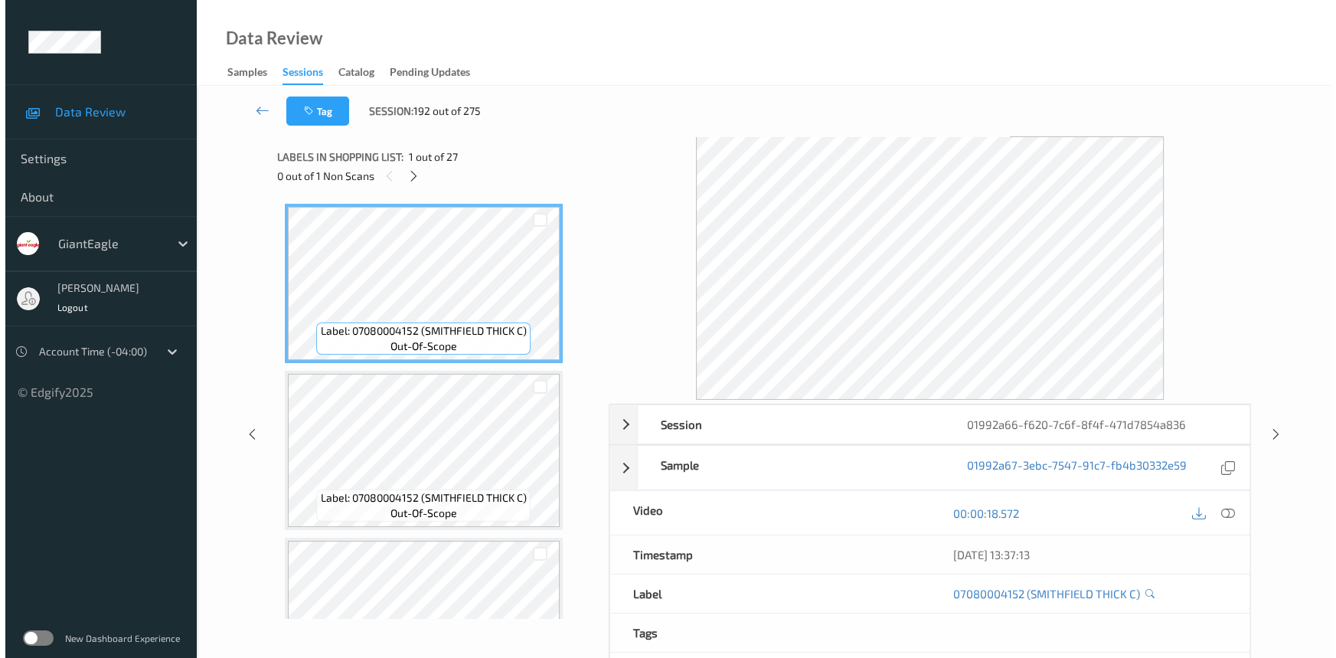
scroll to position [3002, 0]
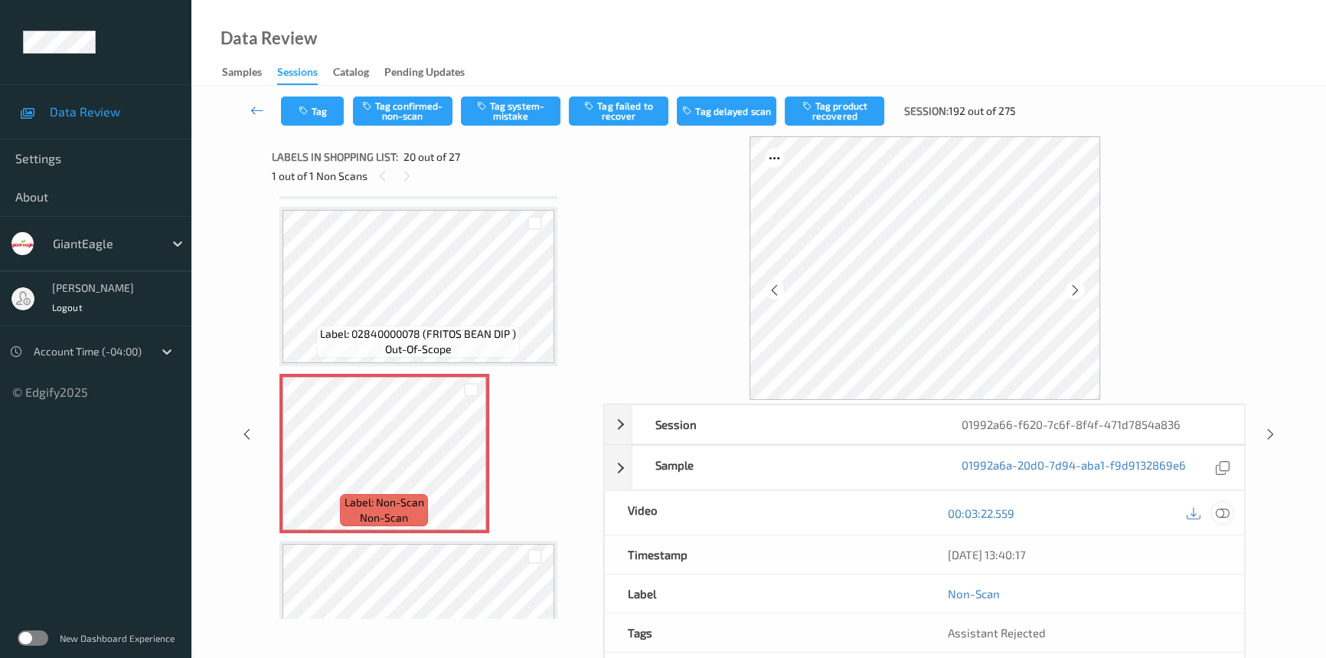
click at [1225, 511] on icon at bounding box center [1223, 513] width 14 height 14
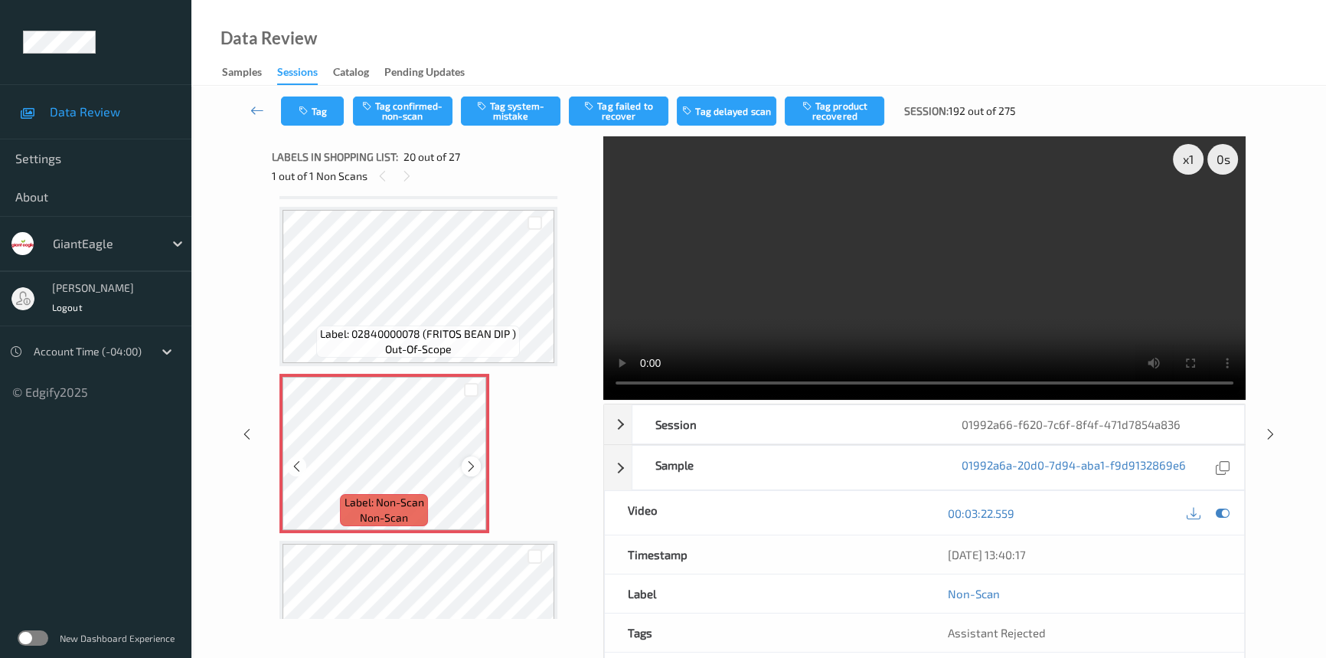
click at [472, 459] on icon at bounding box center [471, 466] width 13 height 14
click at [1061, 306] on video at bounding box center [924, 267] width 642 height 263
click at [1179, 154] on div "x 1" at bounding box center [1188, 159] width 31 height 31
click at [1023, 271] on video at bounding box center [924, 267] width 642 height 263
click at [1005, 262] on video at bounding box center [924, 267] width 642 height 263
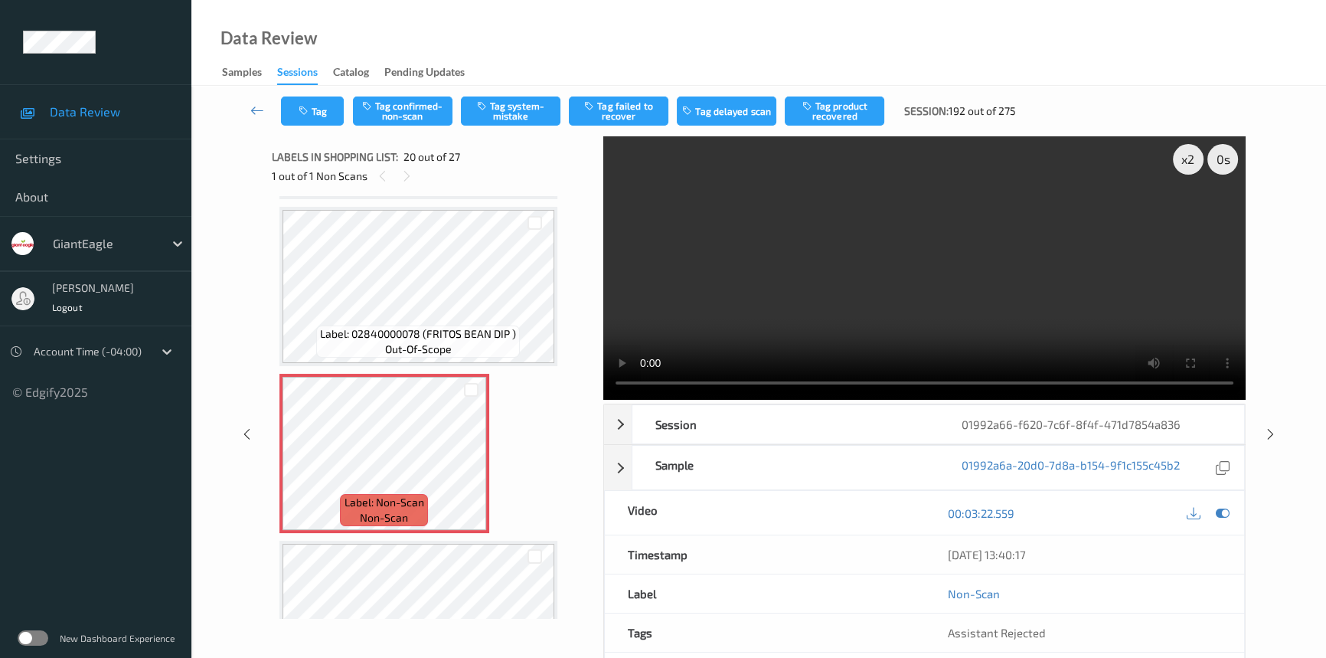
click at [965, 257] on video at bounding box center [924, 267] width 642 height 263
click at [936, 257] on video at bounding box center [924, 267] width 642 height 263
click at [1052, 211] on video at bounding box center [924, 267] width 642 height 263
click at [956, 247] on video at bounding box center [924, 267] width 642 height 263
click at [966, 257] on video at bounding box center [924, 267] width 642 height 263
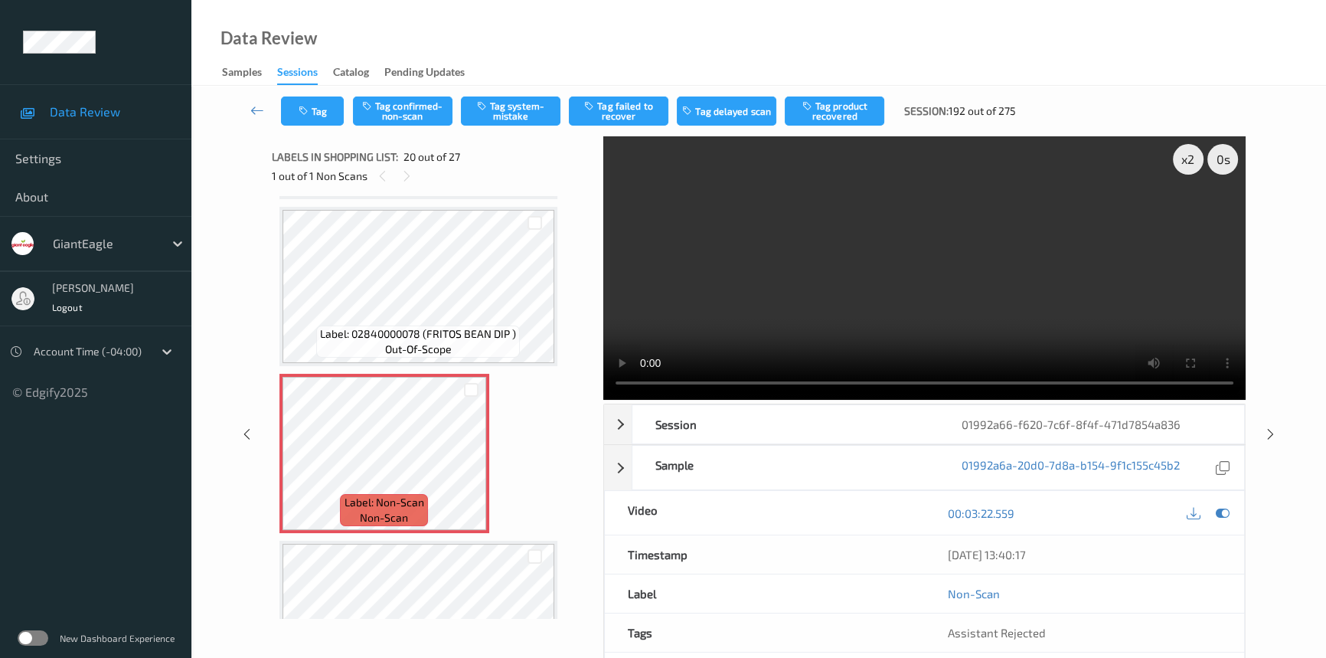
click at [1047, 326] on video at bounding box center [924, 267] width 642 height 263
click at [1087, 268] on video at bounding box center [924, 267] width 642 height 263
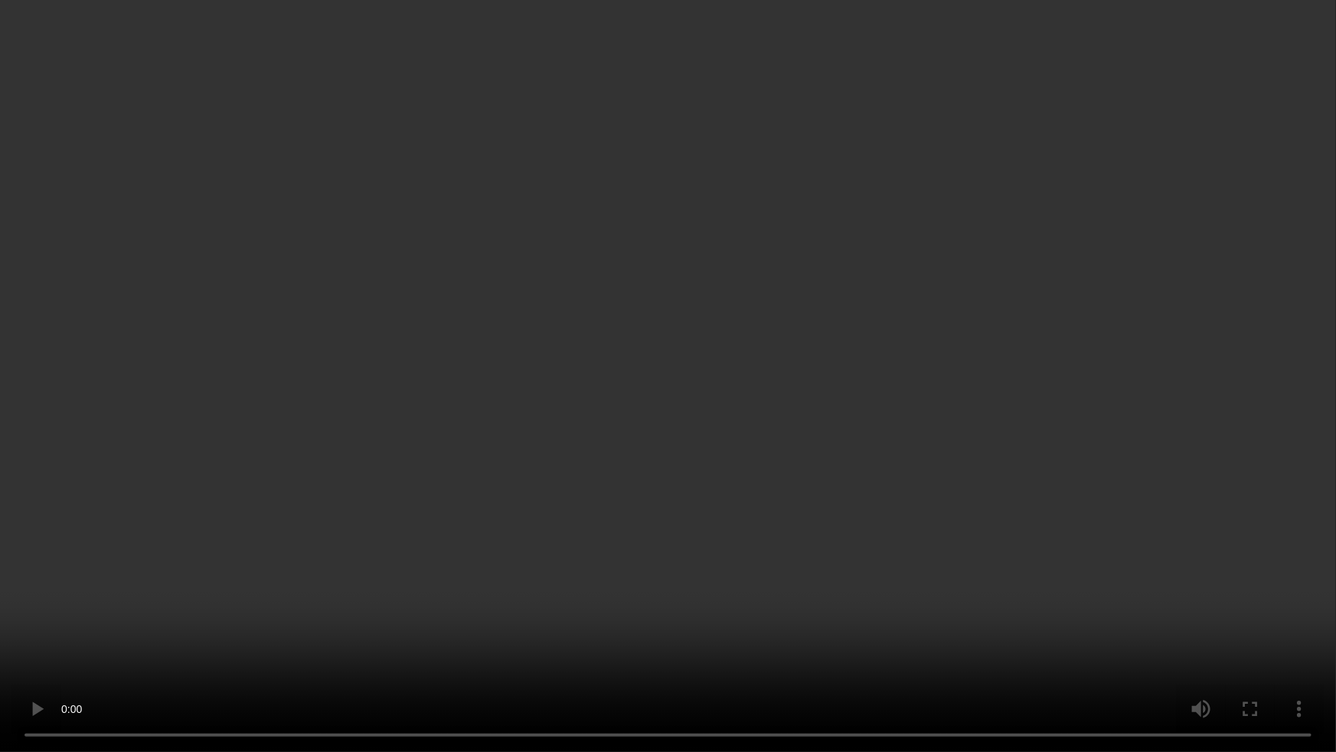
click at [1003, 495] on video at bounding box center [668, 376] width 1336 height 752
click at [976, 483] on video at bounding box center [668, 376] width 1336 height 752
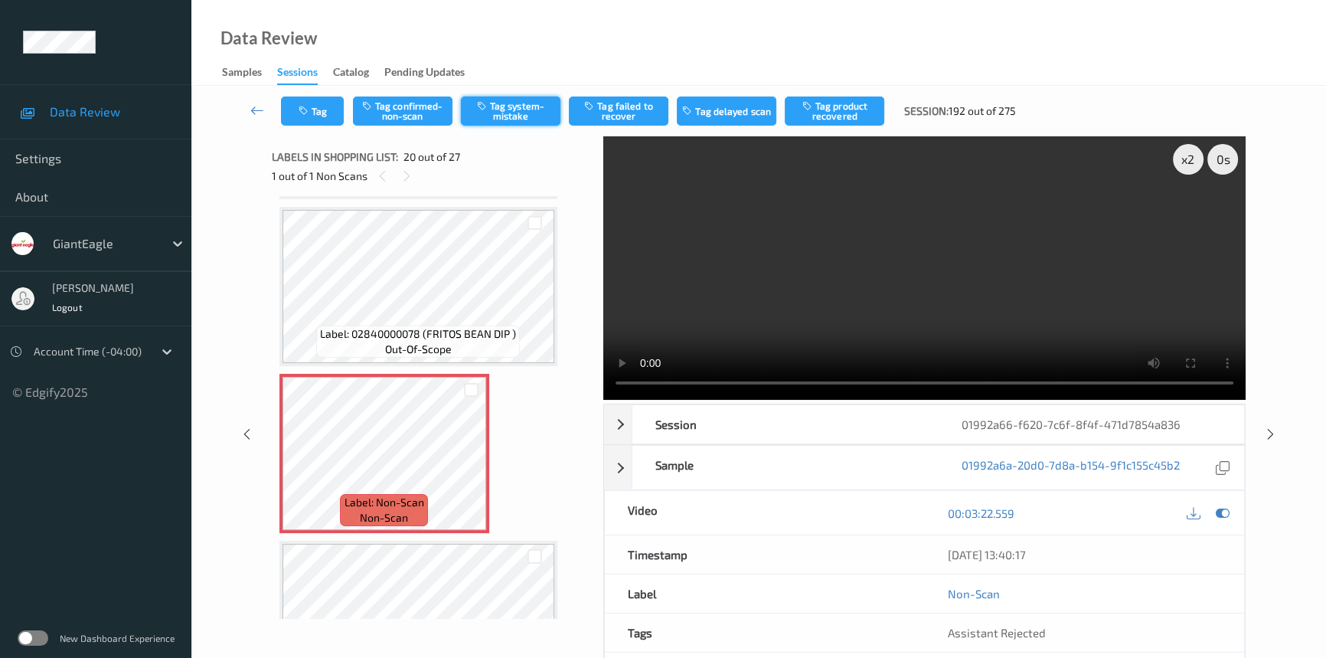
click at [521, 113] on button "Tag system-mistake" at bounding box center [511, 110] width 100 height 29
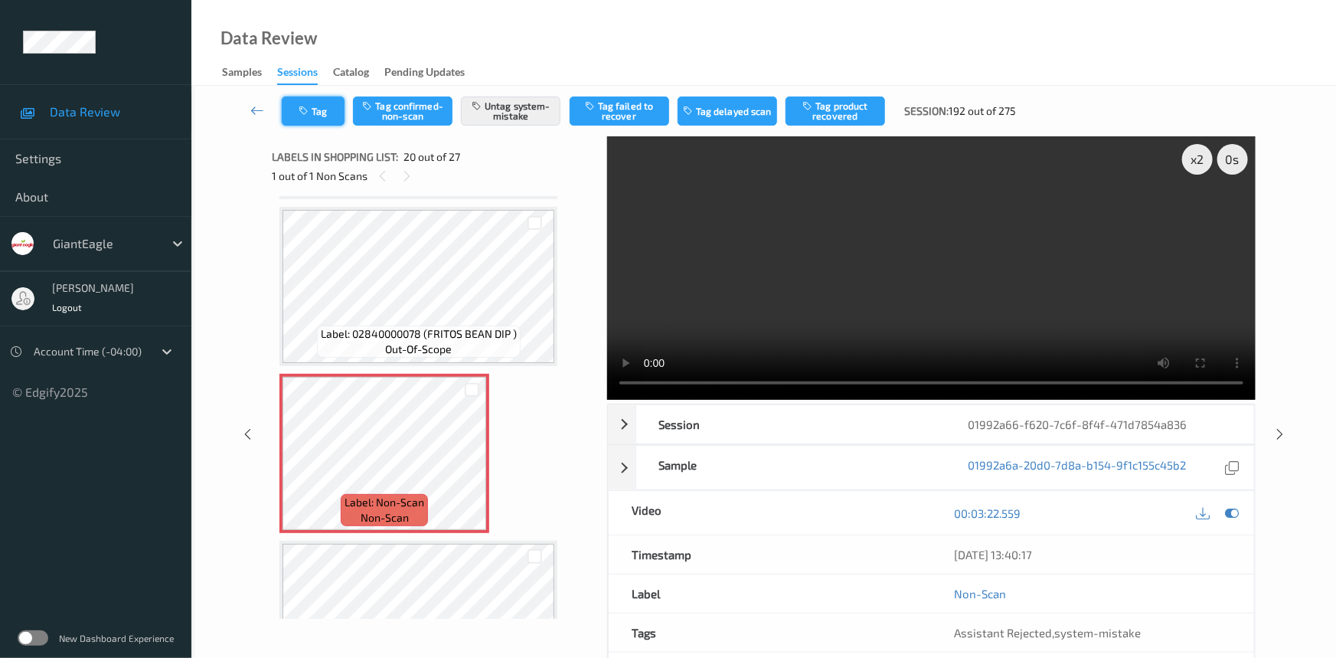
click at [310, 107] on icon "button" at bounding box center [305, 111] width 13 height 11
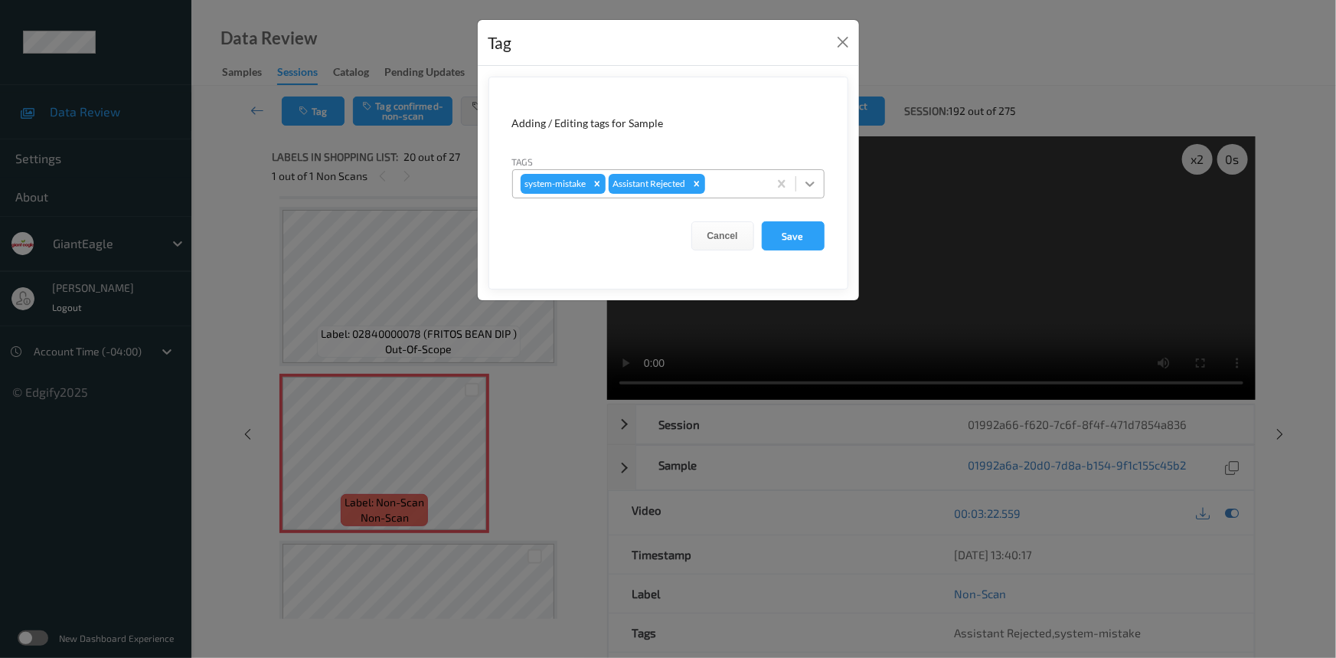
click at [815, 187] on icon at bounding box center [809, 183] width 15 height 15
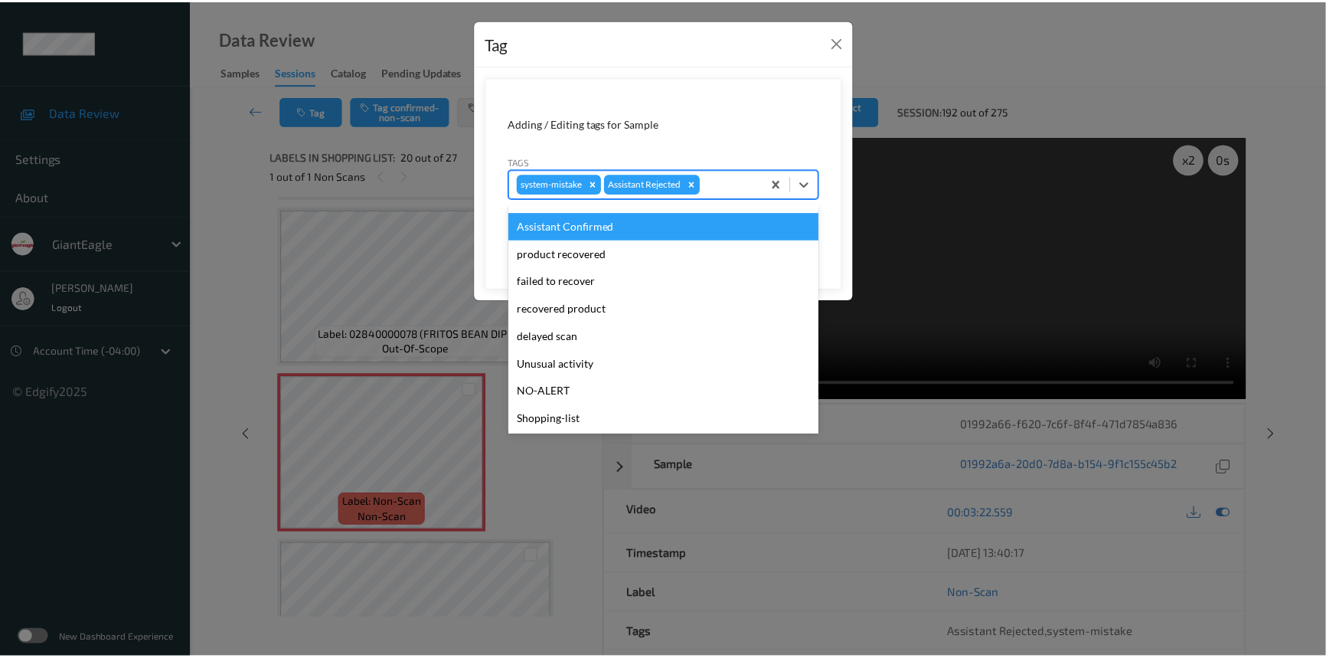
scroll to position [135, 0]
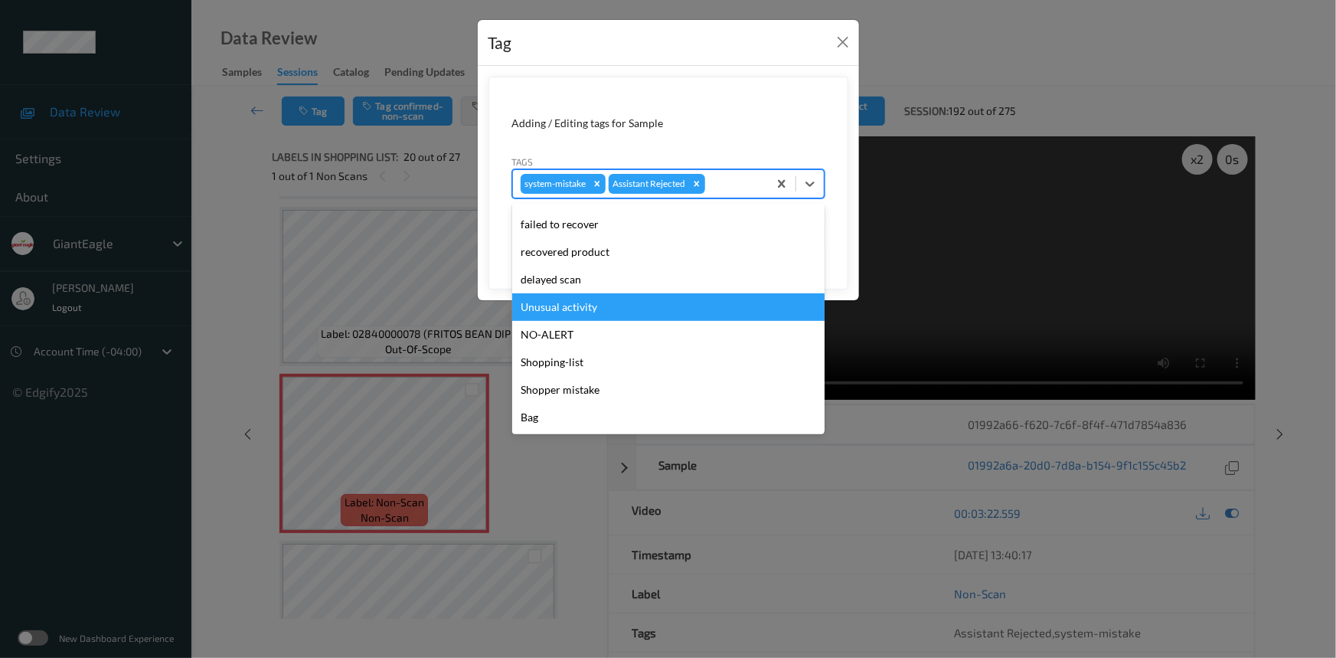
click at [608, 312] on div "Unusual activity" at bounding box center [668, 307] width 312 height 28
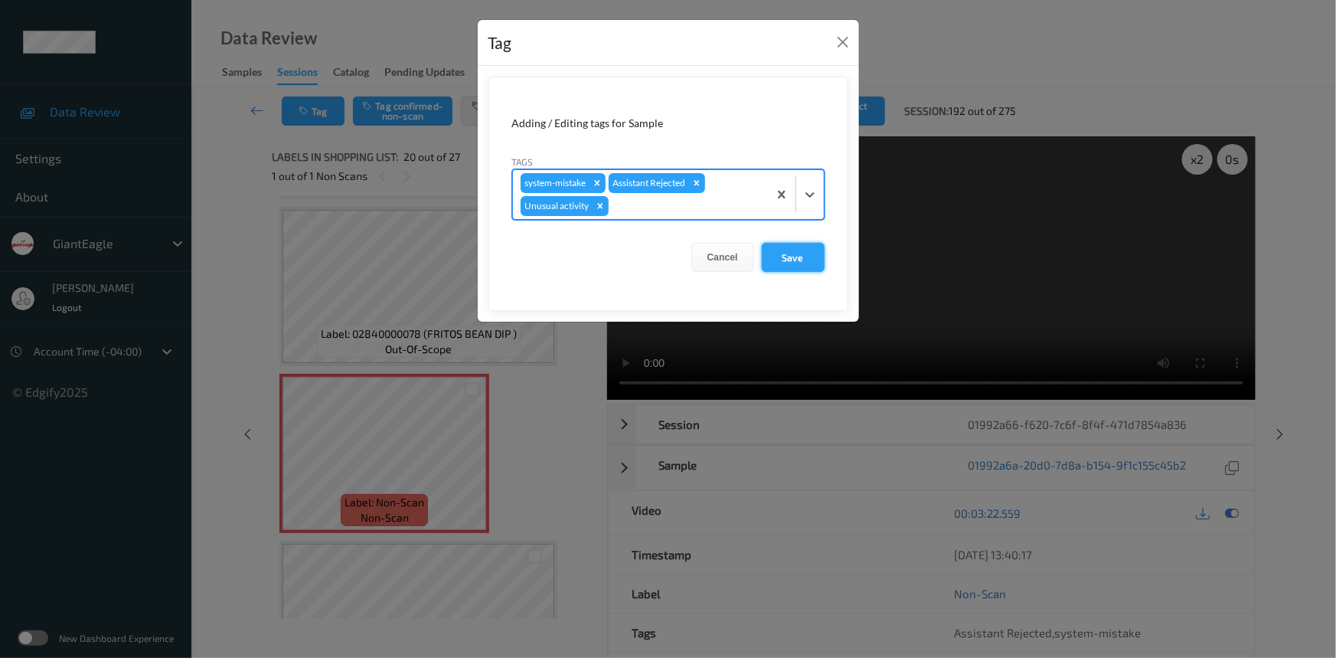
click at [793, 259] on button "Save" at bounding box center [793, 257] width 63 height 29
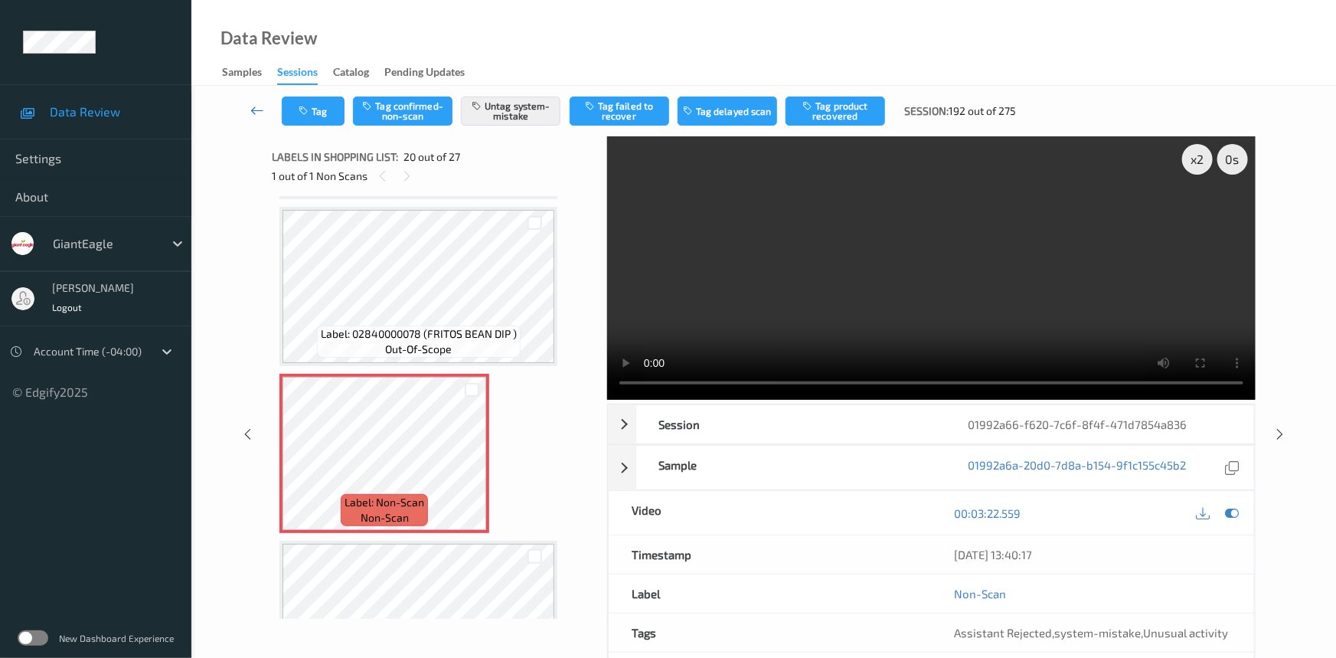
click at [253, 98] on link at bounding box center [258, 110] width 48 height 29
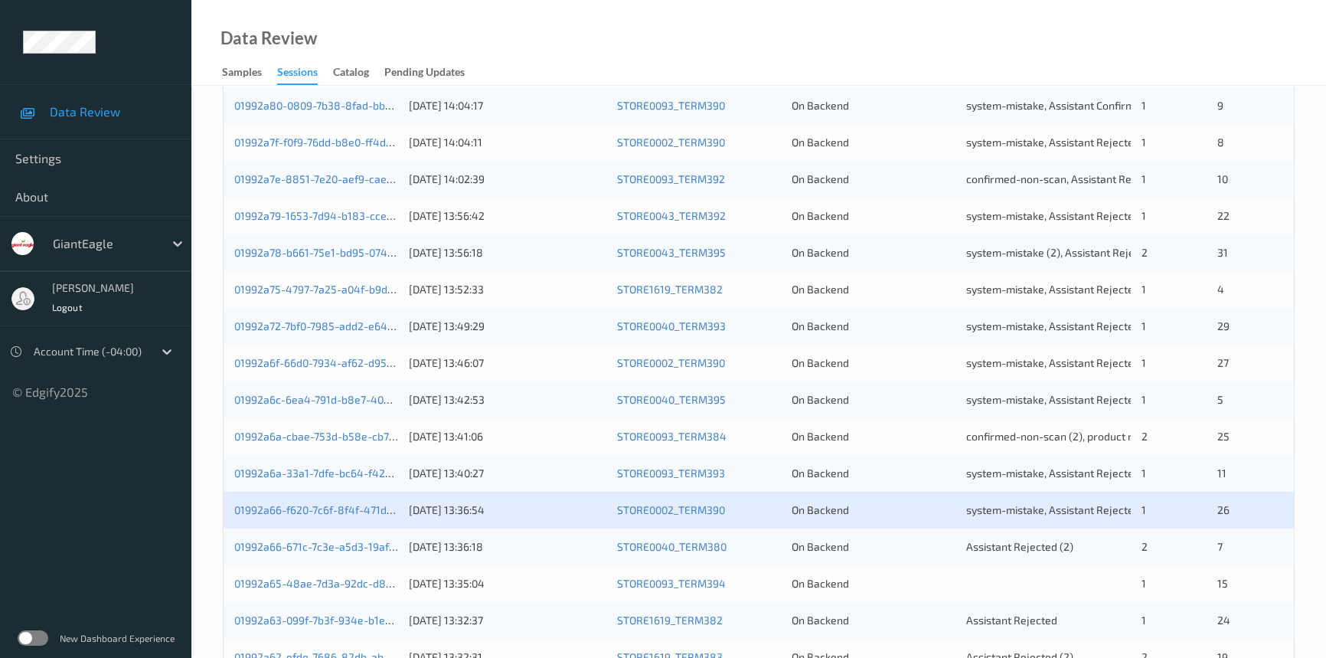
scroll to position [487, 0]
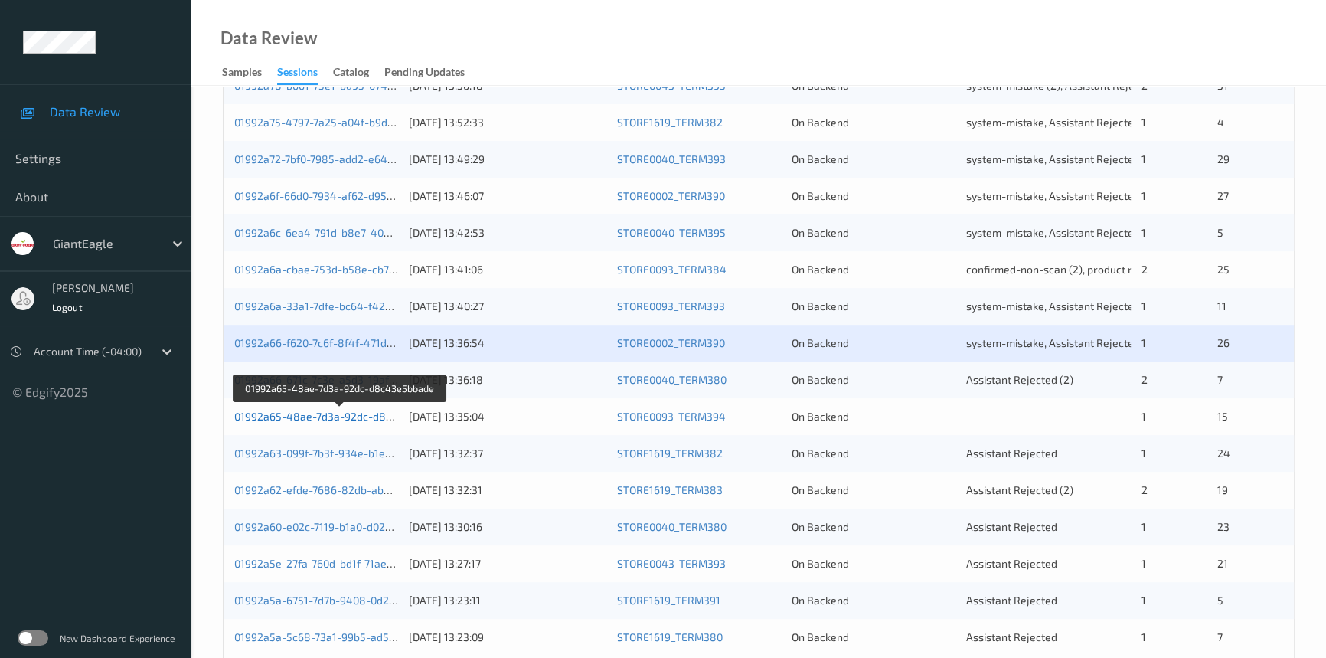
click at [299, 414] on link "01992a65-48ae-7d3a-92dc-d8c43e5bbade" at bounding box center [340, 416] width 213 height 13
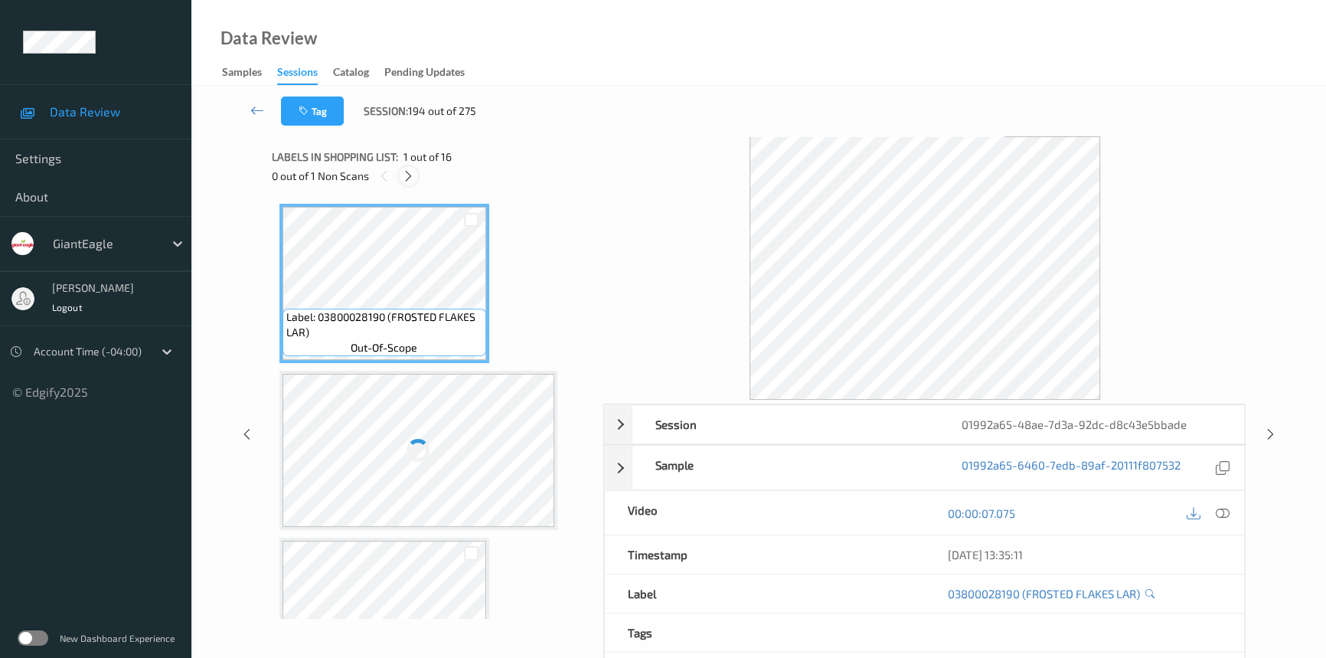
click at [413, 175] on icon at bounding box center [408, 176] width 13 height 14
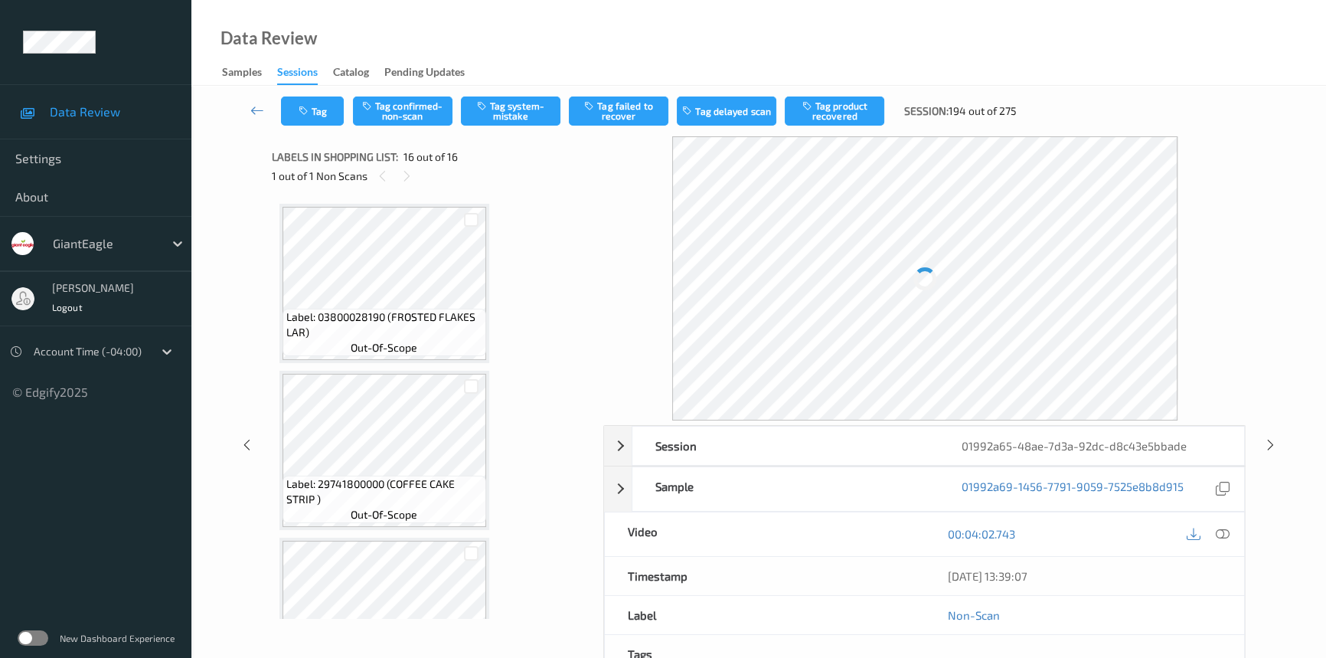
scroll to position [2247, 0]
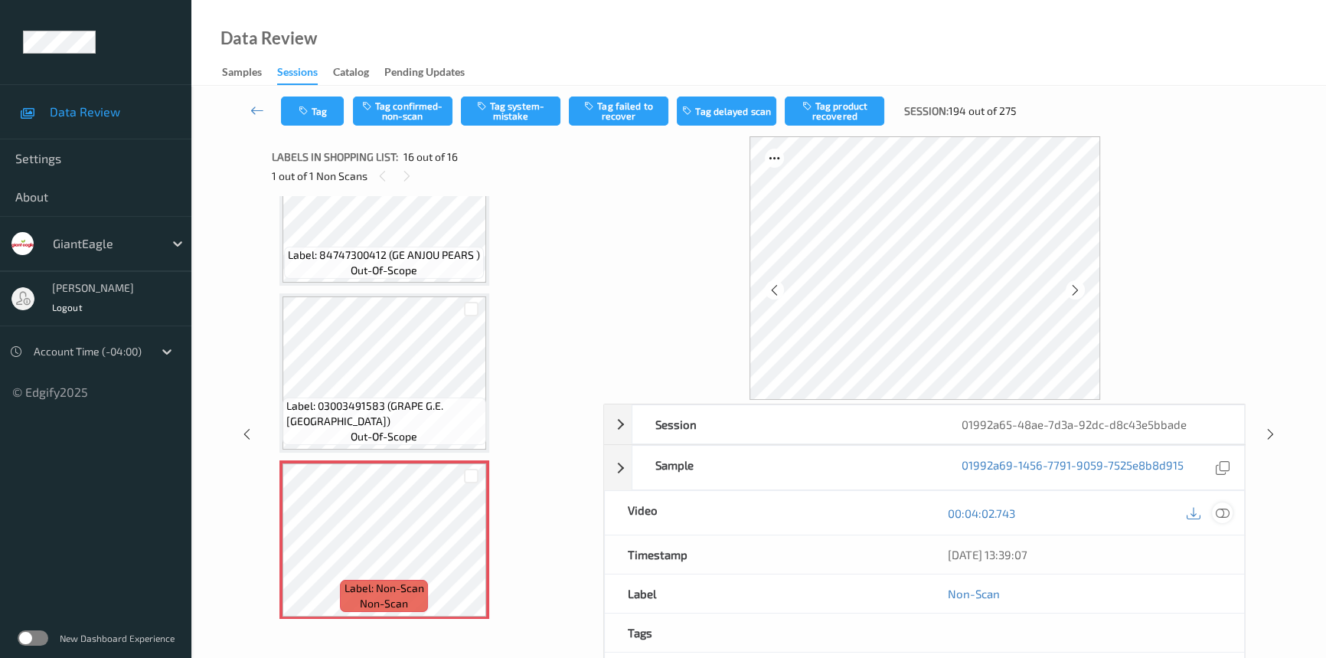
click at [1225, 511] on icon at bounding box center [1223, 513] width 14 height 14
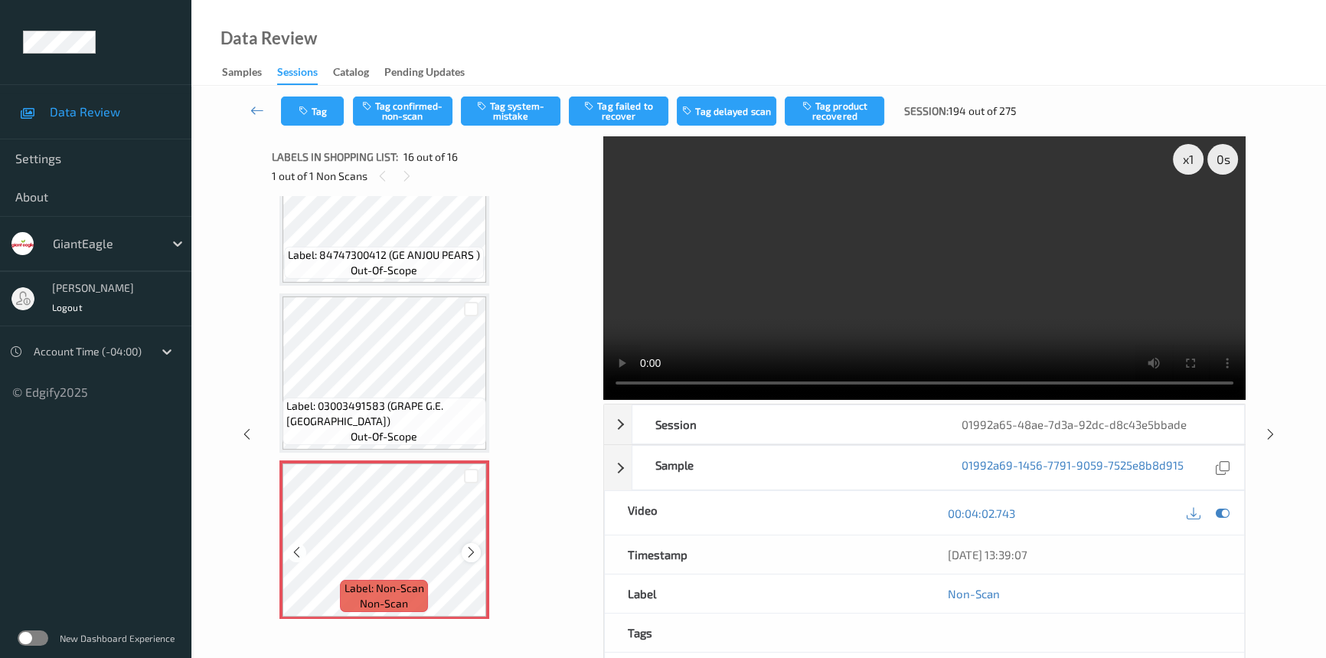
click at [468, 543] on div at bounding box center [471, 552] width 19 height 19
click at [469, 543] on div at bounding box center [471, 552] width 19 height 19
click at [1006, 342] on video at bounding box center [924, 267] width 642 height 263
click at [1175, 162] on div "x 1" at bounding box center [1188, 159] width 31 height 31
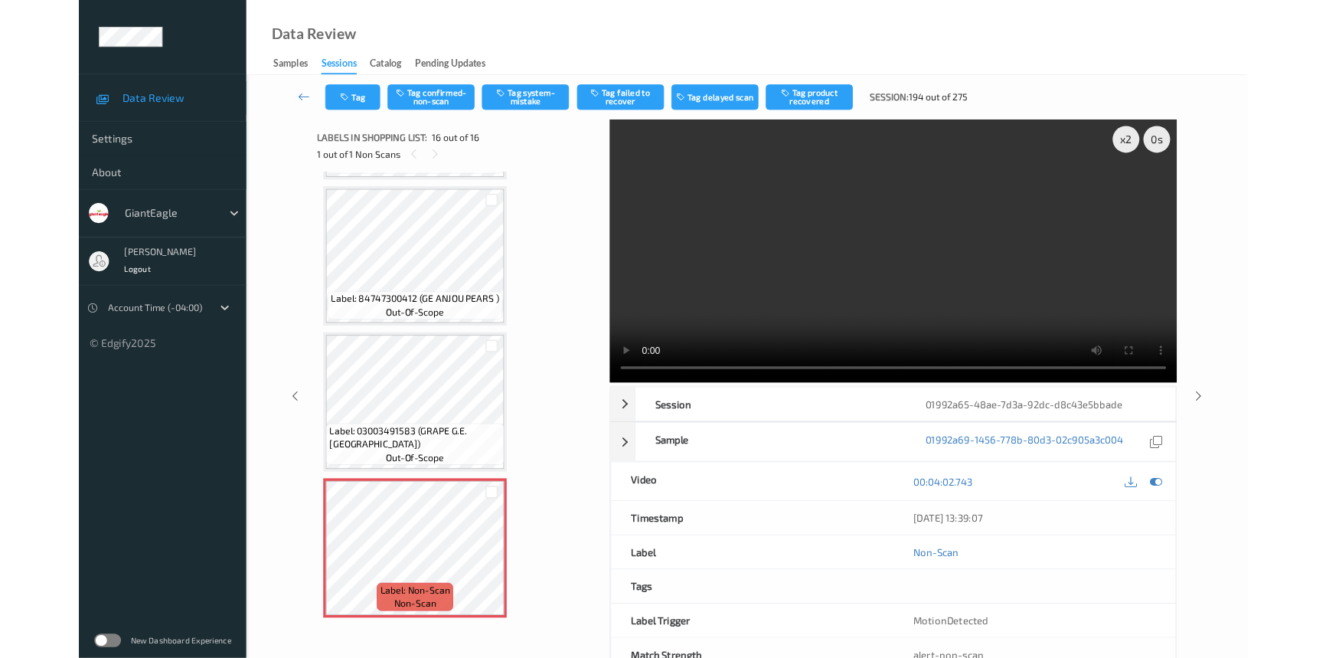
scroll to position [2152, 0]
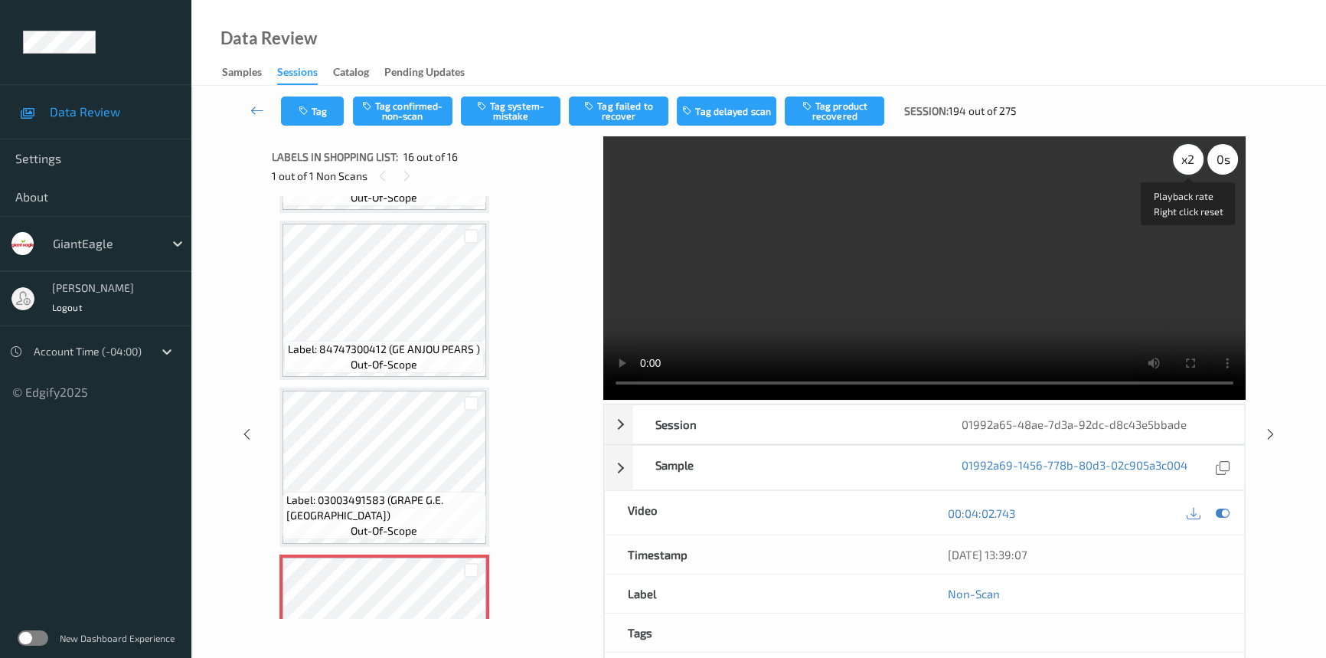
drag, startPoint x: 1186, startPoint y: 159, endPoint x: 1218, endPoint y: 288, distance: 133.3
click at [1186, 165] on div "x 2" at bounding box center [1188, 159] width 31 height 31
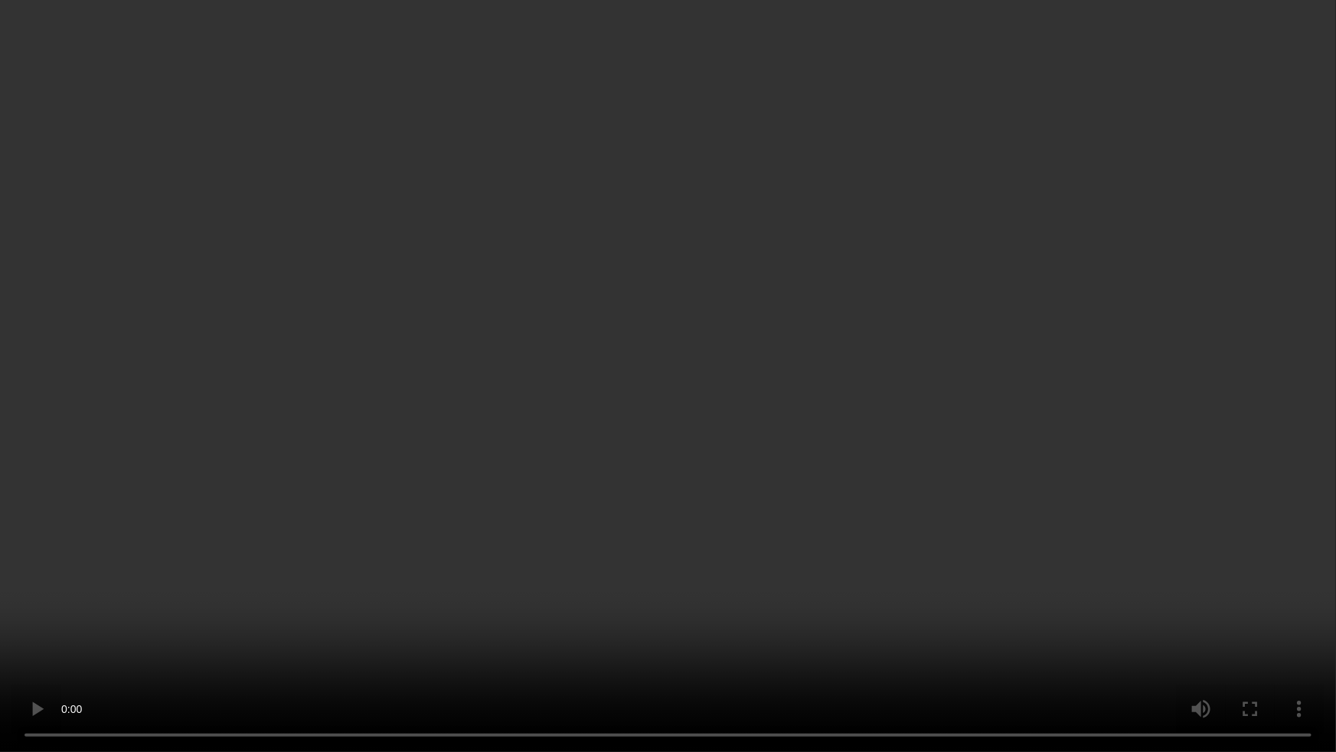
click at [969, 480] on video at bounding box center [668, 376] width 1336 height 752
click at [919, 433] on video at bounding box center [668, 376] width 1336 height 752
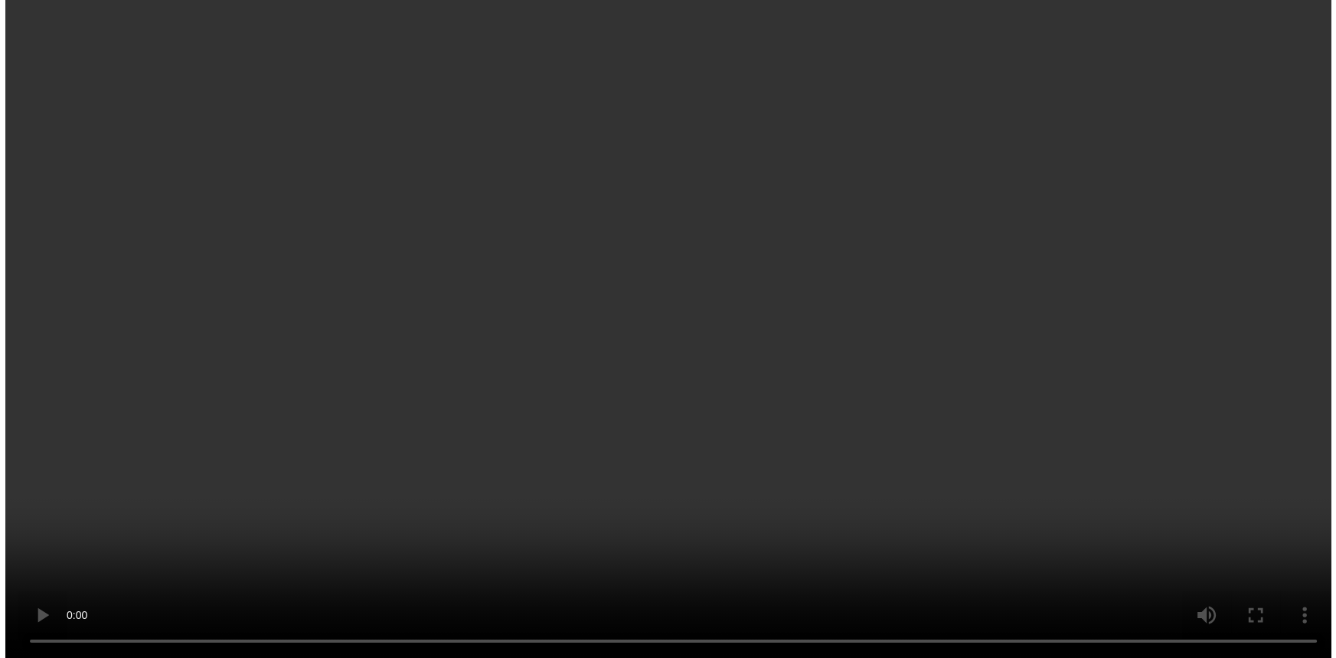
scroll to position [2247, 0]
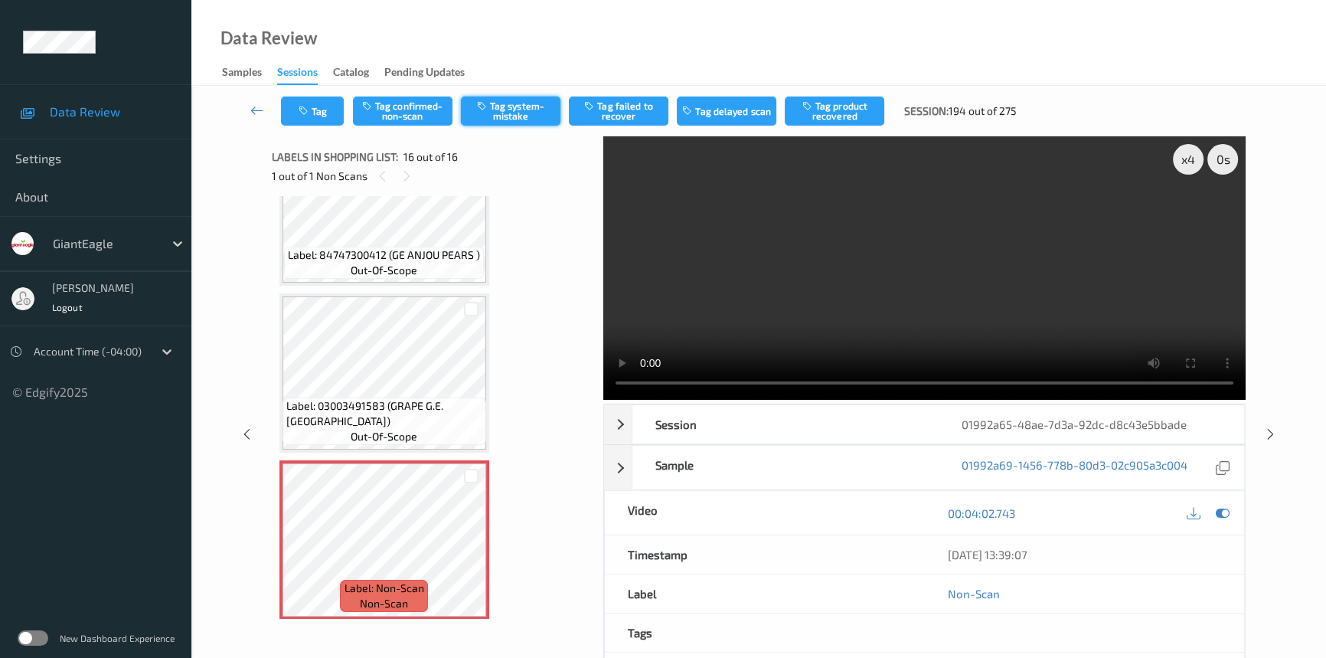
click at [532, 103] on button "Tag system-mistake" at bounding box center [511, 110] width 100 height 29
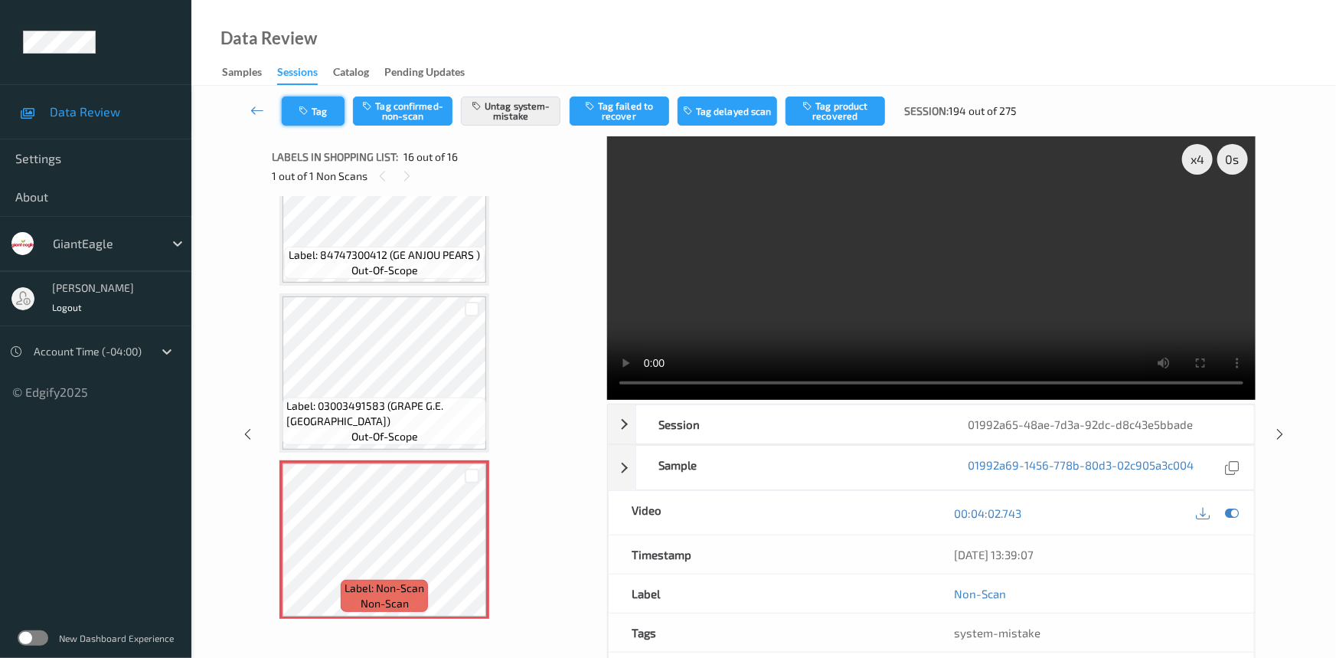
click at [319, 100] on button "Tag" at bounding box center [313, 110] width 63 height 29
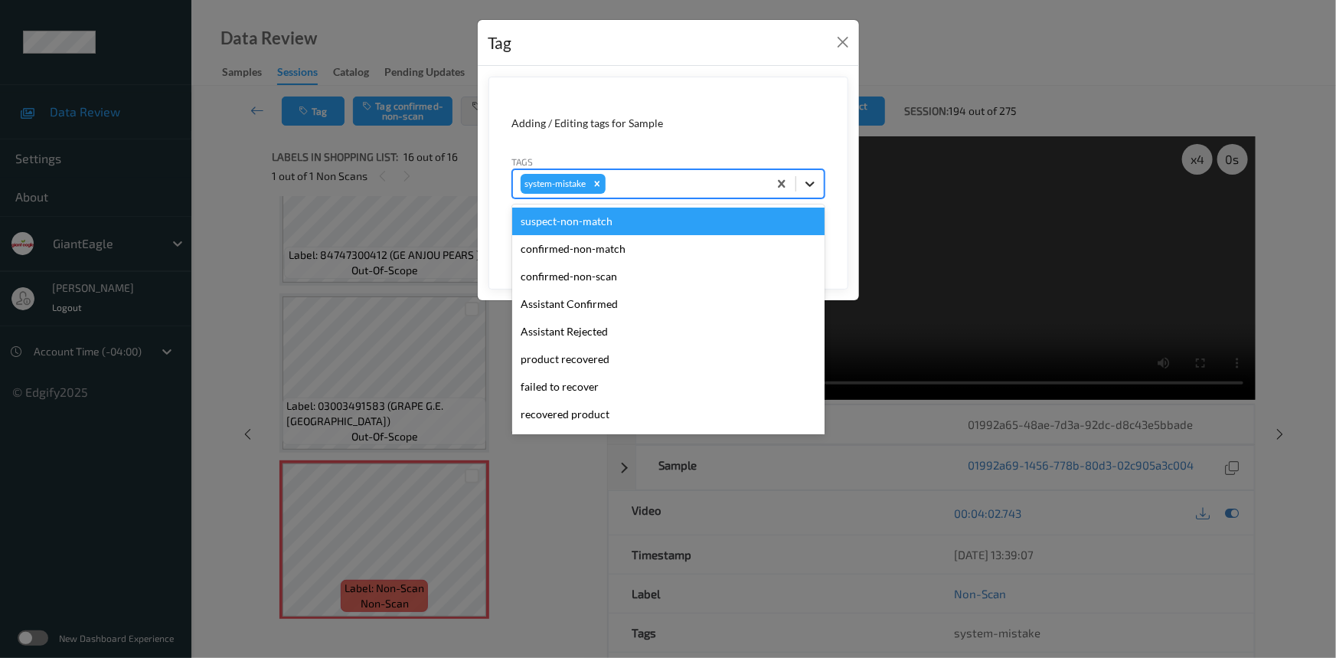
click at [806, 181] on icon at bounding box center [809, 183] width 15 height 15
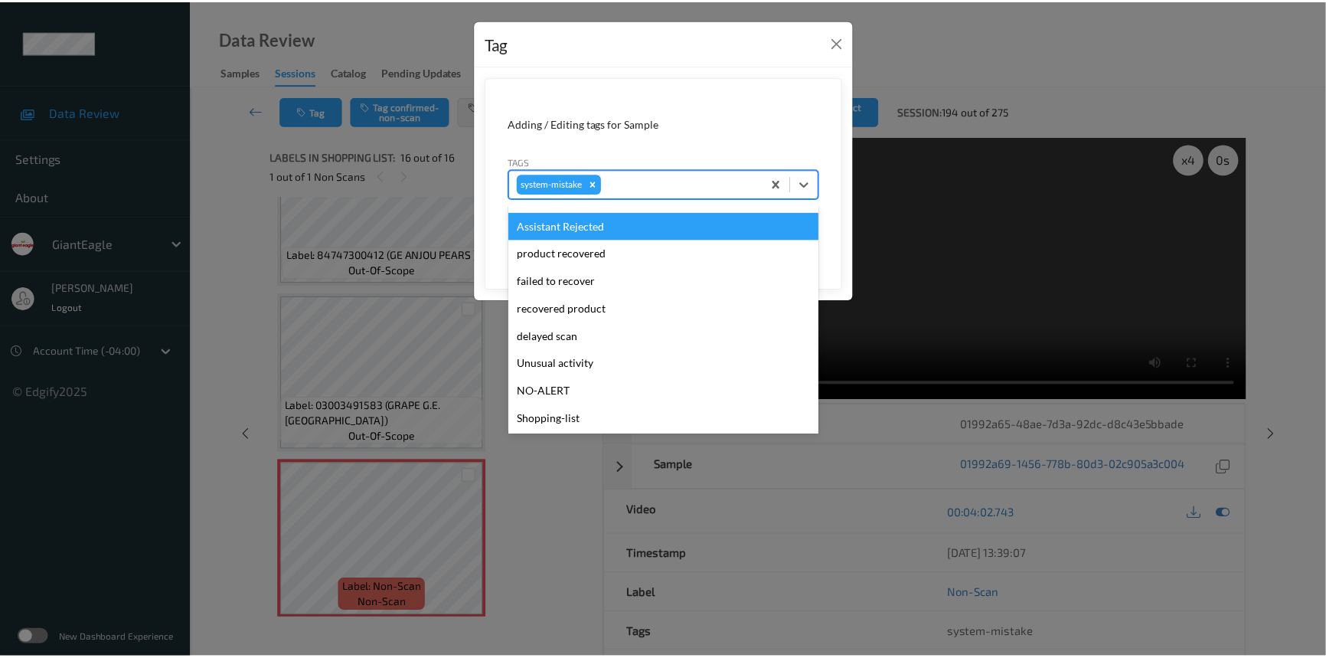
scroll to position [162, 0]
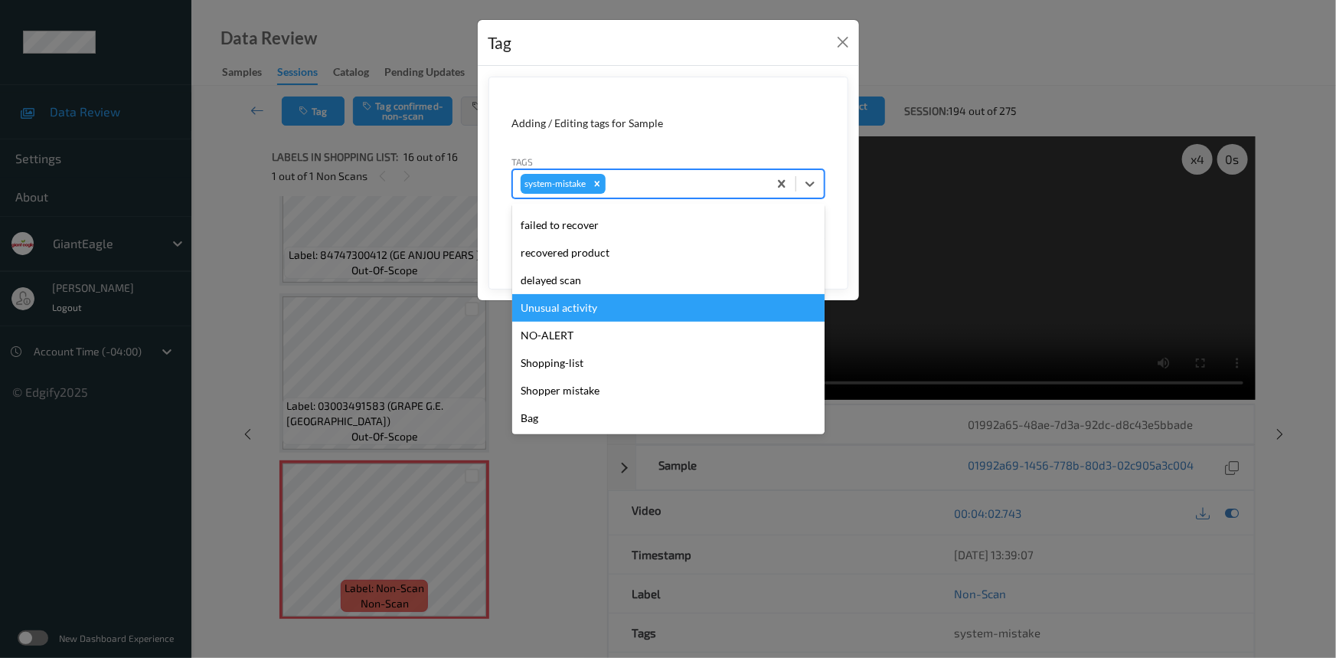
click at [569, 309] on div "Unusual activity" at bounding box center [668, 308] width 312 height 28
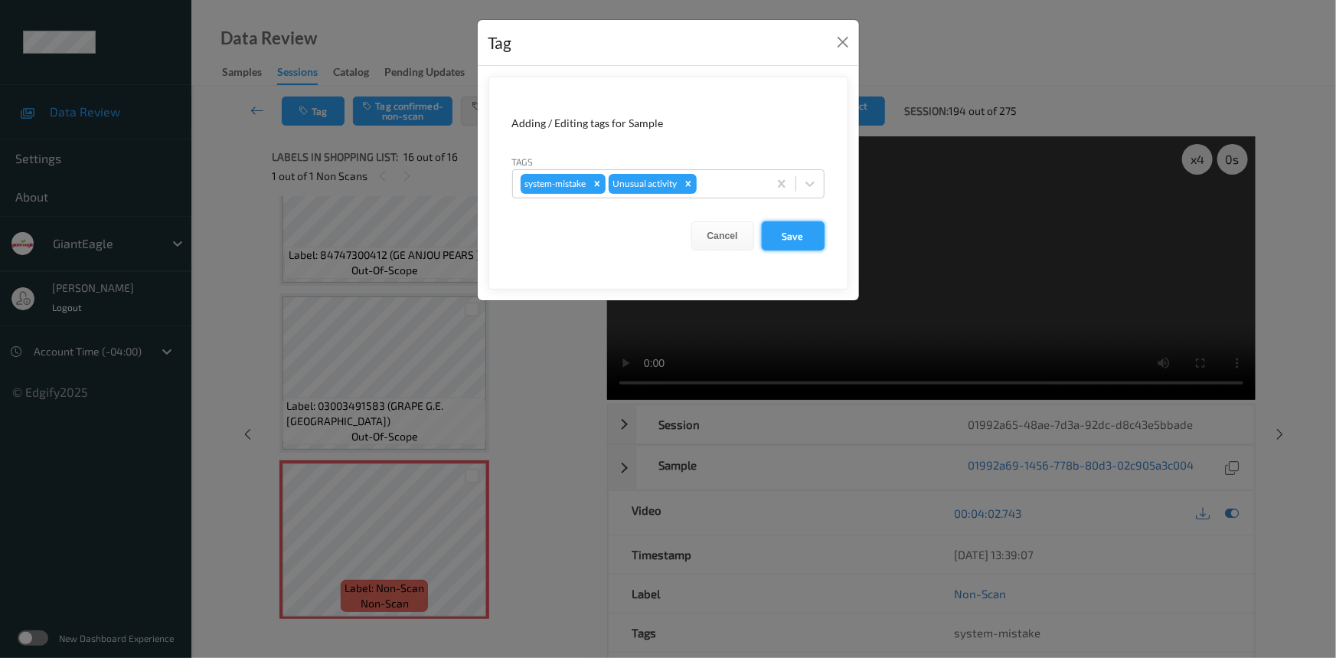
click at [816, 240] on button "Save" at bounding box center [793, 235] width 63 height 29
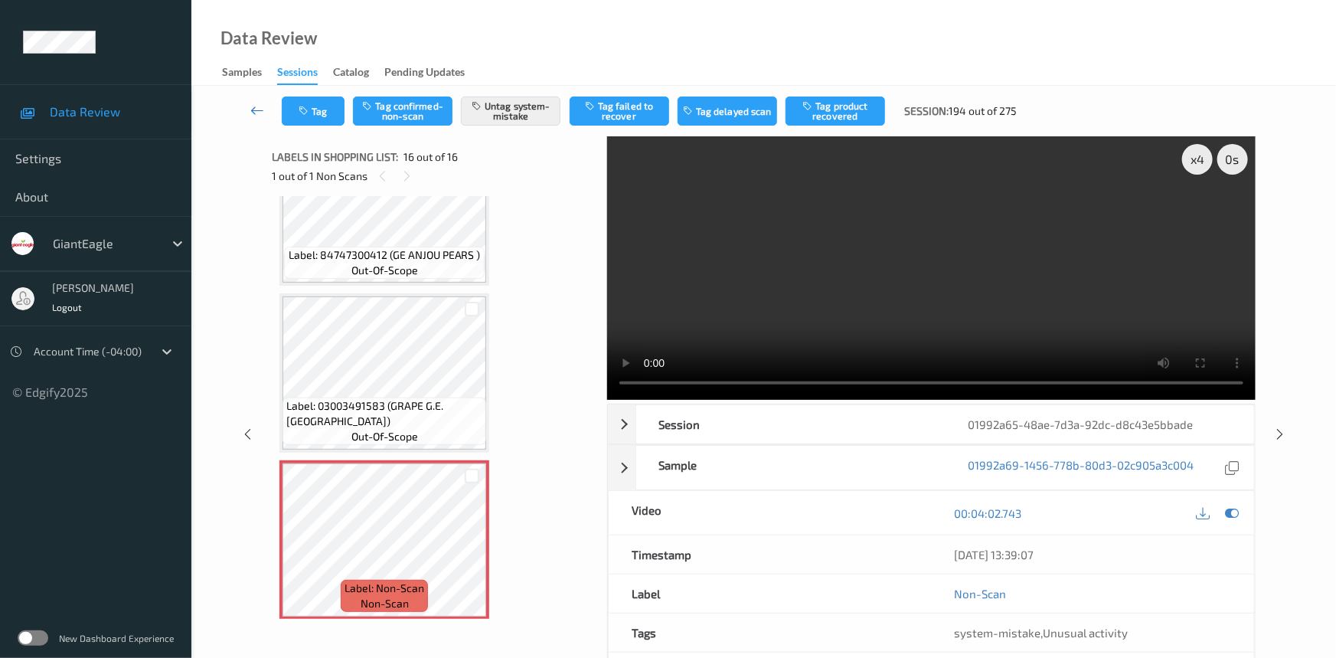
click at [250, 100] on link at bounding box center [258, 110] width 48 height 29
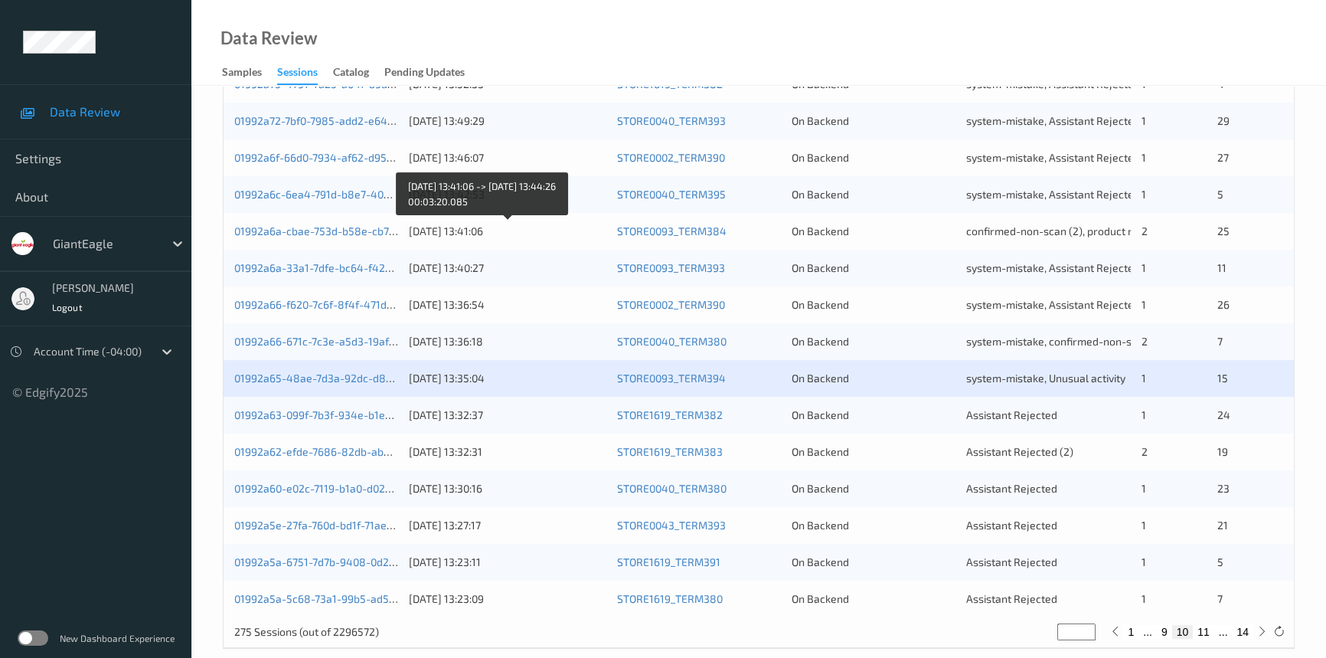
scroll to position [546, 0]
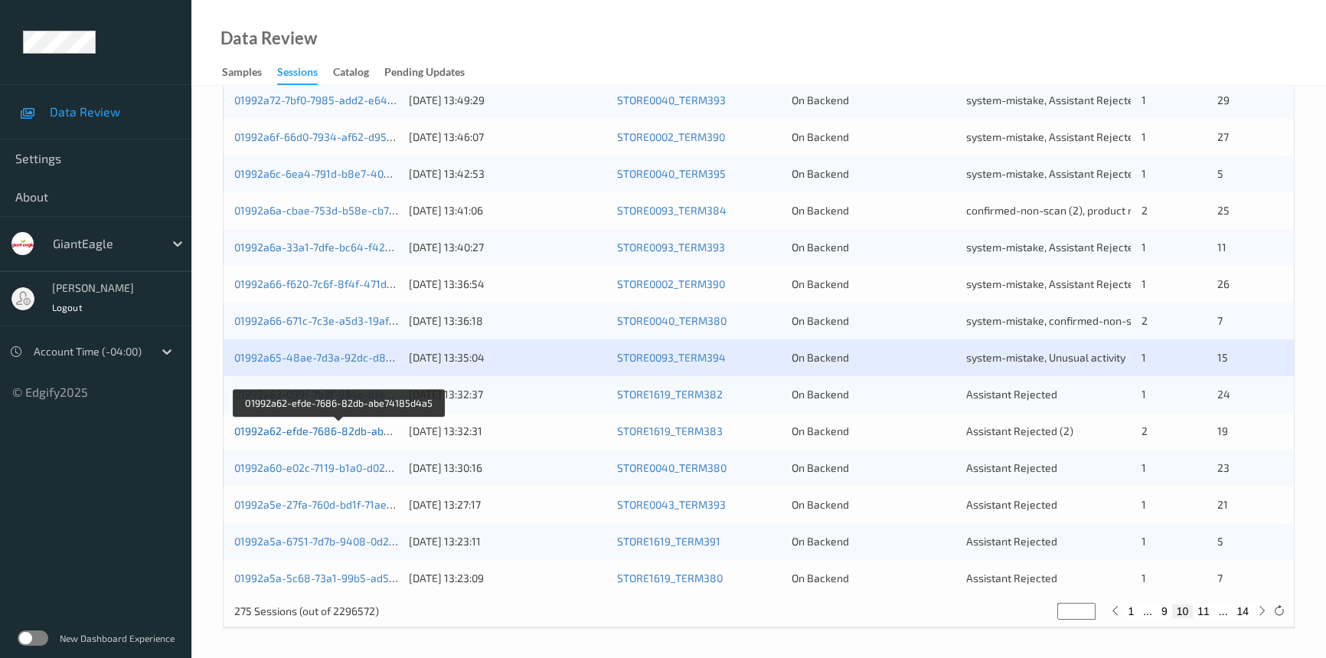
click at [299, 431] on link "01992a62-efde-7686-82db-abe74185d4a5" at bounding box center [339, 430] width 211 height 13
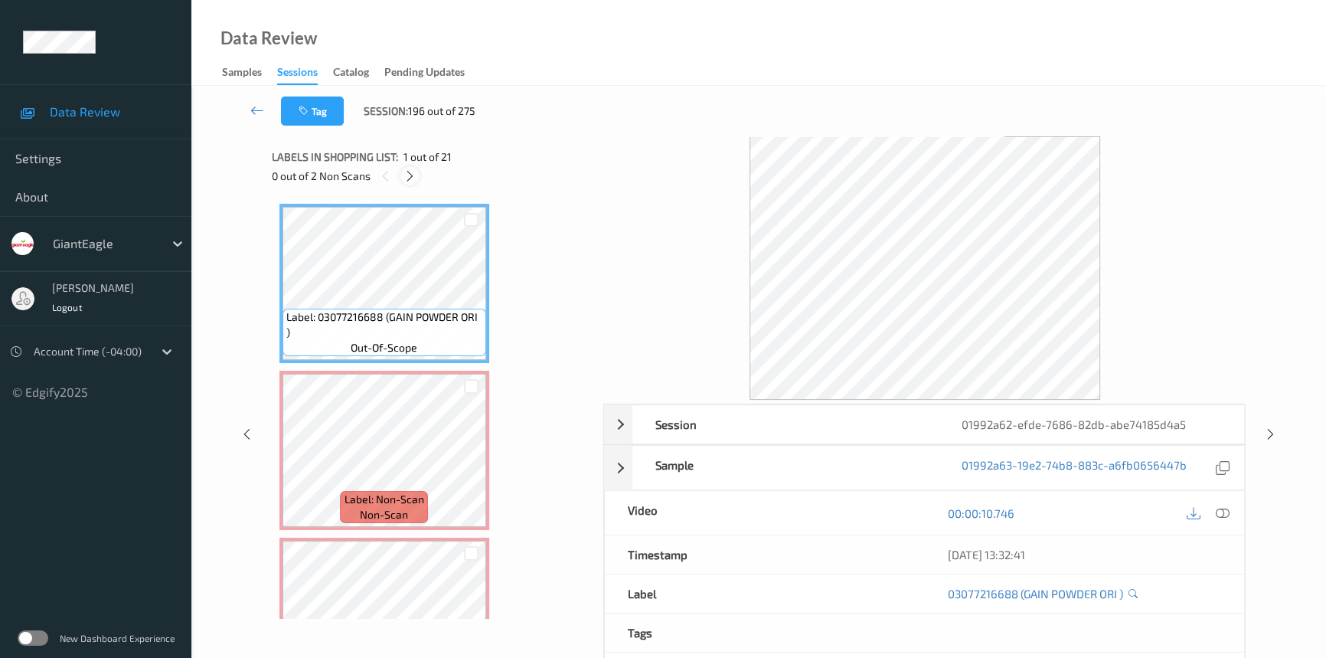
click at [412, 172] on icon at bounding box center [410, 176] width 13 height 14
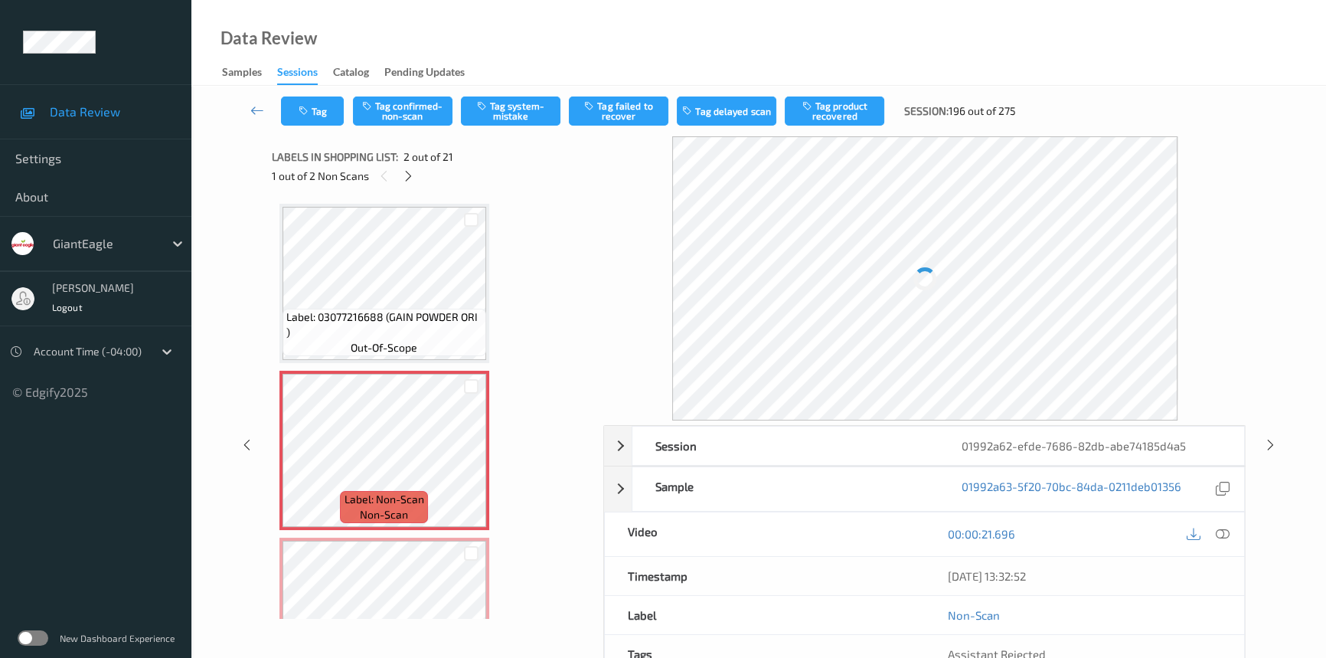
scroll to position [8, 0]
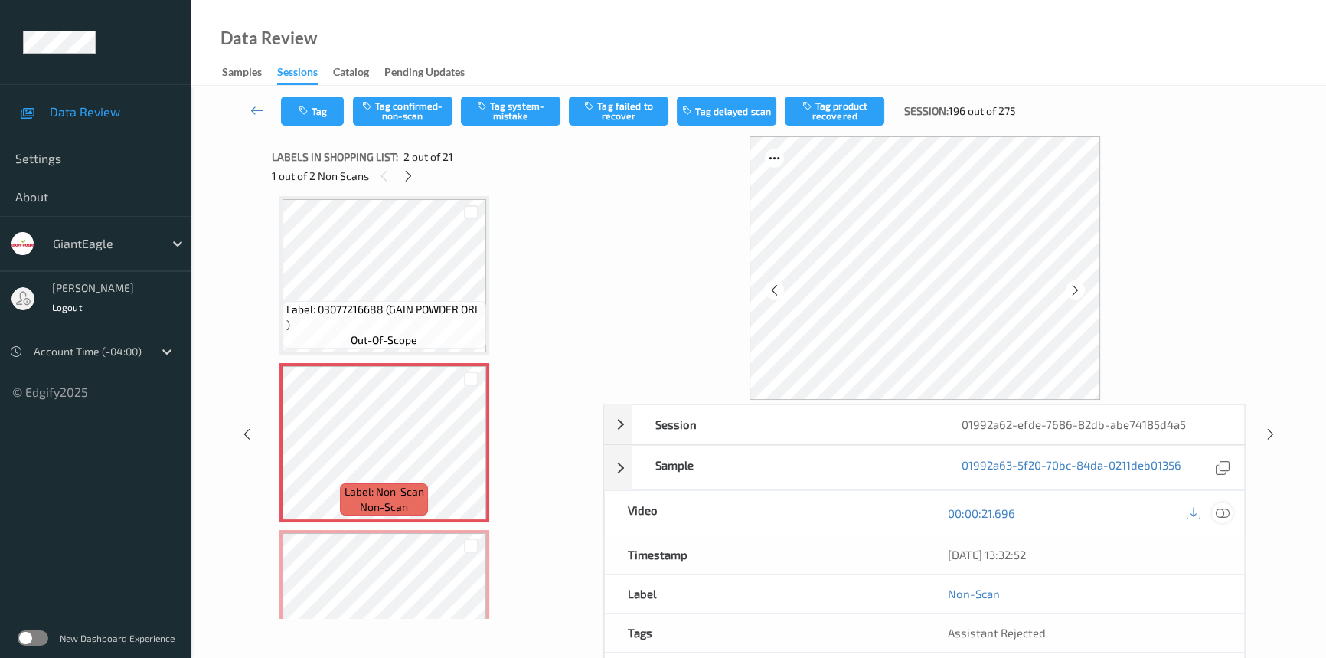
click at [1220, 512] on icon at bounding box center [1223, 513] width 14 height 14
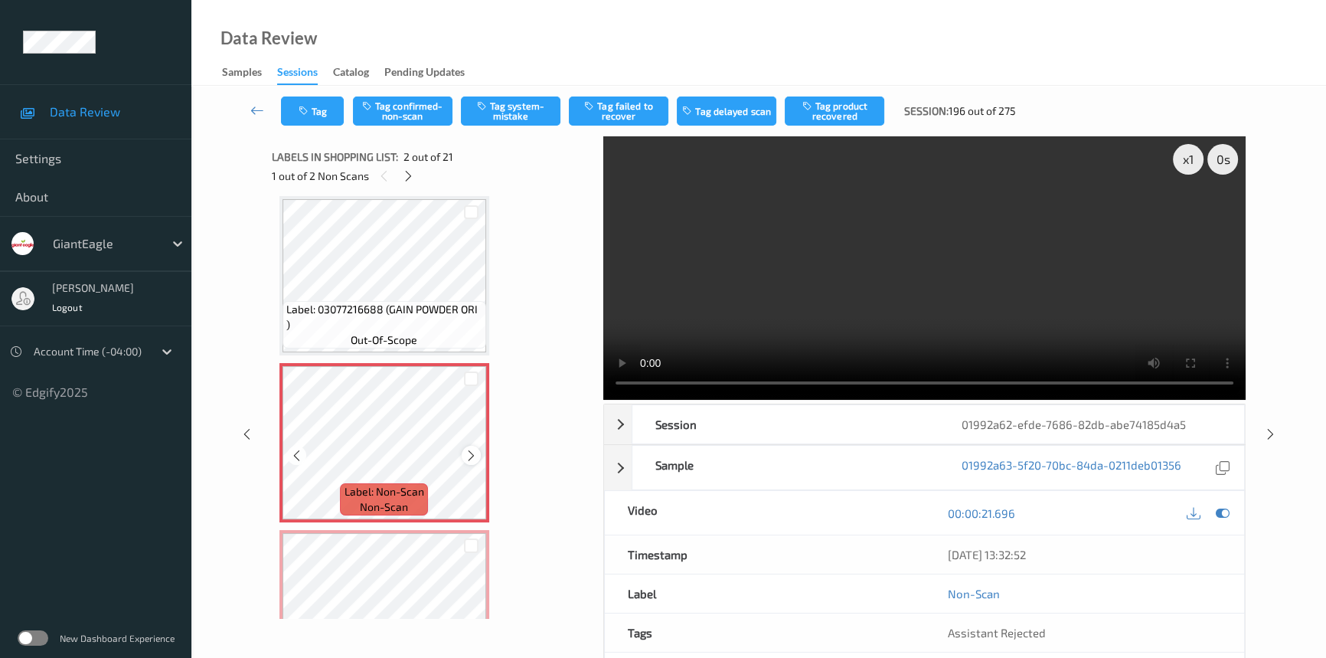
click at [478, 453] on div at bounding box center [471, 455] width 19 height 19
click at [849, 289] on video at bounding box center [924, 267] width 642 height 263
drag, startPoint x: 1187, startPoint y: 156, endPoint x: 1146, endPoint y: 187, distance: 51.5
click at [1185, 161] on div "x 1" at bounding box center [1188, 159] width 31 height 31
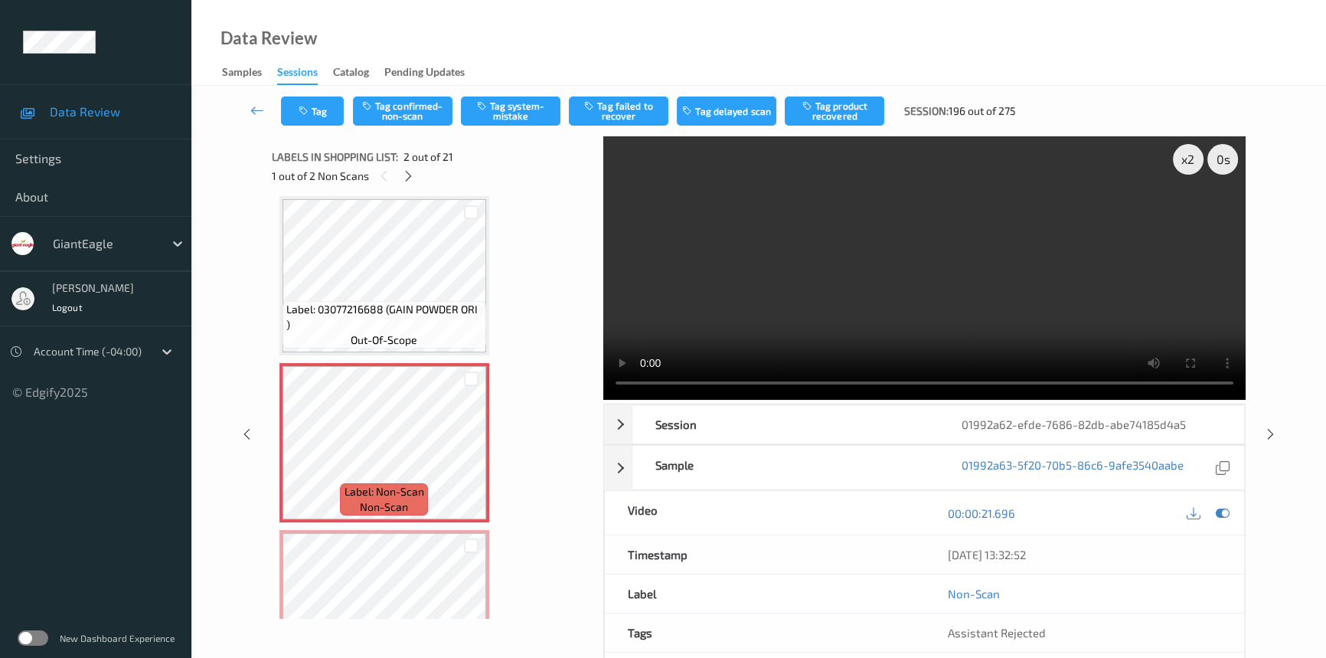
click at [751, 299] on video at bounding box center [924, 267] width 642 height 263
click at [851, 322] on video at bounding box center [924, 267] width 642 height 263
click at [465, 451] on icon at bounding box center [471, 456] width 13 height 14
click at [1002, 299] on video at bounding box center [924, 267] width 642 height 263
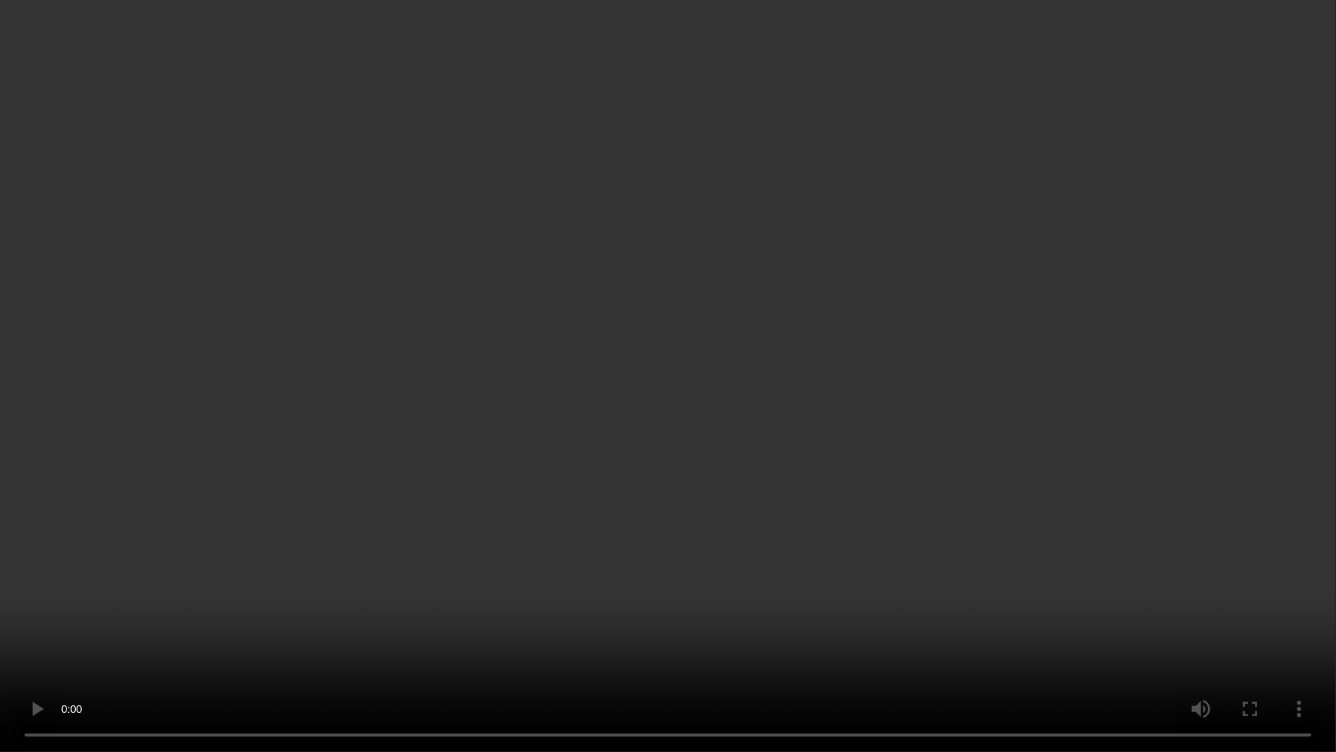
click at [1057, 283] on video at bounding box center [668, 376] width 1336 height 752
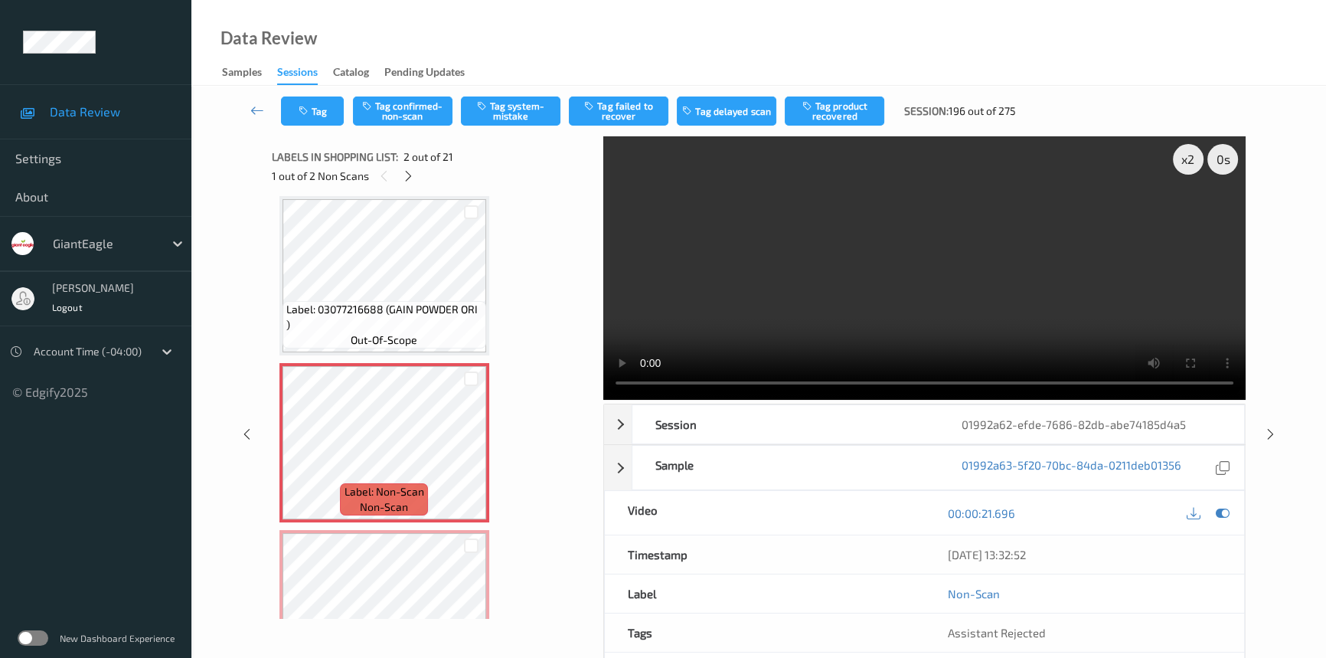
click at [855, 260] on video at bounding box center [924, 267] width 642 height 263
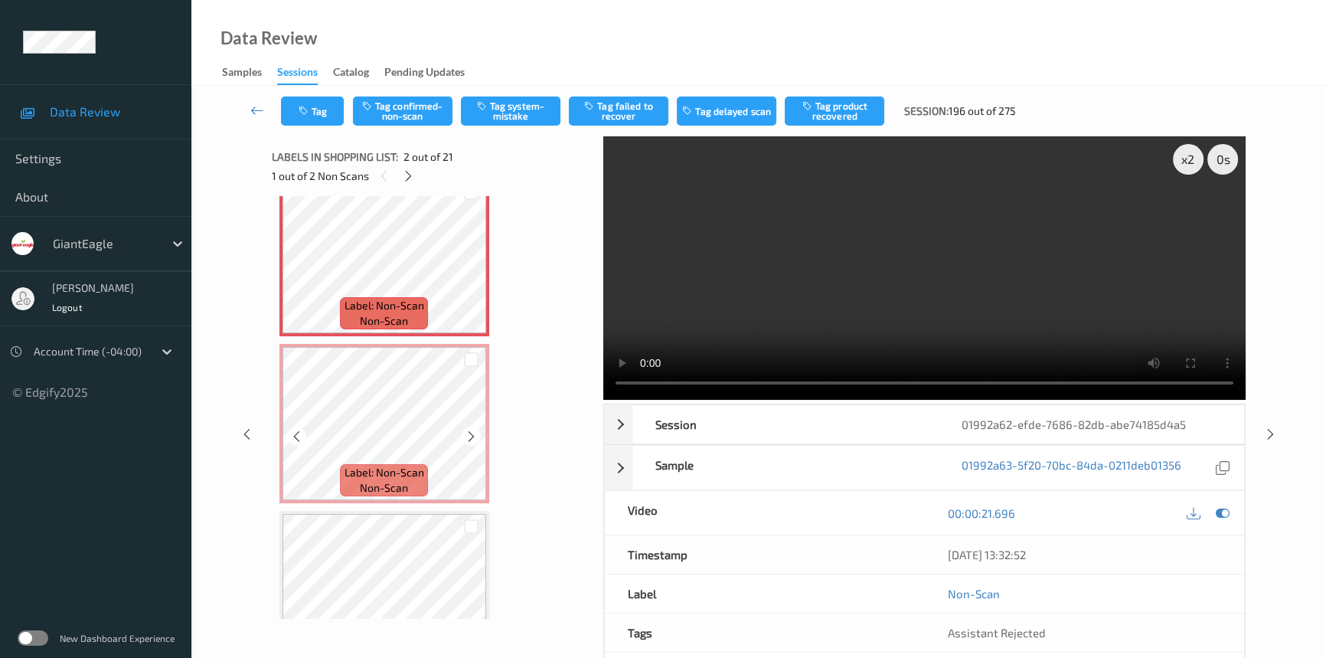
scroll to position [216, 0]
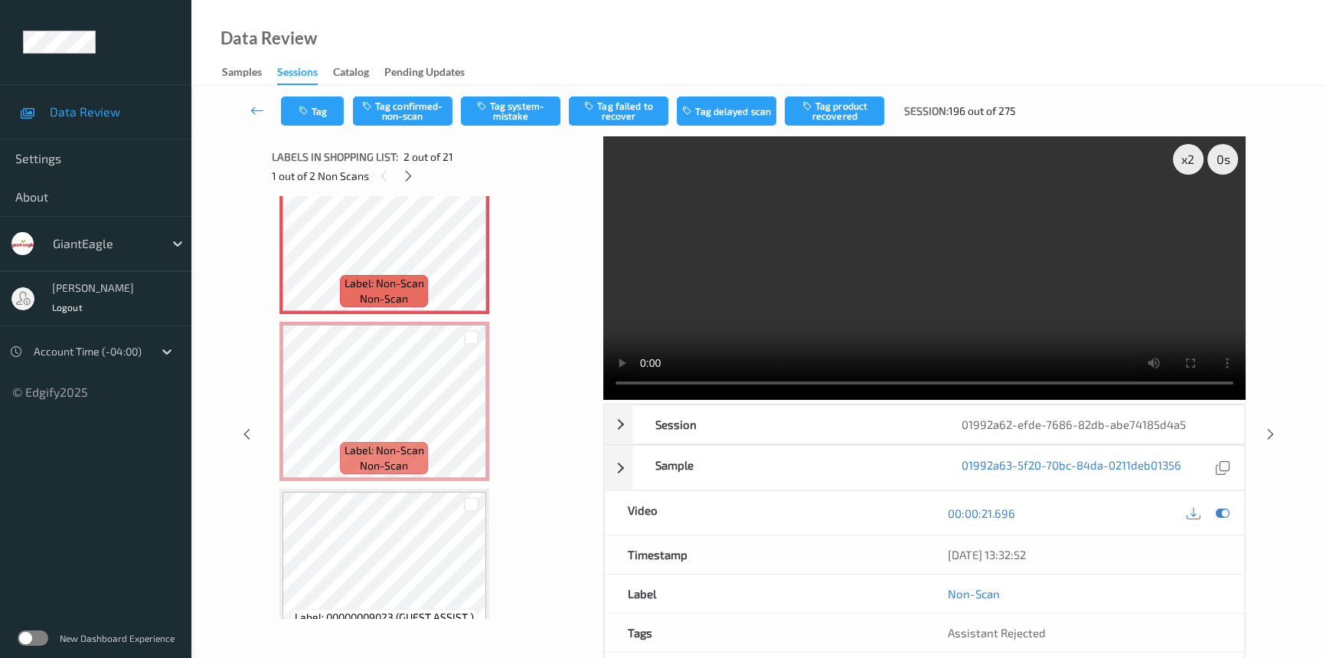
click at [779, 314] on video at bounding box center [924, 267] width 642 height 263
click at [750, 273] on video at bounding box center [924, 267] width 642 height 263
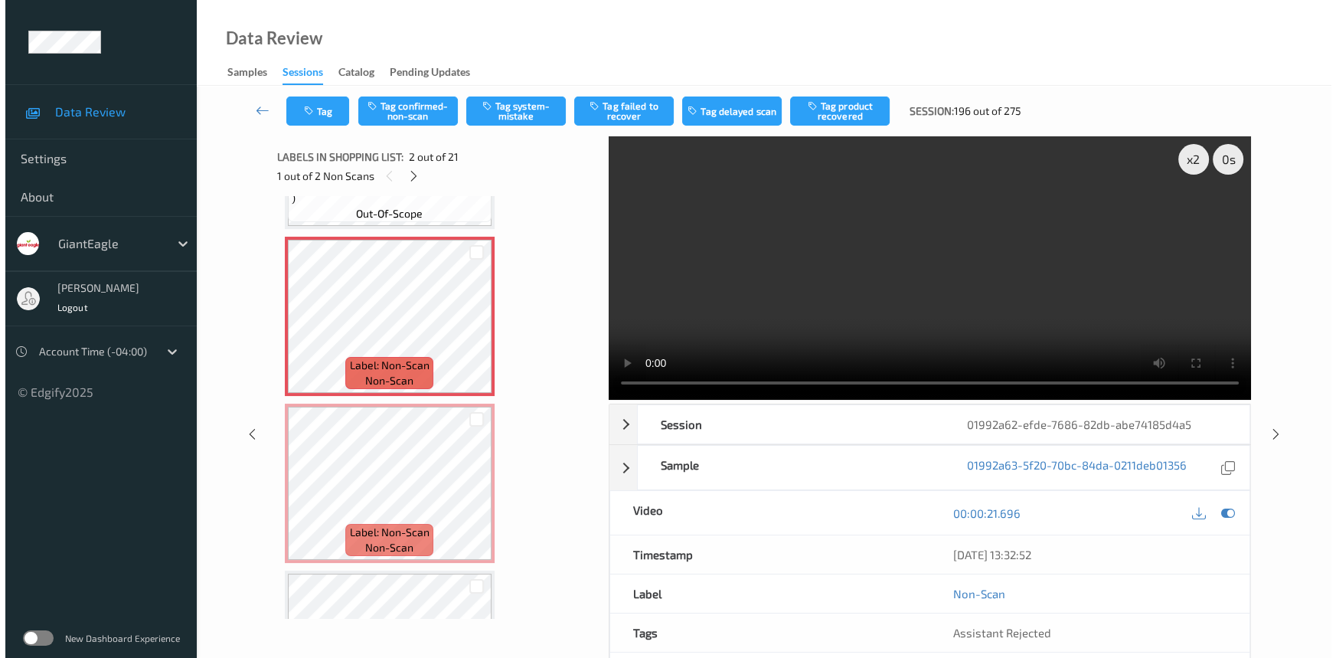
scroll to position [77, 0]
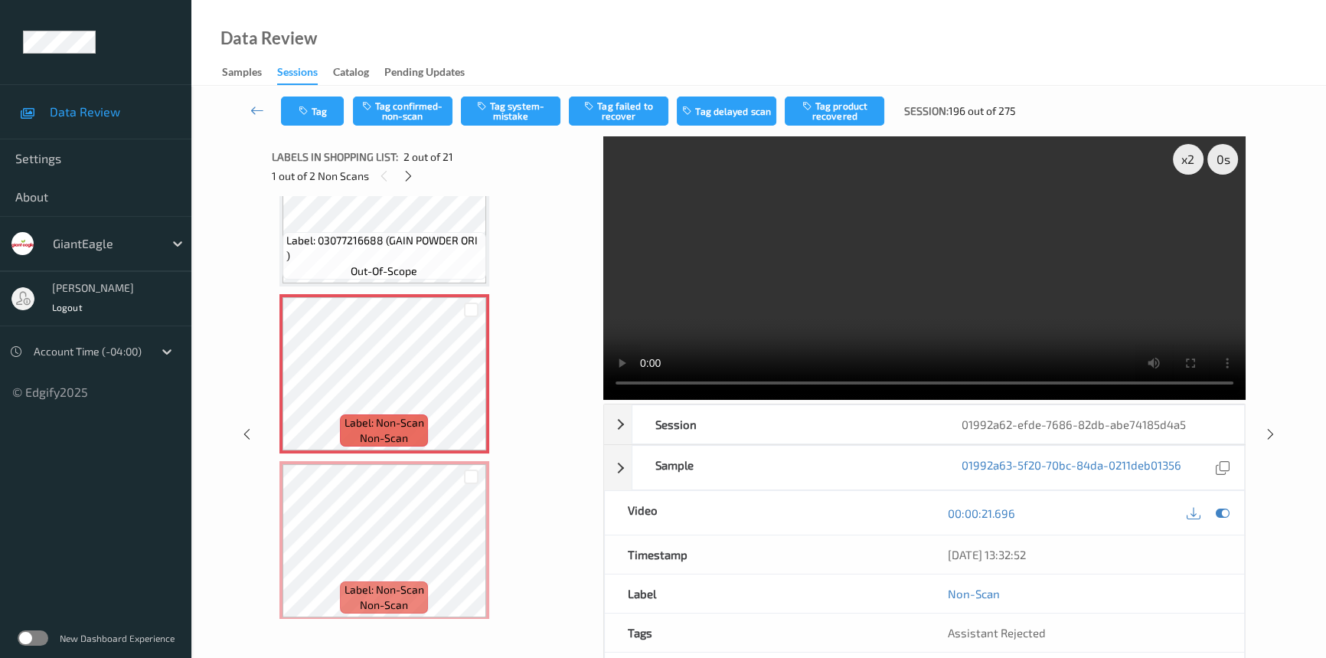
click at [727, 260] on video at bounding box center [924, 267] width 642 height 263
click at [511, 108] on button "Tag system-mistake" at bounding box center [511, 110] width 100 height 29
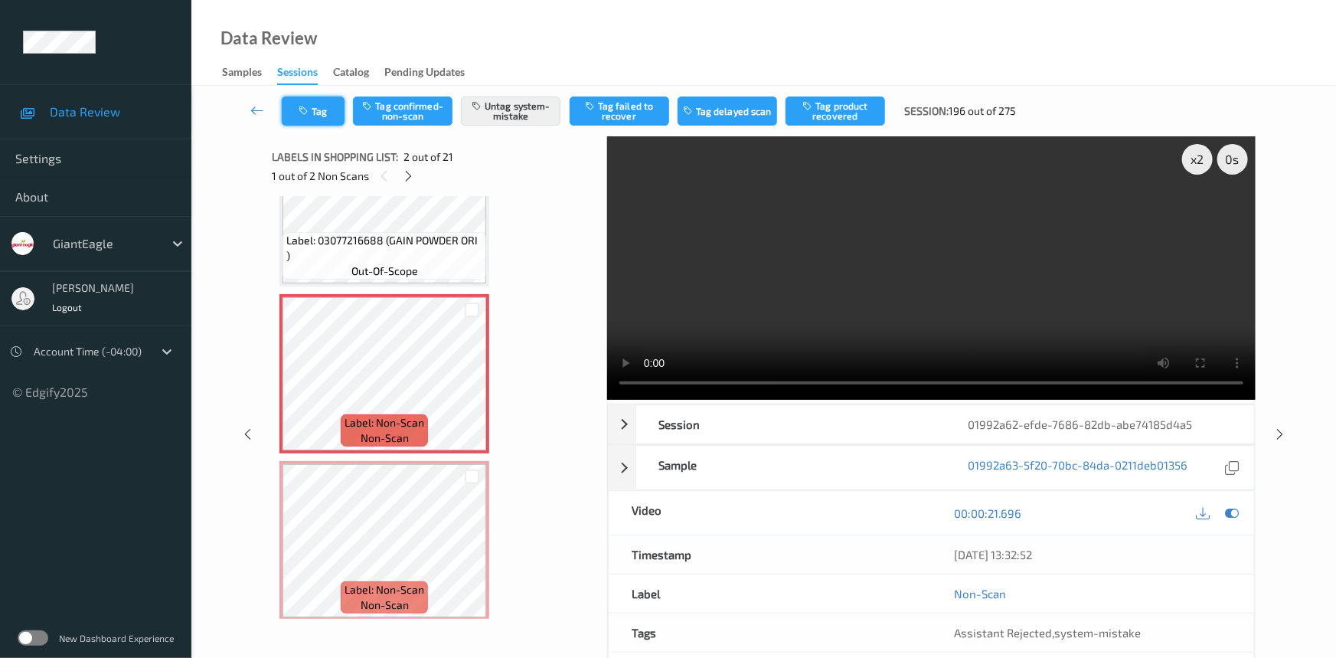
click at [307, 107] on icon "button" at bounding box center [305, 111] width 13 height 11
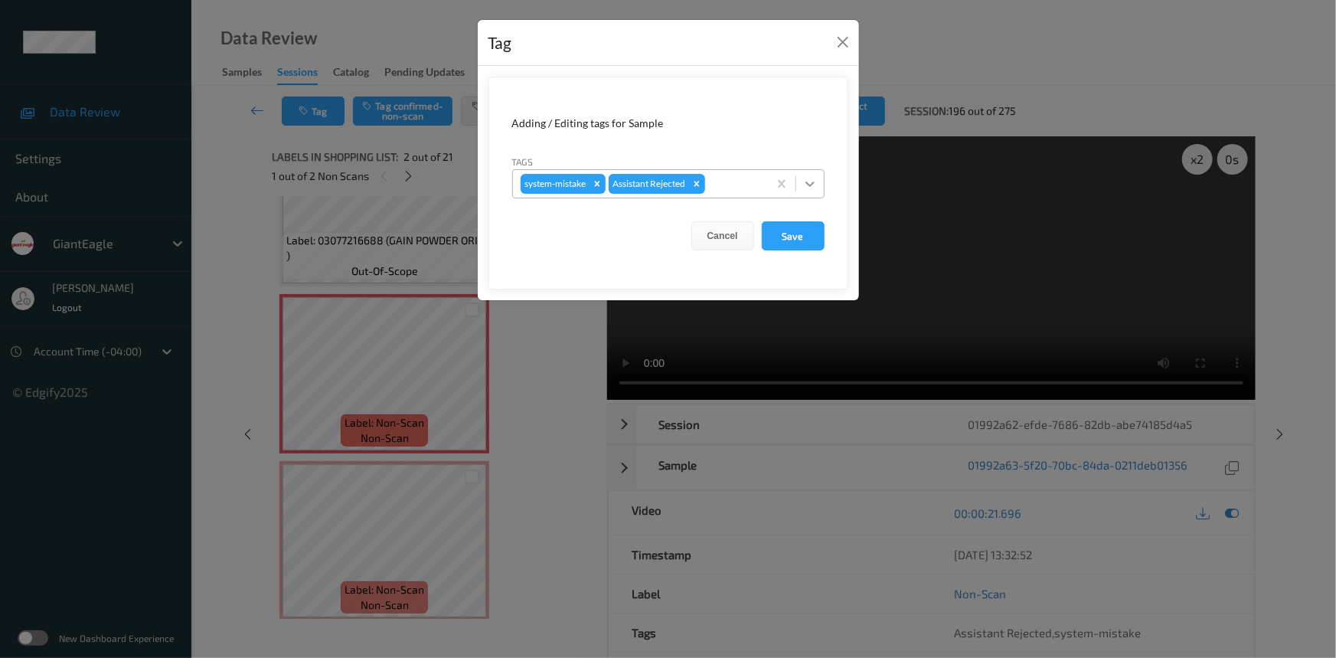
click at [804, 185] on icon at bounding box center [809, 183] width 15 height 15
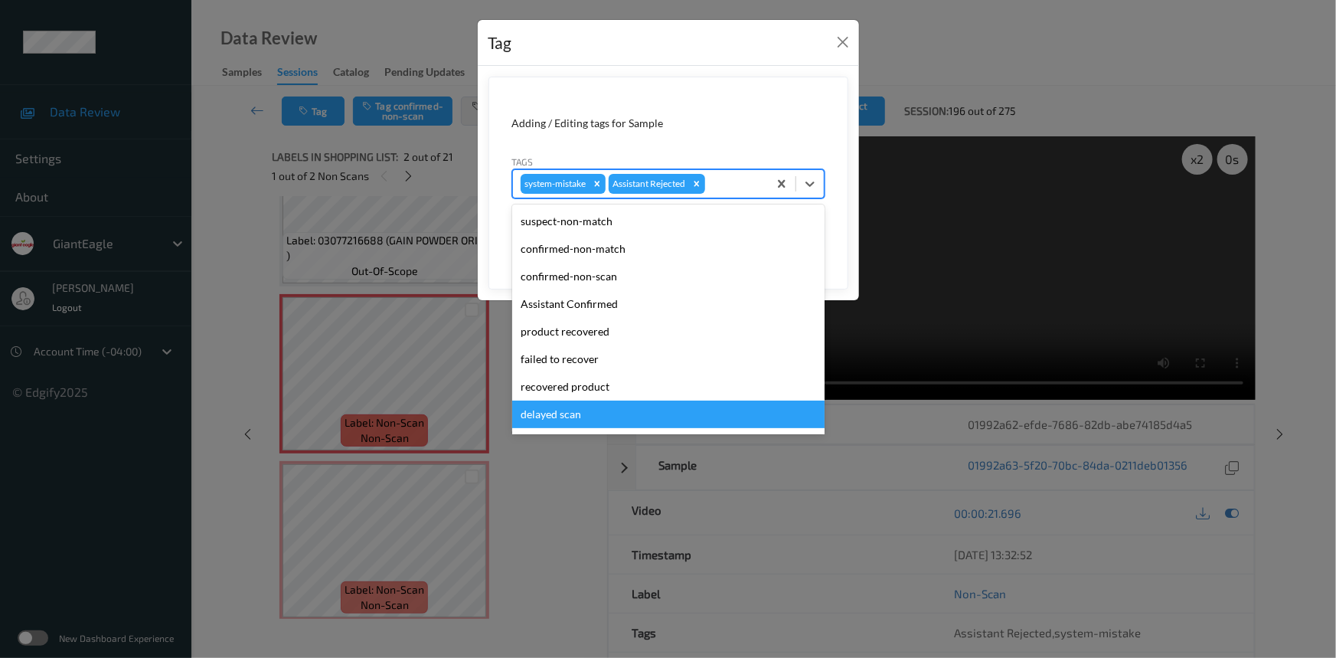
scroll to position [135, 0]
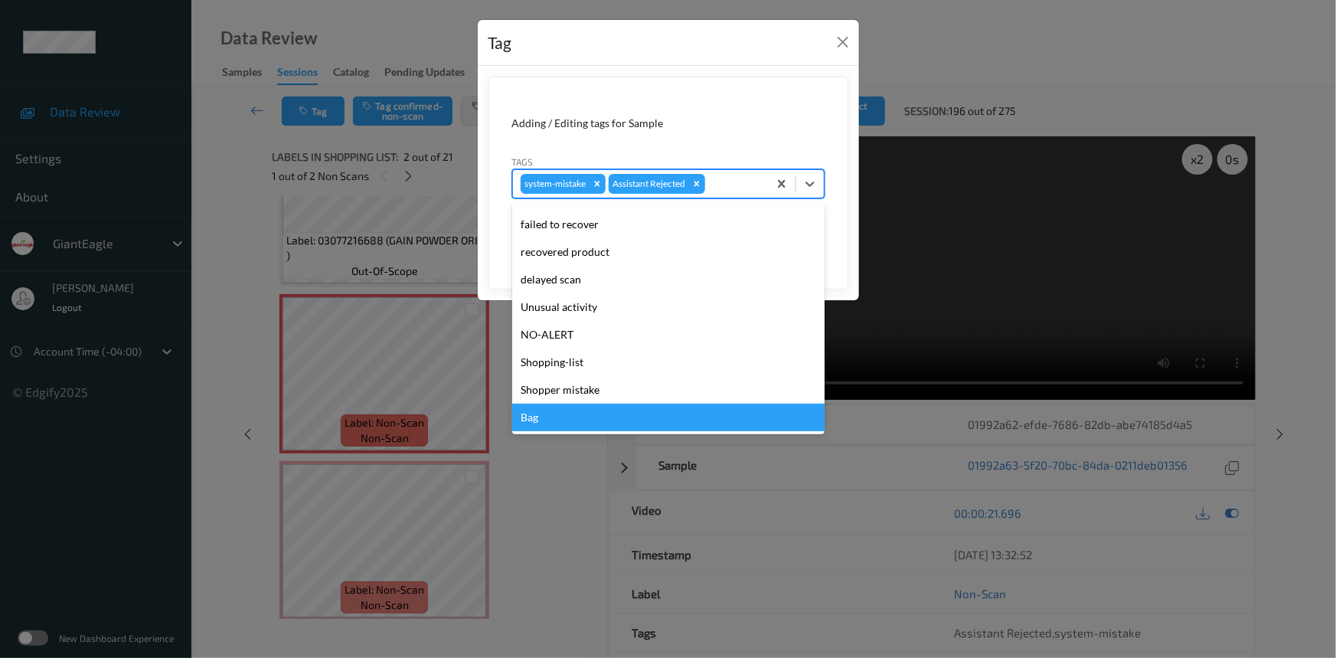
click at [545, 417] on div "Bag" at bounding box center [668, 418] width 312 height 28
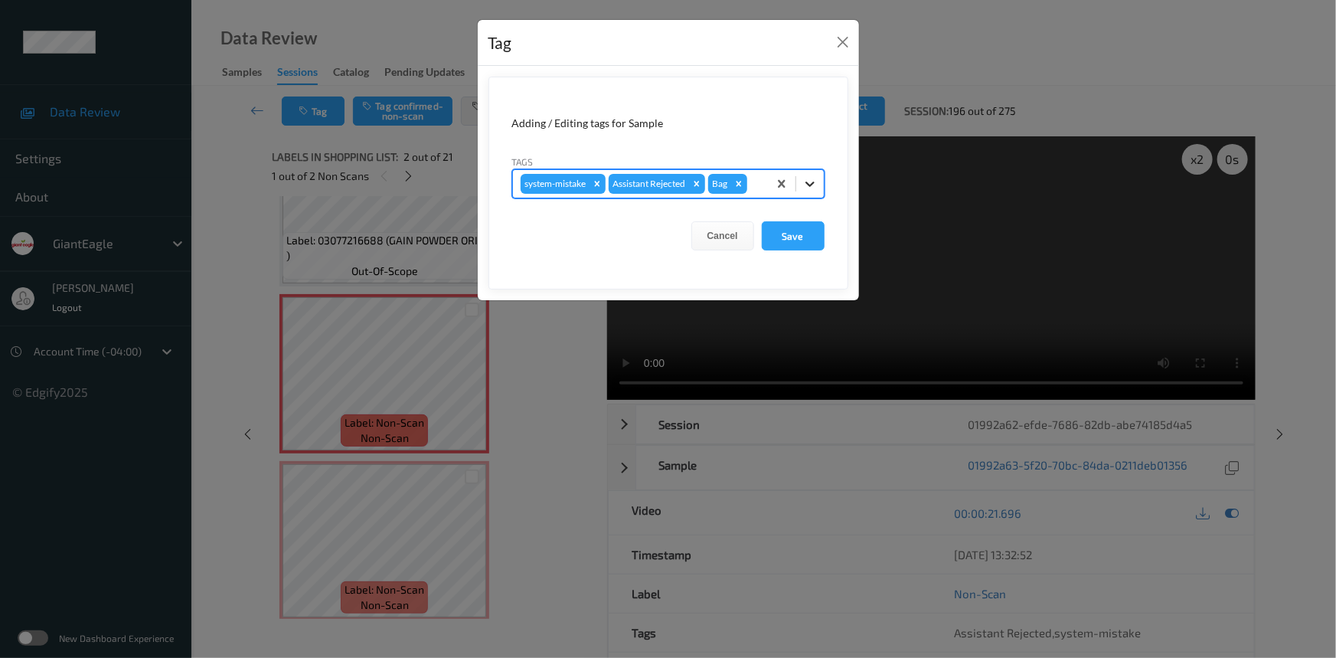
click at [812, 184] on icon at bounding box center [810, 183] width 9 height 5
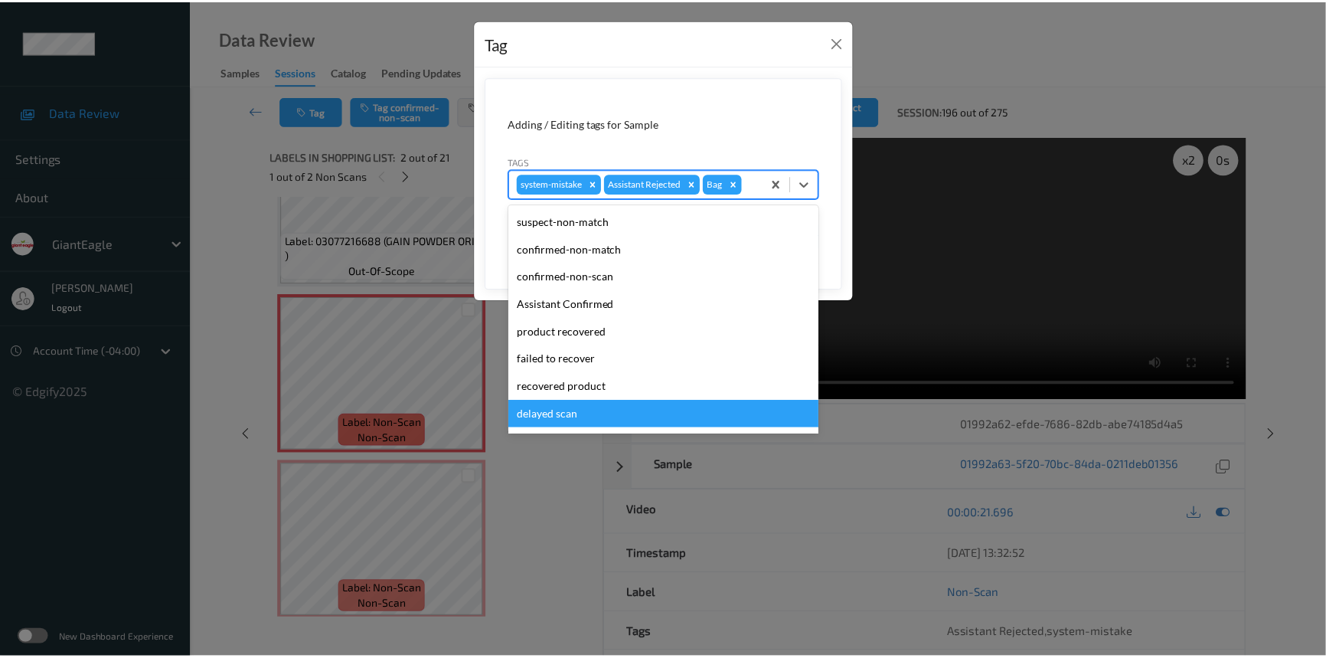
scroll to position [107, 0]
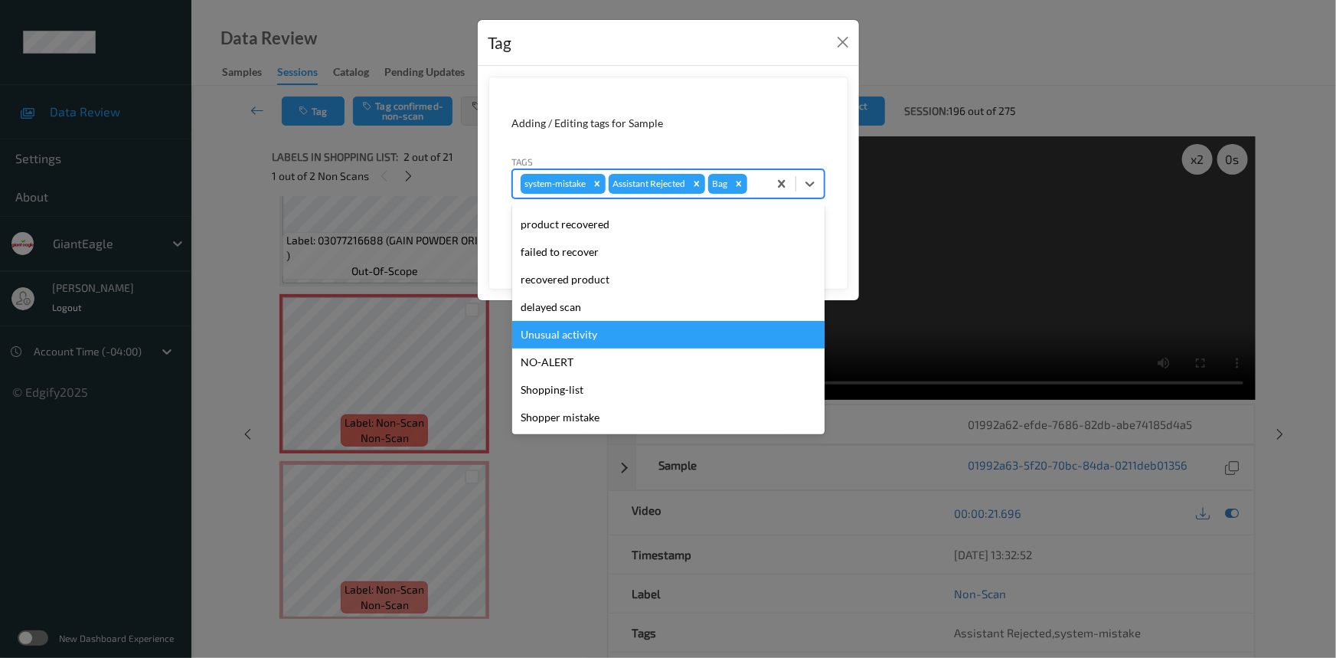
click at [561, 326] on div "Unusual activity" at bounding box center [668, 335] width 312 height 28
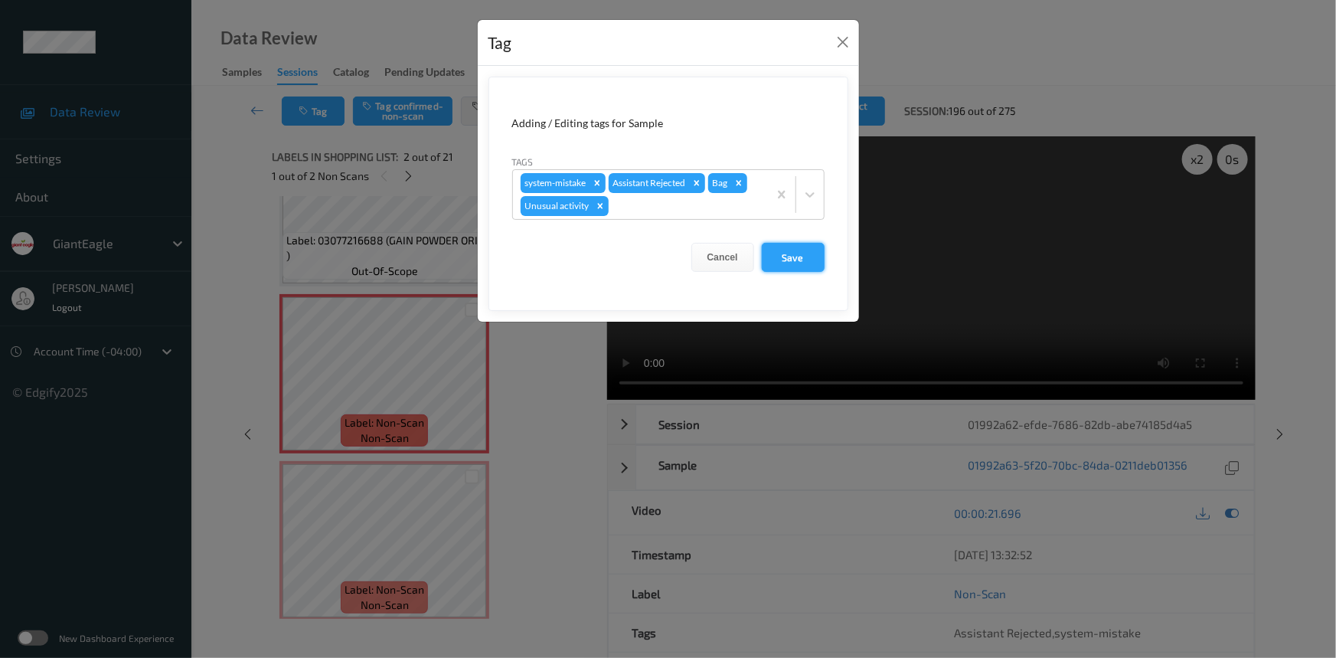
click at [788, 260] on button "Save" at bounding box center [793, 257] width 63 height 29
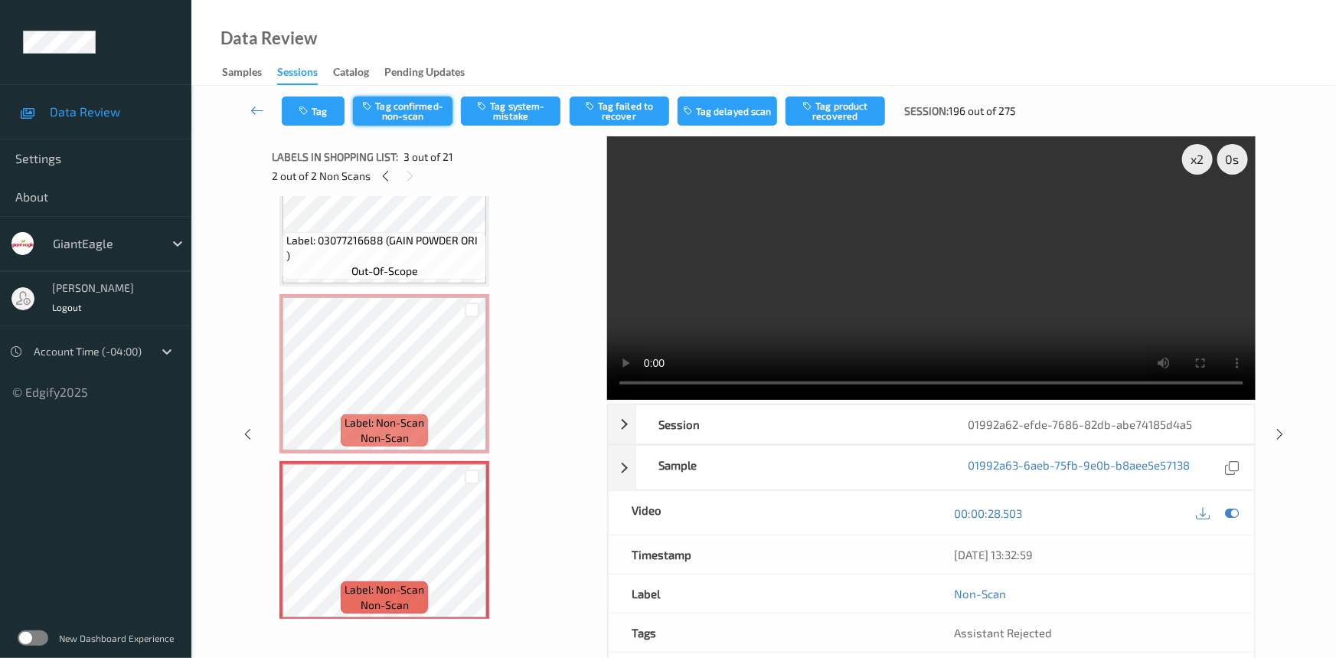
click at [421, 105] on button "Tag confirmed-non-scan" at bounding box center [403, 110] width 100 height 29
click at [636, 100] on button "Tag failed to recover" at bounding box center [620, 110] width 100 height 29
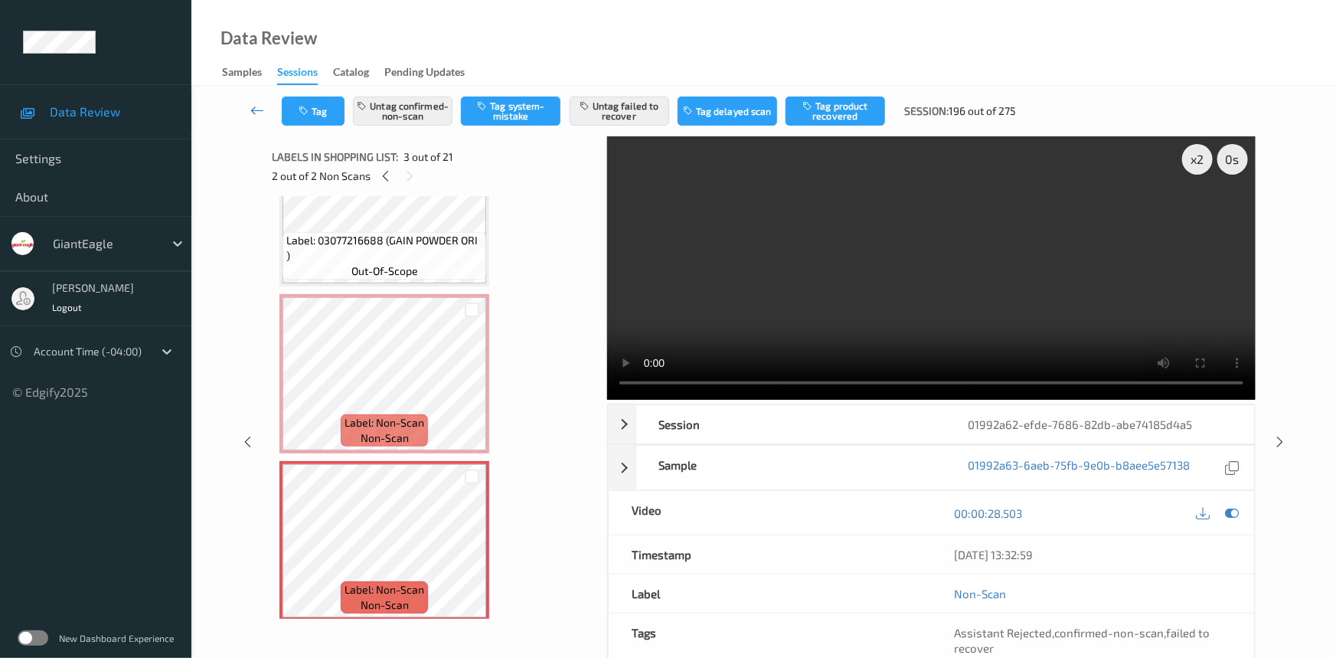
click at [250, 100] on link at bounding box center [258, 110] width 48 height 29
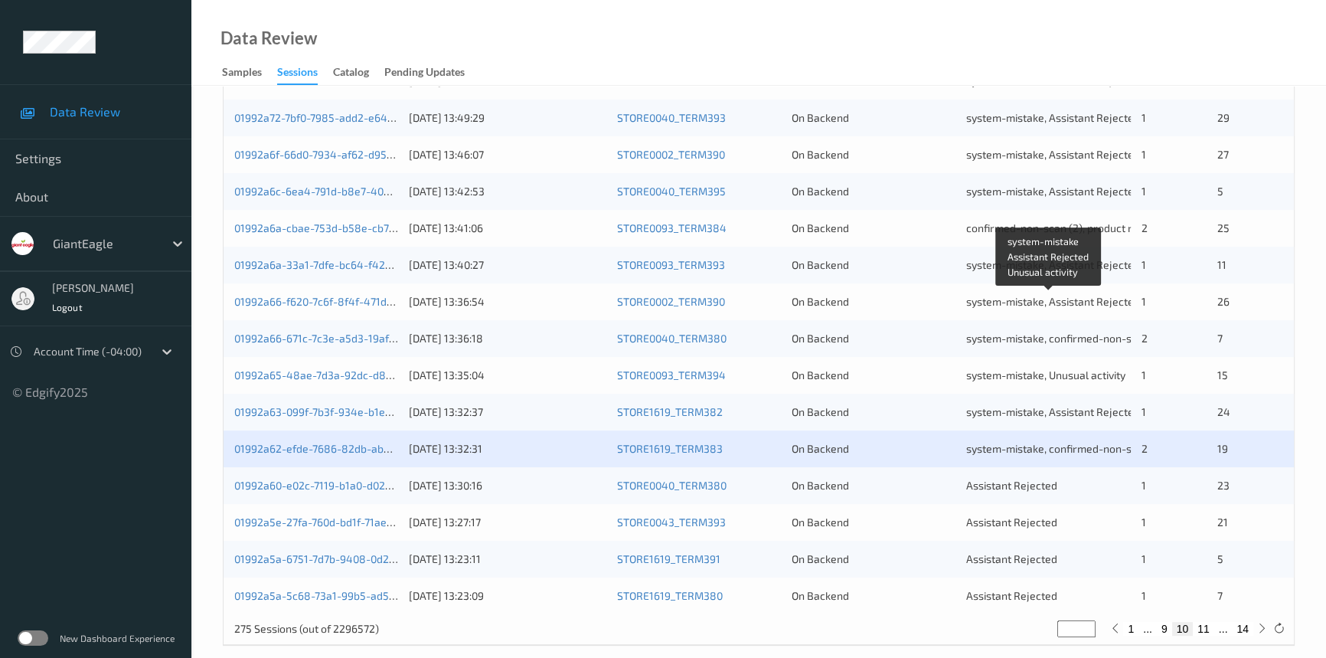
scroll to position [546, 0]
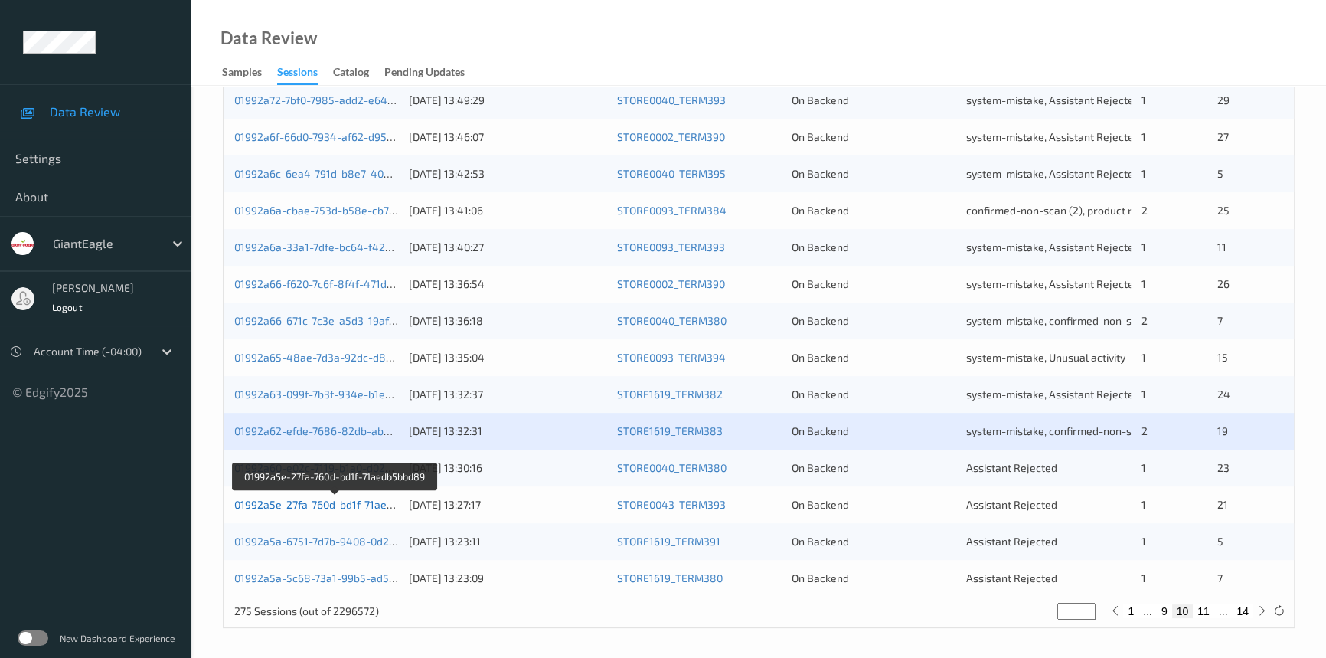
click at [326, 503] on link "01992a5e-27fa-760d-bd1f-71aedb5bbd89" at bounding box center [335, 504] width 202 height 13
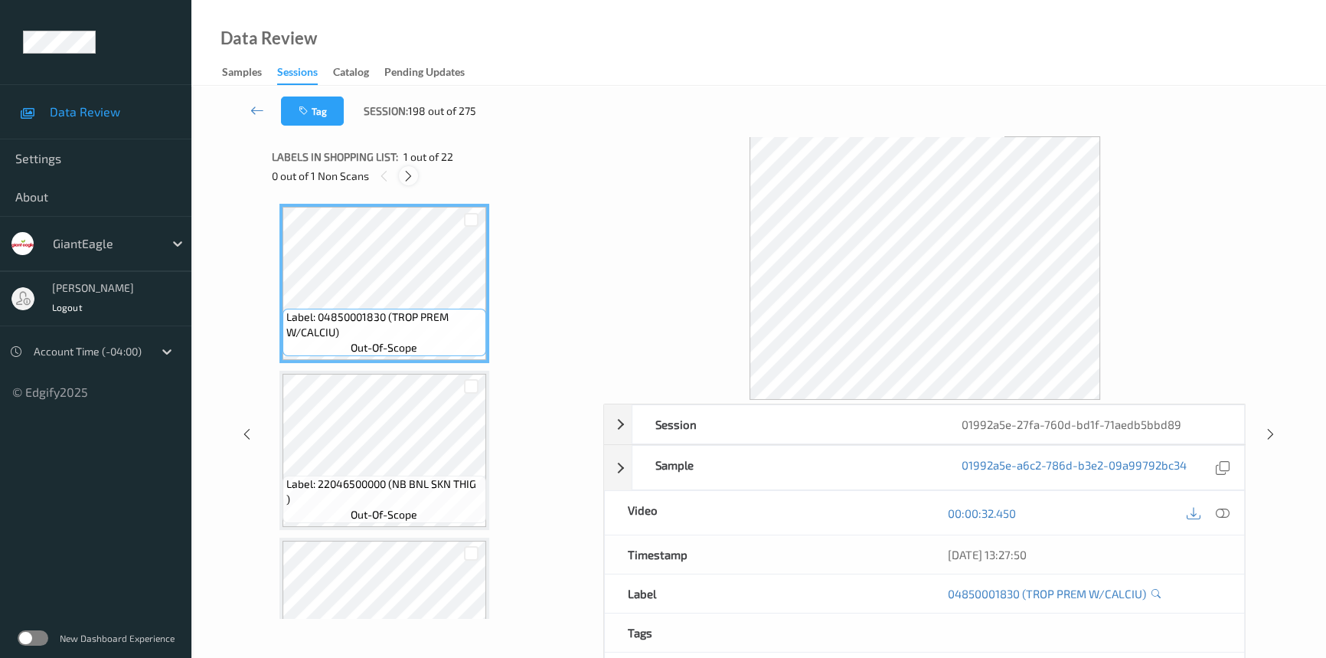
click at [407, 175] on icon at bounding box center [408, 176] width 13 height 14
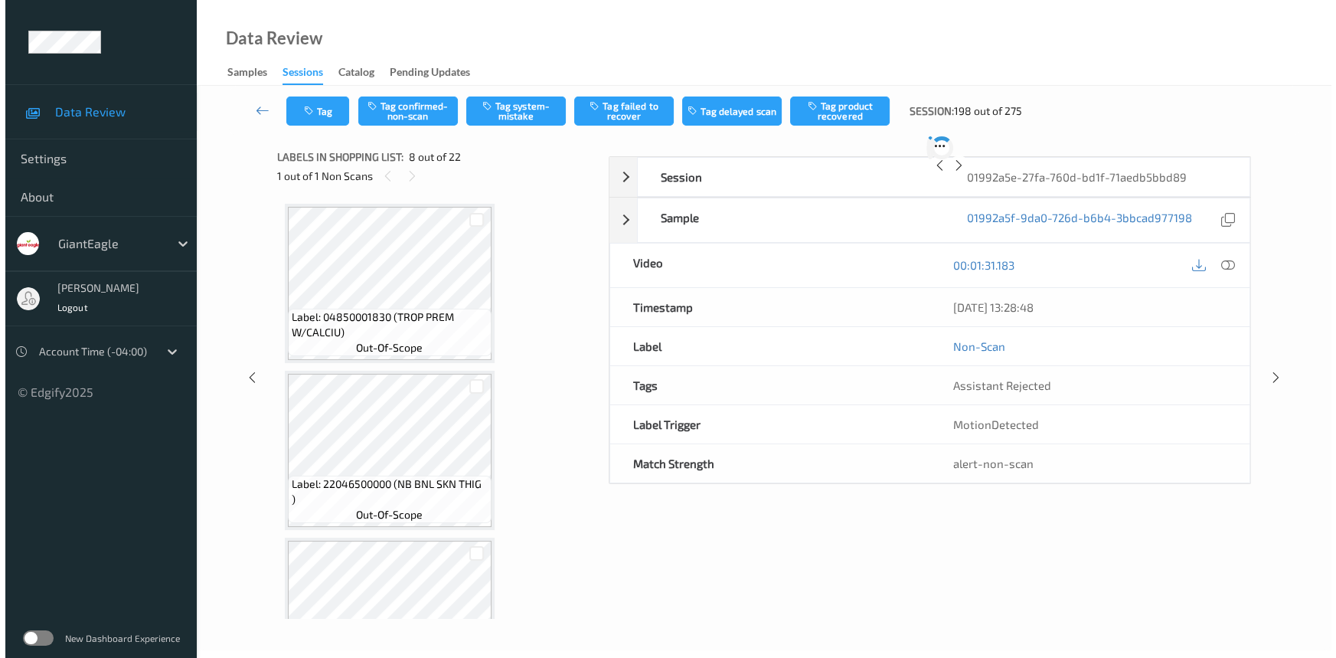
scroll to position [1005, 0]
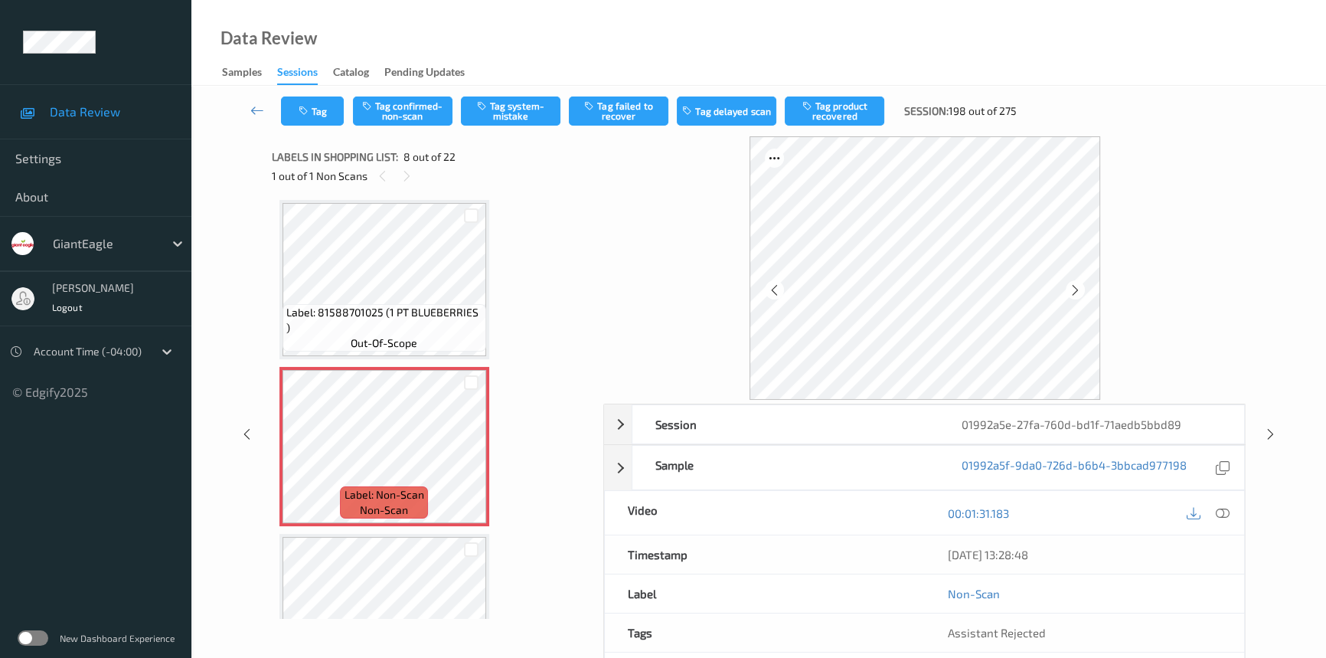
click at [1226, 513] on icon at bounding box center [1223, 513] width 14 height 14
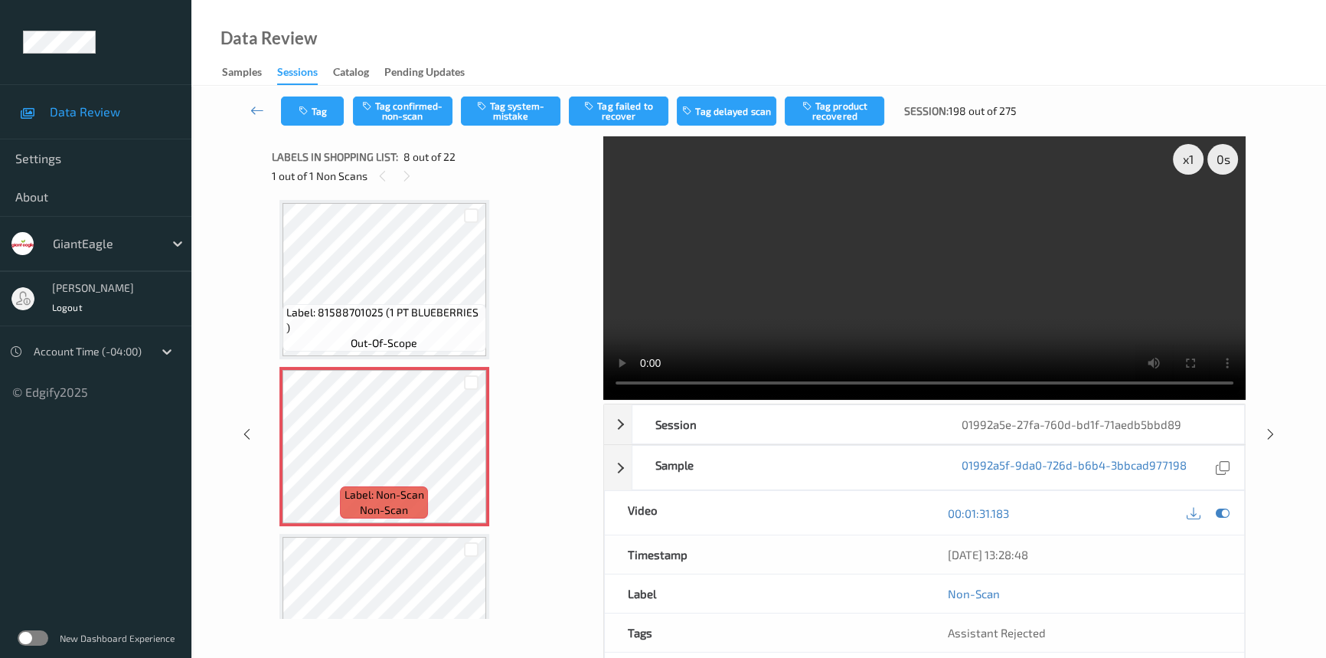
click at [708, 304] on video at bounding box center [924, 267] width 642 height 263
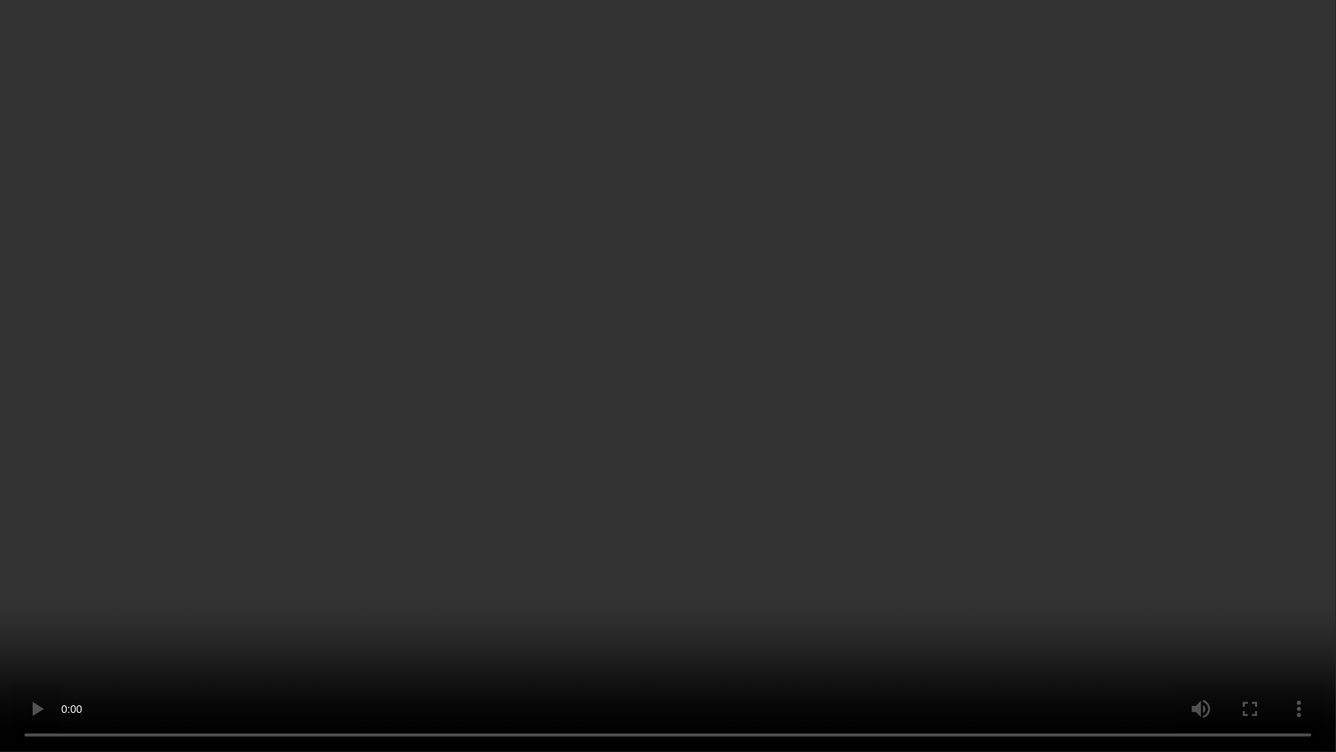
click at [671, 629] on video at bounding box center [668, 376] width 1336 height 752
click at [610, 650] on video at bounding box center [668, 376] width 1336 height 752
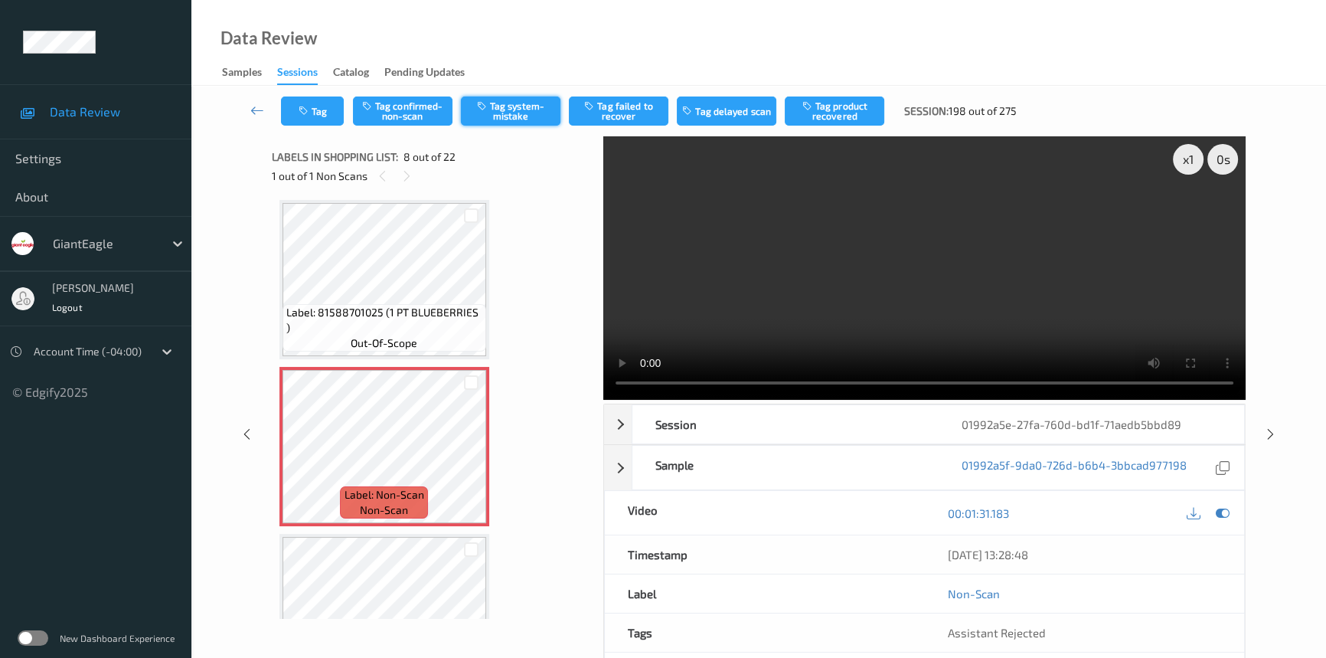
click at [536, 102] on button "Tag system-mistake" at bounding box center [511, 110] width 100 height 29
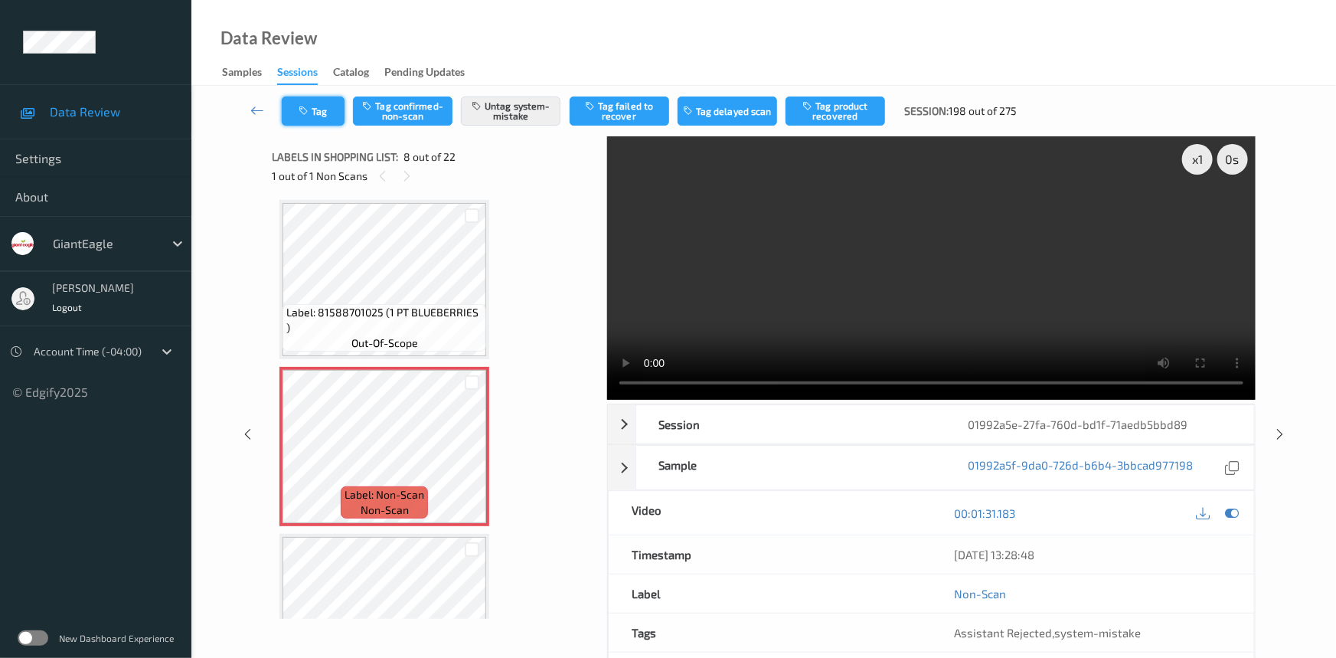
click at [342, 116] on button "Tag" at bounding box center [313, 110] width 63 height 29
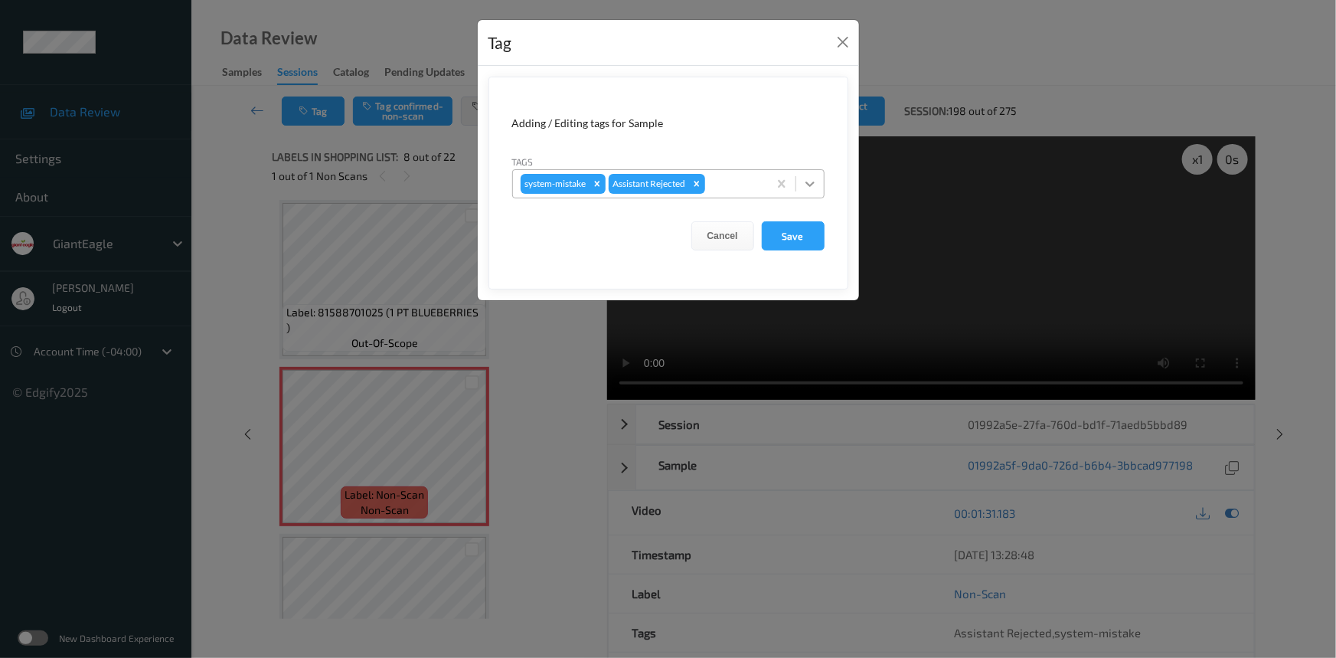
click at [812, 188] on icon at bounding box center [809, 183] width 15 height 15
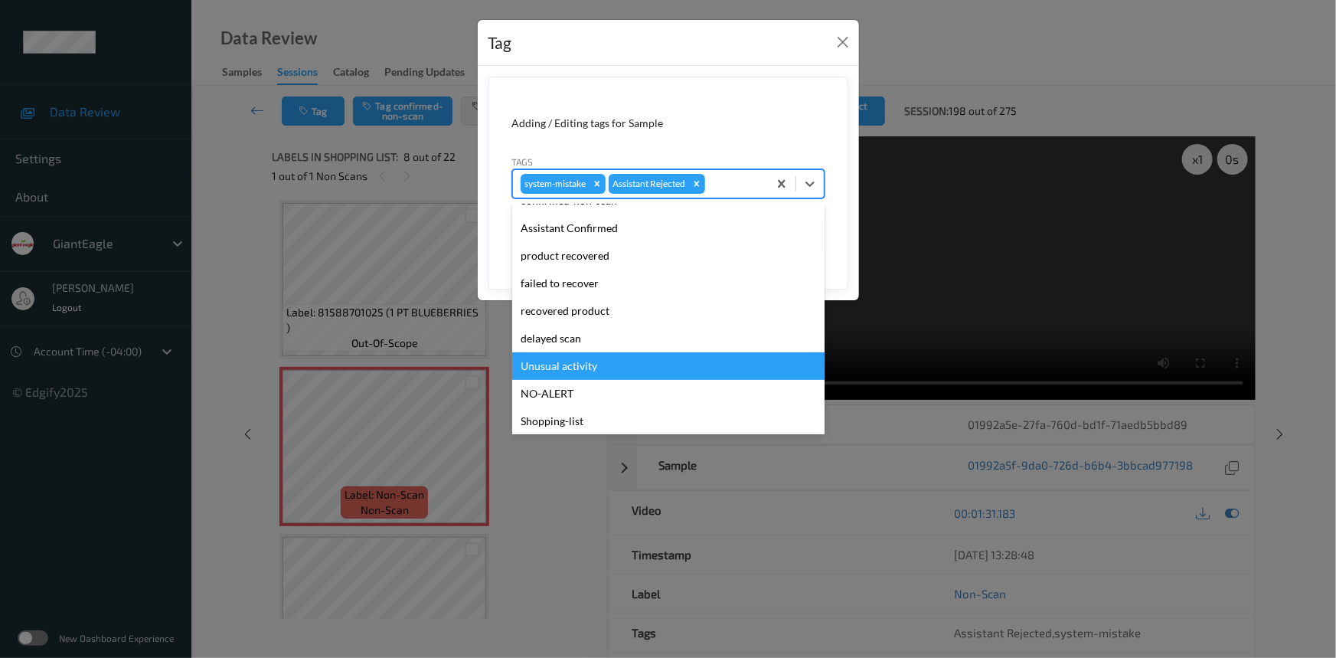
scroll to position [135, 0]
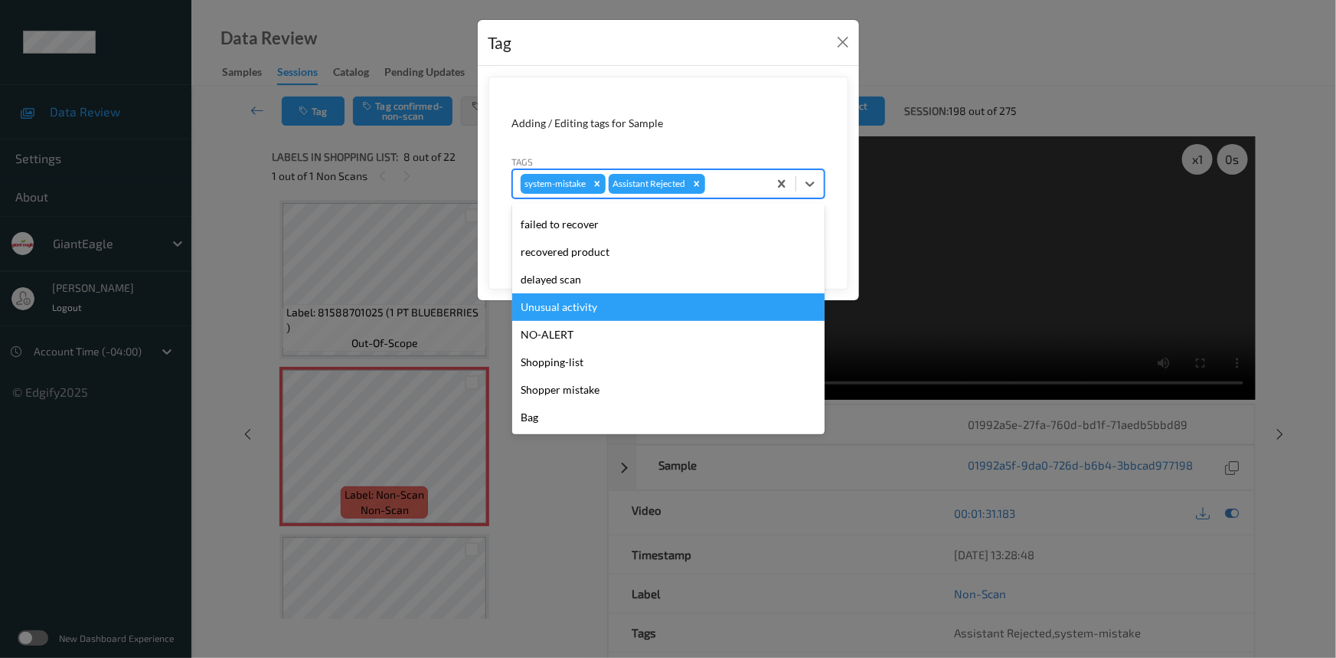
click at [536, 309] on div "Unusual activity" at bounding box center [668, 307] width 312 height 28
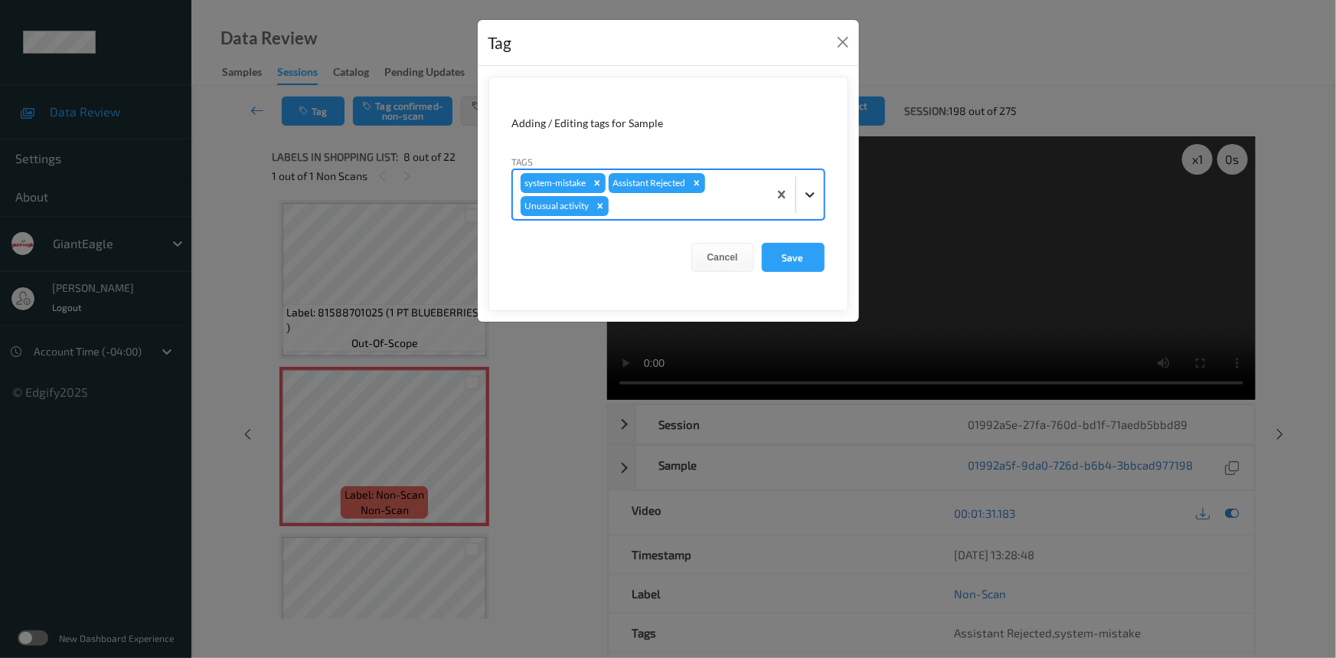
click at [817, 192] on icon at bounding box center [809, 194] width 15 height 15
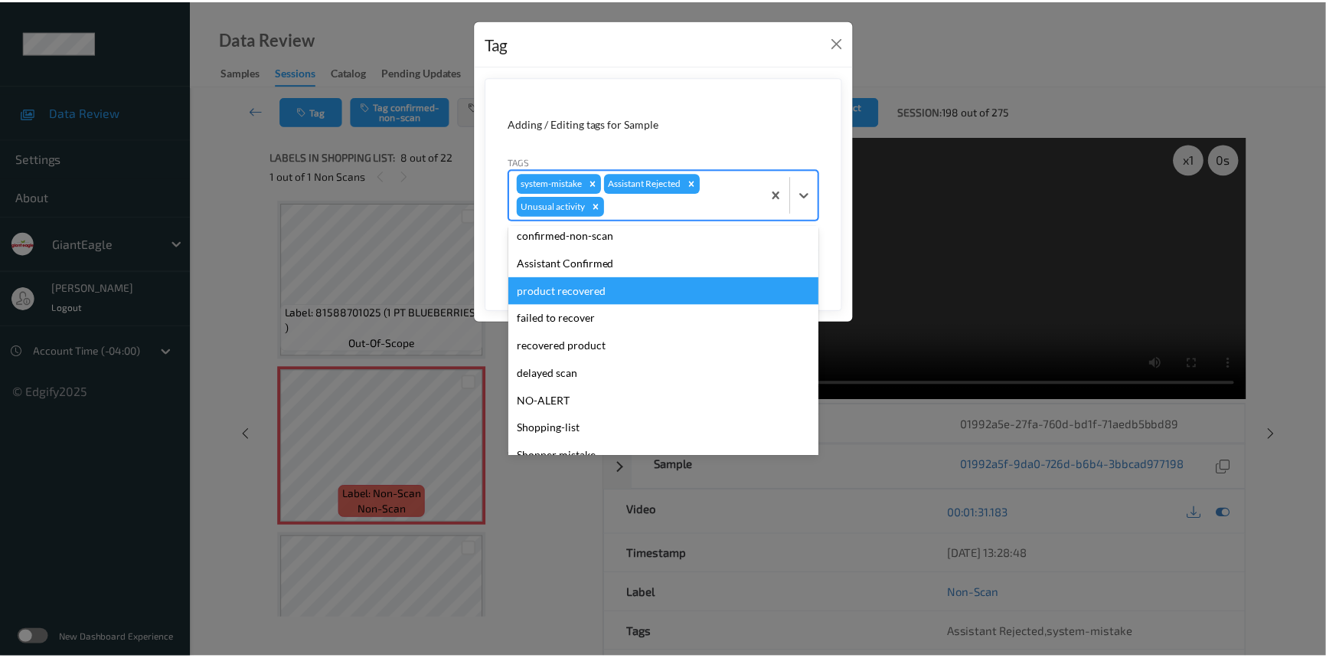
scroll to position [107, 0]
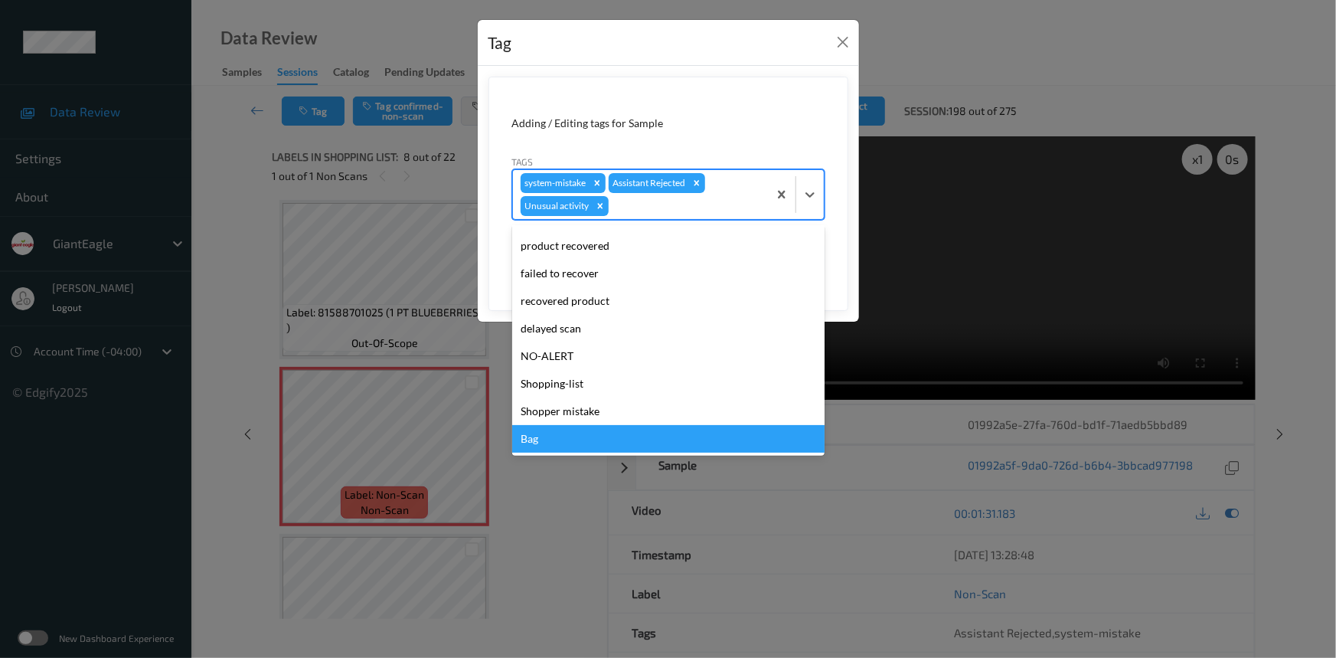
click at [536, 440] on div "Bag" at bounding box center [668, 439] width 312 height 28
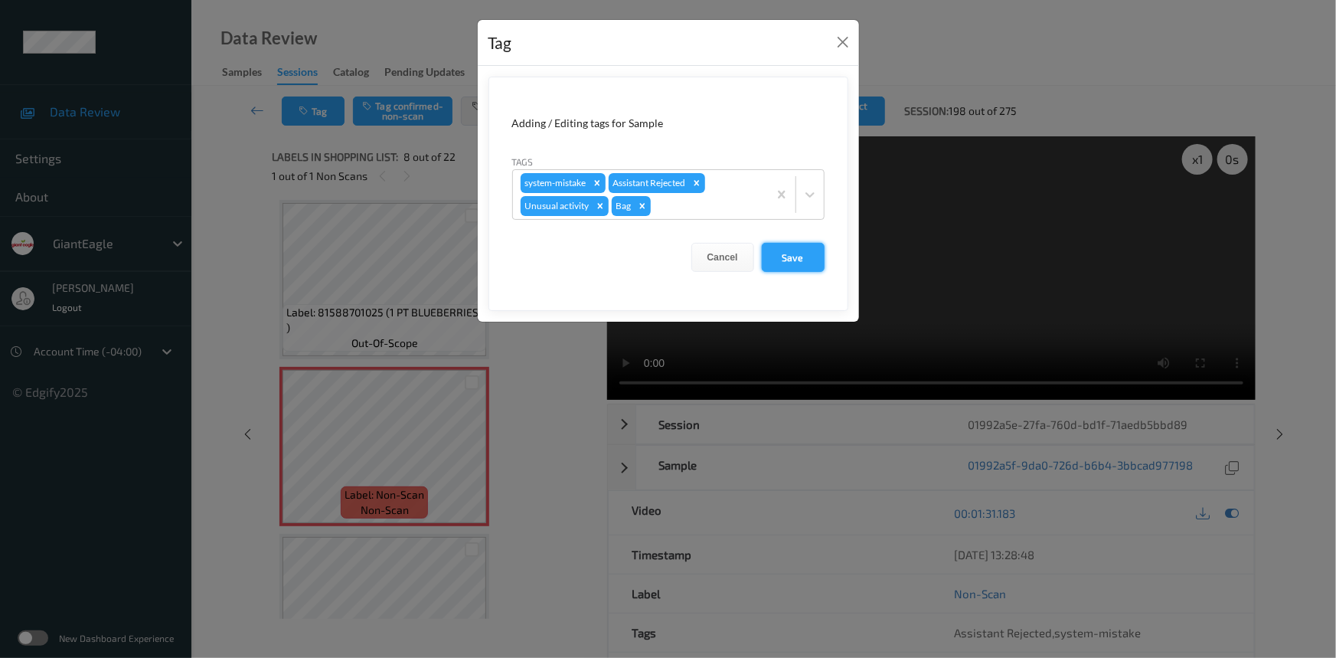
click at [779, 260] on button "Save" at bounding box center [793, 257] width 63 height 29
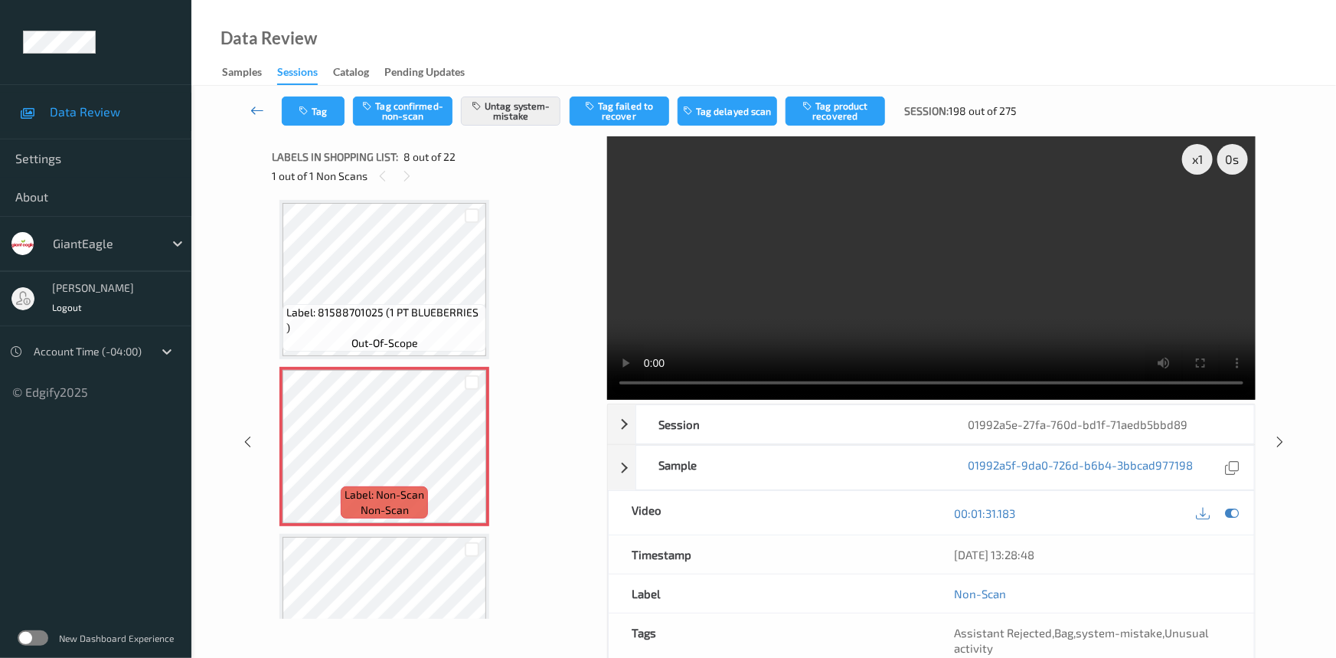
click at [252, 103] on icon at bounding box center [257, 110] width 14 height 15
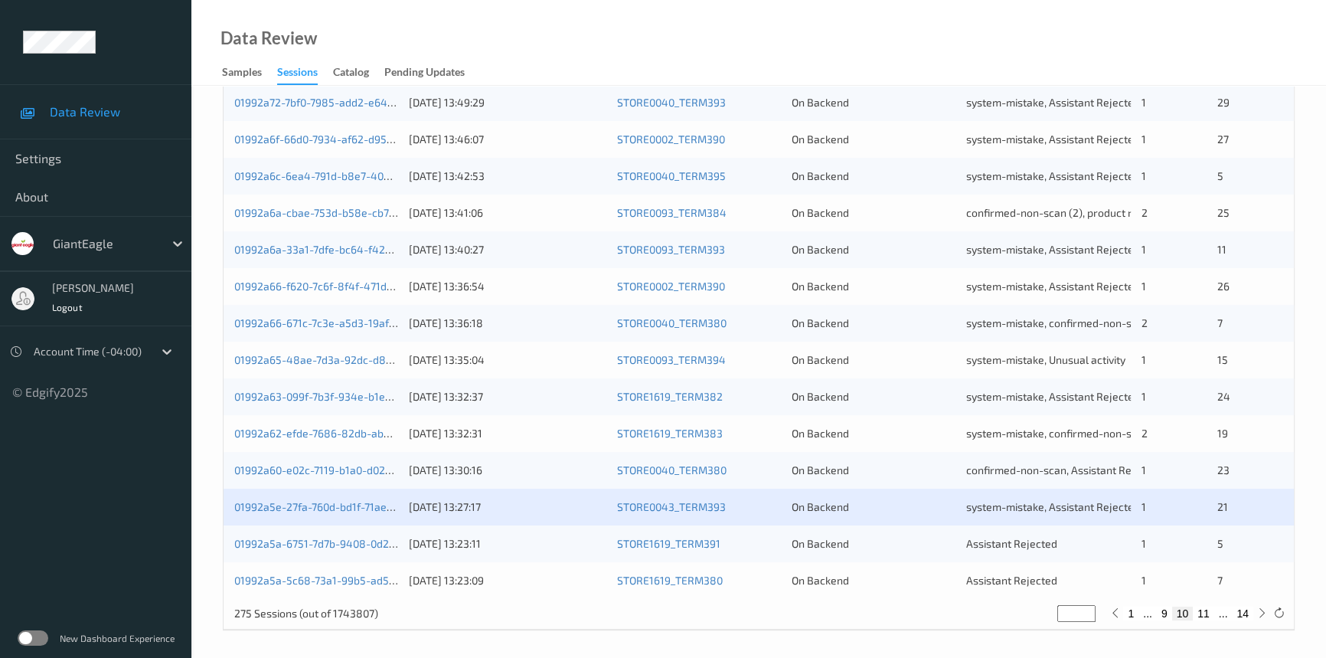
scroll to position [546, 0]
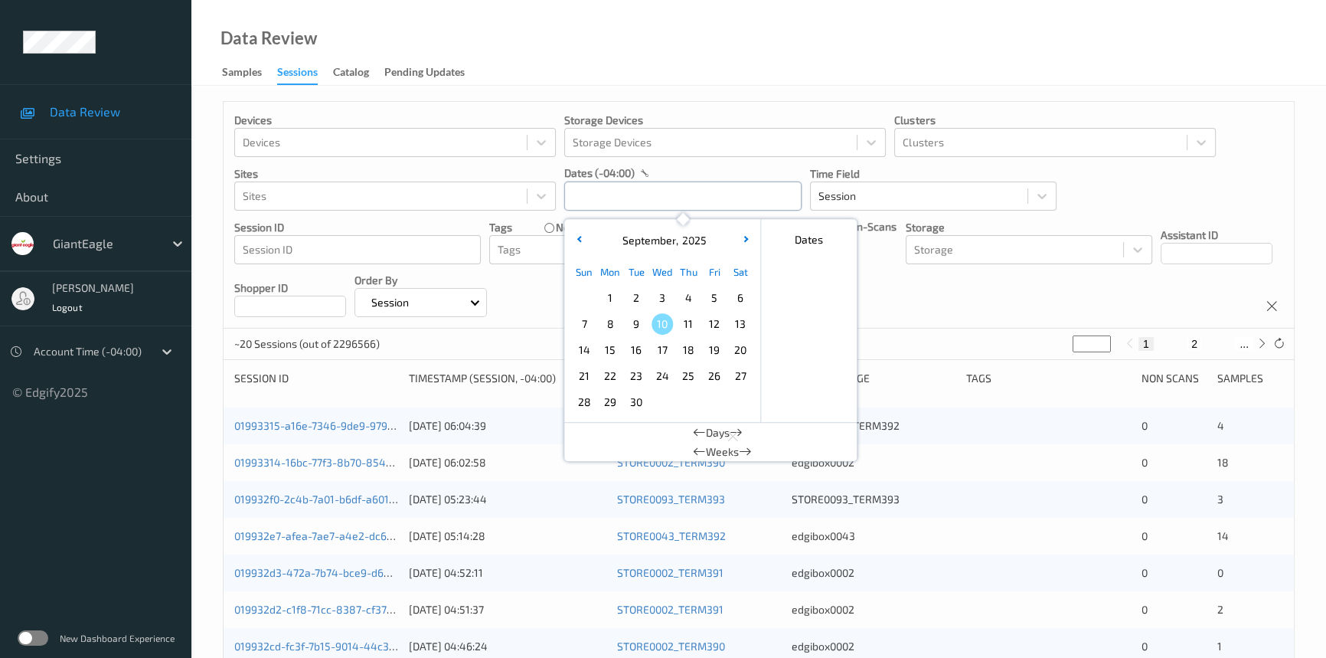
click at [611, 201] on input "text" at bounding box center [682, 195] width 237 height 29
click at [613, 328] on span "8" at bounding box center [610, 323] width 21 height 21
type input "[DATE] 00:00 -> [DATE] 23:59"
click at [677, 68] on div "Data Review Samples Sessions Catalog Pending Updates" at bounding box center [758, 43] width 1135 height 86
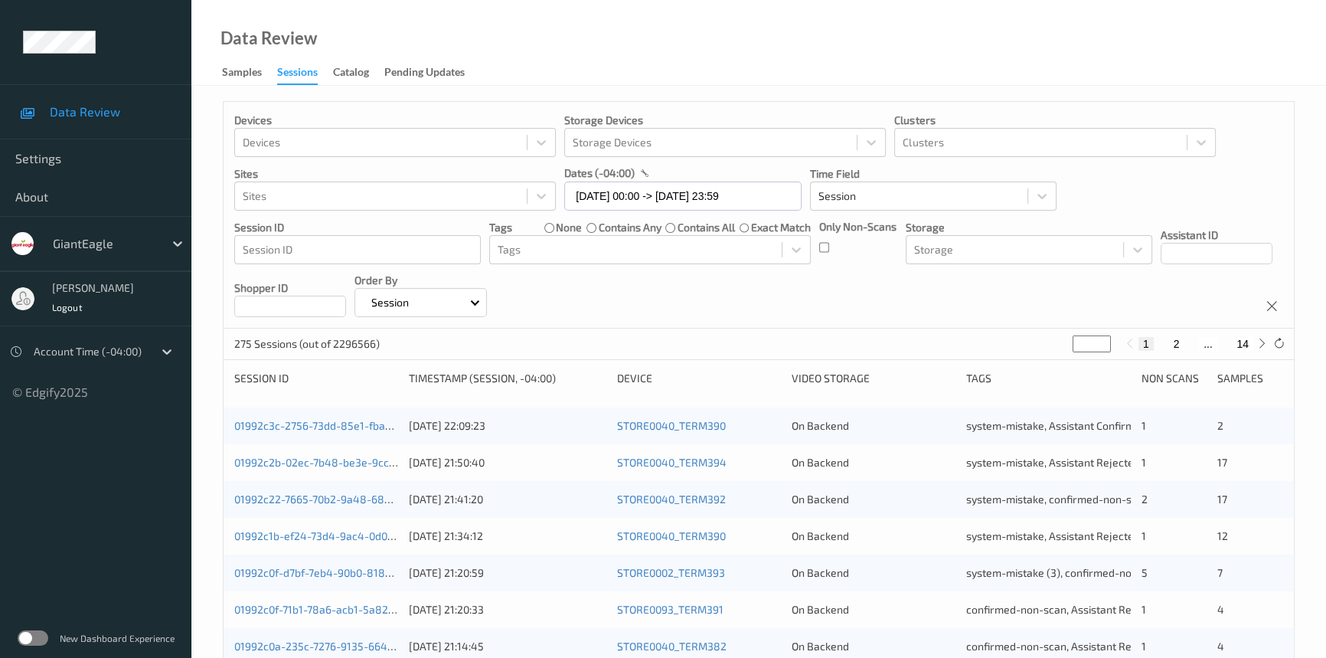
drag, startPoint x: 1086, startPoint y: 346, endPoint x: 1019, endPoint y: 360, distance: 68.0
click at [1024, 360] on div "Devices Devices Storage Devices Storage Devices Clusters Clusters Sites Sites d…" at bounding box center [759, 637] width 1072 height 1073
type input "**"
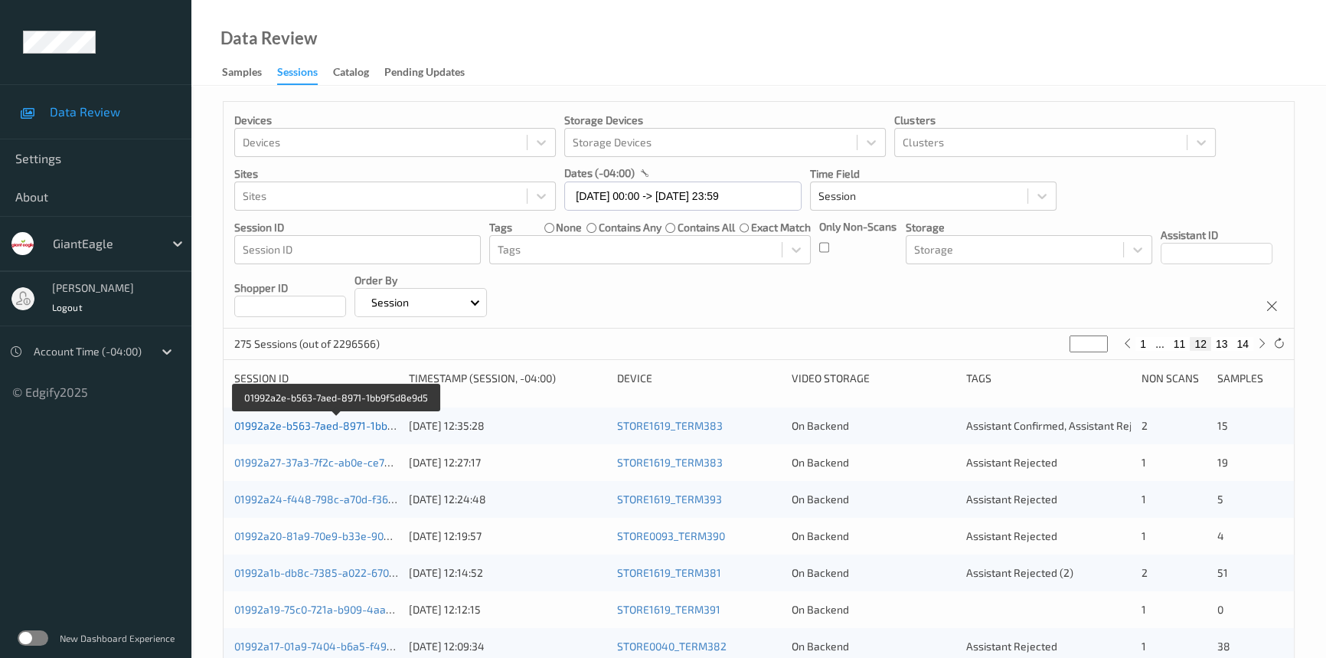
type input "**"
click at [358, 426] on link "01992a2e-b563-7aed-8971-1bb9f5d8e9d5" at bounding box center [337, 425] width 207 height 13
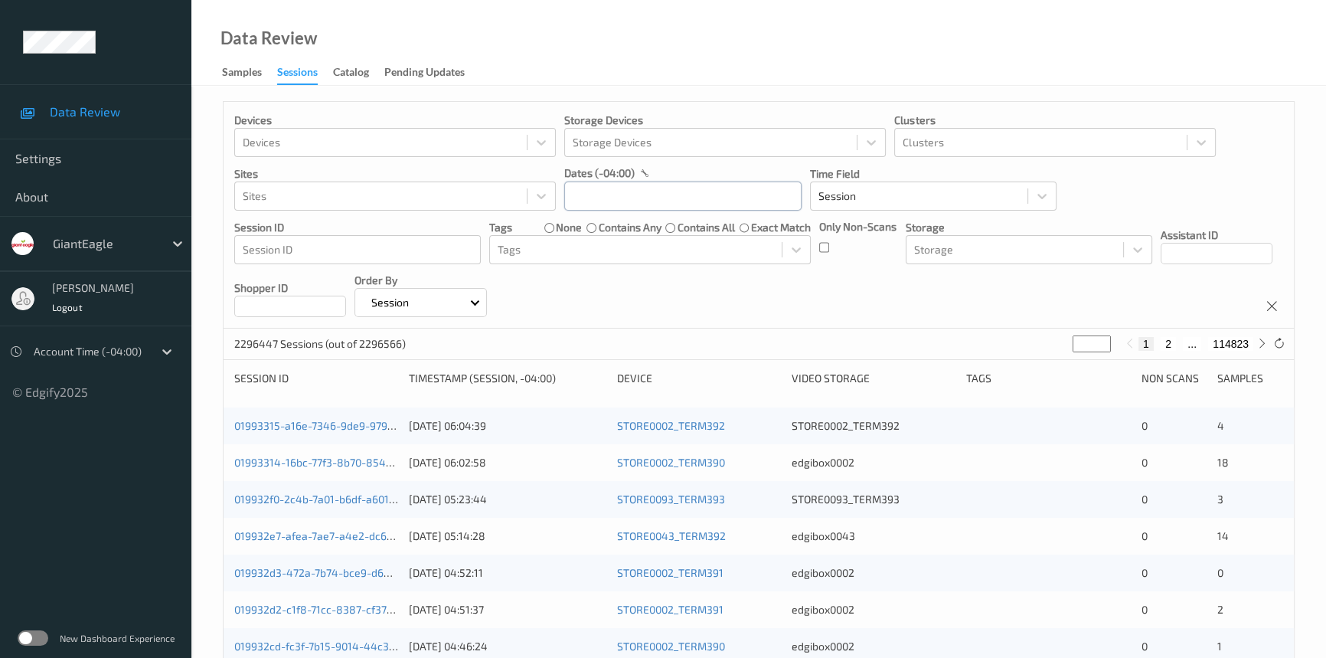
drag, startPoint x: 620, startPoint y: 199, endPoint x: 622, endPoint y: 214, distance: 14.6
click at [622, 211] on div "Devices Devices Storage Devices Storage Devices Clusters Clusters Sites Sites d…" at bounding box center [759, 215] width 1070 height 227
click at [651, 202] on input "text" at bounding box center [682, 195] width 237 height 29
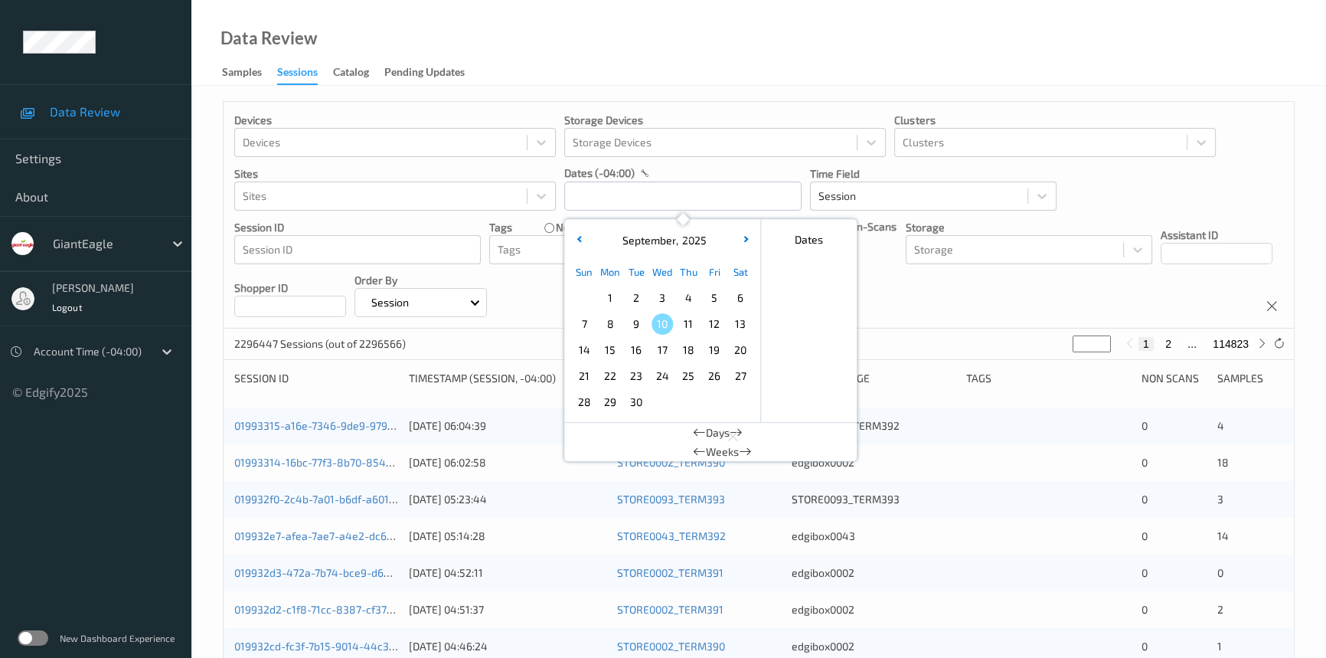
click at [609, 322] on span "8" at bounding box center [610, 323] width 21 height 21
type input "[DATE] 00:00 -> [DATE] 23:59"
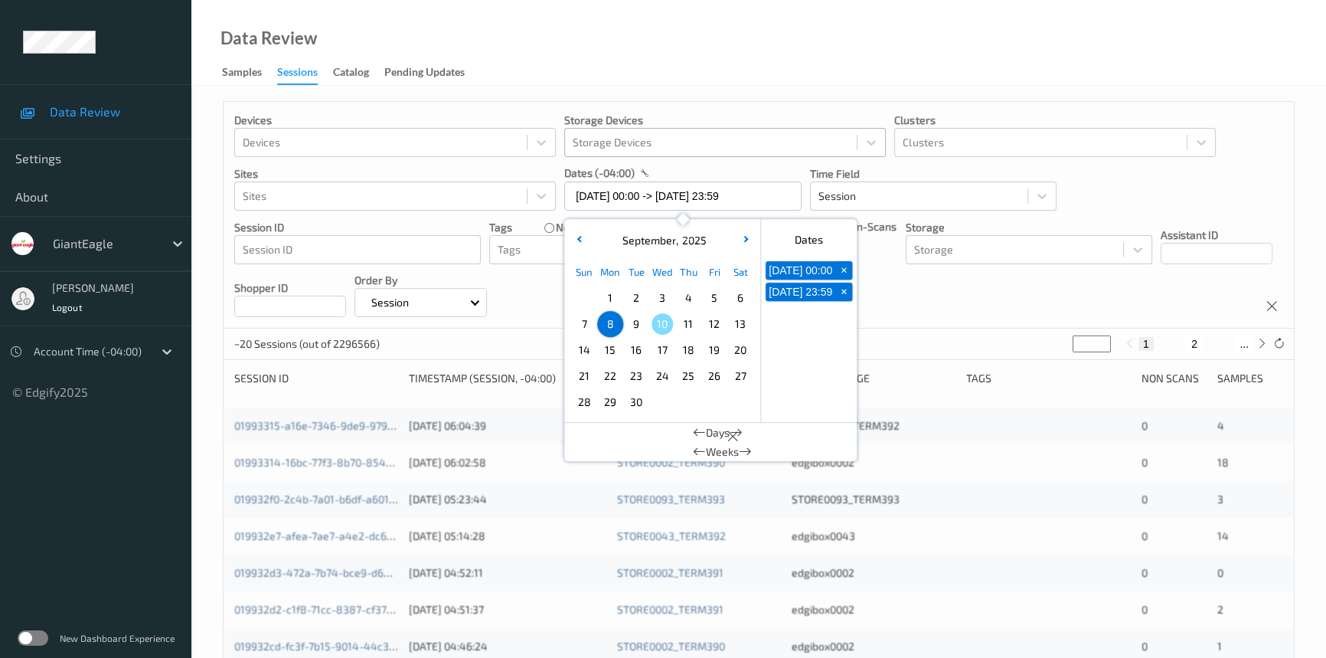
drag, startPoint x: 667, startPoint y: 51, endPoint x: 649, endPoint y: 128, distance: 78.7
click at [668, 55] on div "Data Review Samples Sessions Catalog Pending Updates" at bounding box center [758, 43] width 1135 height 86
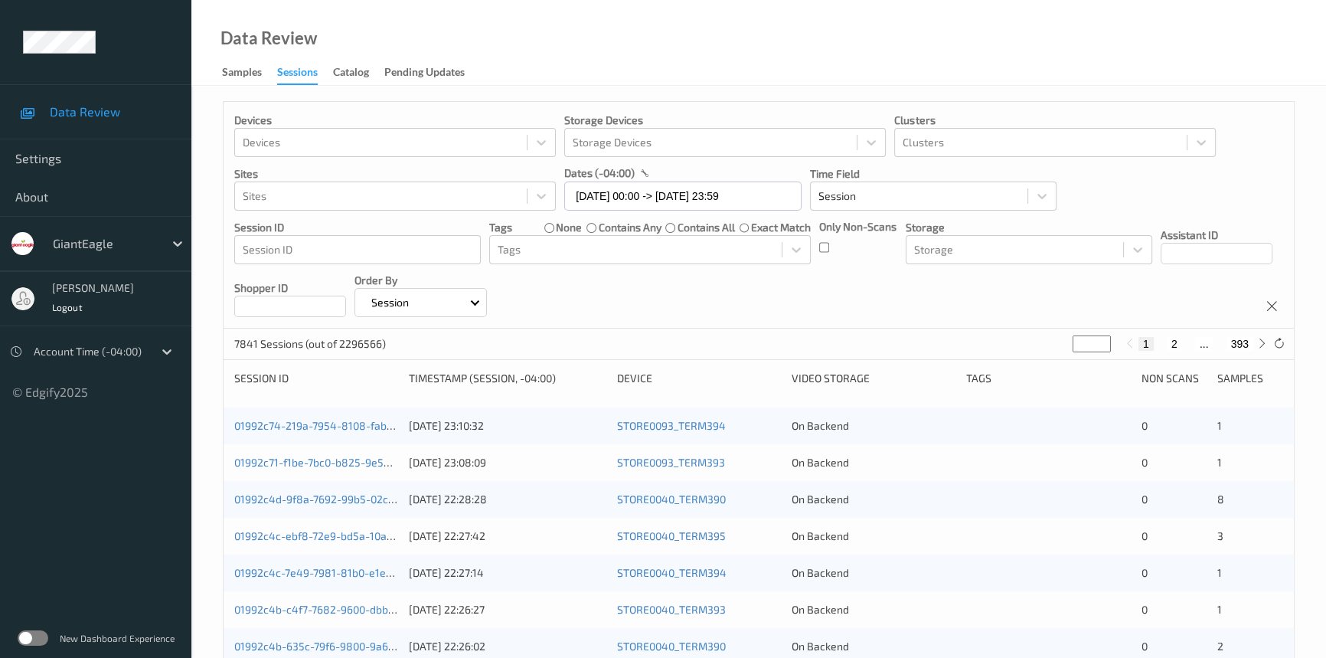
click at [830, 245] on div "Only Non-Scans" at bounding box center [857, 241] width 77 height 45
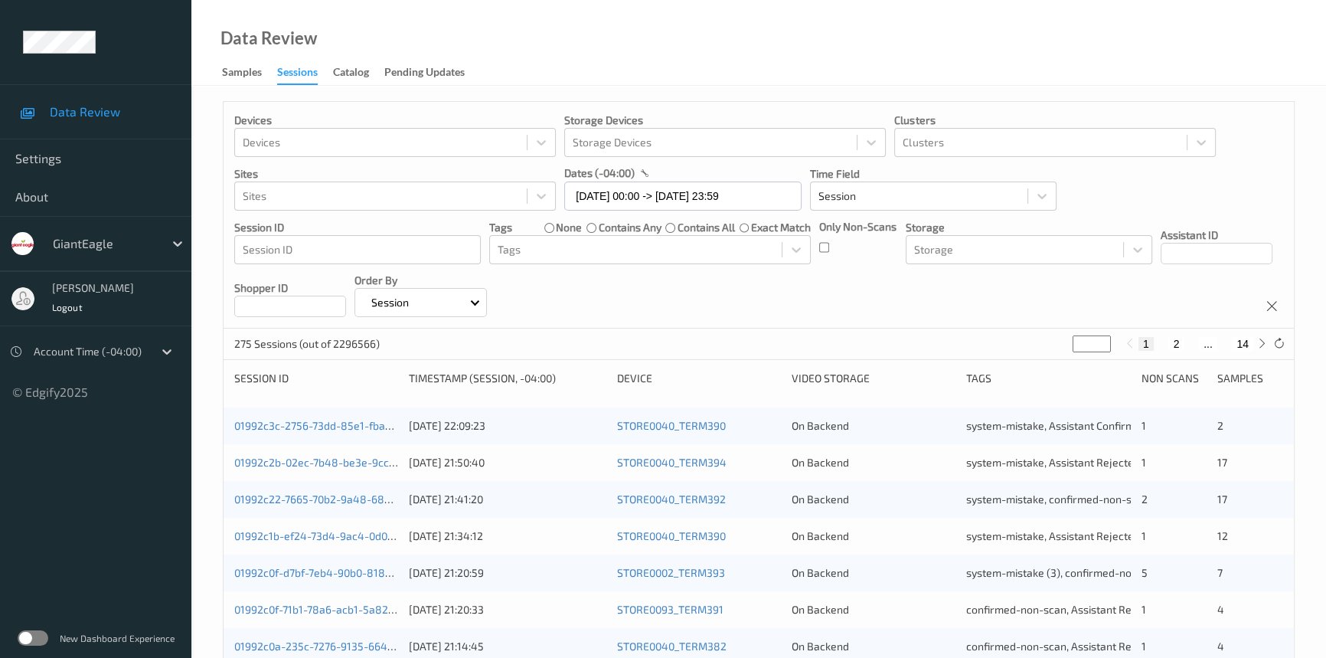
click at [1057, 354] on div "275 Sessions (out of 2296566) * 1 2 ... 14" at bounding box center [759, 343] width 1070 height 31
click at [1034, 355] on div "275 Sessions (out of 2296566) * 1 2 ... 14" at bounding box center [759, 343] width 1070 height 31
type input "**"
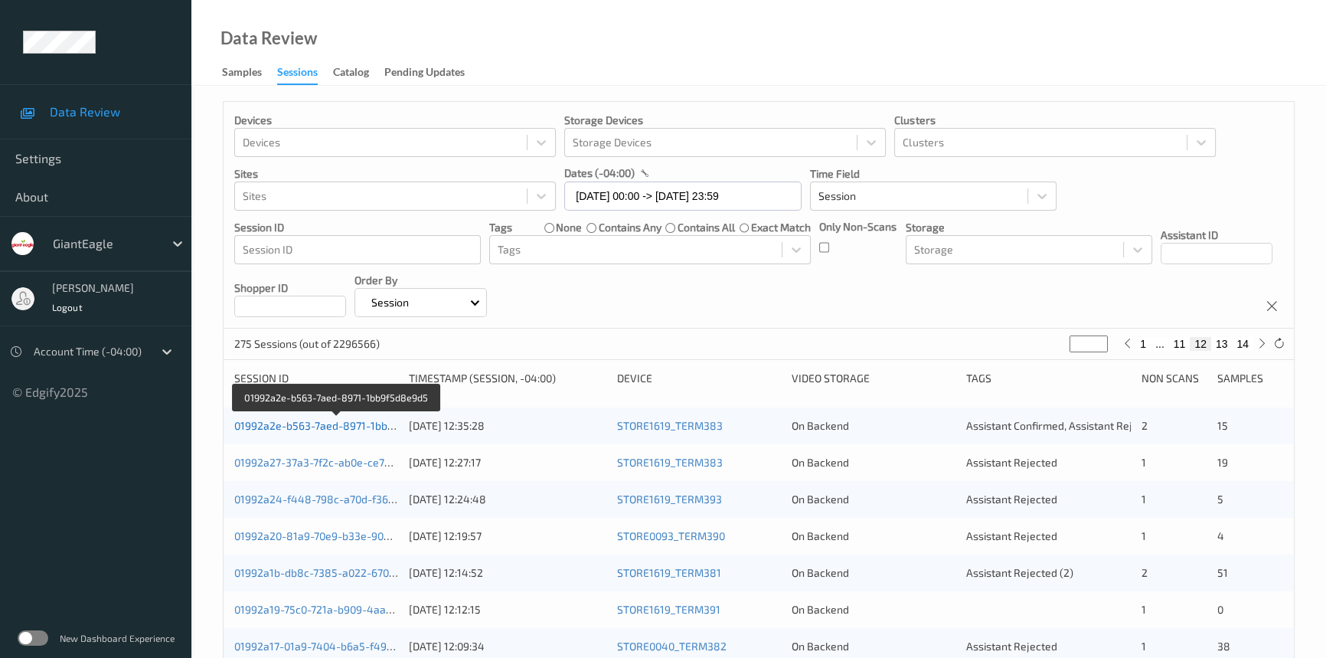
type input "**"
drag, startPoint x: 354, startPoint y: 424, endPoint x: 369, endPoint y: 420, distance: 15.8
click at [354, 424] on link "01992a2e-b563-7aed-8971-1bb9f5d8e9d5" at bounding box center [337, 425] width 207 height 13
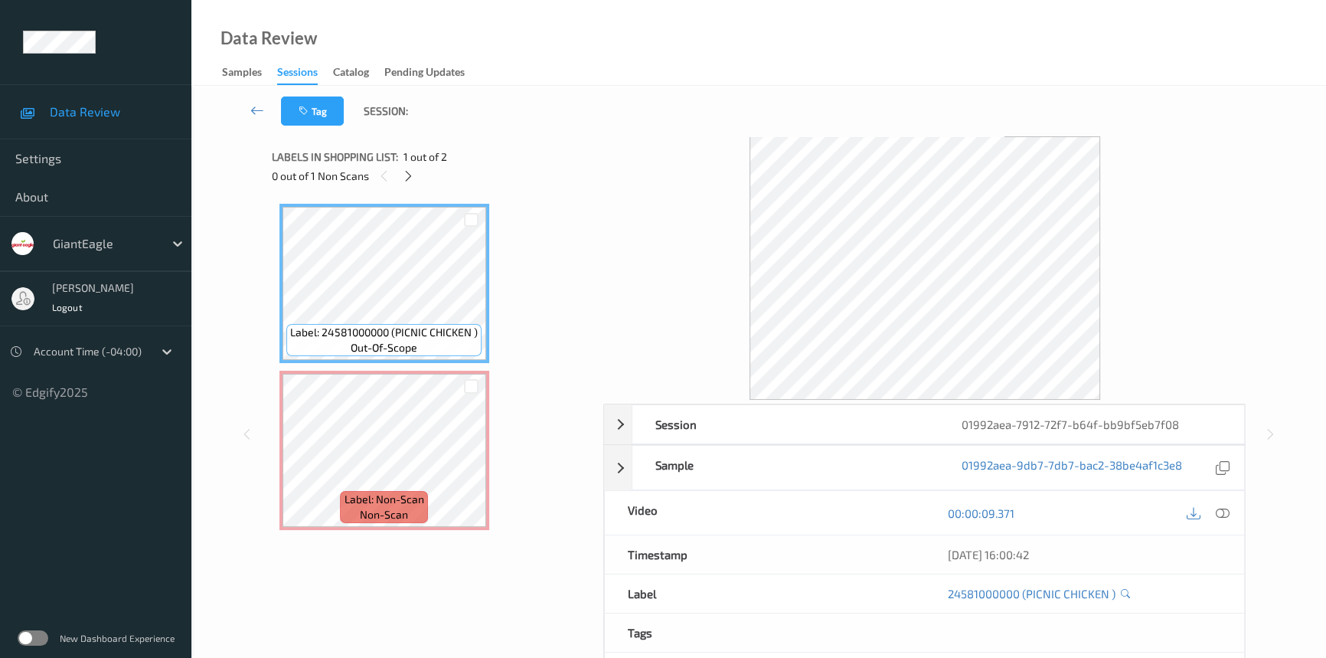
click at [421, 177] on div "0 out of 1 Non Scans" at bounding box center [433, 175] width 322 height 19
click at [416, 179] on div at bounding box center [408, 175] width 19 height 19
